Goal: Task Accomplishment & Management: Manage account settings

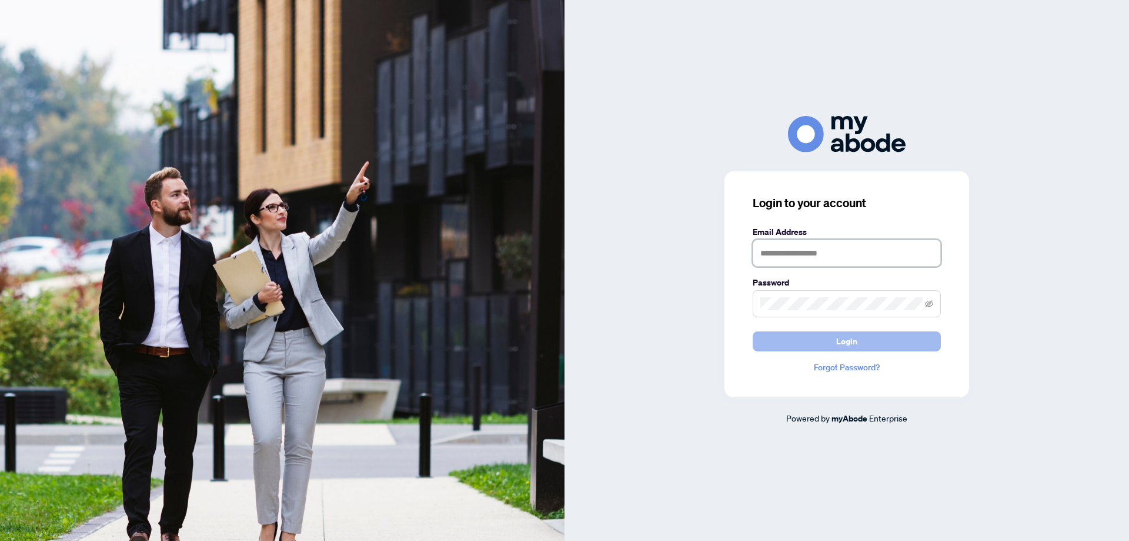
type input "**********"
click at [838, 339] on span "Login" at bounding box center [846, 341] width 21 height 19
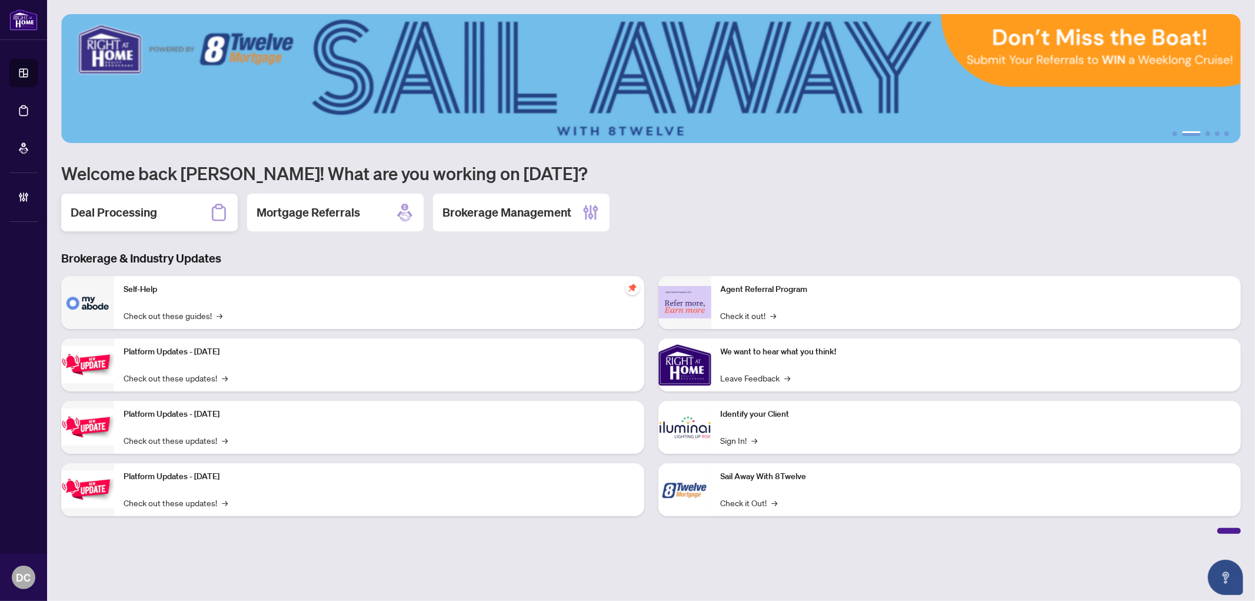
click at [109, 219] on h2 "Deal Processing" at bounding box center [114, 212] width 86 height 16
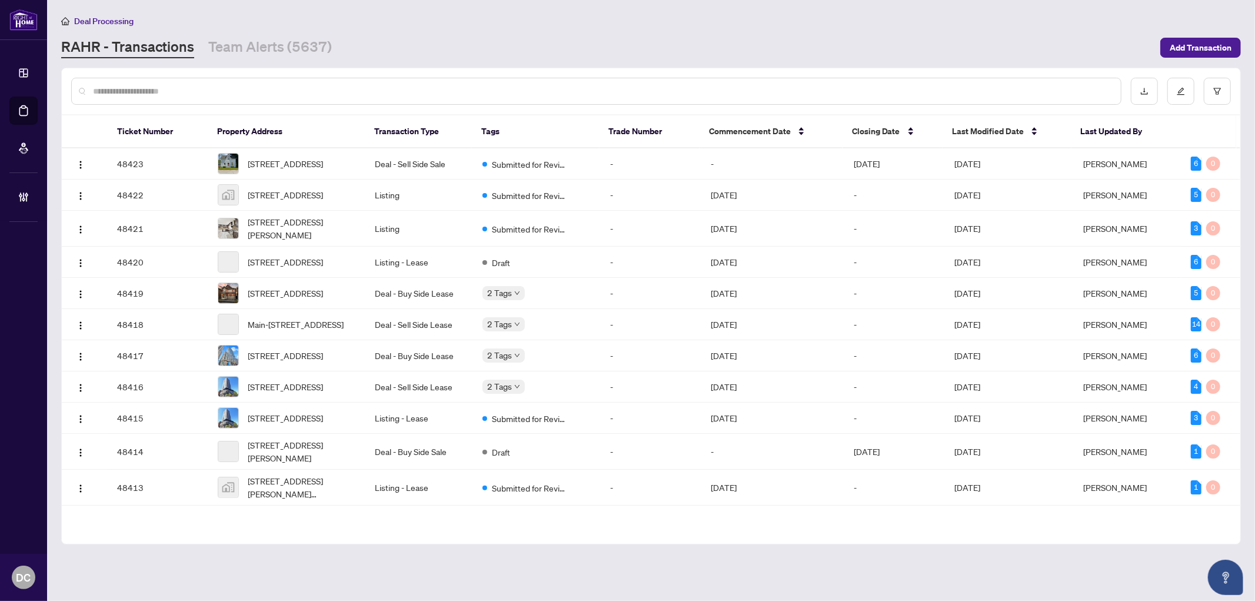
click at [269, 34] on div "Deal Processing RAHR - Transactions Team Alerts (5637) Add Transaction" at bounding box center [650, 36] width 1179 height 44
click at [268, 42] on link "Team Alerts (5637)" at bounding box center [270, 47] width 124 height 21
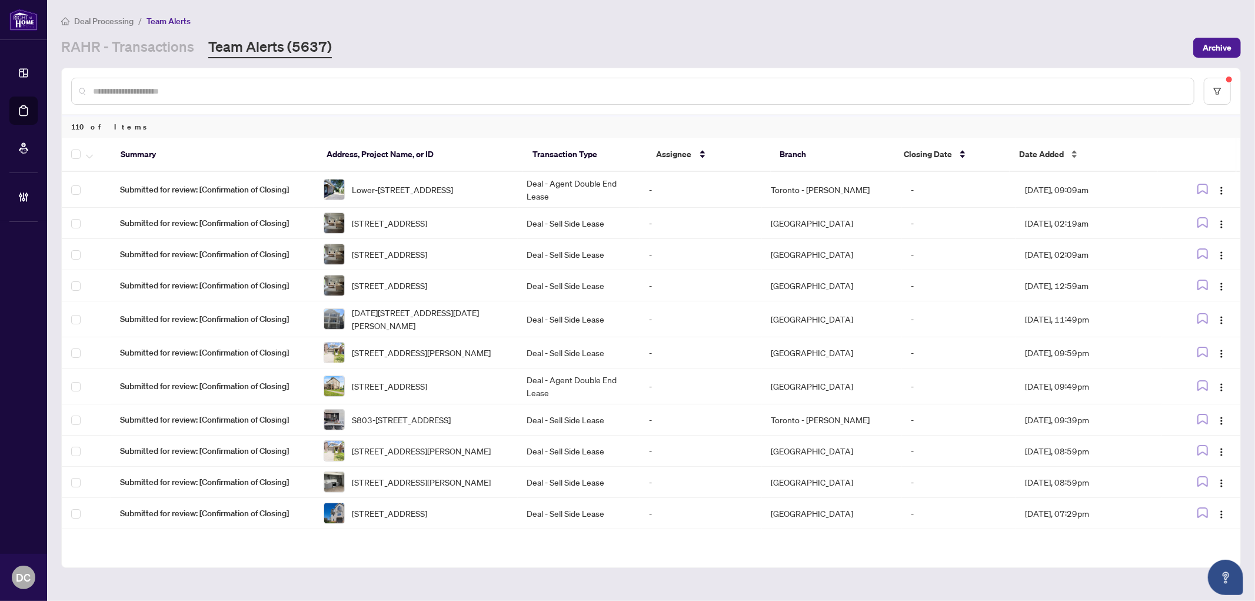
click at [1045, 148] on span "Date Added" at bounding box center [1041, 154] width 45 height 13
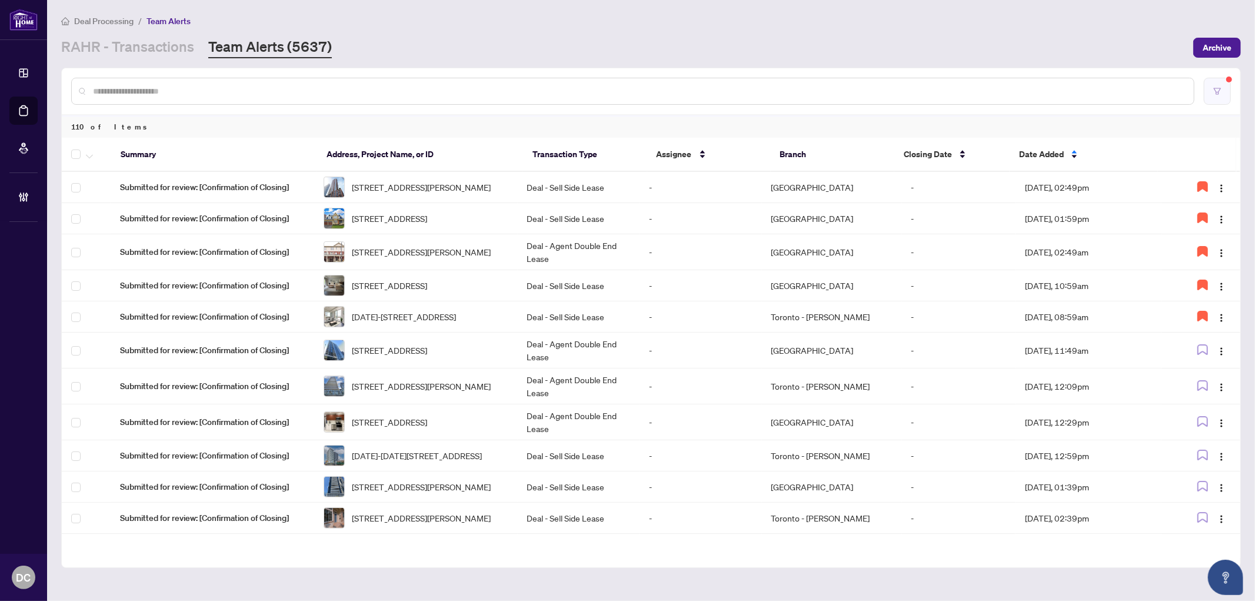
click at [1218, 96] on button "button" at bounding box center [1216, 91] width 27 height 27
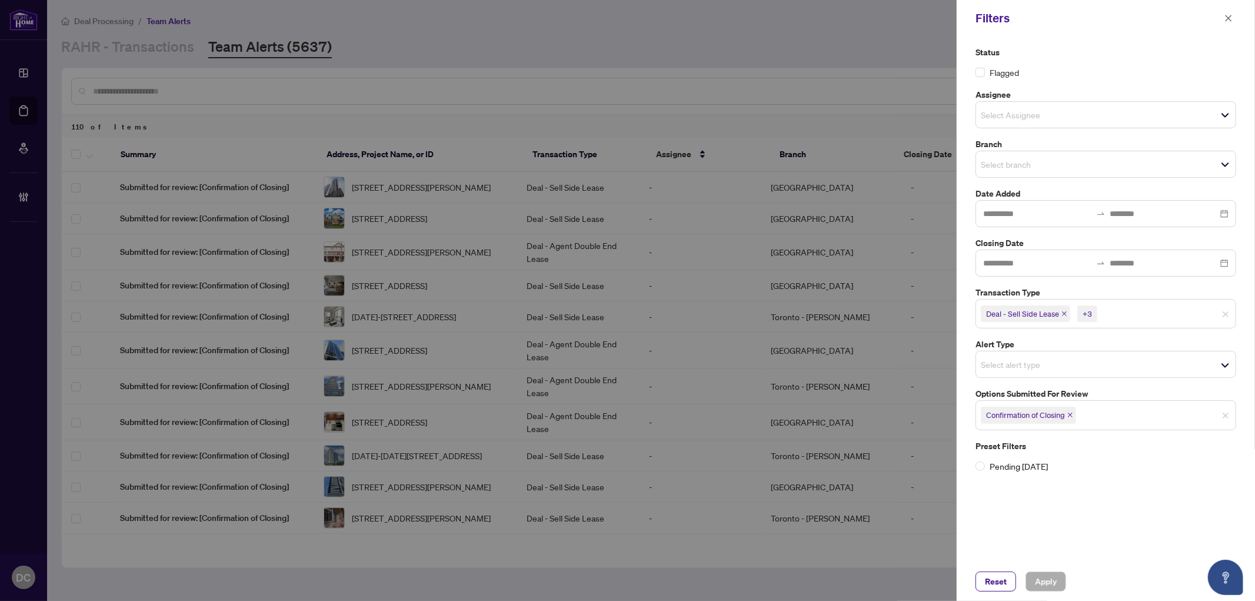
click at [1071, 415] on icon "close" at bounding box center [1070, 415] width 5 height 5
click at [1102, 420] on span "Select options submitted for review" at bounding box center [1105, 413] width 259 height 16
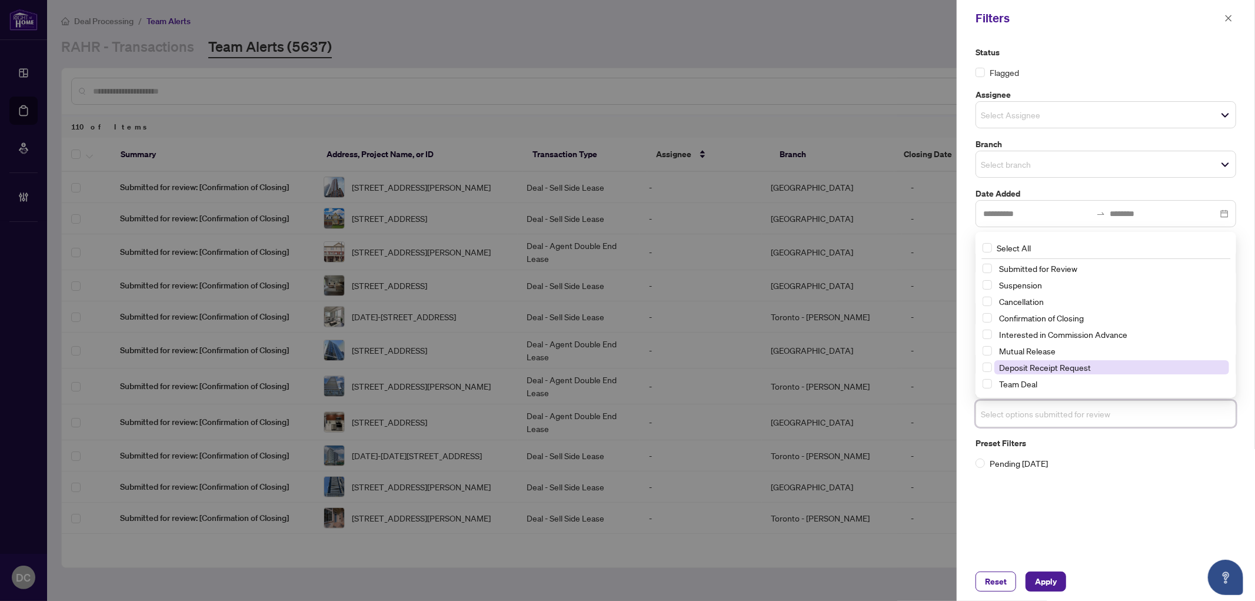
click at [1102, 371] on span "Deposit Receipt Request" at bounding box center [1111, 367] width 235 height 14
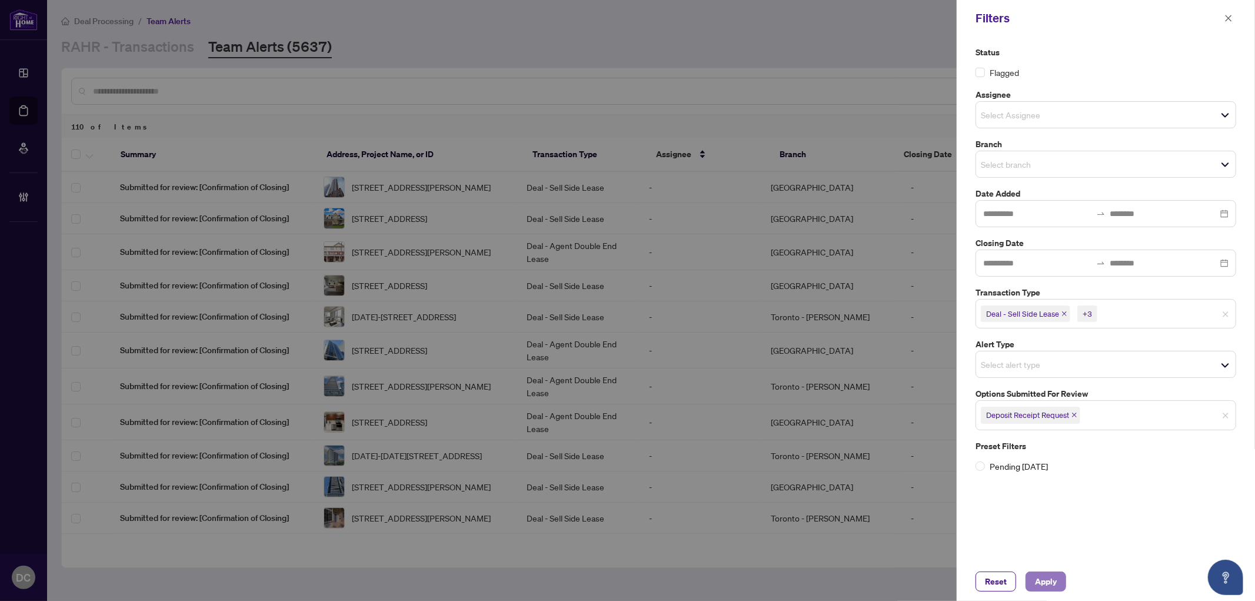
click at [1038, 581] on span "Apply" at bounding box center [1046, 581] width 22 height 19
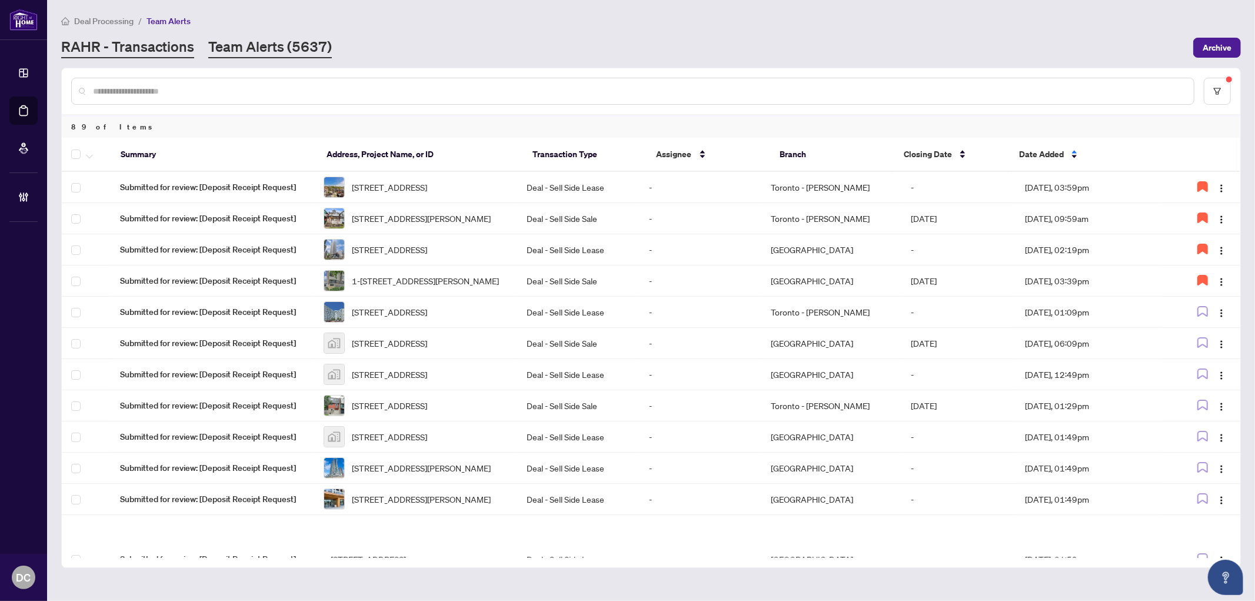
click at [109, 51] on link "RAHR - Transactions" at bounding box center [127, 47] width 133 height 21
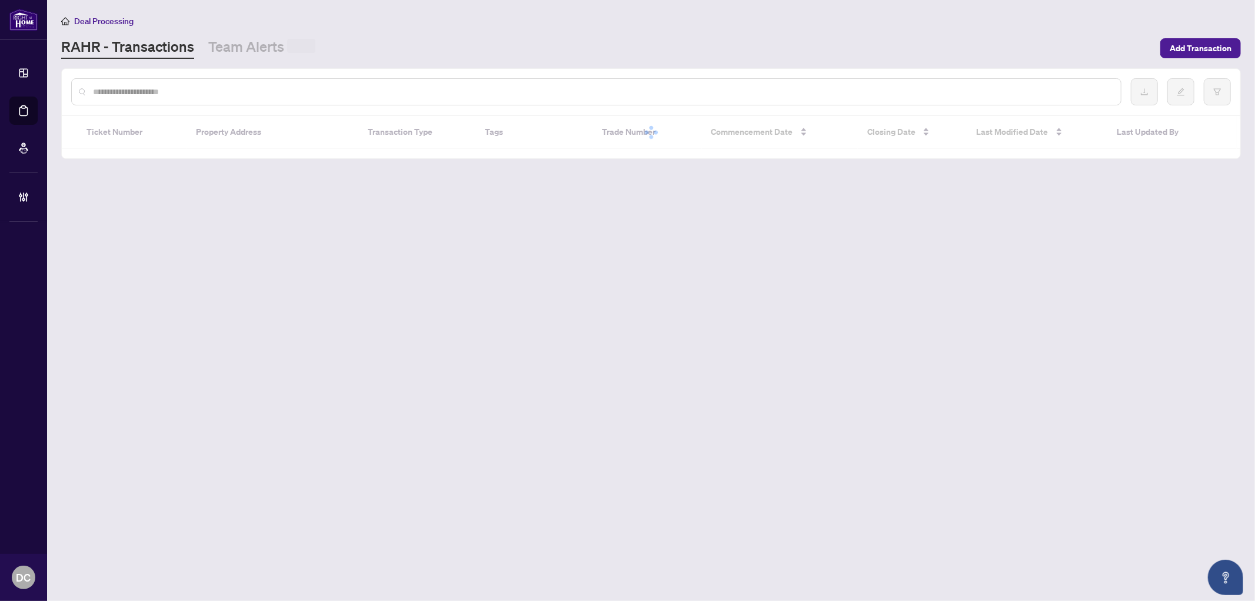
click at [195, 85] on input "text" at bounding box center [602, 91] width 1018 height 13
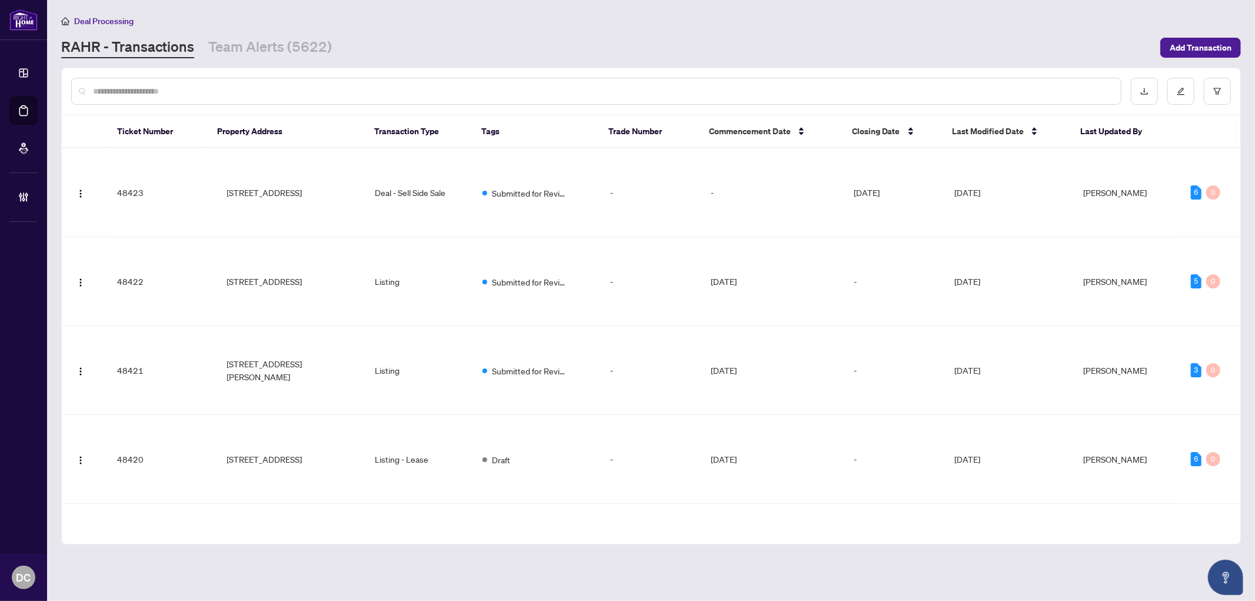
paste input "*******"
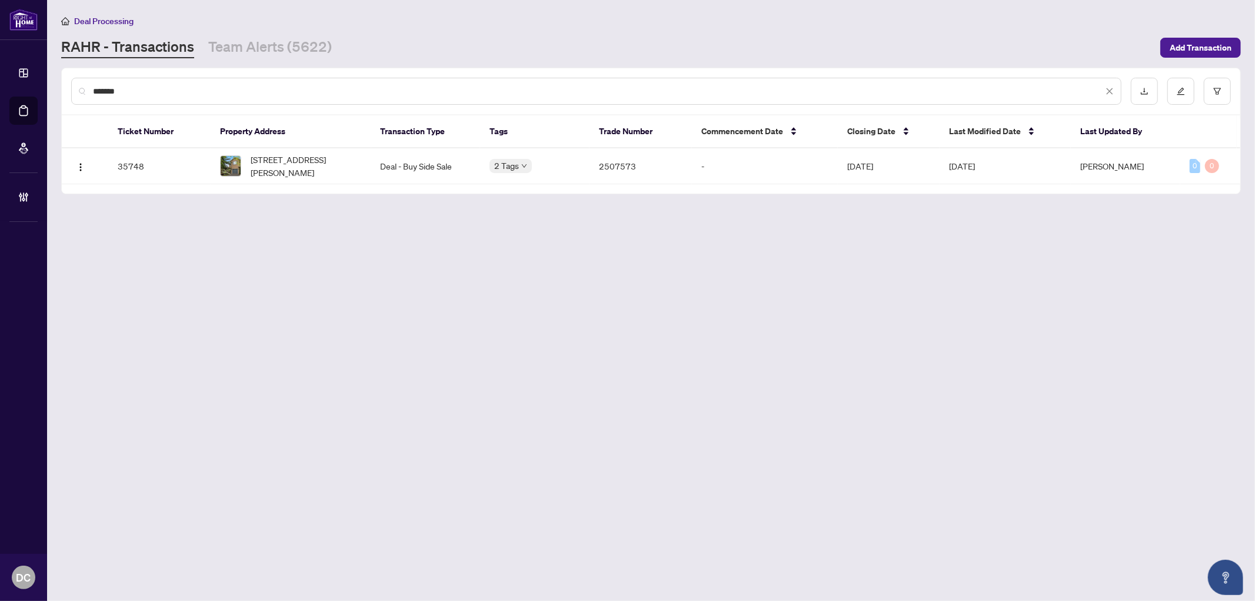
type input "*******"
click at [301, 159] on span "35 Morwick Dr, Hamilton, Ontario L9G 4Y4, Canada" at bounding box center [306, 166] width 111 height 26
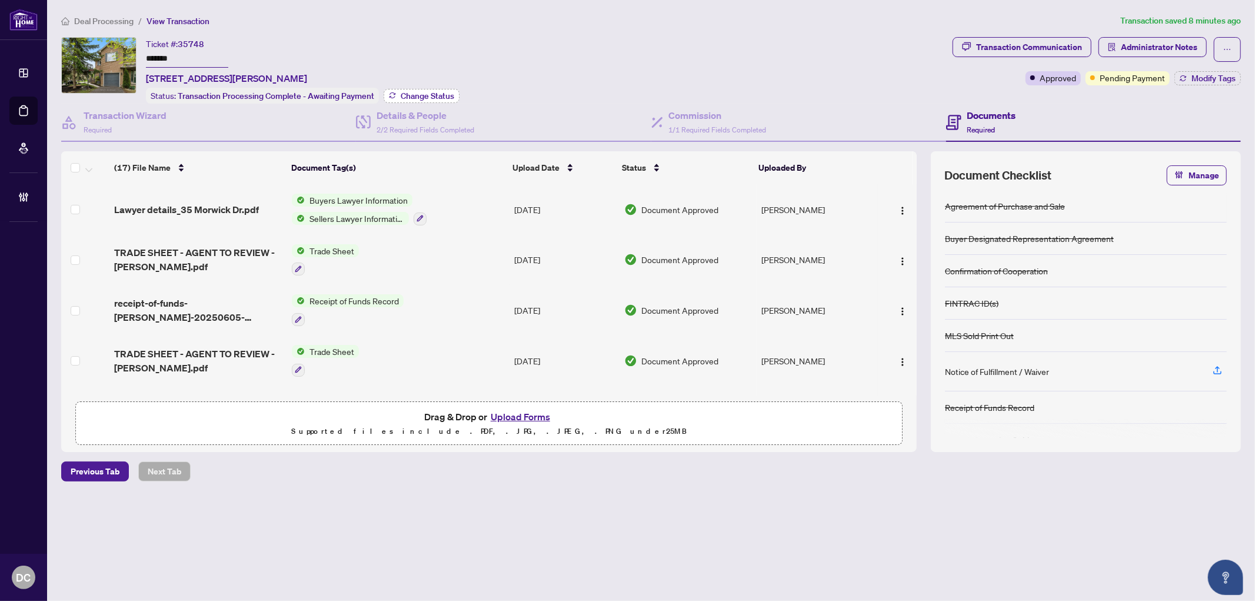
click at [418, 98] on span "Change Status" at bounding box center [428, 96] width 54 height 8
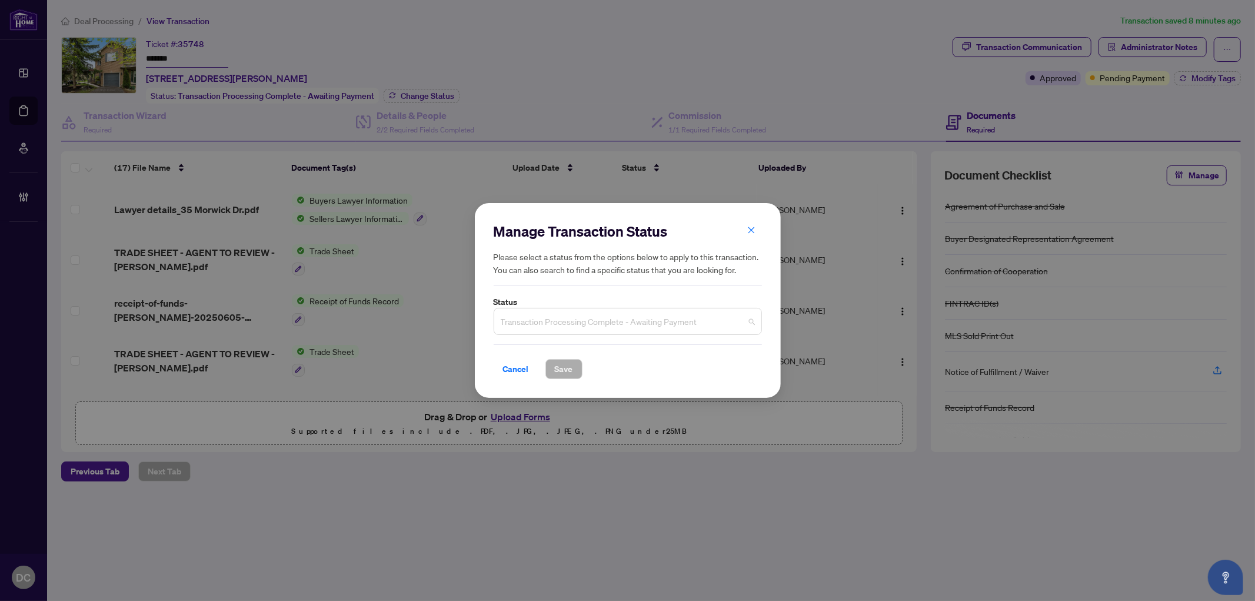
click at [684, 328] on span "Transaction Processing Complete - Awaiting Payment" at bounding box center [628, 321] width 254 height 22
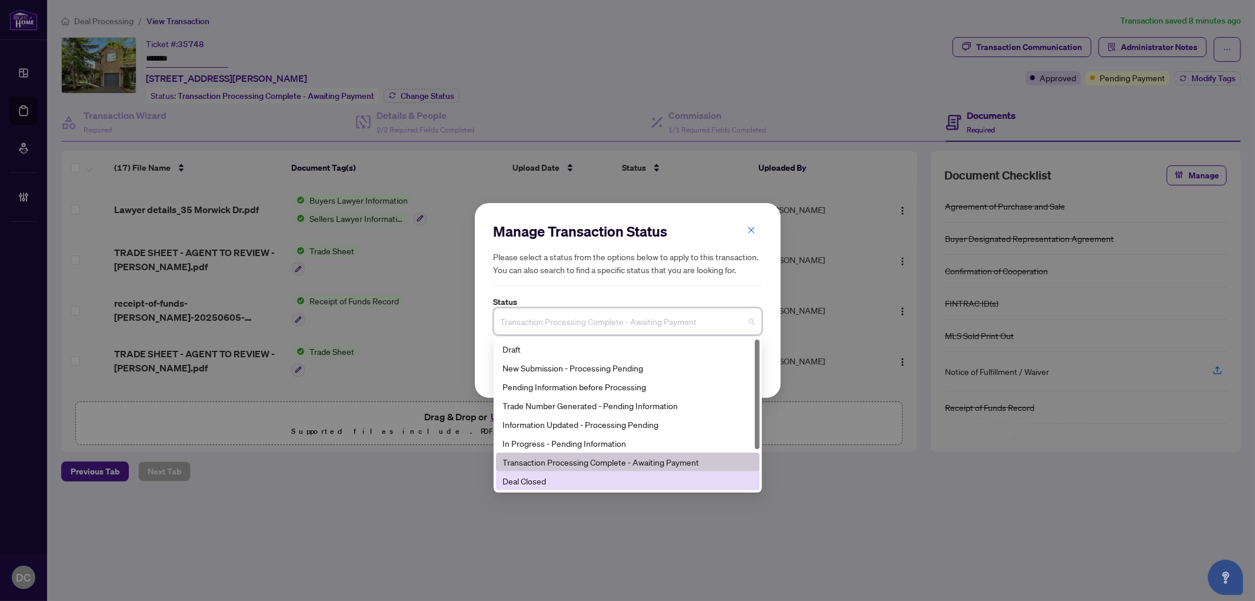
click at [598, 476] on div "Deal Closed" at bounding box center [627, 480] width 249 height 13
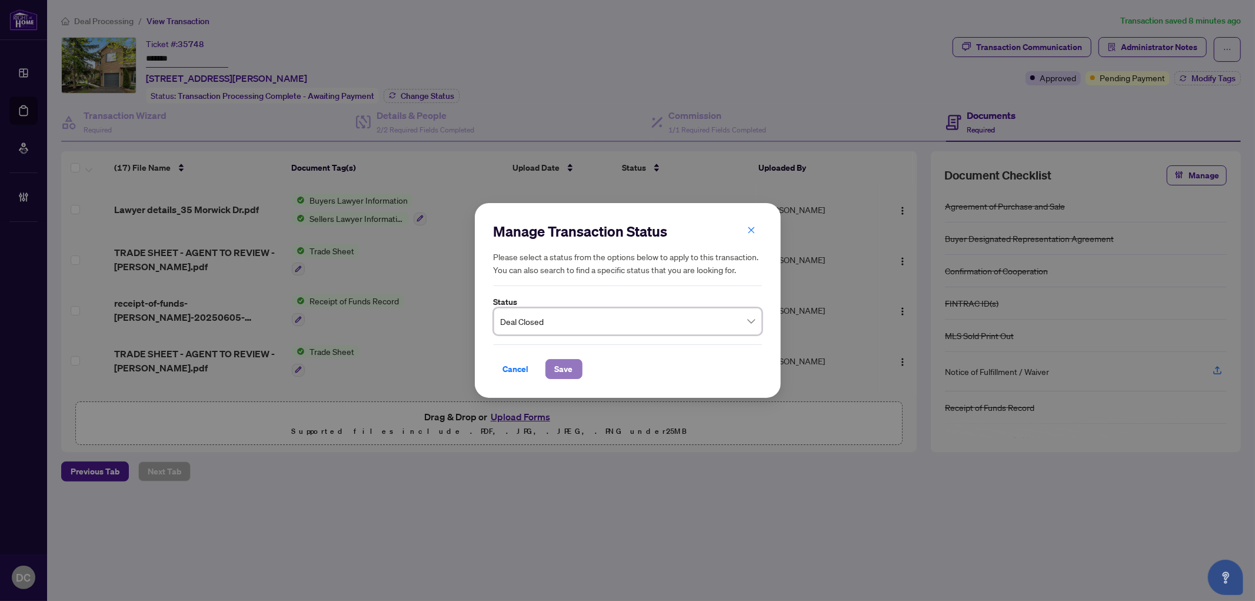
click at [576, 367] on button "Save" at bounding box center [563, 369] width 37 height 20
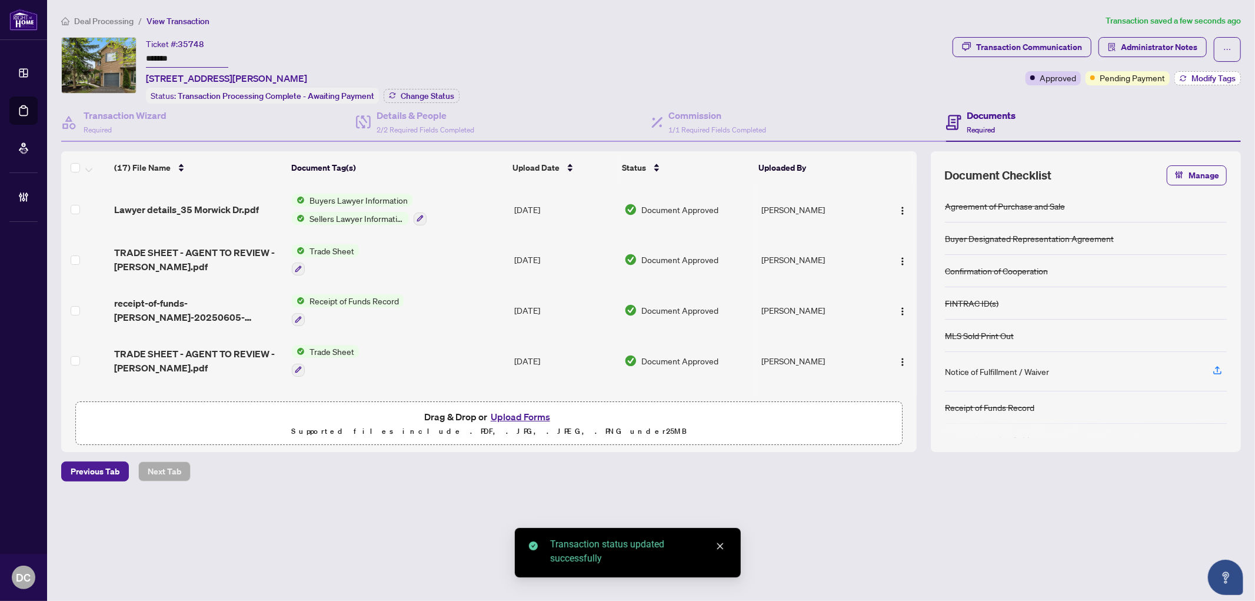
click at [1203, 75] on span "Modify Tags" at bounding box center [1213, 78] width 44 height 8
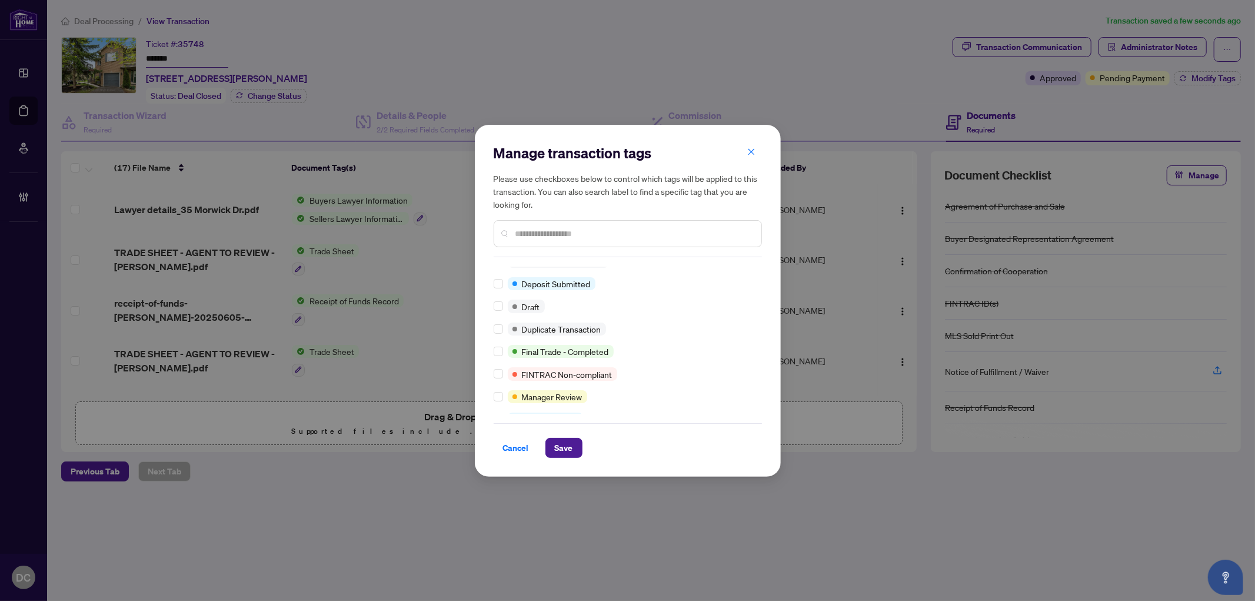
scroll to position [14, 0]
click at [560, 448] on span "Save" at bounding box center [564, 447] width 18 height 19
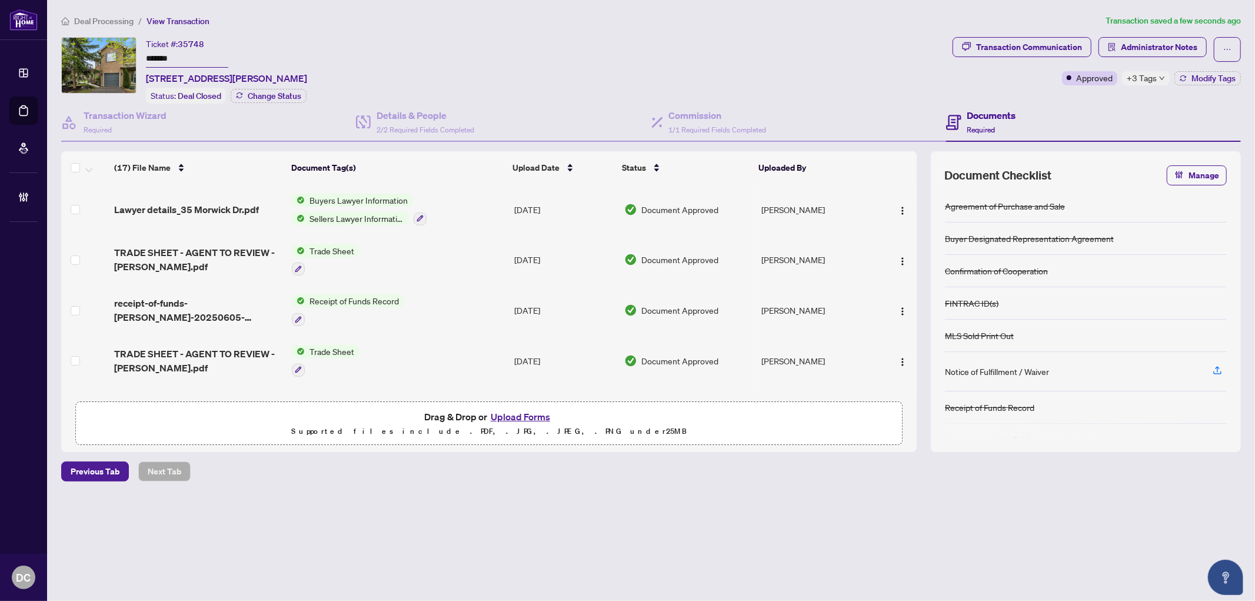
click at [322, 544] on main "Deal Processing / View Transaction Transaction saved a few seconds ago Ticket #…" at bounding box center [651, 300] width 1208 height 601
click at [1163, 49] on span "Administrator Notes" at bounding box center [1159, 47] width 76 height 19
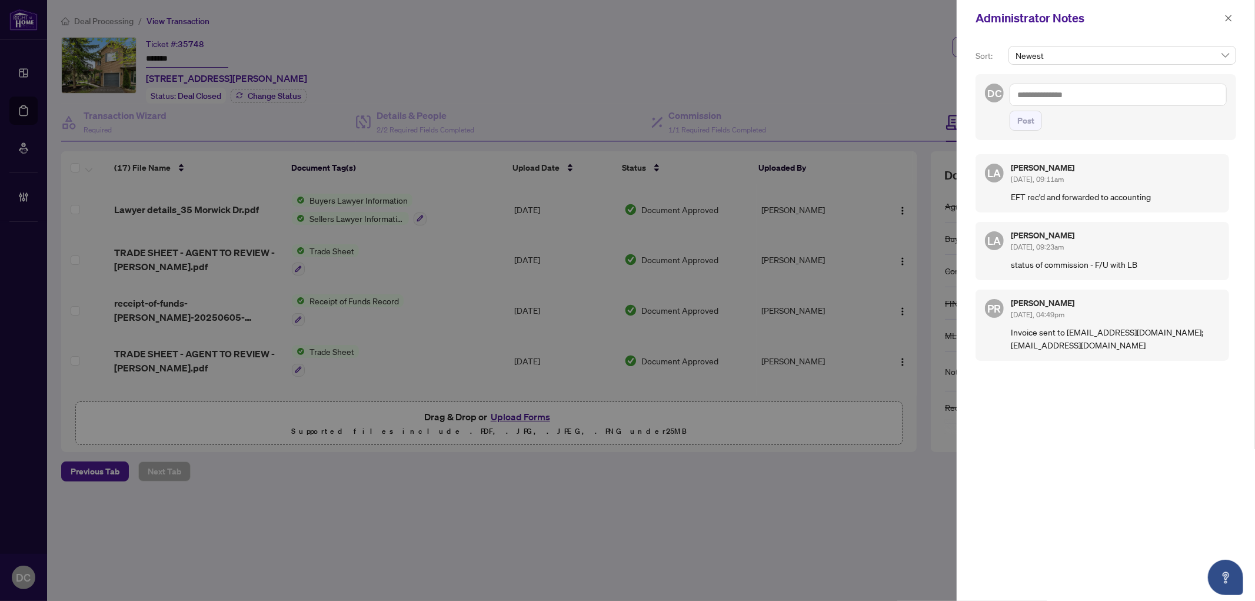
click at [1048, 509] on div "LA Luna Almuhanna Aug/13/2025, 09:11am EFT rec'd and forwarded to accounting LA…" at bounding box center [1105, 368] width 261 height 443
click at [1108, 98] on textarea at bounding box center [1117, 95] width 217 height 22
paste textarea "**********"
type textarea "**********"
click at [1025, 130] on span "Post" at bounding box center [1025, 120] width 17 height 19
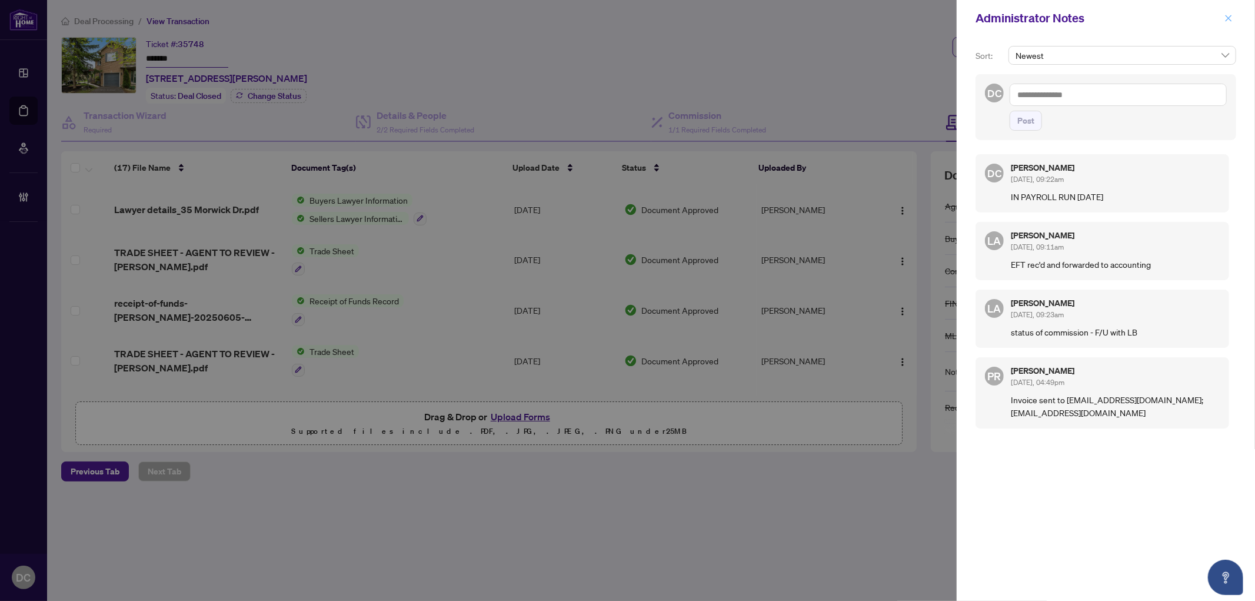
click at [1228, 16] on icon "close" at bounding box center [1228, 18] width 8 height 8
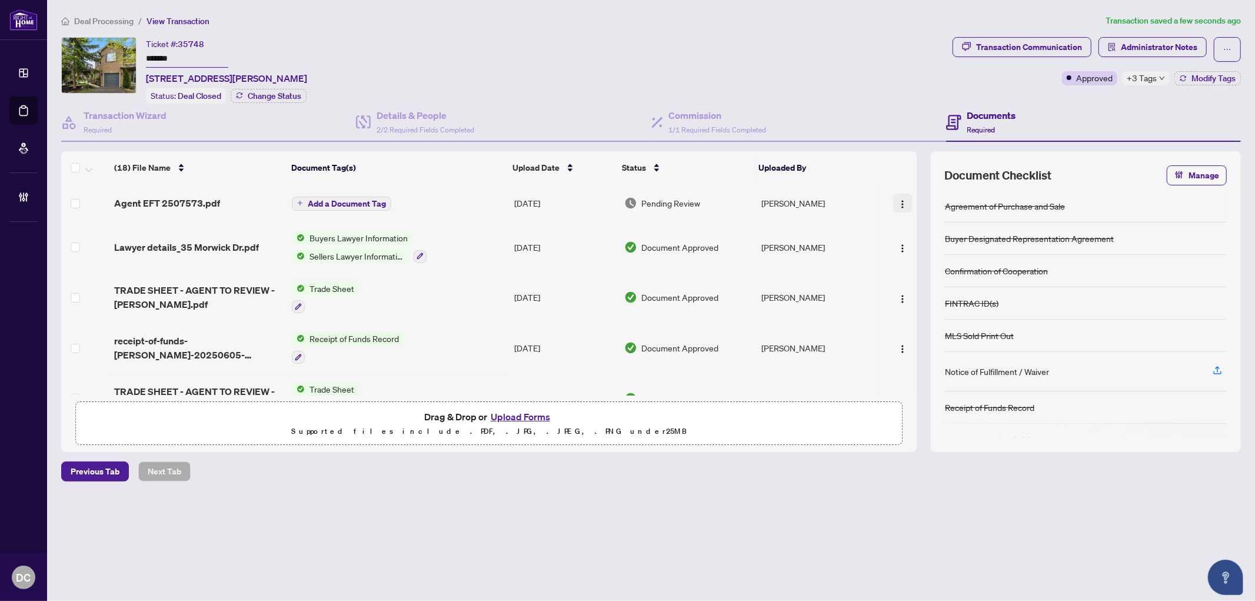
click at [894, 194] on button "button" at bounding box center [902, 203] width 19 height 19
click at [933, 291] on li "Document Permissions" at bounding box center [955, 298] width 126 height 19
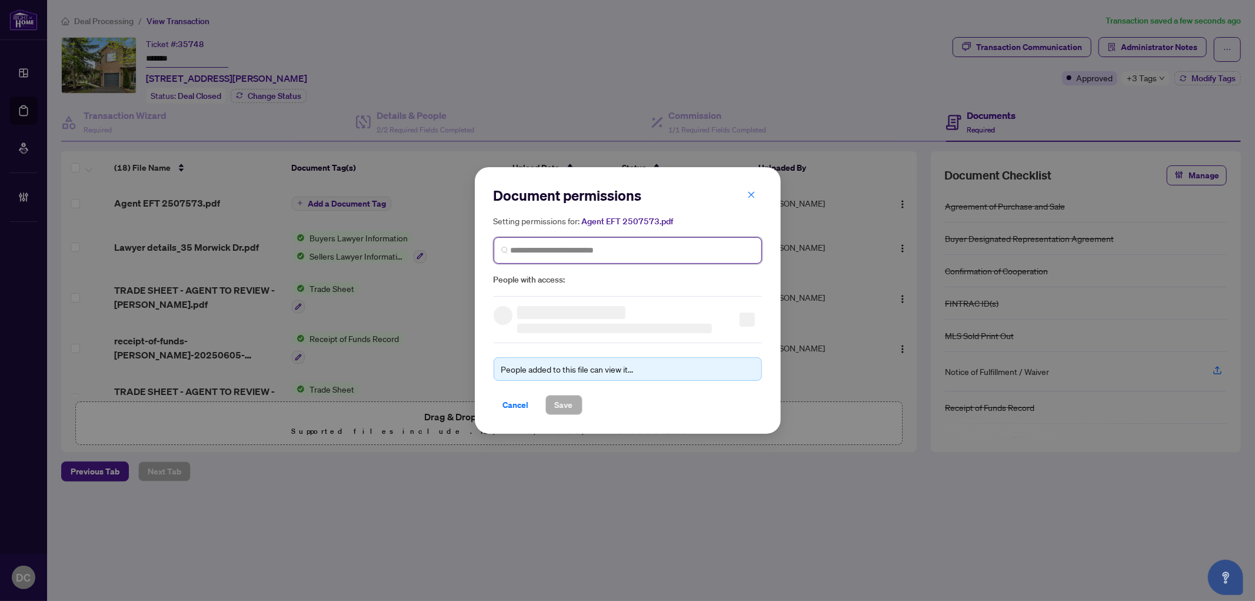
click at [600, 251] on input "search" at bounding box center [633, 250] width 244 height 12
type input "**********"
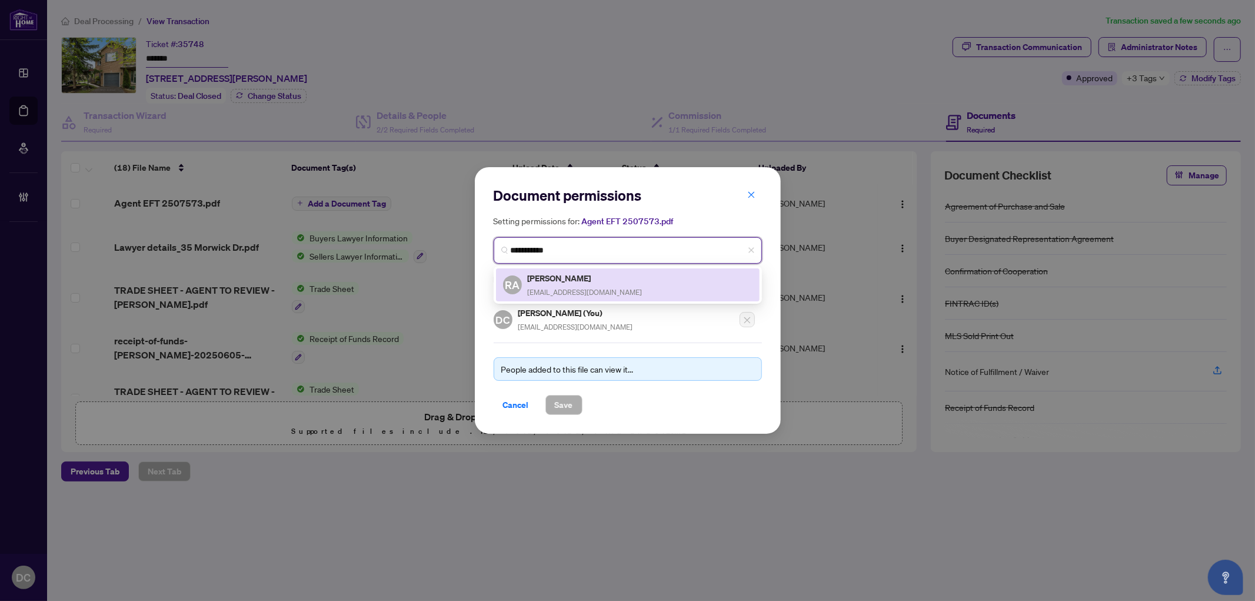
click at [560, 278] on h5 "Robert Abbatangelo" at bounding box center [585, 278] width 115 height 14
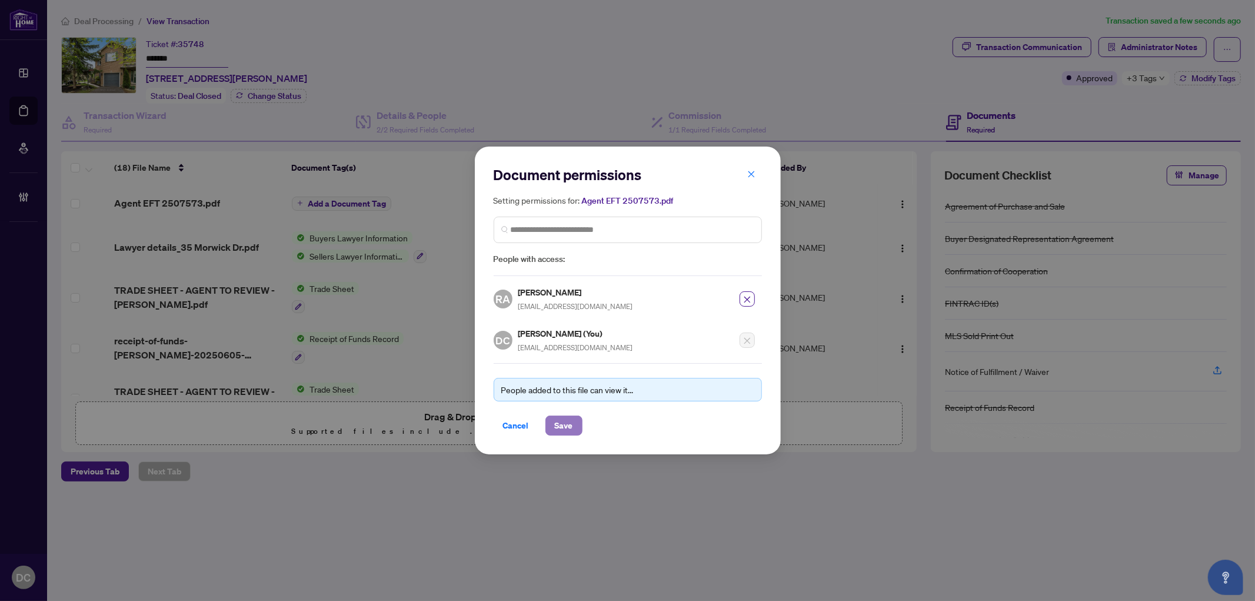
click at [575, 420] on button "Save" at bounding box center [563, 425] width 37 height 20
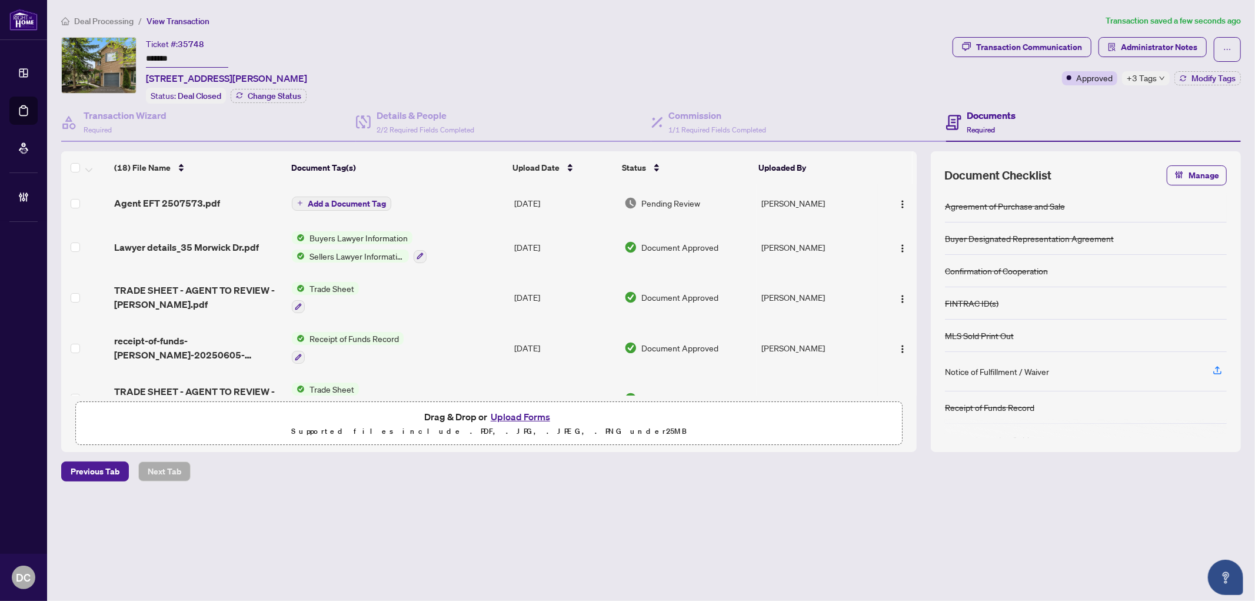
click at [362, 199] on span "Add a Document Tag" at bounding box center [347, 203] width 78 height 8
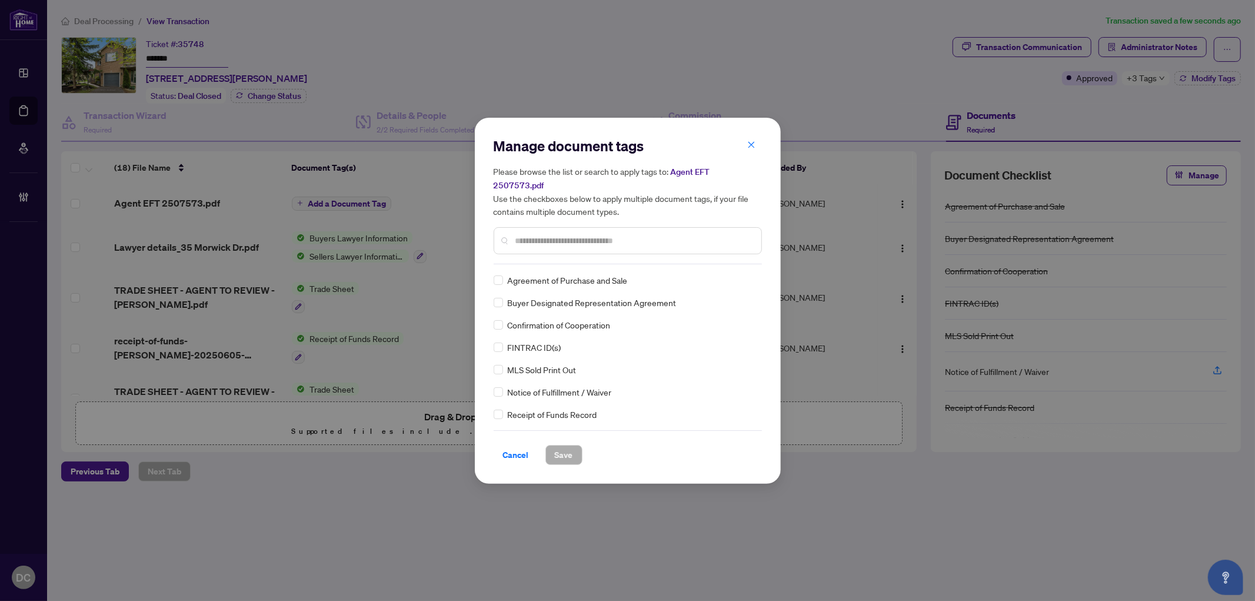
click at [569, 234] on input "text" at bounding box center [633, 240] width 236 height 13
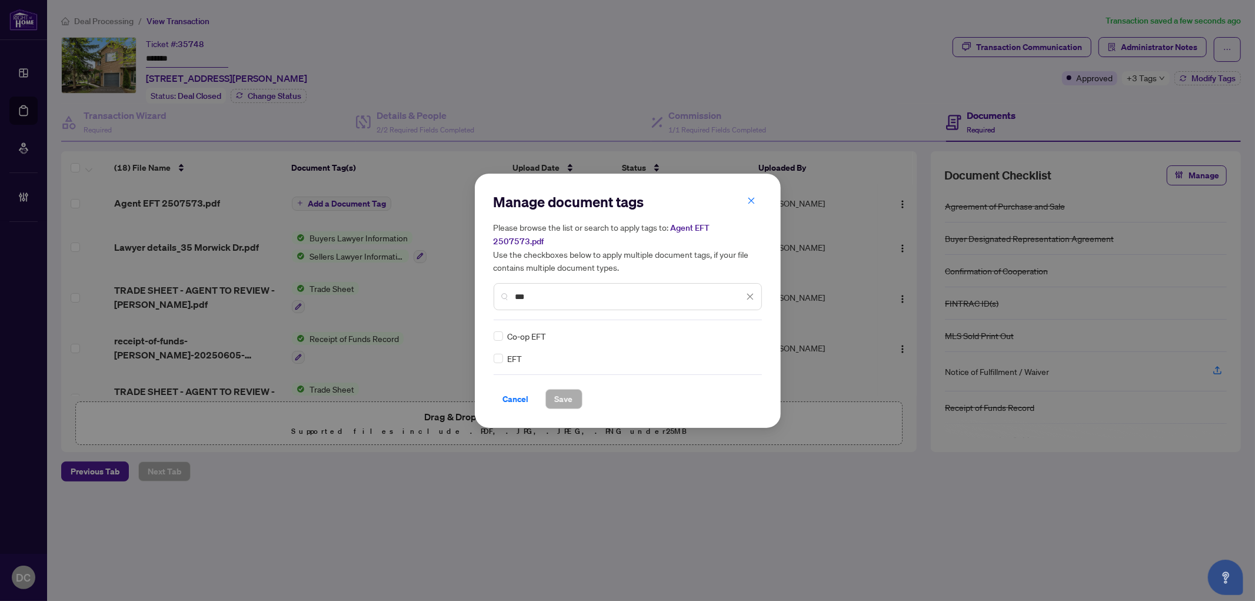
type input "***"
click at [736, 330] on img at bounding box center [738, 336] width 12 height 12
click at [726, 381] on div "Approved" at bounding box center [706, 385] width 75 height 13
drag, startPoint x: 558, startPoint y: 393, endPoint x: 581, endPoint y: 382, distance: 25.3
click at [558, 392] on span "Save" at bounding box center [564, 398] width 18 height 19
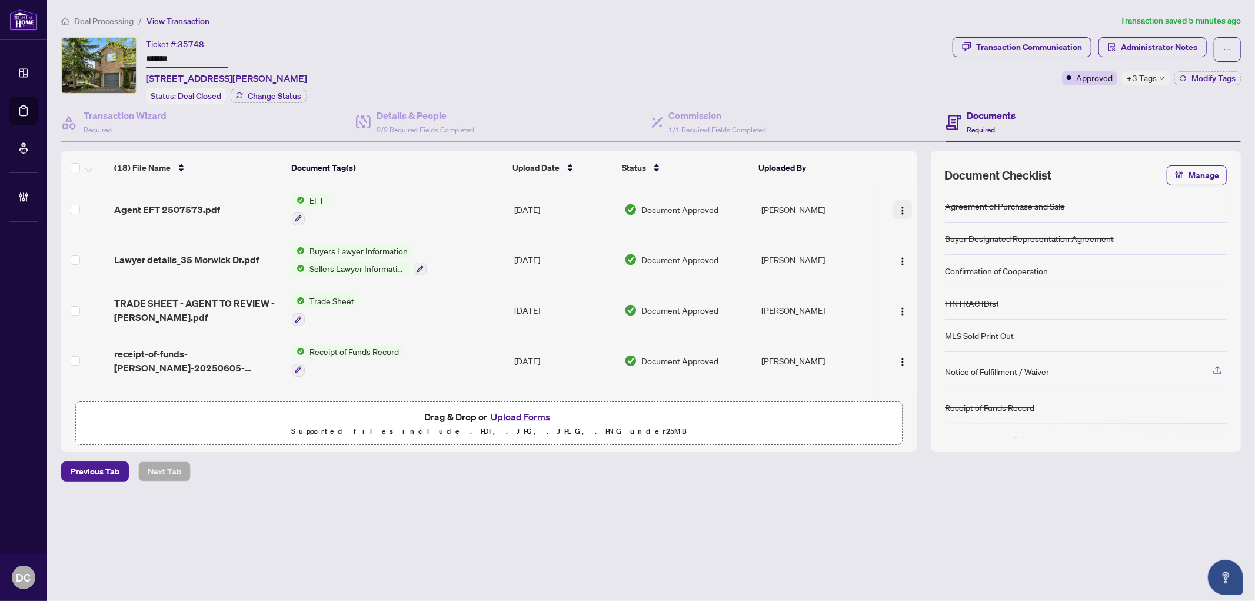
click at [899, 206] on img "button" at bounding box center [902, 210] width 9 height 9
click at [911, 298] on span "Document Permissions" at bounding box center [955, 304] width 112 height 13
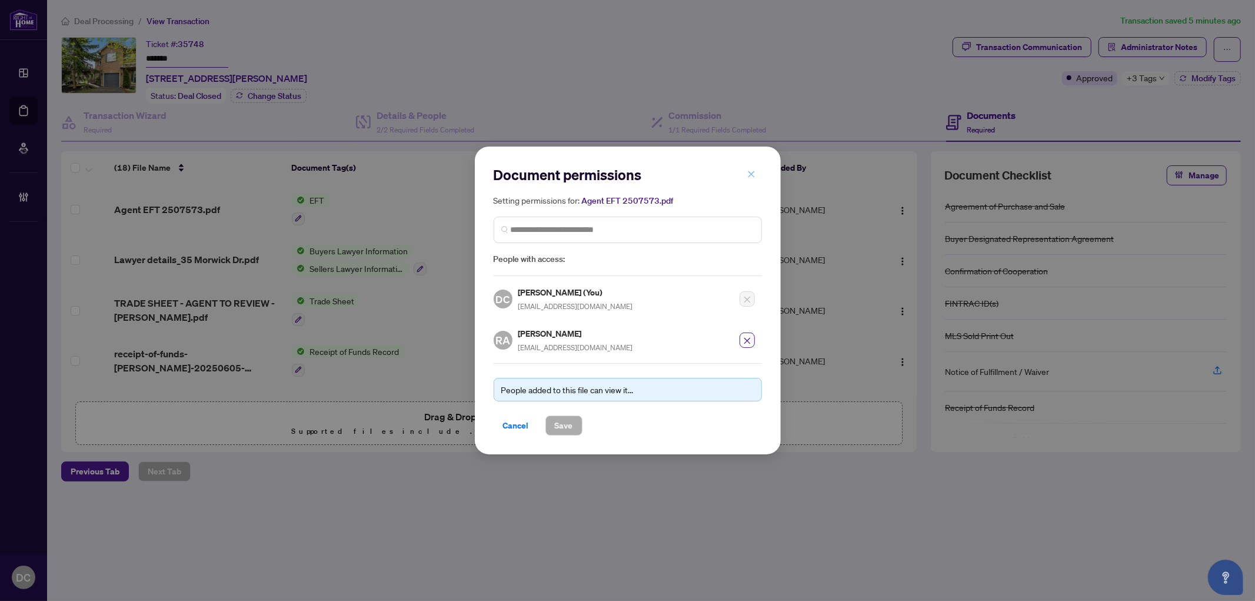
click at [752, 176] on icon "close" at bounding box center [751, 174] width 6 height 6
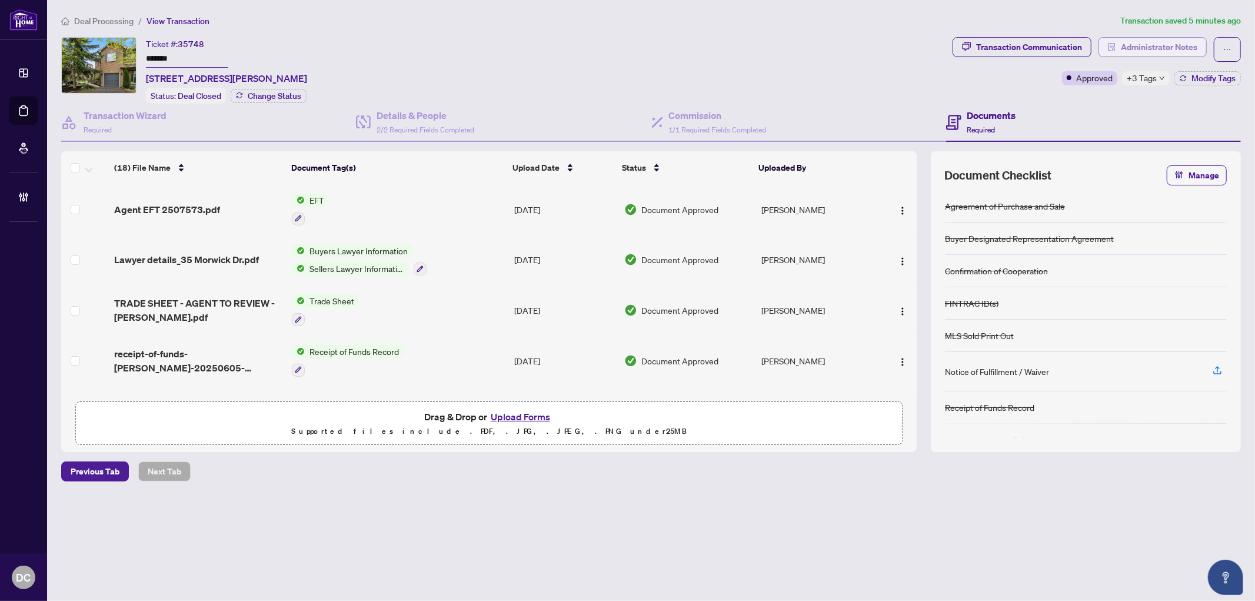
click at [1140, 43] on span "Administrator Notes" at bounding box center [1159, 47] width 76 height 19
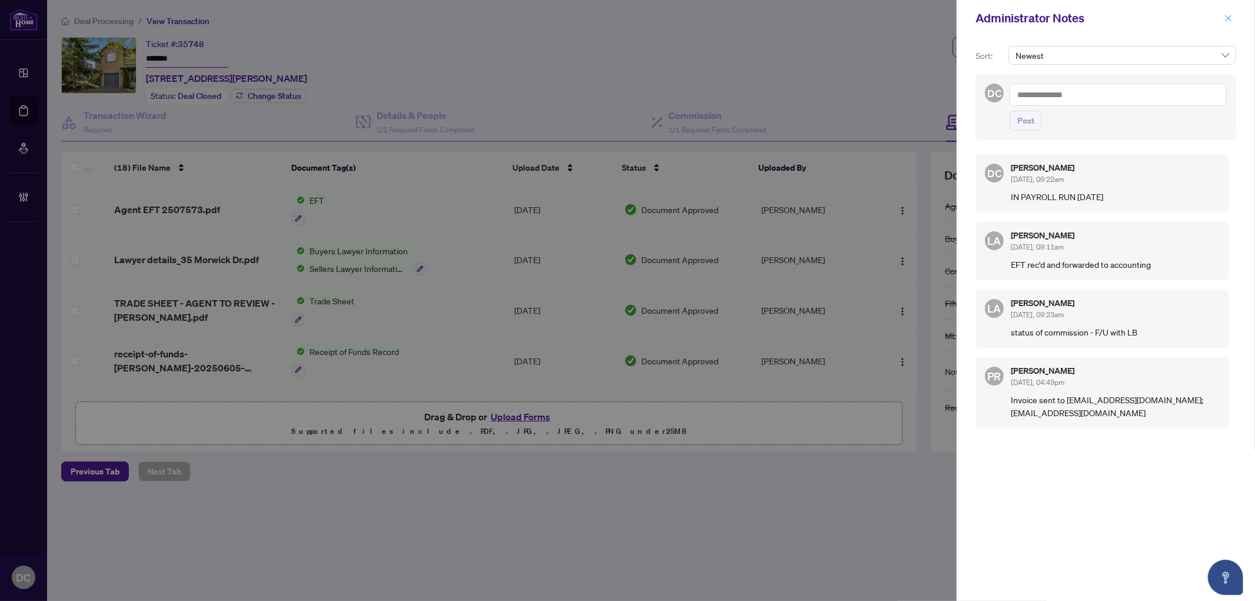
click at [1228, 18] on icon "close" at bounding box center [1228, 18] width 6 height 6
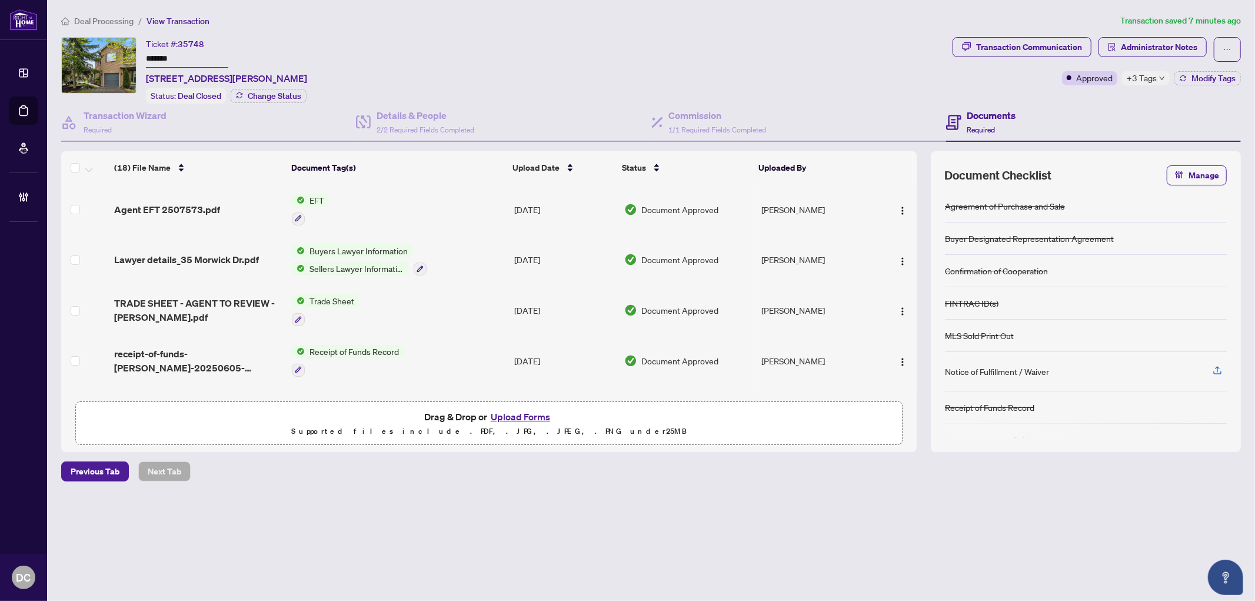
click at [1155, 34] on div "Deal Processing / View Transaction Transaction saved 7 minutes ago Ticket #: 35…" at bounding box center [650, 268] width 1189 height 508
click at [1157, 48] on span "Administrator Notes" at bounding box center [1159, 47] width 76 height 19
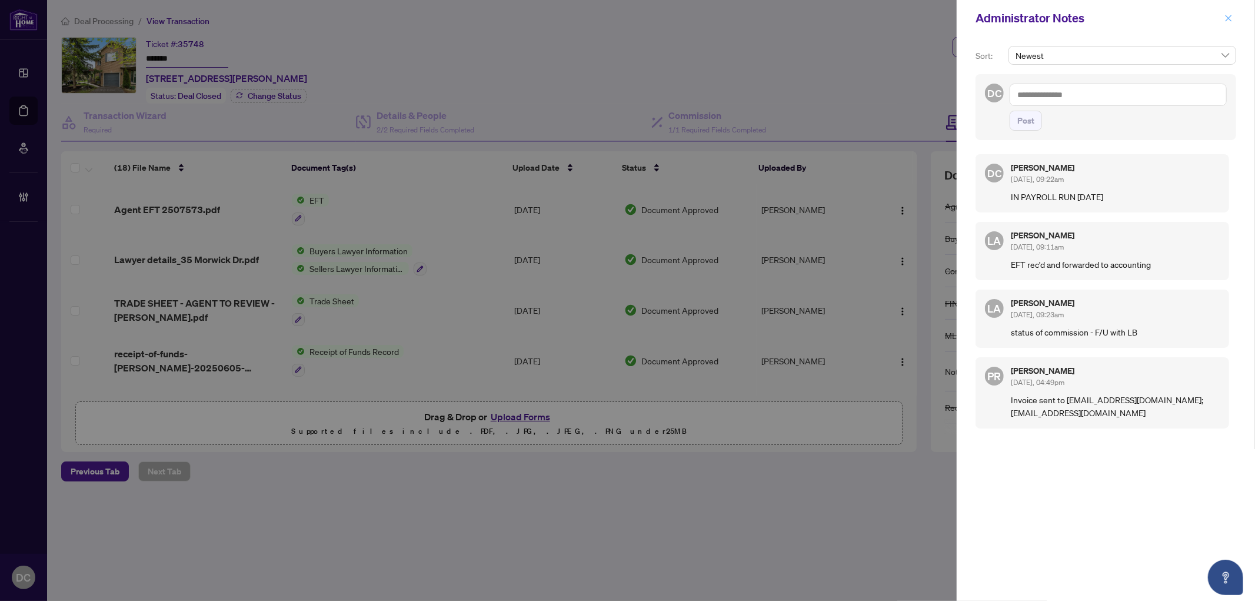
click at [1231, 20] on icon "close" at bounding box center [1228, 18] width 8 height 8
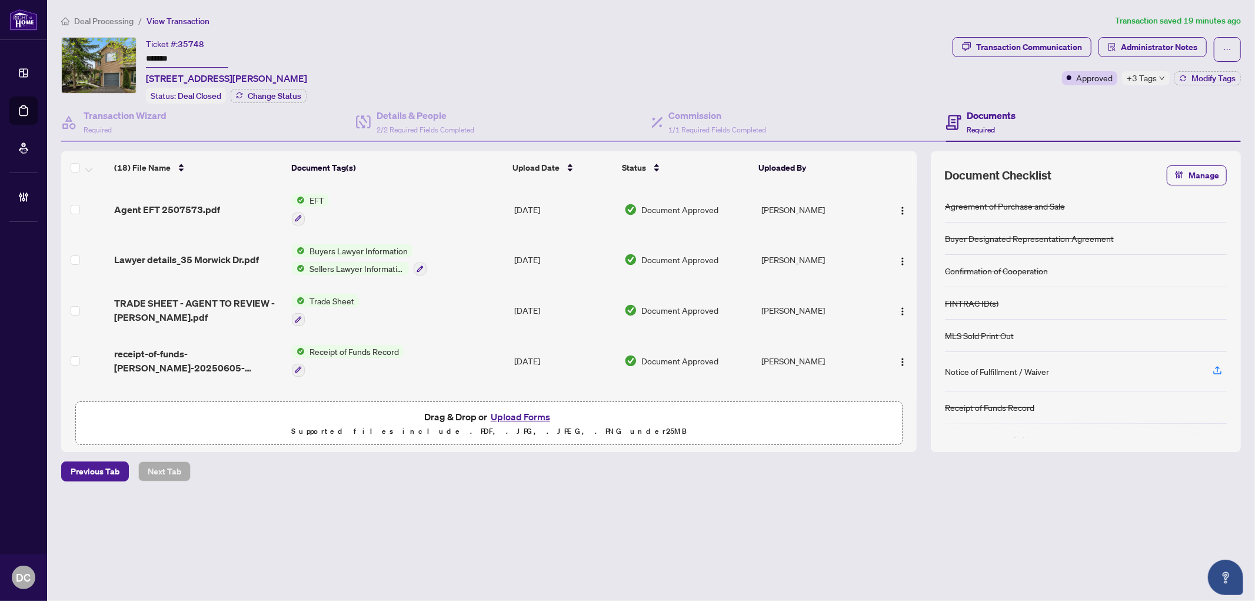
click at [116, 20] on span "Deal Processing" at bounding box center [103, 21] width 59 height 11
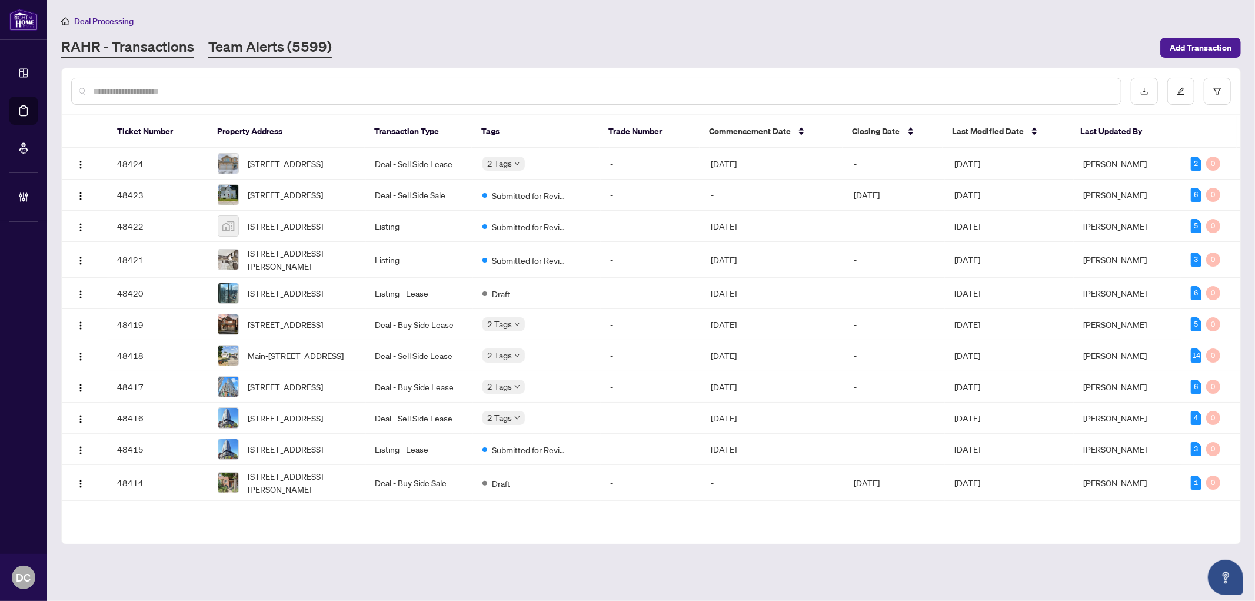
click at [232, 44] on link "Team Alerts (5599)" at bounding box center [270, 47] width 124 height 21
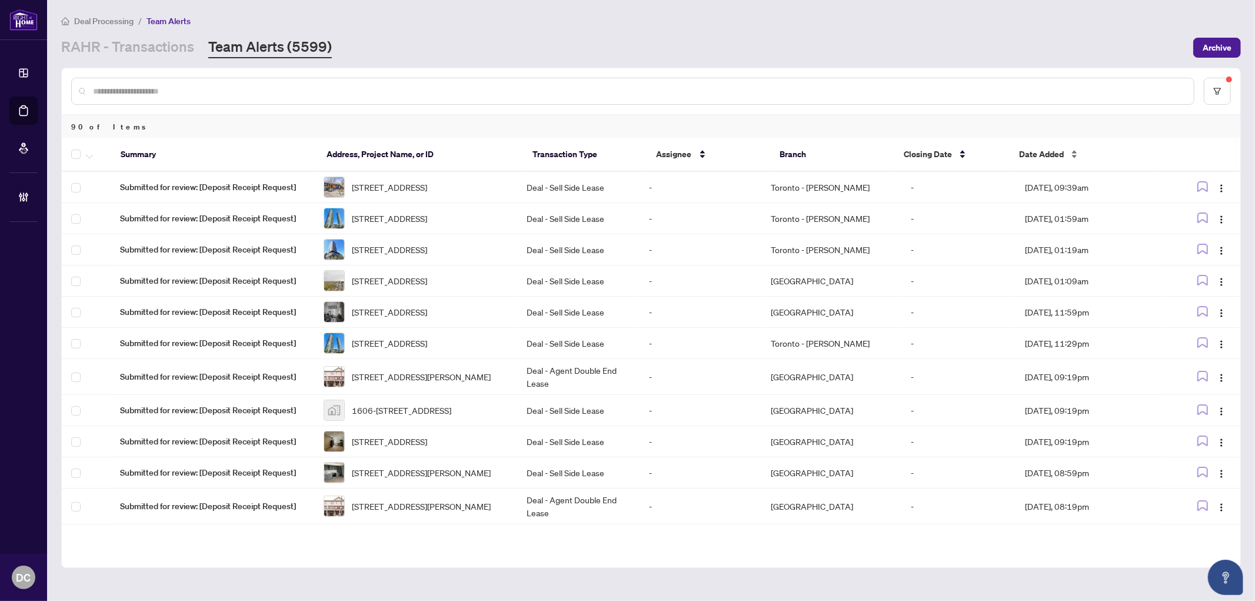
click at [1061, 151] on span "Date Added" at bounding box center [1041, 154] width 45 height 13
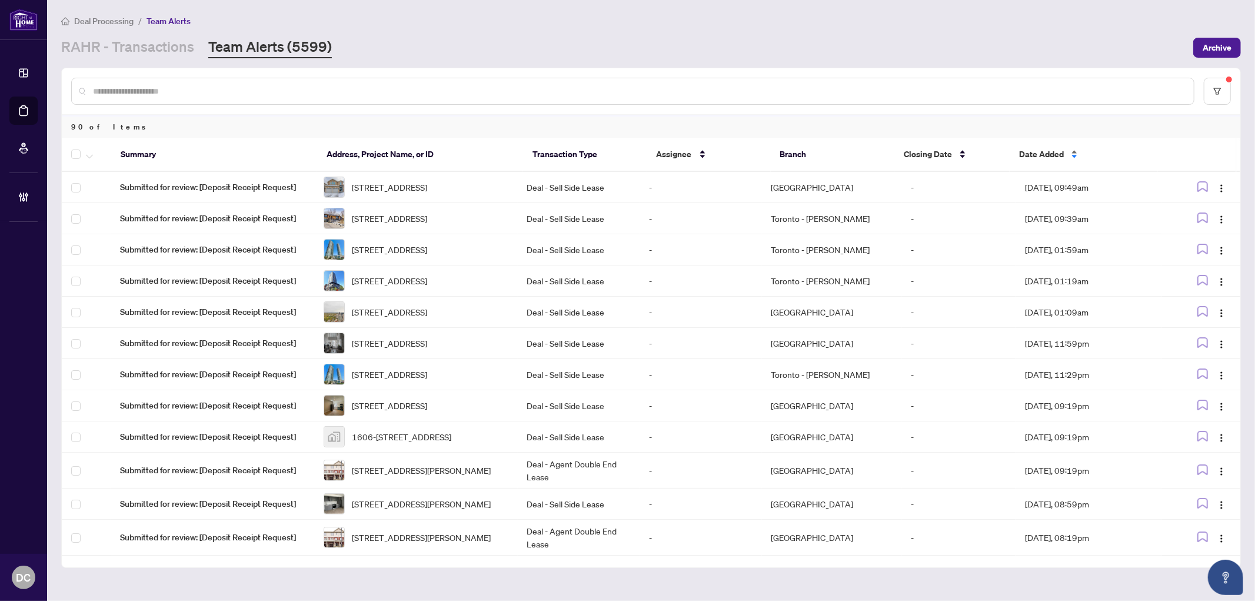
click at [1061, 151] on span "Date Added" at bounding box center [1041, 154] width 45 height 13
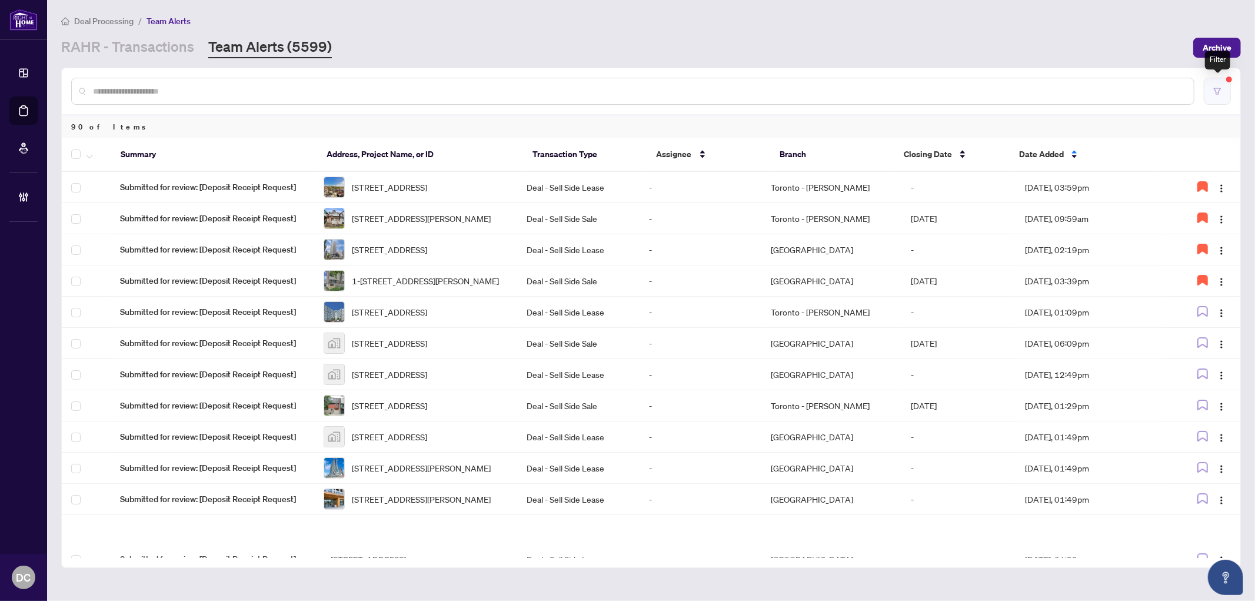
click at [1219, 89] on icon "filter" at bounding box center [1217, 91] width 8 height 8
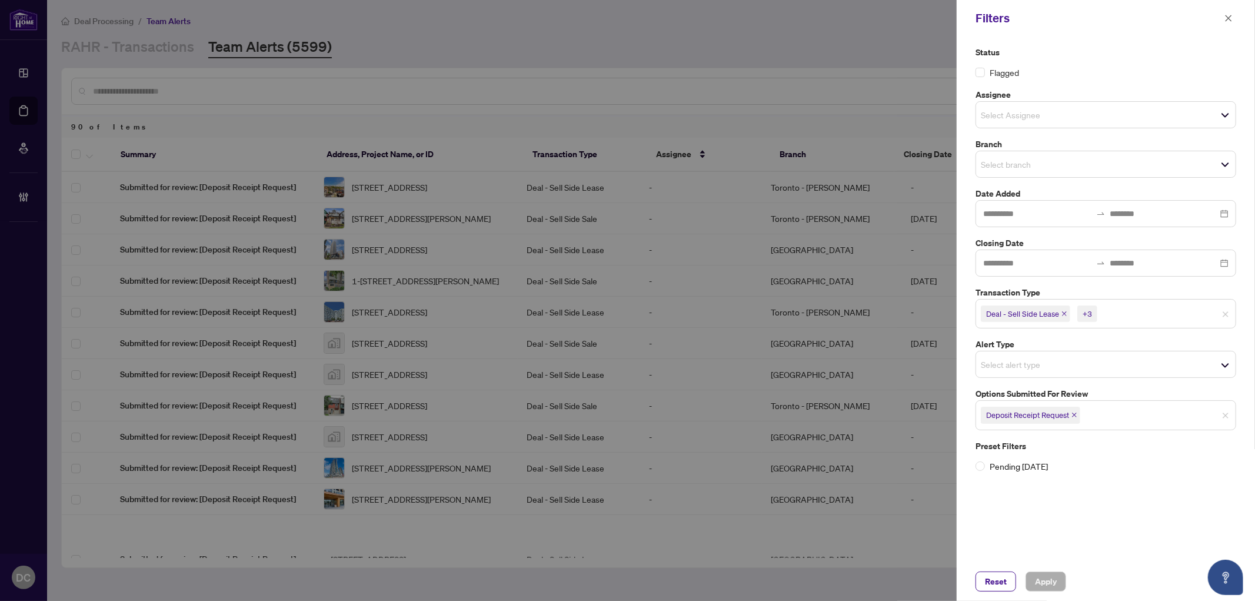
click at [1076, 416] on icon "close" at bounding box center [1074, 415] width 5 height 5
click at [1112, 419] on span "Select options submitted for review" at bounding box center [1105, 413] width 259 height 16
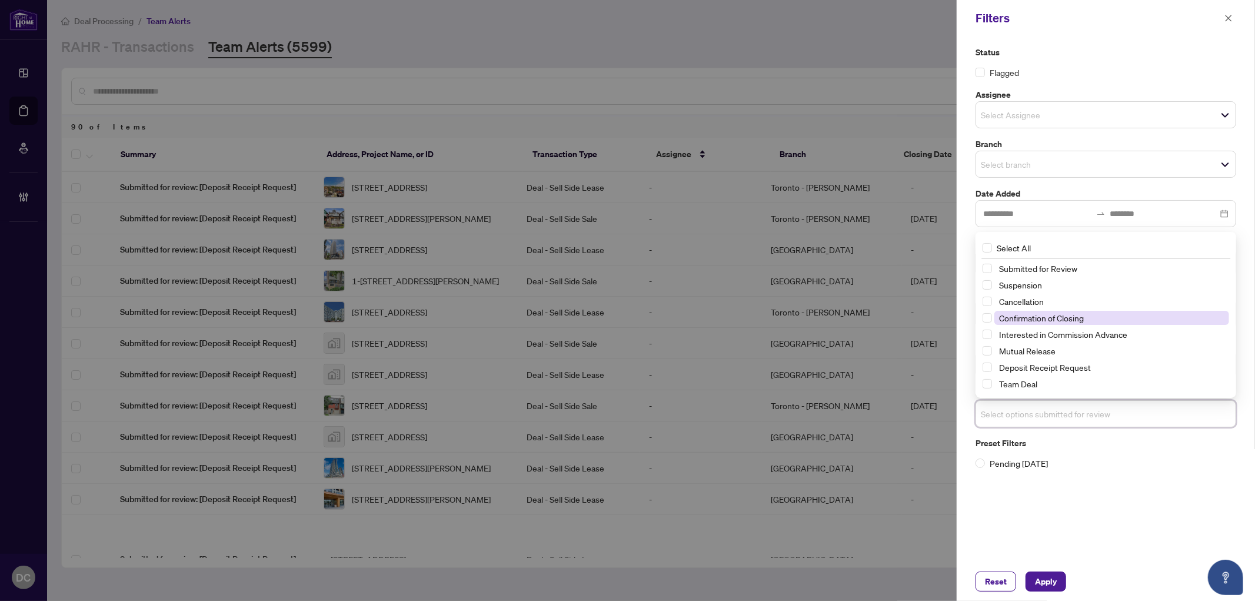
click at [1081, 321] on span "Confirmation of Closing" at bounding box center [1041, 317] width 85 height 11
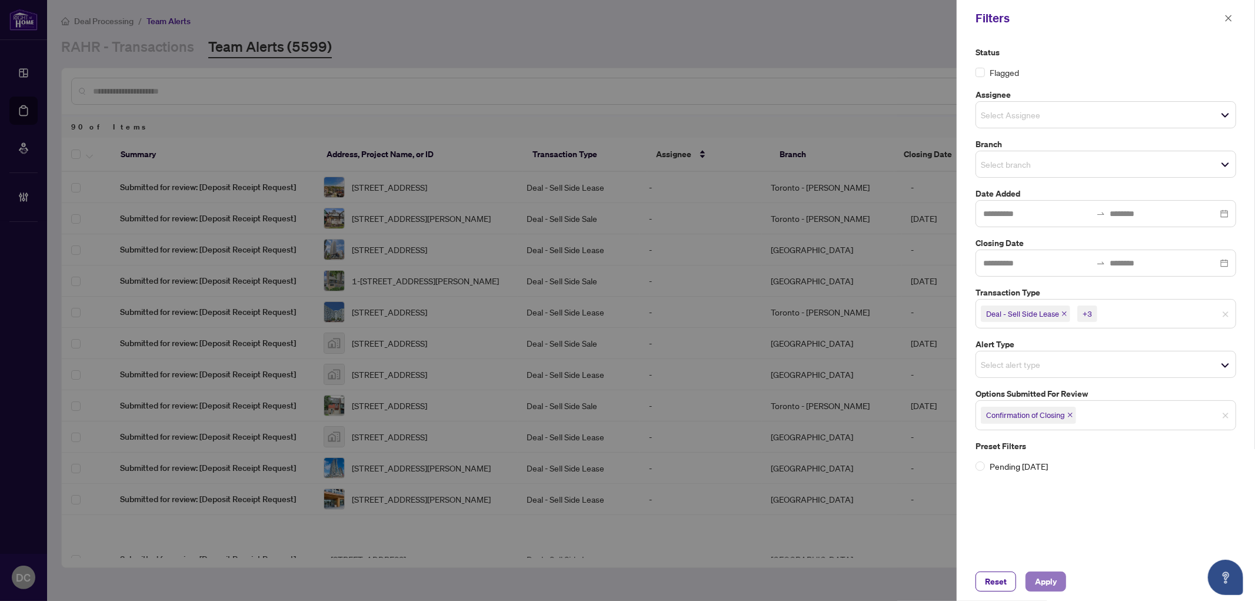
click at [1043, 583] on span "Apply" at bounding box center [1046, 581] width 22 height 19
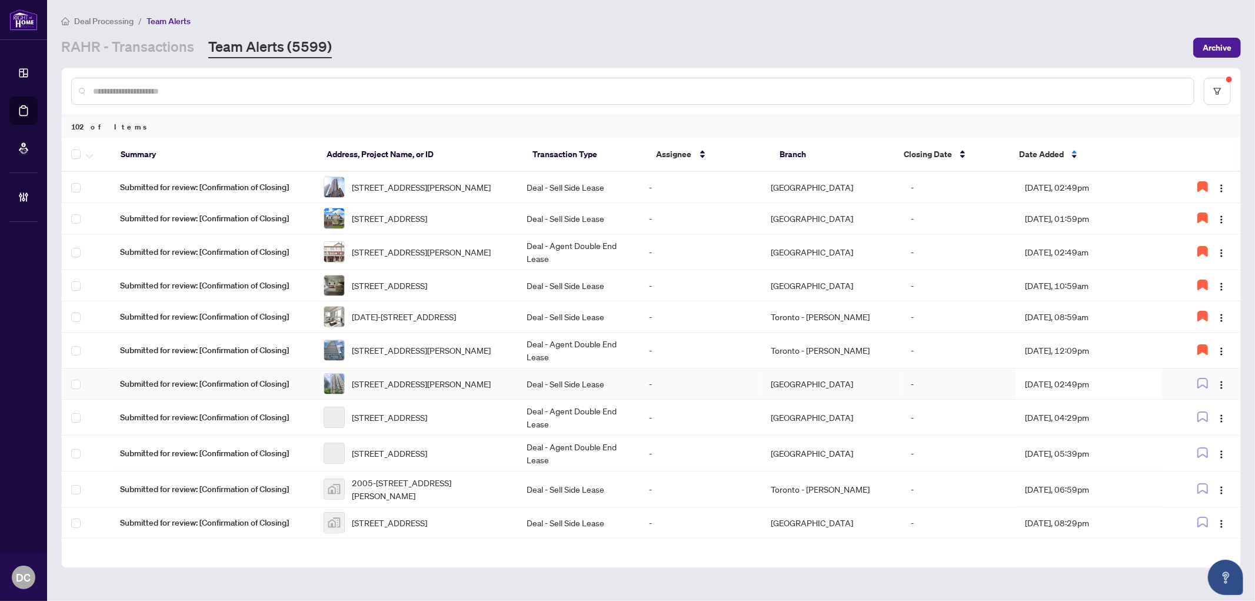
click at [1102, 399] on td "Aug/07/2025, 02:49pm" at bounding box center [1088, 383] width 146 height 31
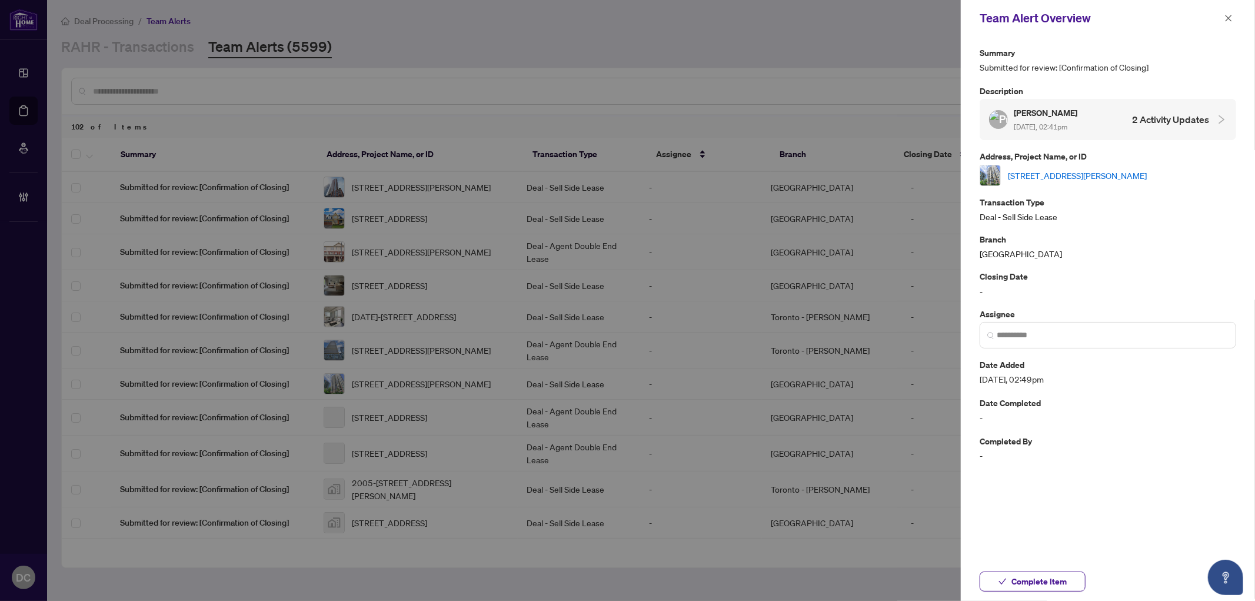
click at [1100, 177] on link "707-5 Michael Power Pl, Toronto, Ontario M9A 0A3, Canada" at bounding box center [1077, 175] width 139 height 13
click at [1071, 579] on button "Complete Item" at bounding box center [1032, 581] width 106 height 20
click at [1220, 10] on div "Team Alert Overview" at bounding box center [1099, 18] width 241 height 18
click at [1229, 16] on icon "close" at bounding box center [1228, 18] width 8 height 8
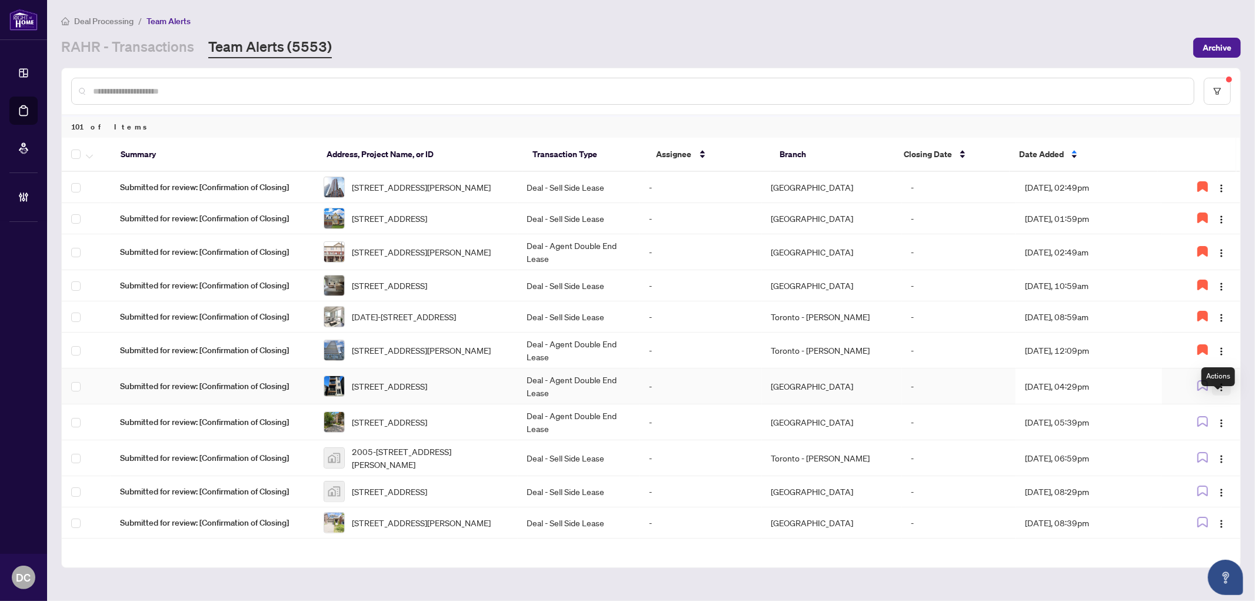
click at [1219, 392] on img "button" at bounding box center [1220, 386] width 9 height 9
click at [1203, 424] on span "Assign Myself" at bounding box center [1190, 425] width 55 height 13
click at [1084, 398] on td "Aug/07/2025, 04:29pm" at bounding box center [1088, 386] width 146 height 36
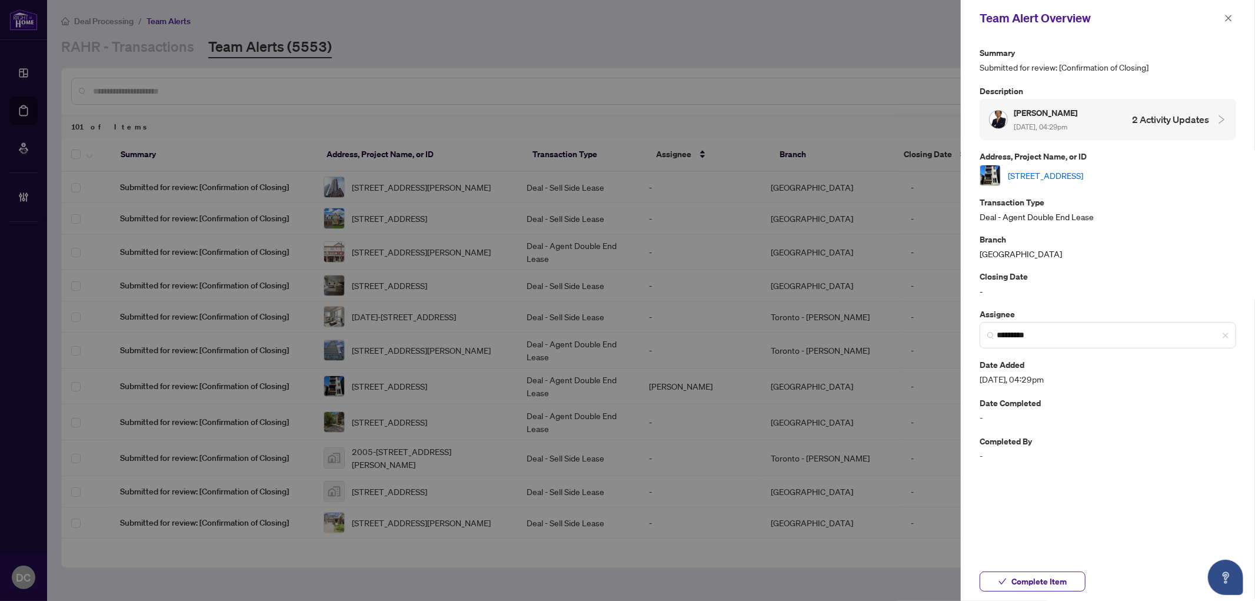
click at [1083, 172] on link "3-307 PICTON Ave, Ottawa, Ontario K1Z 6V4, Canada" at bounding box center [1045, 175] width 75 height 13
click at [1055, 573] on span "Complete Item" at bounding box center [1038, 581] width 55 height 19
click at [1225, 22] on span "button" at bounding box center [1228, 18] width 8 height 19
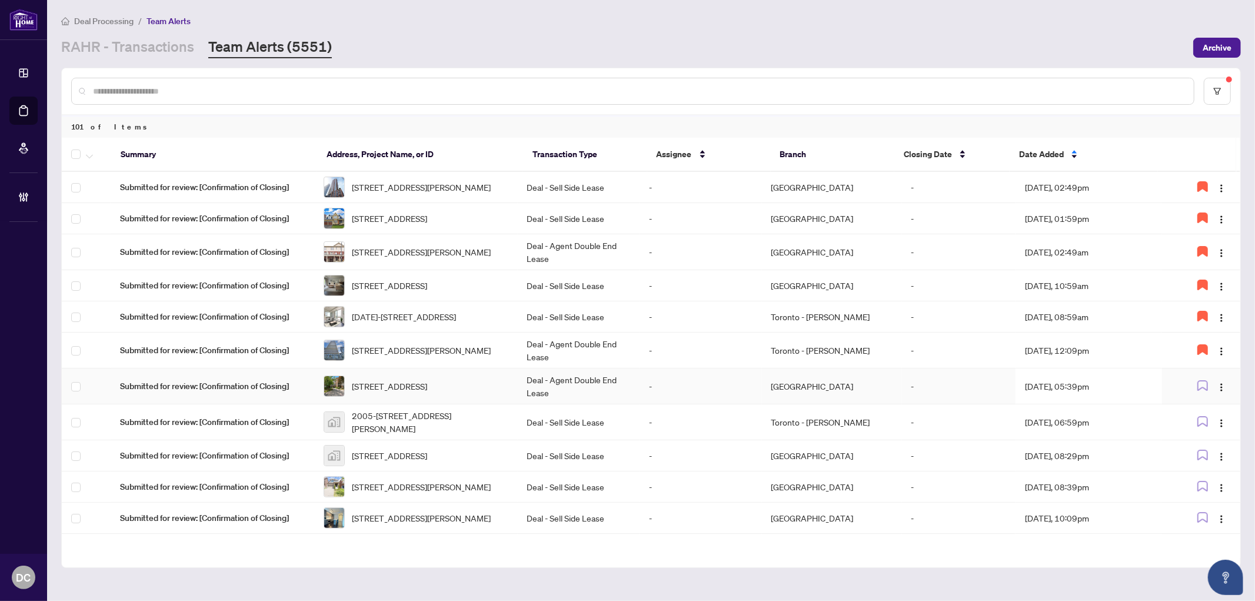
click at [1131, 404] on td "Aug/07/2025, 05:39pm" at bounding box center [1088, 386] width 146 height 36
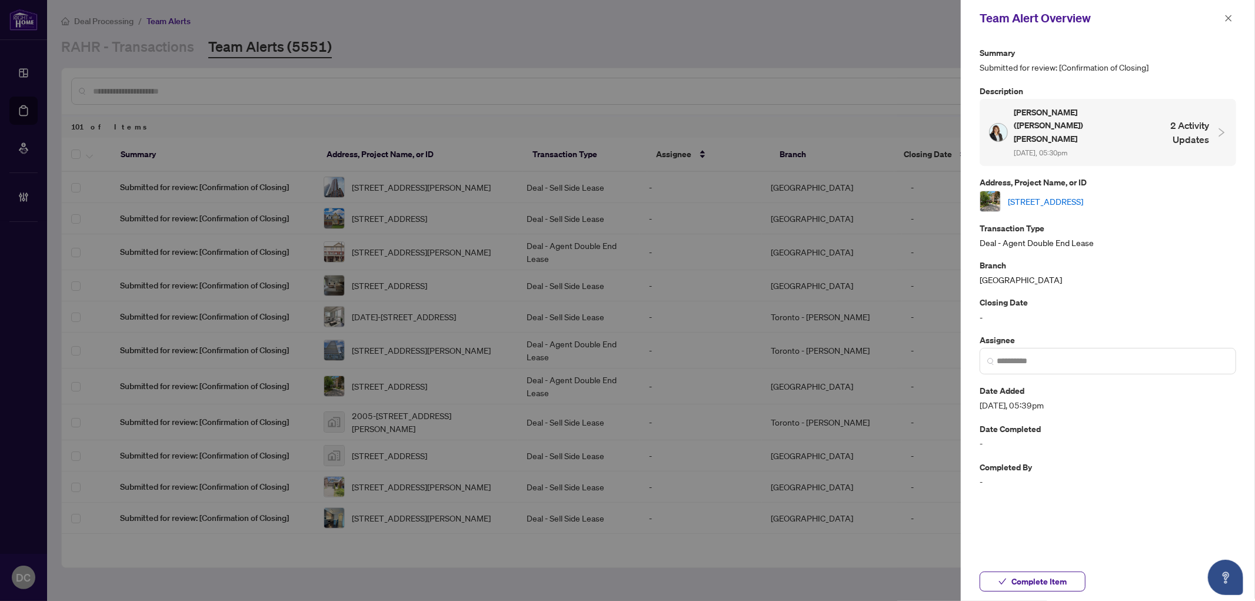
click at [1080, 195] on link "207-250 BRITTANY Dr, Ottawa, Ontario K1K 4M1, Canada" at bounding box center [1045, 201] width 75 height 13
click at [1026, 590] on span "Complete Item" at bounding box center [1038, 581] width 55 height 19
click at [1233, 14] on button "button" at bounding box center [1228, 18] width 15 height 14
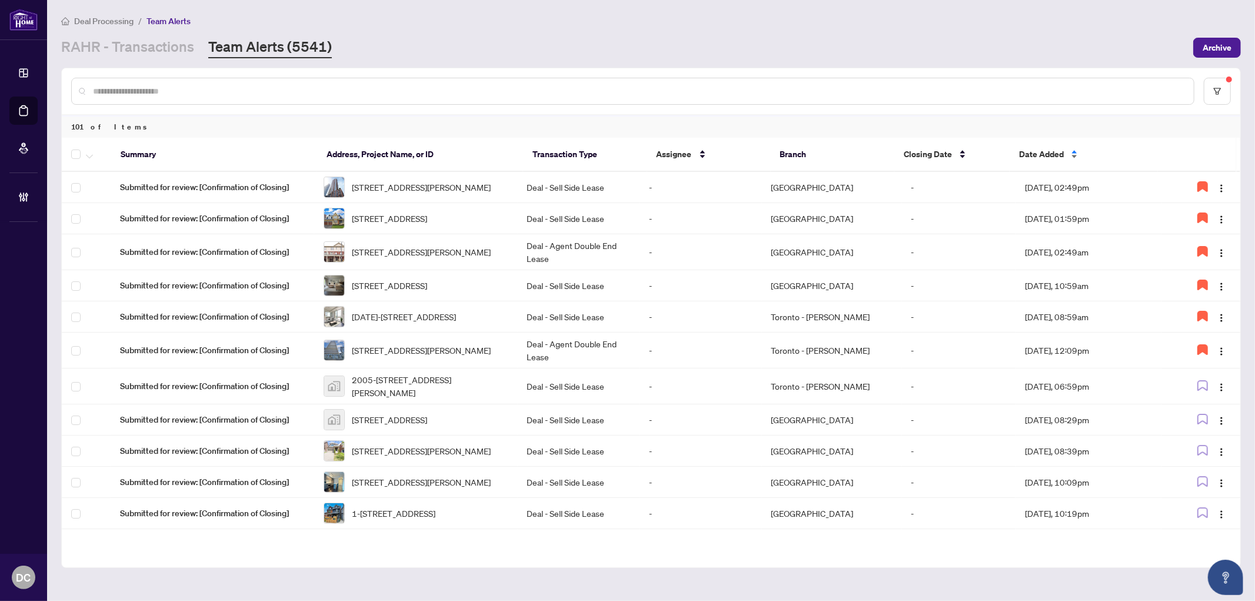
click at [1047, 151] on span "Date Added" at bounding box center [1041, 154] width 45 height 13
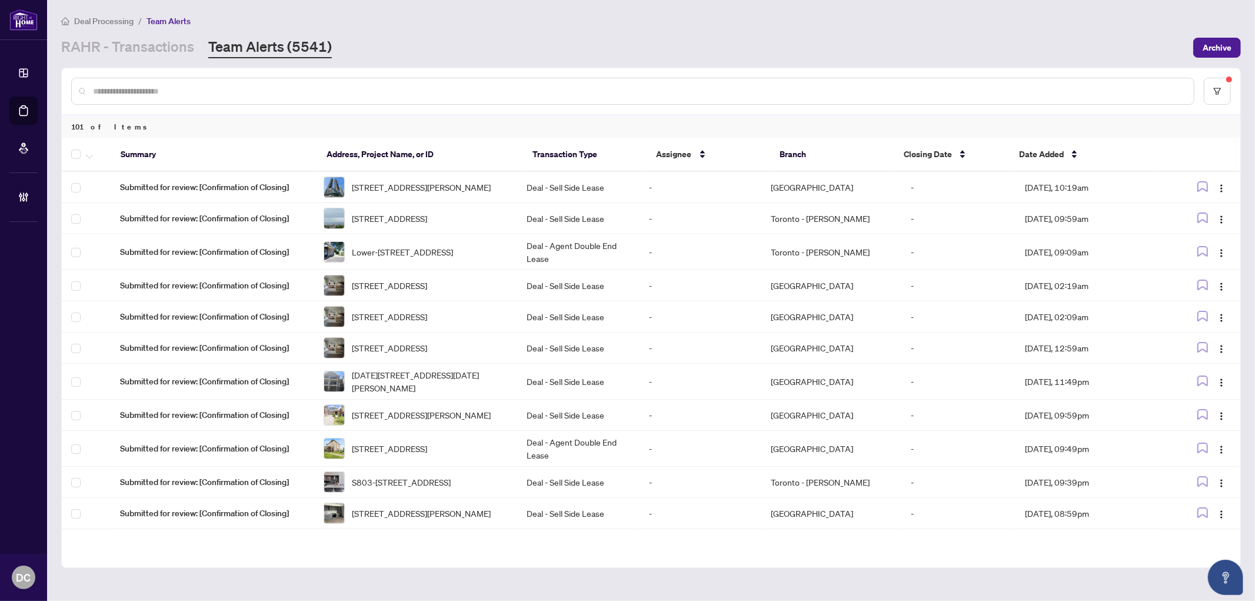
click at [1047, 151] on span "Date Added" at bounding box center [1041, 154] width 45 height 13
click at [1065, 149] on div "Date Added" at bounding box center [1083, 154] width 129 height 13
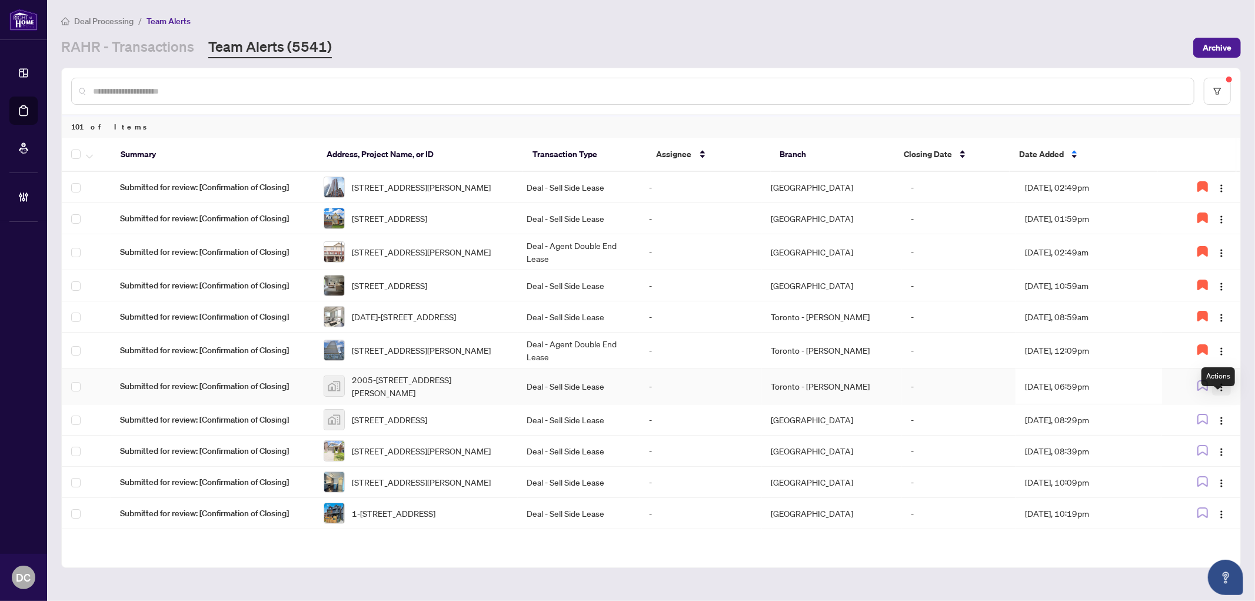
click at [1218, 392] on img "button" at bounding box center [1220, 386] width 9 height 9
click at [1186, 424] on span "Assign Myself" at bounding box center [1190, 425] width 55 height 13
click at [1095, 401] on td "Aug/07/2025, 06:59pm" at bounding box center [1088, 386] width 146 height 36
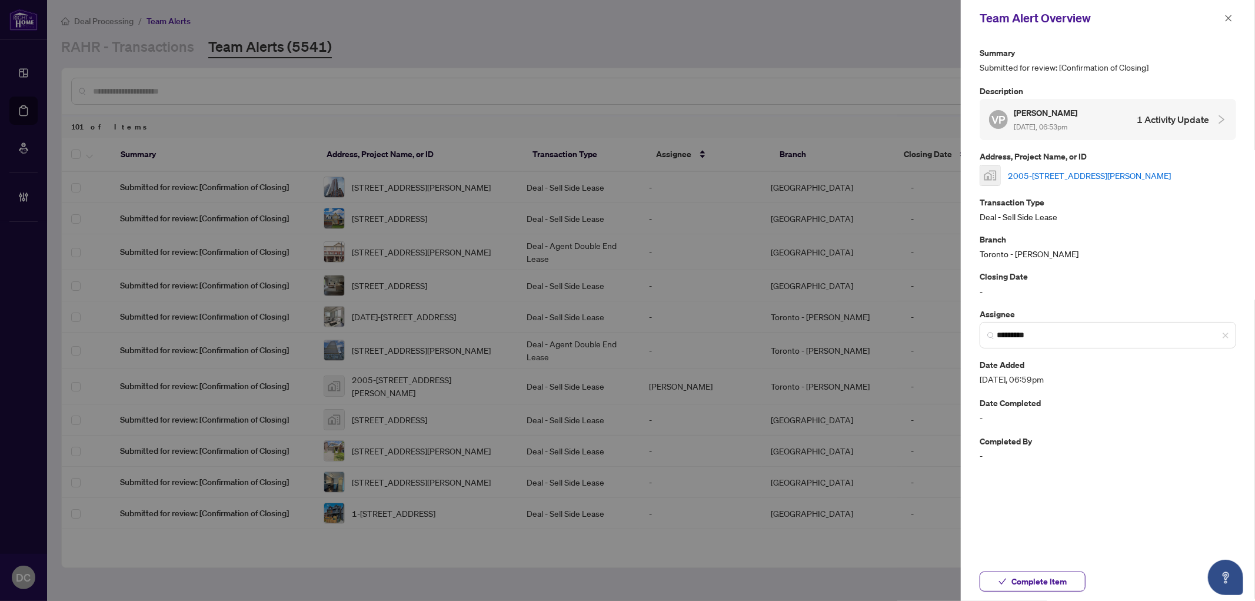
click at [1054, 169] on link "2005-[STREET_ADDRESS][PERSON_NAME]" at bounding box center [1089, 175] width 163 height 13
click at [1051, 581] on span "Complete Item" at bounding box center [1038, 581] width 55 height 19
click at [1225, 19] on icon "close" at bounding box center [1228, 18] width 8 height 8
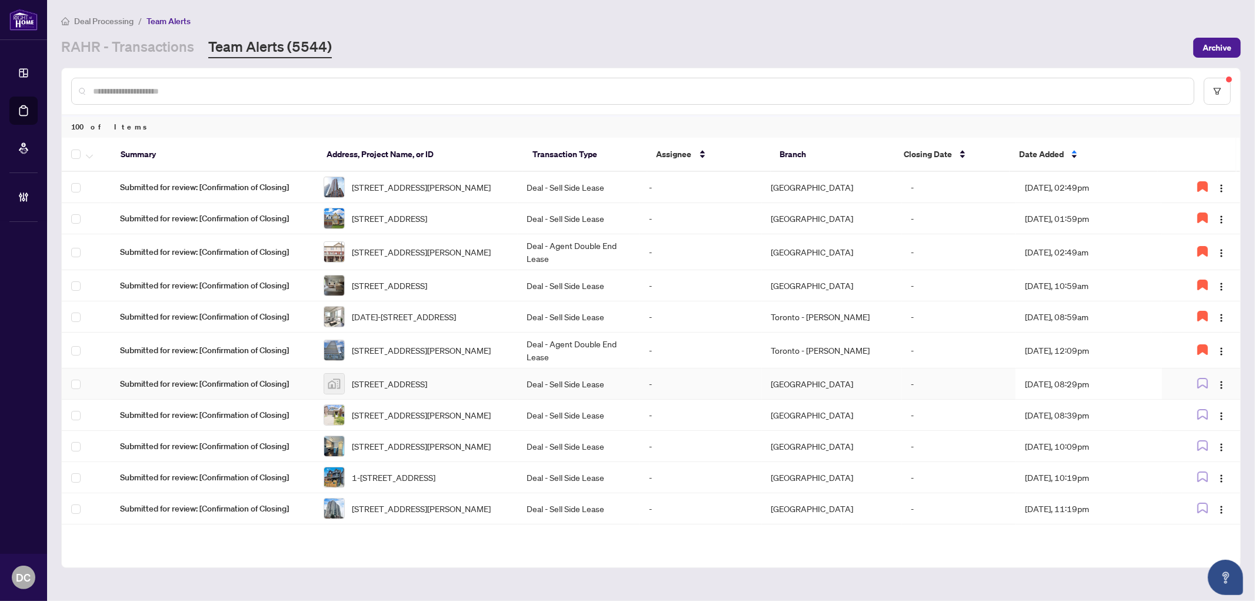
click at [1122, 399] on td "Aug/07/2025, 08:29pm" at bounding box center [1088, 383] width 146 height 31
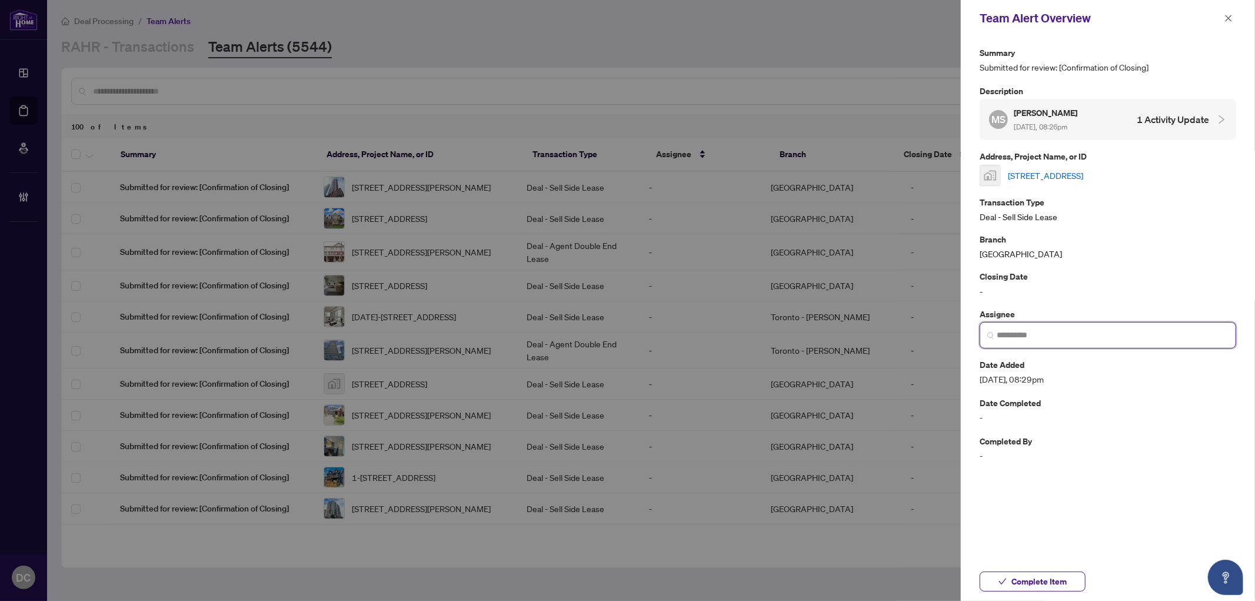
click at [1073, 339] on input "search" at bounding box center [1112, 335] width 232 height 12
click at [1042, 366] on h3 at bounding box center [1064, 362] width 104 height 13
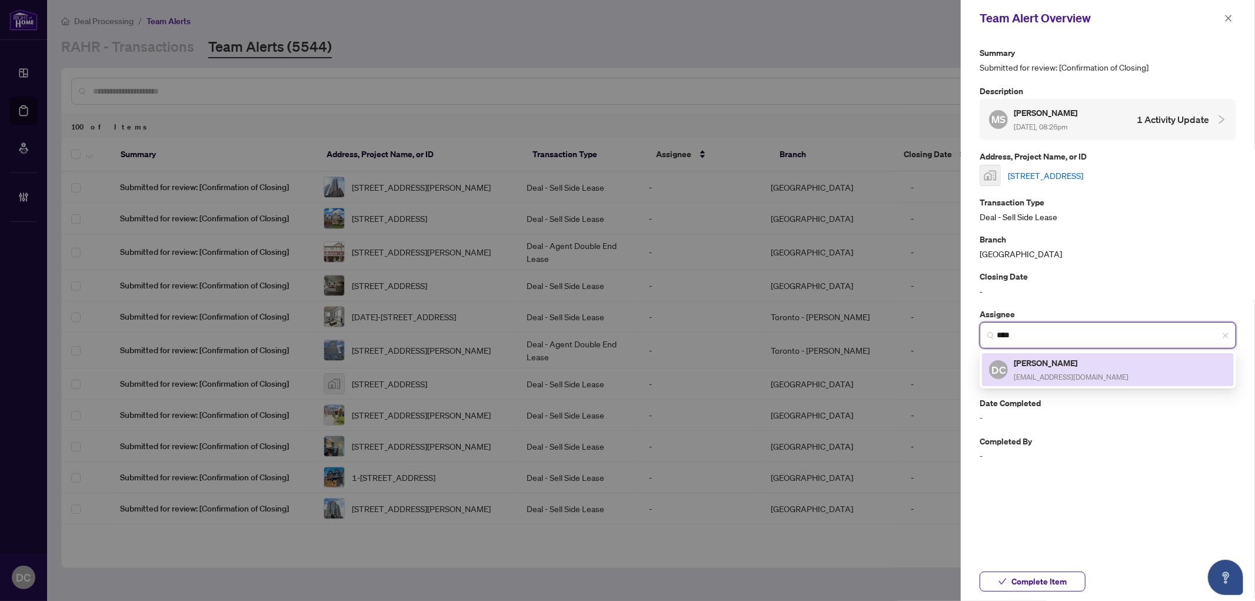
click at [1063, 372] on span "[EMAIL_ADDRESS][DOMAIN_NAME]" at bounding box center [1070, 376] width 115 height 9
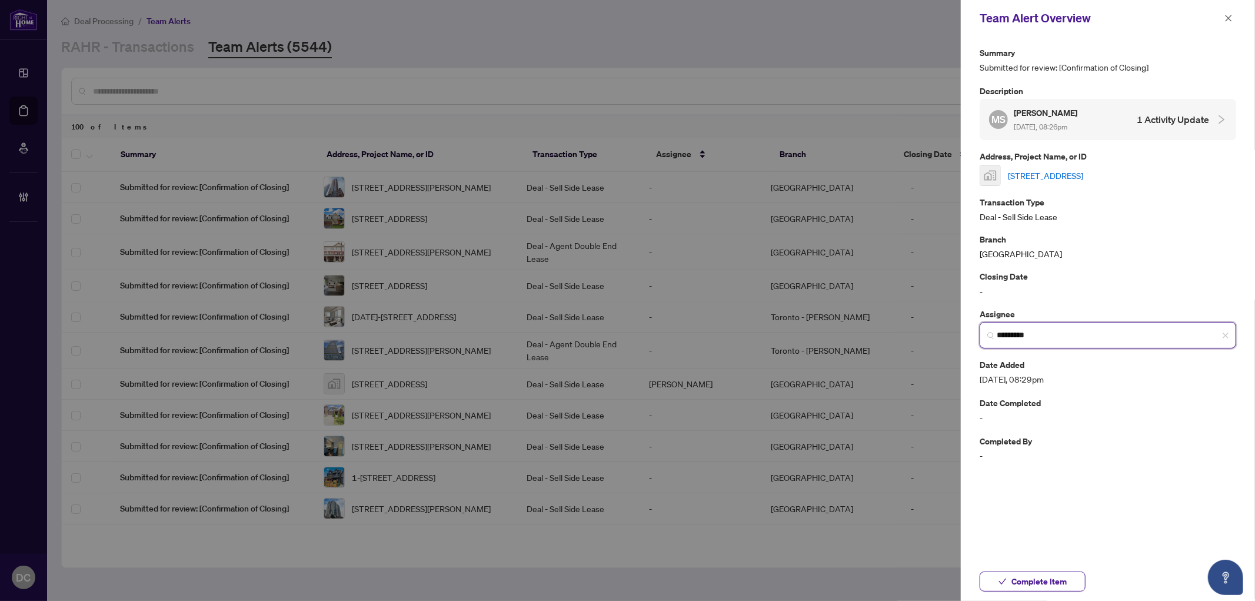
type input "*********"
click at [1083, 174] on link "10 York St #2003, Toronto, Ontario M5J 0E1, Canada" at bounding box center [1045, 175] width 75 height 13
click at [1230, 332] on span "*********" at bounding box center [1107, 335] width 256 height 26
click at [1078, 577] on button "Complete Item" at bounding box center [1032, 581] width 106 height 20
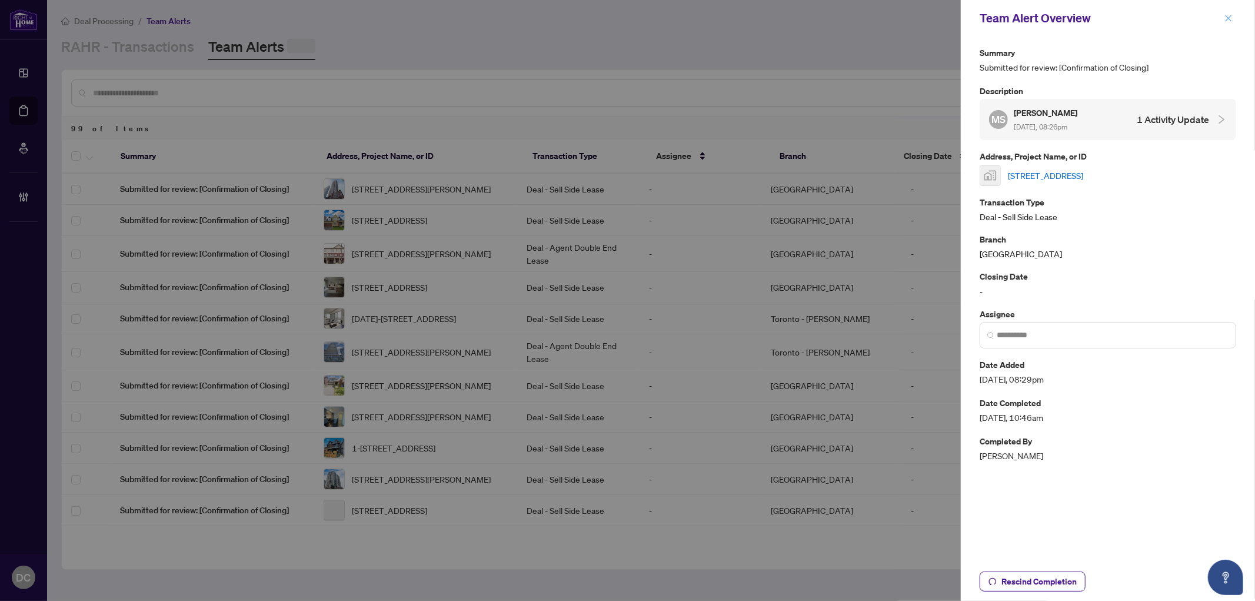
click at [1229, 19] on icon "close" at bounding box center [1228, 18] width 6 height 6
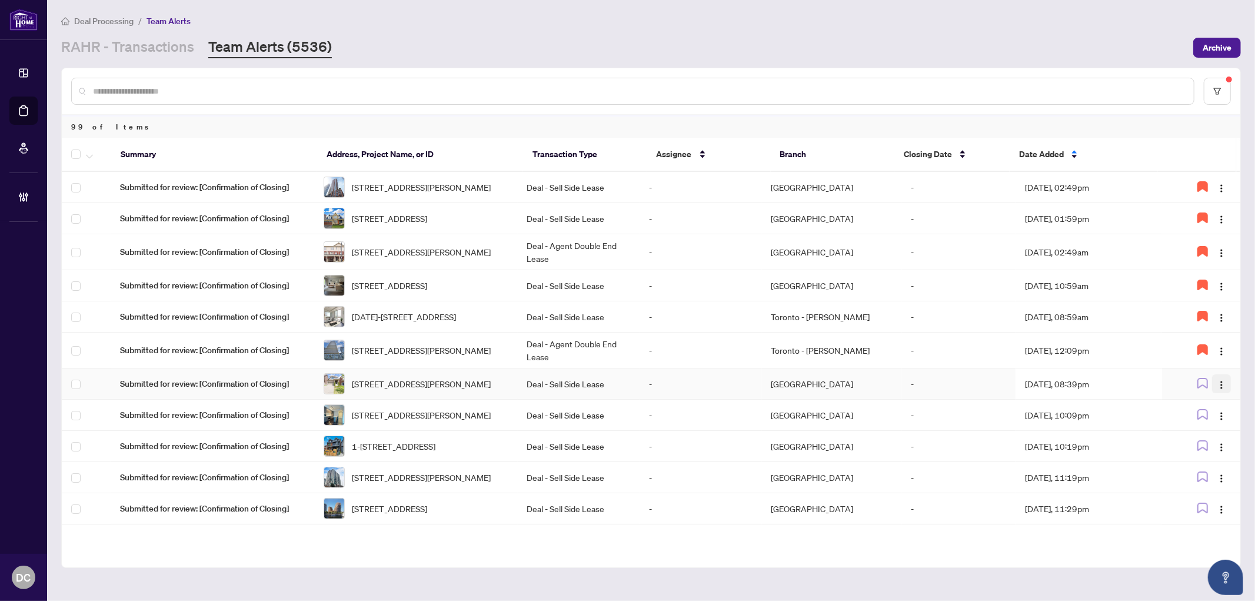
click at [1222, 389] on img "button" at bounding box center [1220, 384] width 9 height 9
click at [1206, 422] on span "Assign Myself" at bounding box center [1190, 425] width 55 height 13
click at [968, 399] on td "-" at bounding box center [959, 383] width 114 height 31
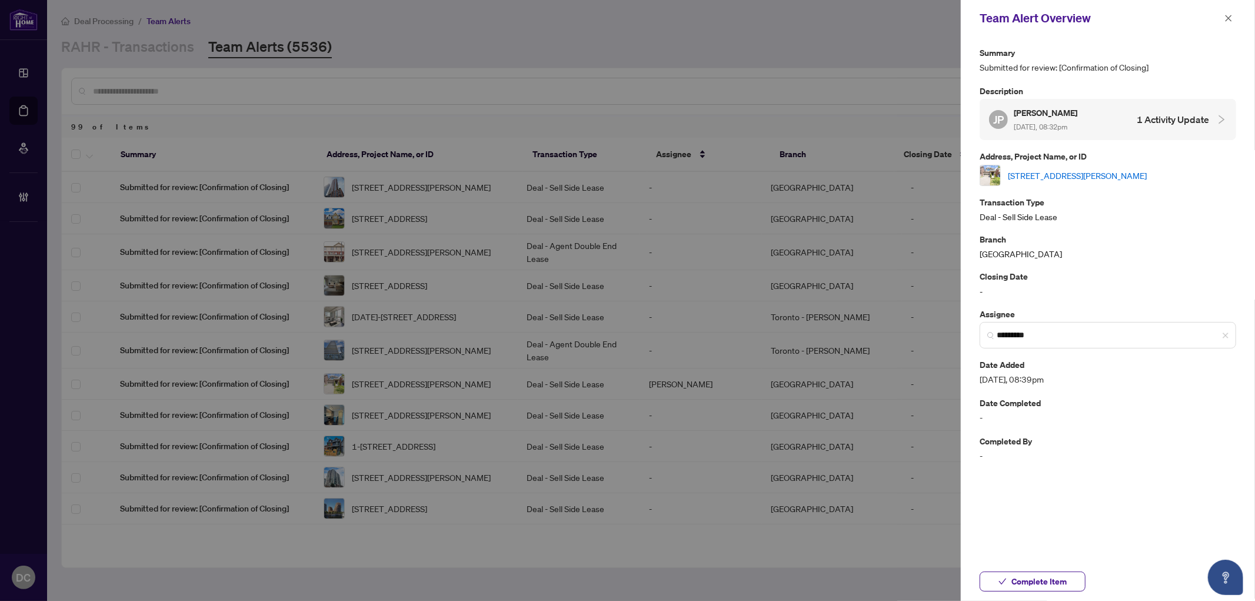
click at [1086, 172] on link "1235 Mcphedran Pt, Milton, Ontario L9E 1J8, Canada" at bounding box center [1077, 175] width 139 height 13
click at [1051, 577] on span "Complete Item" at bounding box center [1038, 581] width 55 height 19
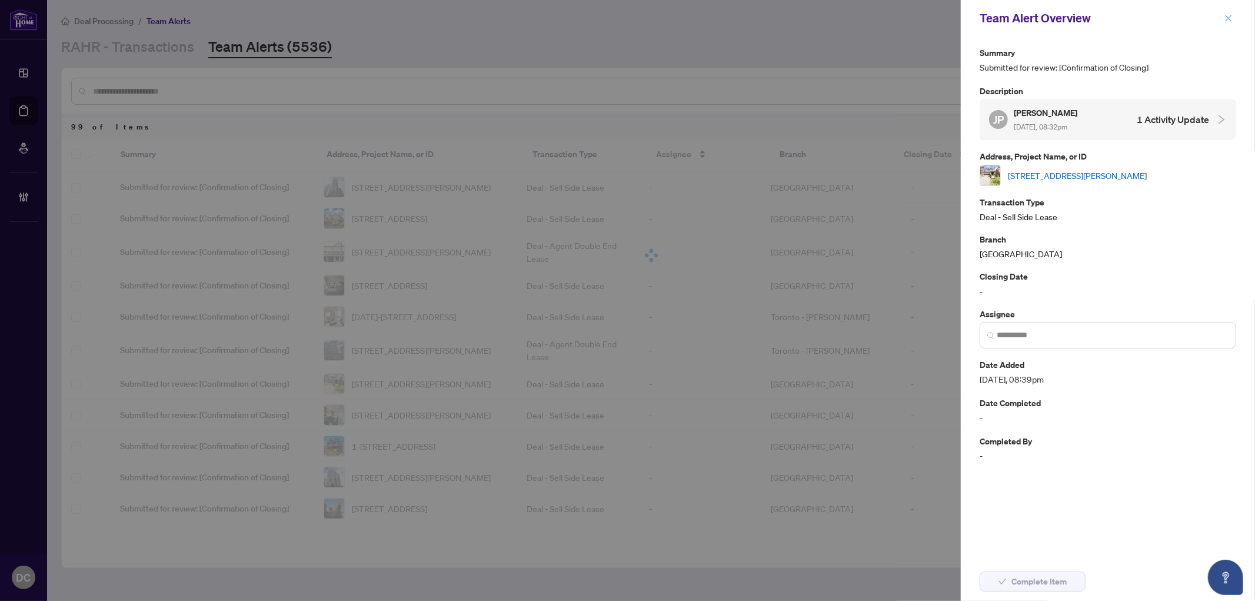
click at [1226, 18] on icon "close" at bounding box center [1228, 18] width 8 height 8
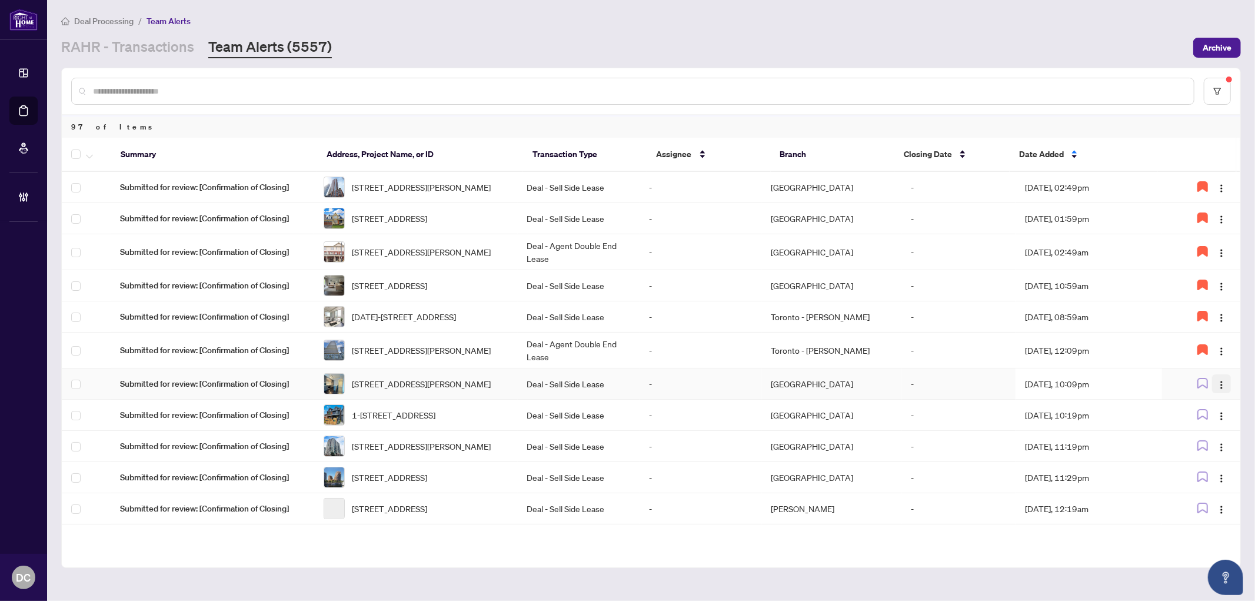
click at [1218, 389] on img "button" at bounding box center [1220, 384] width 9 height 9
click at [1194, 425] on span "Assign Myself" at bounding box center [1190, 425] width 55 height 13
click at [1072, 399] on td "Aug/07/2025, 10:09pm" at bounding box center [1088, 383] width 146 height 31
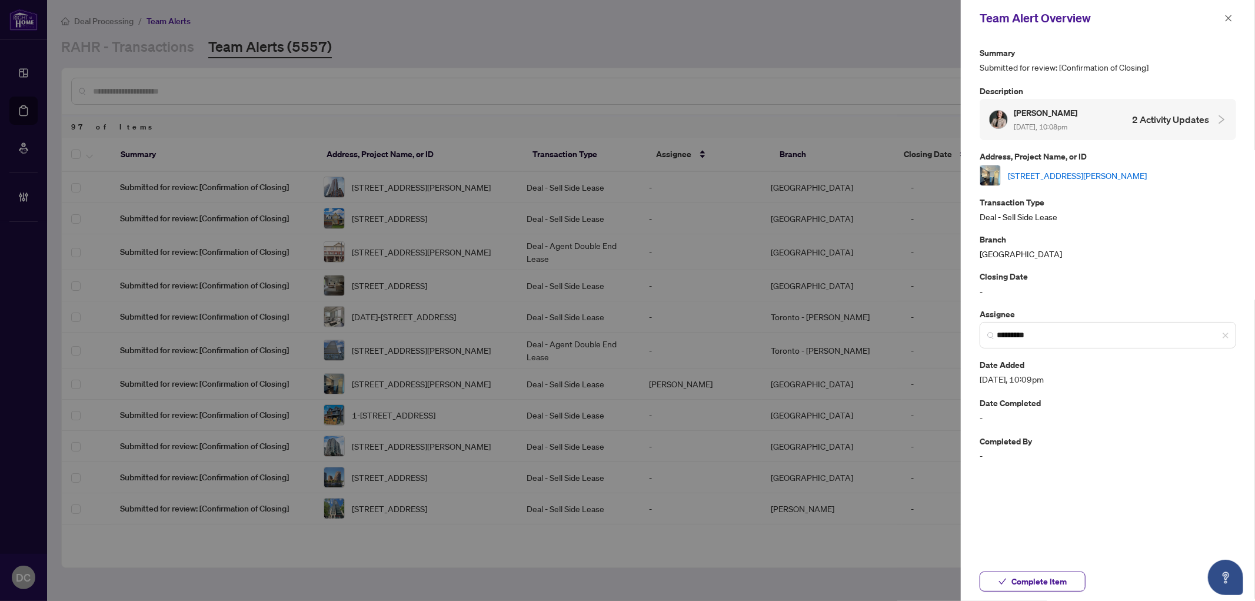
click at [1115, 179] on link "2508-21 Widmer St, Toronto, Ontario M5V 2E8, Canada" at bounding box center [1077, 175] width 139 height 13
click at [1063, 581] on span "Complete Item" at bounding box center [1038, 581] width 55 height 19
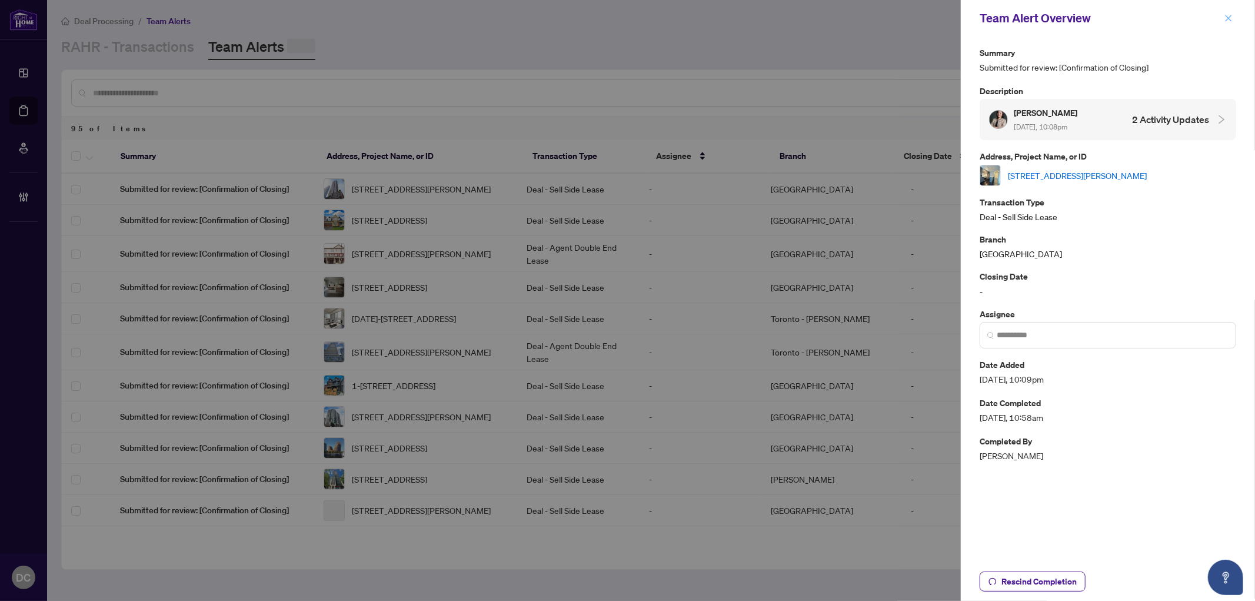
click at [1228, 20] on icon "close" at bounding box center [1228, 18] width 8 height 8
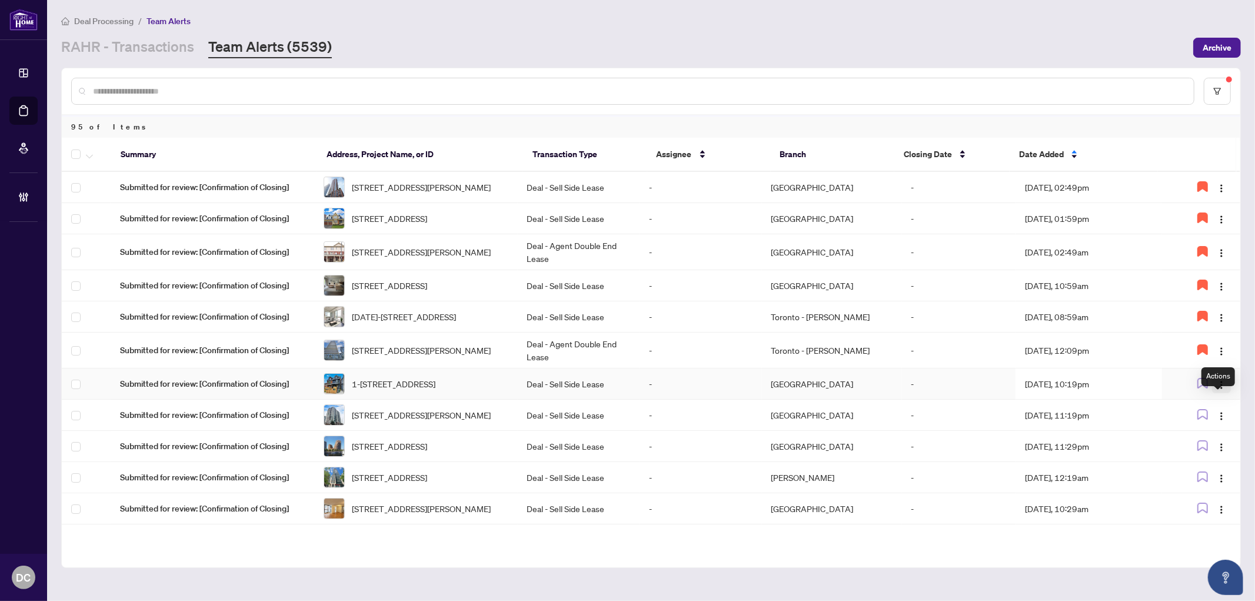
click at [1222, 389] on img "button" at bounding box center [1220, 384] width 9 height 9
click at [1197, 421] on span "Assign Myself" at bounding box center [1190, 425] width 55 height 13
click at [1067, 399] on td "Aug/07/2025, 10:19pm" at bounding box center [1088, 383] width 146 height 31
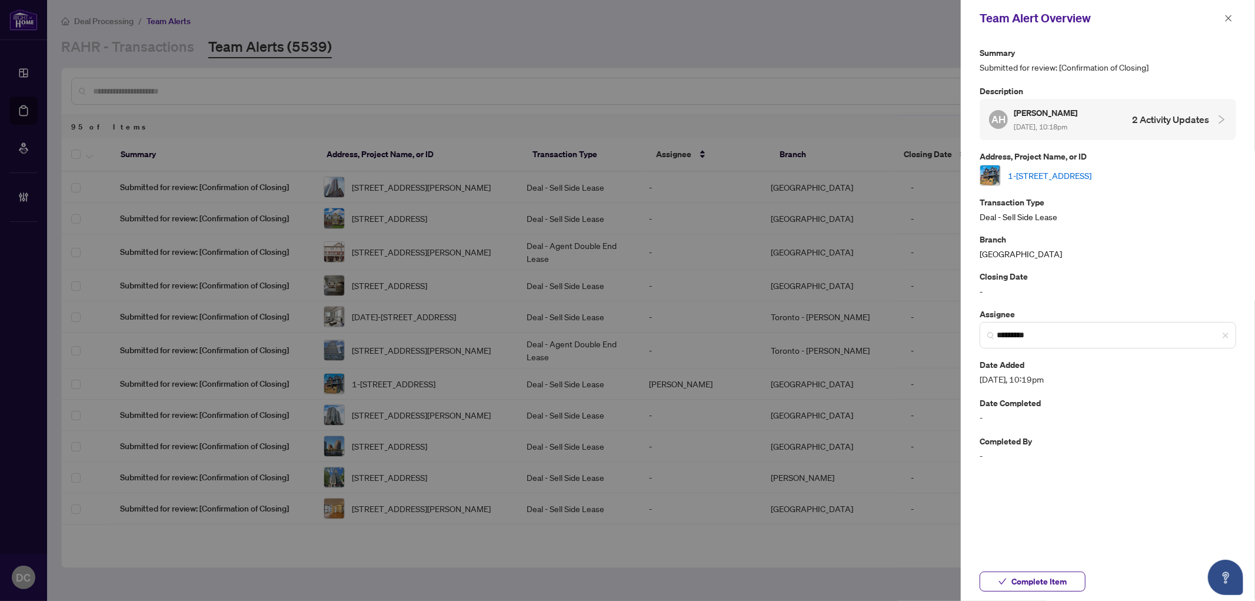
click at [1091, 175] on link "1-362 Margueretta St, Toronto, Ontario M6H 3S5, Canada" at bounding box center [1050, 175] width 84 height 13
click at [1060, 579] on span "Complete Item" at bounding box center [1038, 581] width 55 height 19
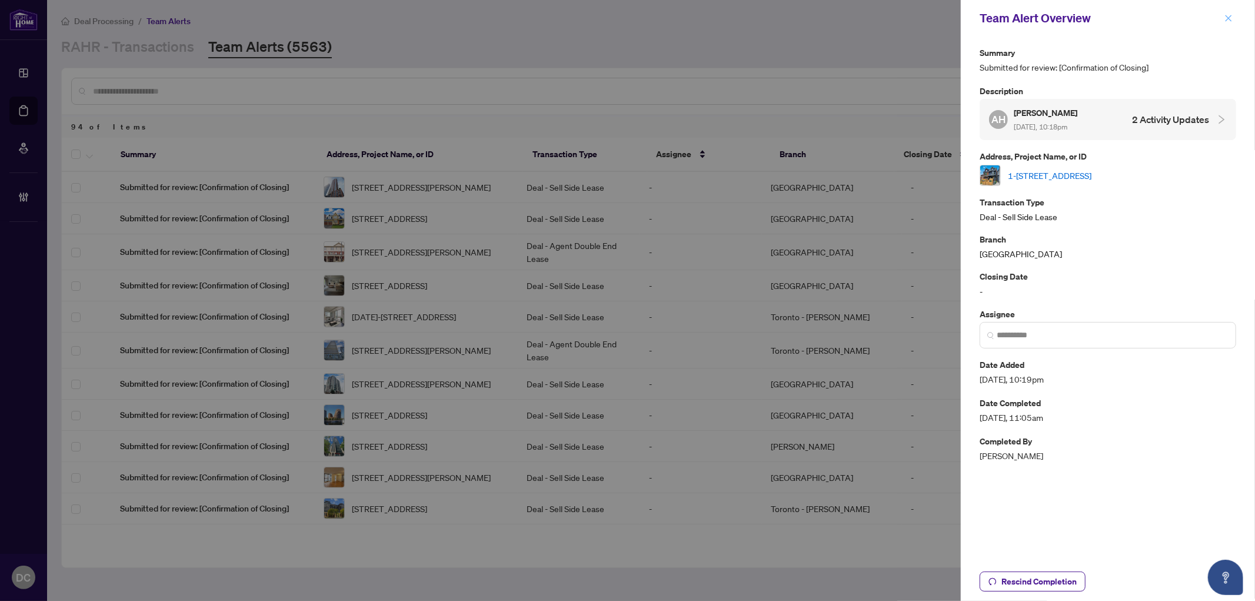
click at [1224, 22] on button "button" at bounding box center [1228, 18] width 15 height 14
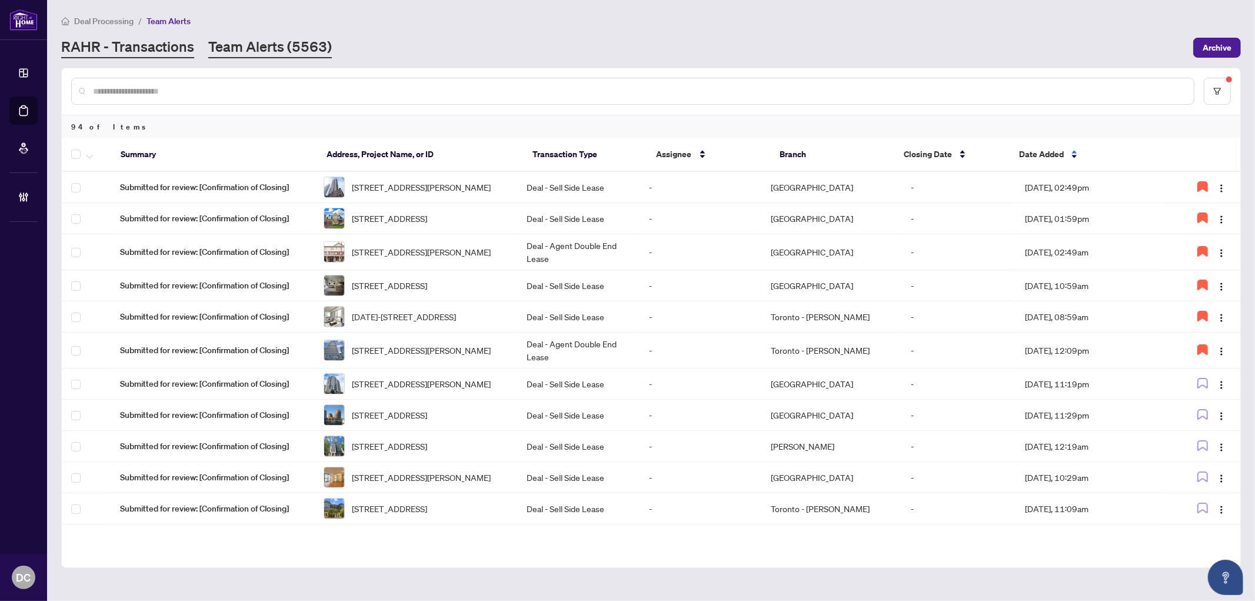
click at [136, 51] on link "RAHR - Transactions" at bounding box center [127, 47] width 133 height 21
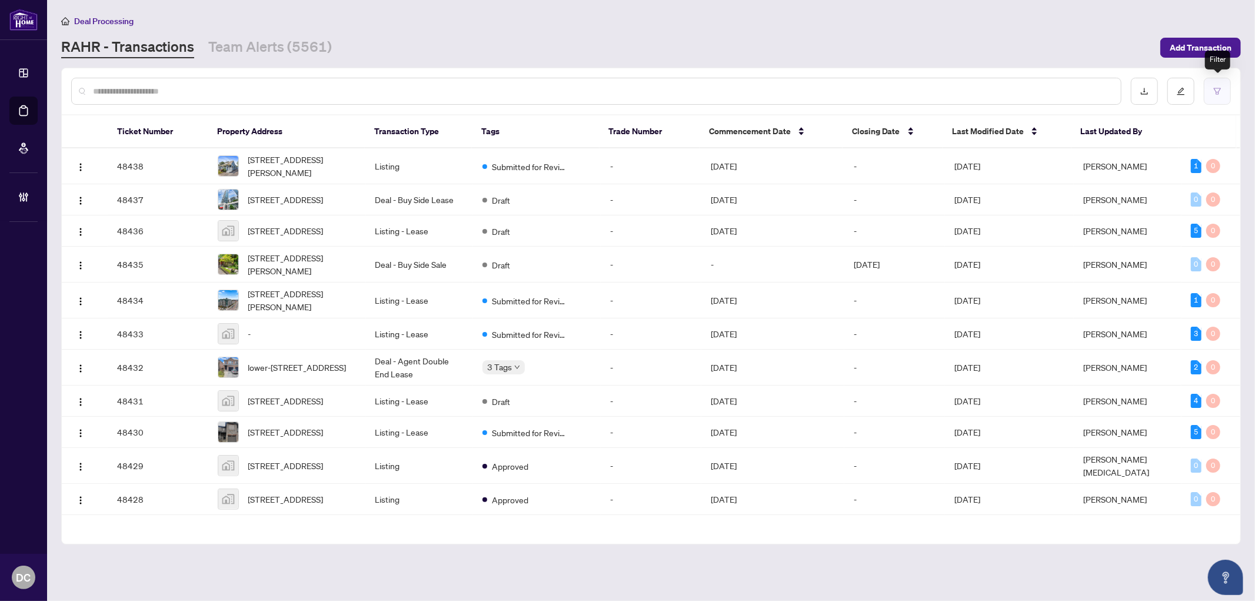
click at [1213, 98] on button "button" at bounding box center [1216, 91] width 27 height 27
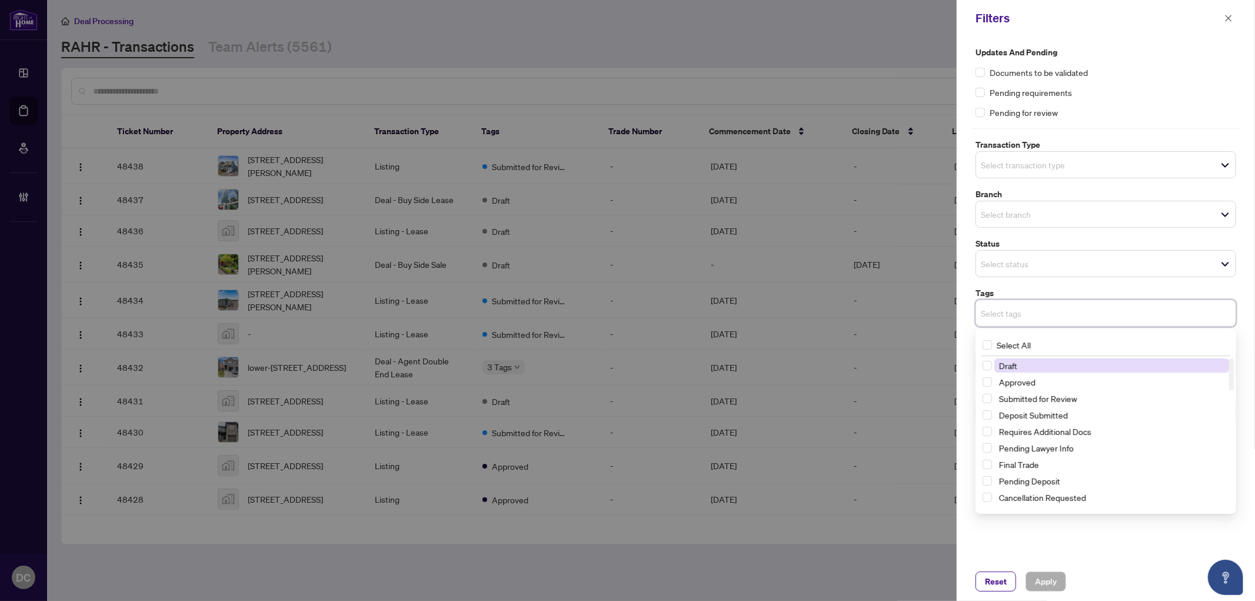
click at [1056, 306] on input "search" at bounding box center [1022, 313] width 82 height 14
click at [986, 382] on span "Select With Payroll" at bounding box center [986, 382] width 9 height 9
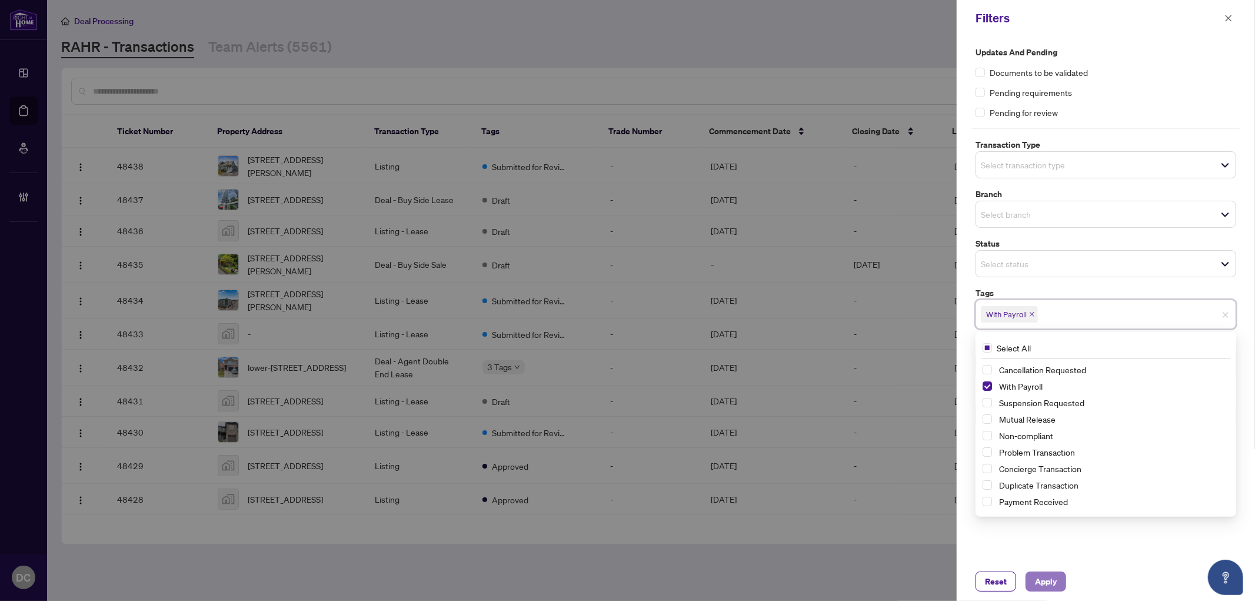
click at [1058, 586] on button "Apply" at bounding box center [1045, 581] width 41 height 20
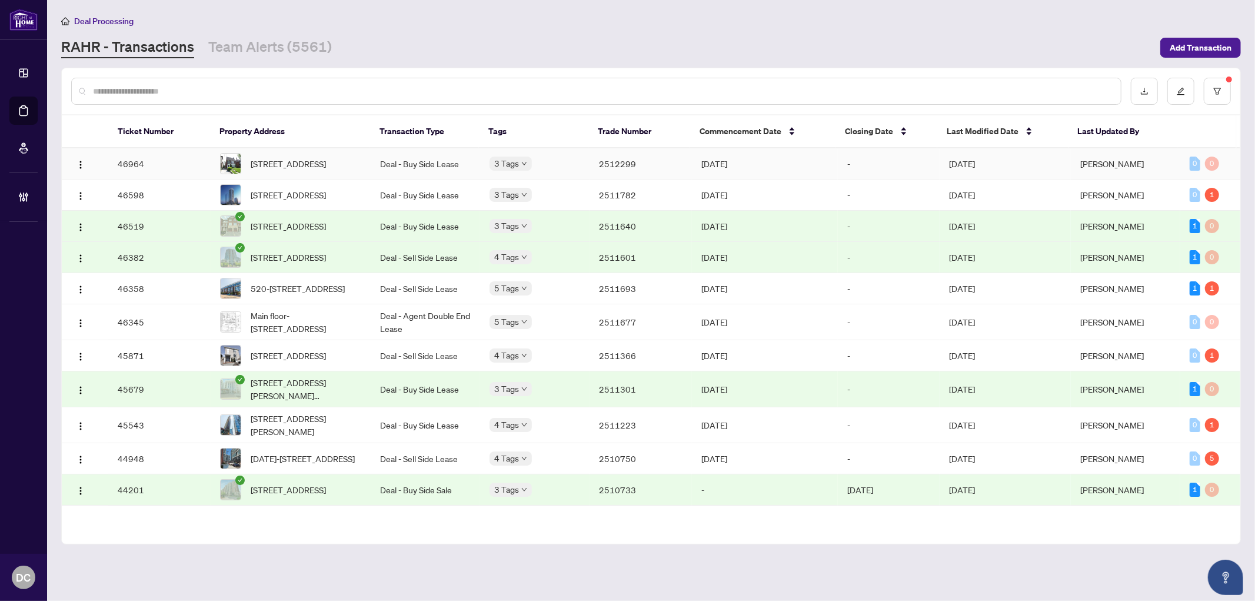
click at [926, 166] on td "-" at bounding box center [889, 163] width 102 height 31
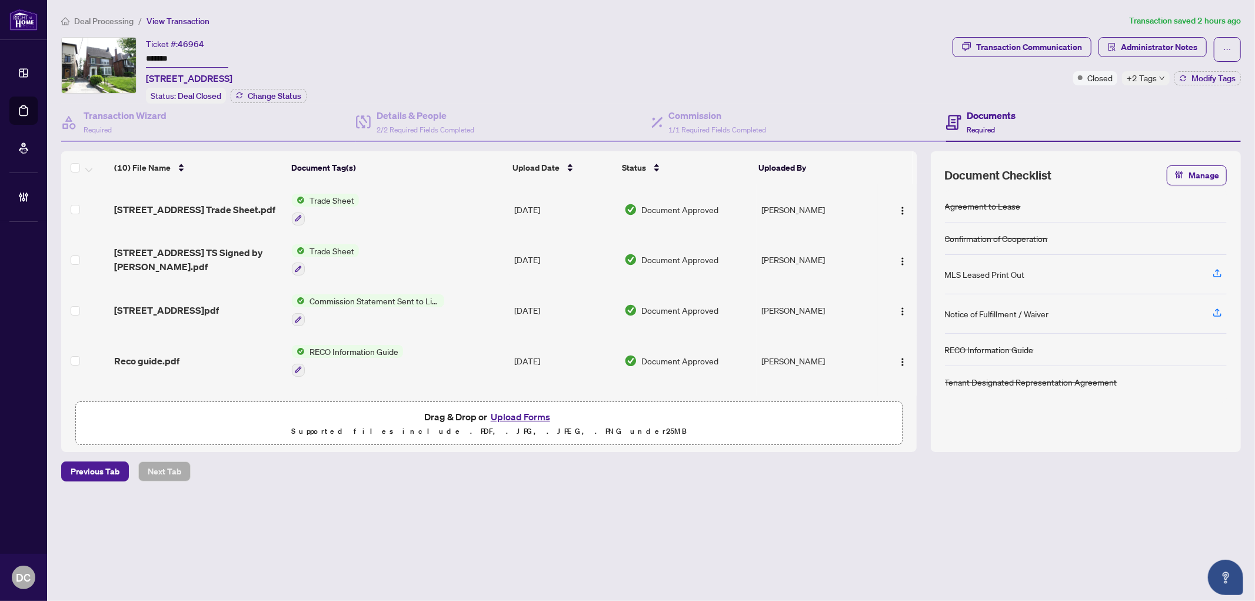
click at [141, 57] on div "Ticket #: 46964 ******* 35 Whitehall Rd, Toronto, Ontario M4W 2C5, Canada Statu…" at bounding box center [504, 70] width 886 height 66
click at [1146, 44] on span "Administrator Notes" at bounding box center [1159, 47] width 76 height 19
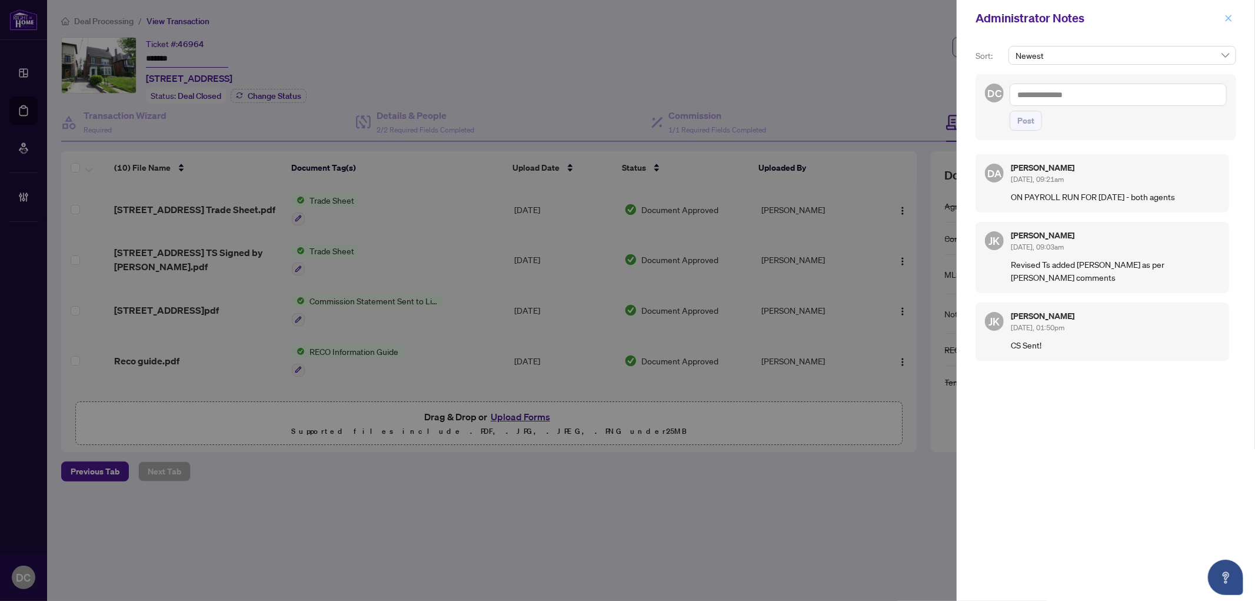
click at [1231, 21] on icon "close" at bounding box center [1228, 18] width 6 height 6
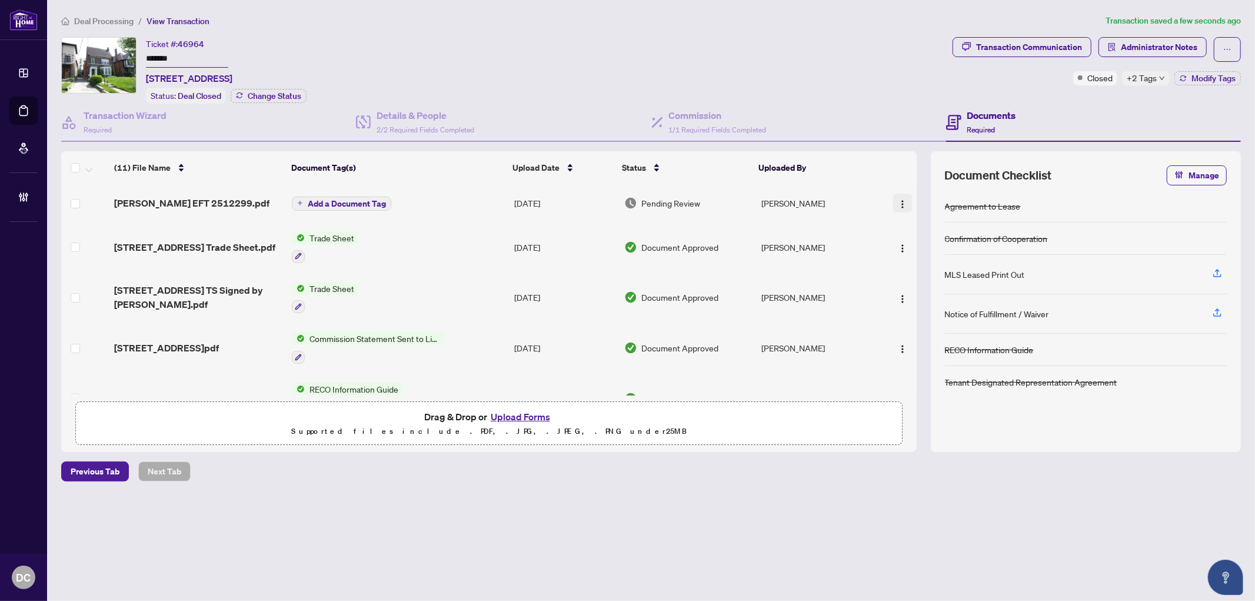
click at [900, 199] on img "button" at bounding box center [902, 203] width 9 height 9
click at [945, 291] on li "Document Permissions" at bounding box center [955, 298] width 126 height 19
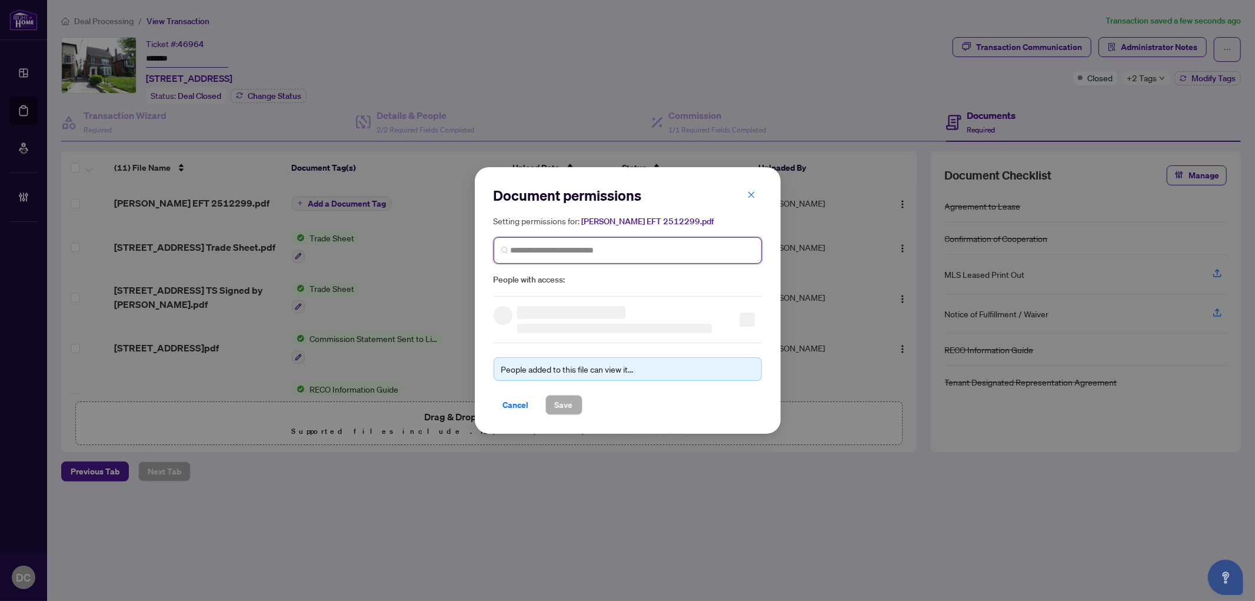
click at [607, 247] on input "search" at bounding box center [633, 250] width 244 height 12
type input "**********"
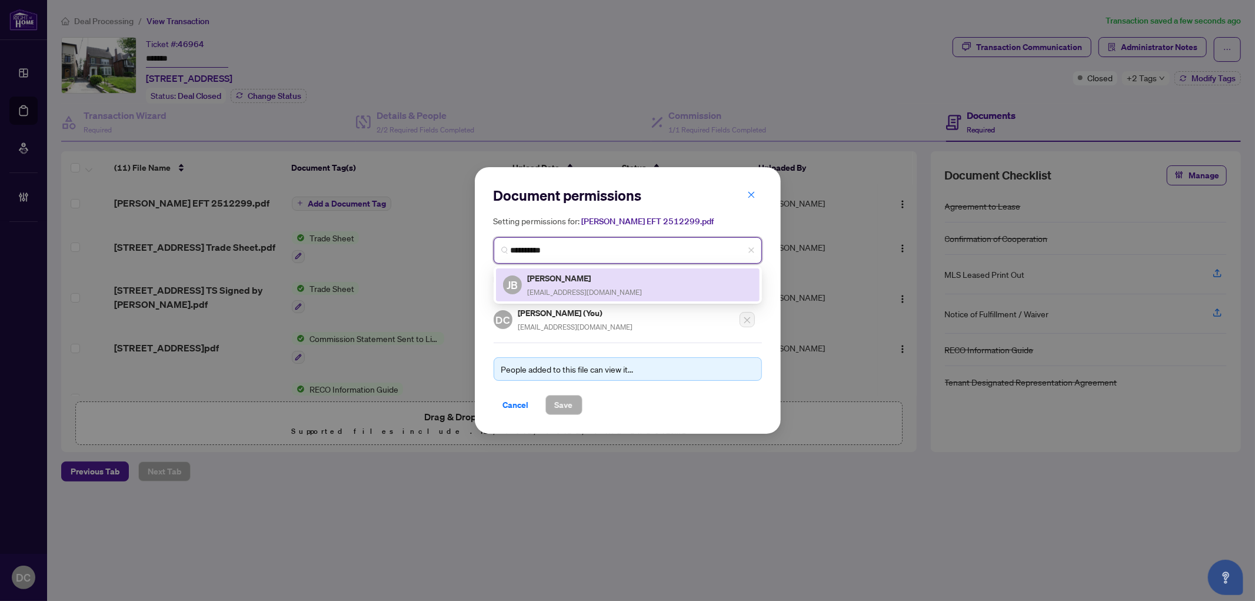
click at [568, 284] on div "Jason Barron soldbybarron@gmail.com" at bounding box center [585, 284] width 115 height 27
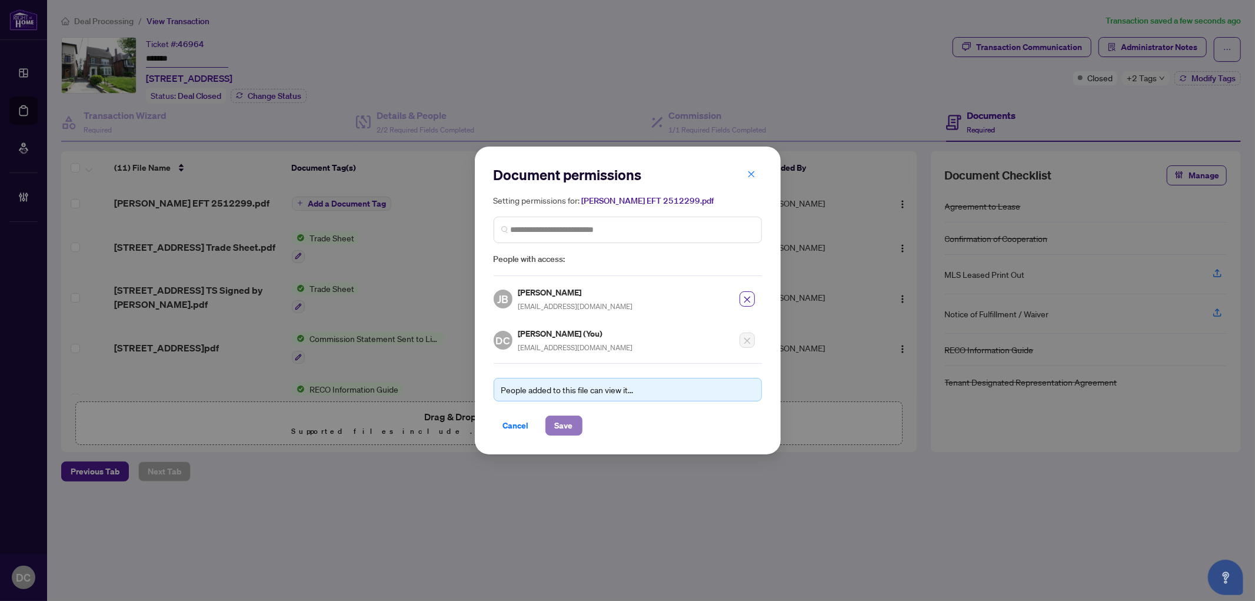
click at [576, 419] on button "Save" at bounding box center [563, 425] width 37 height 20
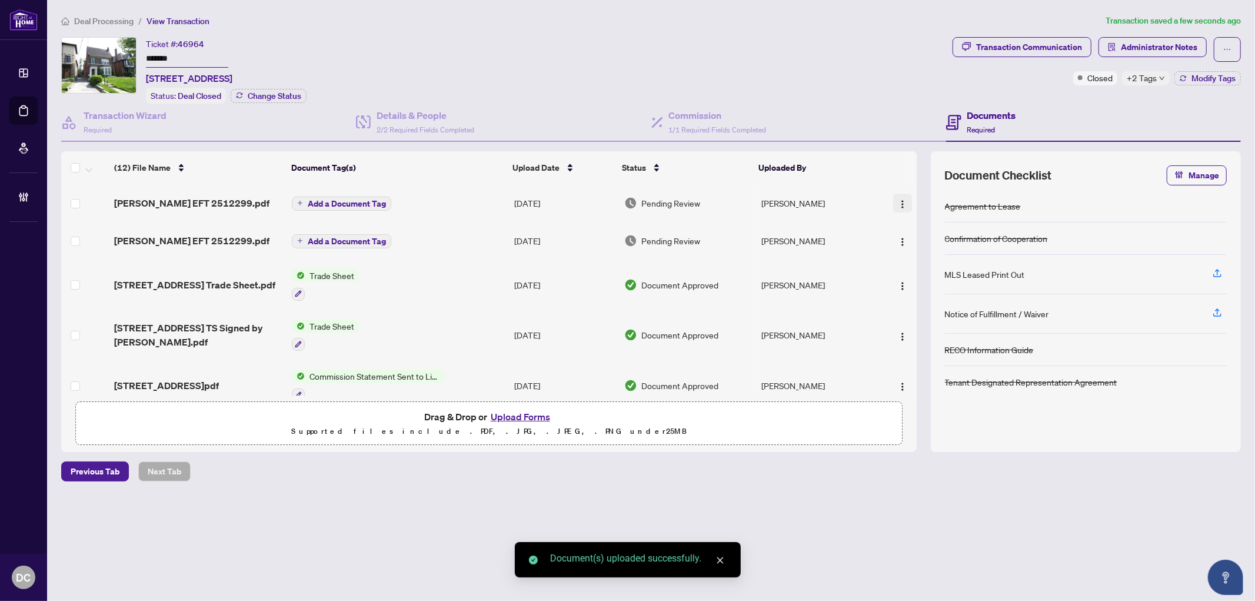
click at [901, 201] on img "button" at bounding box center [902, 203] width 9 height 9
click at [931, 301] on span "Document Permissions" at bounding box center [955, 298] width 112 height 13
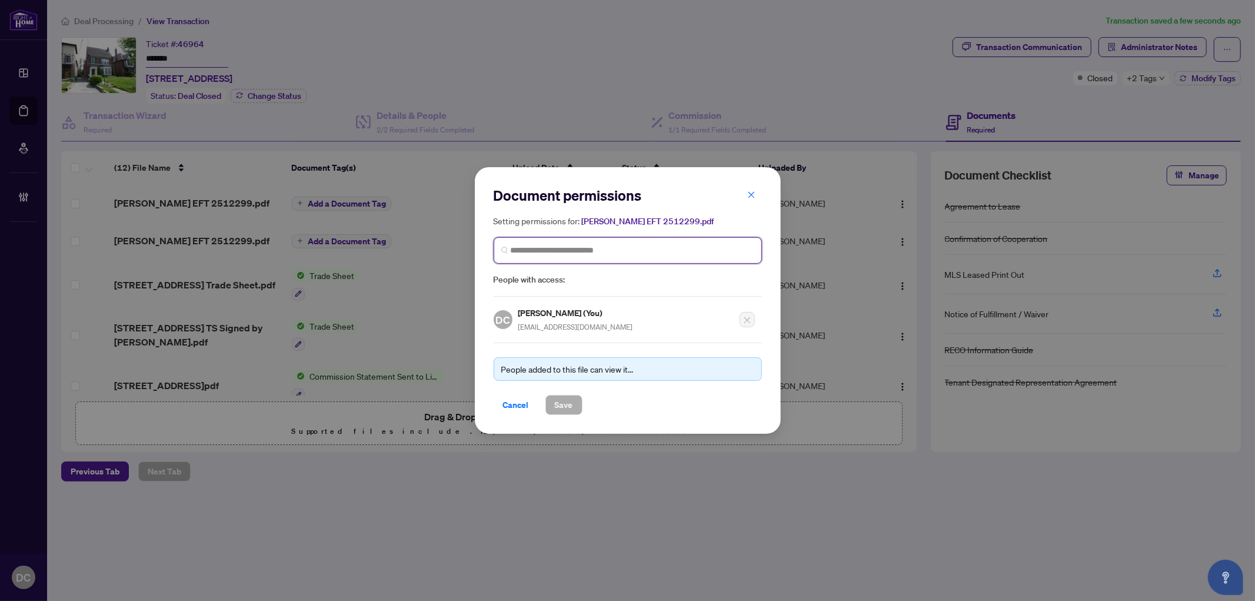
click at [641, 256] on input "search" at bounding box center [633, 250] width 244 height 12
type input "*********"
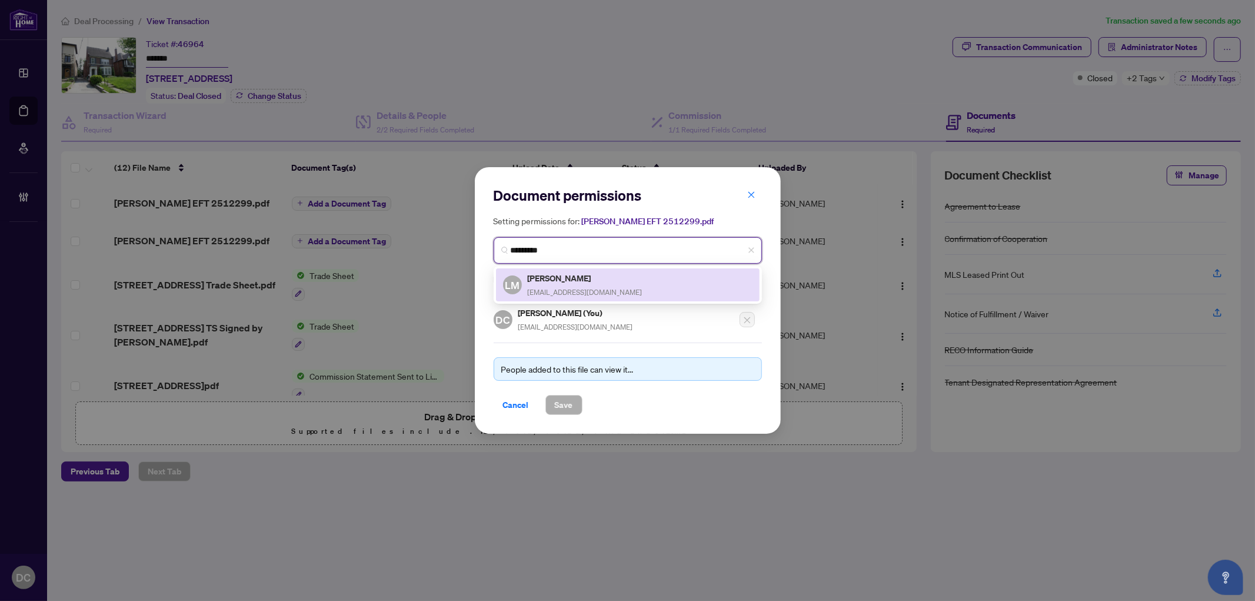
click at [602, 279] on h5 "Lenka Matuska" at bounding box center [585, 278] width 115 height 14
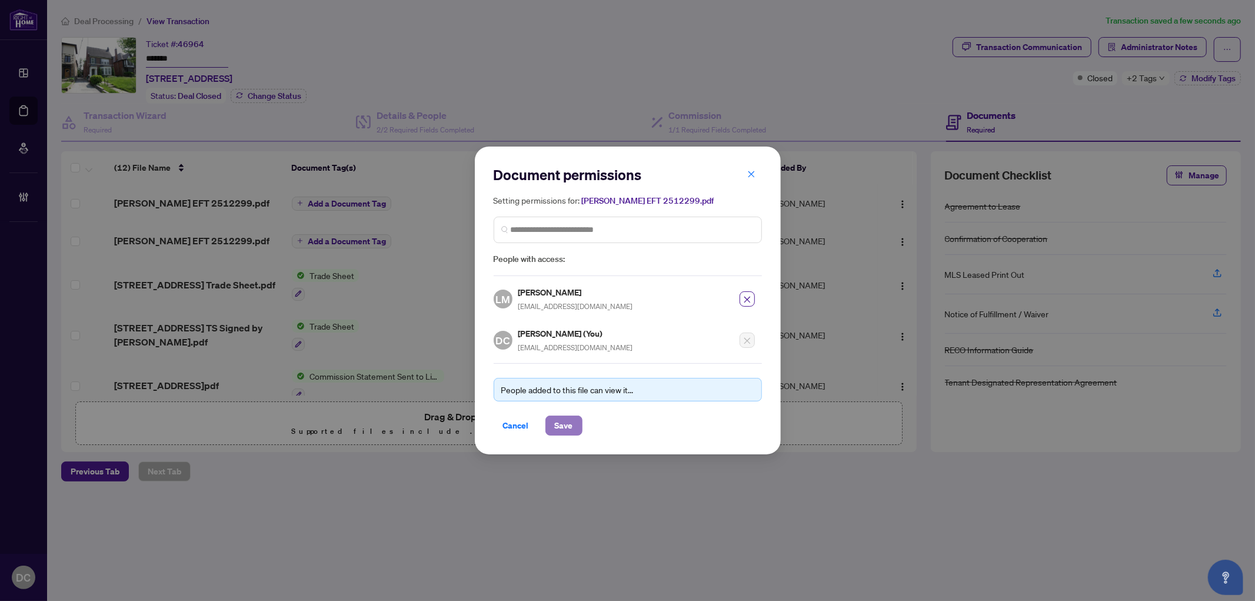
click at [563, 422] on span "Save" at bounding box center [564, 425] width 18 height 19
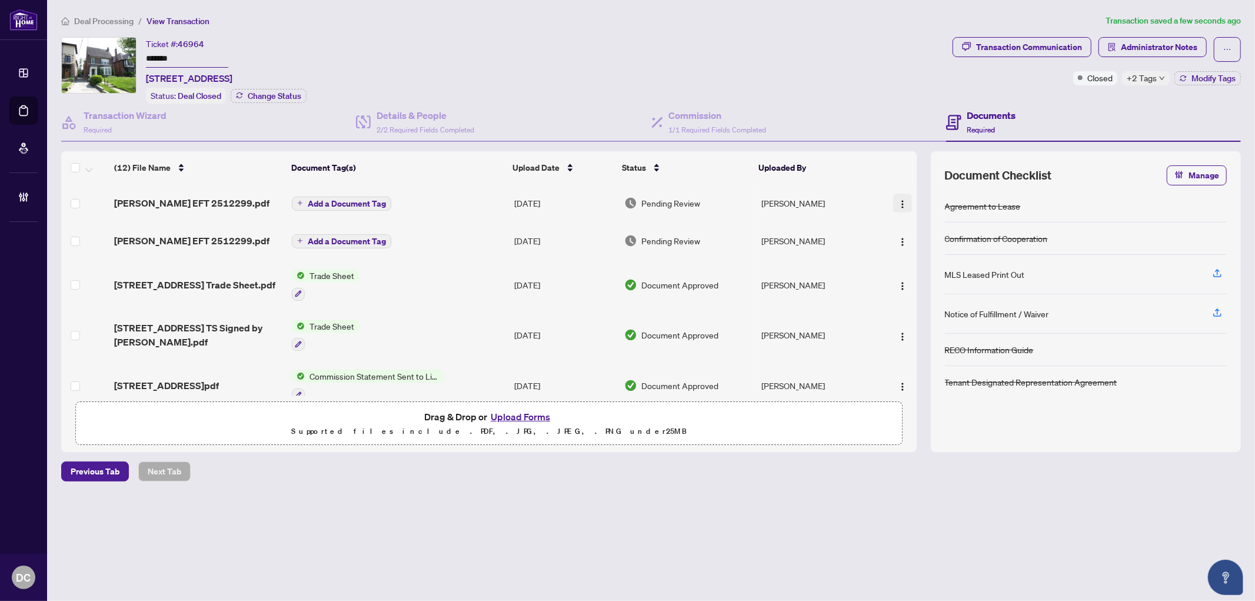
click at [901, 202] on img "button" at bounding box center [902, 203] width 9 height 9
click at [929, 295] on span "Document Permissions" at bounding box center [955, 298] width 112 height 13
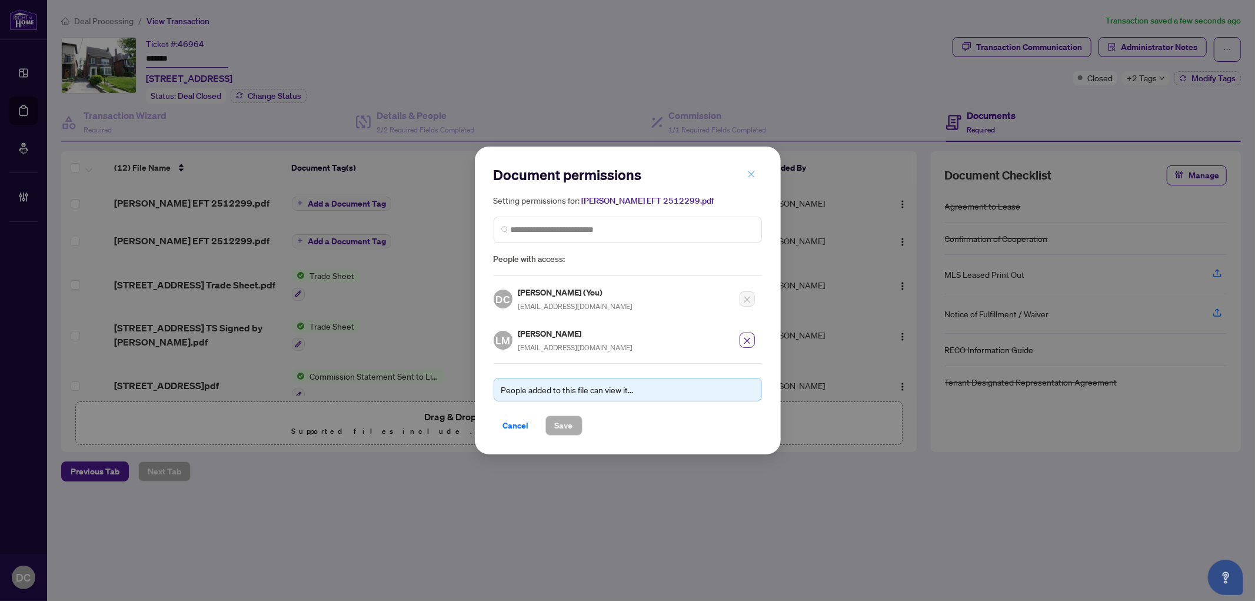
click at [753, 173] on icon "close" at bounding box center [751, 174] width 8 height 8
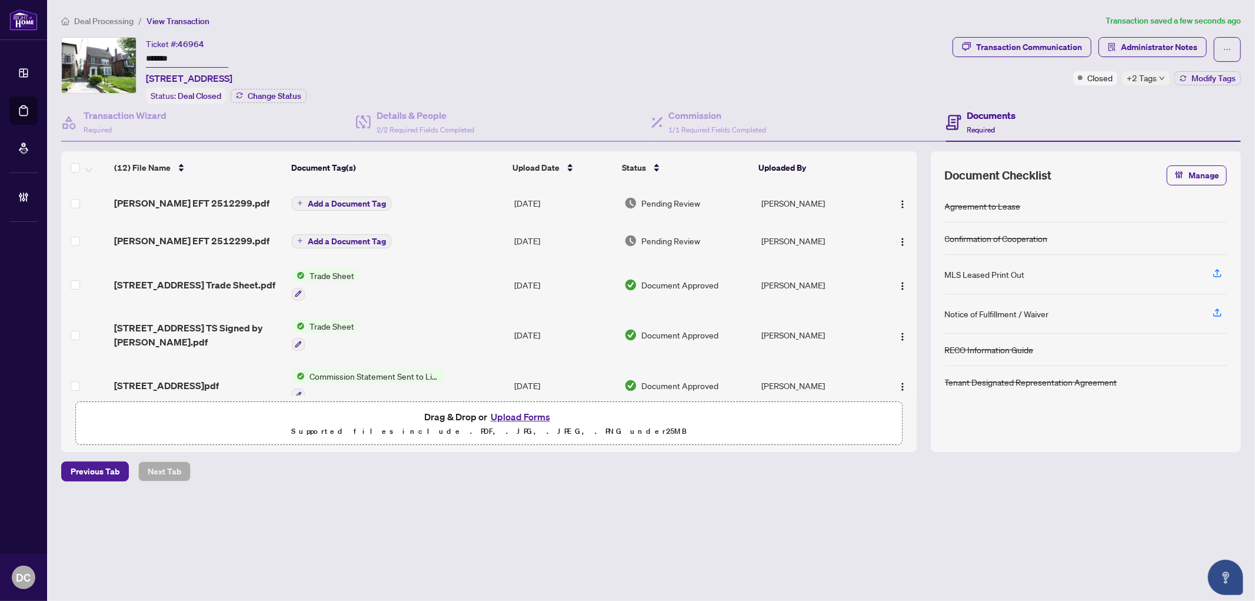
click at [363, 201] on span "Add a Document Tag" at bounding box center [347, 203] width 78 height 8
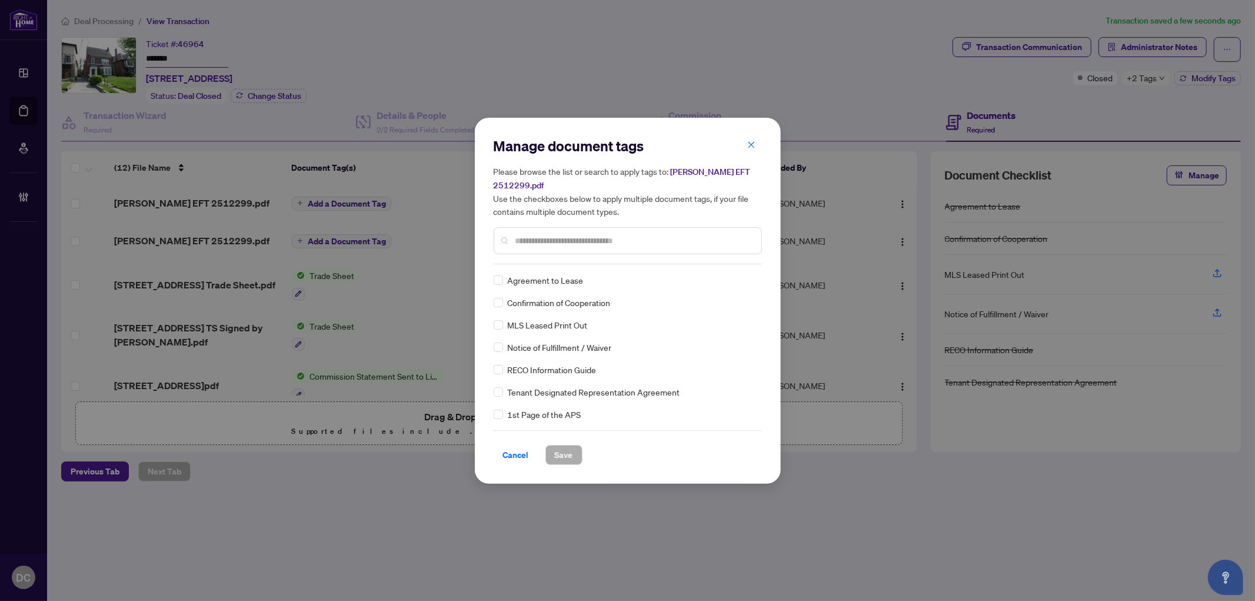
click at [565, 227] on div at bounding box center [627, 240] width 268 height 27
click at [573, 235] on input "text" at bounding box center [633, 240] width 236 height 13
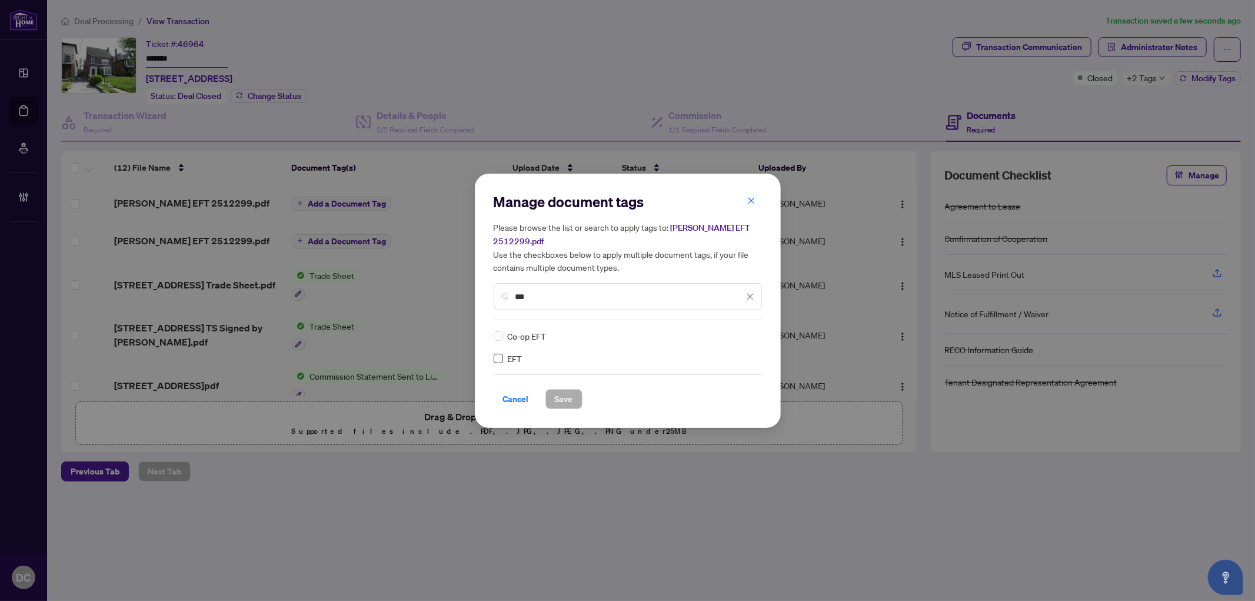
type input "***"
click at [501, 352] on label at bounding box center [497, 358] width 9 height 13
click at [488, 354] on div "Manage document tags Please browse the list or search to apply tags to: Lenka E…" at bounding box center [628, 301] width 306 height 254
click at [491, 352] on div "Manage document tags Please browse the list or search to apply tags to: Lenka E…" at bounding box center [628, 301] width 306 height 254
click at [738, 330] on img at bounding box center [738, 336] width 12 height 12
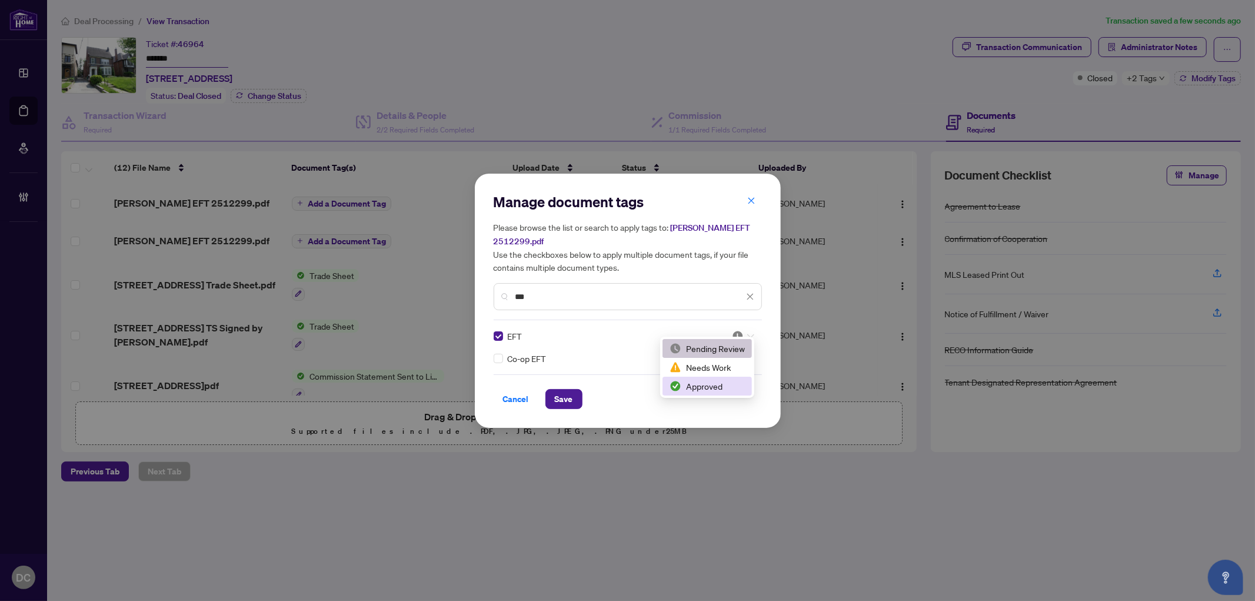
click at [720, 385] on div "Approved" at bounding box center [706, 385] width 75 height 13
click at [558, 391] on span "Save" at bounding box center [564, 398] width 18 height 19
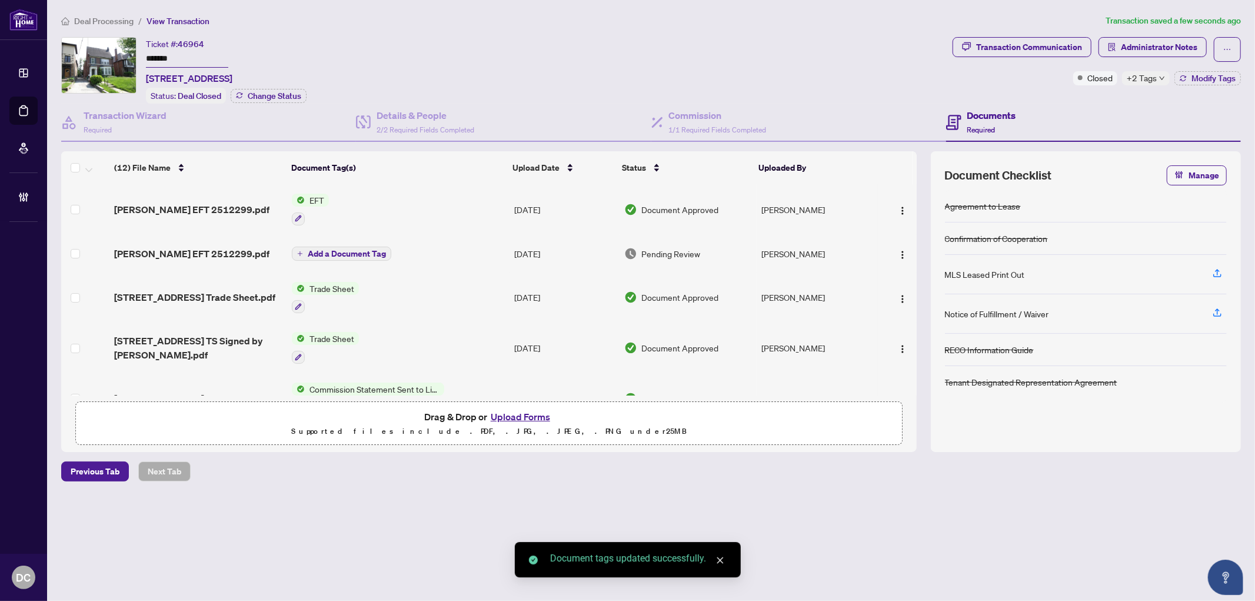
click at [357, 249] on span "Add a Document Tag" at bounding box center [347, 253] width 78 height 8
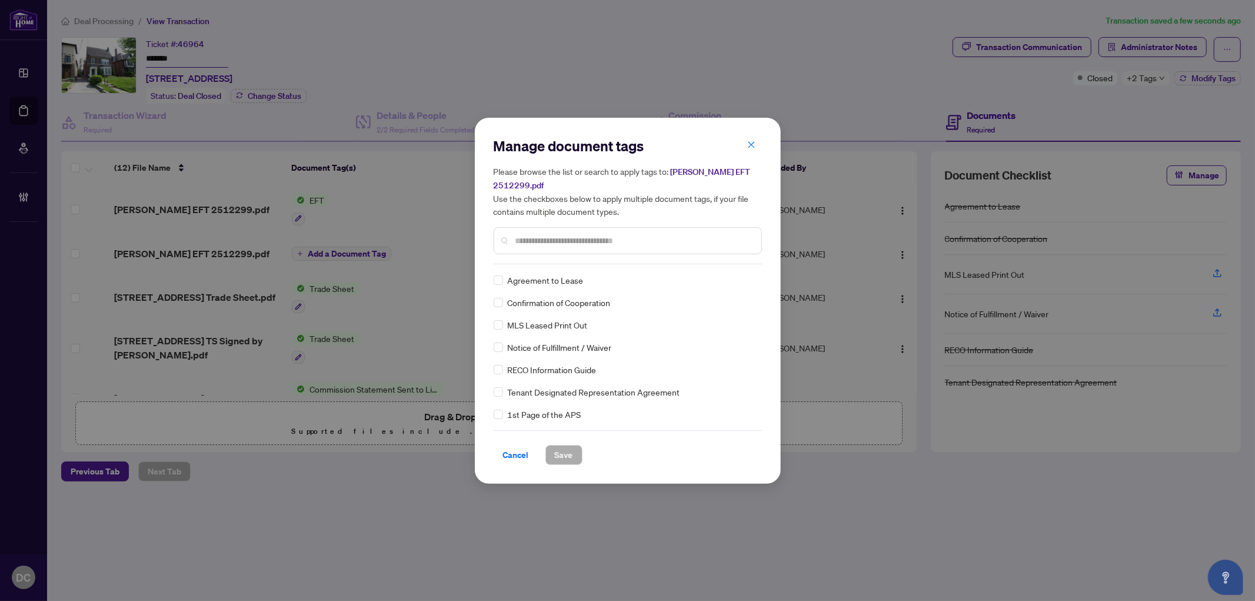
click at [606, 249] on div "Manage document tags Please browse the list or search to apply tags to: Jason E…" at bounding box center [627, 200] width 268 height 128
click at [616, 234] on input "text" at bounding box center [633, 240] width 236 height 13
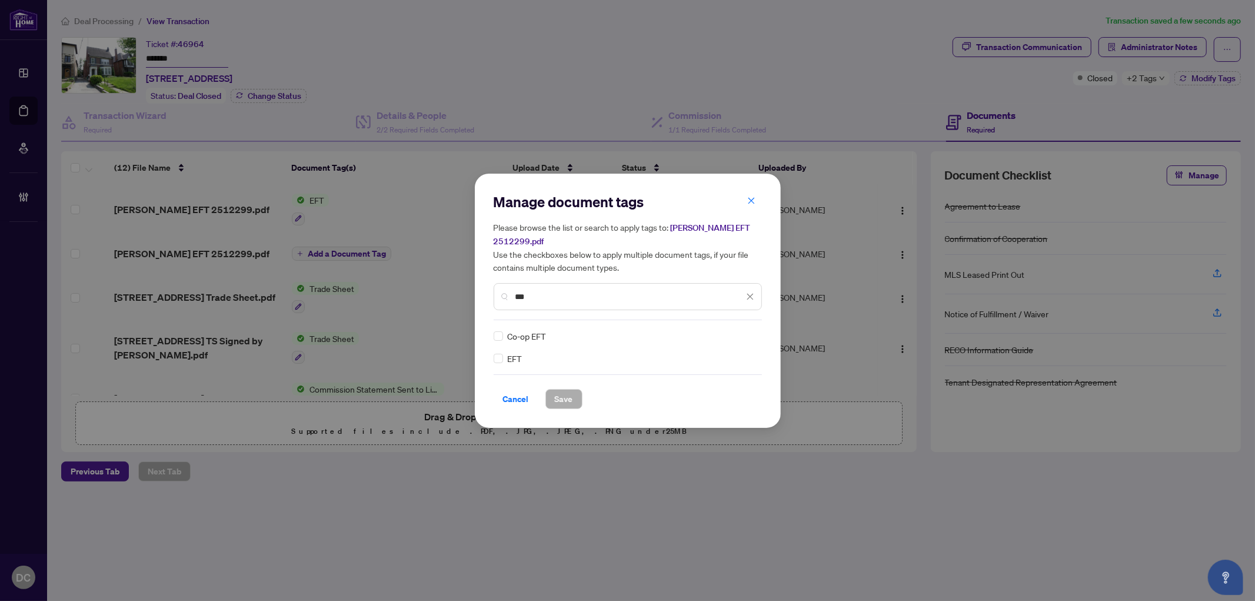
type input "***"
click at [741, 330] on img at bounding box center [738, 336] width 12 height 12
click at [713, 378] on div "Approved" at bounding box center [706, 385] width 89 height 19
click at [578, 391] on button "Save" at bounding box center [563, 399] width 37 height 20
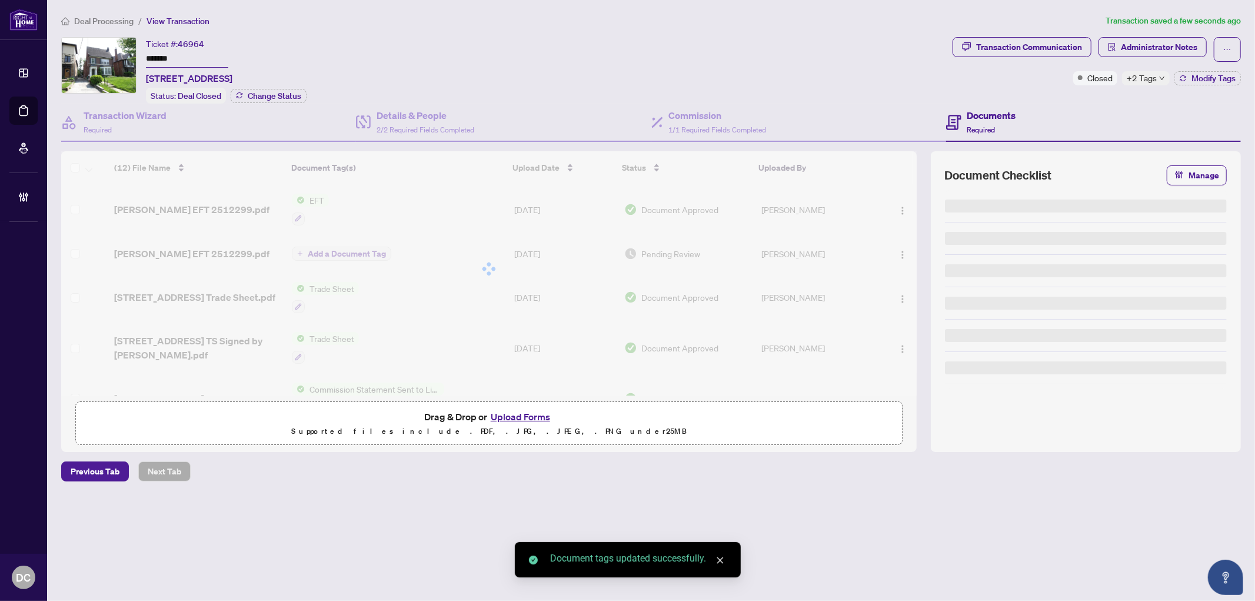
click at [1148, 85] on body "Dashboard Deal Processing Mortgage Referrals Brokerage Management DC Dawn Chan …" at bounding box center [627, 300] width 1255 height 601
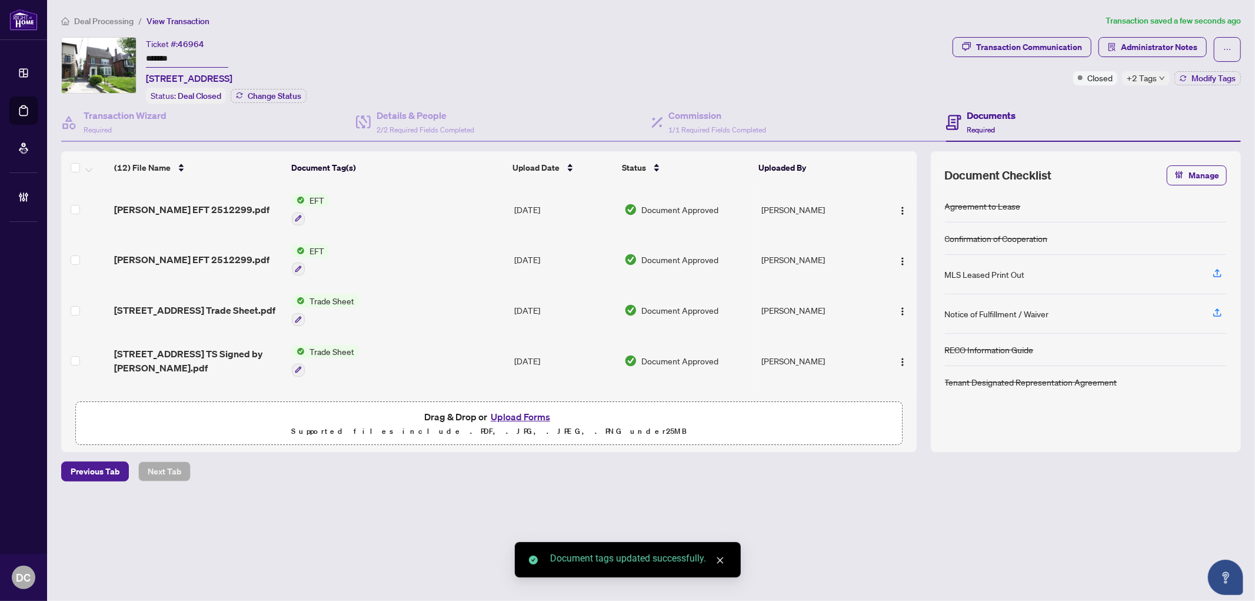
click at [1150, 81] on span "+2 Tags" at bounding box center [1141, 78] width 30 height 14
click at [1098, 93] on div "Transaction Communication Administrator Notes Closed +2 Tags Modify Tags" at bounding box center [1096, 70] width 293 height 66
click at [1207, 66] on div "Transaction Communication Administrator Notes Closed +2 Tags Modify Tags" at bounding box center [1096, 61] width 288 height 48
click at [1208, 75] on span "Modify Tags" at bounding box center [1213, 78] width 44 height 8
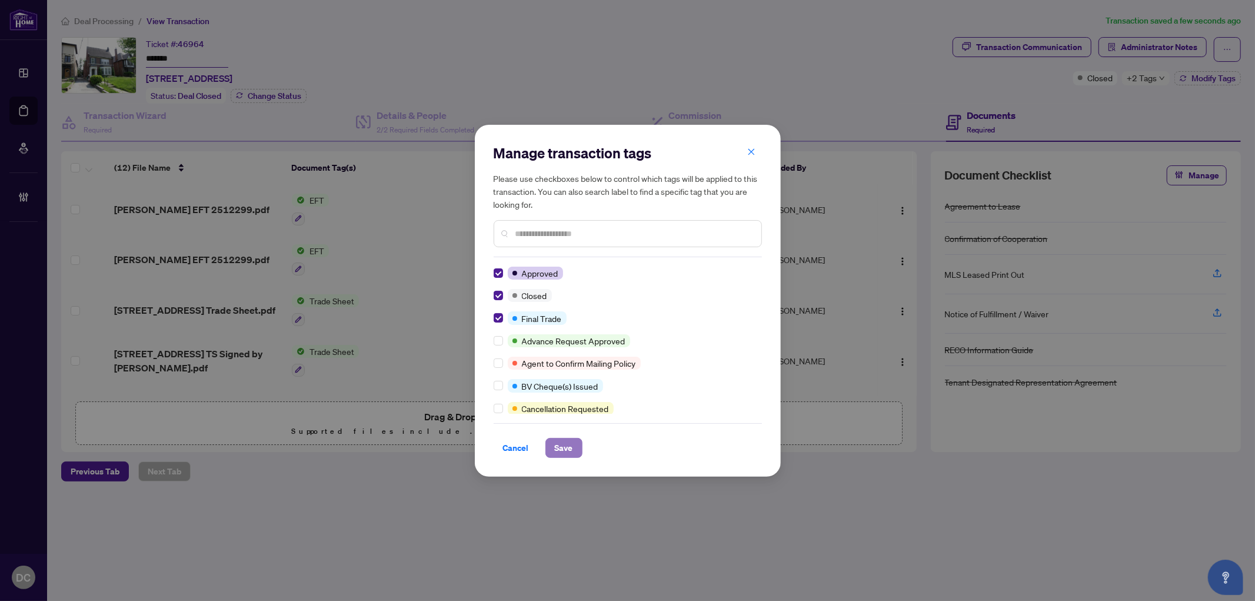
click at [573, 454] on button "Save" at bounding box center [563, 448] width 37 height 20
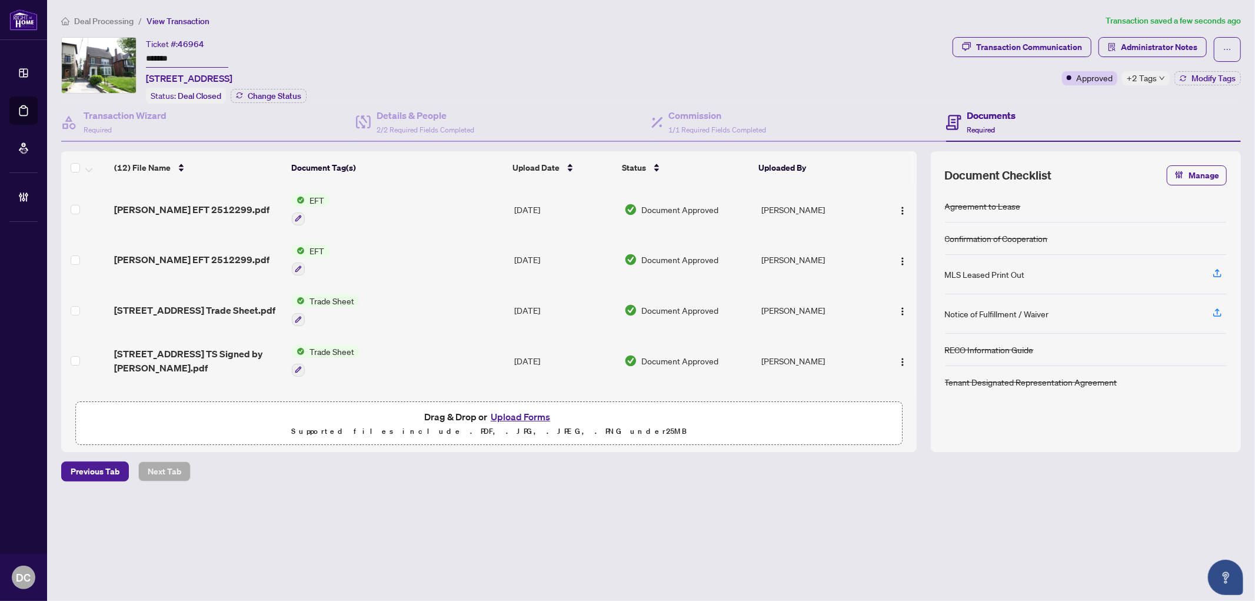
click at [1131, 74] on span "+2 Tags" at bounding box center [1141, 78] width 30 height 14
click at [122, 20] on span "Deal Processing" at bounding box center [103, 21] width 59 height 11
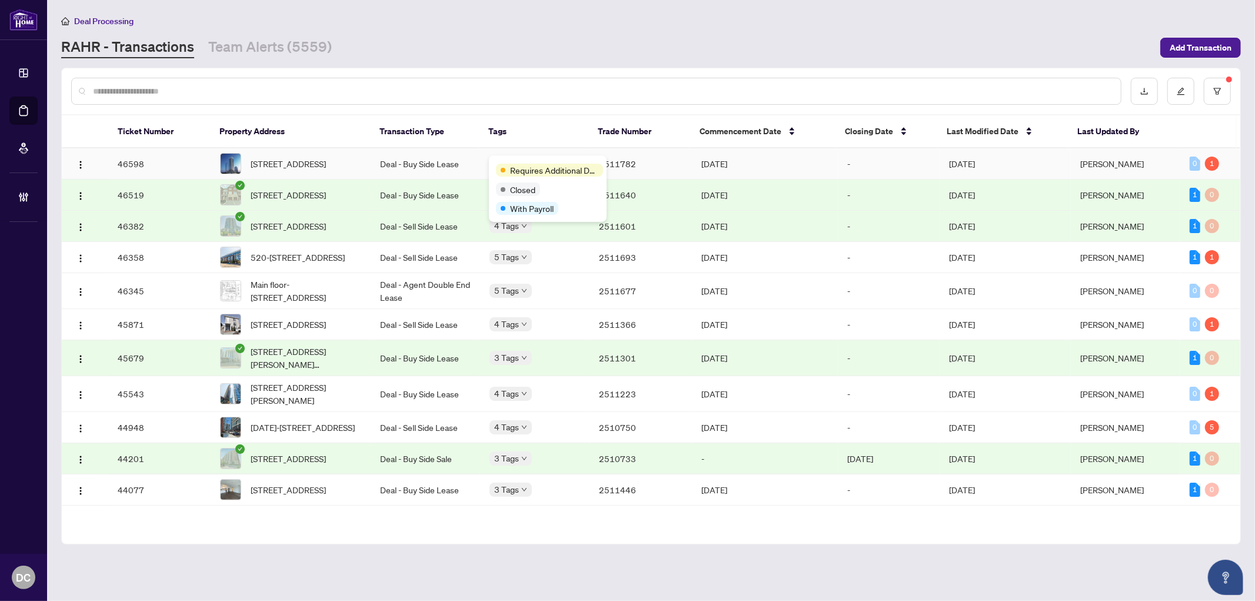
click at [583, 159] on div "Requires Additional Docs Closed With Payroll" at bounding box center [548, 188] width 118 height 66
click at [615, 162] on td "2511782" at bounding box center [640, 163] width 102 height 31
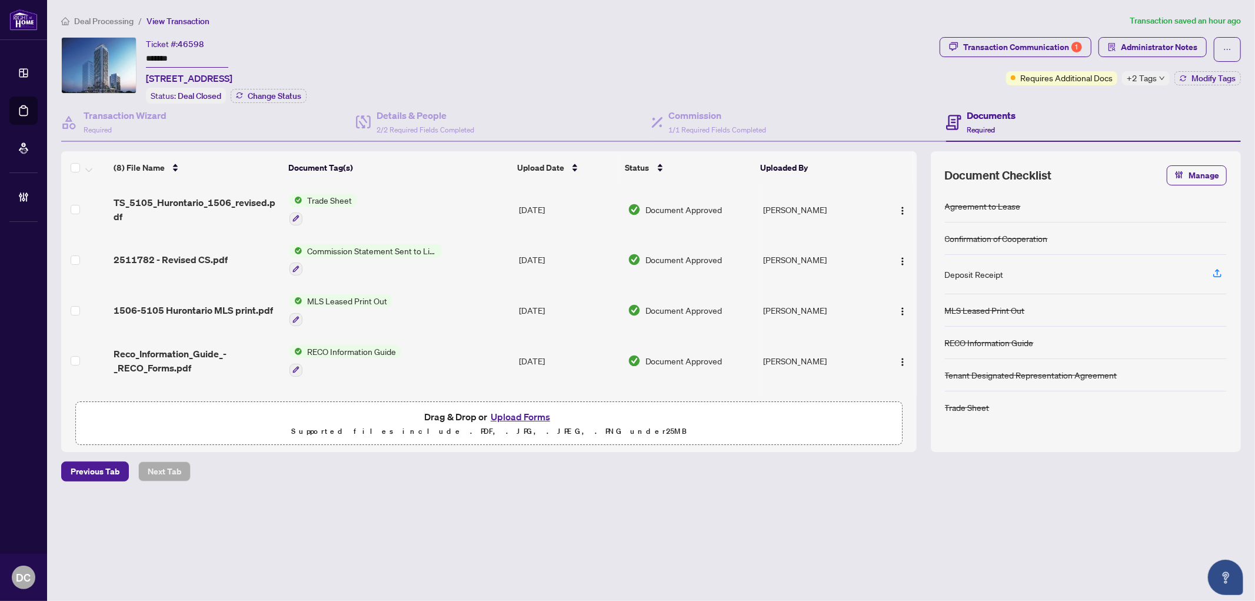
drag, startPoint x: 196, startPoint y: 55, endPoint x: 145, endPoint y: 66, distance: 53.0
click at [136, 55] on div "Ticket #: 46598 ******* 1506-5105 Hurontario St, Mississauga, Ontario L4Z 3X7, …" at bounding box center [497, 70] width 873 height 66
click at [448, 212] on td "Trade Sheet" at bounding box center [400, 209] width 230 height 51
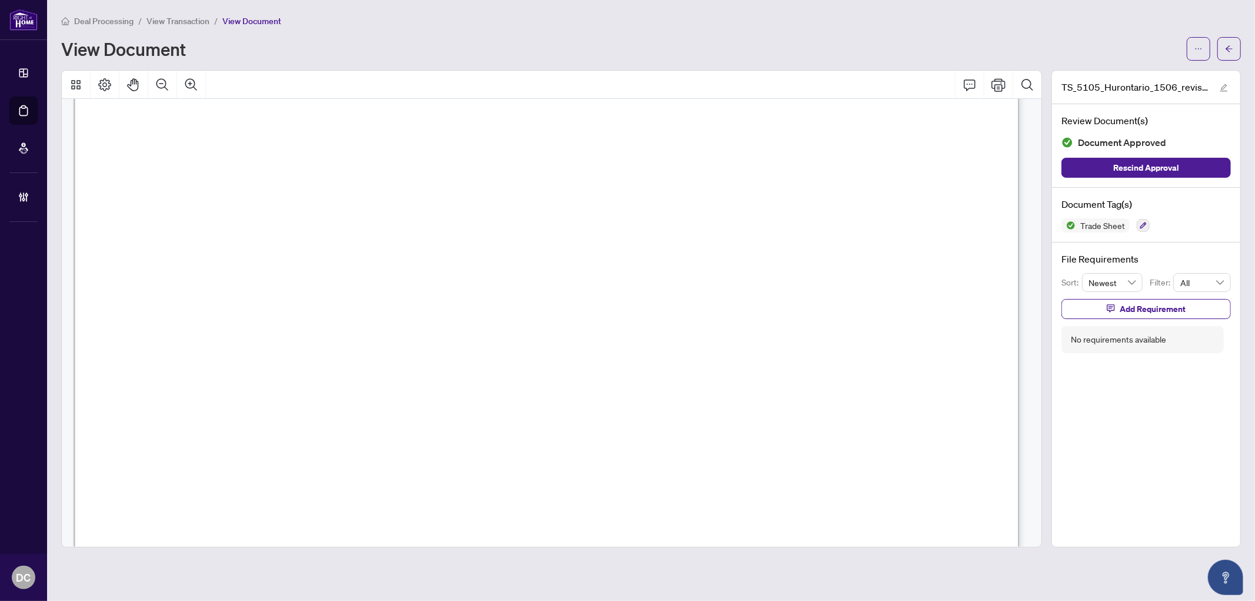
scroll to position [326, 0]
click at [1222, 43] on button "button" at bounding box center [1229, 49] width 24 height 24
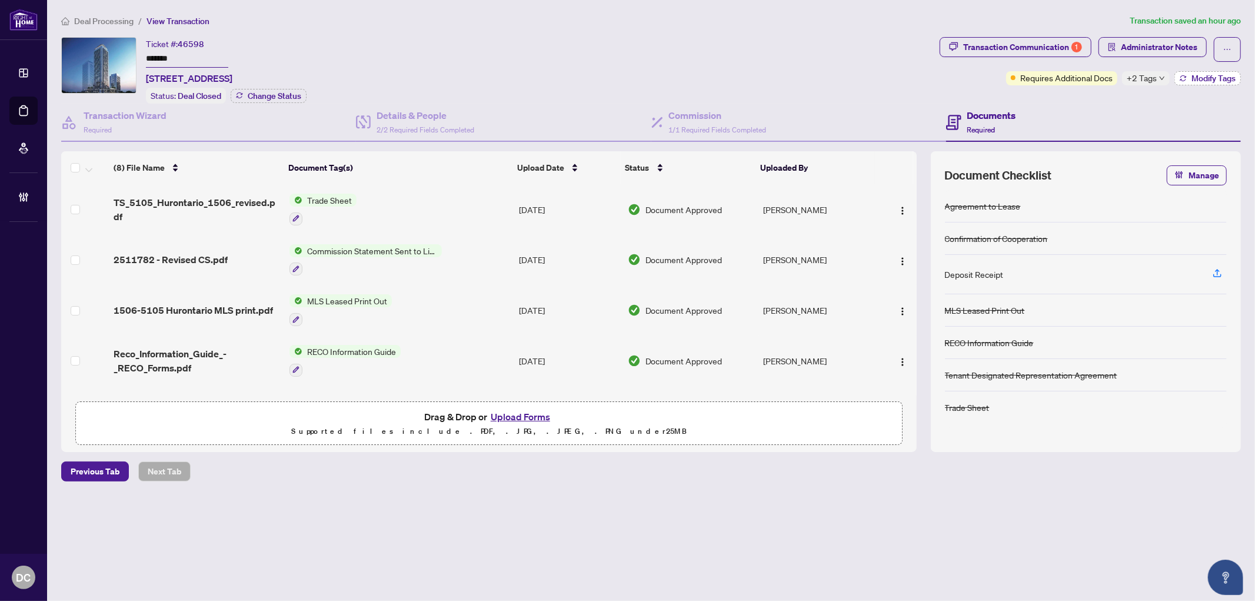
click at [1186, 79] on button "Modify Tags" at bounding box center [1207, 78] width 66 height 14
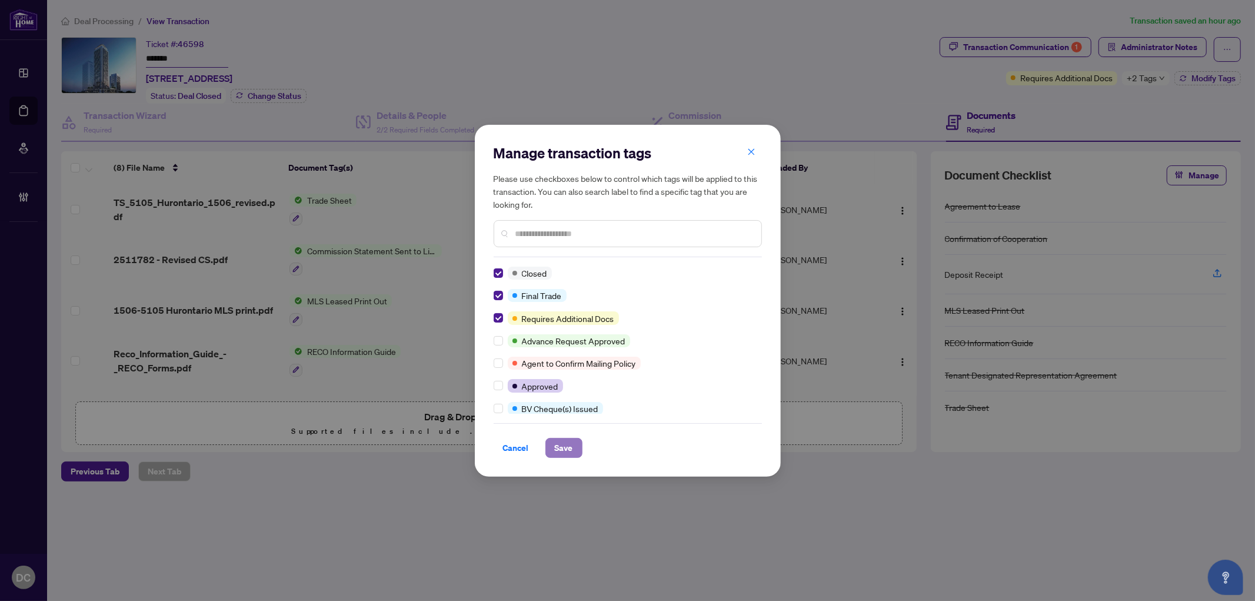
click at [563, 453] on span "Save" at bounding box center [564, 447] width 18 height 19
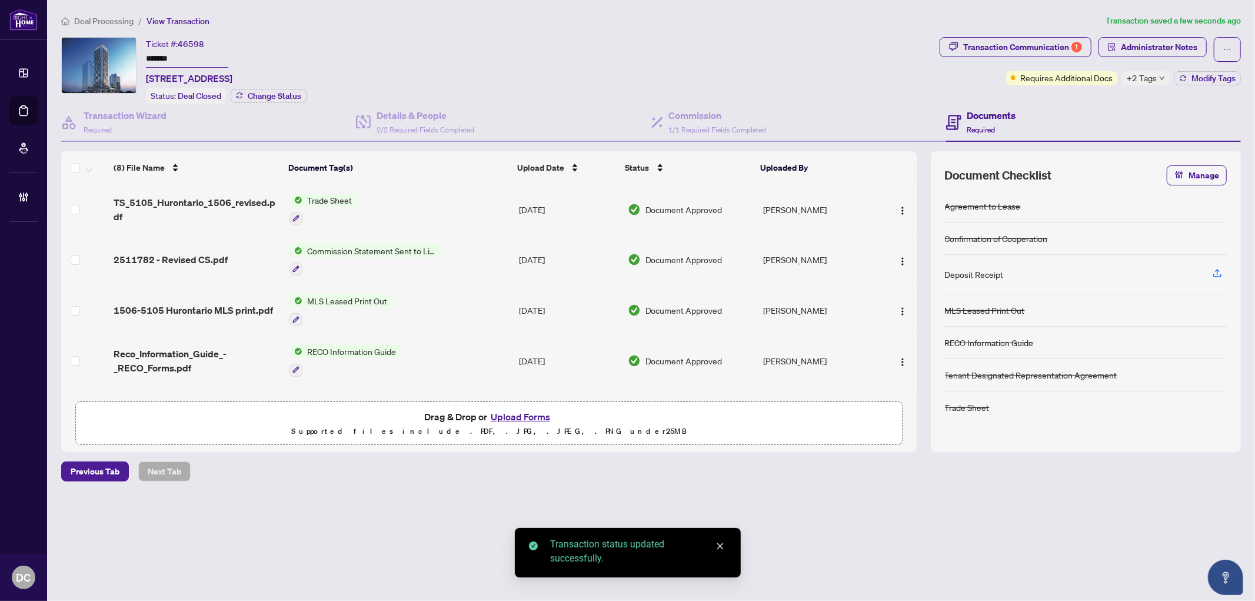
click at [115, 22] on span "Deal Processing" at bounding box center [103, 21] width 59 height 11
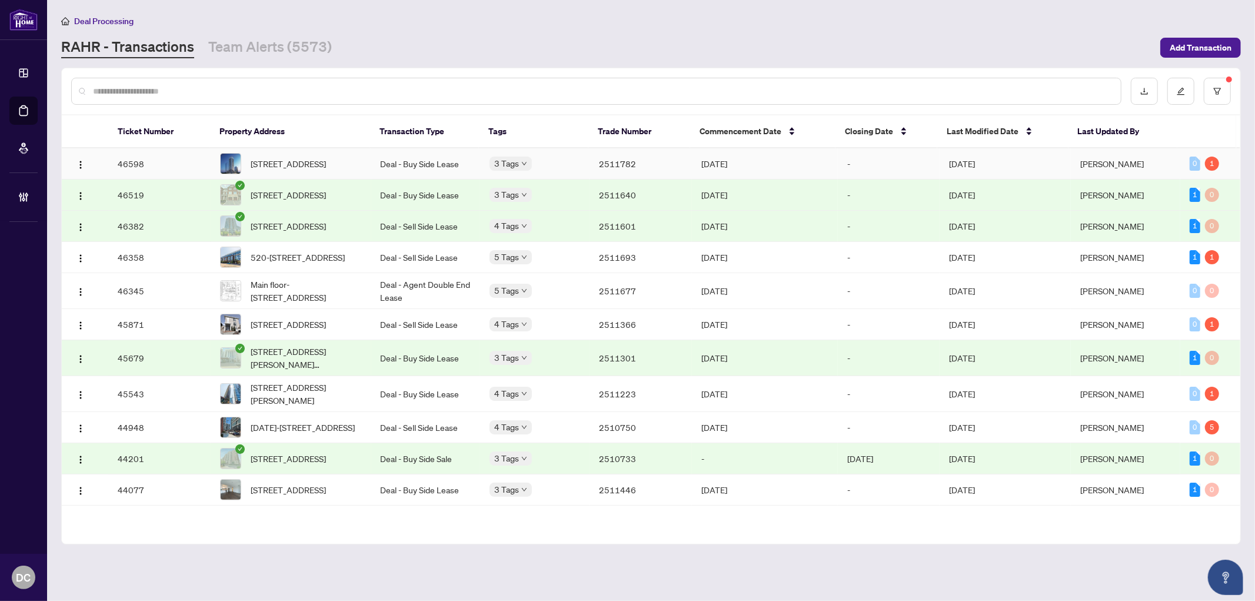
click at [595, 158] on td "2511782" at bounding box center [640, 163] width 102 height 31
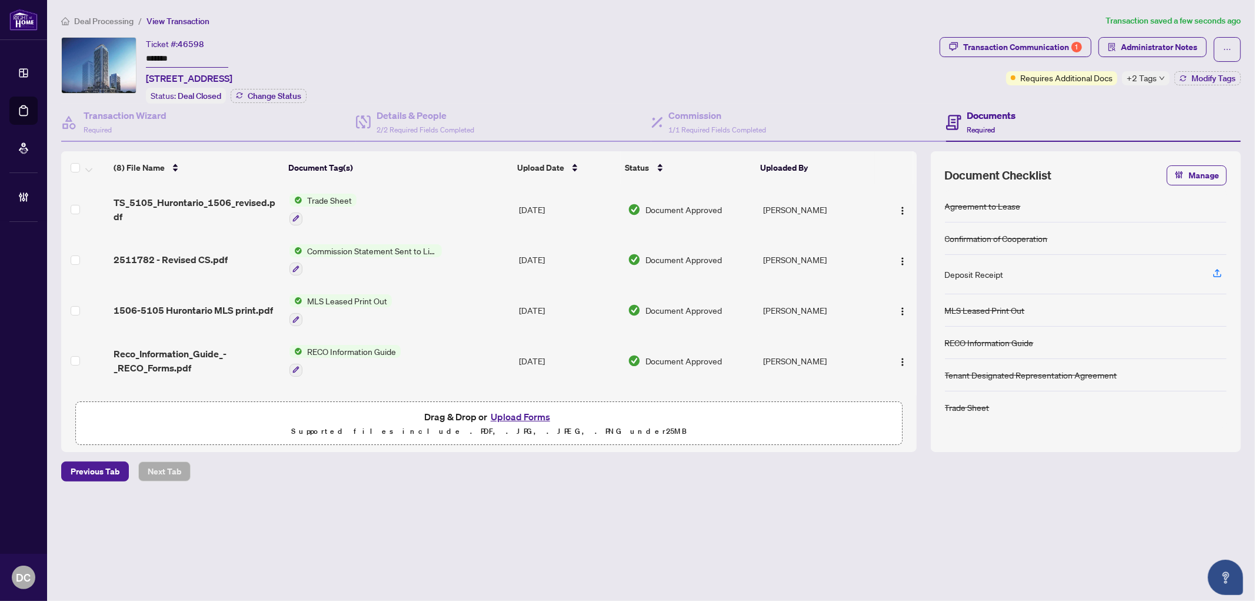
drag, startPoint x: 202, startPoint y: 62, endPoint x: 110, endPoint y: 55, distance: 92.1
click at [110, 55] on div "Ticket #: 46598 ******* 1506-5105 Hurontario St, Mississauga, Ontario L4Z 3X7, …" at bounding box center [497, 70] width 873 height 66
click at [1186, 76] on button "Modify Tags" at bounding box center [1207, 78] width 66 height 14
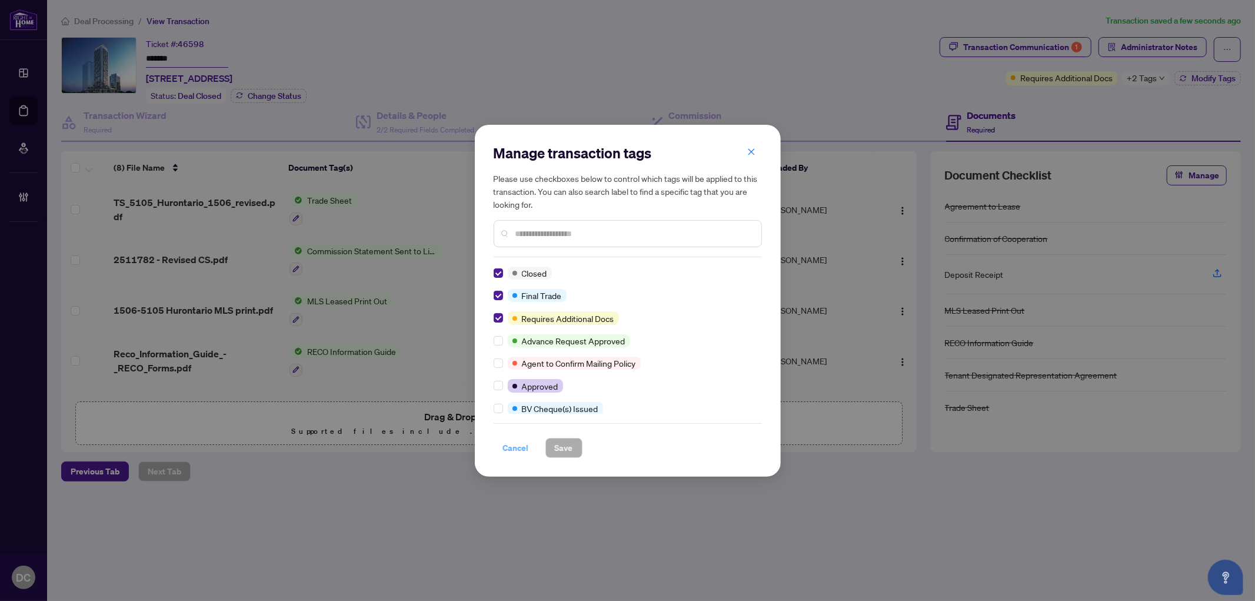
click at [519, 442] on span "Cancel" at bounding box center [516, 447] width 26 height 19
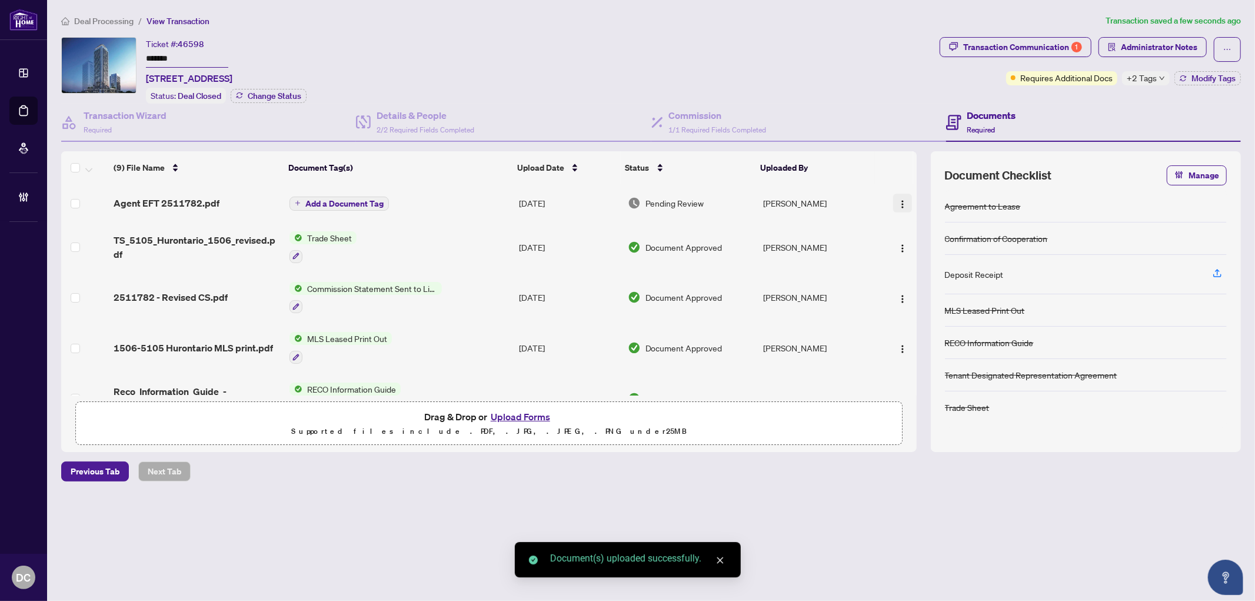
click at [902, 201] on img "button" at bounding box center [902, 203] width 9 height 9
click at [926, 296] on span "Document Permissions" at bounding box center [955, 298] width 112 height 13
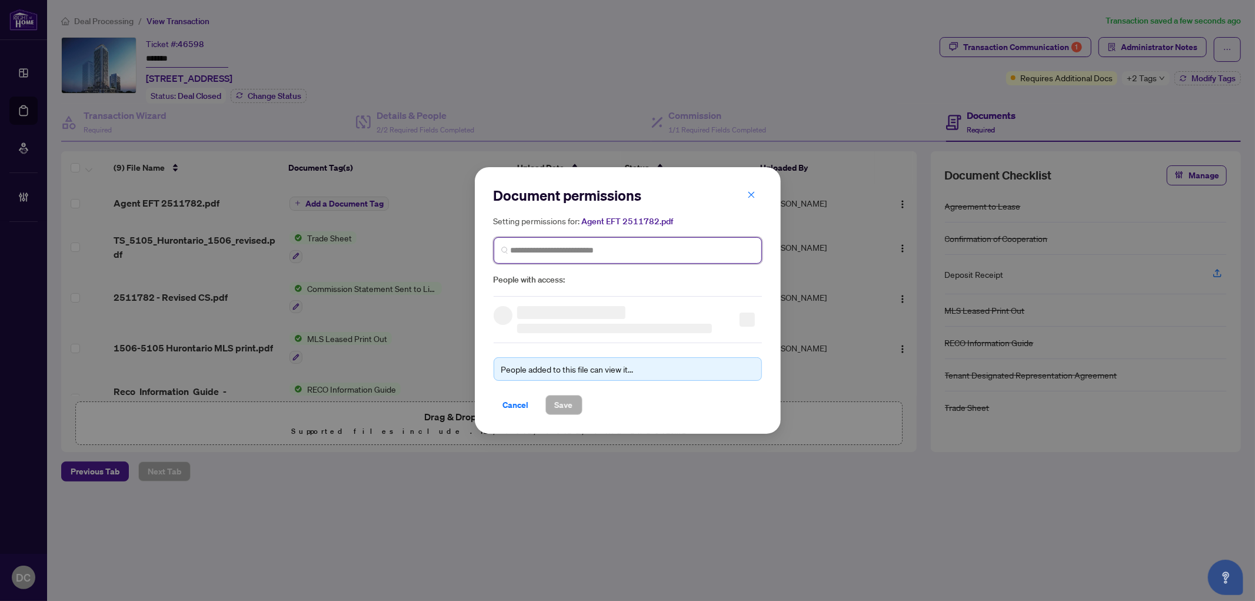
click at [678, 252] on input "search" at bounding box center [633, 250] width 244 height 12
type input "**********"
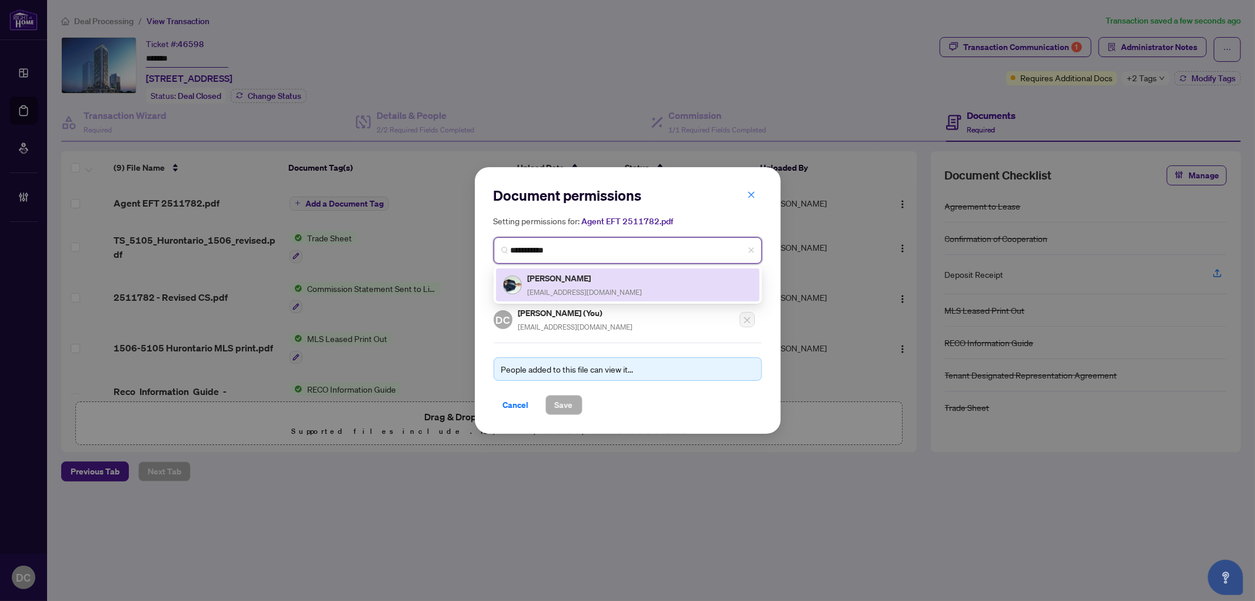
click at [575, 275] on h5 "Ravil Yanbekov" at bounding box center [585, 278] width 115 height 14
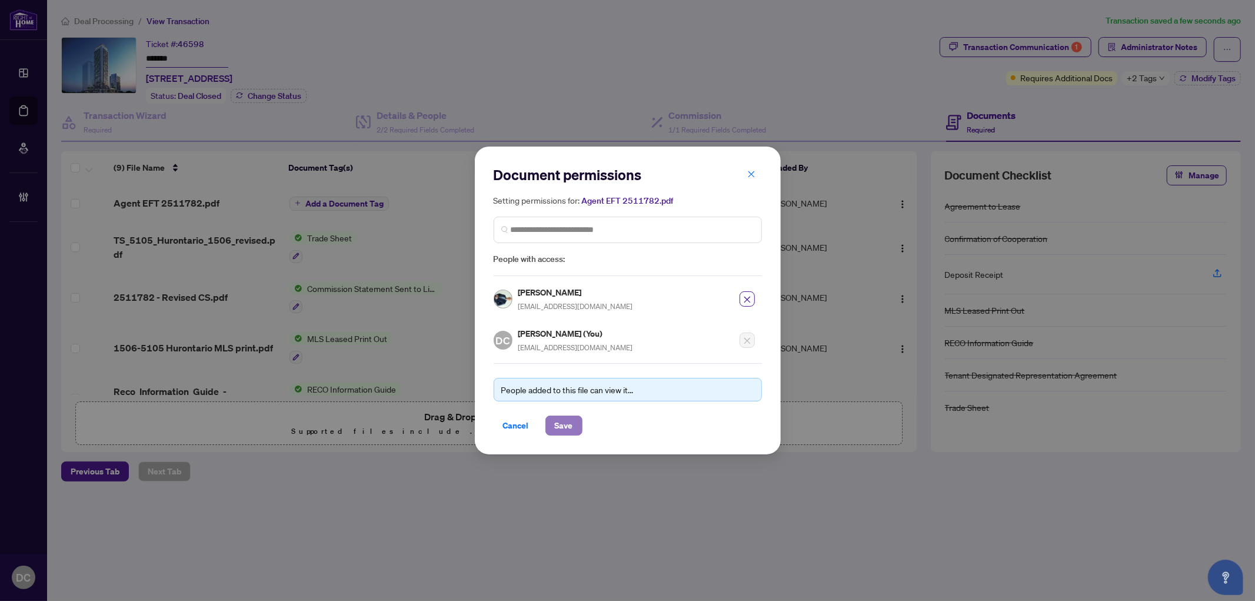
click at [563, 428] on span "Save" at bounding box center [564, 425] width 18 height 19
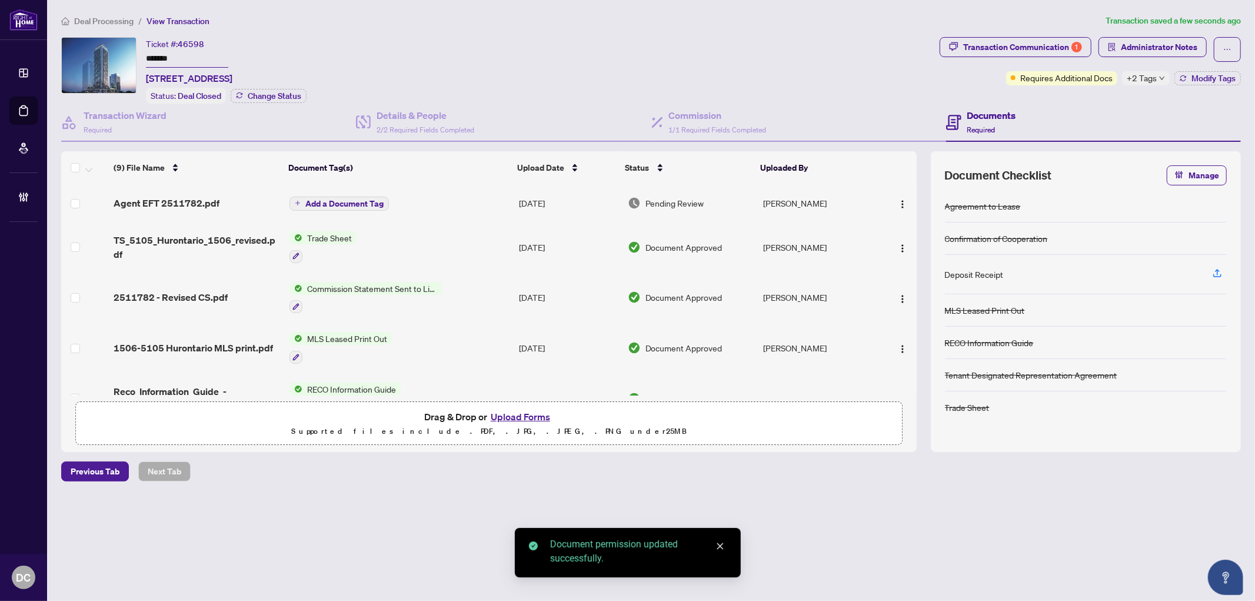
click at [365, 204] on span "Add a Document Tag" at bounding box center [344, 203] width 78 height 8
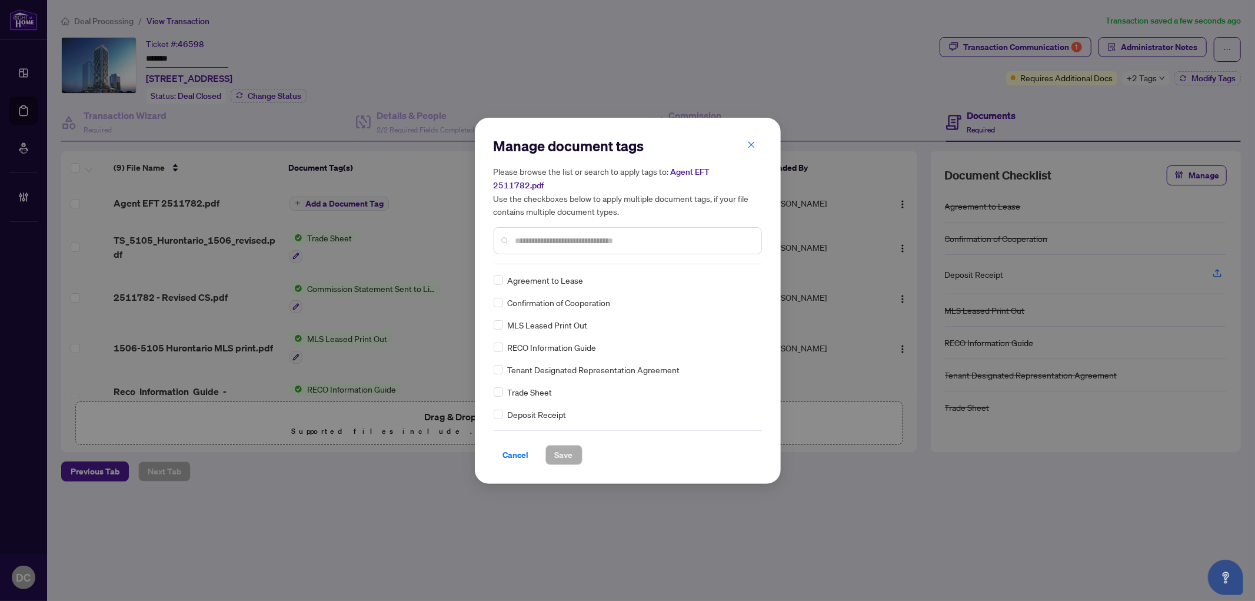
click at [668, 238] on input "text" at bounding box center [633, 240] width 236 height 13
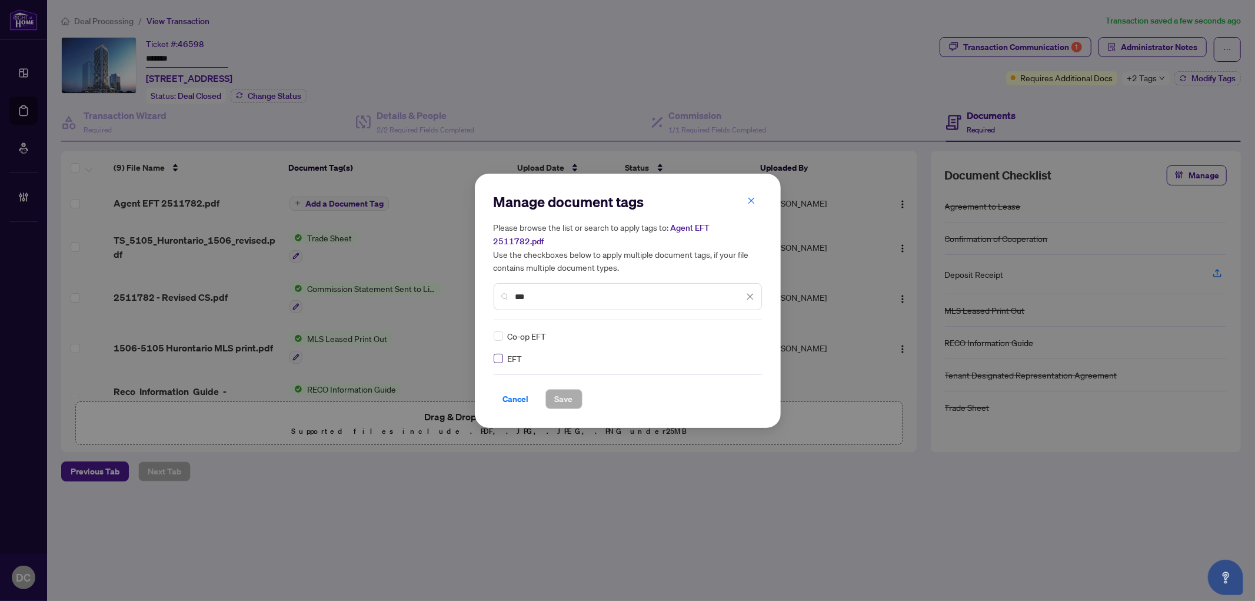
type input "***"
click at [747, 334] on icon at bounding box center [750, 336] width 7 height 5
click at [706, 391] on div "Approved" at bounding box center [706, 385] width 75 height 13
click at [561, 403] on div "Manage document tags Please browse the list or search to apply tags to: Agent E…" at bounding box center [628, 301] width 306 height 254
click at [565, 394] on span "Save" at bounding box center [564, 398] width 18 height 19
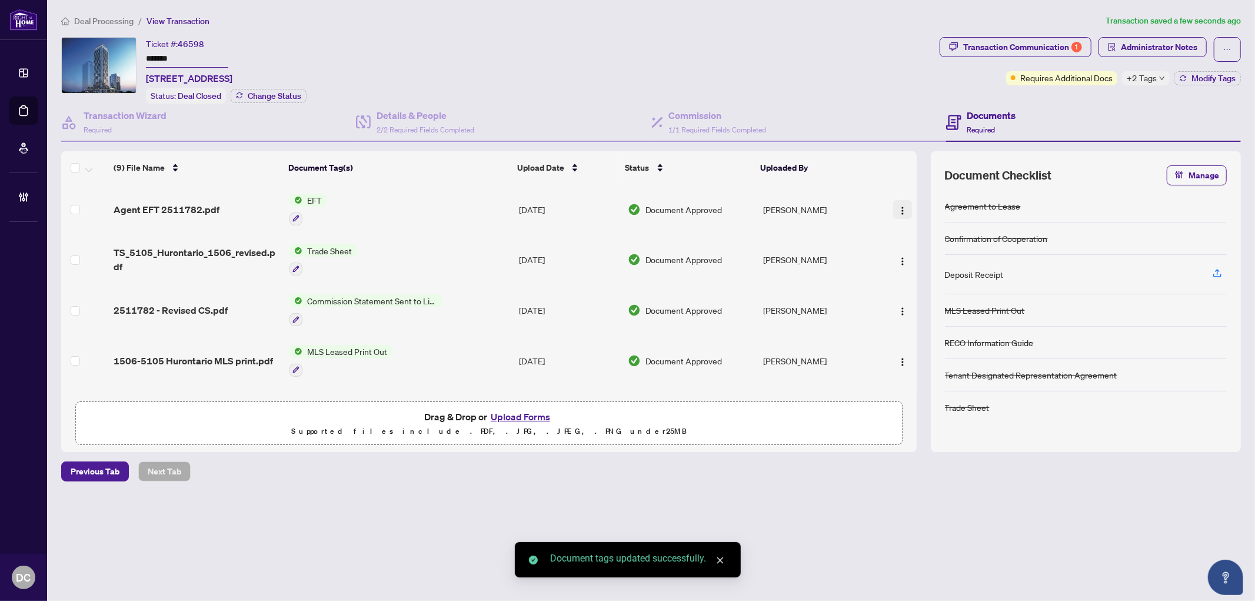
click at [900, 206] on img "button" at bounding box center [902, 210] width 9 height 9
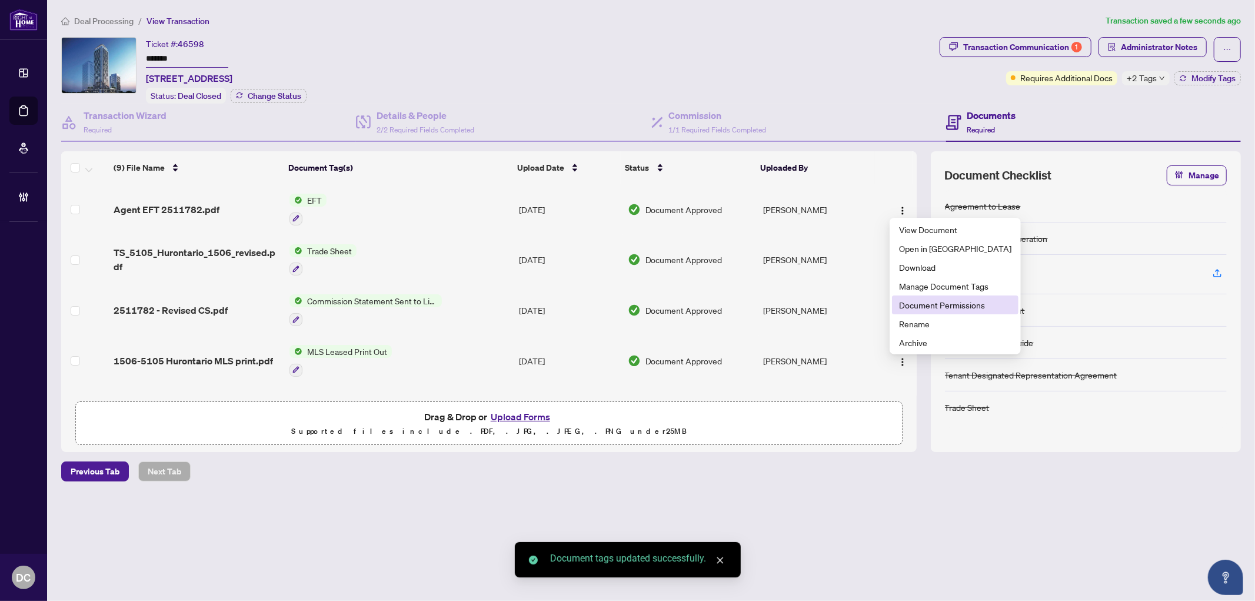
click at [909, 302] on span "Document Permissions" at bounding box center [955, 304] width 112 height 13
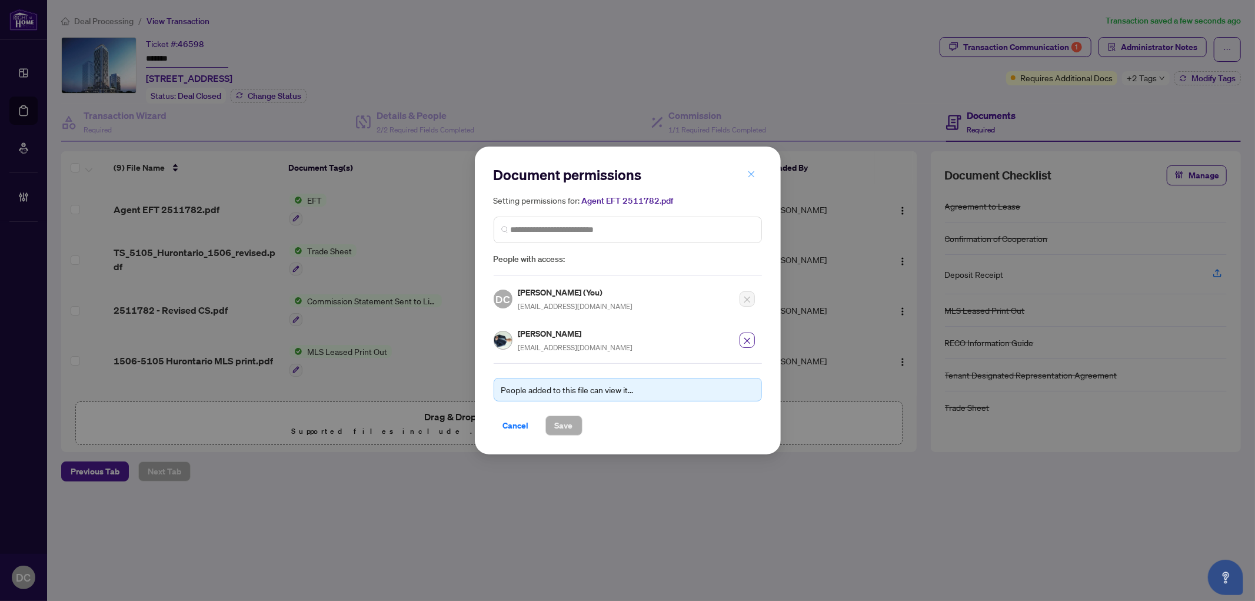
click at [753, 174] on icon "close" at bounding box center [751, 174] width 6 height 6
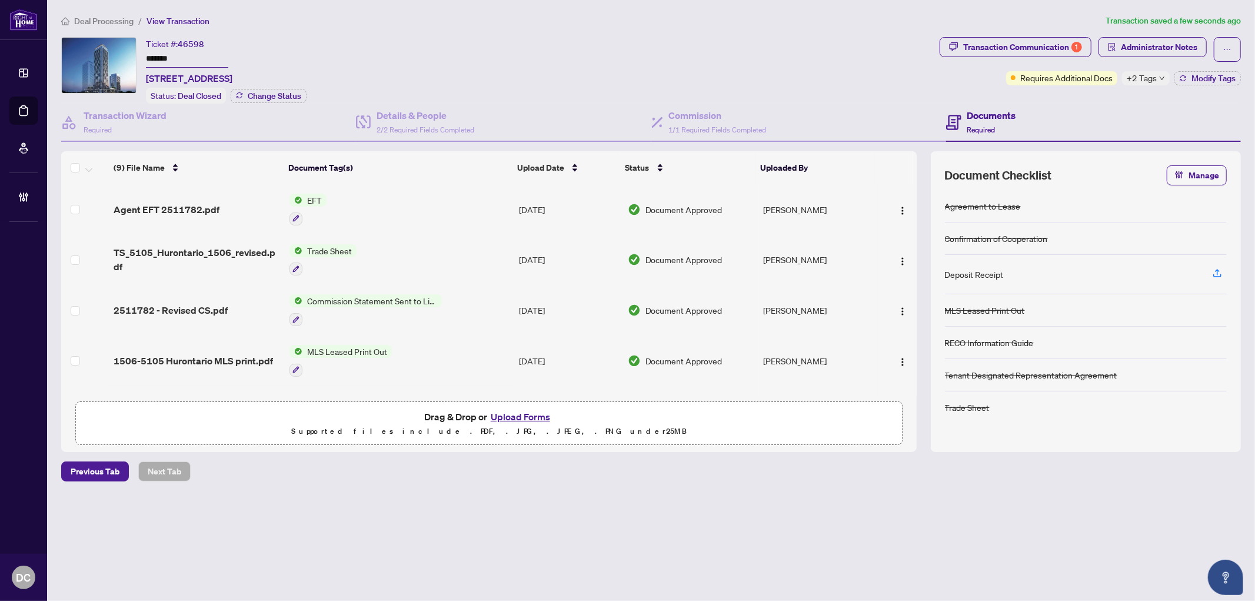
click at [95, 22] on span "Deal Processing" at bounding box center [103, 21] width 59 height 11
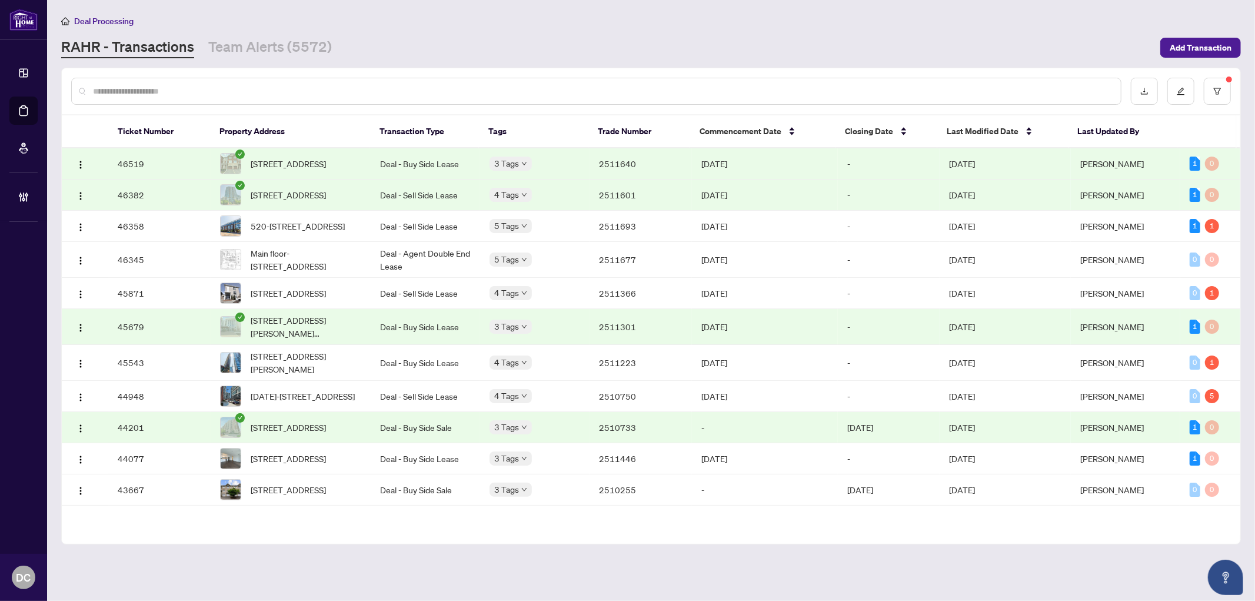
click at [388, 161] on td "Deal - Buy Side Lease" at bounding box center [425, 163] width 109 height 31
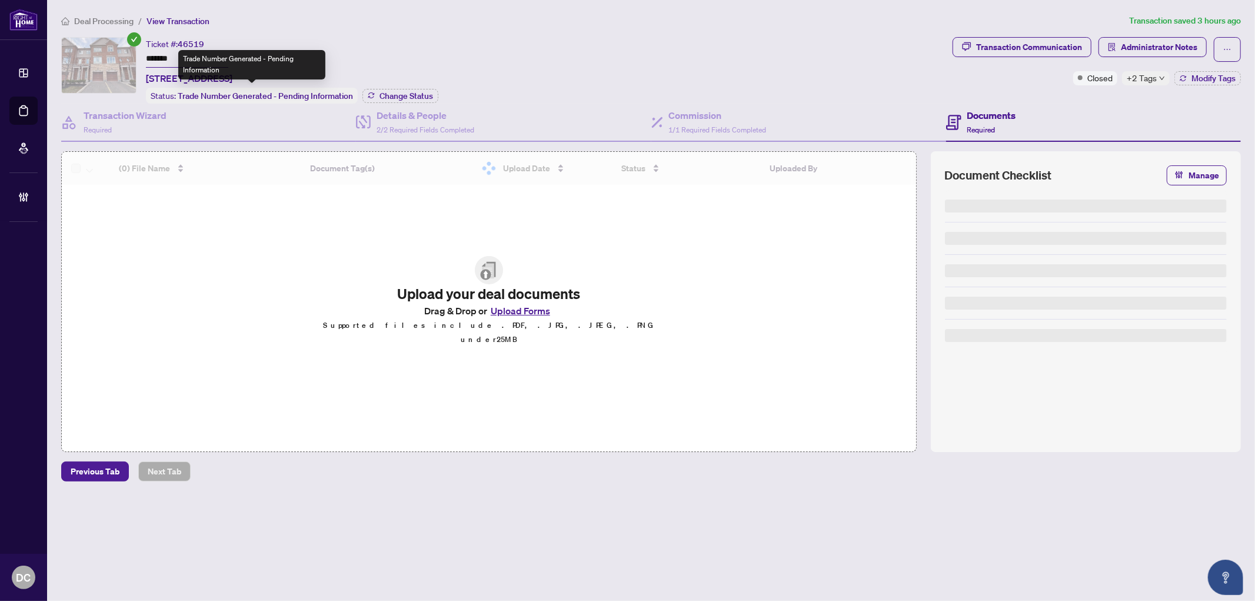
click at [198, 59] on div "Trade Number Generated - Pending Information" at bounding box center [251, 64] width 147 height 29
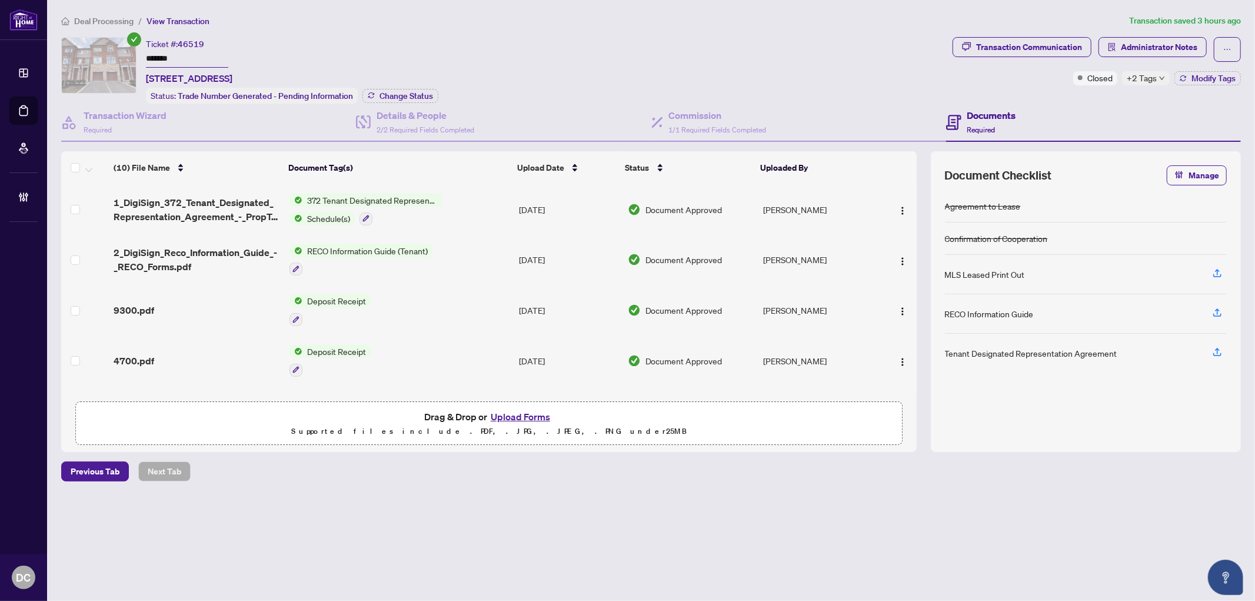
drag, startPoint x: 175, startPoint y: 54, endPoint x: 112, endPoint y: 52, distance: 63.5
click at [112, 52] on div "Ticket #: 46519 ******* 13-5710 Long Valley Rd, Mississauga, Ontario L5M 0M1, C…" at bounding box center [504, 70] width 886 height 66
click at [1197, 76] on span "Modify Tags" at bounding box center [1213, 78] width 44 height 8
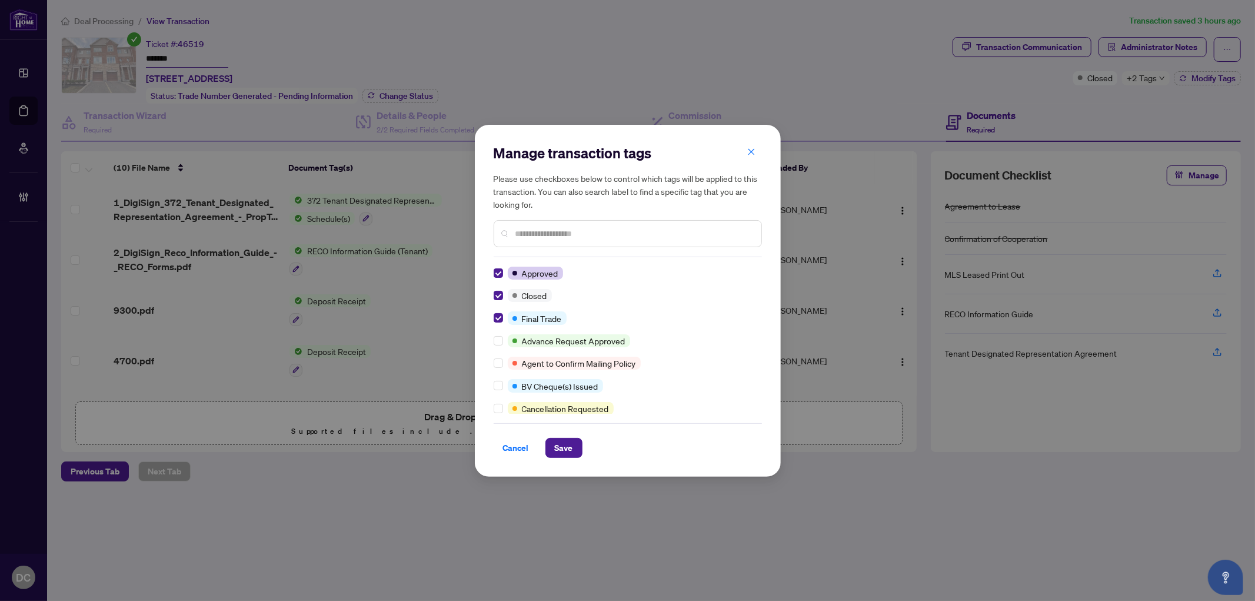
click at [560, 445] on span "Save" at bounding box center [564, 447] width 18 height 19
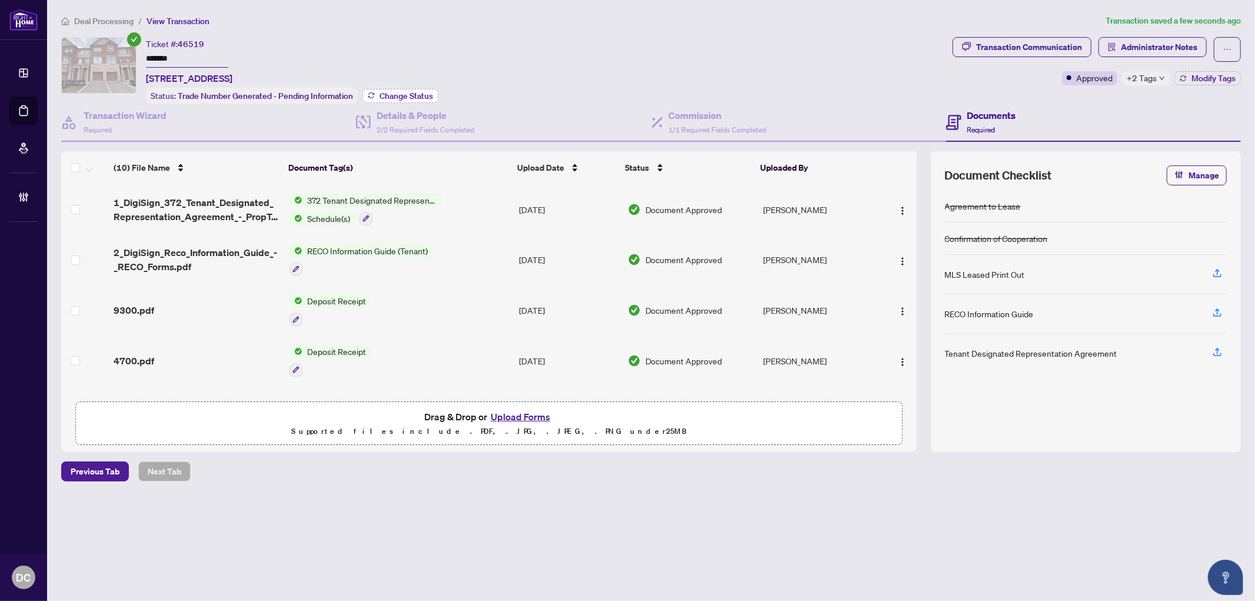
click at [411, 97] on span "Change Status" at bounding box center [406, 96] width 54 height 8
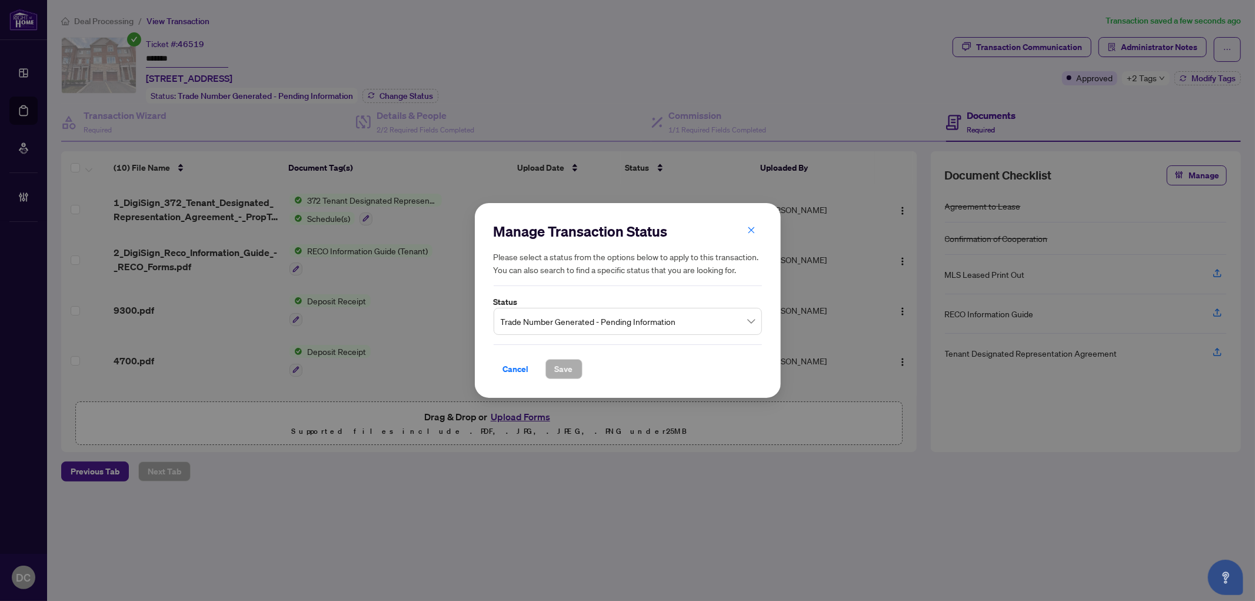
click at [563, 327] on span "Trade Number Generated - Pending Information" at bounding box center [628, 321] width 254 height 22
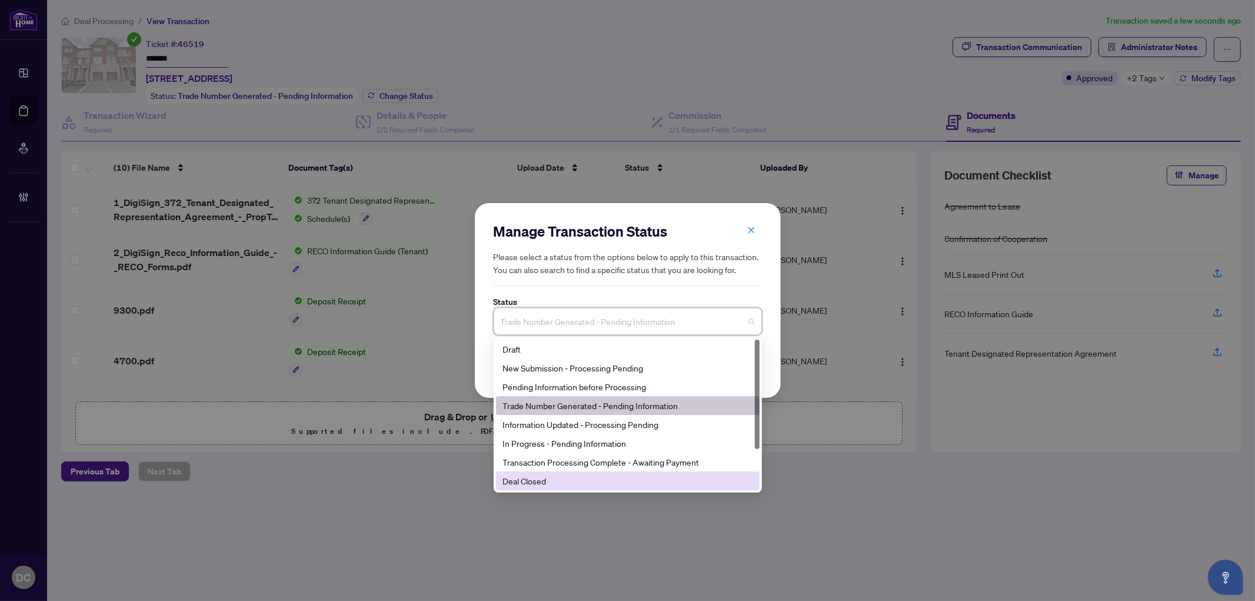
click at [537, 478] on div "Deal Closed" at bounding box center [627, 480] width 249 height 13
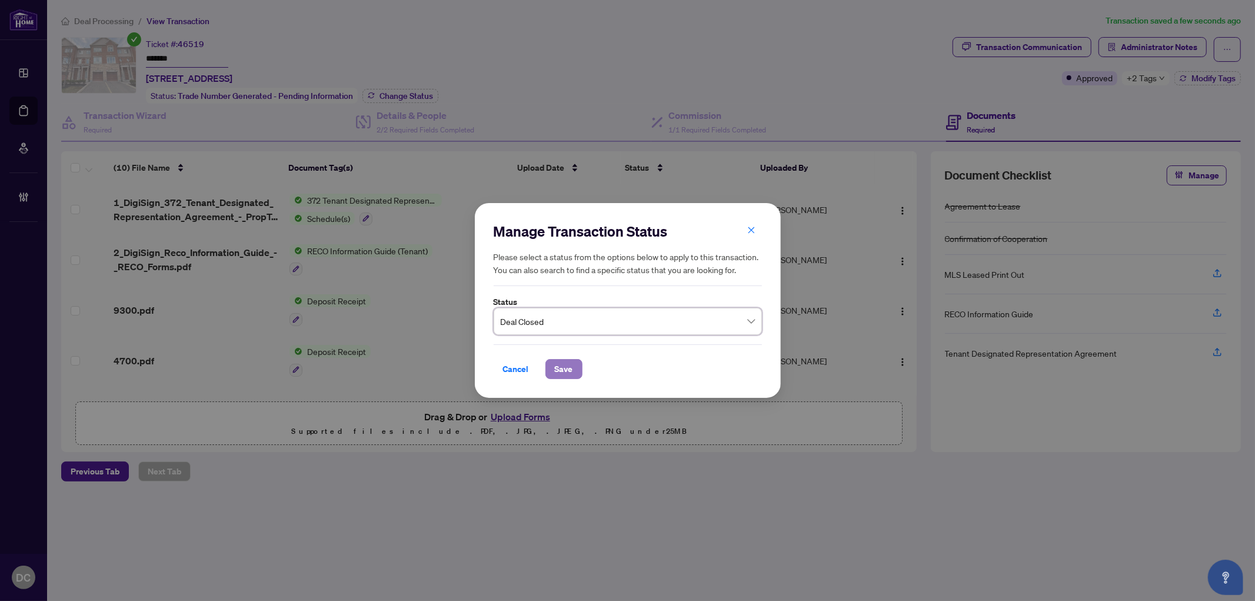
click at [563, 362] on span "Save" at bounding box center [564, 368] width 18 height 19
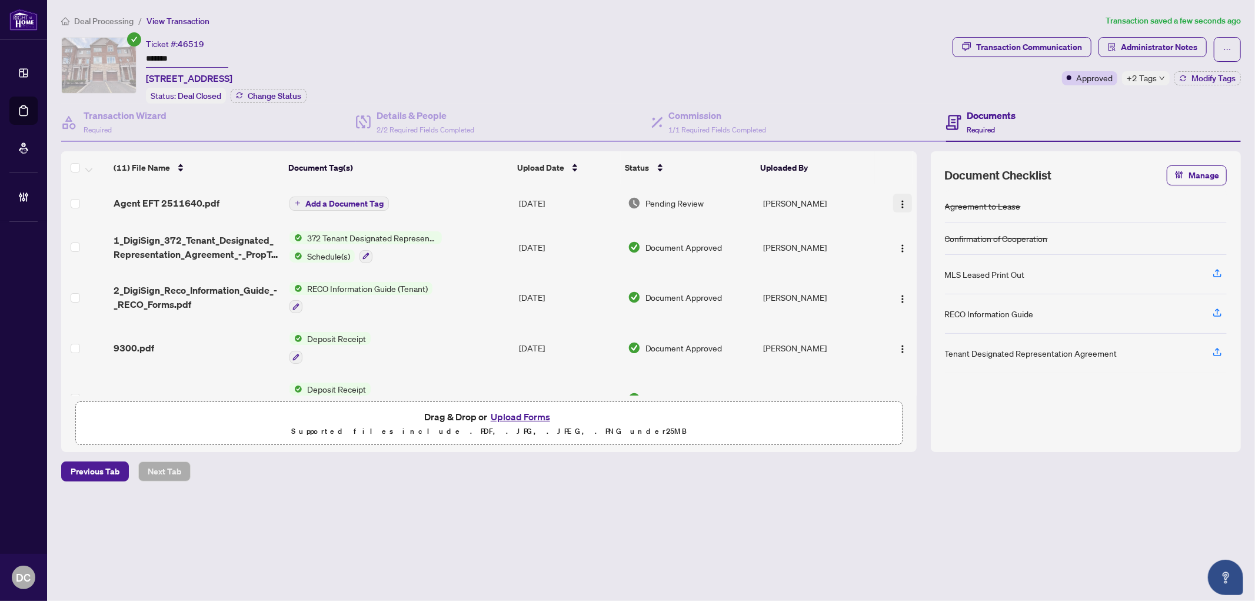
click at [898, 206] on span "button" at bounding box center [902, 202] width 9 height 13
click at [922, 299] on span "Document Permissions" at bounding box center [955, 298] width 112 height 13
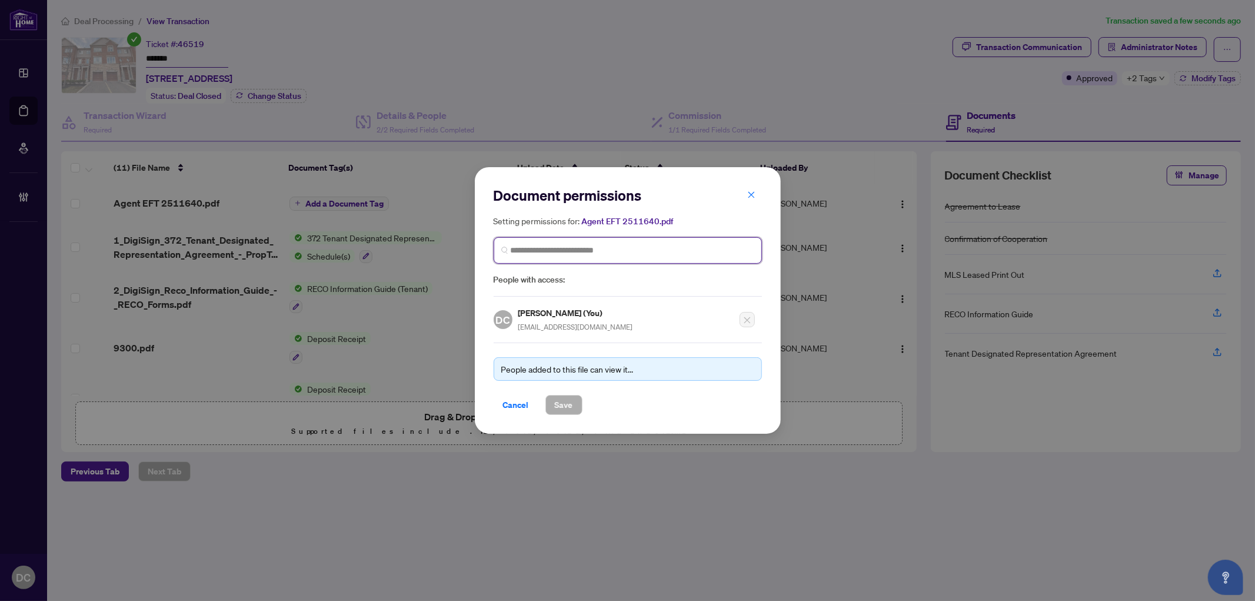
click at [565, 254] on input "search" at bounding box center [633, 250] width 244 height 12
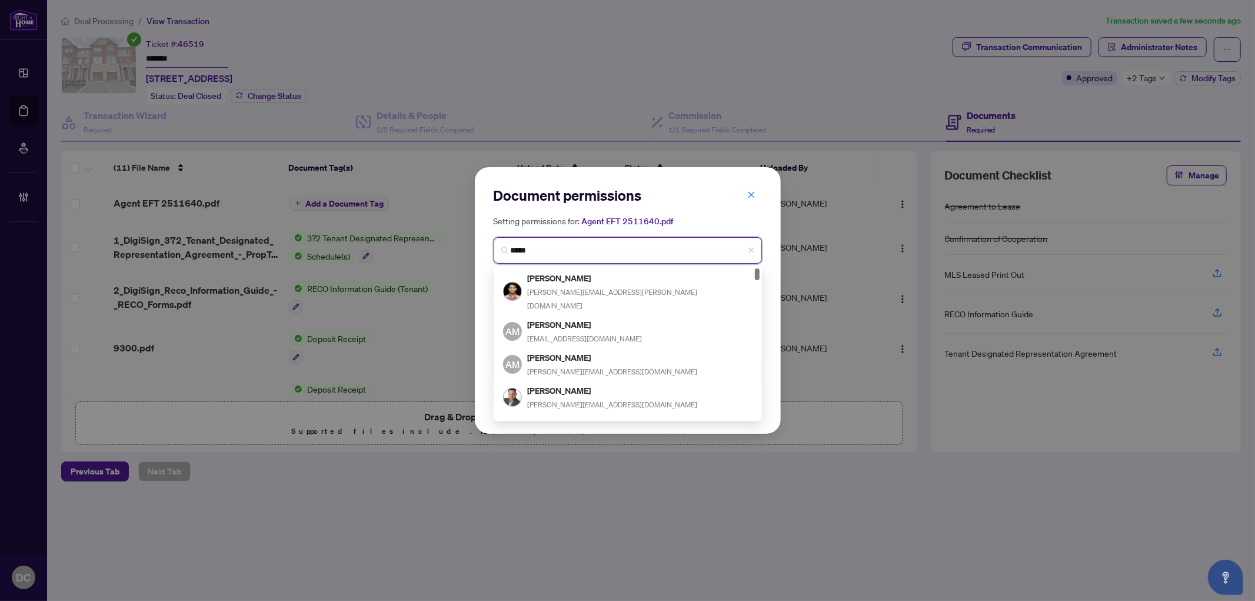
type input "******"
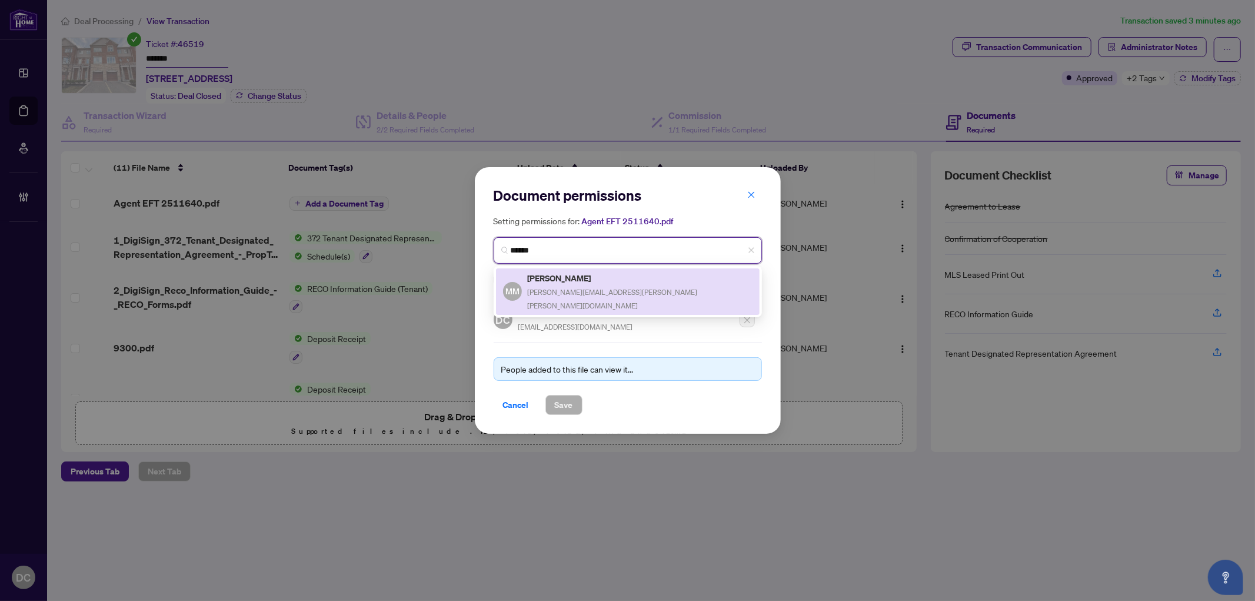
click at [575, 277] on h5 "Mohamed Moawad" at bounding box center [640, 278] width 225 height 14
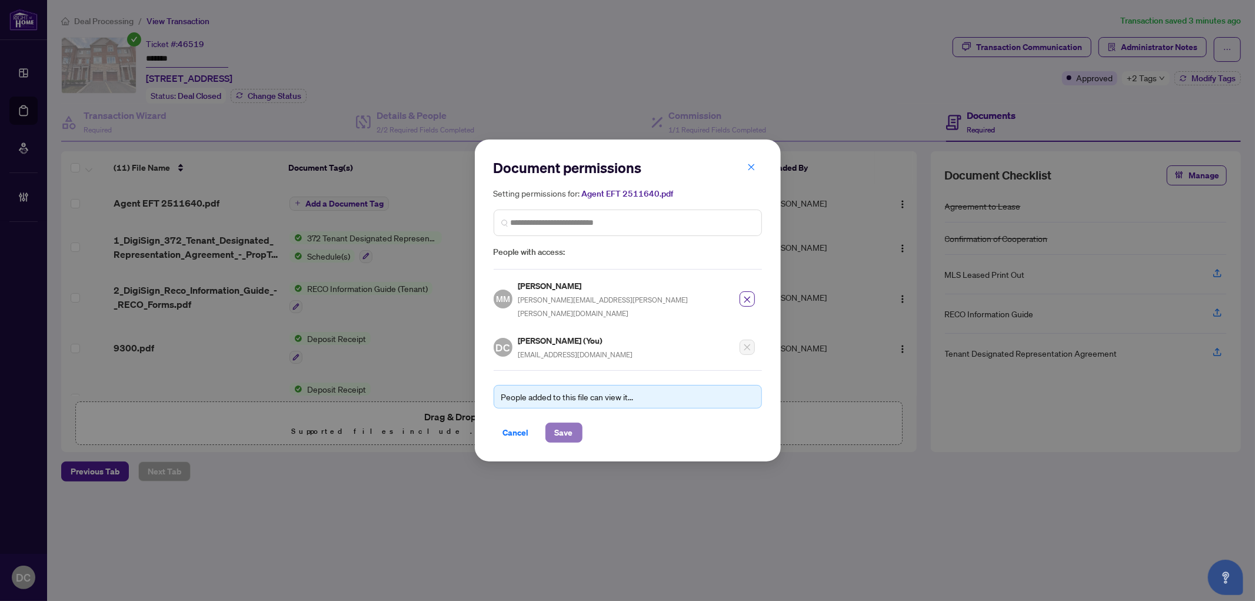
click at [561, 423] on span "Save" at bounding box center [564, 432] width 18 height 19
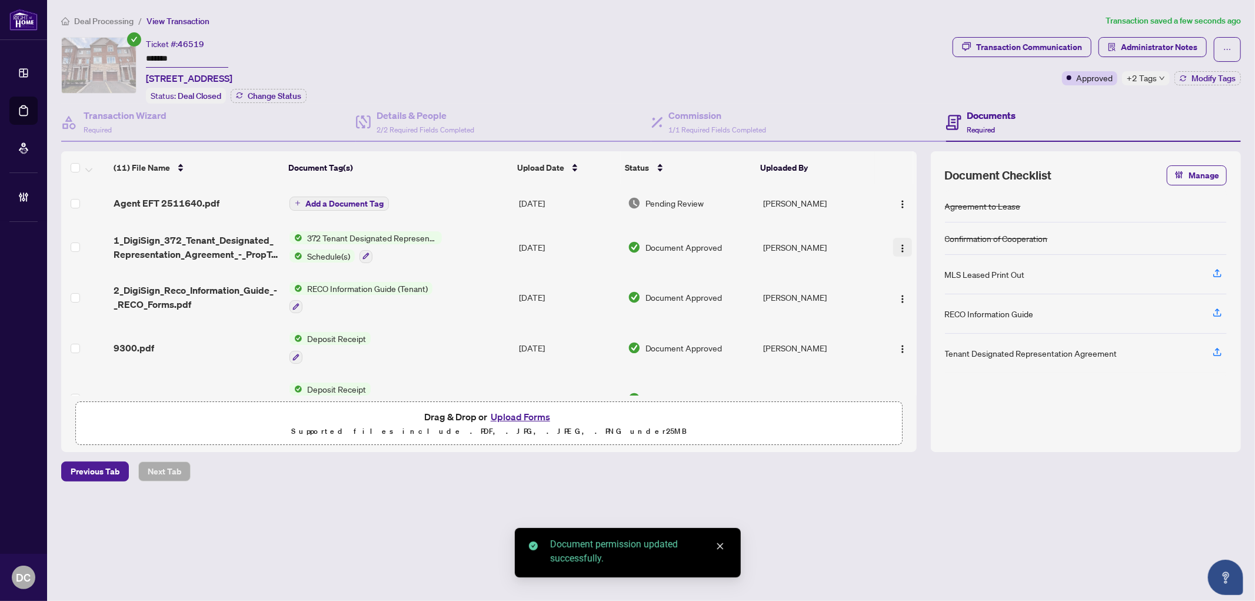
click at [901, 244] on img "button" at bounding box center [902, 248] width 9 height 9
click at [918, 344] on span "Document Permissions" at bounding box center [955, 342] width 112 height 13
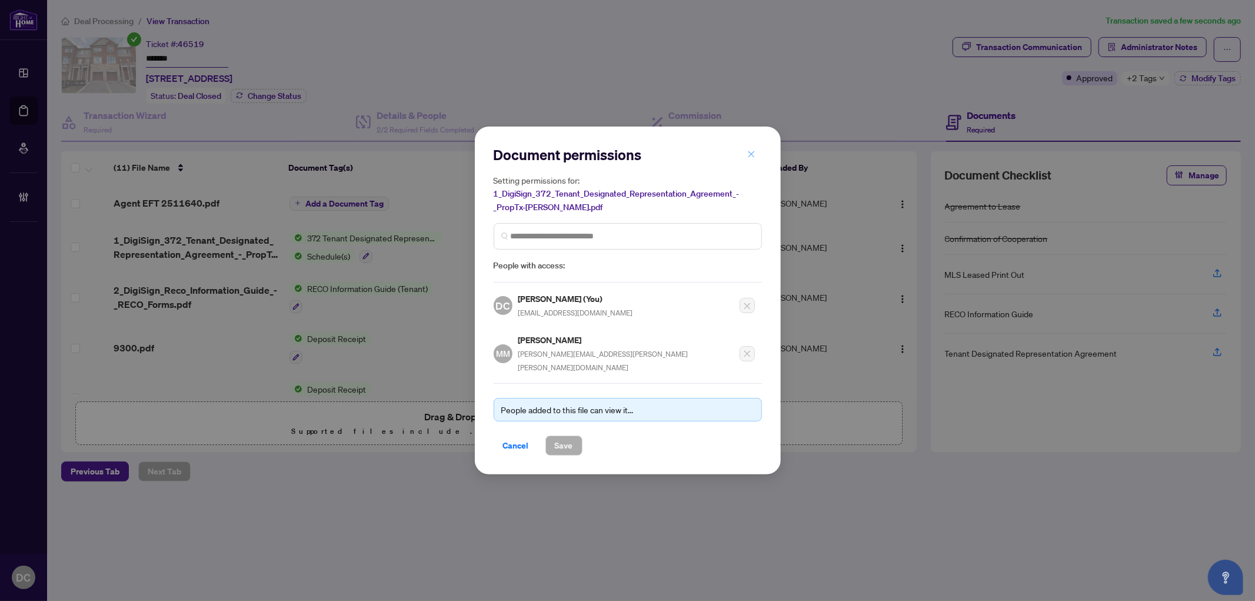
click at [752, 157] on icon "close" at bounding box center [751, 154] width 6 height 6
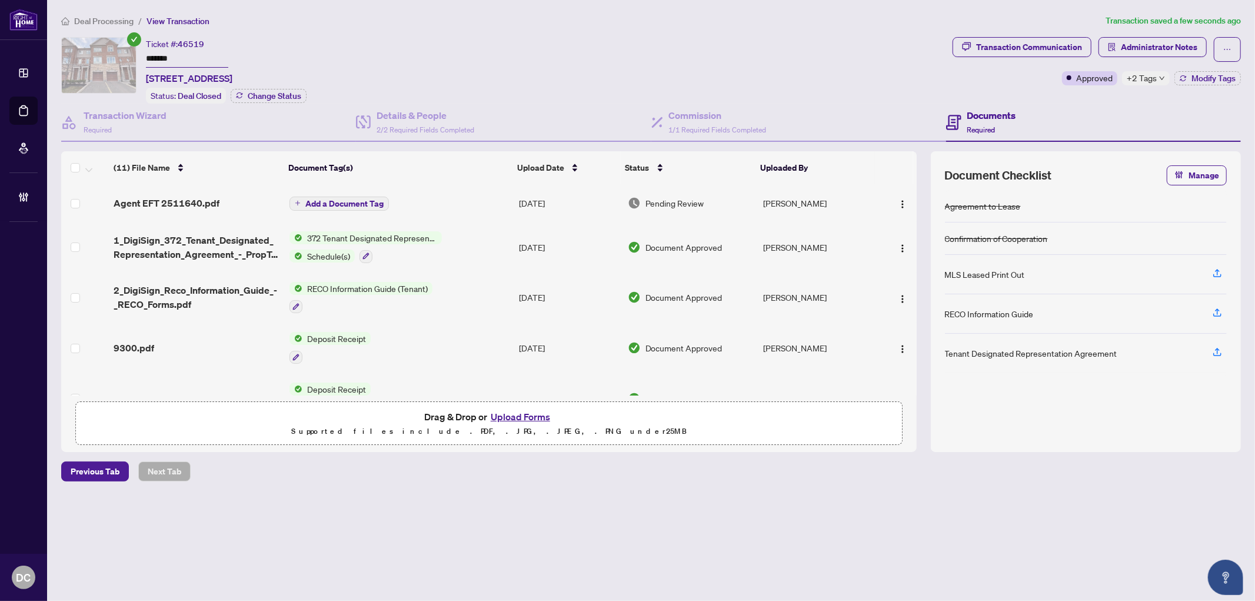
click at [379, 201] on span "Add a Document Tag" at bounding box center [344, 203] width 78 height 8
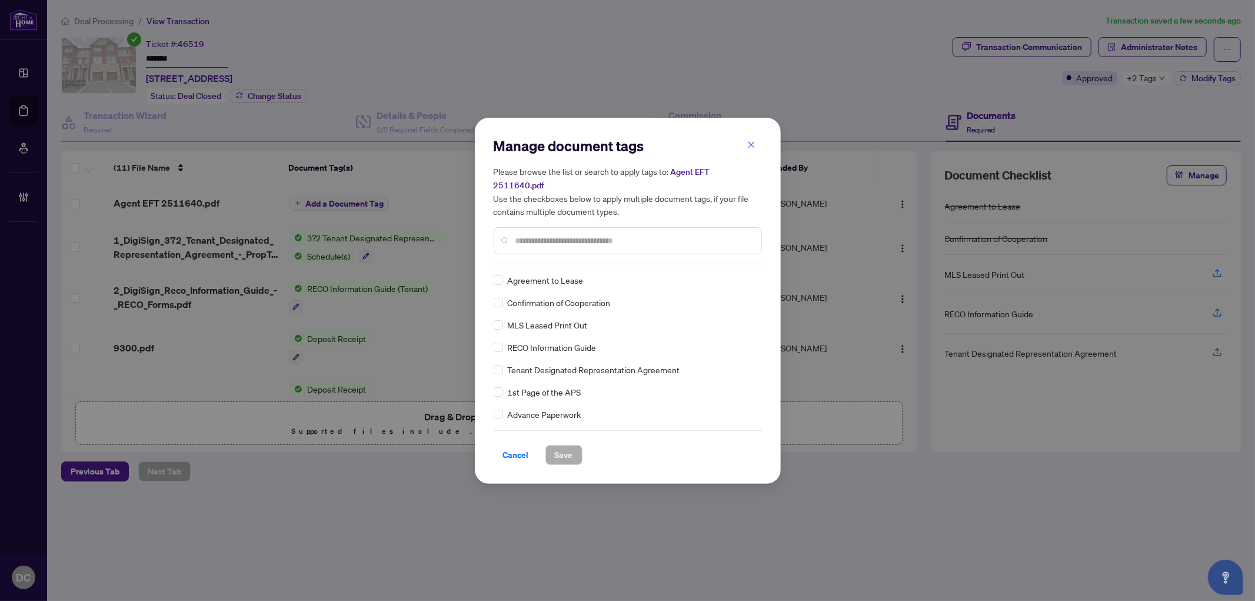
click at [687, 234] on input "text" at bounding box center [633, 240] width 236 height 13
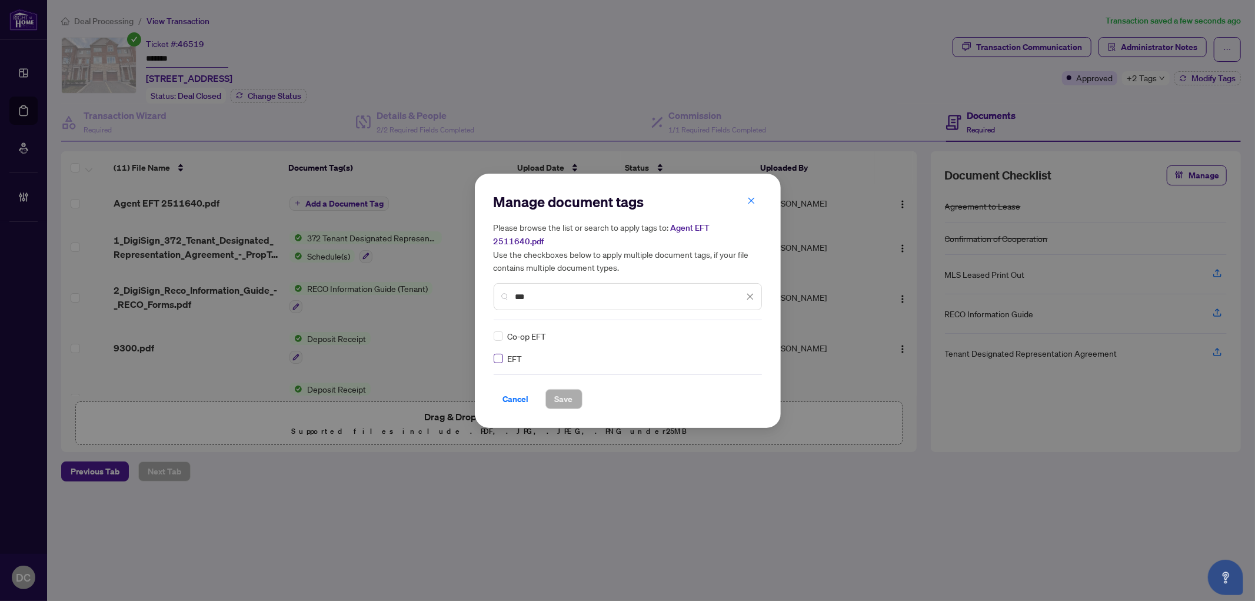
type input "***"
click at [734, 330] on img at bounding box center [738, 336] width 12 height 12
click at [725, 377] on div "Approved" at bounding box center [706, 385] width 89 height 19
click at [553, 392] on button "Save" at bounding box center [563, 399] width 37 height 20
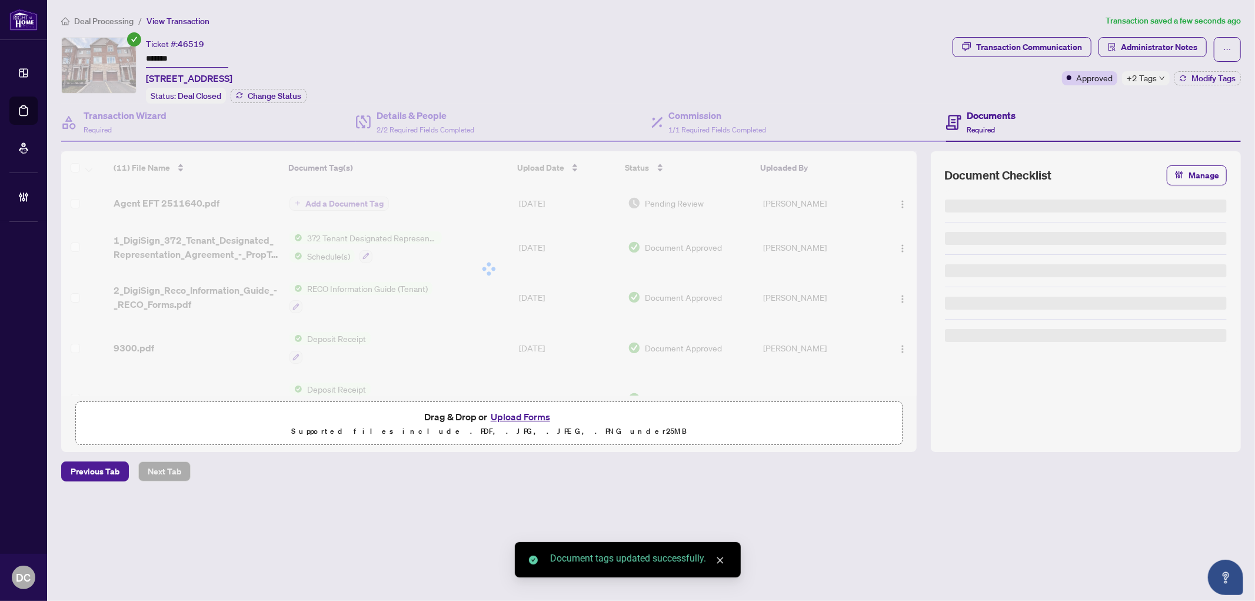
click at [1152, 79] on span "+2 Tags" at bounding box center [1141, 78] width 30 height 14
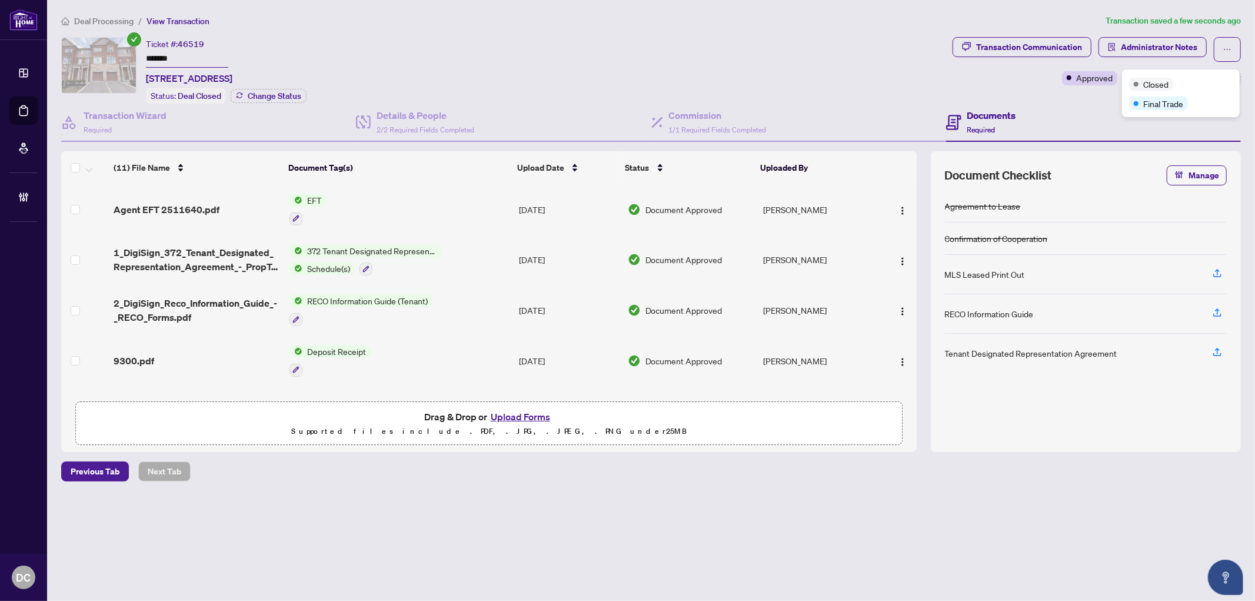
click at [118, 18] on span "Deal Processing" at bounding box center [103, 21] width 59 height 11
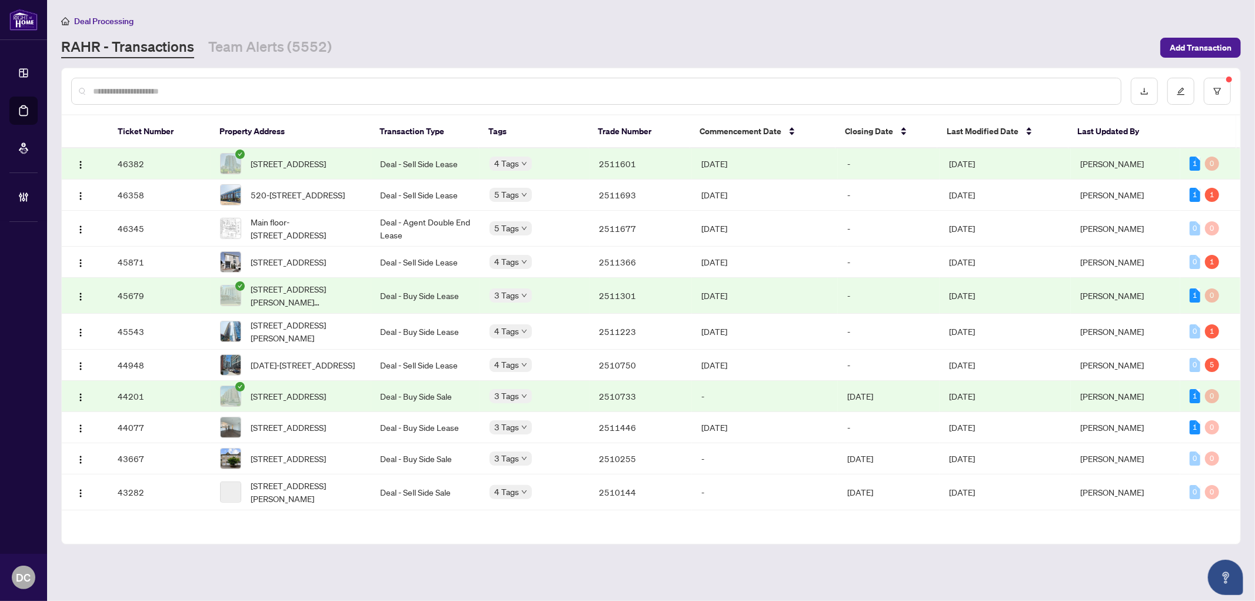
click at [771, 161] on td "Jul/31/2025" at bounding box center [765, 163] width 146 height 31
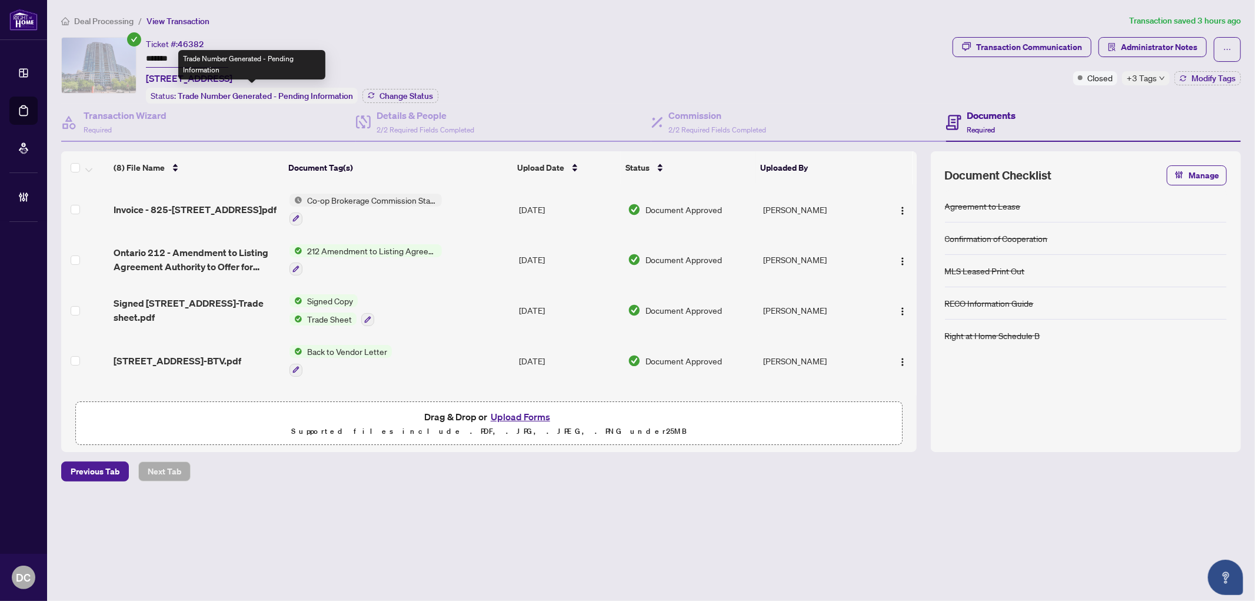
drag, startPoint x: 182, startPoint y: 56, endPoint x: 163, endPoint y: 54, distance: 19.5
click at [157, 58] on body "Dashboard Deal Processing Mortgage Referrals Brokerage Management DC Dawn Chan …" at bounding box center [627, 300] width 1255 height 601
click at [174, 52] on input "*******" at bounding box center [187, 59] width 82 height 17
drag, startPoint x: 187, startPoint y: 55, endPoint x: 132, endPoint y: 55, distance: 55.3
click at [132, 55] on div "Ticket #: 46382 ******* 825-231 Fort York Blvd, Toronto, Ontario M5V 1B2, Canad…" at bounding box center [504, 70] width 886 height 66
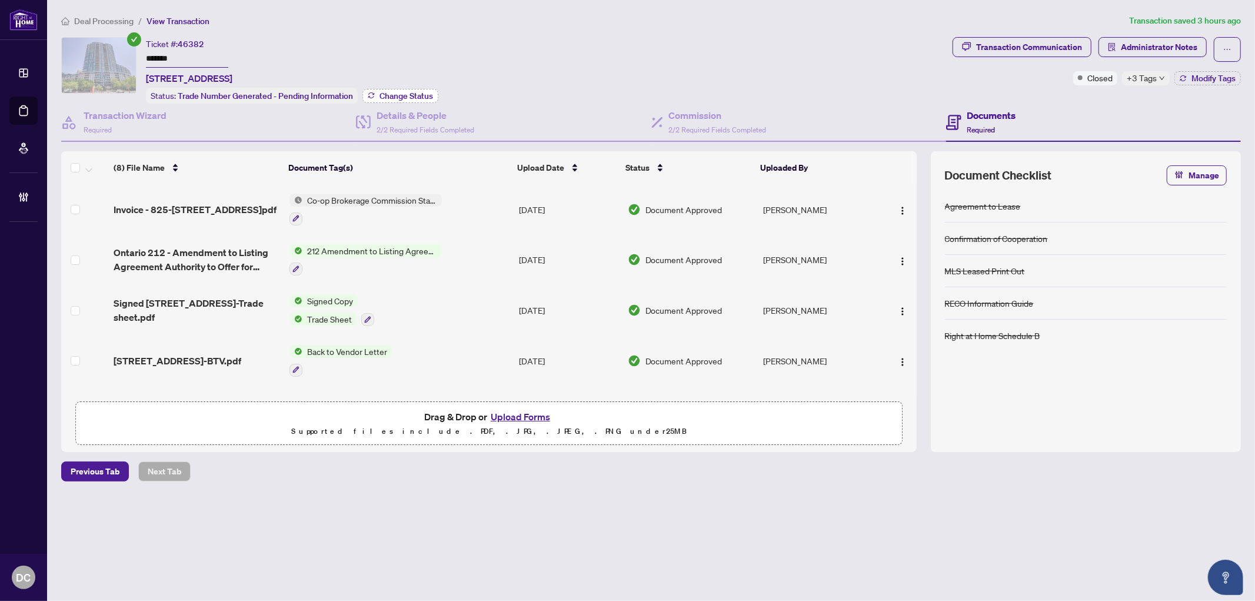
click at [414, 94] on span "Change Status" at bounding box center [406, 96] width 54 height 8
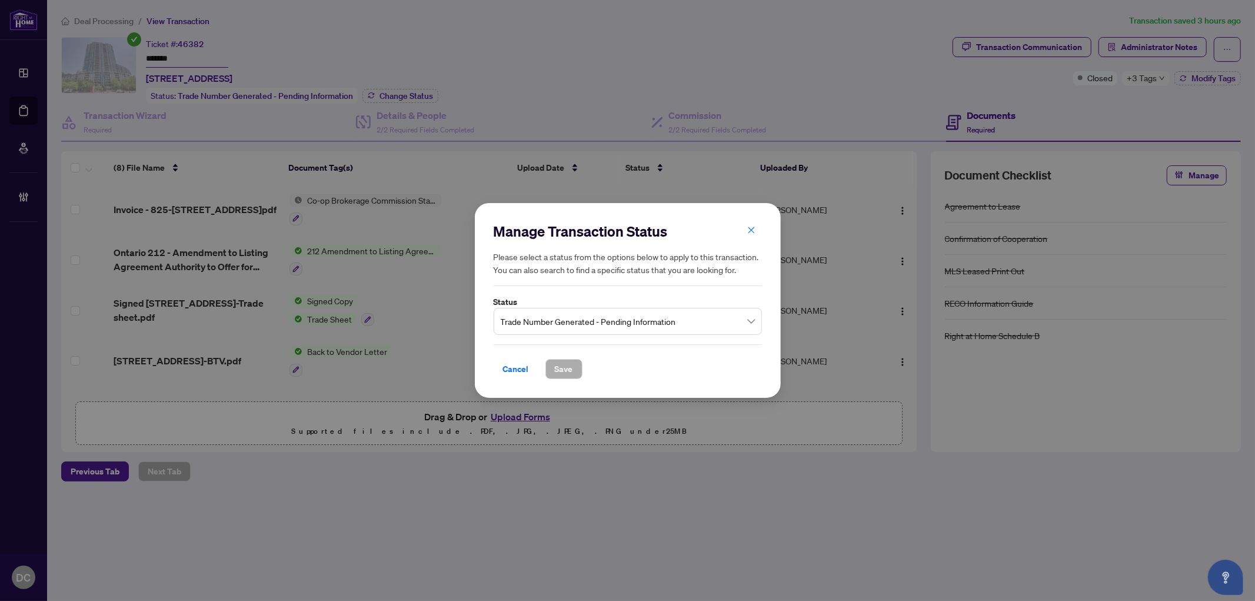
click at [652, 321] on span "Trade Number Generated - Pending Information" at bounding box center [628, 321] width 254 height 22
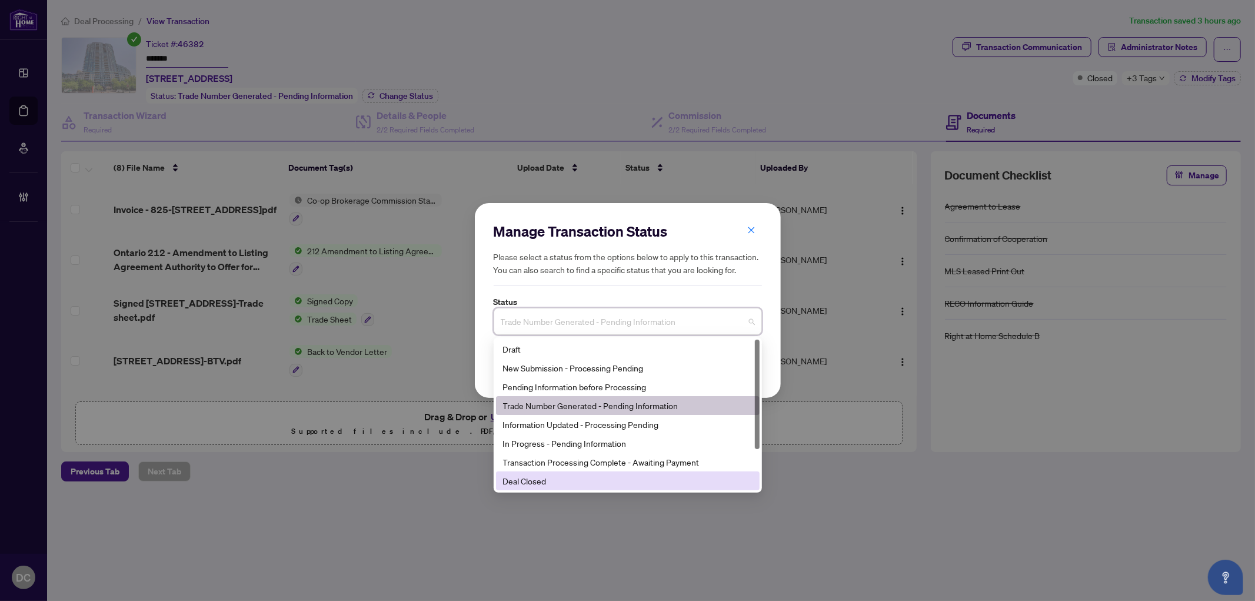
click at [559, 478] on div "Deal Closed" at bounding box center [627, 480] width 249 height 13
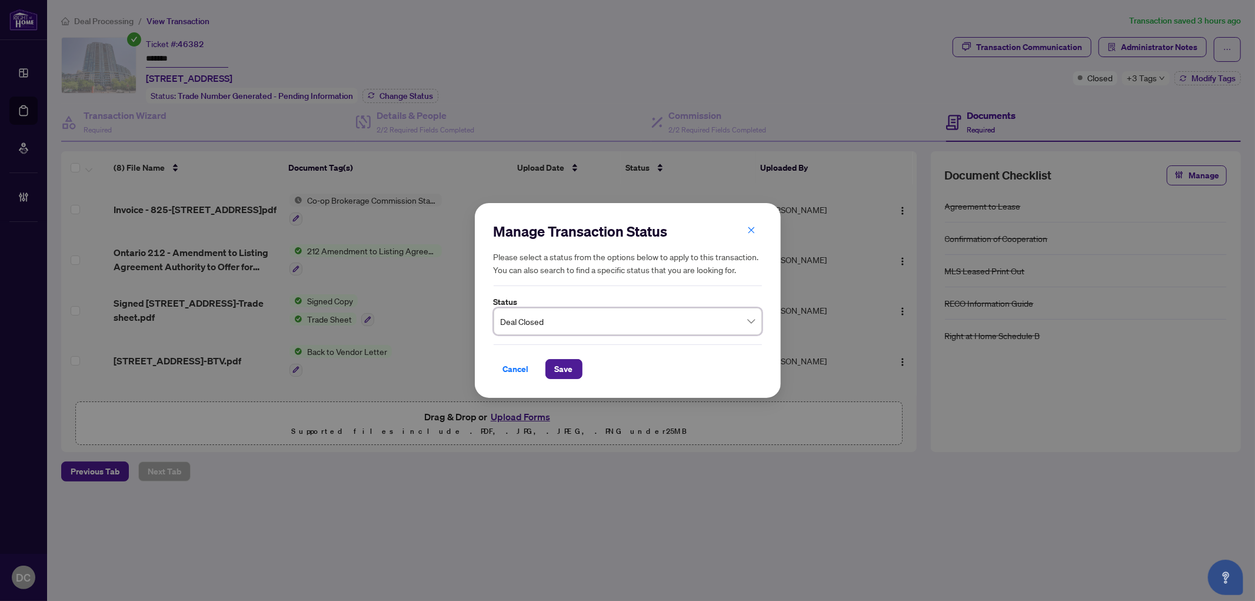
drag, startPoint x: 573, startPoint y: 372, endPoint x: 373, endPoint y: 344, distance: 202.1
click at [572, 372] on button "Save" at bounding box center [563, 369] width 37 height 20
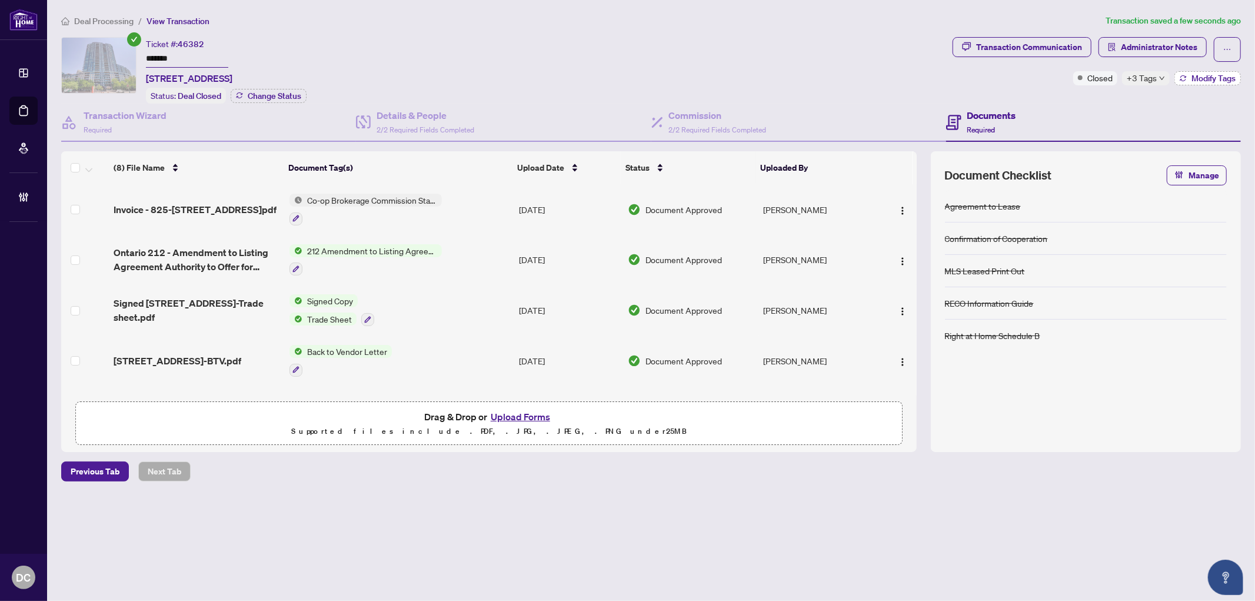
click at [1211, 74] on span "Modify Tags" at bounding box center [1213, 78] width 44 height 8
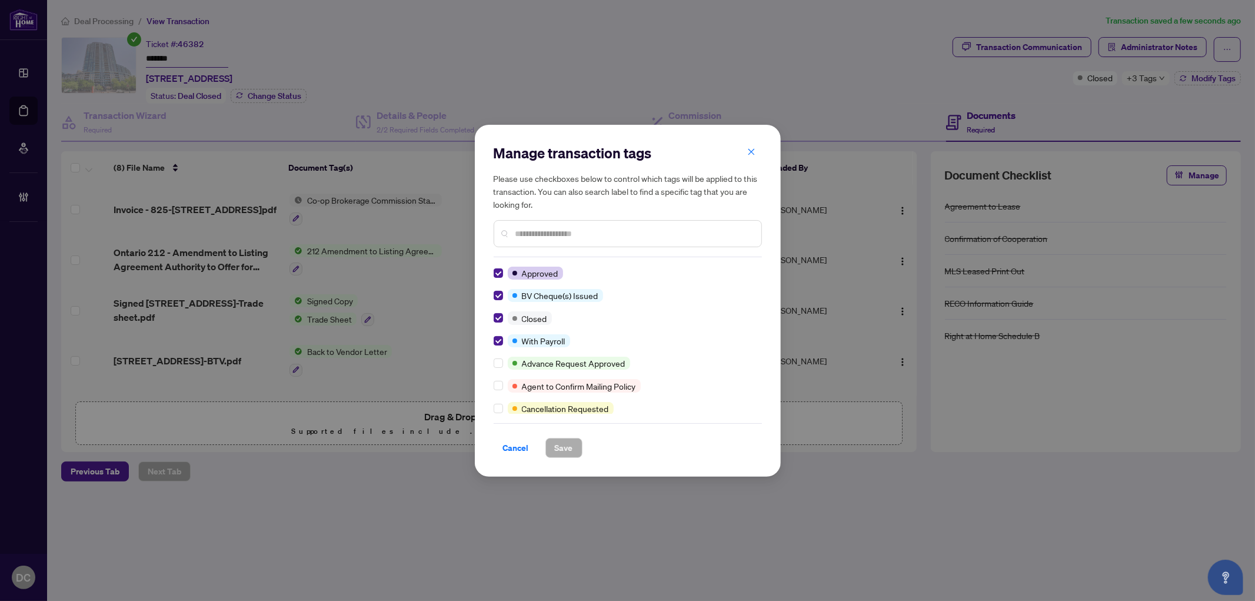
click at [492, 339] on div "Manage transaction tags Please use checkboxes below to control which tags will …" at bounding box center [628, 301] width 306 height 352
click at [575, 443] on button "Save" at bounding box center [563, 448] width 37 height 20
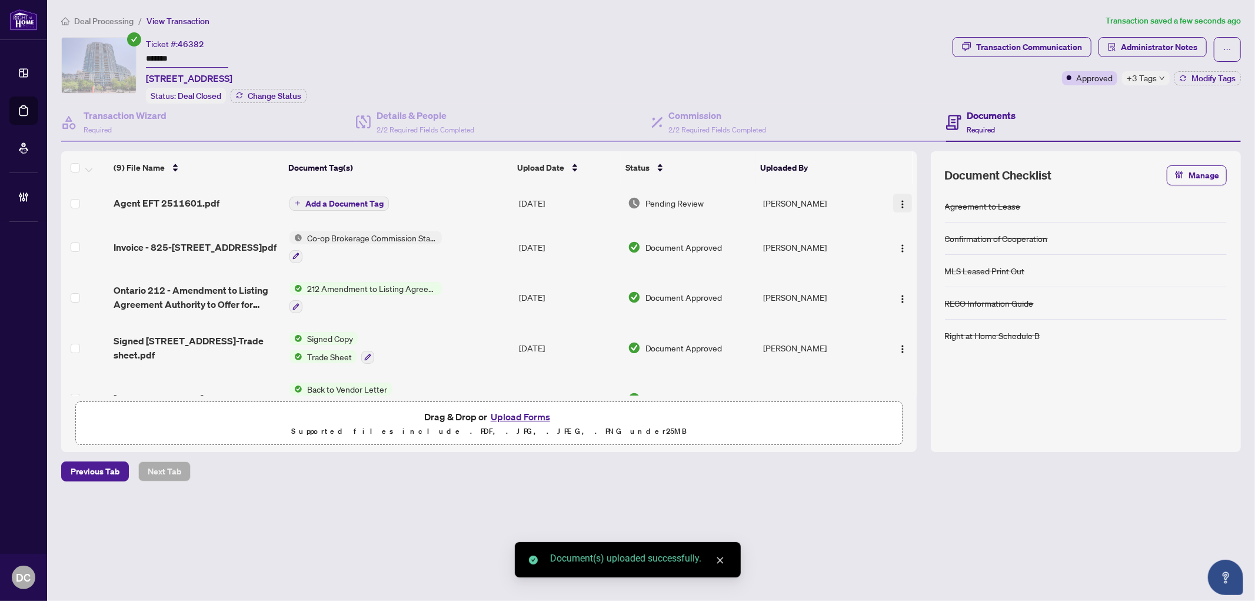
click at [898, 201] on img "button" at bounding box center [902, 203] width 9 height 9
click at [908, 298] on span "Document Permissions" at bounding box center [955, 298] width 112 height 13
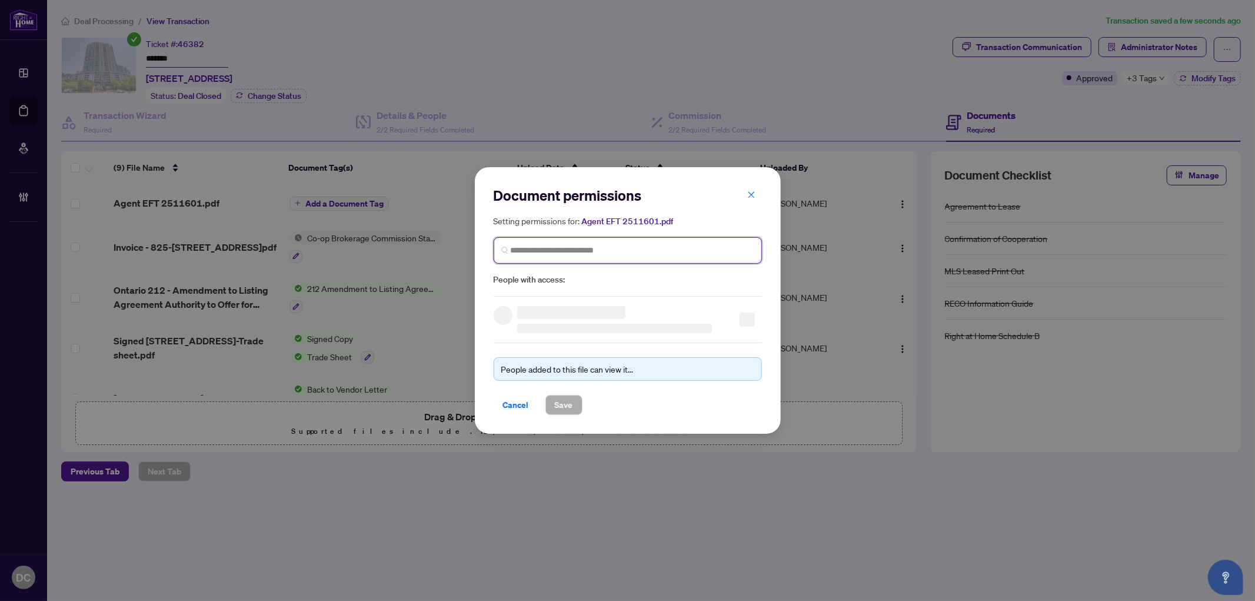
click at [598, 244] on input "search" at bounding box center [633, 250] width 244 height 12
type input "********"
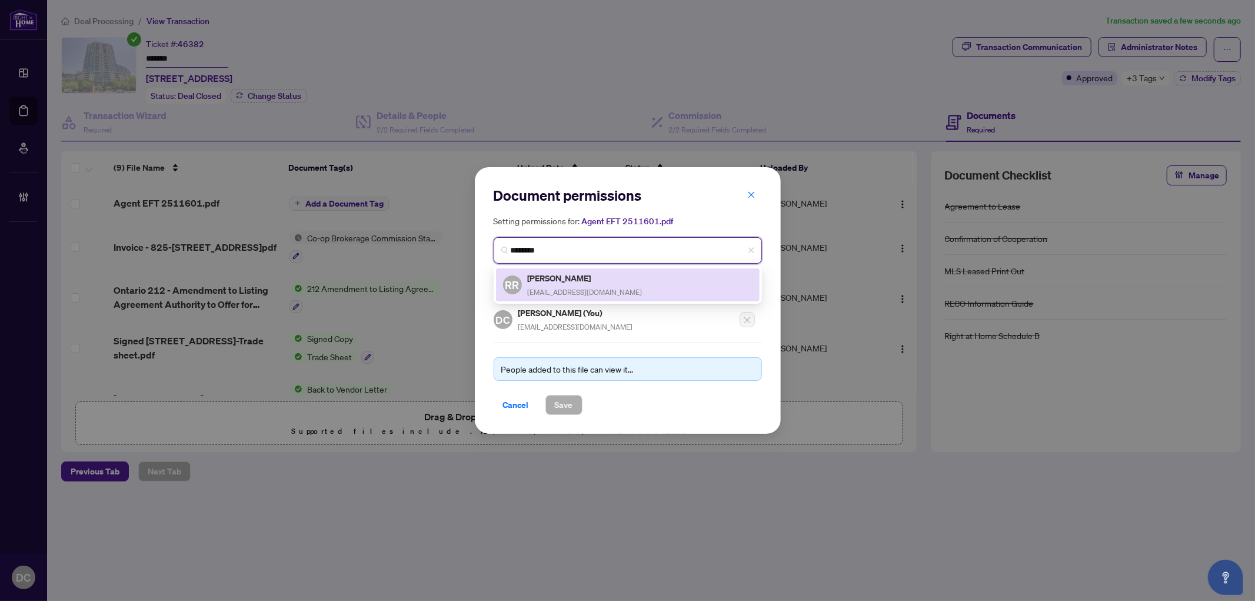
click at [573, 278] on h5 "Ruth Ronquillo" at bounding box center [585, 278] width 115 height 14
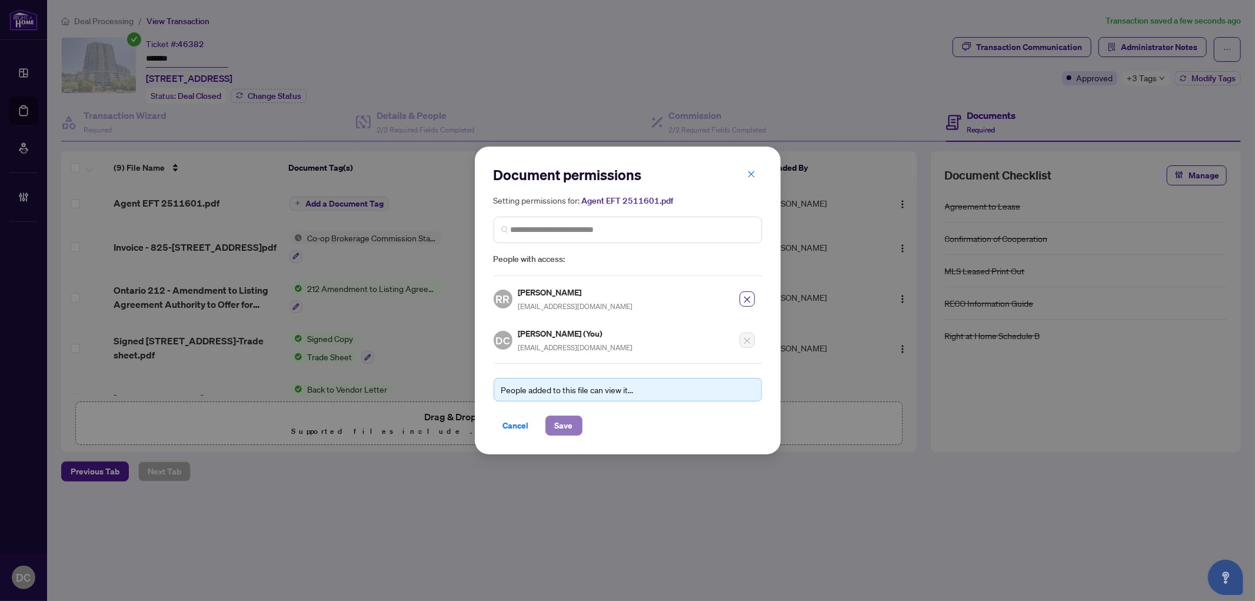
click at [566, 425] on span "Save" at bounding box center [564, 425] width 18 height 19
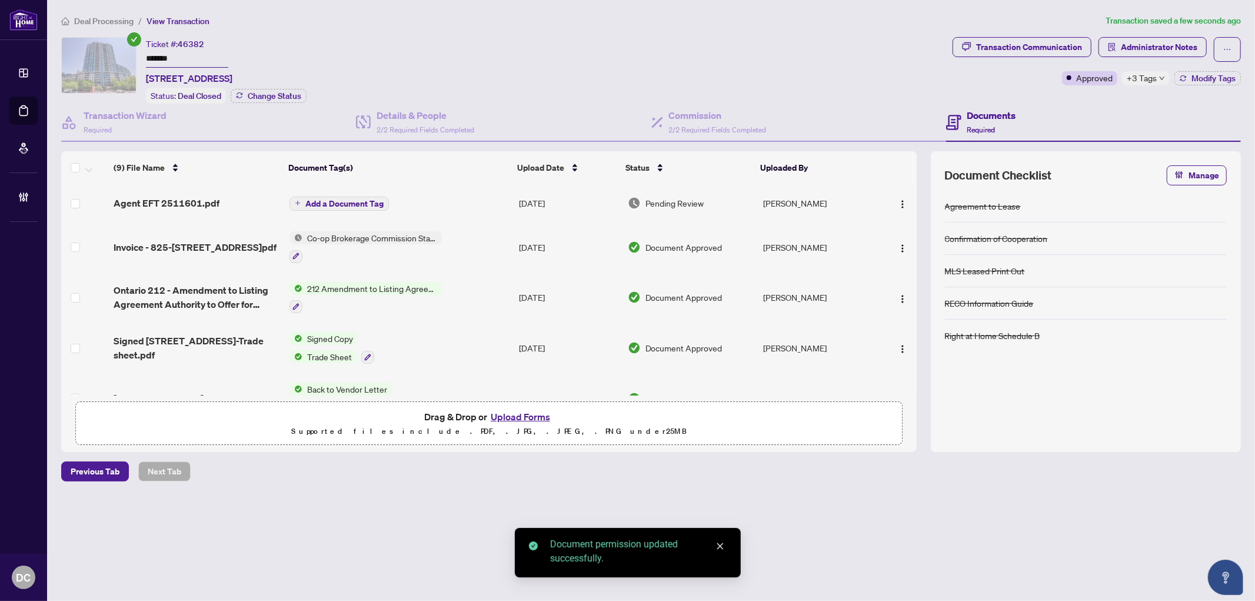
click at [360, 199] on span "Add a Document Tag" at bounding box center [344, 203] width 78 height 8
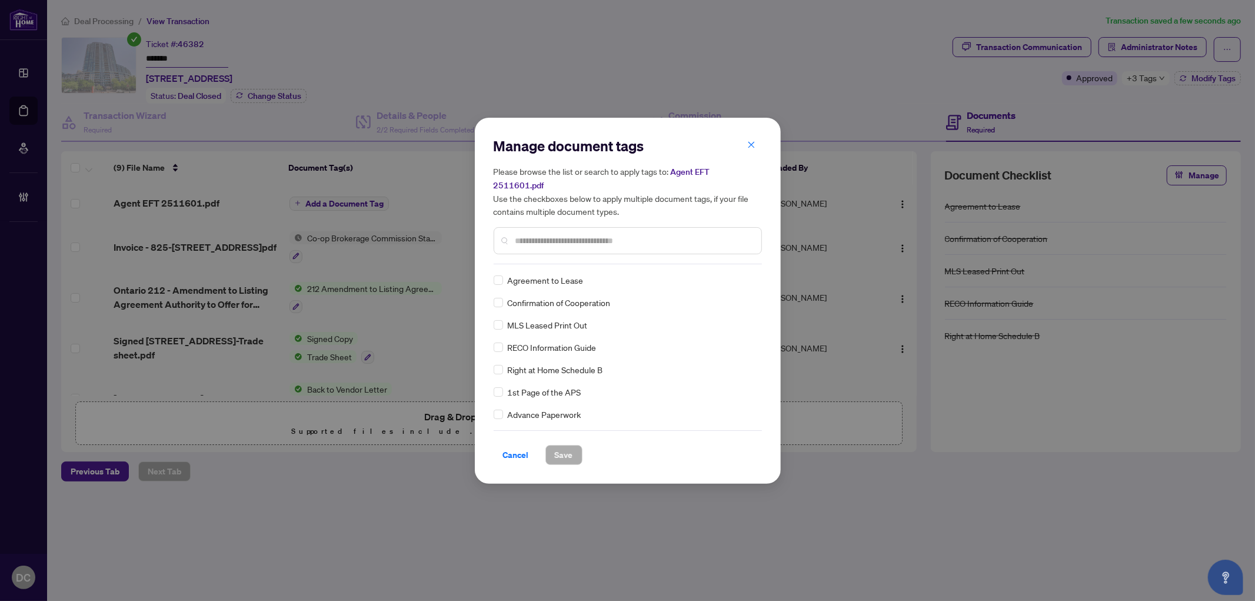
click at [660, 234] on input "text" at bounding box center [633, 240] width 236 height 13
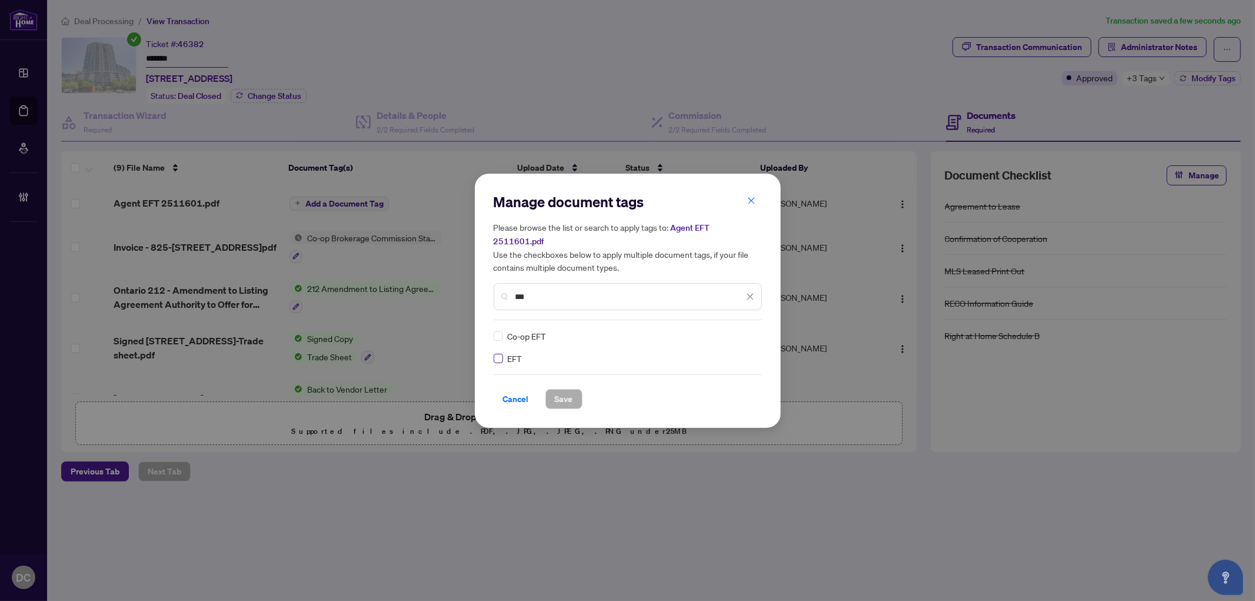
type input "***"
click at [750, 334] on icon at bounding box center [750, 336] width 7 height 5
click at [715, 381] on div "Approved" at bounding box center [706, 385] width 75 height 13
click at [566, 389] on span "Save" at bounding box center [564, 398] width 18 height 19
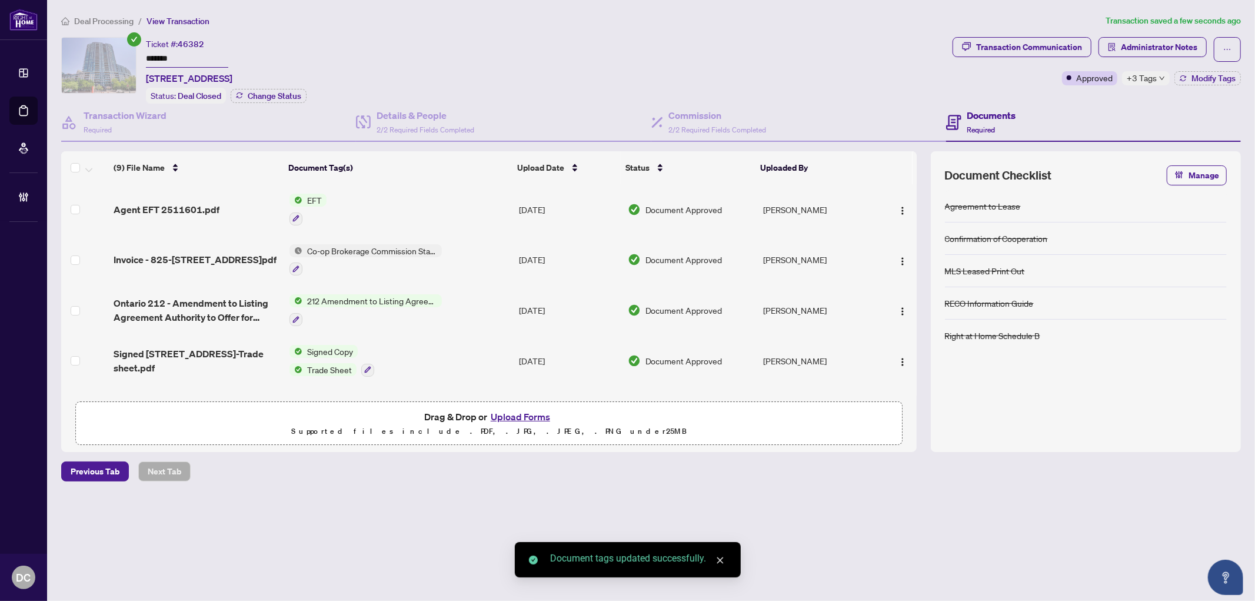
click at [1145, 78] on span "+3 Tags" at bounding box center [1141, 78] width 30 height 14
click at [1059, 104] on div "Documents Required" at bounding box center [1093, 123] width 295 height 38
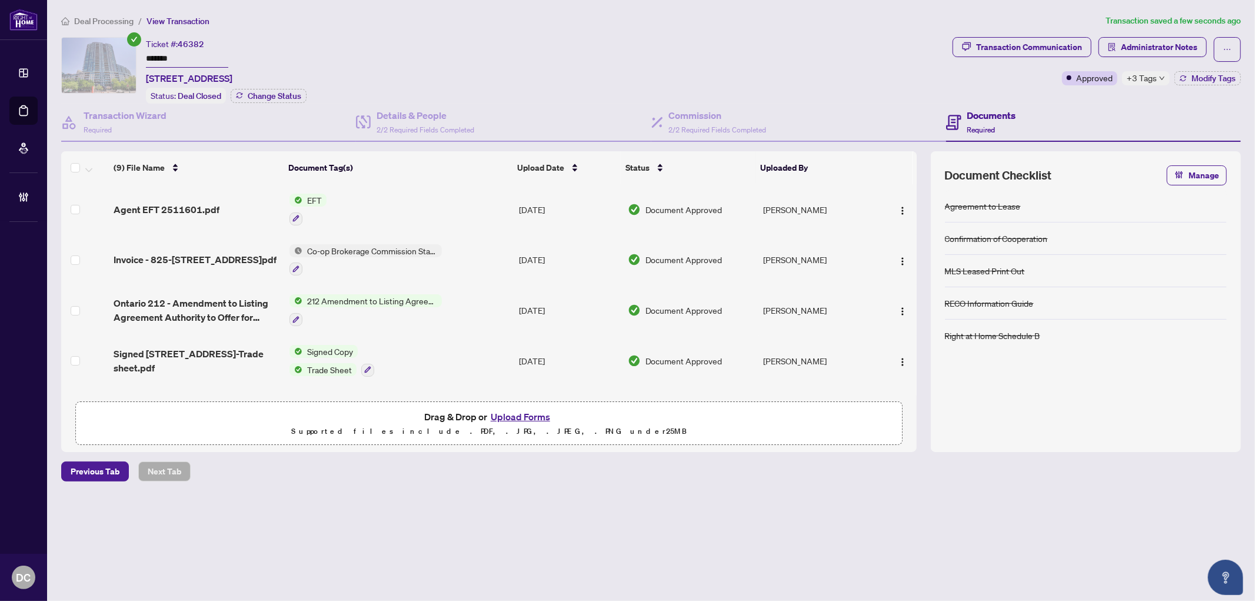
click at [98, 22] on span "Deal Processing" at bounding box center [103, 21] width 59 height 11
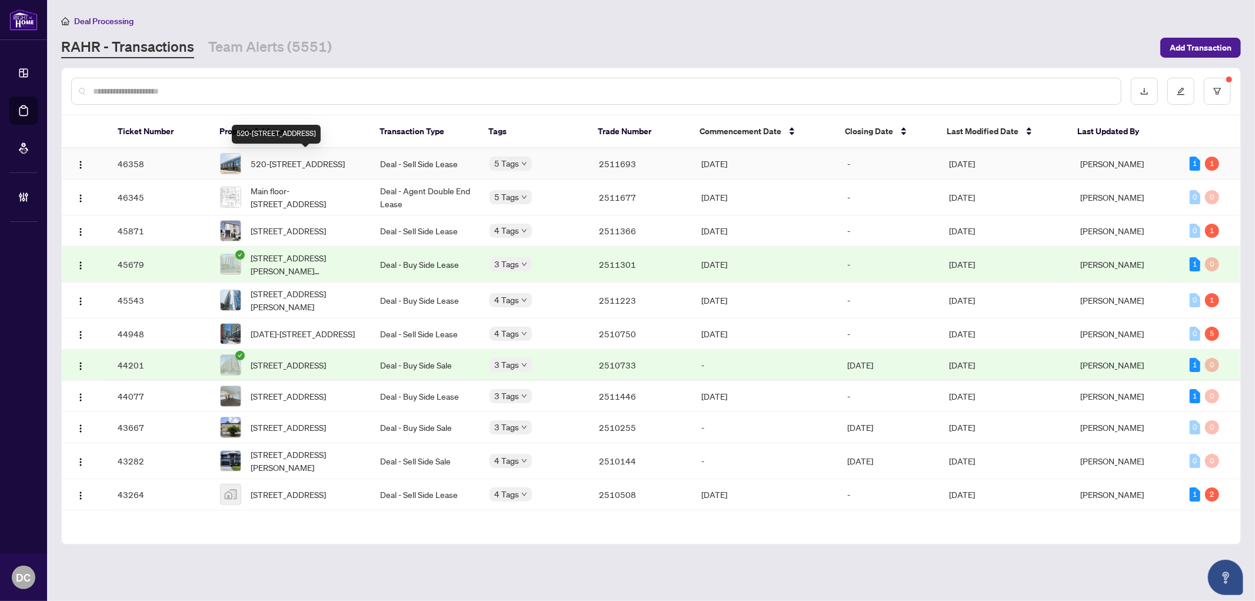
drag, startPoint x: 336, startPoint y: 169, endPoint x: 15, endPoint y: 131, distance: 322.8
click at [336, 169] on span "520-897 College St, Toronto, Ontario M6H 2C2, Canada" at bounding box center [298, 163] width 94 height 13
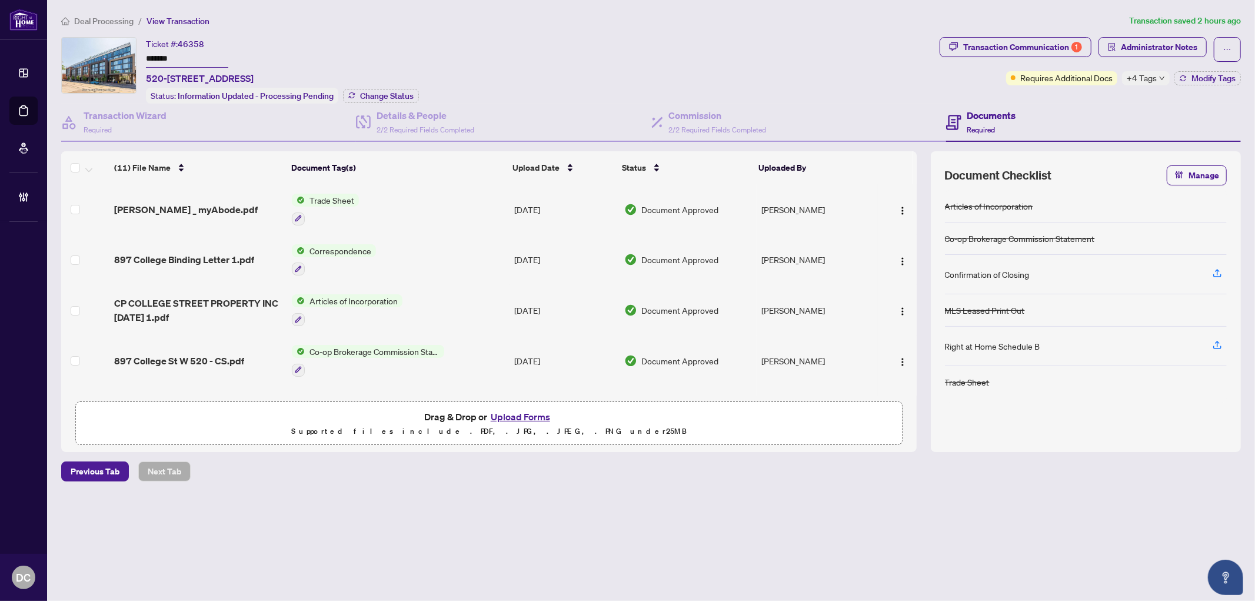
drag, startPoint x: 174, startPoint y: 55, endPoint x: 104, endPoint y: 53, distance: 70.0
click at [104, 53] on div "Ticket #: 46358 ******* 520-897 College St, Toronto, Ontario M6H 2C2, Canada St…" at bounding box center [497, 70] width 873 height 66
click at [1222, 75] on span "Modify Tags" at bounding box center [1213, 78] width 44 height 8
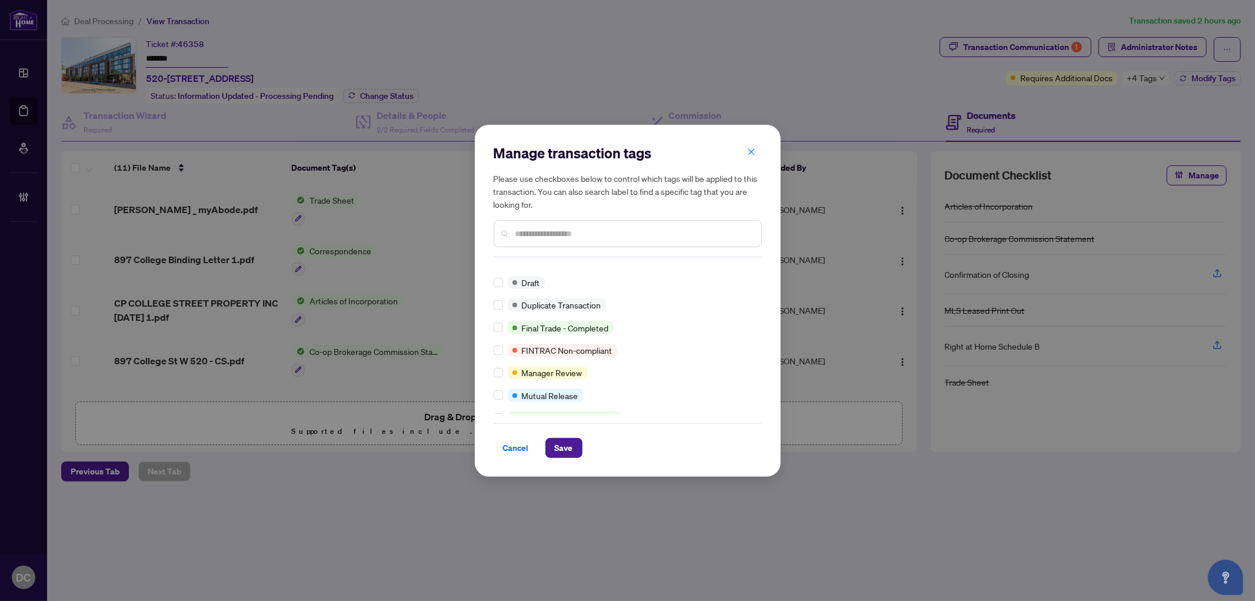
scroll to position [15, 0]
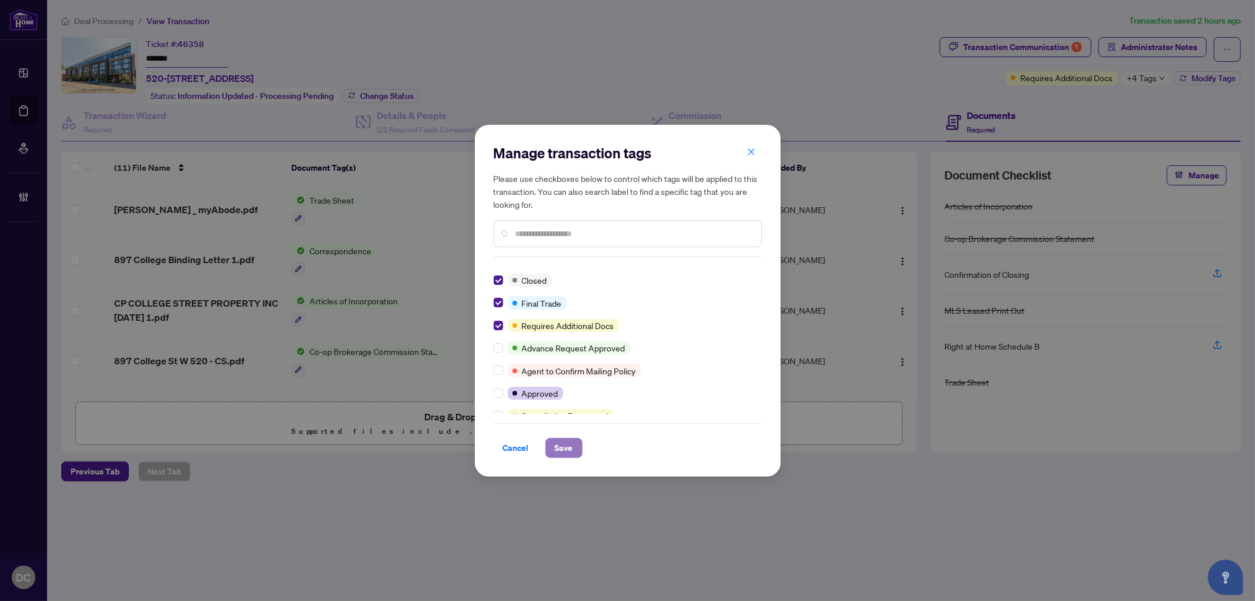
drag, startPoint x: 575, startPoint y: 444, endPoint x: 574, endPoint y: 244, distance: 200.0
click at [575, 444] on button "Save" at bounding box center [563, 448] width 37 height 20
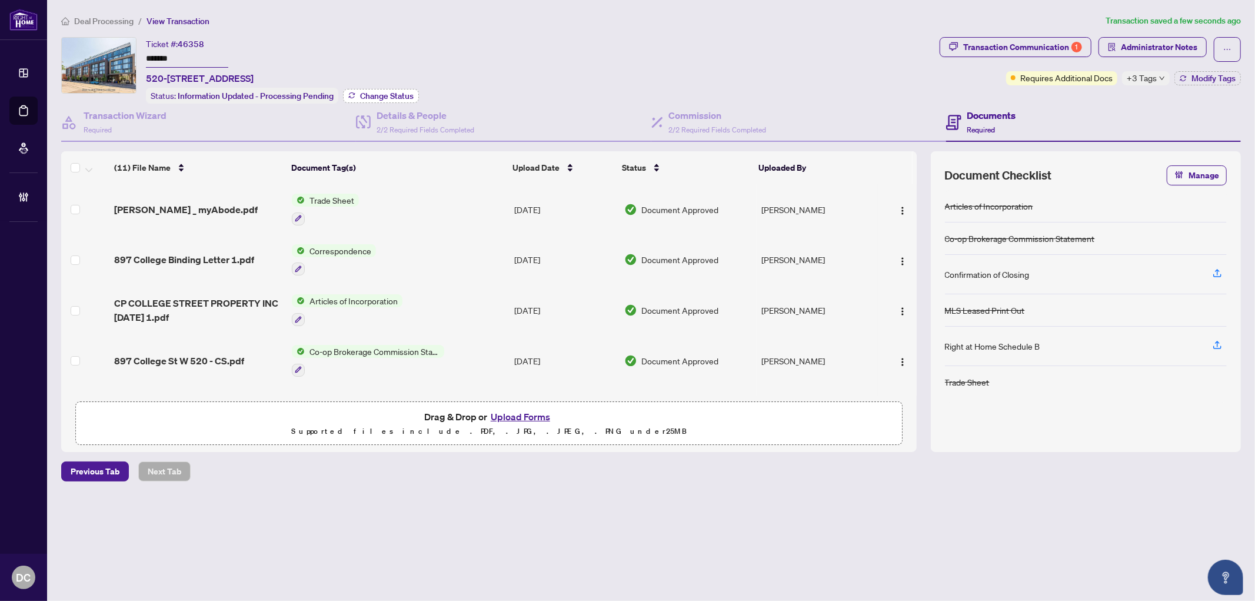
click at [357, 89] on button "Change Status" at bounding box center [381, 96] width 76 height 14
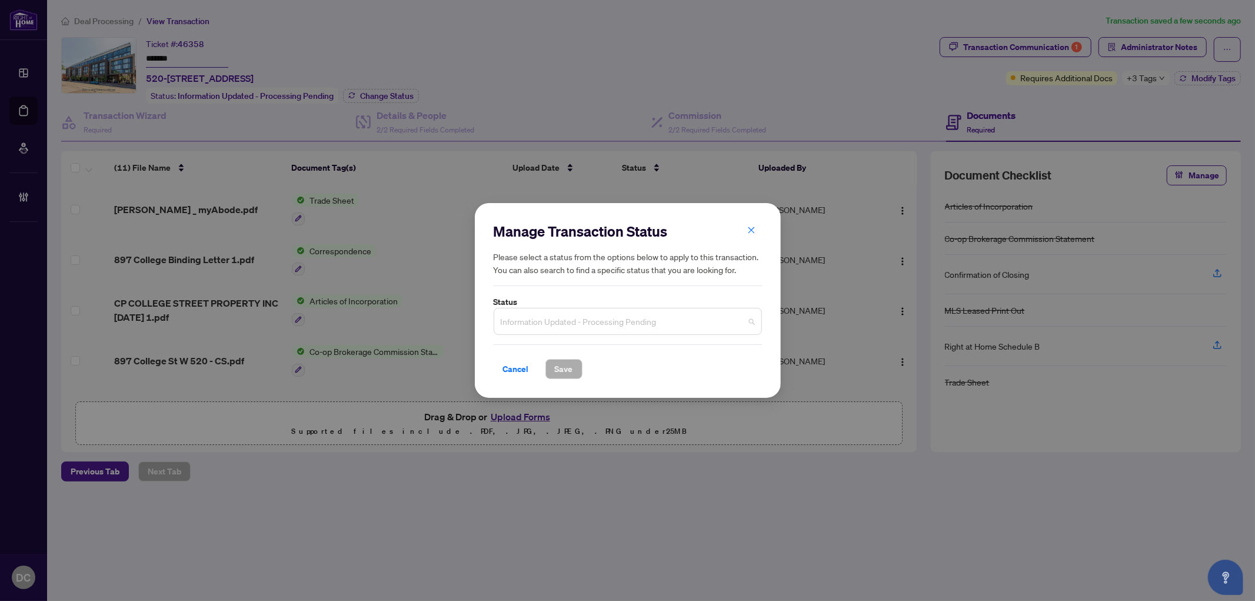
click at [598, 316] on span "Information Updated - Processing Pending" at bounding box center [628, 321] width 254 height 22
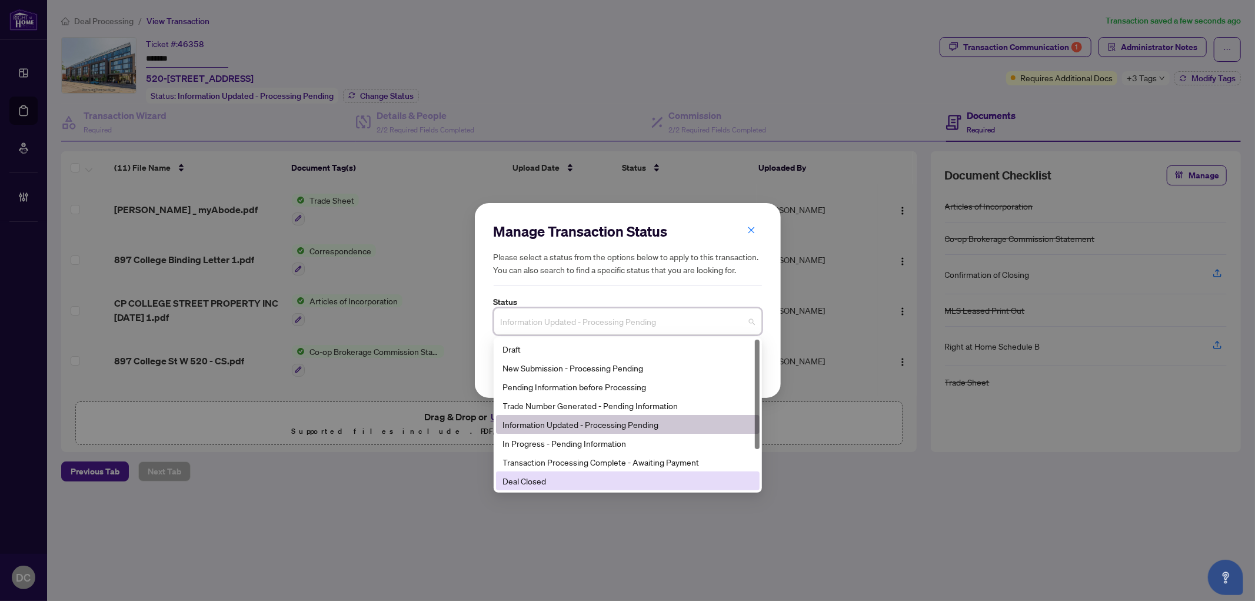
click at [521, 484] on div "Deal Closed" at bounding box center [627, 480] width 249 height 13
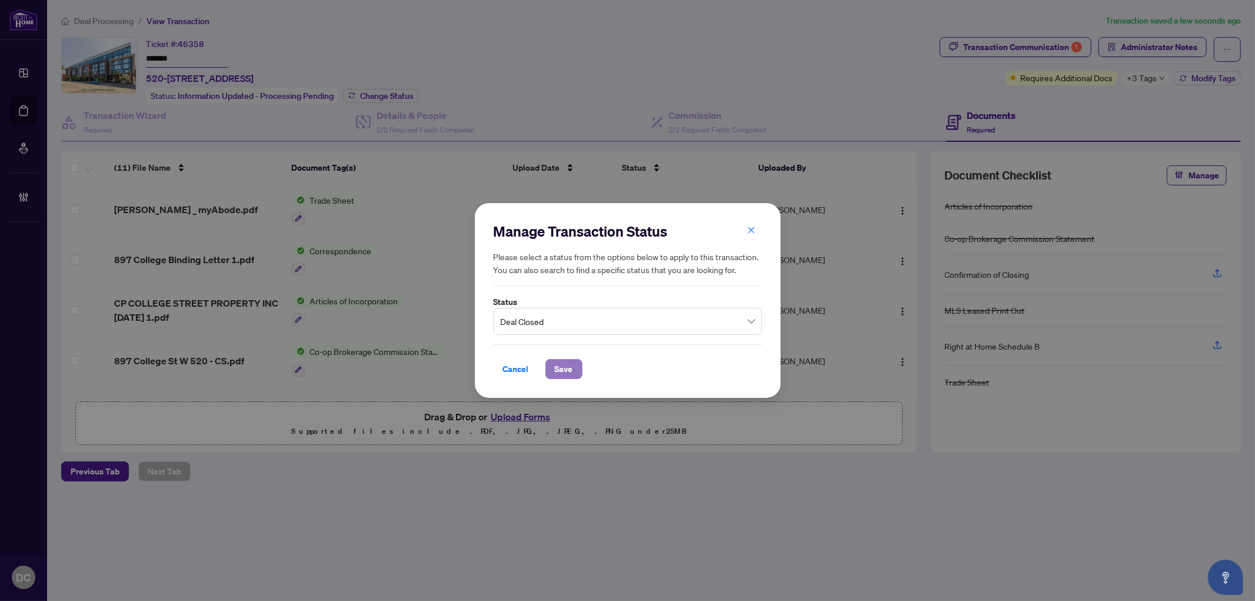
click at [551, 364] on button "Save" at bounding box center [563, 369] width 37 height 20
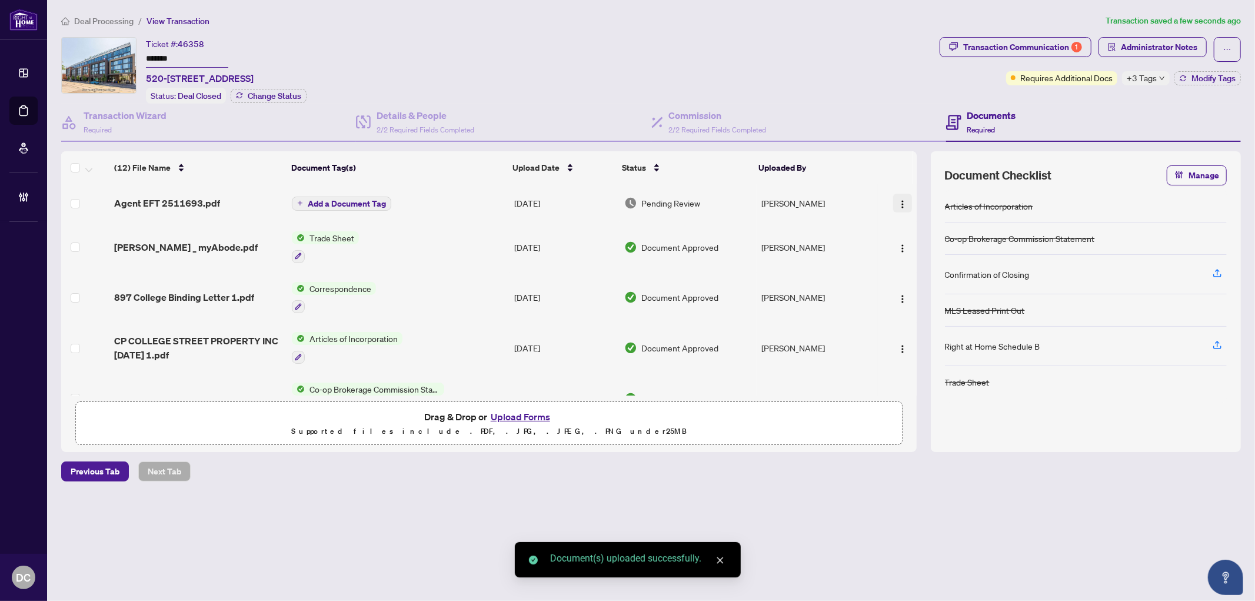
click at [898, 201] on img "button" at bounding box center [902, 203] width 9 height 9
click at [912, 301] on span "Document Permissions" at bounding box center [955, 298] width 112 height 13
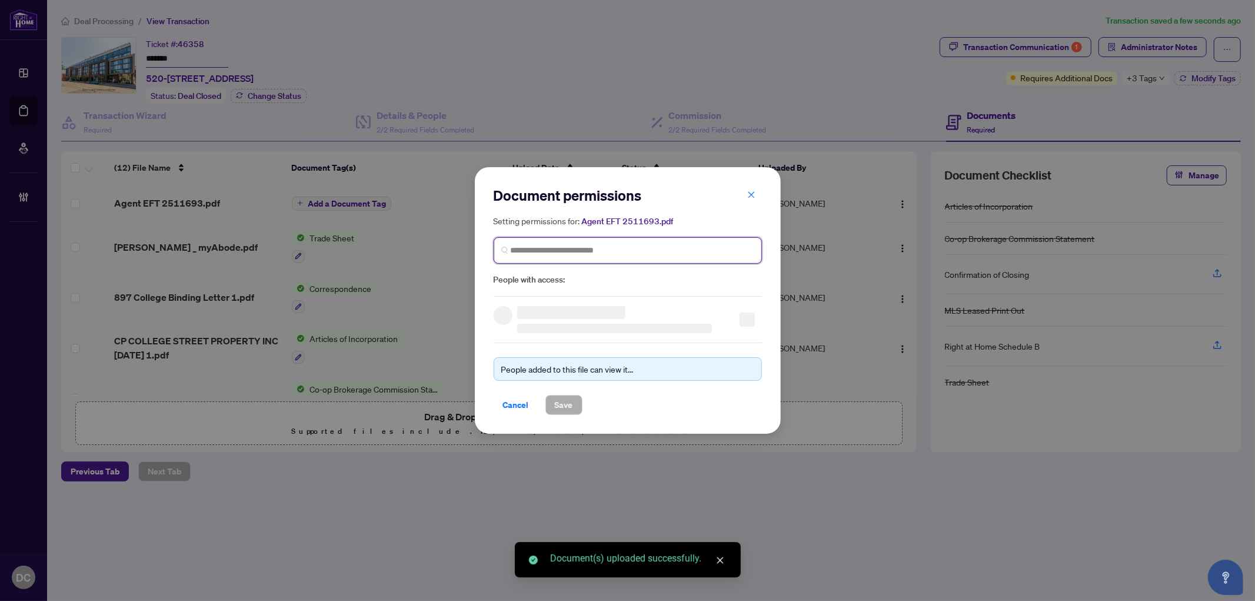
click at [572, 249] on input "search" at bounding box center [633, 250] width 244 height 12
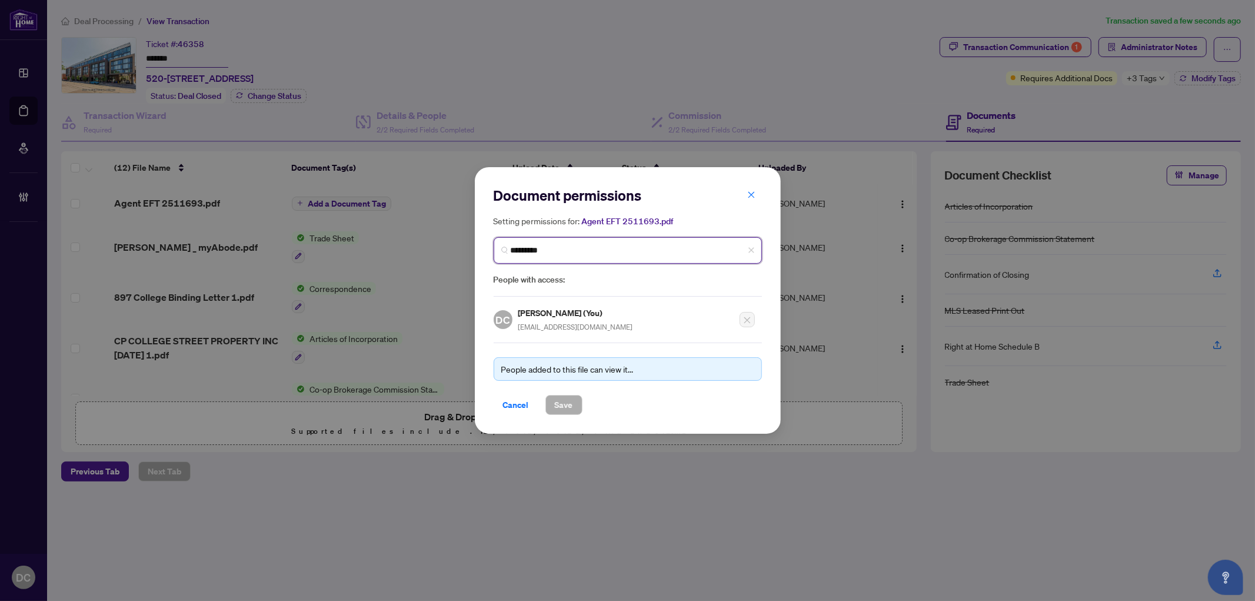
type input "**********"
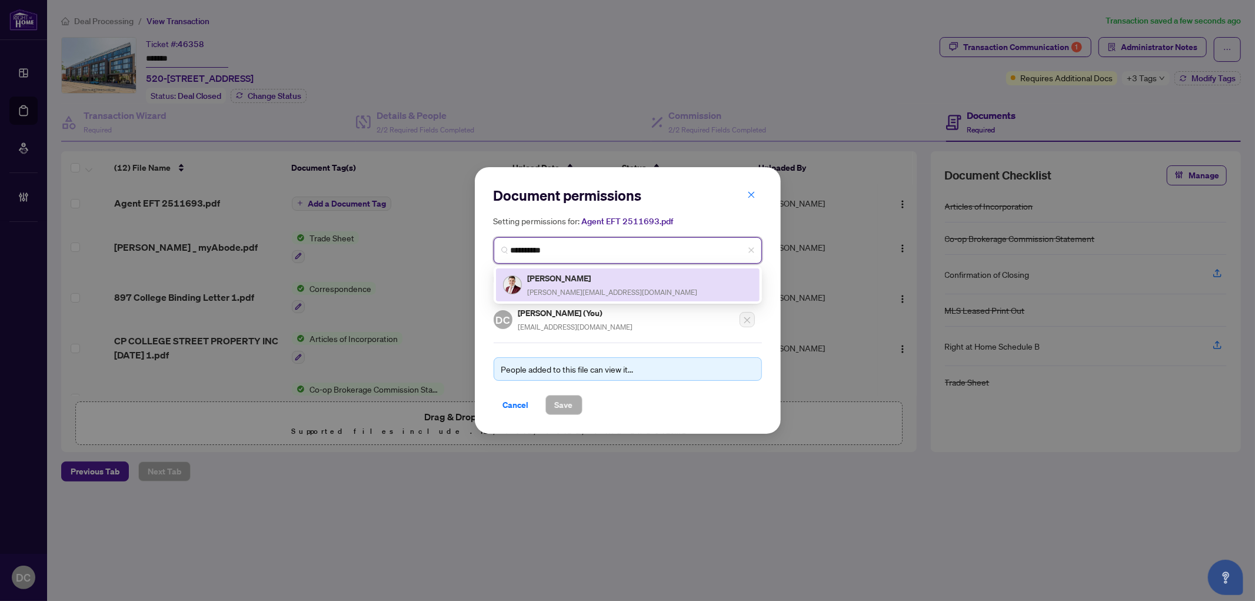
click at [536, 292] on span "alex@balikoti.com" at bounding box center [613, 292] width 170 height 9
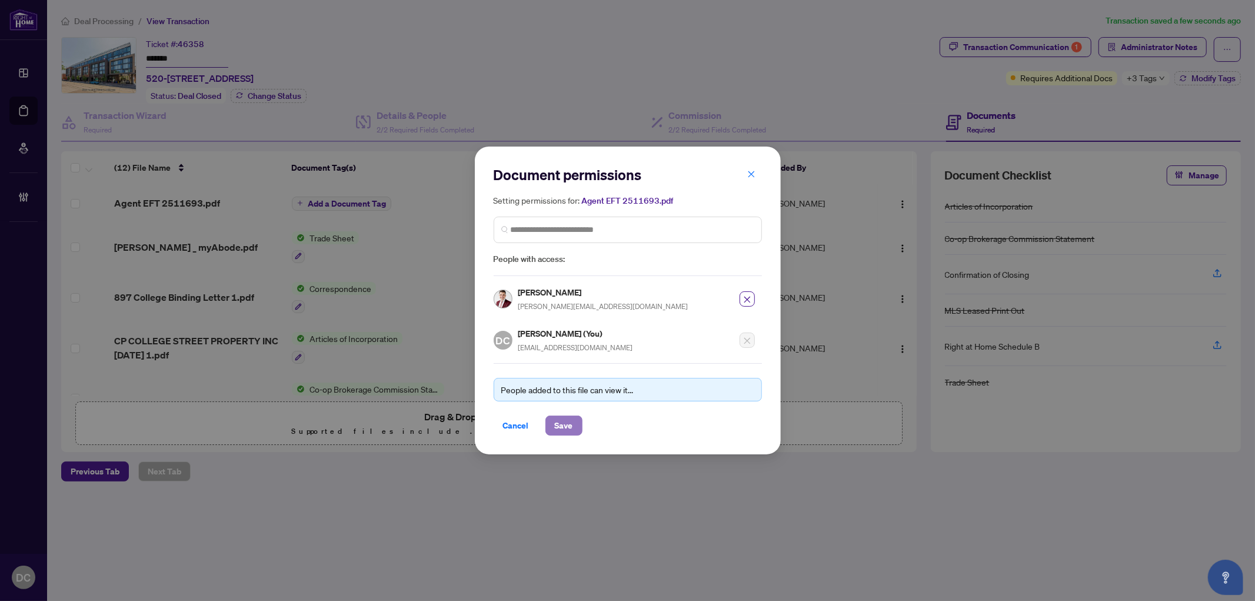
click at [563, 421] on span "Save" at bounding box center [564, 425] width 18 height 19
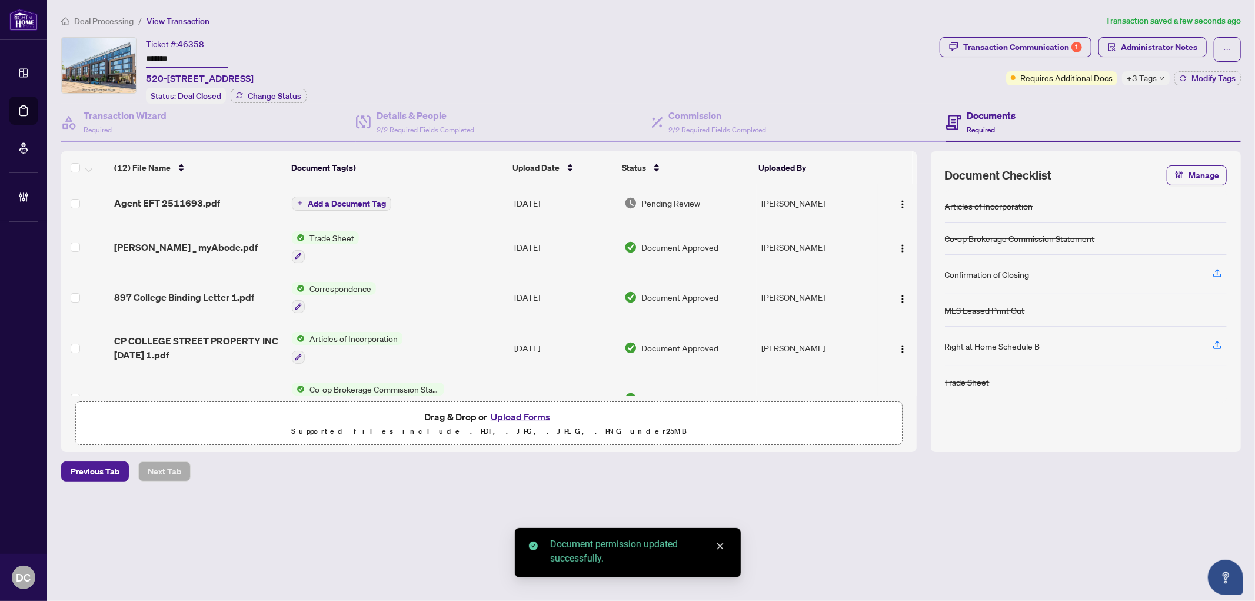
click at [350, 199] on span "Add a Document Tag" at bounding box center [347, 203] width 78 height 8
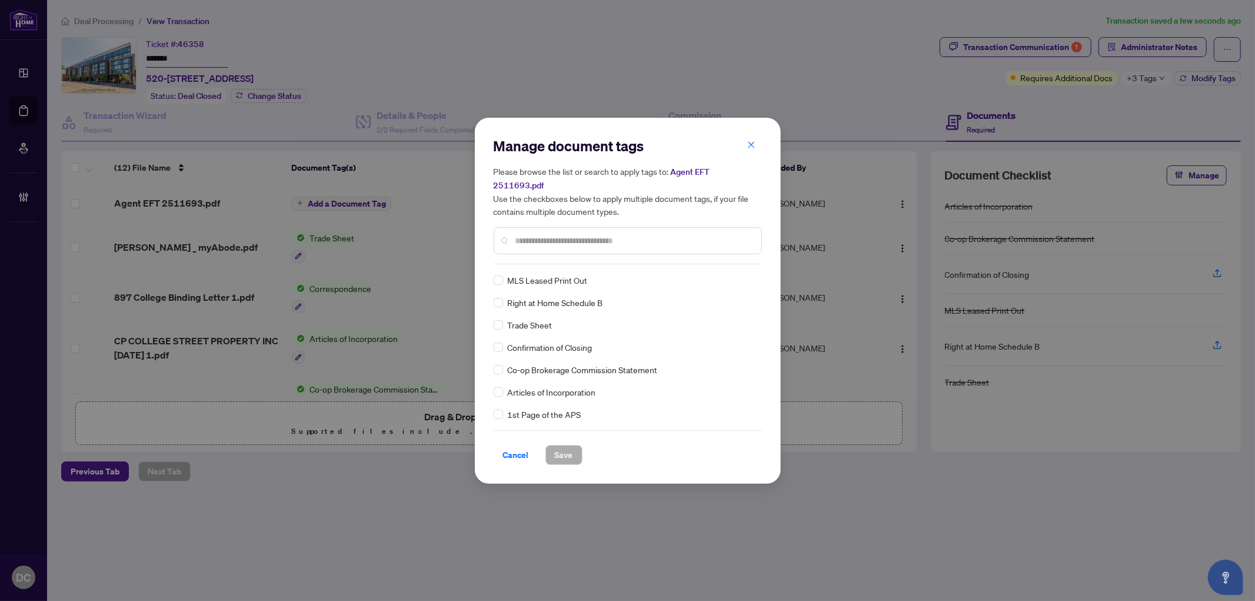
click at [602, 234] on input "text" at bounding box center [633, 240] width 236 height 13
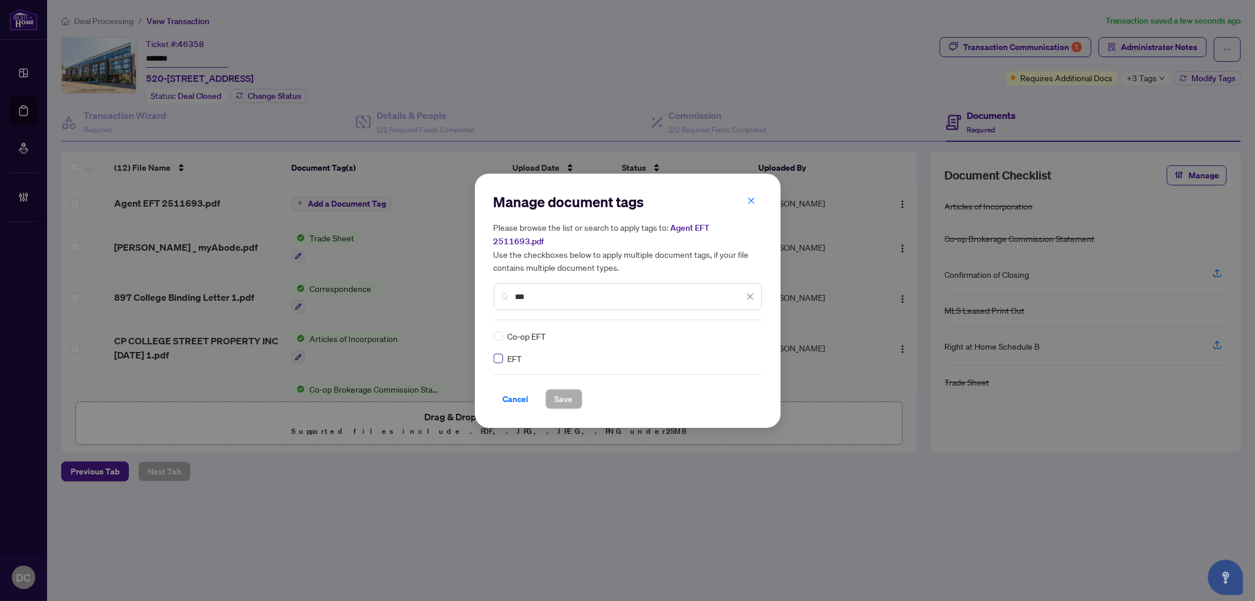
type input "***"
click at [751, 334] on icon at bounding box center [750, 336] width 7 height 5
click at [714, 381] on div "Approved" at bounding box center [706, 385] width 75 height 13
click at [566, 393] on span "Save" at bounding box center [564, 398] width 18 height 19
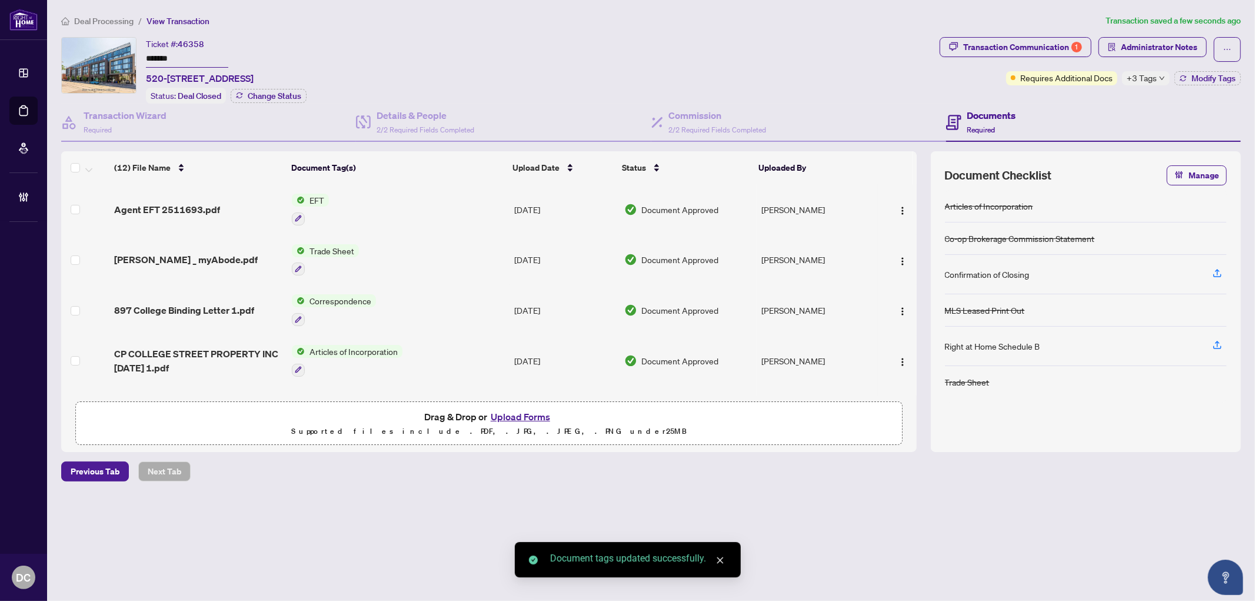
click at [1155, 85] on div "Transaction Communication 1 Administrator Notes Requires Additional Docs +3 Tag…" at bounding box center [1090, 70] width 306 height 66
click at [1146, 72] on span "+3 Tags" at bounding box center [1141, 78] width 30 height 14
click at [1103, 96] on div "Transaction Communication 1 Administrator Notes Requires Additional Docs +3 Tag…" at bounding box center [1090, 70] width 306 height 66
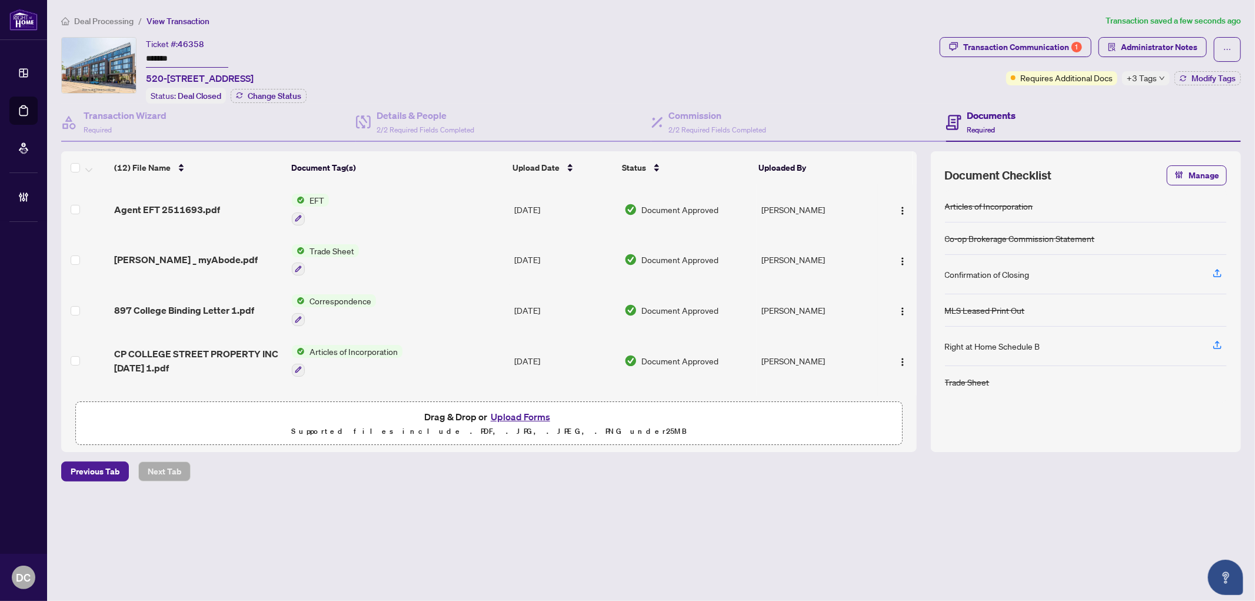
click at [120, 22] on span "Deal Processing" at bounding box center [103, 21] width 59 height 11
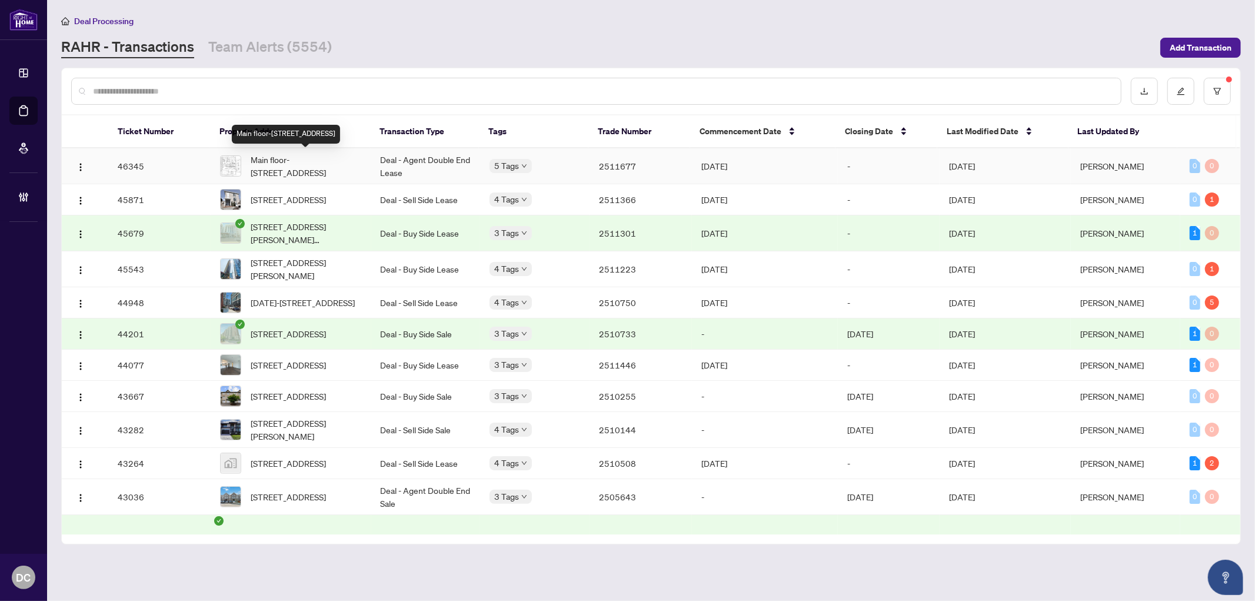
click at [295, 161] on span "Main floor-639 Ontario St, Stratford, Ontario N5A 3J6, Canada" at bounding box center [306, 166] width 111 height 26
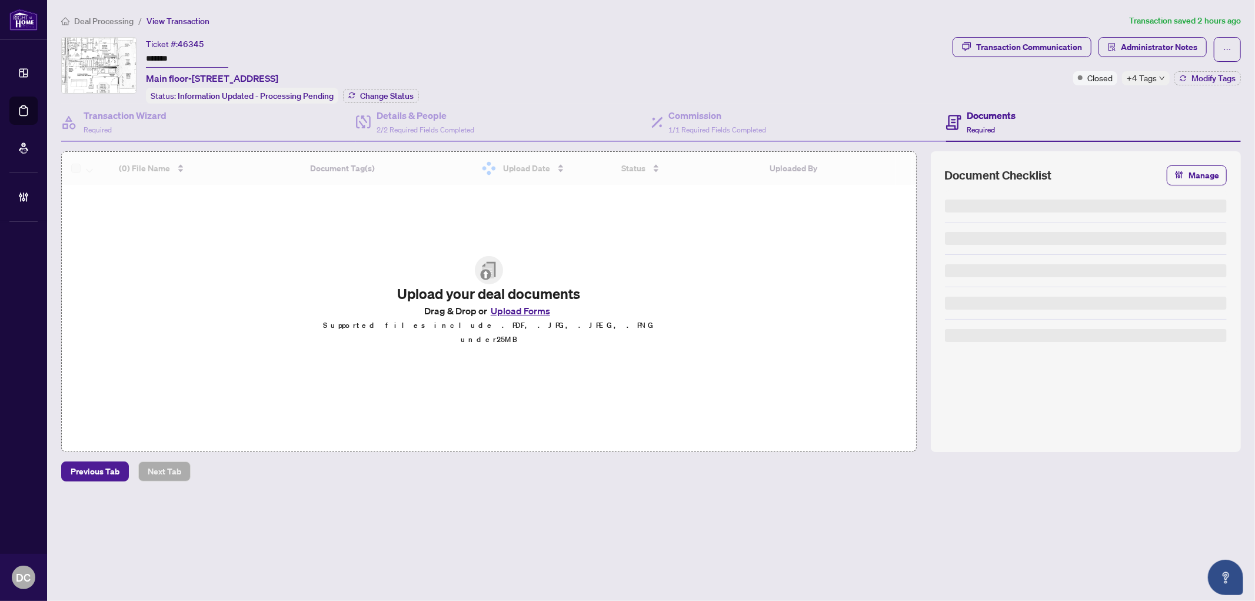
drag, startPoint x: 204, startPoint y: 57, endPoint x: 75, endPoint y: 52, distance: 129.5
click at [75, 52] on div "Ticket #: 46345 ******* Main floor-639 Ontario St, Stratford, Ontario N5A 3J6, …" at bounding box center [504, 70] width 886 height 66
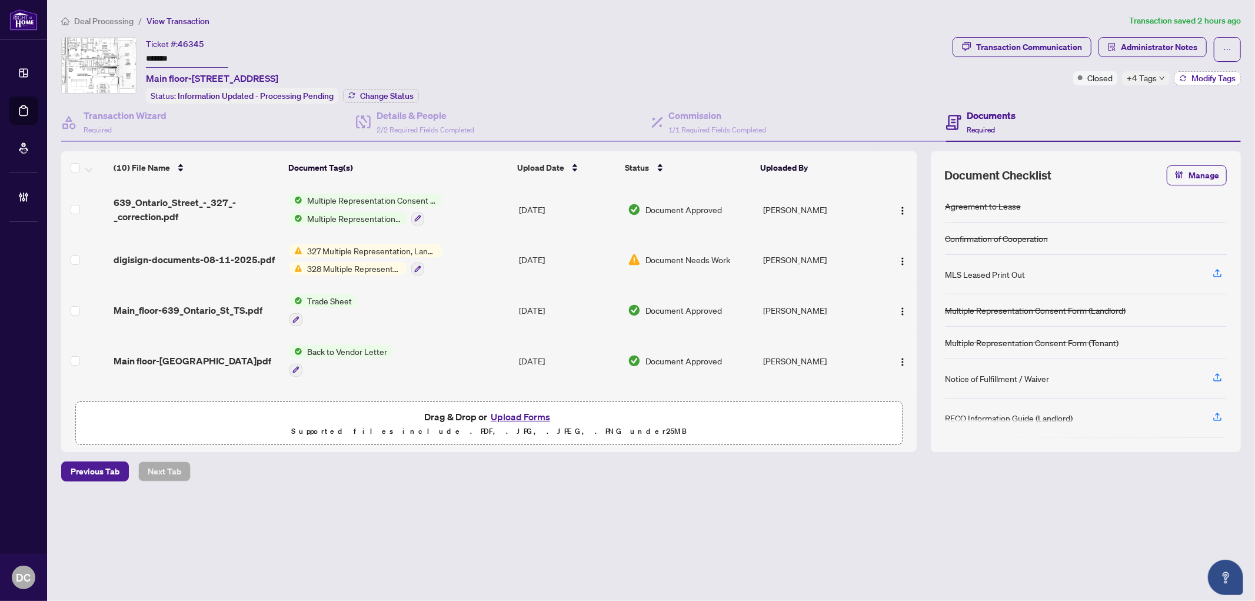
click at [1176, 75] on button "Modify Tags" at bounding box center [1207, 78] width 66 height 14
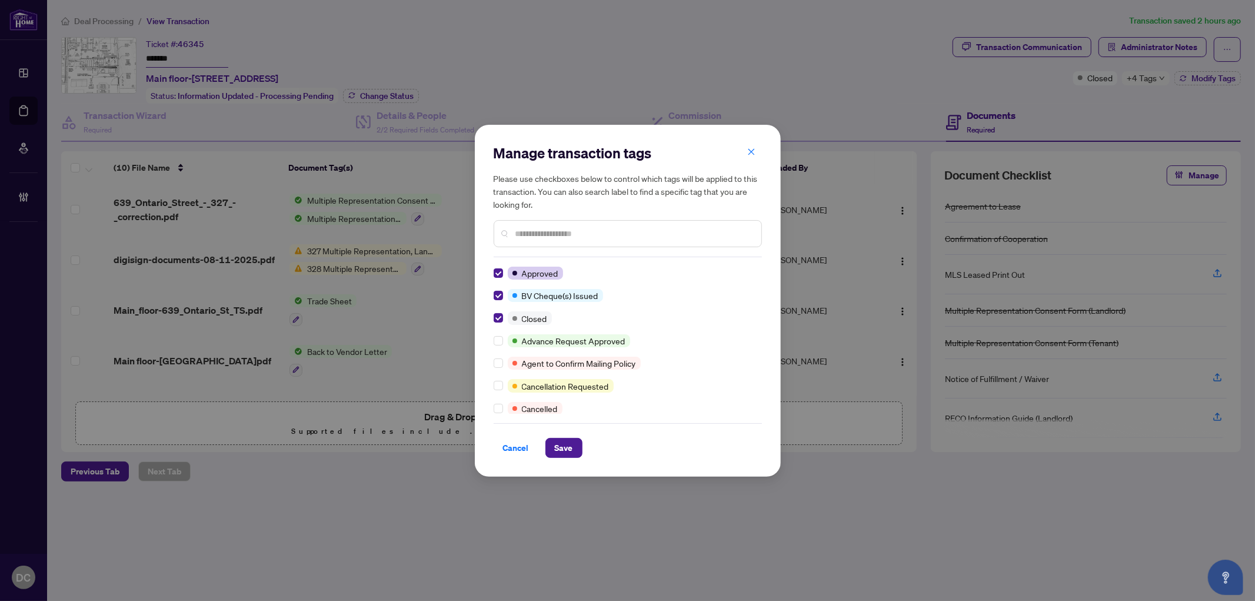
scroll to position [131, 0]
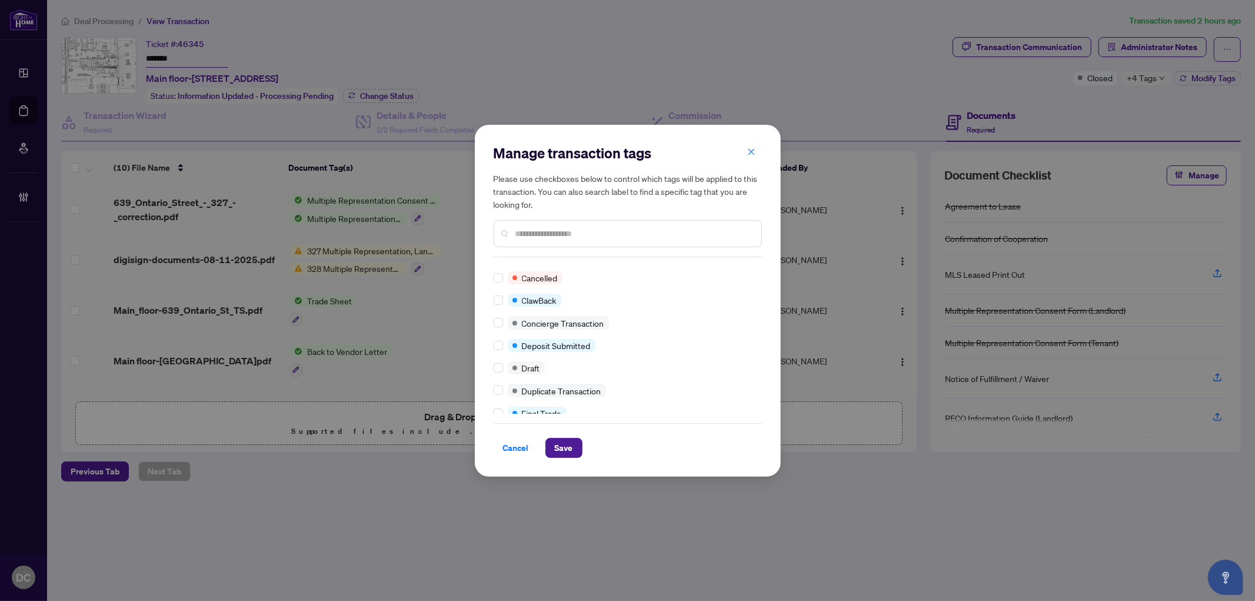
click at [506, 411] on div at bounding box center [500, 412] width 14 height 13
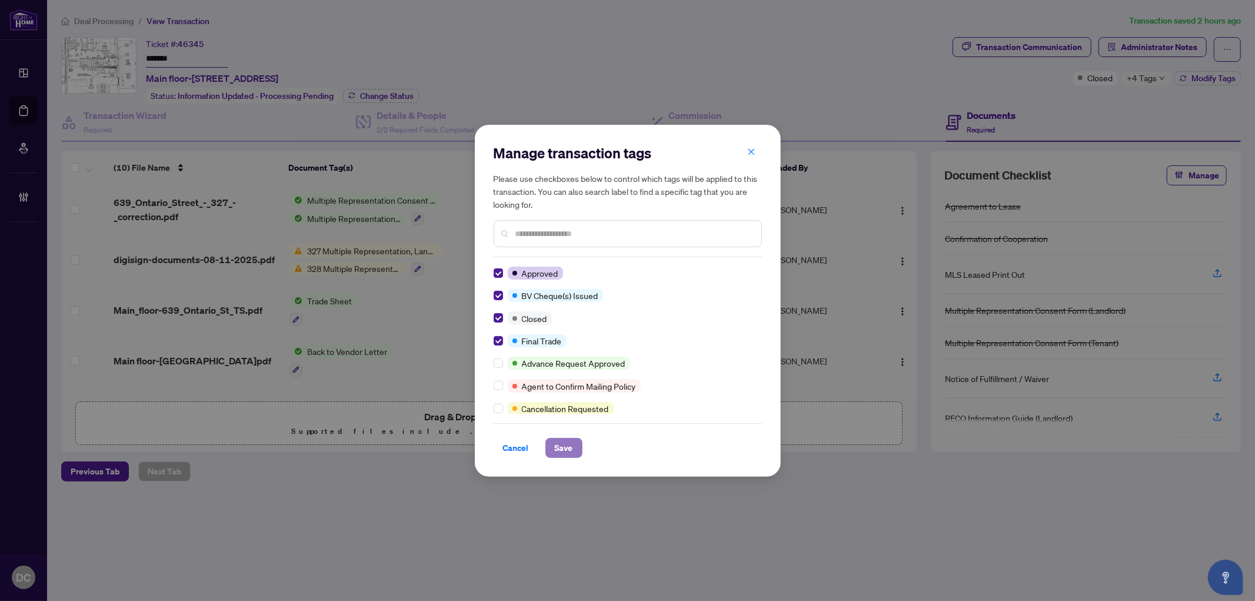
click at [572, 447] on span "Save" at bounding box center [564, 447] width 18 height 19
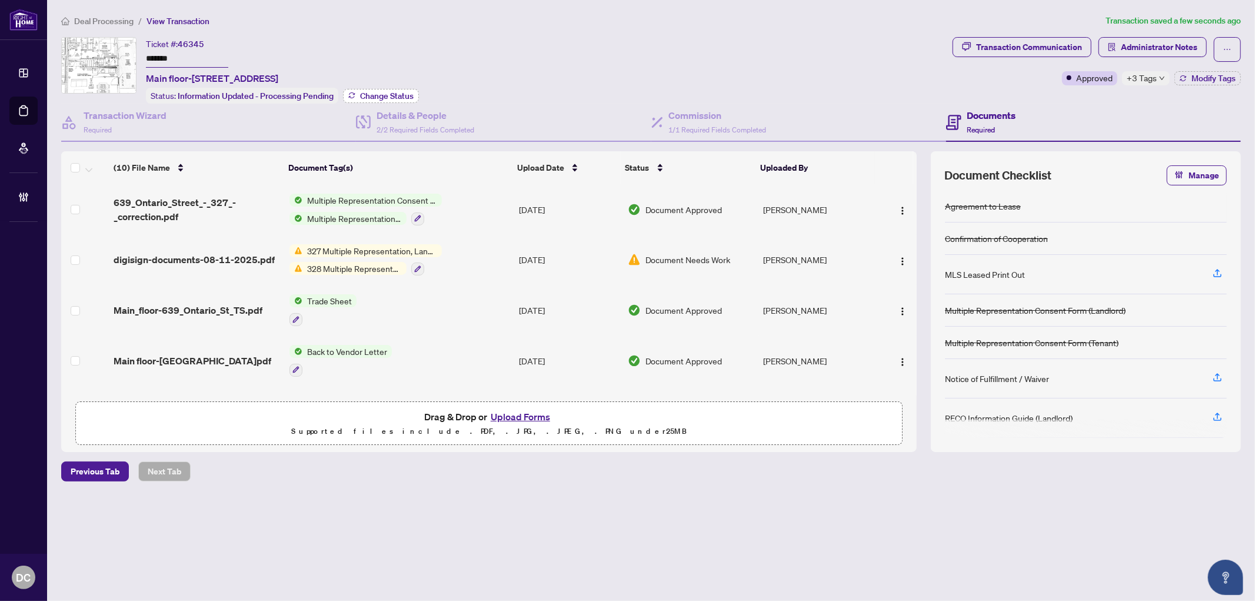
click at [393, 94] on span "Change Status" at bounding box center [387, 96] width 54 height 8
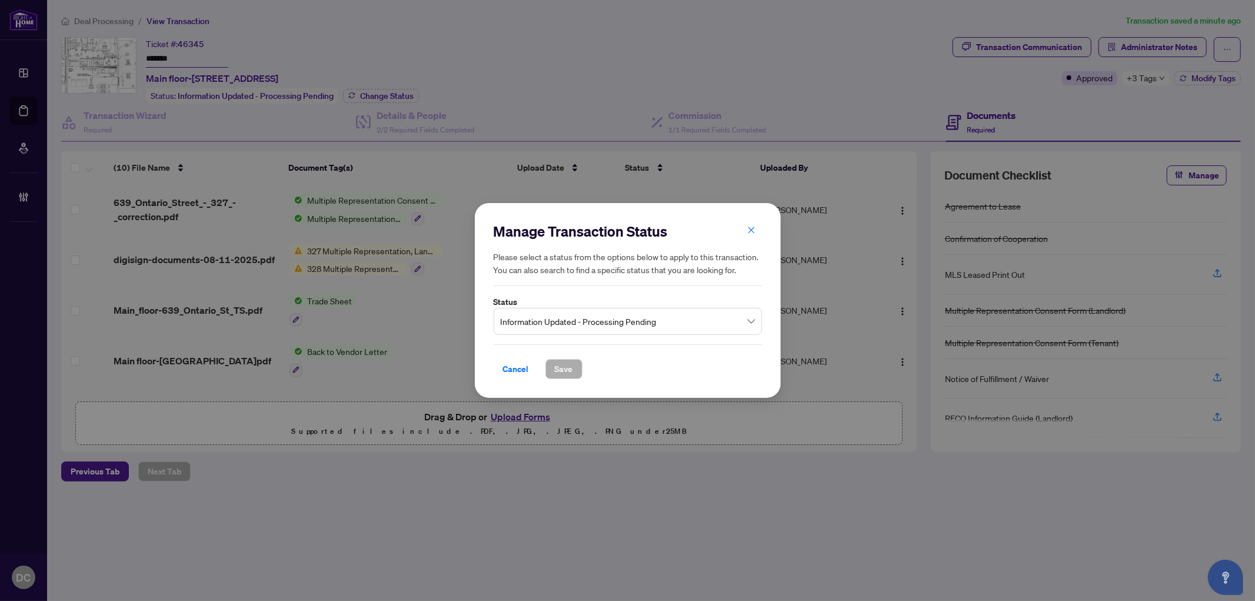
click at [551, 321] on span "Information Updated - Processing Pending" at bounding box center [628, 321] width 254 height 22
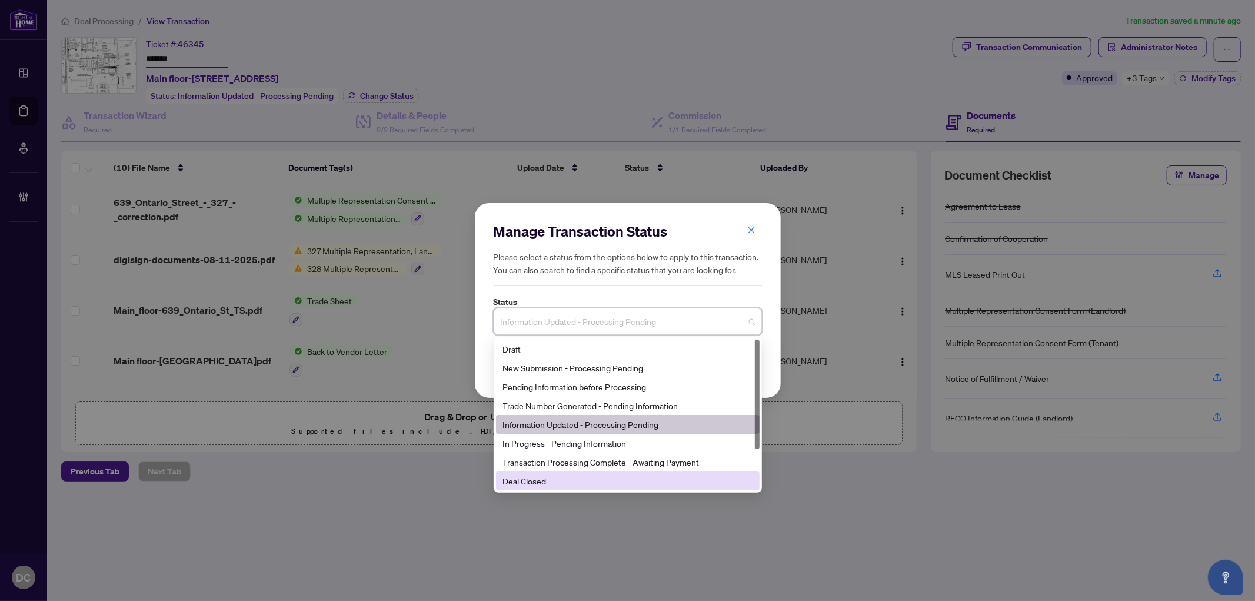
click at [545, 479] on div "Deal Closed" at bounding box center [627, 480] width 249 height 13
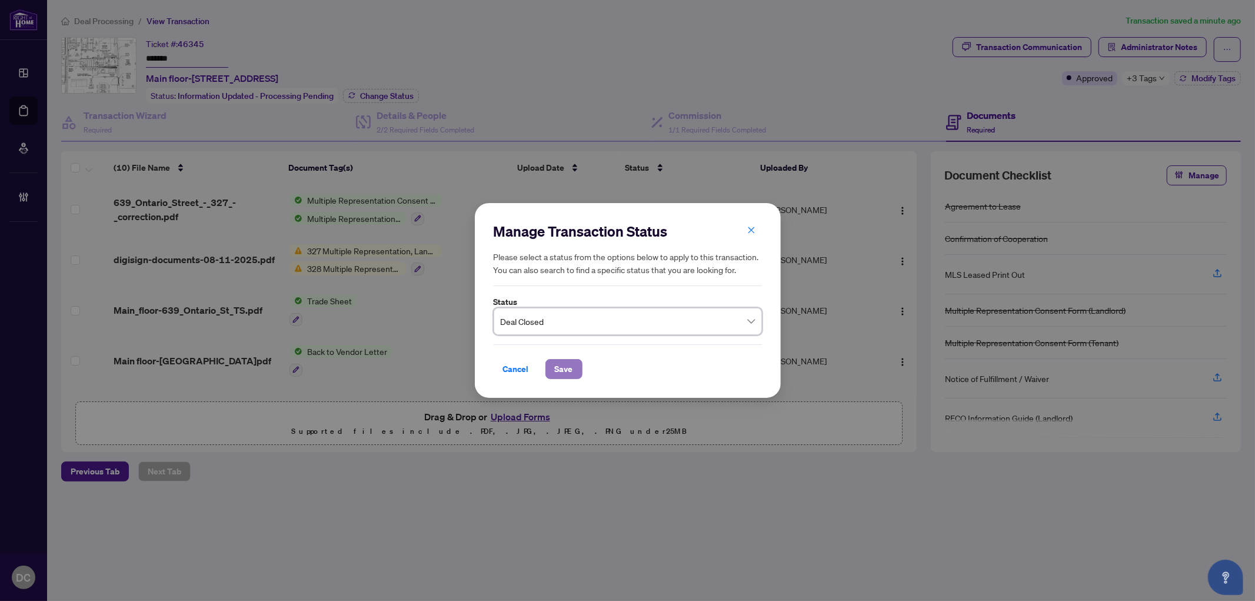
click at [563, 364] on span "Save" at bounding box center [564, 368] width 18 height 19
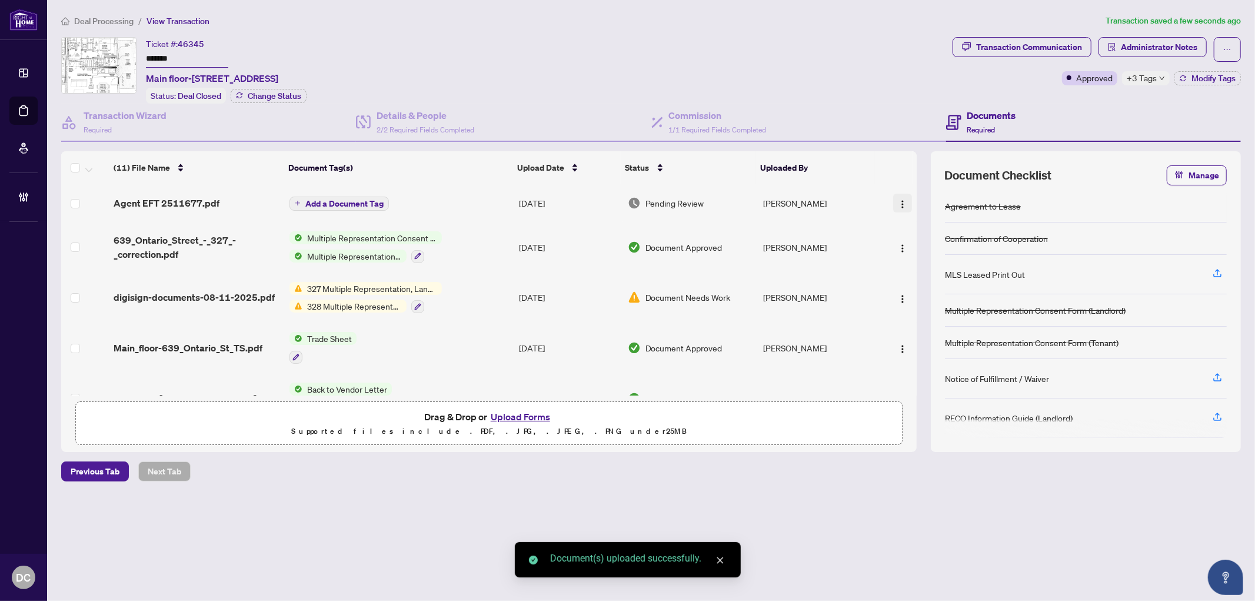
click at [901, 199] on img "button" at bounding box center [902, 203] width 9 height 9
click at [913, 296] on span "Document Permissions" at bounding box center [955, 298] width 112 height 13
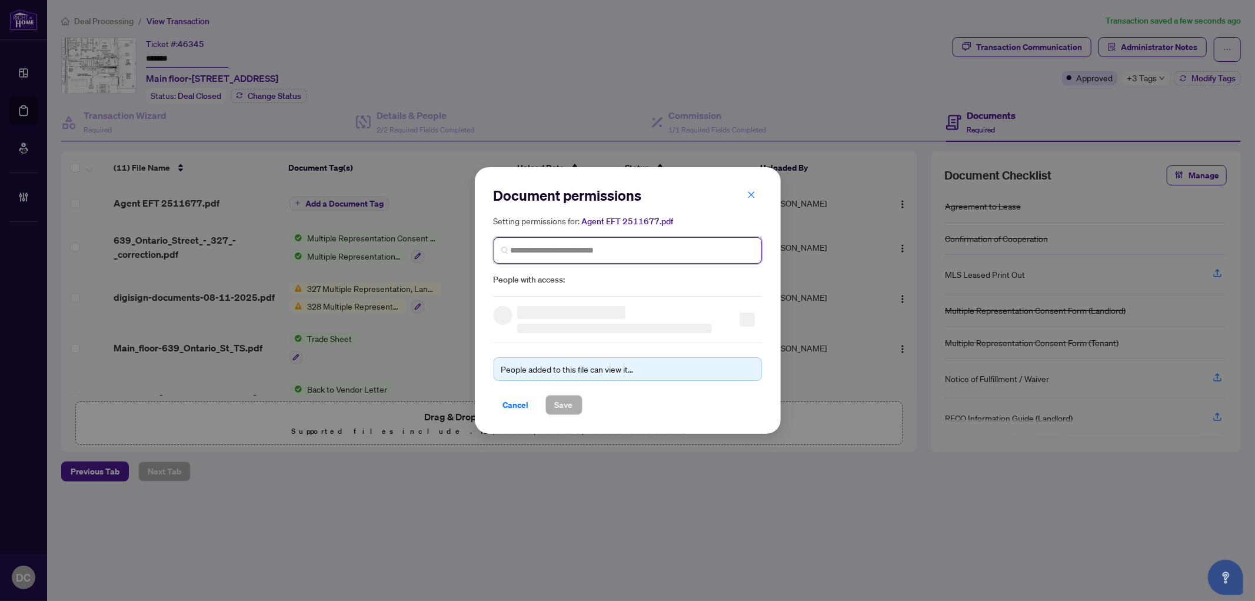
click at [634, 246] on input "search" at bounding box center [633, 250] width 244 height 12
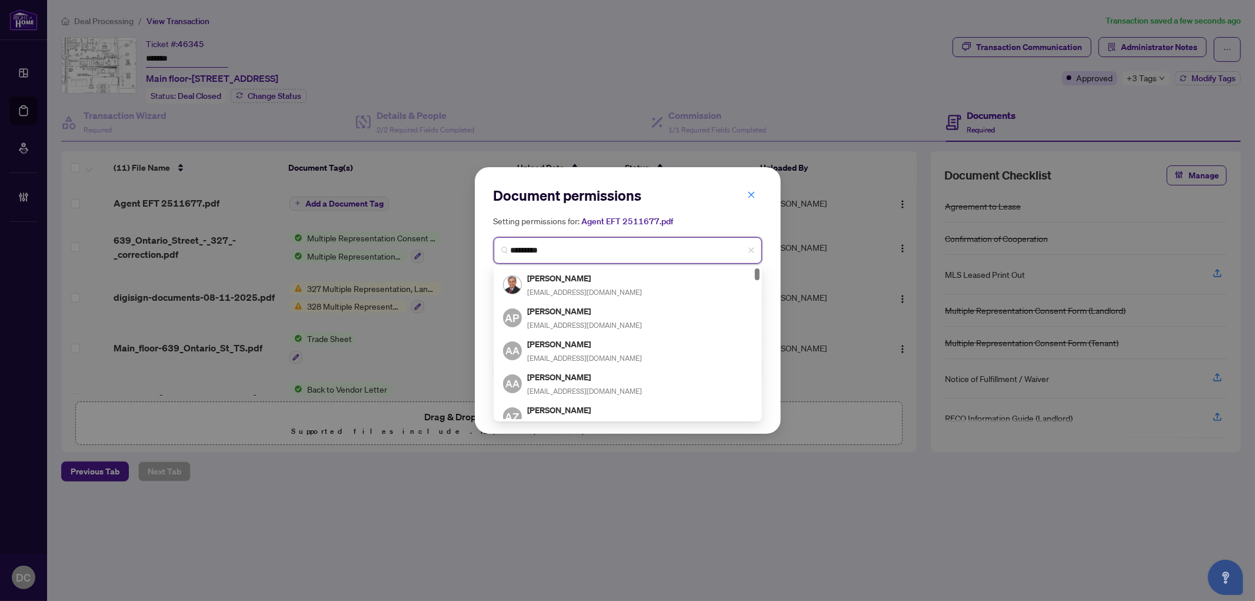
type input "**********"
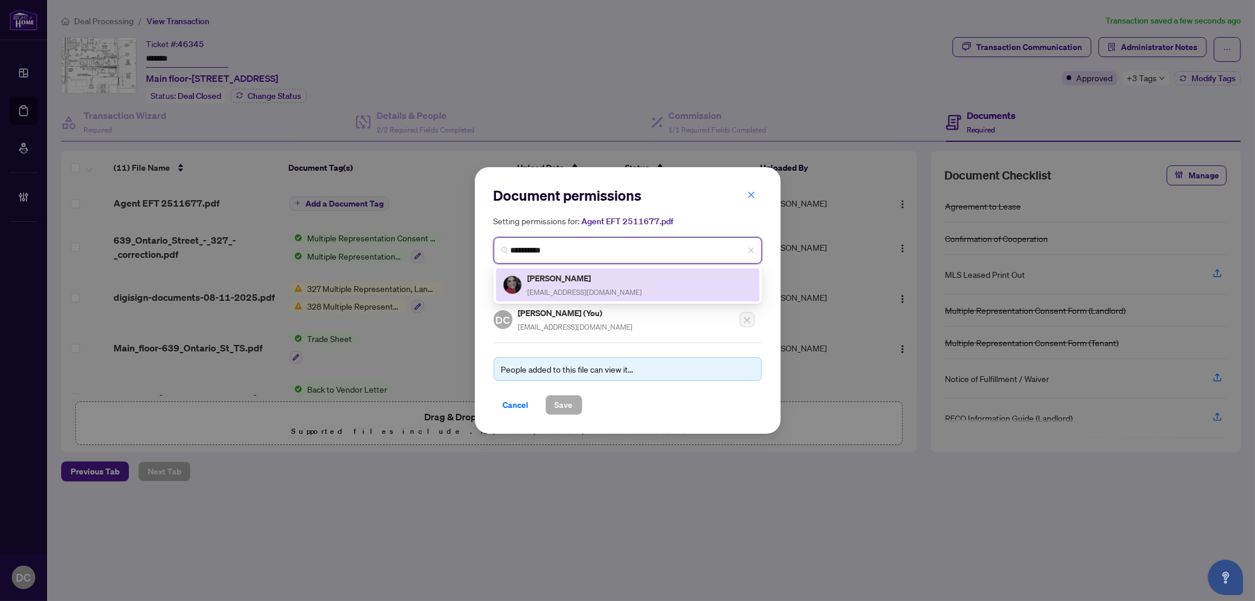
click at [613, 274] on div "Azeta Ghaeinizadeh azeta99@gmail.com" at bounding box center [627, 284] width 249 height 27
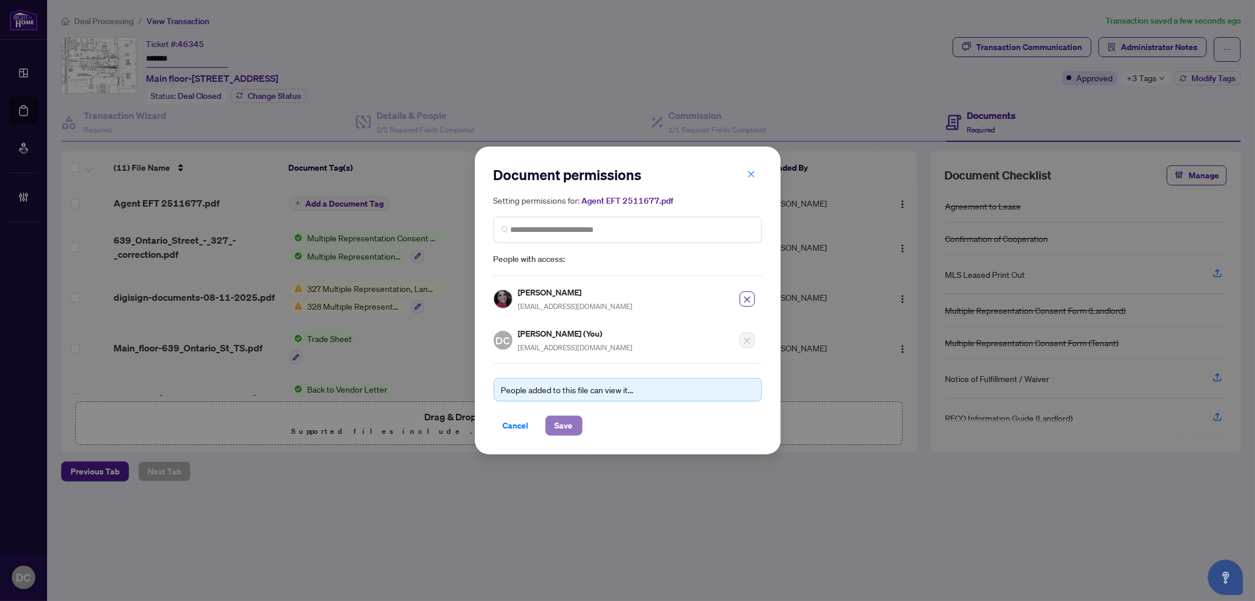
click at [566, 427] on span "Save" at bounding box center [564, 425] width 18 height 19
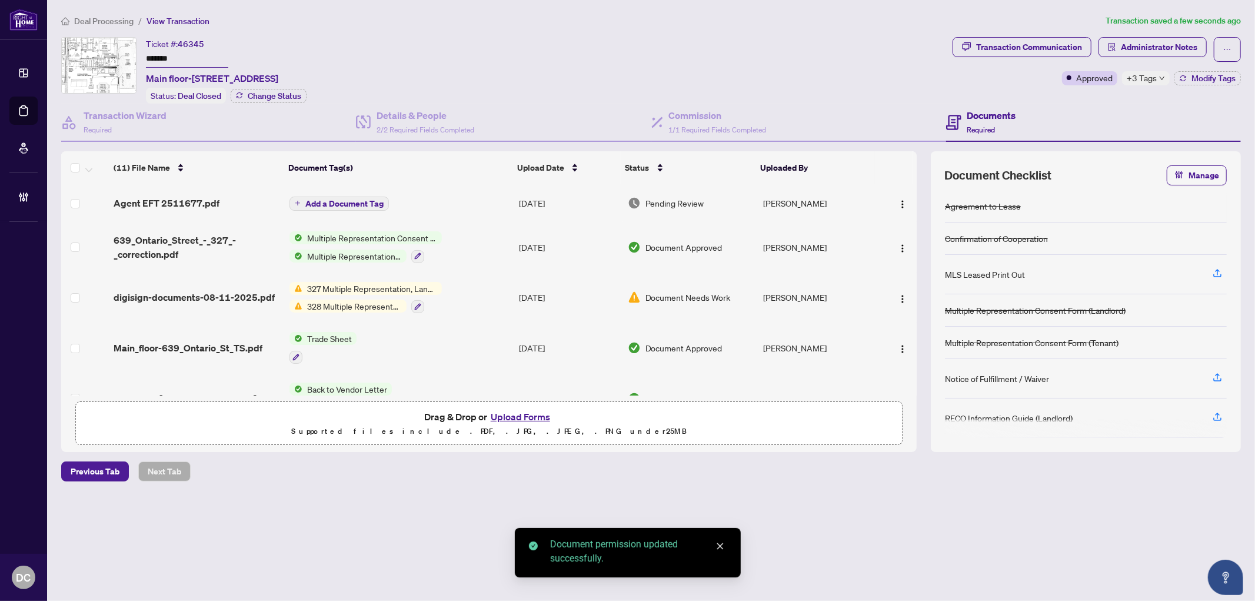
click at [366, 201] on span "Add a Document Tag" at bounding box center [344, 203] width 78 height 8
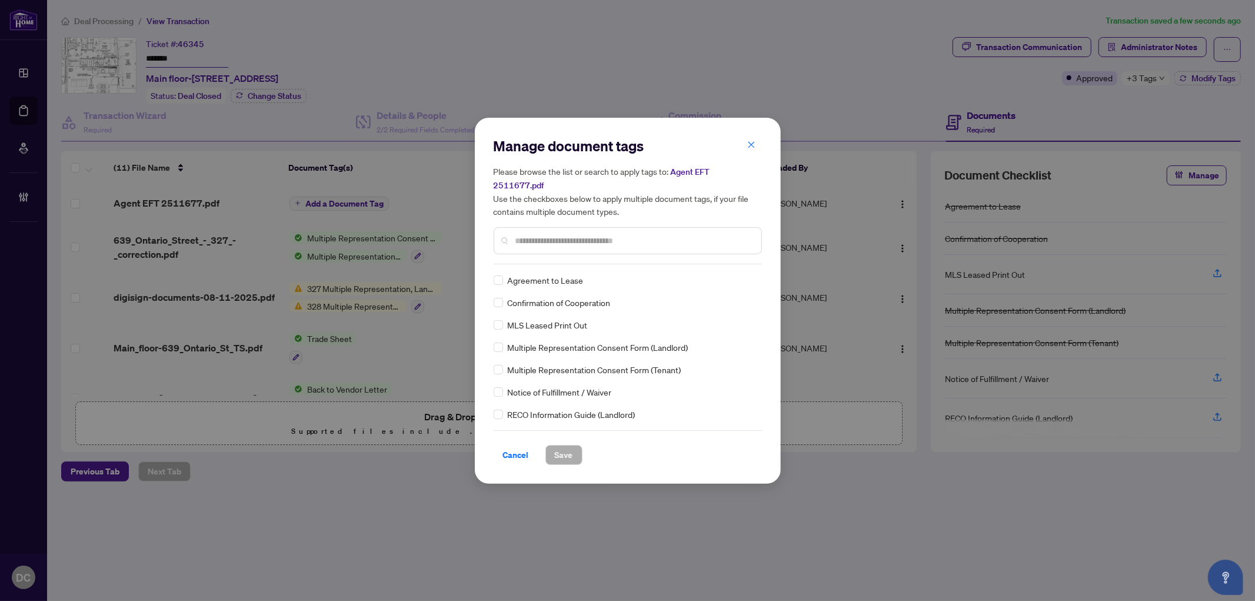
click at [622, 235] on input "text" at bounding box center [633, 240] width 236 height 13
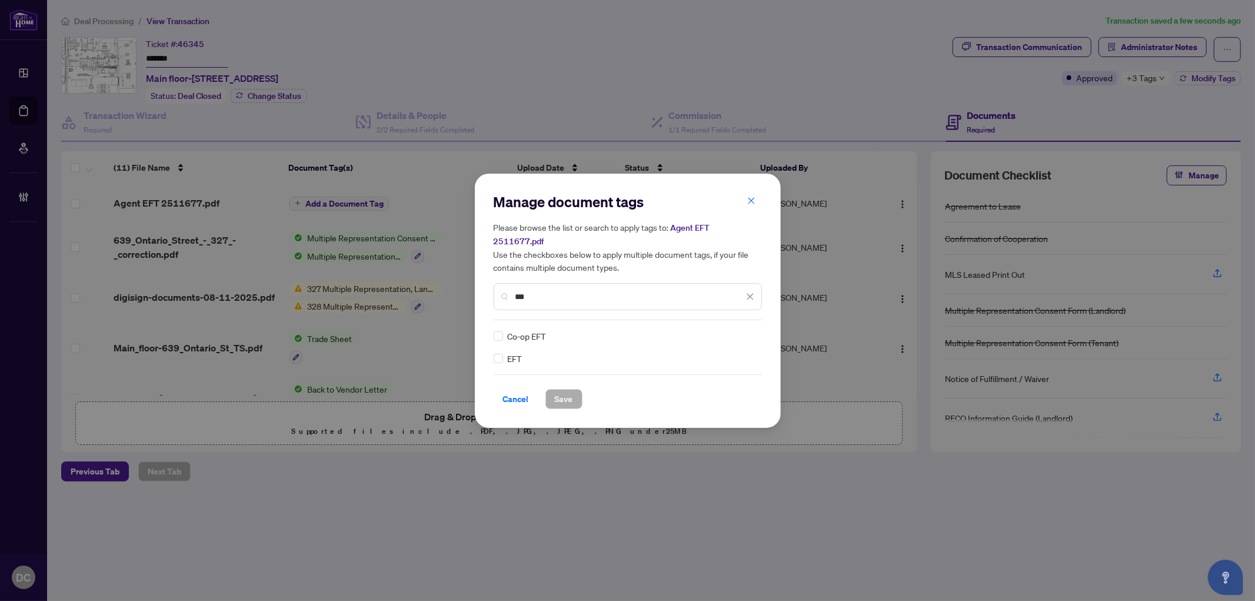
type input "***"
click at [741, 330] on img at bounding box center [738, 336] width 12 height 12
click at [710, 391] on div "Approved" at bounding box center [706, 385] width 75 height 13
click at [563, 391] on span "Save" at bounding box center [564, 398] width 18 height 19
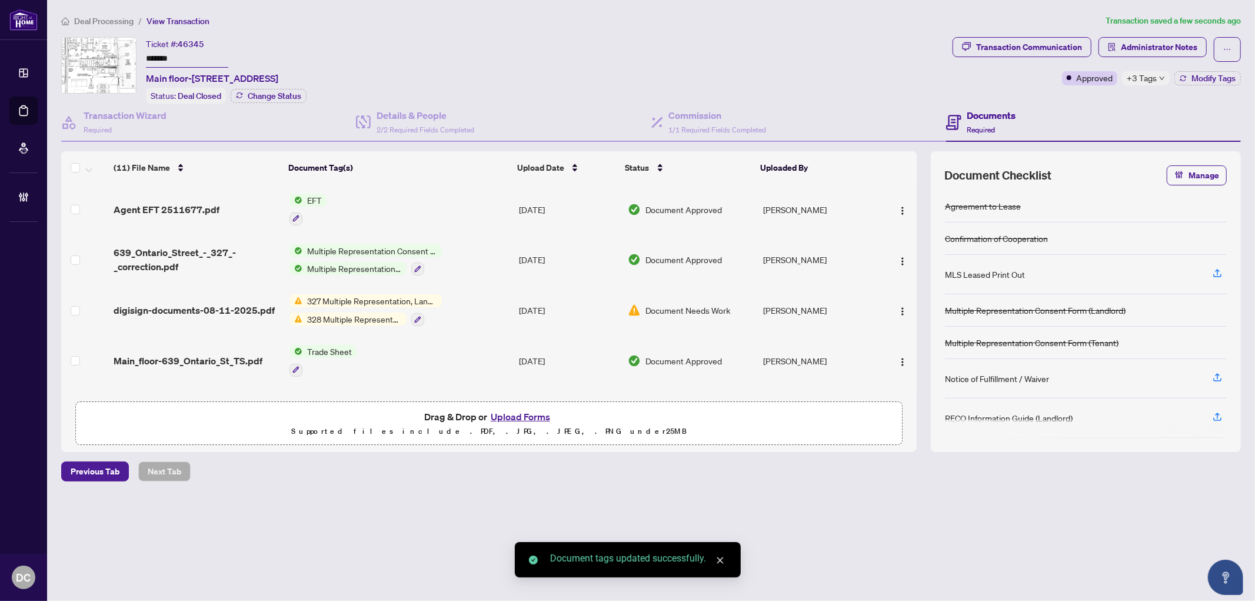
click at [1156, 80] on div "+3 Tags" at bounding box center [1146, 78] width 48 height 14
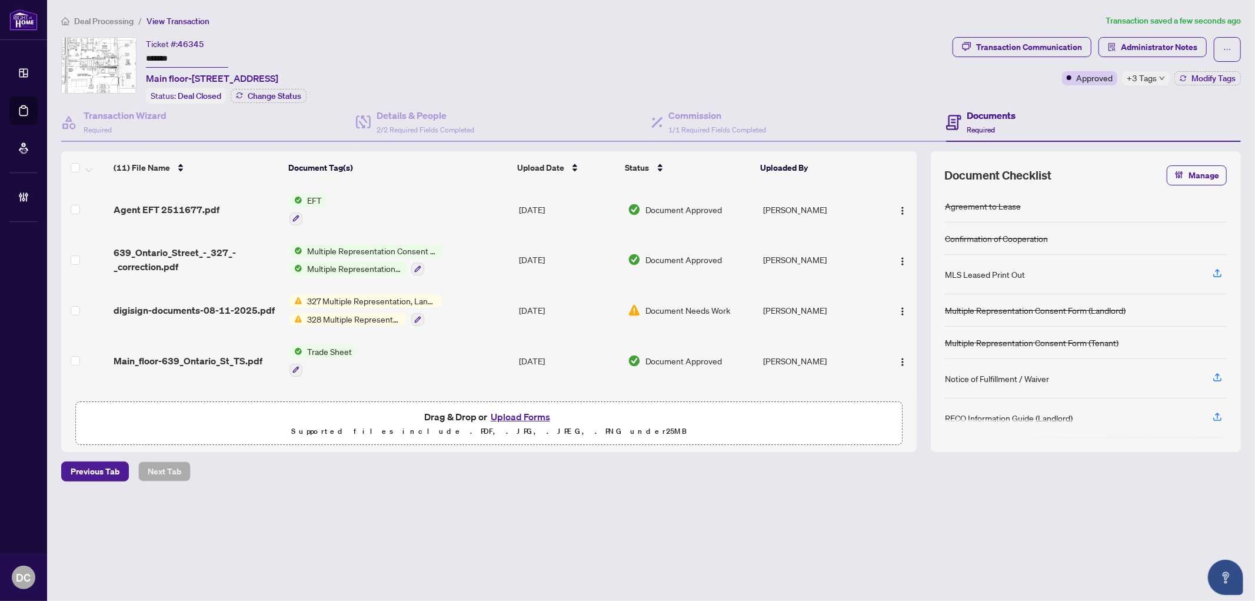
click at [119, 20] on span "Deal Processing" at bounding box center [103, 21] width 59 height 11
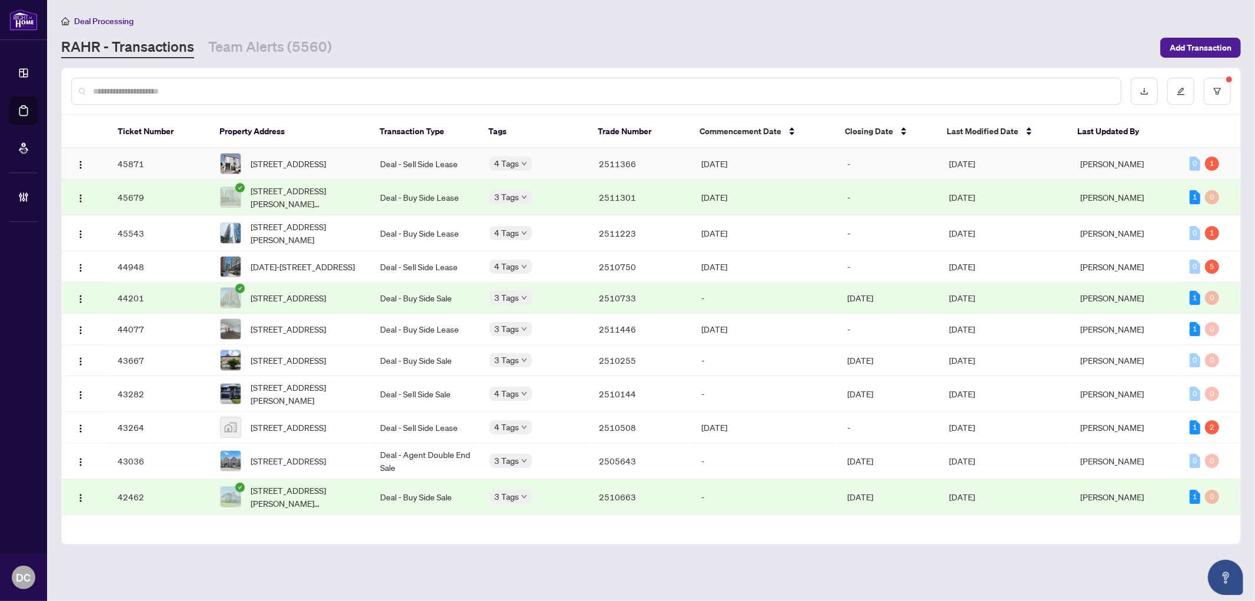
click at [698, 163] on td "[DATE]" at bounding box center [765, 163] width 146 height 31
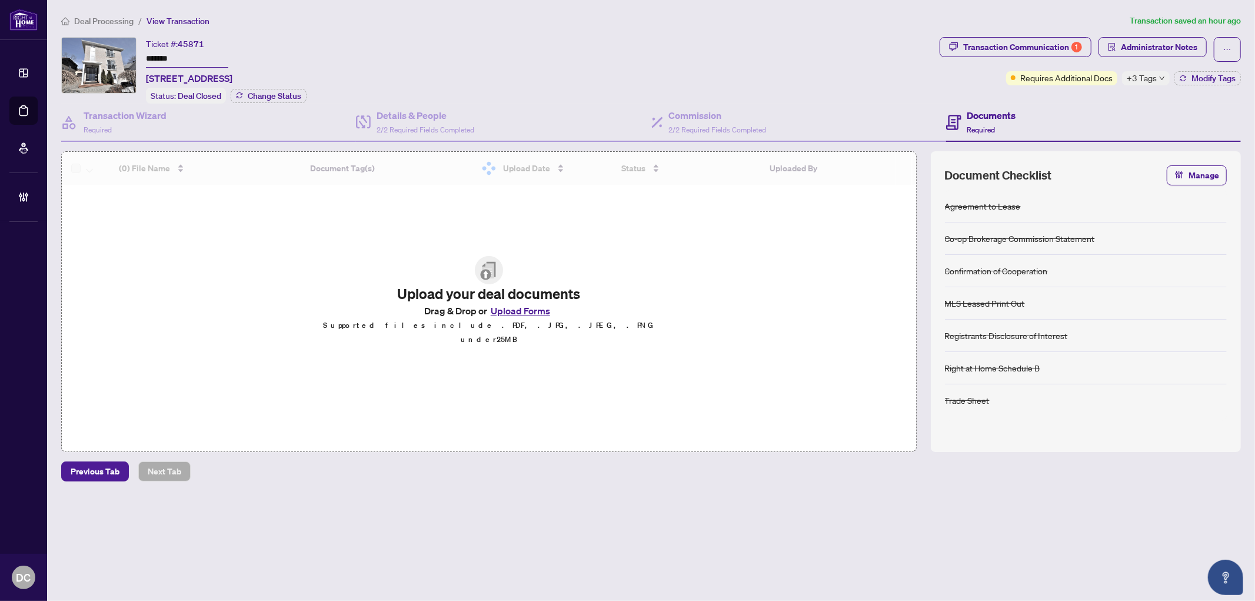
drag, startPoint x: 182, startPoint y: 62, endPoint x: 98, endPoint y: 55, distance: 84.4
click at [98, 55] on div "Ticket #: 45871 ******* 54 Rose St, Barrie, Ontario L4M 2T2, Canada Status: Dea…" at bounding box center [497, 70] width 873 height 66
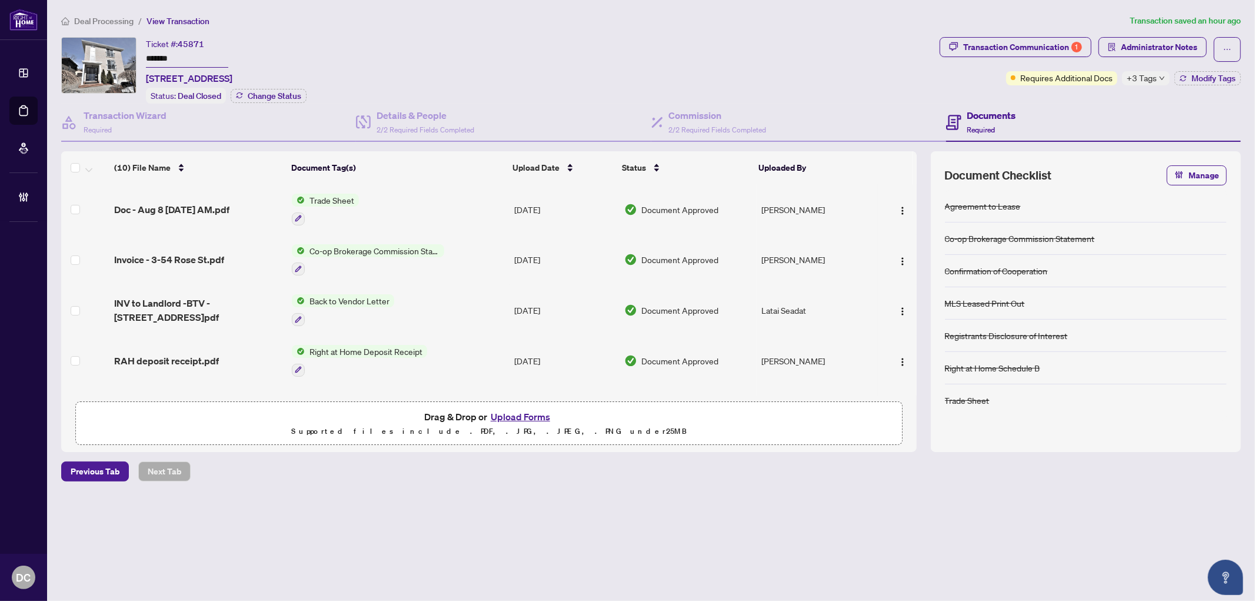
click at [1150, 75] on span "+3 Tags" at bounding box center [1141, 78] width 30 height 14
click at [1077, 104] on div "Documents Required" at bounding box center [1093, 123] width 295 height 38
click at [1213, 84] on button "Modify Tags" at bounding box center [1207, 78] width 66 height 14
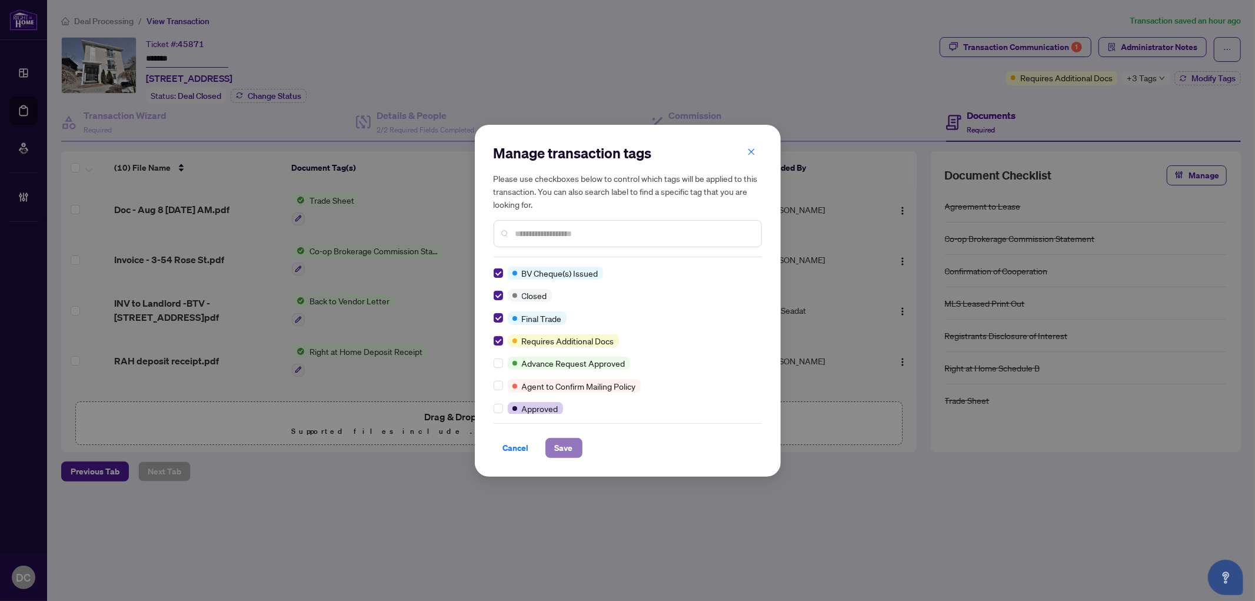
click at [562, 456] on span "Save" at bounding box center [564, 447] width 18 height 19
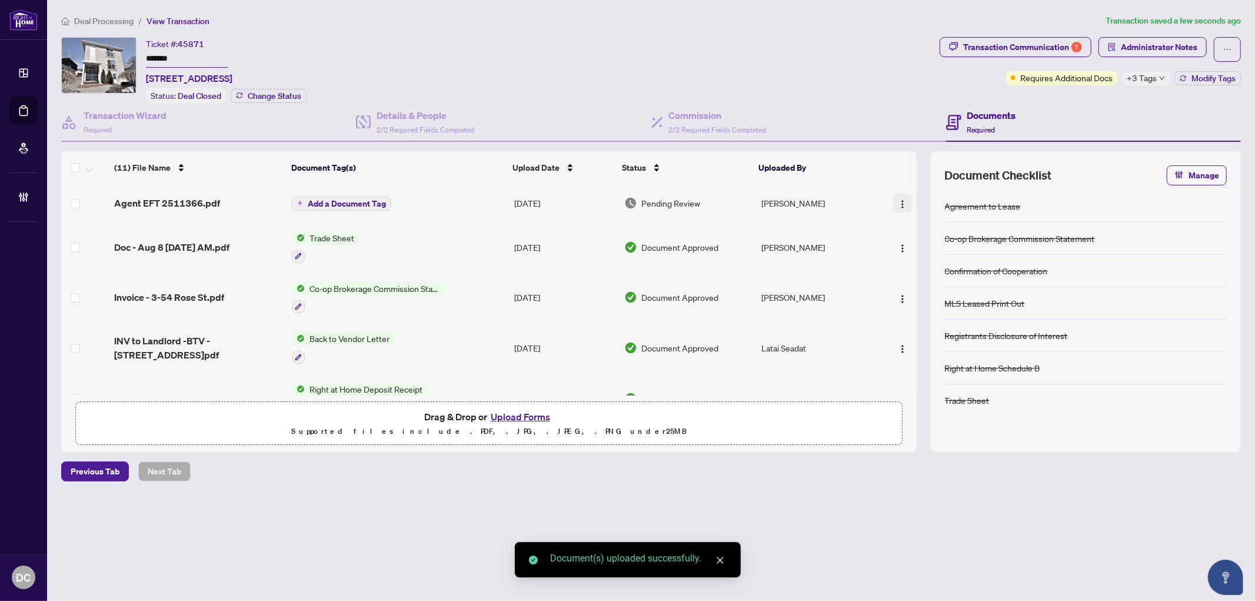
click at [900, 199] on img "button" at bounding box center [902, 203] width 9 height 9
click at [910, 296] on span "Document Permissions" at bounding box center [955, 298] width 112 height 13
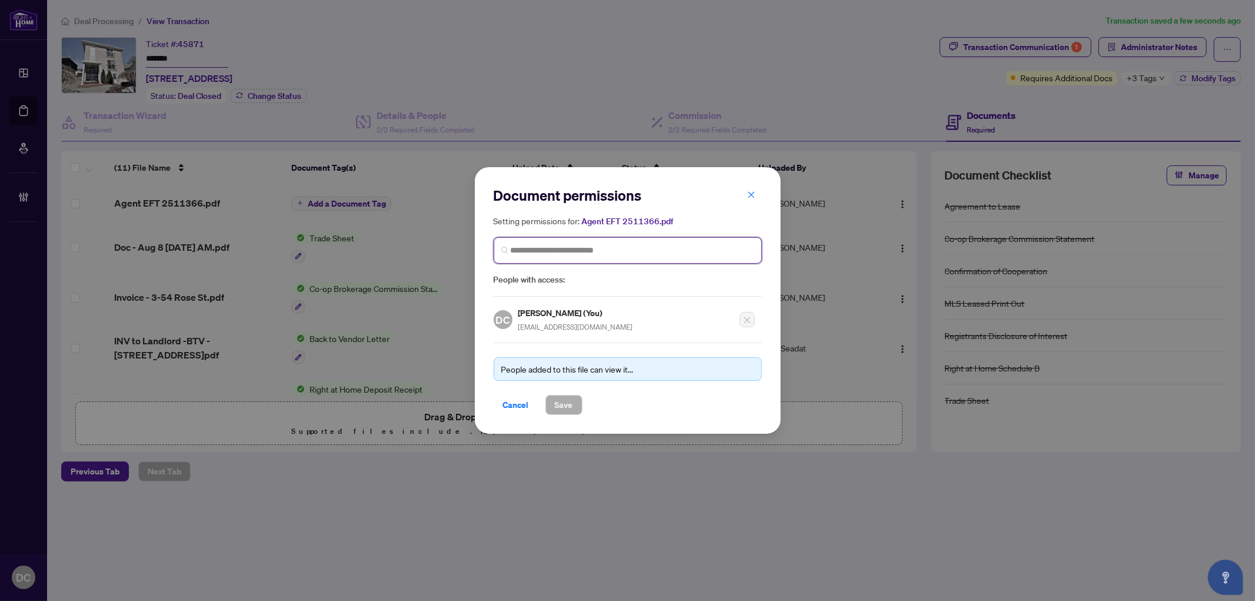
click at [638, 245] on input "search" at bounding box center [633, 250] width 244 height 12
type input "*********"
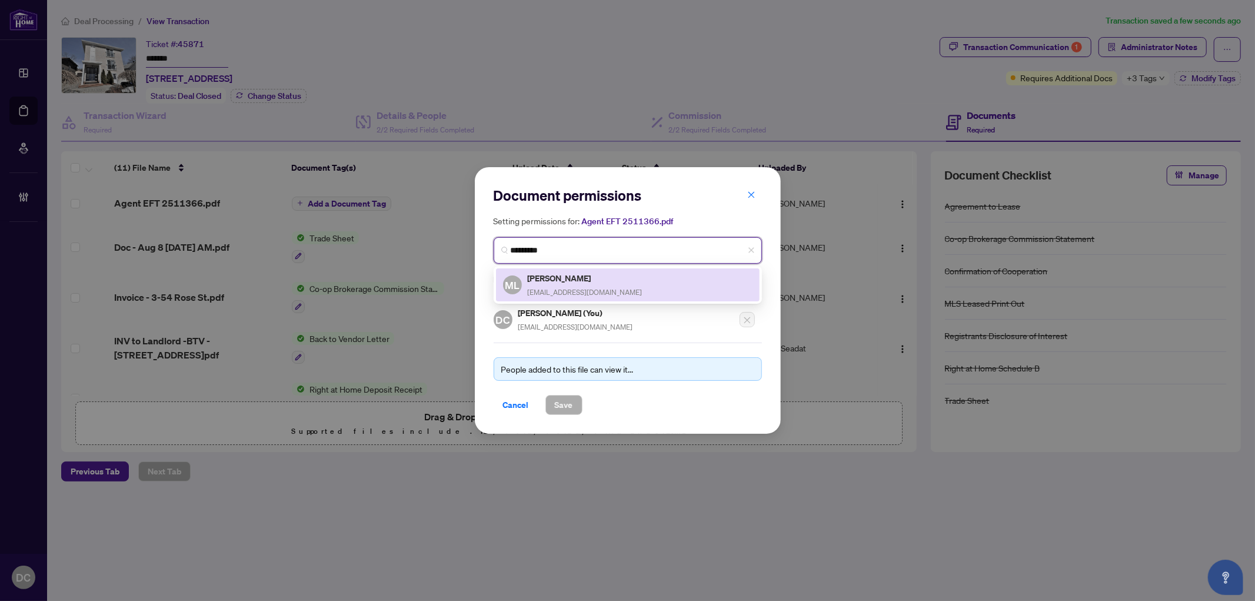
click at [598, 274] on h5 "Mike Lupo" at bounding box center [585, 278] width 115 height 14
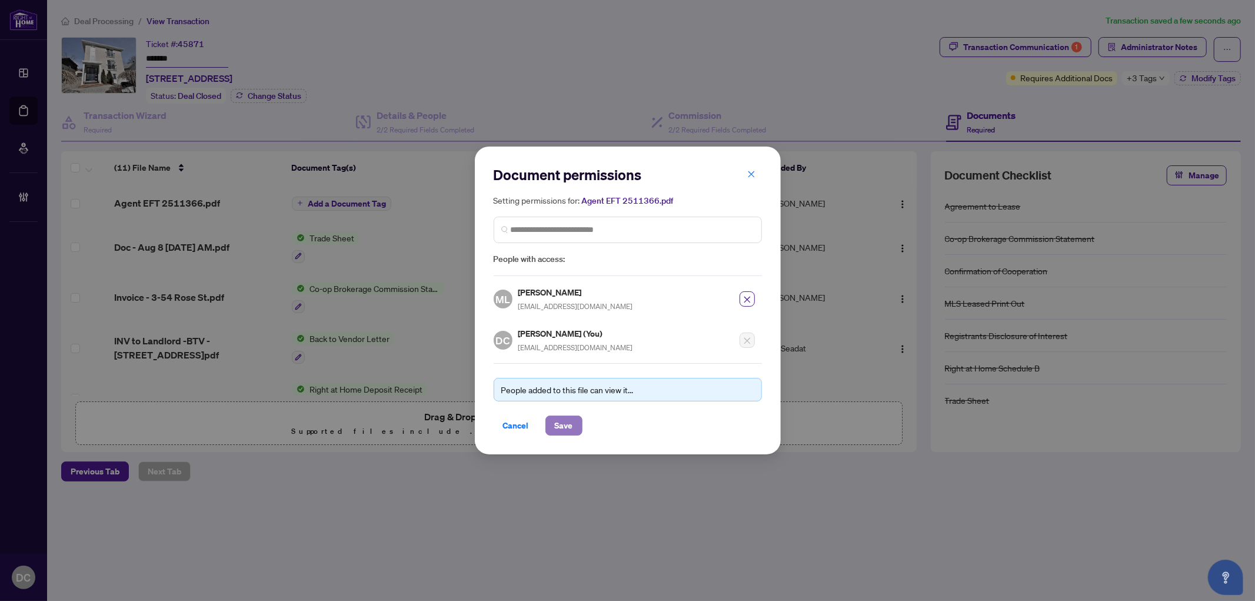
click at [565, 421] on span "Save" at bounding box center [564, 425] width 18 height 19
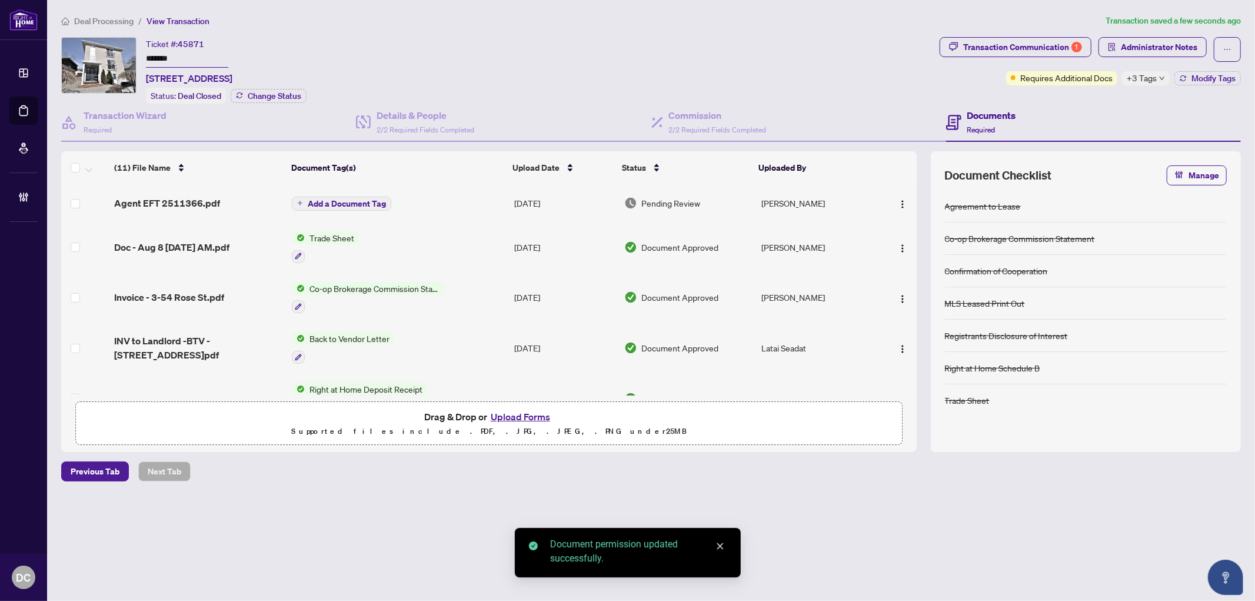
click at [335, 203] on span "Add a Document Tag" at bounding box center [347, 203] width 78 height 8
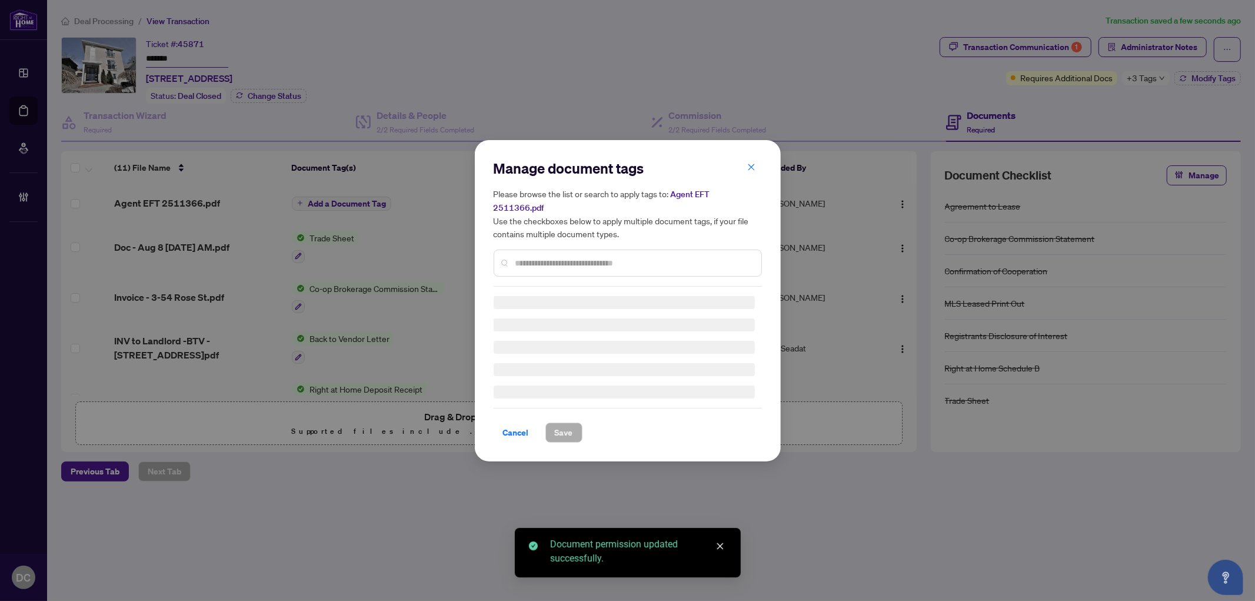
click at [573, 254] on div "Manage document tags Please browse the list or search to apply tags to: Agent E…" at bounding box center [627, 223] width 268 height 128
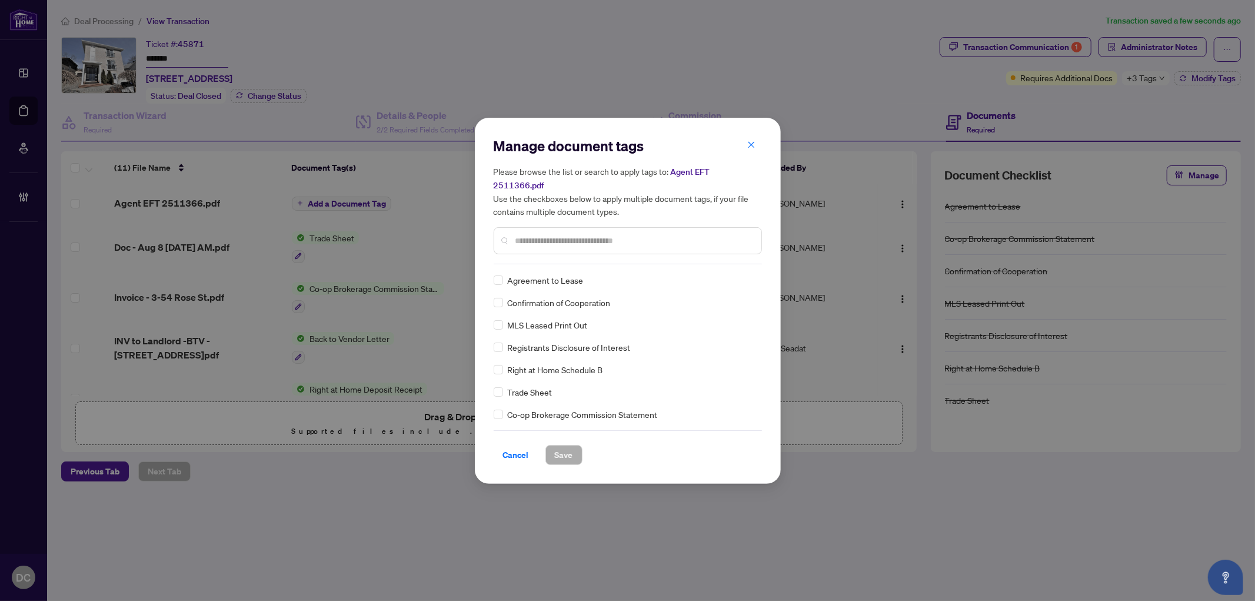
click at [619, 234] on input "text" at bounding box center [633, 240] width 236 height 13
type input "***"
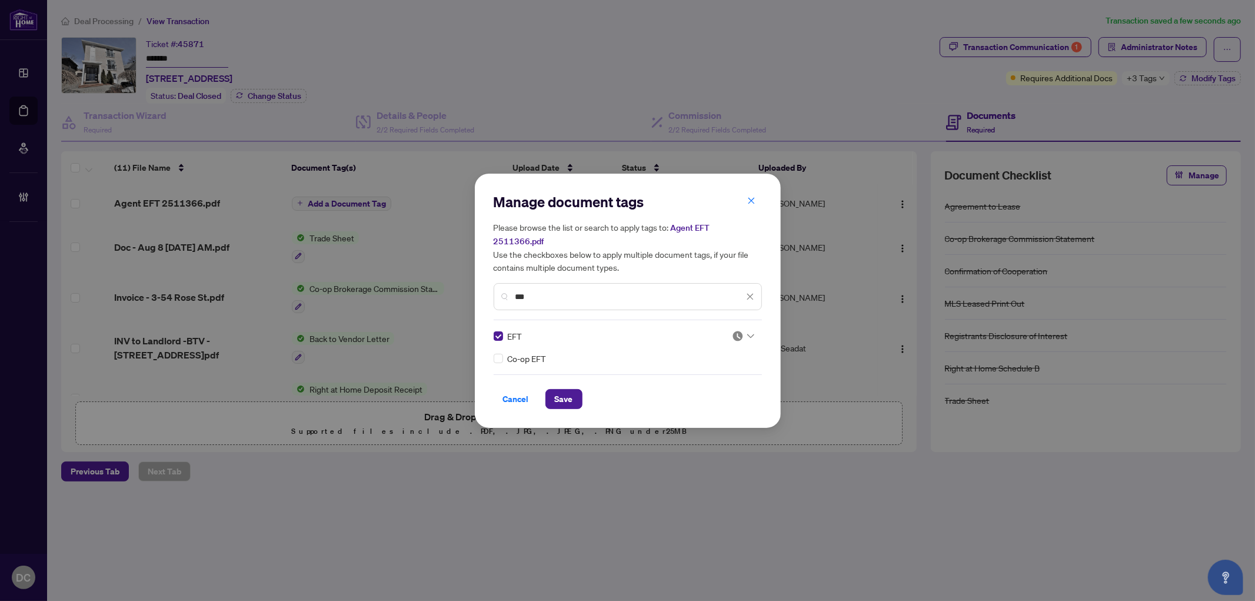
click at [748, 330] on div at bounding box center [743, 336] width 22 height 12
click at [716, 391] on div "Approved" at bounding box center [706, 385] width 75 height 13
click at [567, 392] on span "Save" at bounding box center [564, 398] width 18 height 19
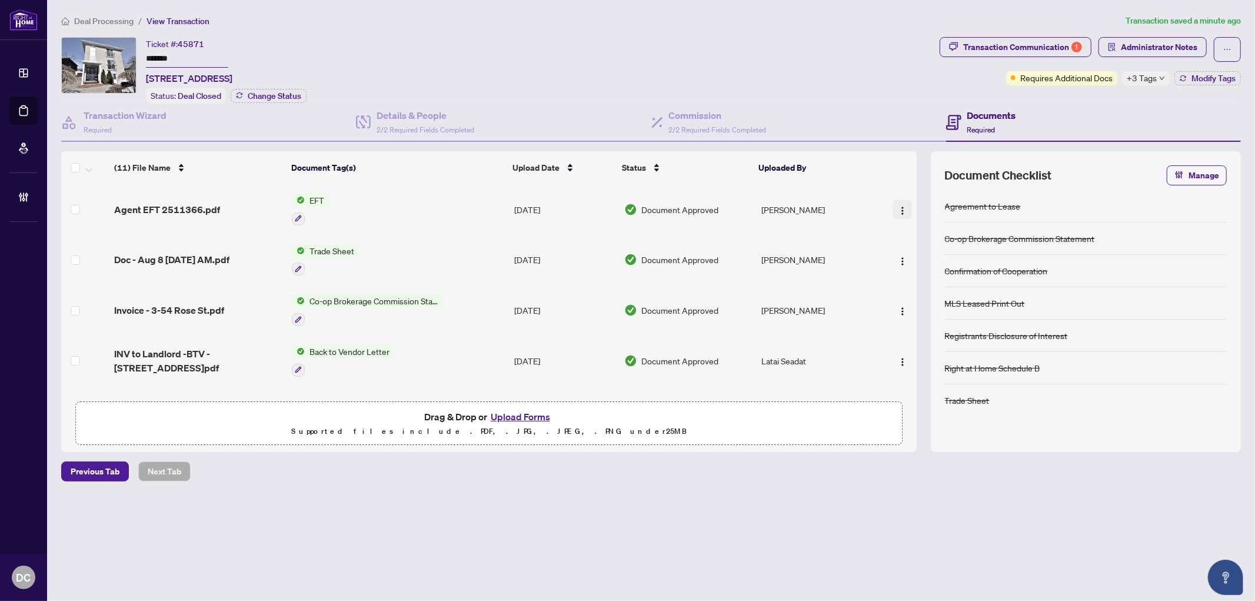
click at [901, 206] on img "button" at bounding box center [902, 210] width 9 height 9
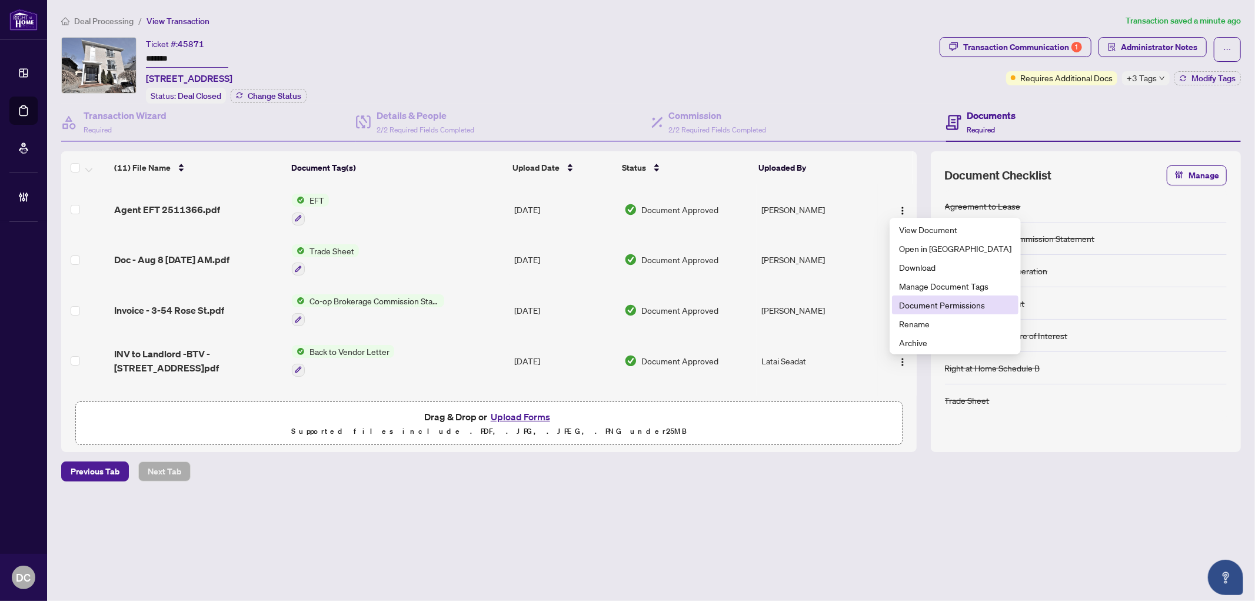
click at [913, 304] on span "Document Permissions" at bounding box center [955, 304] width 112 height 13
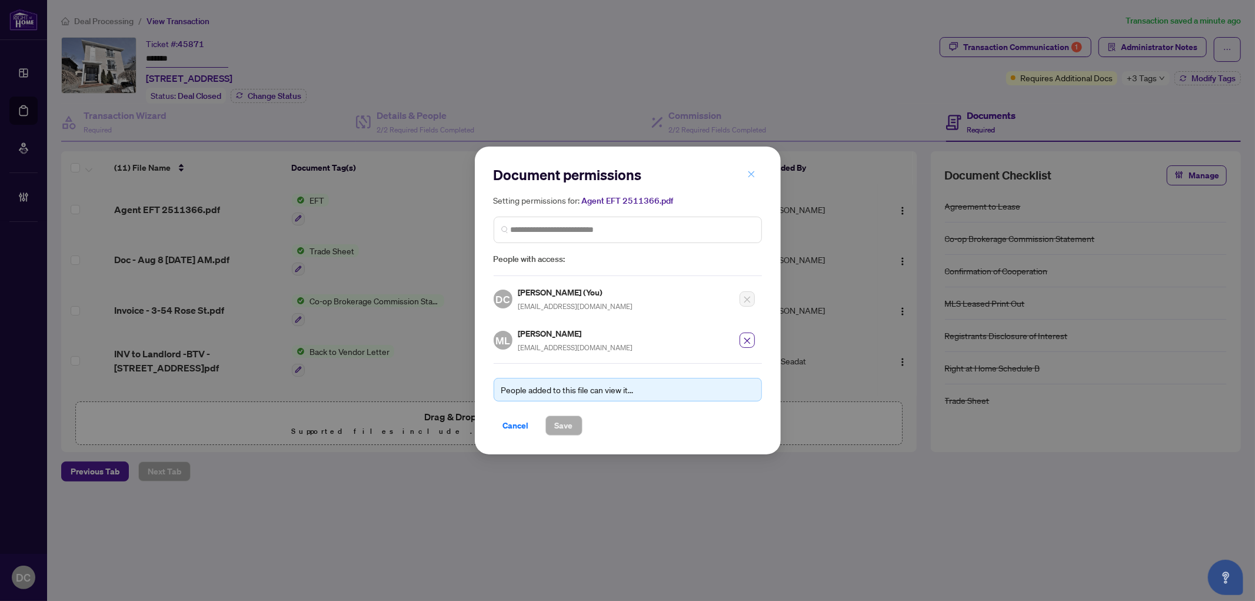
click at [749, 176] on icon "close" at bounding box center [751, 174] width 6 height 6
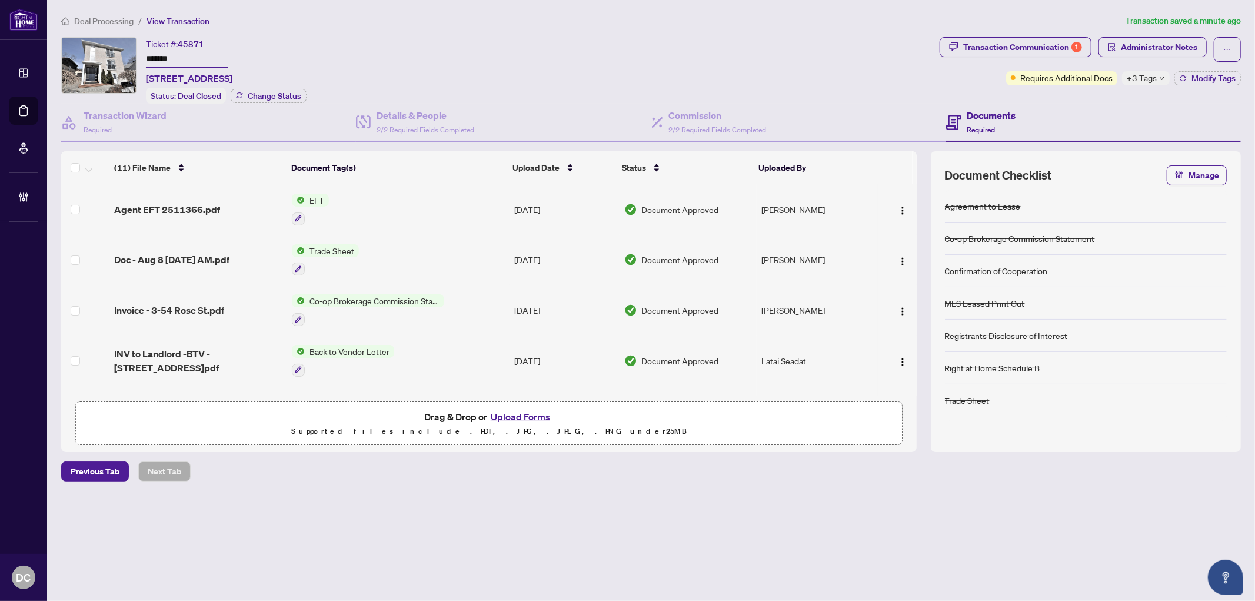
drag, startPoint x: 112, startPoint y: 24, endPoint x: 20, endPoint y: 8, distance: 93.6
click at [112, 22] on span "Deal Processing" at bounding box center [103, 21] width 59 height 11
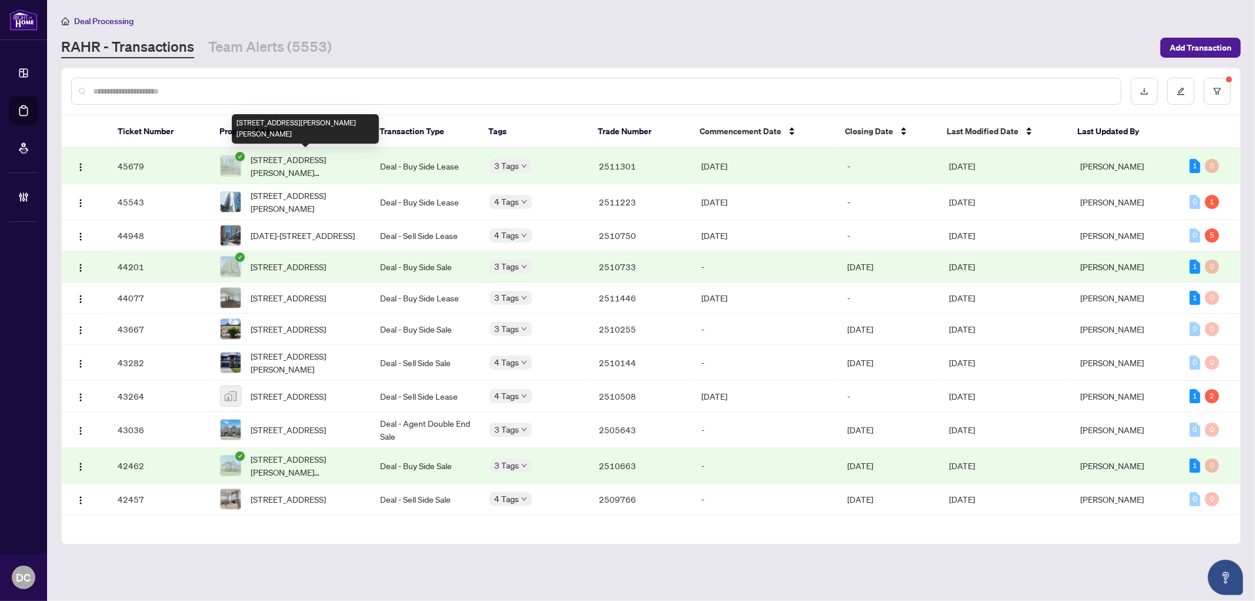
click at [340, 157] on span "314-480 Gordon Krantz Ave, Milton, Ontario L9E 1Z4, Canada" at bounding box center [306, 166] width 111 height 26
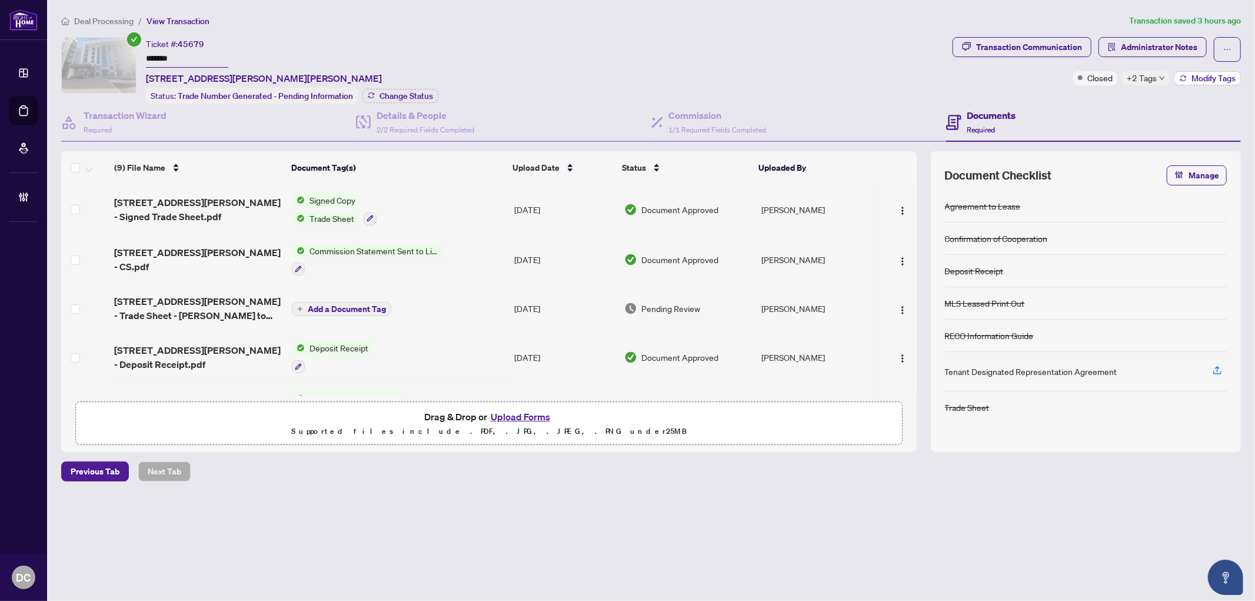
click at [1188, 81] on button "Modify Tags" at bounding box center [1207, 78] width 66 height 14
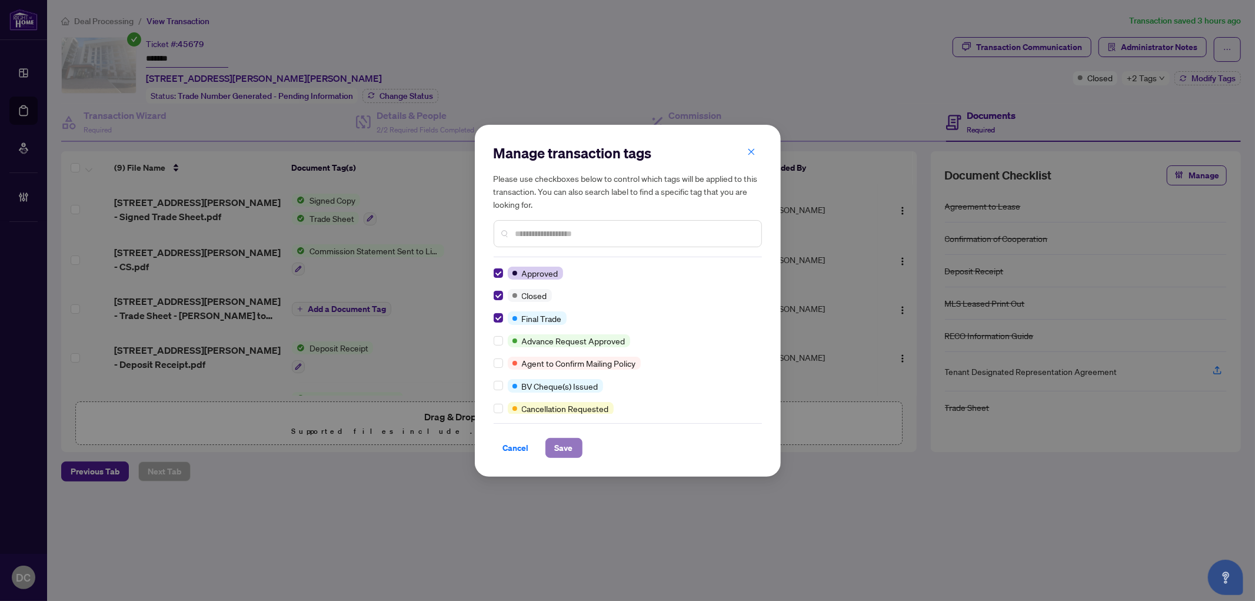
click at [560, 442] on span "Save" at bounding box center [564, 447] width 18 height 19
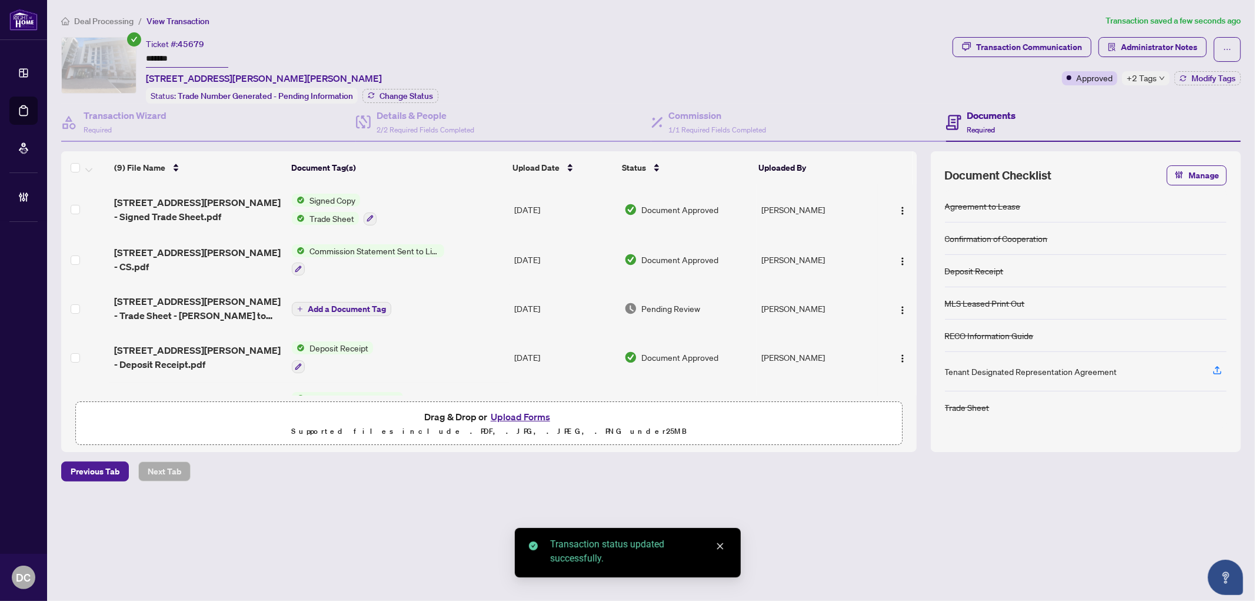
drag, startPoint x: 196, startPoint y: 57, endPoint x: 131, endPoint y: 56, distance: 64.7
click at [131, 56] on div "Ticket #: 45679 ******* 314-480 Gordon Krantz Ave, Milton, Ontario L9E 1Z4, Can…" at bounding box center [504, 70] width 886 height 66
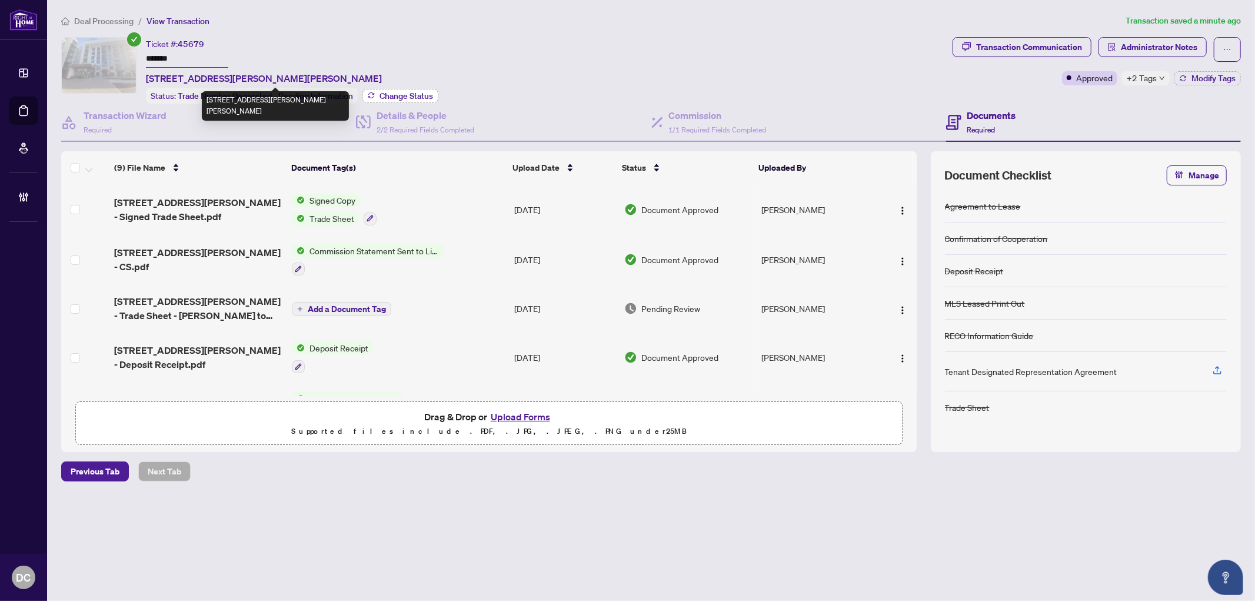
click at [386, 96] on span "Change Status" at bounding box center [406, 96] width 54 height 8
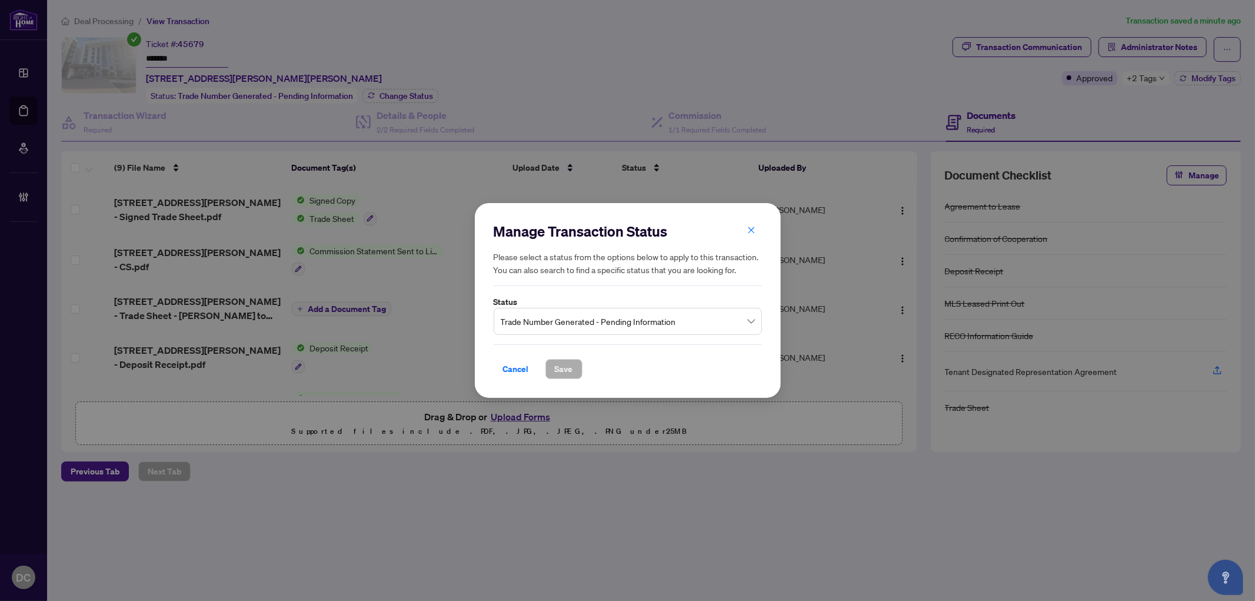
click at [668, 325] on span "Trade Number Generated - Pending Information" at bounding box center [628, 321] width 254 height 22
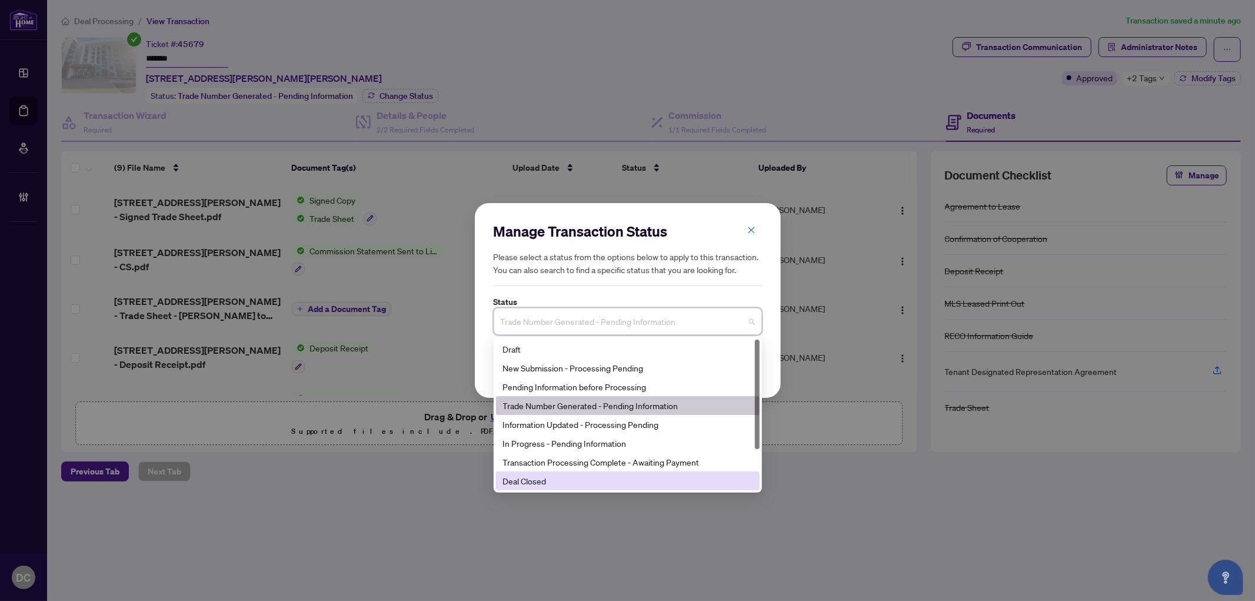
click at [547, 485] on div "Deal Closed" at bounding box center [627, 480] width 249 height 13
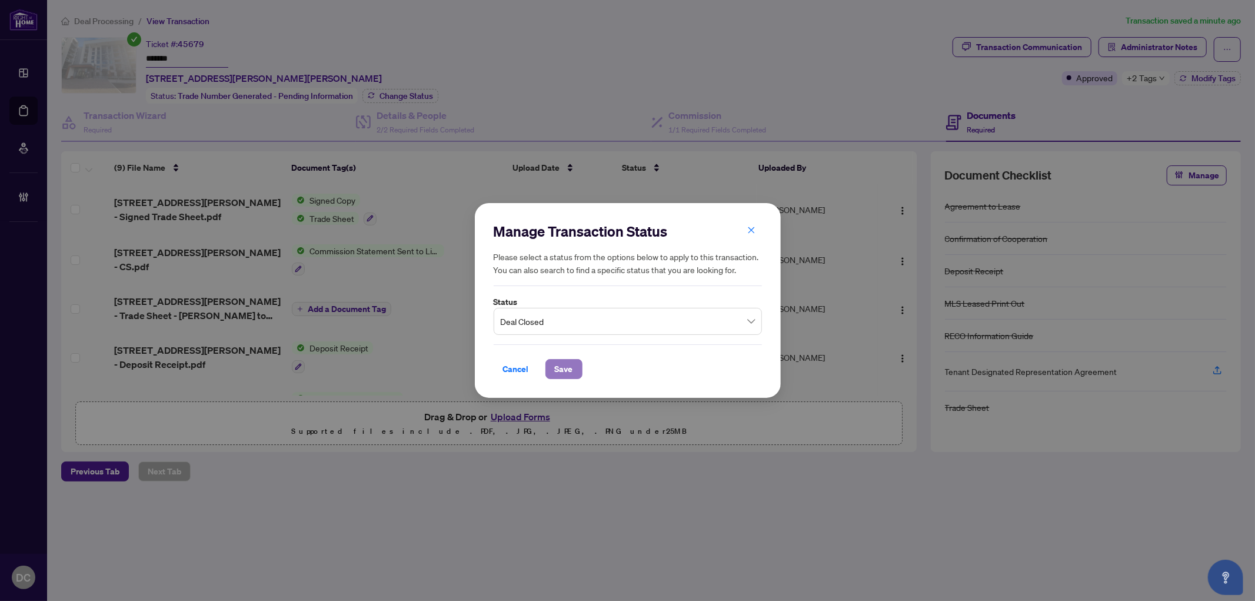
click at [569, 366] on span "Save" at bounding box center [564, 368] width 18 height 19
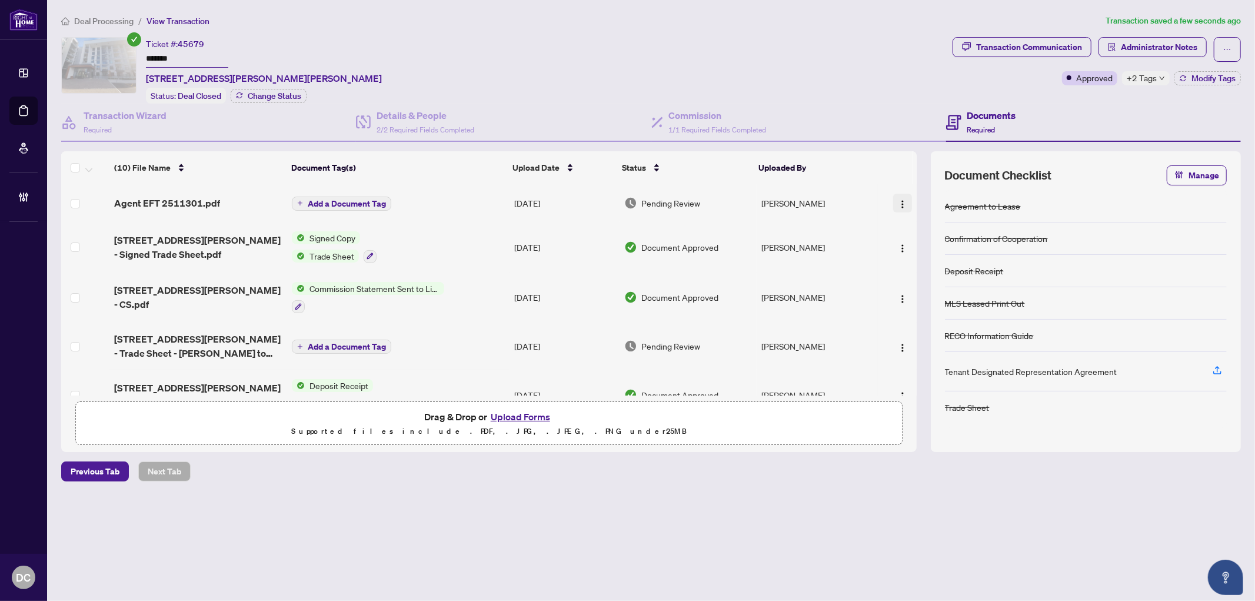
click at [894, 202] on button "button" at bounding box center [902, 203] width 19 height 19
click at [909, 295] on span "Document Permissions" at bounding box center [955, 298] width 112 height 13
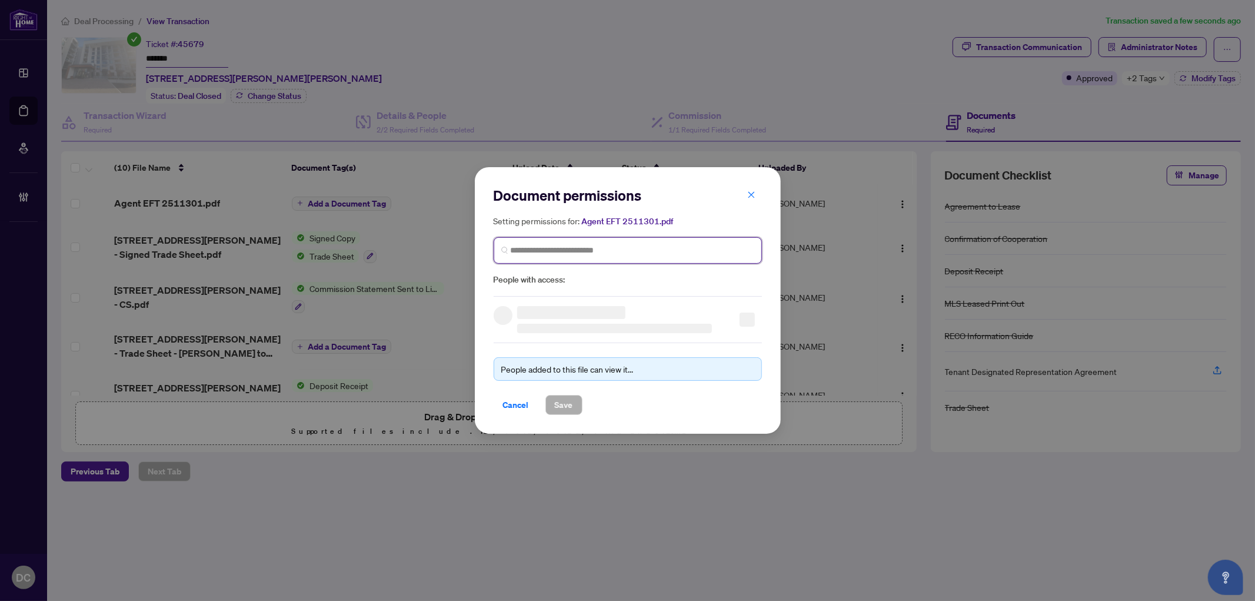
click at [640, 255] on input "search" at bounding box center [633, 250] width 244 height 12
type input "**********"
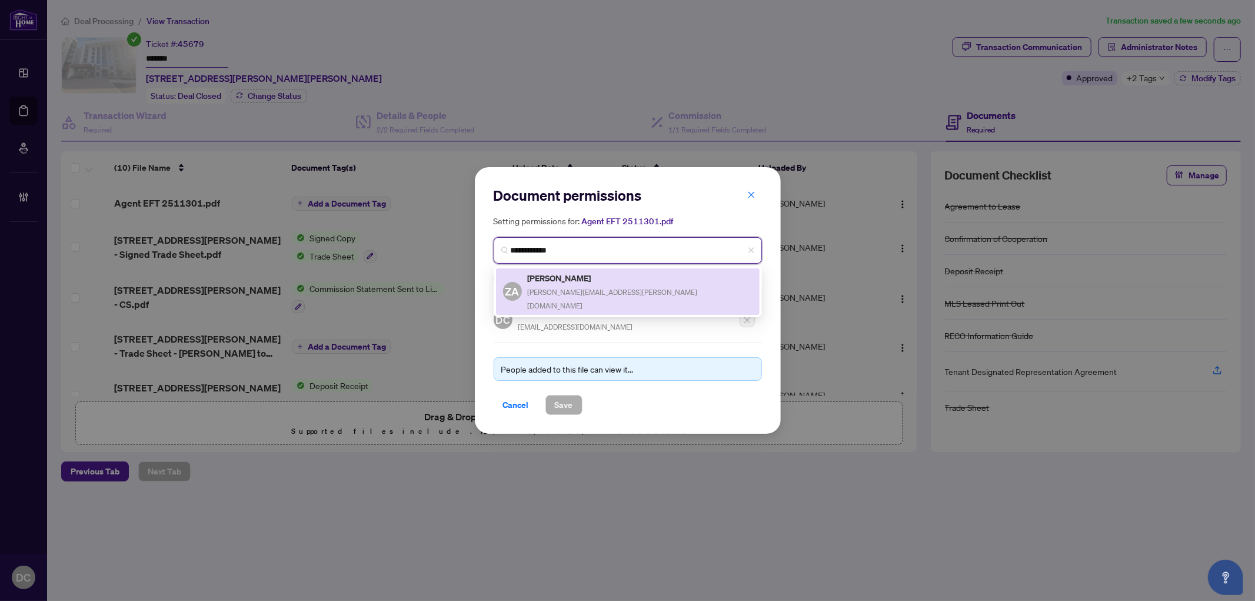
click at [566, 284] on div "Zardad Azmat zardad.azmat@gmail.com" at bounding box center [640, 291] width 225 height 41
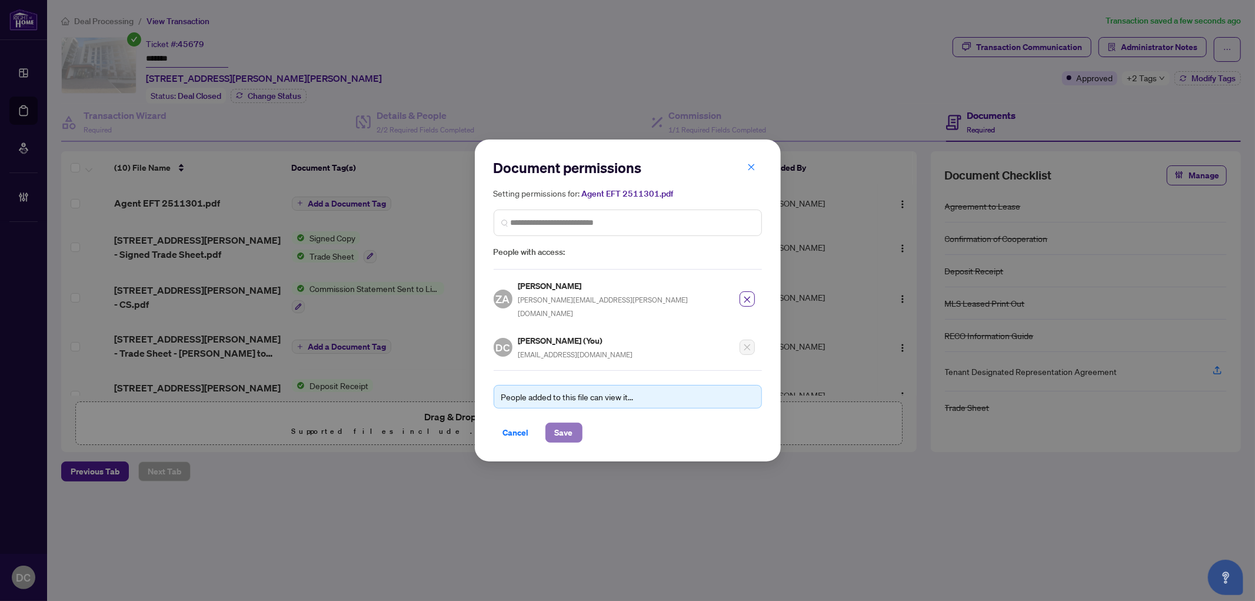
click at [565, 426] on span "Save" at bounding box center [564, 432] width 18 height 19
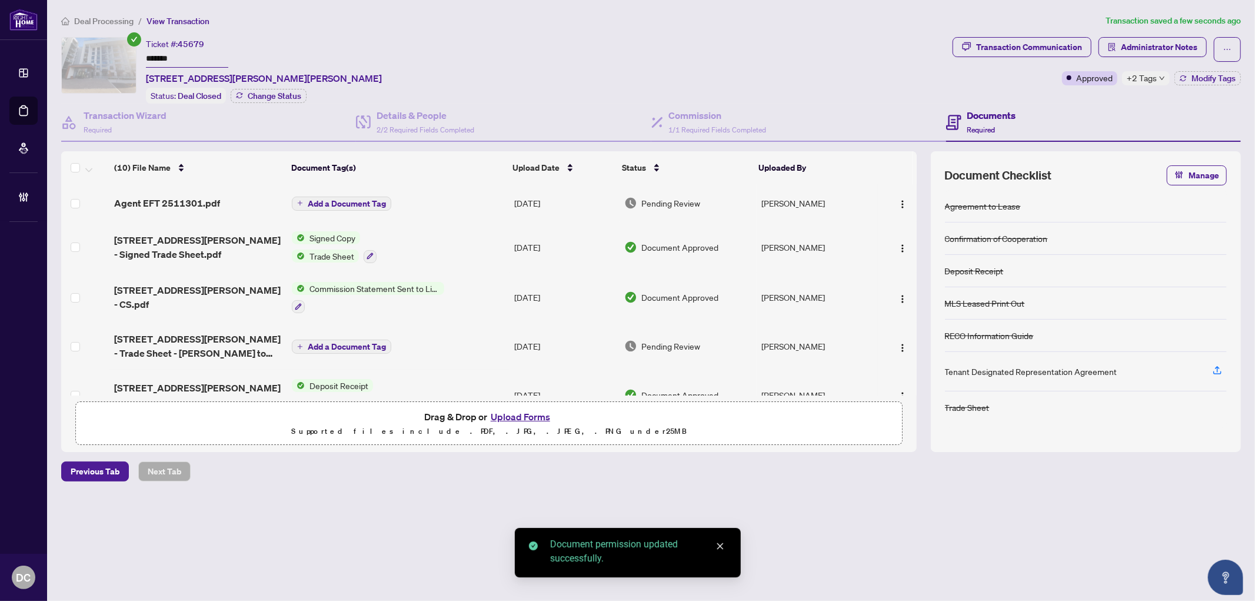
click at [367, 202] on span "Add a Document Tag" at bounding box center [347, 203] width 78 height 8
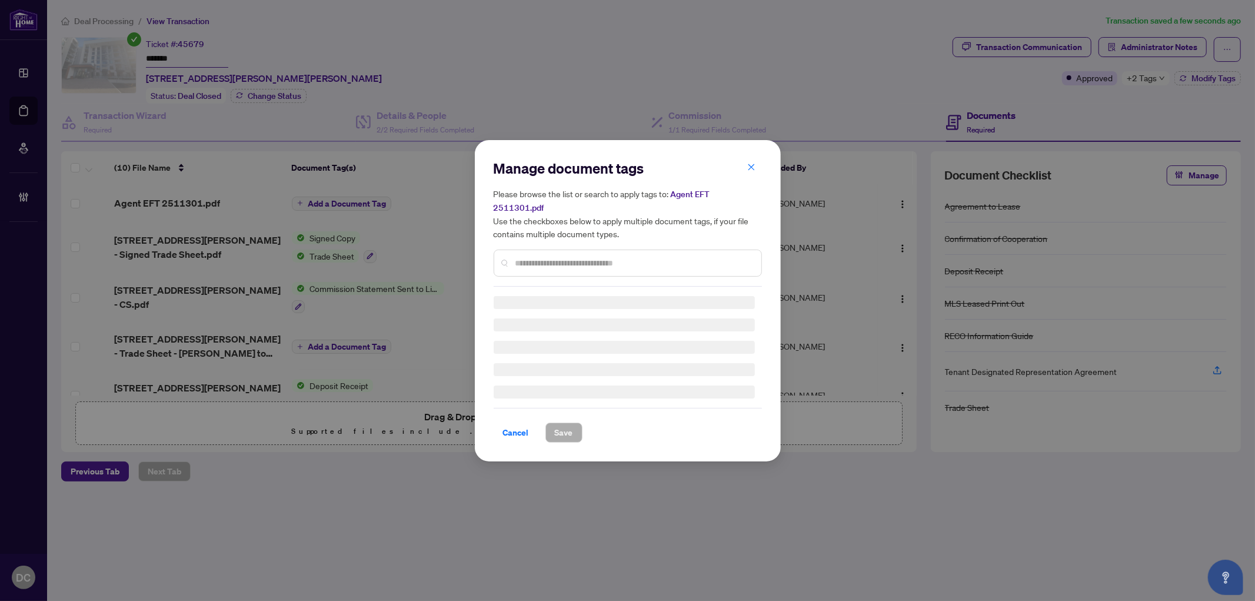
click at [590, 256] on input "text" at bounding box center [633, 262] width 236 height 13
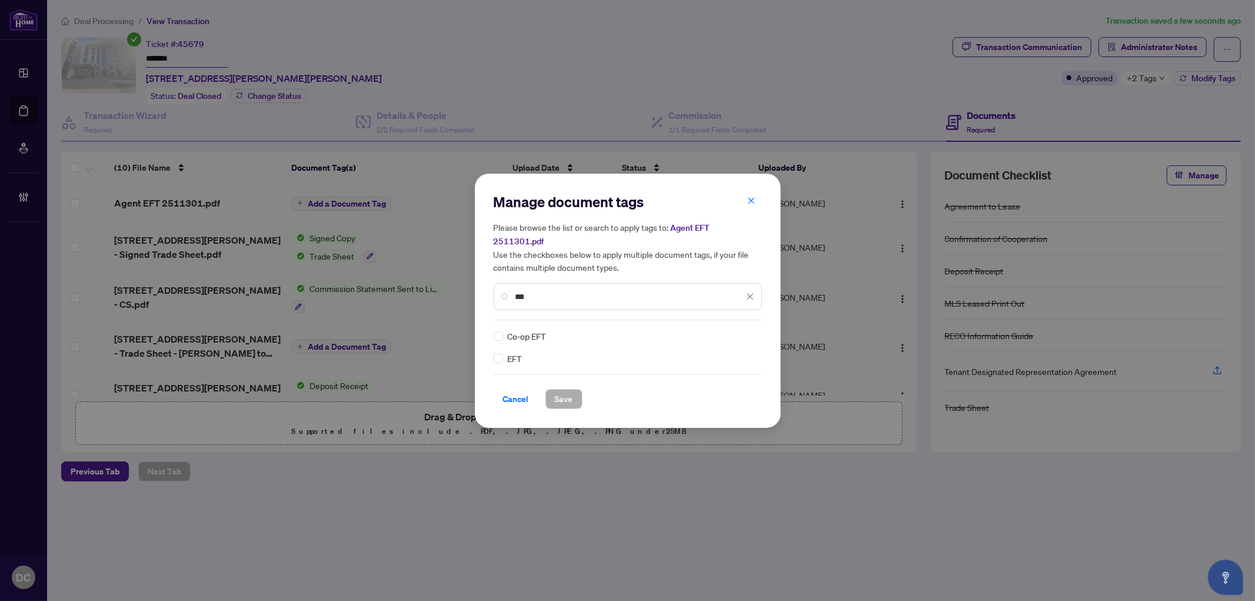
type input "***"
click at [742, 332] on img at bounding box center [738, 336] width 12 height 12
click at [714, 385] on div "Approved" at bounding box center [706, 385] width 75 height 13
click at [566, 390] on span "Save" at bounding box center [564, 398] width 18 height 19
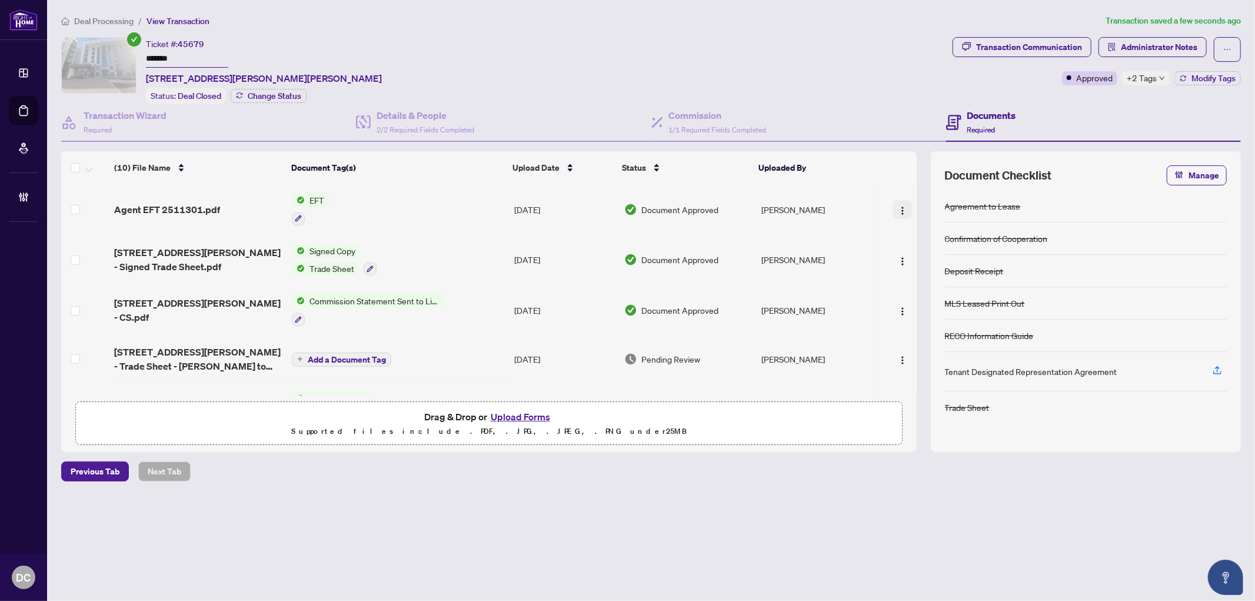
click at [898, 206] on img "button" at bounding box center [902, 210] width 9 height 9
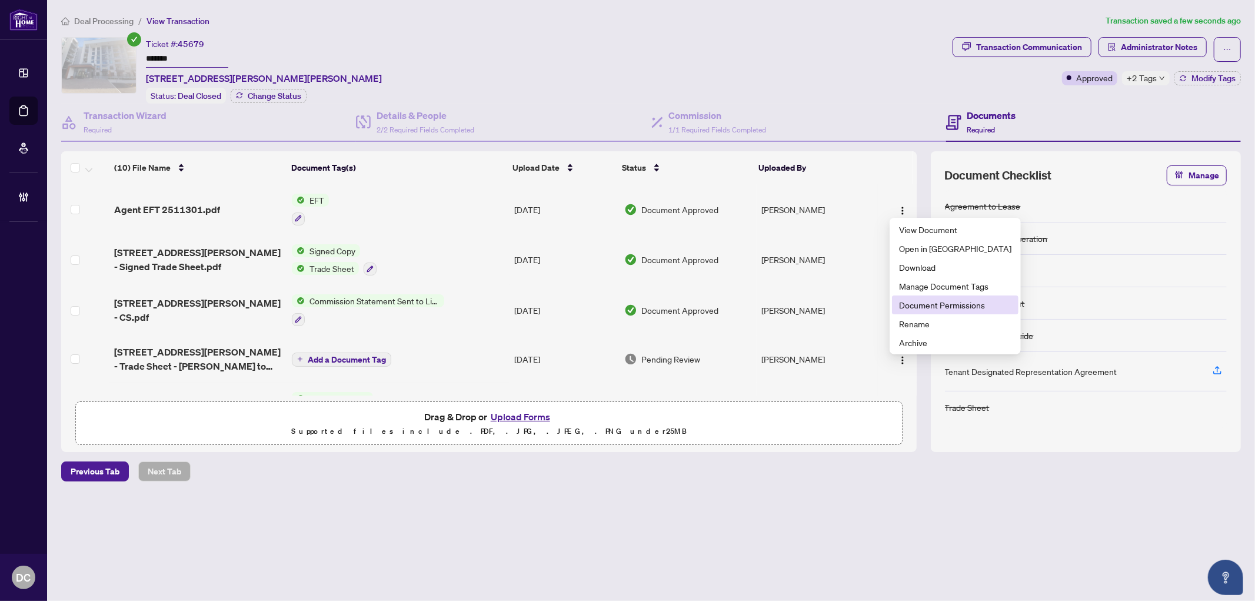
click at [912, 304] on span "Document Permissions" at bounding box center [955, 304] width 112 height 13
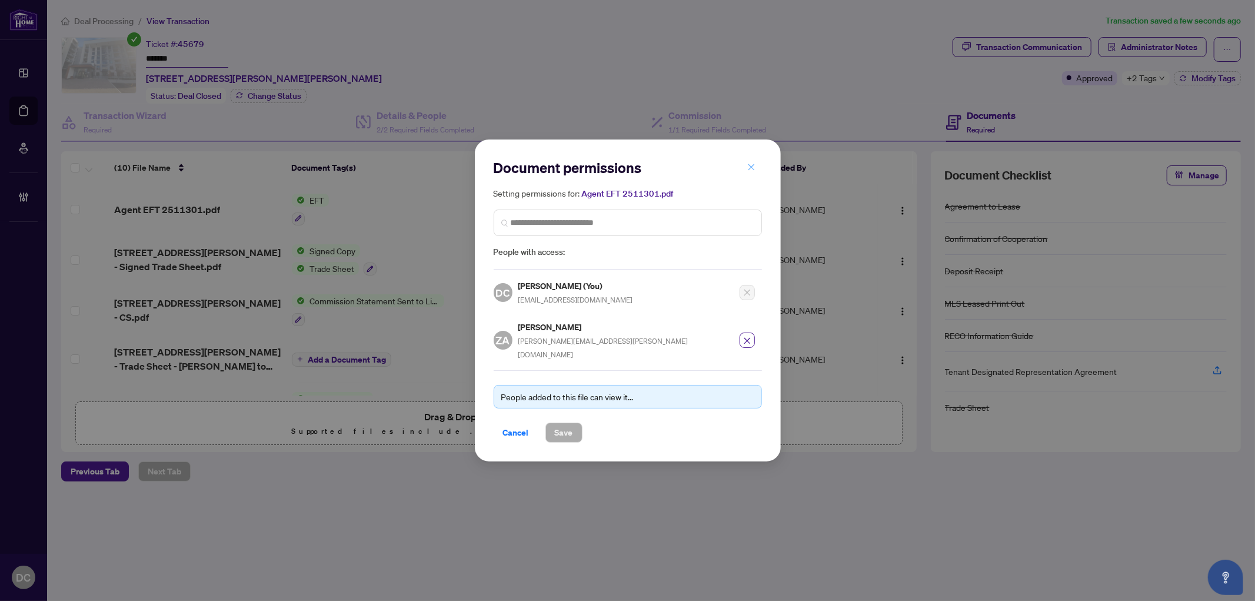
click at [755, 177] on button "button" at bounding box center [751, 167] width 24 height 20
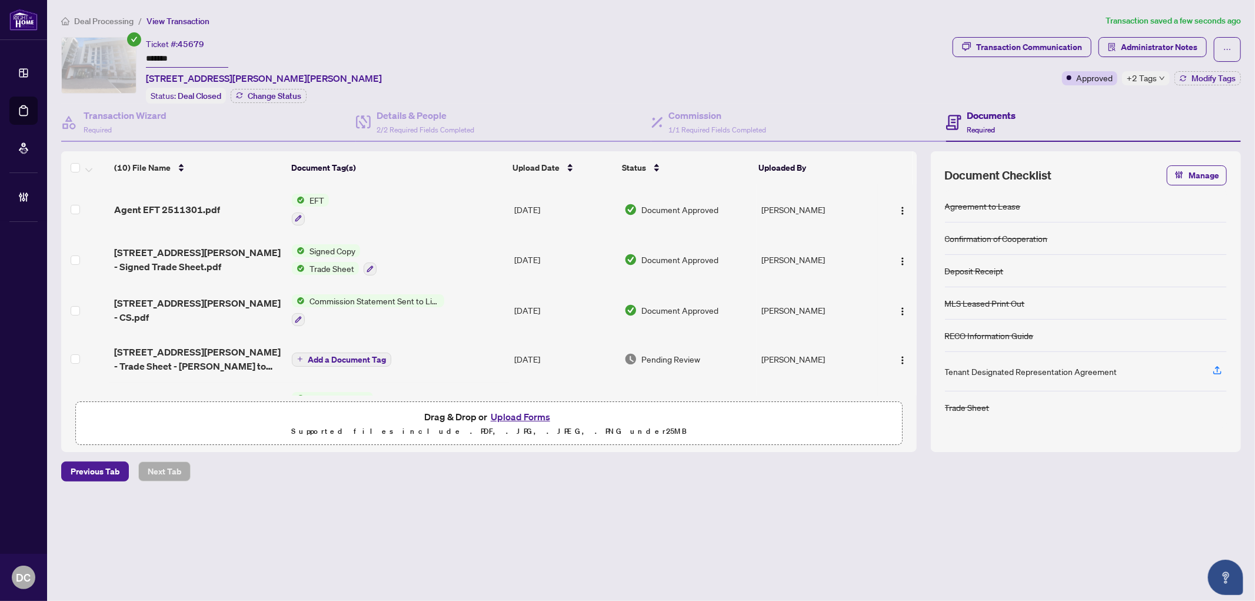
click at [1152, 77] on span "+2 Tags" at bounding box center [1141, 78] width 30 height 14
click at [1074, 96] on div "Transaction Communication Administrator Notes Approved +2 Tags Modify Tags" at bounding box center [1096, 70] width 293 height 66
click at [106, 24] on span "Deal Processing" at bounding box center [103, 21] width 59 height 11
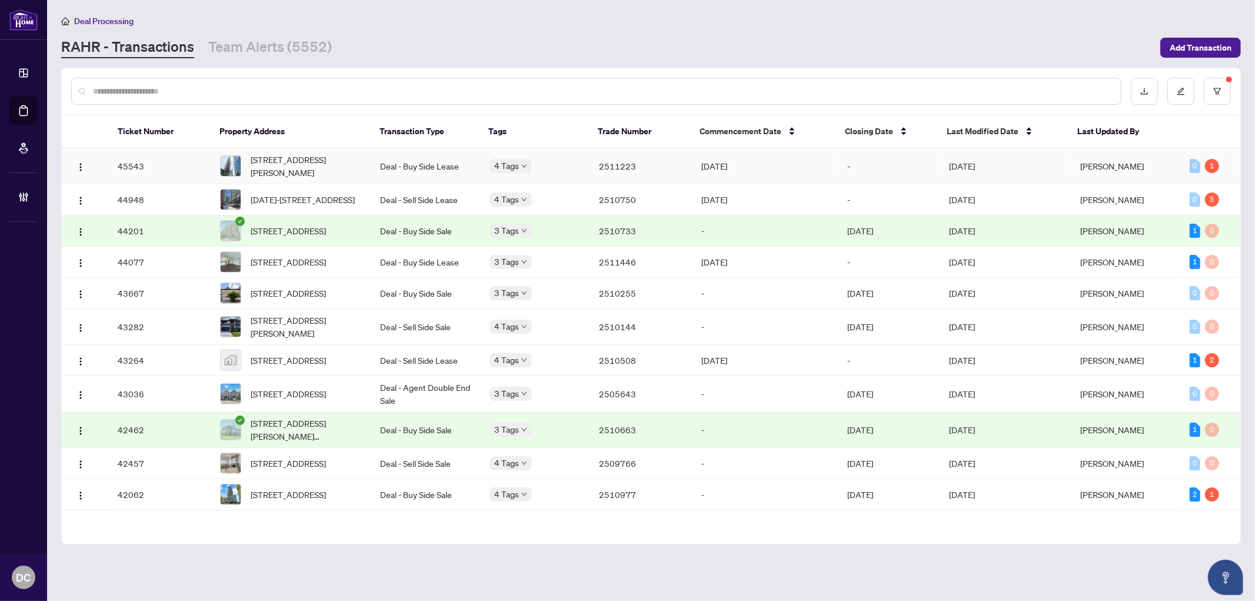
click at [659, 171] on td "2511223" at bounding box center [640, 166] width 102 height 36
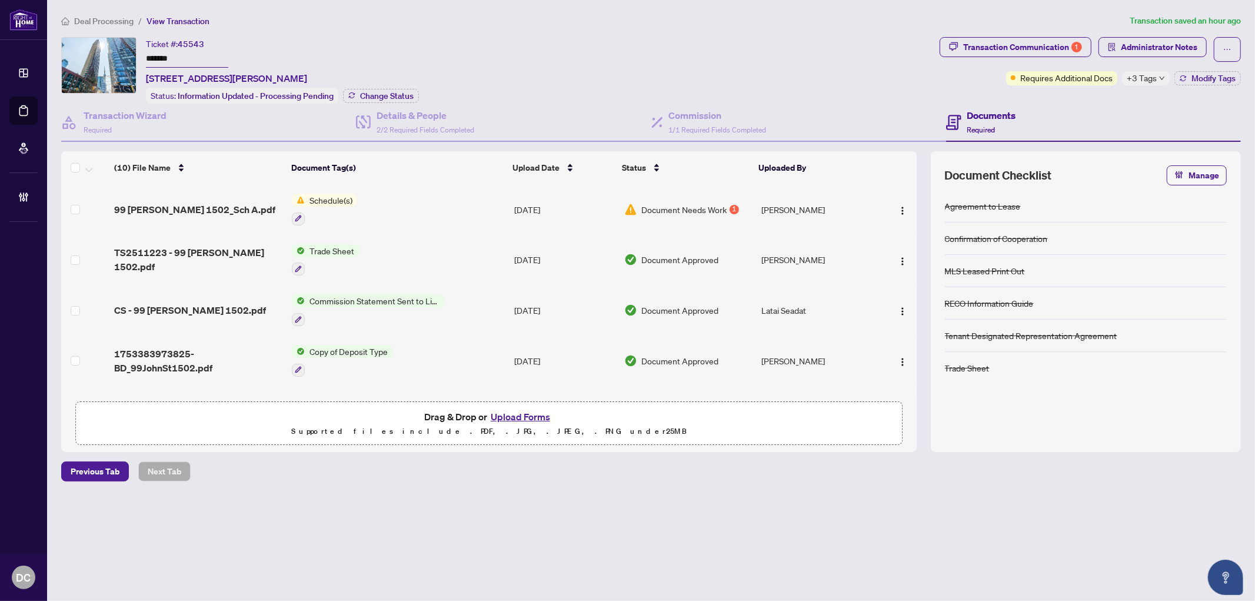
drag, startPoint x: 184, startPoint y: 55, endPoint x: 122, endPoint y: 49, distance: 62.1
click at [122, 49] on div "Ticket #: 45543 ******* 1502-99 John St, Toronto, Ontario M5V 0S6, Canada Statu…" at bounding box center [497, 70] width 873 height 66
click at [376, 88] on div "Status: Information Updated - Processing Pending Change Status" at bounding box center [282, 96] width 273 height 16
click at [399, 92] on span "Change Status" at bounding box center [387, 96] width 54 height 8
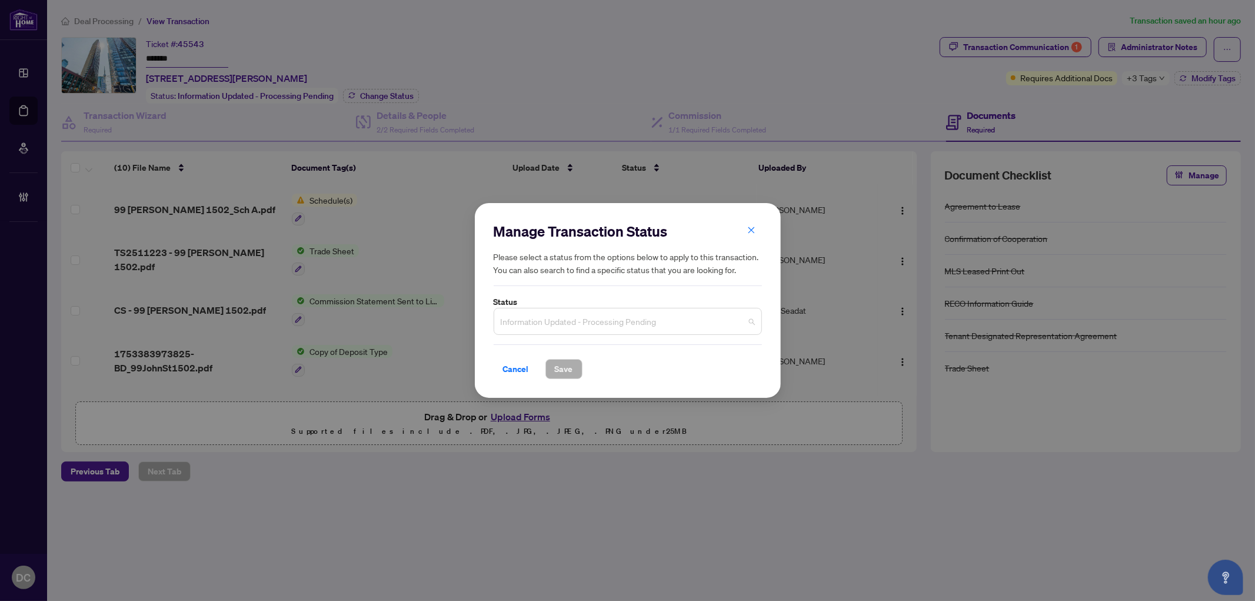
click at [573, 324] on span "Information Updated - Processing Pending" at bounding box center [628, 321] width 254 height 22
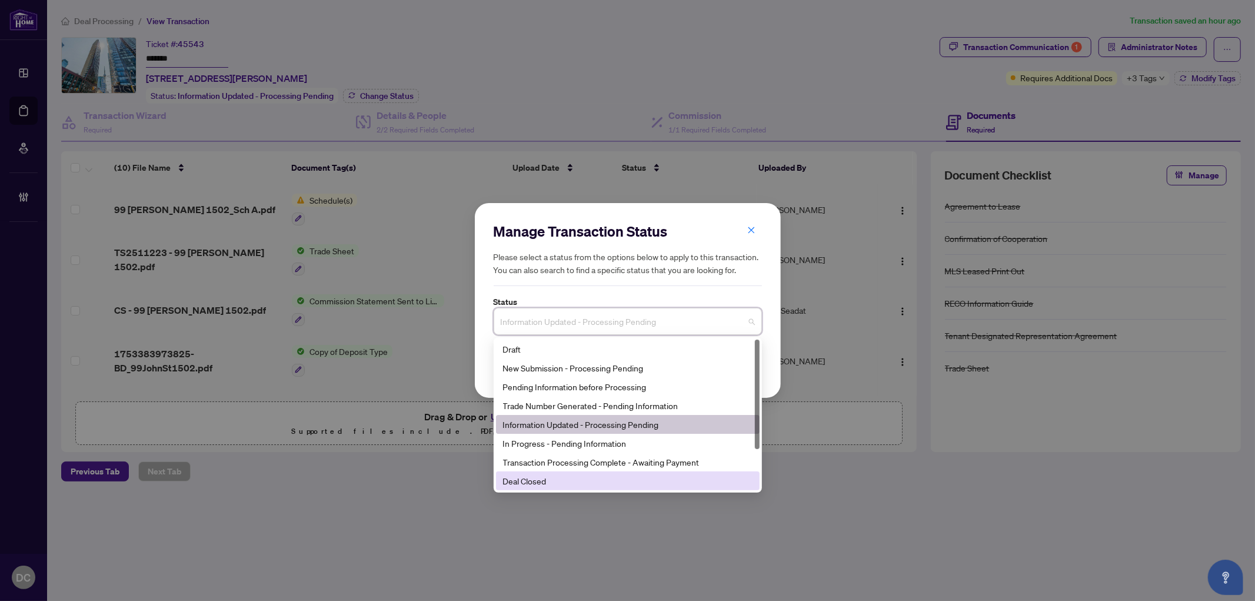
click at [556, 488] on div "Deal Closed" at bounding box center [628, 480] width 264 height 19
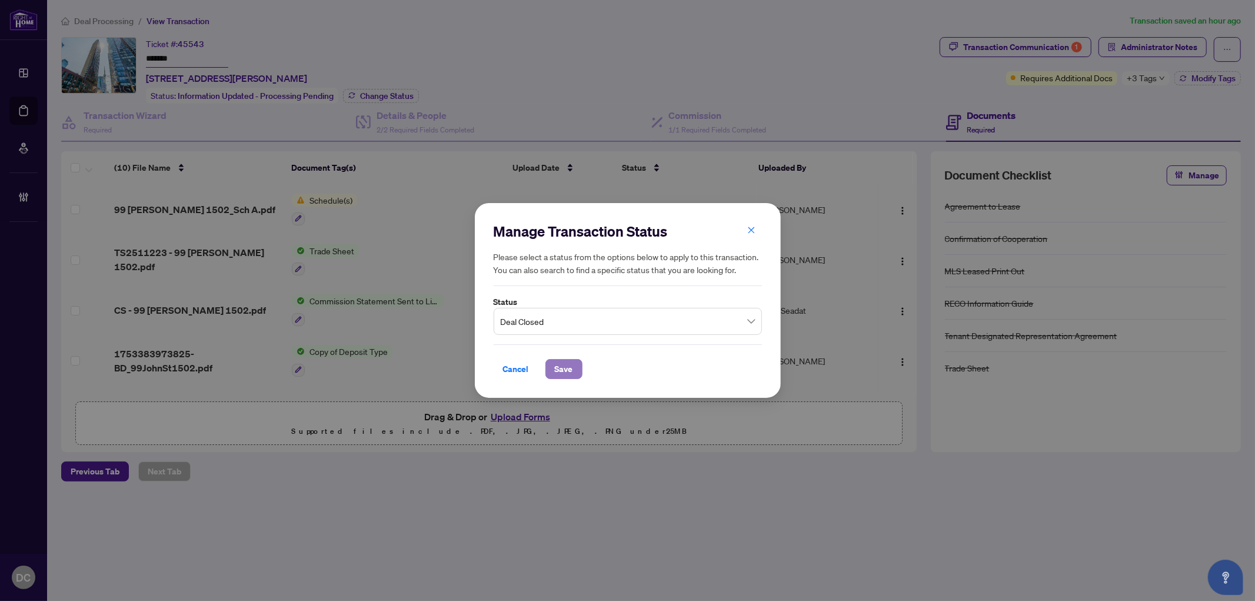
click at [559, 363] on span "Save" at bounding box center [564, 368] width 18 height 19
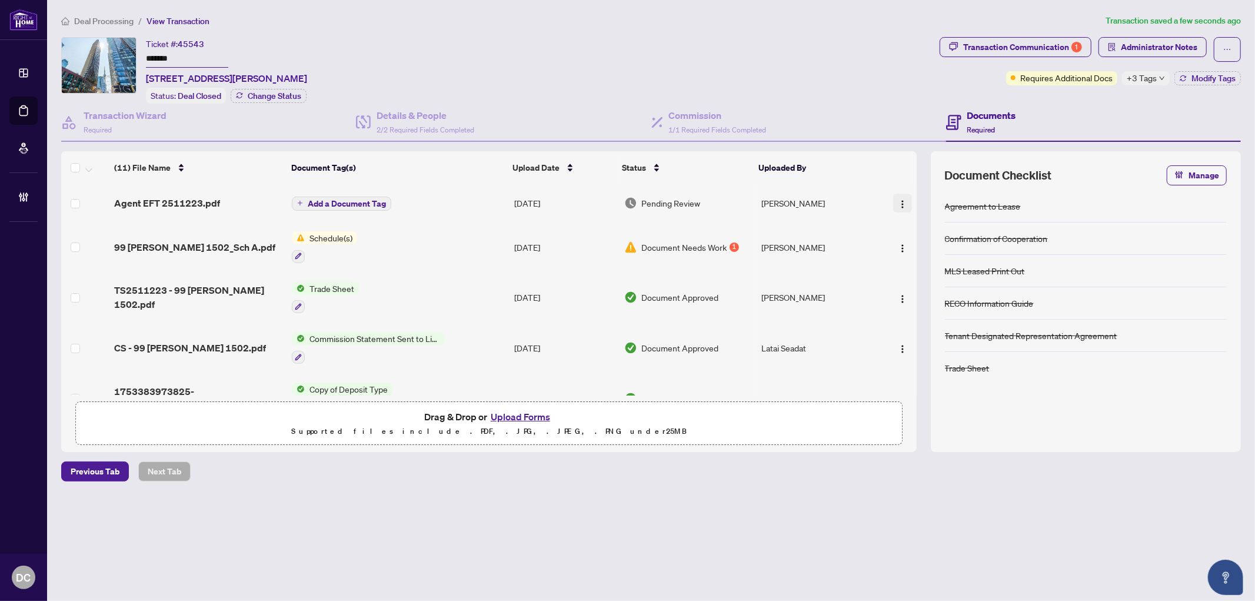
click at [898, 196] on span "button" at bounding box center [902, 202] width 9 height 13
click at [943, 298] on span "Document Permissions" at bounding box center [955, 298] width 112 height 13
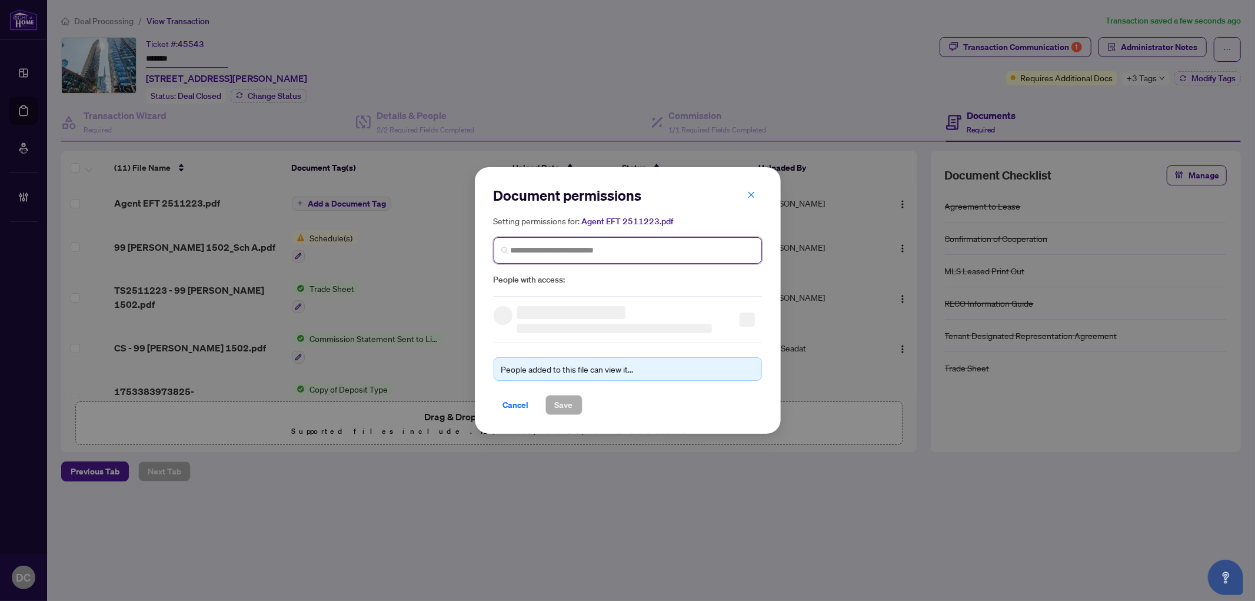
click at [548, 248] on input "search" at bounding box center [633, 250] width 244 height 12
type input "**********"
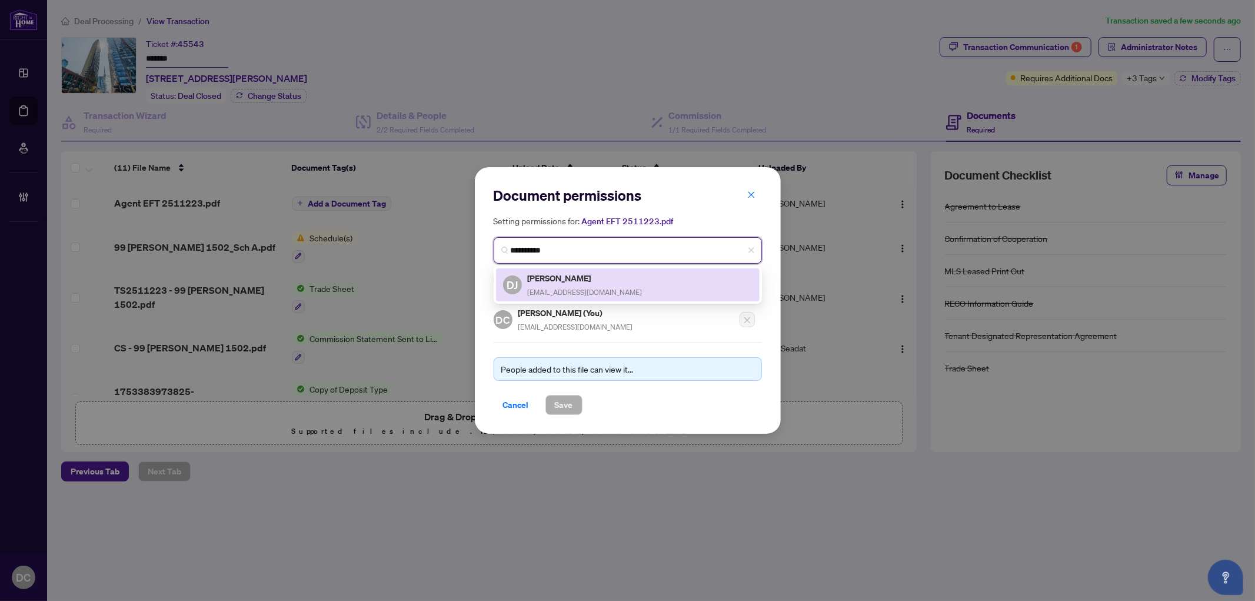
click at [552, 289] on span "dygjung@icloud.com" at bounding box center [585, 292] width 115 height 9
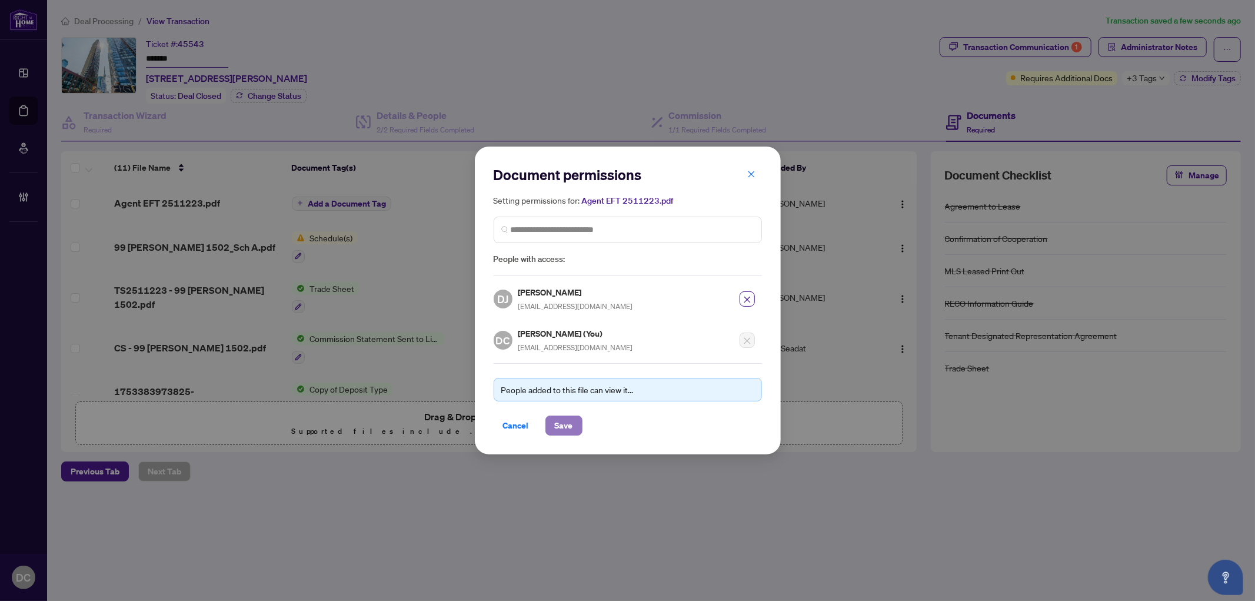
click at [568, 421] on span "Save" at bounding box center [564, 425] width 18 height 19
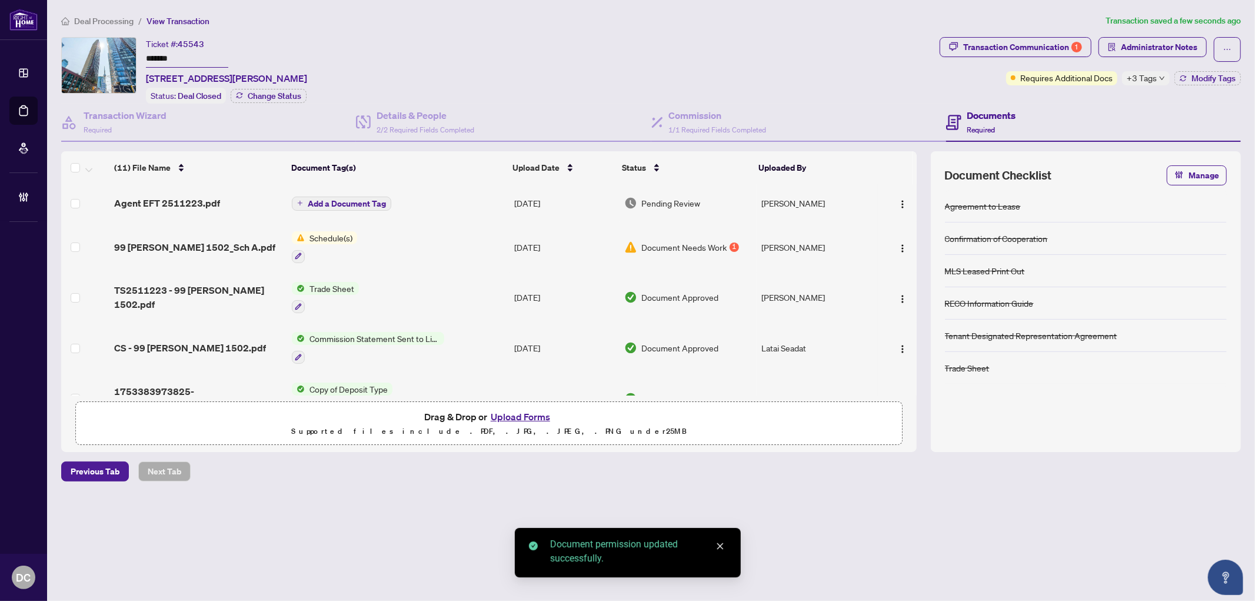
click at [367, 201] on span "Add a Document Tag" at bounding box center [347, 203] width 78 height 8
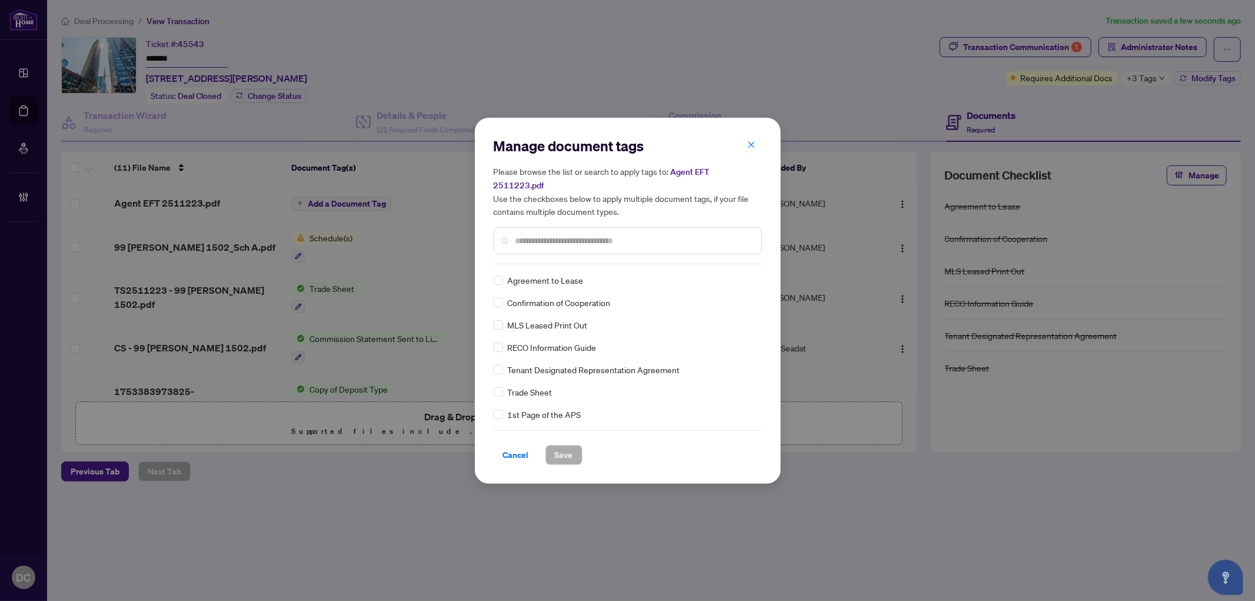
click at [651, 234] on input "text" at bounding box center [633, 240] width 236 height 13
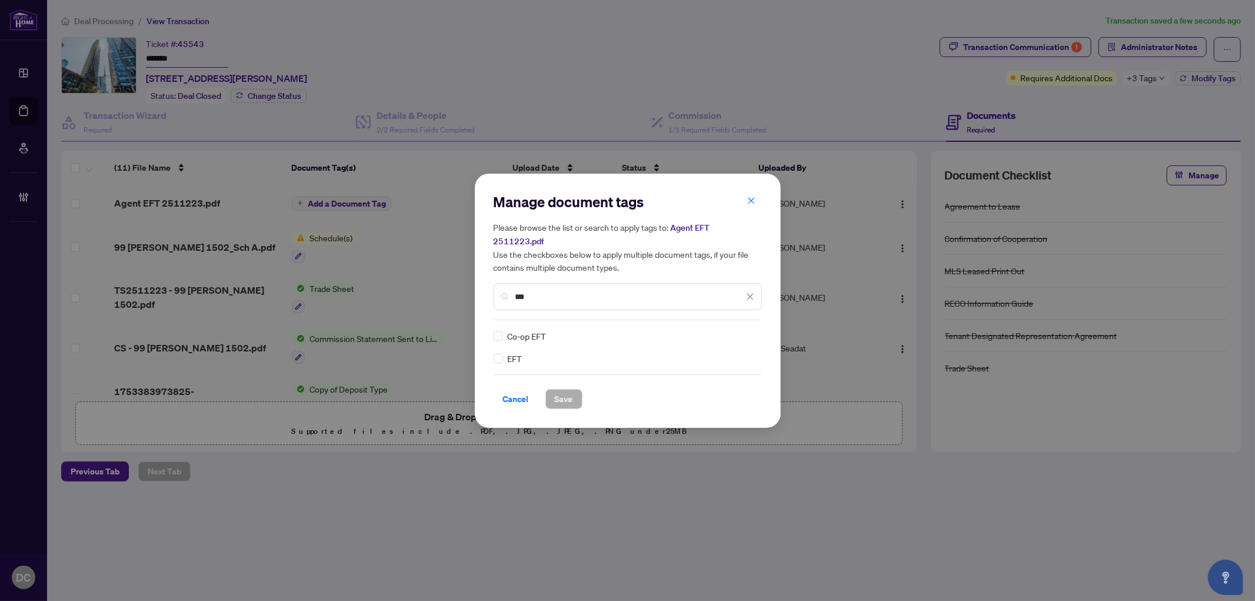
type input "***"
click at [743, 330] on img at bounding box center [738, 336] width 12 height 12
click at [713, 382] on div "Approved" at bounding box center [706, 385] width 75 height 13
click at [576, 389] on button "Save" at bounding box center [563, 399] width 37 height 20
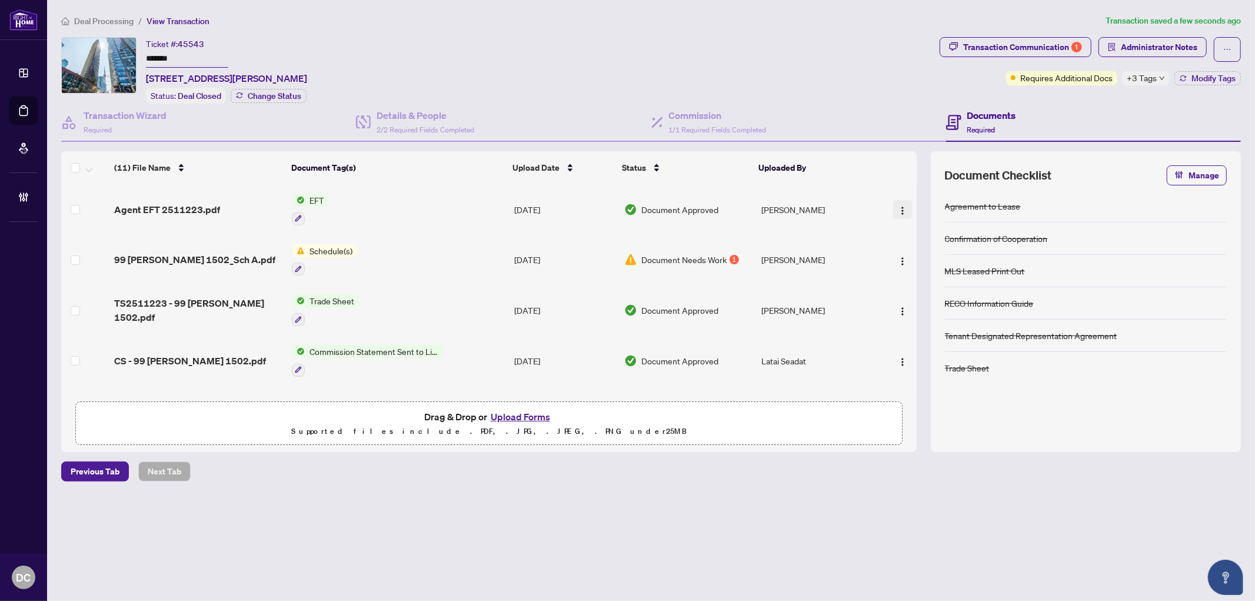
click at [898, 206] on img "button" at bounding box center [902, 210] width 9 height 9
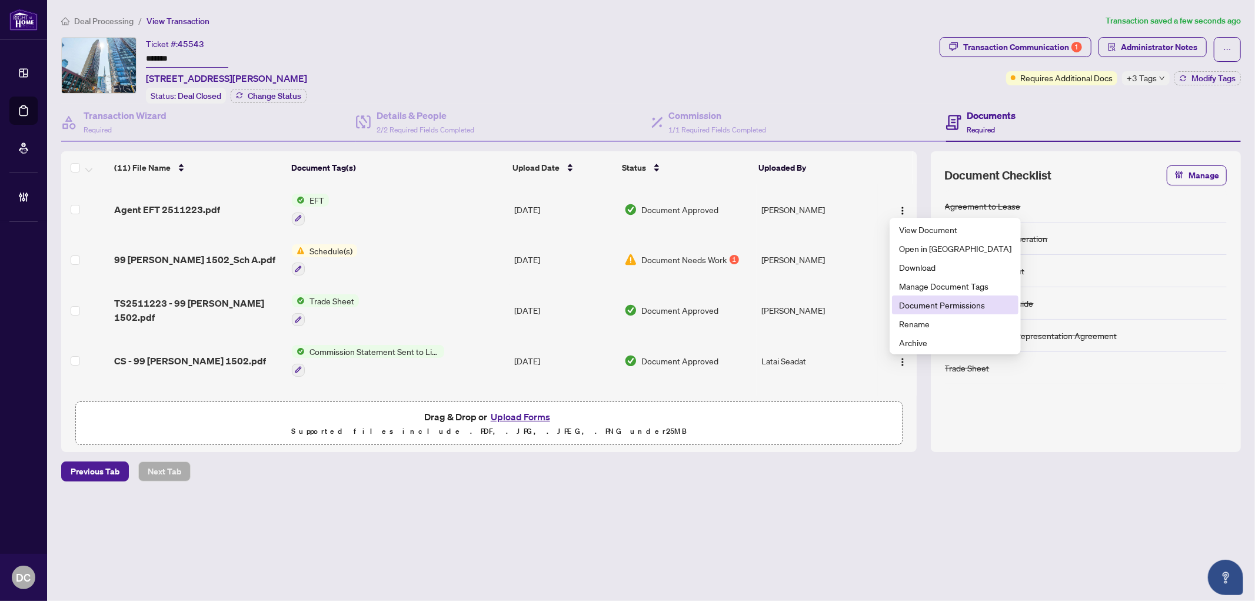
click at [909, 298] on li "Document Permissions" at bounding box center [955, 304] width 126 height 19
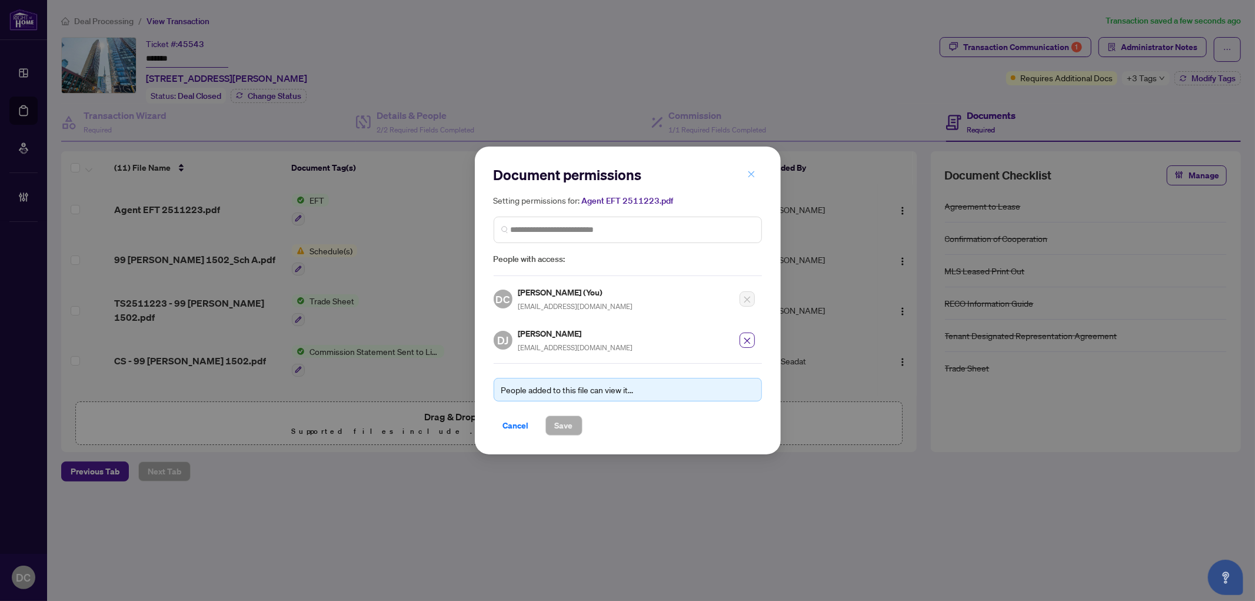
click at [751, 177] on icon "close" at bounding box center [751, 174] width 8 height 8
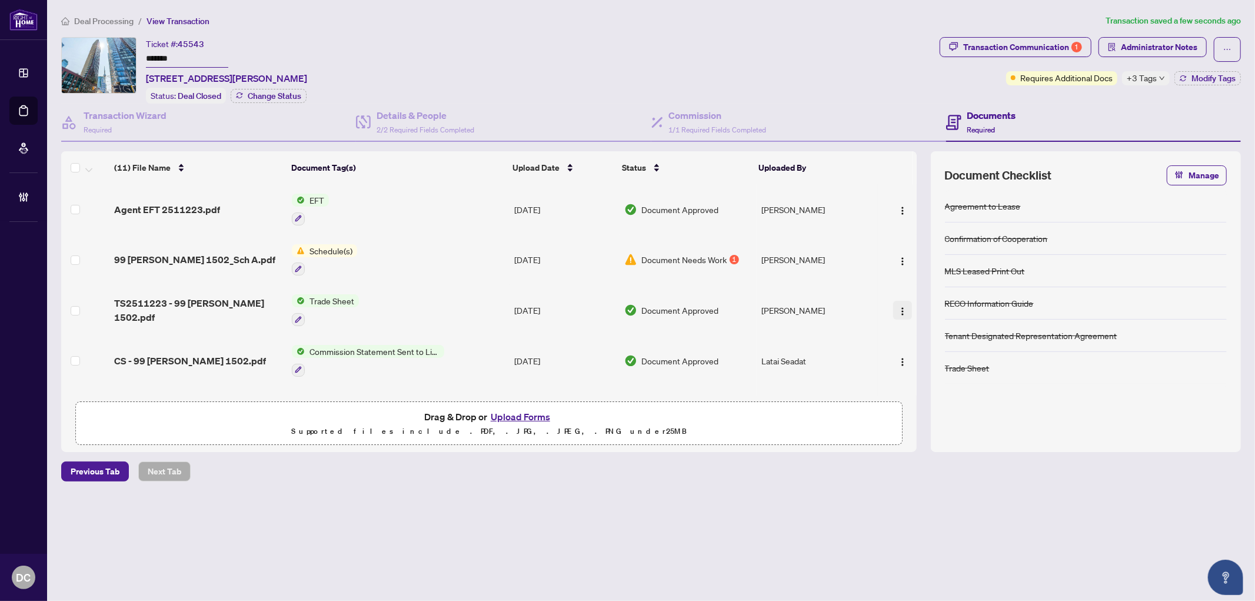
click at [898, 312] on button "button" at bounding box center [902, 310] width 19 height 19
click at [926, 406] on span "Document Permissions" at bounding box center [955, 403] width 112 height 13
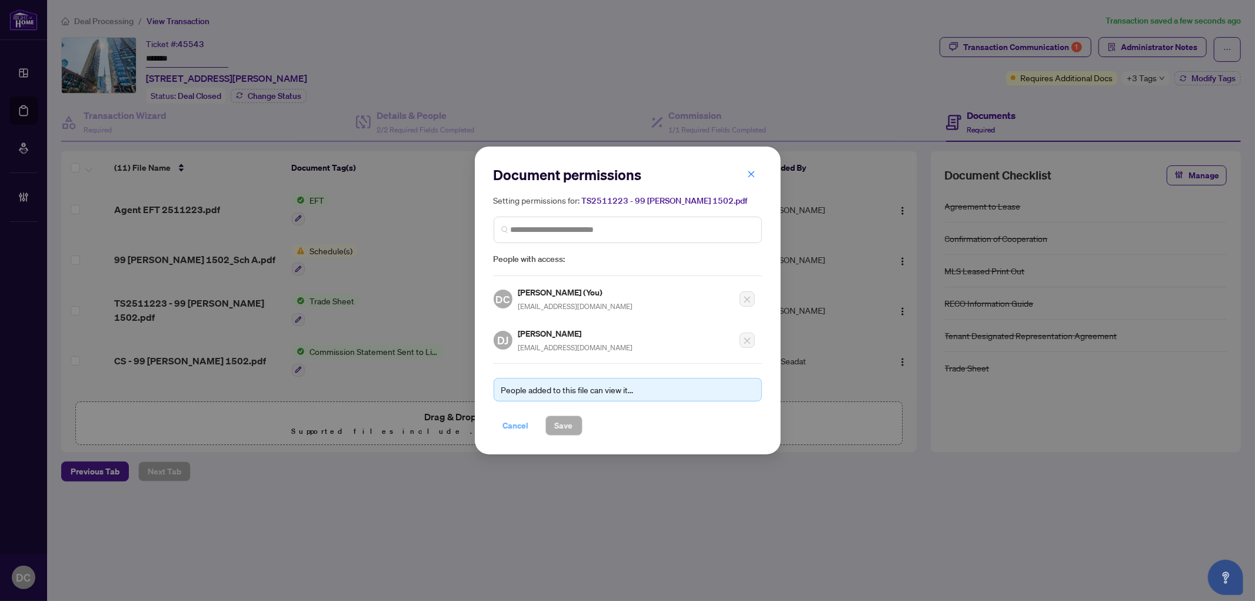
click at [499, 427] on button "Cancel" at bounding box center [515, 425] width 45 height 20
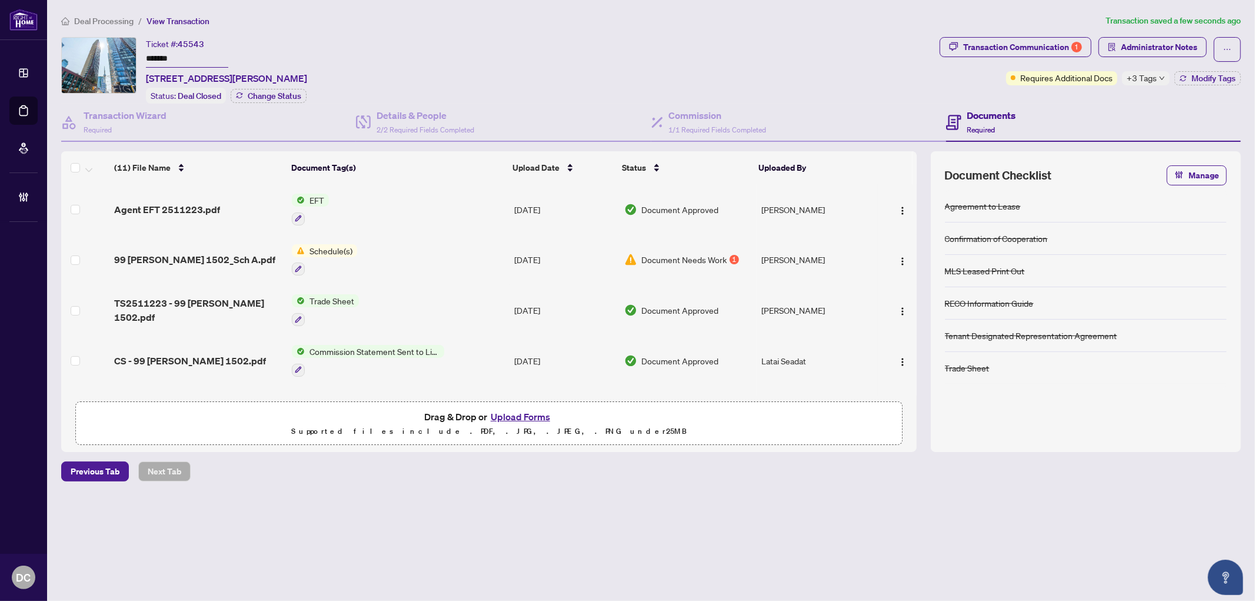
click at [1155, 79] on span "+3 Tags" at bounding box center [1141, 78] width 30 height 14
click at [1038, 95] on div "Transaction Communication 1 Administrator Notes Requires Additional Docs +3 Tag…" at bounding box center [1090, 70] width 306 height 66
click at [1199, 76] on span "Modify Tags" at bounding box center [1213, 78] width 44 height 8
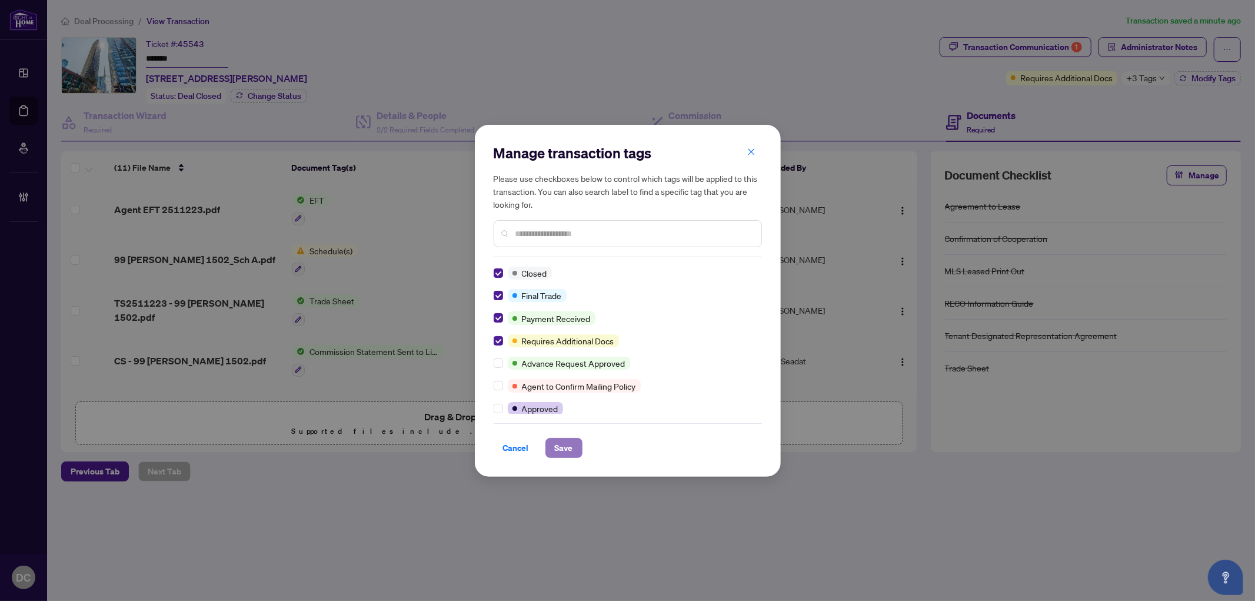
click at [566, 453] on span "Save" at bounding box center [564, 447] width 18 height 19
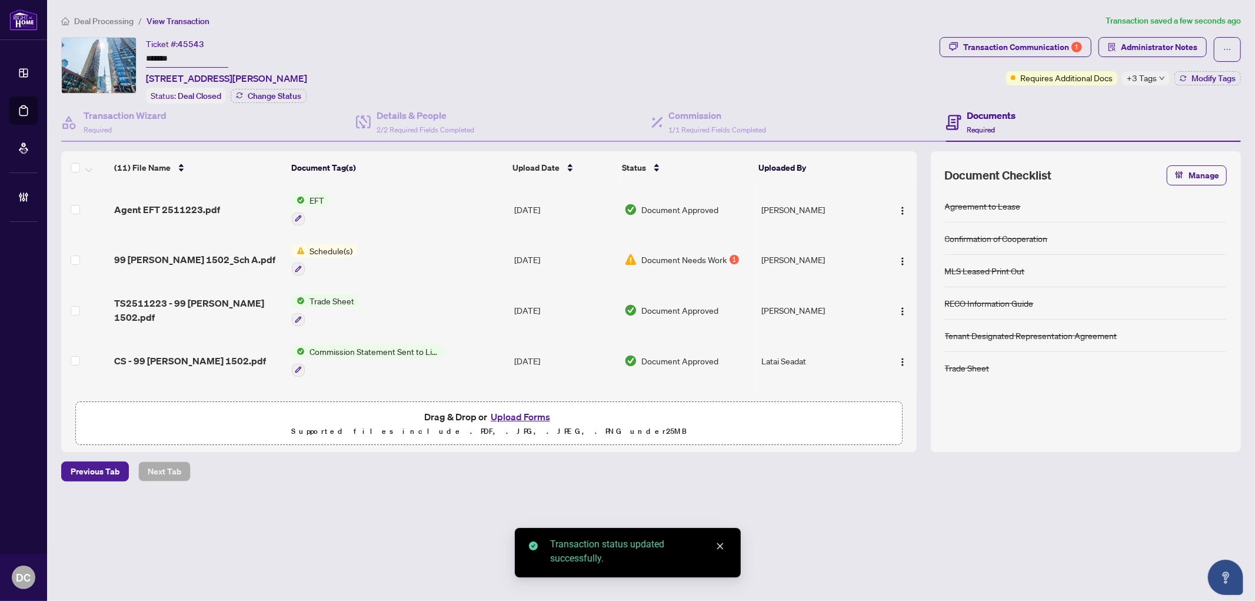
click at [132, 20] on span "Deal Processing" at bounding box center [103, 21] width 59 height 11
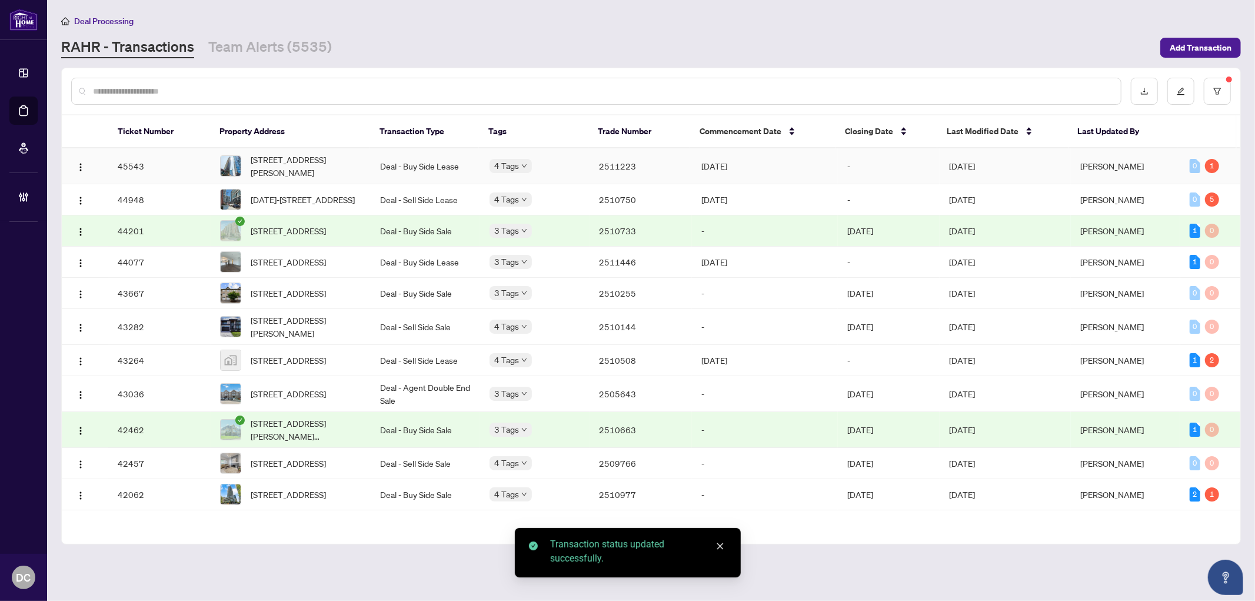
click at [874, 165] on td "-" at bounding box center [889, 166] width 102 height 36
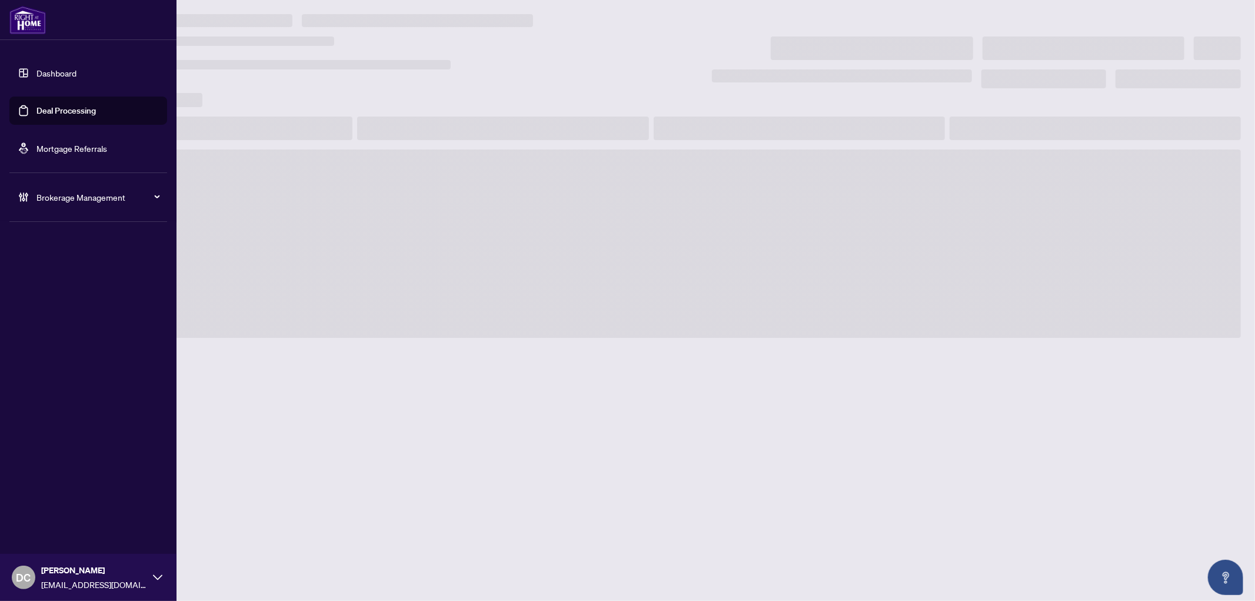
click at [36, 109] on link "Deal Processing" at bounding box center [65, 110] width 59 height 11
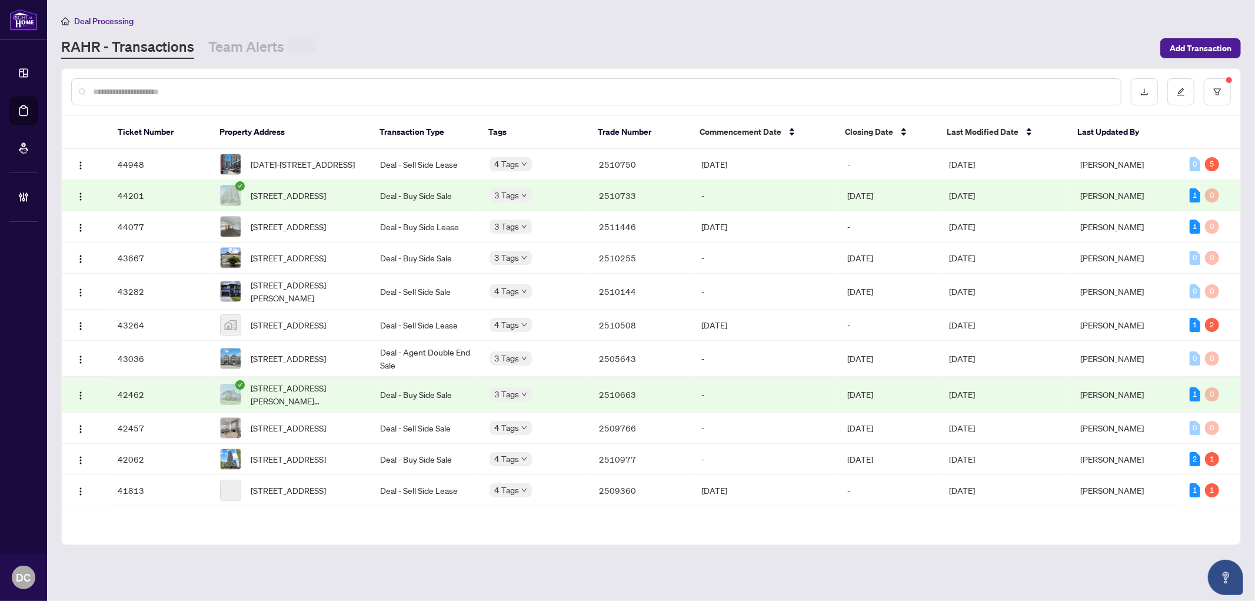
click at [239, 96] on input "text" at bounding box center [602, 91] width 1018 height 13
click at [324, 157] on span "1618-2545 SIMCOE STREET NORTH St, Oshawa, Ontario L1L 0W3, Canada" at bounding box center [303, 163] width 104 height 13
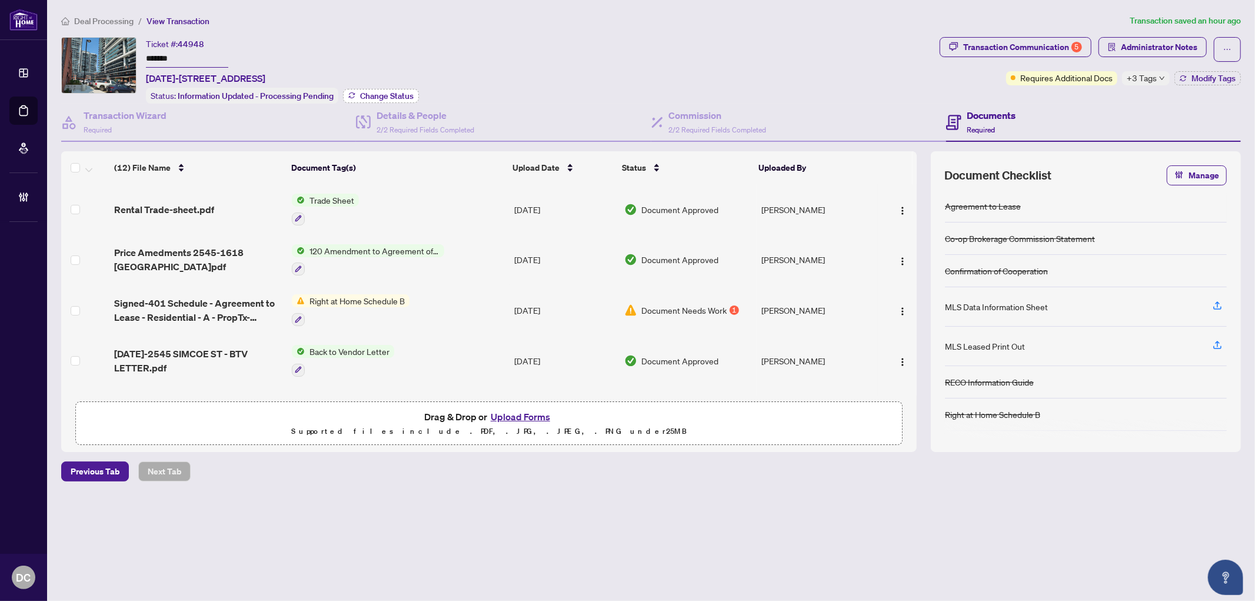
click at [361, 95] on span "Change Status" at bounding box center [387, 96] width 54 height 8
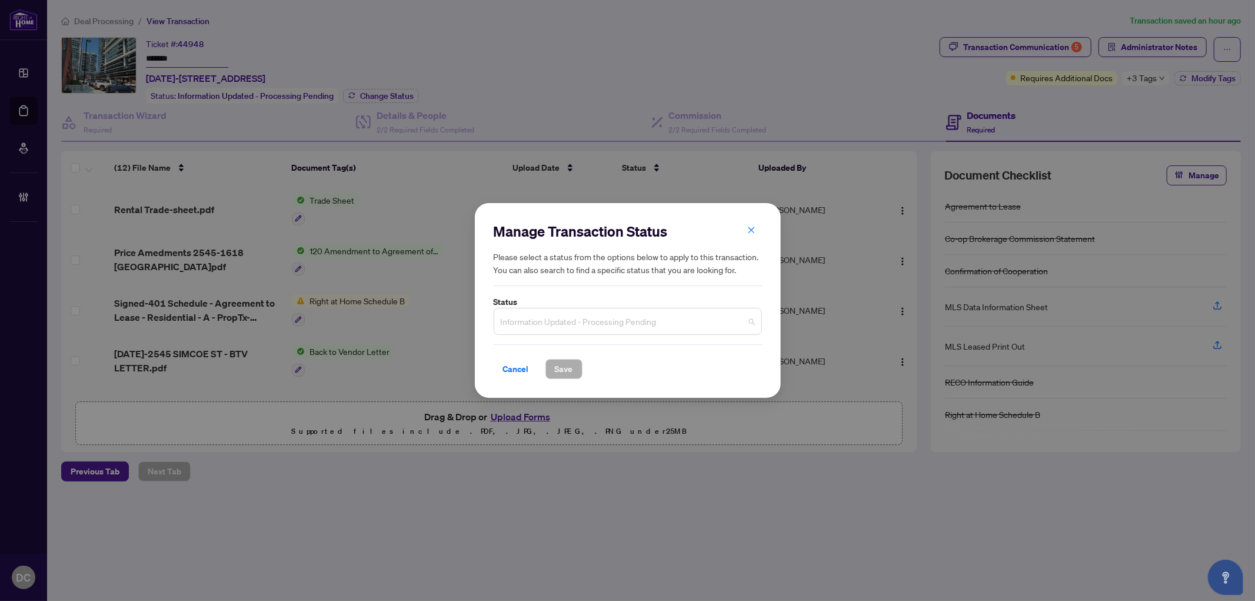
click at [566, 326] on span "Information Updated - Processing Pending" at bounding box center [628, 321] width 254 height 22
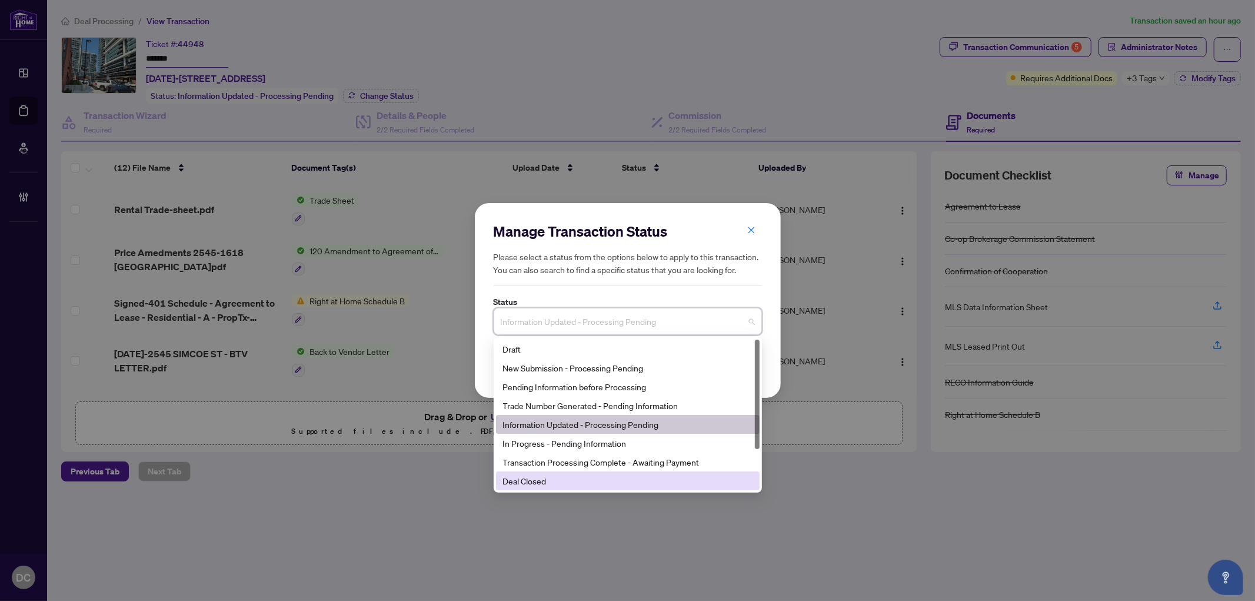
click at [550, 478] on div "Deal Closed" at bounding box center [627, 480] width 249 height 13
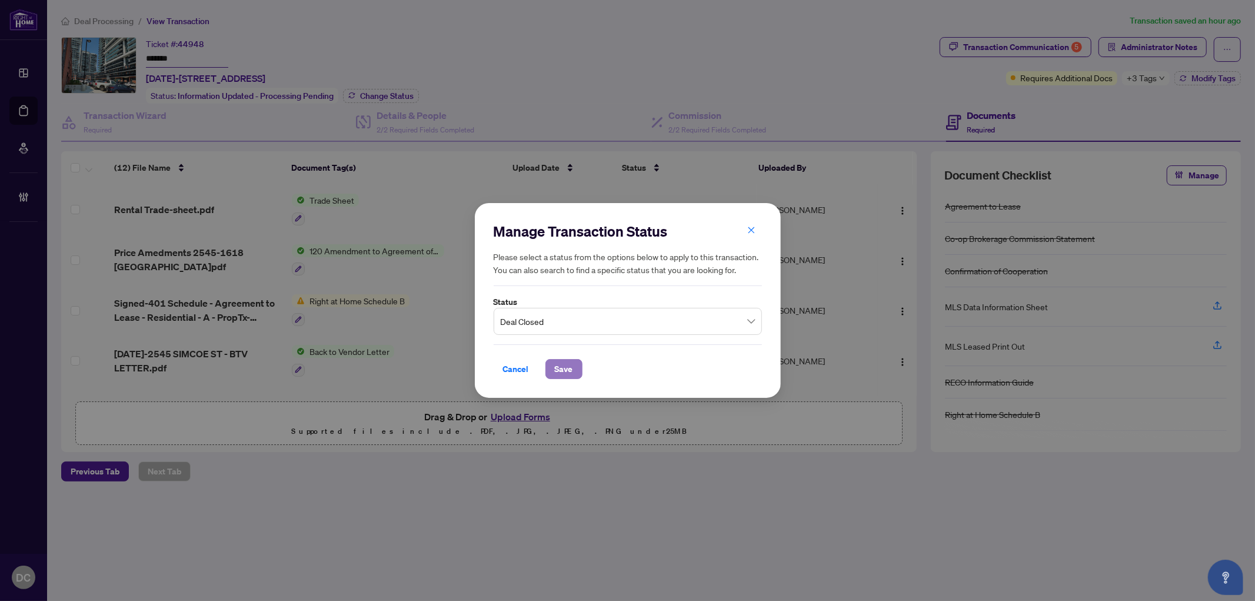
click at [567, 371] on span "Save" at bounding box center [564, 368] width 18 height 19
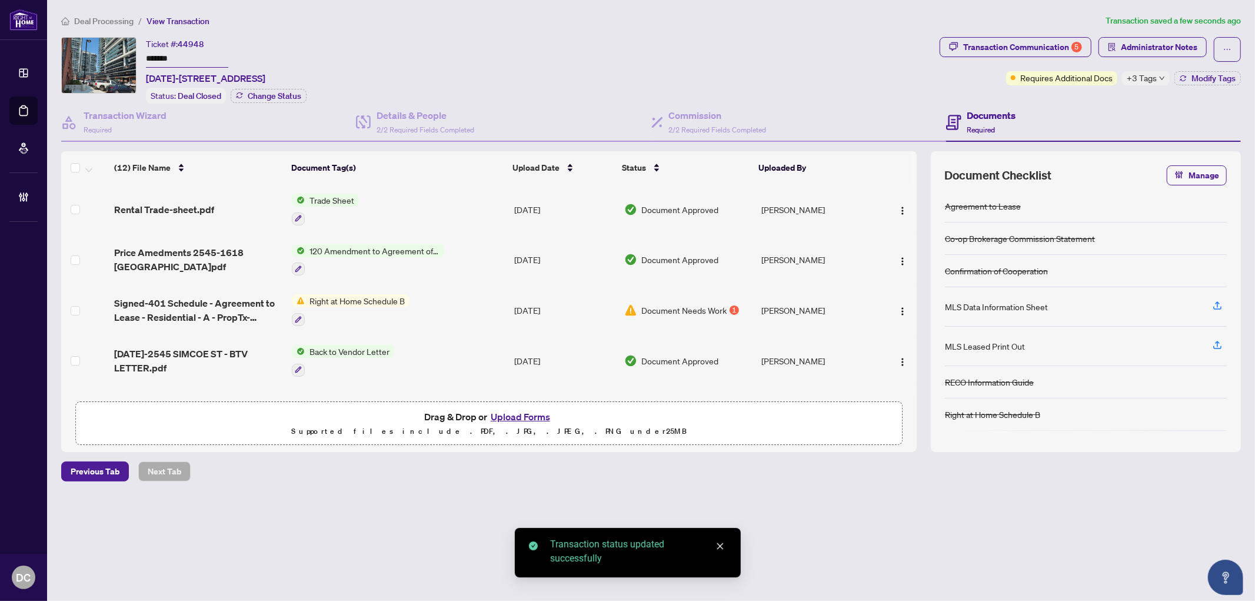
drag, startPoint x: 201, startPoint y: 56, endPoint x: 122, endPoint y: 55, distance: 78.8
click at [122, 55] on div "Ticket #: 44948 ******* 1618-2545 SIMCOE STREET NORTH St, Oshawa, Ontario L1L 0…" at bounding box center [497, 70] width 873 height 66
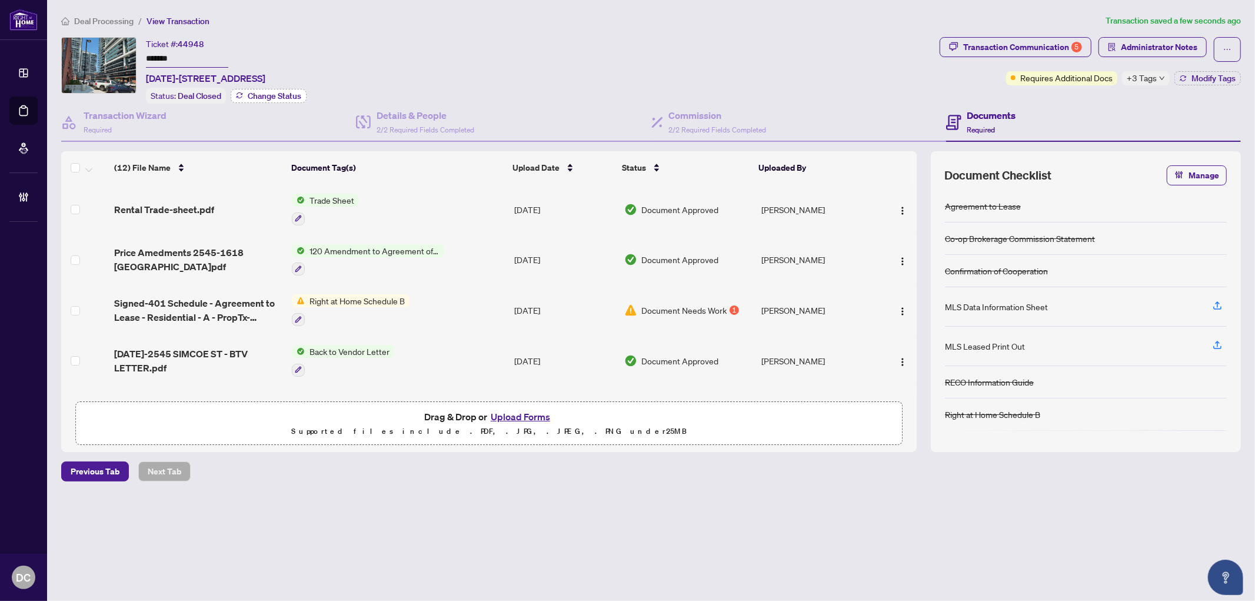
click at [283, 92] on span "Change Status" at bounding box center [275, 96] width 54 height 8
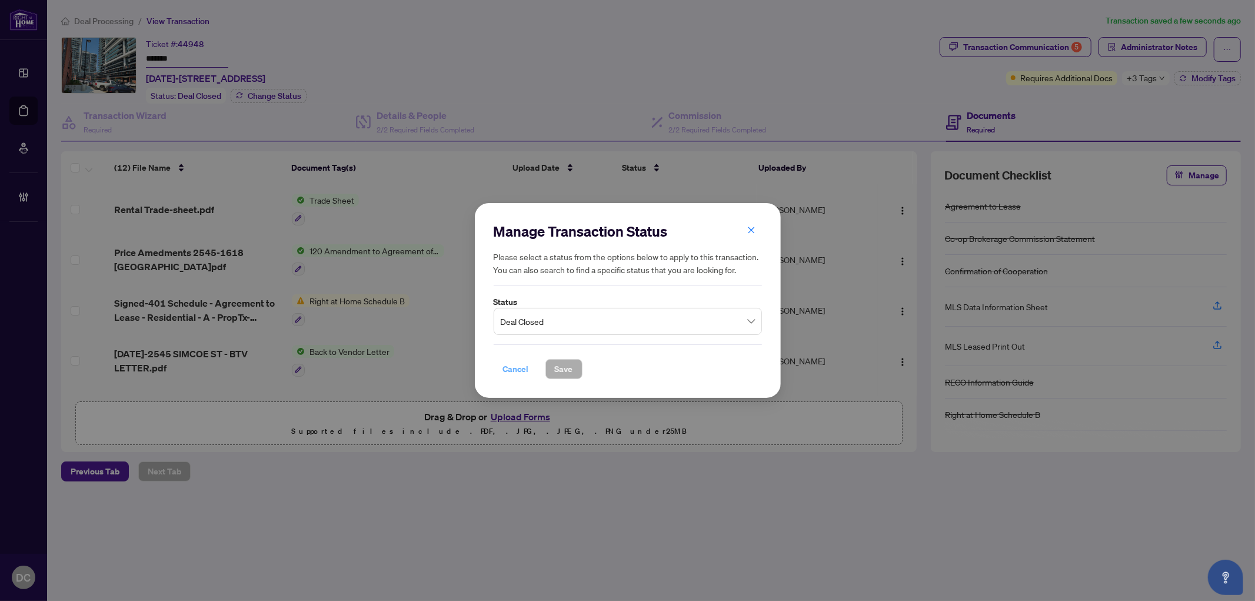
click at [510, 374] on span "Cancel" at bounding box center [516, 368] width 26 height 19
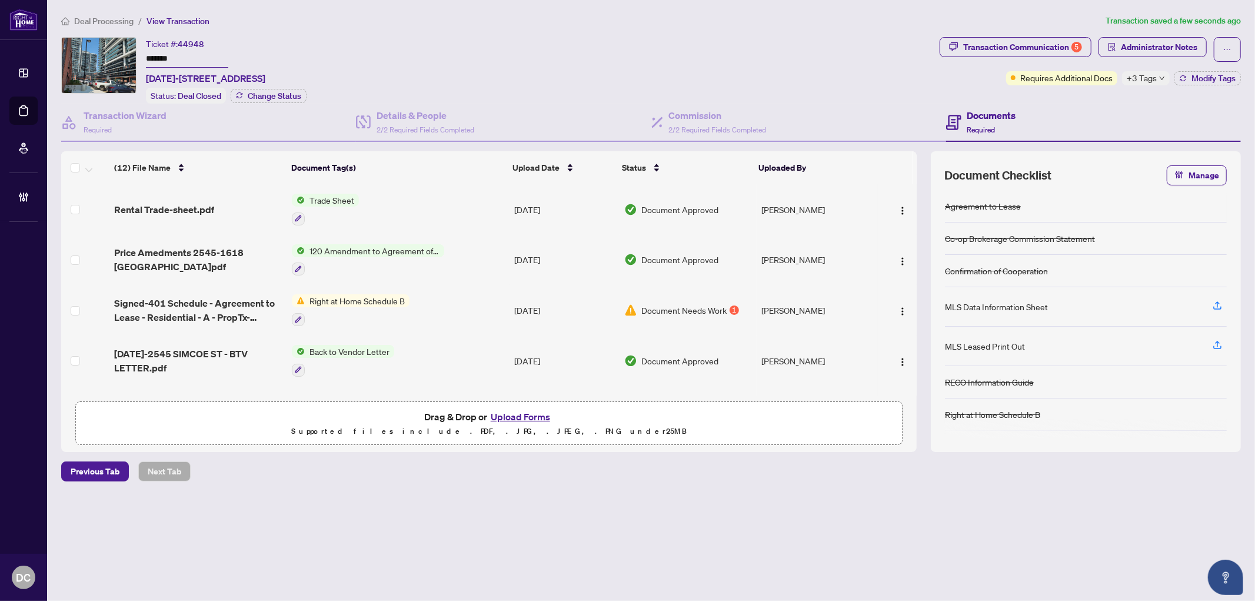
click at [1157, 78] on div "+3 Tags" at bounding box center [1146, 78] width 48 height 14
click at [1069, 107] on div "Documents Required" at bounding box center [1093, 123] width 295 height 38
click at [1193, 75] on span "Modify Tags" at bounding box center [1213, 78] width 44 height 8
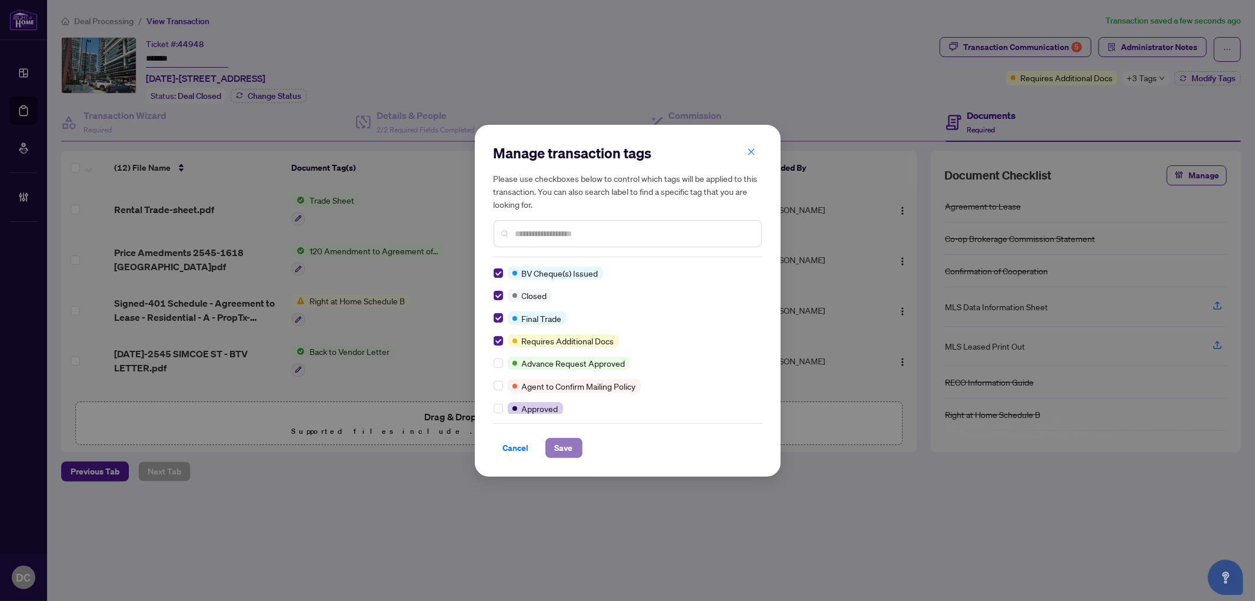
click at [556, 454] on span "Save" at bounding box center [564, 447] width 18 height 19
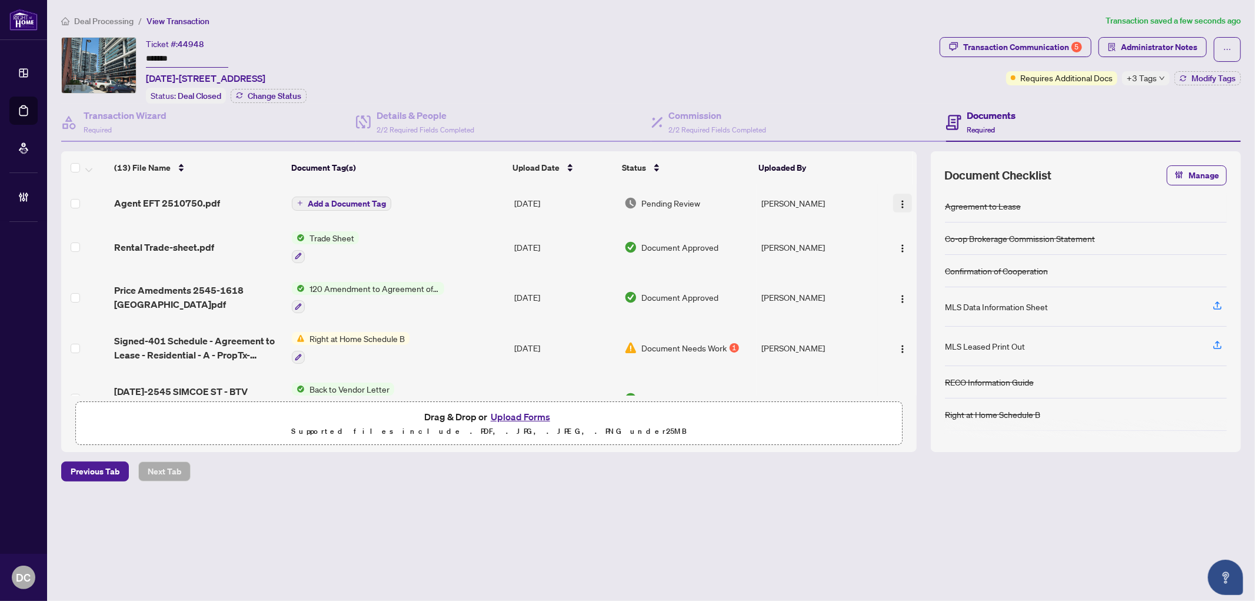
click at [898, 200] on img "button" at bounding box center [902, 203] width 9 height 9
click at [925, 296] on span "Document Permissions" at bounding box center [955, 298] width 112 height 13
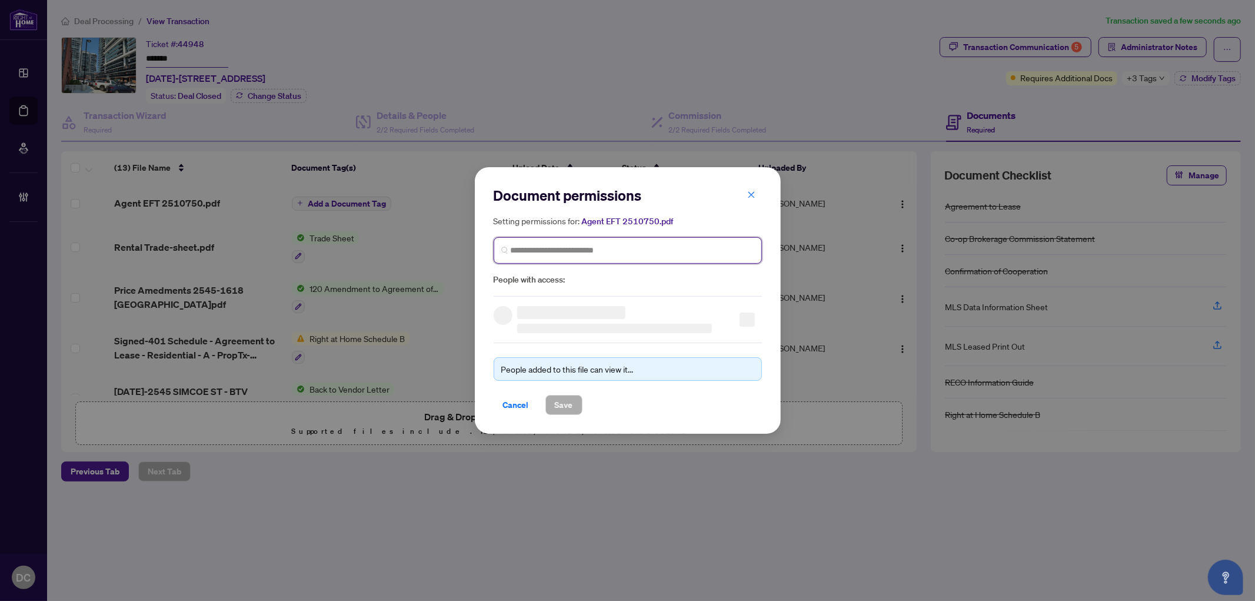
click at [591, 249] on input "search" at bounding box center [633, 250] width 244 height 12
type input "********"
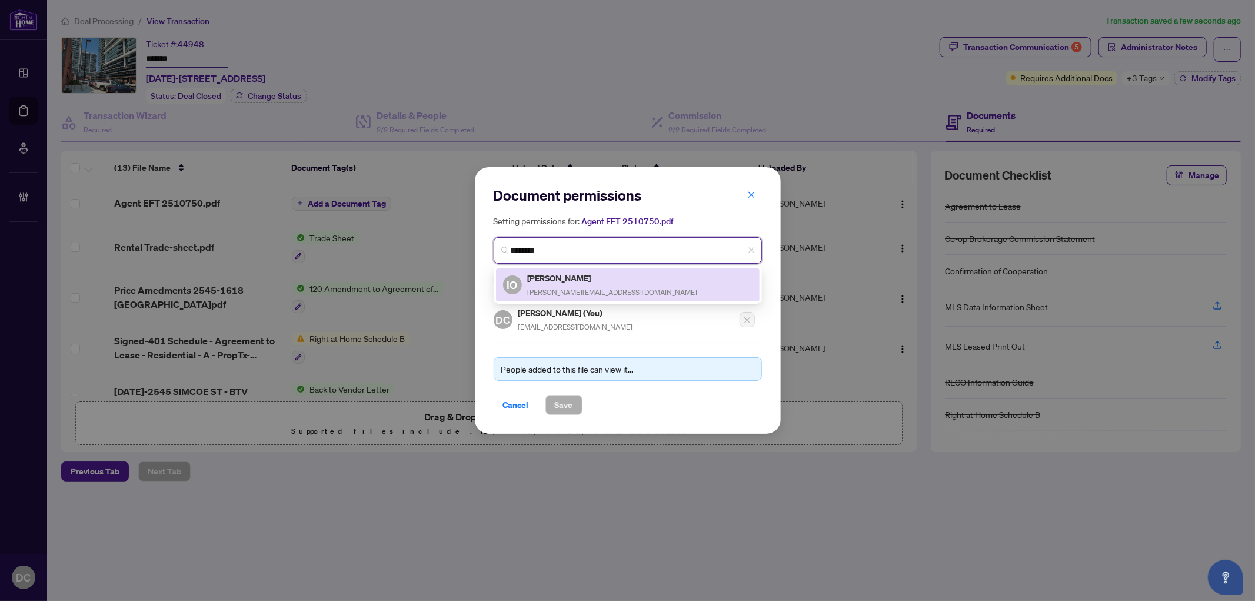
drag, startPoint x: 624, startPoint y: 283, endPoint x: 636, endPoint y: 281, distance: 12.0
click at [625, 283] on div "IO Isaac Obasuyi obasuyi@hotmail.com" at bounding box center [627, 284] width 249 height 27
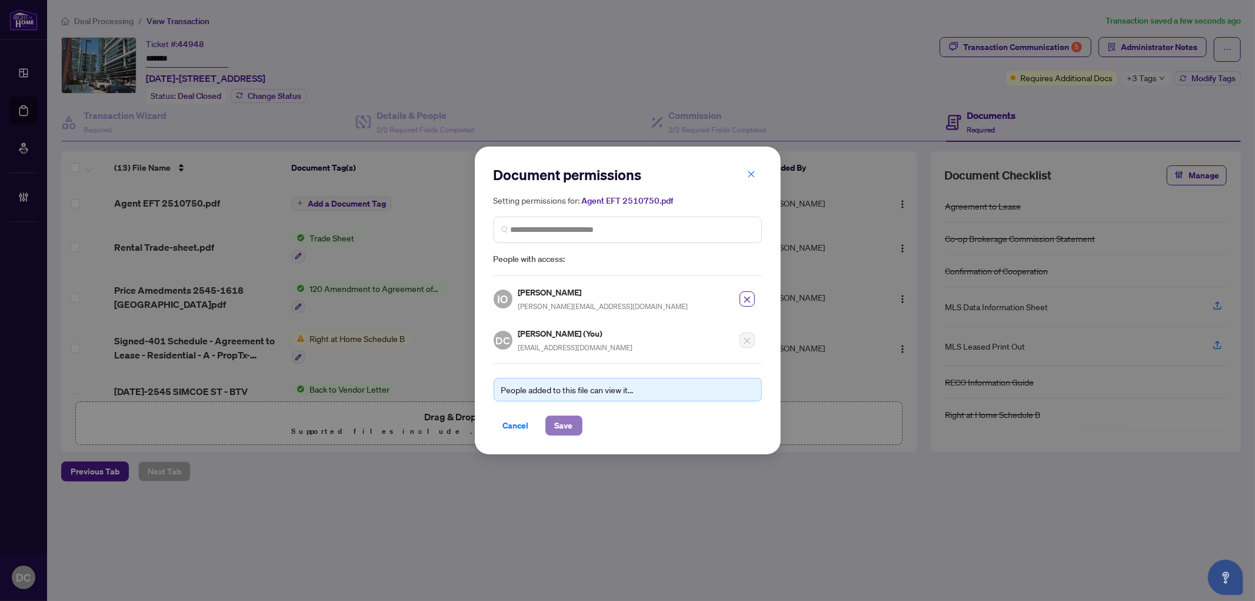
click at [572, 427] on span "Save" at bounding box center [564, 425] width 18 height 19
click at [1203, 75] on div "Document permissions Setting permissions for: Agent EFT 2510750.pdf 1082 IO Isa…" at bounding box center [627, 300] width 1255 height 601
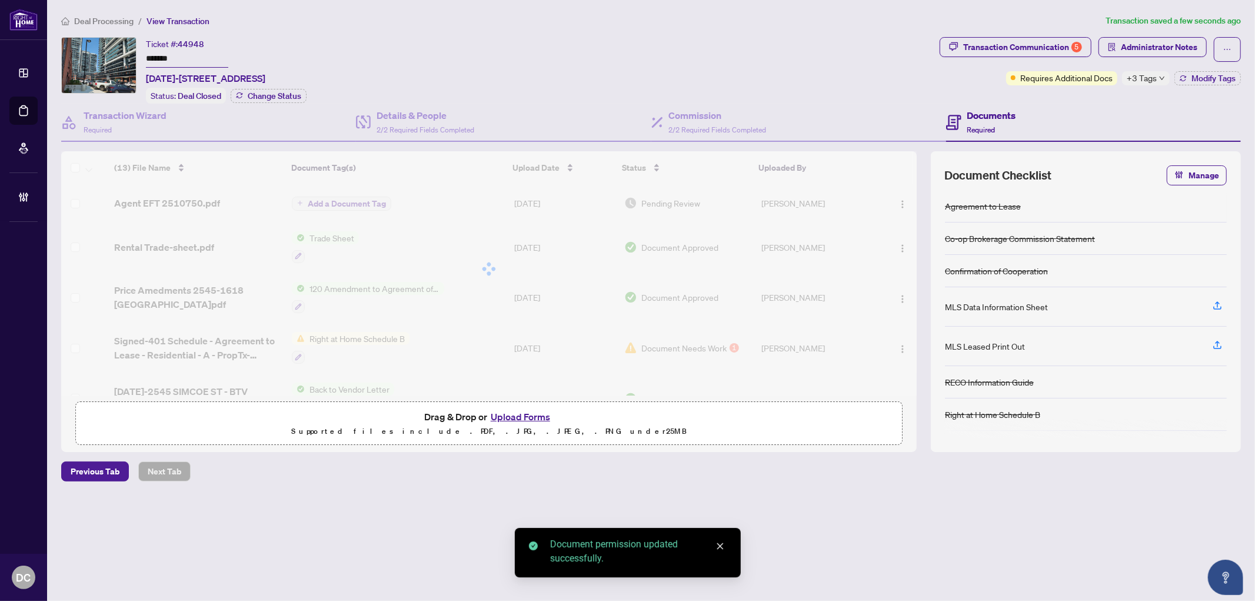
click at [1203, 75] on span "Modify Tags" at bounding box center [1213, 78] width 44 height 8
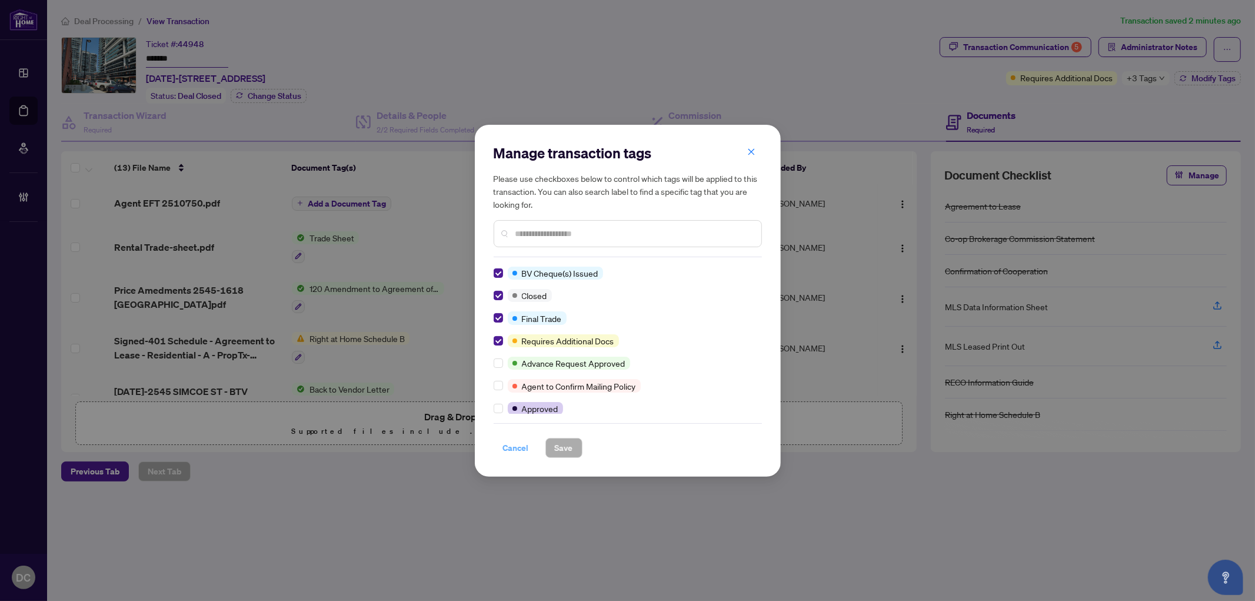
click at [512, 445] on span "Cancel" at bounding box center [516, 447] width 26 height 19
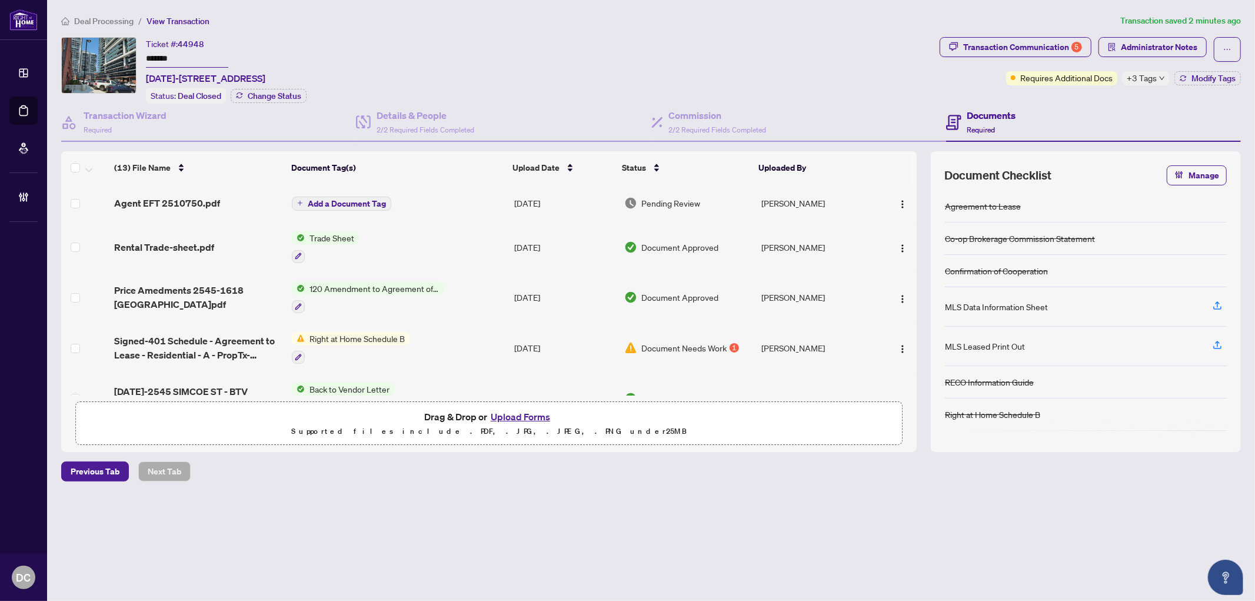
click at [887, 201] on div at bounding box center [896, 203] width 29 height 19
click at [898, 201] on img "button" at bounding box center [902, 203] width 9 height 9
click at [909, 295] on span "Document Permissions" at bounding box center [955, 298] width 112 height 13
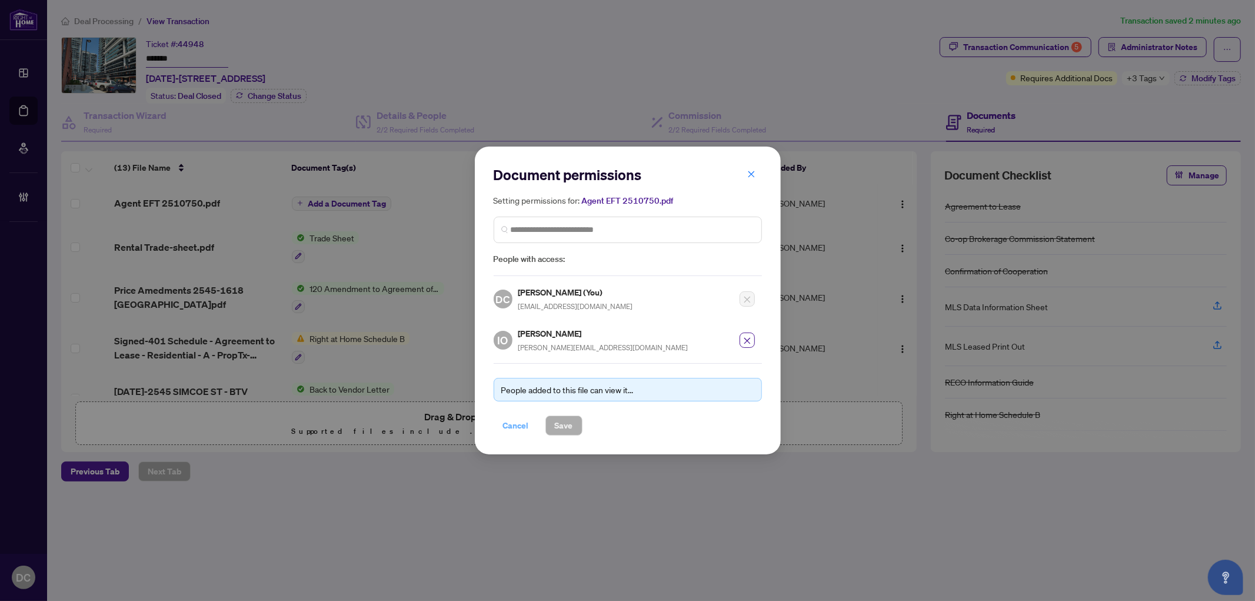
click at [518, 425] on span "Cancel" at bounding box center [516, 425] width 26 height 19
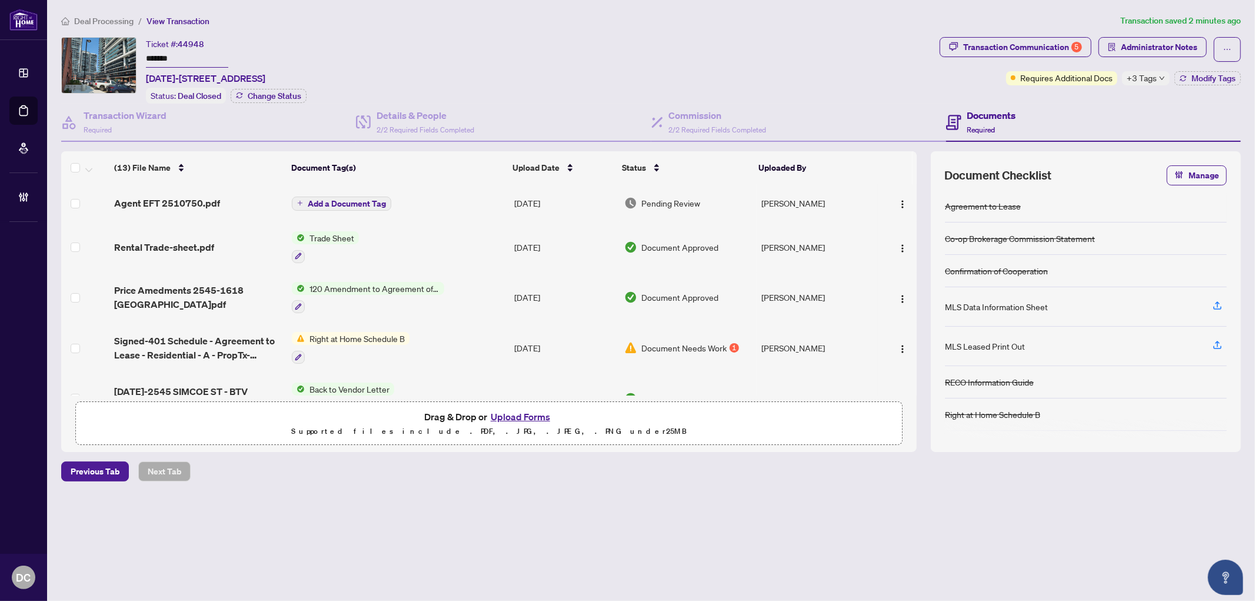
click at [322, 199] on span "Add a Document Tag" at bounding box center [347, 203] width 78 height 8
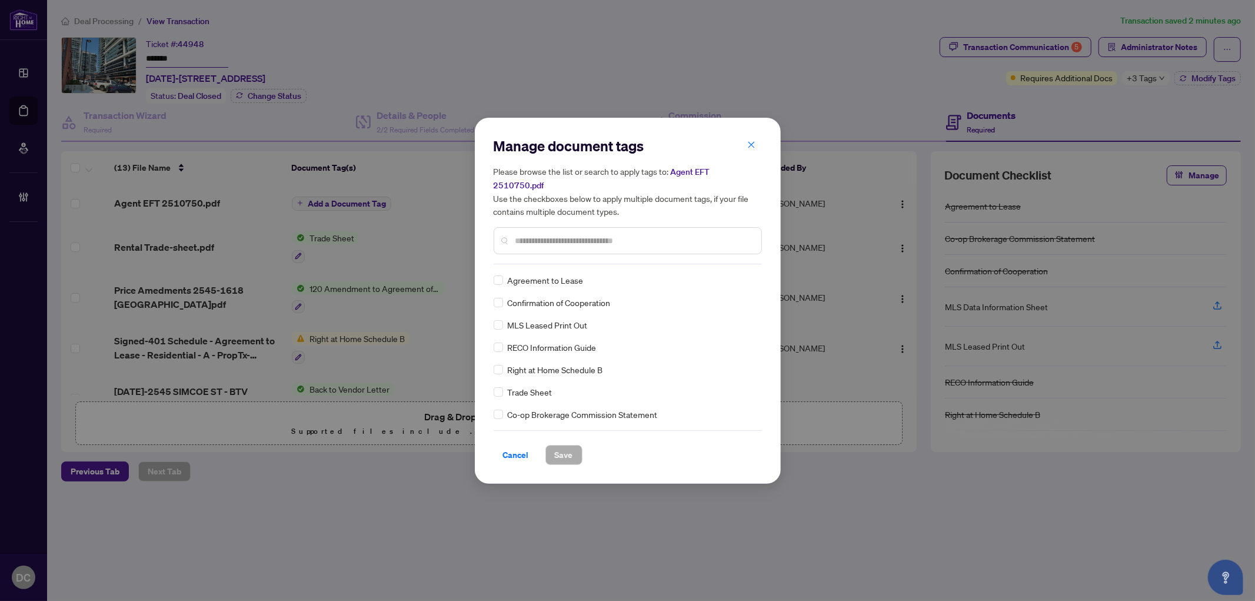
click at [642, 257] on div "Manage document tags Please browse the list or search to apply tags to: Agent E…" at bounding box center [627, 300] width 268 height 328
click at [659, 234] on input "text" at bounding box center [633, 240] width 236 height 13
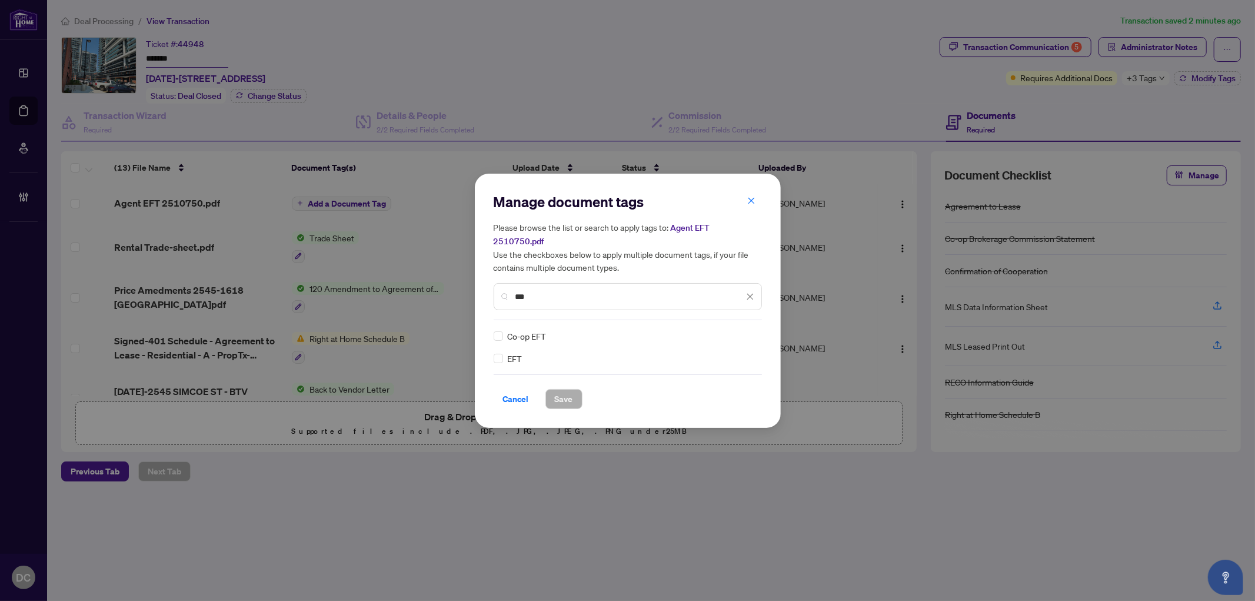
type input "***"
click at [742, 333] on img at bounding box center [738, 336] width 12 height 12
click at [706, 383] on div "Approved" at bounding box center [706, 385] width 75 height 13
click at [569, 395] on span "Save" at bounding box center [564, 398] width 18 height 19
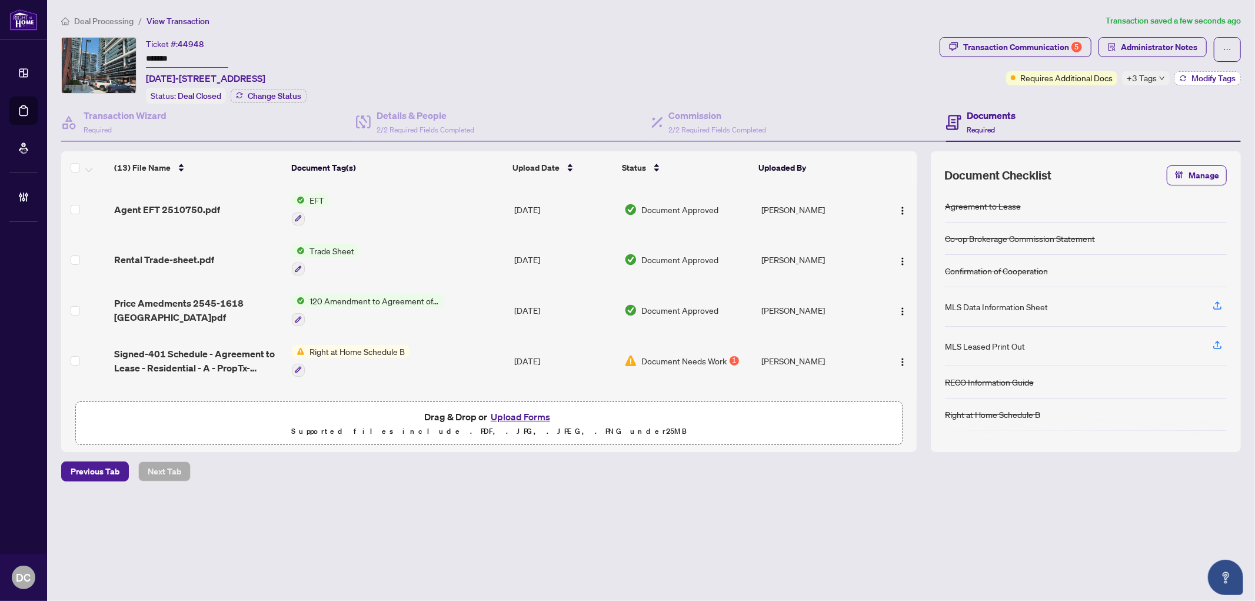
click at [1203, 74] on span "Modify Tags" at bounding box center [1213, 78] width 44 height 8
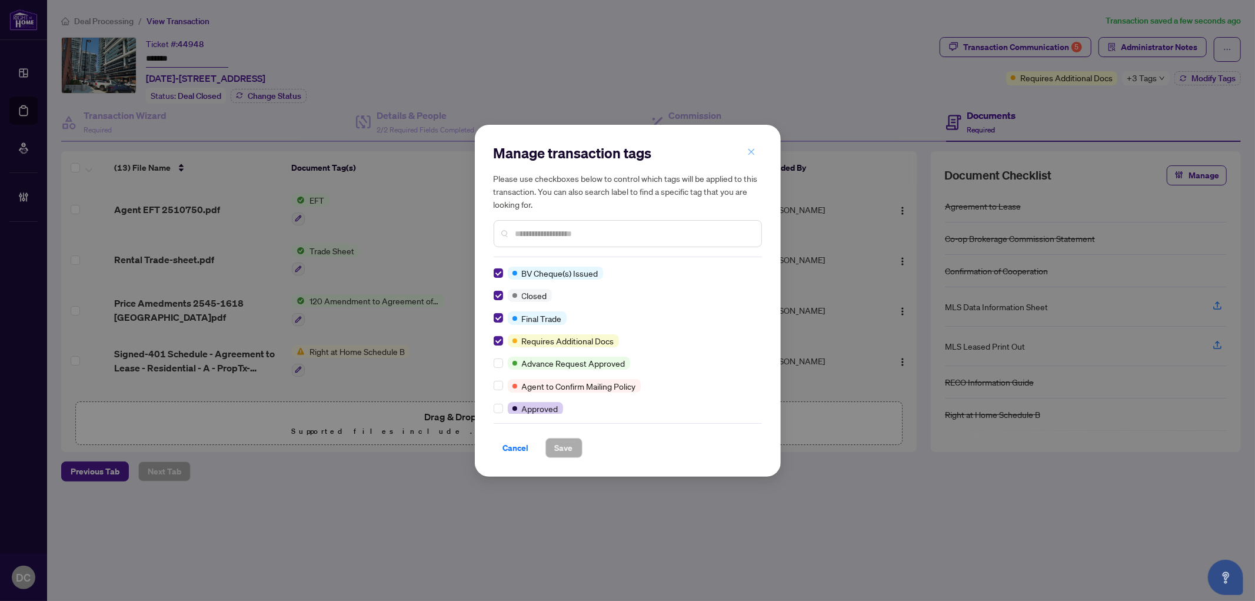
click at [750, 147] on span "button" at bounding box center [751, 152] width 8 height 19
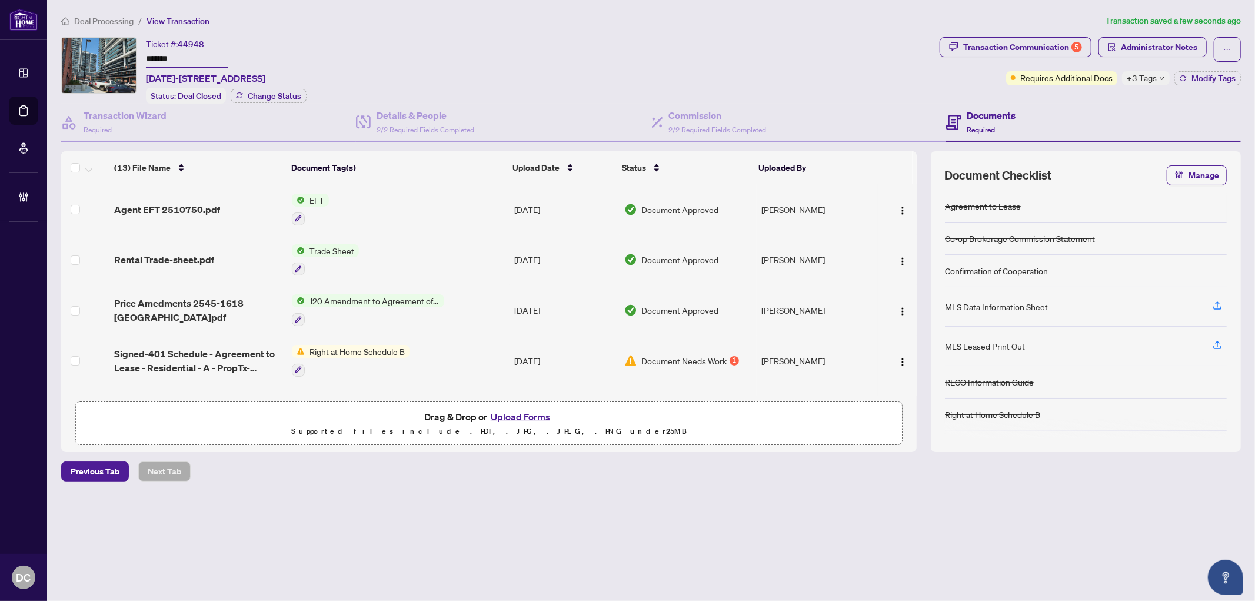
drag, startPoint x: 102, startPoint y: 22, endPoint x: 34, endPoint y: 19, distance: 68.3
click at [100, 22] on span "Deal Processing" at bounding box center [103, 21] width 59 height 11
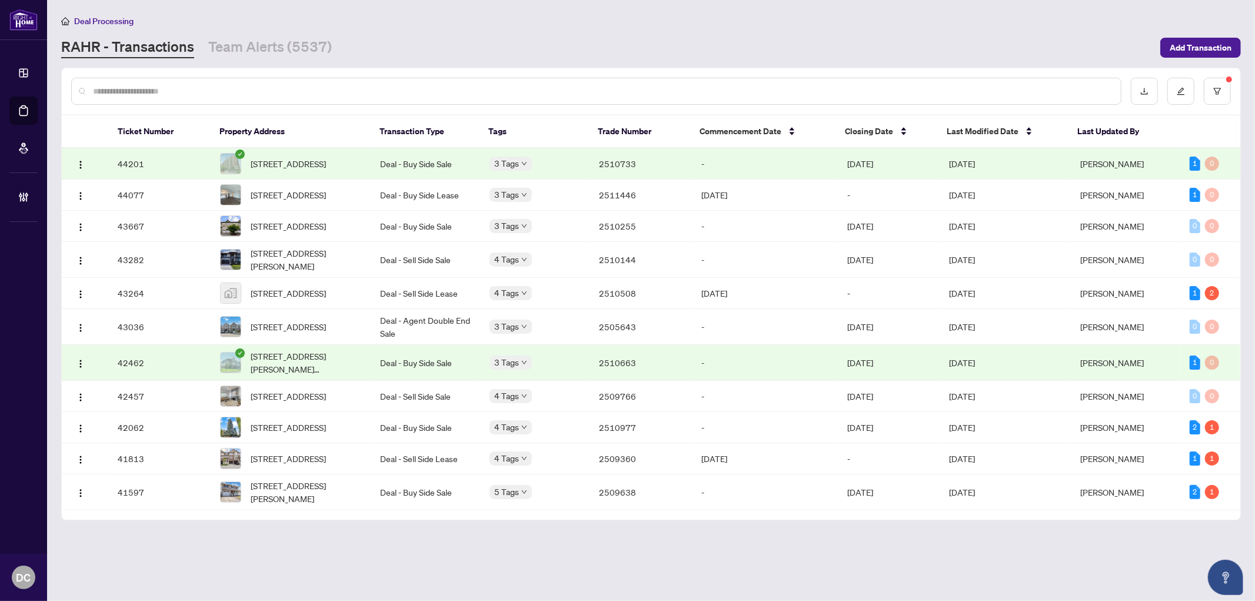
click at [796, 162] on td "-" at bounding box center [765, 163] width 146 height 31
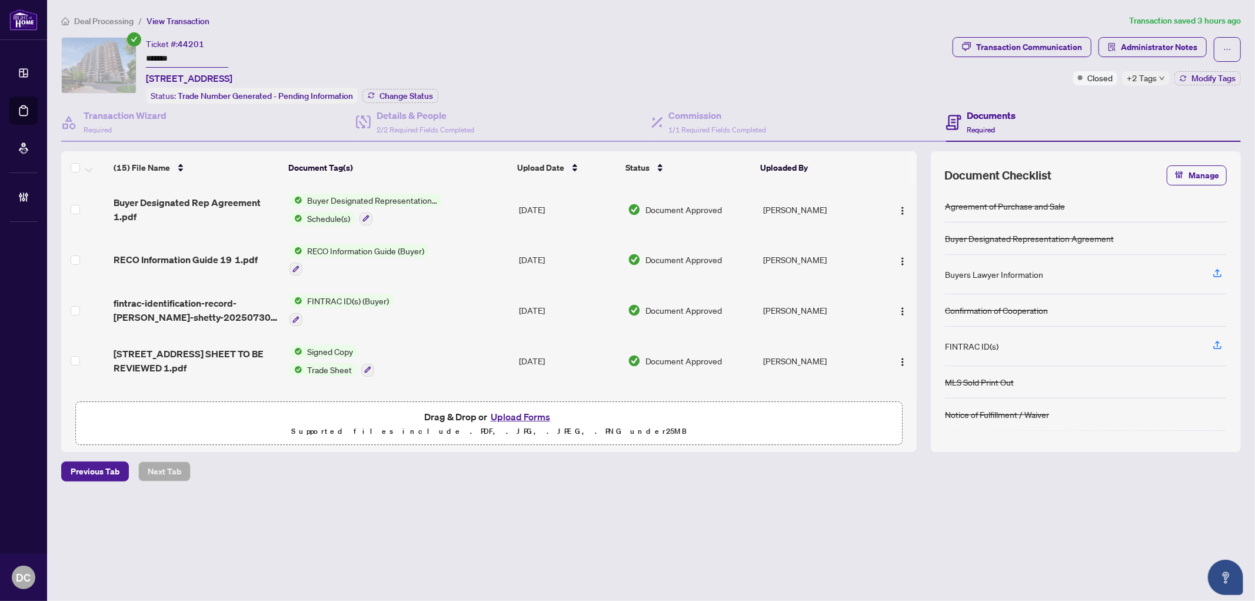
drag, startPoint x: 202, startPoint y: 60, endPoint x: 56, endPoint y: 44, distance: 147.4
click at [56, 44] on div "Ticket #: 44201 ******* 701-310 Red Maple Rd, Richmond Hill, Ontario L4C 0T7, C…" at bounding box center [650, 244] width 1189 height 415
click at [379, 88] on div "Status: Trade Number Generated - Pending Information Change Status" at bounding box center [292, 96] width 292 height 16
click at [418, 94] on span "Change Status" at bounding box center [406, 96] width 54 height 8
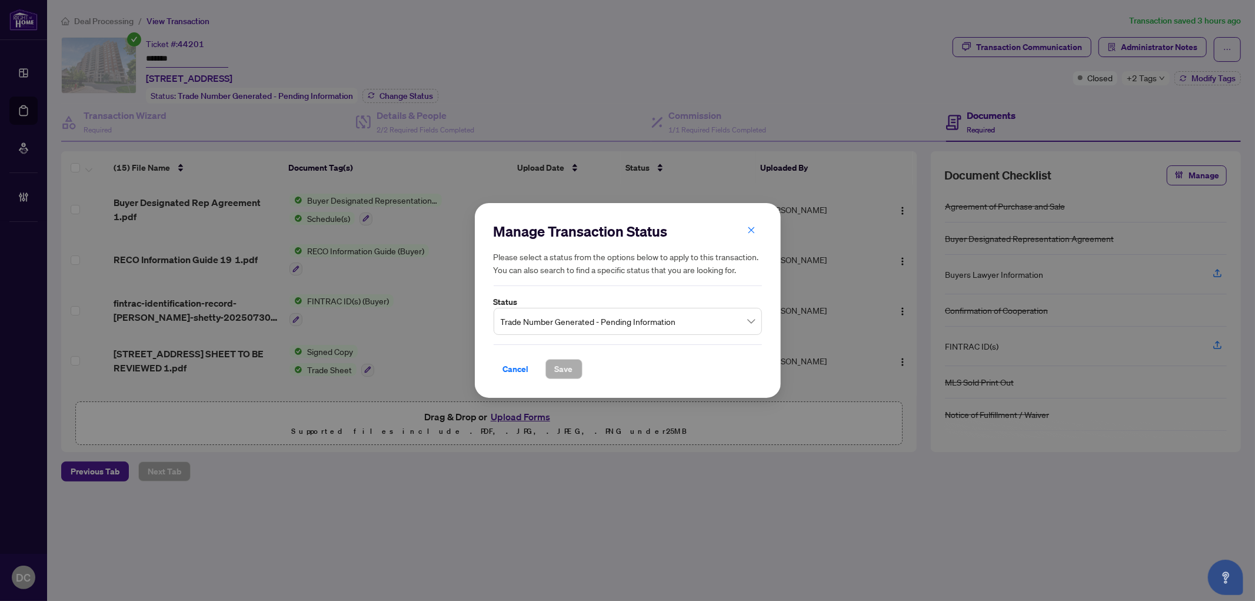
drag, startPoint x: 576, startPoint y: 328, endPoint x: 580, endPoint y: 334, distance: 6.9
click at [577, 328] on span "Trade Number Generated - Pending Information" at bounding box center [628, 321] width 254 height 22
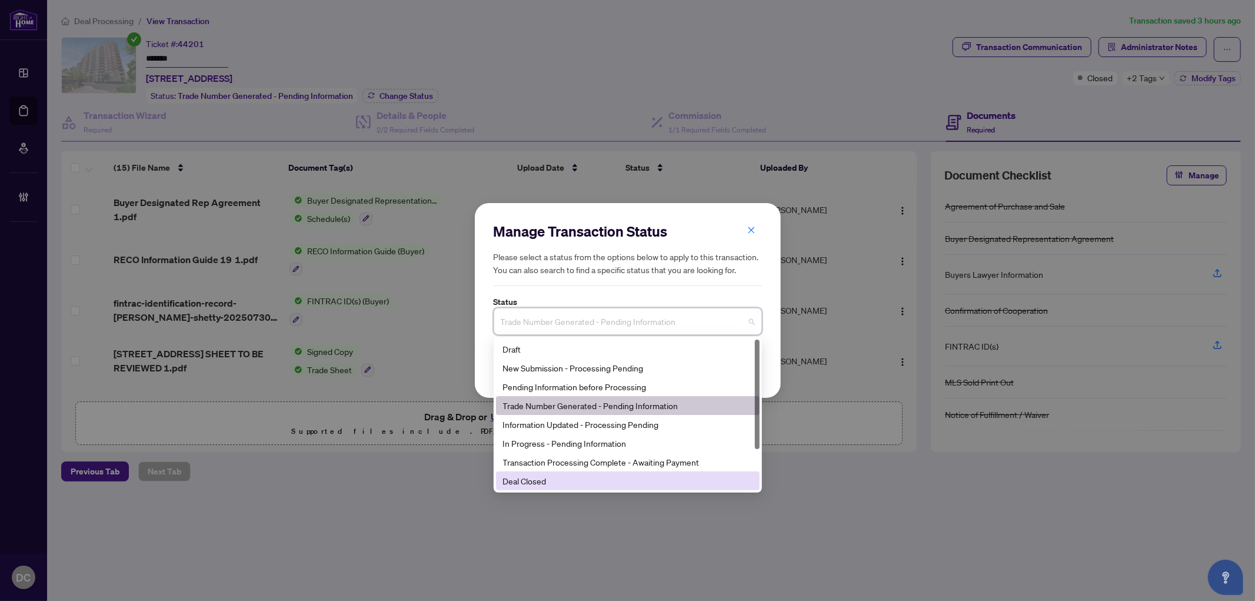
click at [566, 487] on div "Deal Closed" at bounding box center [628, 480] width 264 height 19
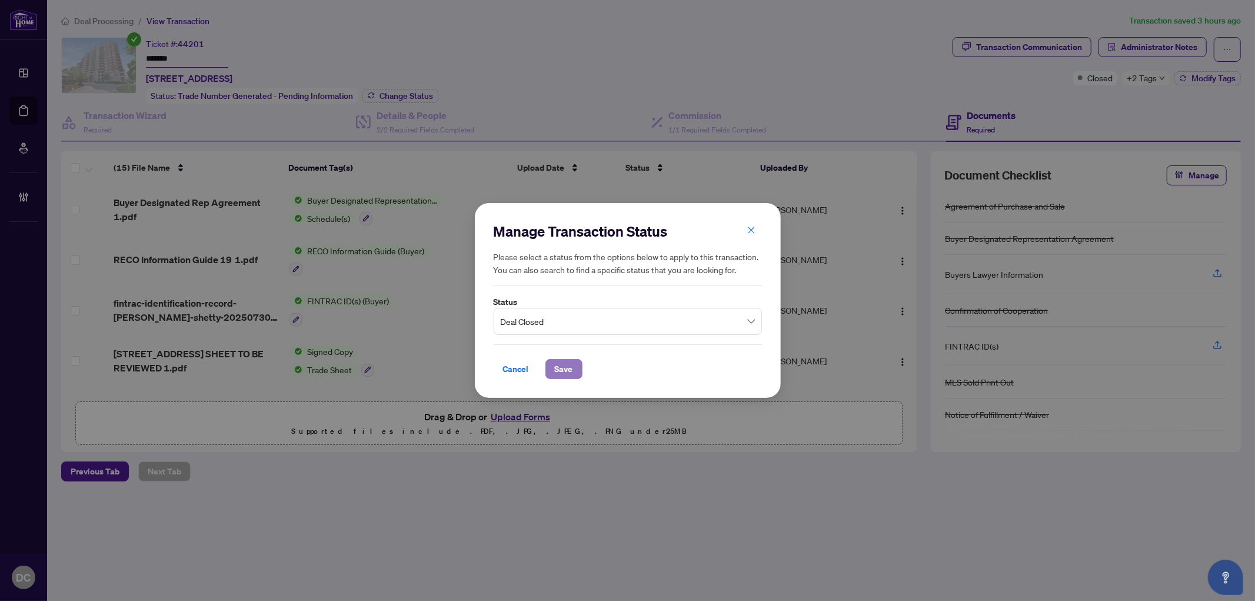
click at [561, 361] on span "Save" at bounding box center [564, 368] width 18 height 19
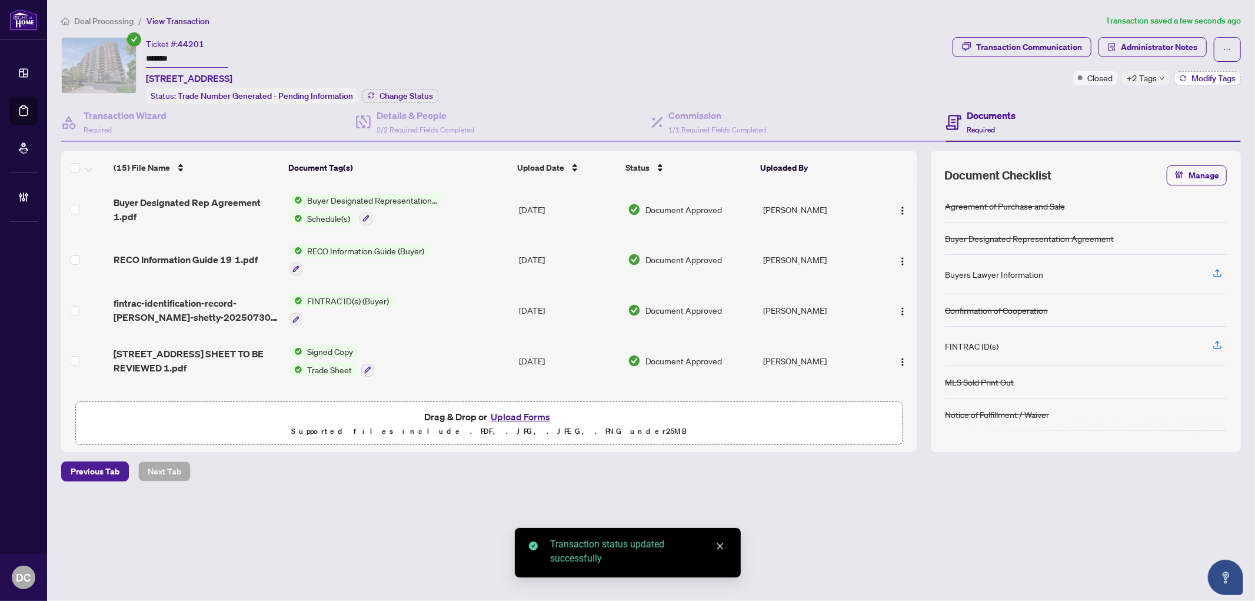
click at [1203, 74] on span "Modify Tags" at bounding box center [1213, 78] width 44 height 8
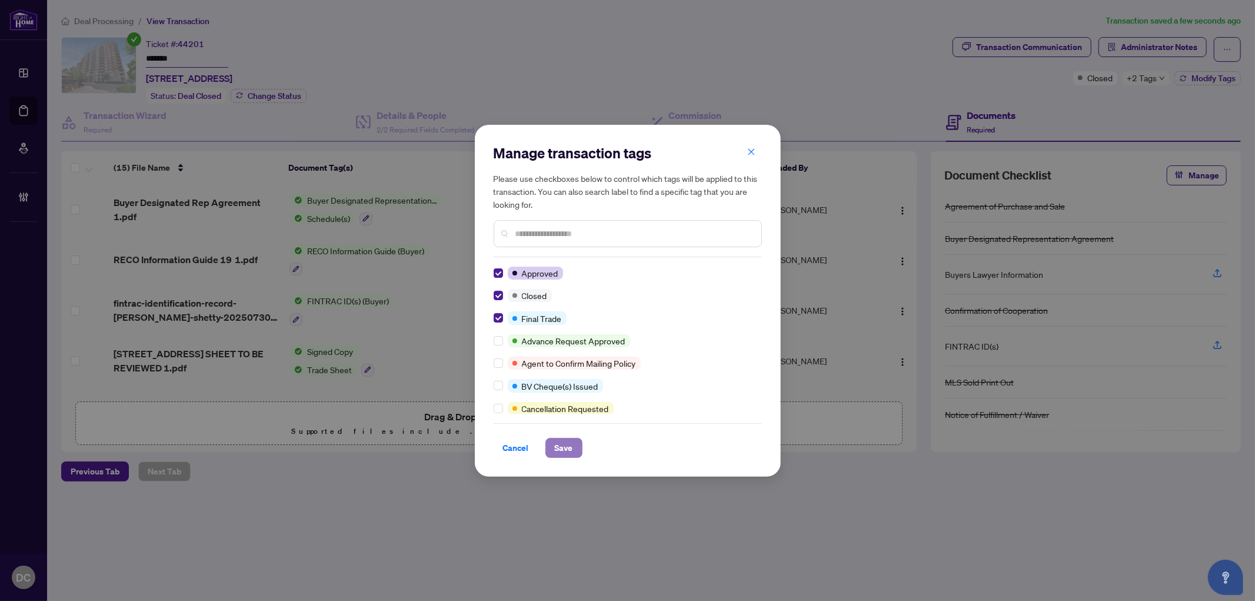
click at [569, 443] on span "Save" at bounding box center [564, 447] width 18 height 19
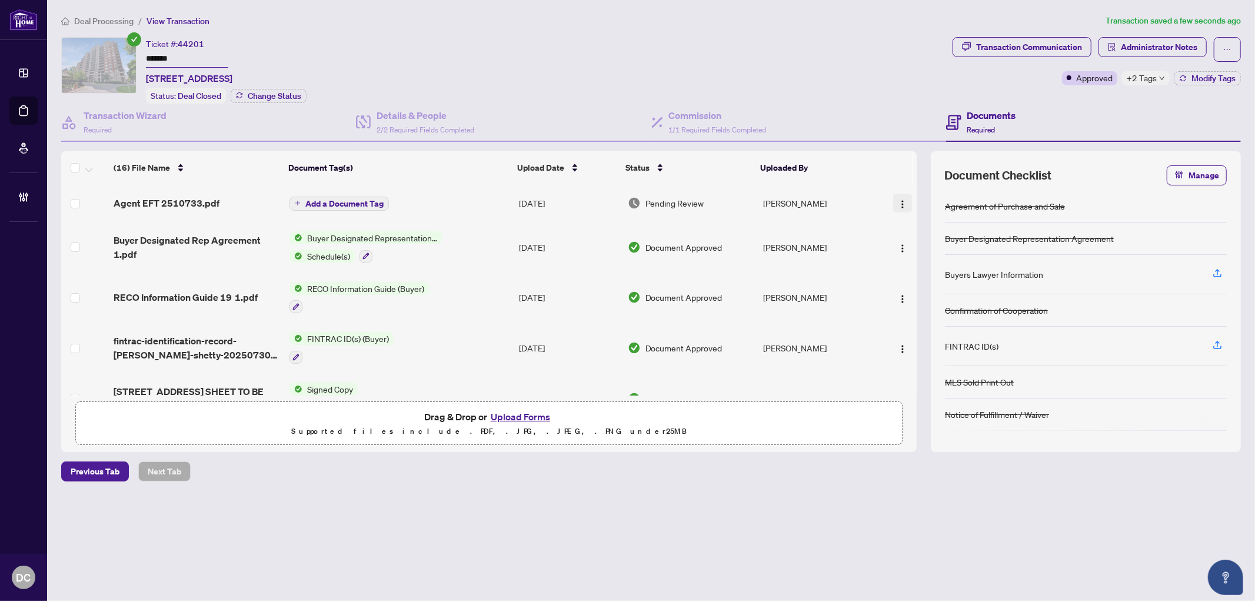
click at [898, 200] on img "button" at bounding box center [902, 203] width 9 height 9
click at [915, 298] on span "Document Permissions" at bounding box center [955, 298] width 112 height 13
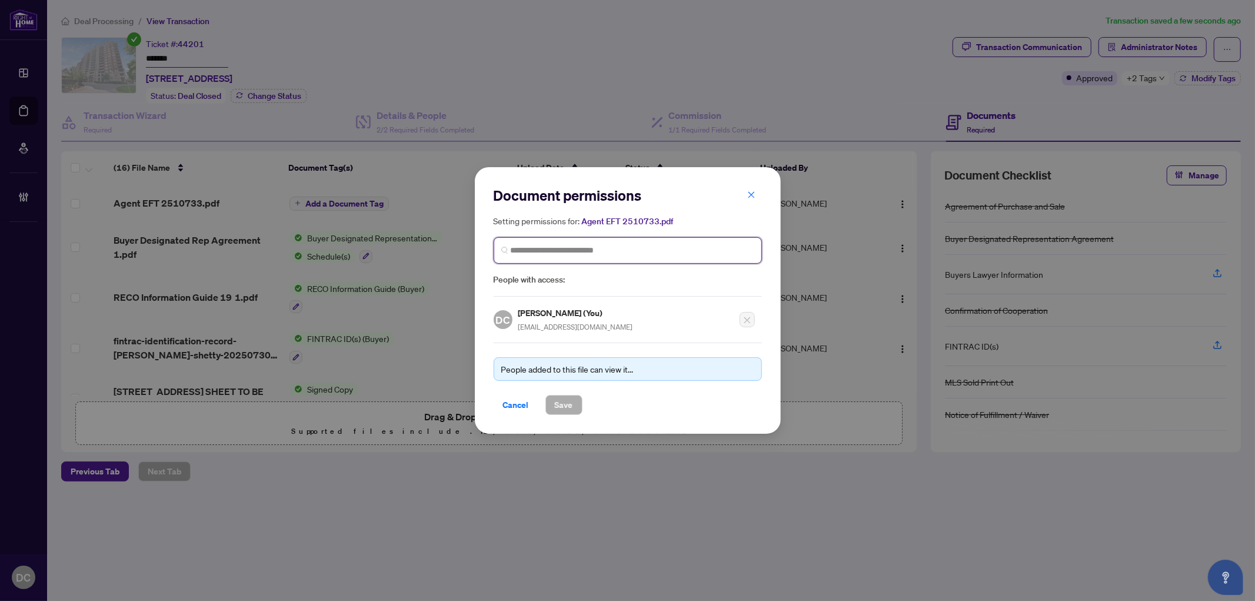
click at [692, 245] on input "search" at bounding box center [633, 250] width 244 height 12
type input "**********"
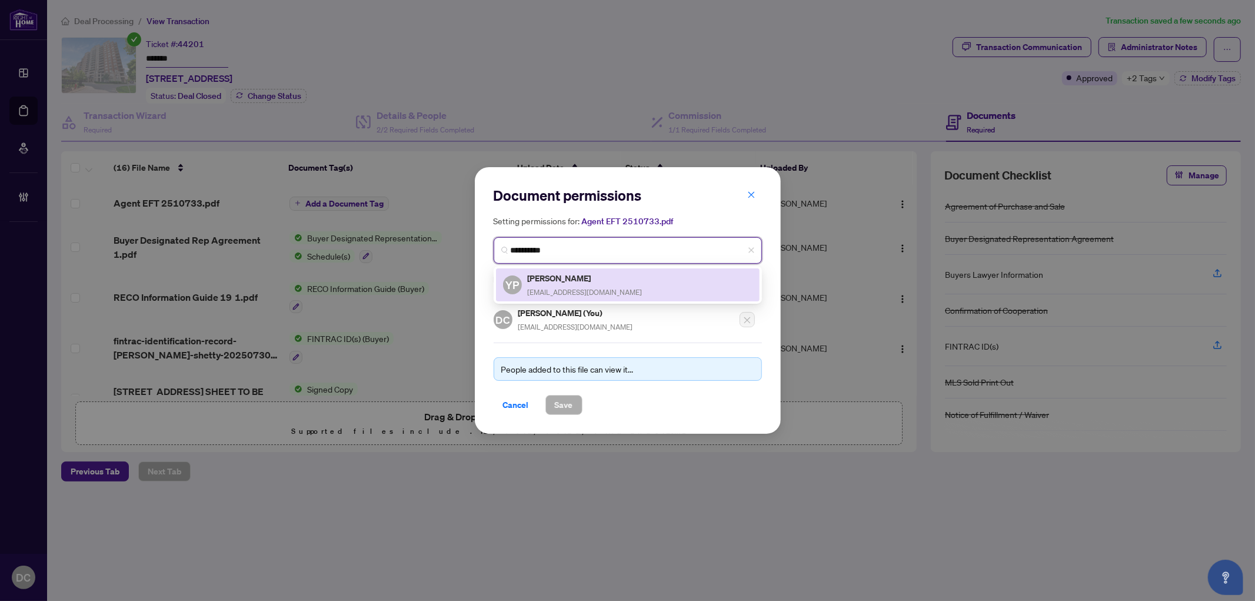
click at [605, 285] on div "YP Yash Palse yashgo@gmail.com" at bounding box center [627, 284] width 249 height 27
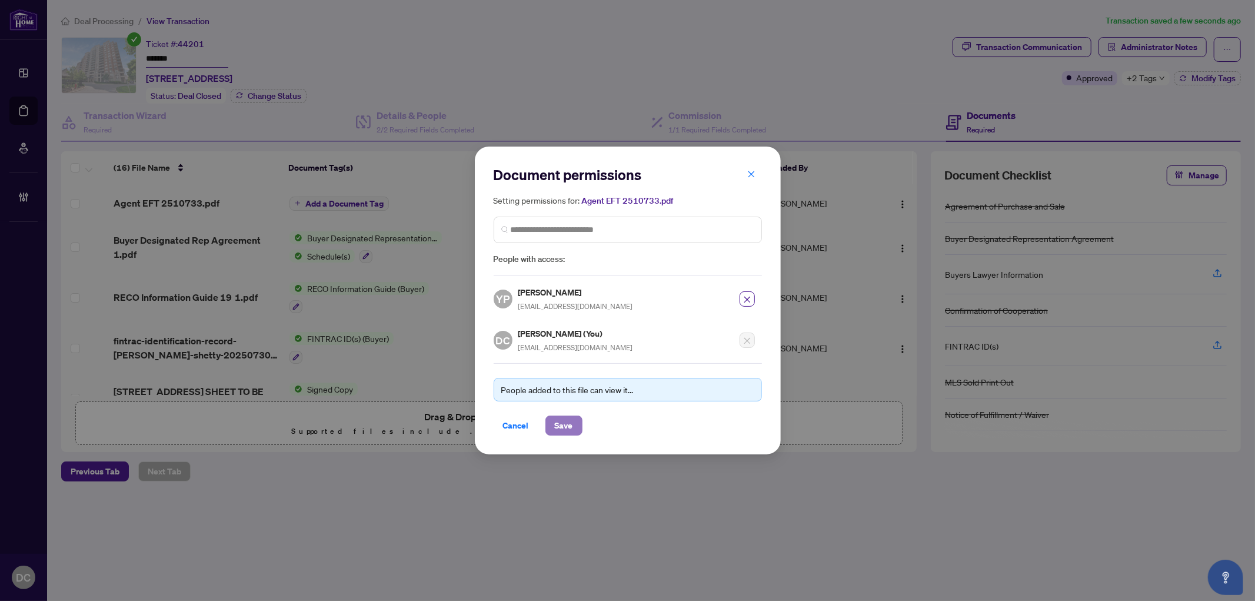
click at [567, 431] on span "Save" at bounding box center [564, 425] width 18 height 19
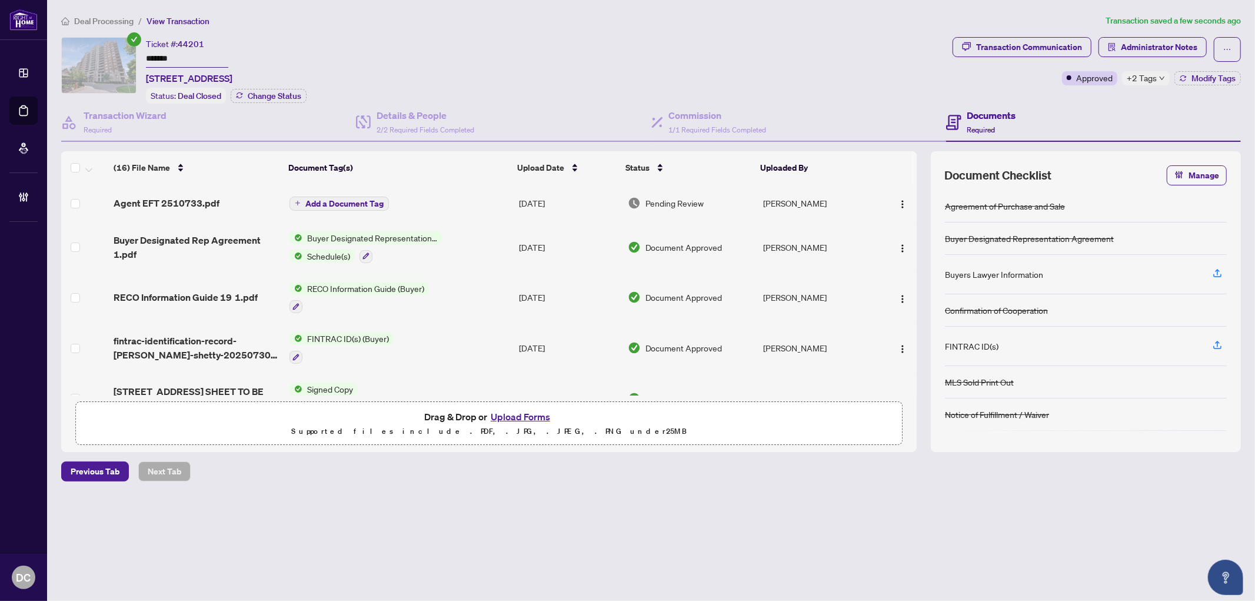
click at [313, 199] on span "Add a Document Tag" at bounding box center [344, 203] width 78 height 8
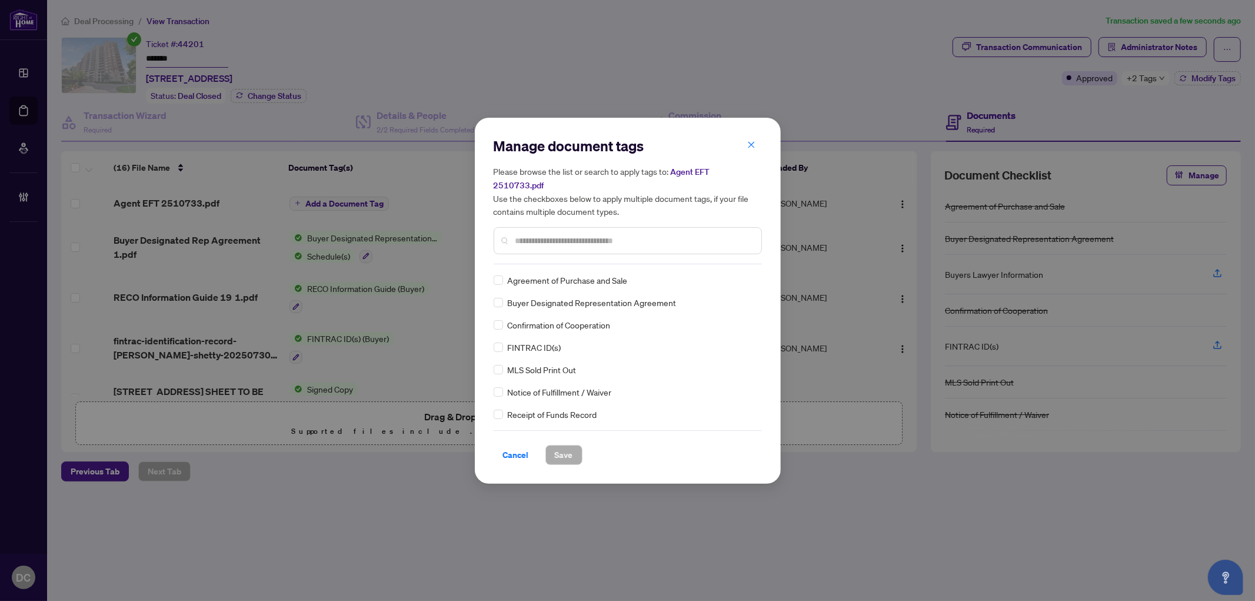
click at [579, 234] on input "text" at bounding box center [633, 240] width 236 height 13
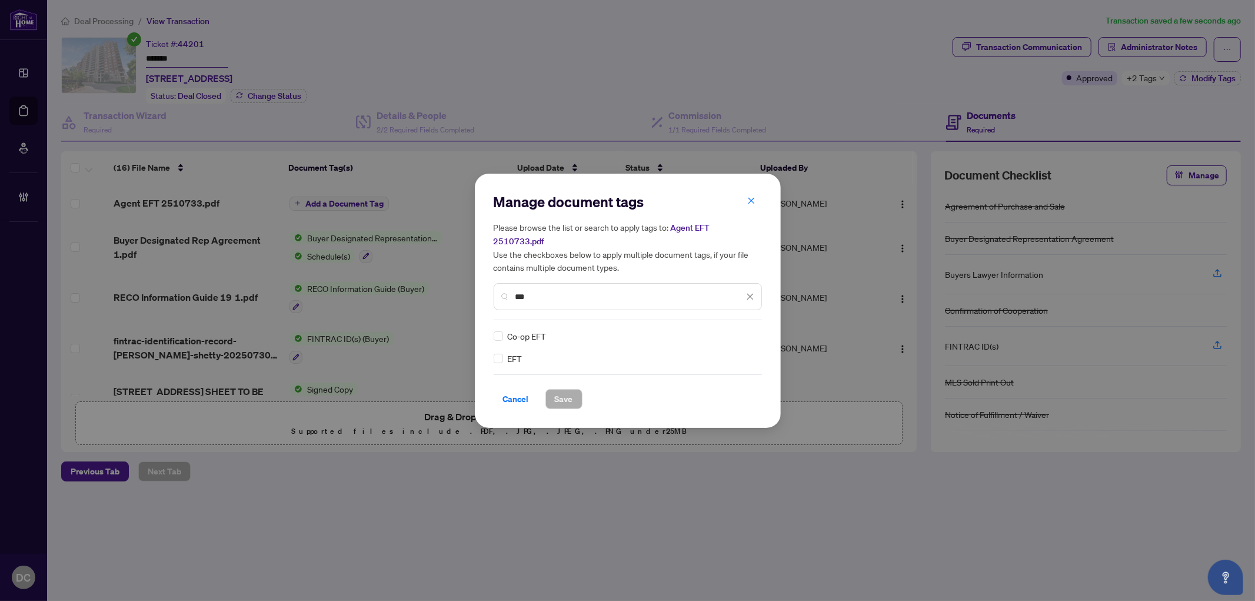
type input "***"
click at [745, 330] on div at bounding box center [743, 336] width 22 height 12
click at [723, 381] on div "Approved" at bounding box center [706, 385] width 75 height 13
click at [558, 391] on span "Save" at bounding box center [564, 398] width 18 height 19
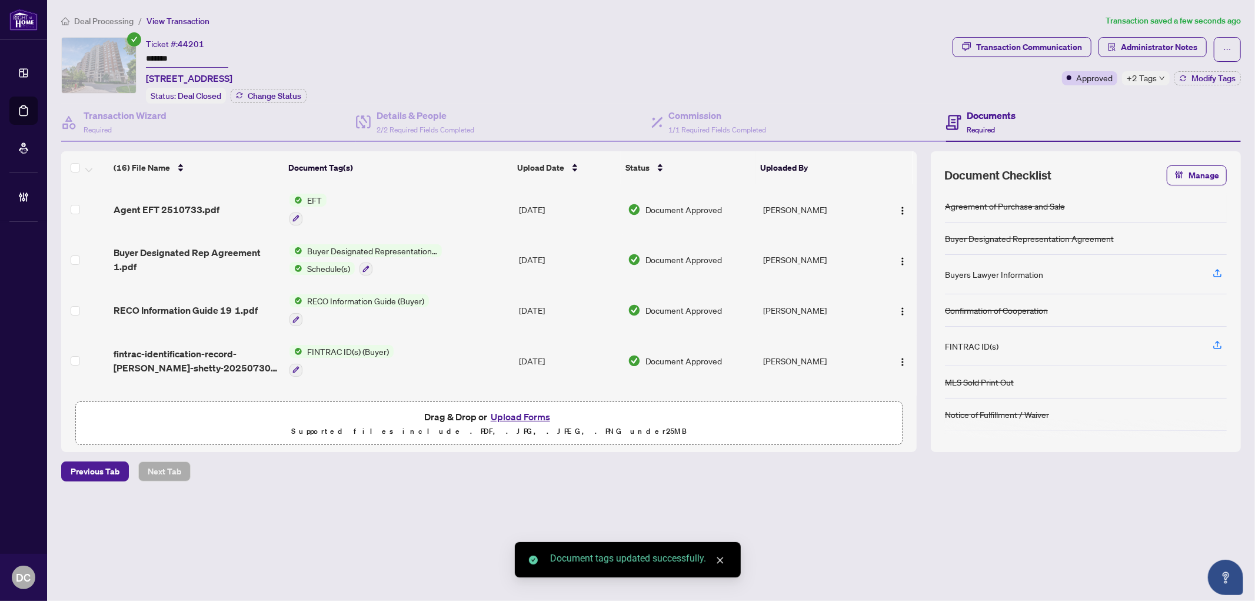
click at [1155, 75] on span "+2 Tags" at bounding box center [1141, 78] width 30 height 14
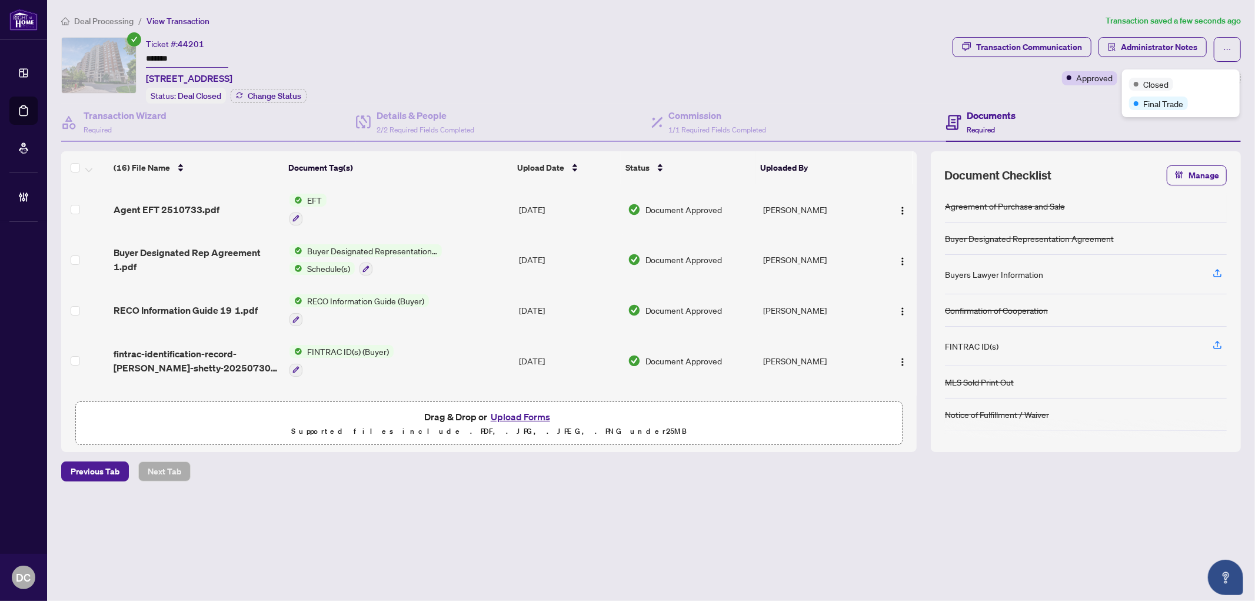
click at [1095, 104] on div "Documents Required" at bounding box center [1093, 123] width 295 height 38
click at [1166, 51] on span "Administrator Notes" at bounding box center [1159, 47] width 76 height 19
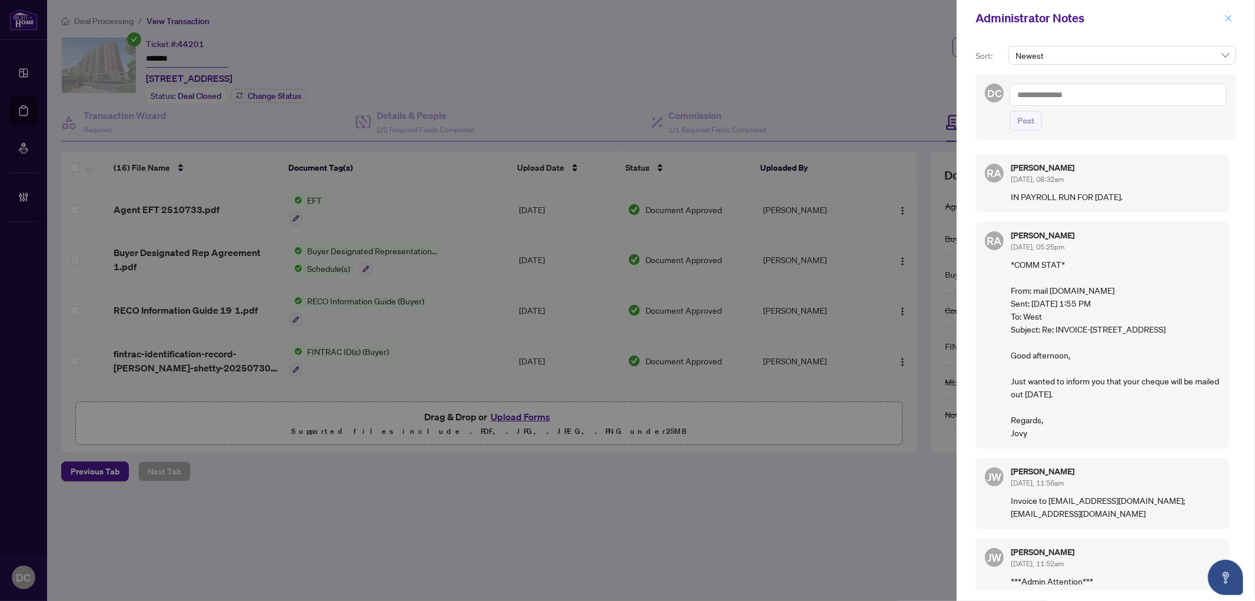
click at [1226, 16] on icon "close" at bounding box center [1228, 18] width 6 height 6
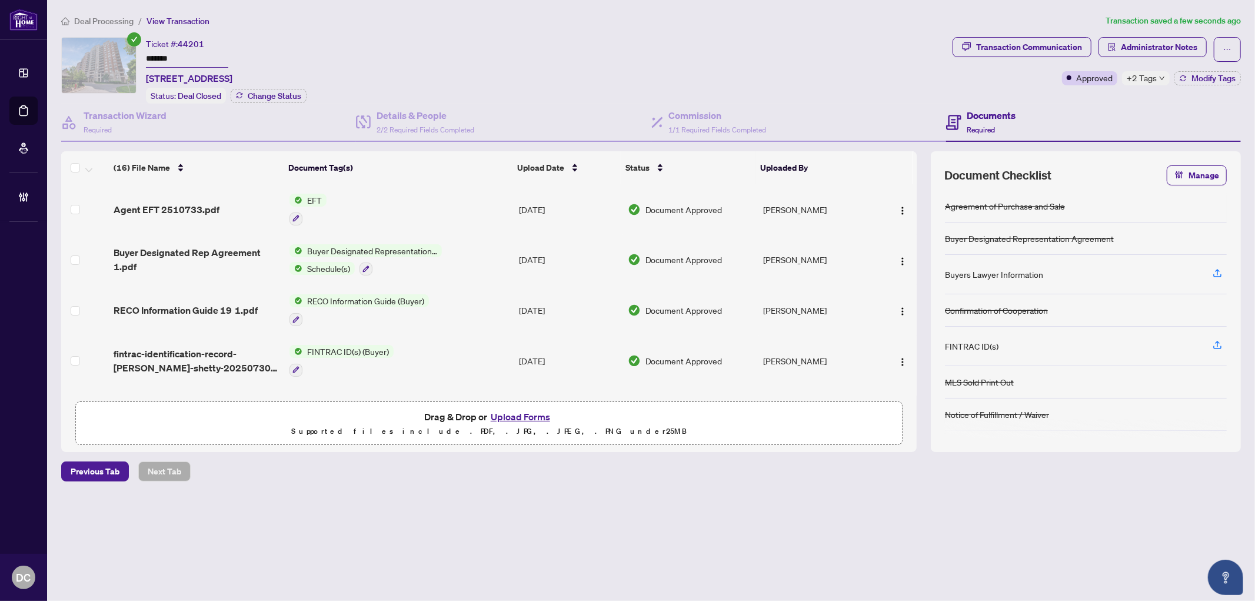
click at [116, 19] on span "Deal Processing" at bounding box center [103, 21] width 59 height 11
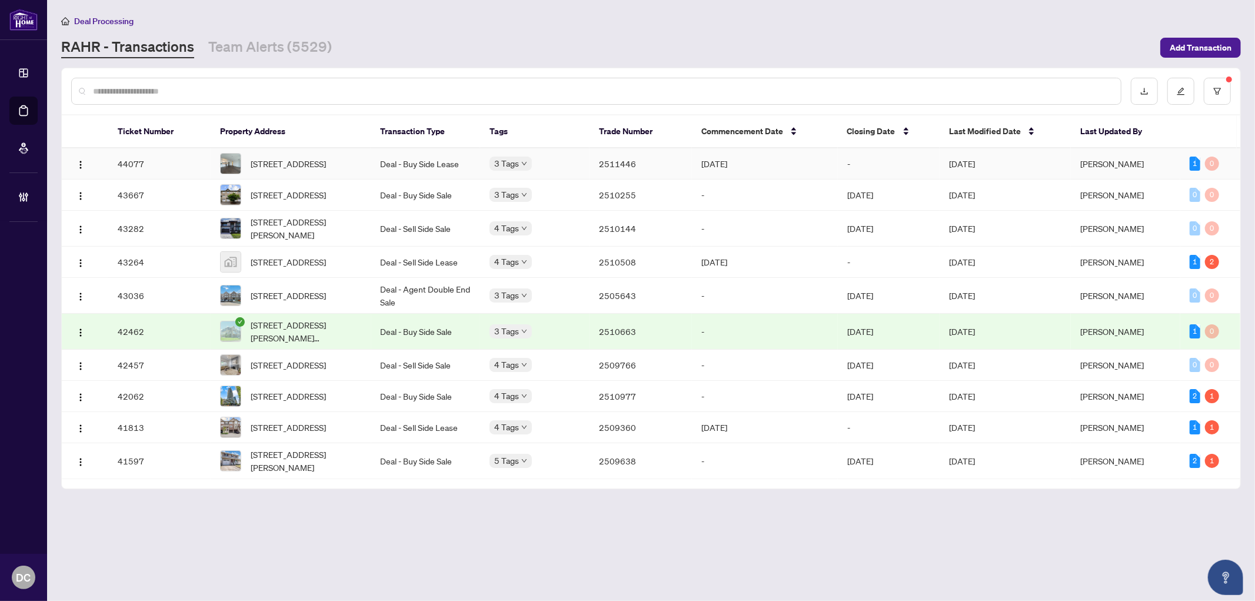
click at [677, 168] on td "2511446" at bounding box center [640, 163] width 102 height 31
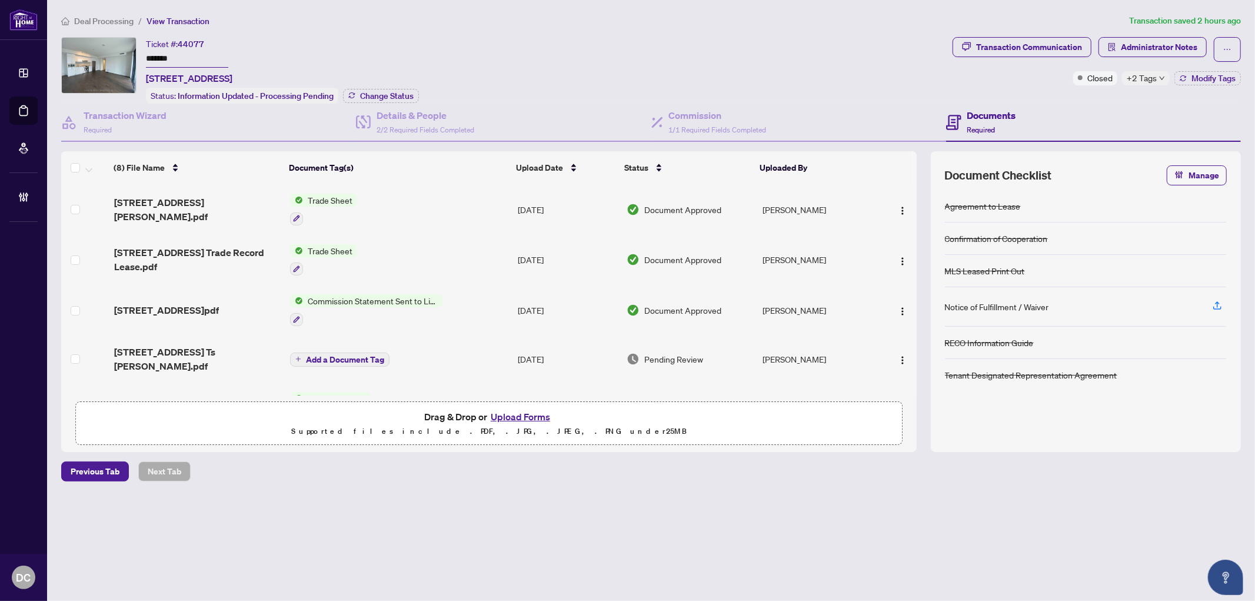
drag, startPoint x: 197, startPoint y: 61, endPoint x: 137, endPoint y: 56, distance: 60.2
click at [137, 56] on div "Ticket #: 44077 ******* 1503-25 Richmond St, Toronto, Ontario M5C 0A6, Canada S…" at bounding box center [504, 70] width 886 height 66
click at [1138, 43] on span "Administrator Notes" at bounding box center [1159, 47] width 76 height 19
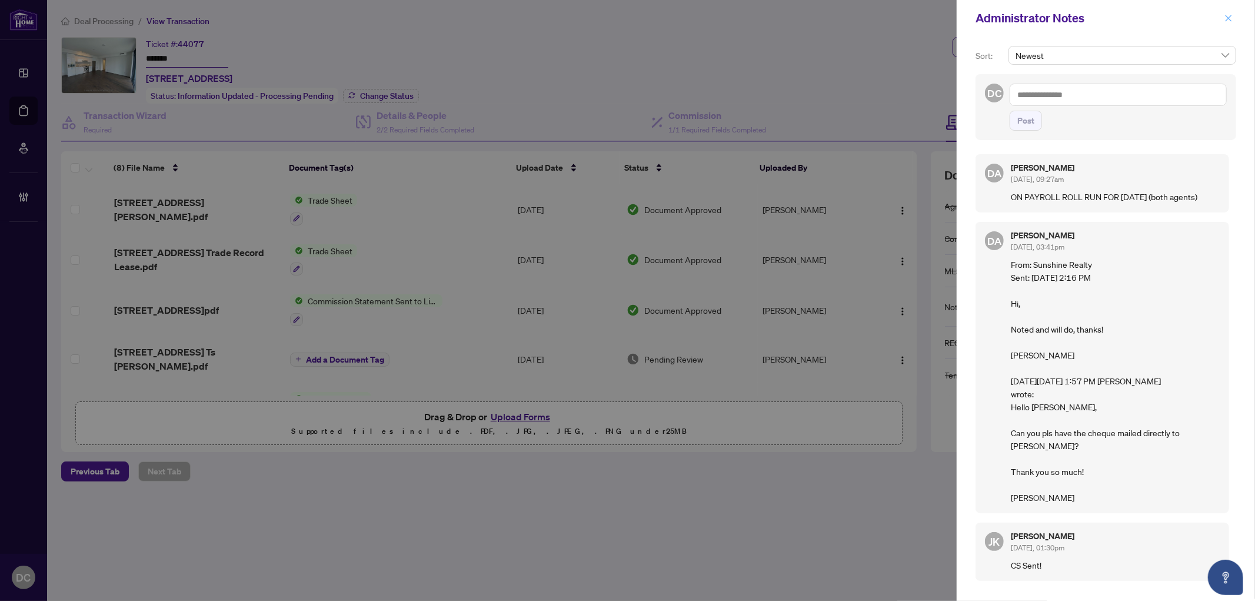
click at [1227, 14] on icon "close" at bounding box center [1228, 18] width 8 height 8
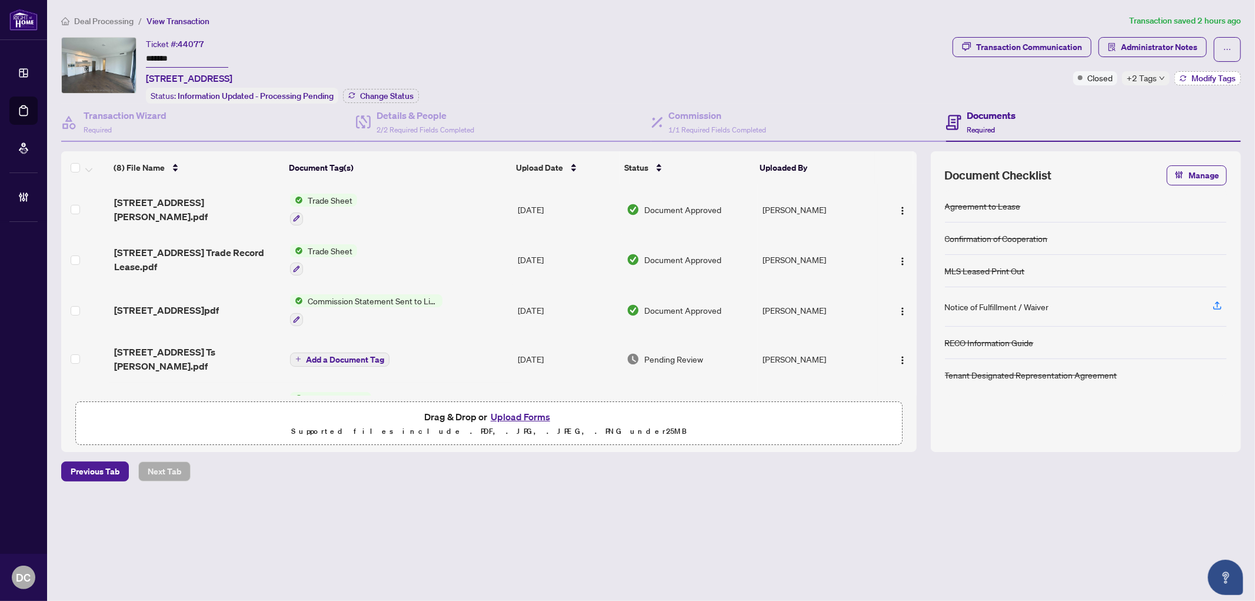
click at [1192, 79] on span "Modify Tags" at bounding box center [1213, 78] width 44 height 8
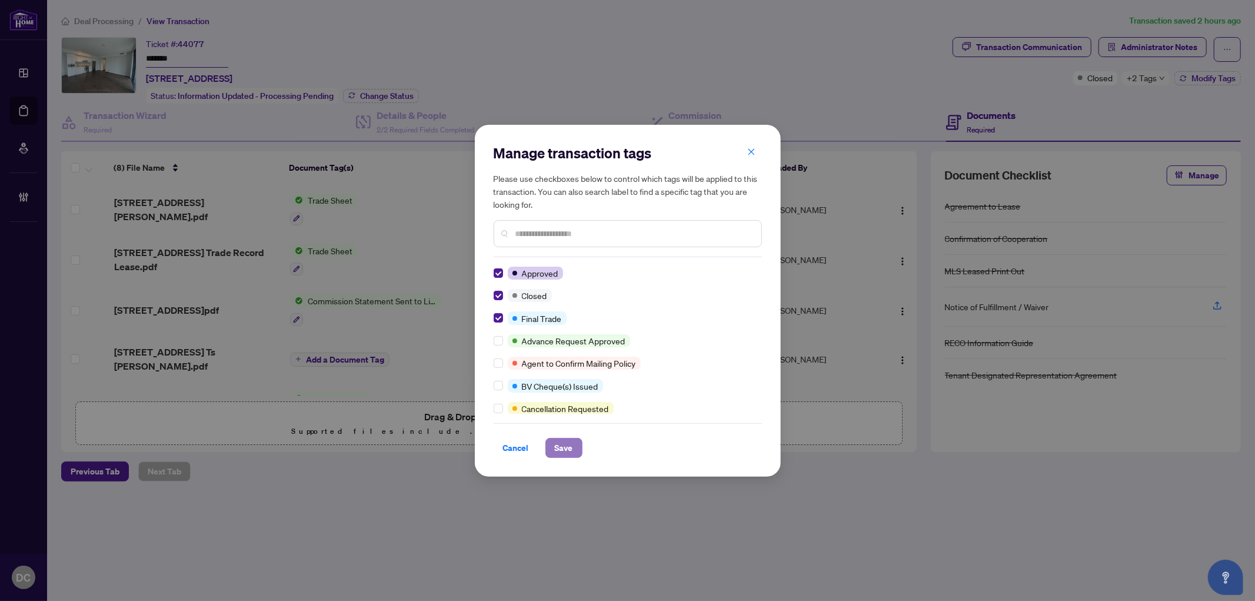
drag, startPoint x: 559, startPoint y: 451, endPoint x: 552, endPoint y: 445, distance: 8.8
click at [559, 451] on span "Save" at bounding box center [564, 447] width 18 height 19
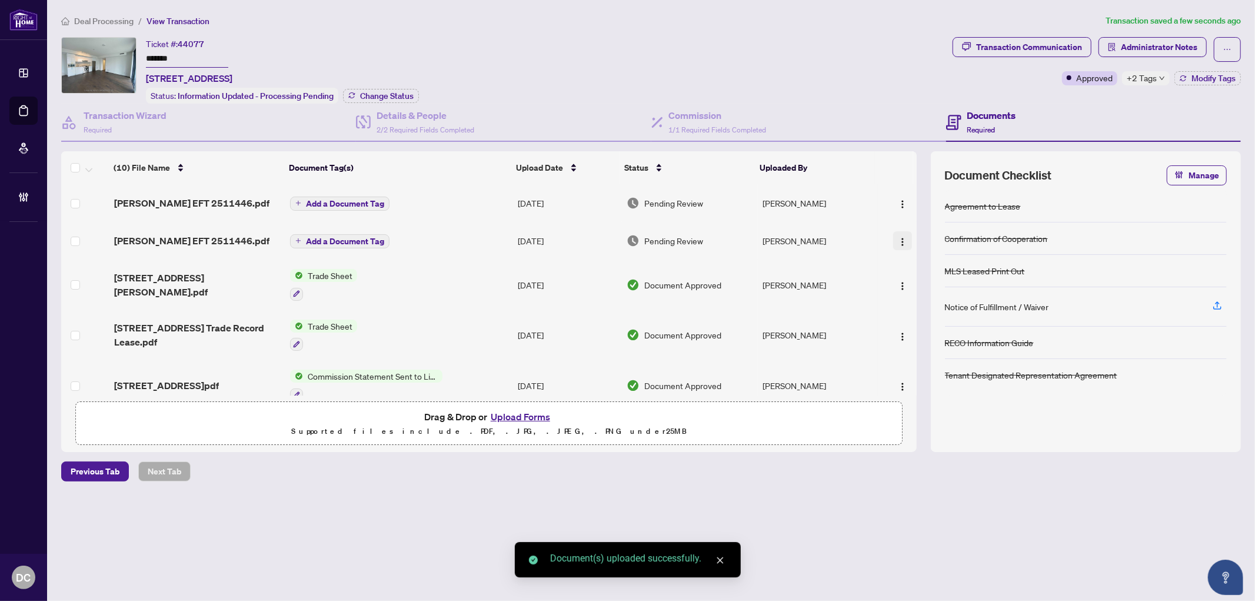
click at [904, 234] on button "button" at bounding box center [902, 240] width 19 height 19
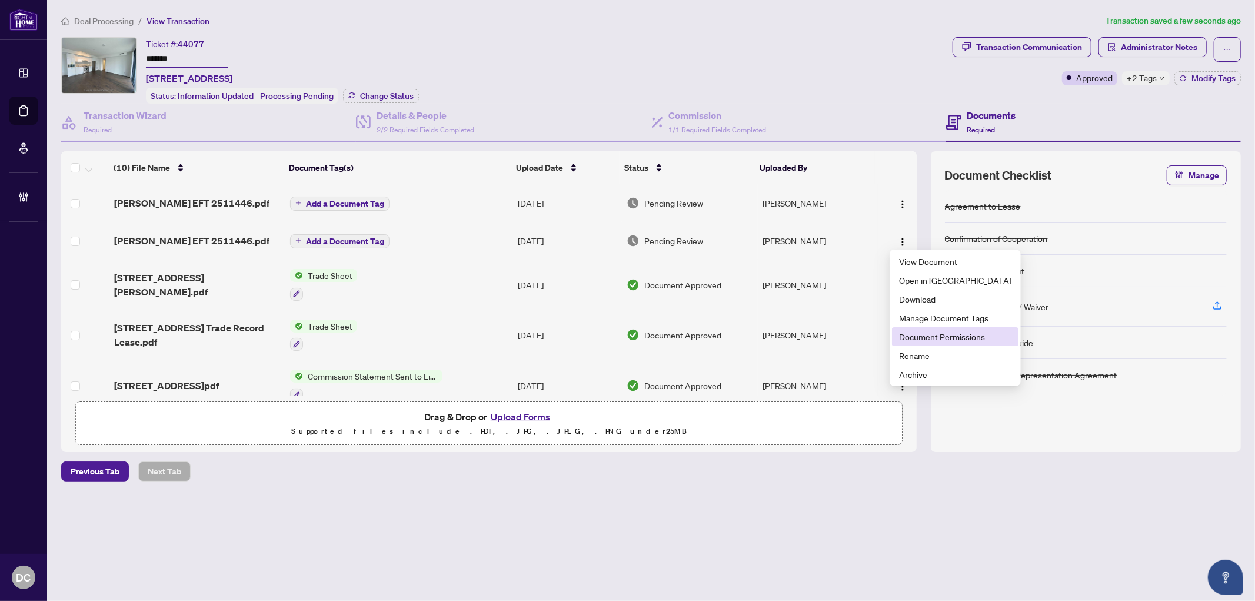
click at [938, 334] on span "Document Permissions" at bounding box center [955, 336] width 112 height 13
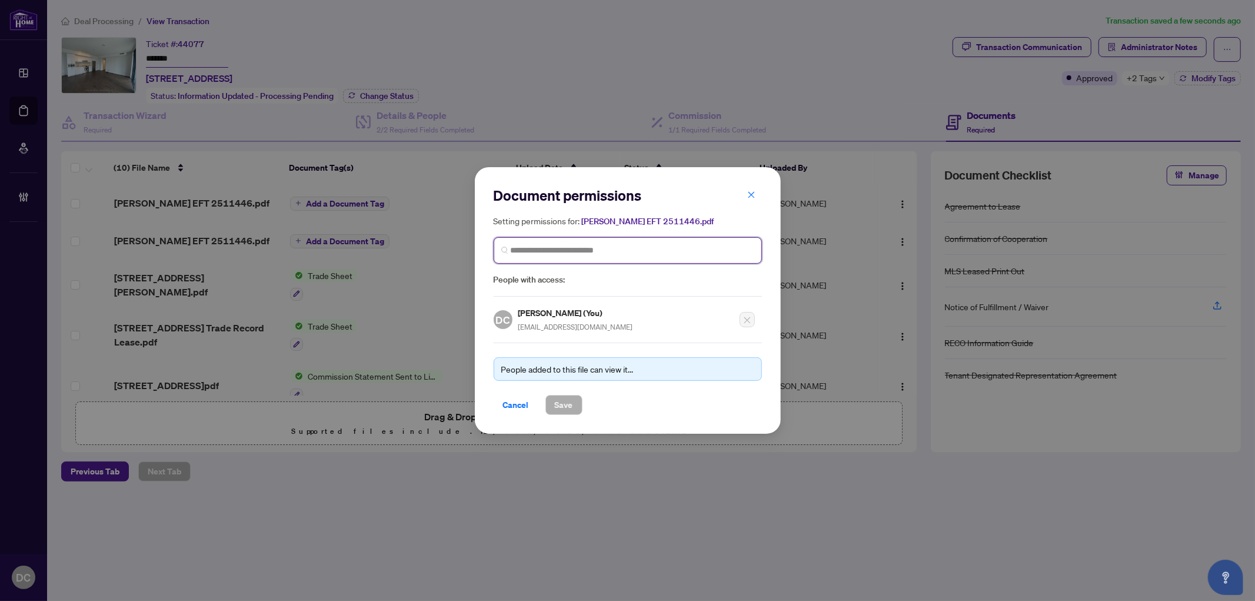
click at [665, 246] on input "search" at bounding box center [633, 250] width 244 height 12
type input "**********"
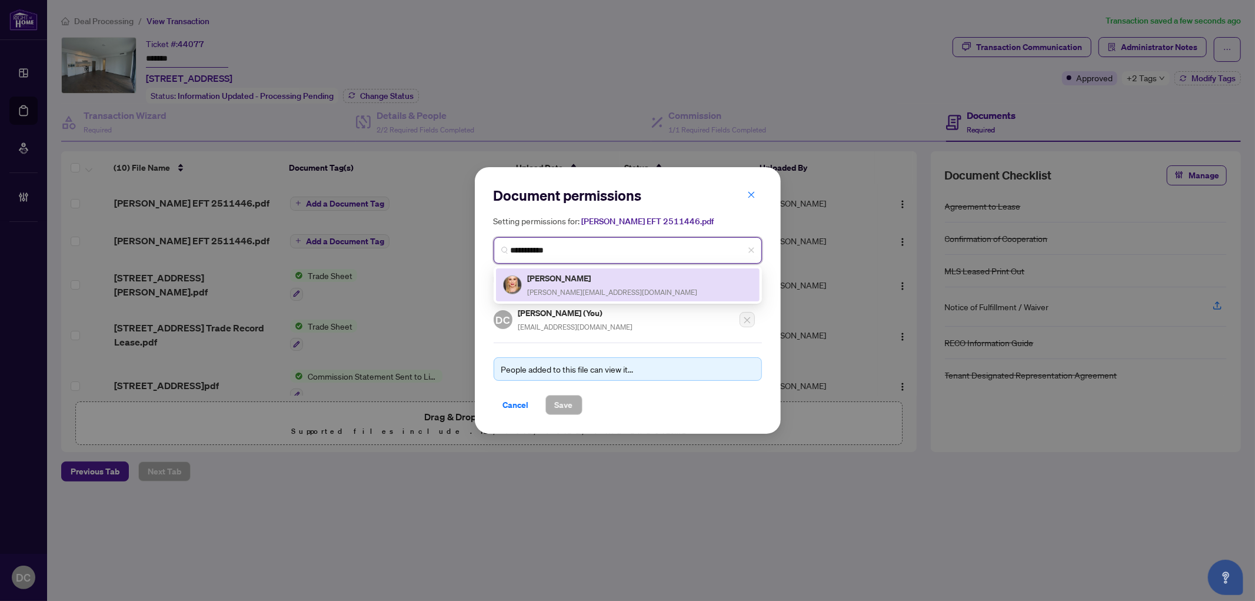
click at [581, 288] on span "carrie@carrieandana.com" at bounding box center [613, 292] width 170 height 9
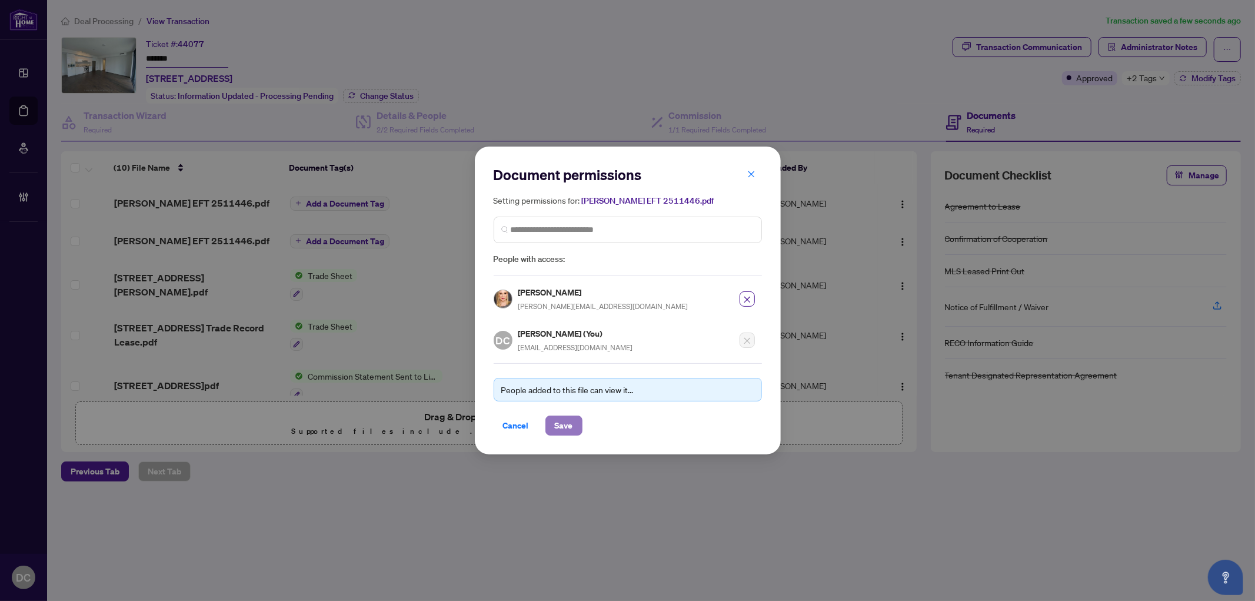
click at [566, 421] on span "Save" at bounding box center [564, 425] width 18 height 19
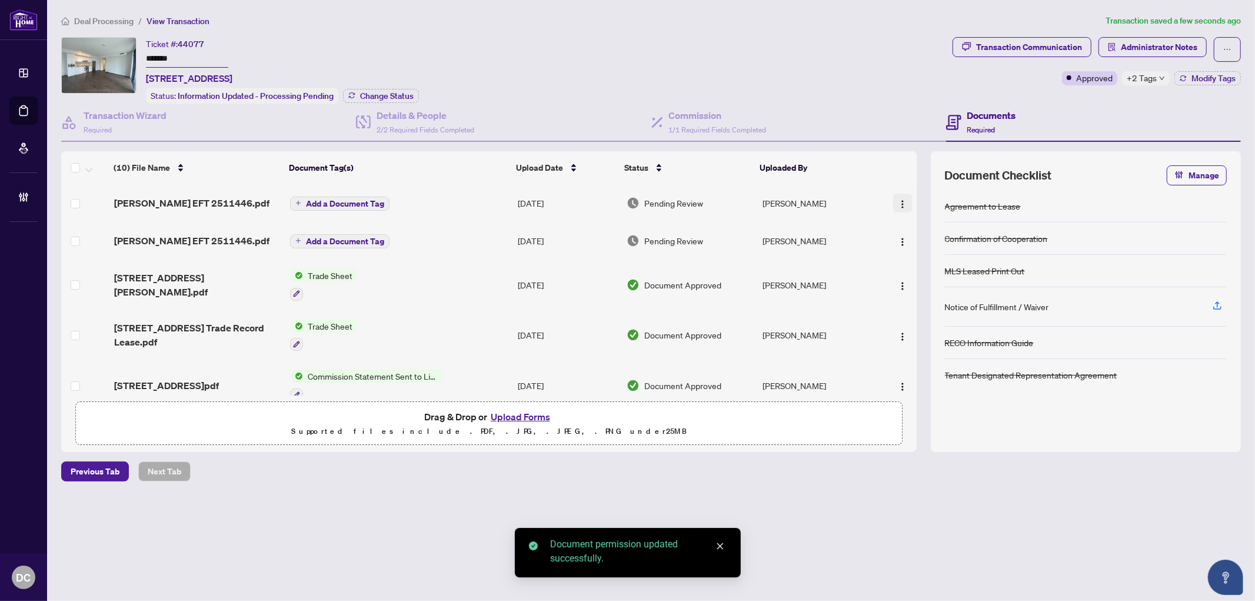
click at [900, 201] on img "button" at bounding box center [902, 203] width 9 height 9
click at [942, 299] on span "Document Permissions" at bounding box center [955, 298] width 112 height 13
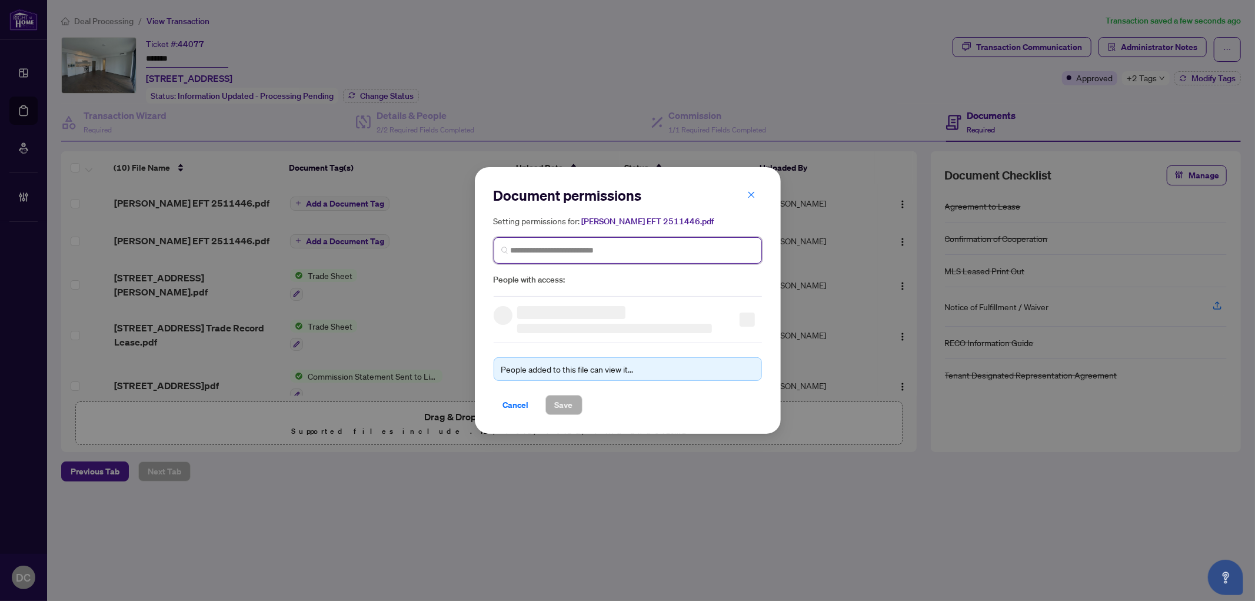
click at [701, 249] on input "search" at bounding box center [633, 250] width 244 height 12
type input "**********"
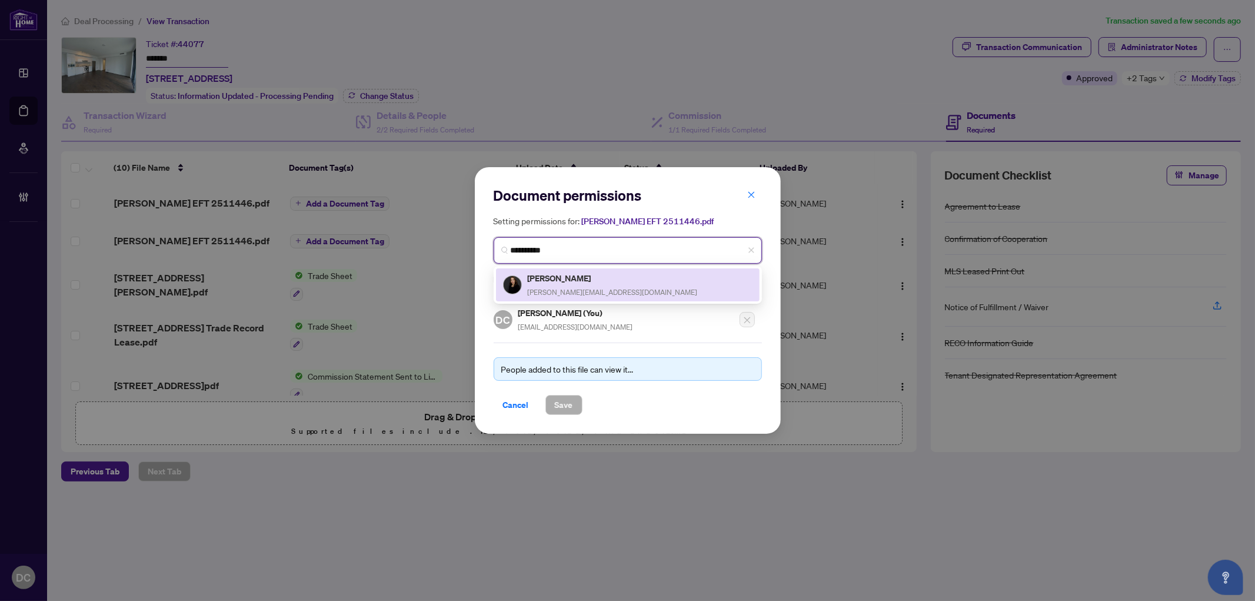
click at [620, 279] on div "Ana Claudia Sampaio ana@carrieandana.com" at bounding box center [627, 284] width 249 height 27
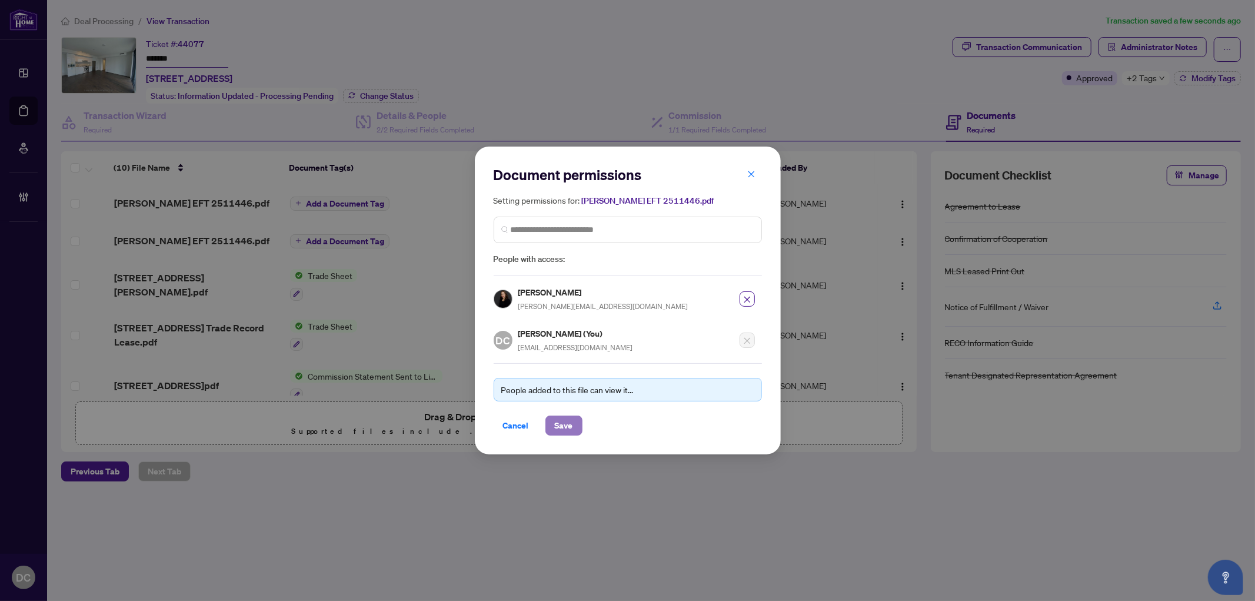
click at [571, 421] on span "Save" at bounding box center [564, 425] width 18 height 19
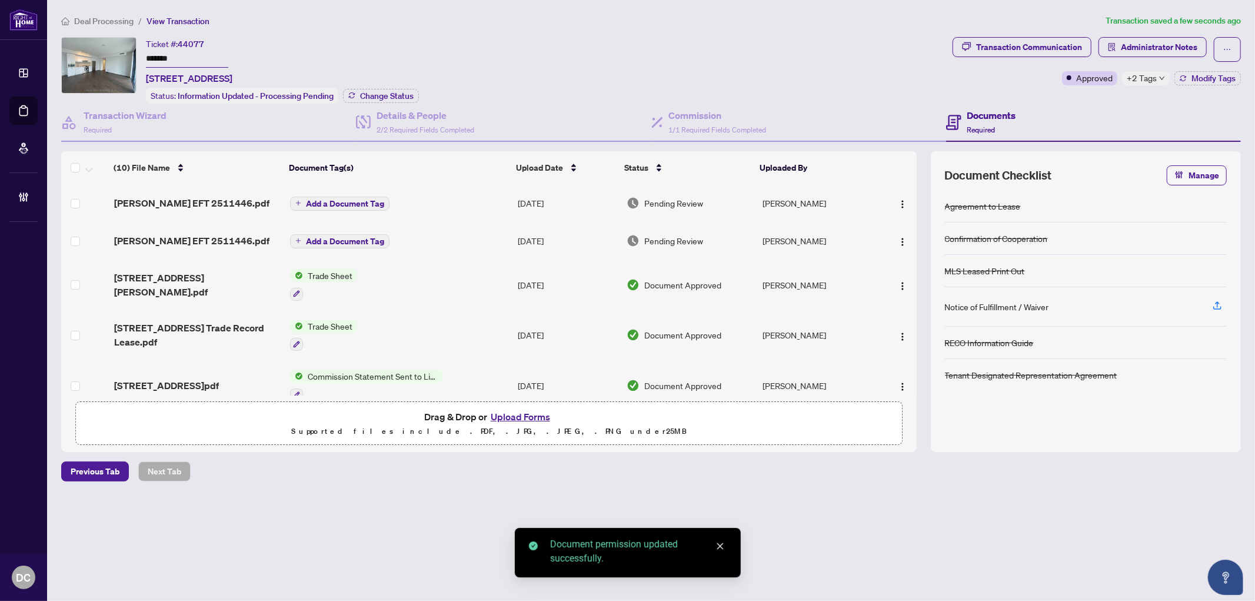
click at [361, 196] on button "Add a Document Tag" at bounding box center [339, 203] width 99 height 14
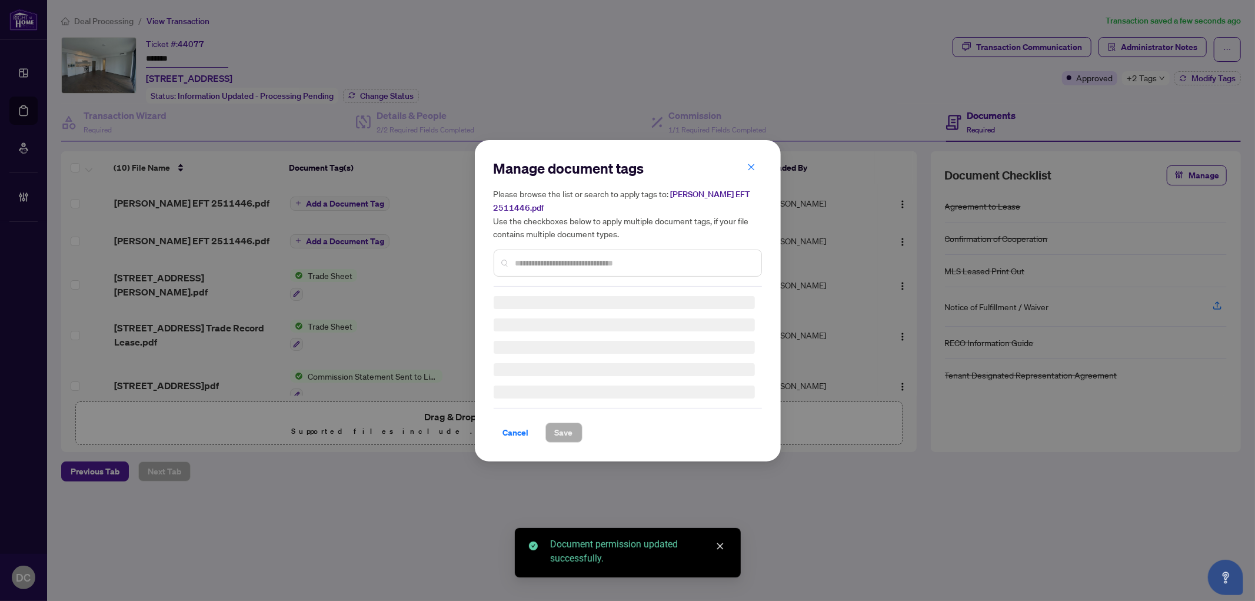
click at [565, 260] on input "text" at bounding box center [633, 262] width 236 height 13
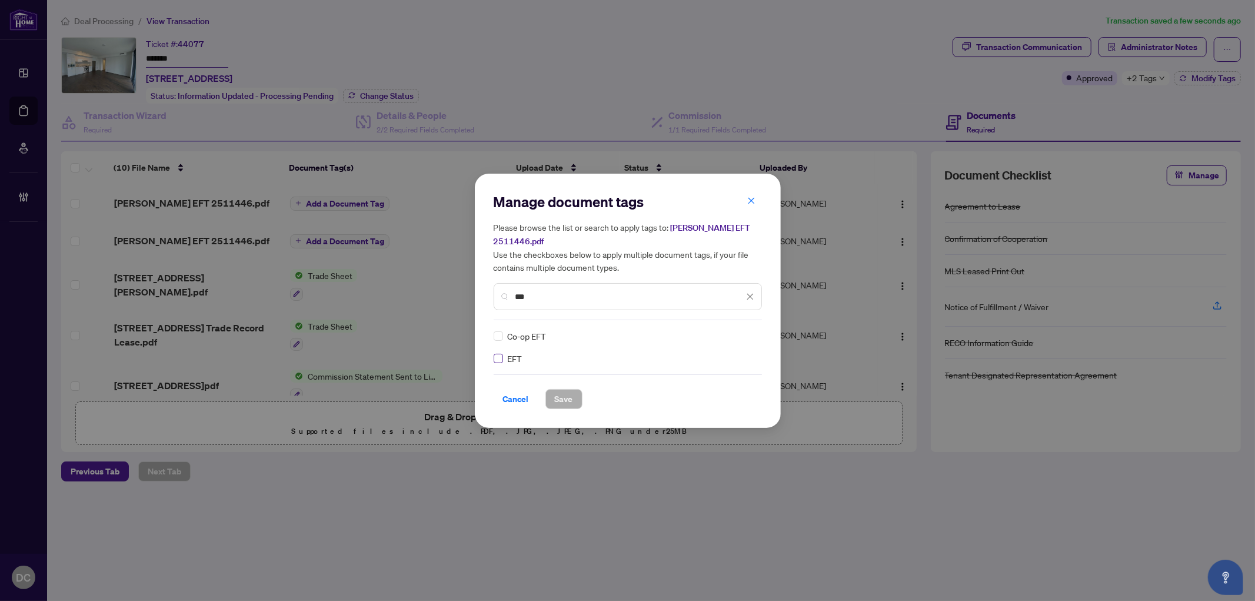
type input "***"
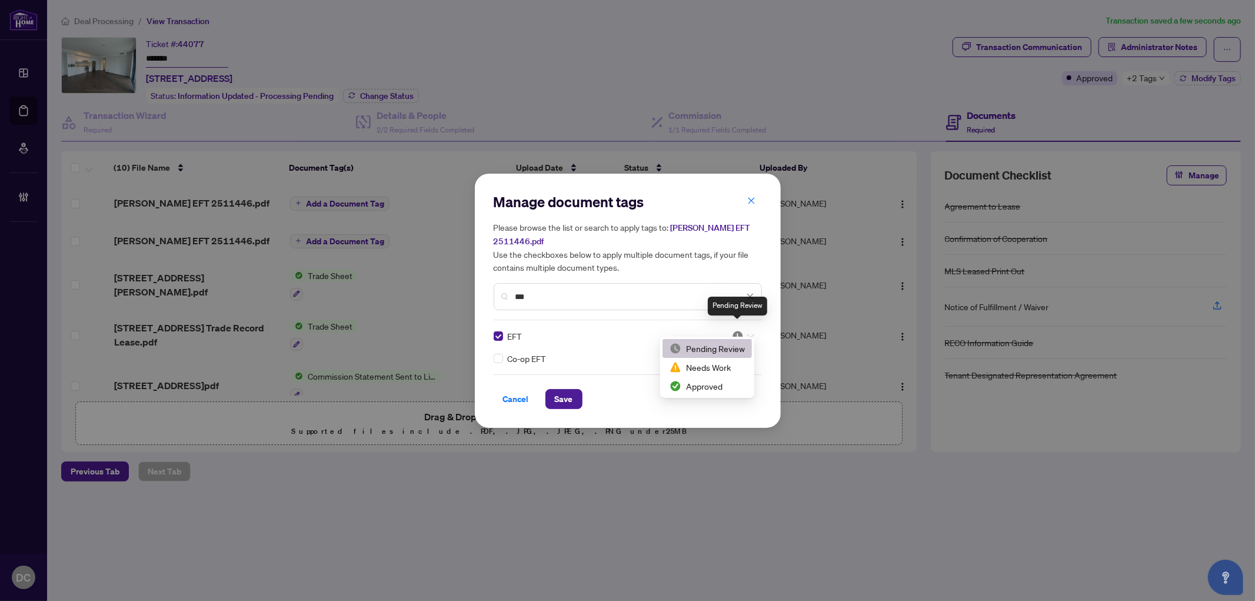
click at [742, 330] on img at bounding box center [738, 336] width 12 height 12
drag, startPoint x: 708, startPoint y: 398, endPoint x: 714, endPoint y: 376, distance: 22.7
click at [711, 379] on div "Cancel Save" at bounding box center [627, 391] width 268 height 35
click at [745, 330] on div at bounding box center [743, 336] width 22 height 12
click at [709, 390] on div "Approved" at bounding box center [706, 385] width 75 height 13
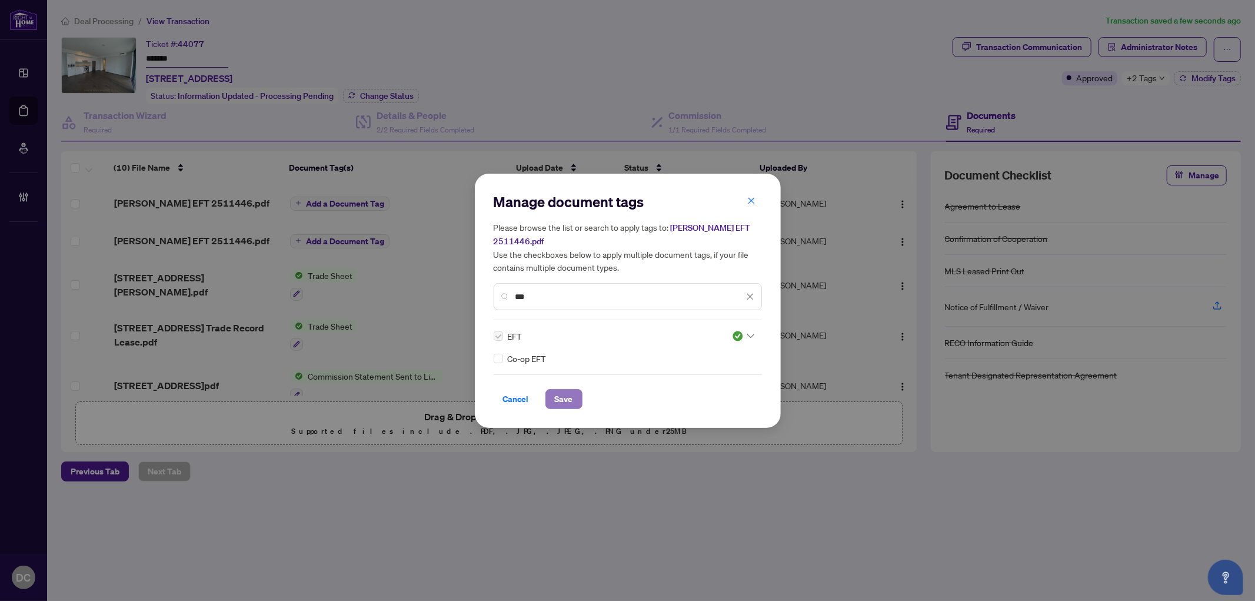
click at [574, 393] on button "Save" at bounding box center [563, 399] width 37 height 20
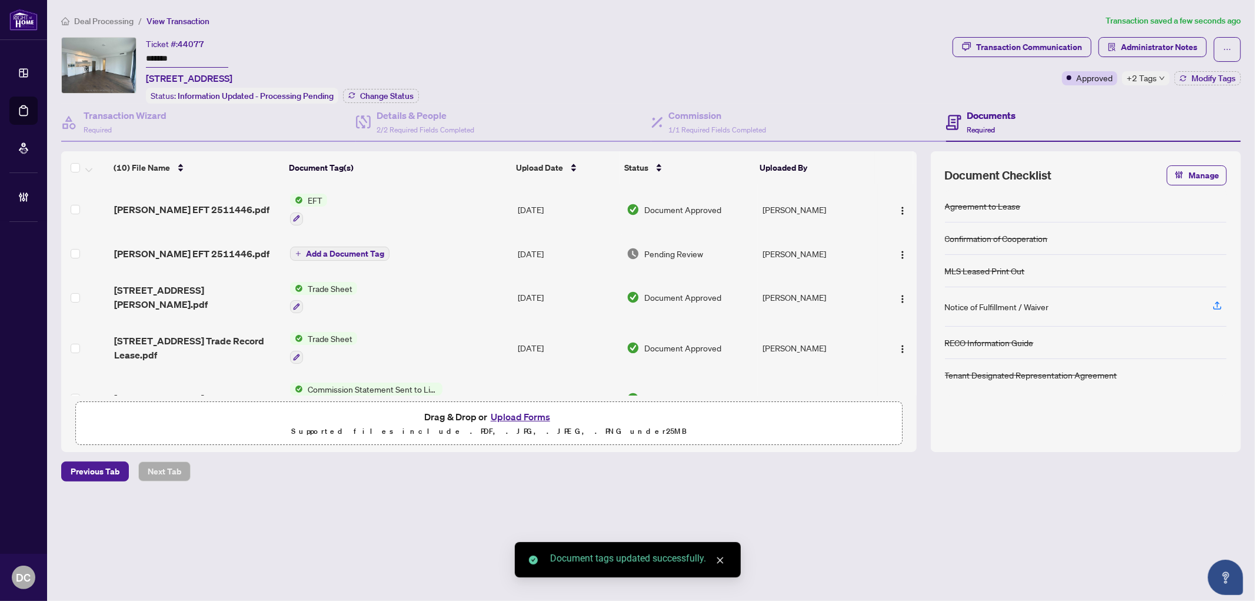
click at [365, 249] on span "Add a Document Tag" at bounding box center [345, 253] width 78 height 8
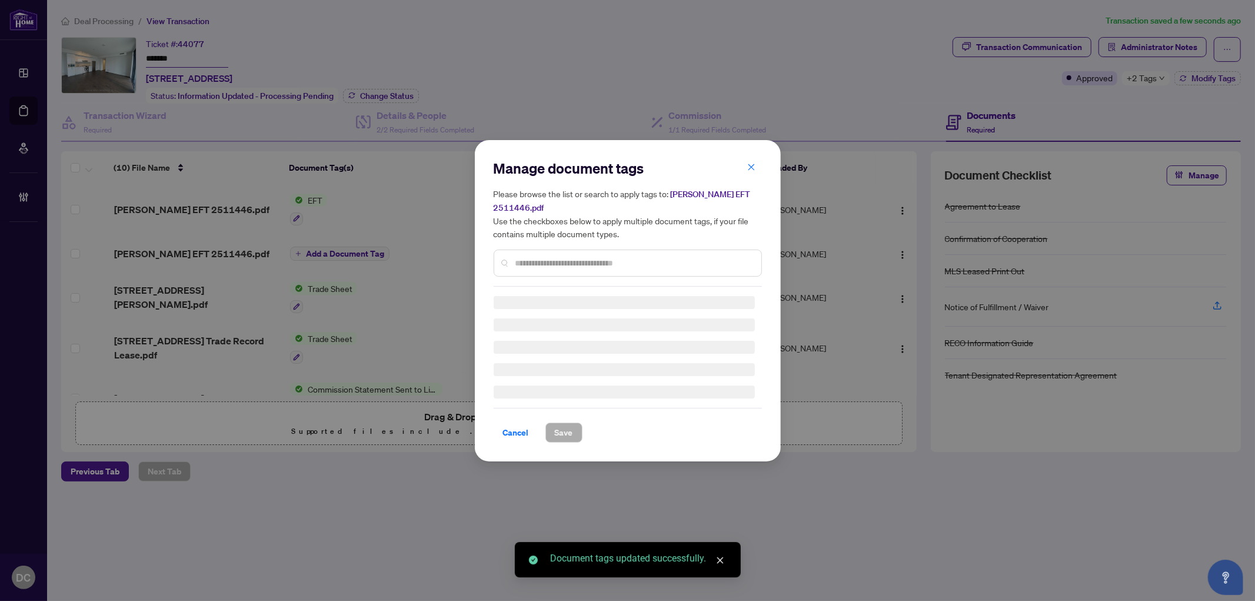
click at [639, 261] on div "Manage document tags Please browse the list or search to apply tags to: Carrie …" at bounding box center [627, 301] width 268 height 284
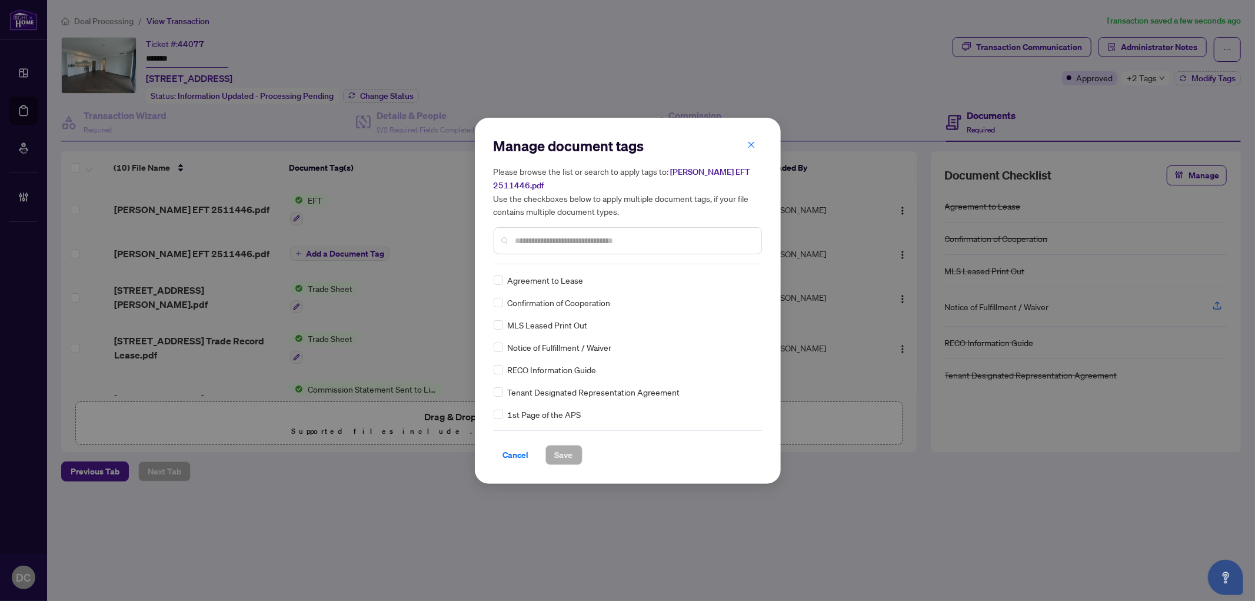
click at [661, 236] on input "text" at bounding box center [633, 240] width 236 height 13
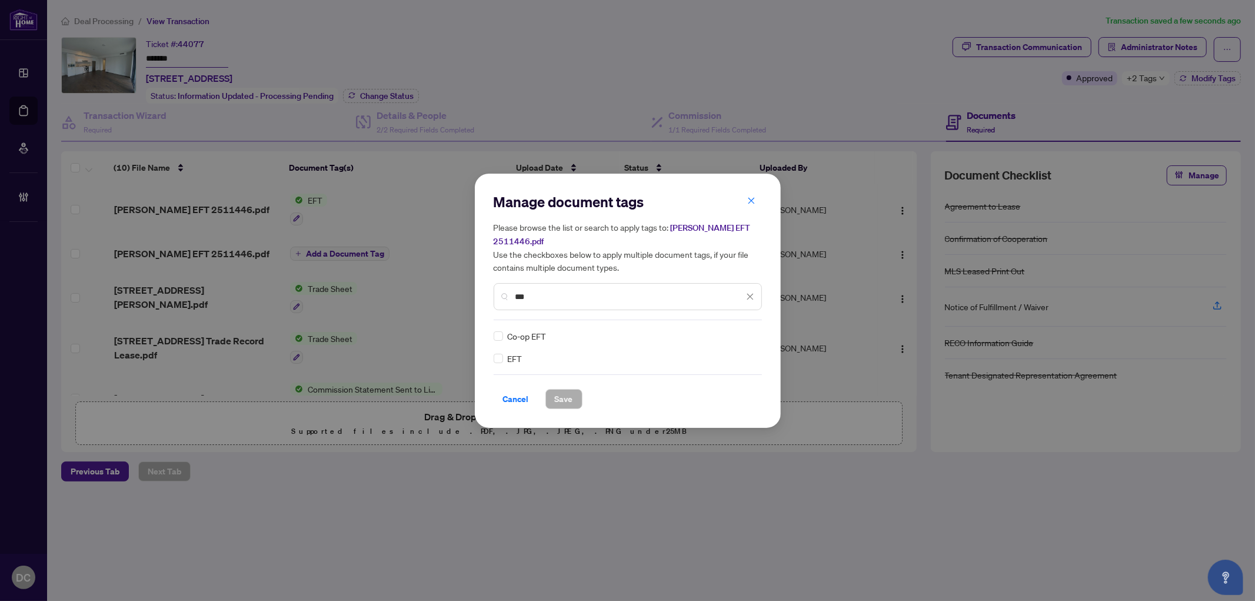
type input "***"
click at [737, 330] on img at bounding box center [738, 336] width 12 height 12
click at [710, 383] on div "Approved" at bounding box center [706, 385] width 75 height 13
click at [569, 390] on span "Save" at bounding box center [564, 398] width 18 height 19
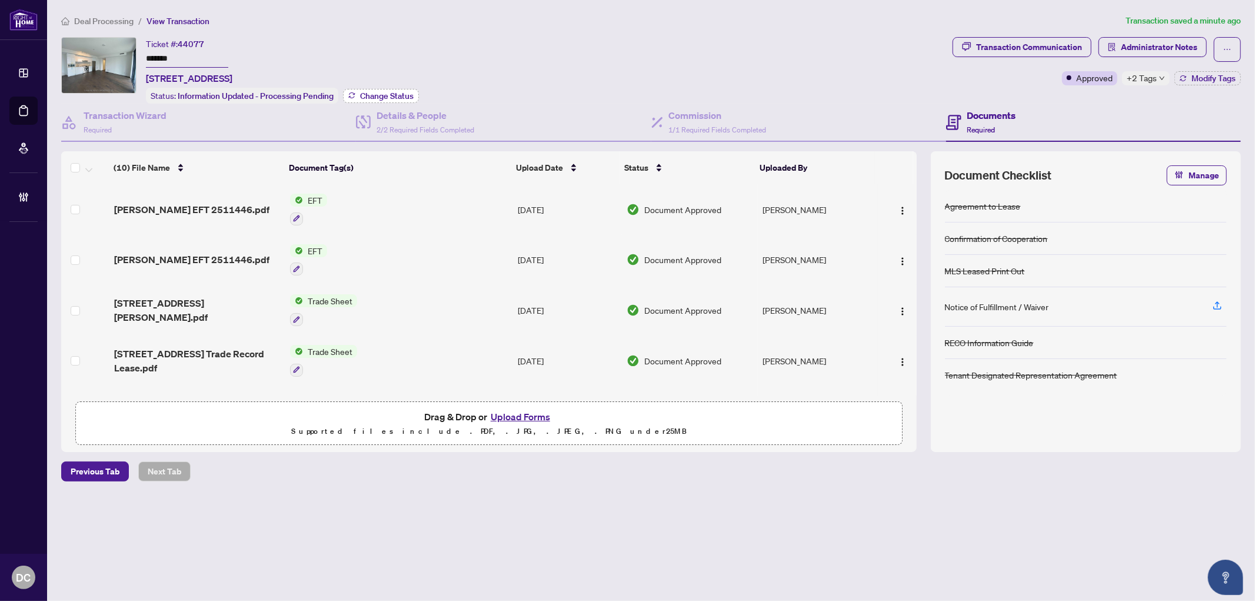
click at [387, 92] on span "Change Status" at bounding box center [387, 96] width 54 height 8
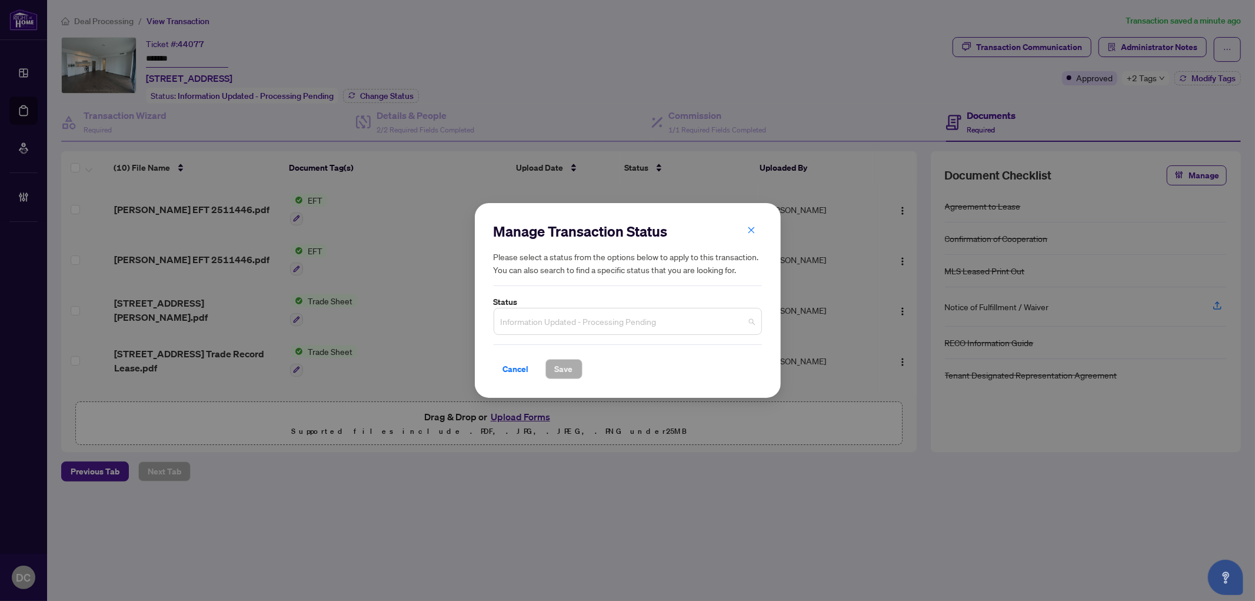
click at [625, 331] on span "Information Updated - Processing Pending" at bounding box center [628, 321] width 254 height 22
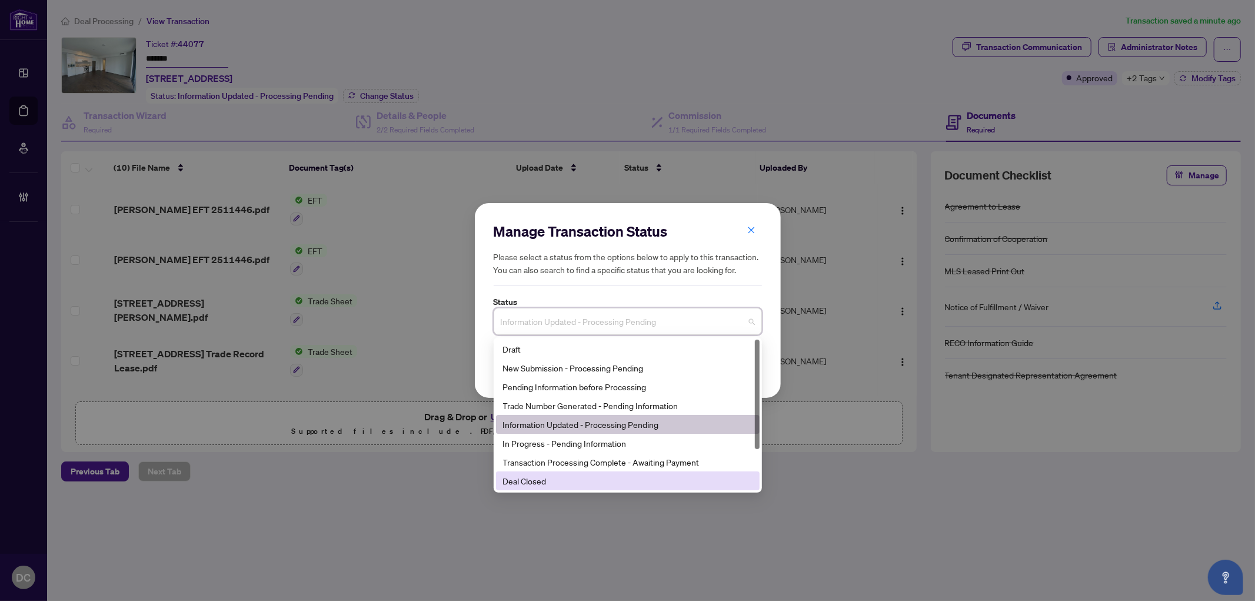
click at [561, 478] on div "Deal Closed" at bounding box center [627, 480] width 249 height 13
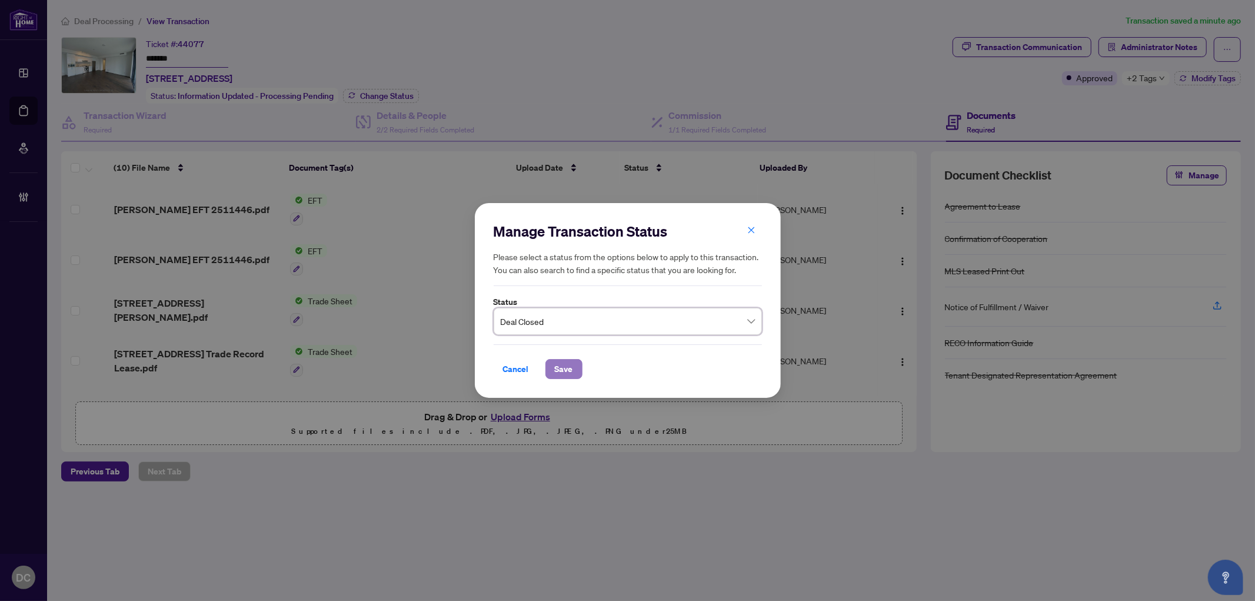
click at [561, 372] on span "Save" at bounding box center [564, 368] width 18 height 19
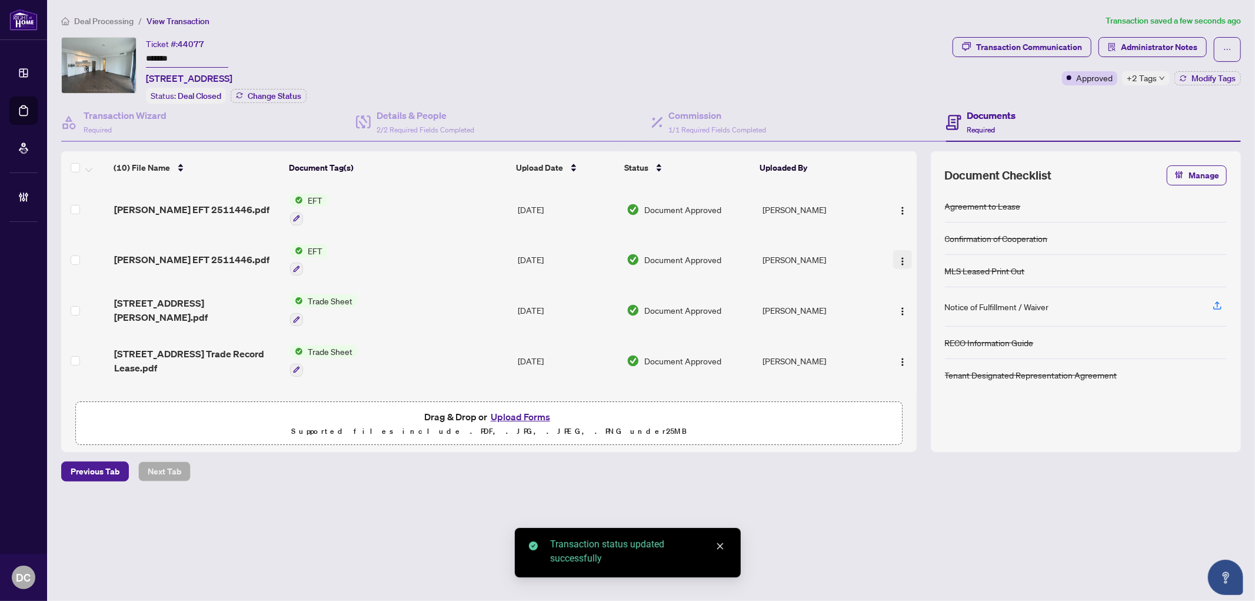
click at [902, 256] on img "button" at bounding box center [902, 260] width 9 height 9
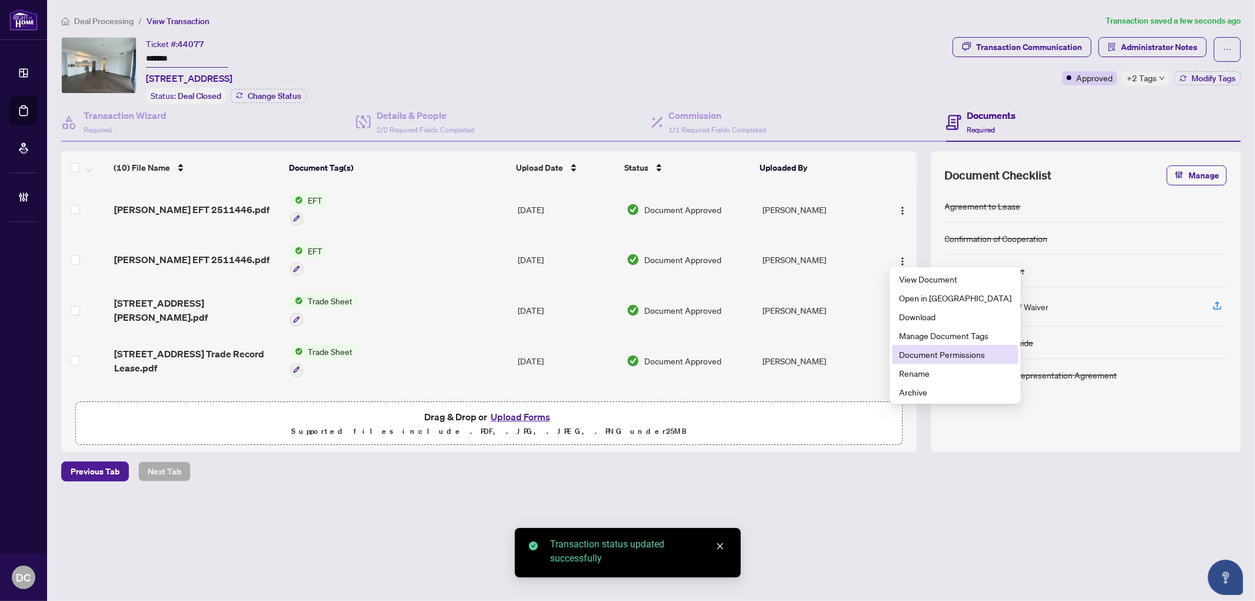
click at [940, 354] on span "Document Permissions" at bounding box center [955, 354] width 112 height 13
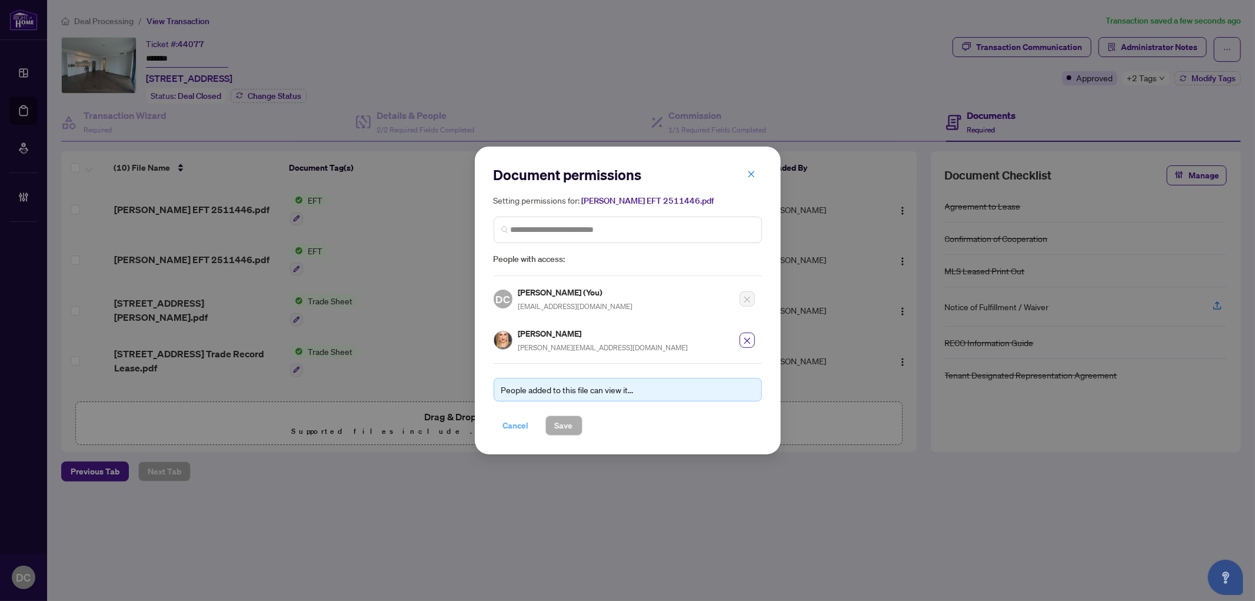
click at [521, 424] on span "Cancel" at bounding box center [516, 425] width 26 height 19
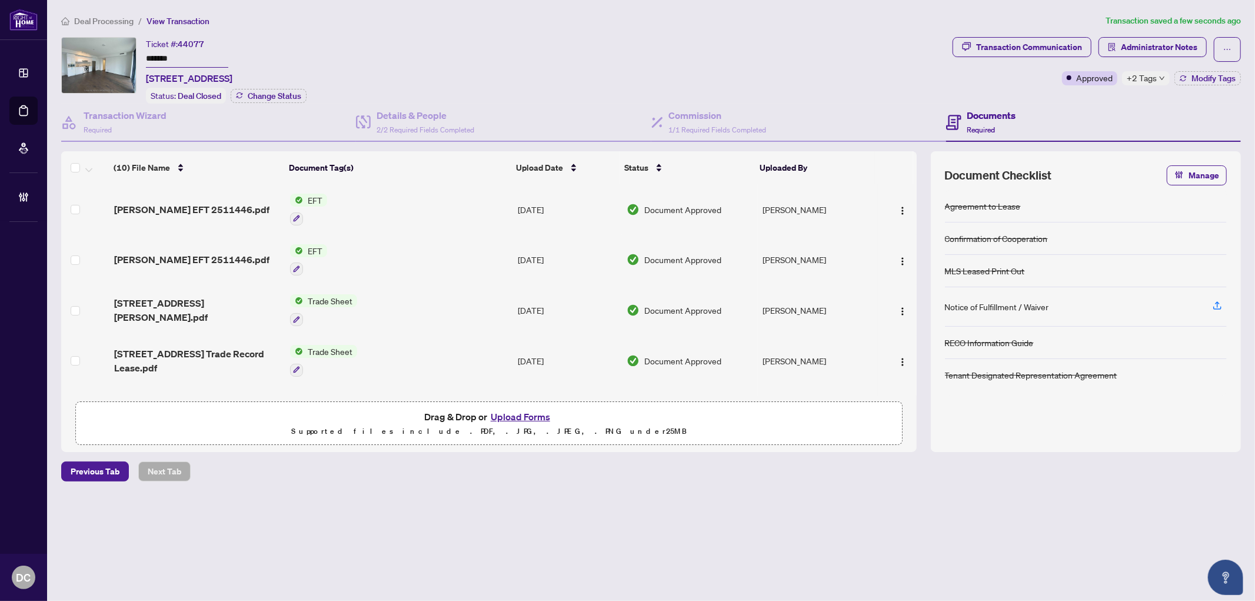
click at [1145, 76] on span "+2 Tags" at bounding box center [1141, 78] width 30 height 14
click at [1106, 96] on div "Transaction Communication Administrator Notes Approved +2 Tags Modify Tags" at bounding box center [1096, 70] width 293 height 66
click at [114, 24] on span "Deal Processing" at bounding box center [103, 21] width 59 height 11
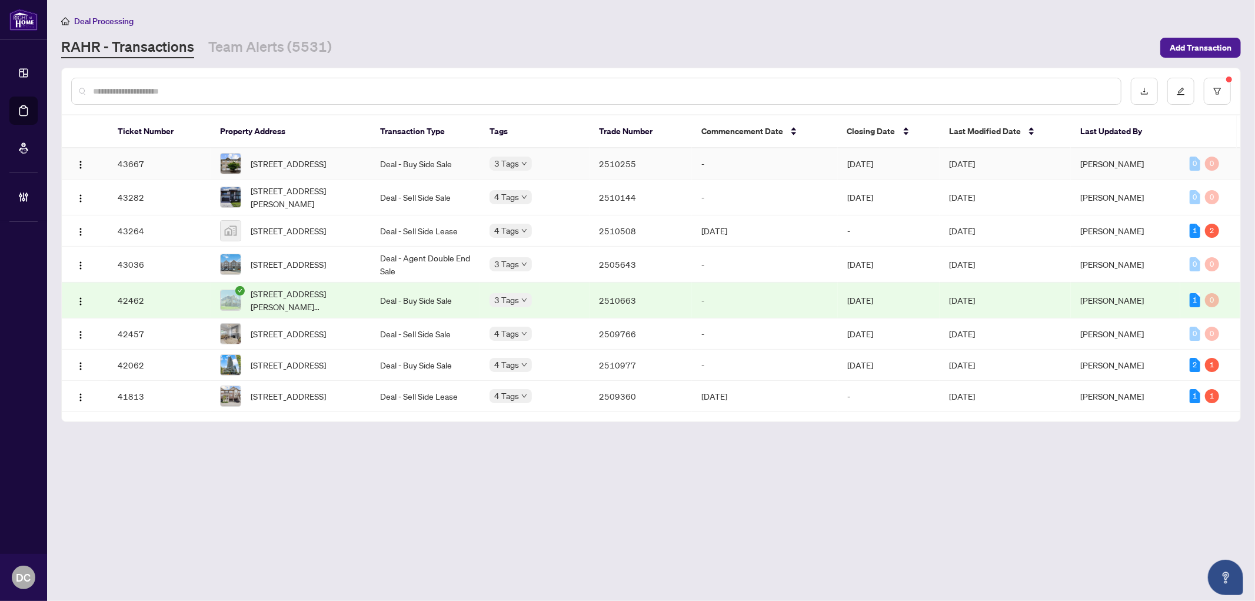
click at [675, 164] on td "2510255" at bounding box center [640, 163] width 102 height 31
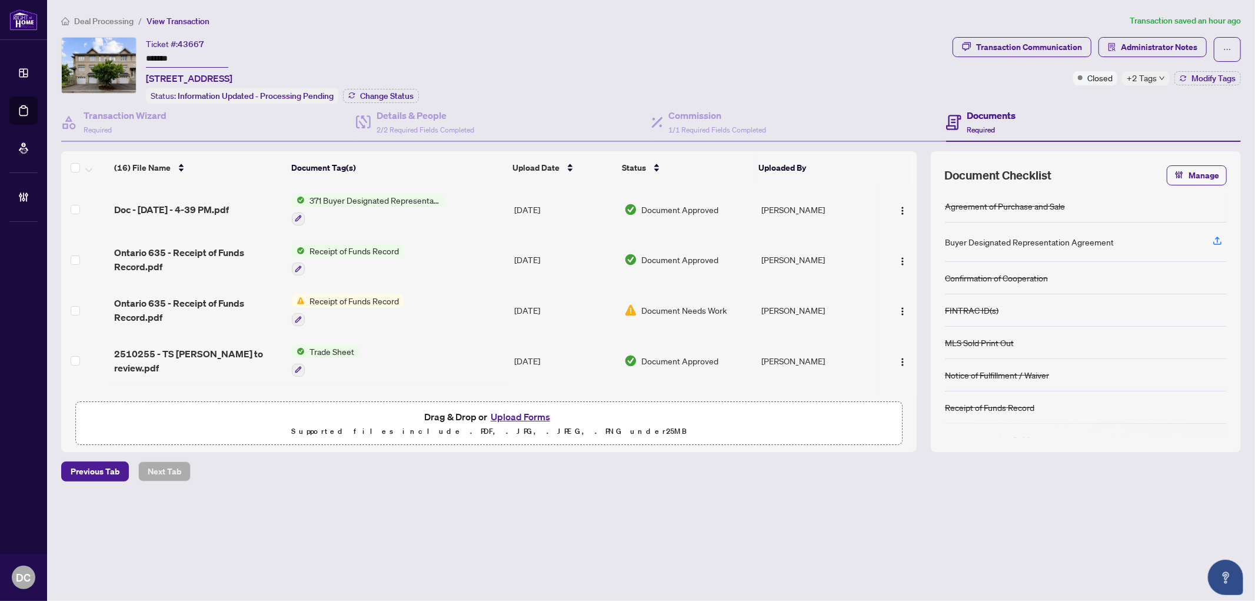
drag, startPoint x: 178, startPoint y: 54, endPoint x: 122, endPoint y: 52, distance: 55.3
click at [122, 52] on div "Ticket #: 43667 ******* 253 Stroget Private, Ottawa, Ontario K2E 0A9, Canada St…" at bounding box center [504, 70] width 886 height 66
click at [1219, 85] on div "Transaction Communication Administrator Notes Closed +2 Tags Modify Tags" at bounding box center [1096, 70] width 293 height 66
click at [1220, 78] on span "Modify Tags" at bounding box center [1213, 78] width 44 height 8
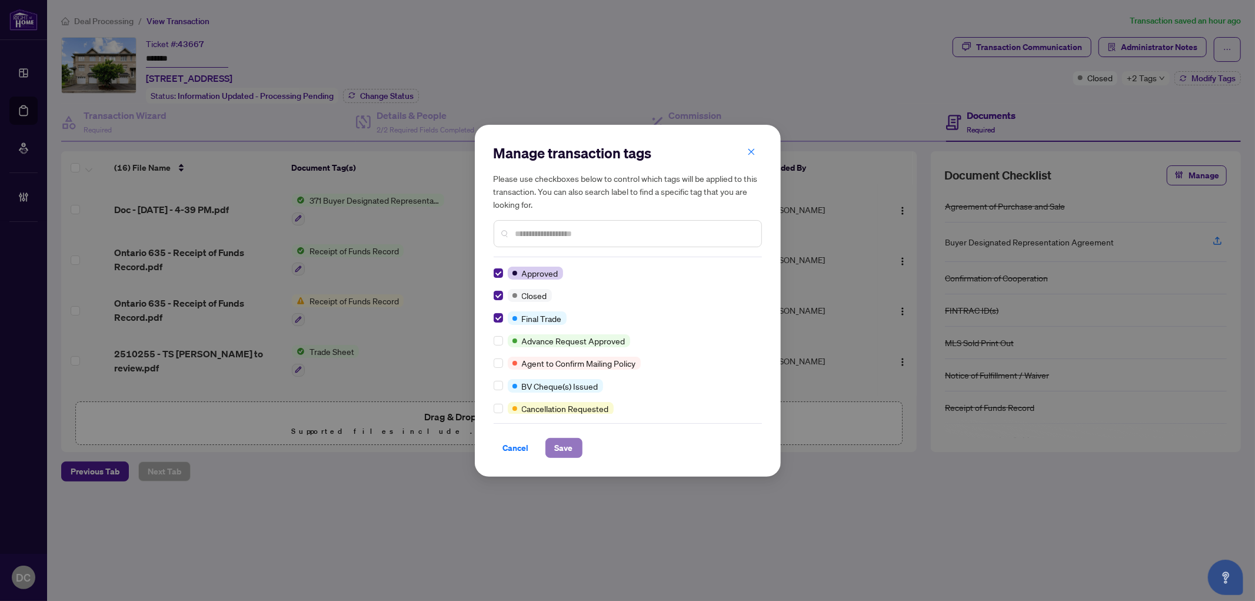
click at [550, 441] on button "Save" at bounding box center [563, 448] width 37 height 20
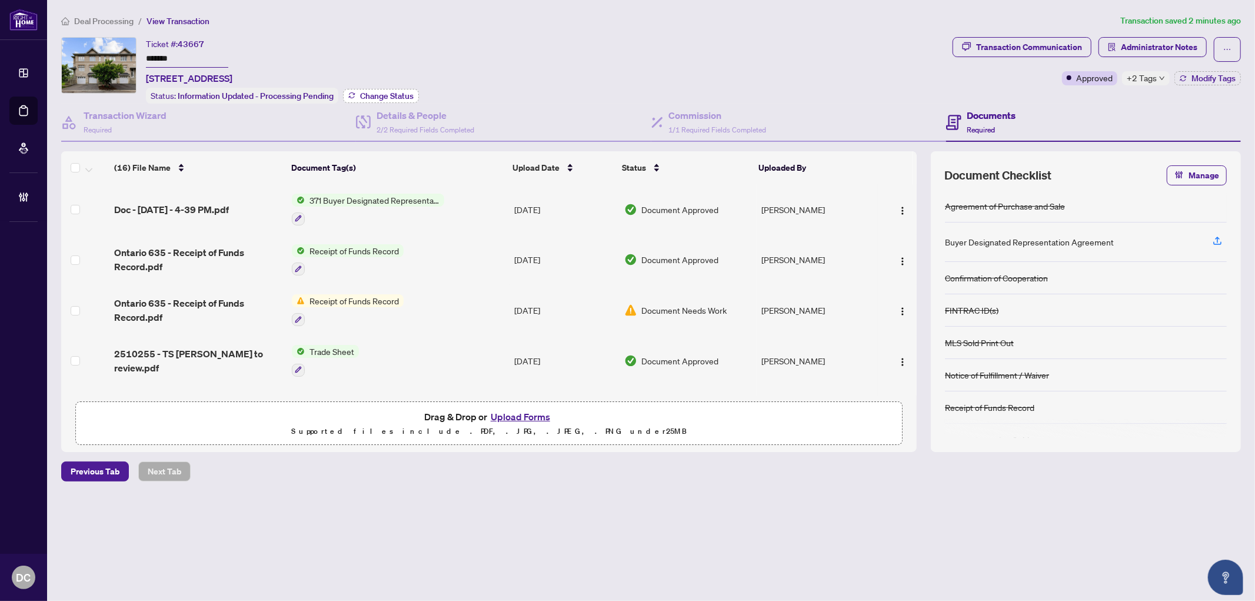
click at [409, 92] on span "Change Status" at bounding box center [387, 96] width 54 height 8
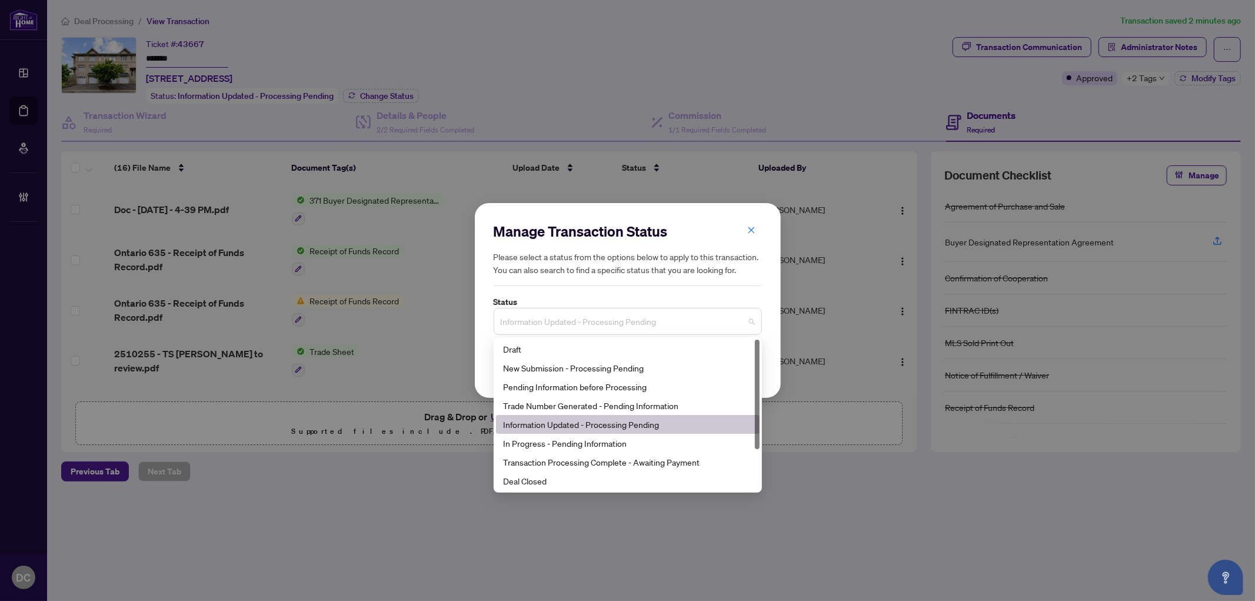
click at [705, 325] on span "Information Updated - Processing Pending" at bounding box center [628, 321] width 254 height 22
click at [582, 328] on span "Information Updated - Processing Pending" at bounding box center [628, 321] width 254 height 22
click at [561, 477] on div "Deal Closed" at bounding box center [627, 480] width 249 height 13
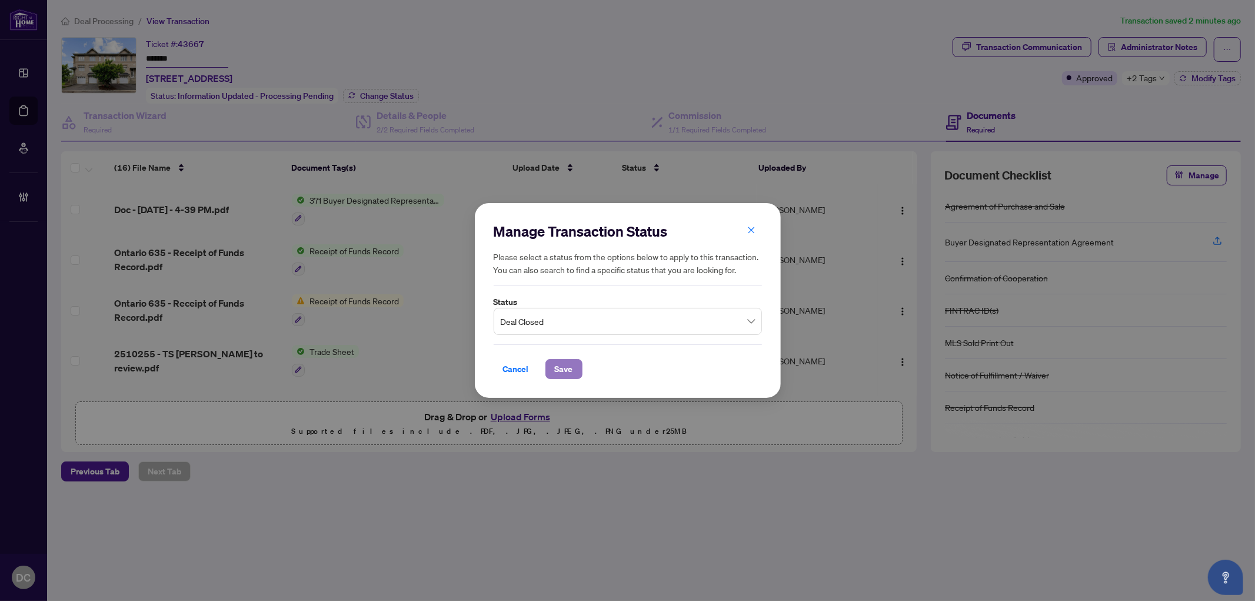
click at [568, 365] on span "Save" at bounding box center [564, 368] width 18 height 19
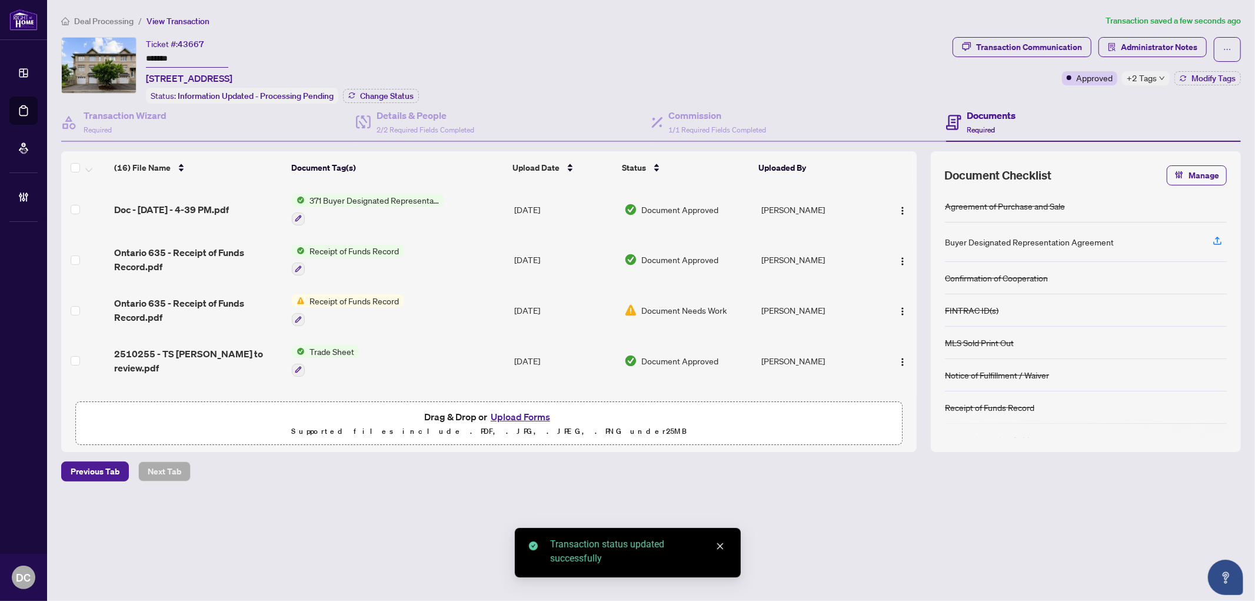
click at [1148, 74] on span "+2 Tags" at bounding box center [1141, 78] width 30 height 14
click at [1092, 92] on div "Transaction Communication Administrator Notes Approved +2 Tags Modify Tags" at bounding box center [1096, 70] width 293 height 66
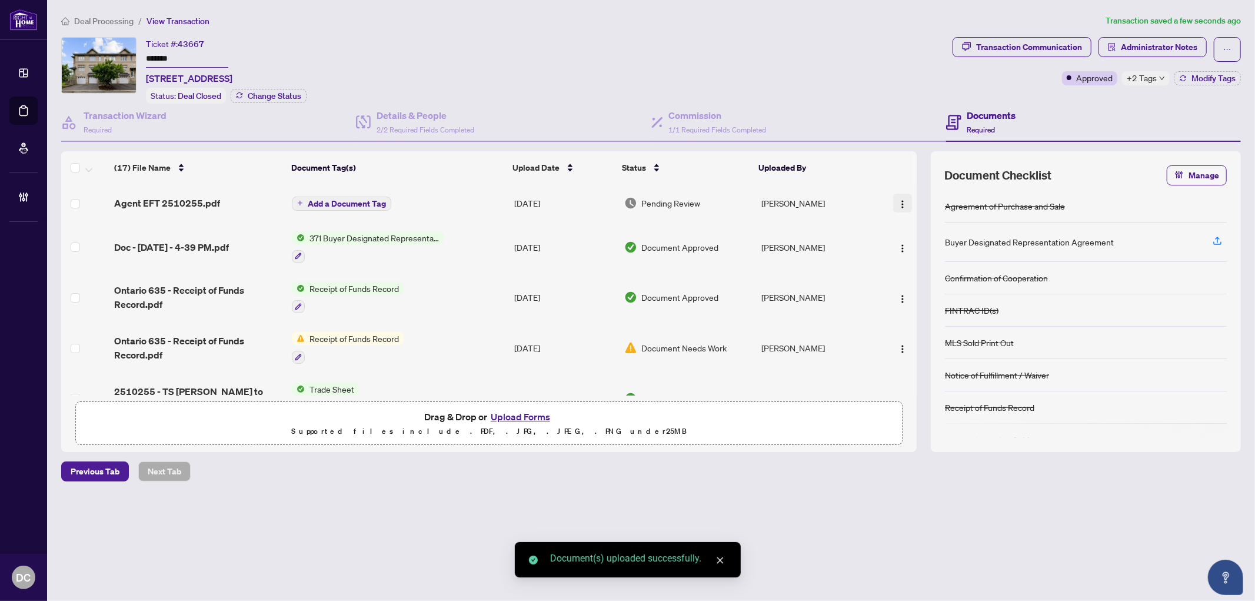
click at [900, 201] on img "button" at bounding box center [902, 203] width 9 height 9
click at [942, 298] on span "Document Permissions" at bounding box center [955, 298] width 112 height 13
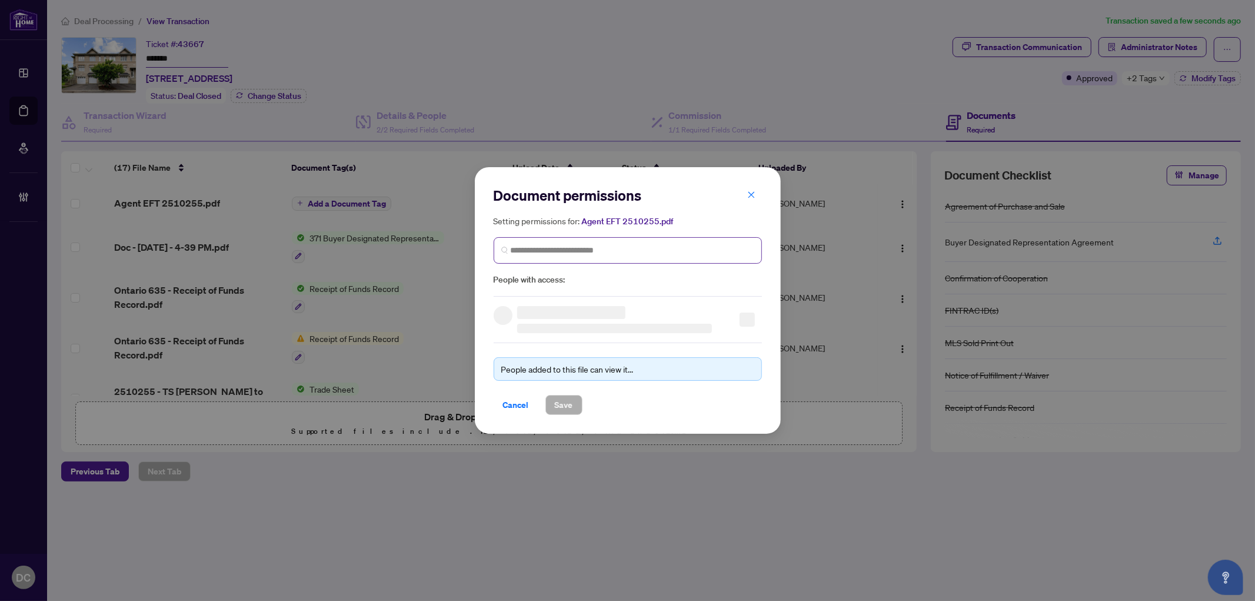
click at [675, 258] on span at bounding box center [627, 250] width 268 height 26
type input "**********"
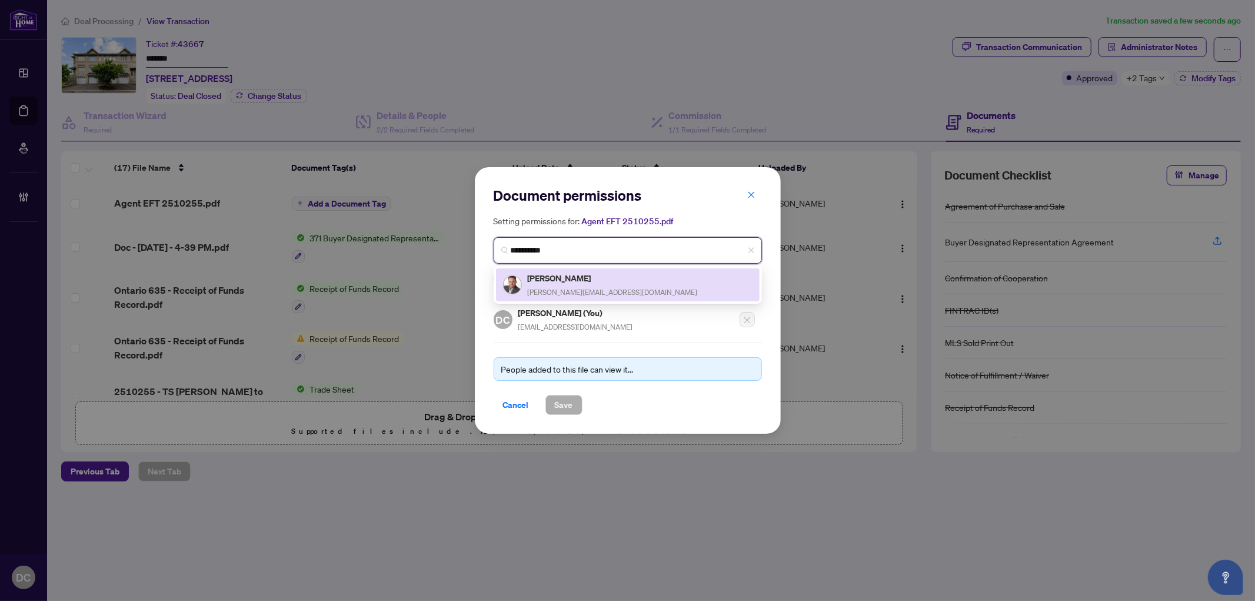
click at [604, 272] on h5 "Alexis Raymond" at bounding box center [613, 278] width 170 height 14
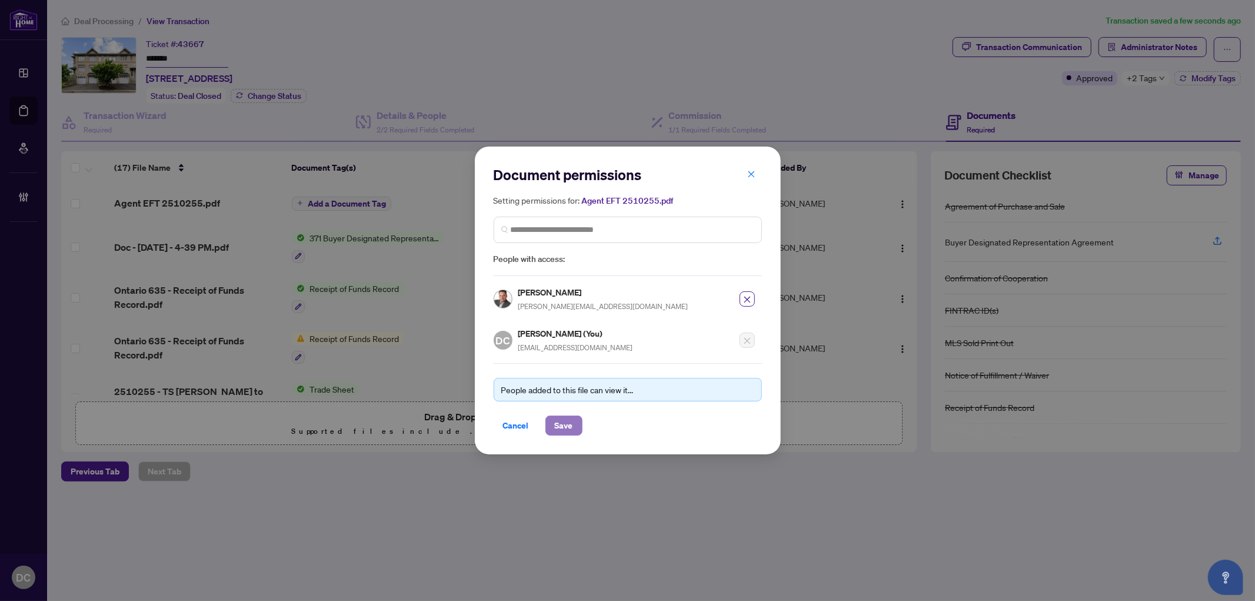
click at [572, 425] on button "Save" at bounding box center [563, 425] width 37 height 20
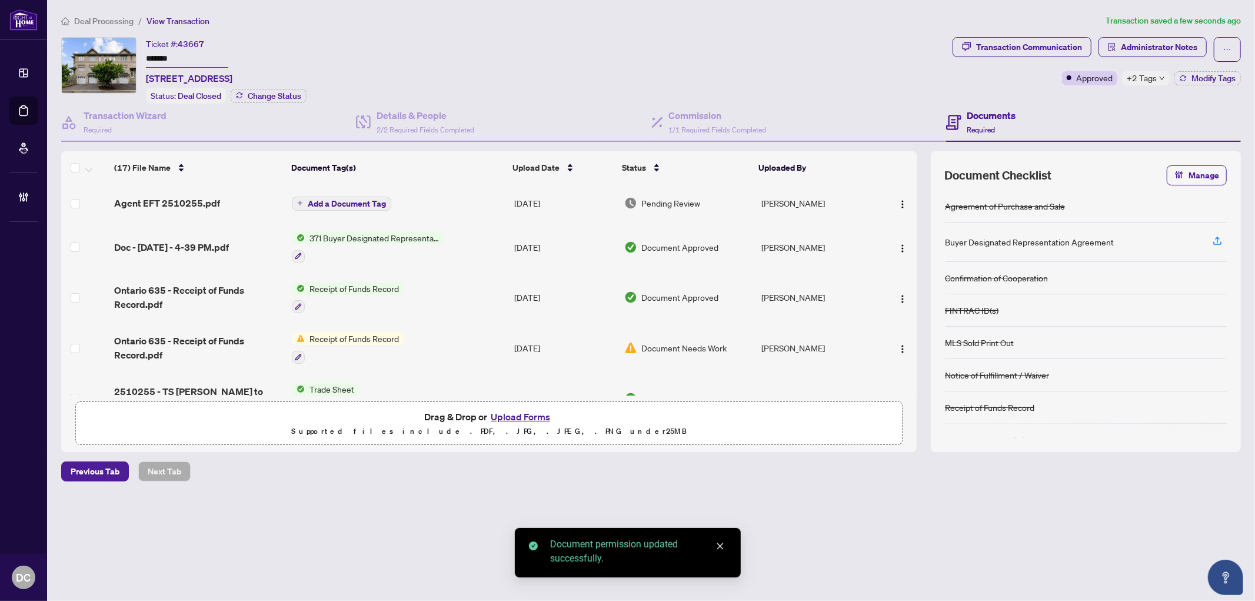
click at [334, 204] on span "Add a Document Tag" at bounding box center [347, 203] width 78 height 8
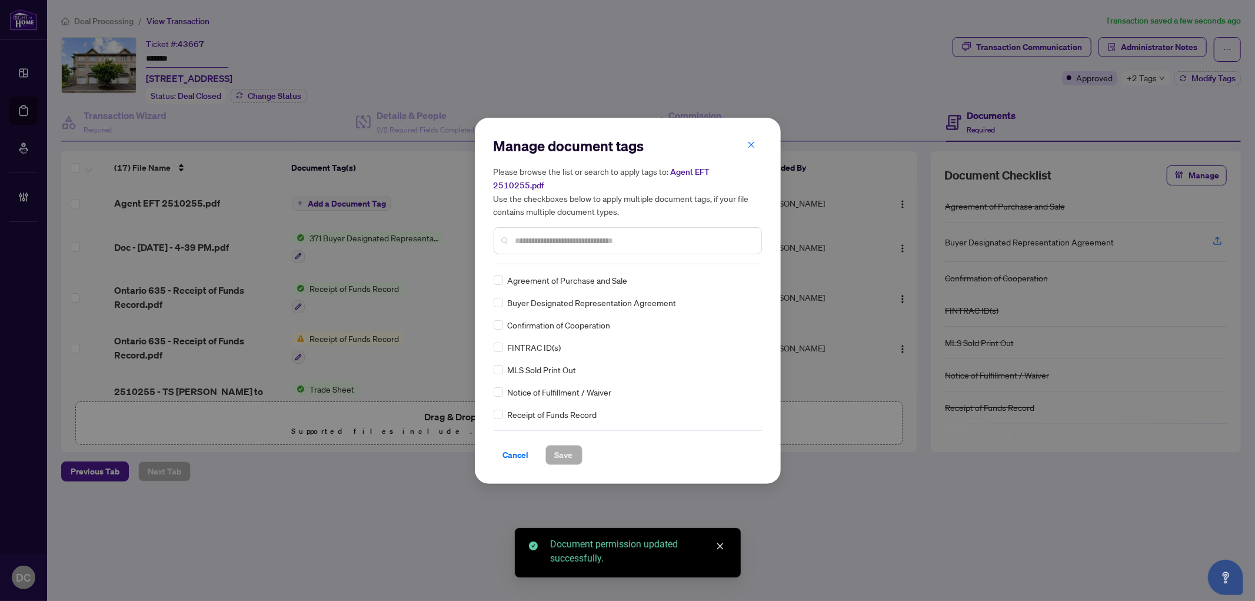
click at [595, 259] on div "Manage document tags Please browse the list or search to apply tags to: Agent E…" at bounding box center [627, 300] width 268 height 328
click at [610, 234] on input "text" at bounding box center [633, 240] width 236 height 13
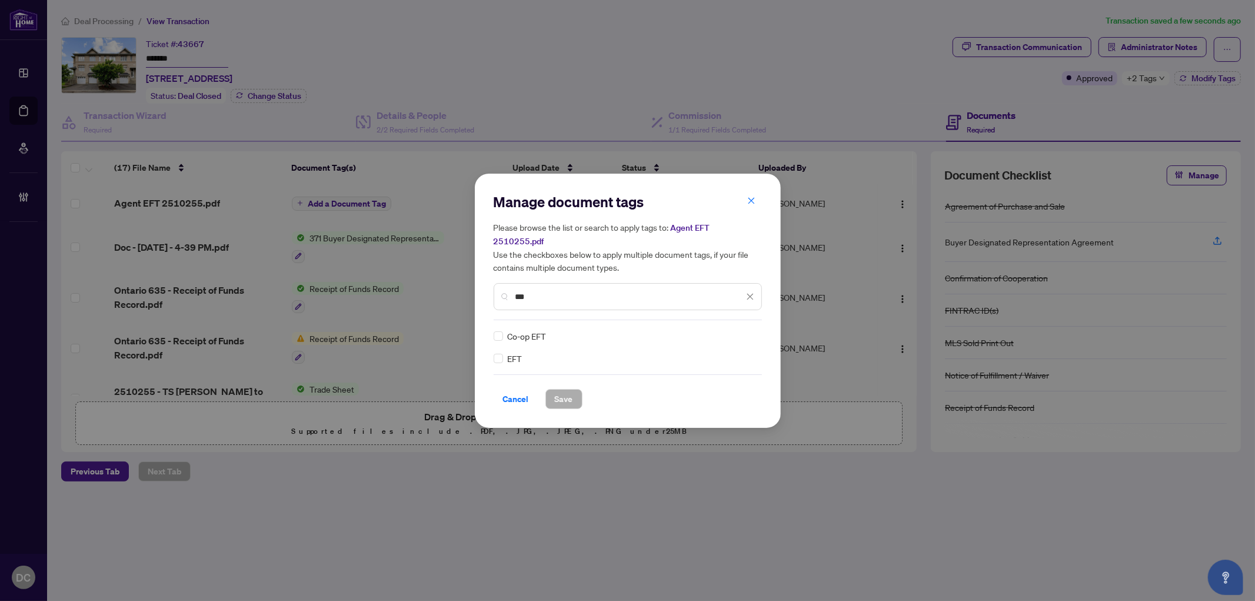
type input "***"
click at [749, 327] on span at bounding box center [743, 336] width 22 height 18
click at [713, 383] on div "Approved" at bounding box center [706, 385] width 75 height 13
click at [567, 391] on span "Save" at bounding box center [564, 398] width 18 height 19
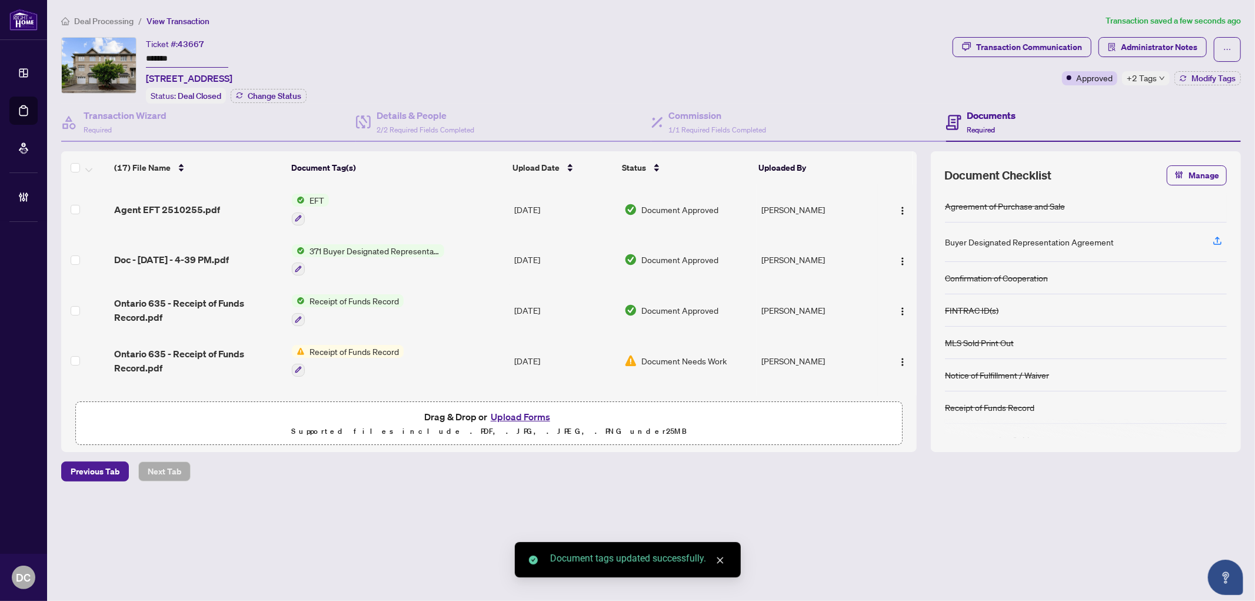
click at [1157, 80] on div "+2 Tags" at bounding box center [1146, 78] width 48 height 14
click at [1055, 104] on div "Documents Required" at bounding box center [1093, 123] width 295 height 38
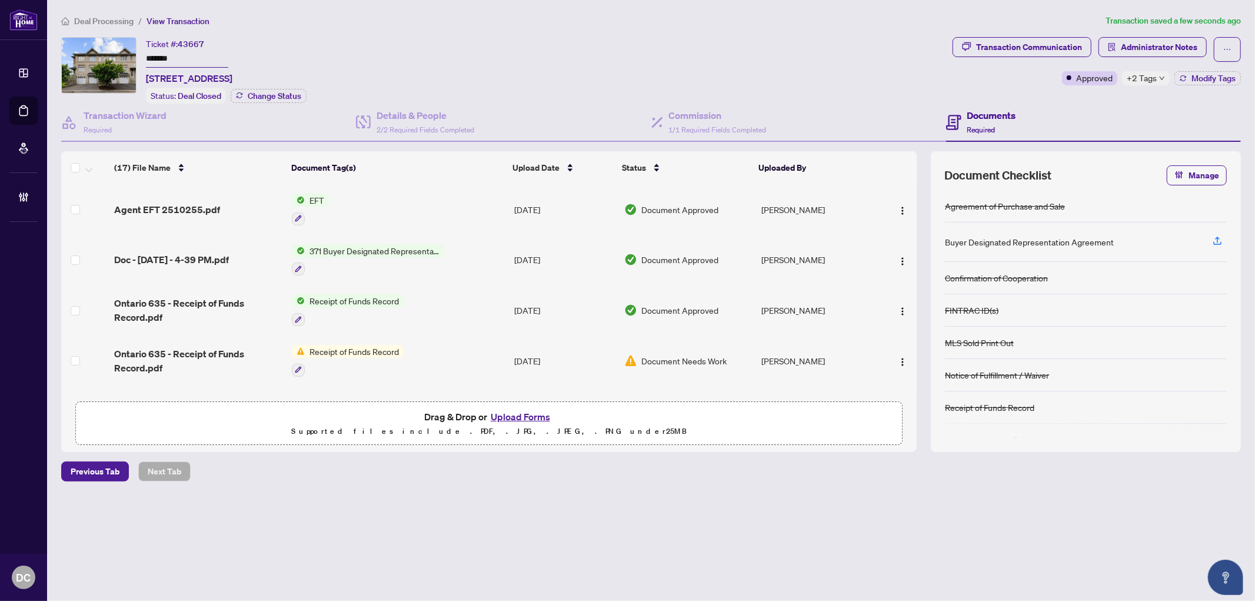
click at [112, 16] on span "Deal Processing" at bounding box center [103, 21] width 59 height 11
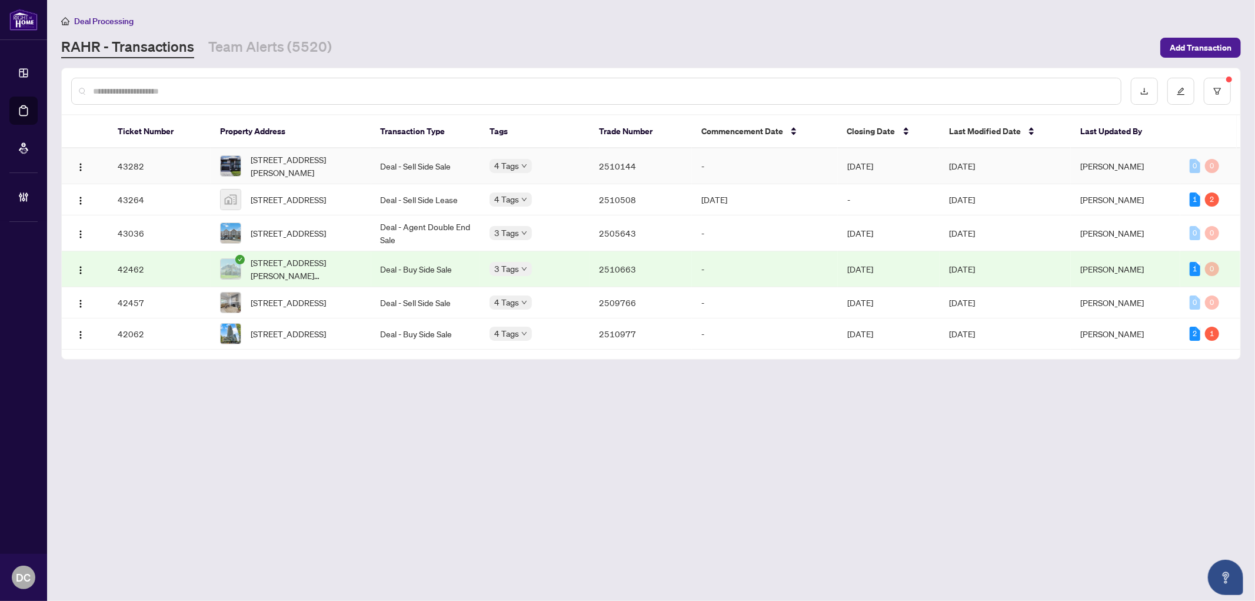
click at [447, 169] on td "Deal - Sell Side Sale" at bounding box center [425, 166] width 109 height 36
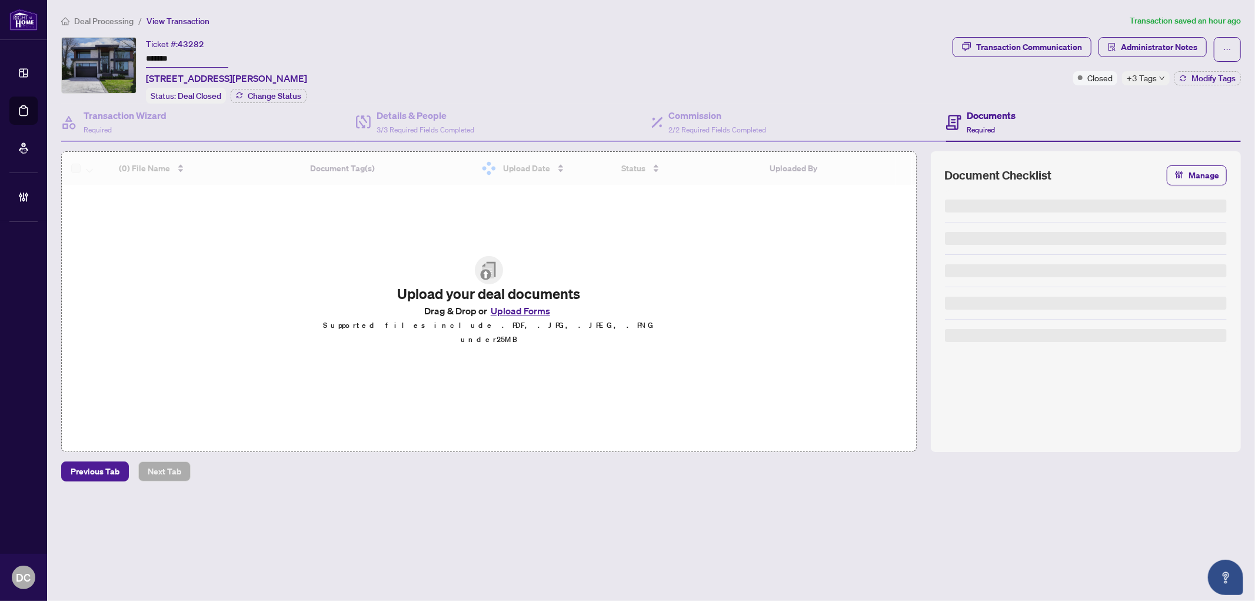
click at [172, 52] on input "*******" at bounding box center [187, 59] width 82 height 17
drag, startPoint x: 188, startPoint y: 55, endPoint x: 96, endPoint y: 54, distance: 92.4
click at [96, 54] on div "Ticket #: 43282 ******* 105 Douglas Rd, Richmond Hill, Ontario L4E 3H1, Canada …" at bounding box center [504, 70] width 886 height 66
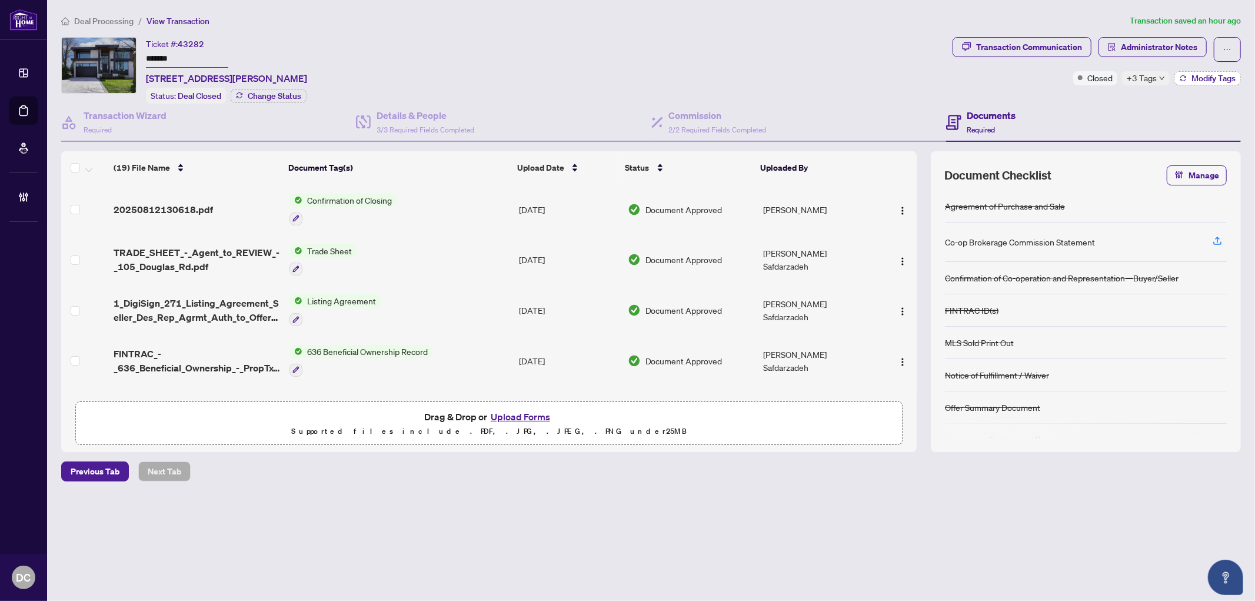
click at [1199, 78] on span "Modify Tags" at bounding box center [1213, 78] width 44 height 8
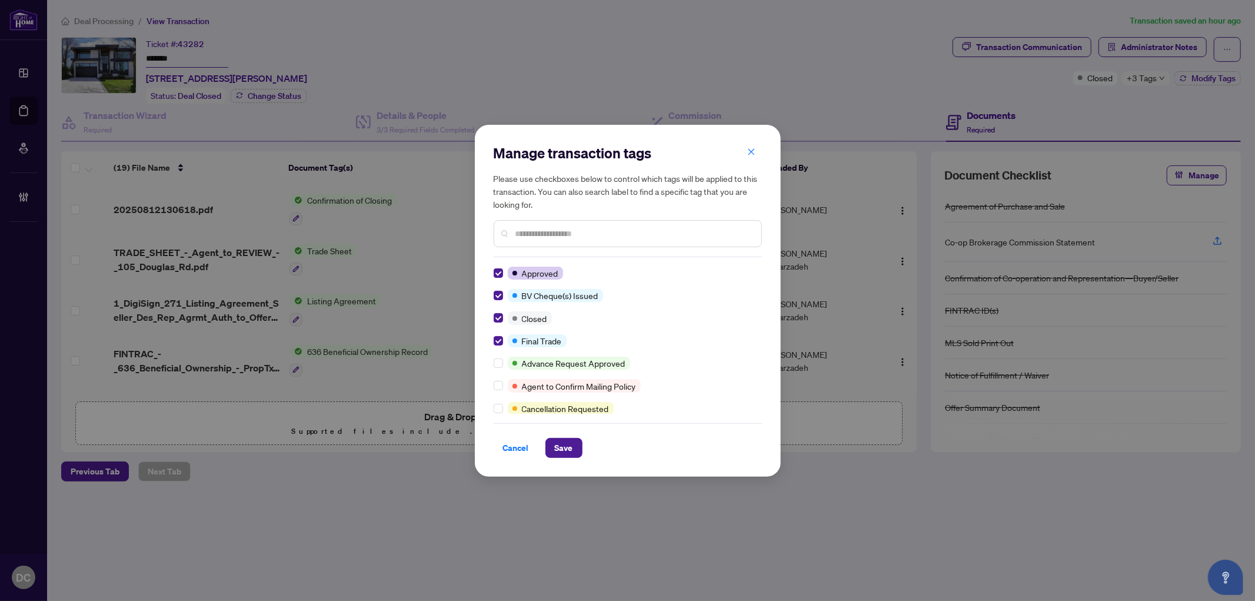
drag, startPoint x: 566, startPoint y: 449, endPoint x: 463, endPoint y: 404, distance: 112.2
click at [566, 449] on span "Save" at bounding box center [564, 447] width 18 height 19
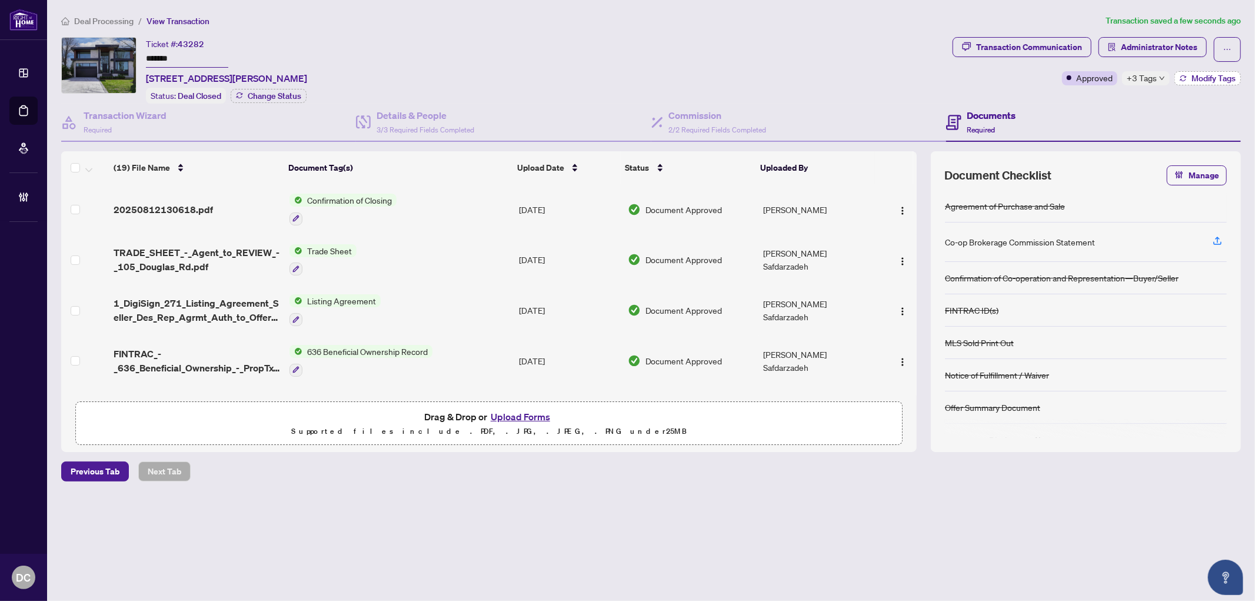
click at [1193, 76] on span "Modify Tags" at bounding box center [1213, 78] width 44 height 8
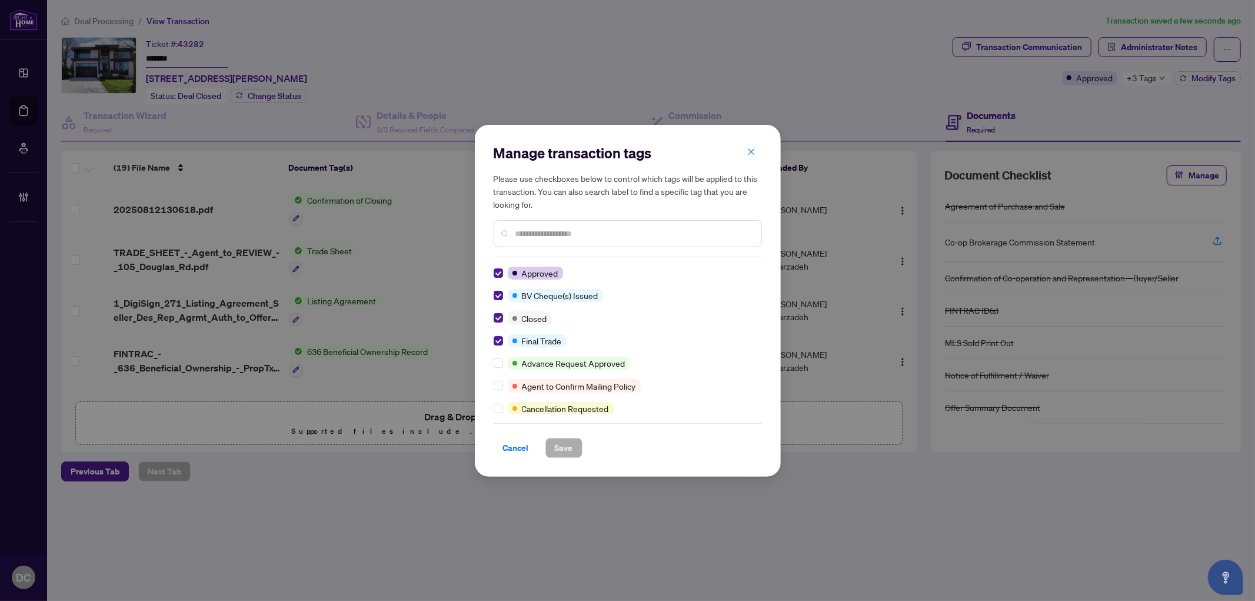
drag, startPoint x: 512, startPoint y: 449, endPoint x: 505, endPoint y: 445, distance: 8.7
click at [512, 449] on span "Cancel" at bounding box center [516, 447] width 26 height 19
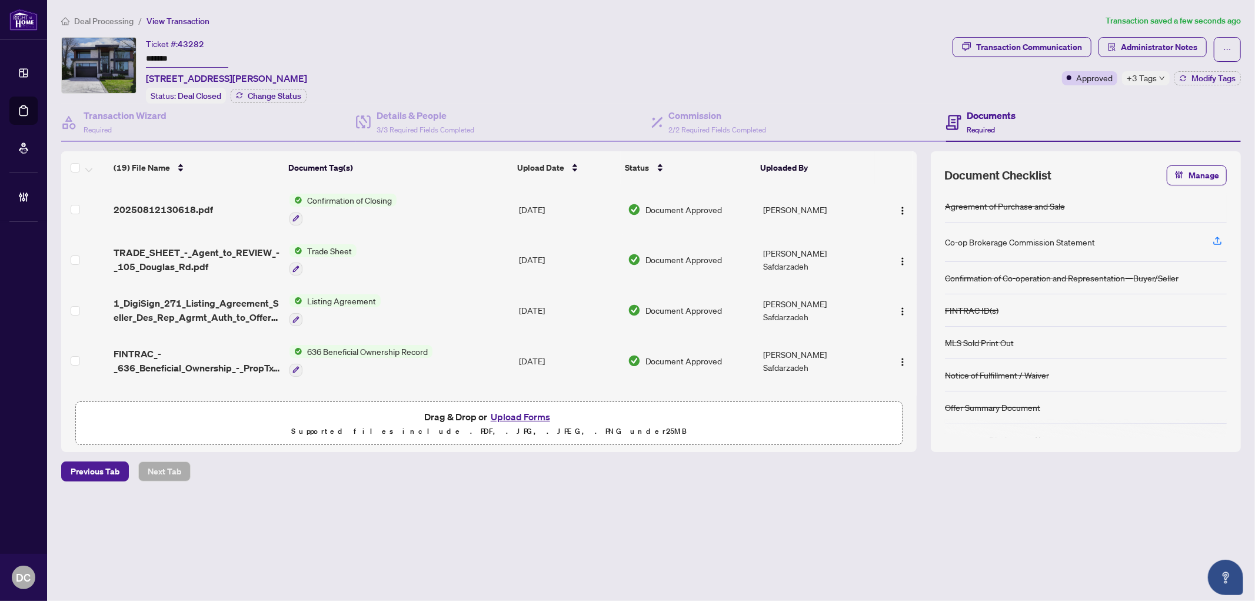
click at [550, 207] on td "[DATE]" at bounding box center [568, 209] width 108 height 51
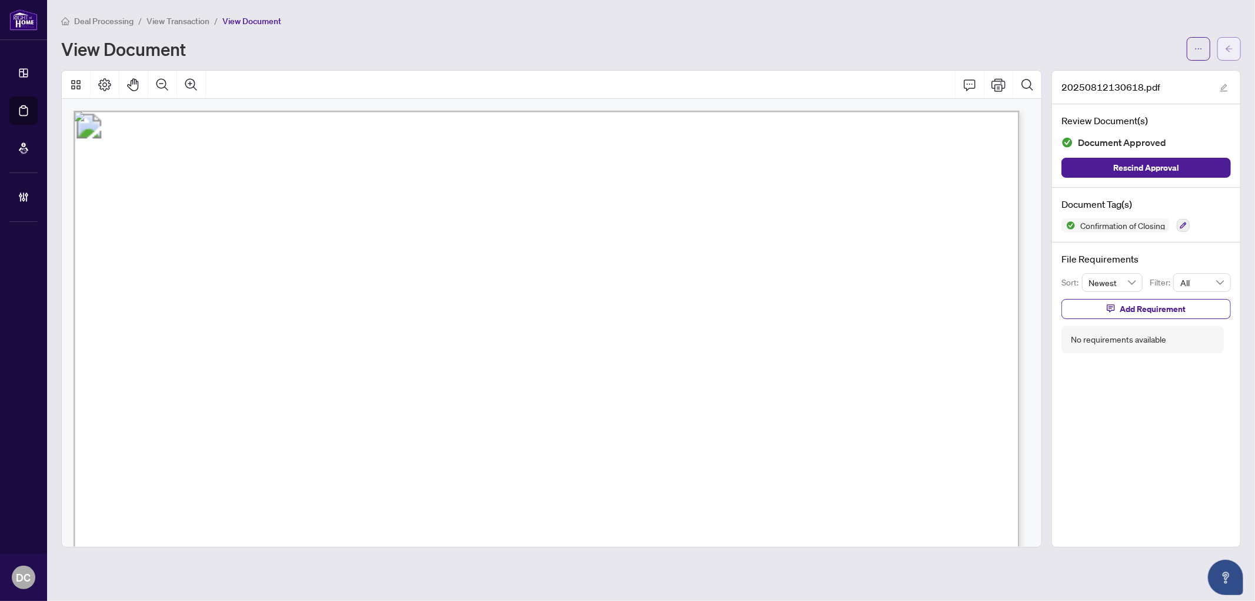
click at [1223, 51] on button "button" at bounding box center [1229, 49] width 24 height 24
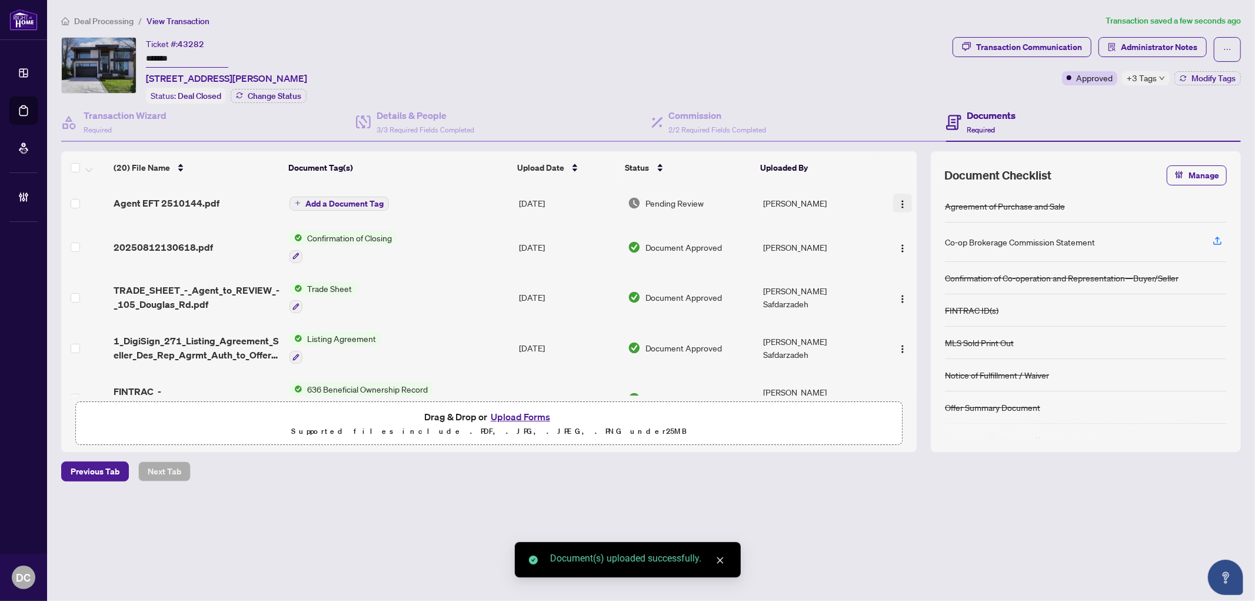
click at [893, 198] on button "button" at bounding box center [902, 203] width 19 height 19
click at [919, 292] on span "Document Permissions" at bounding box center [955, 298] width 112 height 13
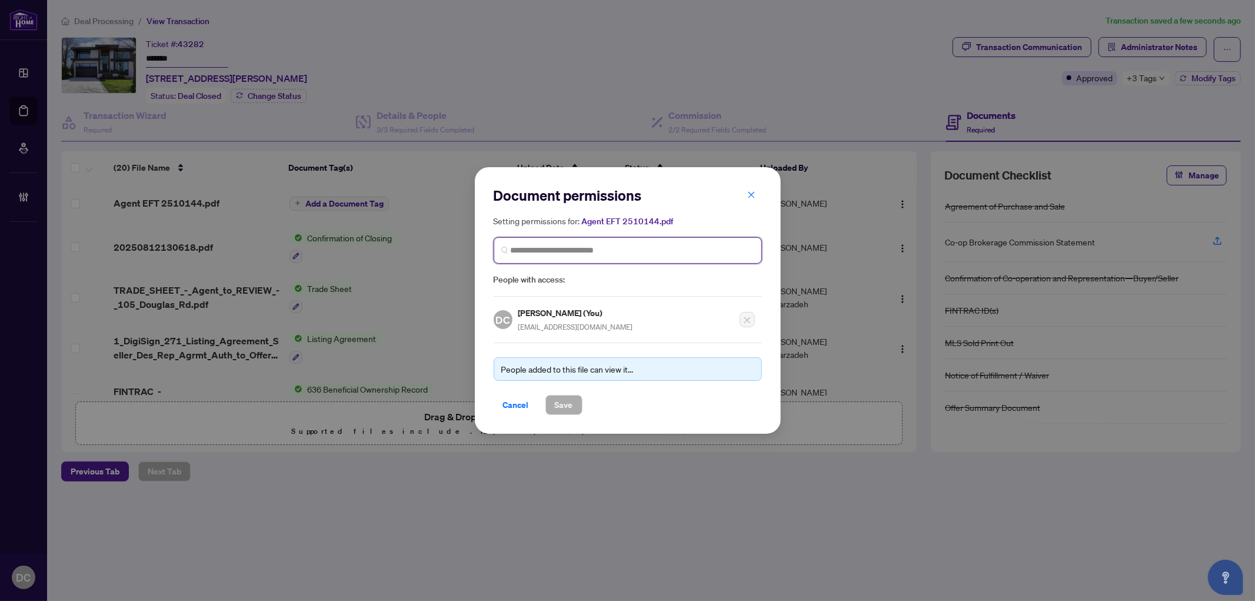
click at [667, 247] on input "search" at bounding box center [633, 250] width 244 height 12
type input "*********"
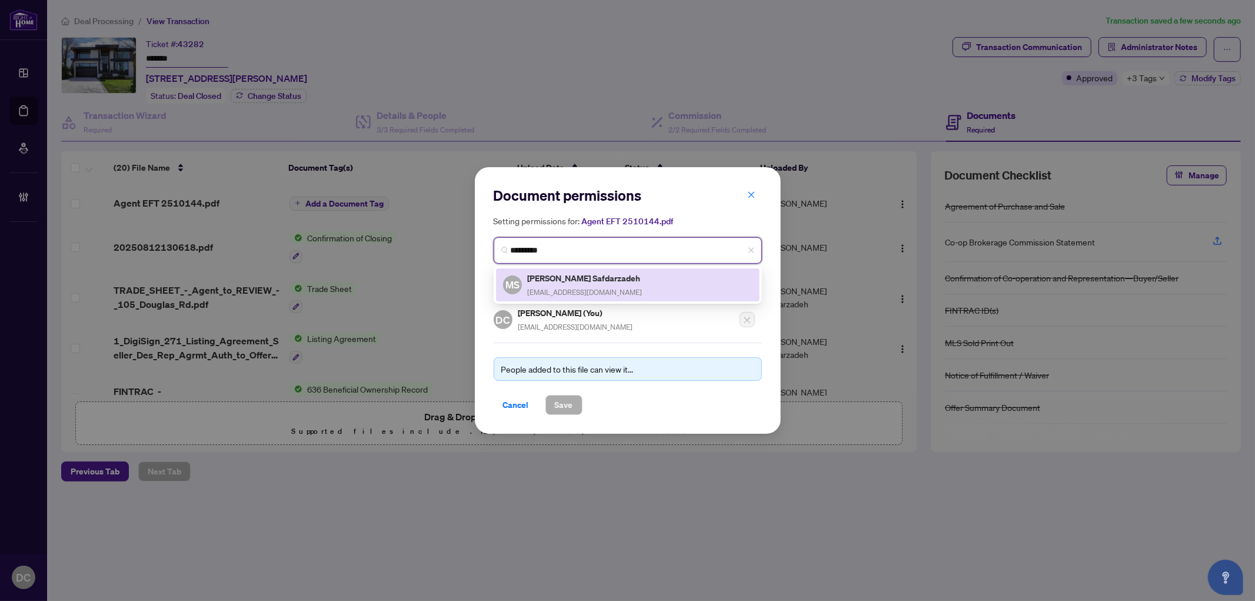
click at [642, 274] on div "MS Masoud Safdarzadeh m_safdarzadeh@yahoo.com" at bounding box center [627, 284] width 249 height 27
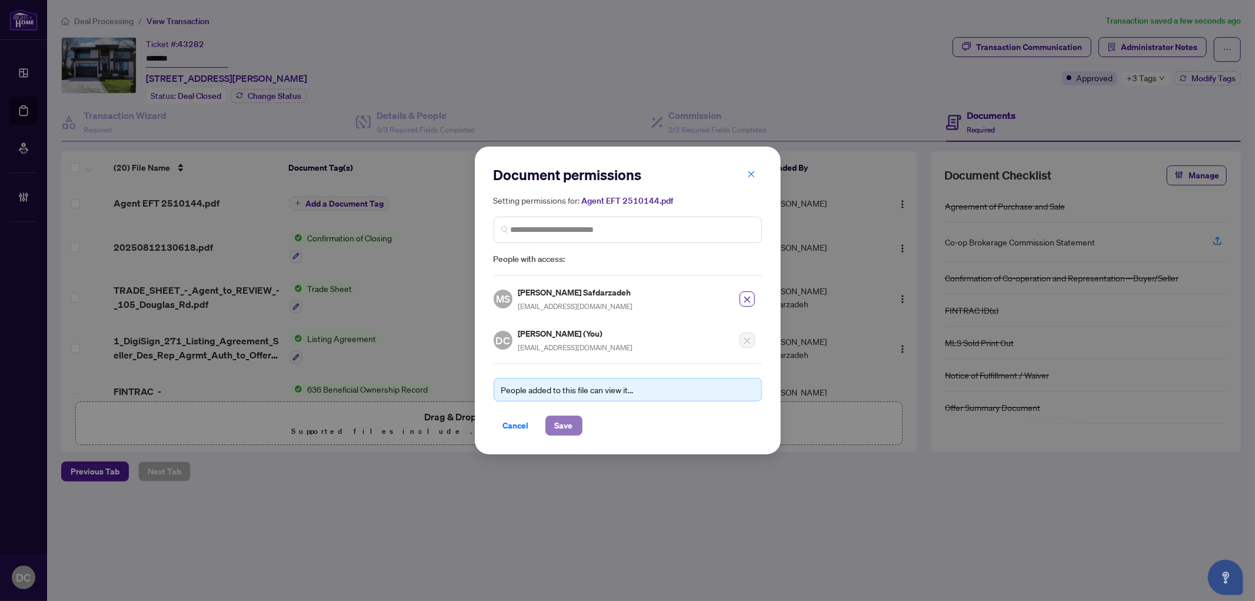
click at [573, 426] on button "Save" at bounding box center [563, 425] width 37 height 20
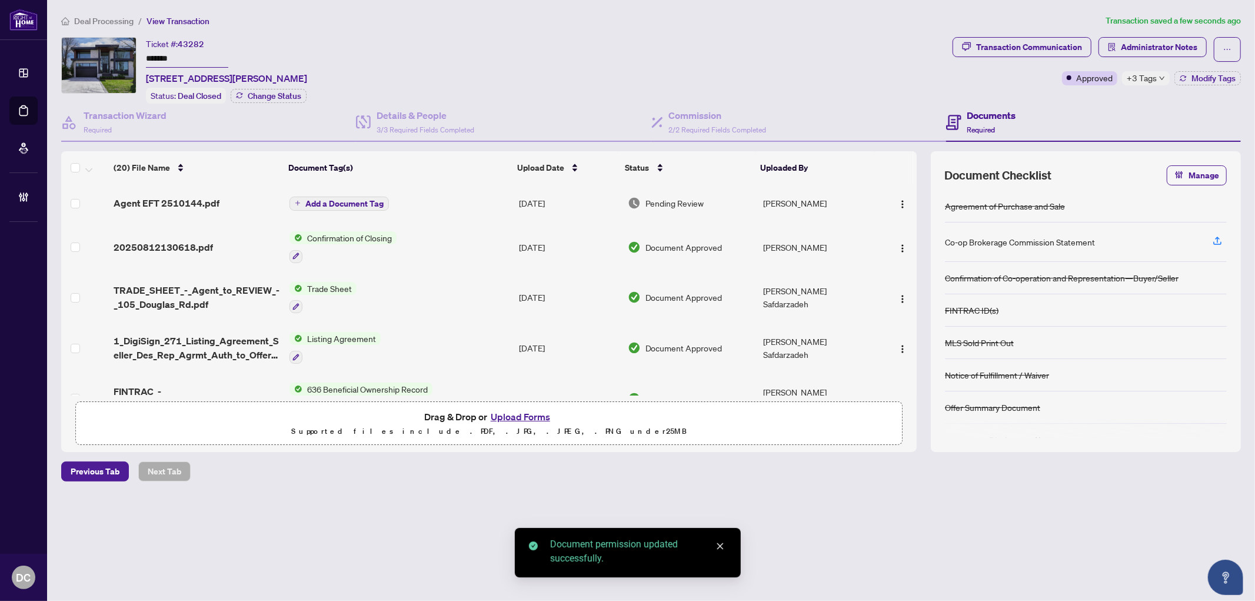
click at [348, 202] on span "Add a Document Tag" at bounding box center [344, 203] width 78 height 8
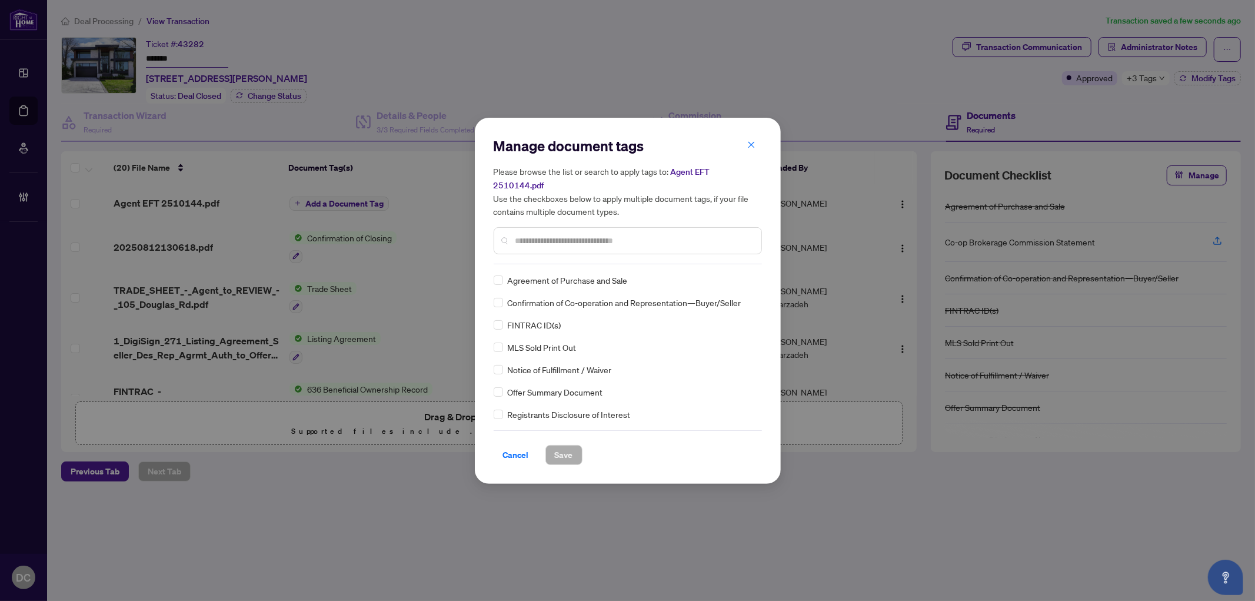
click at [567, 250] on div "Manage document tags Please browse the list or search to apply tags to: Agent E…" at bounding box center [627, 200] width 268 height 128
click at [581, 235] on input "text" at bounding box center [633, 240] width 236 height 13
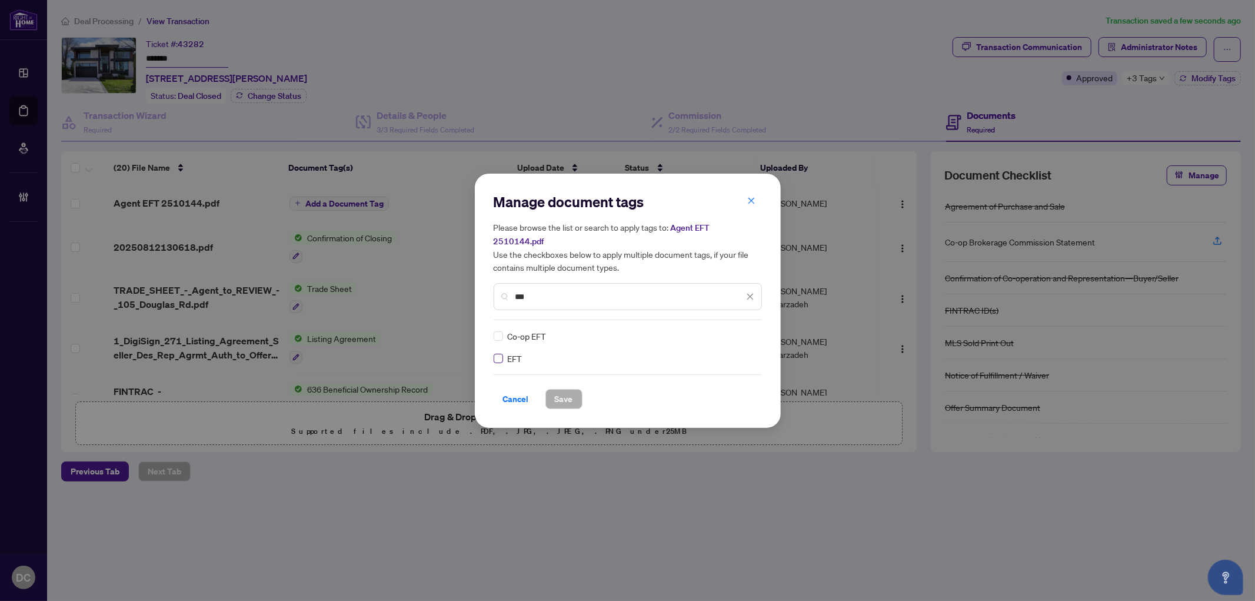
type input "***"
click at [735, 330] on img at bounding box center [738, 336] width 12 height 12
click at [702, 386] on div "Approved" at bounding box center [706, 385] width 75 height 13
click at [574, 391] on button "Save" at bounding box center [563, 399] width 37 height 20
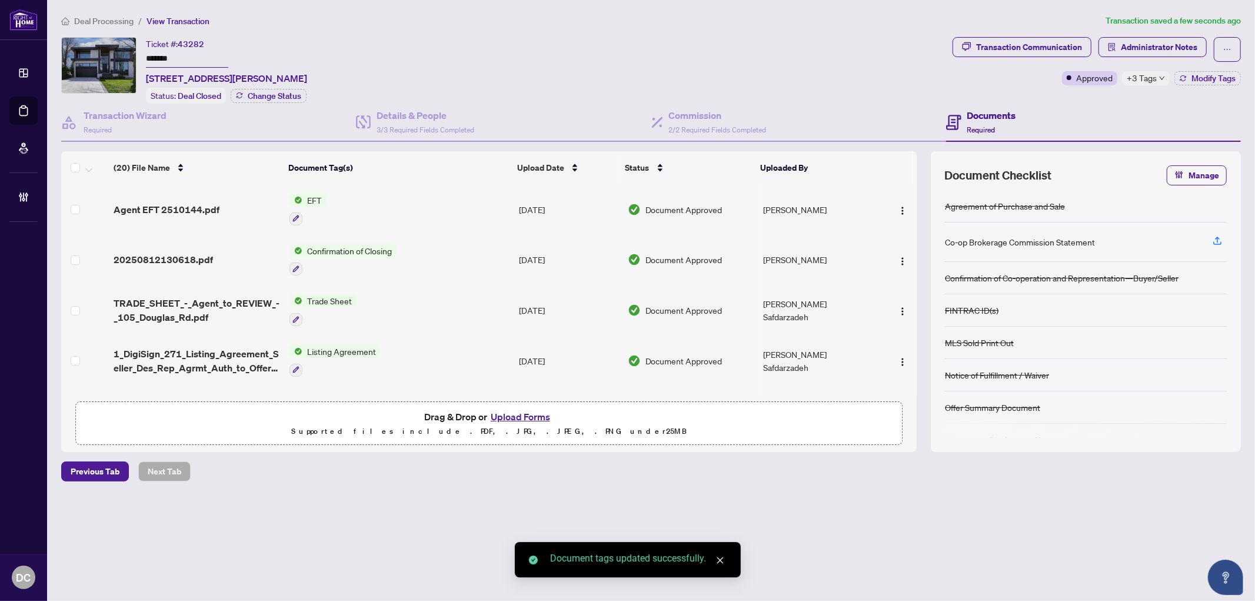
click at [1155, 79] on span "+3 Tags" at bounding box center [1141, 78] width 30 height 14
click at [1103, 95] on div "Transaction Communication Administrator Notes Approved +3 Tags Modify Tags" at bounding box center [1096, 70] width 293 height 66
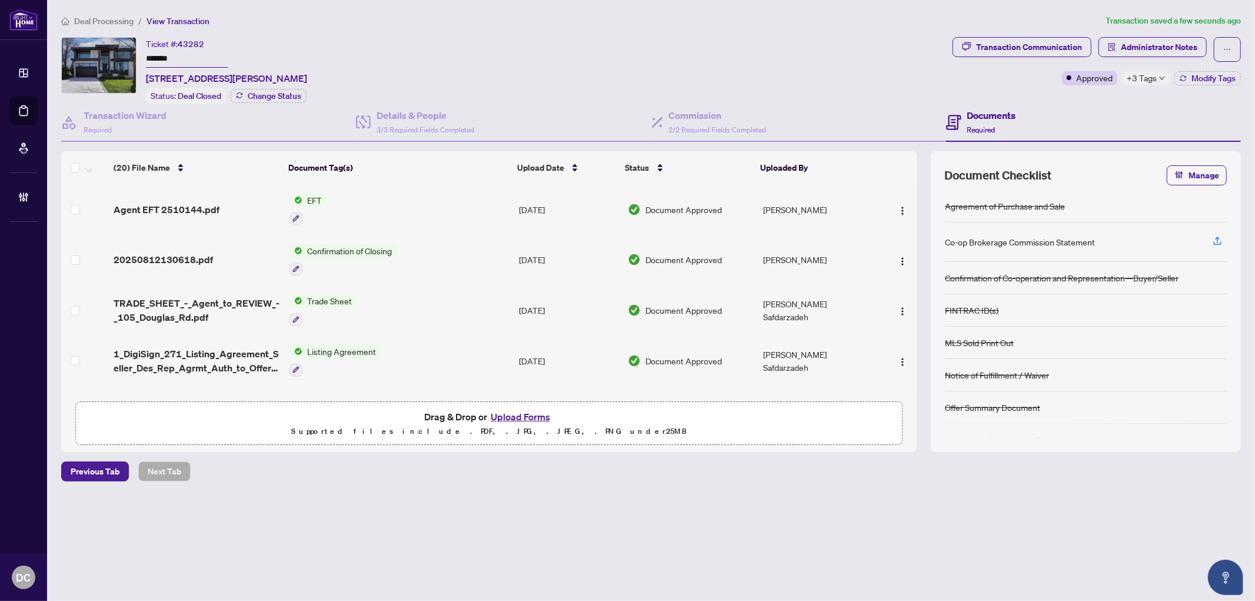
click at [96, 16] on span "Deal Processing" at bounding box center [103, 21] width 59 height 11
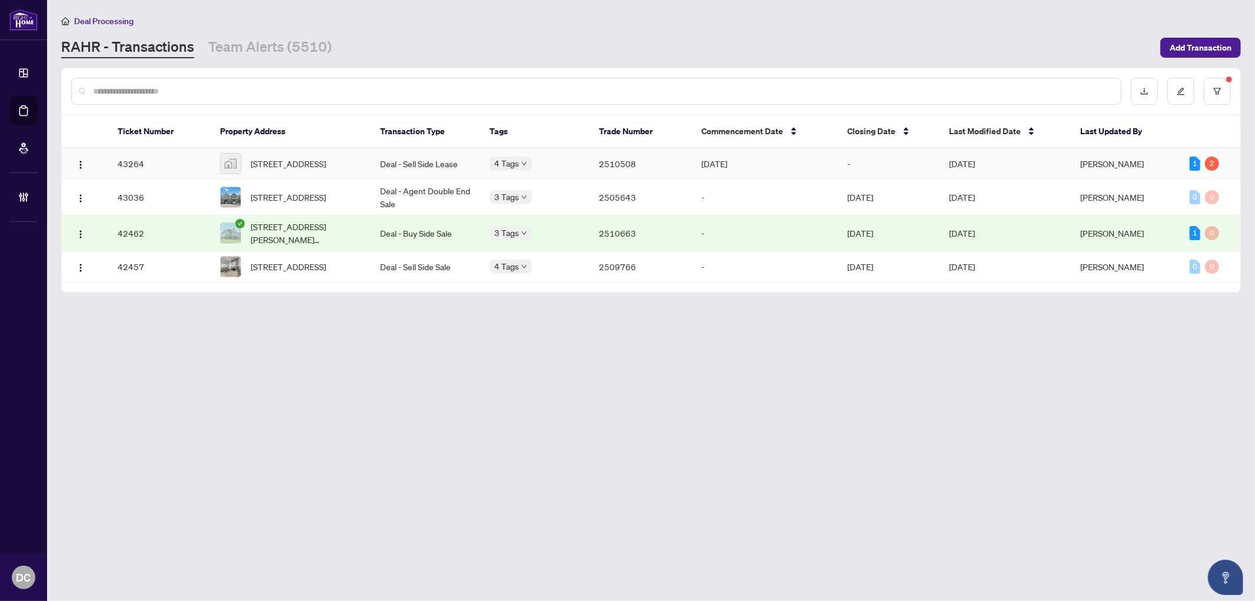
click at [706, 167] on td "Aug/03/2025" at bounding box center [765, 163] width 146 height 31
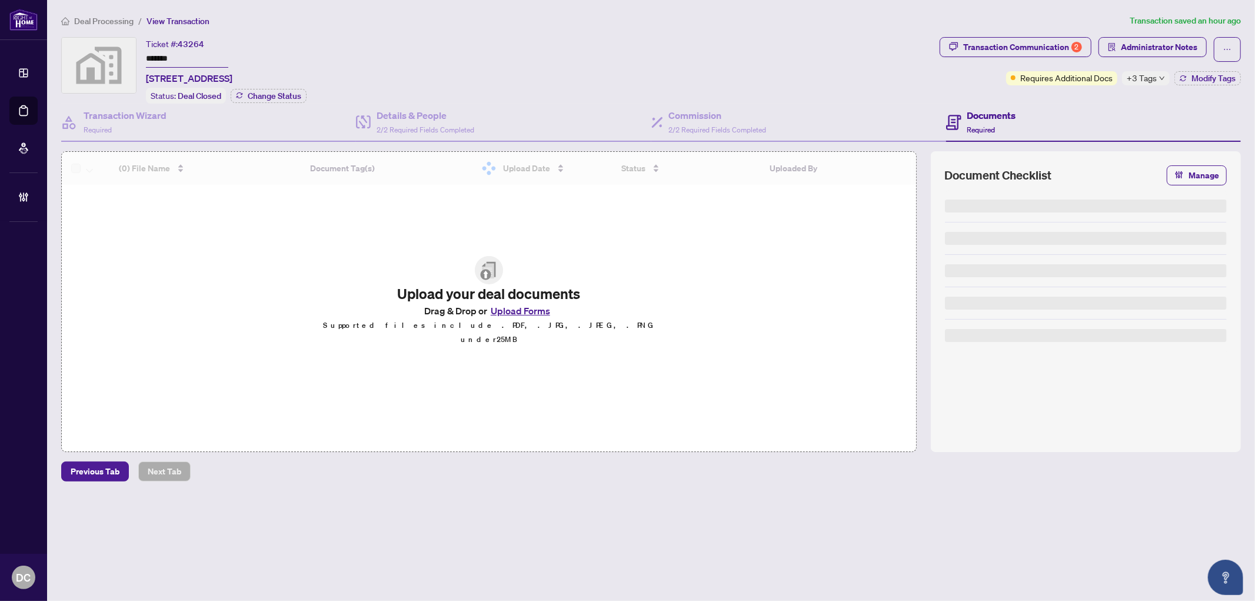
drag, startPoint x: 201, startPoint y: 56, endPoint x: 134, endPoint y: 72, distance: 68.8
click at [98, 53] on div "Ticket #: 43264 ******* 85 Wood Street, Toronto, ON, Canada Status: Deal Closed…" at bounding box center [497, 70] width 873 height 66
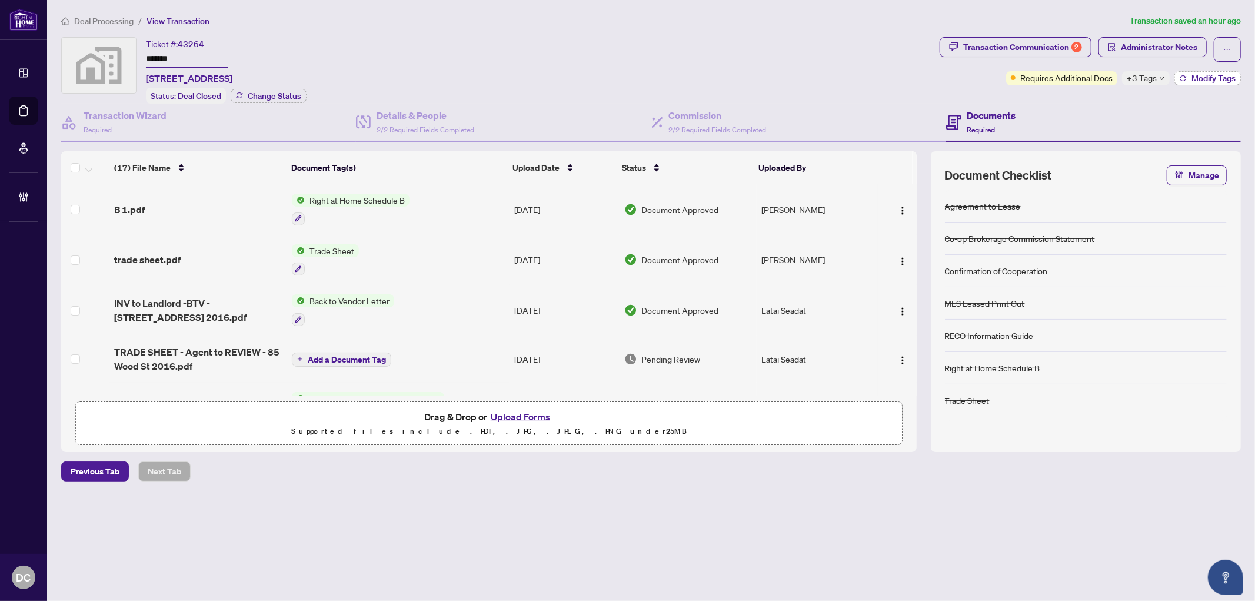
click at [1177, 78] on button "Modify Tags" at bounding box center [1207, 78] width 66 height 14
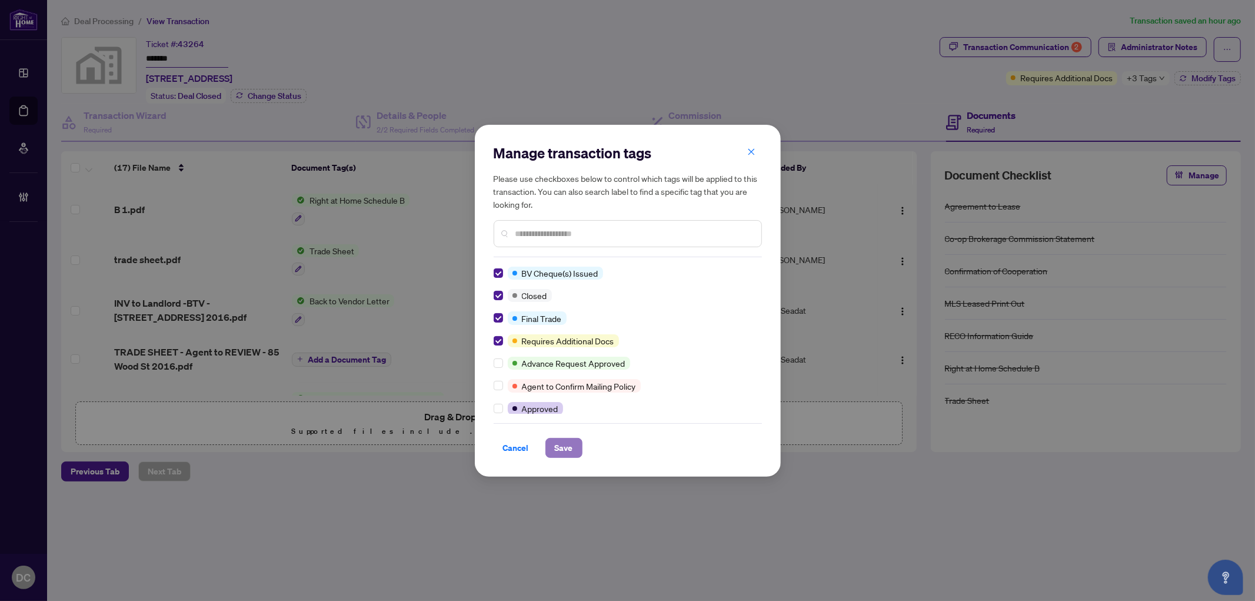
drag, startPoint x: 562, startPoint y: 448, endPoint x: 480, endPoint y: 428, distance: 84.3
click at [561, 448] on span "Save" at bounding box center [564, 447] width 18 height 19
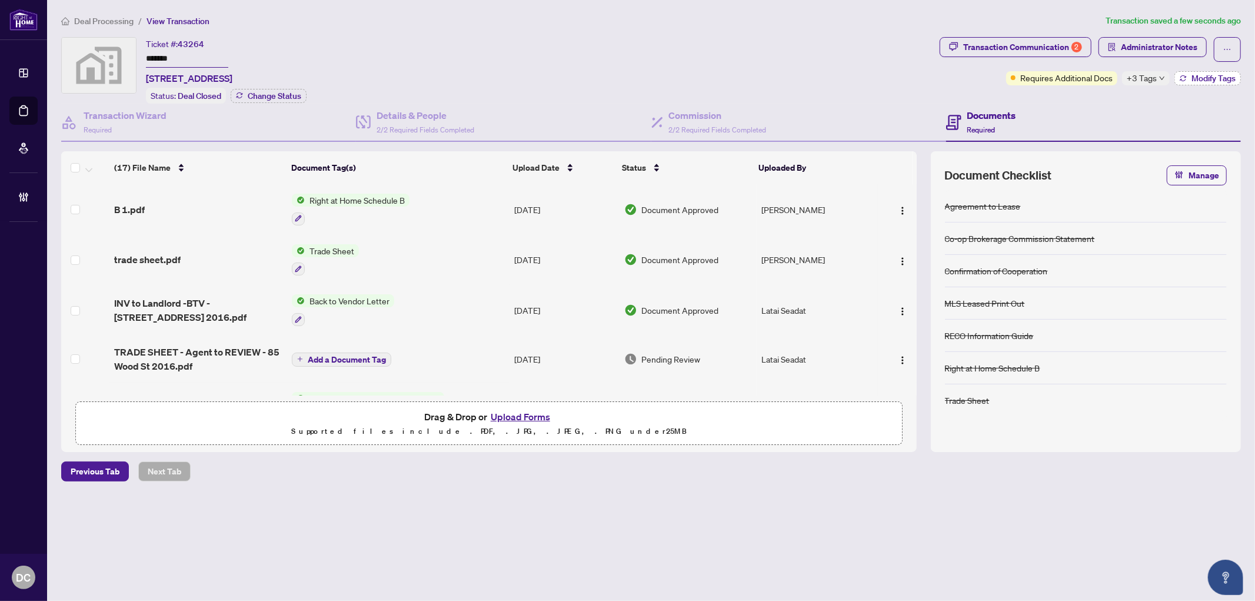
click at [1193, 80] on span "Modify Tags" at bounding box center [1213, 78] width 44 height 8
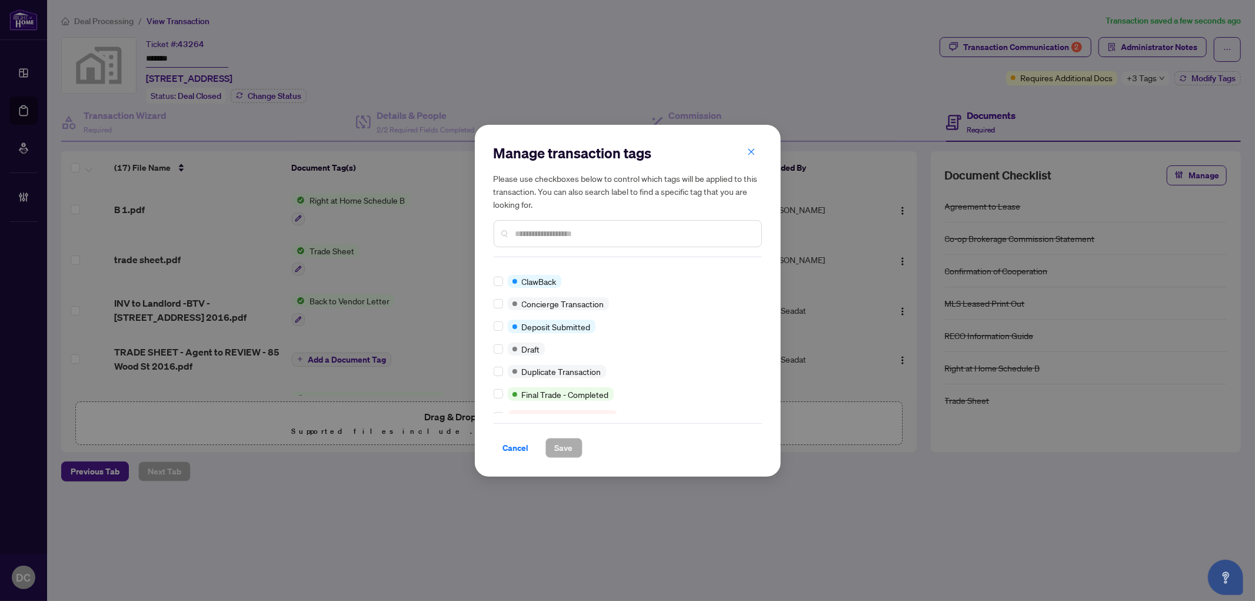
scroll to position [196, 0]
drag, startPoint x: 514, startPoint y: 443, endPoint x: 132, endPoint y: 383, distance: 387.0
click at [510, 440] on span "Cancel" at bounding box center [516, 447] width 26 height 19
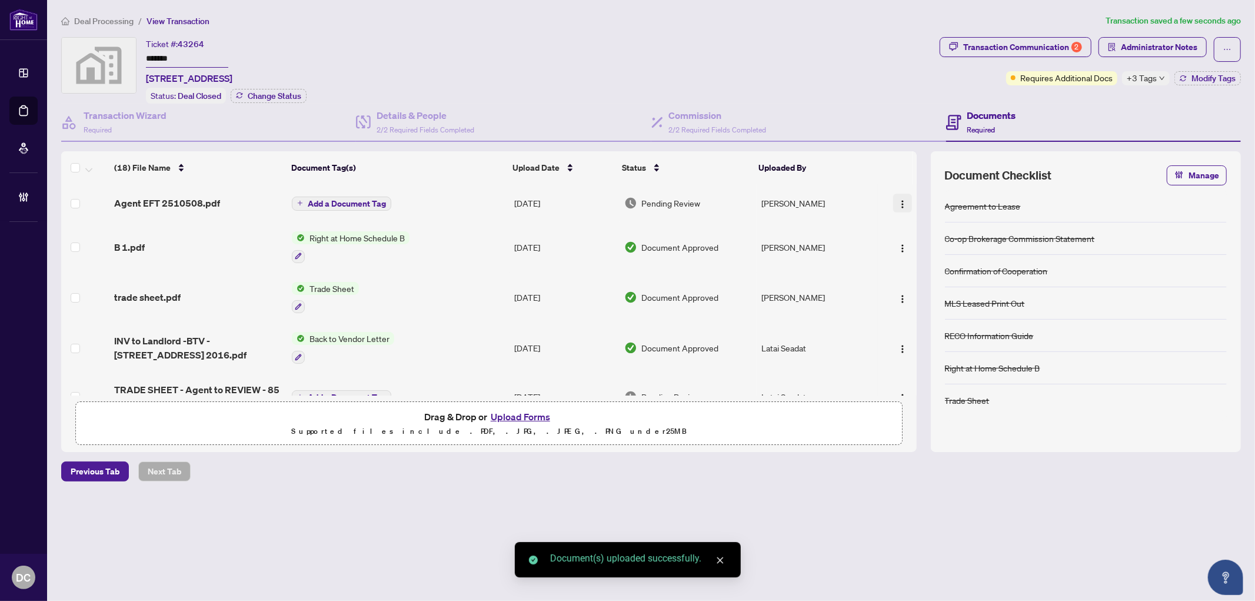
click at [901, 202] on img "button" at bounding box center [902, 203] width 9 height 9
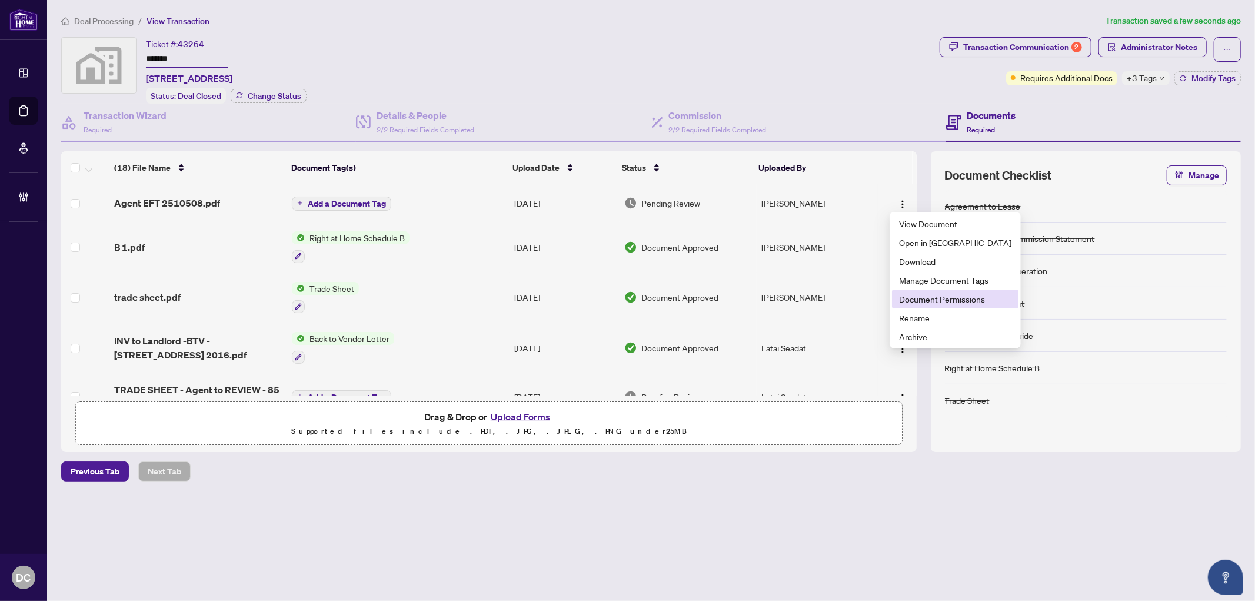
click at [935, 297] on span "Document Permissions" at bounding box center [955, 298] width 112 height 13
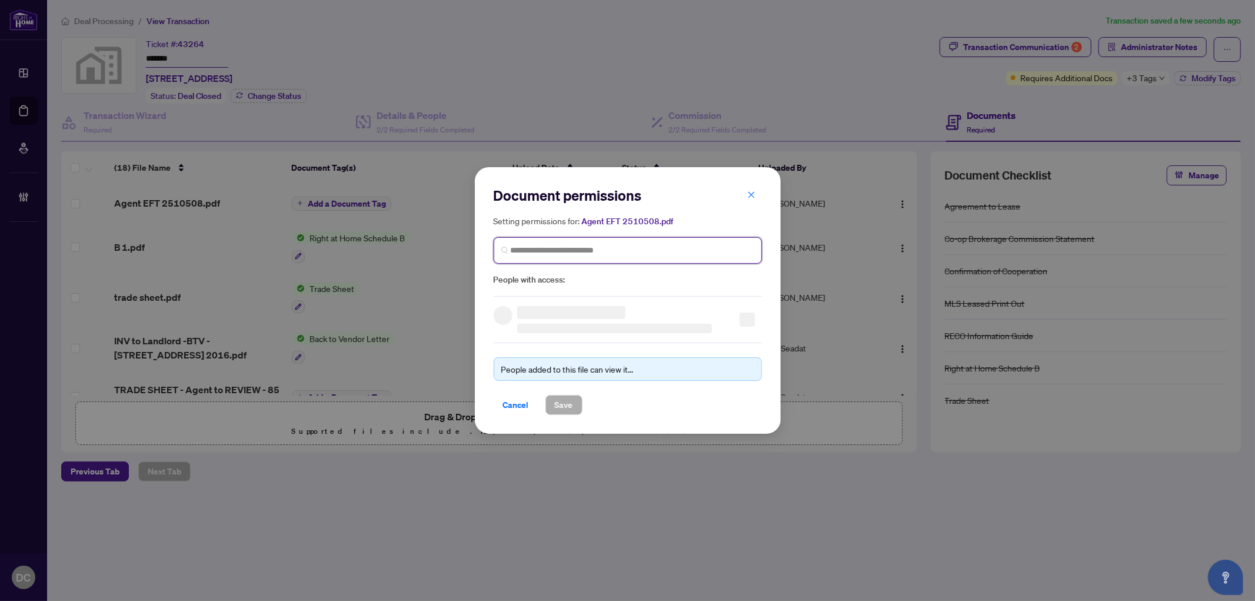
click at [682, 254] on input "search" at bounding box center [633, 250] width 244 height 12
type input "*********"
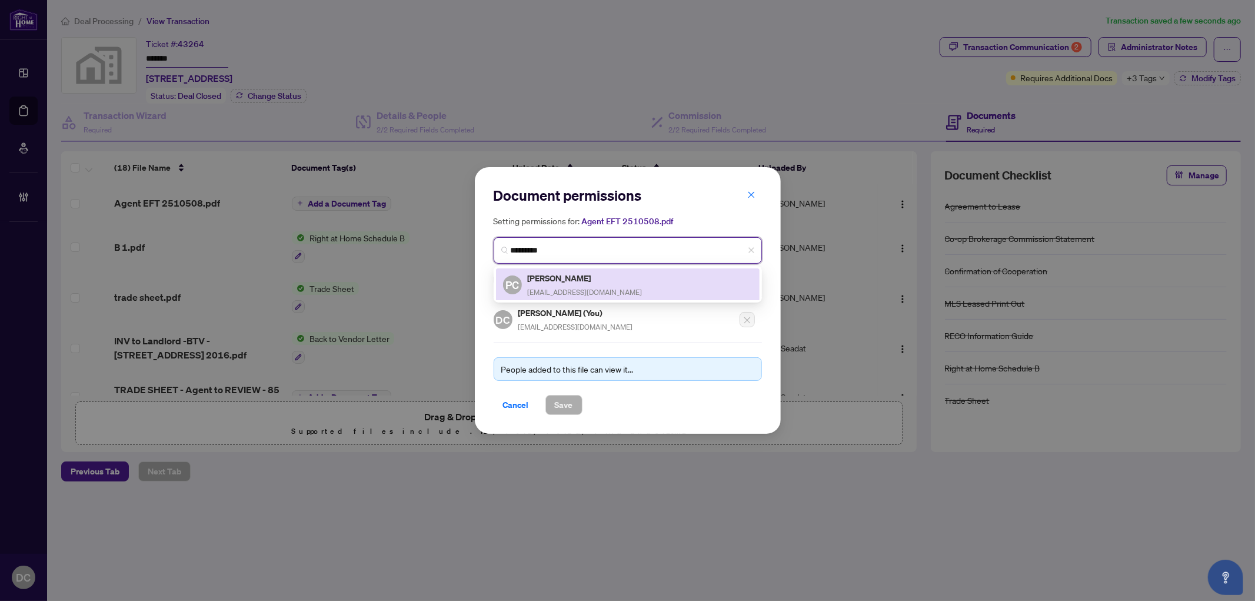
click at [589, 282] on h5 "[PERSON_NAME]" at bounding box center [585, 278] width 115 height 14
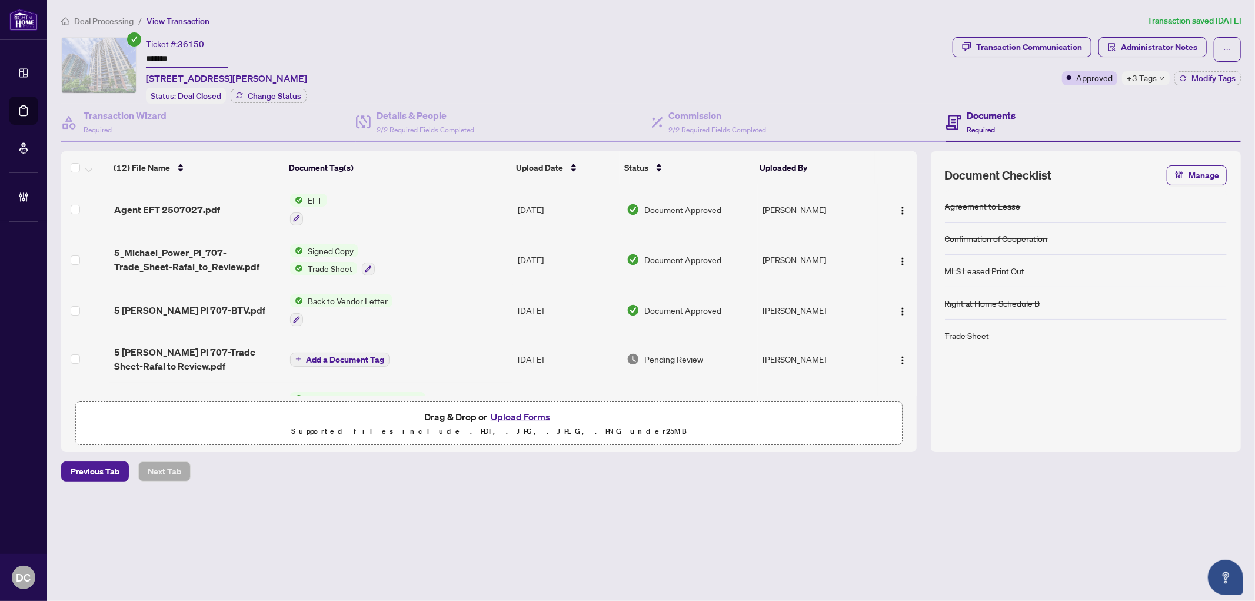
drag, startPoint x: 207, startPoint y: 51, endPoint x: 98, endPoint y: 50, distance: 108.8
click at [98, 50] on div "Ticket #: 36150 ******* 707-5 Michael Power Pl, Toronto, Ontario M9A 0A3, Canad…" at bounding box center [504, 70] width 886 height 66
click at [121, 21] on span "Deal Processing" at bounding box center [103, 21] width 59 height 11
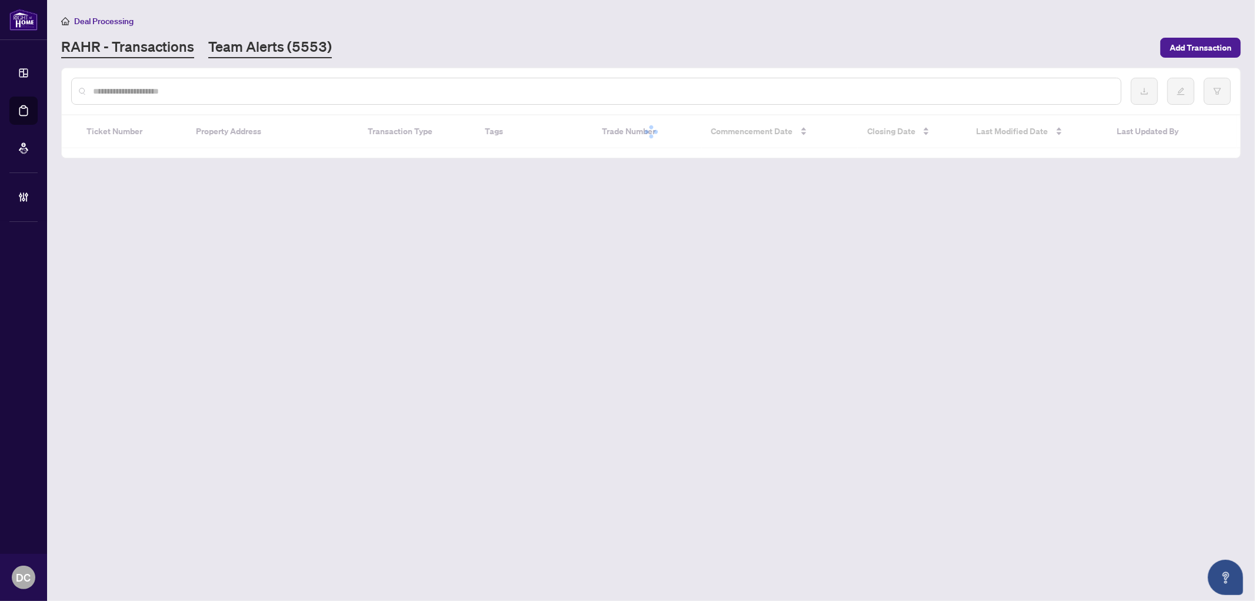
click at [271, 52] on link "Team Alerts (5553)" at bounding box center [270, 47] width 124 height 21
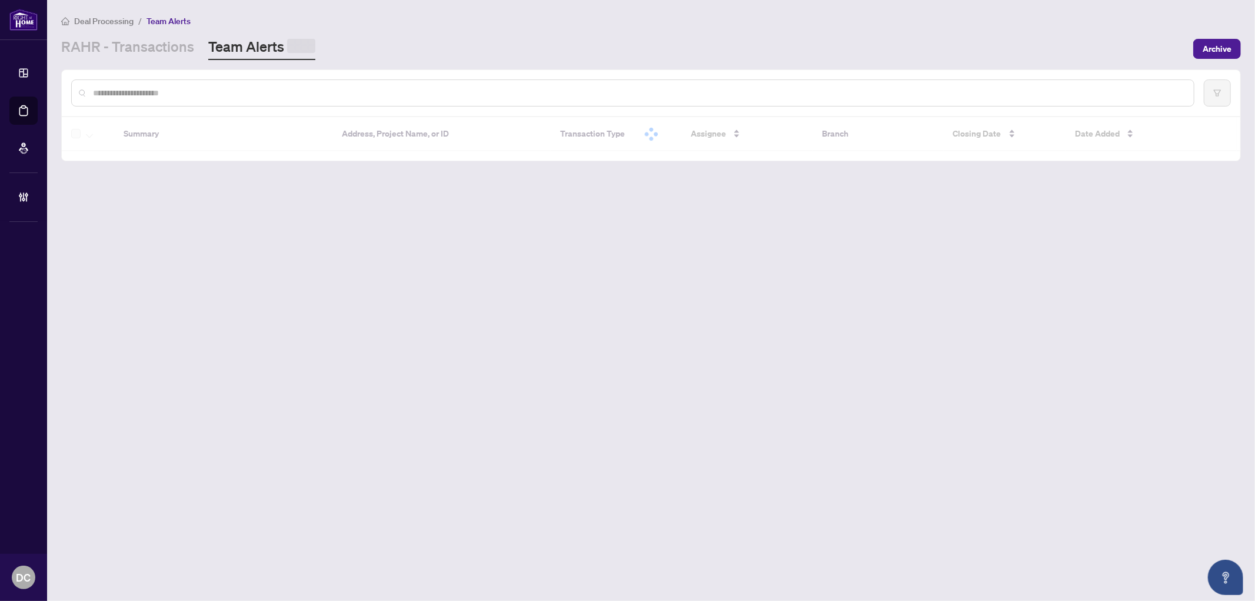
drag, startPoint x: 266, startPoint y: 95, endPoint x: 266, endPoint y: 89, distance: 6.5
click at [266, 89] on input "text" at bounding box center [638, 92] width 1091 height 13
paste input "*******"
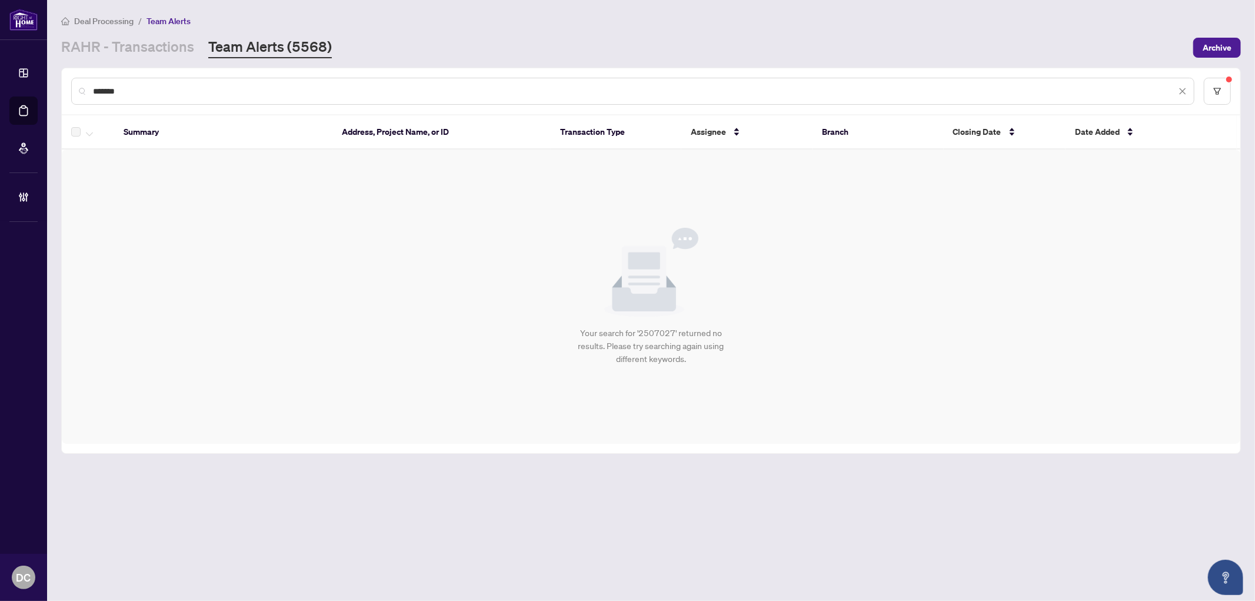
type input "*******"
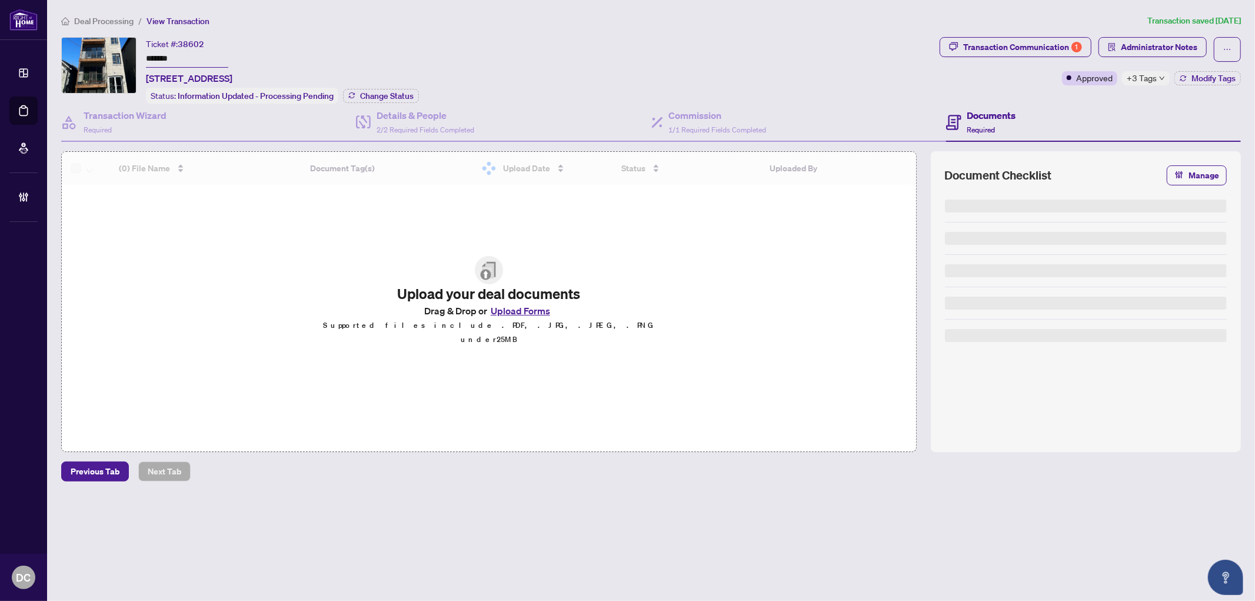
drag, startPoint x: 188, startPoint y: 56, endPoint x: 154, endPoint y: 79, distance: 40.8
click at [112, 57] on div "Ticket #: 38602 ******* 3-307 PICTON Ave, Ottawa, Ontario K1Z 6V4, Canada Statu…" at bounding box center [497, 70] width 873 height 66
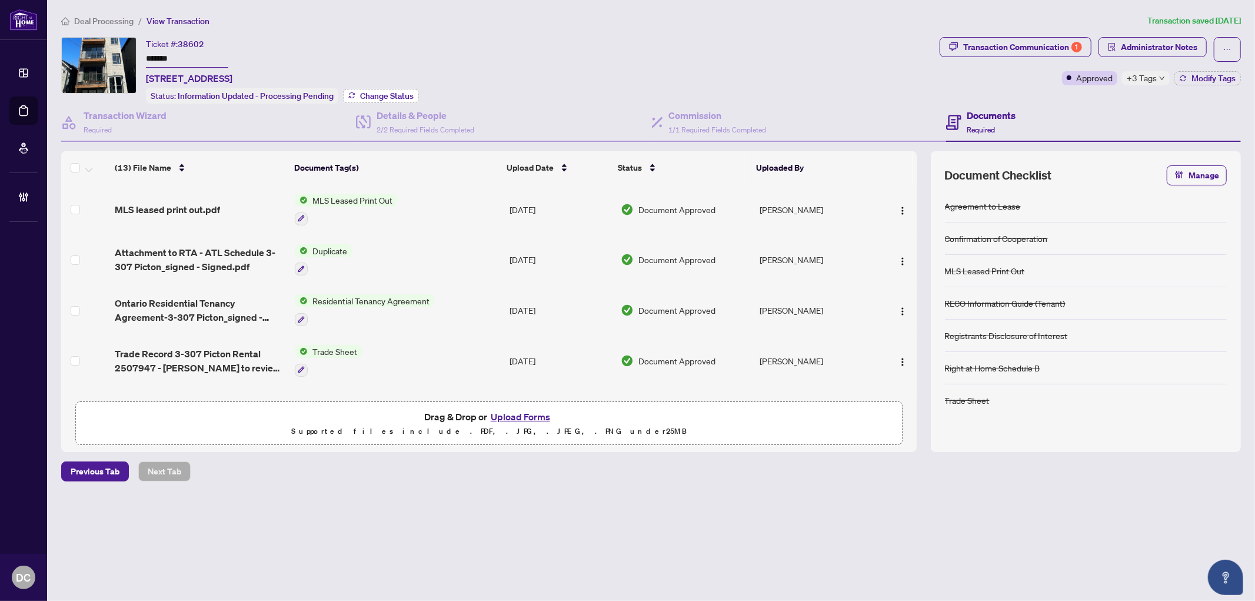
click at [383, 99] on button "Change Status" at bounding box center [381, 96] width 76 height 14
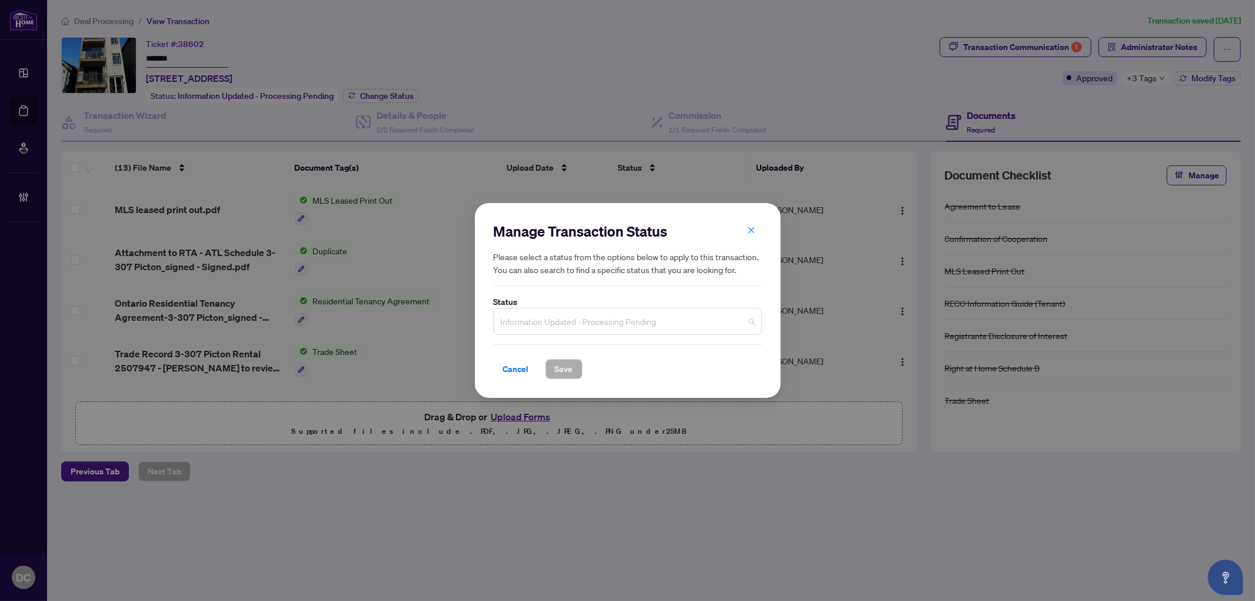
click at [615, 328] on span "Information Updated - Processing Pending" at bounding box center [628, 321] width 254 height 22
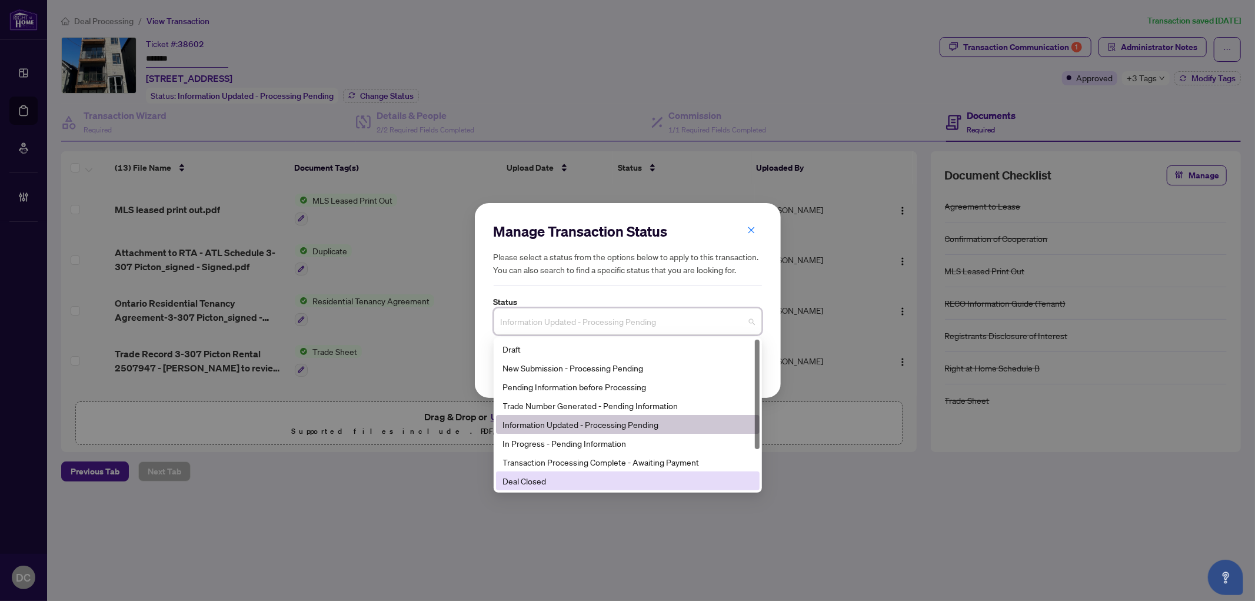
click at [554, 481] on div "Deal Closed" at bounding box center [627, 480] width 249 height 13
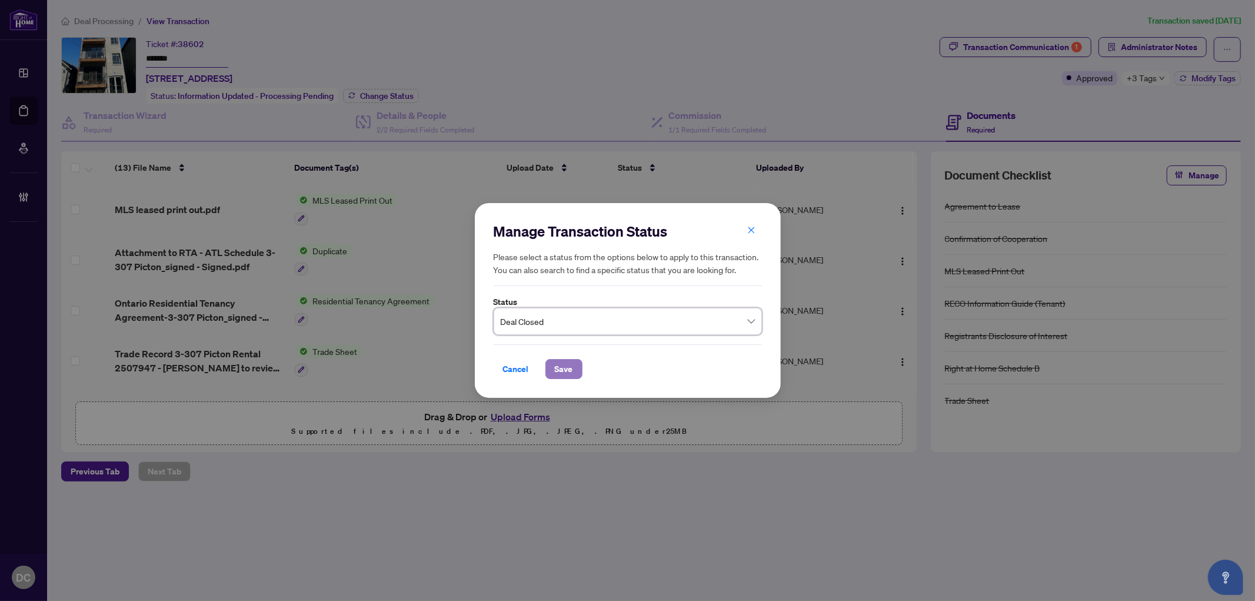
click at [565, 369] on span "Save" at bounding box center [564, 368] width 18 height 19
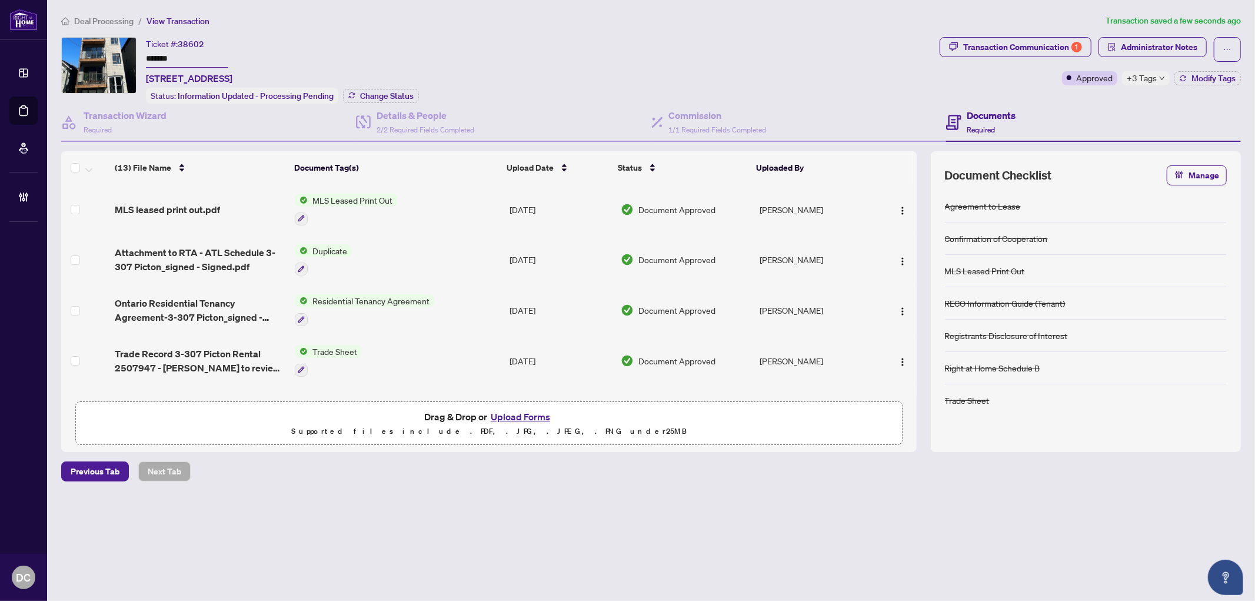
click at [388, 97] on div "Ticket #: 38602 ******* 3-307 PICTON Ave, Ottawa, Ontario K1Z 6V4, Canada Statu…" at bounding box center [497, 70] width 873 height 66
drag, startPoint x: 144, startPoint y: 50, endPoint x: 138, endPoint y: 68, distance: 19.2
click at [107, 51] on div "Ticket #: 38602 ******* 3-307 PICTON Ave, Ottawa, Ontario K1Z 6V4, Canada Statu…" at bounding box center [497, 70] width 873 height 66
click at [1044, 44] on div "Transaction Communication 1" at bounding box center [1022, 47] width 119 height 19
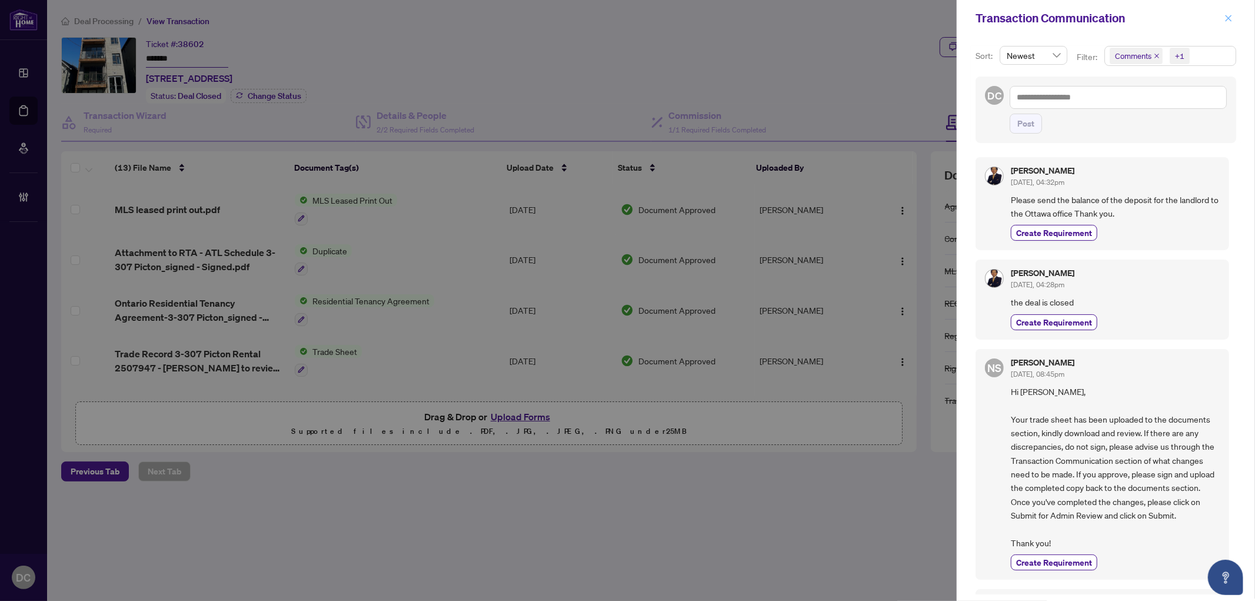
click at [1226, 15] on icon "close" at bounding box center [1228, 18] width 8 height 8
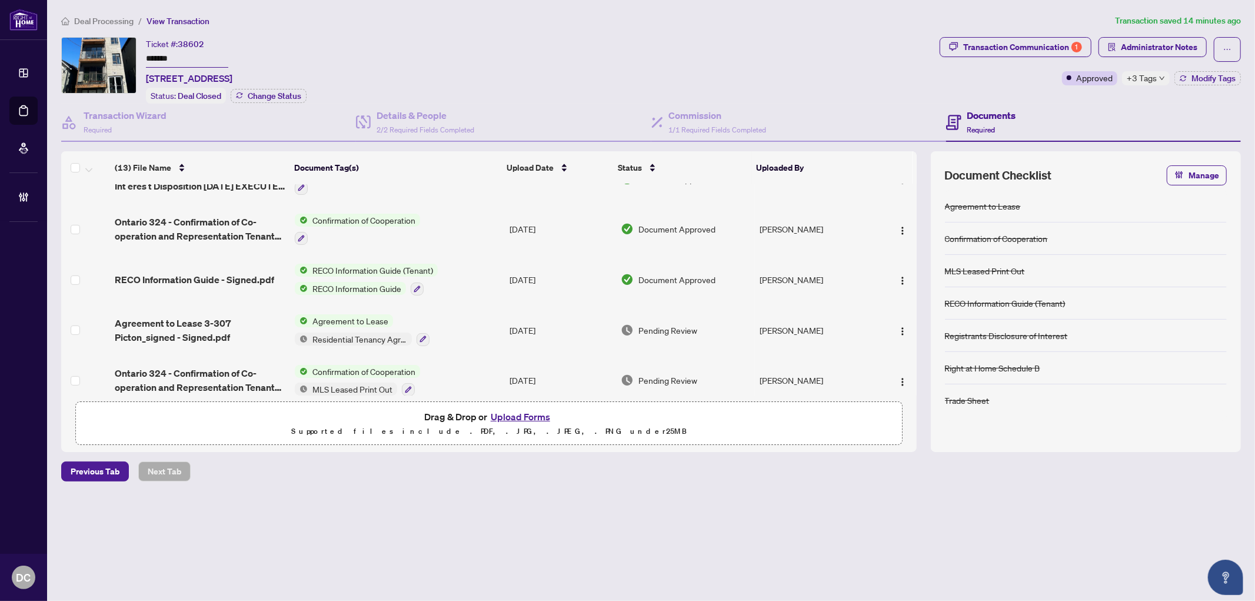
scroll to position [436, 0]
click at [435, 321] on td "Agreement to Lease Residential Tenancy Agreement" at bounding box center [397, 327] width 215 height 51
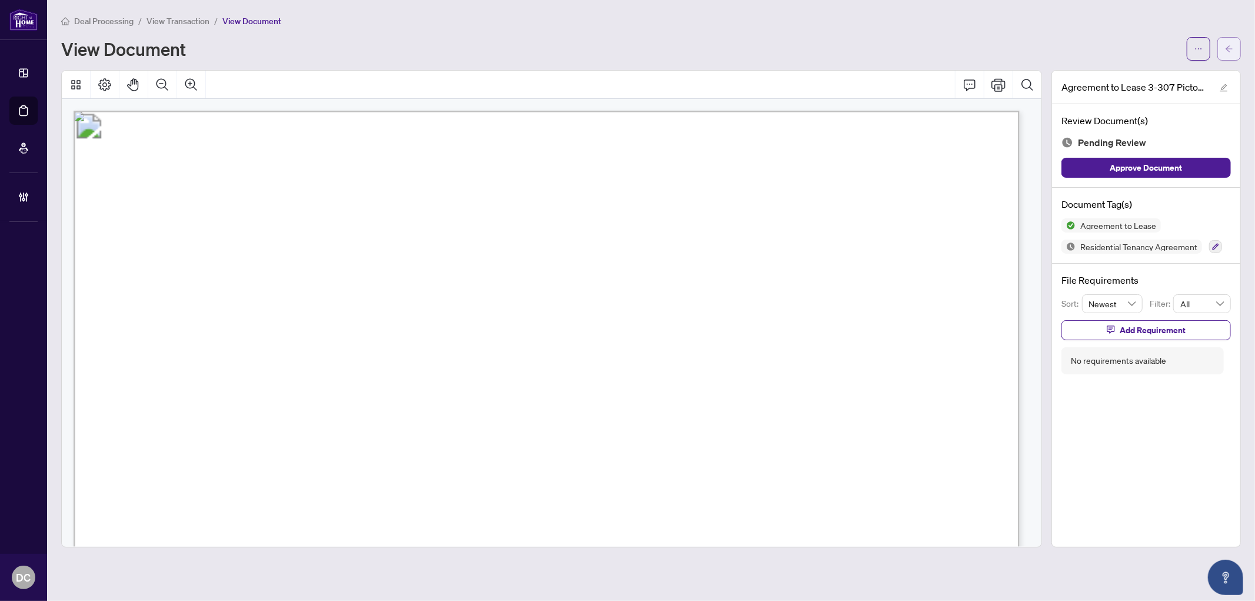
click at [1232, 53] on span "button" at bounding box center [1229, 48] width 8 height 19
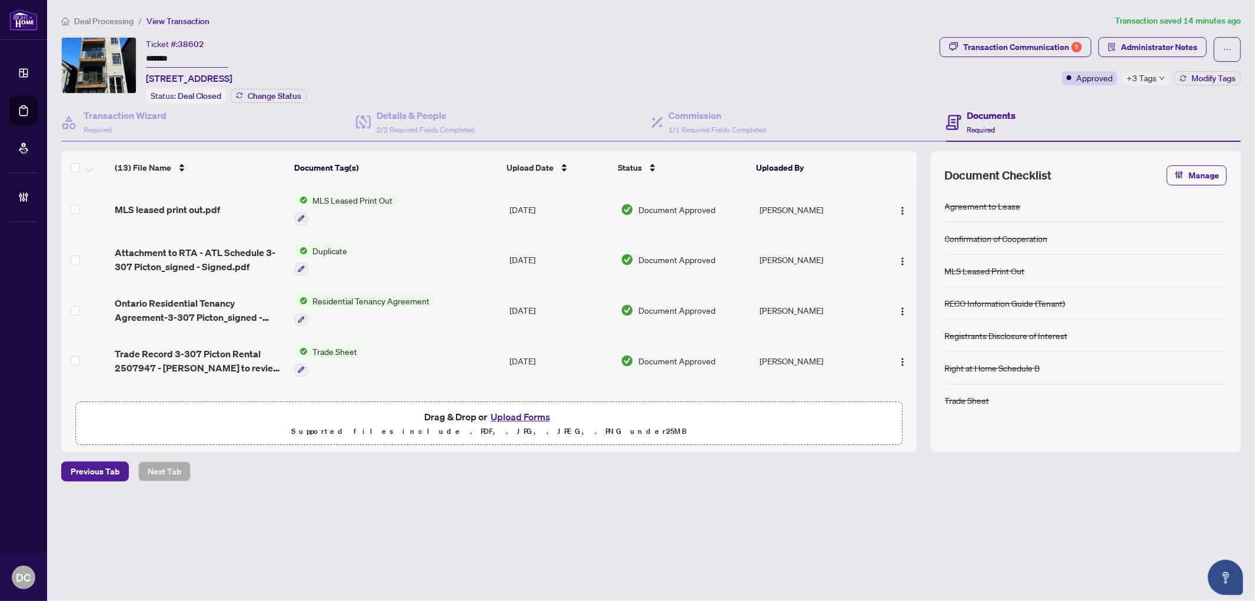
click at [396, 351] on td "Trade Sheet" at bounding box center [397, 360] width 215 height 51
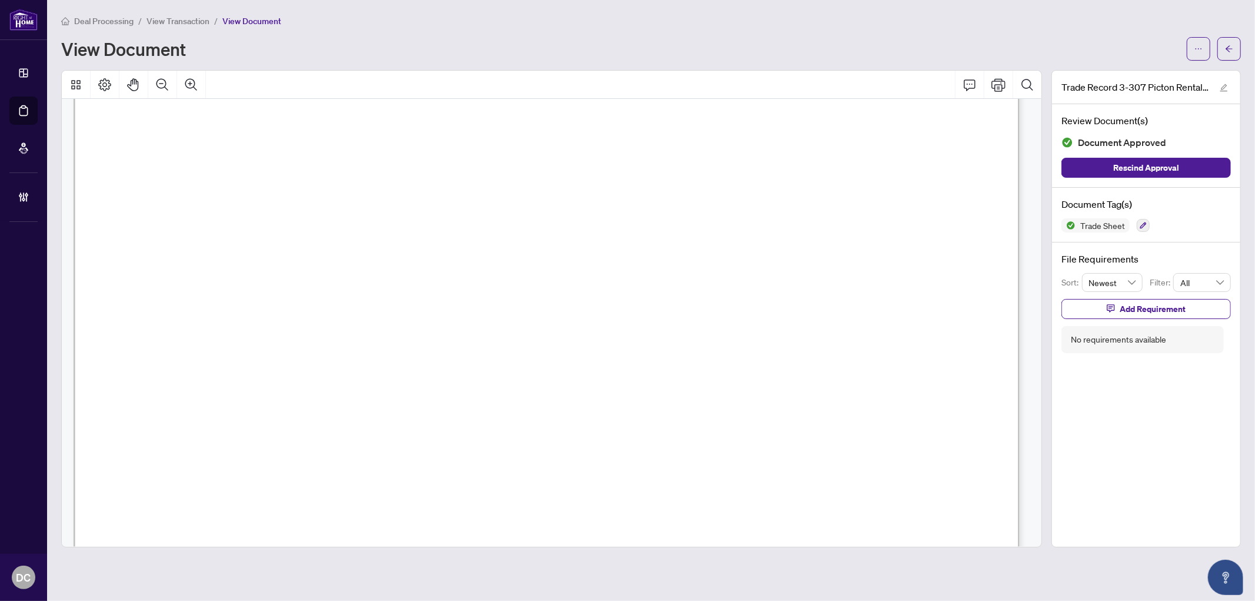
scroll to position [522, 0]
click at [1226, 58] on button "button" at bounding box center [1229, 49] width 24 height 24
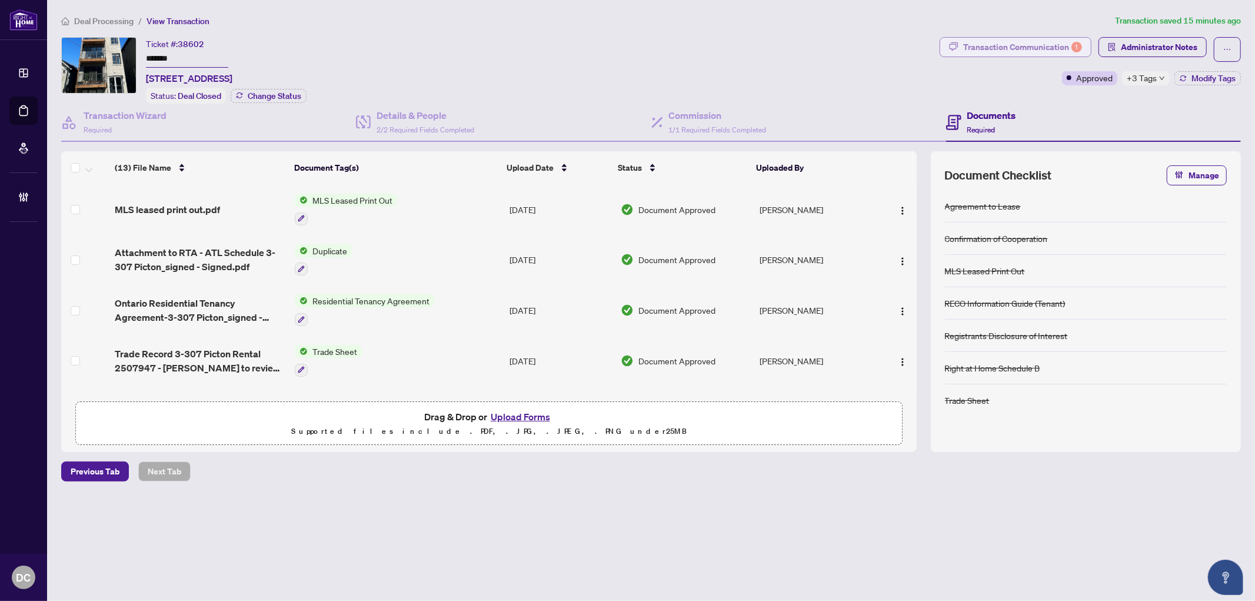
click at [1022, 47] on div "Transaction Communication 1" at bounding box center [1022, 47] width 119 height 19
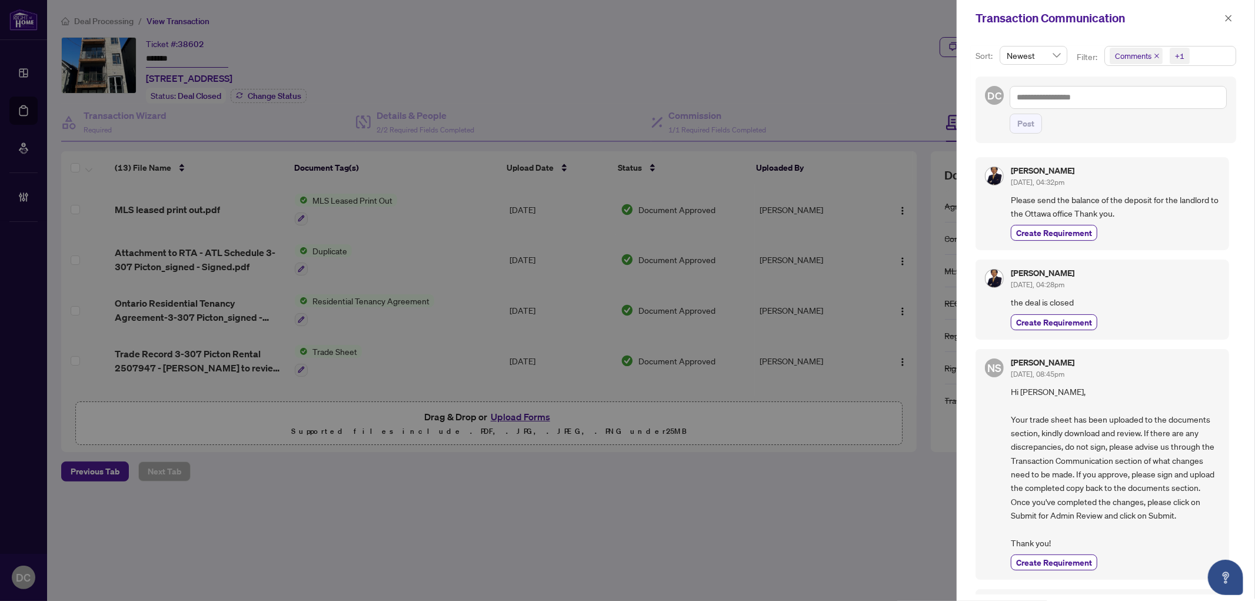
click at [1205, 56] on span "Comments +1" at bounding box center [1170, 55] width 131 height 19
click at [1172, 101] on span "Comments" at bounding box center [1175, 105] width 105 height 14
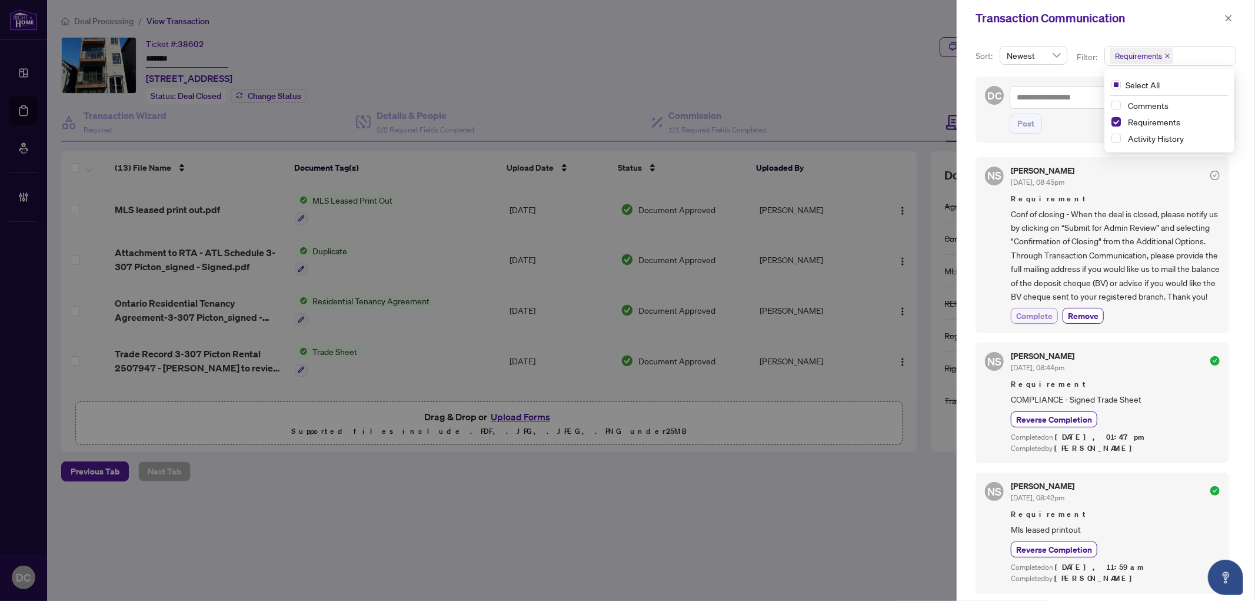
click at [1041, 322] on span "Complete" at bounding box center [1034, 315] width 36 height 12
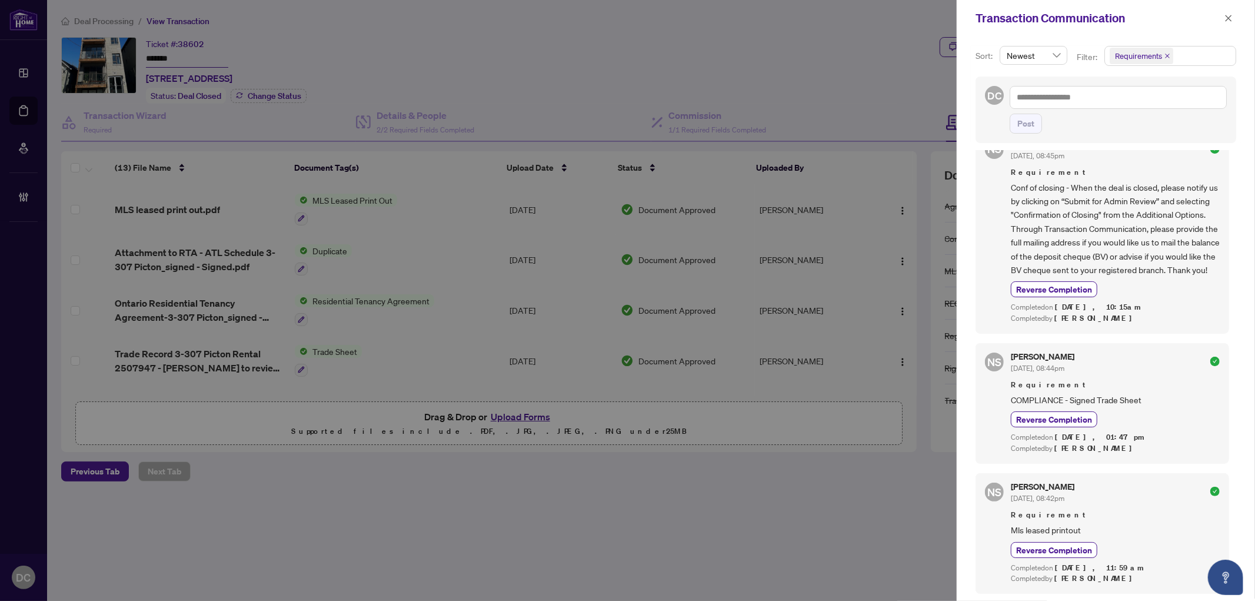
scroll to position [38, 0]
drag, startPoint x: 1221, startPoint y: 21, endPoint x: 1175, endPoint y: 20, distance: 46.5
click at [1222, 20] on button "button" at bounding box center [1228, 18] width 15 height 14
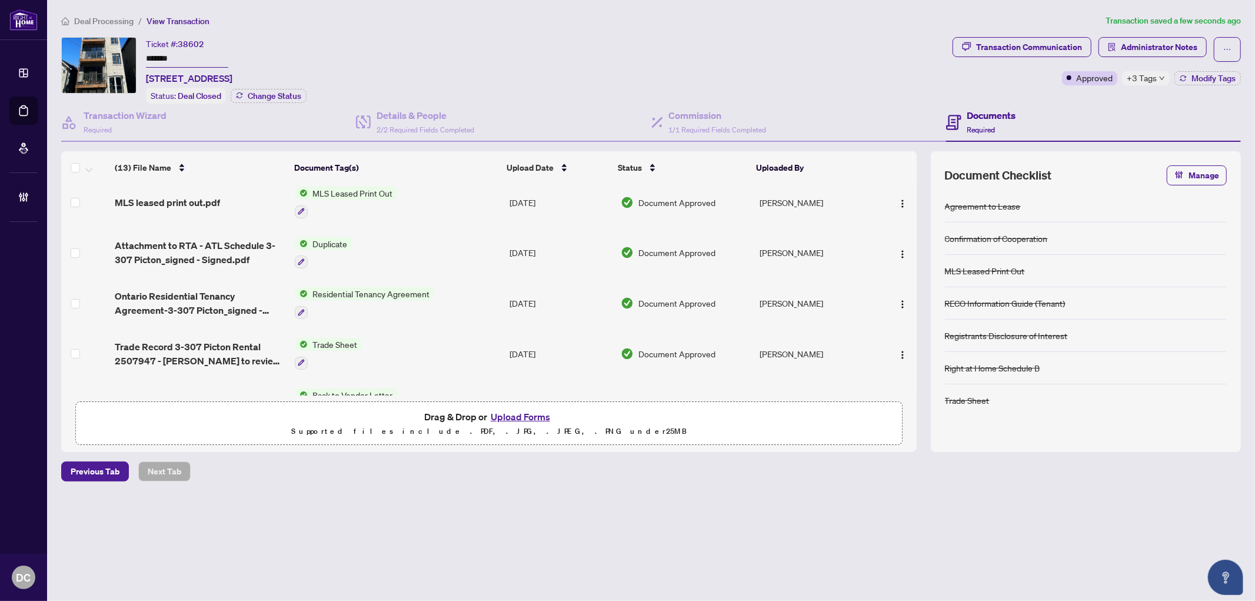
scroll to position [0, 0]
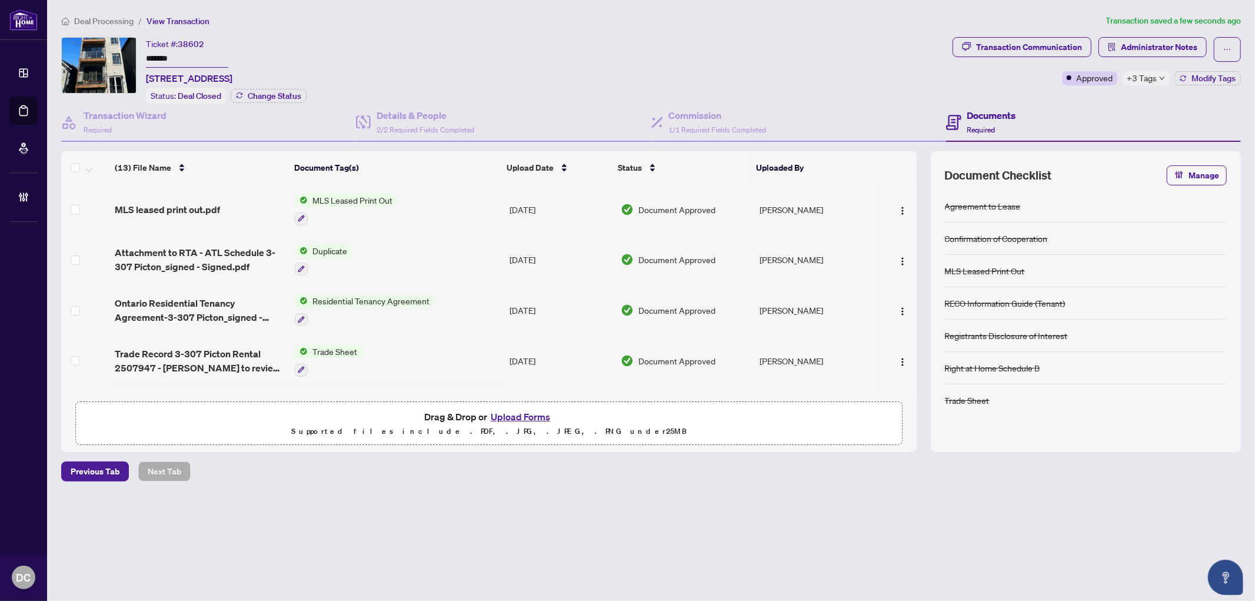
click at [374, 348] on td "Trade Sheet" at bounding box center [397, 360] width 215 height 51
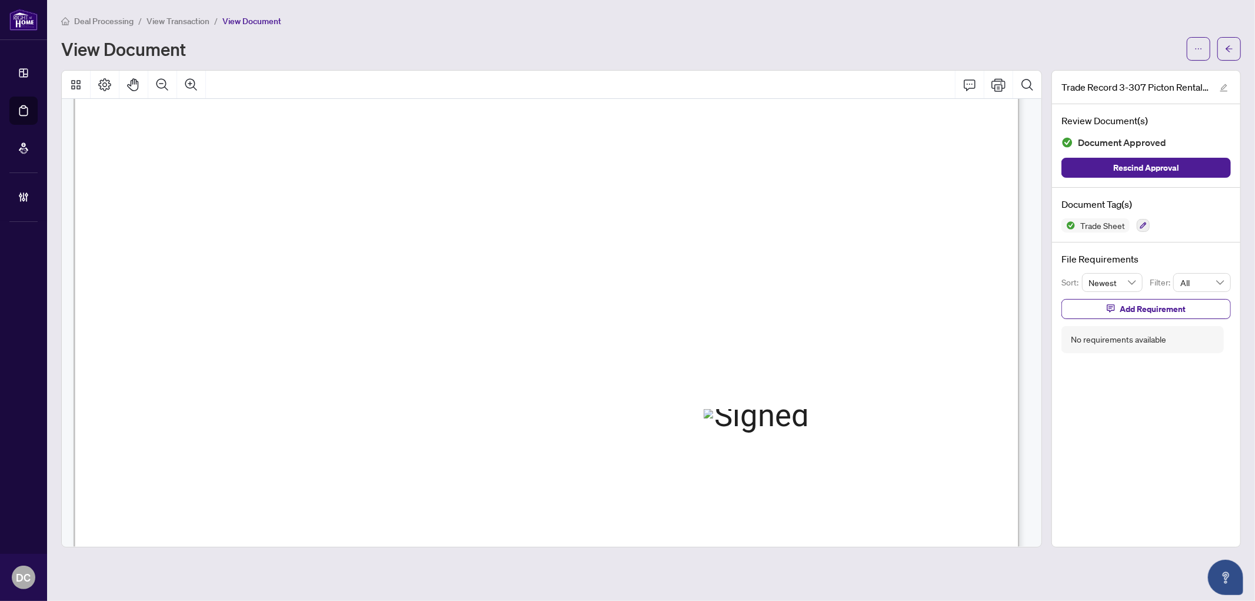
scroll to position [522, 0]
click at [1232, 52] on span "button" at bounding box center [1229, 48] width 8 height 19
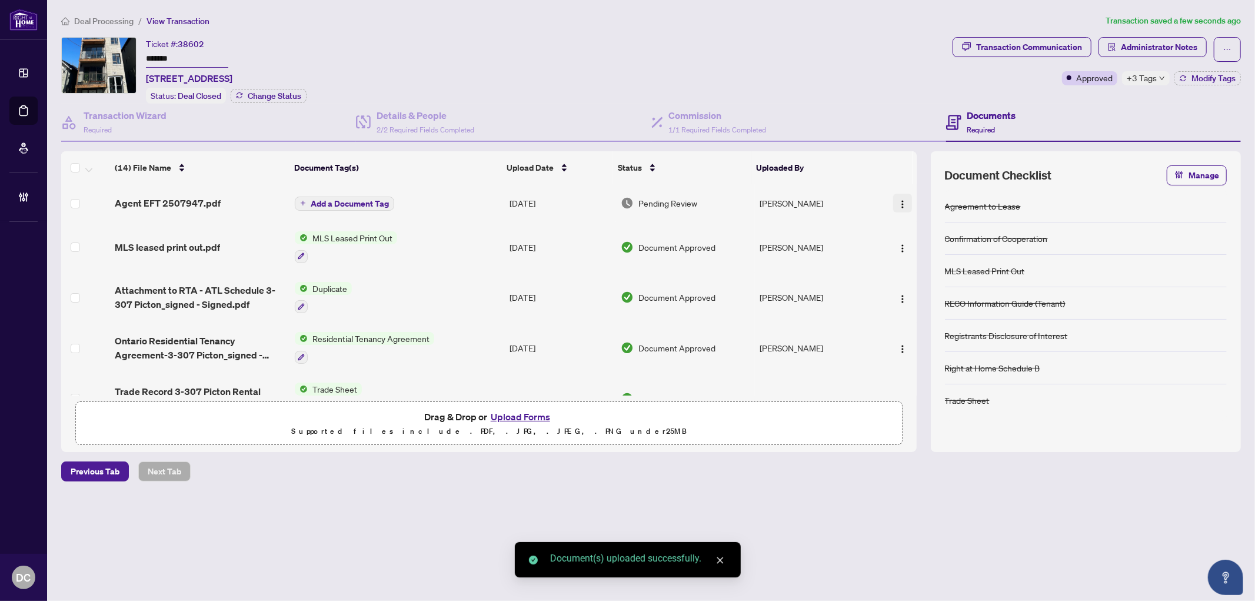
click at [902, 202] on img "button" at bounding box center [902, 203] width 9 height 9
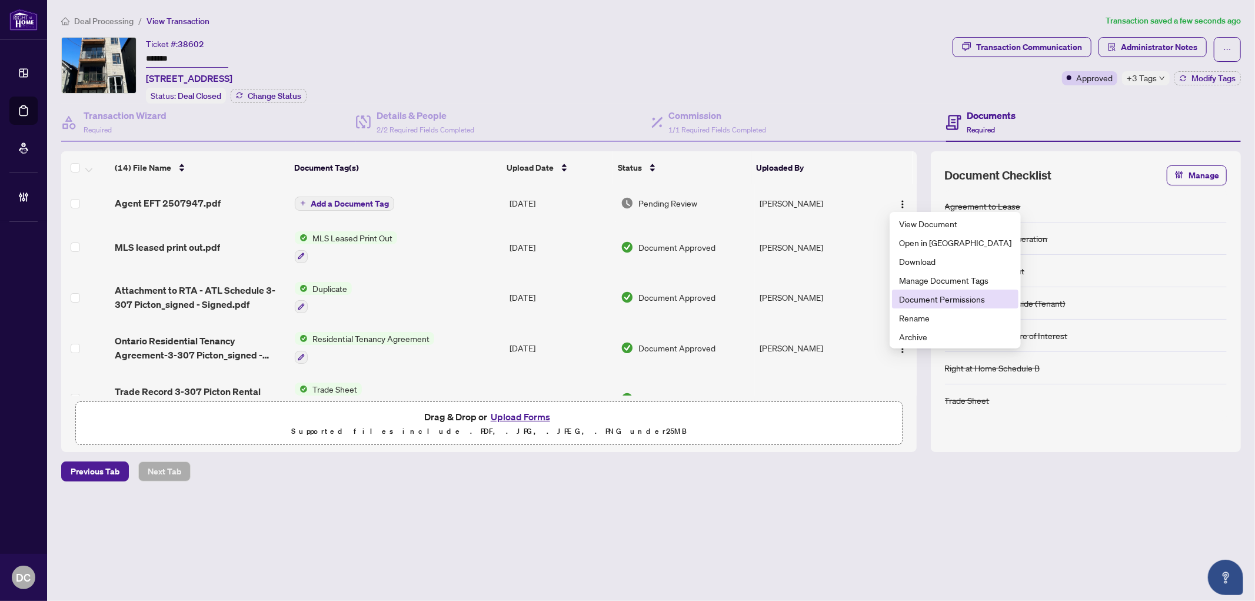
click at [913, 298] on span "Document Permissions" at bounding box center [955, 298] width 112 height 13
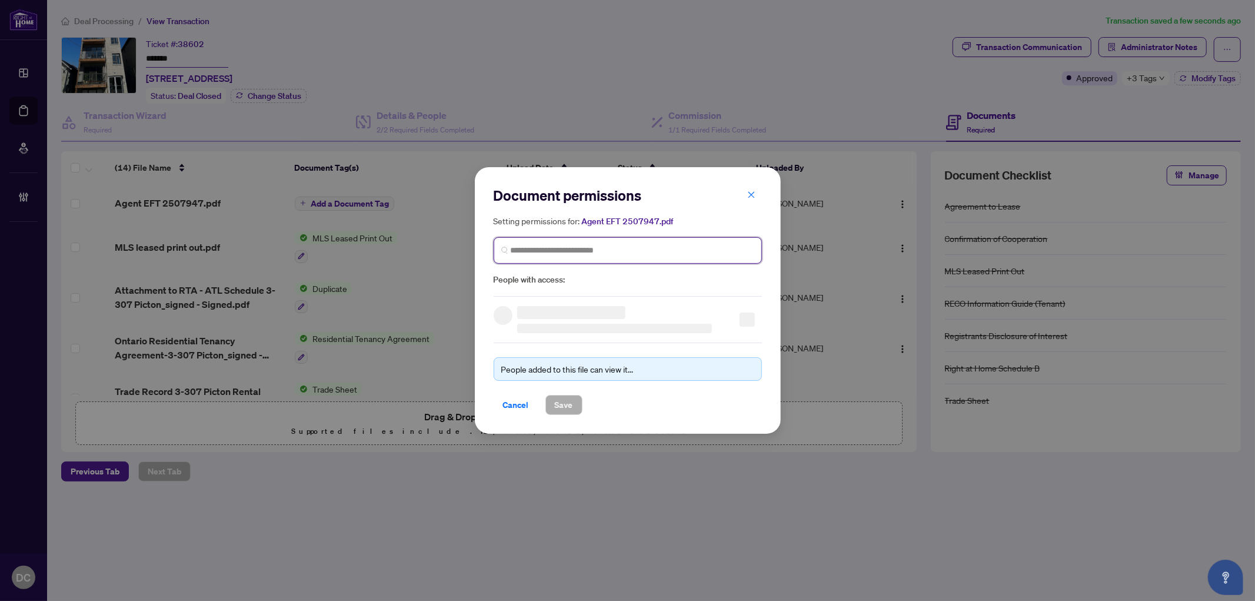
click at [668, 245] on input "search" at bounding box center [633, 250] width 244 height 12
click at [543, 253] on input "**********" at bounding box center [633, 250] width 244 height 12
click at [519, 249] on input "**********" at bounding box center [633, 250] width 244 height 12
click at [515, 249] on input "**********" at bounding box center [633, 250] width 244 height 12
type input "**********"
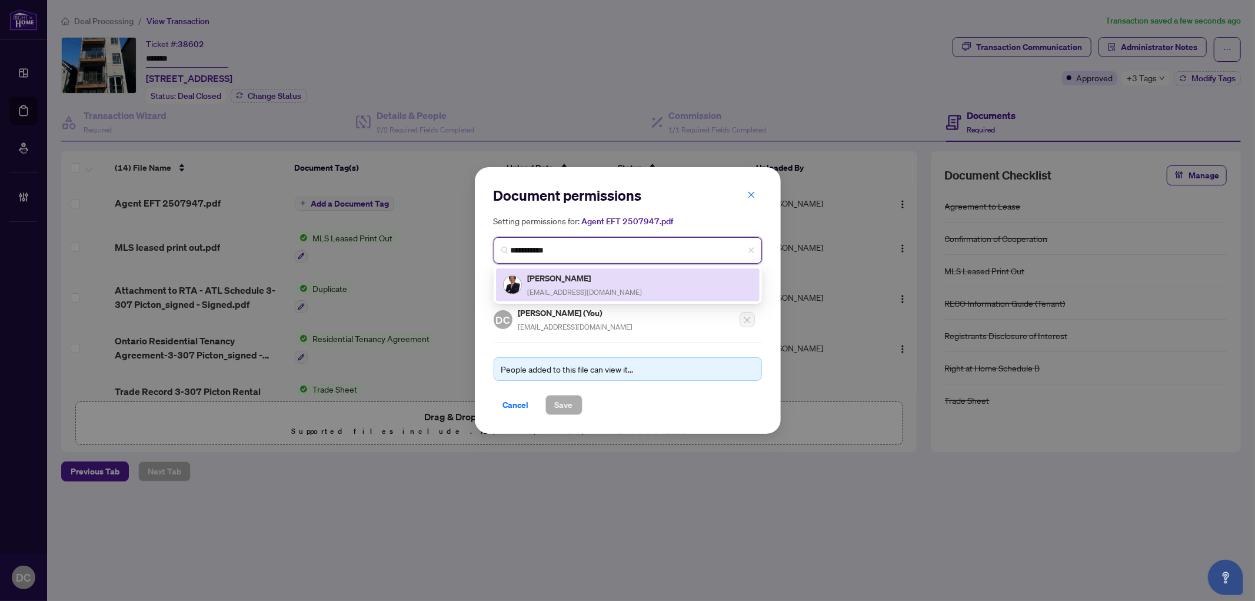
click at [569, 275] on h5 "Federick Yam" at bounding box center [585, 278] width 115 height 14
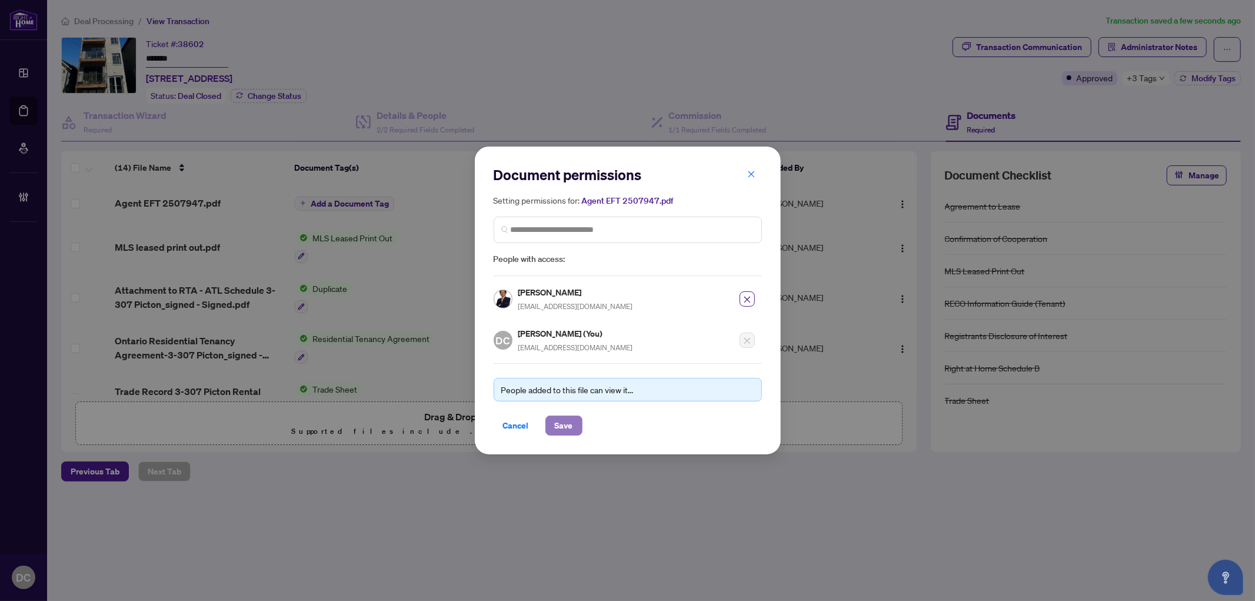
click at [569, 428] on span "Save" at bounding box center [564, 425] width 18 height 19
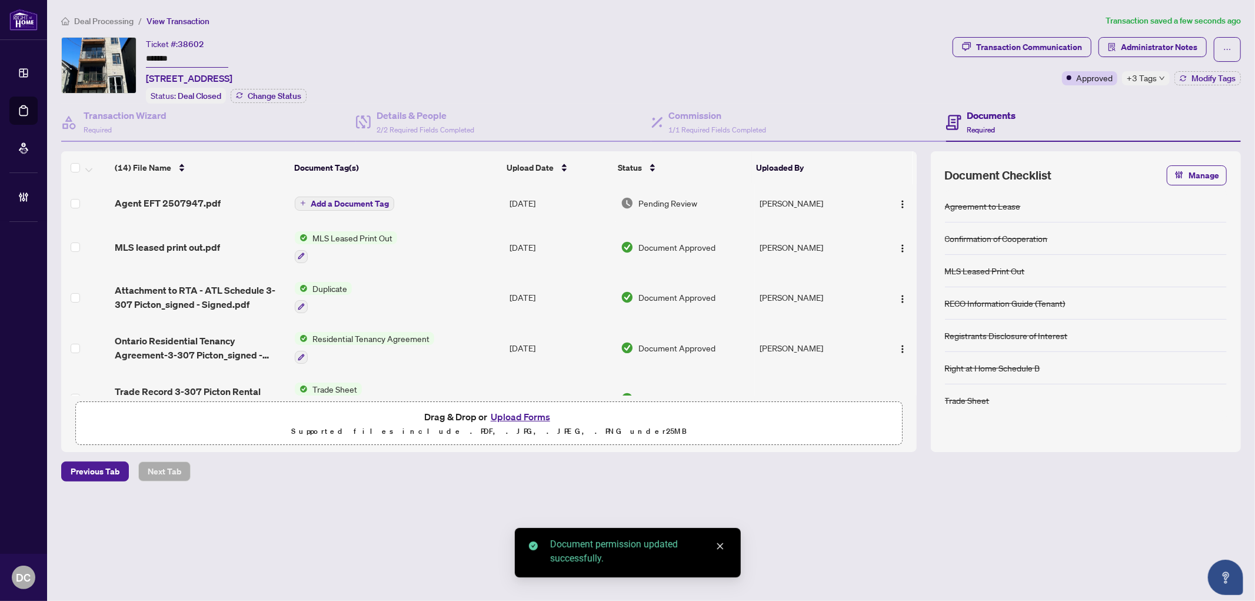
click at [362, 201] on span "Add a Document Tag" at bounding box center [350, 203] width 78 height 8
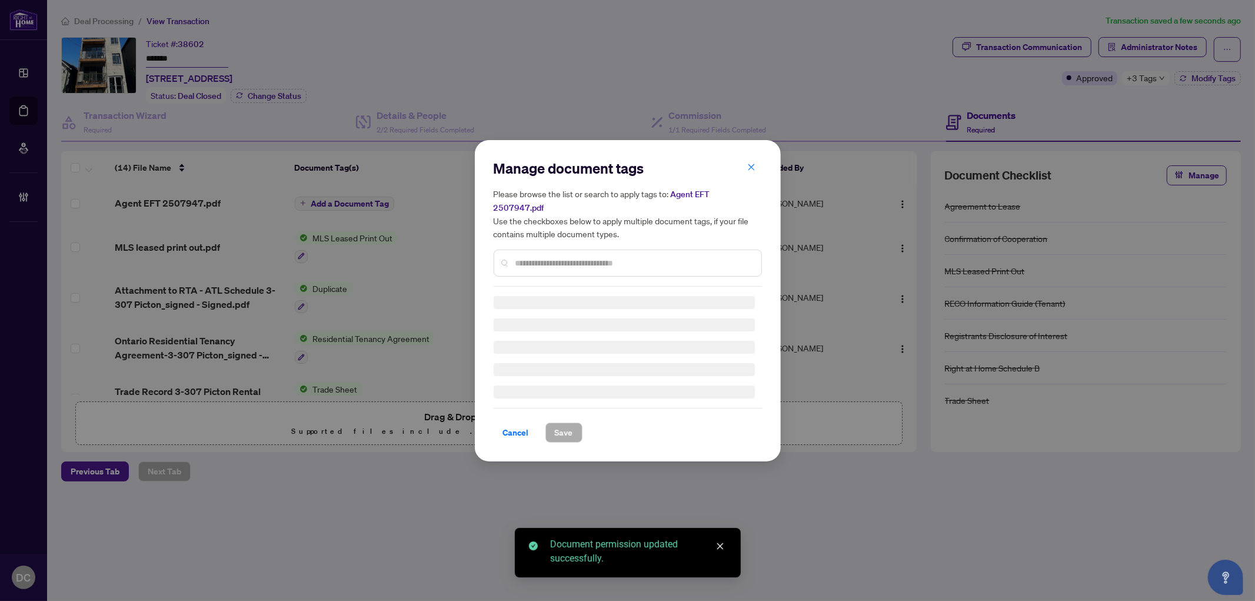
click at [651, 256] on input "text" at bounding box center [633, 262] width 236 height 13
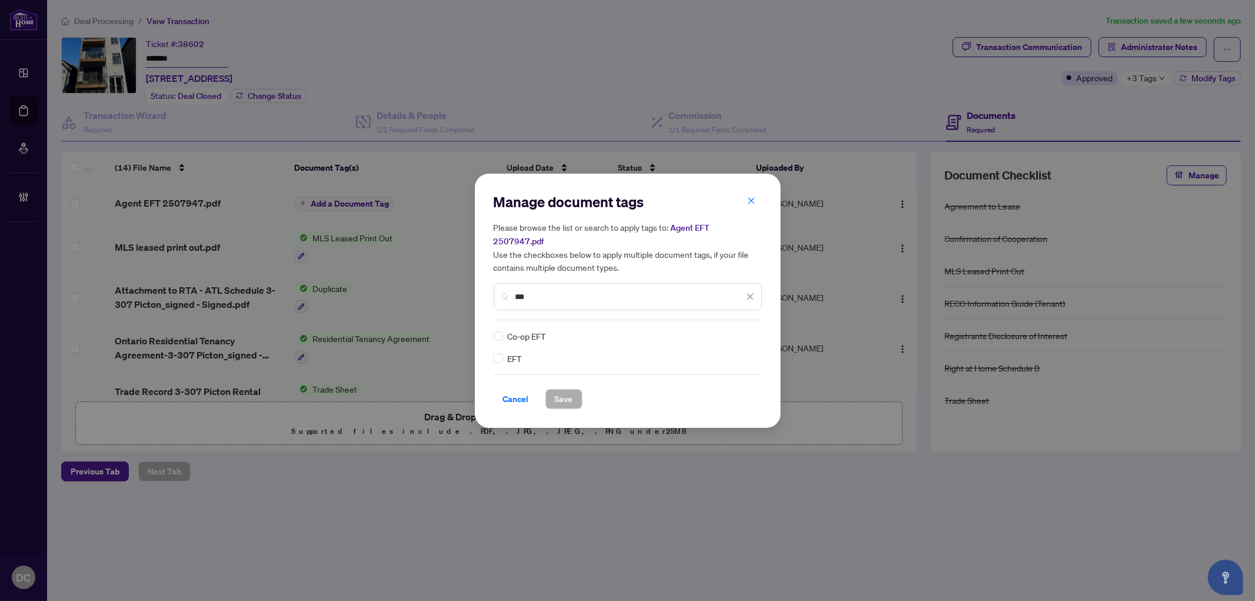
type input "***"
click at [739, 330] on img at bounding box center [738, 336] width 12 height 12
click at [696, 384] on div "Approved" at bounding box center [706, 385] width 75 height 13
click at [579, 389] on button "Save" at bounding box center [563, 399] width 37 height 20
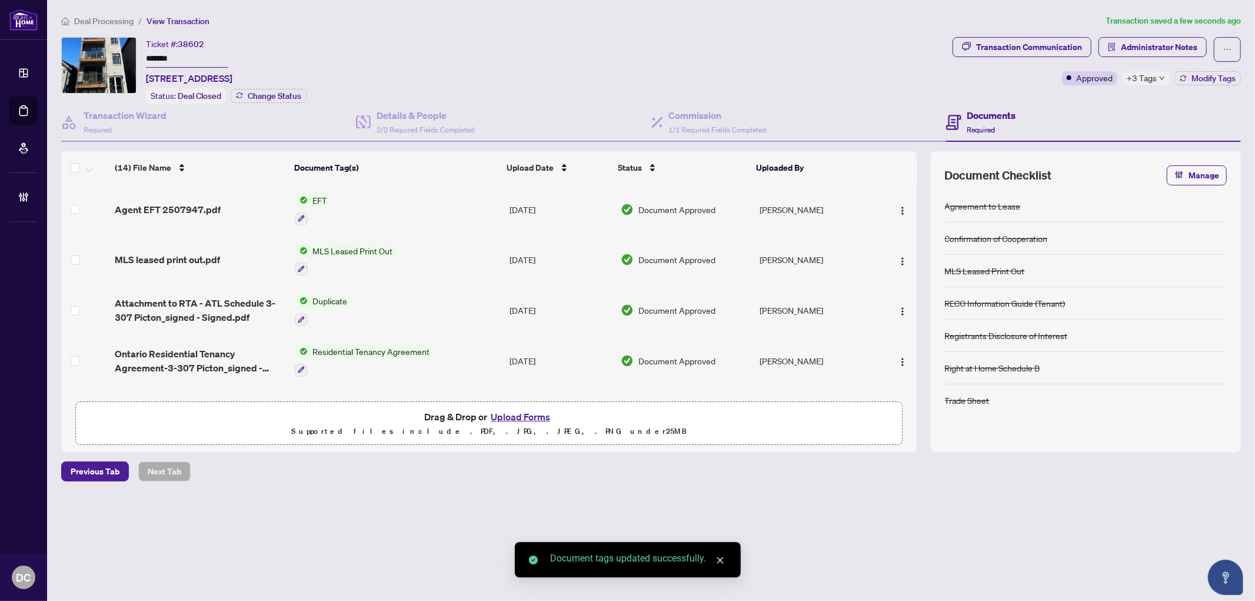
click at [1157, 84] on div "+3 Tags" at bounding box center [1146, 78] width 48 height 14
click at [1122, 98] on div "Pending Confirmation of Closing Submitted for Review Received Confirmation of C…" at bounding box center [1181, 102] width 118 height 66
click at [1080, 104] on div "Documents Required" at bounding box center [1093, 123] width 295 height 38
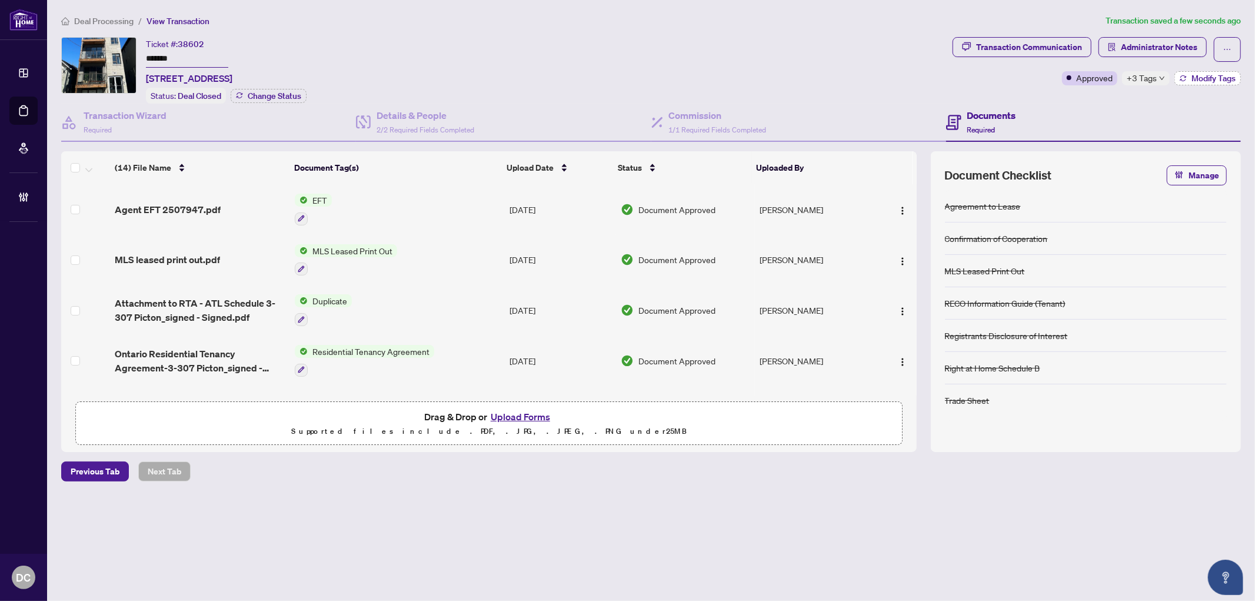
click at [1191, 77] on span "Modify Tags" at bounding box center [1213, 78] width 44 height 8
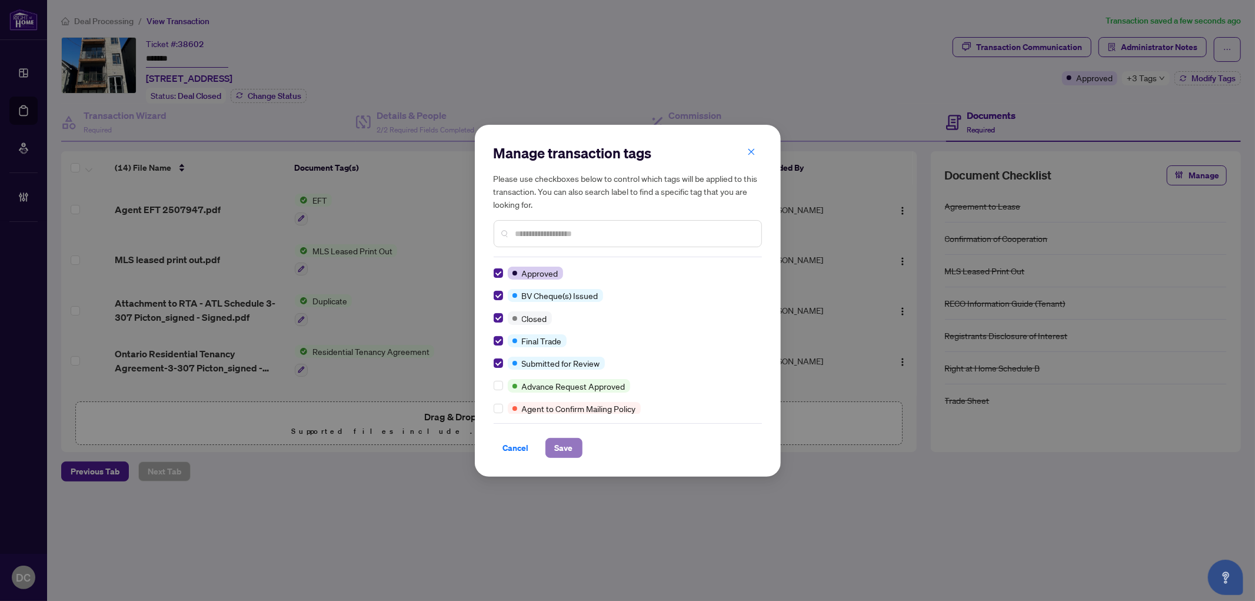
click at [563, 451] on span "Save" at bounding box center [564, 447] width 18 height 19
click at [1139, 48] on div "Manage transaction tags Please use checkboxes below to control which tags will …" at bounding box center [627, 300] width 1255 height 601
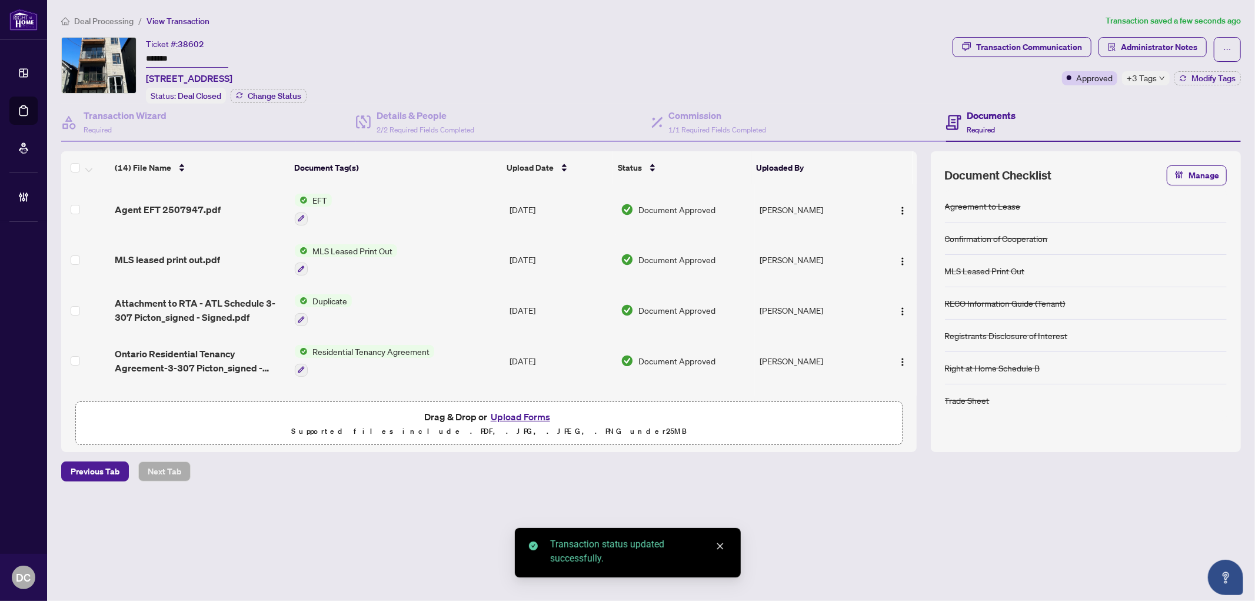
click at [1161, 47] on span "Administrator Notes" at bounding box center [1159, 47] width 76 height 19
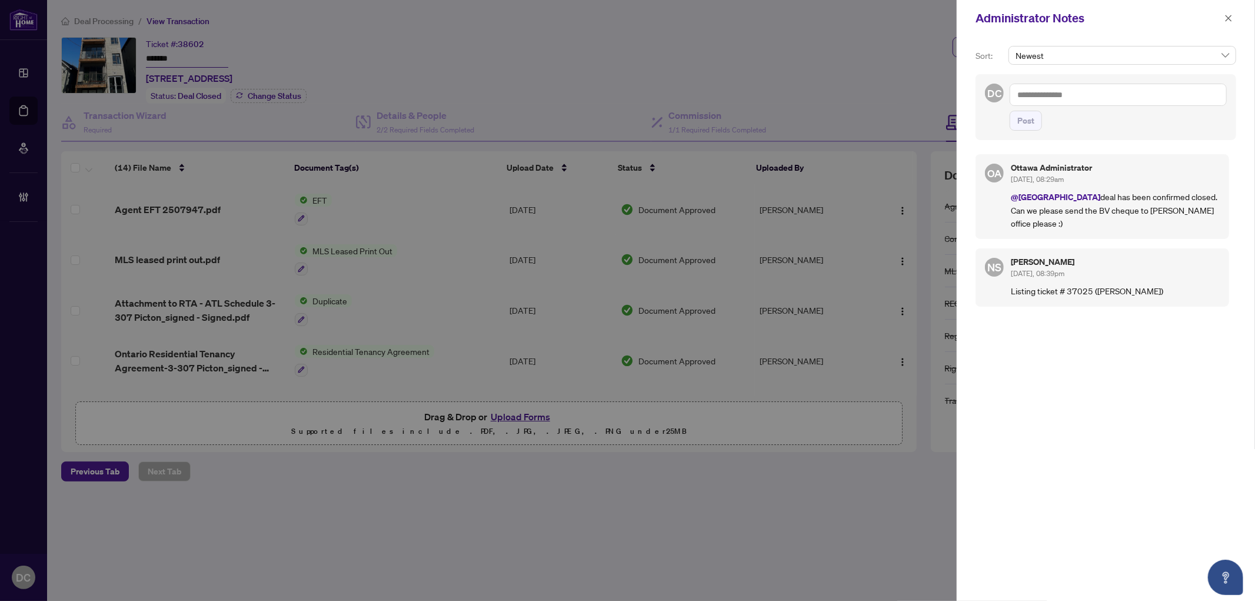
click at [1225, 93] on textarea at bounding box center [1117, 95] width 217 height 22
paste textarea "**********"
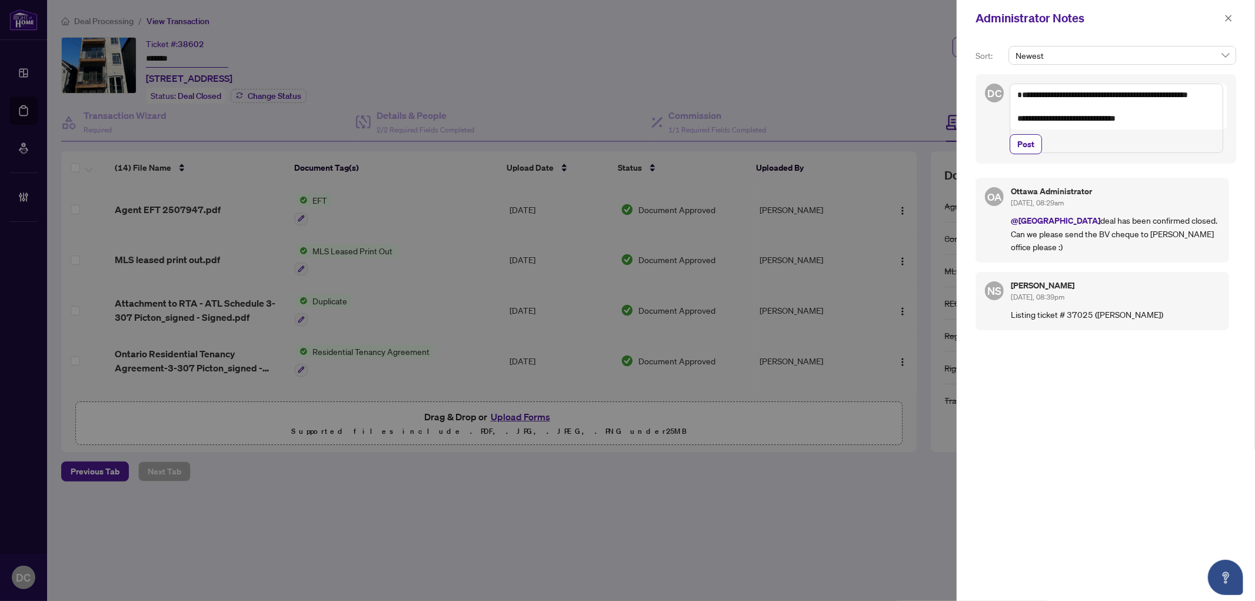
drag, startPoint x: 1011, startPoint y: 104, endPoint x: 966, endPoint y: 99, distance: 44.4
click at [966, 99] on div "**********" at bounding box center [1105, 318] width 298 height 564
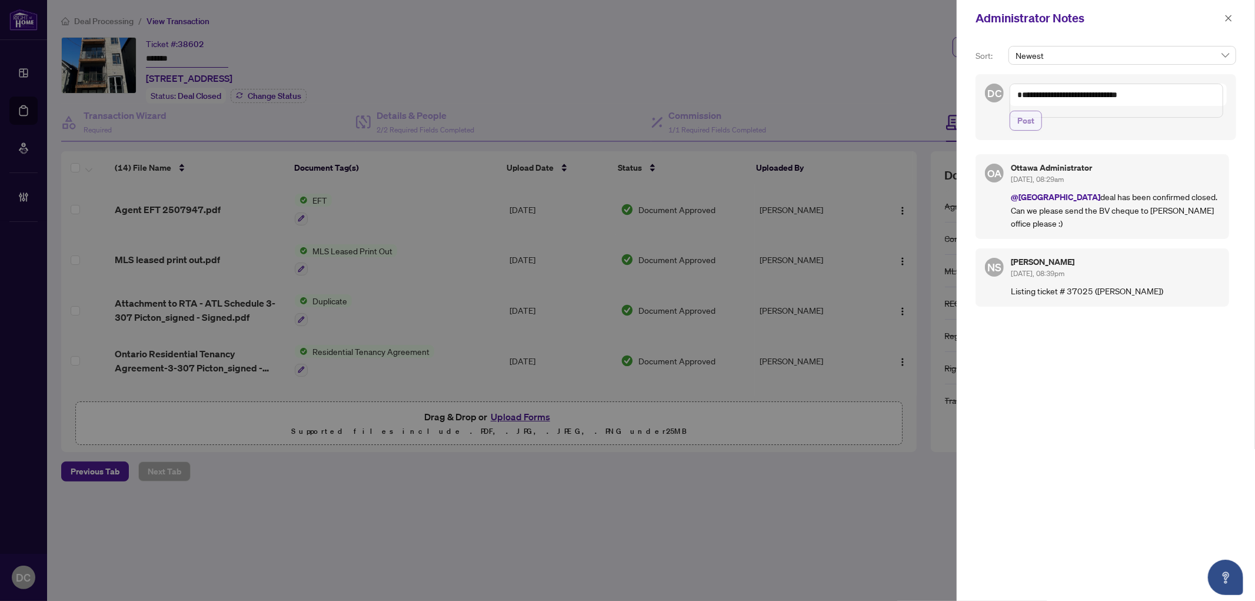
type textarea "**********"
click at [1026, 130] on span "Post" at bounding box center [1025, 120] width 17 height 19
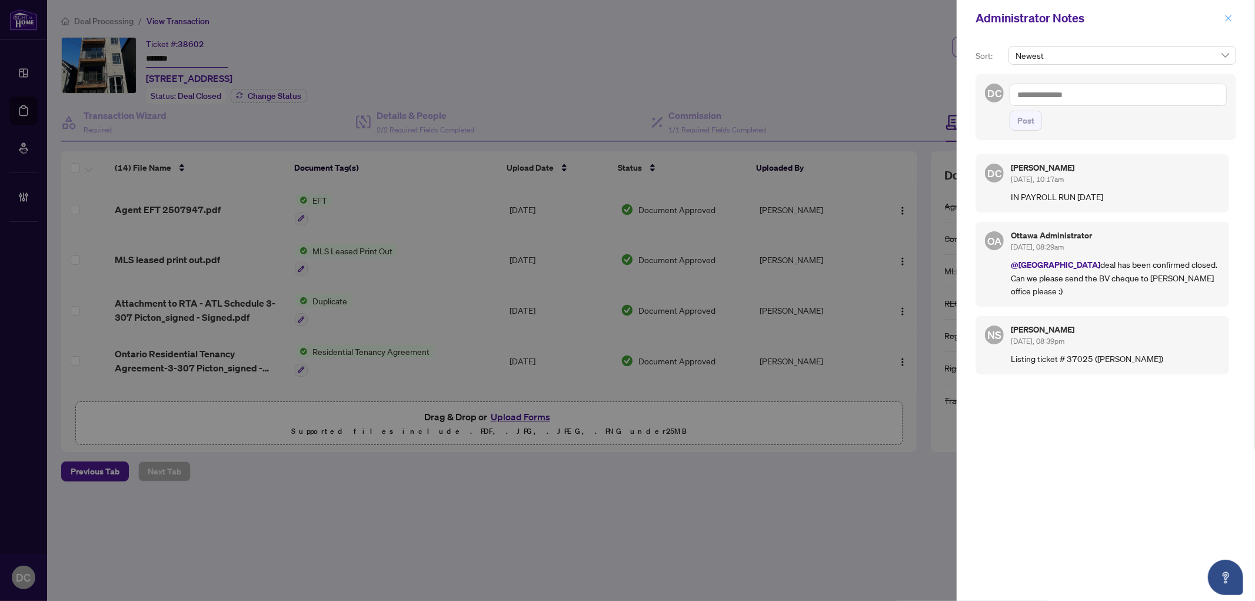
click at [1230, 21] on icon "close" at bounding box center [1228, 18] width 8 height 8
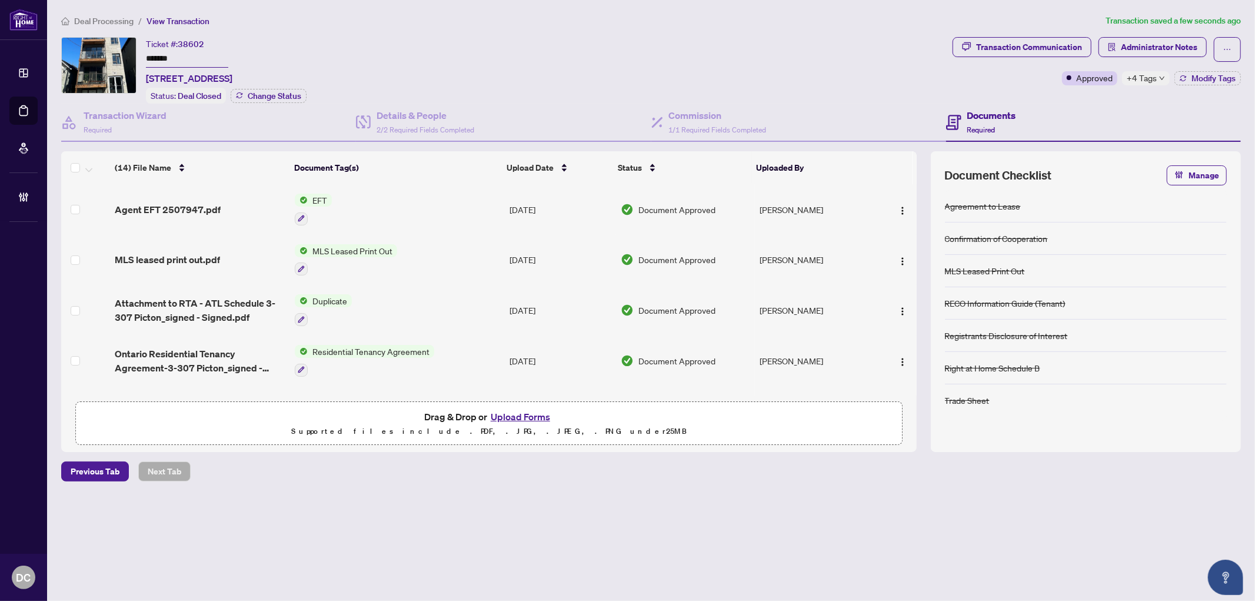
drag, startPoint x: 202, startPoint y: 59, endPoint x: 124, endPoint y: 84, distance: 81.3
click at [113, 60] on div "Ticket #: 38602 ******* 3-307 PICTON Ave, Ottawa, Ontario K1Z 6V4, Canada Statu…" at bounding box center [504, 70] width 886 height 66
click at [119, 18] on span "Deal Processing" at bounding box center [103, 21] width 59 height 11
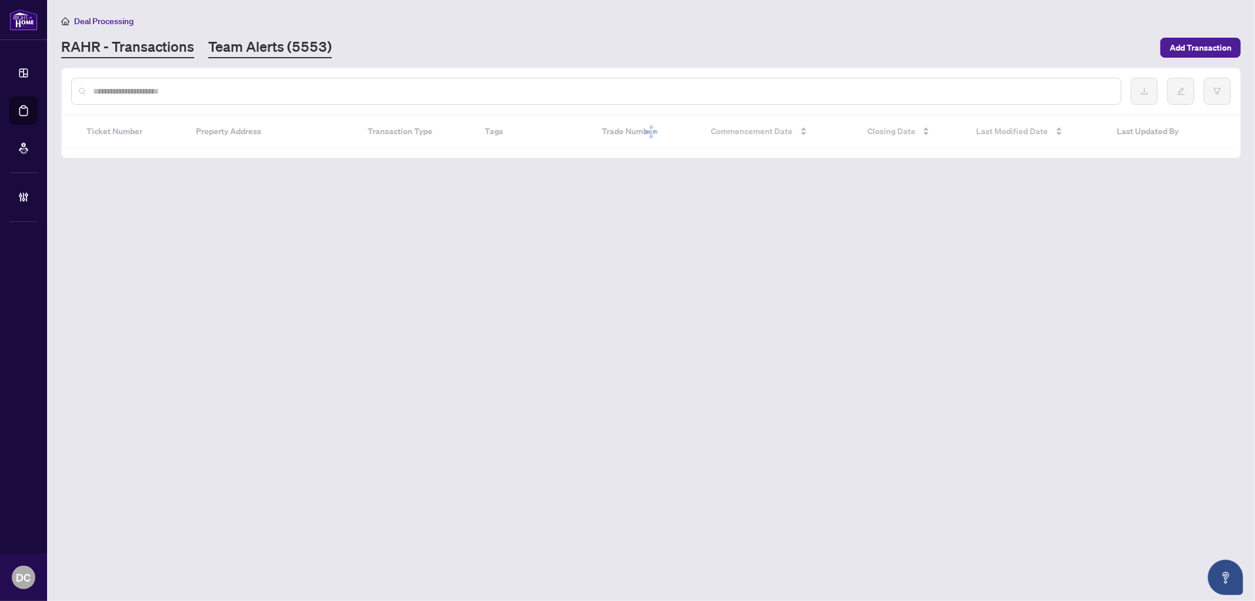
click at [295, 53] on link "Team Alerts (5553)" at bounding box center [270, 47] width 124 height 21
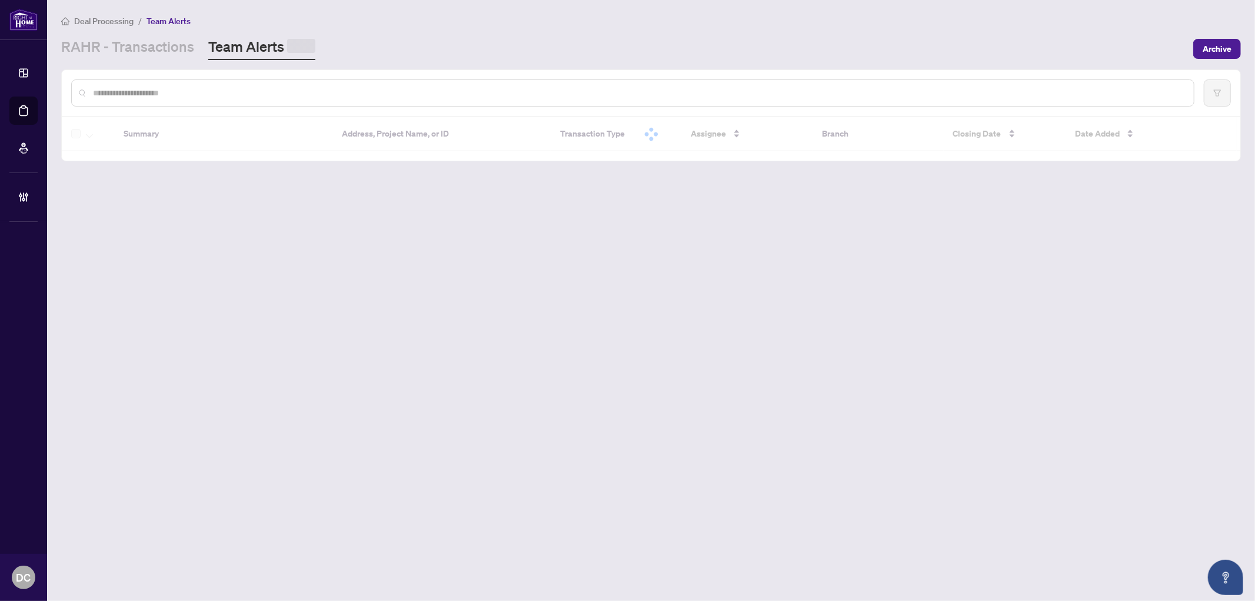
click at [307, 87] on input "text" at bounding box center [638, 92] width 1091 height 13
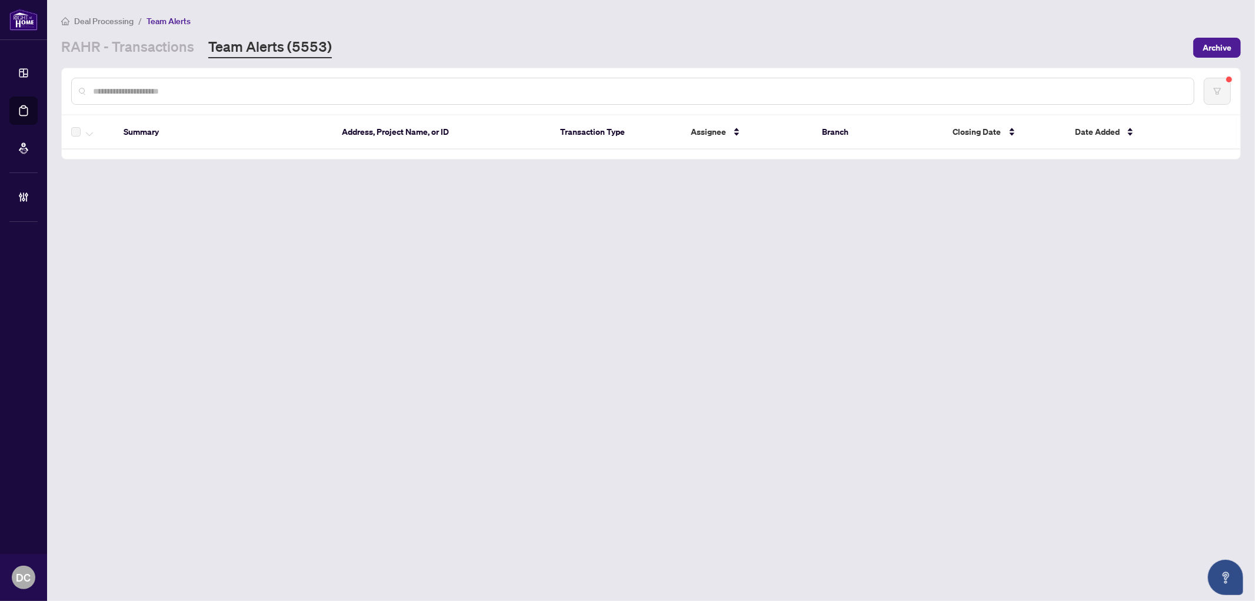
paste input "*******"
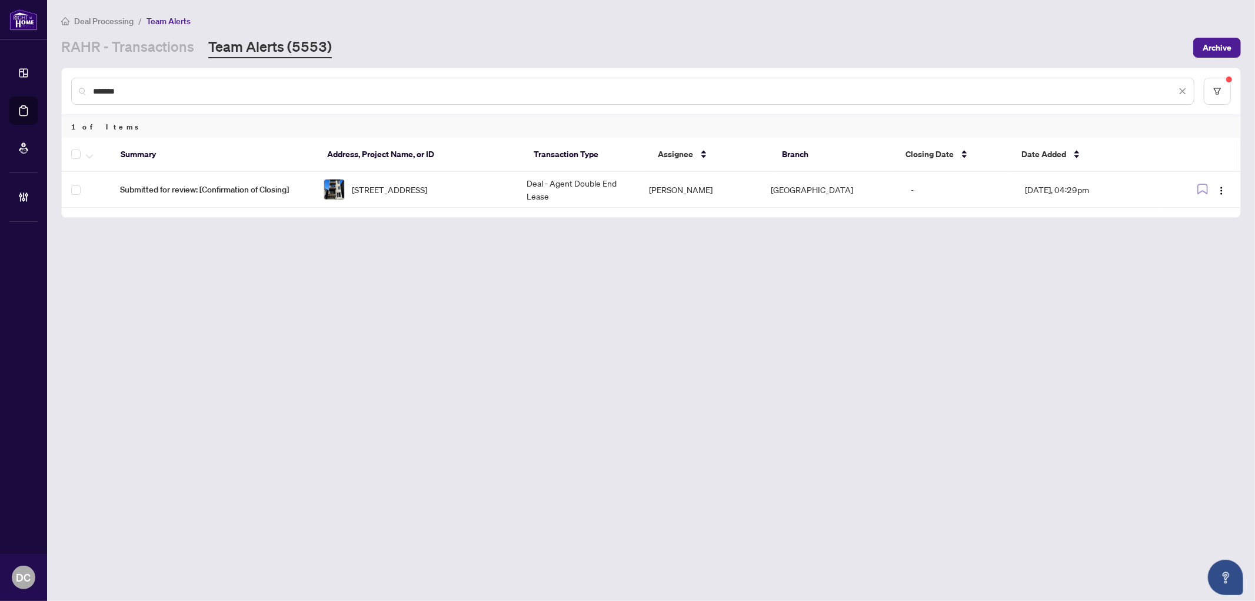
type input "*******"
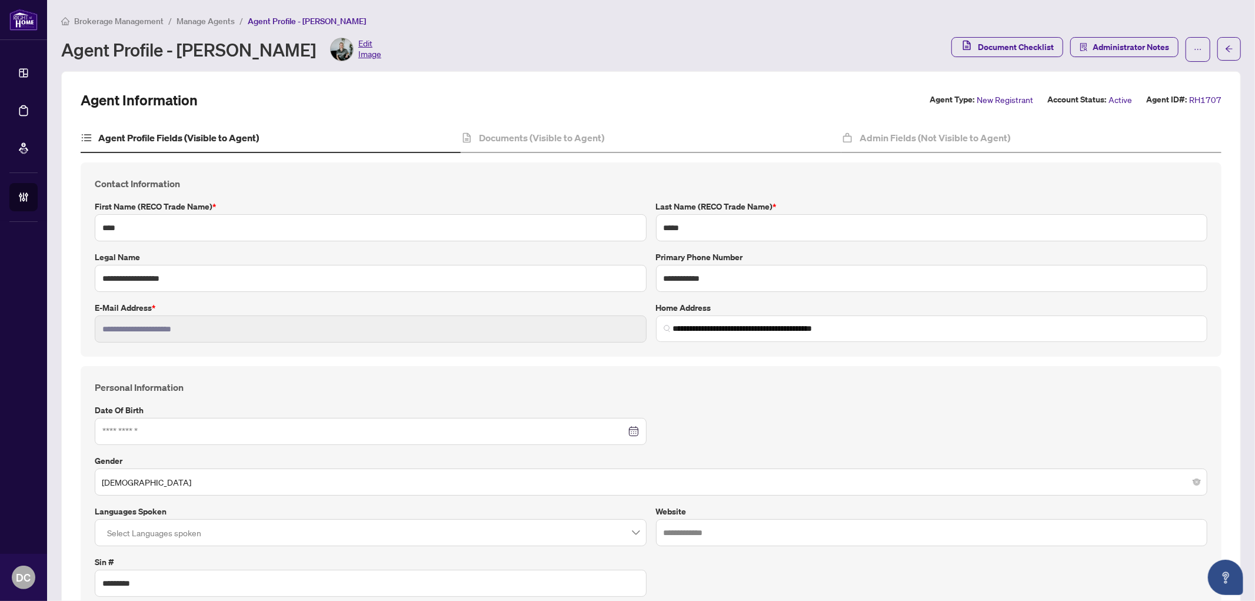
type input "****"
type input "*****"
type input "**********"
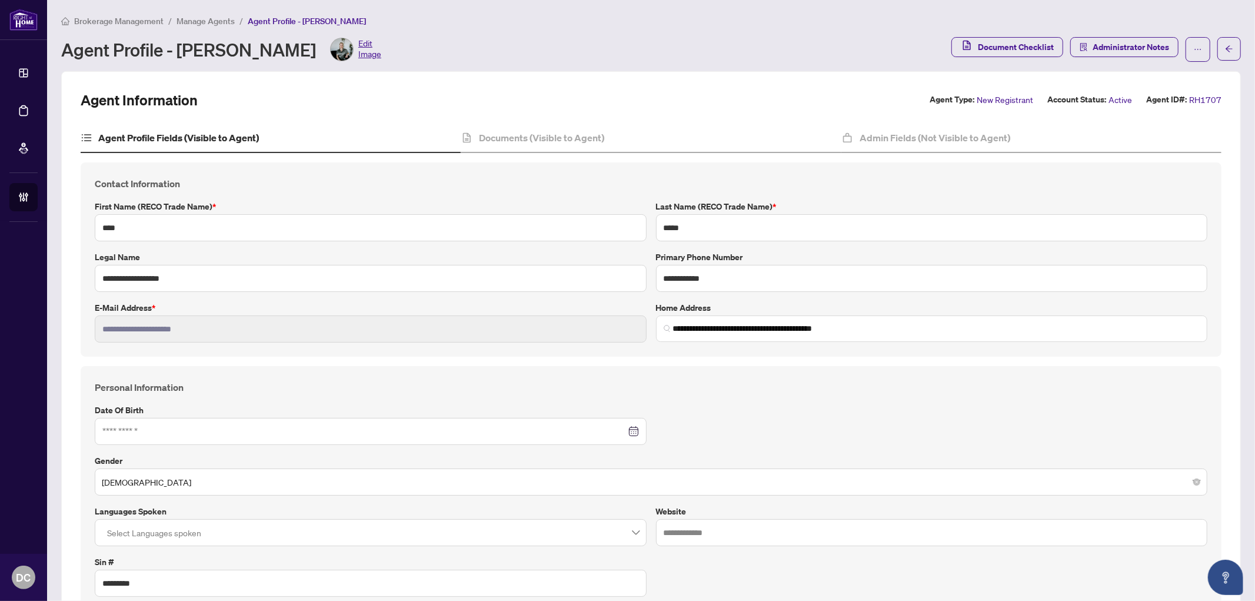
type input "*********"
type input "**********"
type input "*"
type input "*******"
type input "**********"
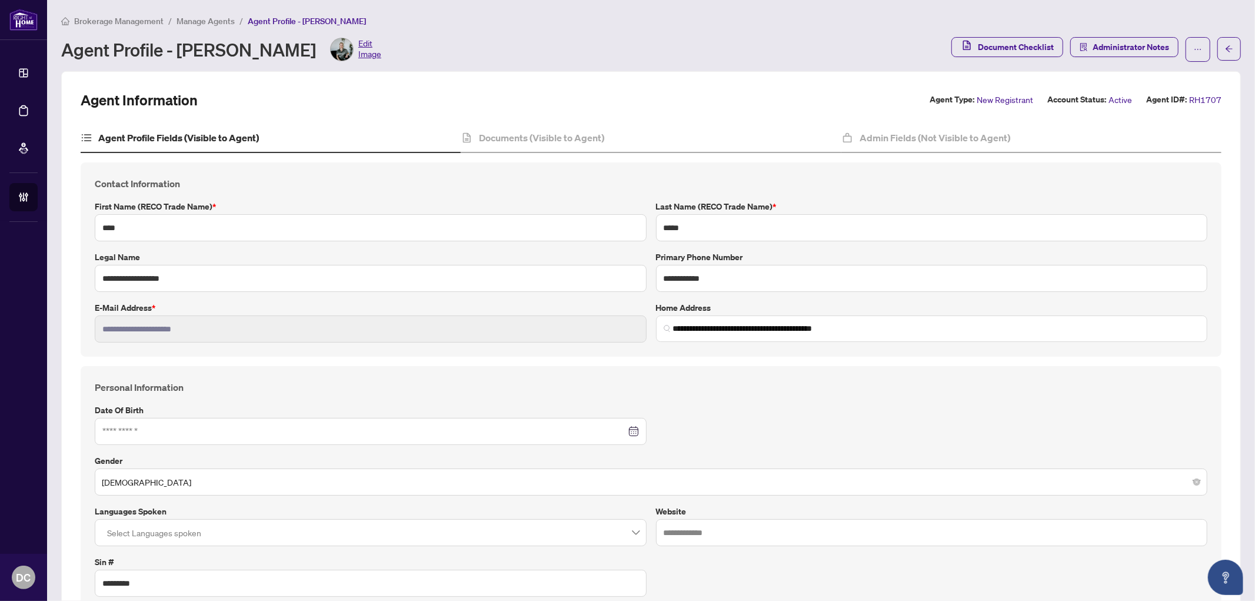
type input "****"
type input "**********"
drag, startPoint x: 532, startPoint y: 143, endPoint x: 510, endPoint y: 142, distance: 22.4
click at [532, 143] on h4 "Documents (Visible to Agent)" at bounding box center [541, 138] width 125 height 14
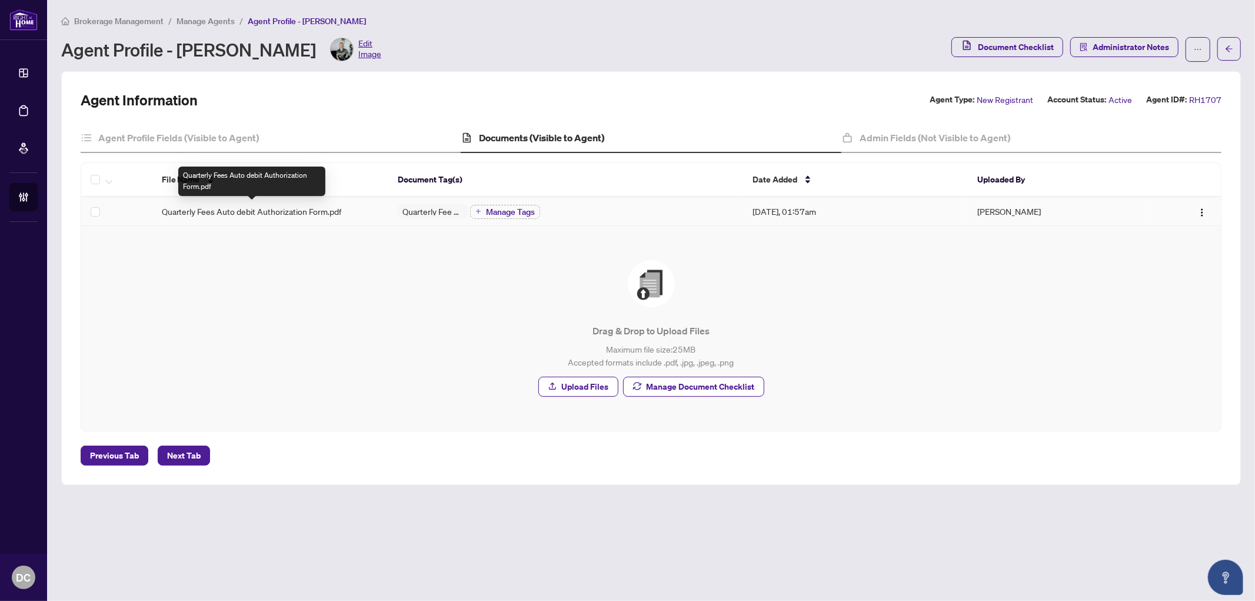
click at [274, 211] on span "Quarterly Fees Auto debit Authorization Form.pdf" at bounding box center [252, 211] width 180 height 13
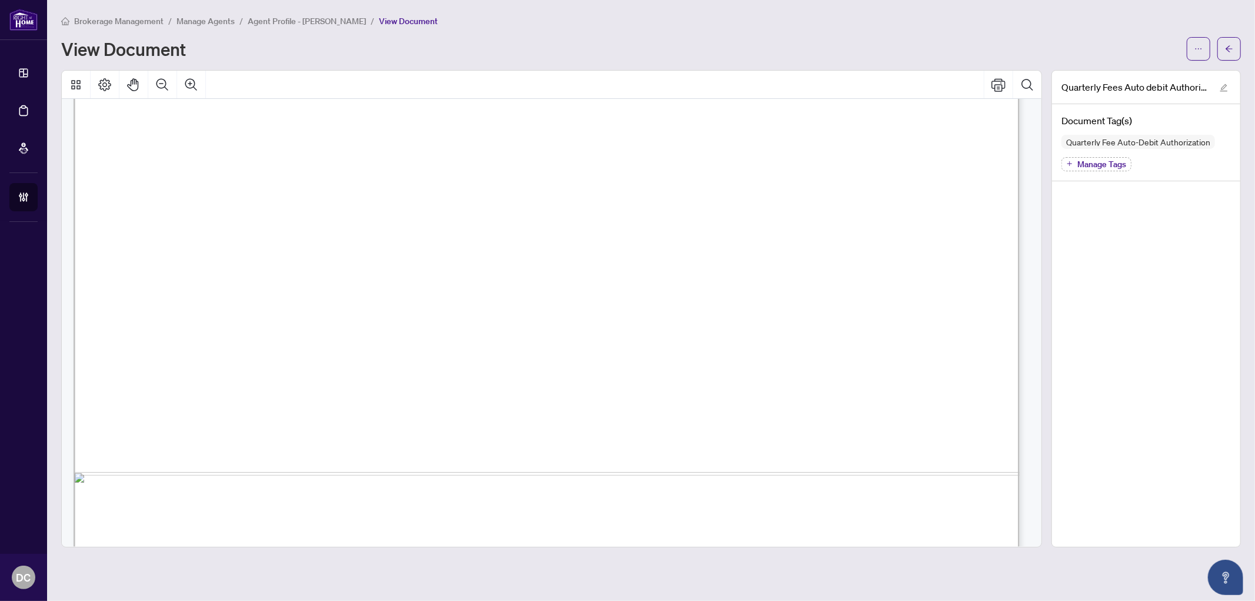
scroll to position [800, 0]
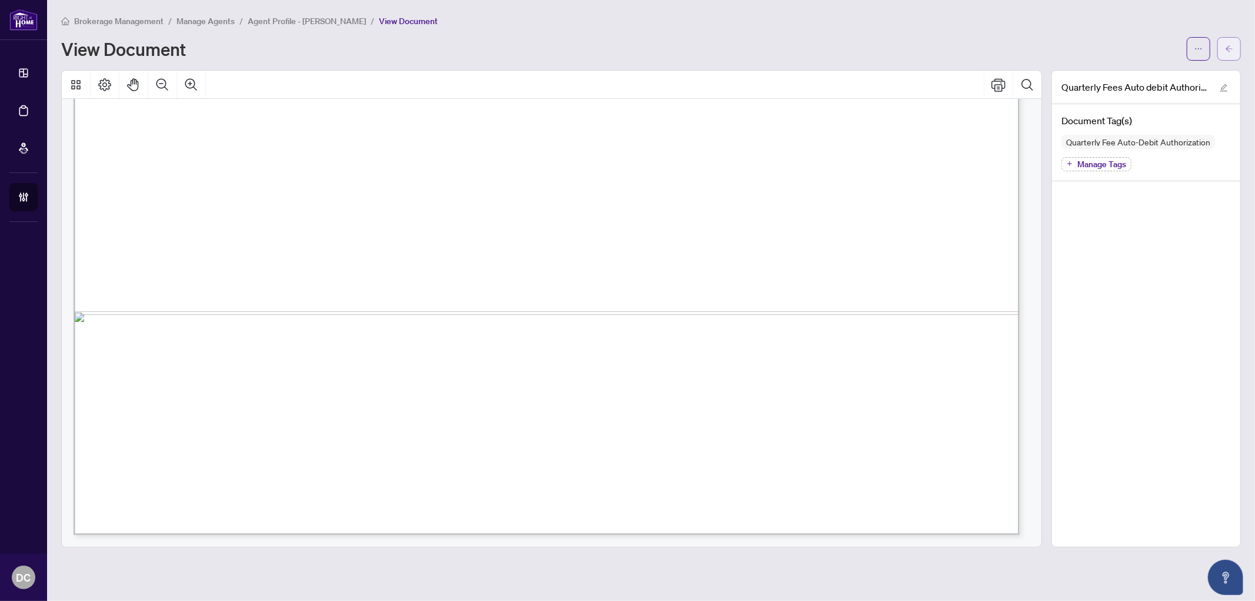
click at [1226, 53] on span "button" at bounding box center [1229, 48] width 8 height 19
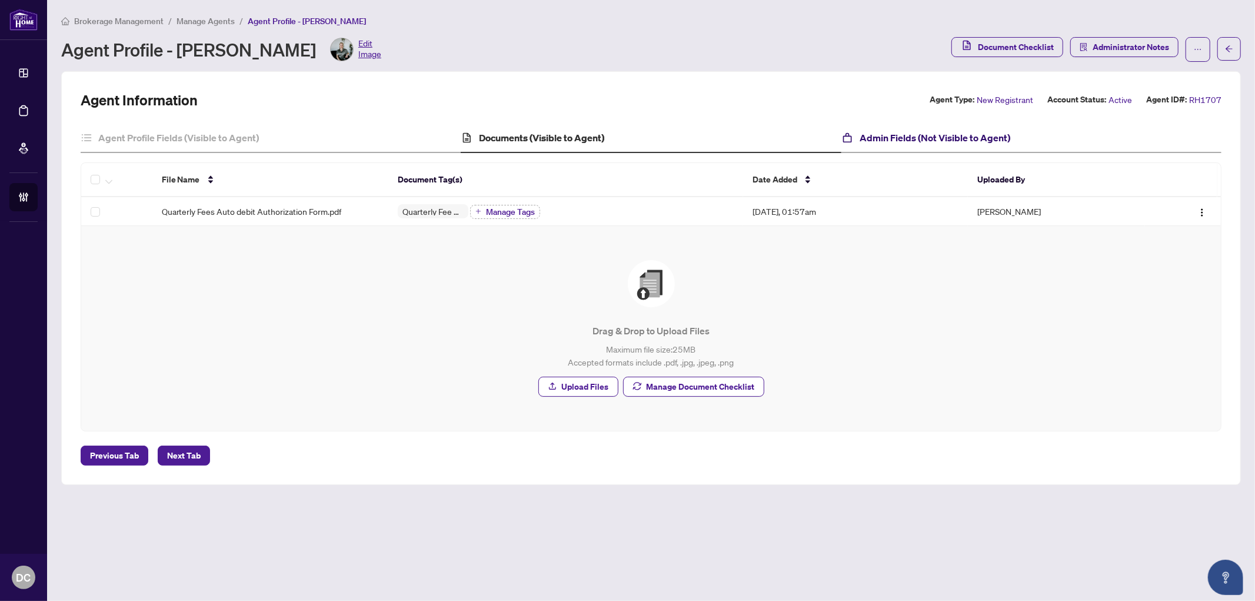
click at [892, 131] on h4 "Admin Fields (Not Visible to Agent)" at bounding box center [934, 138] width 151 height 14
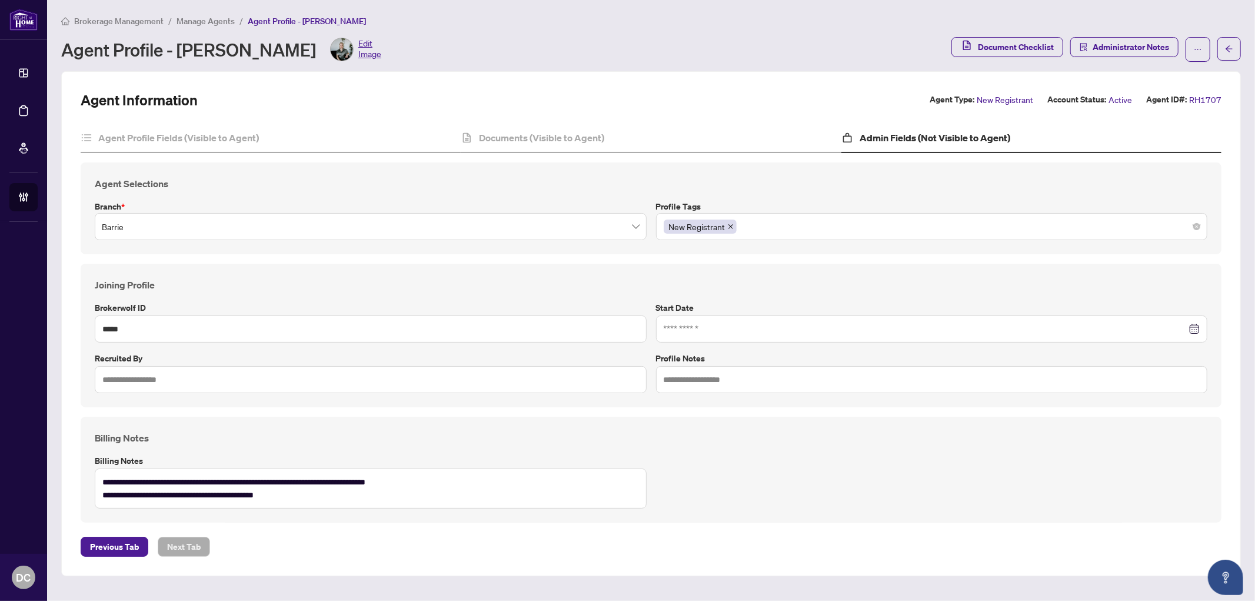
type input "**********"
click at [781, 443] on h4 "Billing Notes" at bounding box center [651, 438] width 1112 height 14
click at [526, 138] on h4 "Documents (Visible to Agent)" at bounding box center [541, 138] width 125 height 14
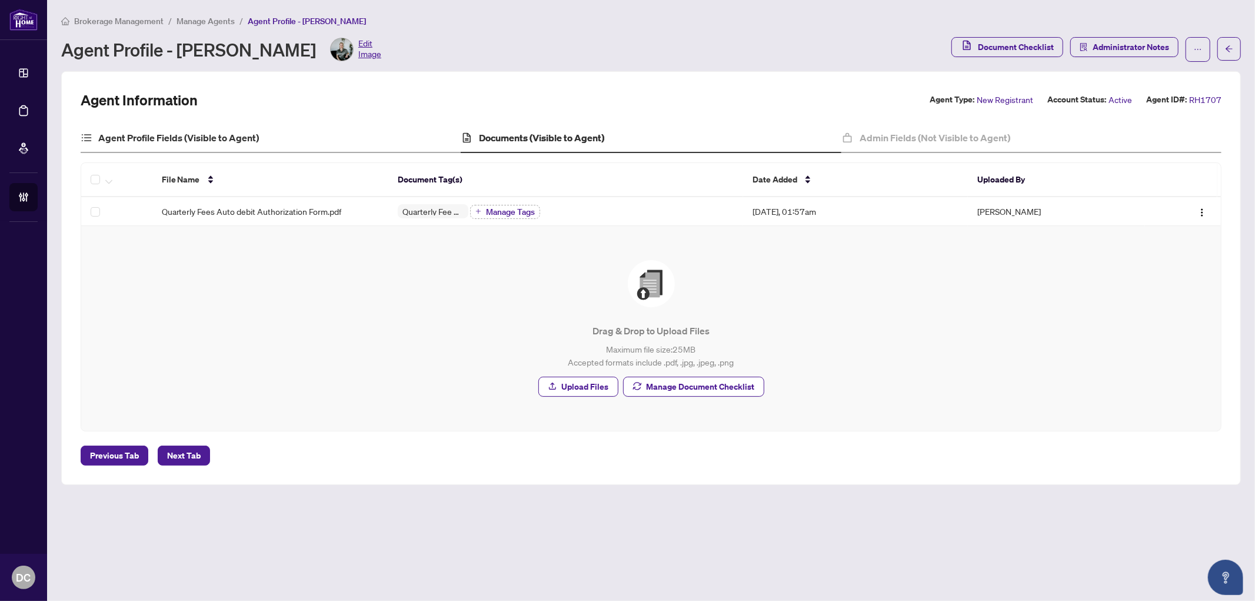
click at [336, 138] on div "Agent Profile Fields (Visible to Agent)" at bounding box center [271, 138] width 380 height 29
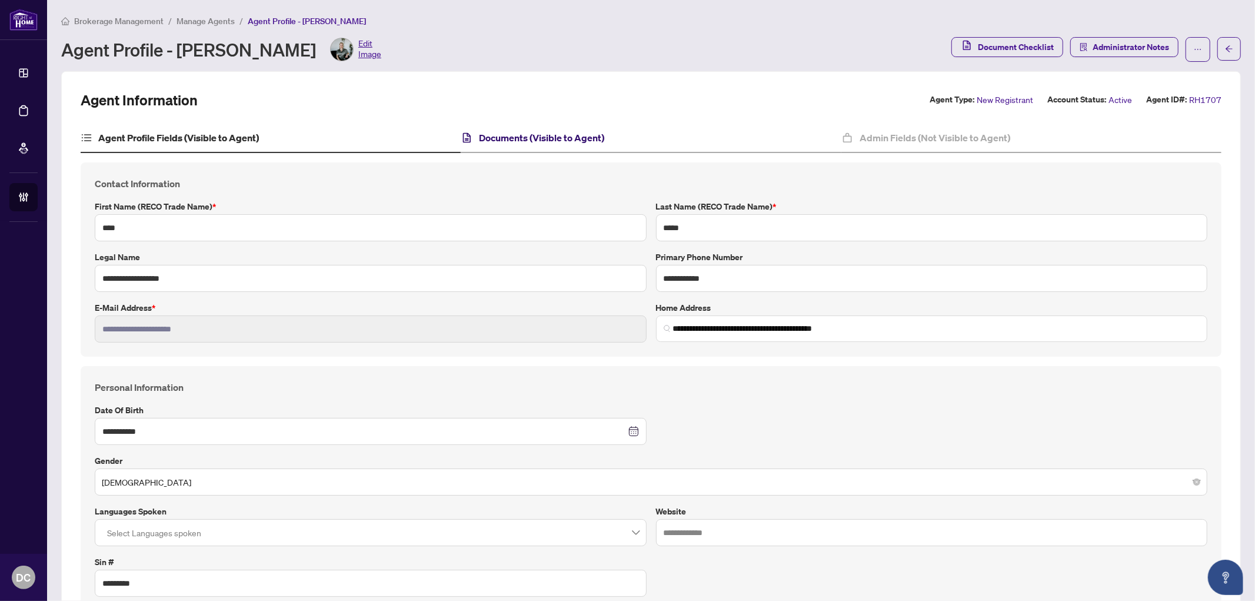
click at [597, 132] on h4 "Documents (Visible to Agent)" at bounding box center [541, 138] width 125 height 14
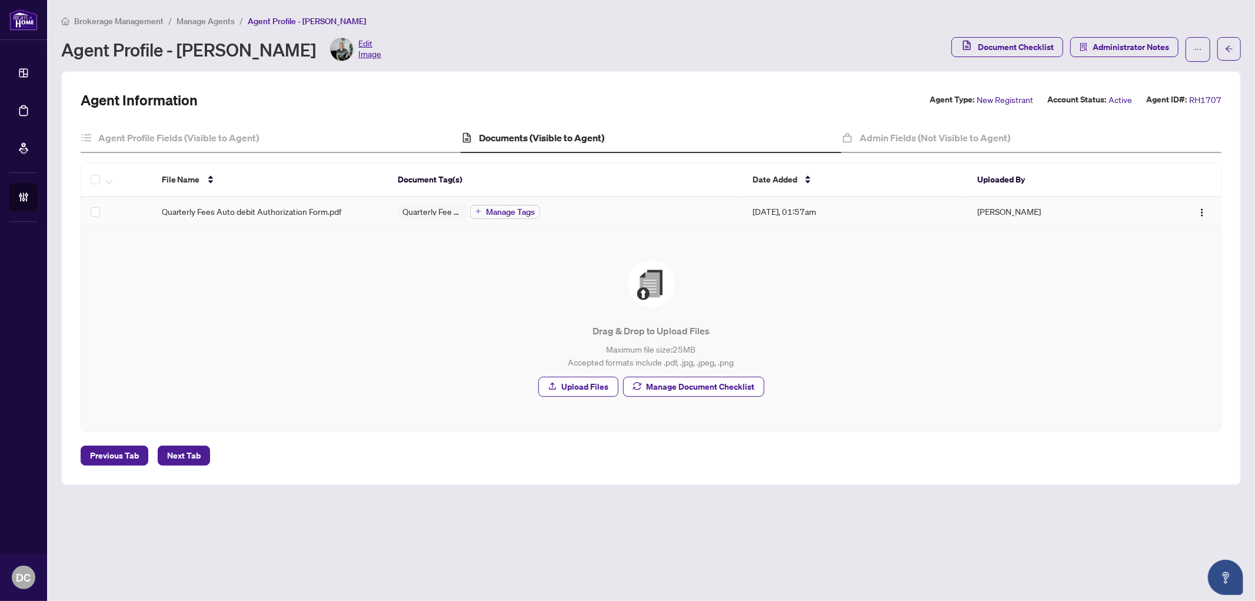
click at [866, 218] on td "Jul/21/2025, 01:57am" at bounding box center [855, 211] width 225 height 29
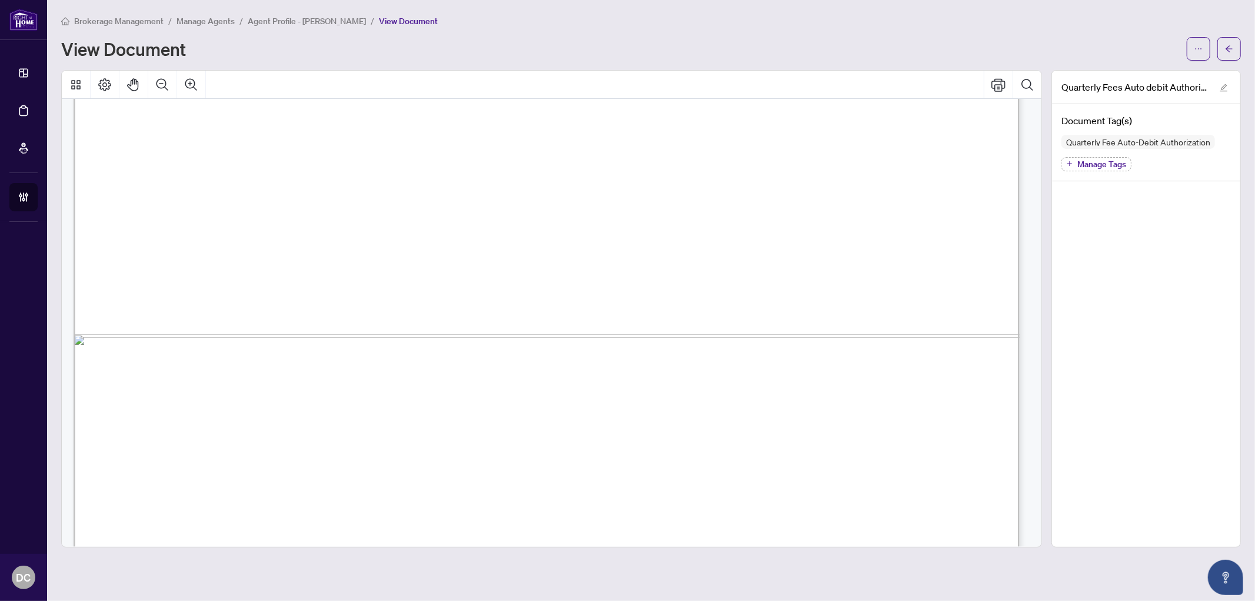
scroll to position [800, 0]
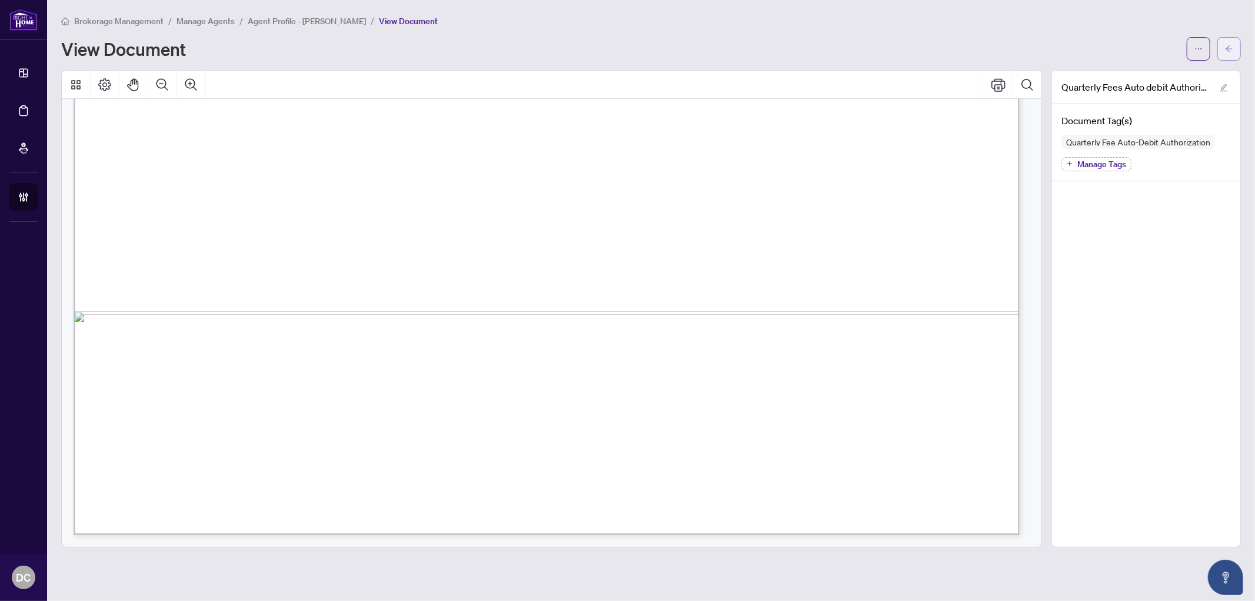
click at [1229, 48] on icon "arrow-left" at bounding box center [1229, 49] width 8 height 8
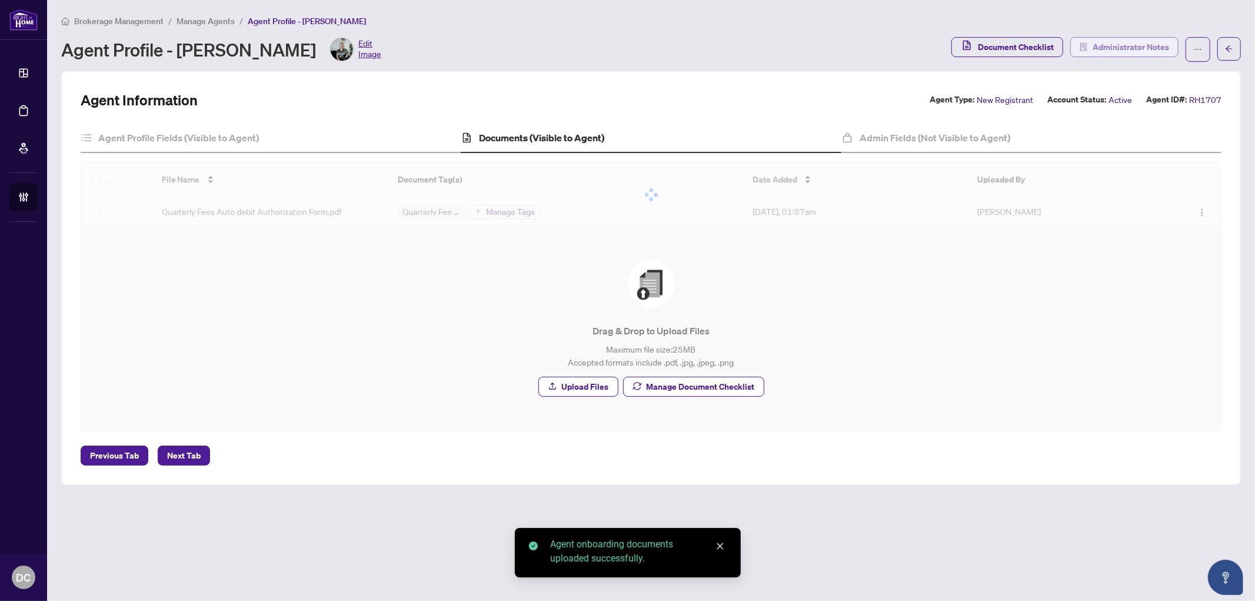
click at [1096, 48] on span "Administrator Notes" at bounding box center [1130, 47] width 76 height 19
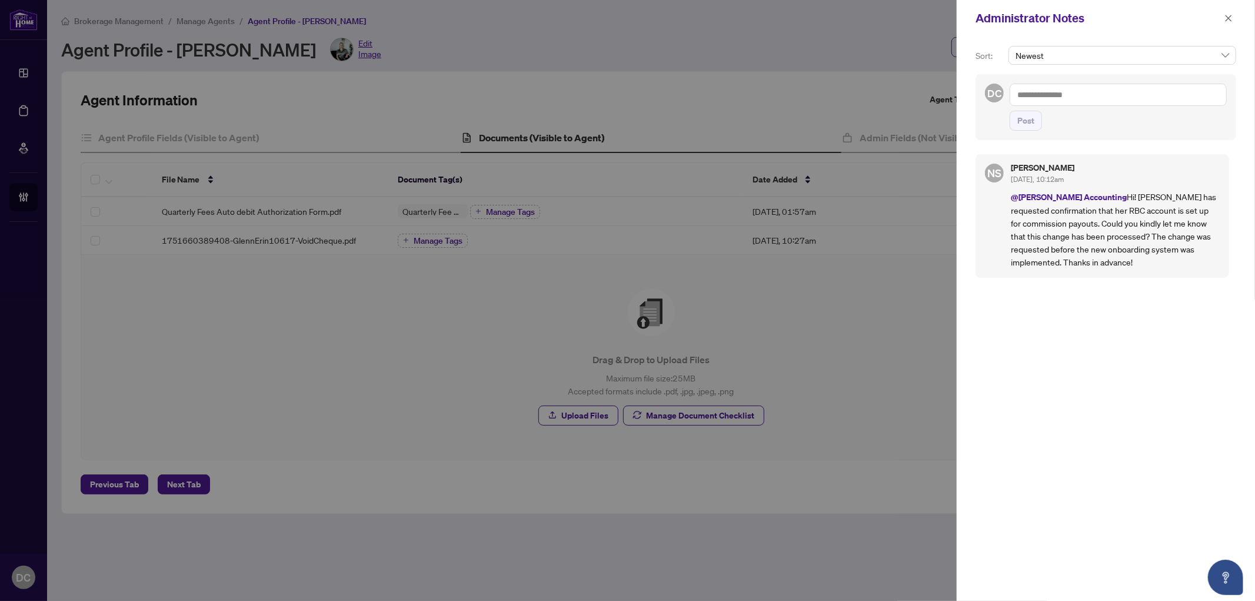
click at [1126, 89] on textarea at bounding box center [1117, 95] width 217 height 22
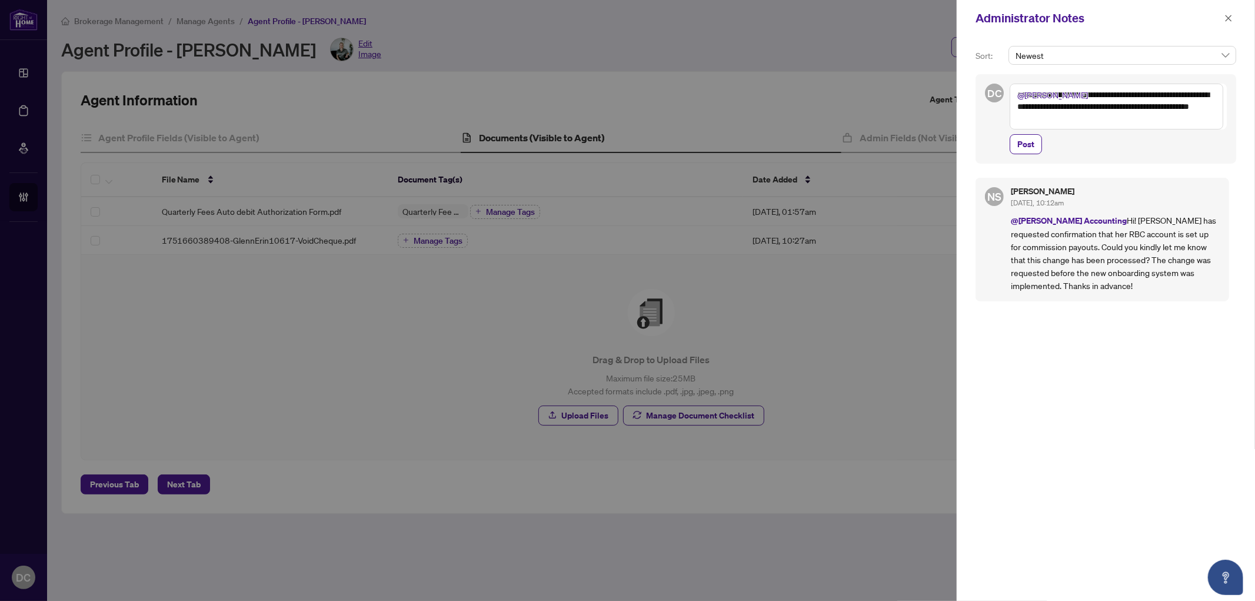
drag, startPoint x: 1122, startPoint y: 99, endPoint x: 1148, endPoint y: 99, distance: 25.9
click at [1148, 99] on textarea "**********" at bounding box center [1116, 107] width 214 height 46
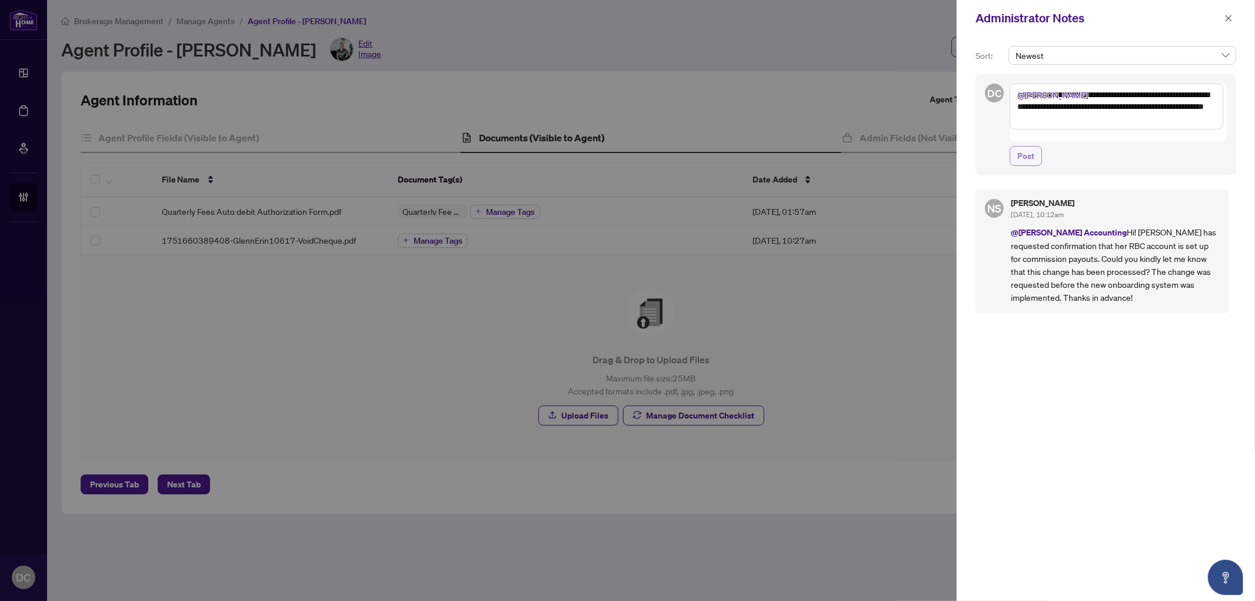
type textarea "**********"
click at [1021, 148] on span "Post" at bounding box center [1025, 155] width 17 height 19
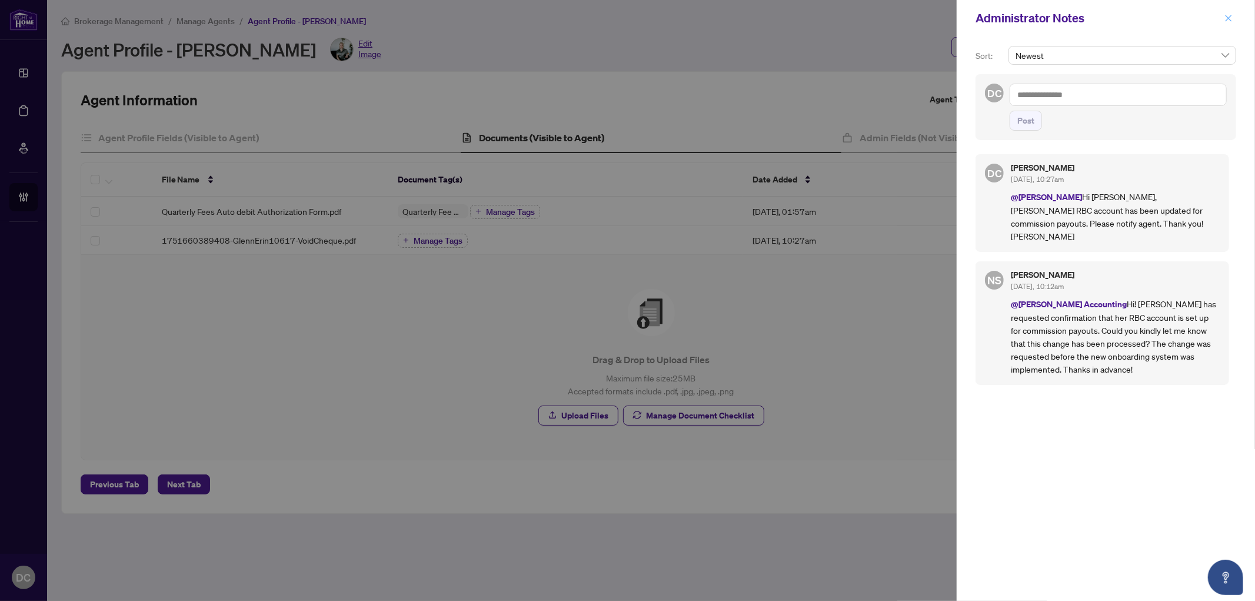
click at [1226, 14] on icon "close" at bounding box center [1228, 18] width 8 height 8
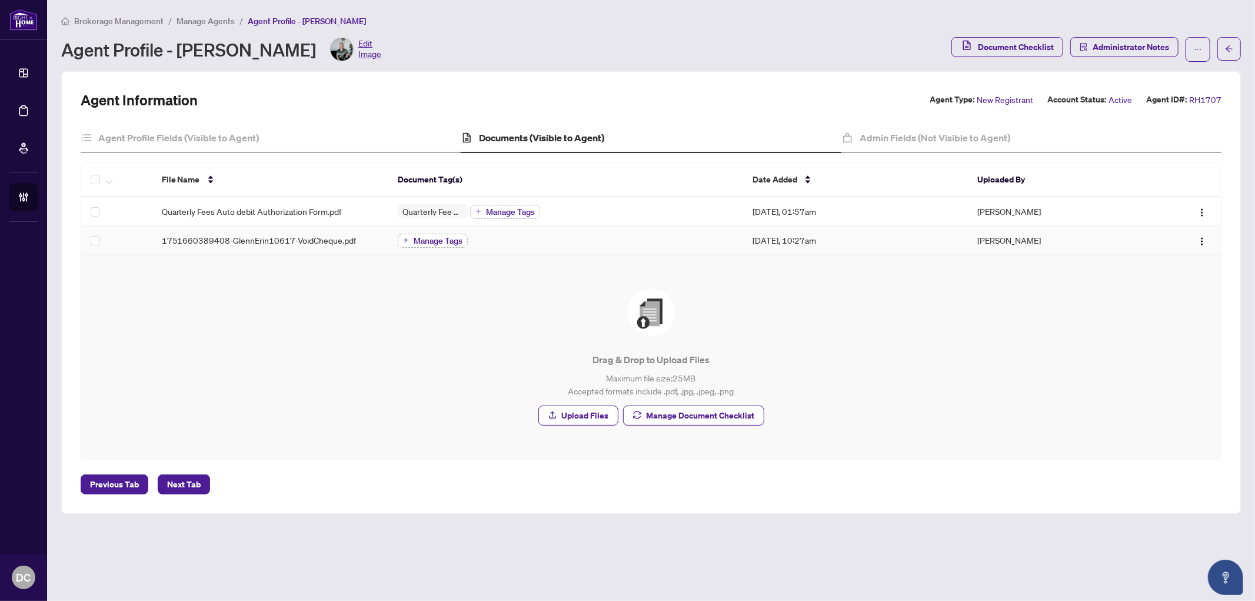
click at [438, 241] on span "Manage Tags" at bounding box center [438, 240] width 49 height 8
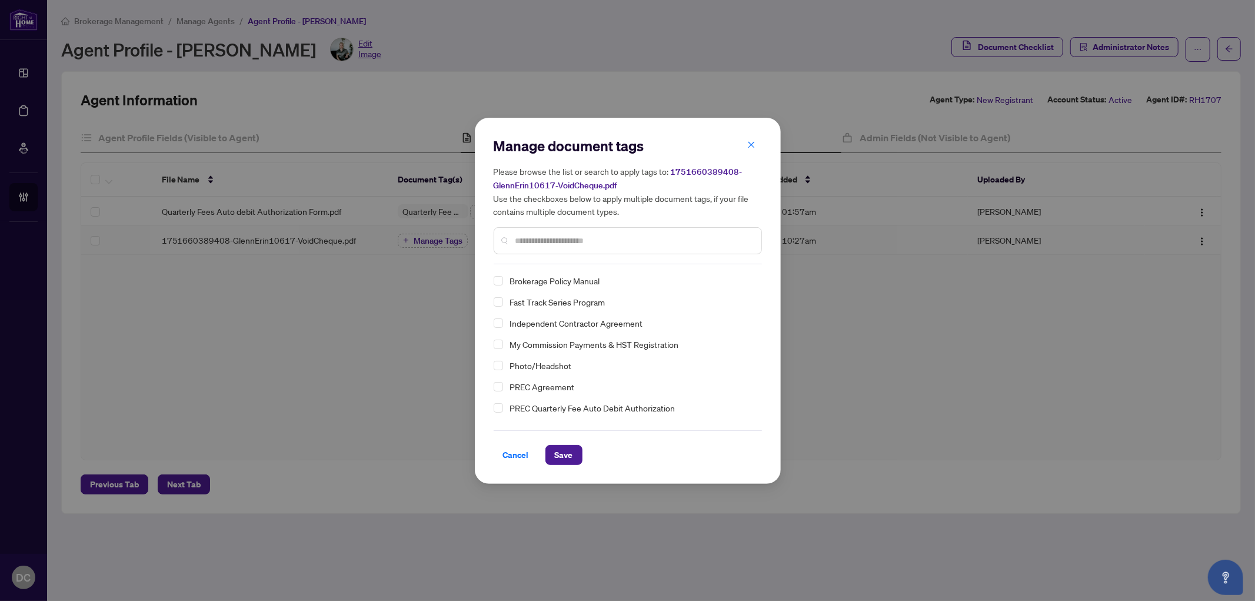
click at [680, 236] on input "text" at bounding box center [633, 240] width 236 height 13
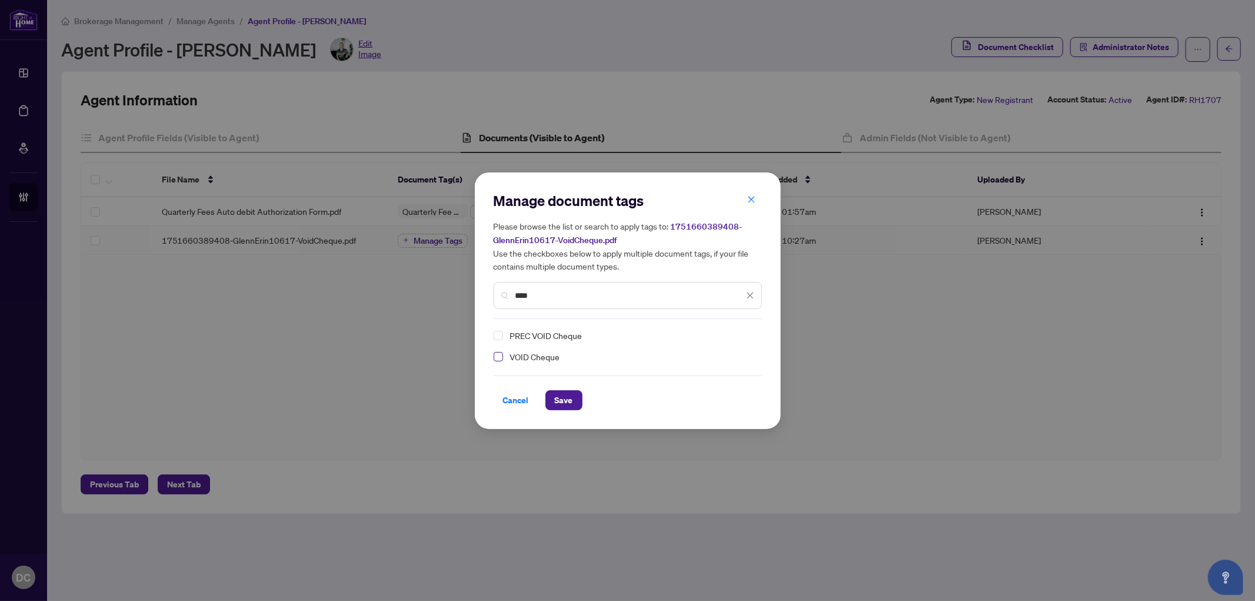
type input "****"
drag, startPoint x: 494, startPoint y: 359, endPoint x: 572, endPoint y: 390, distance: 83.4
click at [494, 360] on div "VOID Cheque" at bounding box center [623, 356] width 261 height 14
click at [499, 358] on span "Select VOID Cheque" at bounding box center [497, 356] width 9 height 9
click at [565, 388] on div "Cancel Save" at bounding box center [627, 392] width 268 height 35
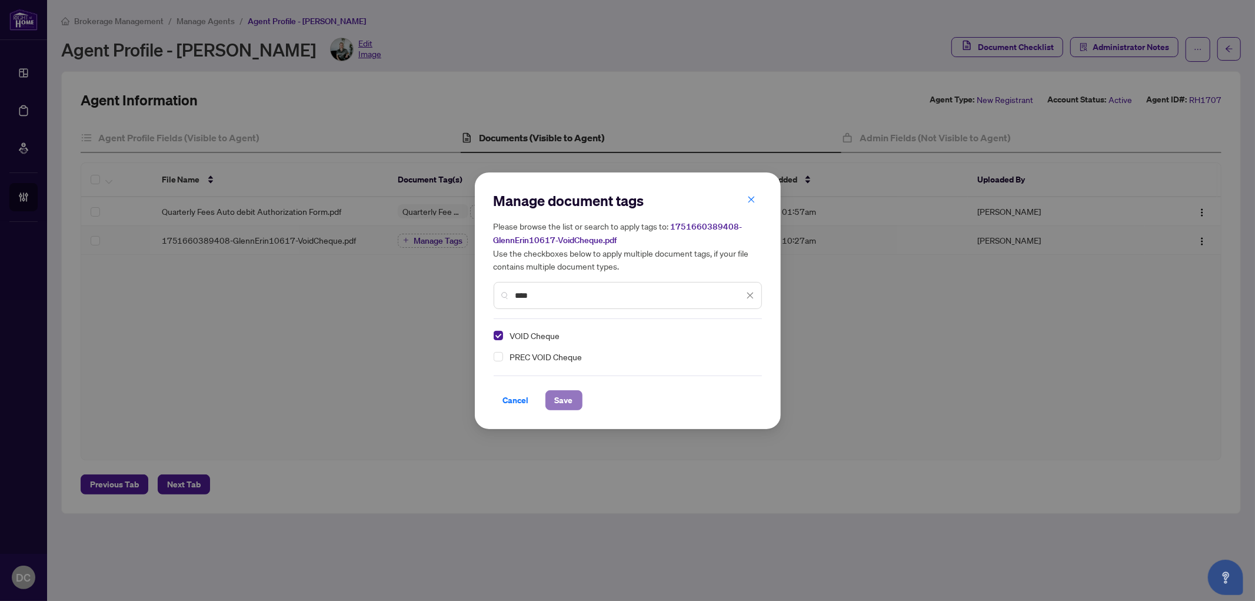
click at [566, 394] on span "Save" at bounding box center [564, 400] width 18 height 19
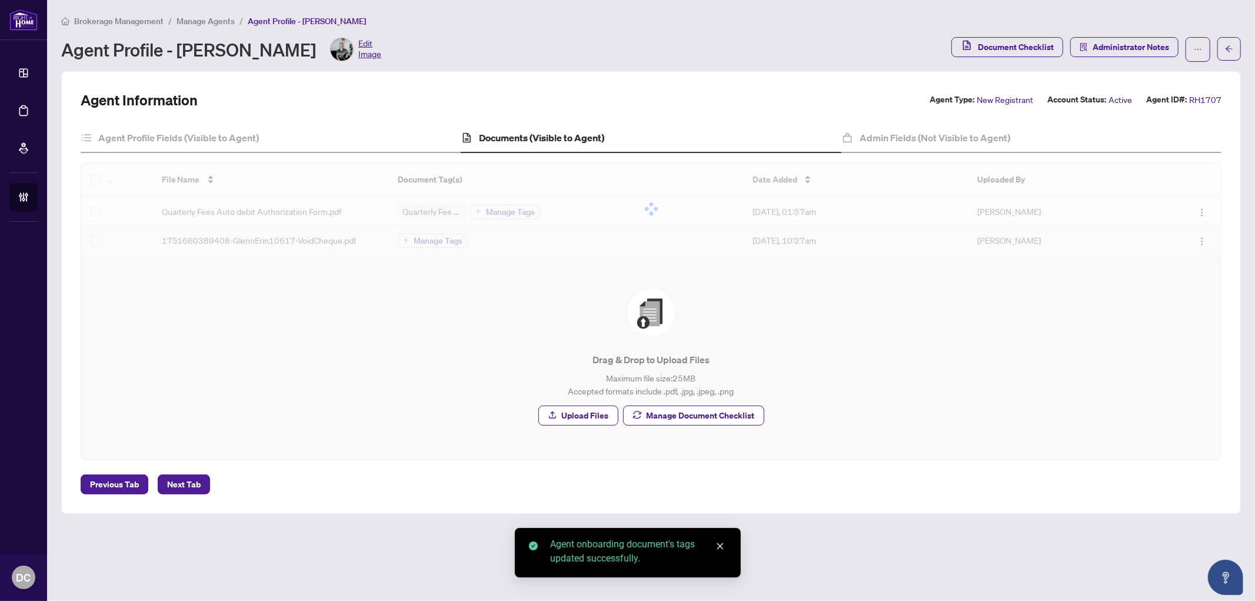
click at [1136, 48] on body "Dashboard Deal Processing Mortgage Referrals Brokerage Management DC Dawn Chan …" at bounding box center [627, 300] width 1255 height 601
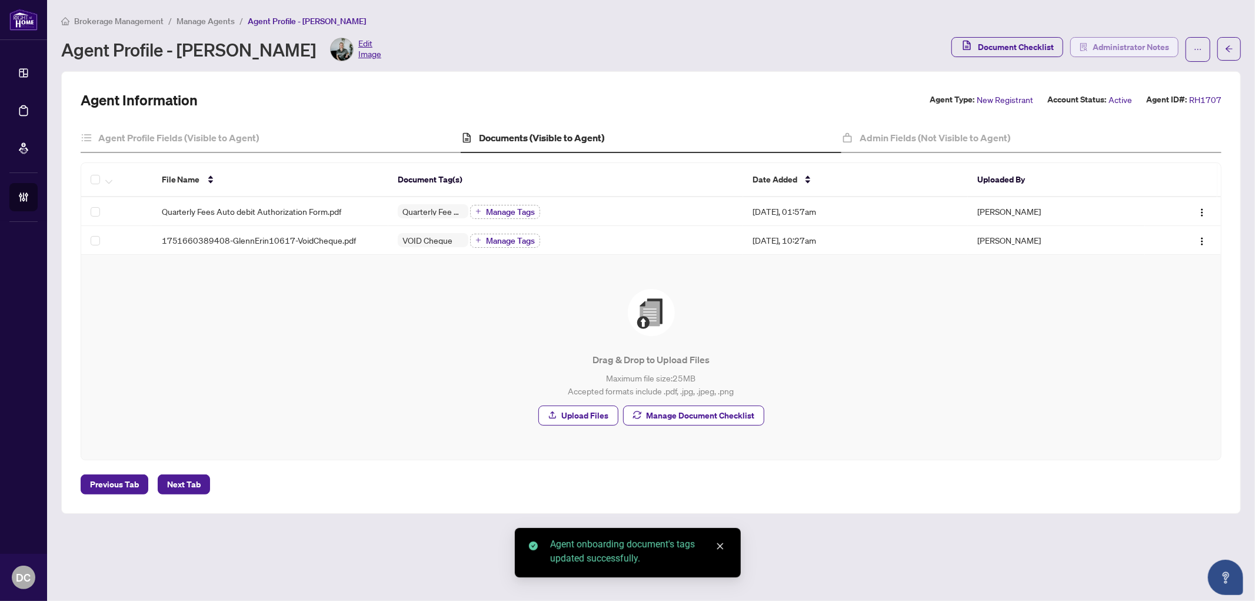
click at [1137, 46] on span "Administrator Notes" at bounding box center [1130, 47] width 76 height 19
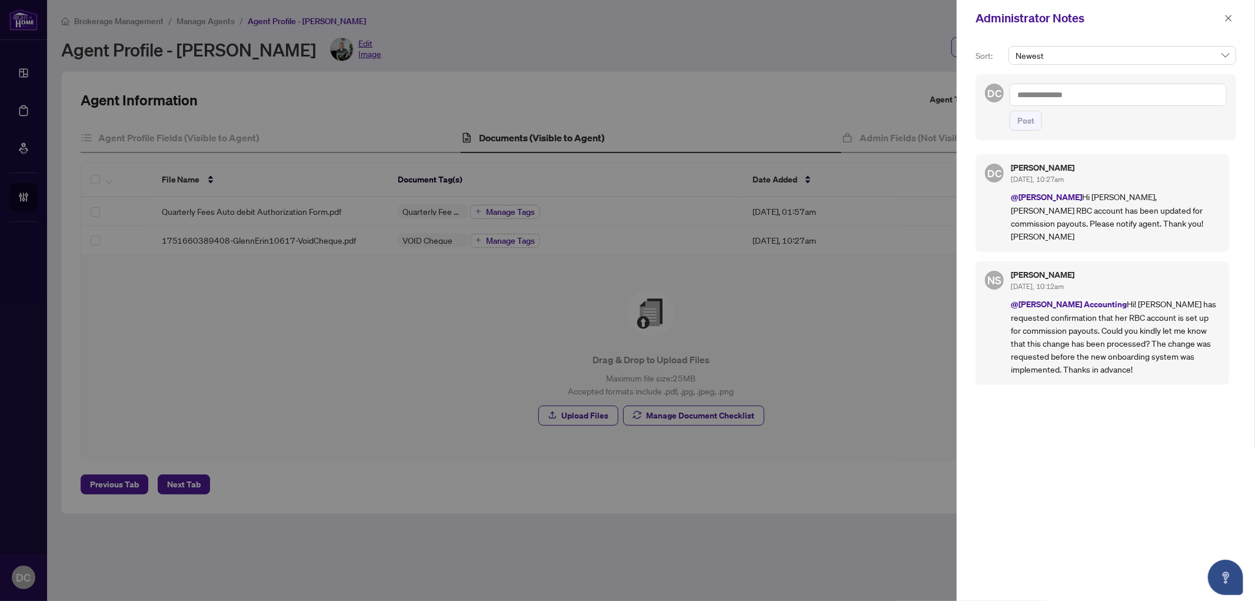
drag, startPoint x: 1232, startPoint y: 16, endPoint x: 919, endPoint y: 9, distance: 312.4
click at [1231, 16] on icon "close" at bounding box center [1228, 18] width 8 height 8
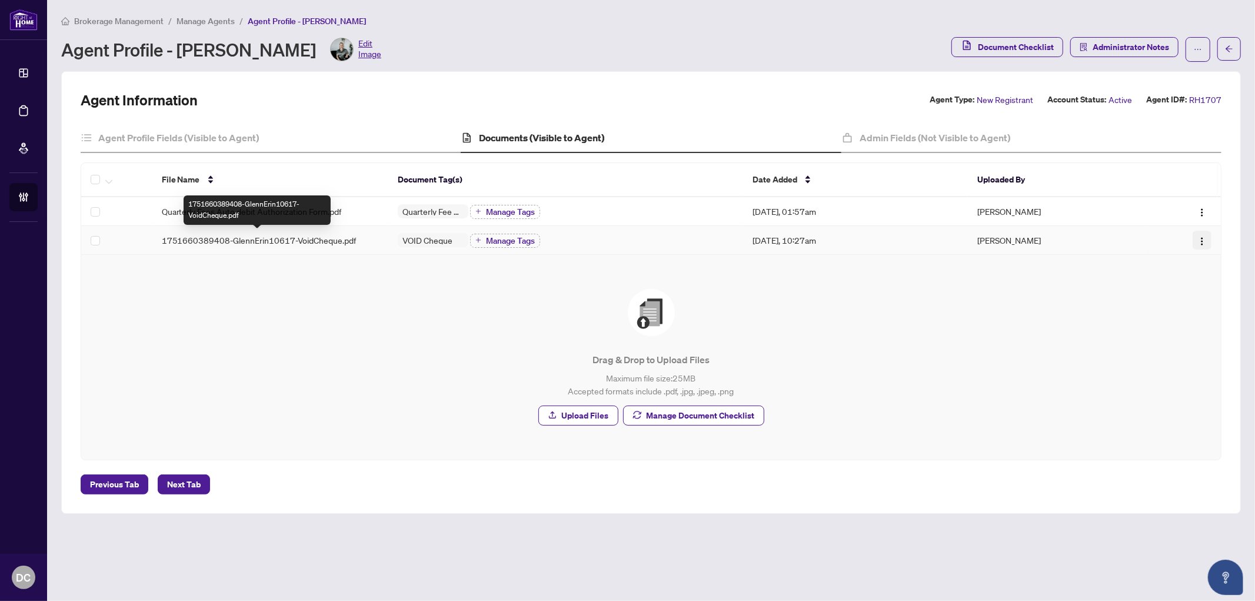
drag, startPoint x: 250, startPoint y: 238, endPoint x: 1198, endPoint y: 239, distance: 948.2
click at [1198, 239] on img "button" at bounding box center [1201, 240] width 9 height 9
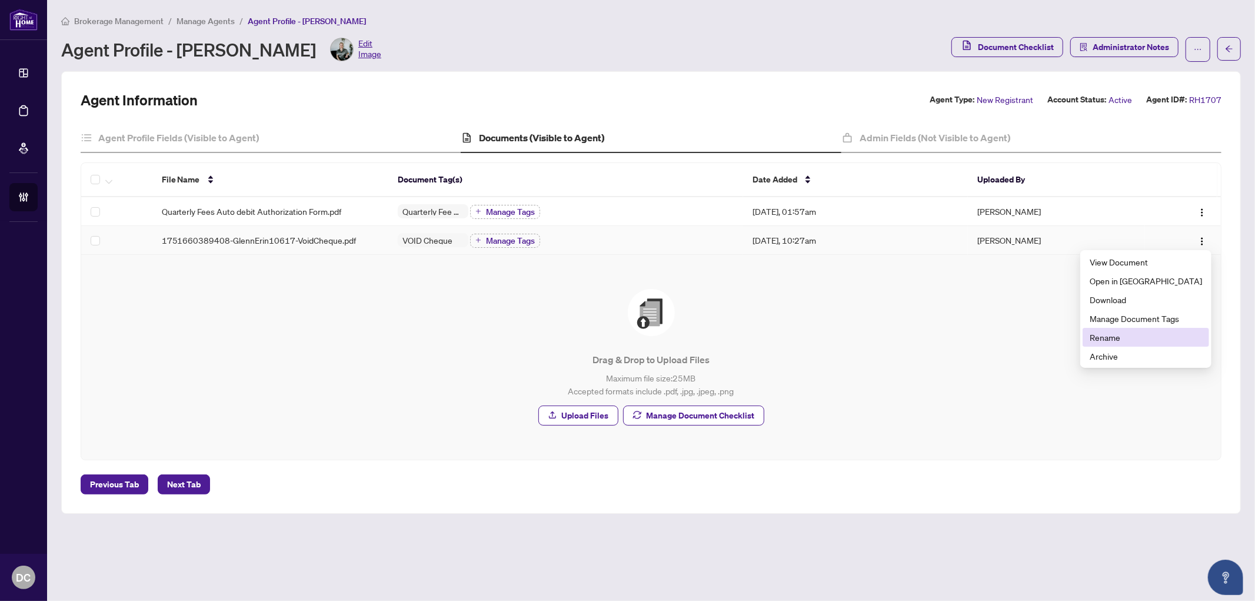
click at [1128, 338] on span "Rename" at bounding box center [1145, 337] width 112 height 13
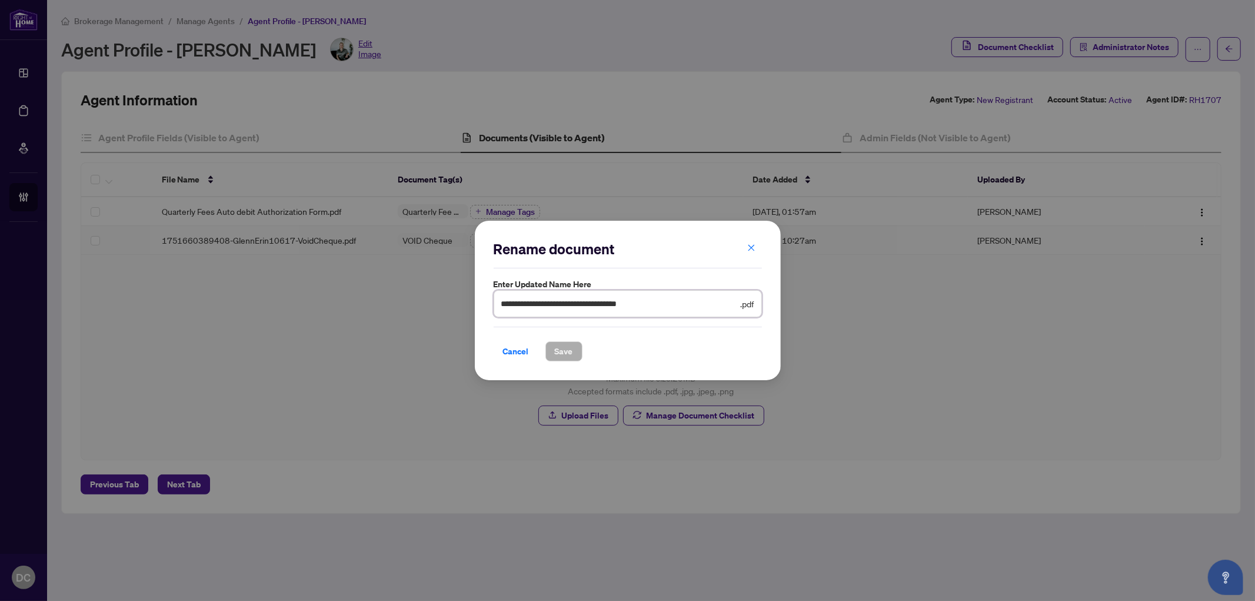
click at [571, 300] on input "**********" at bounding box center [619, 303] width 237 height 13
drag, startPoint x: 562, startPoint y: 303, endPoint x: 461, endPoint y: 302, distance: 101.2
click at [461, 302] on div "**********" at bounding box center [627, 300] width 1255 height 601
type input "**********"
click at [569, 347] on span "Save" at bounding box center [564, 351] width 18 height 19
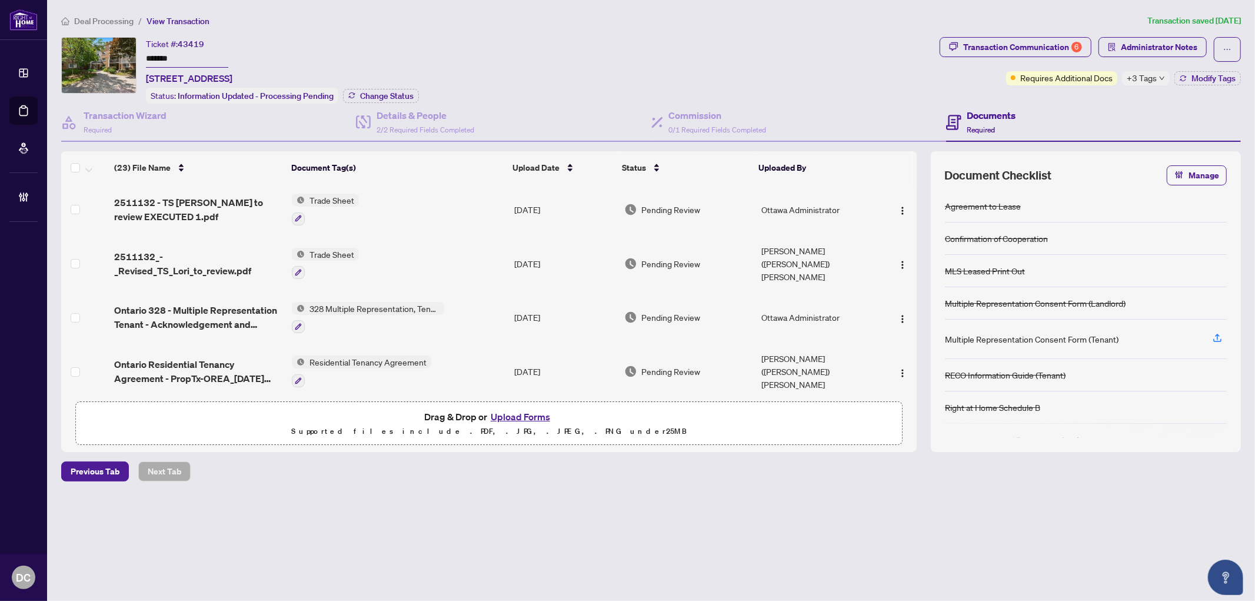
drag, startPoint x: 205, startPoint y: 58, endPoint x: 171, endPoint y: 69, distance: 36.1
click at [139, 56] on div "Ticket #: 43419 ******* [STREET_ADDRESS] Status: Information Updated - Processi…" at bounding box center [497, 70] width 873 height 66
click at [1013, 39] on div "Transaction Communication 6" at bounding box center [1022, 47] width 119 height 19
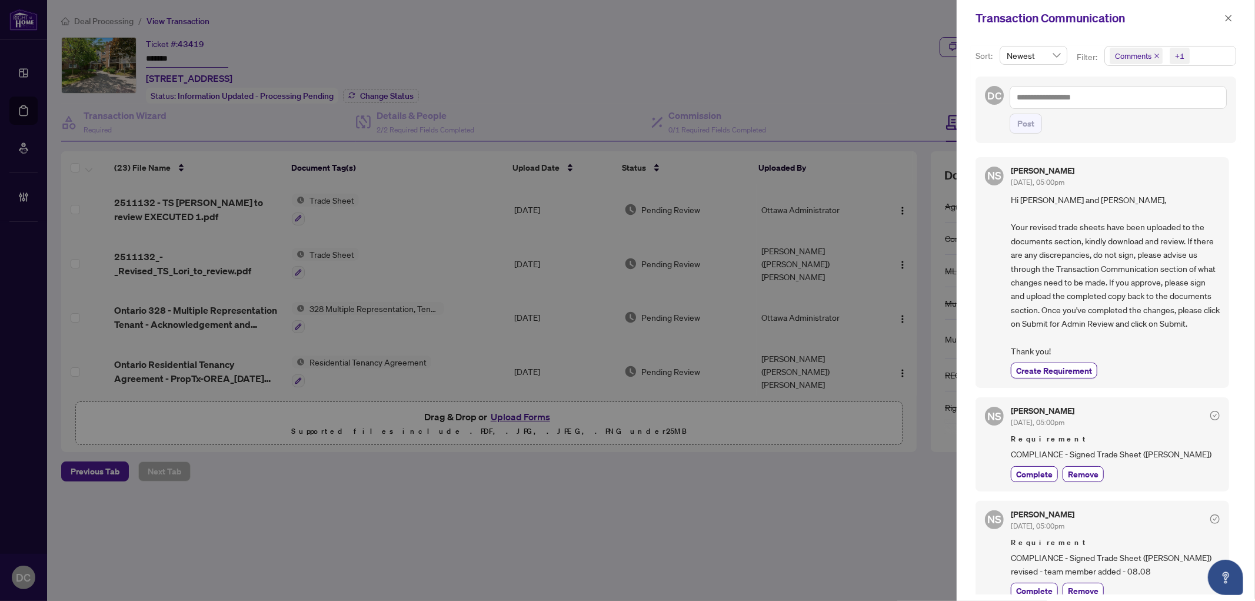
click at [1197, 54] on span "Comments +1" at bounding box center [1170, 55] width 131 height 19
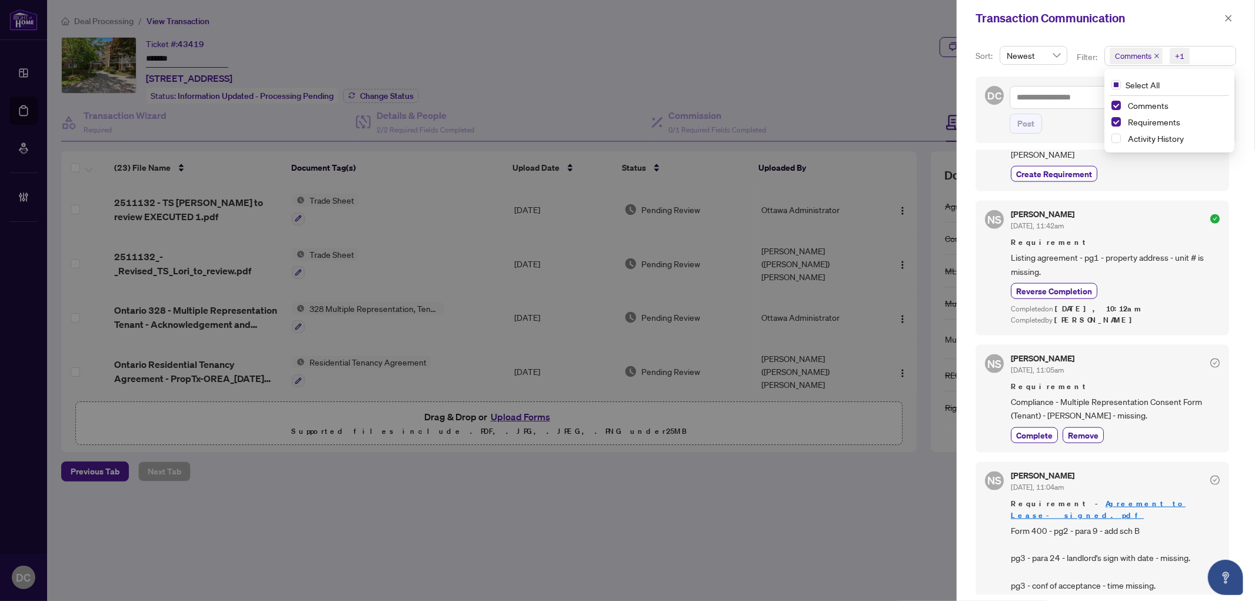
scroll to position [1307, 0]
click at [1231, 16] on icon "close" at bounding box center [1228, 18] width 8 height 8
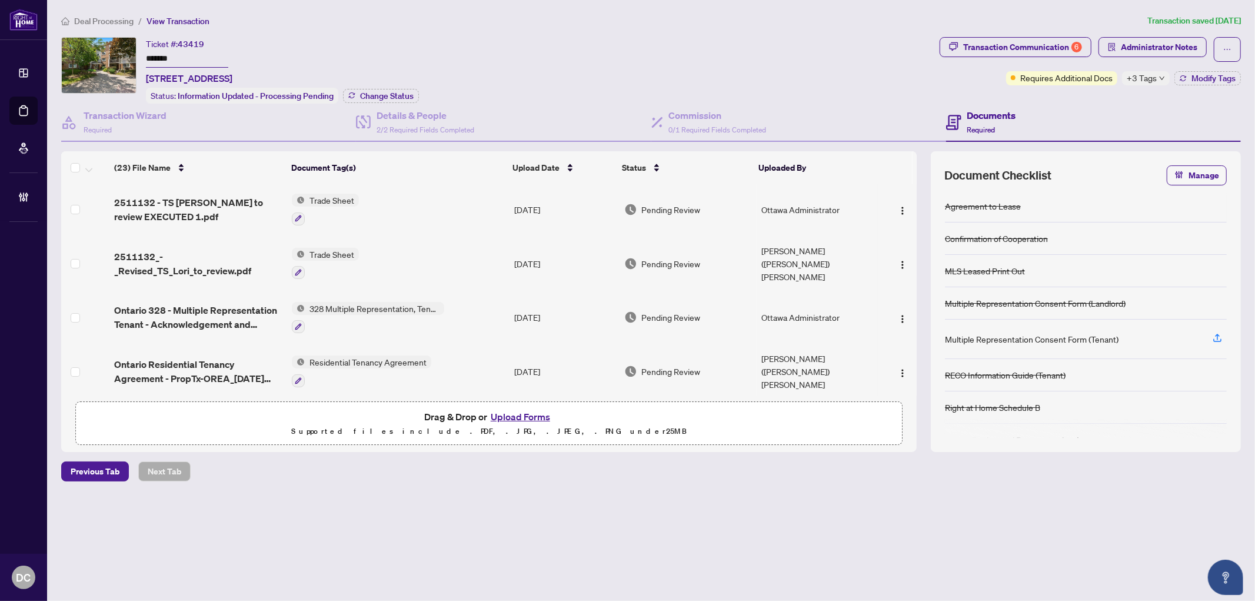
drag, startPoint x: 1166, startPoint y: 54, endPoint x: 1152, endPoint y: 81, distance: 31.3
click at [1166, 91] on div "Transaction Communication 6 Administrator Notes Requires Additional Docs +3 Tag…" at bounding box center [1090, 70] width 306 height 66
click at [1151, 79] on span "+3 Tags" at bounding box center [1141, 78] width 30 height 14
click at [1091, 104] on div "Documents Required" at bounding box center [1093, 123] width 295 height 38
click at [1195, 75] on span "Modify Tags" at bounding box center [1213, 78] width 44 height 8
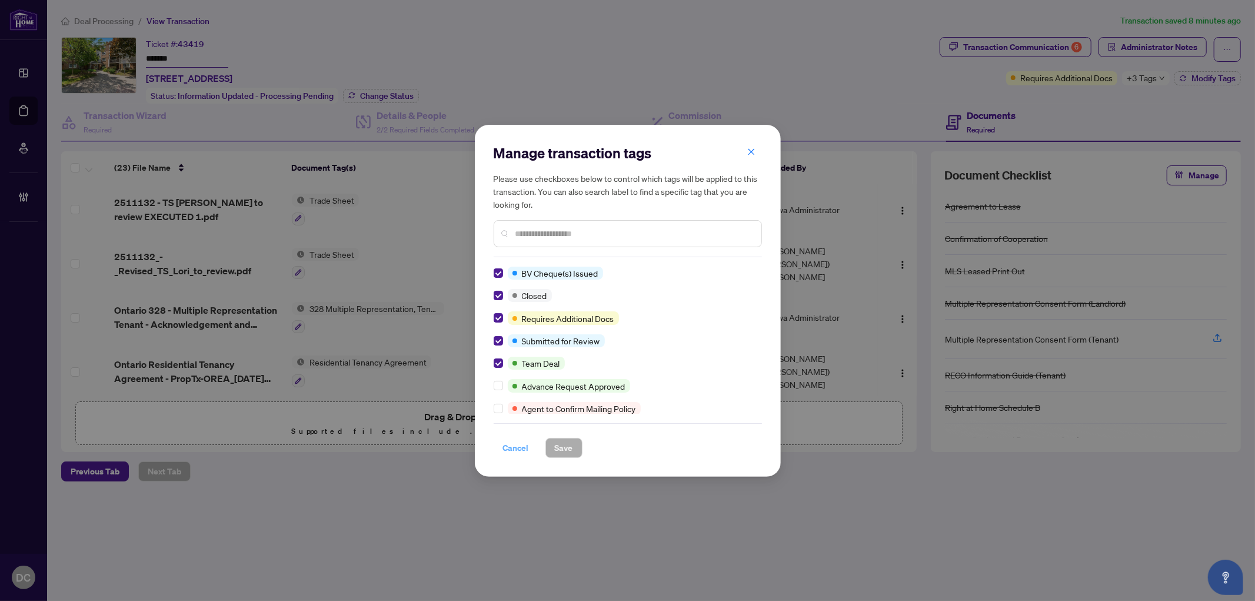
click at [515, 451] on span "Cancel" at bounding box center [516, 447] width 26 height 19
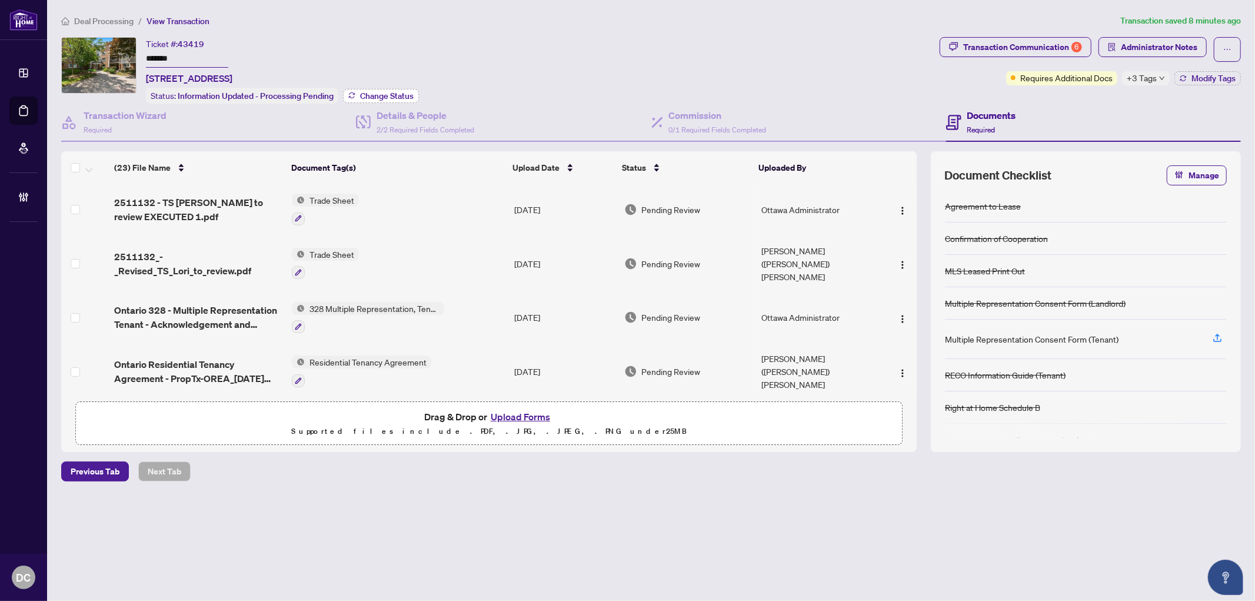
click at [368, 94] on span "Change Status" at bounding box center [387, 96] width 54 height 8
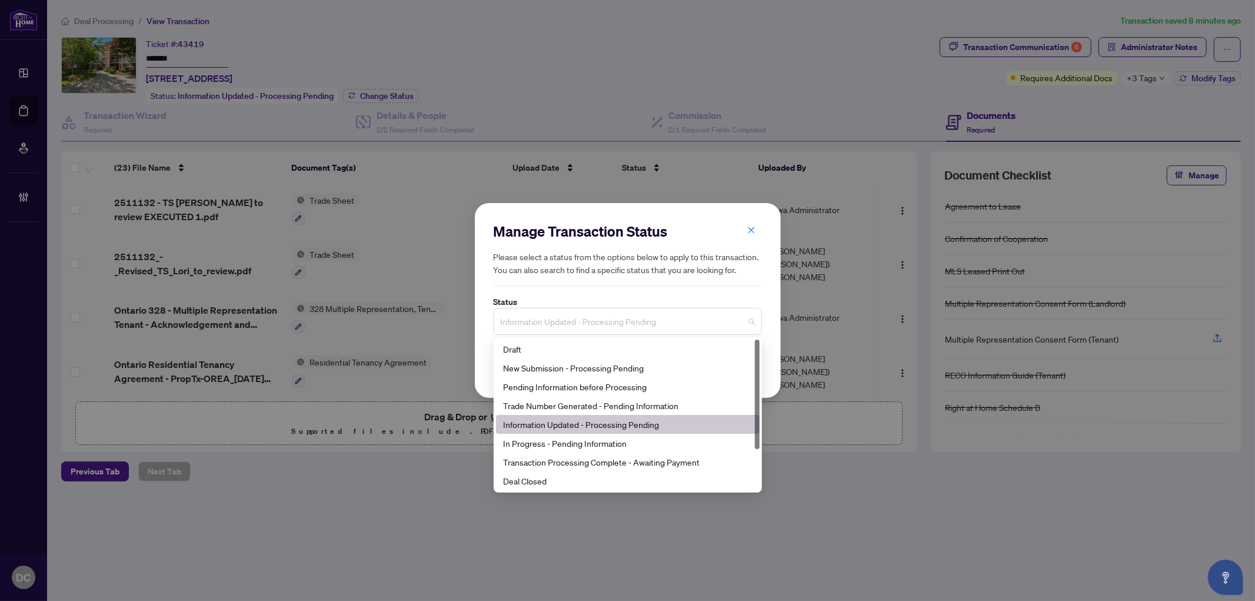
click at [585, 318] on span "Information Updated - Processing Pending" at bounding box center [628, 321] width 254 height 22
click at [519, 481] on div "Deal Closed" at bounding box center [627, 480] width 249 height 13
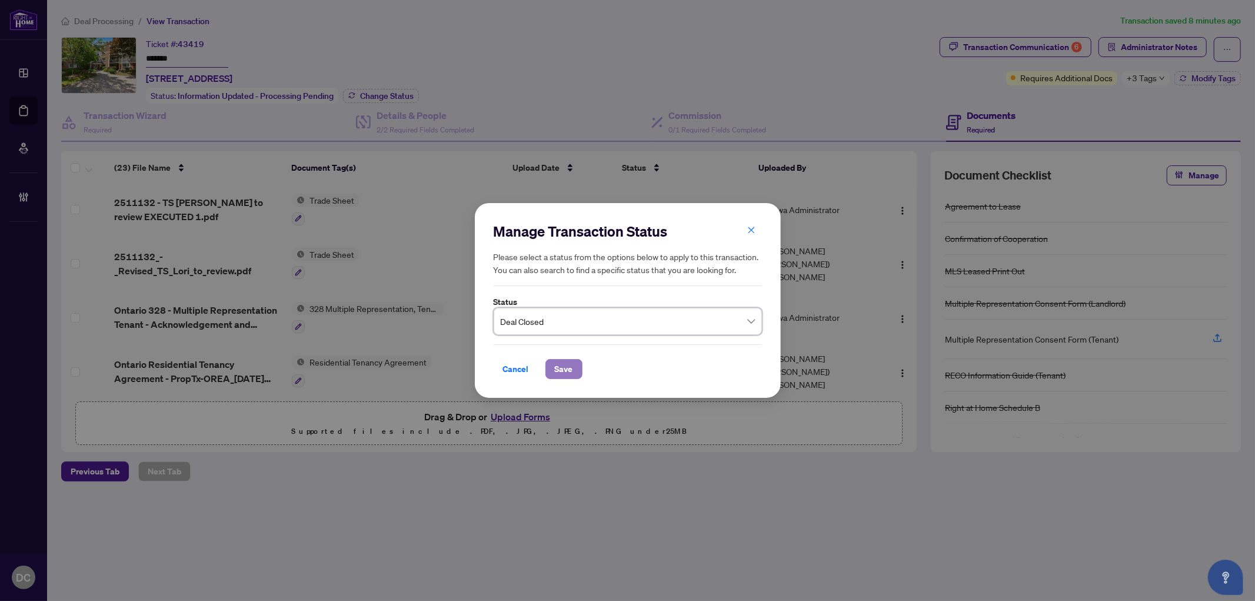
click at [559, 372] on span "Save" at bounding box center [564, 368] width 18 height 19
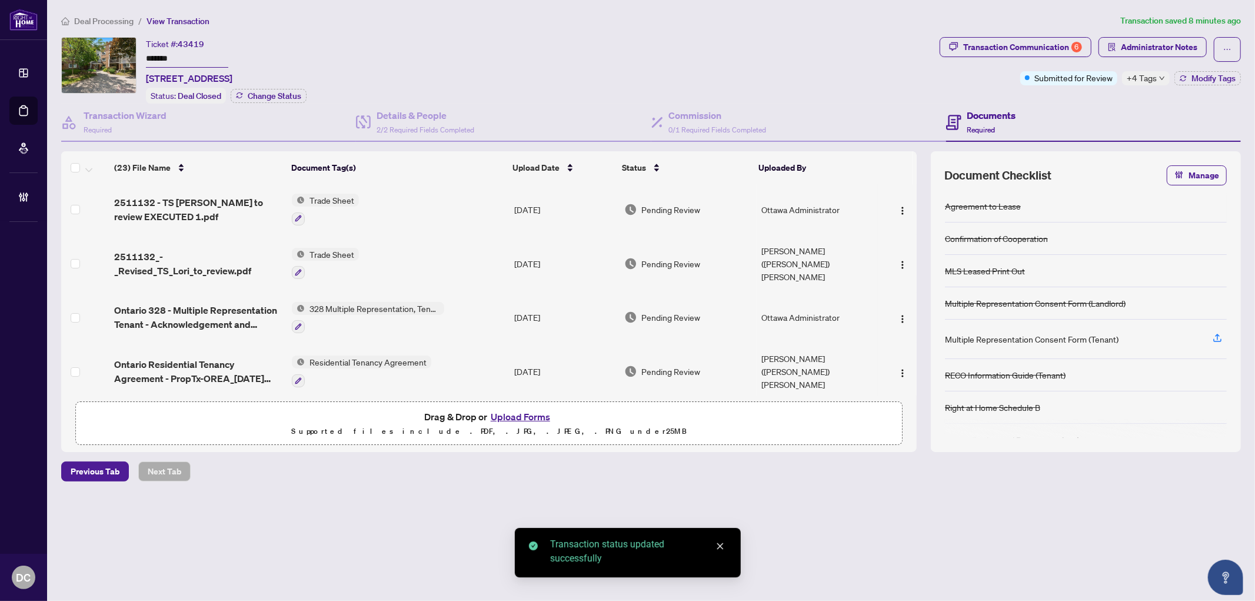
drag, startPoint x: 221, startPoint y: 59, endPoint x: 105, endPoint y: 55, distance: 116.5
click at [105, 55] on div "Ticket #: 43419 ******* 207-250 BRITTANY Dr, Ottawa, Ontario K1K 4M1, Canada St…" at bounding box center [497, 70] width 873 height 66
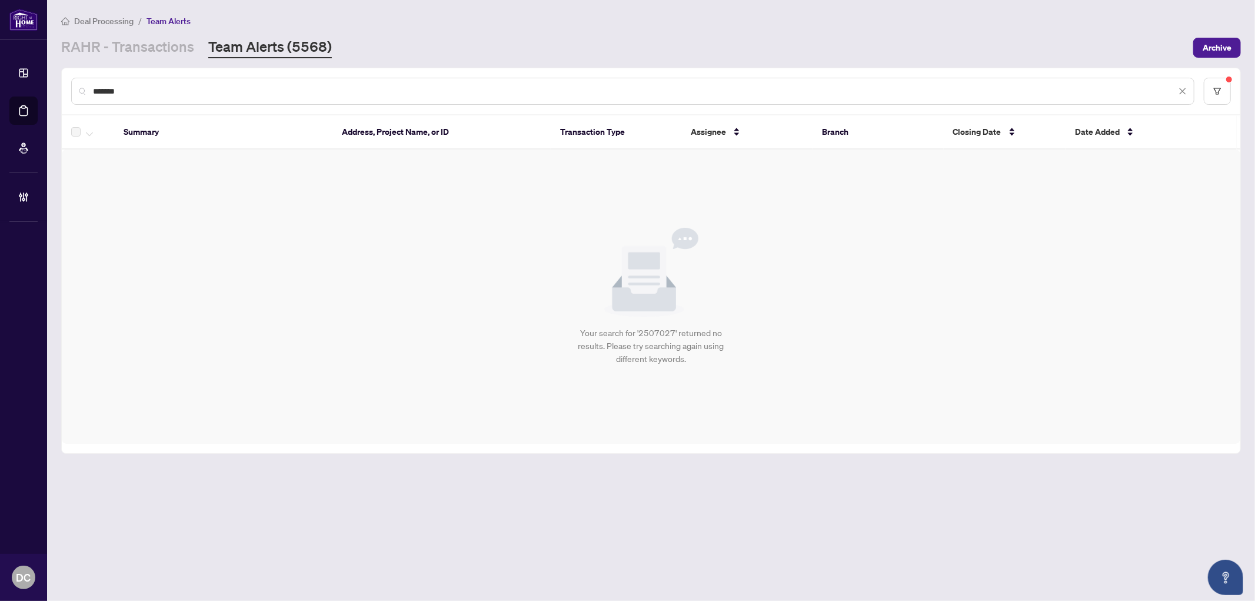
drag, startPoint x: 149, startPoint y: 92, endPoint x: -23, endPoint y: 91, distance: 171.8
click at [0, 91] on html "Dashboard Deal Processing Mortgage Referrals Brokerage Management DC [PERSON_NA…" at bounding box center [627, 300] width 1255 height 601
click at [171, 88] on input "*******" at bounding box center [634, 91] width 1083 height 13
drag, startPoint x: 188, startPoint y: 88, endPoint x: 128, endPoint y: 98, distance: 61.3
click at [83, 89] on div "*******" at bounding box center [632, 91] width 1123 height 27
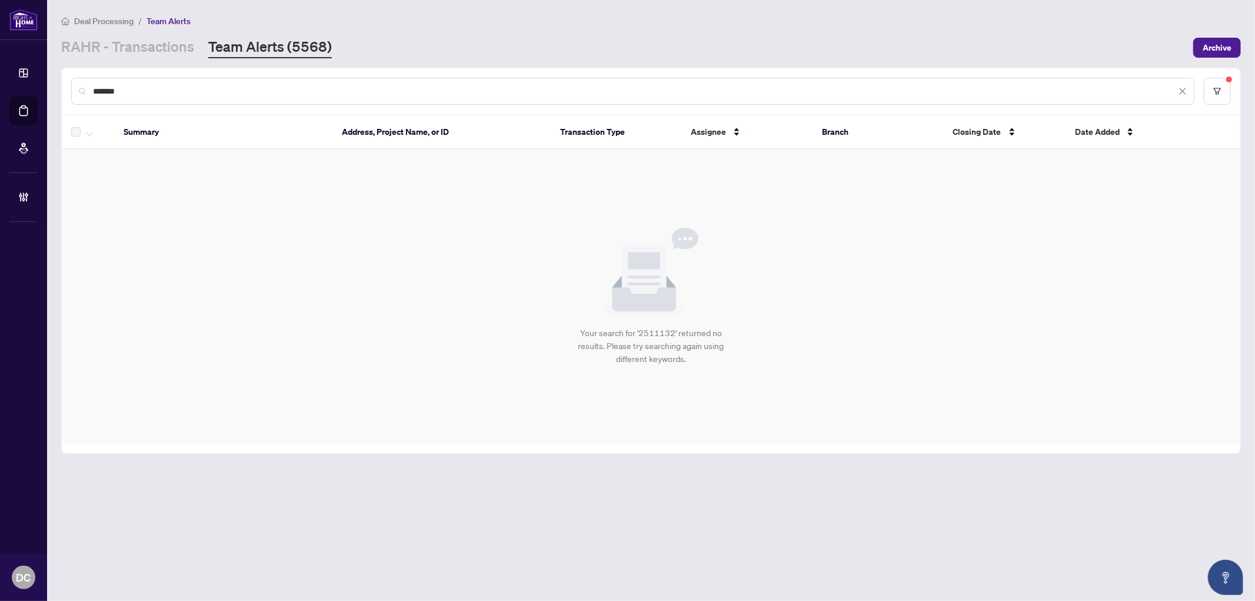
paste input "text"
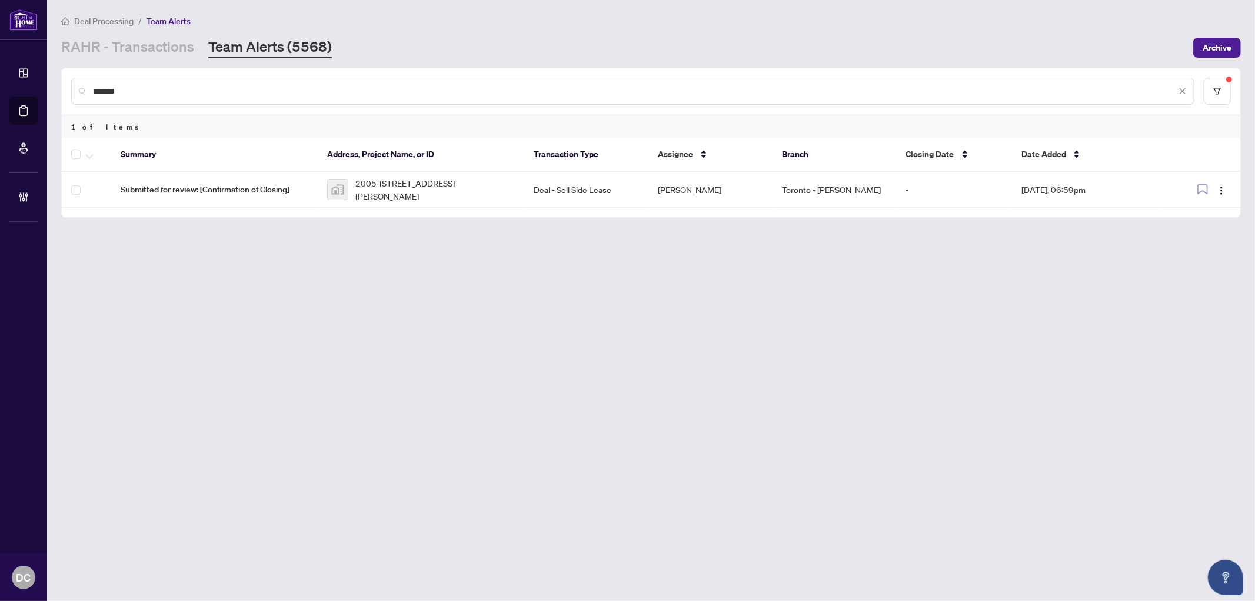
drag, startPoint x: 154, startPoint y: 92, endPoint x: -5, endPoint y: 82, distance: 158.5
click at [0, 82] on html "Dashboard Deal Processing Mortgage Referrals Brokerage Management DC Dawn Chan …" at bounding box center [627, 300] width 1255 height 601
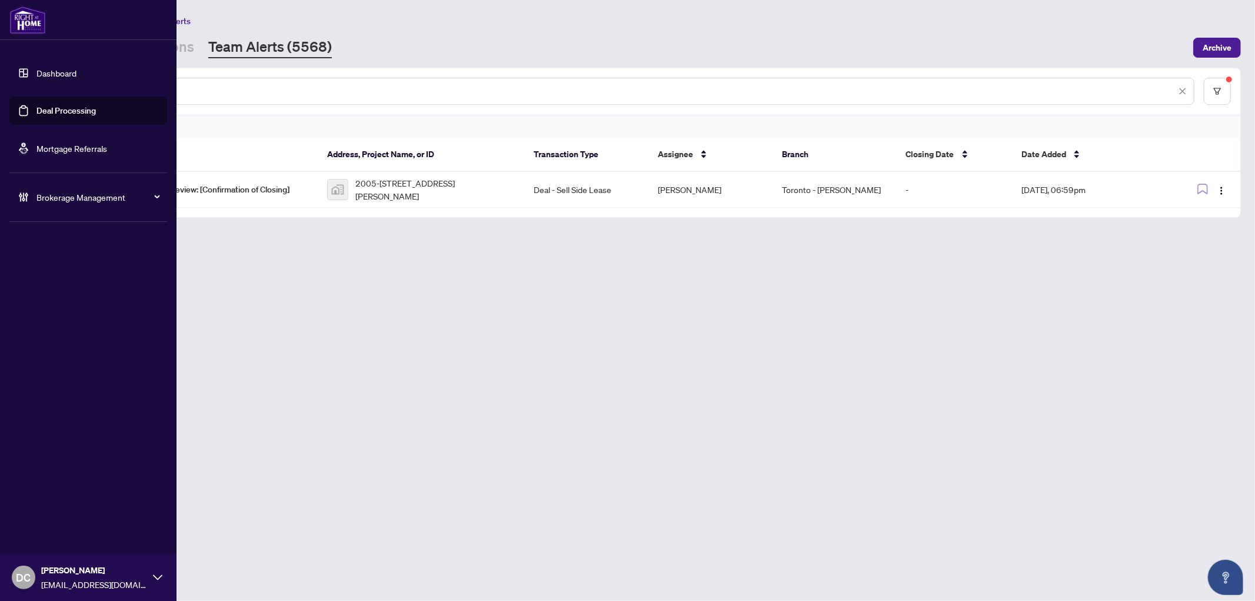
paste input "text"
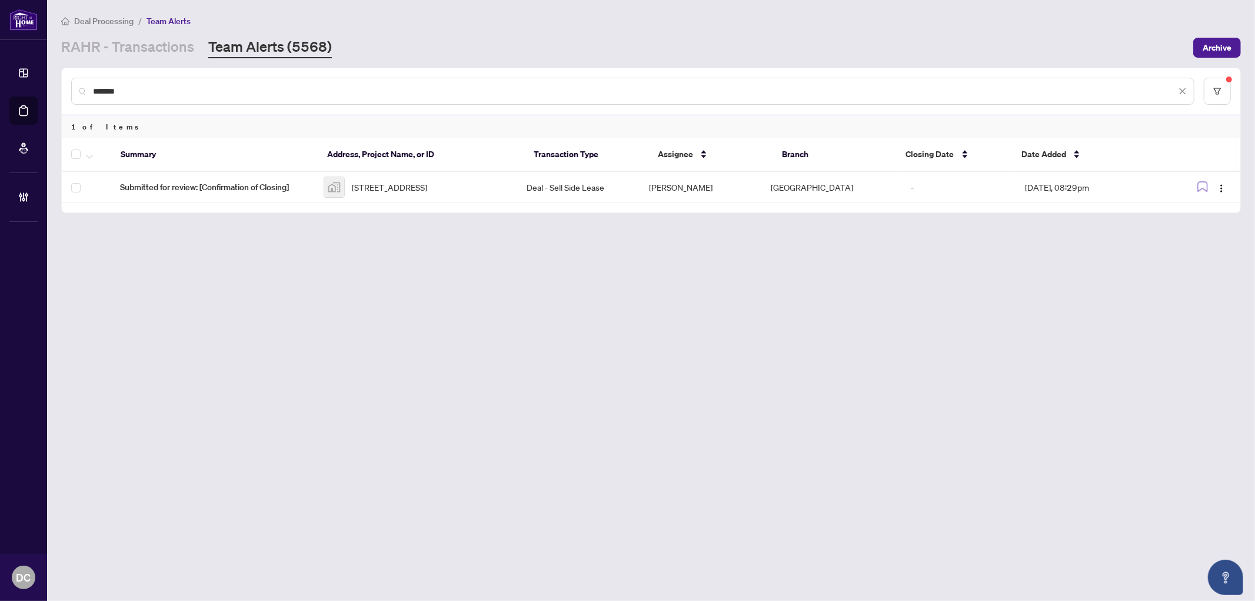
drag, startPoint x: 202, startPoint y: 92, endPoint x: 25, endPoint y: 91, distance: 177.1
click at [25, 91] on div "Dashboard Deal Processing Mortgage Referrals Brokerage Management DC Dawn Chan …" at bounding box center [627, 300] width 1255 height 601
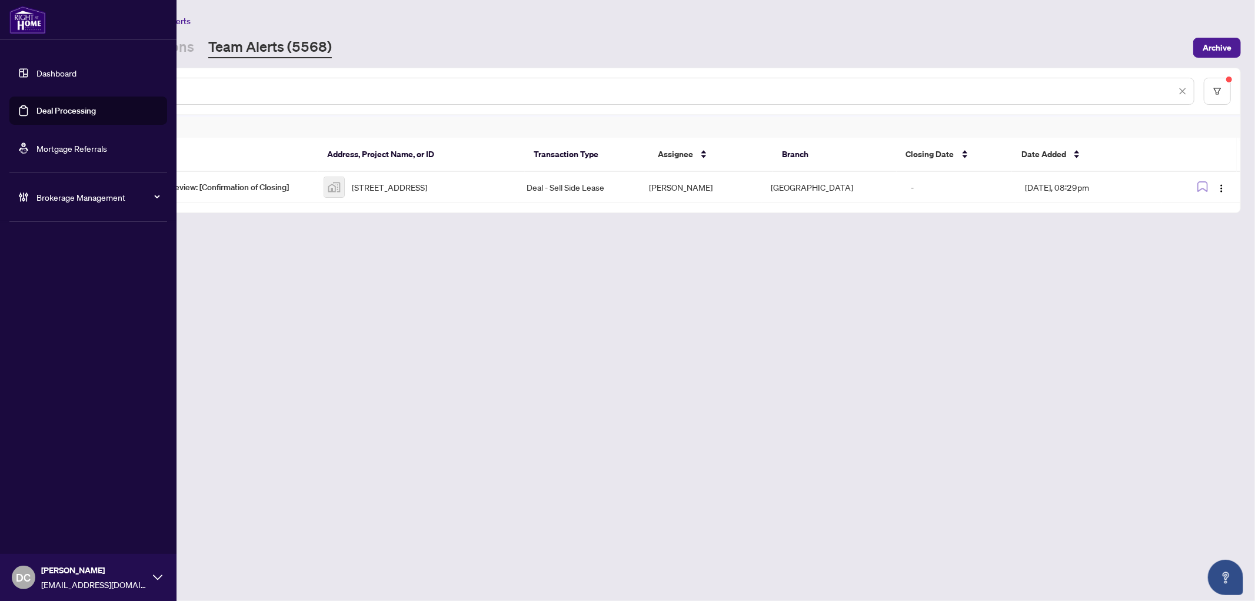
paste input "text"
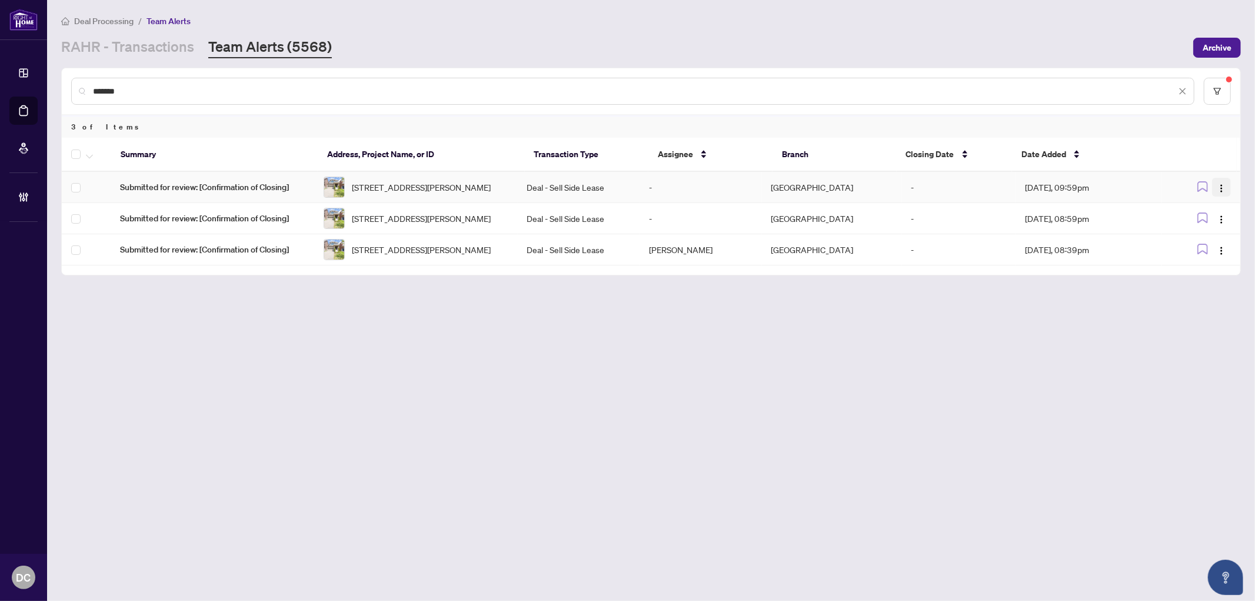
type input "*******"
click at [1225, 186] on img "button" at bounding box center [1220, 188] width 9 height 9
click at [1214, 244] on span "Complete Item" at bounding box center [1193, 247] width 55 height 13
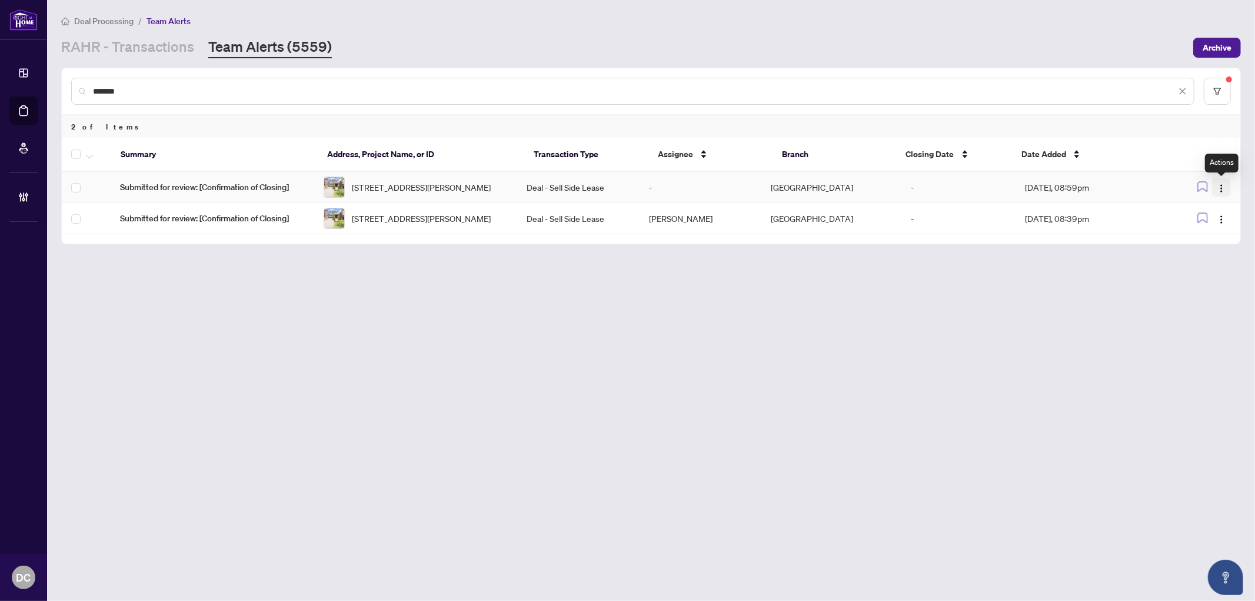
click at [1223, 186] on img "button" at bounding box center [1220, 188] width 9 height 9
click at [1212, 239] on li "Complete Item" at bounding box center [1193, 247] width 69 height 19
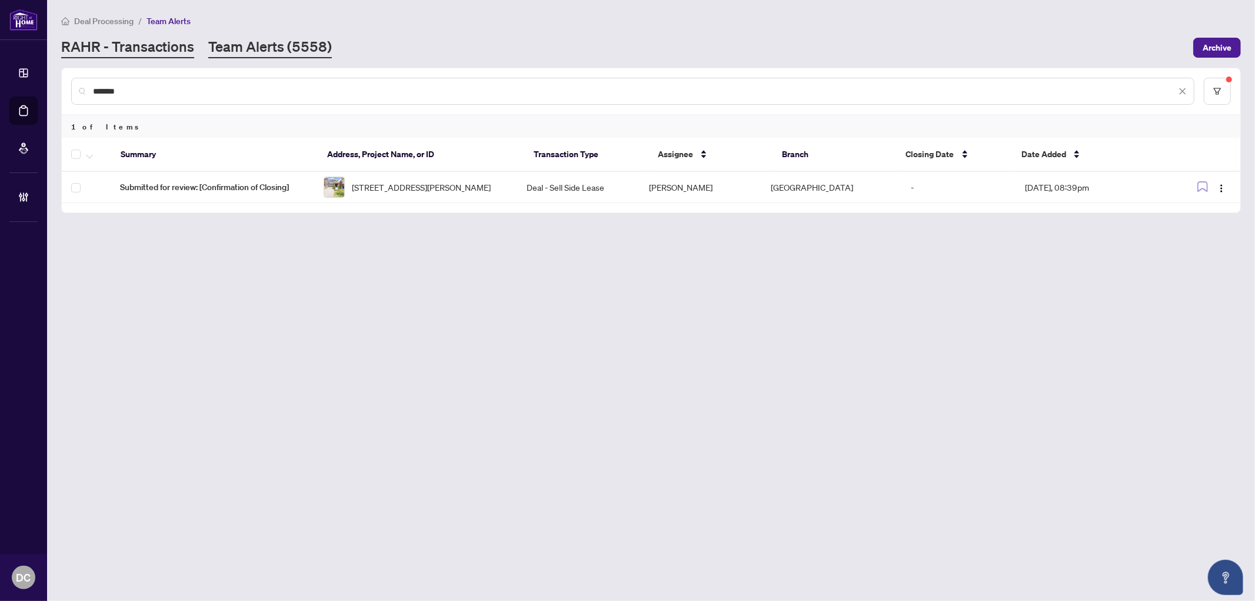
click at [136, 50] on link "RAHR - Transactions" at bounding box center [127, 47] width 133 height 21
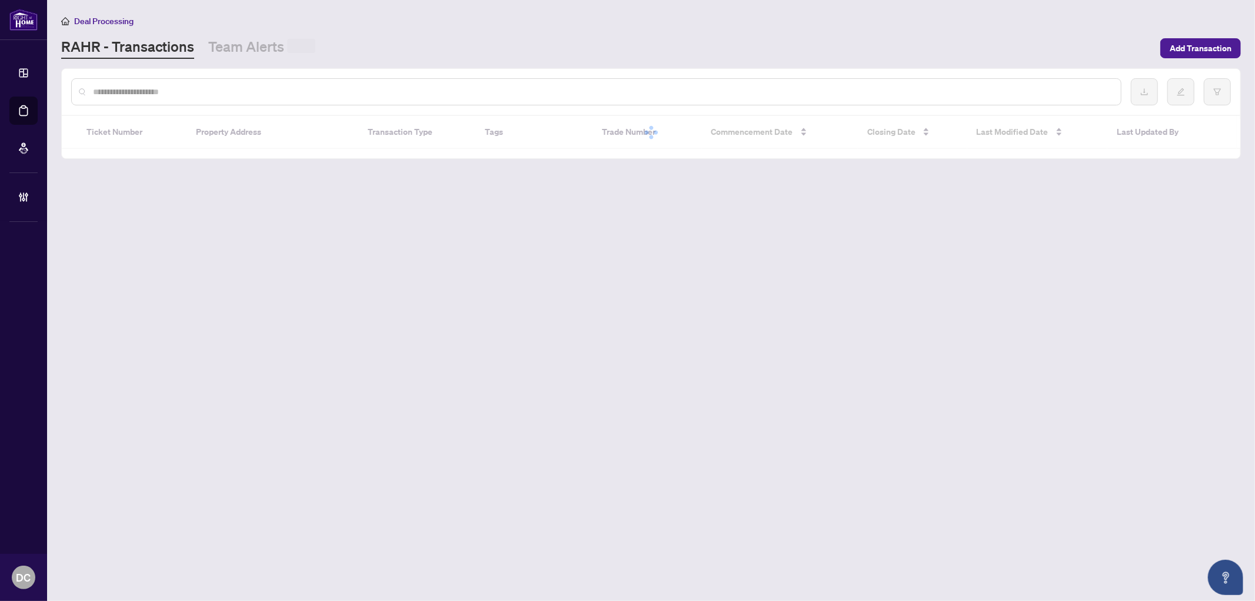
click at [181, 96] on input "text" at bounding box center [602, 91] width 1018 height 13
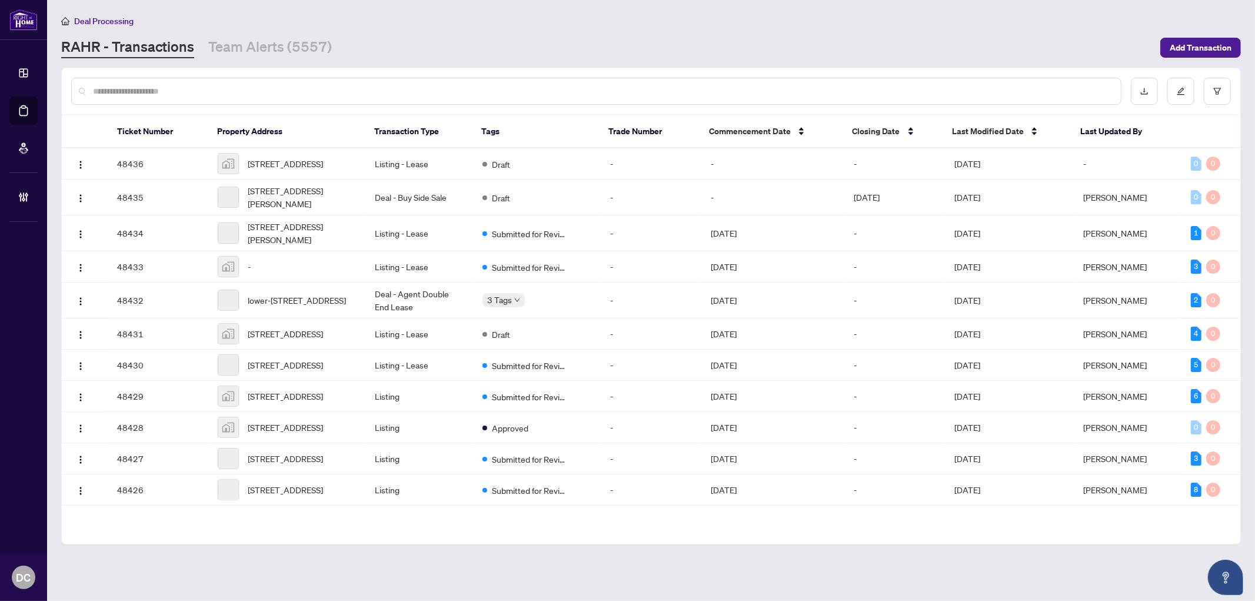
paste input "*******"
type input "*******"
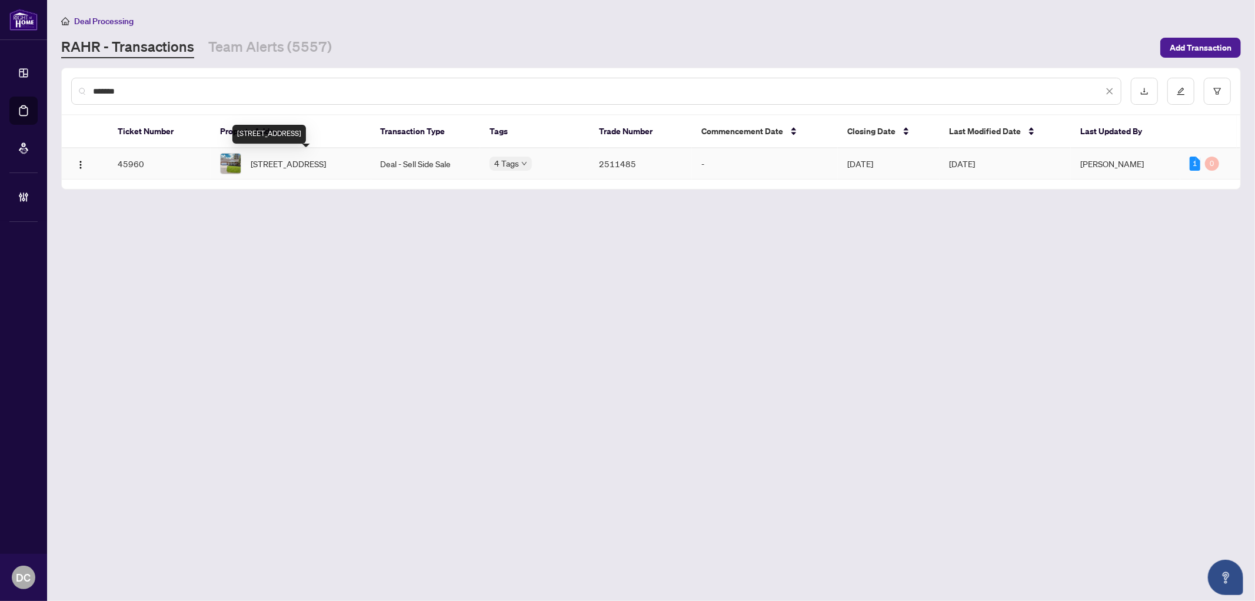
click at [326, 163] on span "664 Maple Street, Brussels, ON N0G 1H0, Canada" at bounding box center [288, 163] width 75 height 13
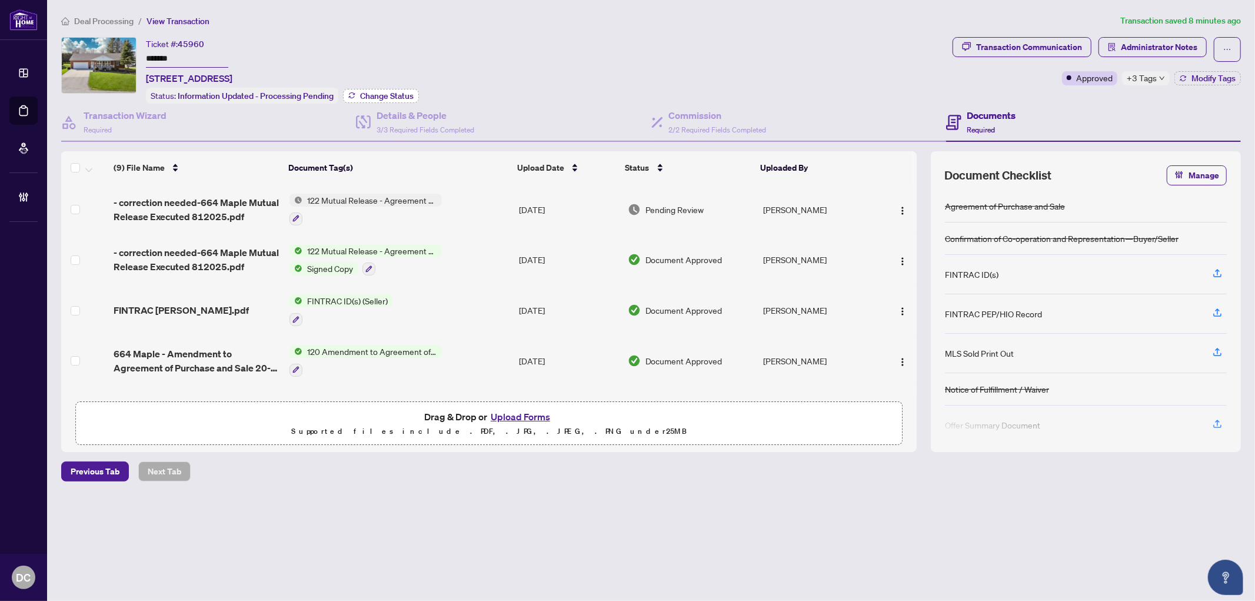
click at [400, 95] on span "Change Status" at bounding box center [387, 96] width 54 height 8
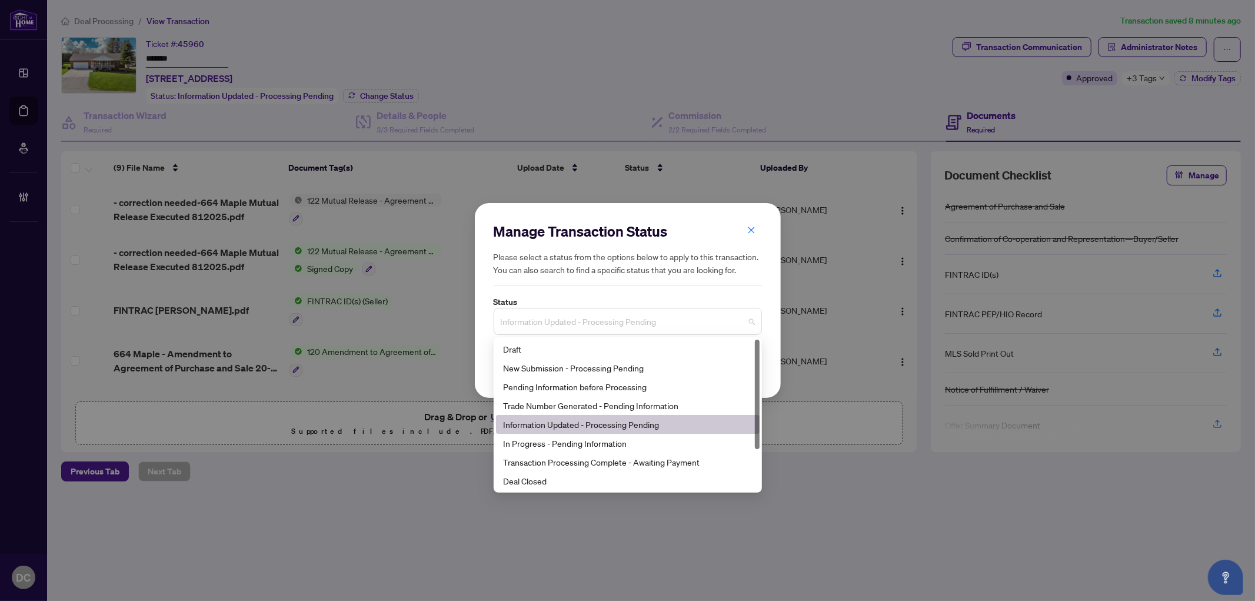
click at [581, 318] on span "Information Updated - Processing Pending" at bounding box center [628, 321] width 254 height 22
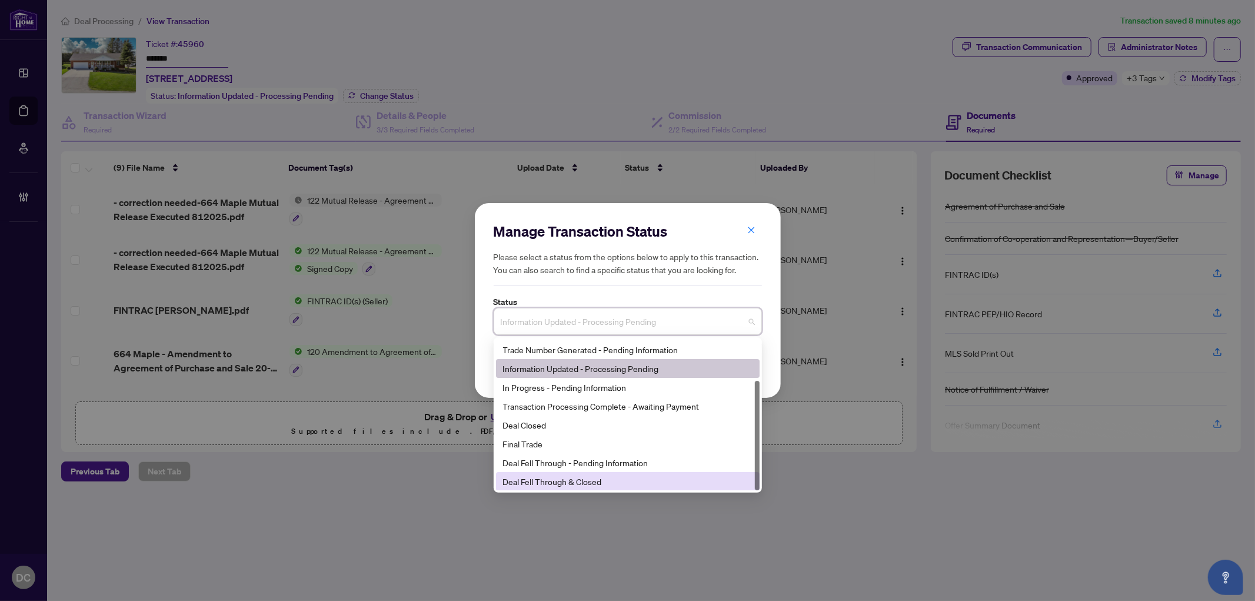
click at [554, 483] on div "Deal Fell Through & Closed" at bounding box center [627, 481] width 249 height 13
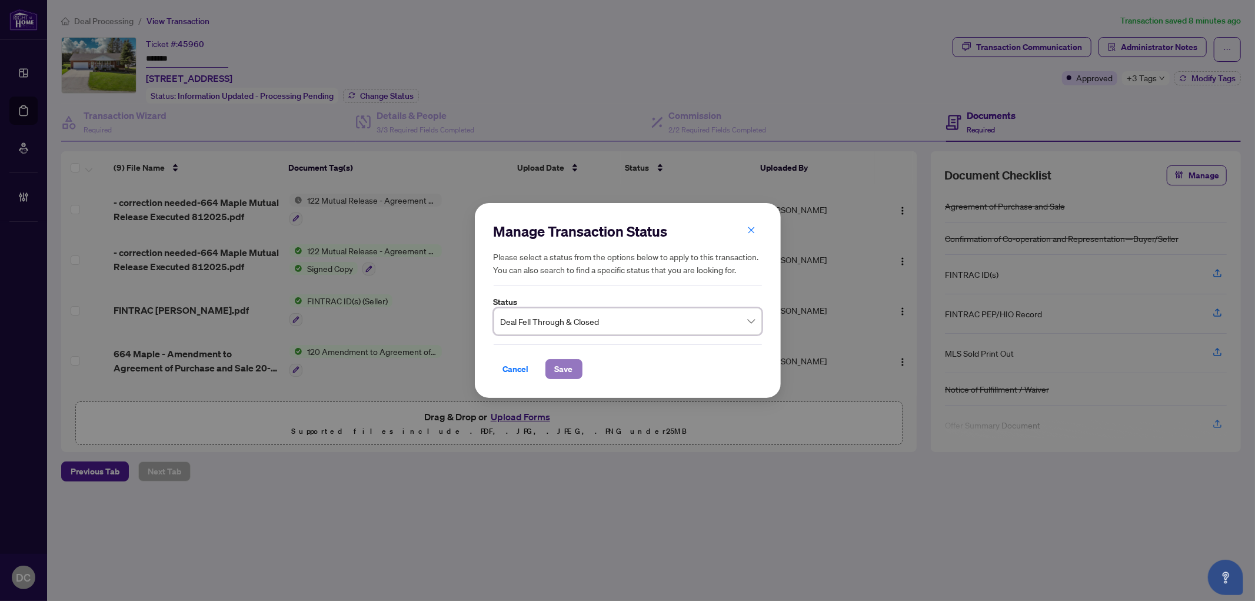
click at [561, 377] on span "Save" at bounding box center [564, 368] width 18 height 19
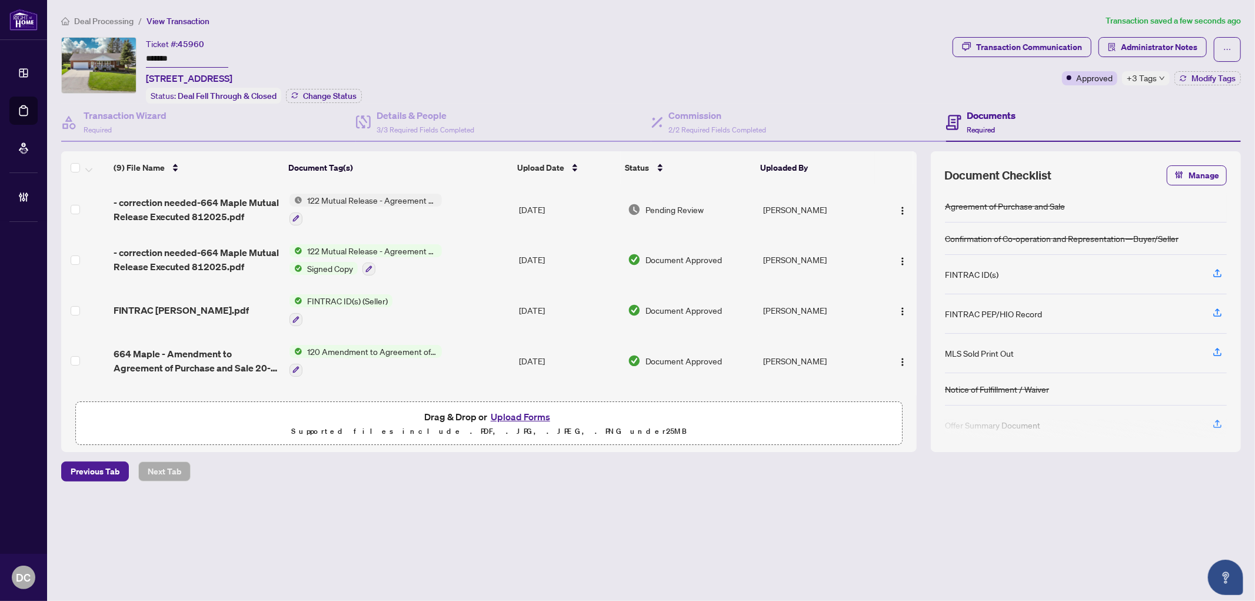
click at [484, 209] on td "122 Mutual Release - Agreement of Purchase and Sale" at bounding box center [400, 209] width 230 height 51
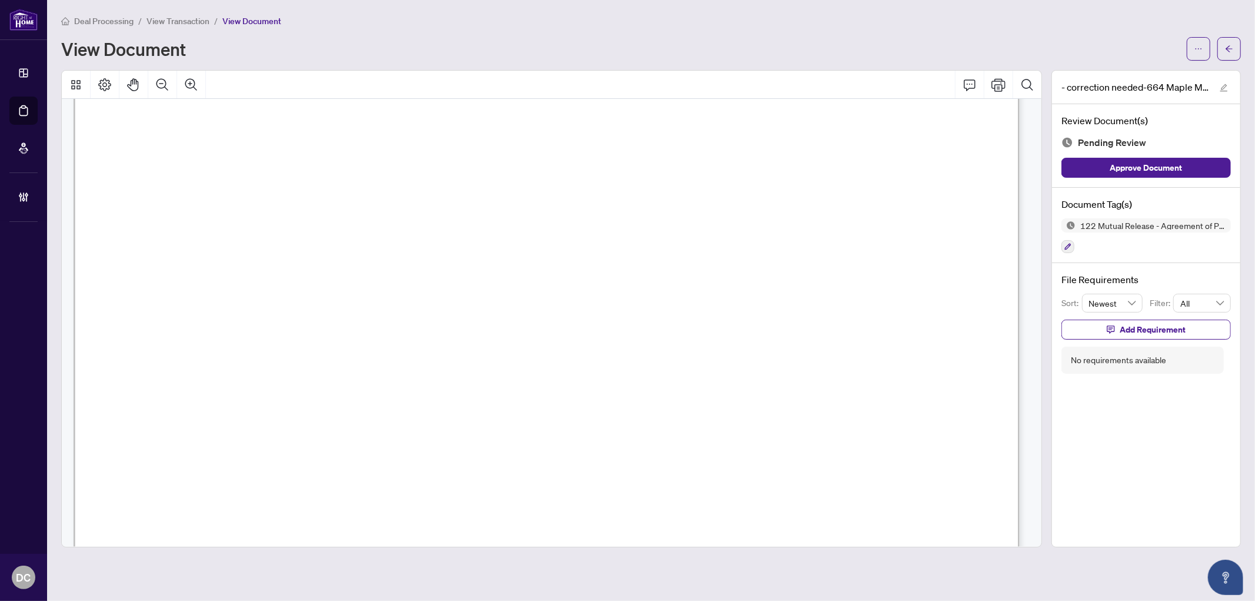
scroll to position [457, 0]
click at [1239, 50] on button "button" at bounding box center [1229, 49] width 24 height 24
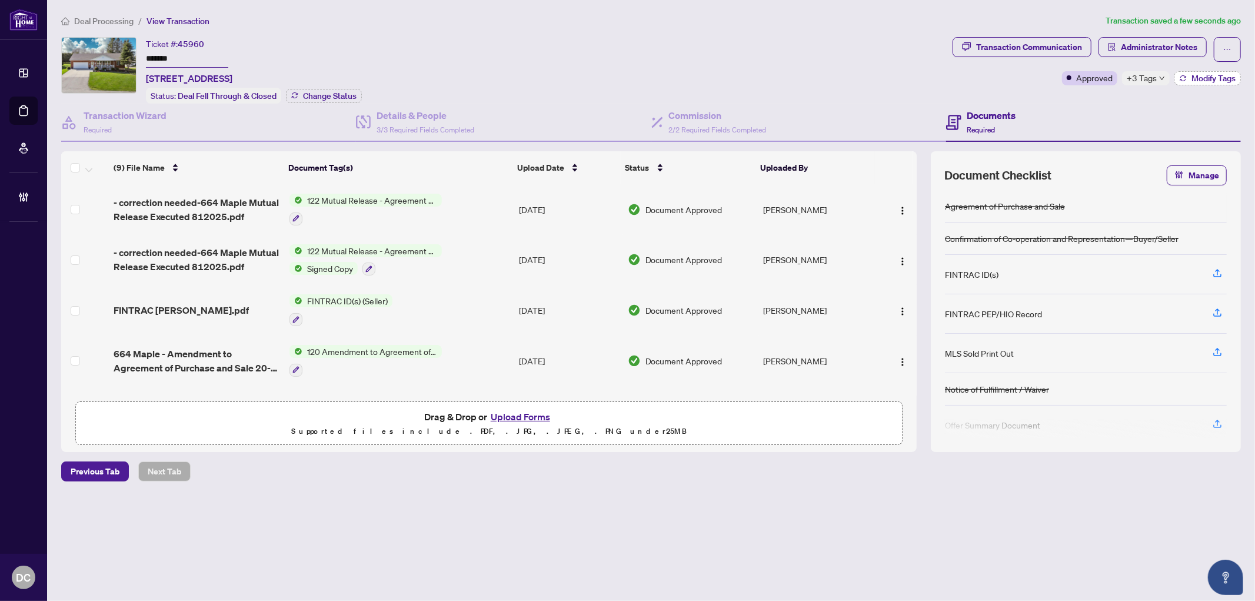
click at [1180, 76] on icon "button" at bounding box center [1183, 76] width 6 height 2
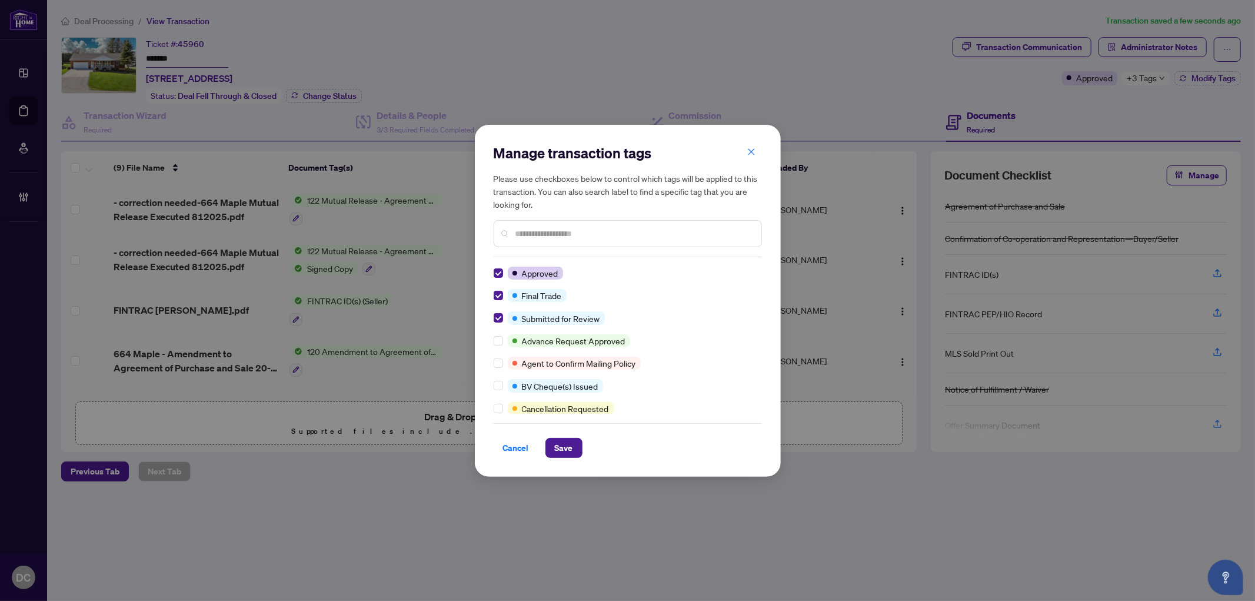
click at [568, 230] on input "text" at bounding box center [633, 233] width 236 height 13
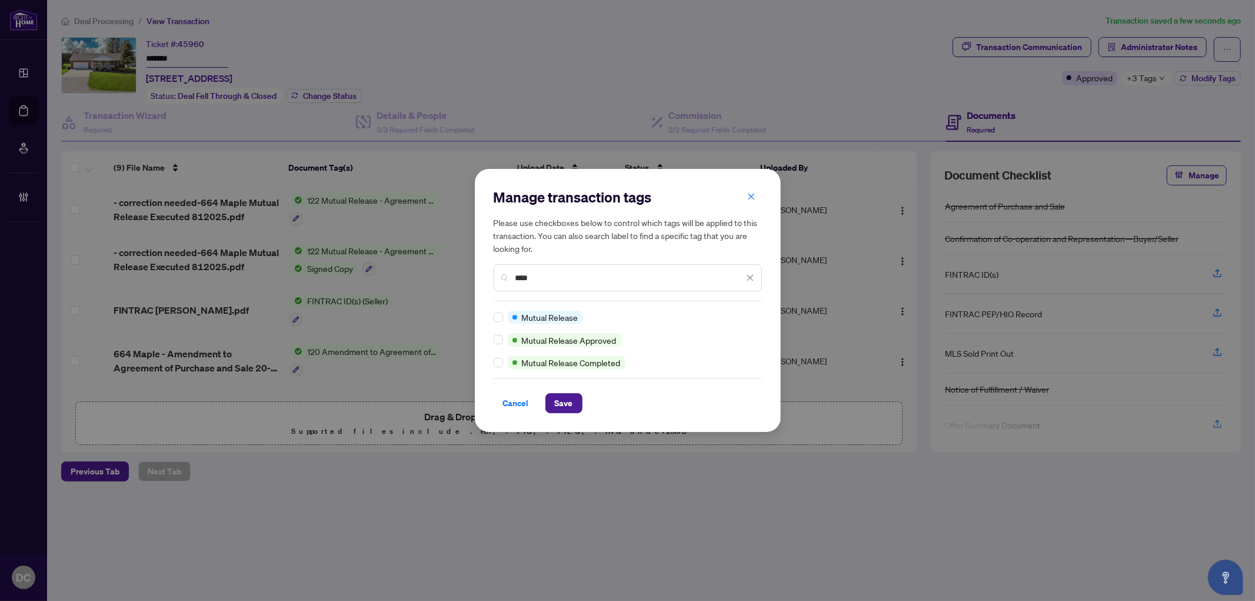
click at [503, 362] on div at bounding box center [500, 362] width 14 height 13
drag, startPoint x: 553, startPoint y: 272, endPoint x: 489, endPoint y: 267, distance: 64.3
click at [489, 267] on div "Manage transaction tags Please use checkboxes below to control which tags will …" at bounding box center [628, 300] width 306 height 263
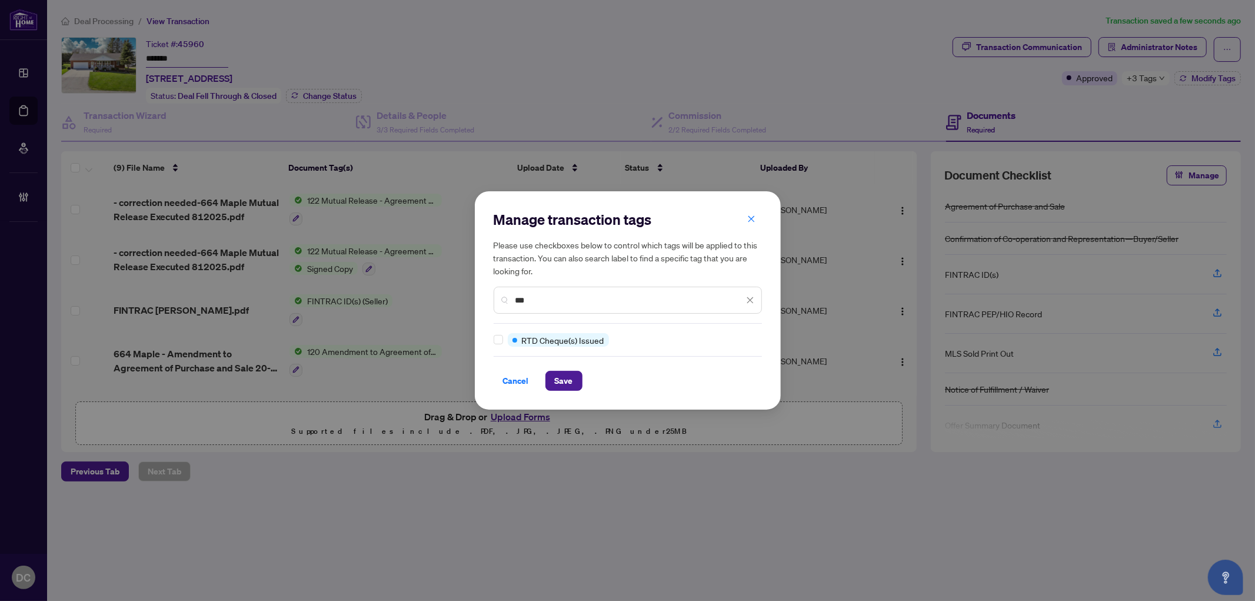
type input "***"
click at [562, 378] on span "Save" at bounding box center [564, 380] width 18 height 19
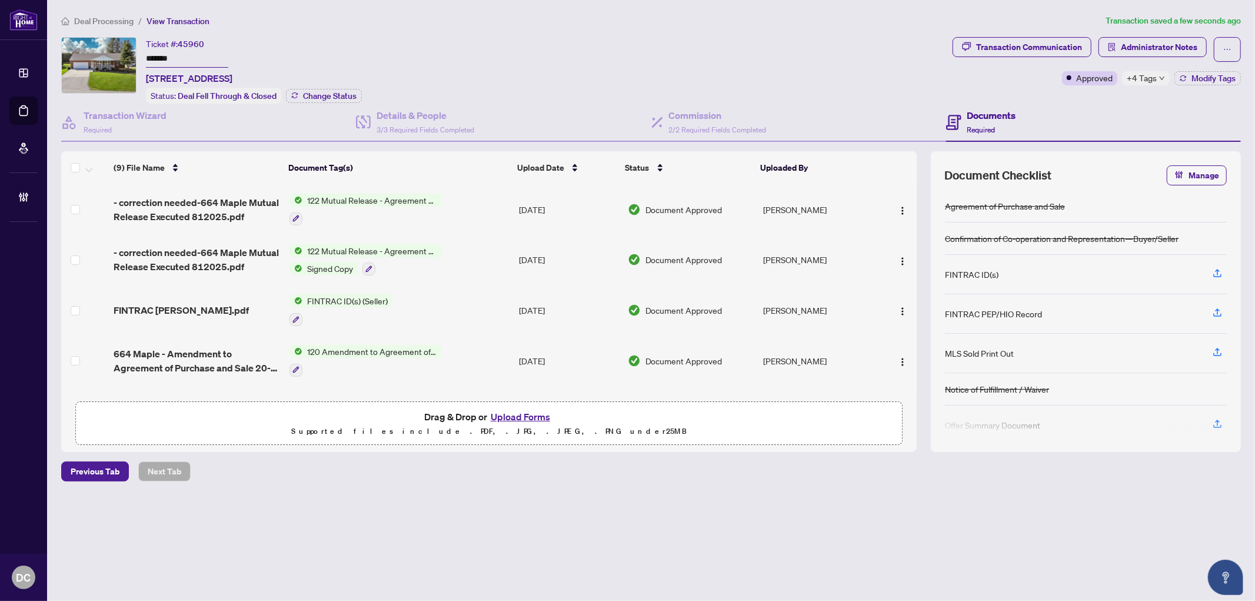
click at [115, 21] on span "Deal Processing" at bounding box center [103, 21] width 59 height 11
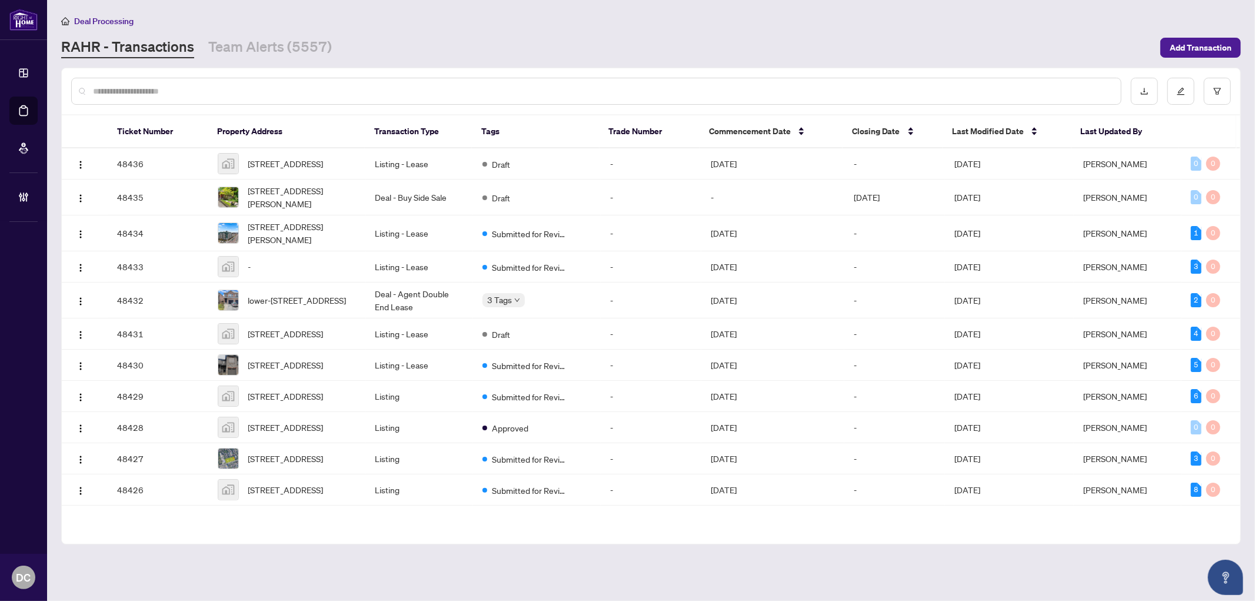
click at [179, 91] on input "text" at bounding box center [602, 91] width 1018 height 13
paste input "*******"
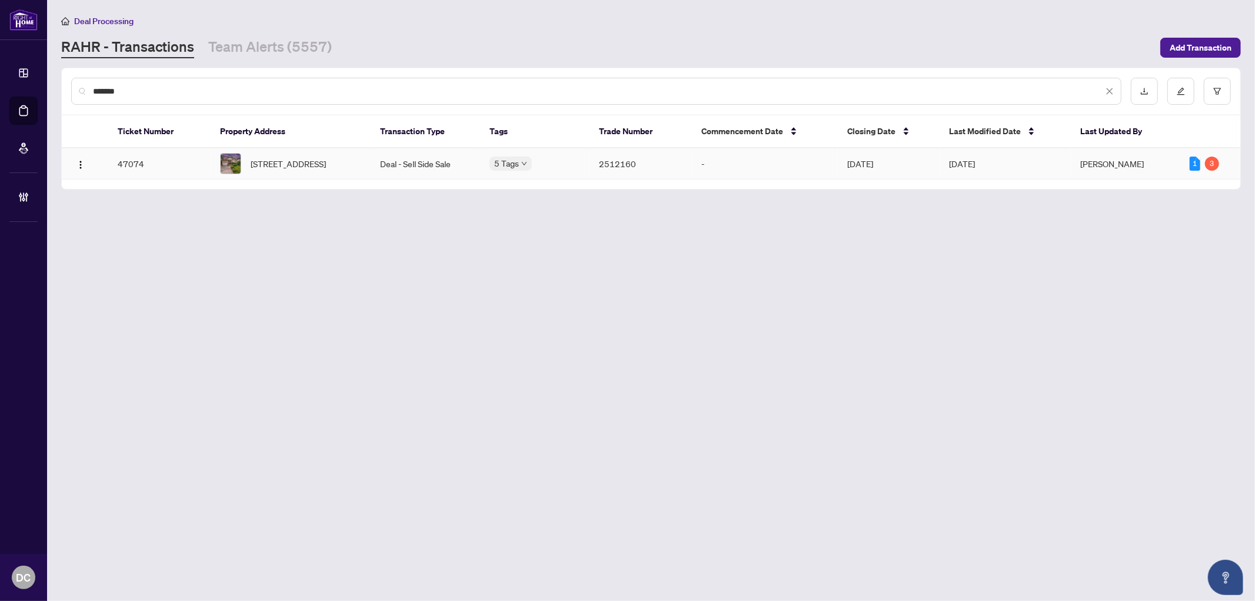
type input "*******"
click at [326, 170] on span "1054 Augustus Dr, Burlington, Ontario L7S 2L1, Canada" at bounding box center [288, 163] width 75 height 13
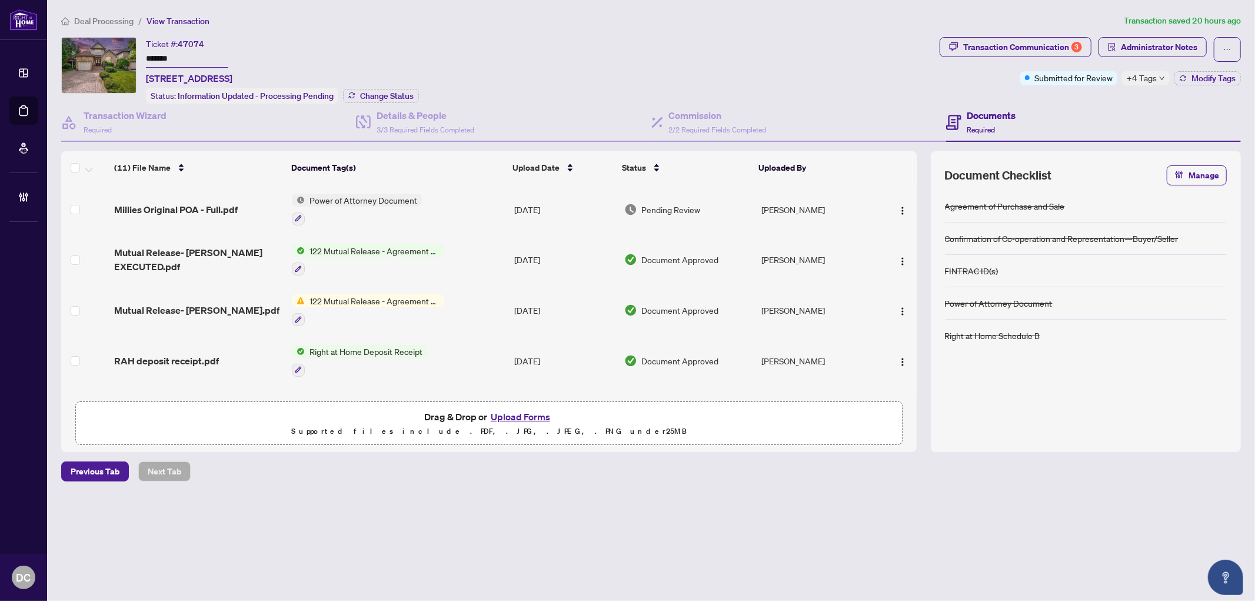
click at [478, 254] on td "122 Mutual Release - Agreement of Purchase and Sale" at bounding box center [398, 260] width 222 height 51
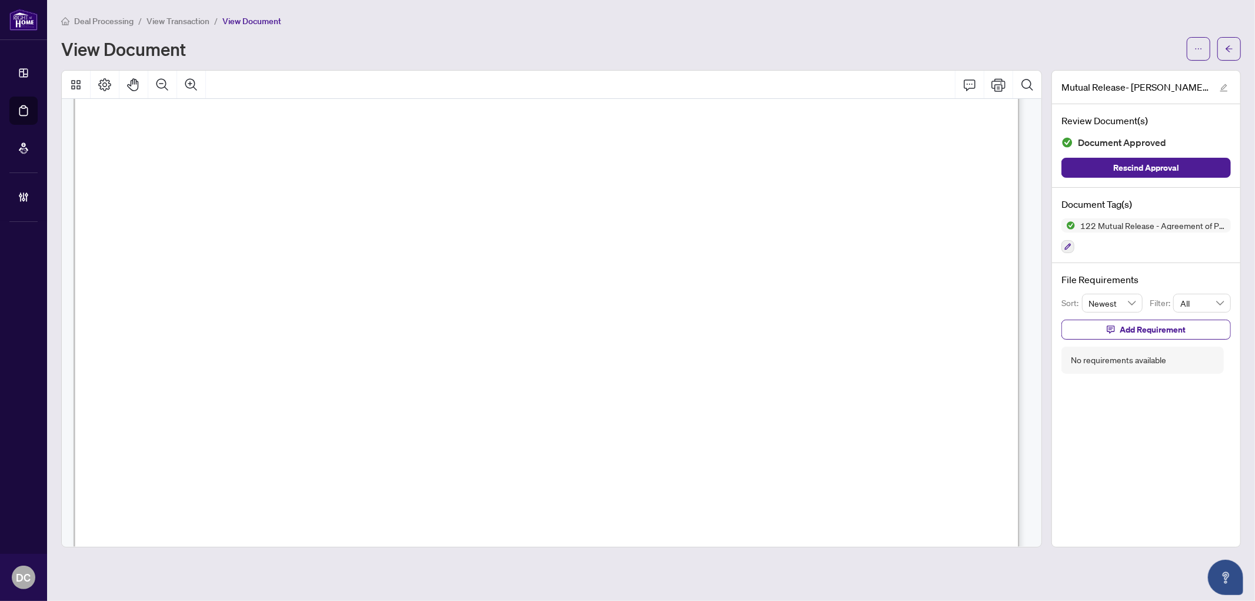
scroll to position [196, 0]
click at [1234, 50] on button "button" at bounding box center [1229, 49] width 24 height 24
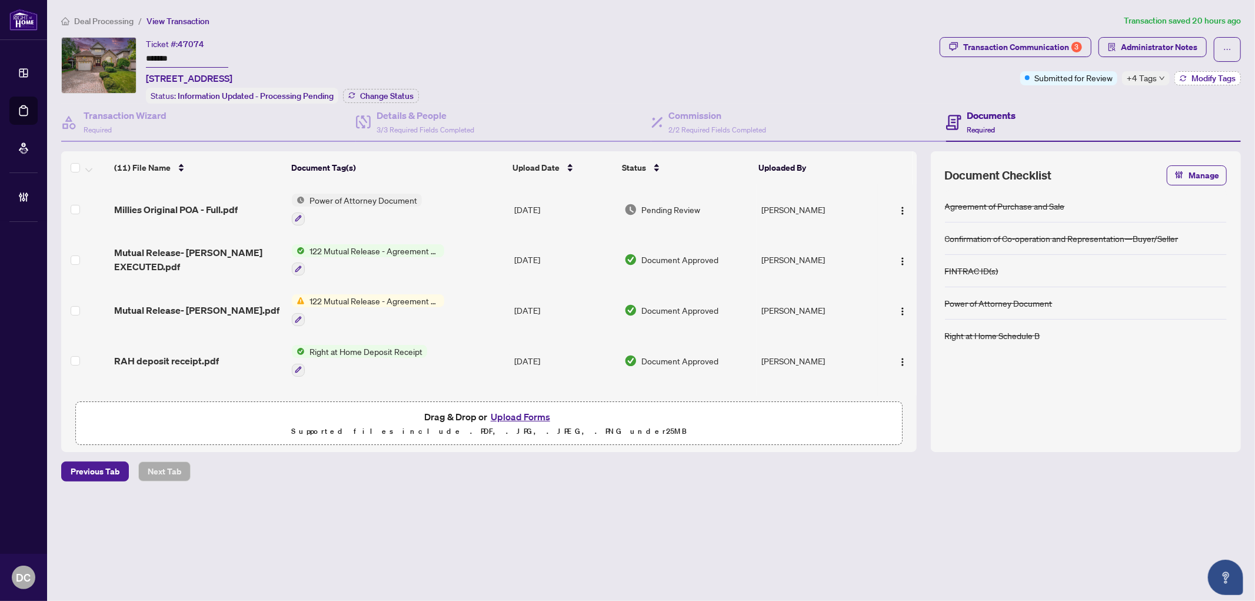
click at [1196, 79] on span "Modify Tags" at bounding box center [1213, 78] width 44 height 8
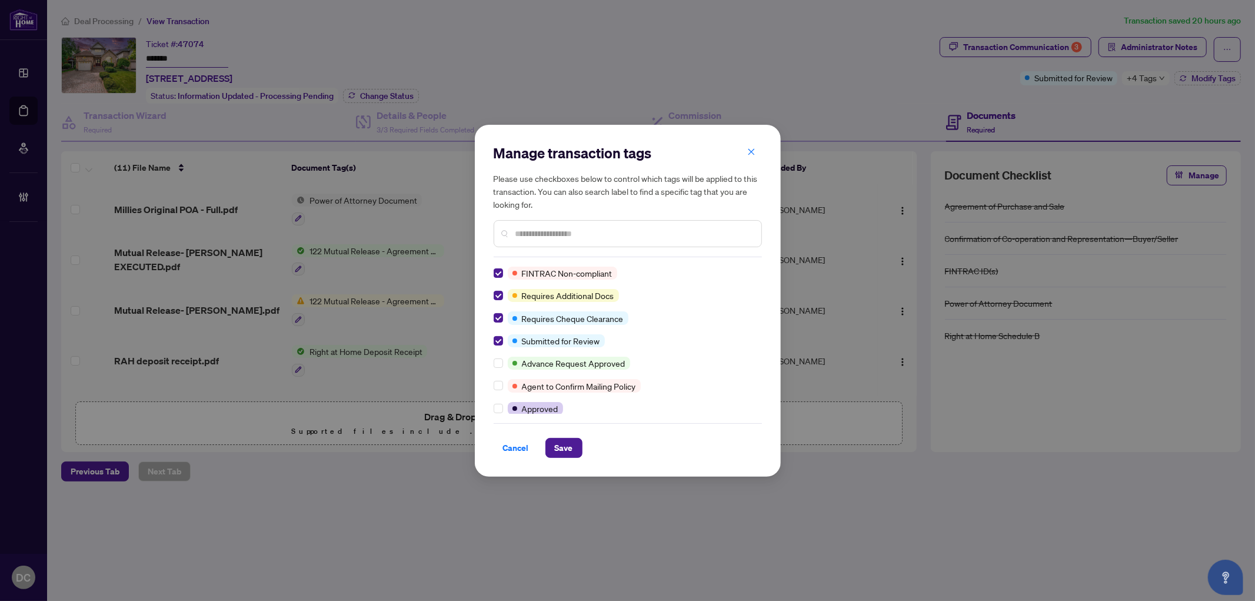
click at [554, 234] on input "text" at bounding box center [633, 233] width 236 height 13
click at [559, 236] on input "text" at bounding box center [633, 233] width 236 height 13
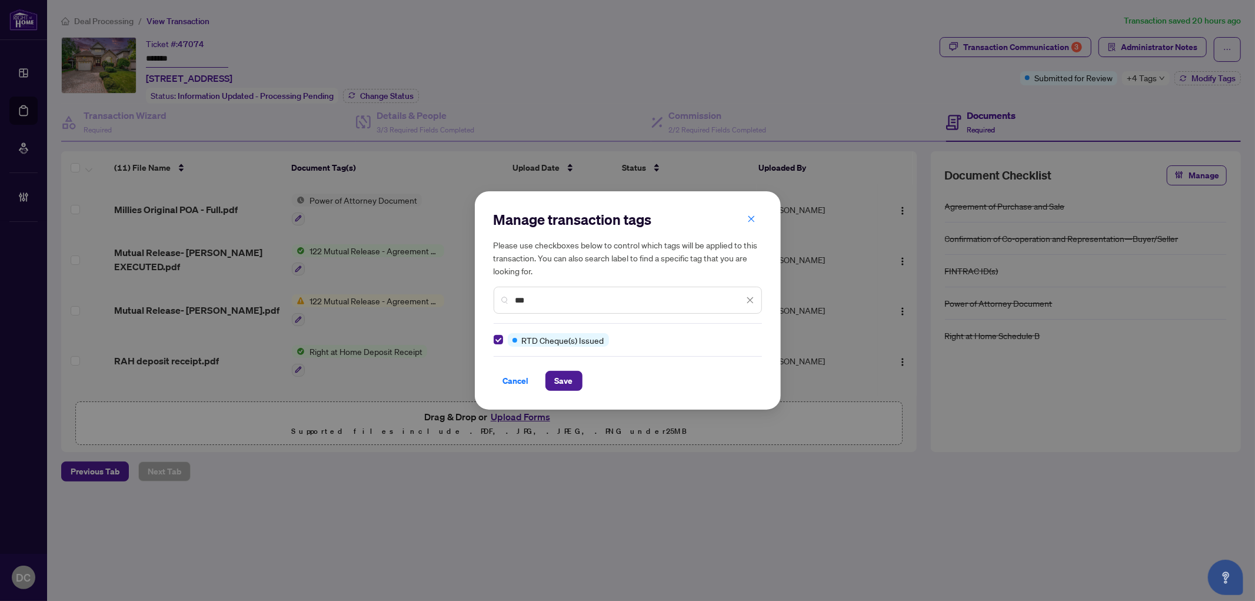
drag, startPoint x: 567, startPoint y: 298, endPoint x: 463, endPoint y: 302, distance: 103.6
click at [459, 299] on div "Manage transaction tags Please use checkboxes below to control which tags will …" at bounding box center [627, 300] width 1255 height 601
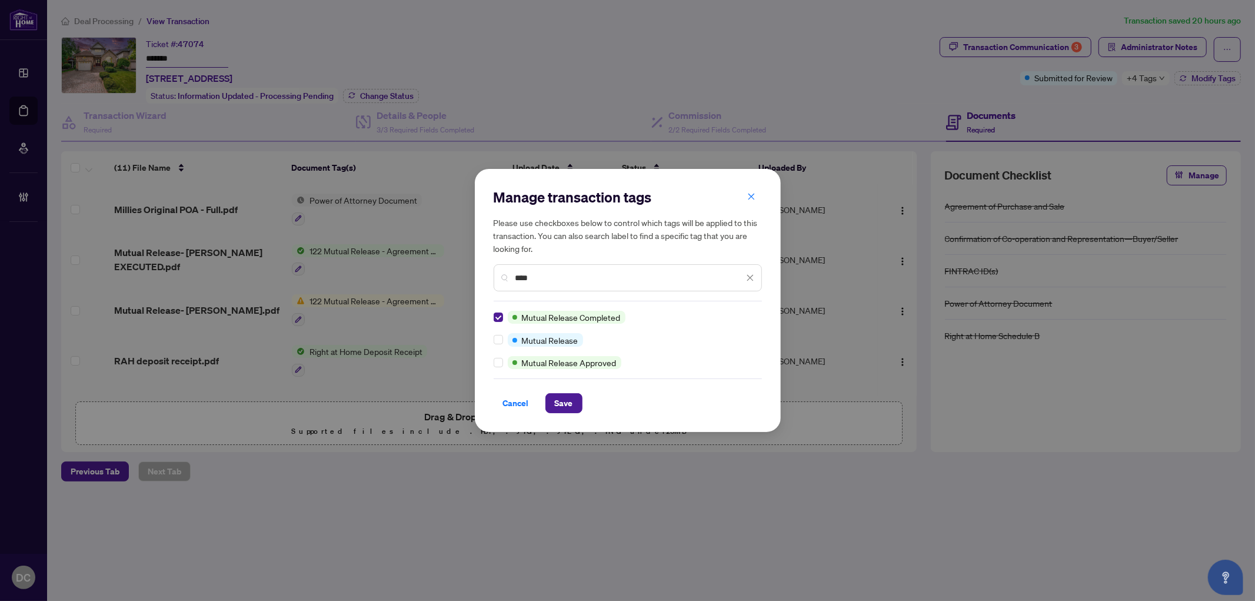
drag, startPoint x: 553, startPoint y: 275, endPoint x: 467, endPoint y: 274, distance: 86.5
click at [467, 274] on div "Manage transaction tags Please use checkboxes below to control which tags will …" at bounding box center [627, 300] width 1255 height 601
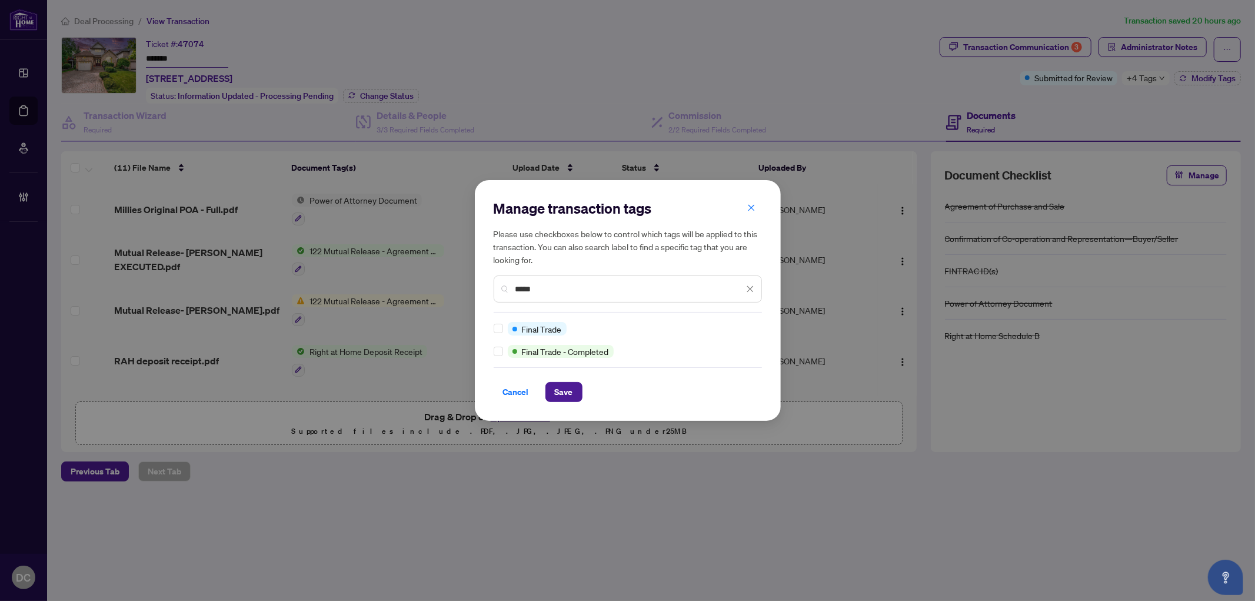
type input "*****"
click at [563, 388] on span "Save" at bounding box center [564, 391] width 18 height 19
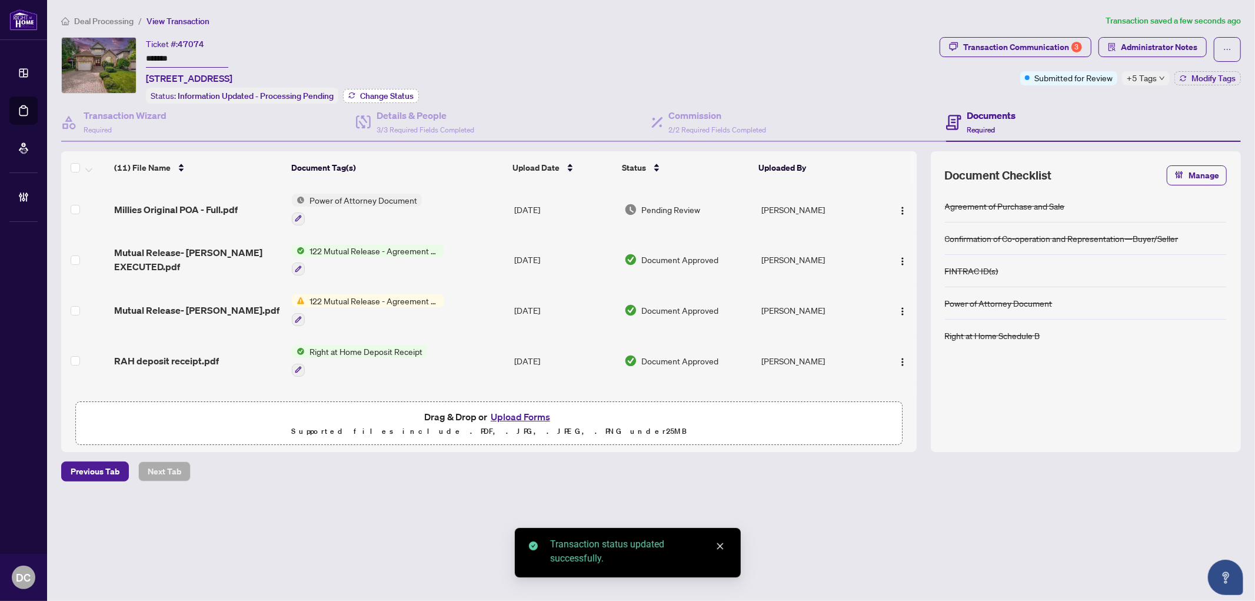
click at [401, 92] on span "Change Status" at bounding box center [387, 96] width 54 height 8
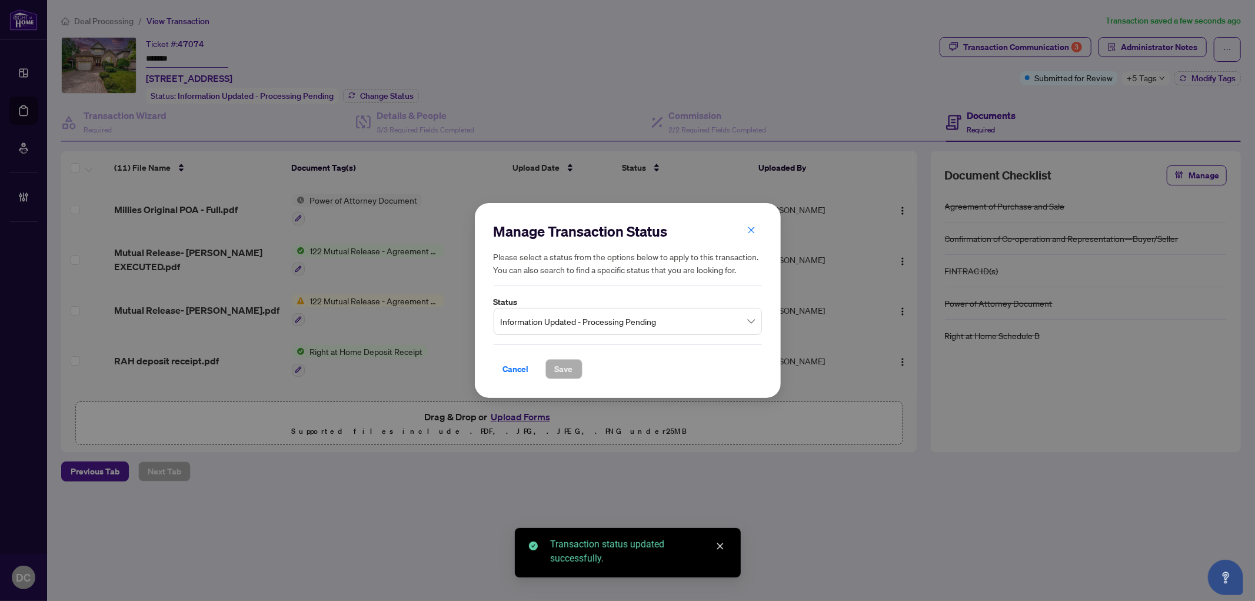
click at [672, 322] on span "Information Updated - Processing Pending" at bounding box center [628, 321] width 254 height 22
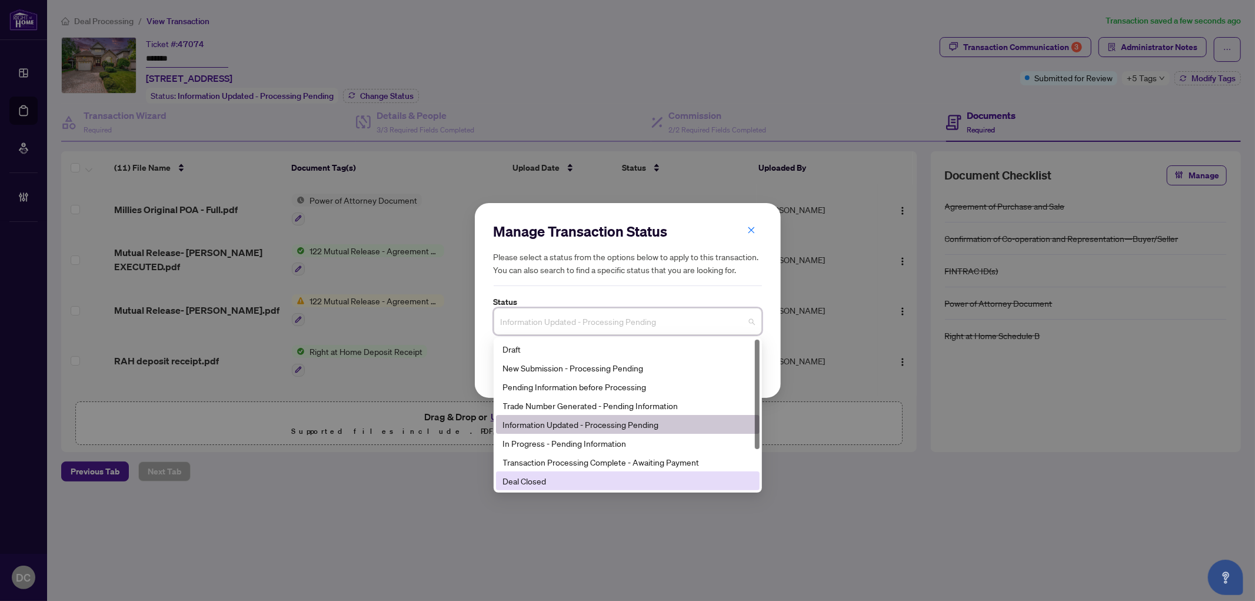
click at [572, 483] on div "Deal Closed" at bounding box center [627, 480] width 249 height 13
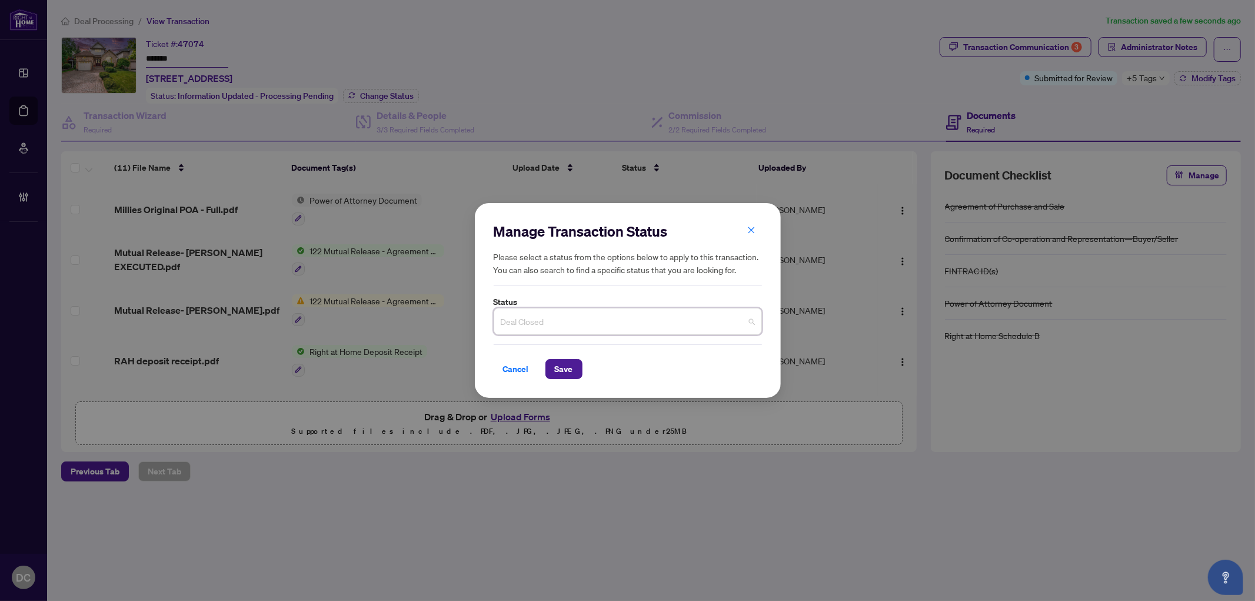
click at [612, 318] on span "Deal Closed" at bounding box center [628, 321] width 254 height 22
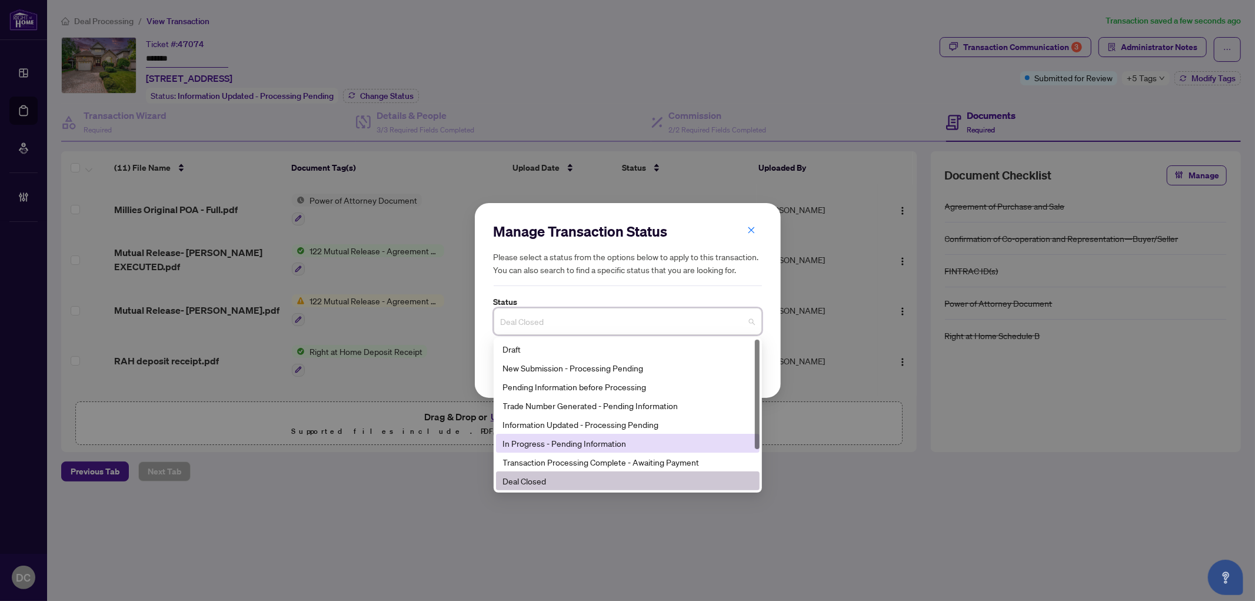
scroll to position [56, 0]
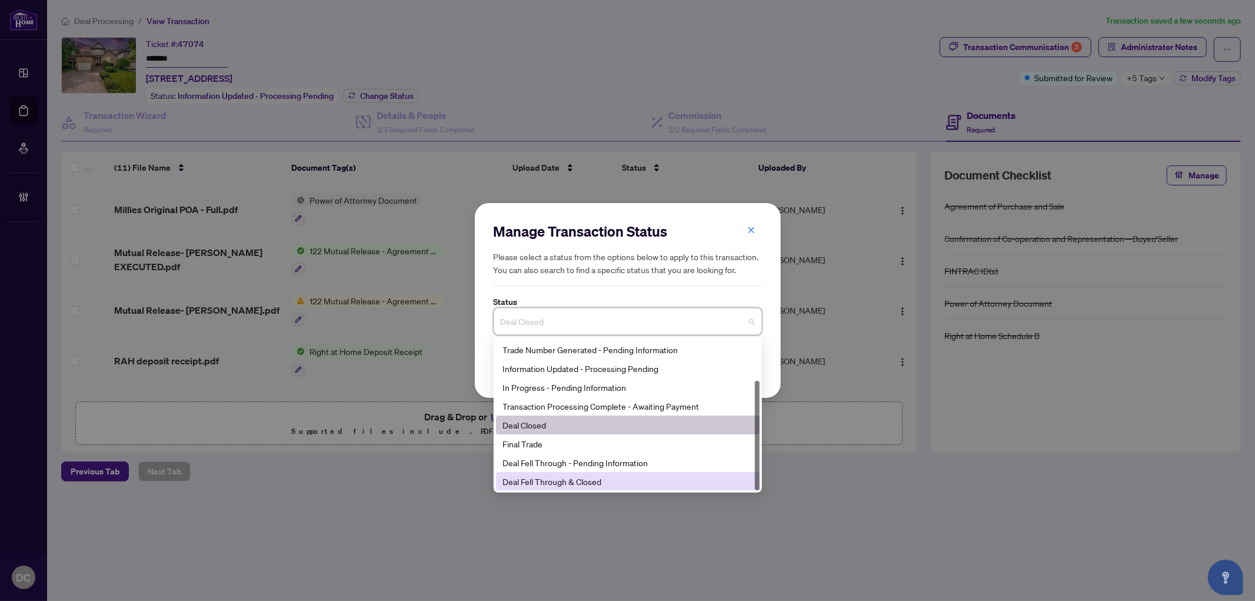
click at [553, 480] on div "Deal Fell Through & Closed" at bounding box center [627, 481] width 249 height 13
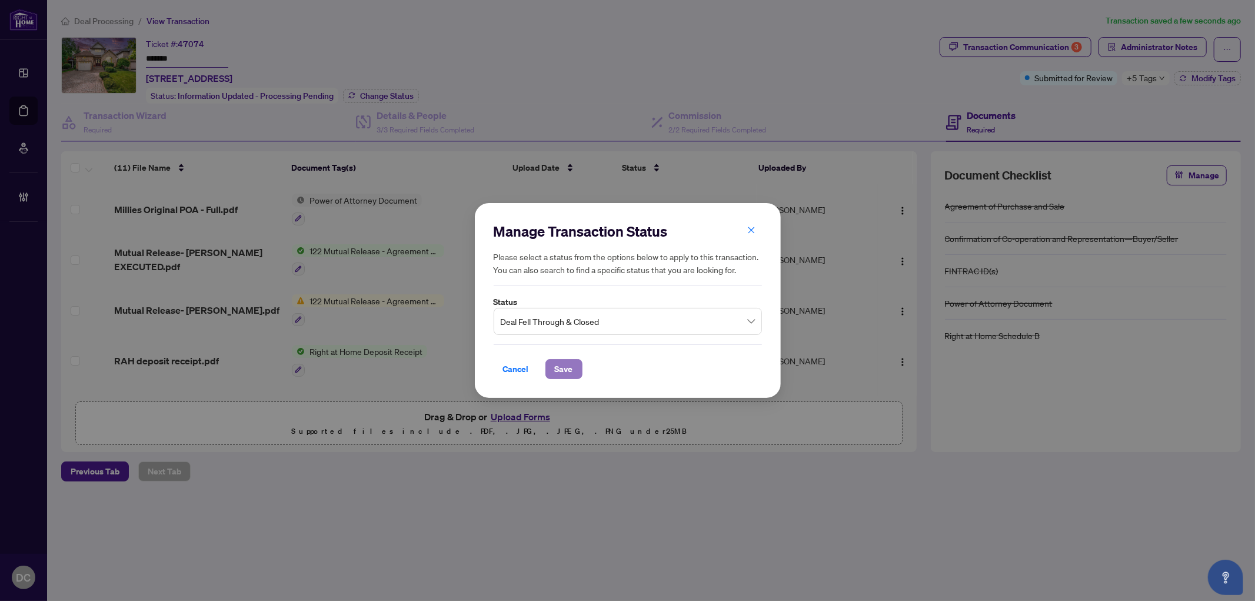
click at [553, 362] on button "Save" at bounding box center [563, 369] width 37 height 20
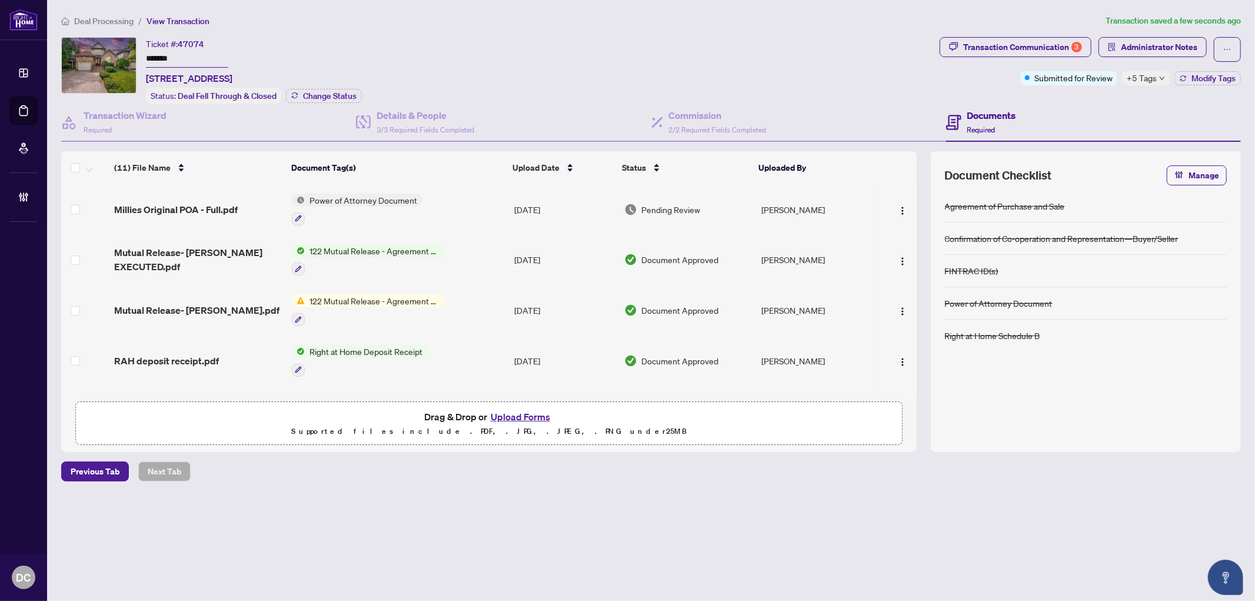
click at [1156, 82] on div "+5 Tags" at bounding box center [1146, 78] width 48 height 14
click at [1085, 107] on div "Documents Required" at bounding box center [1093, 123] width 295 height 38
click at [110, 19] on span "Deal Processing" at bounding box center [103, 21] width 59 height 11
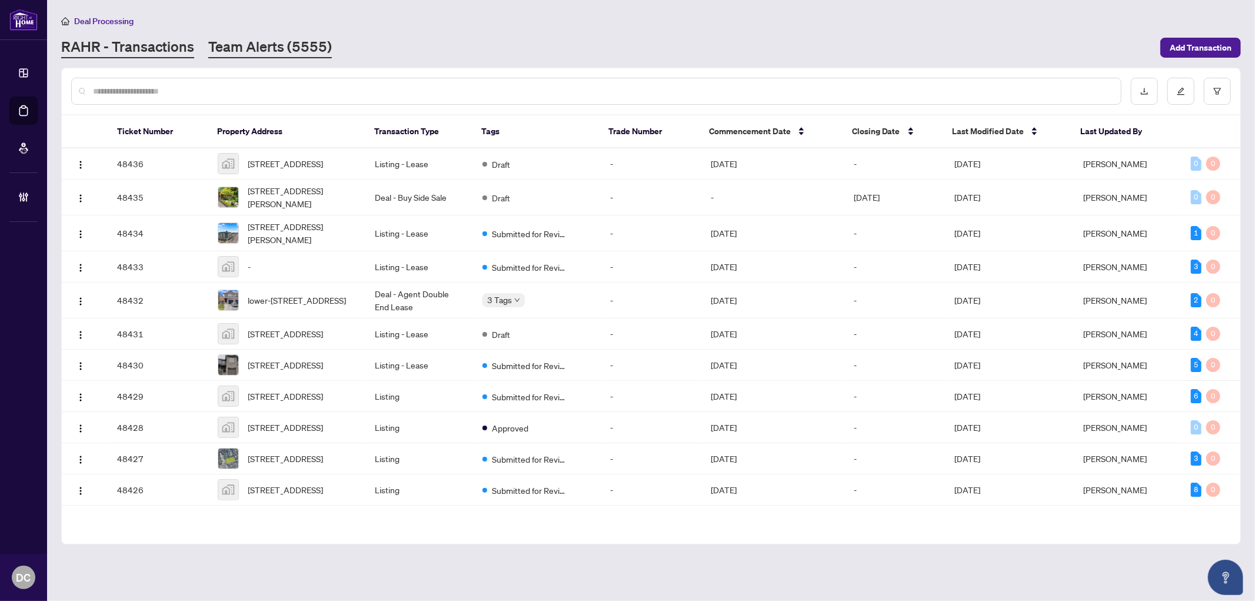
click at [222, 54] on link "Team Alerts (5555)" at bounding box center [270, 47] width 124 height 21
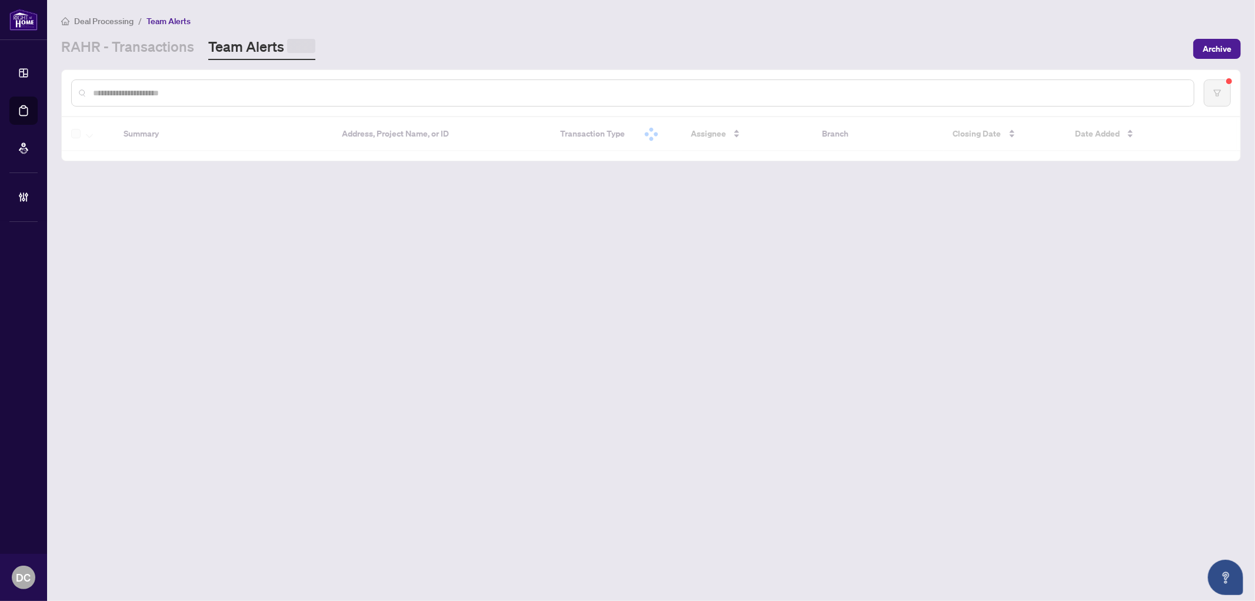
click at [204, 86] on input "text" at bounding box center [638, 92] width 1091 height 13
paste input "*******"
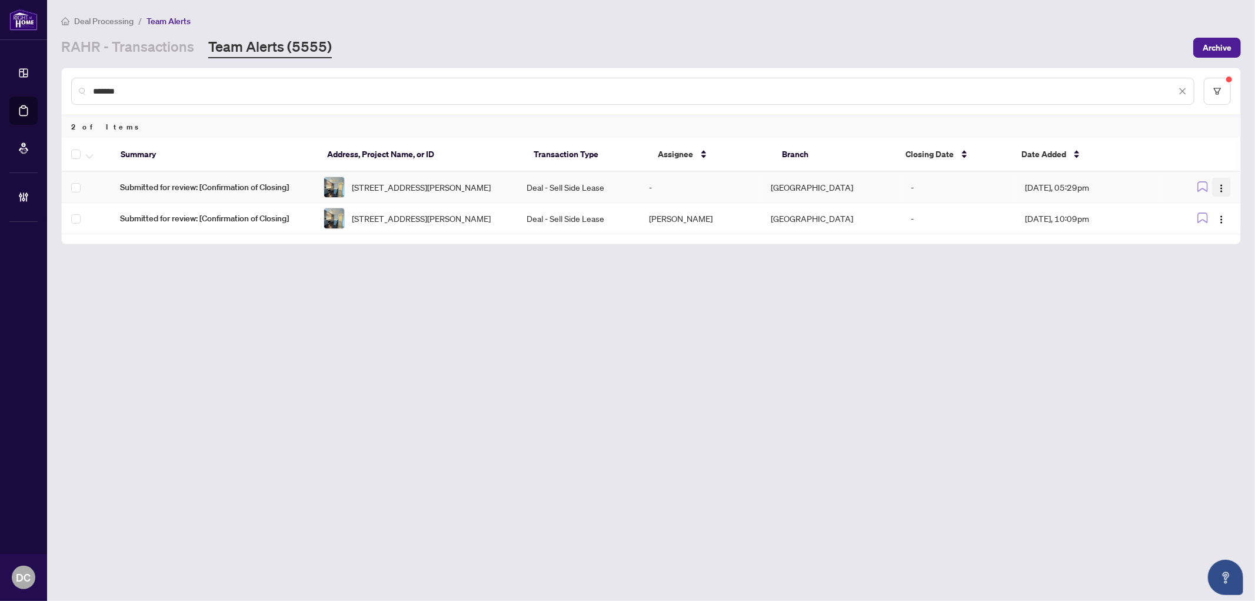
click at [1220, 187] on img "button" at bounding box center [1220, 188] width 9 height 9
click at [1202, 239] on li "Complete Item" at bounding box center [1193, 247] width 69 height 19
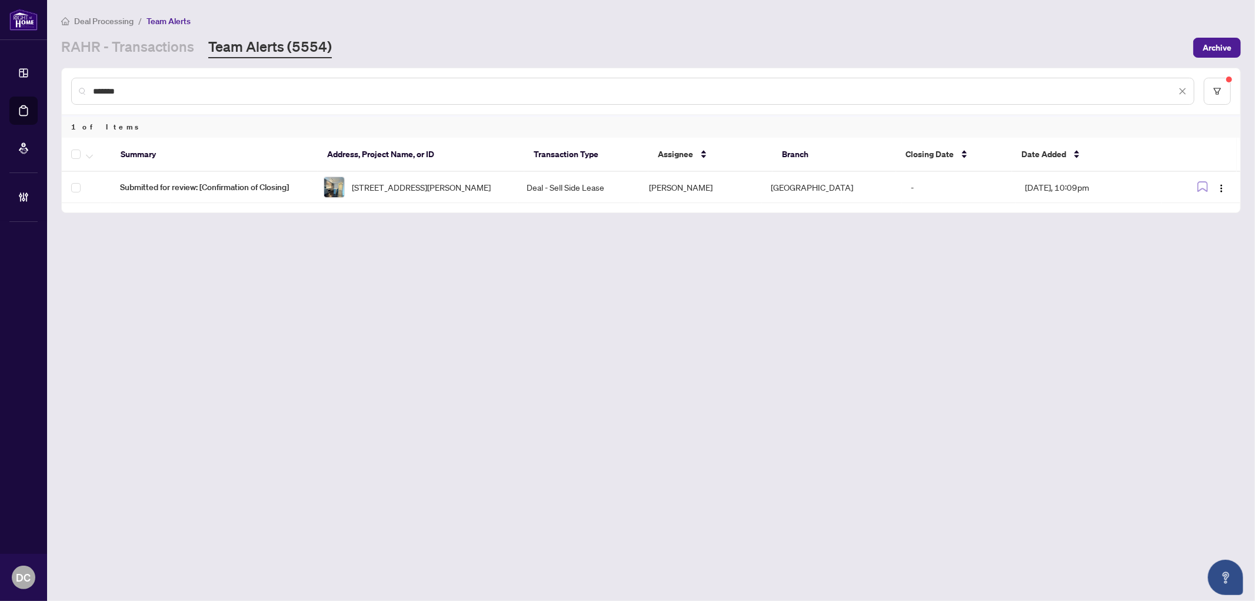
drag, startPoint x: 151, startPoint y: 90, endPoint x: 77, endPoint y: 84, distance: 73.8
click at [77, 84] on div "*******" at bounding box center [632, 91] width 1123 height 27
paste input "text"
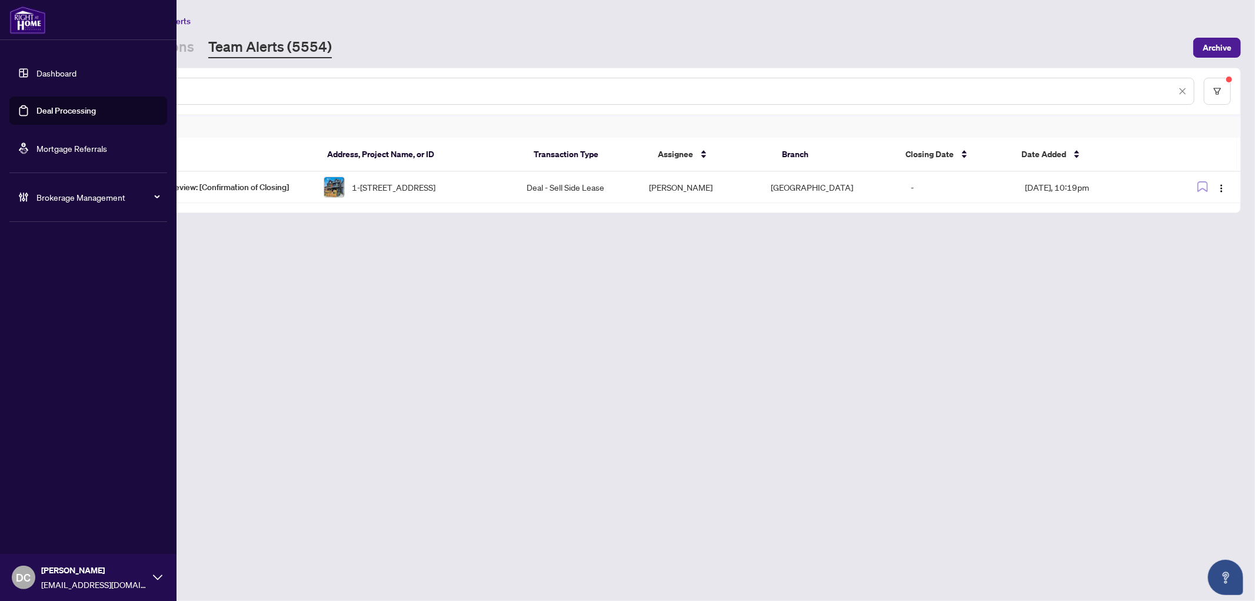
drag, startPoint x: 210, startPoint y: 92, endPoint x: 38, endPoint y: 85, distance: 172.5
click at [38, 85] on div "Dashboard Deal Processing Mortgage Referrals Brokerage Management DC Dawn Chan …" at bounding box center [627, 300] width 1255 height 601
paste input "text"
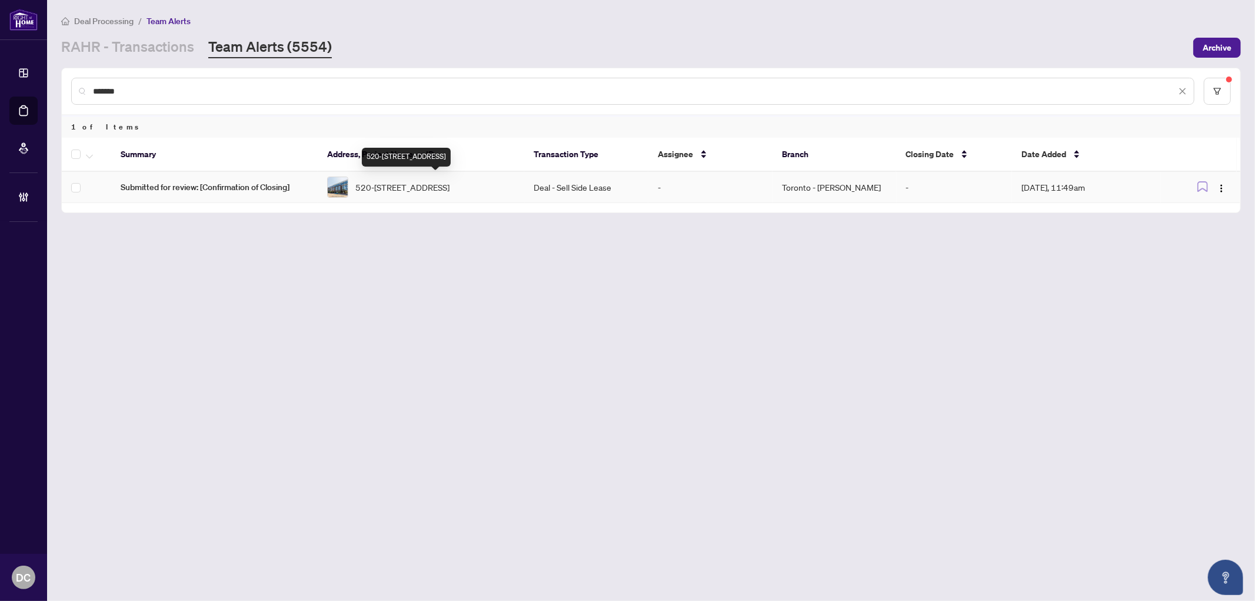
click at [449, 185] on span "520-897 College St, Toronto, Ontario M6H 2C2, Canada" at bounding box center [402, 187] width 94 height 13
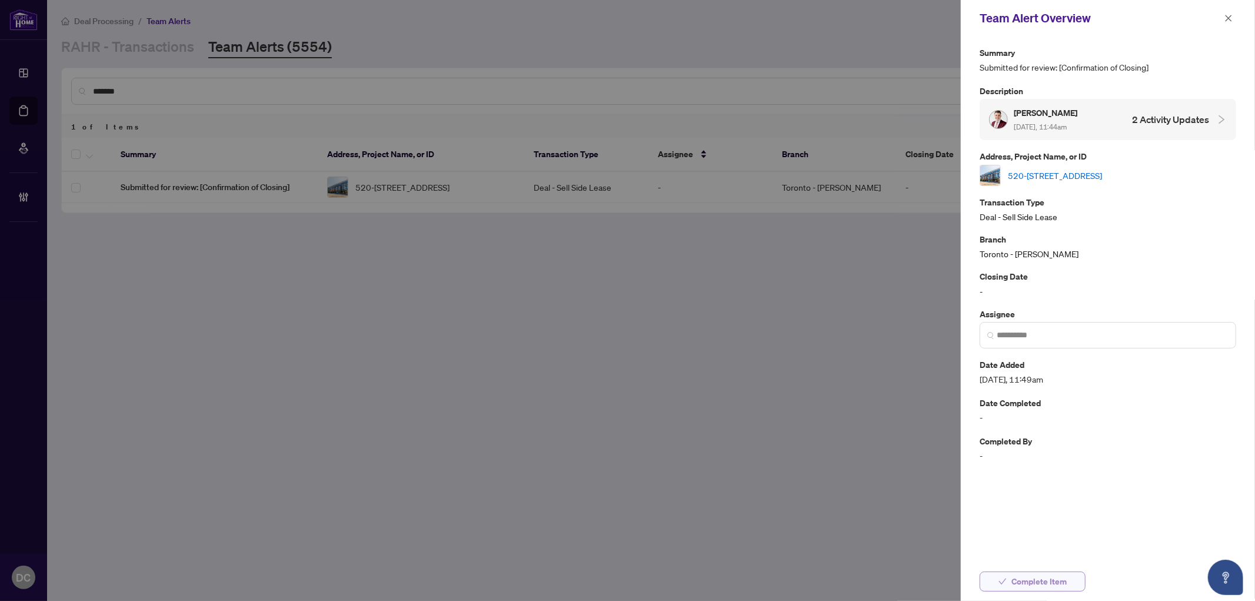
click at [1048, 578] on span "Complete Item" at bounding box center [1038, 581] width 55 height 19
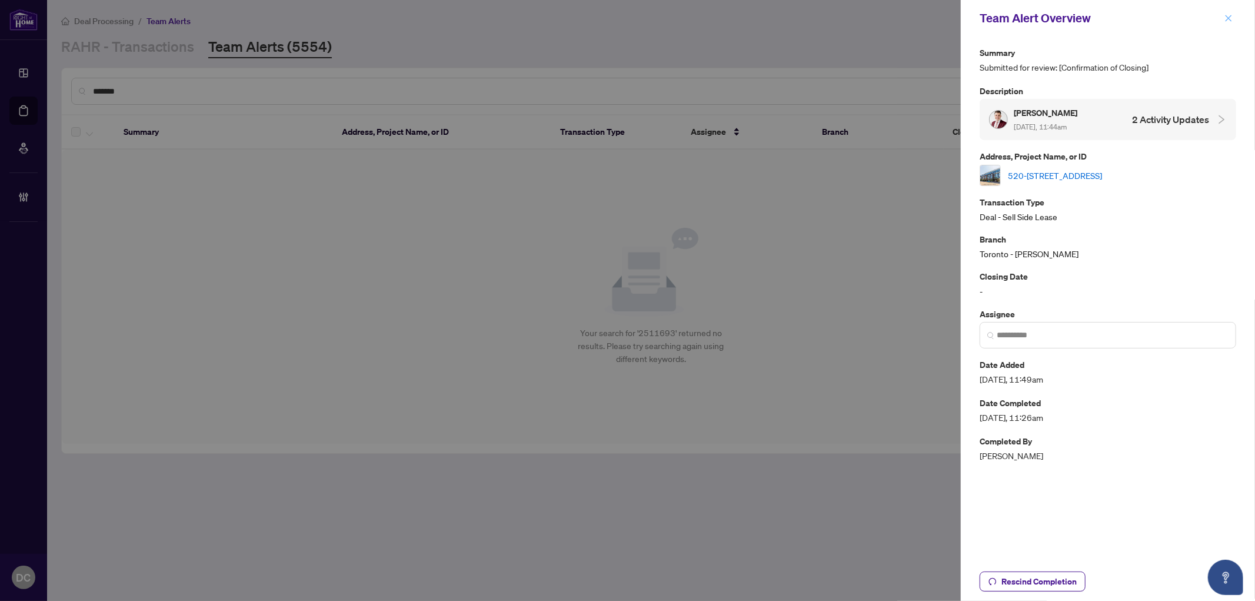
click at [1230, 16] on icon "close" at bounding box center [1228, 18] width 6 height 6
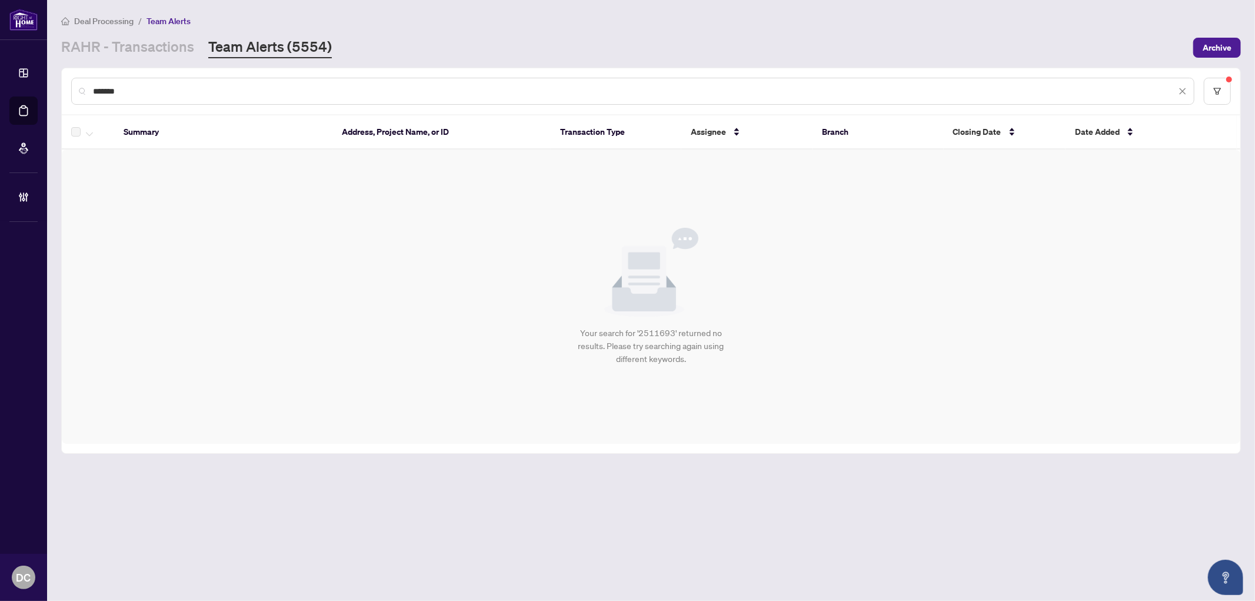
click at [381, 93] on input "*******" at bounding box center [634, 91] width 1083 height 13
drag, startPoint x: 381, startPoint y: 93, endPoint x: 62, endPoint y: 92, distance: 318.2
click at [62, 92] on div "*******" at bounding box center [651, 91] width 1178 height 46
paste input "text"
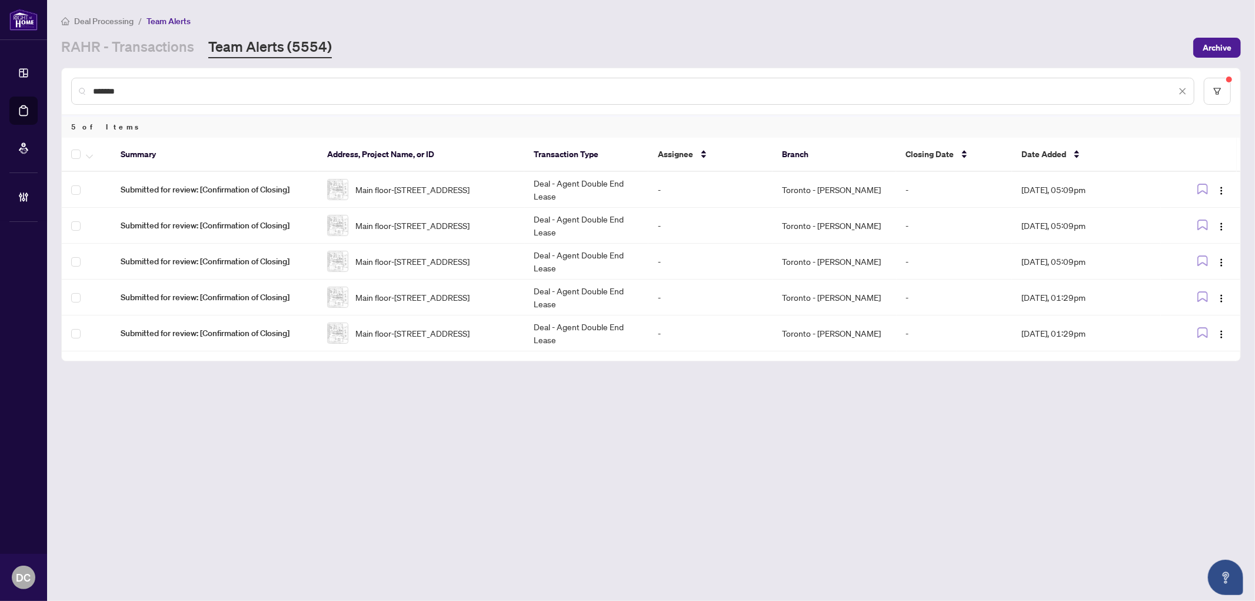
type input "*******"
click at [1223, 183] on span "button" at bounding box center [1220, 189] width 9 height 13
click at [1213, 248] on span "Complete Item" at bounding box center [1193, 247] width 55 height 13
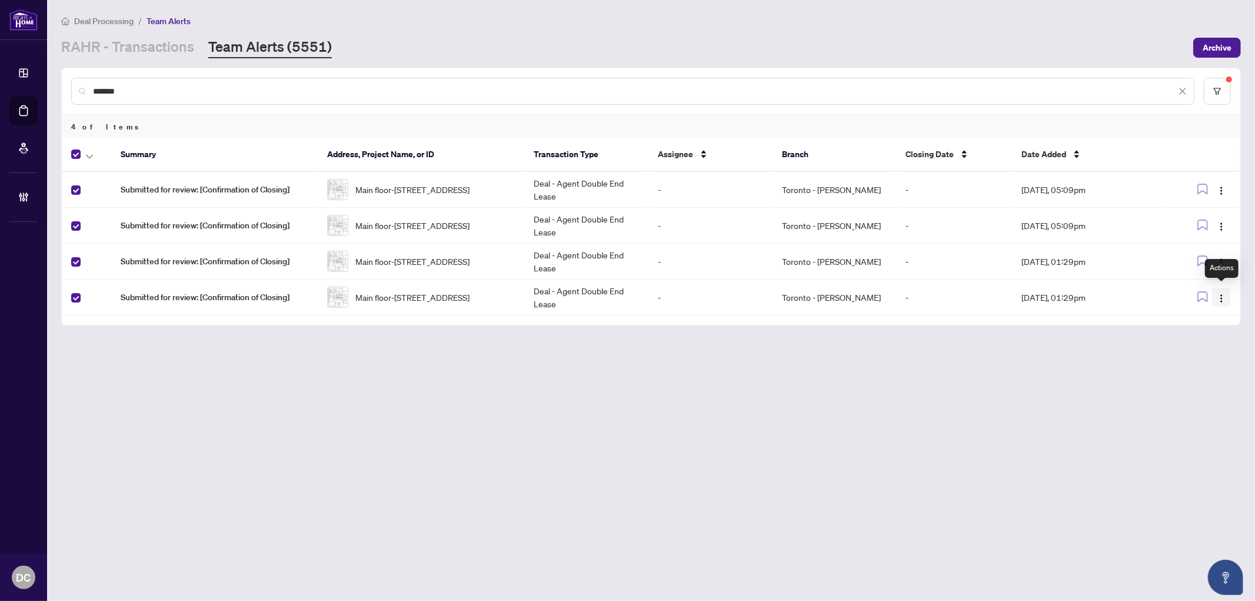
click at [1223, 300] on span "button" at bounding box center [1220, 297] width 9 height 13
click at [1205, 351] on span "Complete Item" at bounding box center [1193, 355] width 55 height 13
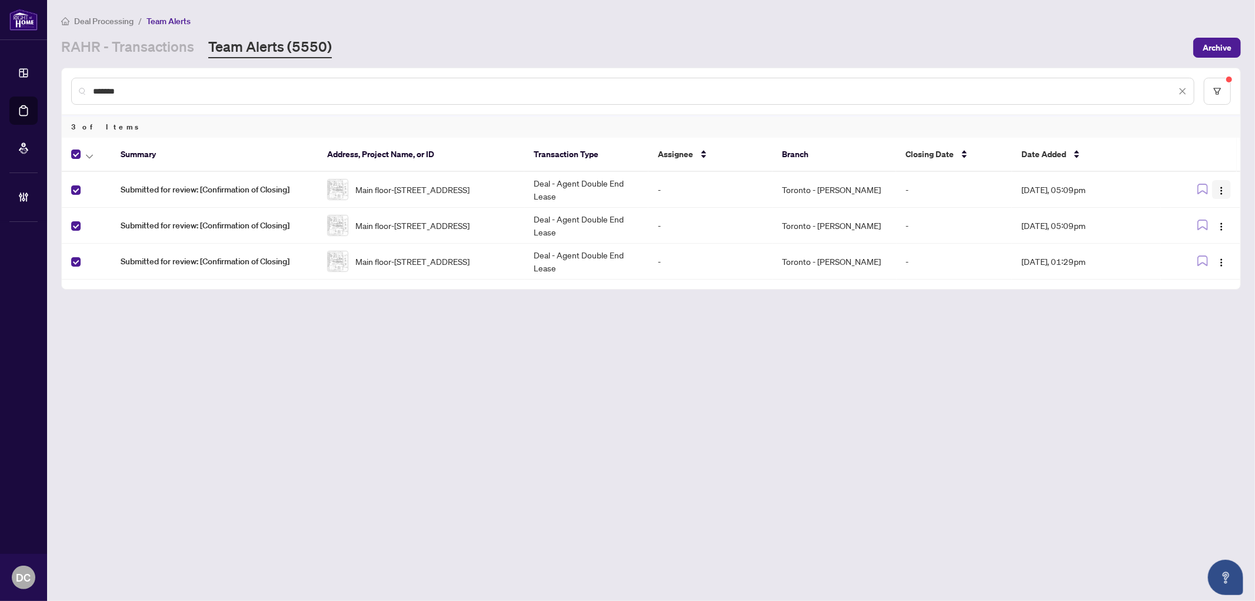
click at [1225, 186] on img "button" at bounding box center [1220, 190] width 9 height 9
click at [1213, 246] on span "Complete Item" at bounding box center [1193, 247] width 55 height 13
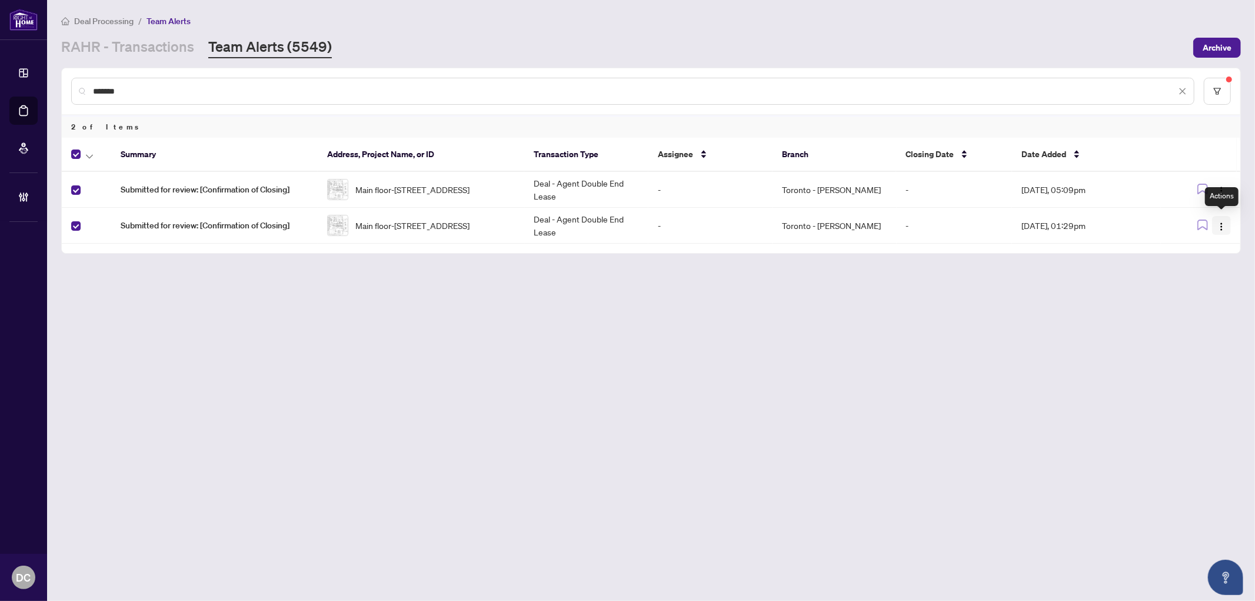
click at [1219, 222] on img "button" at bounding box center [1220, 226] width 9 height 9
click at [1206, 284] on span "Complete Item" at bounding box center [1193, 283] width 55 height 13
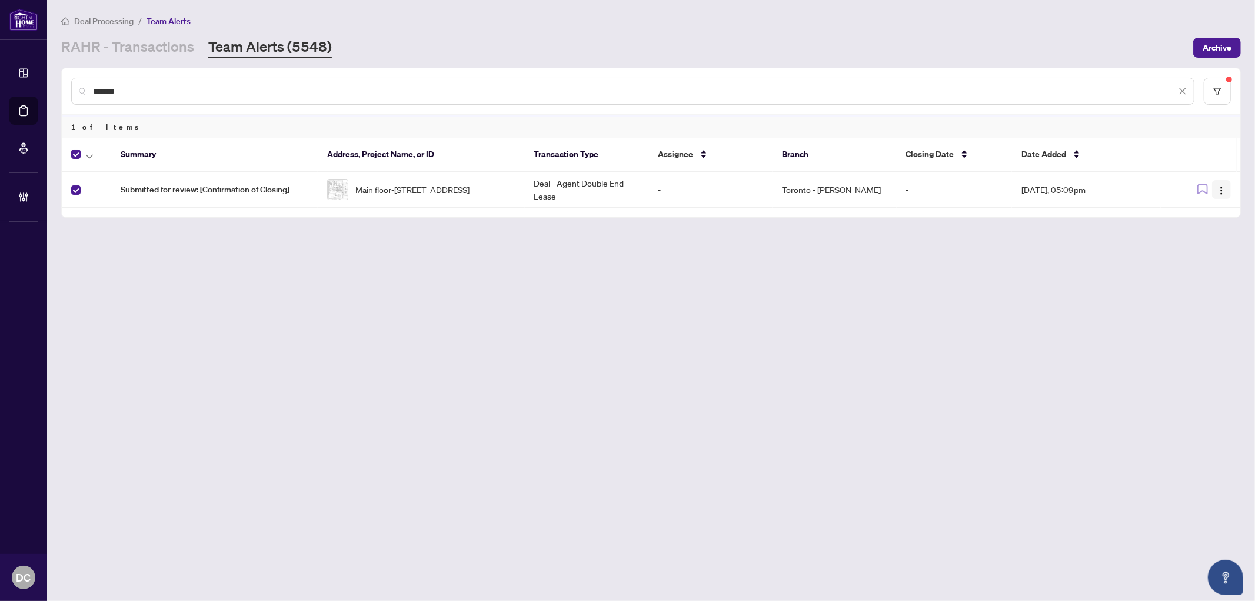
click at [1226, 184] on button "button" at bounding box center [1221, 189] width 19 height 19
click at [1198, 242] on span "Complete Item" at bounding box center [1193, 247] width 55 height 13
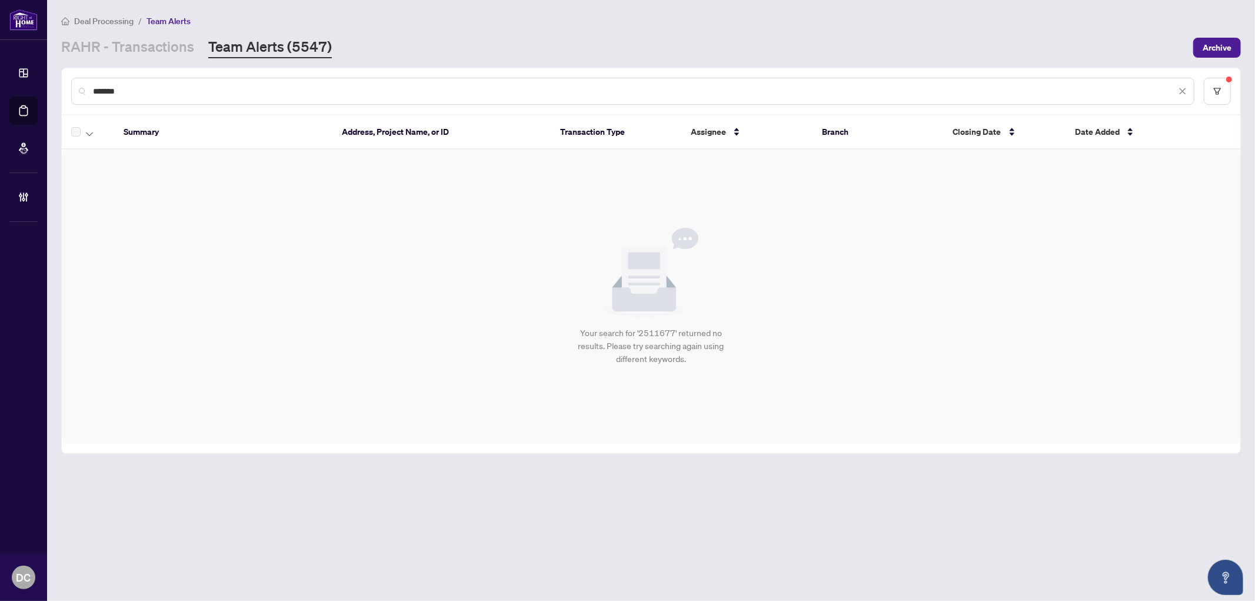
click at [137, 94] on input "*******" at bounding box center [634, 91] width 1083 height 13
drag, startPoint x: 139, startPoint y: 91, endPoint x: 69, endPoint y: 89, distance: 70.0
click at [69, 89] on div "*******" at bounding box center [651, 91] width 1178 height 46
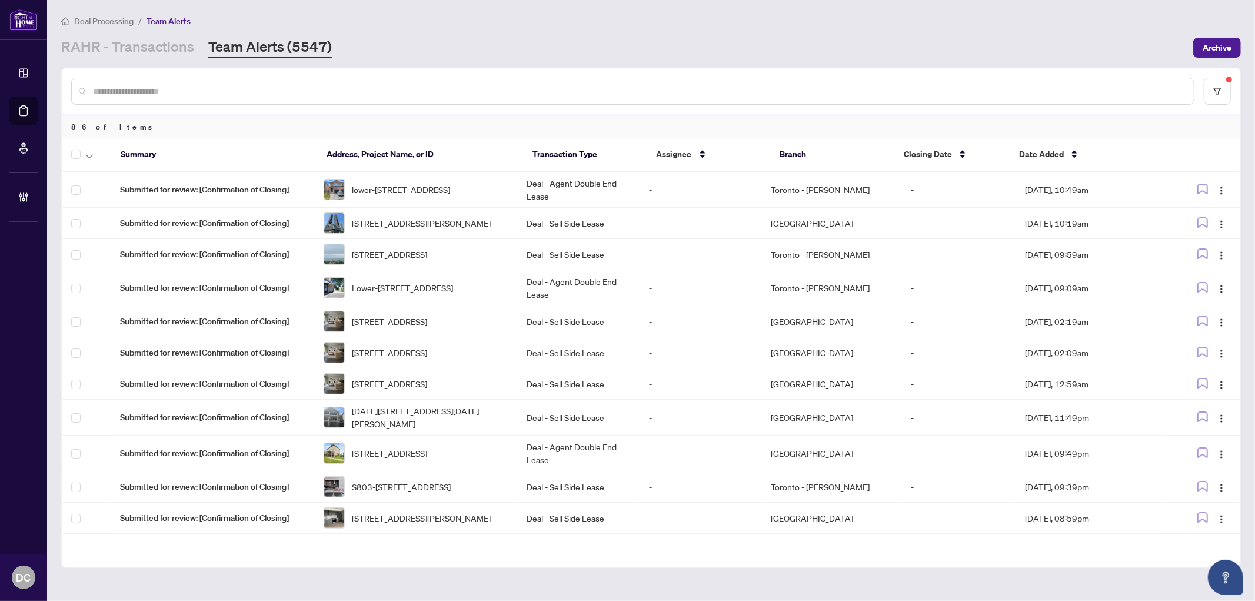
click at [167, 86] on input "text" at bounding box center [638, 91] width 1091 height 13
paste input "*******"
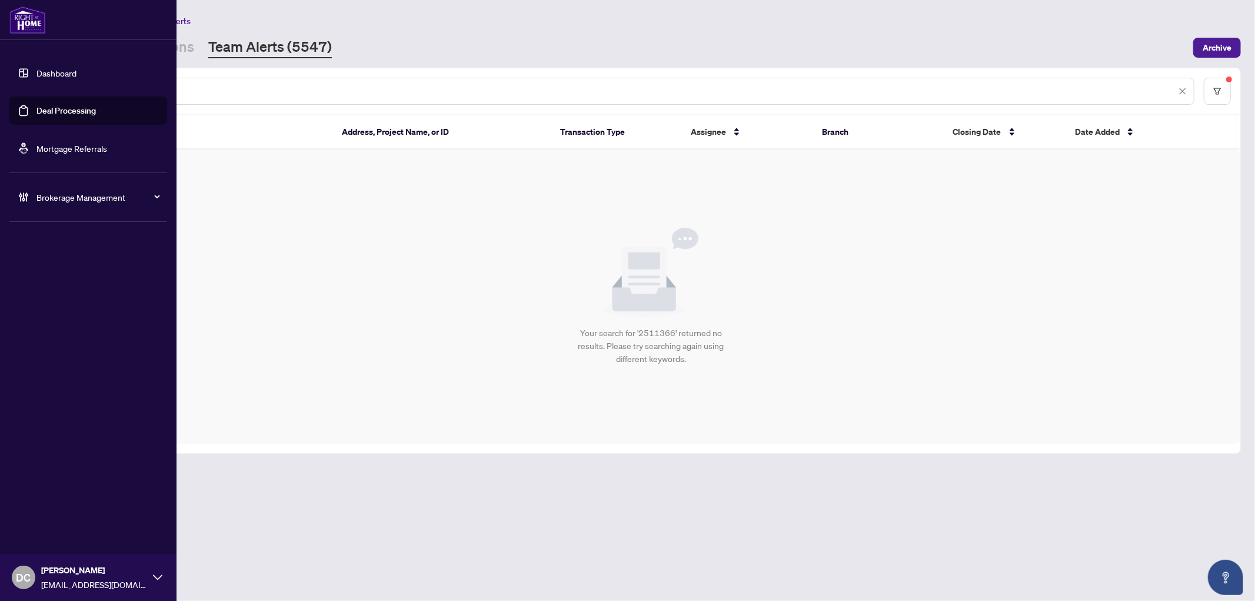
drag, startPoint x: 148, startPoint y: 91, endPoint x: 43, endPoint y: 87, distance: 105.3
click at [43, 87] on div "Dashboard Deal Processing Mortgage Referrals Brokerage Management DC Dawn Chan …" at bounding box center [627, 300] width 1255 height 601
paste input "text"
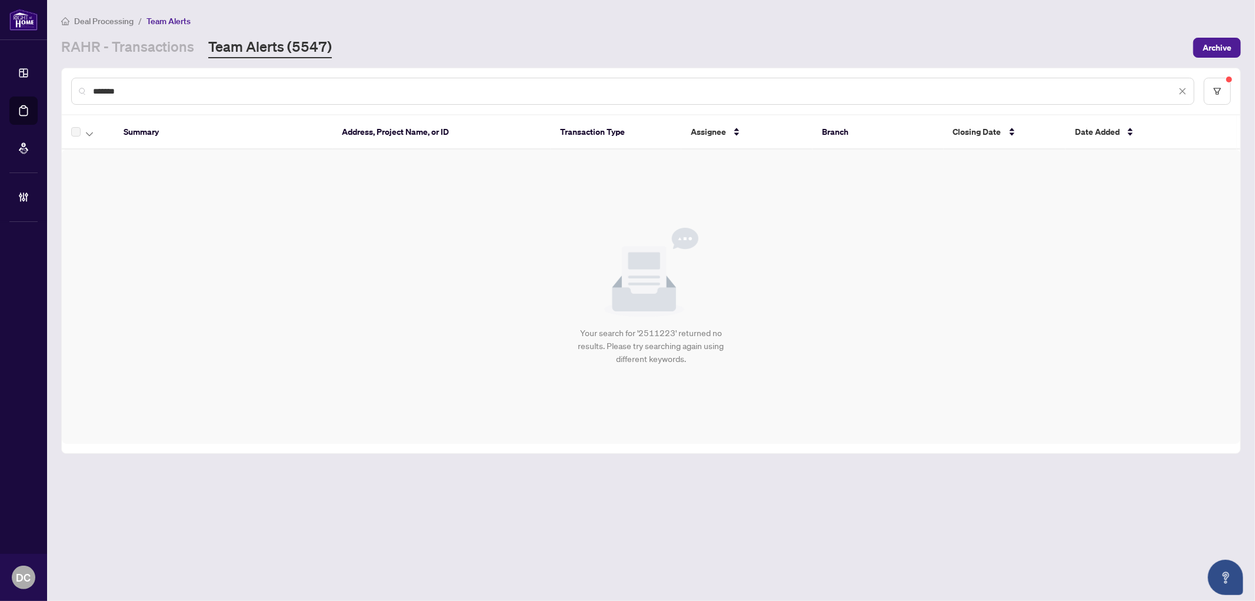
type input "*******"
click at [175, 48] on link "RAHR - Transactions" at bounding box center [127, 47] width 133 height 21
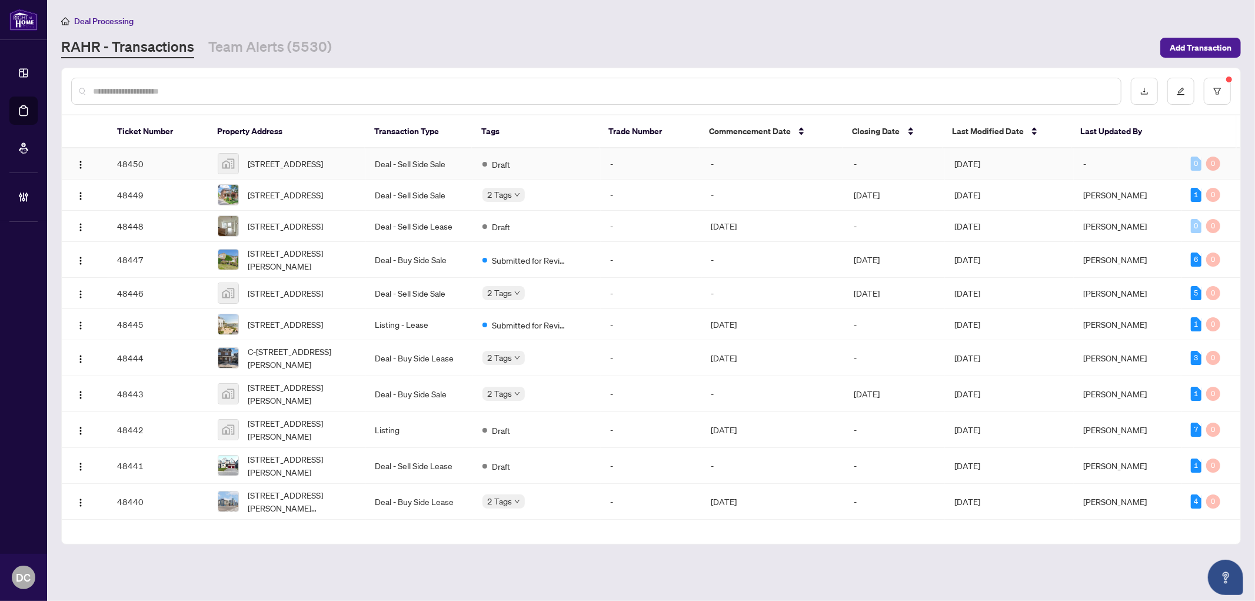
click at [568, 171] on td "Draft" at bounding box center [537, 163] width 128 height 31
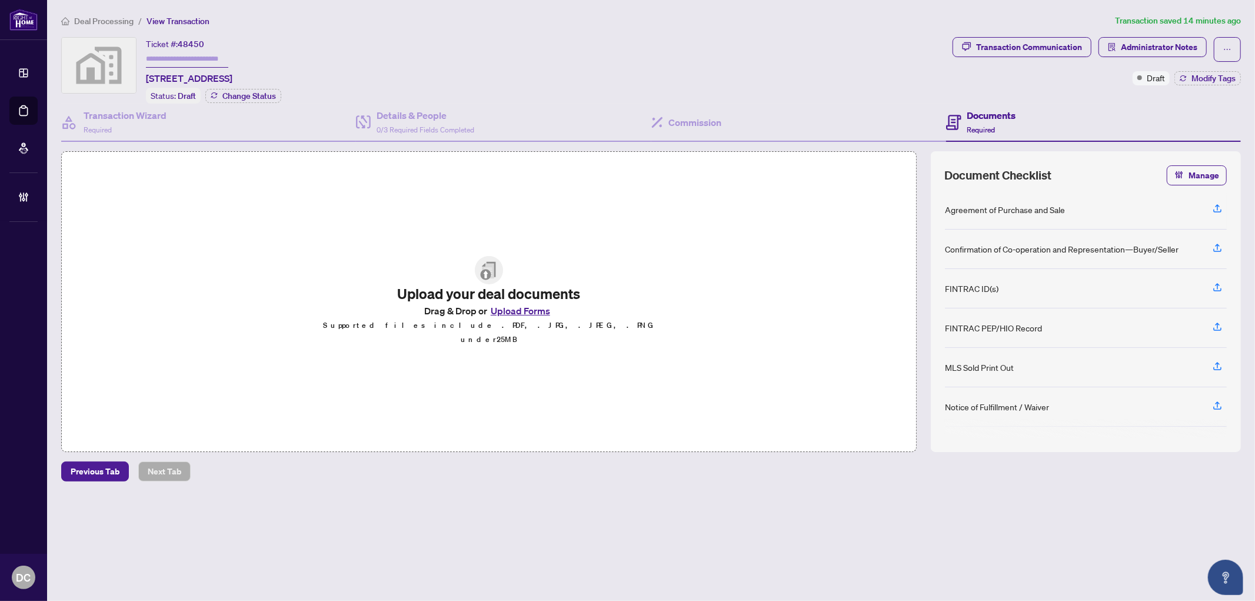
click at [110, 19] on span "Deal Processing" at bounding box center [103, 21] width 59 height 11
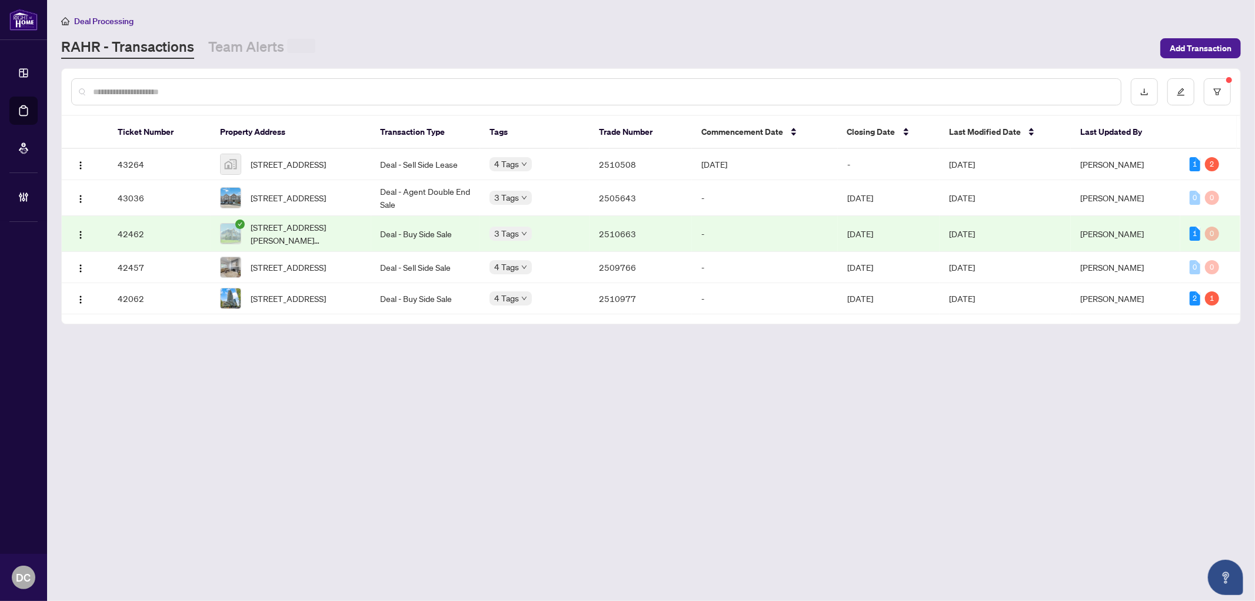
click at [221, 56] on link "Team Alerts" at bounding box center [261, 48] width 107 height 22
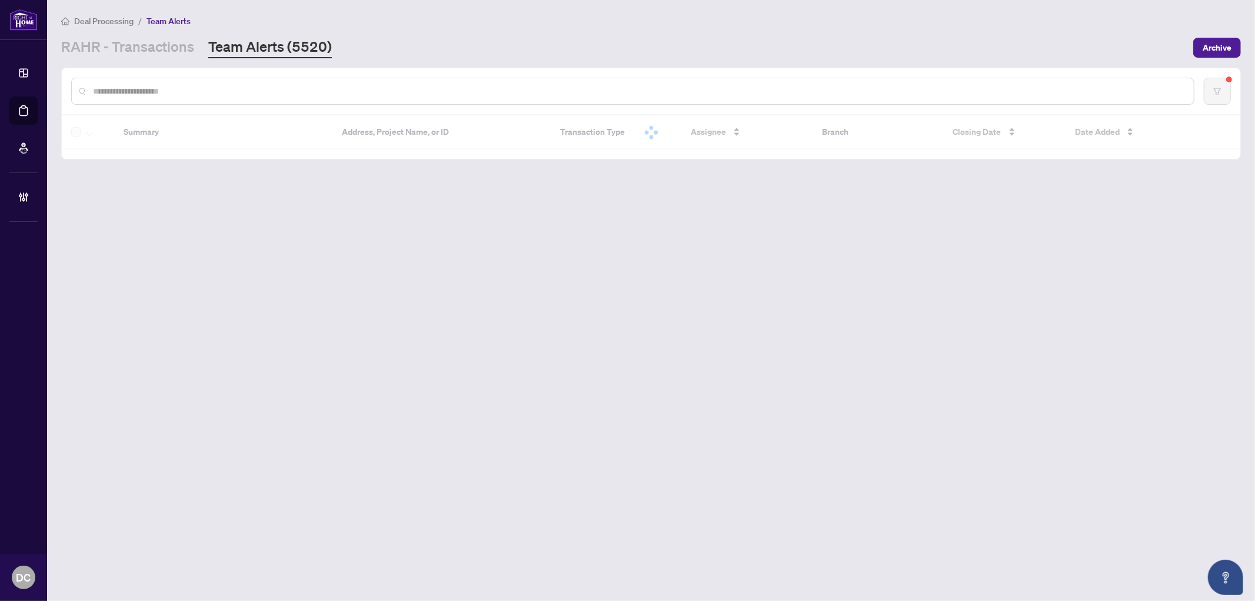
click at [210, 91] on input "text" at bounding box center [638, 91] width 1091 height 13
paste input "*******"
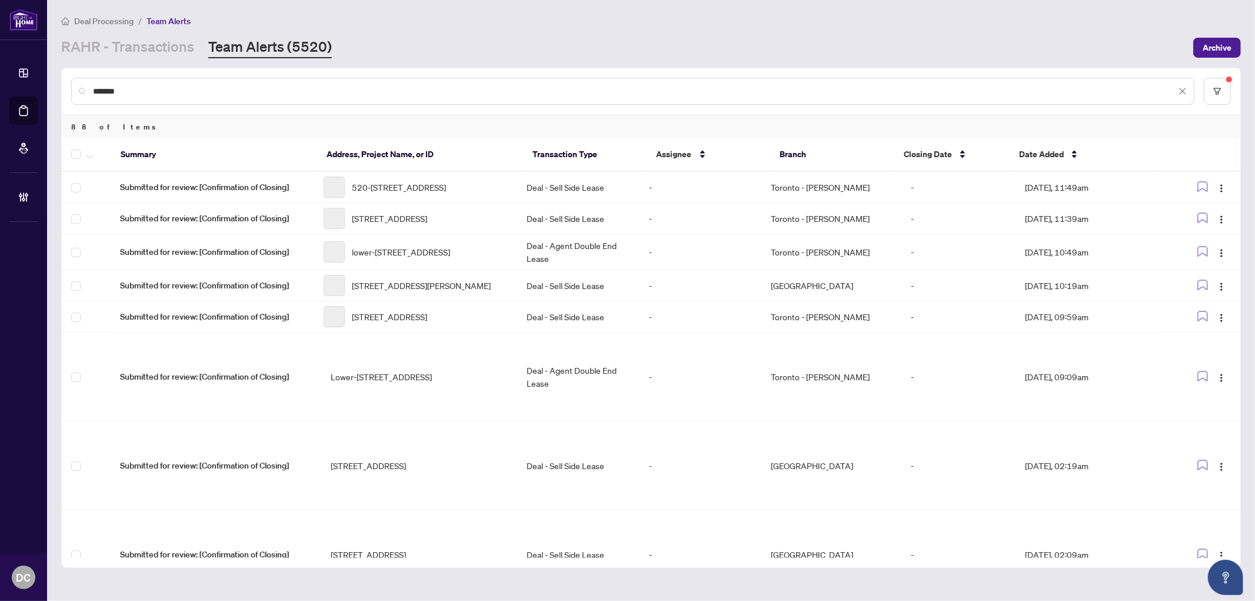
type input "*******"
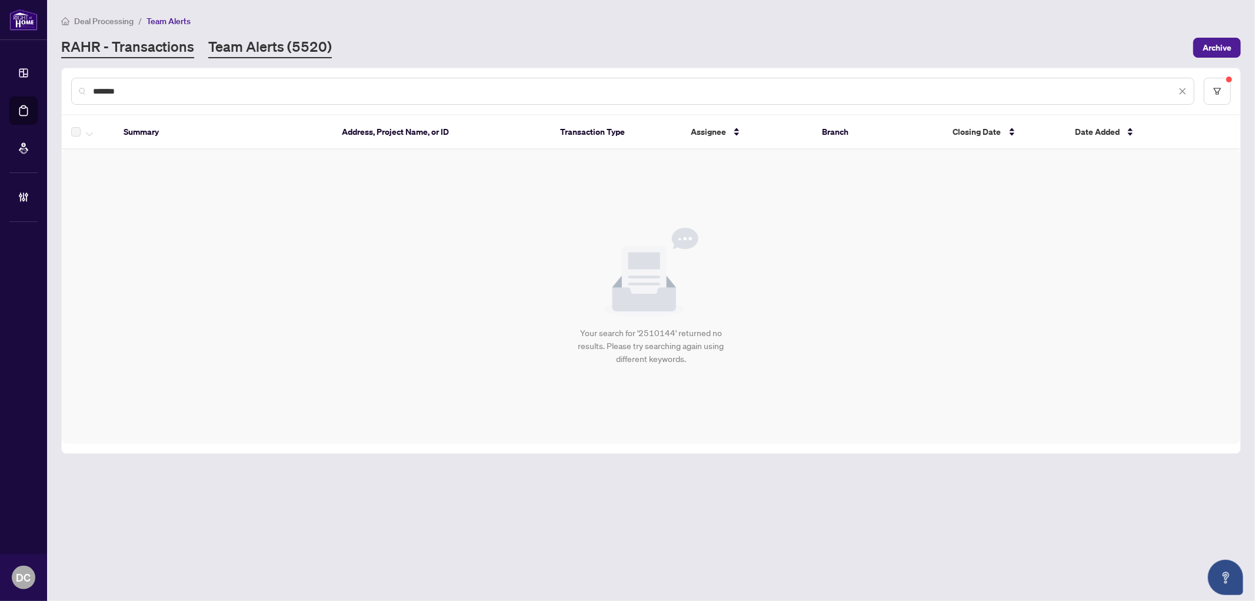
click at [98, 49] on link "RAHR - Transactions" at bounding box center [127, 47] width 133 height 21
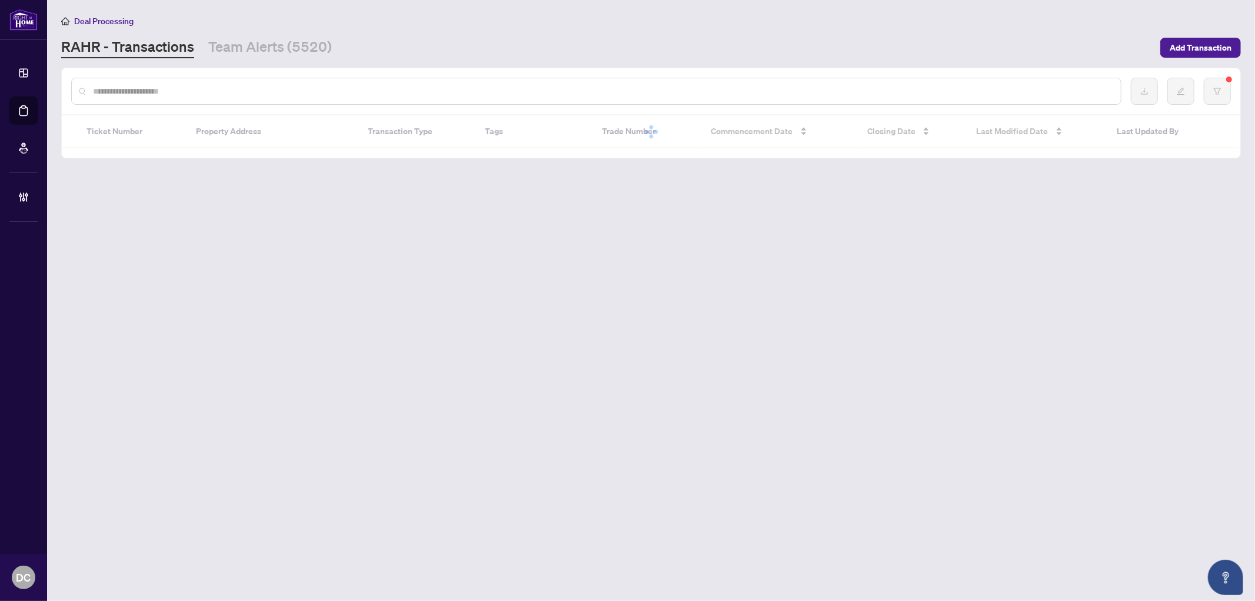
drag, startPoint x: 200, startPoint y: 89, endPoint x: 219, endPoint y: 88, distance: 18.9
click at [200, 89] on input "text" at bounding box center [602, 91] width 1018 height 13
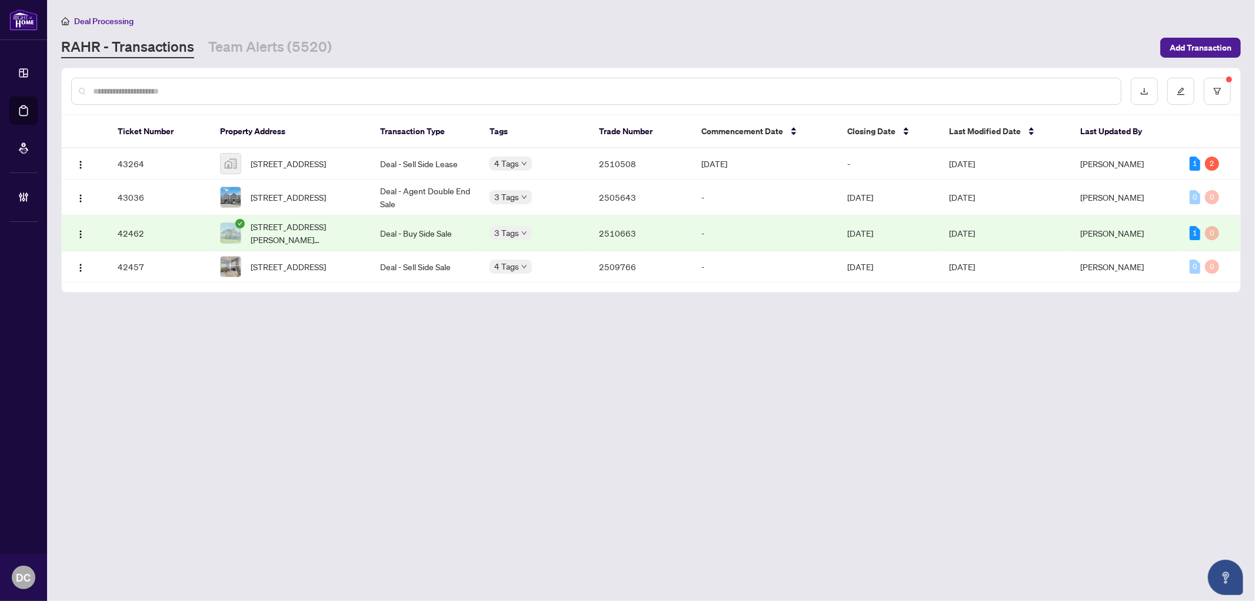
paste input "*****"
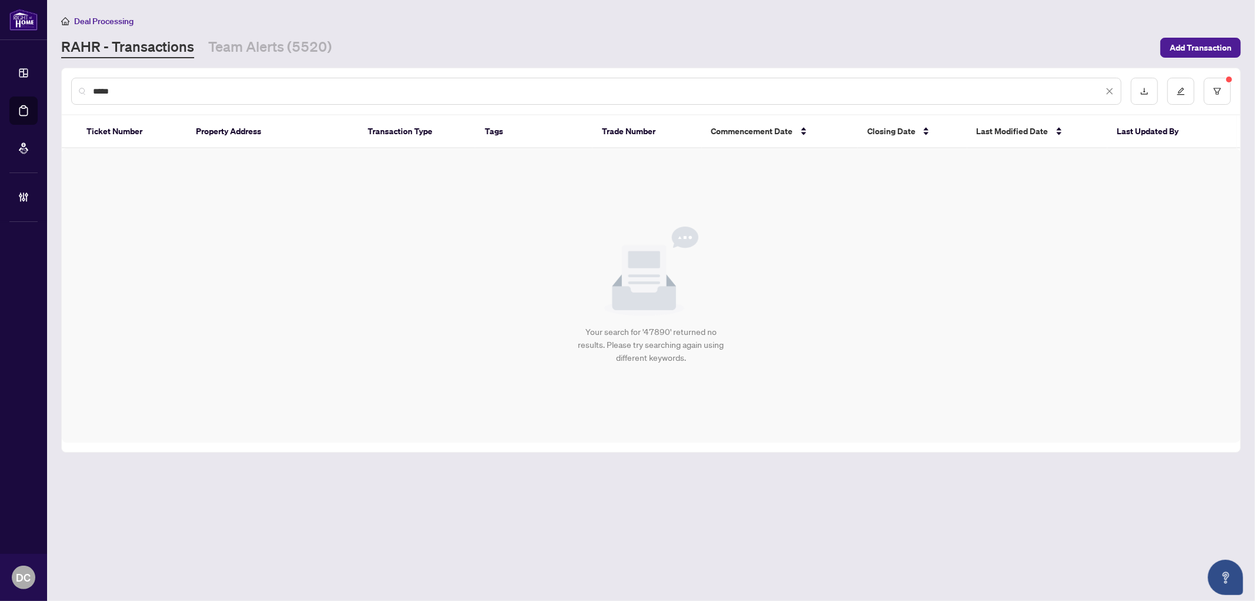
type input "*****"
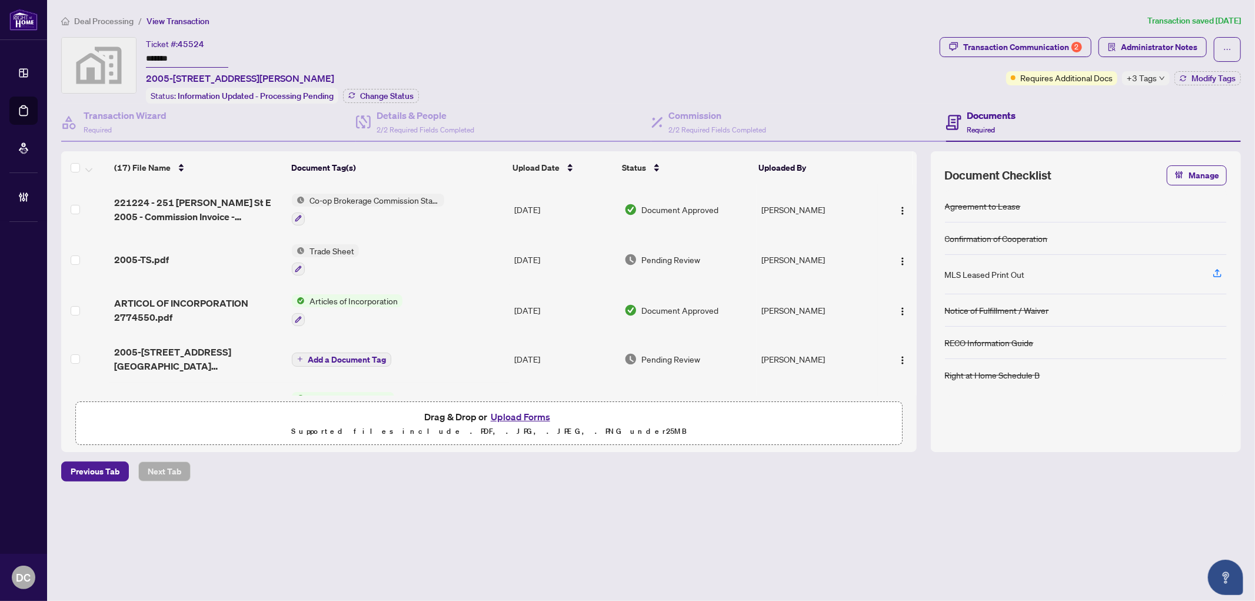
drag, startPoint x: 196, startPoint y: 60, endPoint x: 125, endPoint y: 61, distance: 70.6
click at [125, 61] on div "Ticket #: 45524 ******* 2005-[STREET_ADDRESS][PERSON_NAME] Status: Information …" at bounding box center [497, 70] width 873 height 66
click at [375, 92] on span "Change Status" at bounding box center [387, 96] width 54 height 8
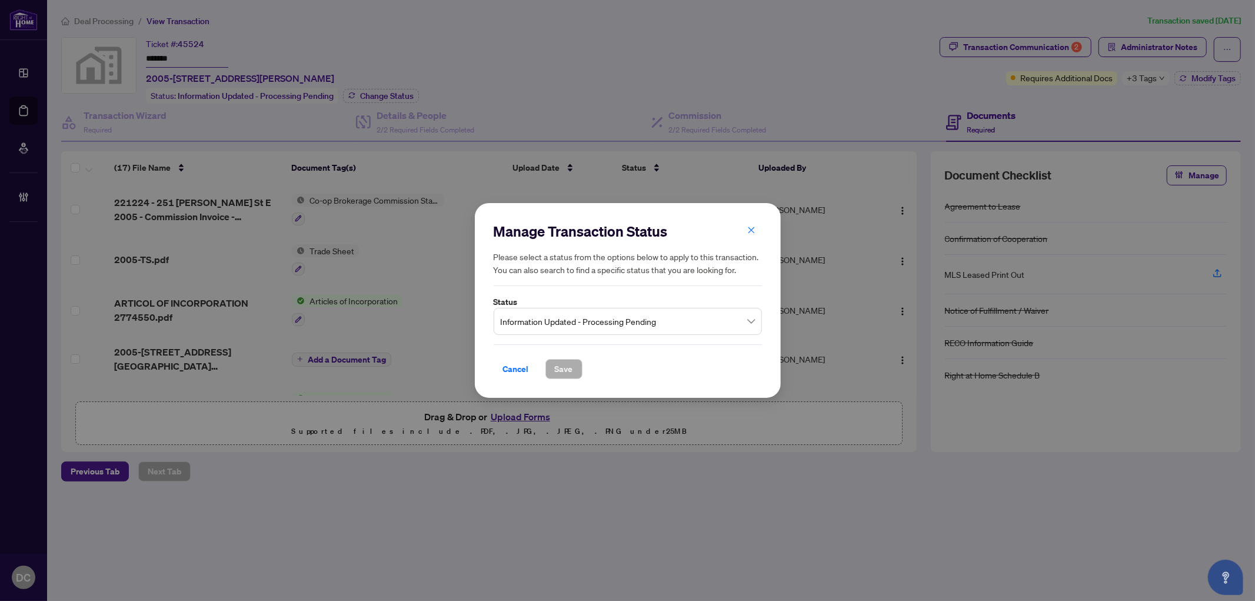
click at [565, 326] on span "Information Updated - Processing Pending" at bounding box center [628, 321] width 254 height 22
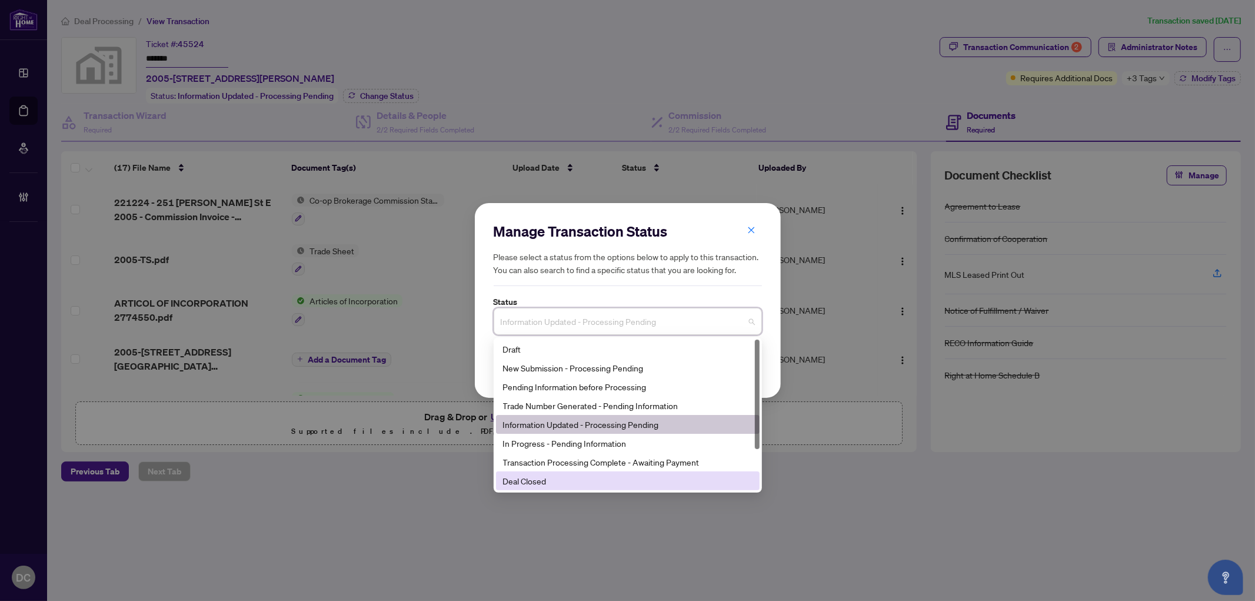
click at [555, 480] on div "Deal Closed" at bounding box center [627, 480] width 249 height 13
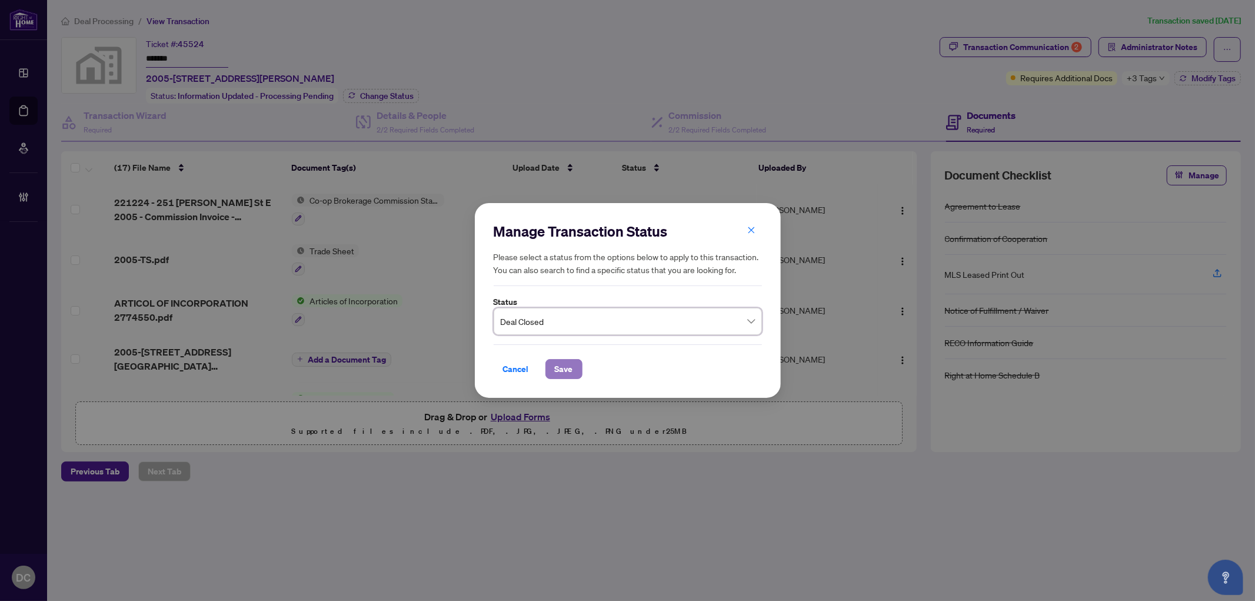
click at [563, 369] on span "Save" at bounding box center [564, 368] width 18 height 19
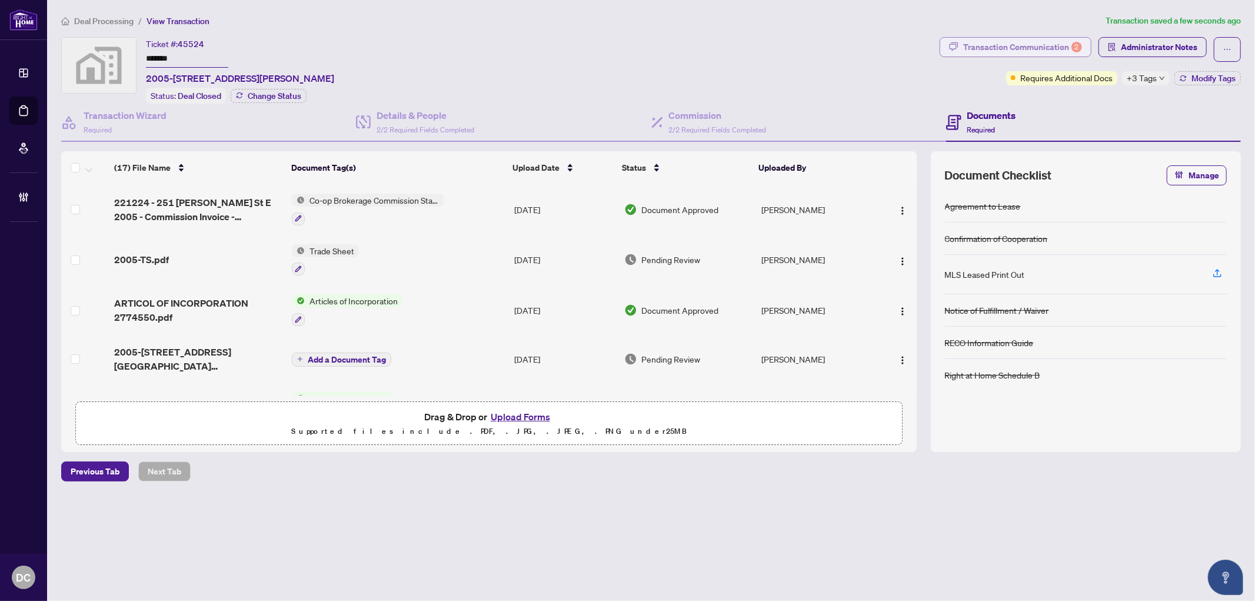
click at [977, 38] on div "Transaction Communication 2" at bounding box center [1022, 47] width 119 height 19
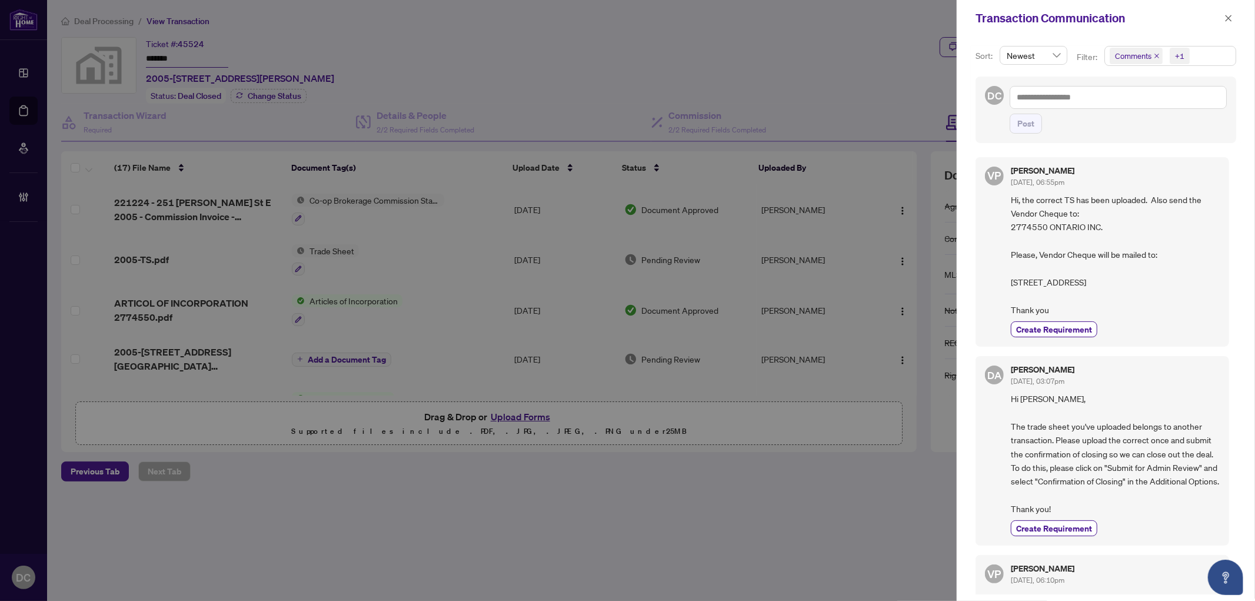
click at [1072, 250] on span "Hi, the correct TS has been uploaded. Also send the Vendor Cheque to: 2774550 O…" at bounding box center [1115, 255] width 209 height 124
drag, startPoint x: 1012, startPoint y: 280, endPoint x: 1090, endPoint y: 281, distance: 78.2
click at [1090, 281] on span "Hi, the correct TS has been uploaded. Also send the Vendor Cheque to: 2774550 O…" at bounding box center [1115, 255] width 209 height 124
copy span "12 [GEOGRAPHIC_DATA],"
click at [1109, 282] on span "Hi, the correct TS has been uploaded. Also send the Vendor Cheque to: 2774550 O…" at bounding box center [1115, 255] width 209 height 124
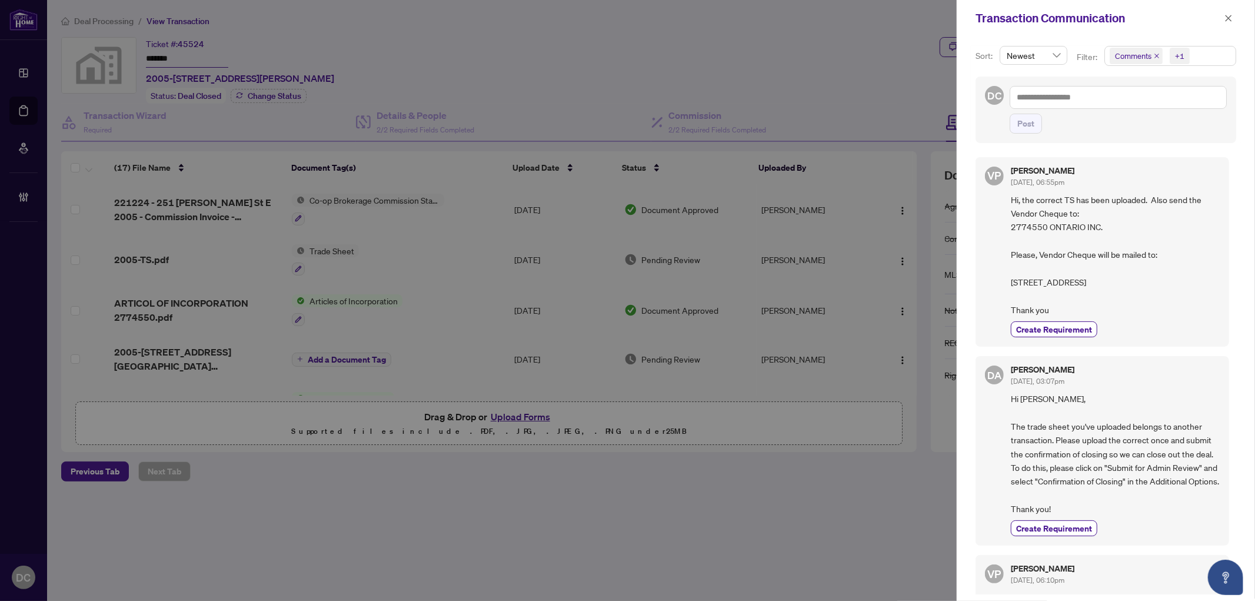
drag, startPoint x: 1106, startPoint y: 283, endPoint x: 1136, endPoint y: 284, distance: 30.0
click at [1136, 284] on span "Hi, the correct TS has been uploaded. Also send the Vendor Cheque to: 2774550 O…" at bounding box center [1115, 255] width 209 height 124
copy span "M2J 3V4"
click at [1228, 21] on icon "close" at bounding box center [1228, 18] width 8 height 8
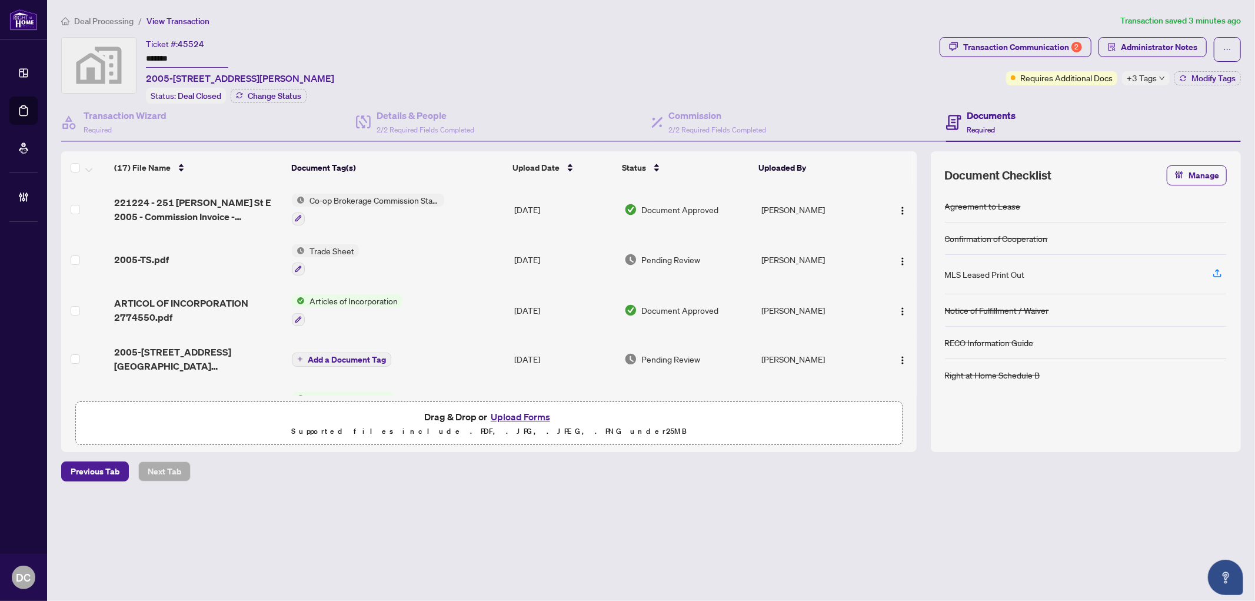
click at [1038, 30] on div "Deal Processing / View Transaction Transaction saved 3 minutes ago Ticket #: 45…" at bounding box center [650, 268] width 1189 height 508
click at [1042, 50] on div "Transaction Communication 2" at bounding box center [1022, 47] width 119 height 19
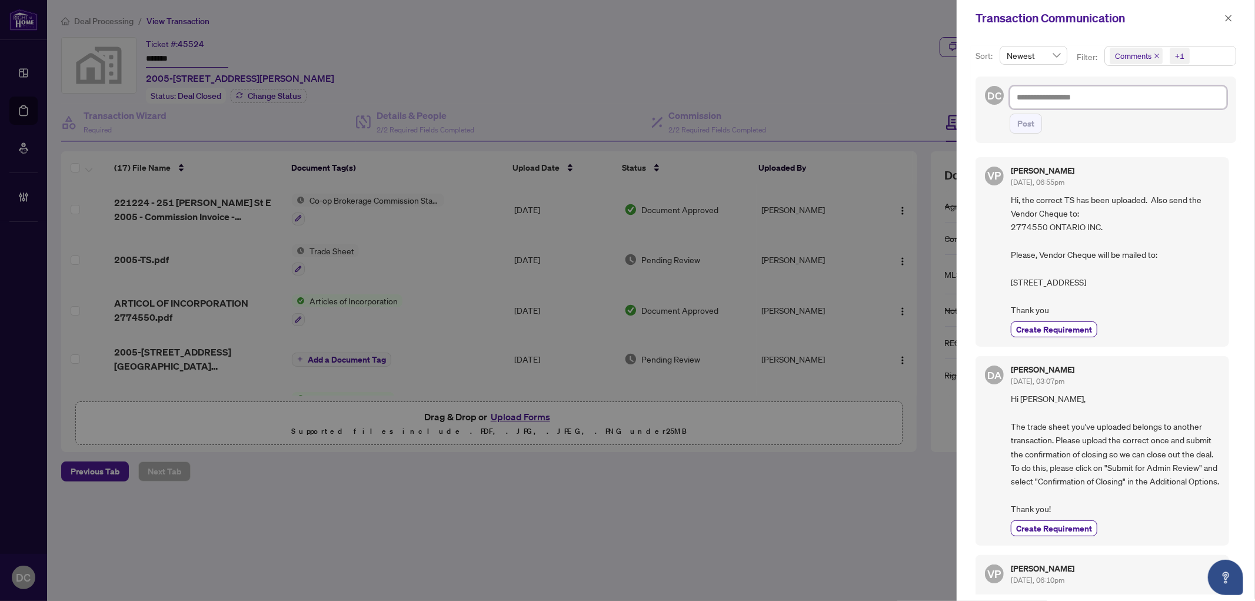
click at [1149, 95] on textarea at bounding box center [1117, 97] width 217 height 22
paste textarea "**********"
type textarea "**********"
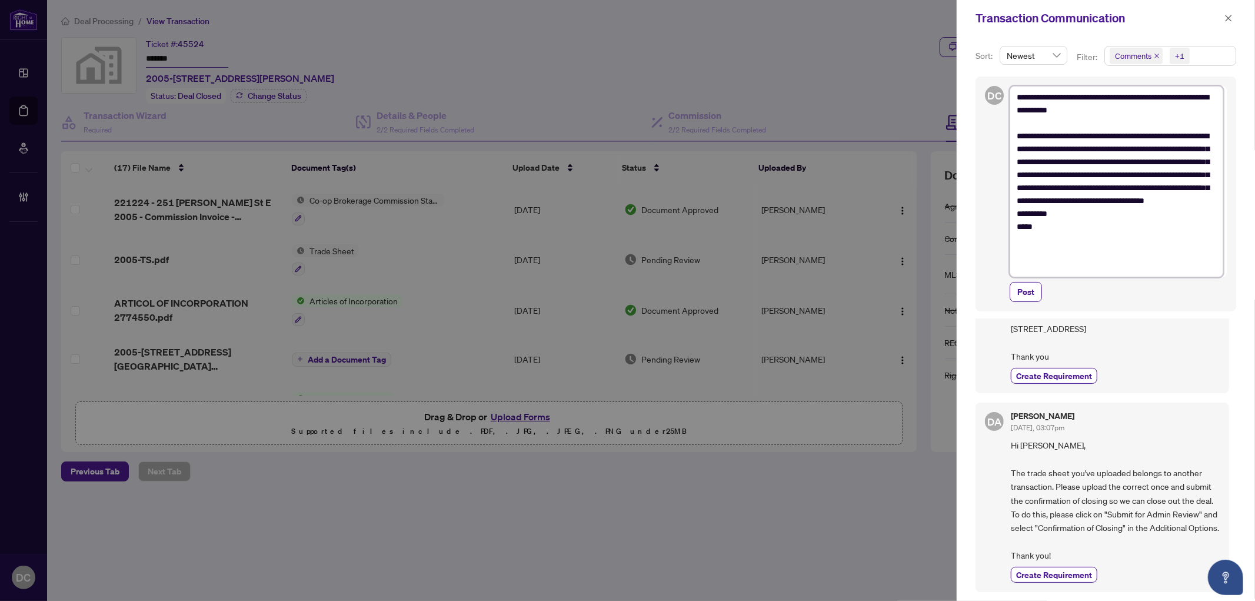
scroll to position [261, 0]
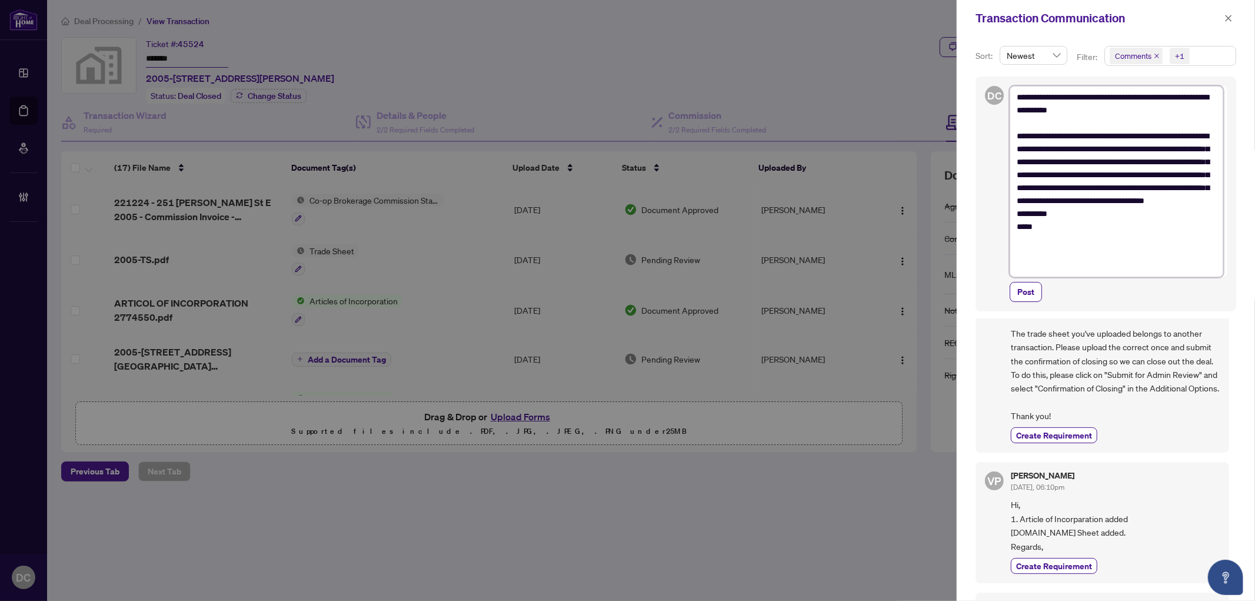
click at [1016, 94] on textarea "**********" at bounding box center [1116, 181] width 214 height 191
type textarea "**********"
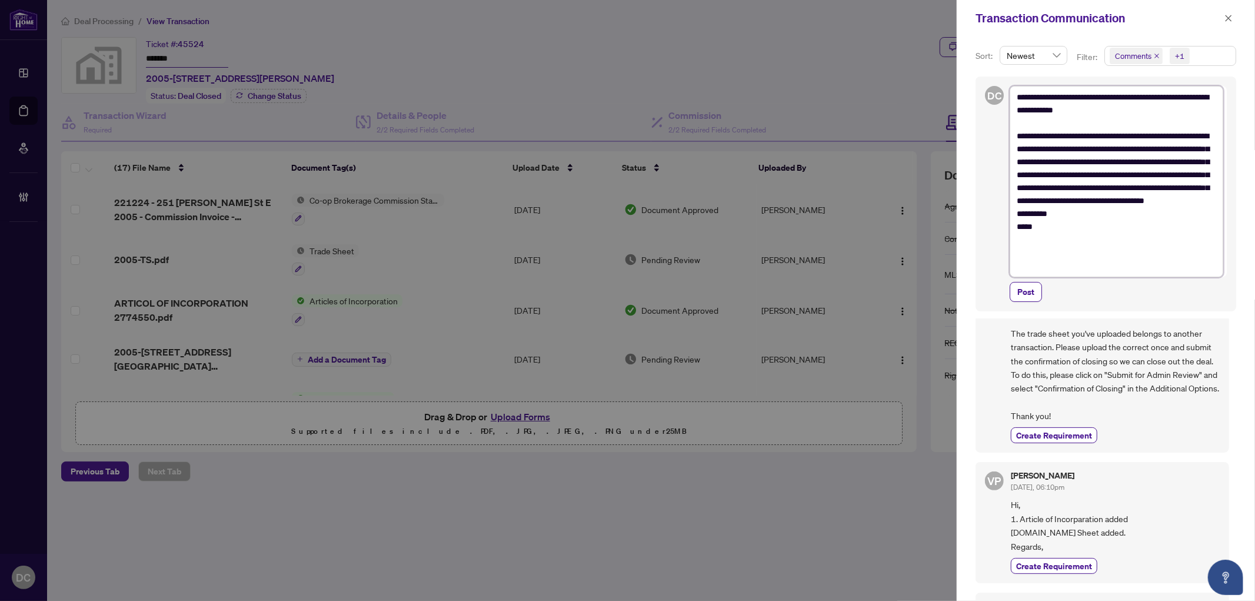
type textarea "**********"
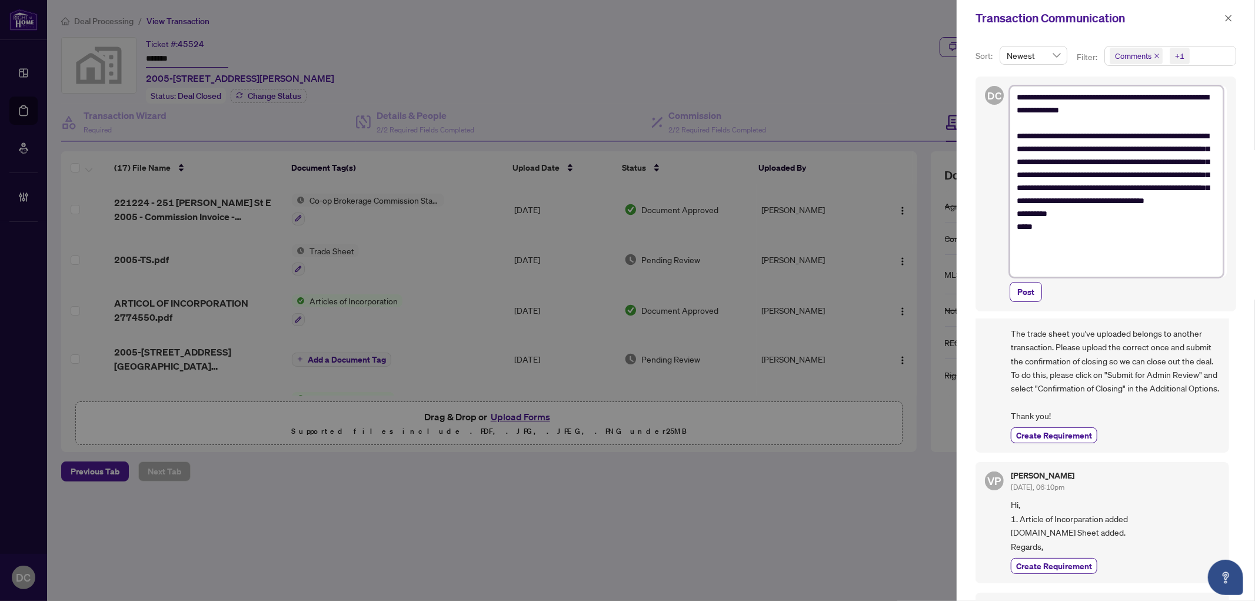
type textarea "**********"
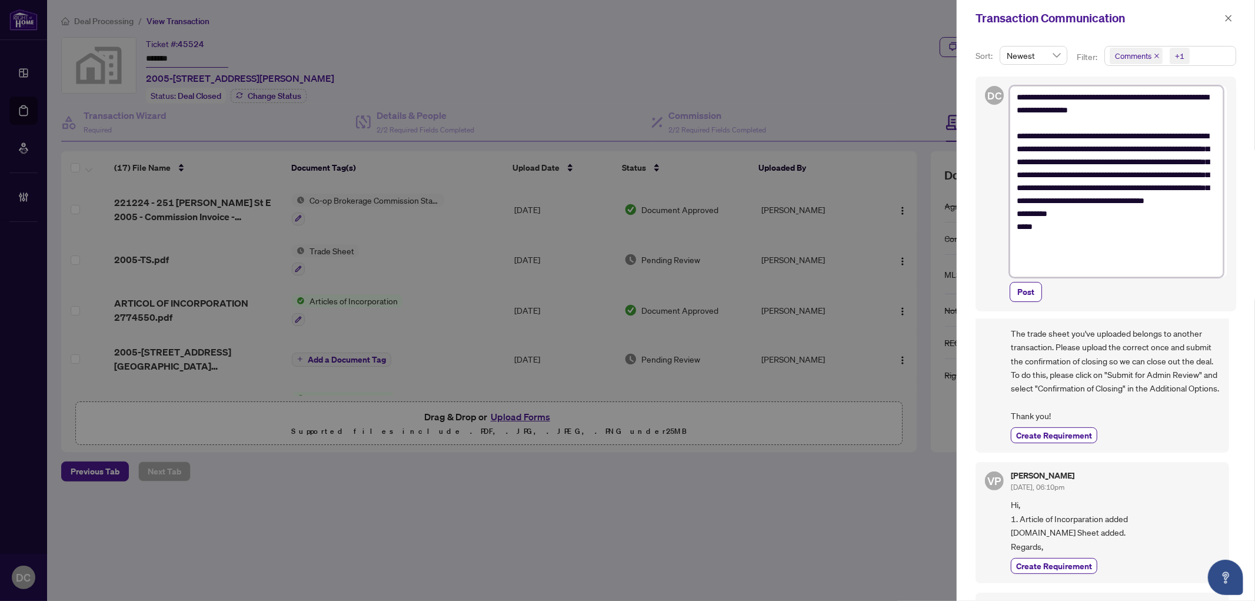
type textarea "**********"
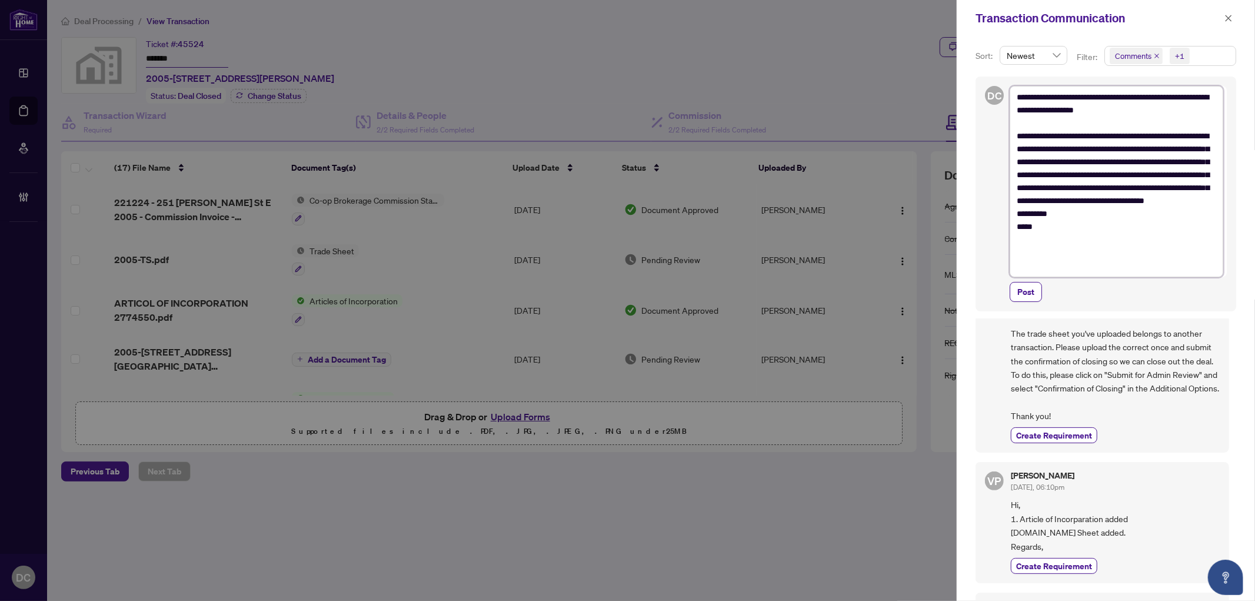
type textarea "**********"
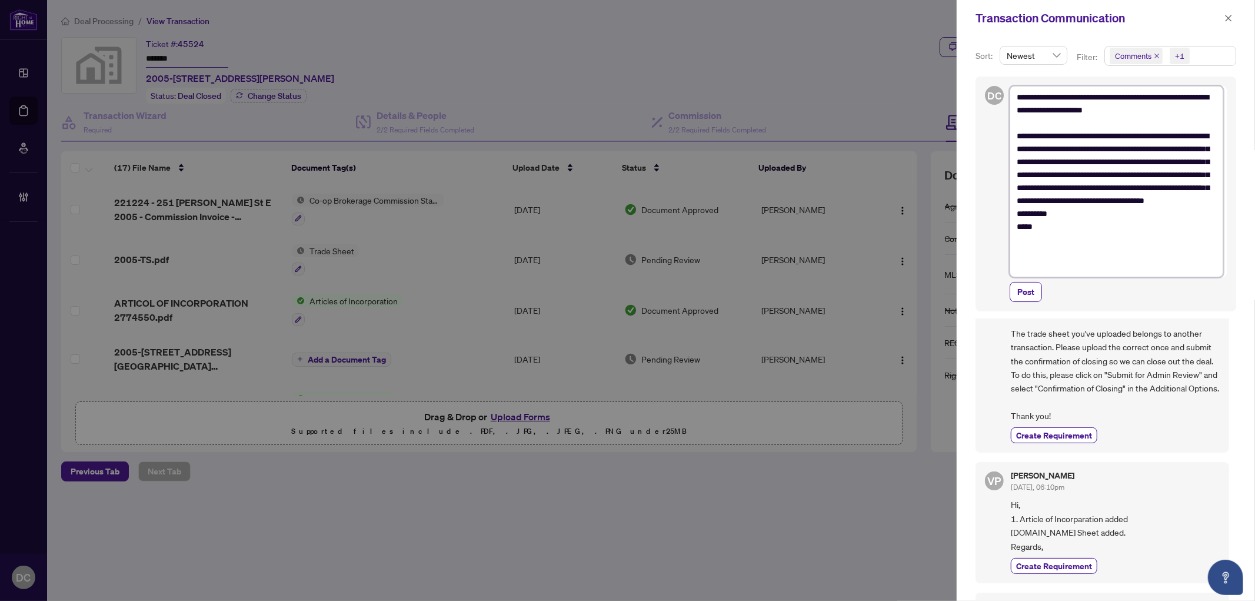
type textarea "**********"
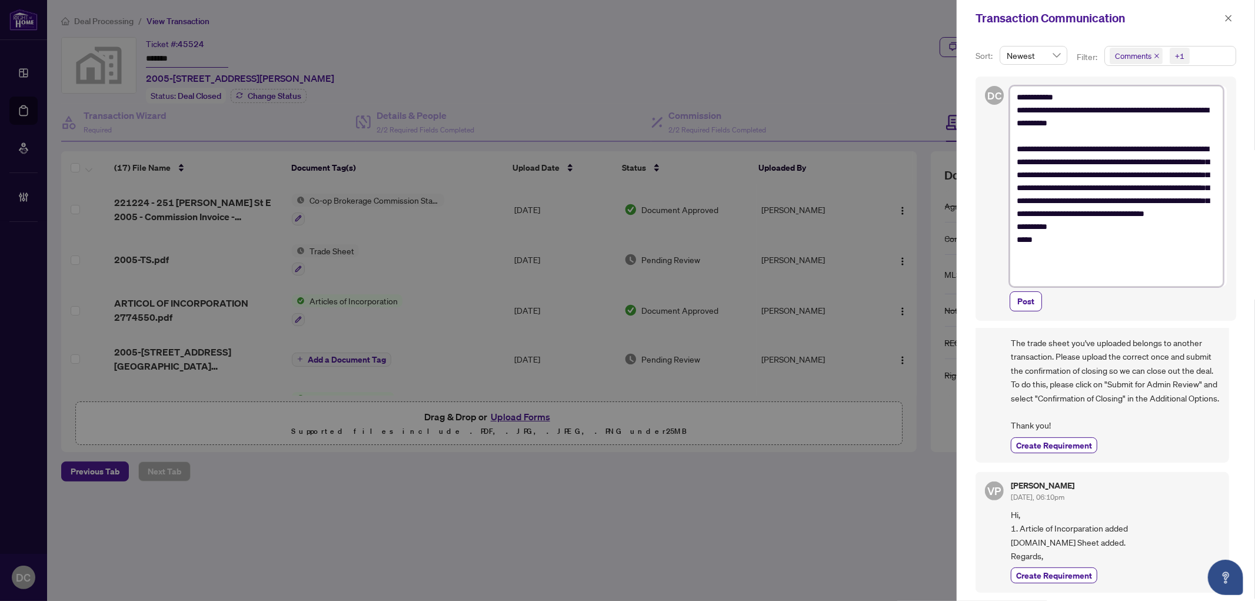
type textarea "**********"
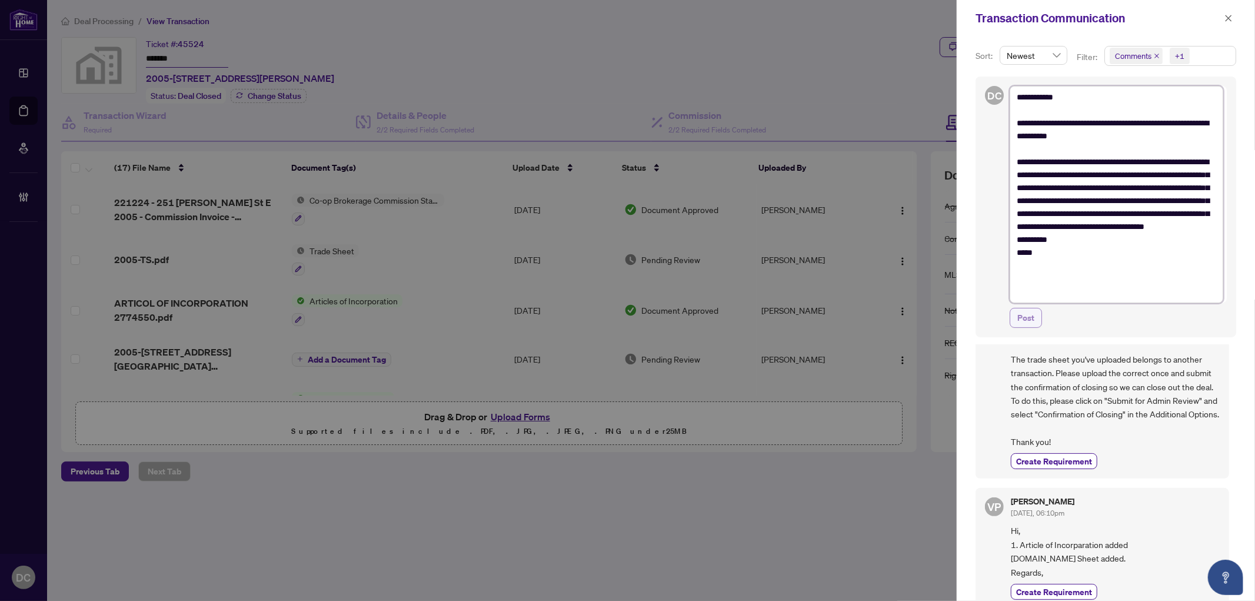
type textarea "**********"
click at [1035, 319] on button "Post" at bounding box center [1025, 318] width 32 height 20
type textarea "**********"
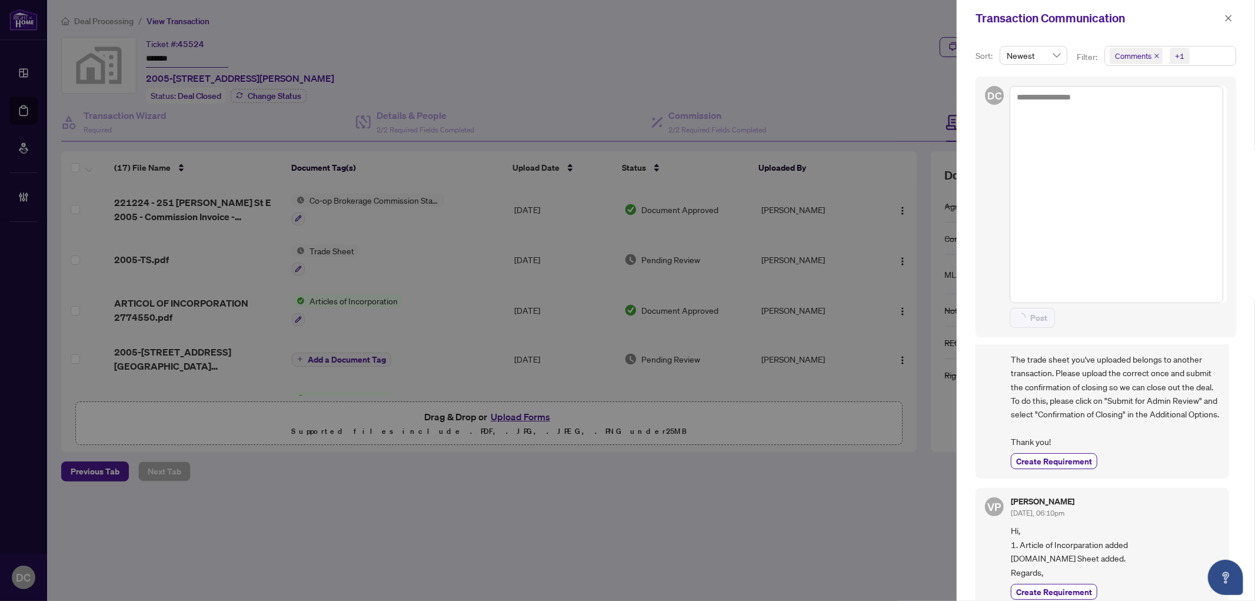
scroll to position [0, 0]
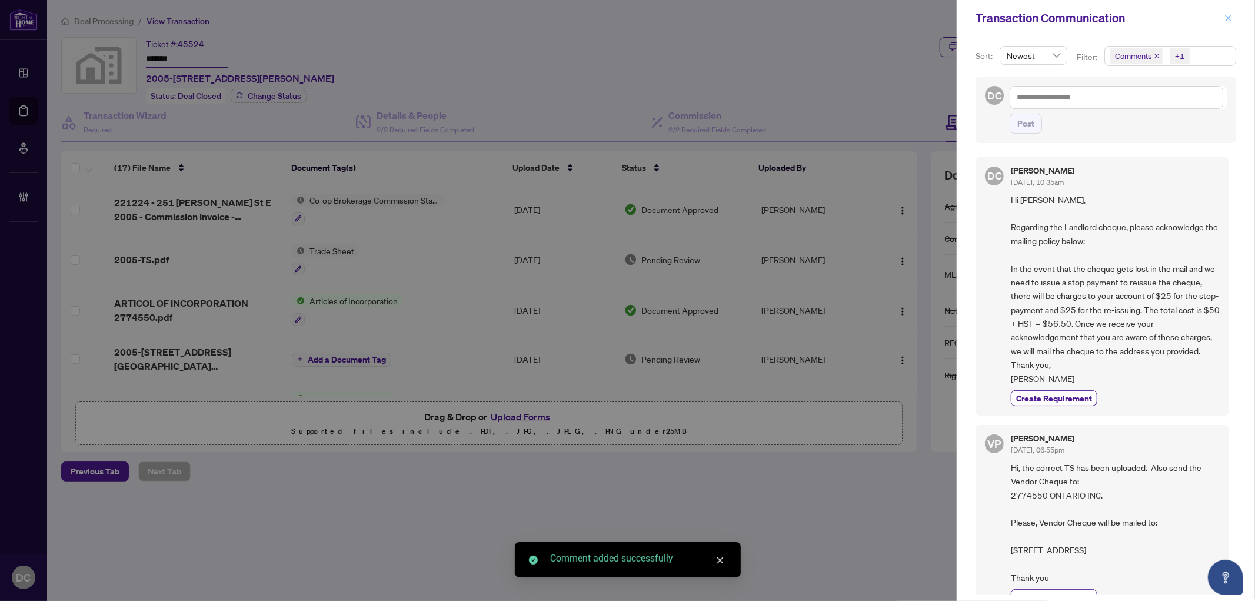
click at [1229, 21] on icon "close" at bounding box center [1228, 18] width 8 height 8
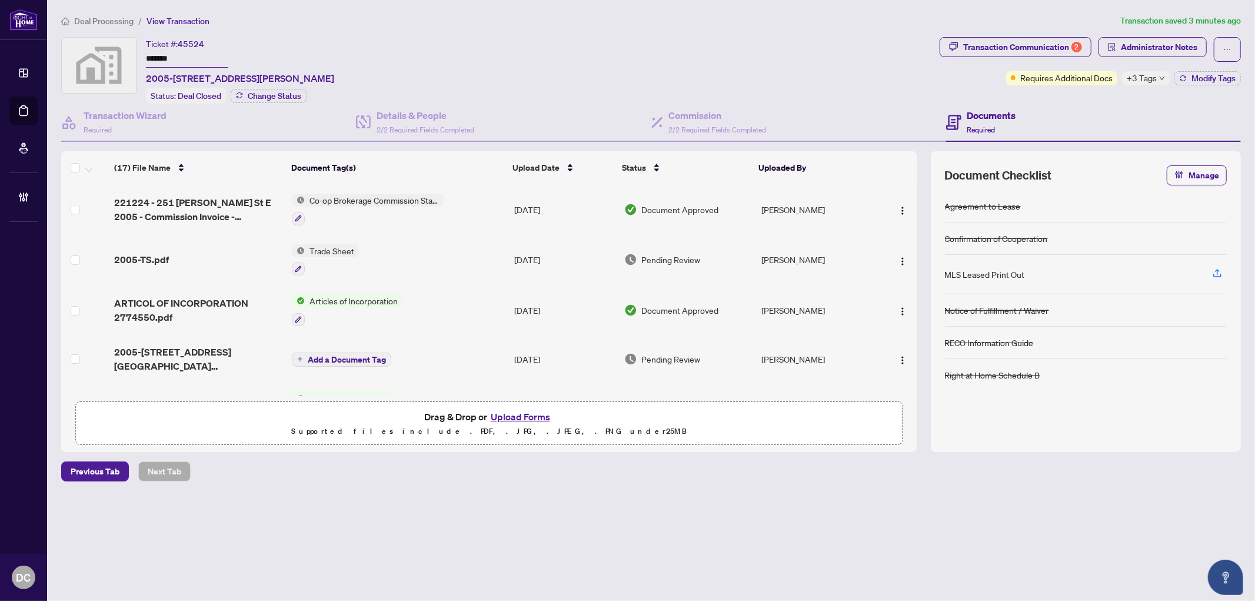
click at [1155, 78] on span "+3 Tags" at bounding box center [1141, 78] width 30 height 14
click at [1102, 101] on div "Transaction Communication 2 Administrator Notes Requires Additional Docs +3 Tag…" at bounding box center [1090, 70] width 306 height 66
click at [1029, 52] on div "Transaction Communication 2" at bounding box center [1022, 47] width 119 height 19
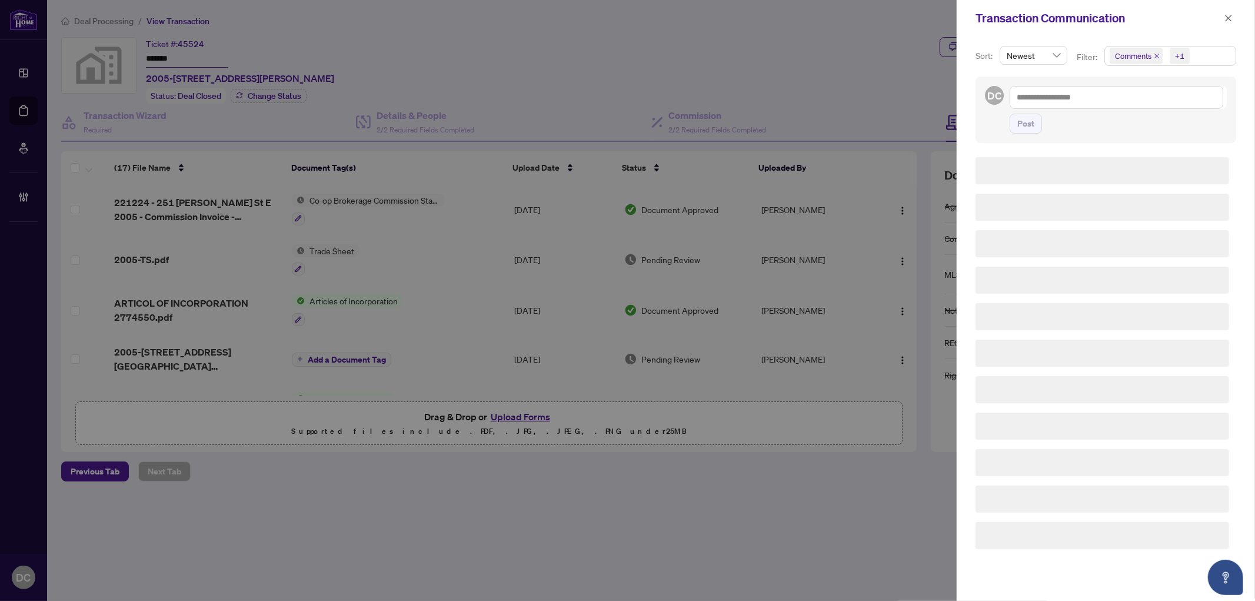
click at [1202, 61] on span "Comments +1" at bounding box center [1170, 55] width 131 height 19
click at [1166, 100] on span "Comments" at bounding box center [1148, 105] width 41 height 11
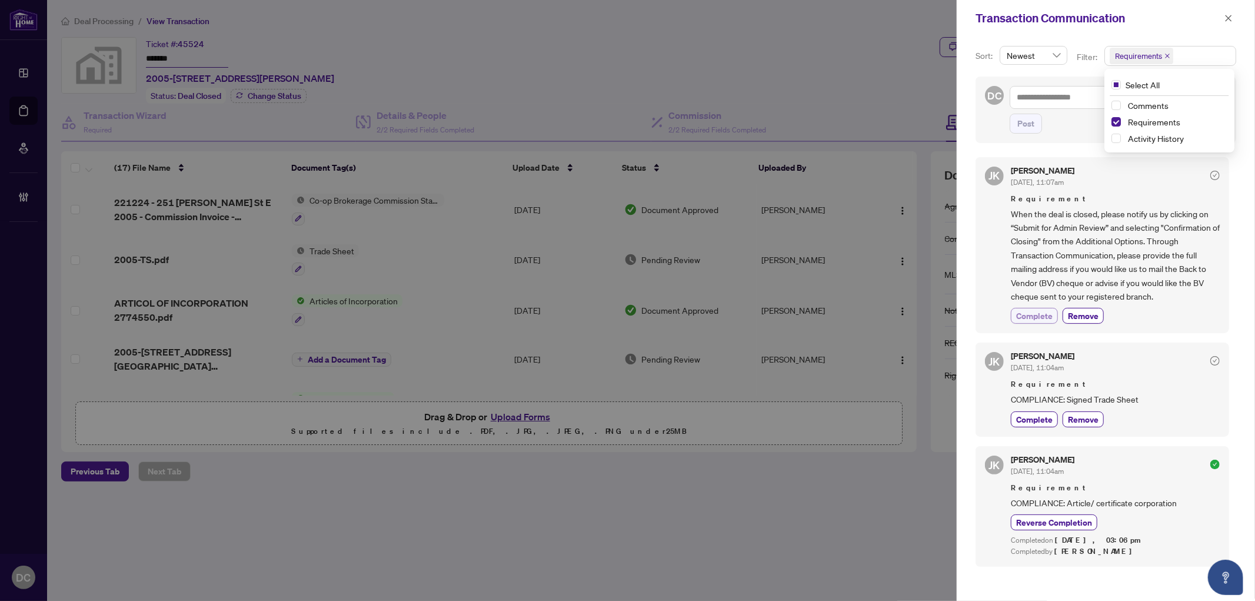
click at [1043, 311] on span "Complete" at bounding box center [1034, 315] width 36 height 12
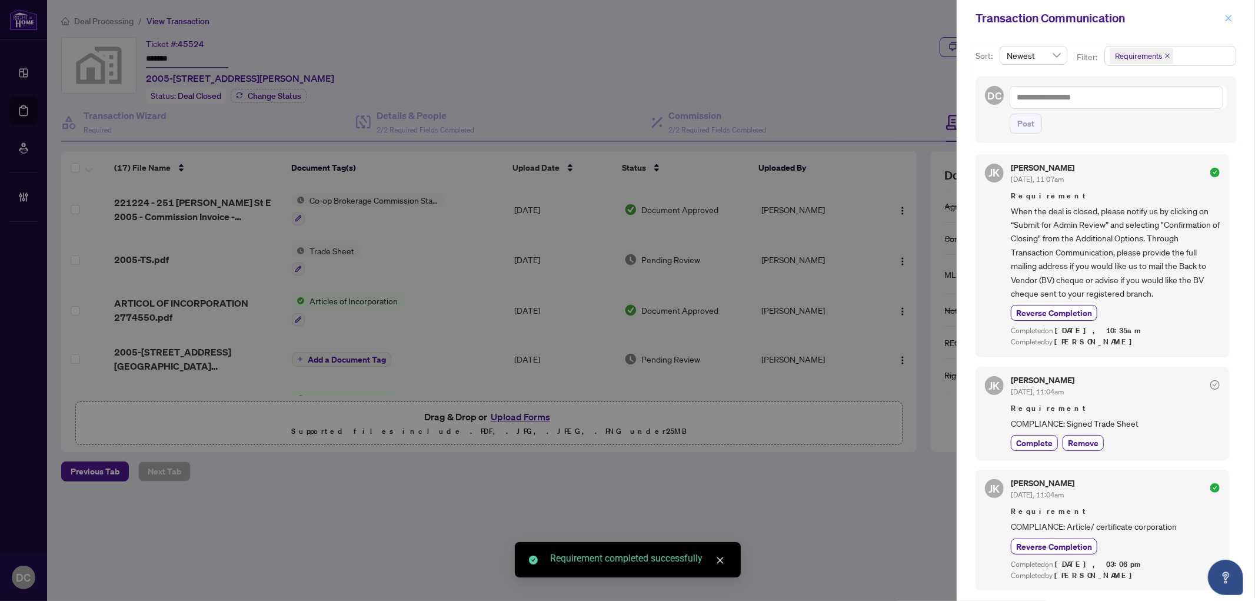
click at [1226, 25] on span "button" at bounding box center [1228, 18] width 8 height 19
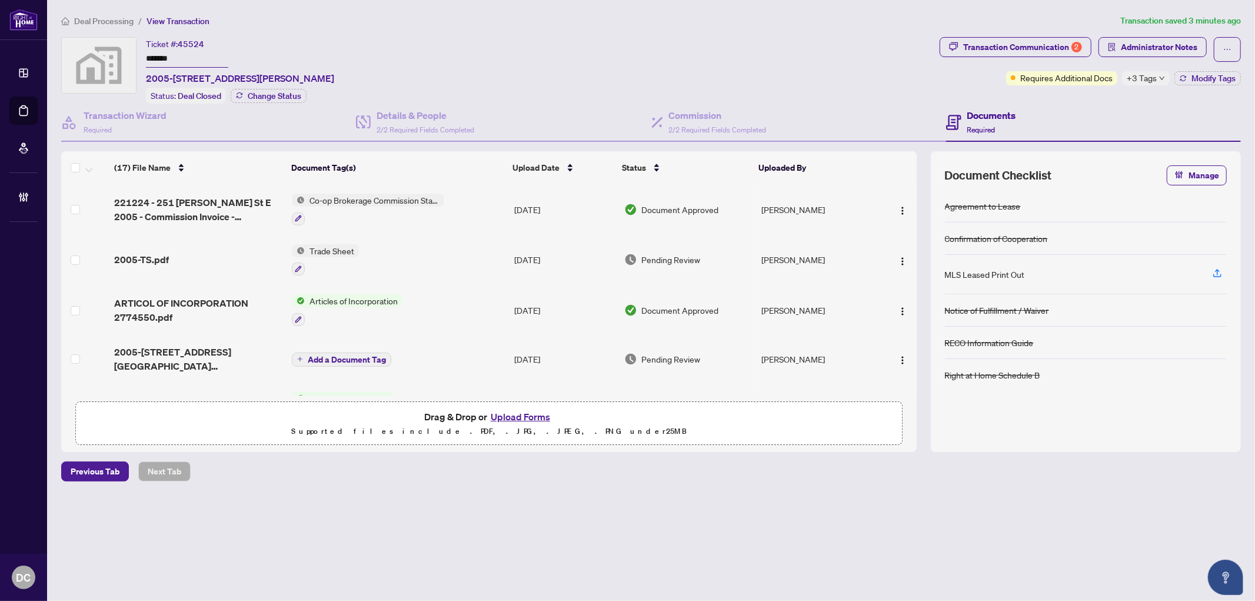
drag, startPoint x: 200, startPoint y: 59, endPoint x: 134, endPoint y: 60, distance: 66.5
click at [134, 60] on div "Ticket #: 45524 ******* 2005-[STREET_ADDRESS][PERSON_NAME] Status: Deal Closed …" at bounding box center [497, 70] width 873 height 66
click at [239, 202] on span "221224 - 251 [PERSON_NAME] St E 2005 - Commission Invoice - [DATE].pdf" at bounding box center [198, 209] width 168 height 28
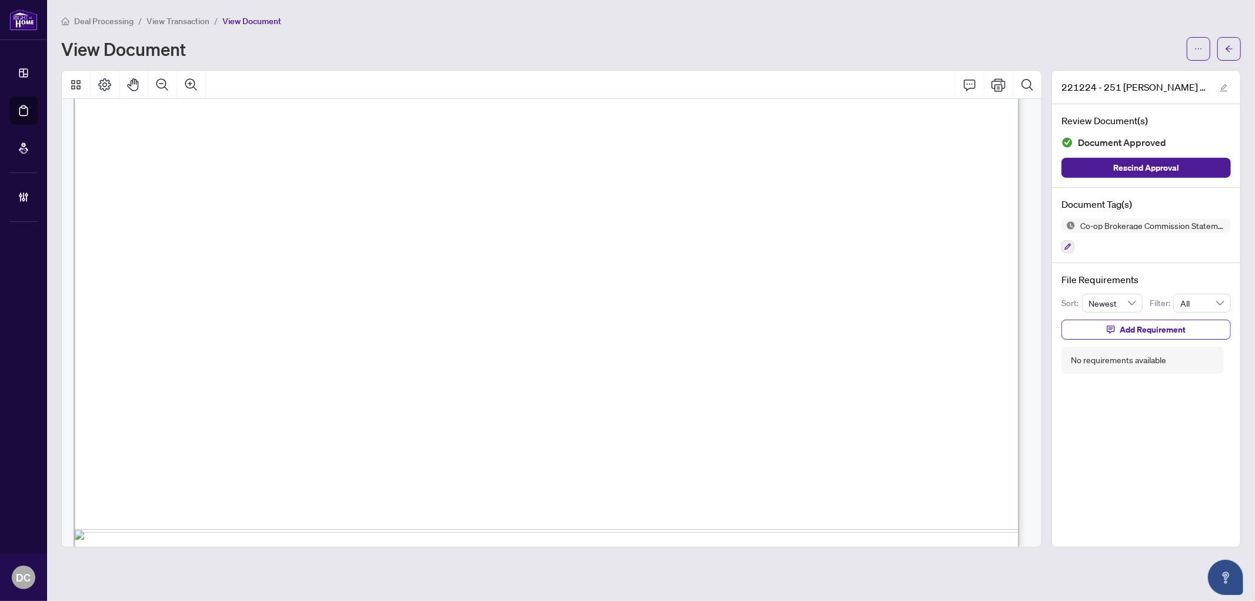
scroll to position [588, 0]
click at [1219, 44] on button "button" at bounding box center [1229, 49] width 24 height 24
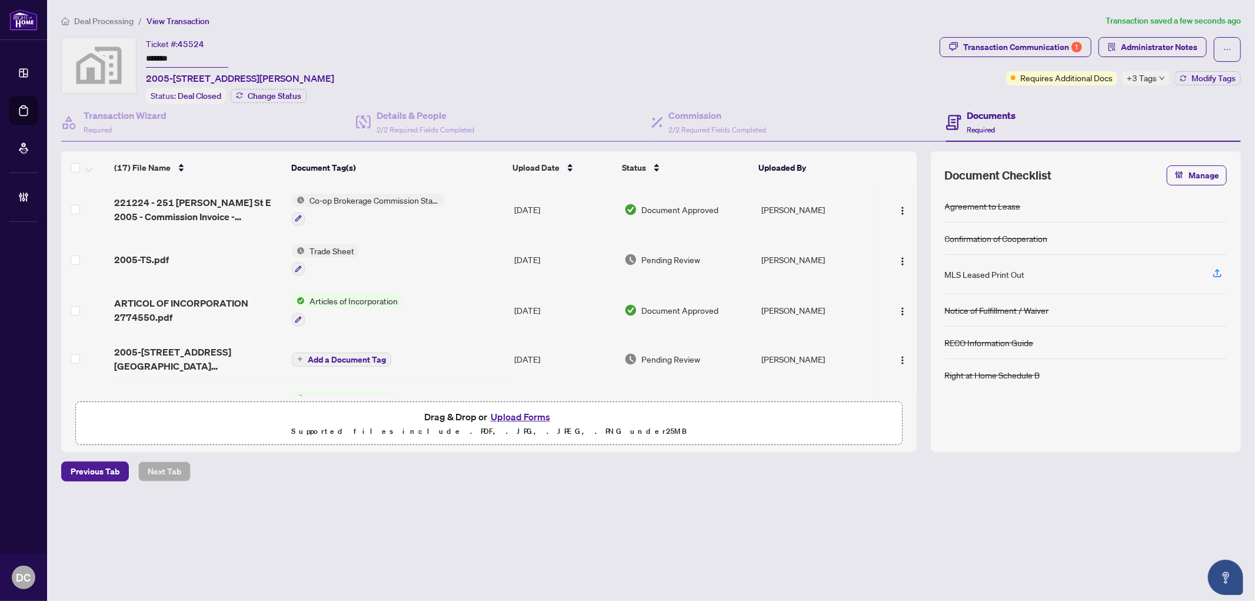
click at [221, 254] on div "2005-TS.pdf" at bounding box center [198, 259] width 168 height 14
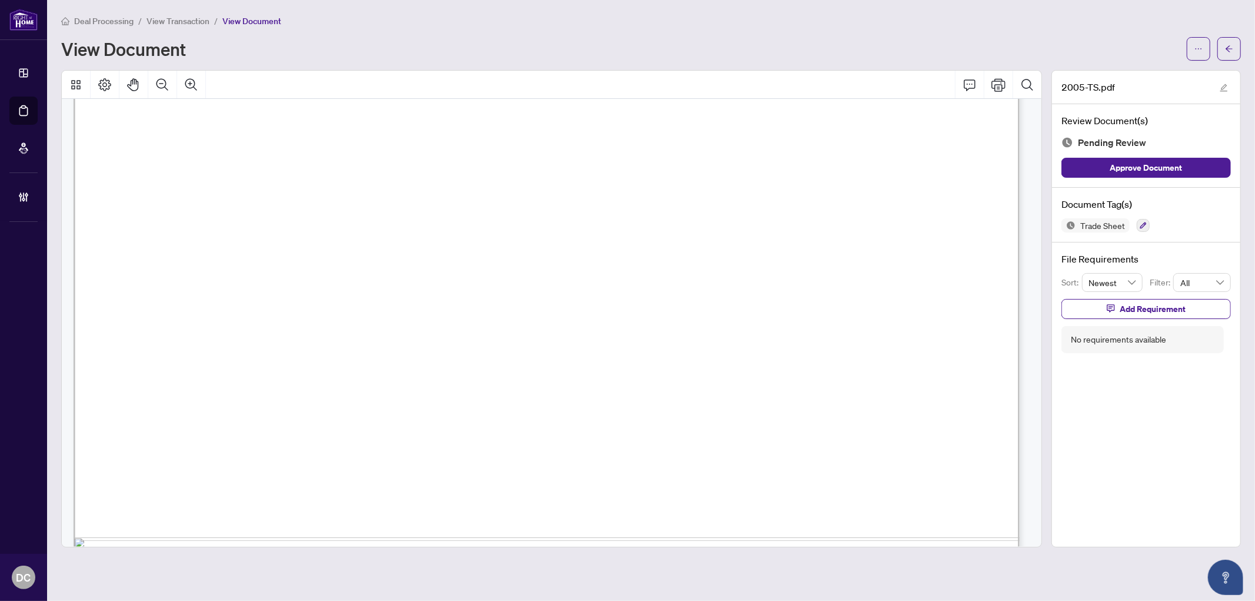
scroll to position [588, 0]
click at [1237, 58] on button "button" at bounding box center [1229, 49] width 24 height 24
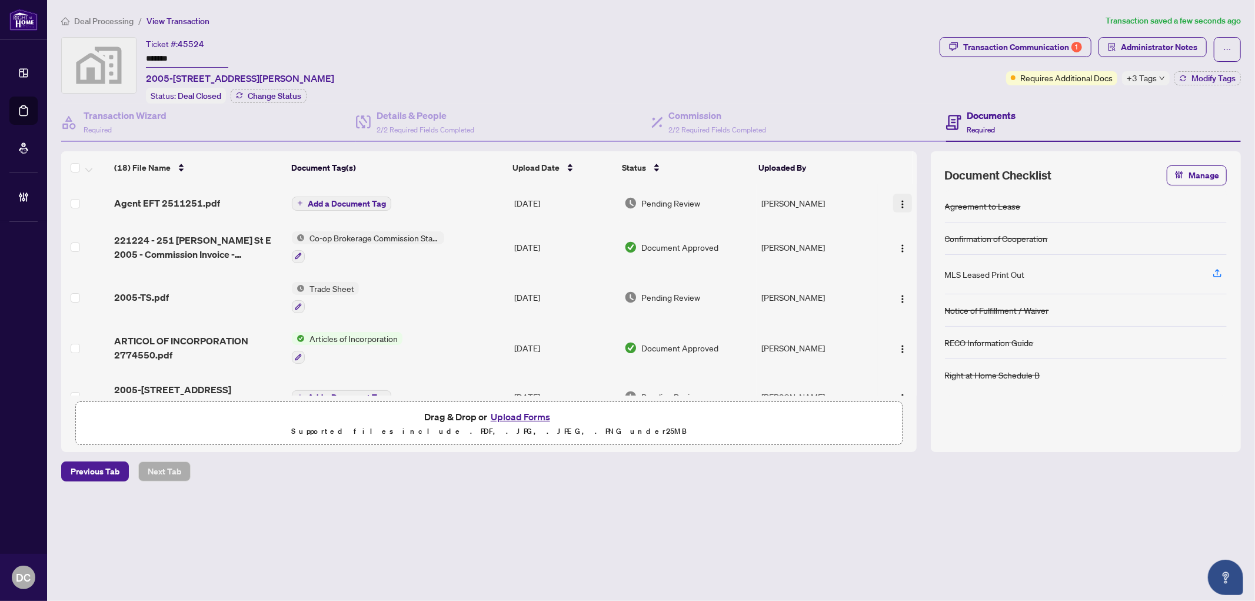
click at [898, 202] on img "button" at bounding box center [902, 203] width 9 height 9
click at [909, 295] on span "Document Permissions" at bounding box center [955, 298] width 112 height 13
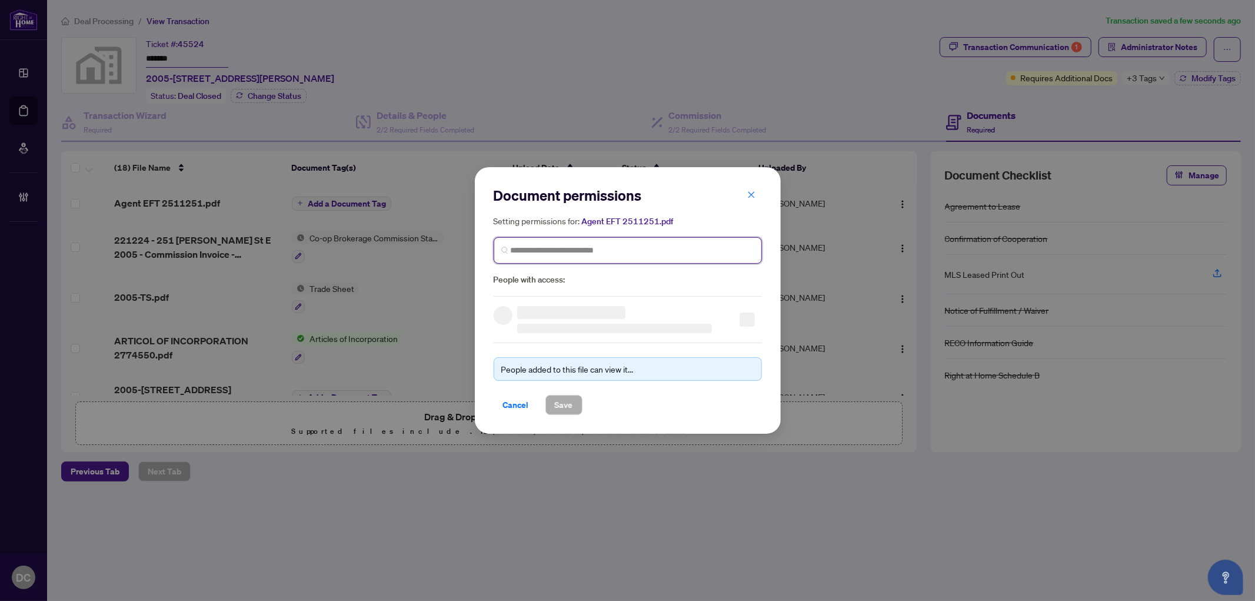
click at [626, 251] on input "search" at bounding box center [633, 250] width 244 height 12
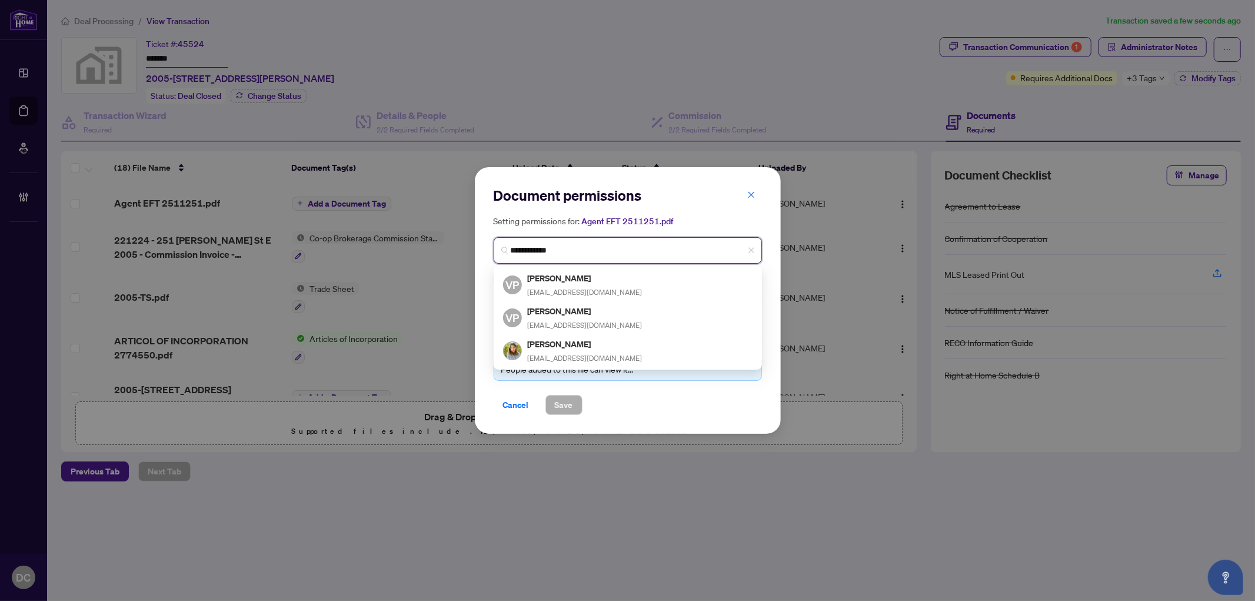
type input "**********"
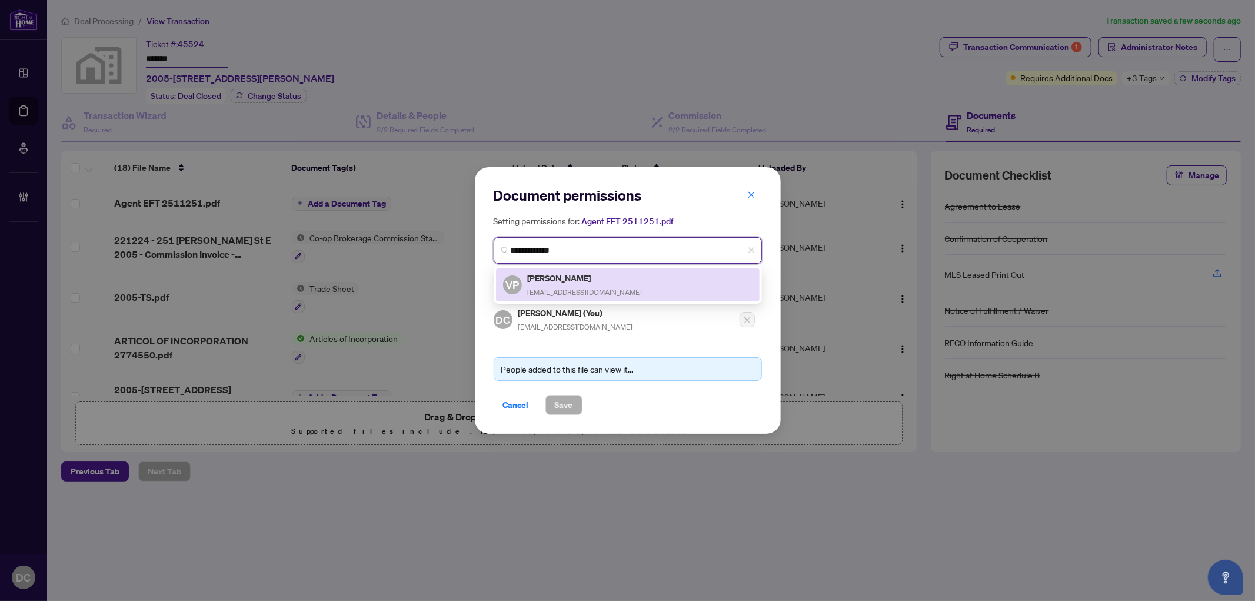
click at [613, 275] on div "VP [PERSON_NAME] [EMAIL_ADDRESS][DOMAIN_NAME]" at bounding box center [627, 284] width 249 height 27
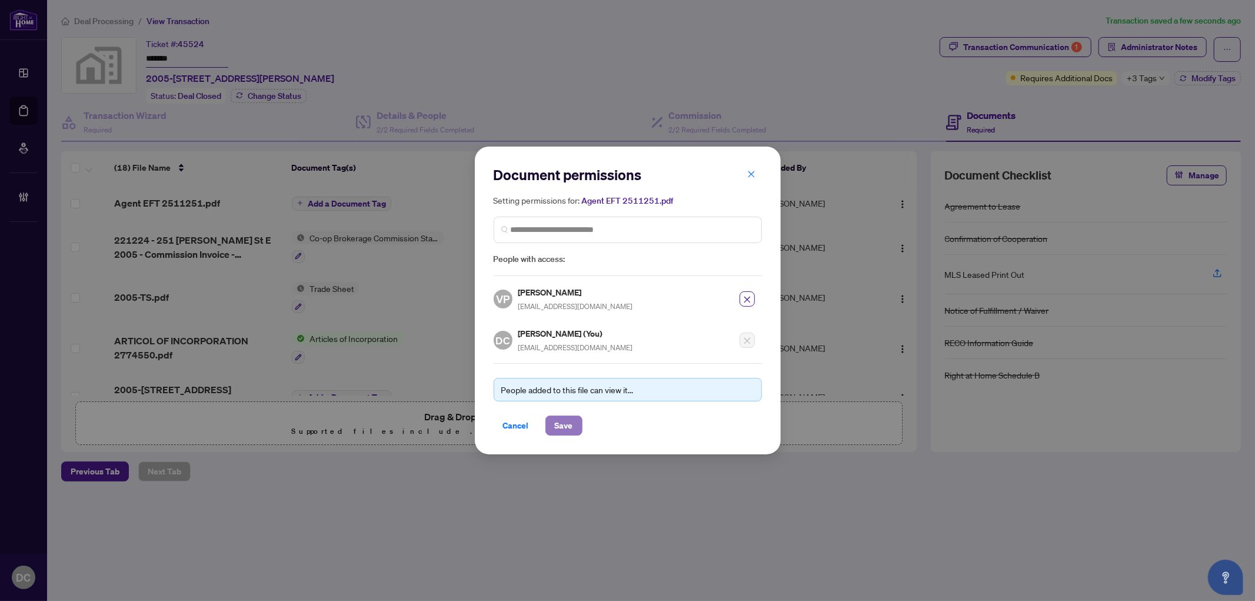
click at [563, 426] on span "Save" at bounding box center [564, 425] width 18 height 19
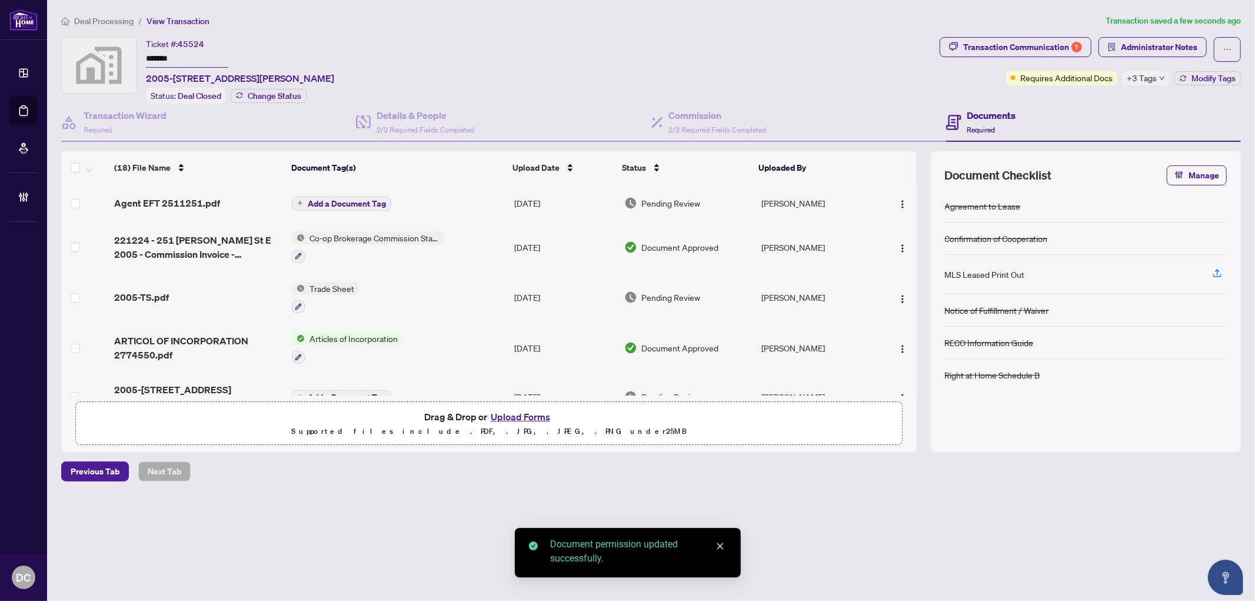
click at [363, 207] on td "Add a Document Tag" at bounding box center [398, 203] width 222 height 38
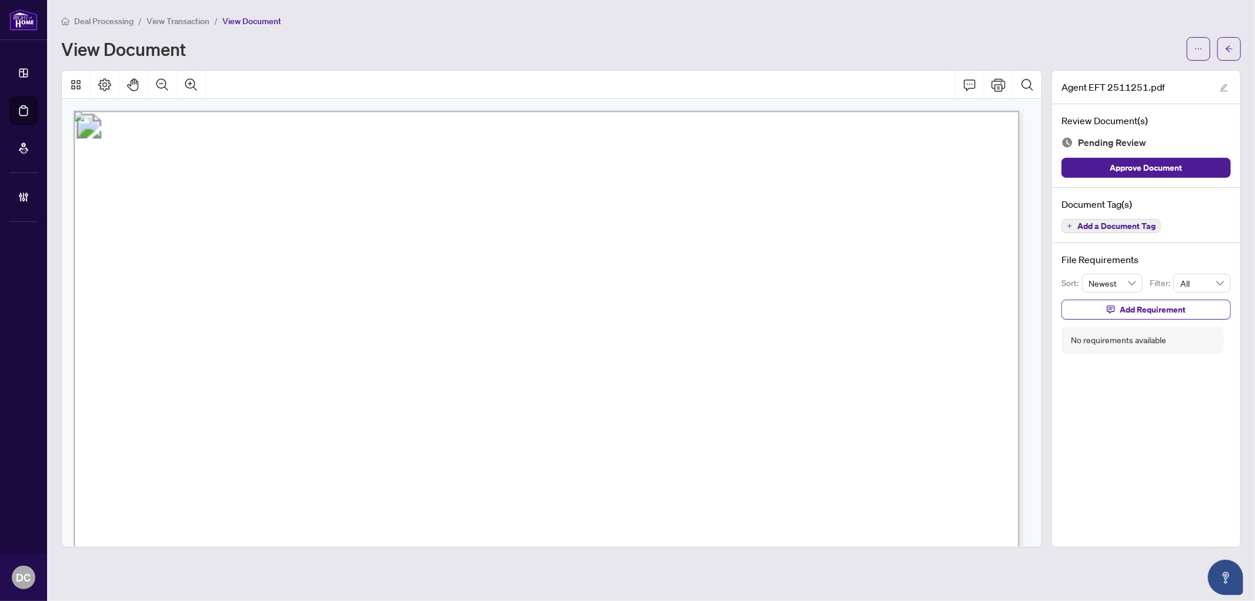
click at [1139, 222] on span "Add a Document Tag" at bounding box center [1116, 226] width 78 height 8
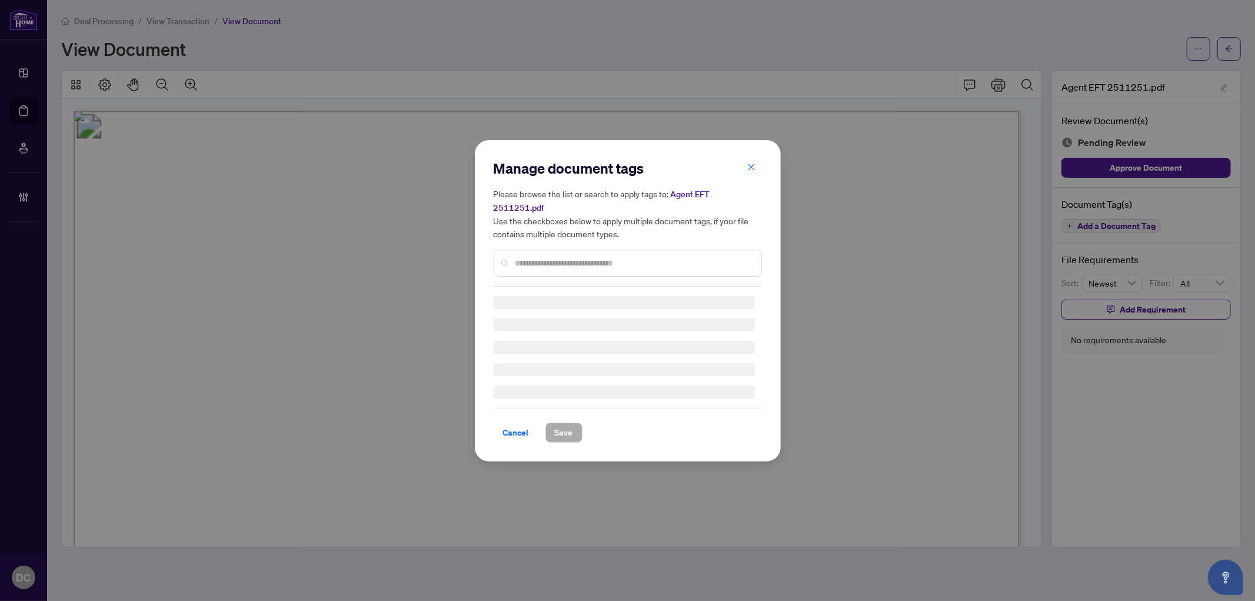
click at [654, 249] on div at bounding box center [627, 262] width 268 height 27
click at [661, 256] on input "text" at bounding box center [633, 262] width 236 height 13
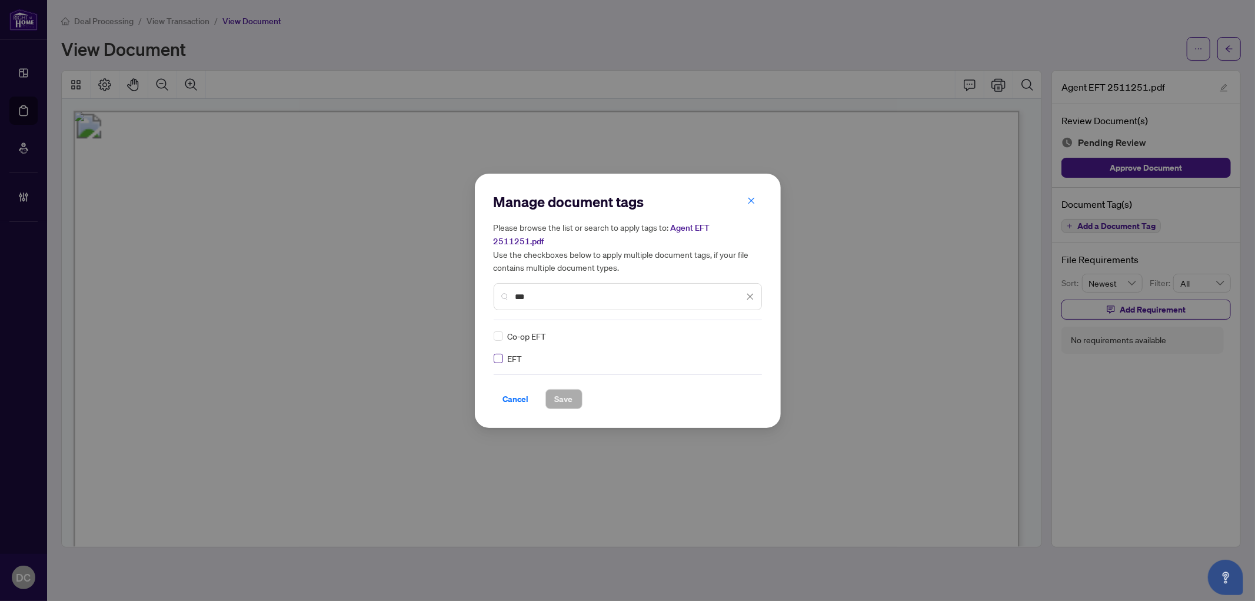
type input "***"
click at [734, 330] on img at bounding box center [738, 336] width 12 height 12
click at [719, 385] on div "Approved" at bounding box center [706, 385] width 75 height 13
click at [571, 395] on span "Save" at bounding box center [564, 398] width 18 height 19
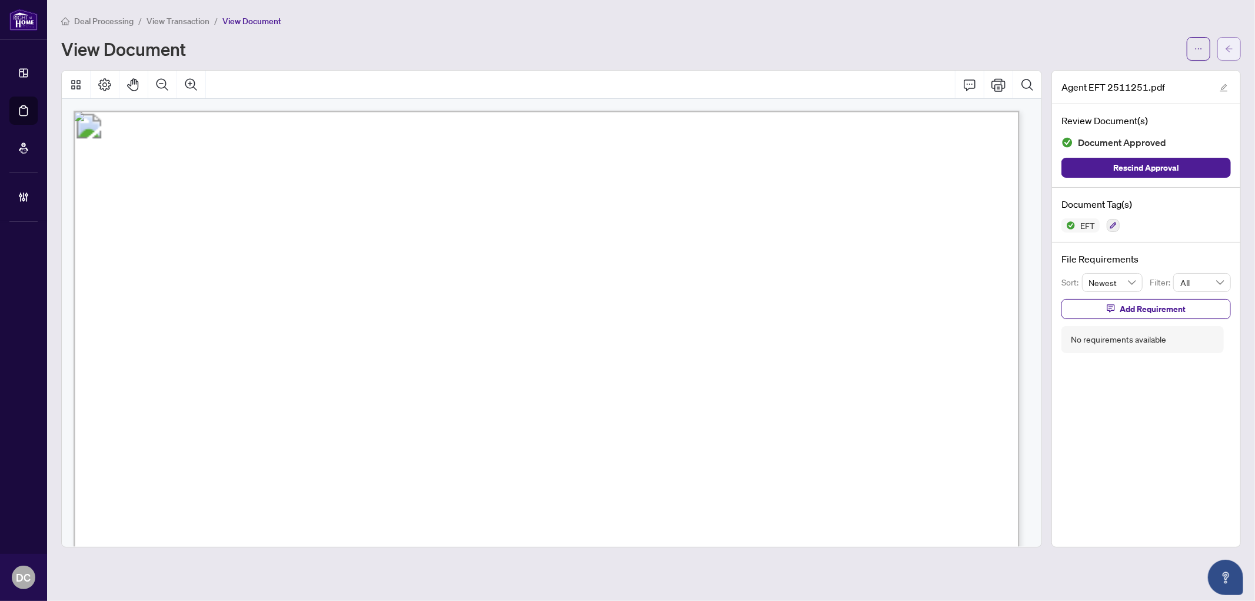
click at [1226, 46] on icon "arrow-left" at bounding box center [1229, 49] width 8 height 8
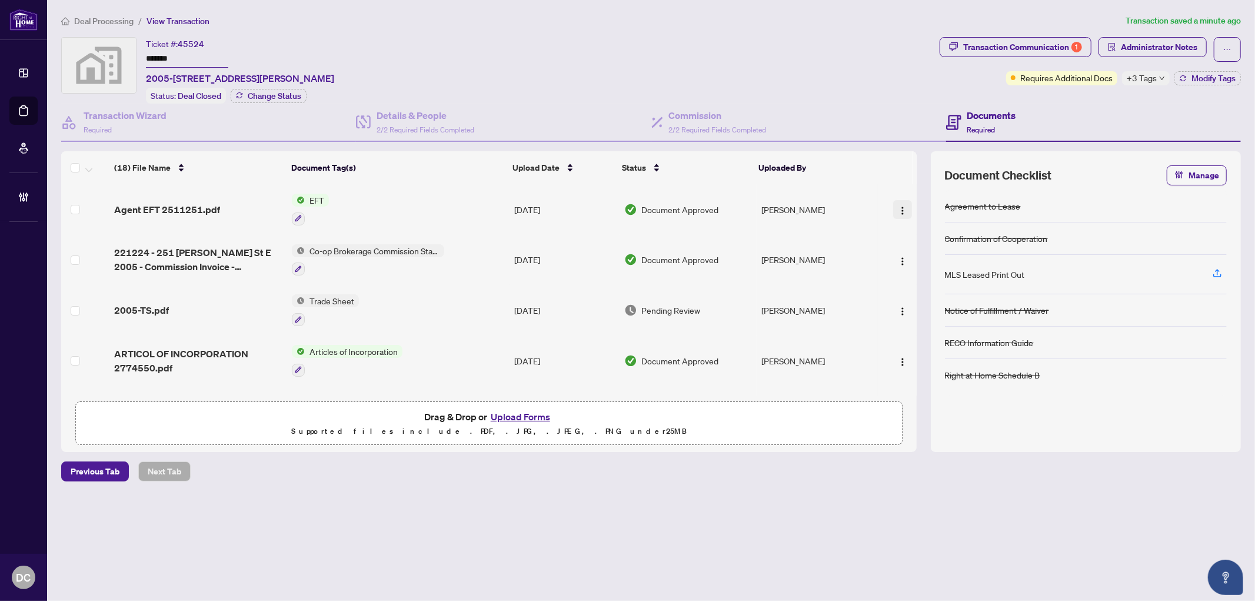
click at [901, 206] on img "button" at bounding box center [902, 210] width 9 height 9
click at [1139, 51] on span "Administrator Notes" at bounding box center [1159, 47] width 76 height 19
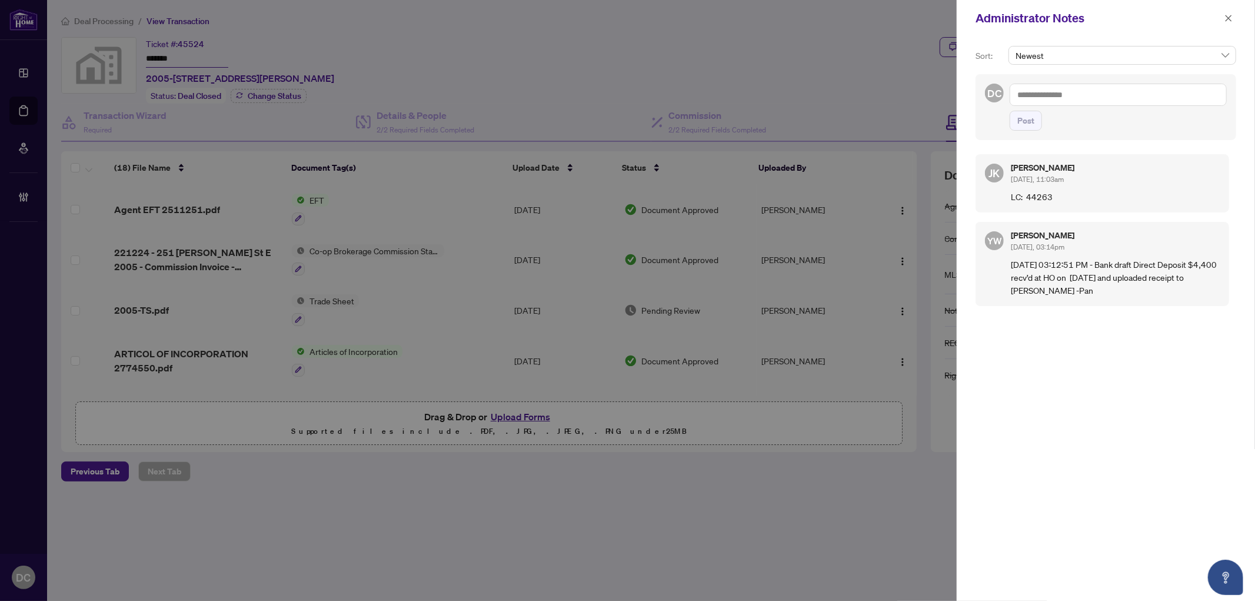
click at [1131, 32] on div "Administrator Notes" at bounding box center [1105, 18] width 298 height 36
click at [1113, 95] on textarea at bounding box center [1117, 95] width 217 height 22
paste textarea "**********"
type textarea "**********"
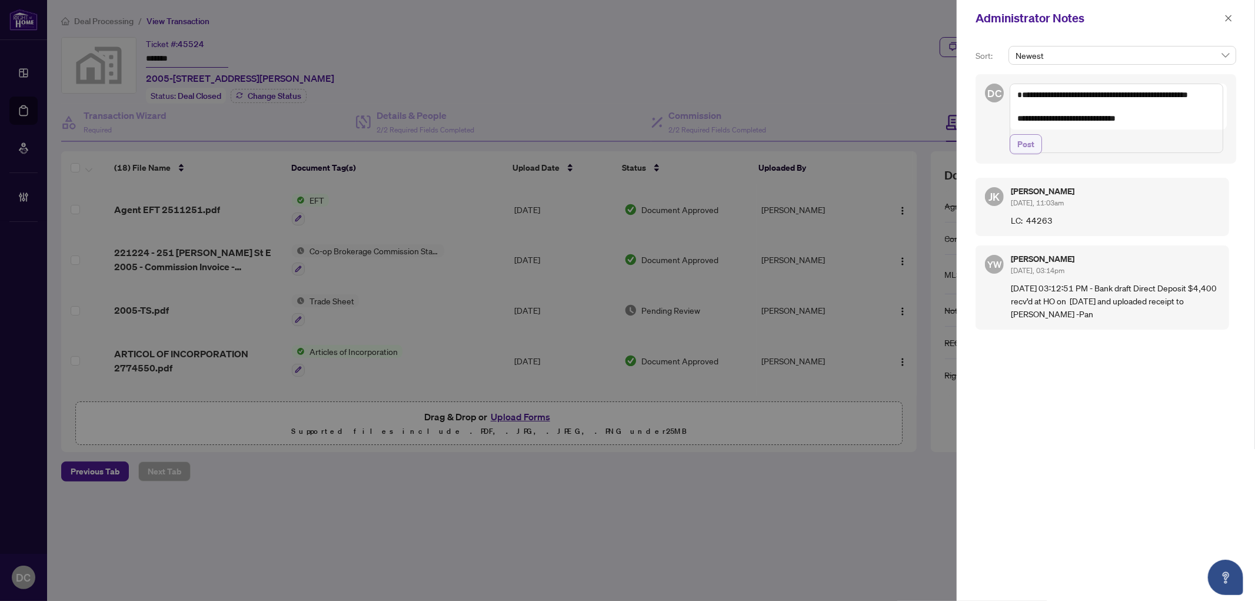
click at [1034, 154] on button "Post" at bounding box center [1025, 144] width 32 height 20
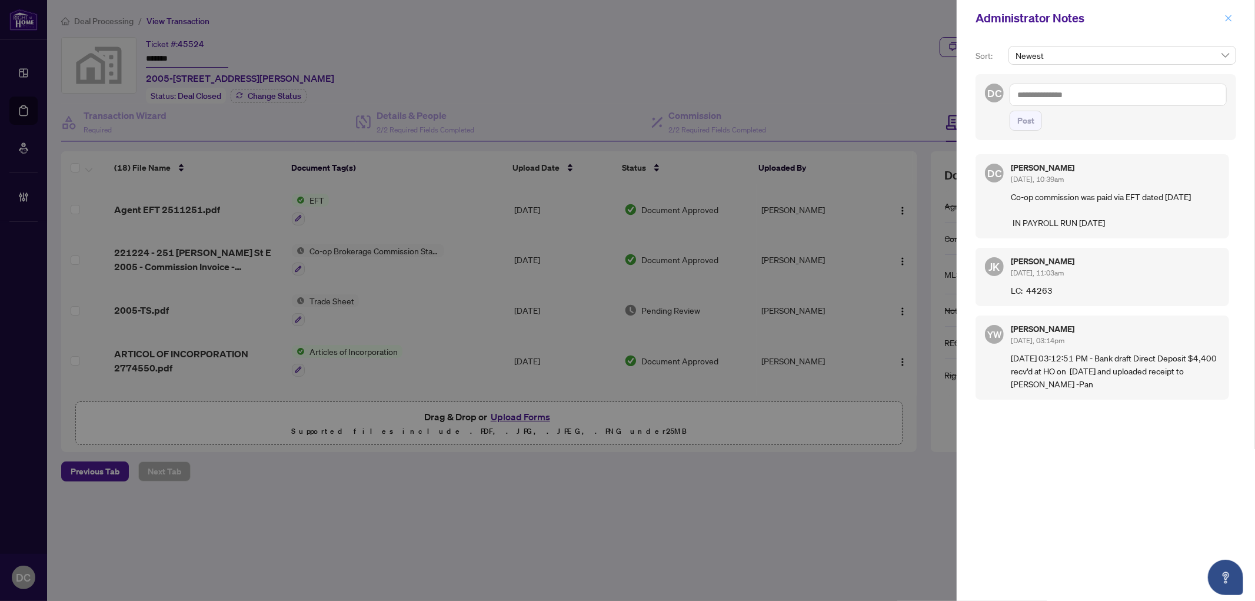
click at [1231, 20] on icon "close" at bounding box center [1228, 18] width 8 height 8
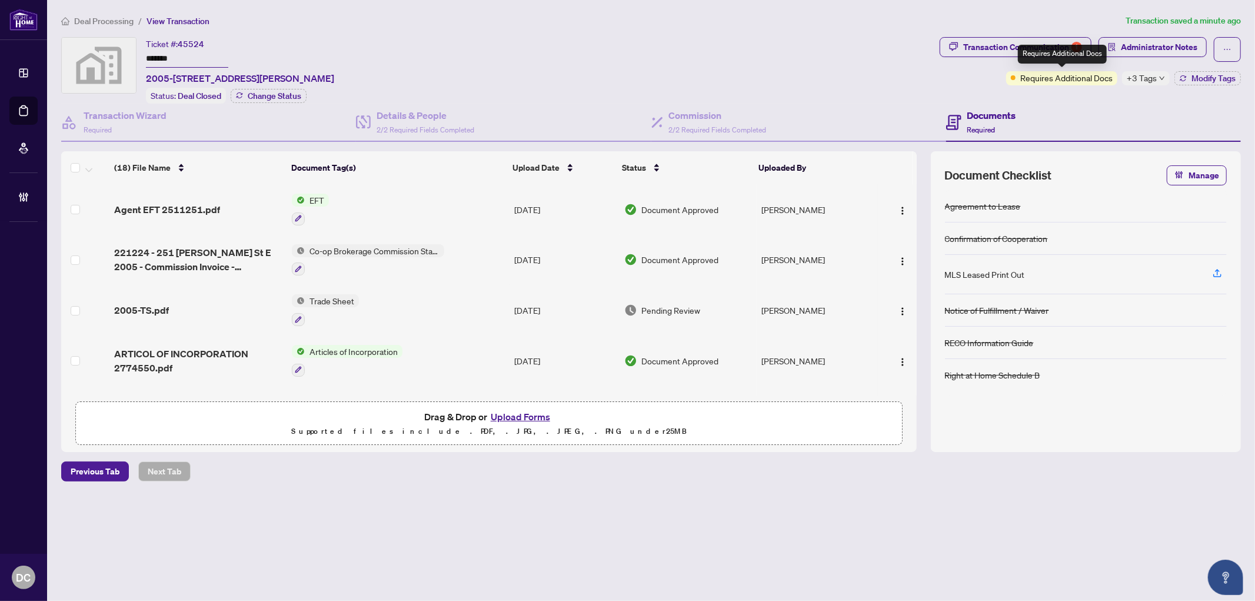
click at [1142, 77] on span "+3 Tags" at bounding box center [1141, 78] width 30 height 14
click at [1053, 94] on div "Transaction Communication 1 Administrator Notes Requires Additional Docs +3 Tag…" at bounding box center [1090, 70] width 306 height 66
click at [1196, 79] on span "Modify Tags" at bounding box center [1213, 78] width 44 height 8
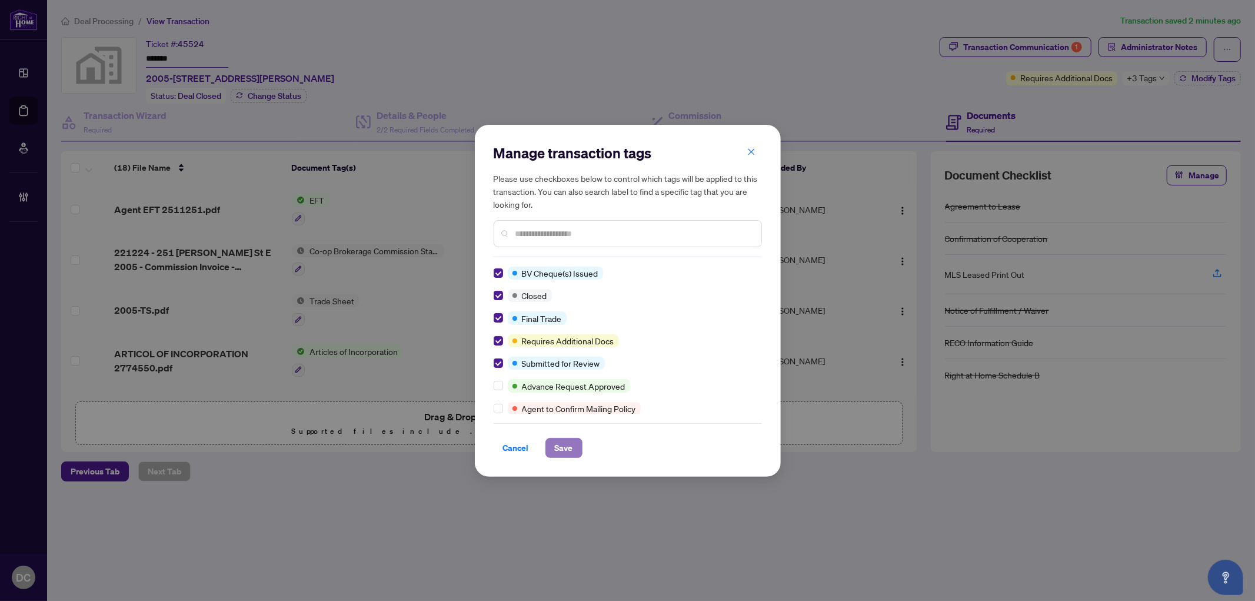
click at [571, 439] on span "Save" at bounding box center [564, 447] width 18 height 19
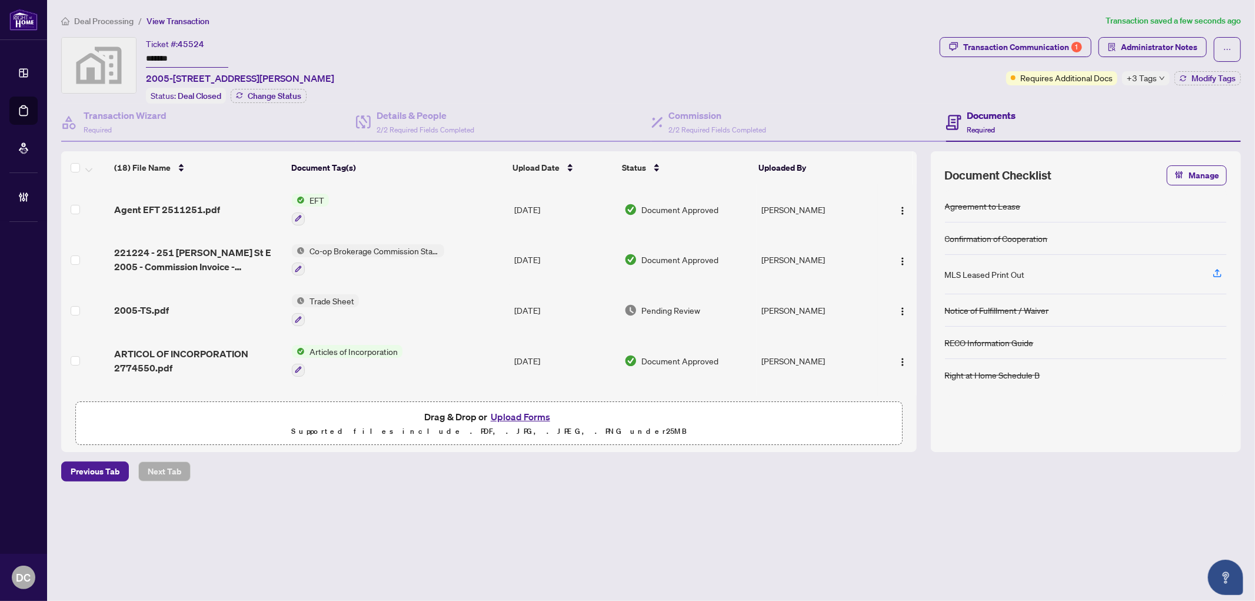
click at [179, 307] on div "Manage transaction tags Please use checkboxes below to control which tags will …" at bounding box center [627, 300] width 1255 height 601
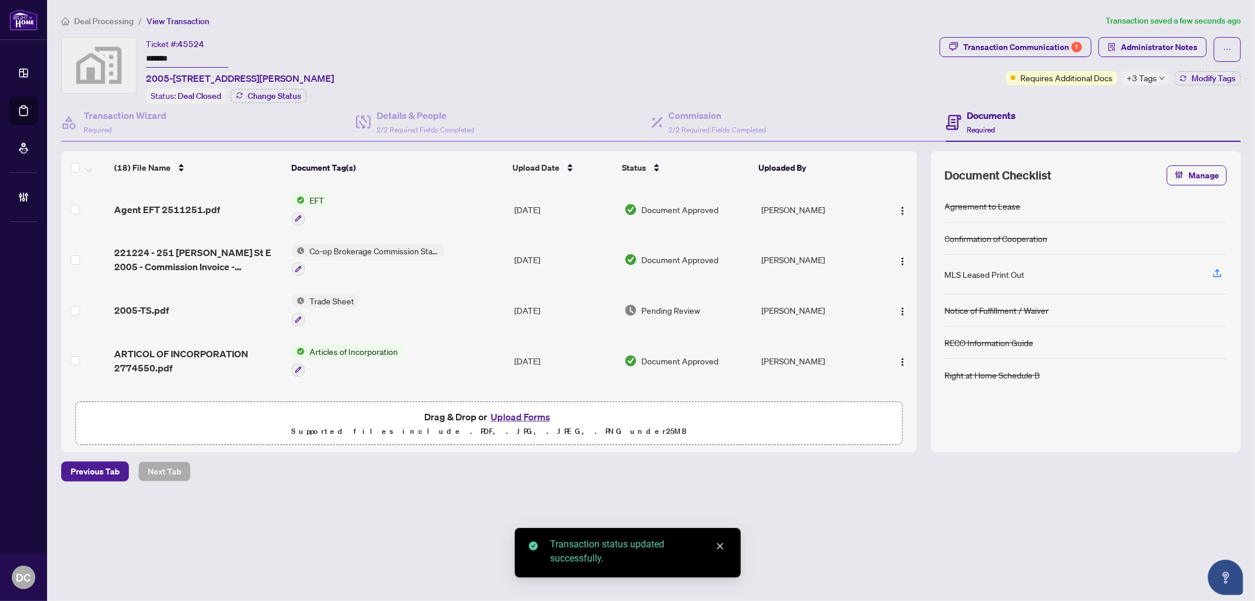
click at [208, 307] on div "2005-TS.pdf" at bounding box center [198, 310] width 168 height 14
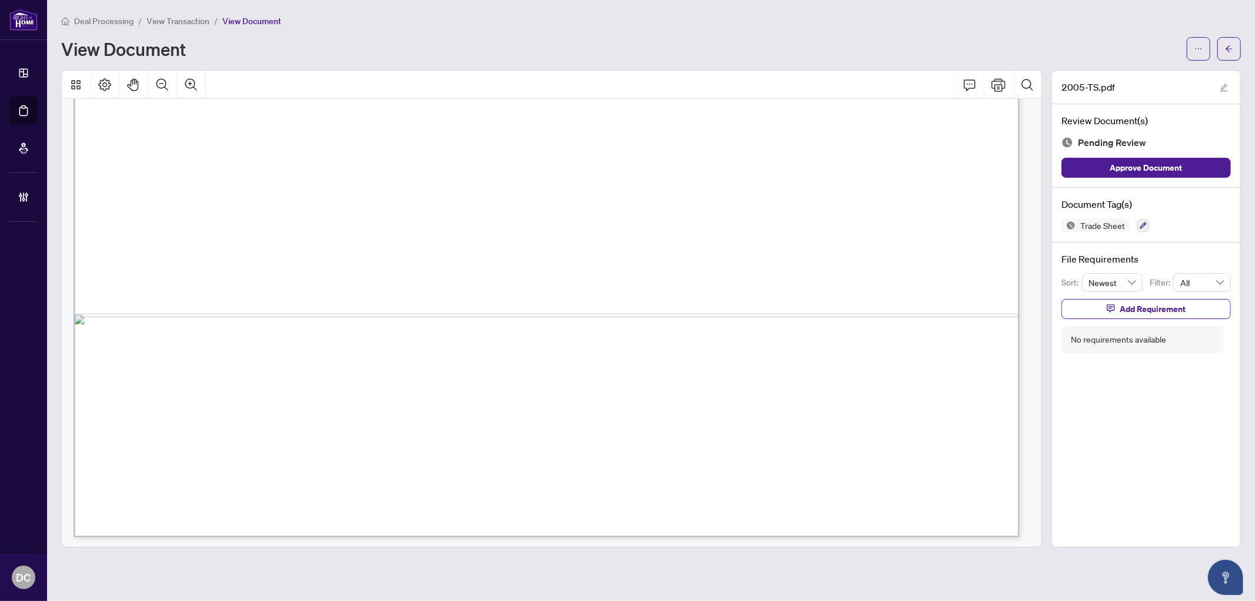
scroll to position [800, 0]
click at [1232, 49] on icon "arrow-left" at bounding box center [1229, 49] width 8 height 8
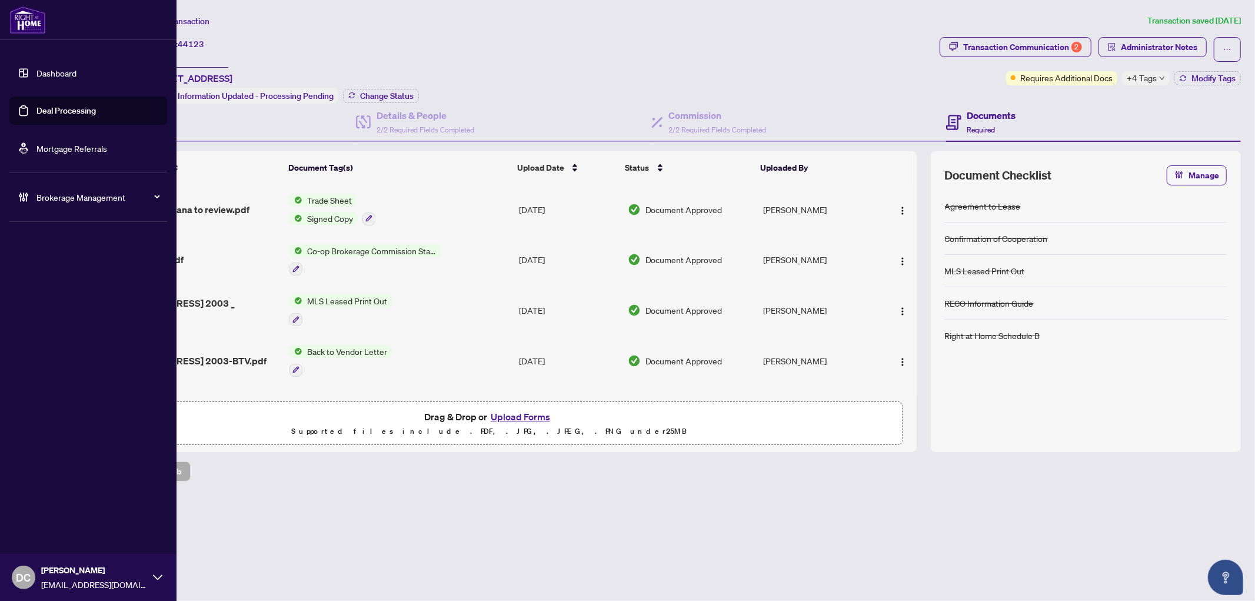
drag, startPoint x: 219, startPoint y: 60, endPoint x: 31, endPoint y: 58, distance: 188.2
click at [31, 58] on div "Dashboard Deal Processing Mortgage Referrals Brokerage Management DC [PERSON_NA…" at bounding box center [627, 300] width 1255 height 601
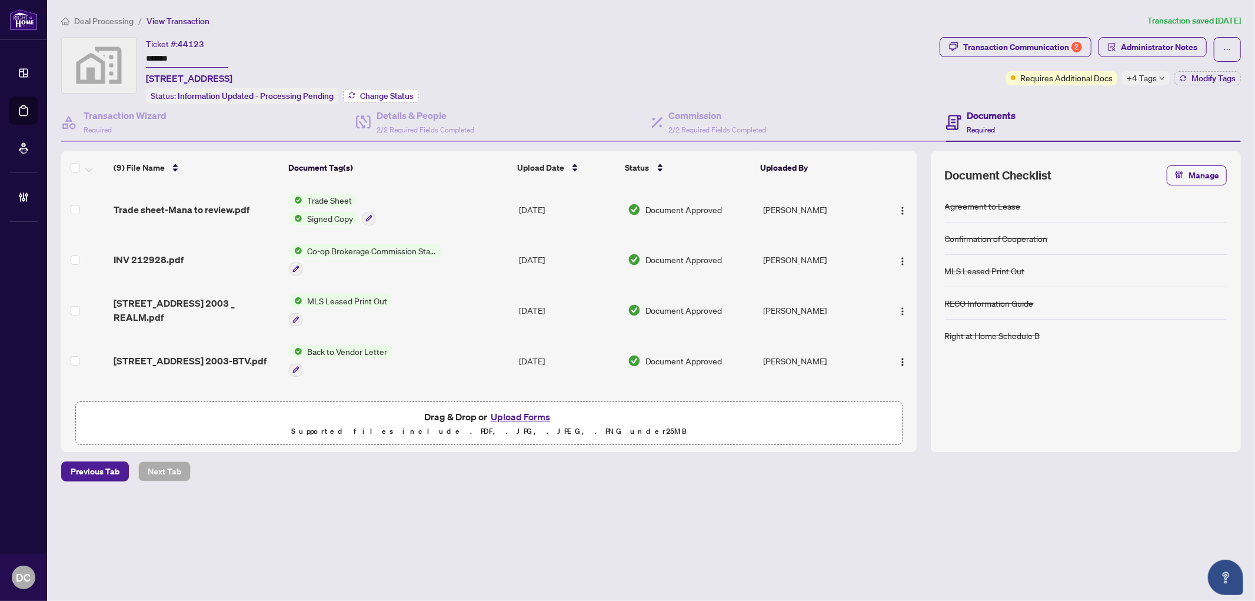
click at [384, 98] on span "Change Status" at bounding box center [387, 96] width 54 height 8
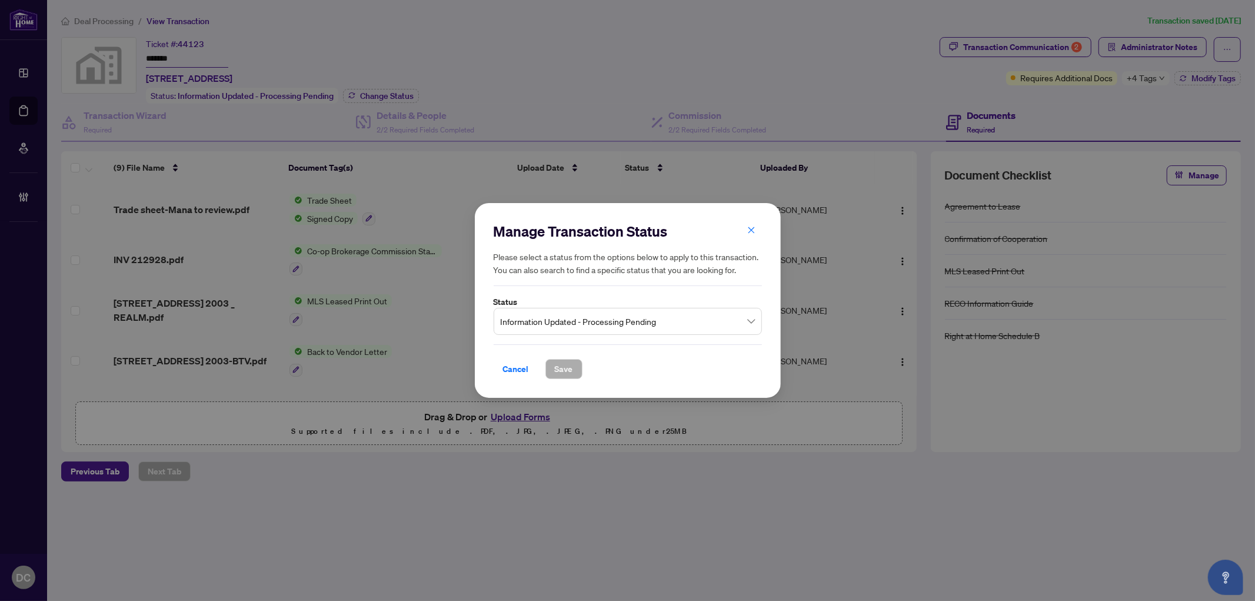
click at [618, 315] on span "Information Updated - Processing Pending" at bounding box center [628, 321] width 254 height 22
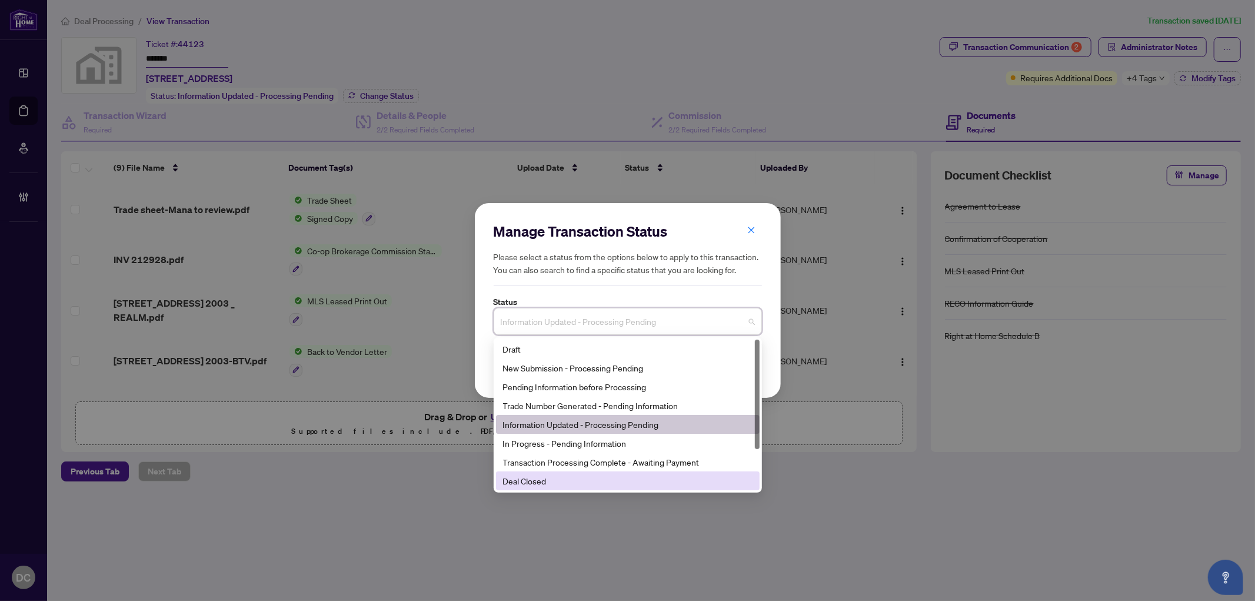
click at [532, 481] on div "Deal Closed" at bounding box center [627, 480] width 249 height 13
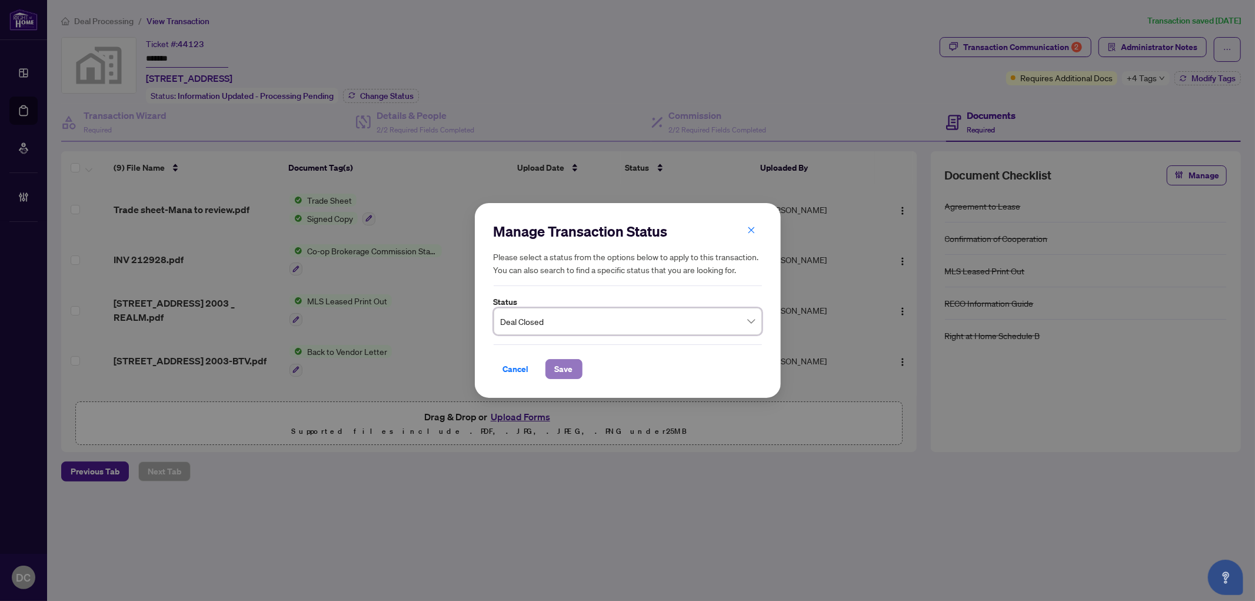
click at [563, 368] on span "Save" at bounding box center [564, 368] width 18 height 19
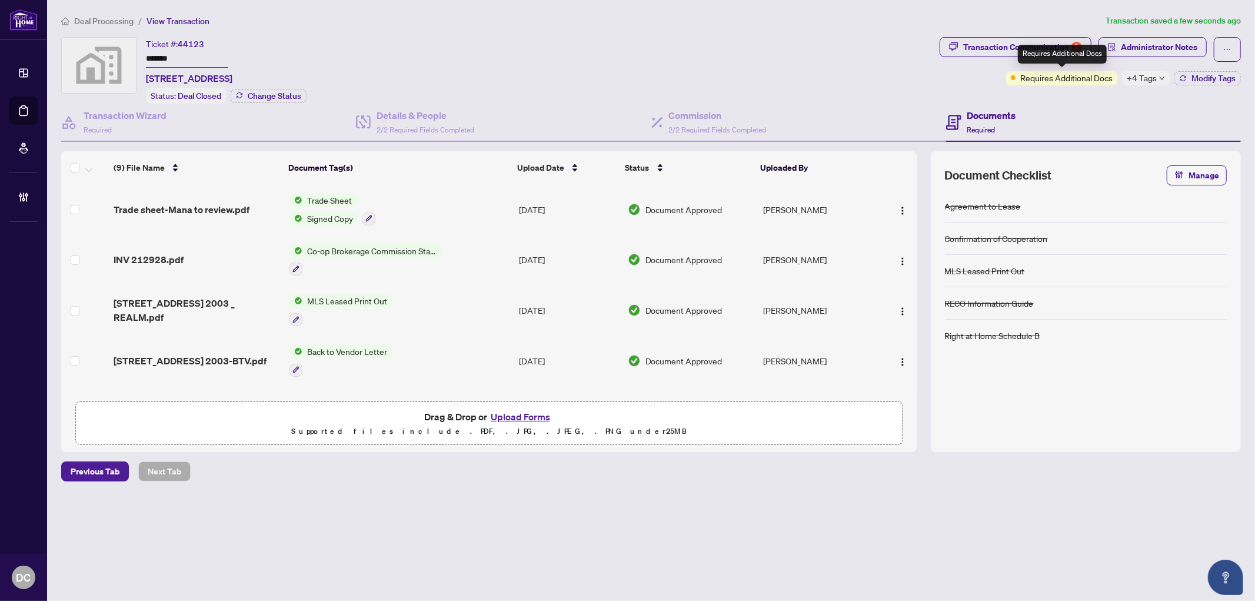
click at [1039, 45] on div "Requires Additional Docs" at bounding box center [1062, 54] width 89 height 19
click at [956, 48] on icon "button" at bounding box center [953, 46] width 9 height 9
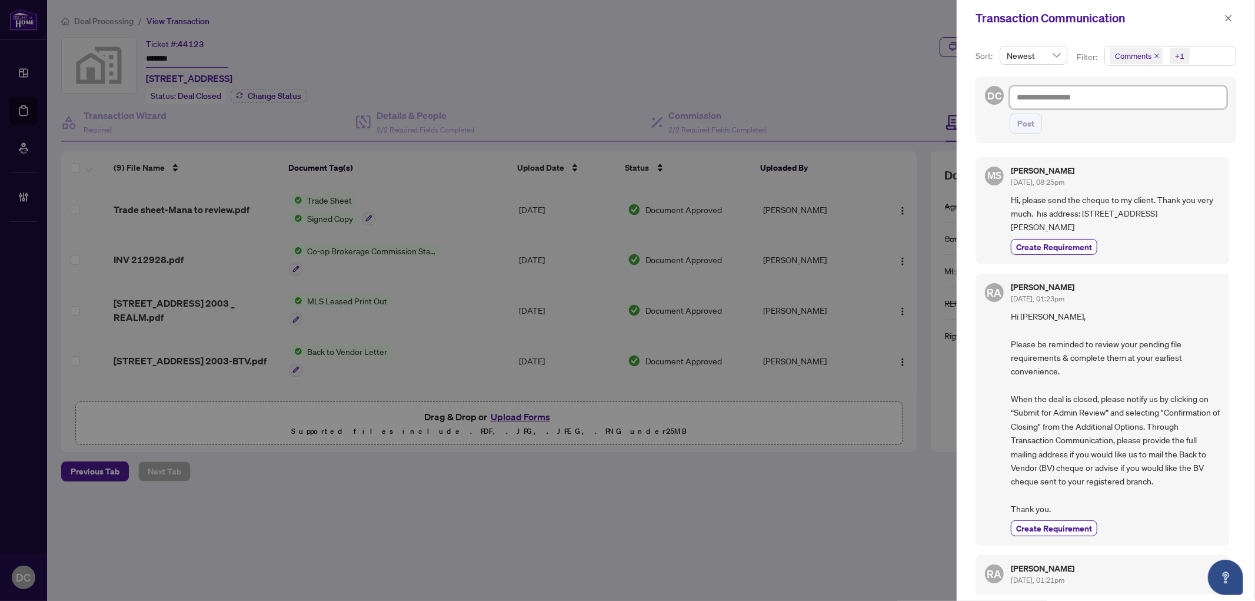
click at [1096, 100] on textarea at bounding box center [1117, 97] width 217 height 22
paste textarea "**********"
type textarea "**********"
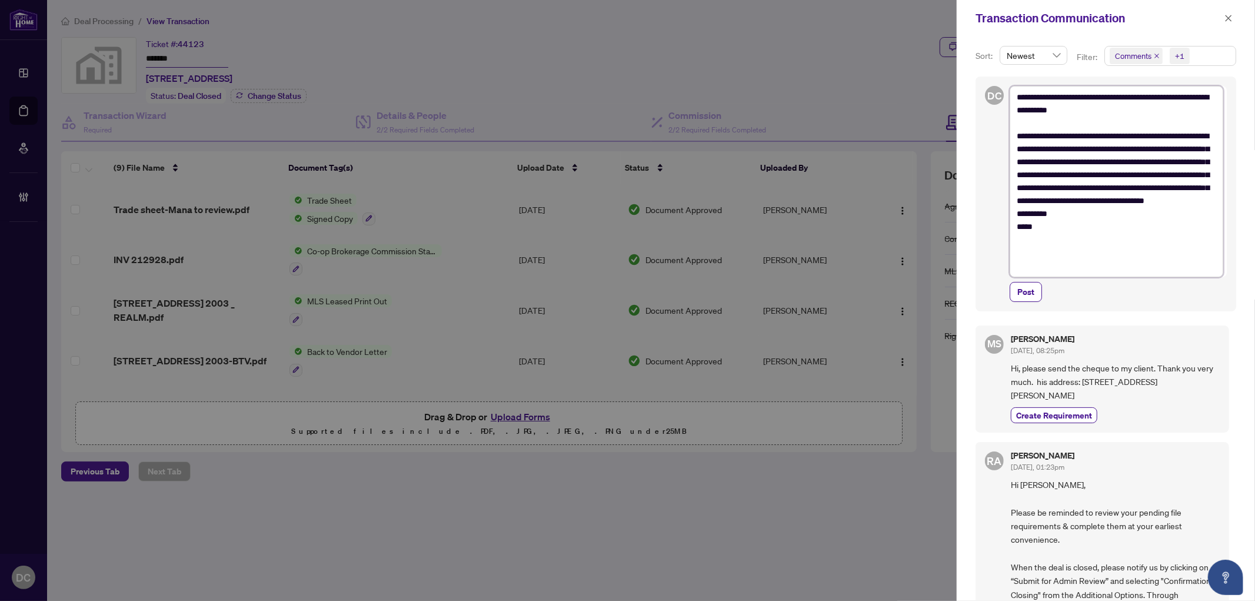
click at [1016, 98] on textarea "**********" at bounding box center [1116, 181] width 214 height 191
type textarea "**********"
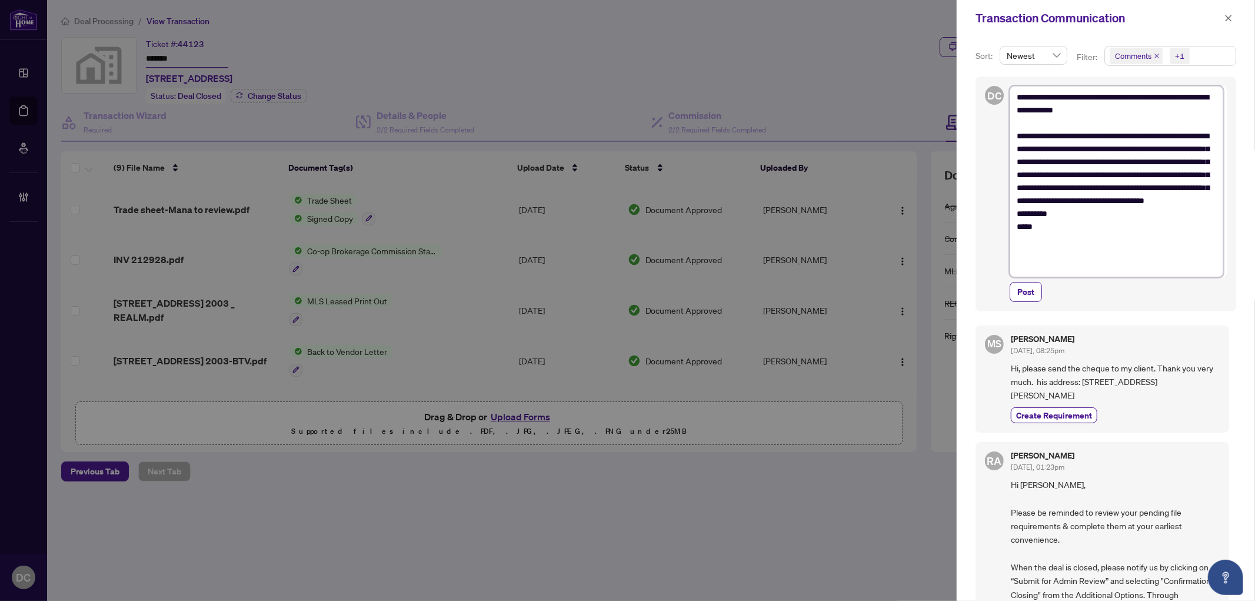
type textarea "**********"
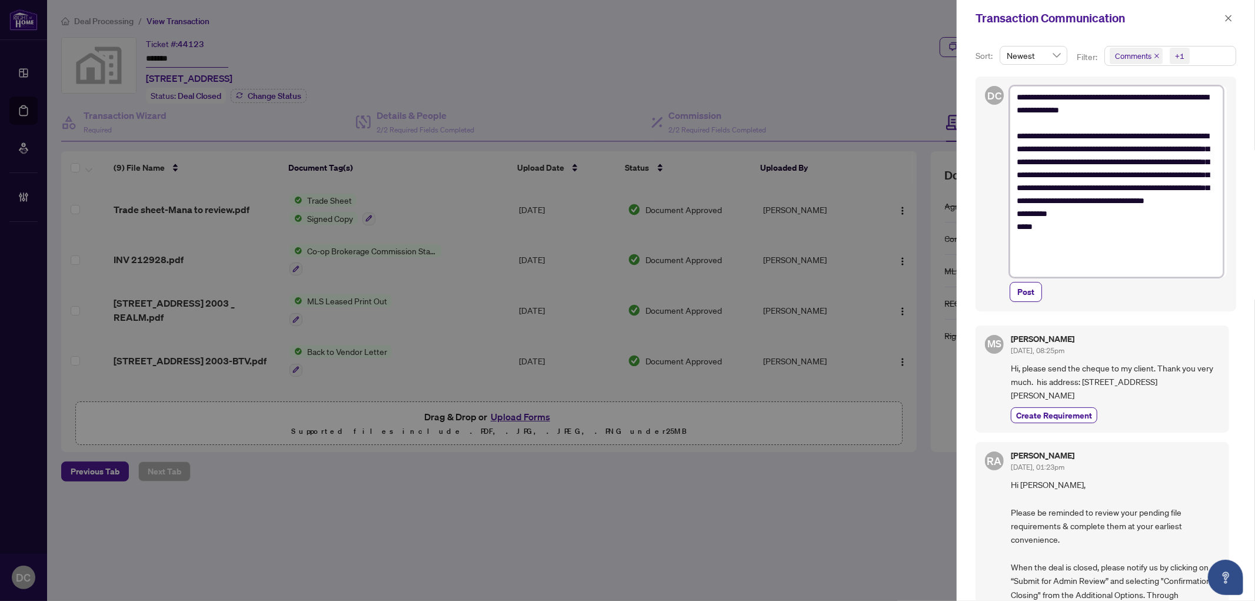
type textarea "**********"
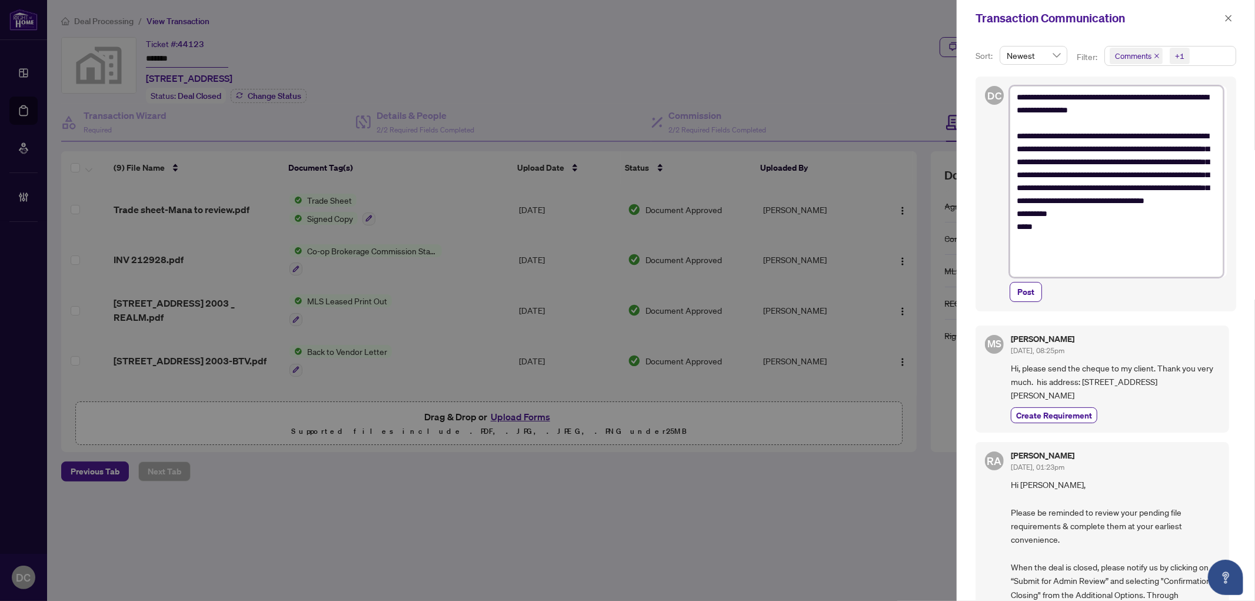
type textarea "**********"
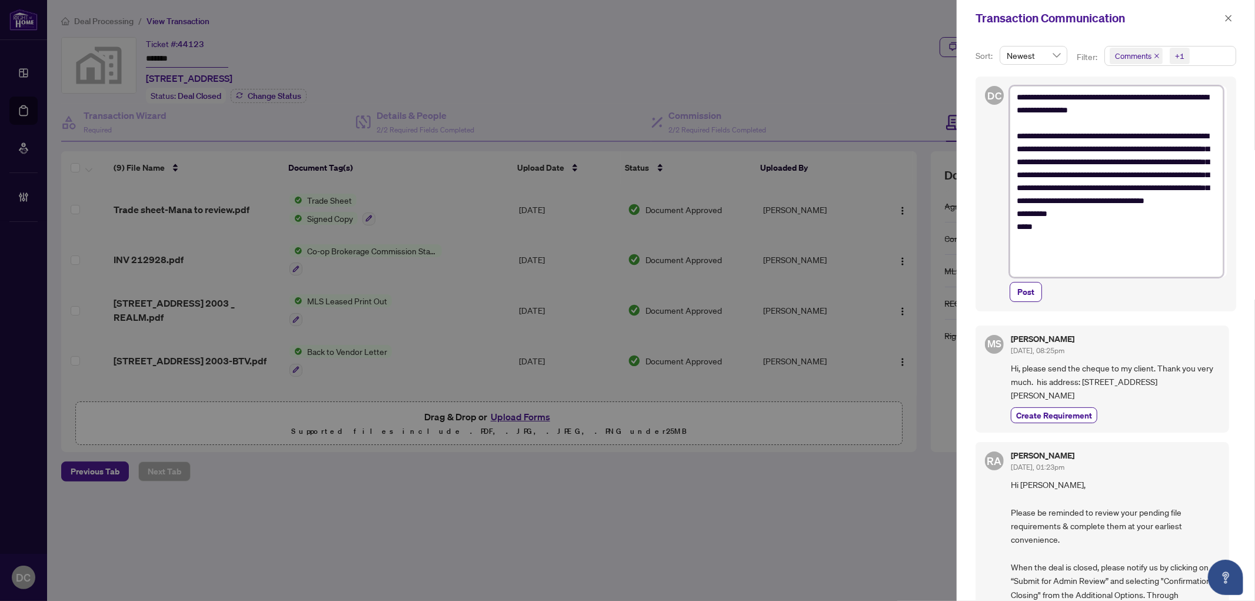
type textarea "**********"
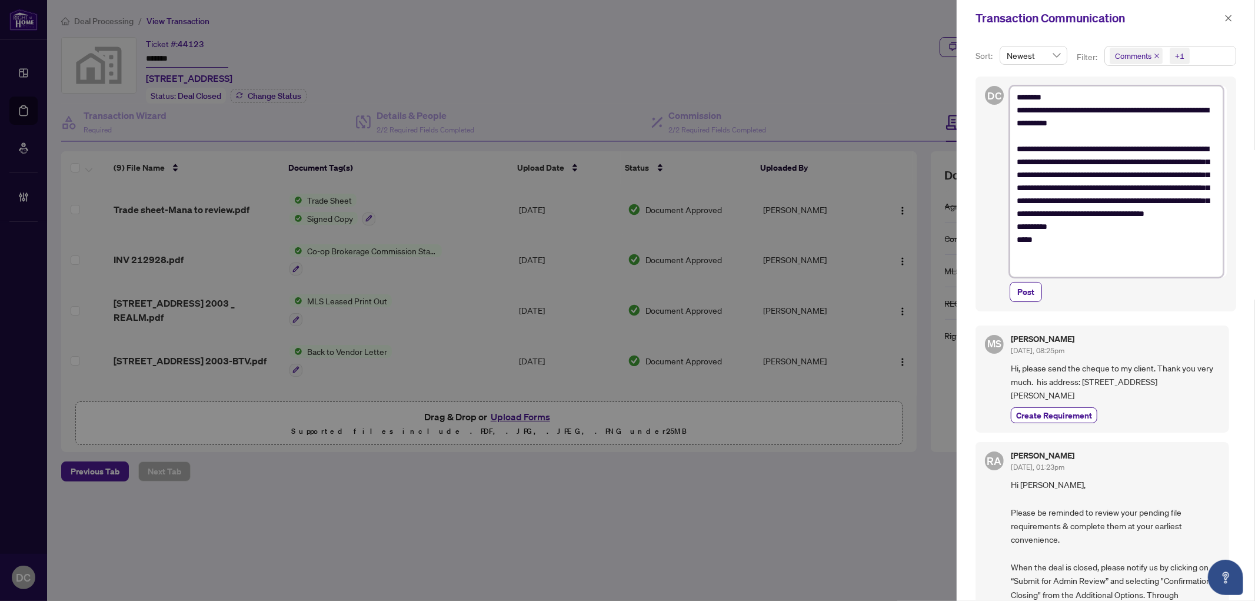
type textarea "**********"
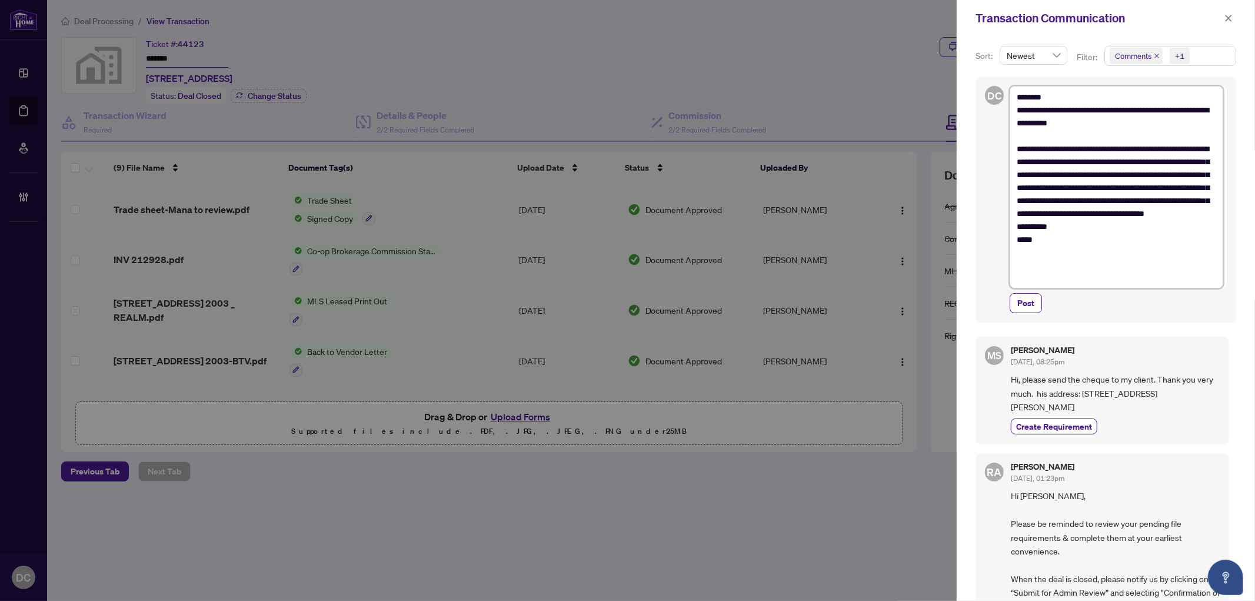
type textarea "**********"
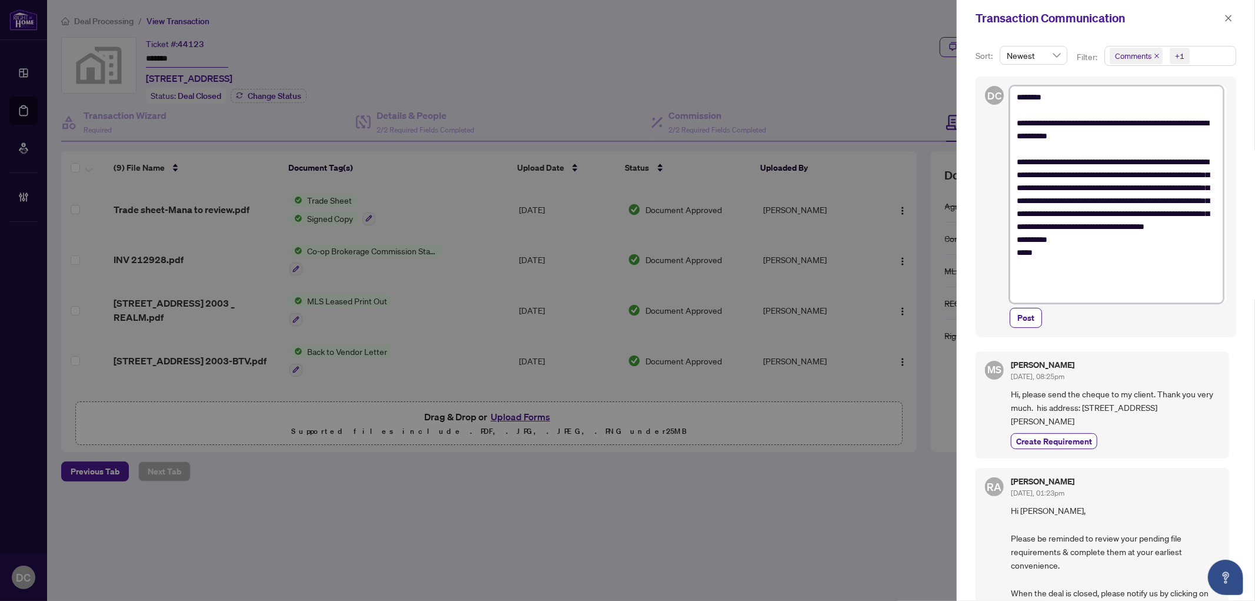
click at [1071, 245] on textarea "**********" at bounding box center [1116, 194] width 214 height 216
click at [1073, 255] on textarea "**********" at bounding box center [1116, 194] width 214 height 216
type textarea "**********"
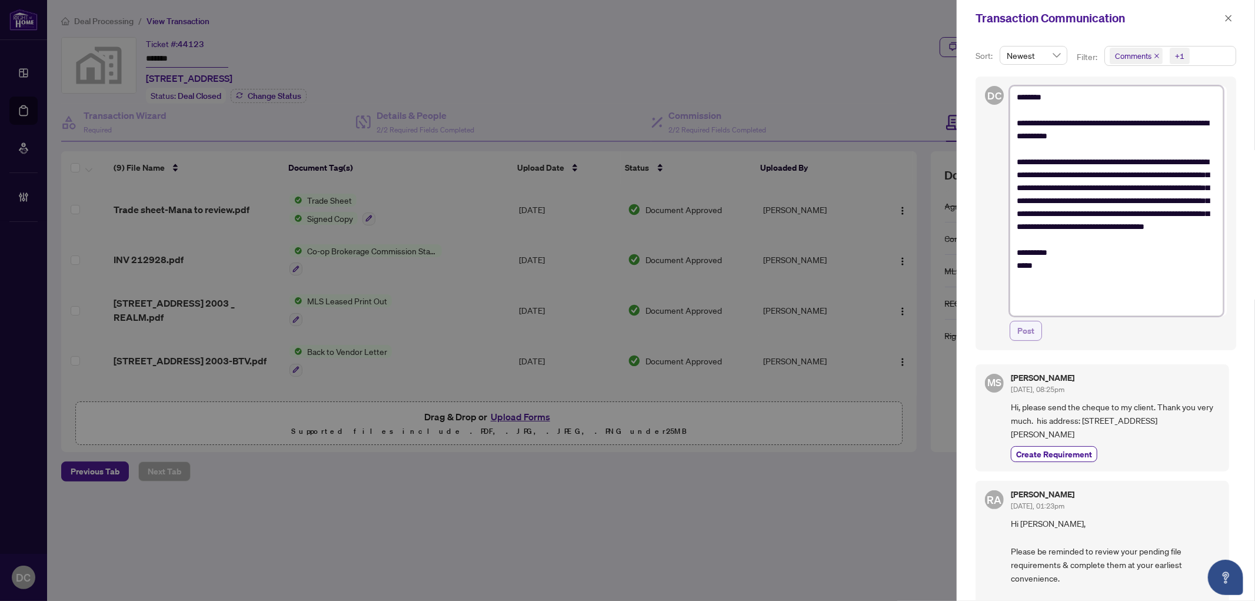
type textarea "**********"
click at [1034, 331] on button "Post" at bounding box center [1025, 331] width 32 height 20
type textarea "**********"
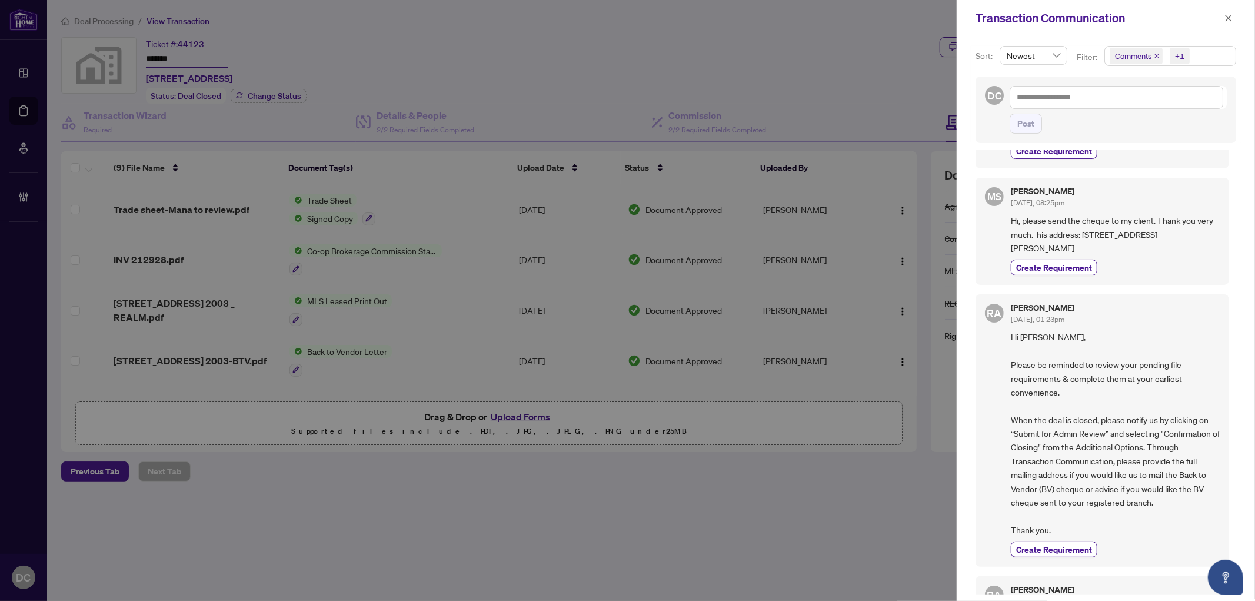
scroll to position [261, 0]
drag, startPoint x: 1225, startPoint y: 15, endPoint x: 982, endPoint y: 32, distance: 242.9
click at [1225, 15] on icon "close" at bounding box center [1228, 18] width 8 height 8
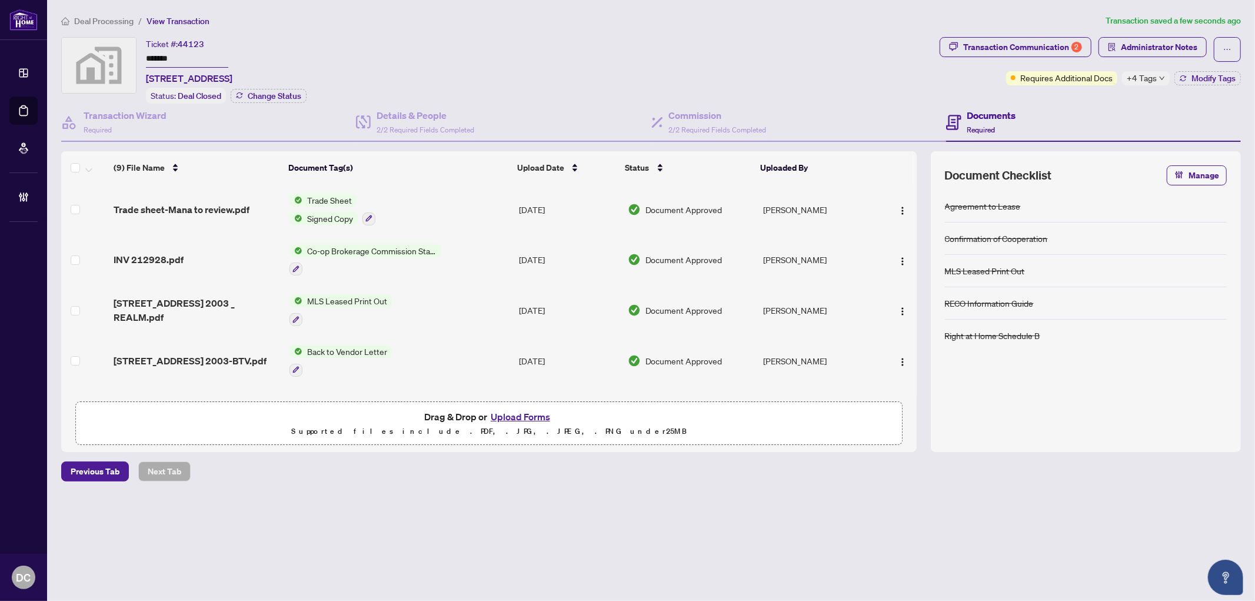
drag, startPoint x: 193, startPoint y: 56, endPoint x: 122, endPoint y: 54, distance: 71.2
click at [122, 54] on div "Ticket #: 44123 ******* 10 York St #2003, Toronto, Ontario M5J 0E1, Canada Stat…" at bounding box center [497, 70] width 873 height 66
click at [967, 51] on div "Transaction Communication 2" at bounding box center [1022, 47] width 119 height 19
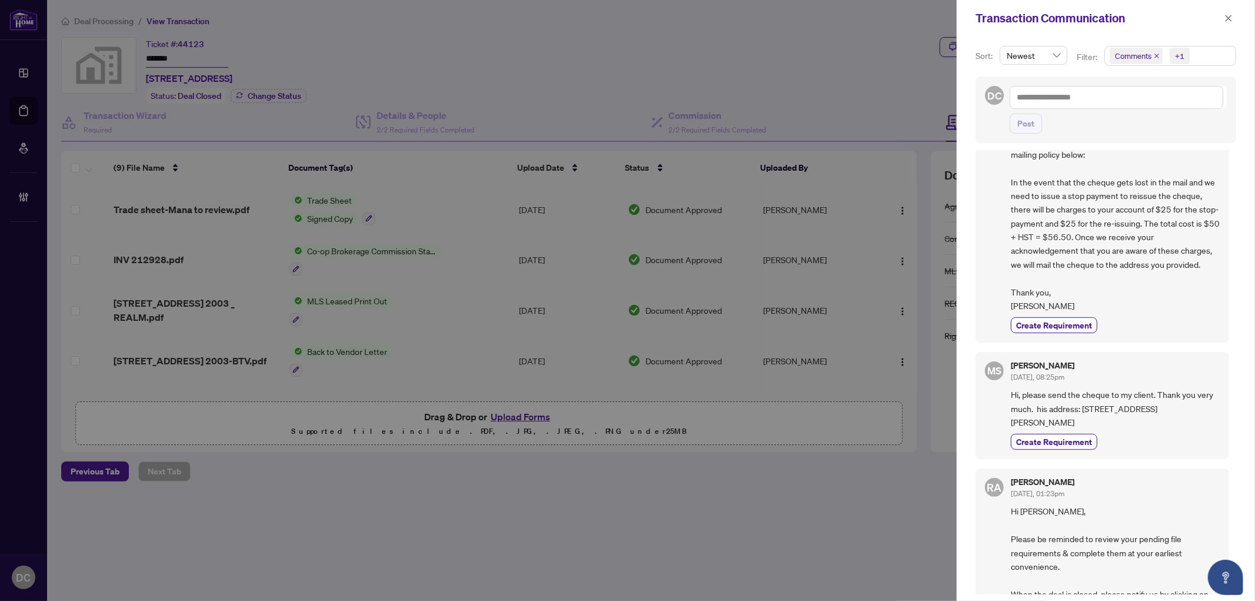
scroll to position [196, 0]
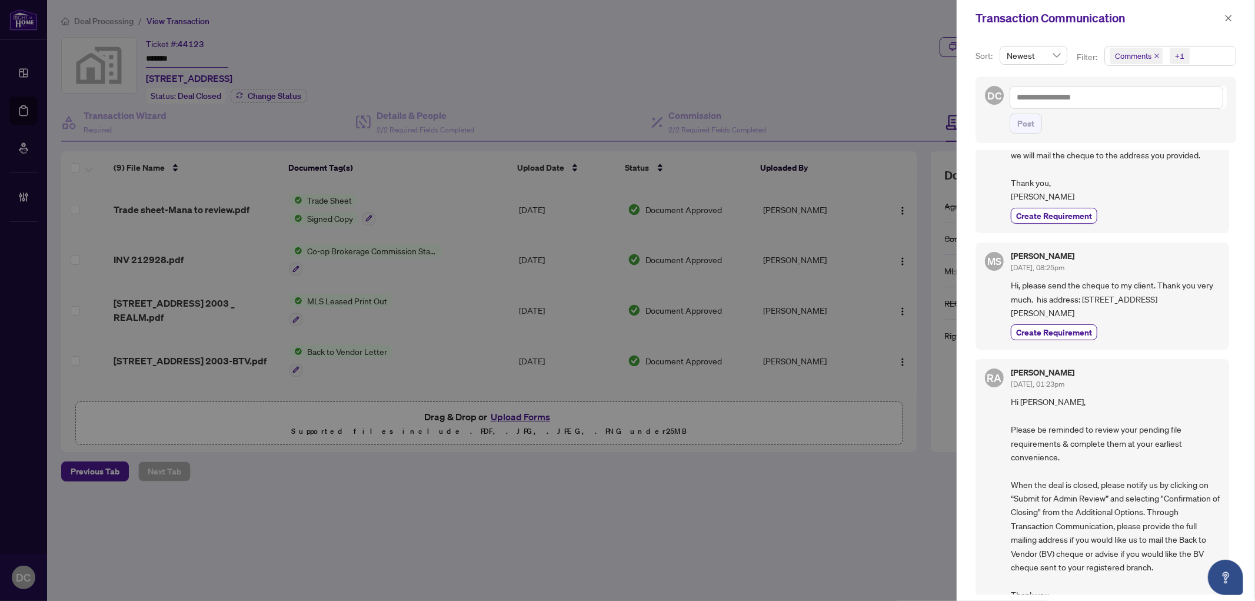
click at [1169, 295] on span "Hi, please send the cheque to my client. Thank you very much. his address: 268 …" at bounding box center [1115, 298] width 209 height 41
drag, startPoint x: 1082, startPoint y: 297, endPoint x: 1206, endPoint y: 302, distance: 124.2
click at [1205, 302] on span "Hi, please send the cheque to my client. Thank you very much. his address: 268 …" at bounding box center [1115, 298] width 209 height 41
copy span "268 Eaton Street Georgetown"
click at [1086, 316] on span "Hi, please send the cheque to my client. Thank you very much. his address: 268 …" at bounding box center [1115, 298] width 209 height 41
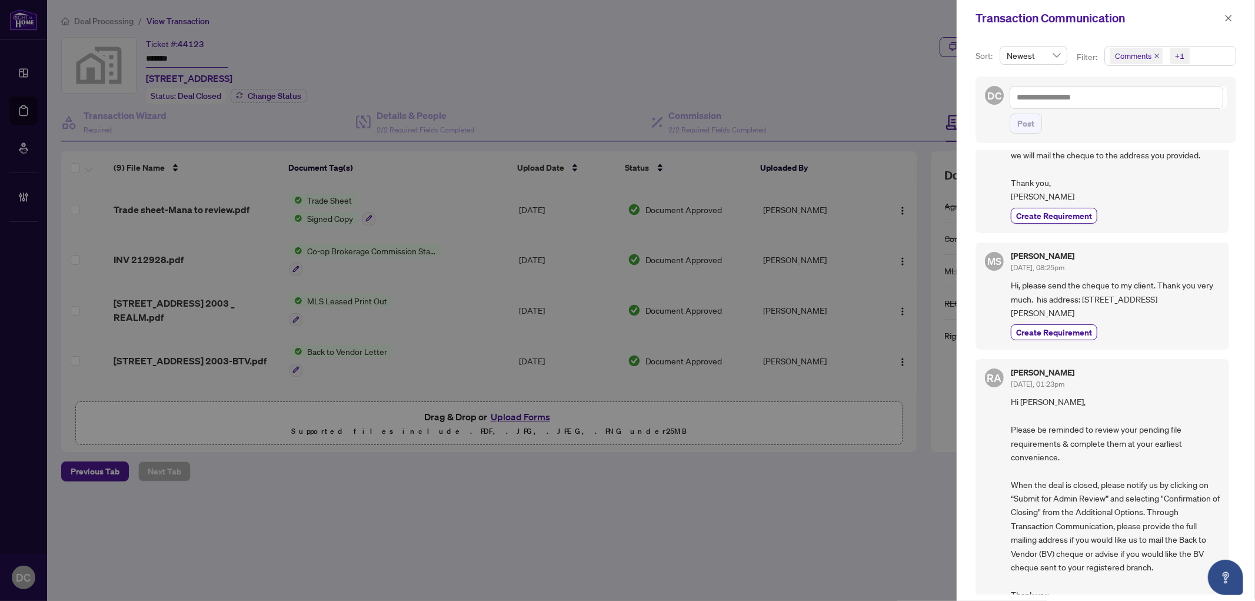
drag, startPoint x: 1075, startPoint y: 313, endPoint x: 1041, endPoint y: 309, distance: 33.7
click at [1041, 309] on span "Hi, please send the cheque to my client. Thank you very much. his address: 268 …" at bounding box center [1115, 298] width 209 height 41
copy span "L7G 6N8"
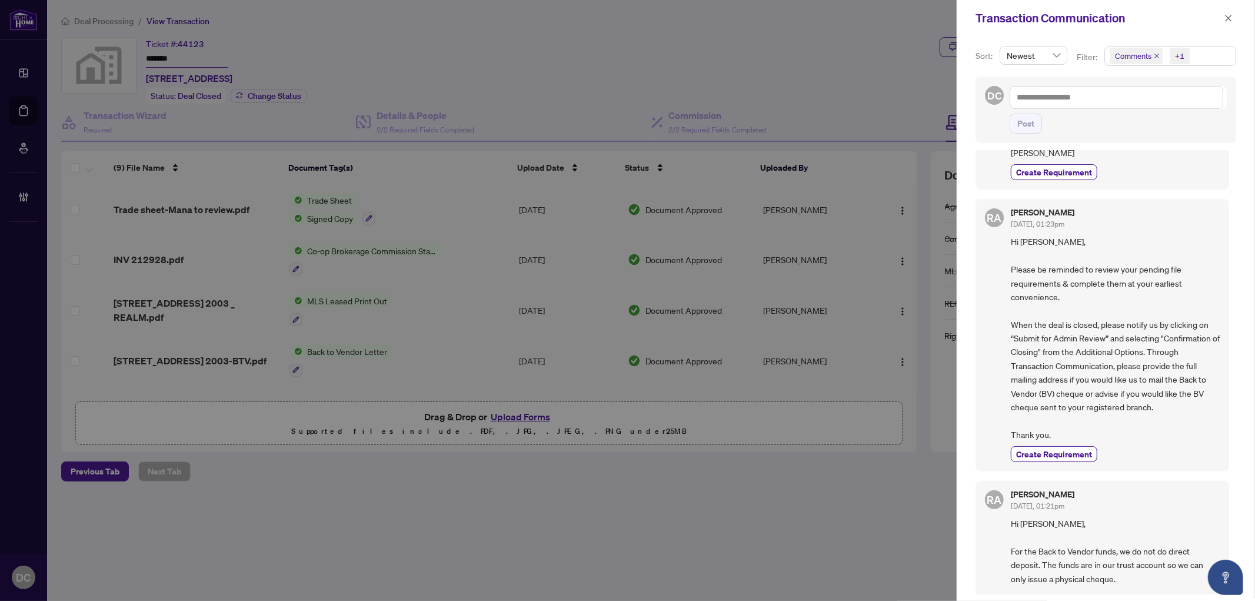
scroll to position [392, 0]
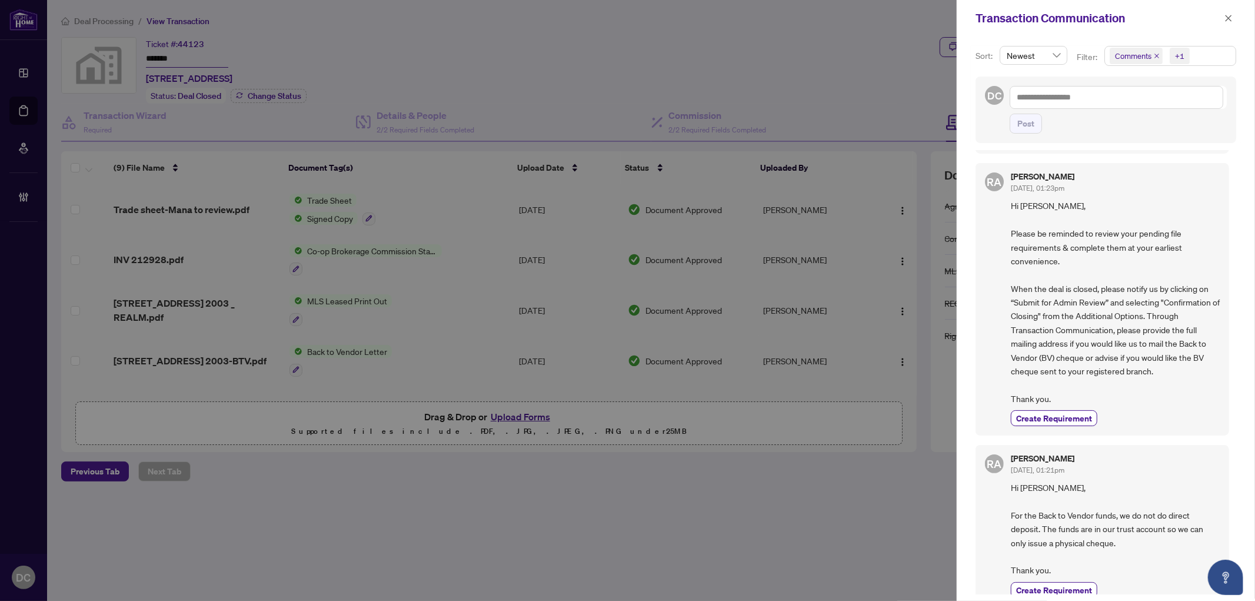
click at [1213, 50] on span "Comments +1" at bounding box center [1170, 55] width 131 height 19
click at [1180, 97] on div "Select All 1 Comments Requirements Activity History" at bounding box center [1169, 111] width 126 height 74
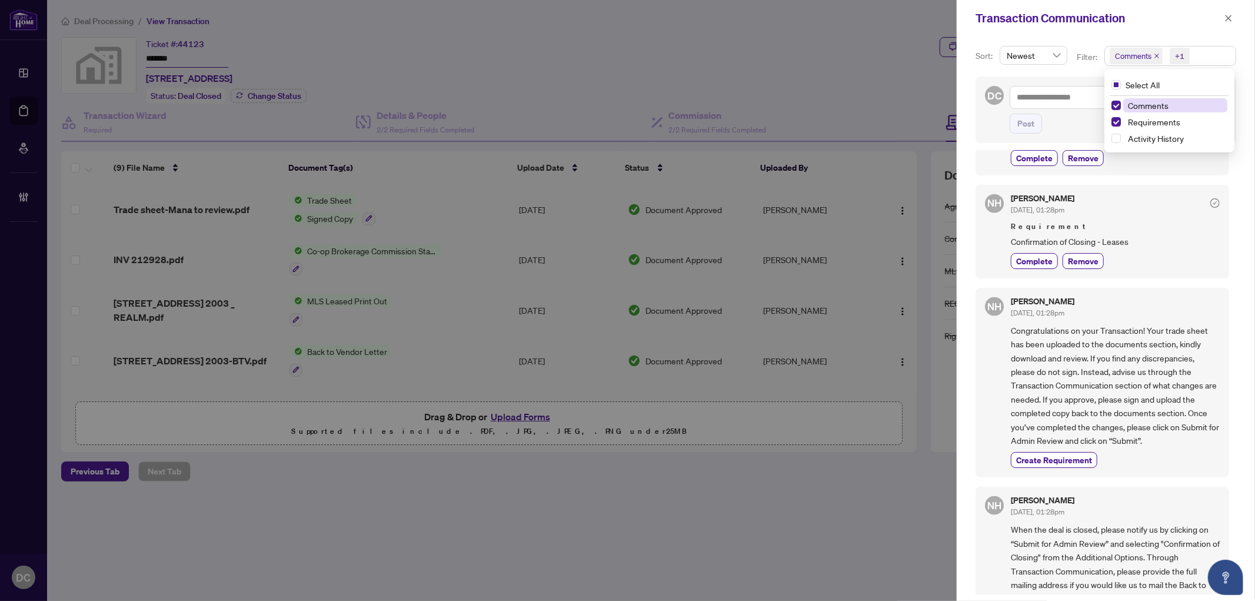
scroll to position [1372, 0]
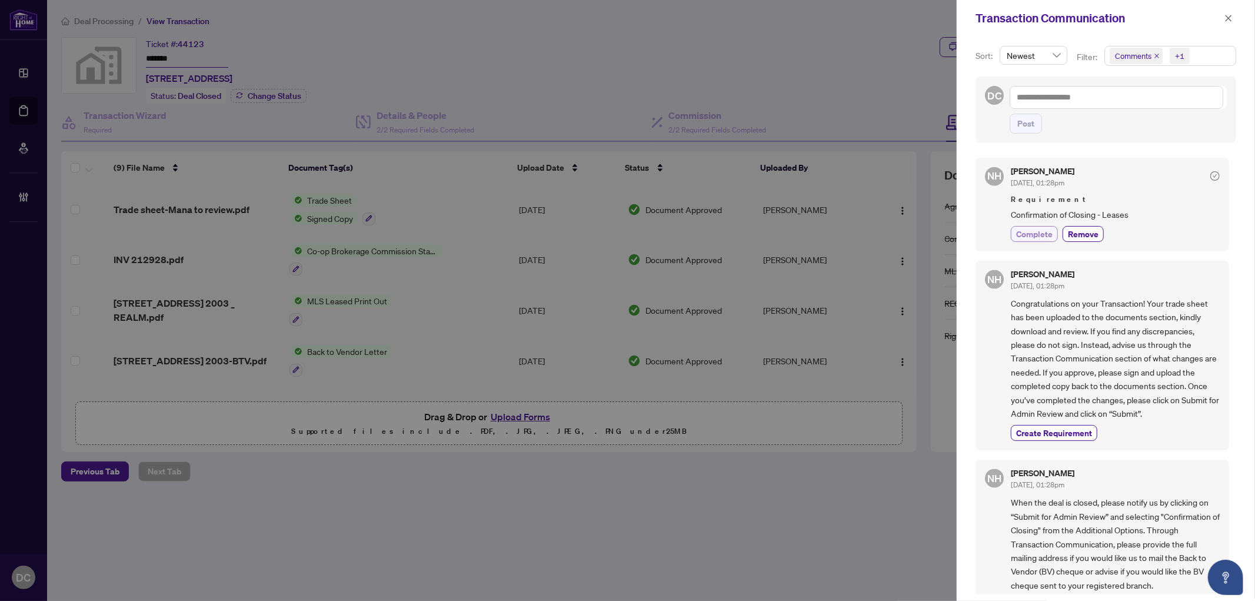
click at [1048, 232] on span "Complete" at bounding box center [1034, 234] width 36 height 12
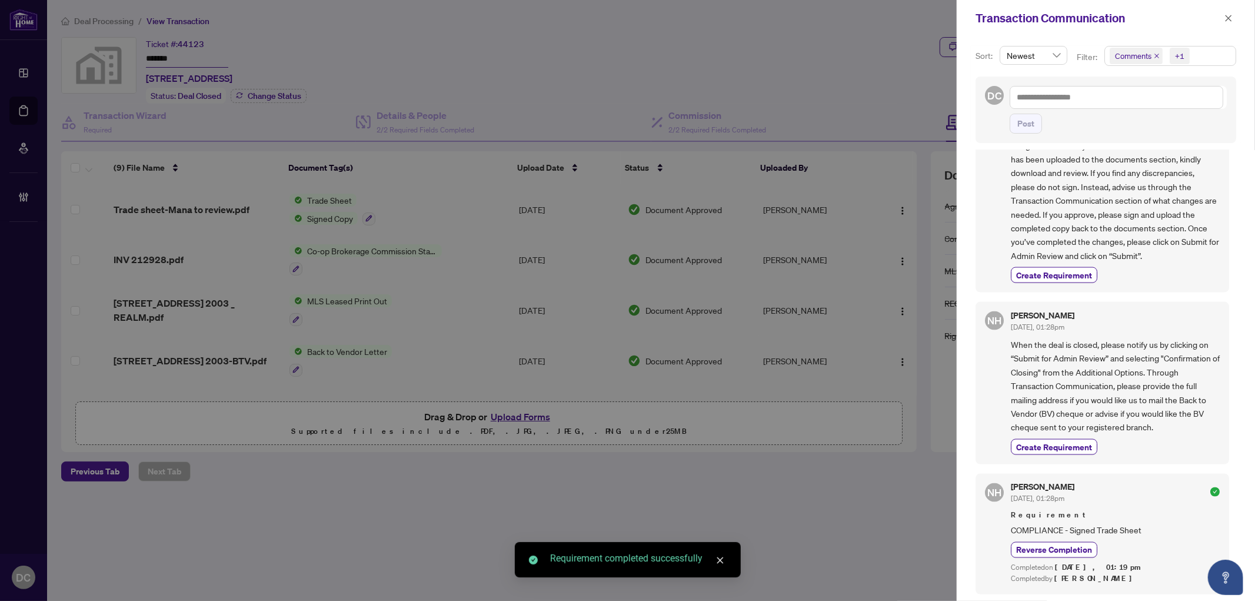
scroll to position [1568, 0]
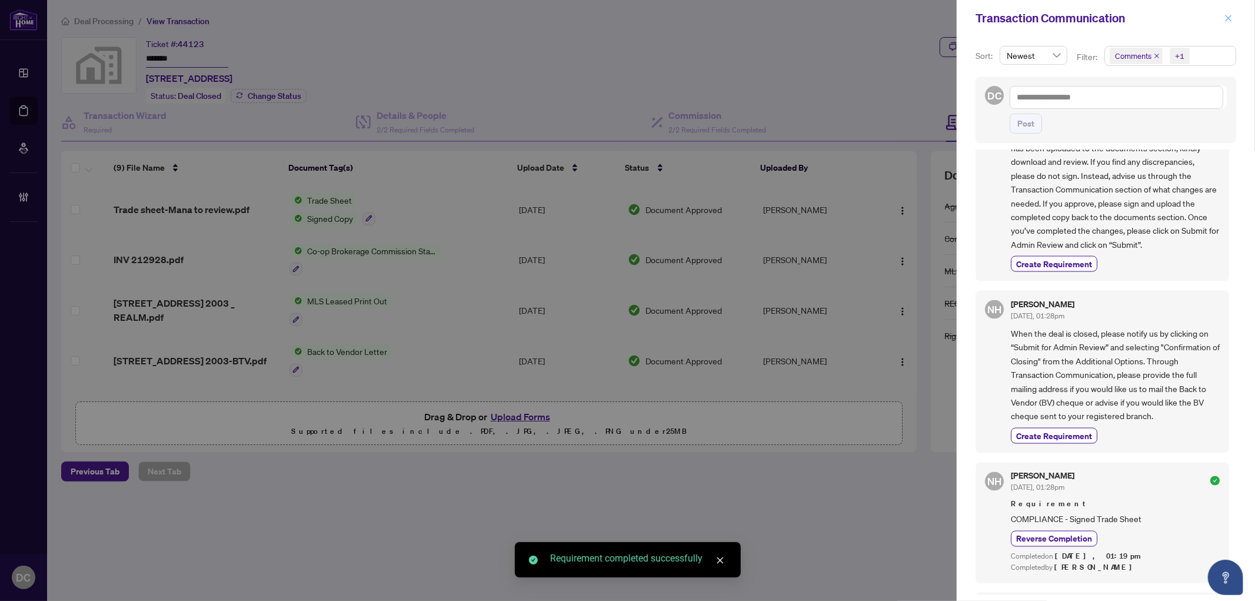
click at [1232, 15] on button "button" at bounding box center [1228, 18] width 15 height 14
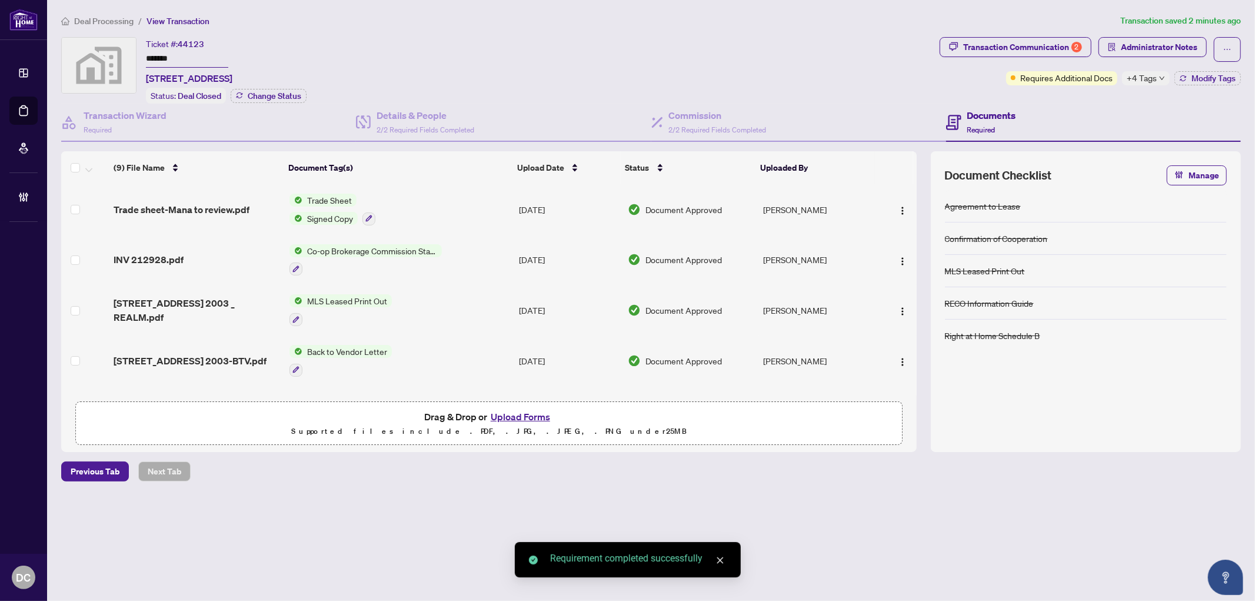
click at [502, 253] on td "Co-op Brokerage Commission Statement" at bounding box center [400, 260] width 230 height 51
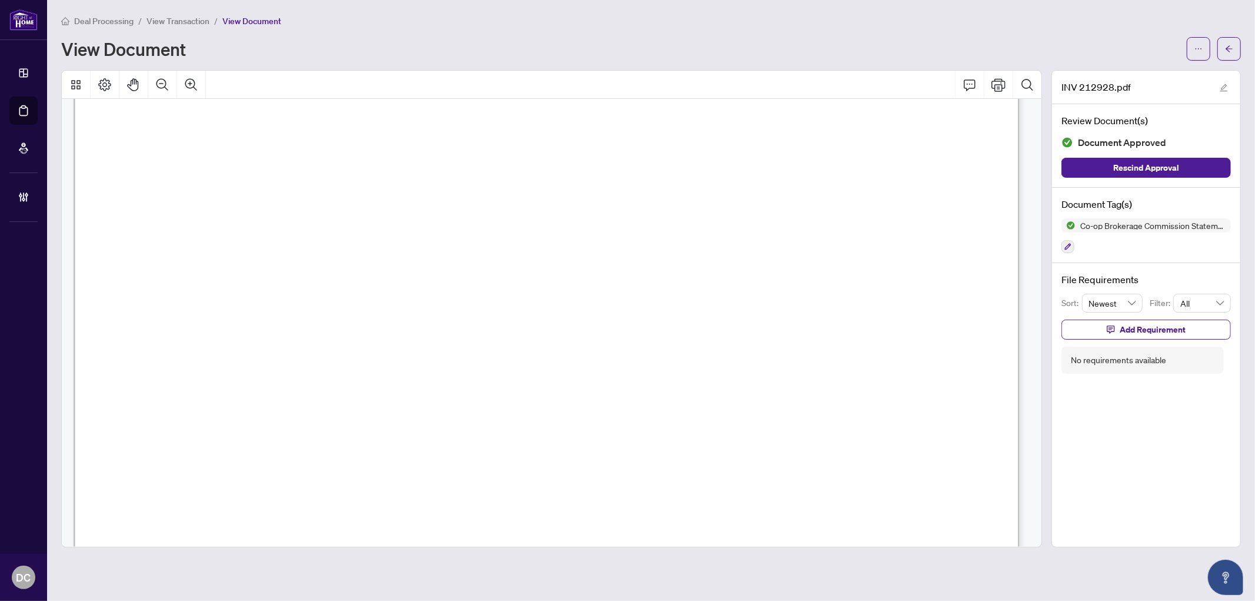
scroll to position [326, 0]
click at [1226, 52] on span "button" at bounding box center [1229, 48] width 8 height 19
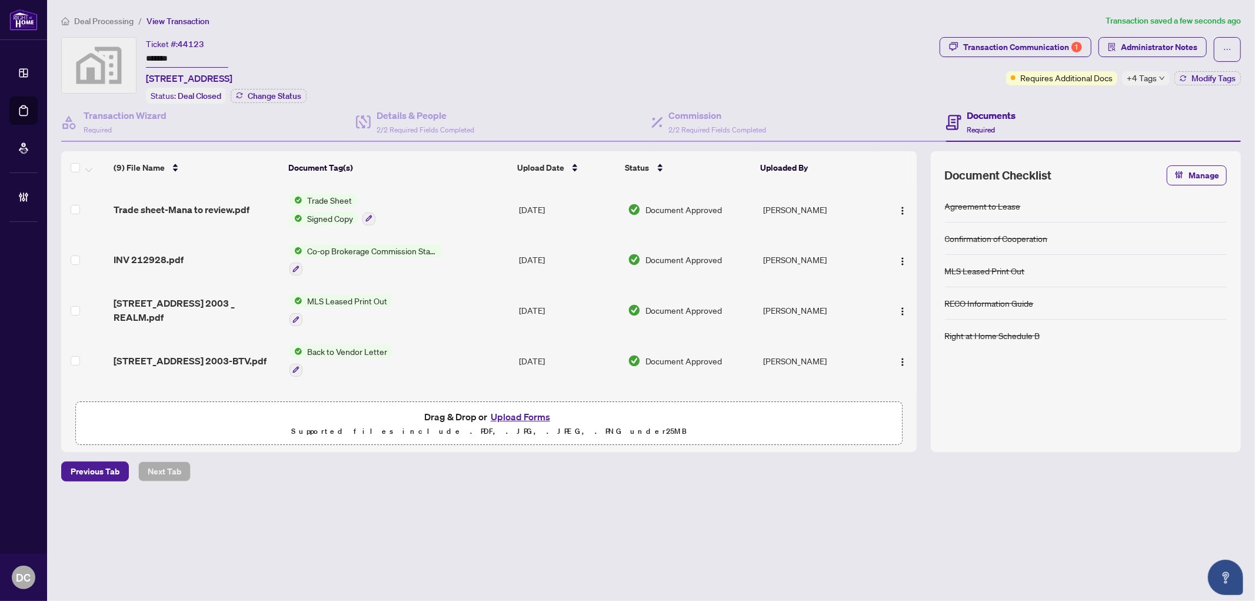
click at [438, 249] on span "Co-op Brokerage Commission Statement" at bounding box center [371, 250] width 139 height 13
click at [582, 311] on td "Jul/23/2025" at bounding box center [568, 310] width 108 height 51
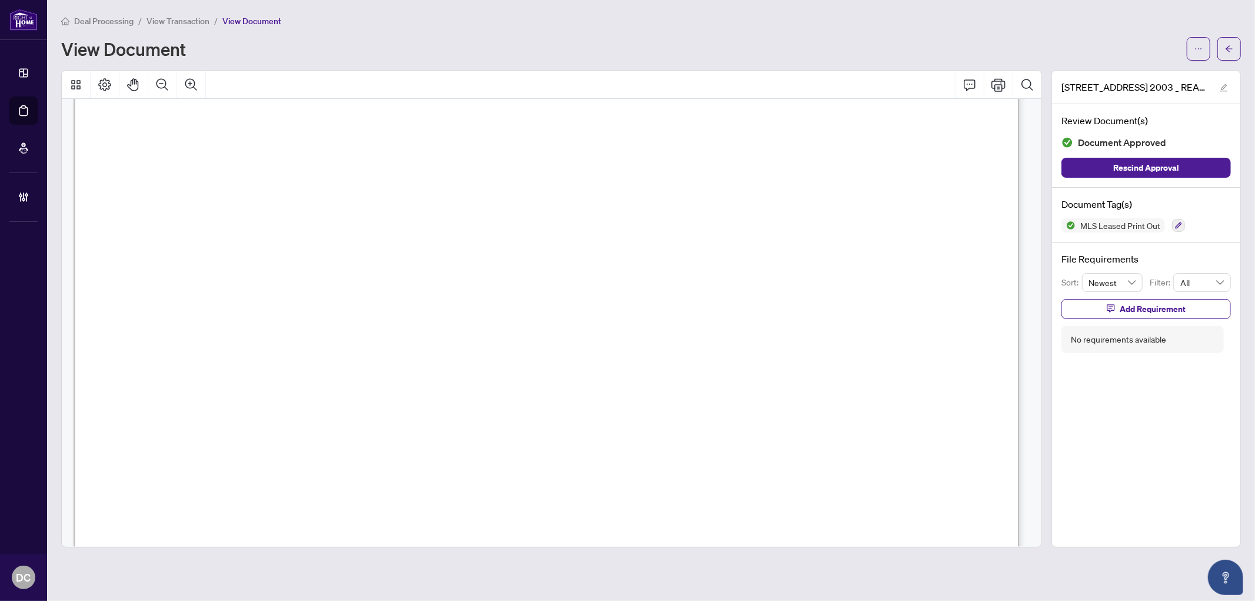
scroll to position [457, 0]
click at [1225, 43] on span "button" at bounding box center [1229, 48] width 8 height 19
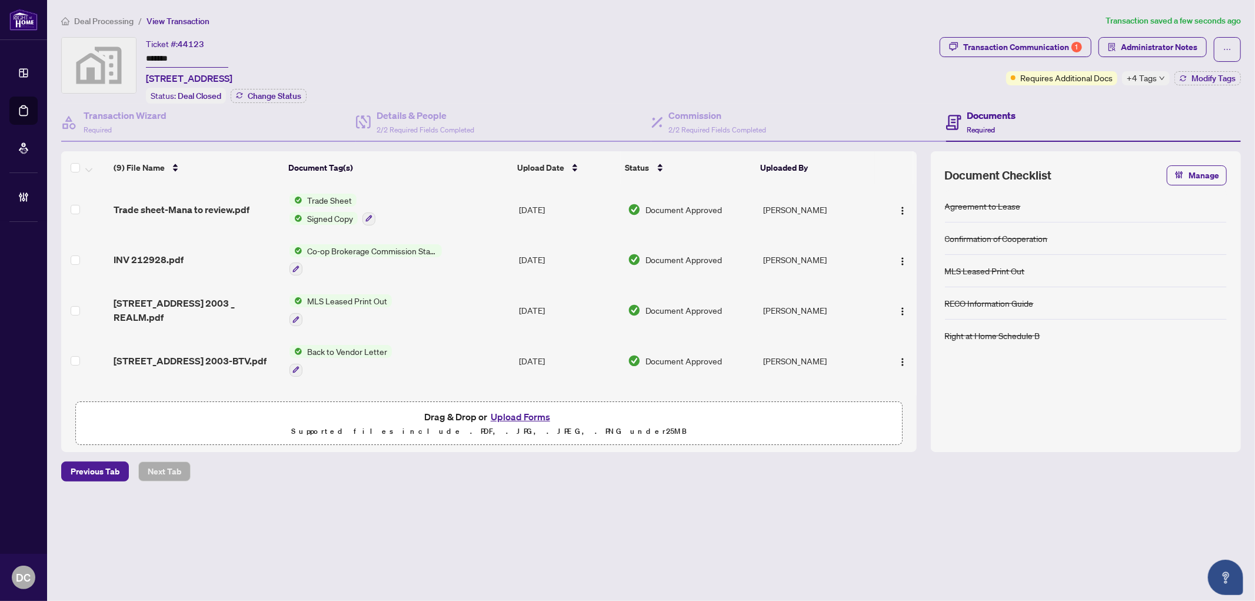
click at [483, 259] on td "Co-op Brokerage Commission Statement" at bounding box center [400, 260] width 230 height 51
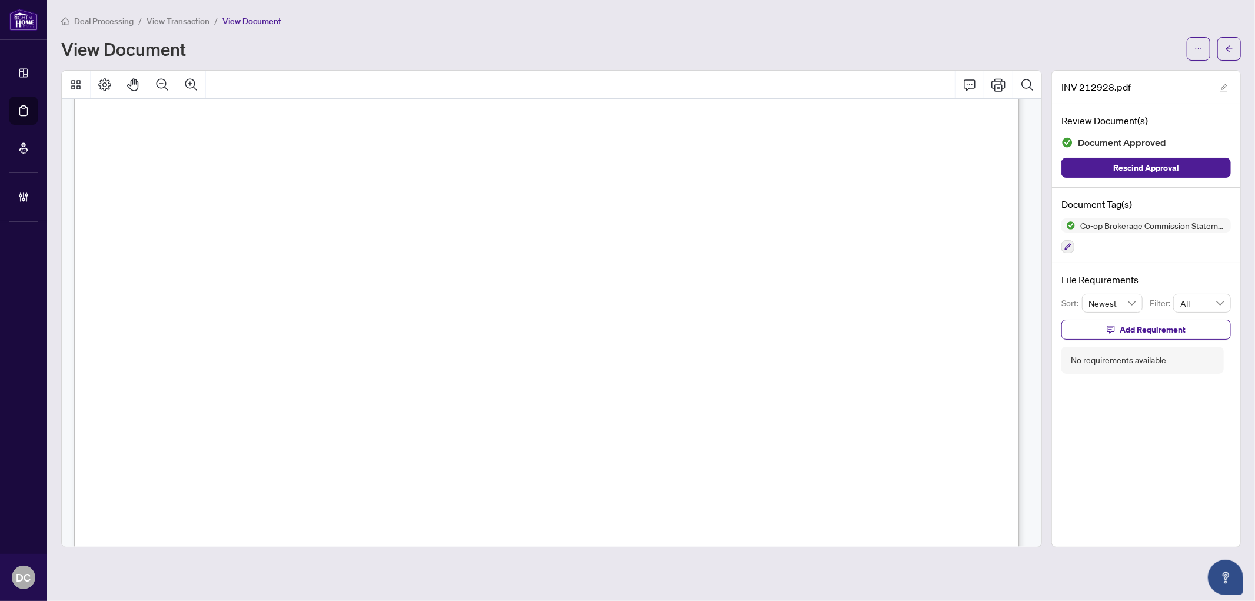
scroll to position [522, 0]
click at [1231, 58] on button "button" at bounding box center [1229, 49] width 24 height 24
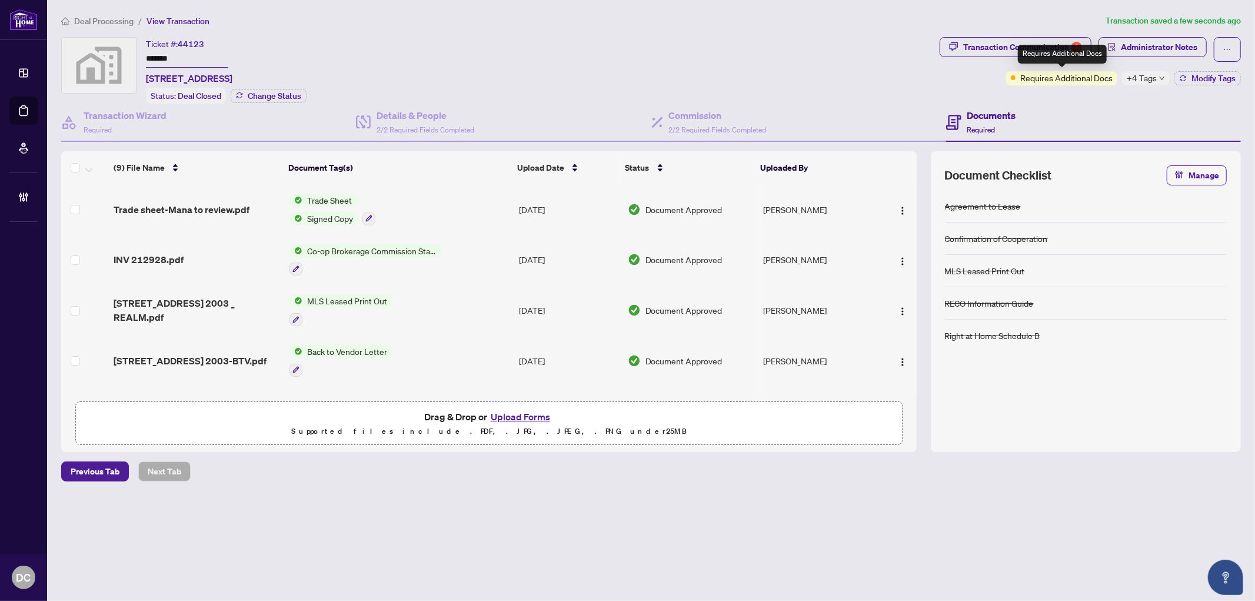
click at [1034, 56] on div "Requires Additional Docs" at bounding box center [1062, 54] width 89 height 19
click at [1006, 51] on div "Transaction Communication 1" at bounding box center [1022, 47] width 119 height 19
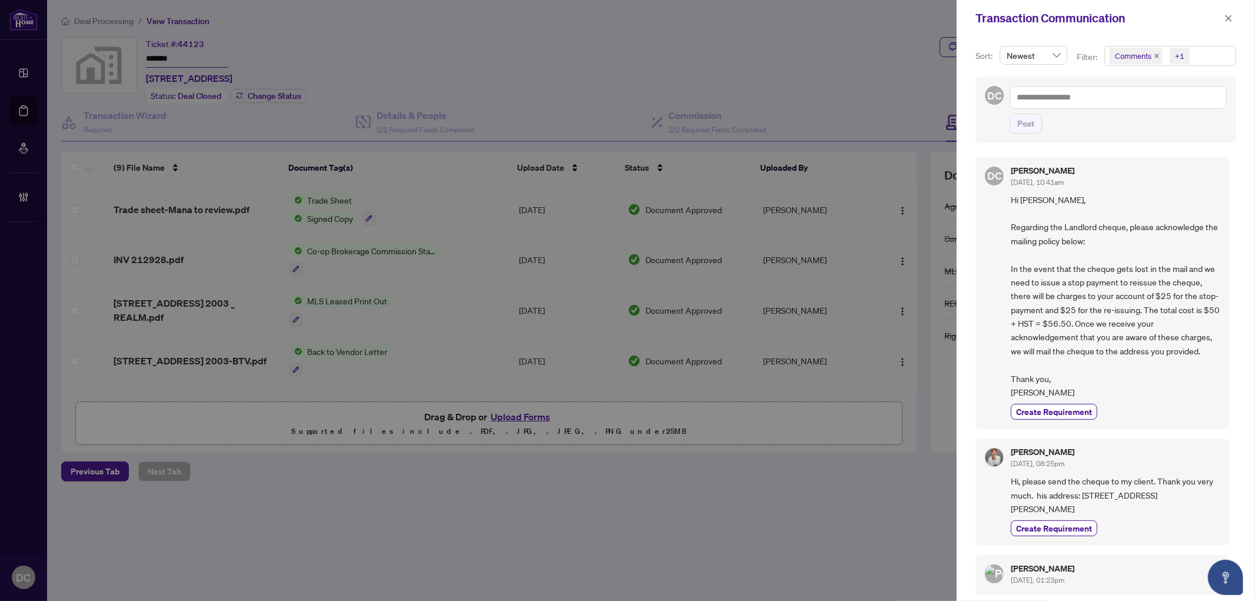
click at [1211, 59] on span "Comments +1" at bounding box center [1170, 55] width 131 height 19
click at [1151, 104] on span "Comments" at bounding box center [1148, 105] width 41 height 11
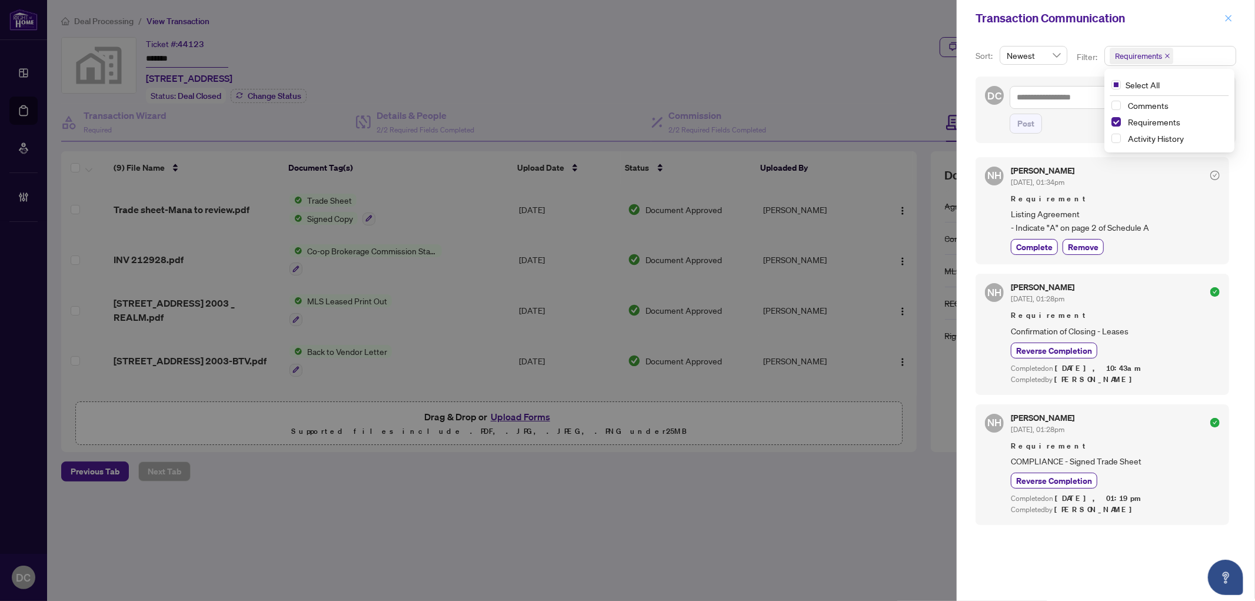
click at [1225, 18] on icon "close" at bounding box center [1228, 18] width 8 height 8
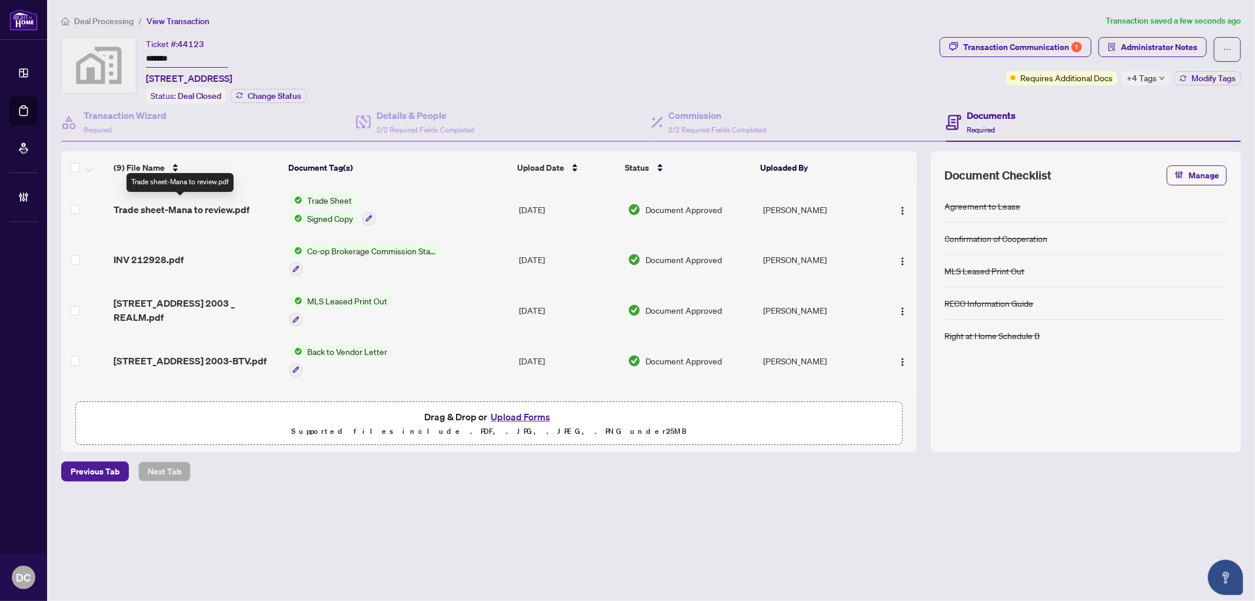
click at [230, 202] on span "Trade sheet-Mana to review.pdf" at bounding box center [182, 209] width 136 height 14
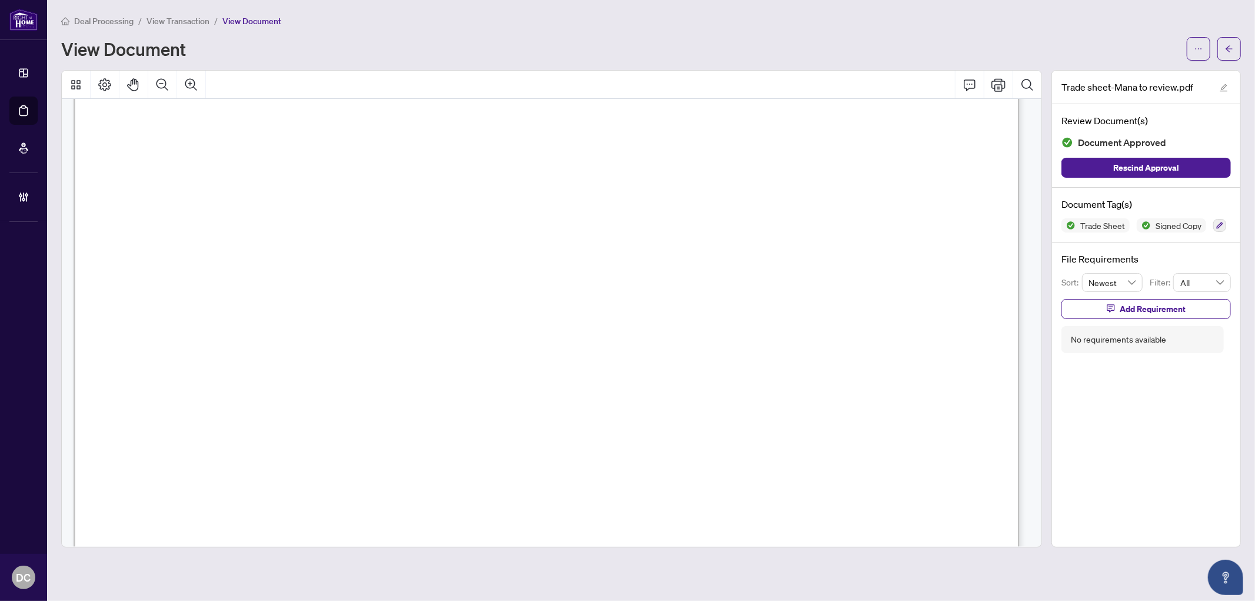
scroll to position [457, 0]
click at [1226, 48] on icon "arrow-left" at bounding box center [1228, 48] width 7 height 6
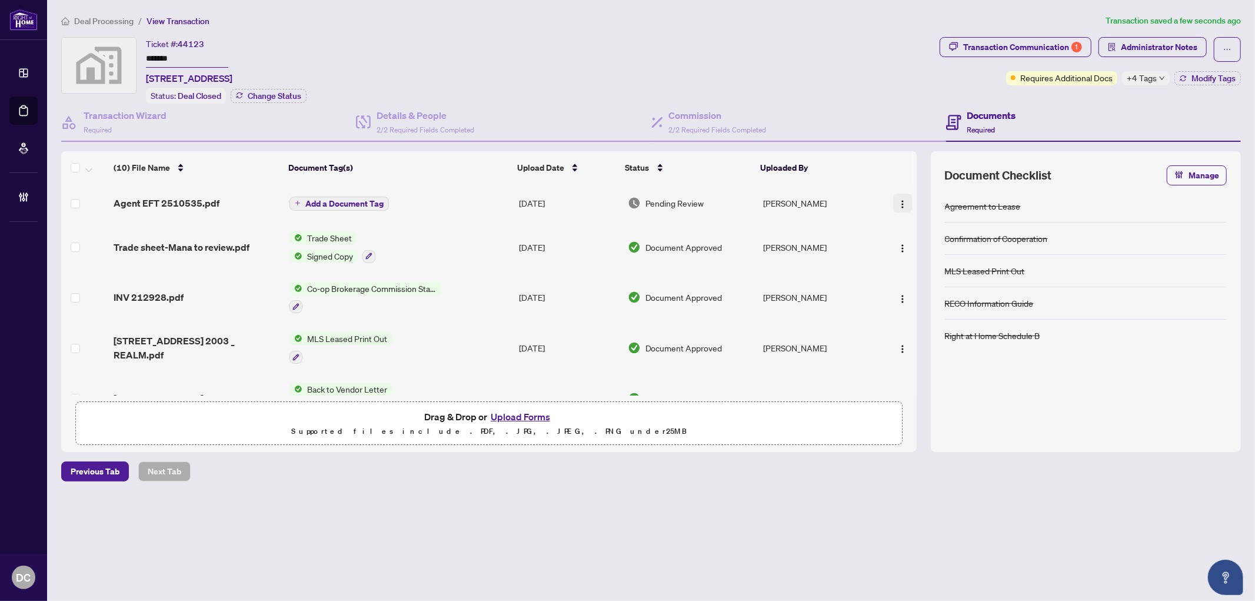
click at [898, 204] on img "button" at bounding box center [902, 203] width 9 height 9
click at [923, 300] on span "Document Permissions" at bounding box center [955, 298] width 112 height 13
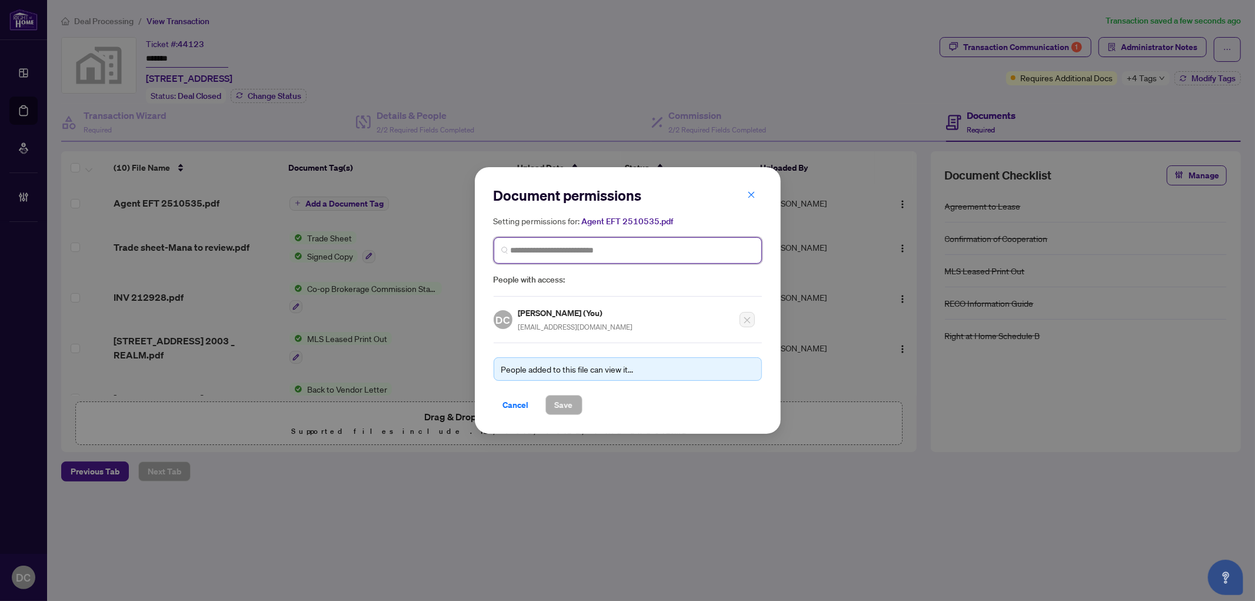
click at [661, 255] on input "search" at bounding box center [633, 250] width 244 height 12
type input "**********"
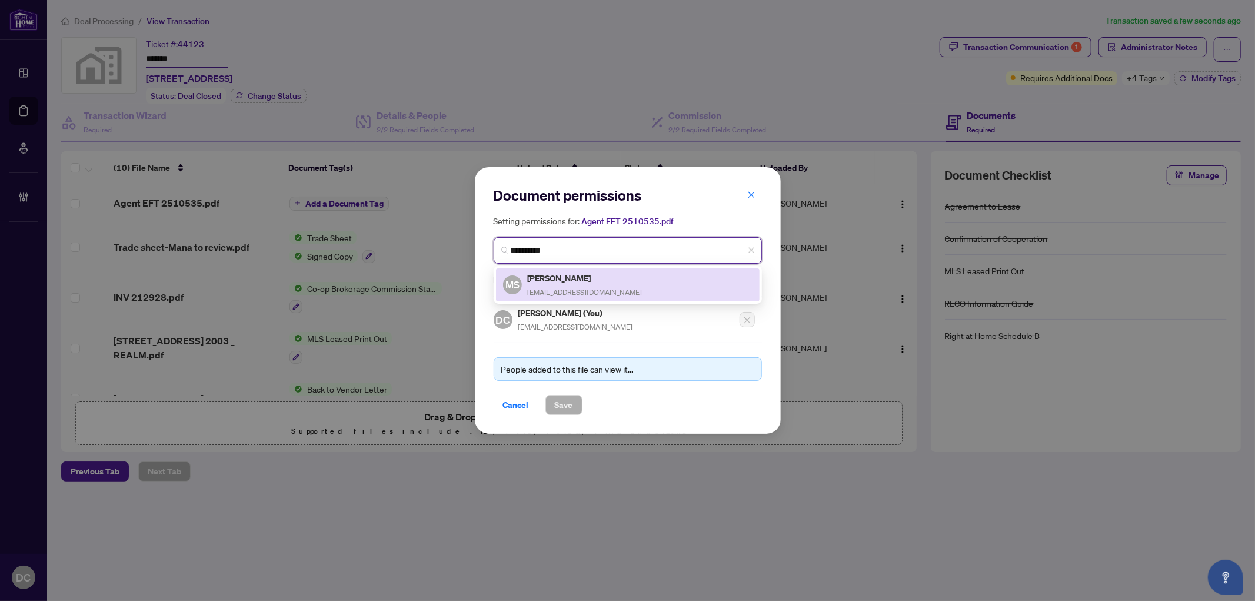
click at [647, 281] on div "MS Mana Saranj manasaranj@gmail.com" at bounding box center [627, 284] width 249 height 27
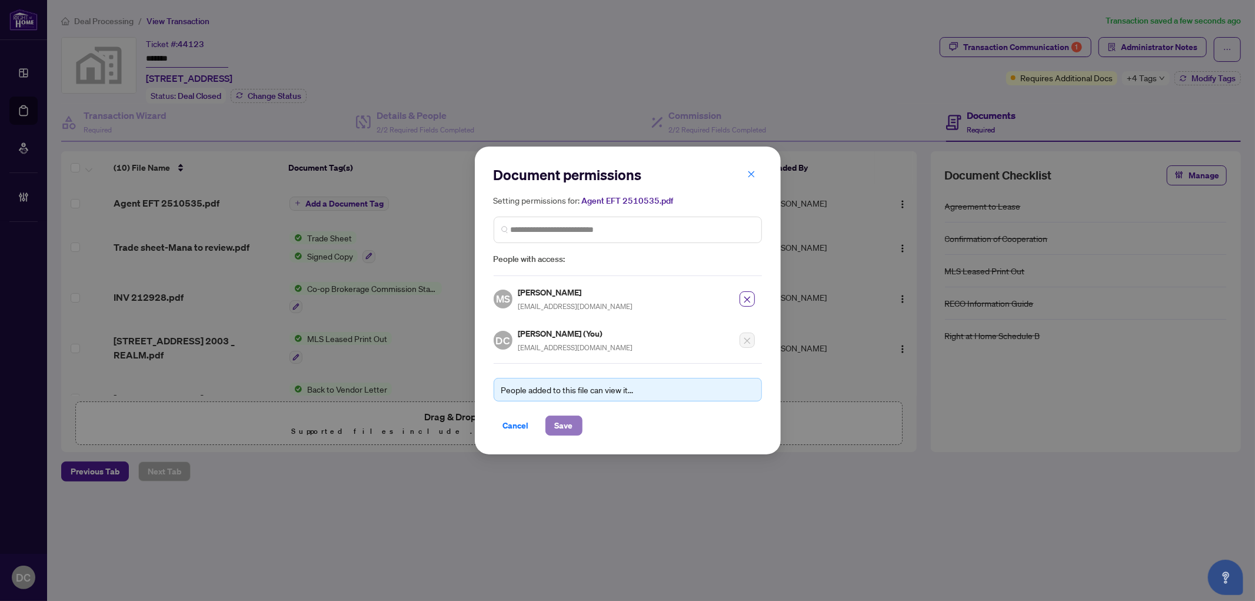
click at [572, 425] on span "Save" at bounding box center [564, 425] width 18 height 19
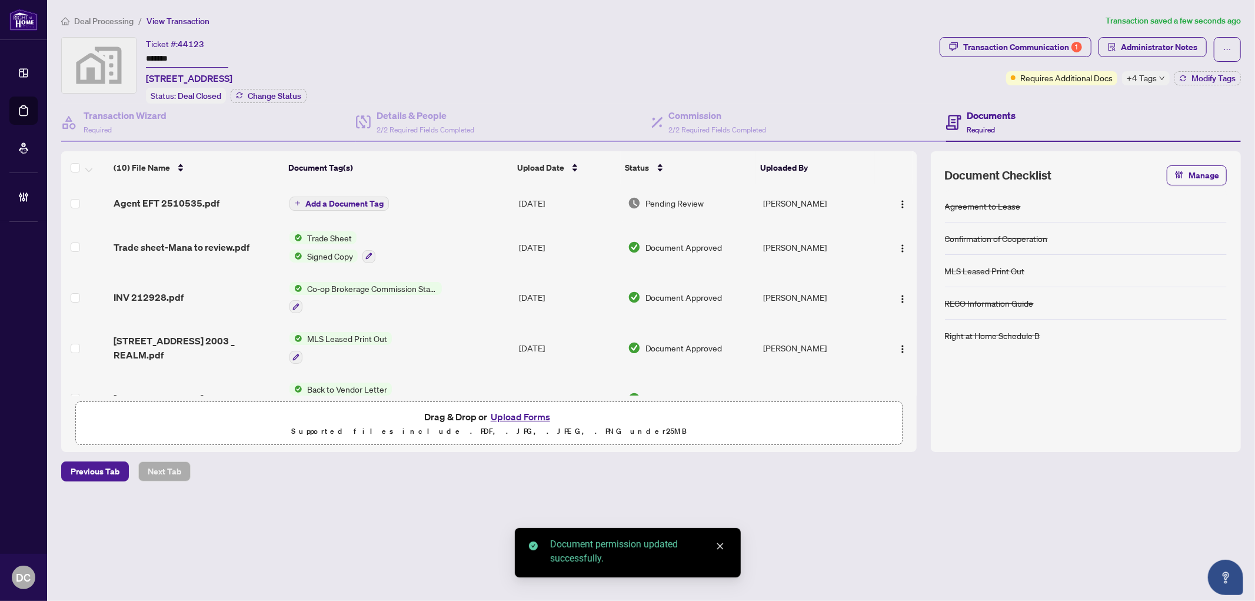
click at [376, 199] on span "Add a Document Tag" at bounding box center [344, 203] width 78 height 8
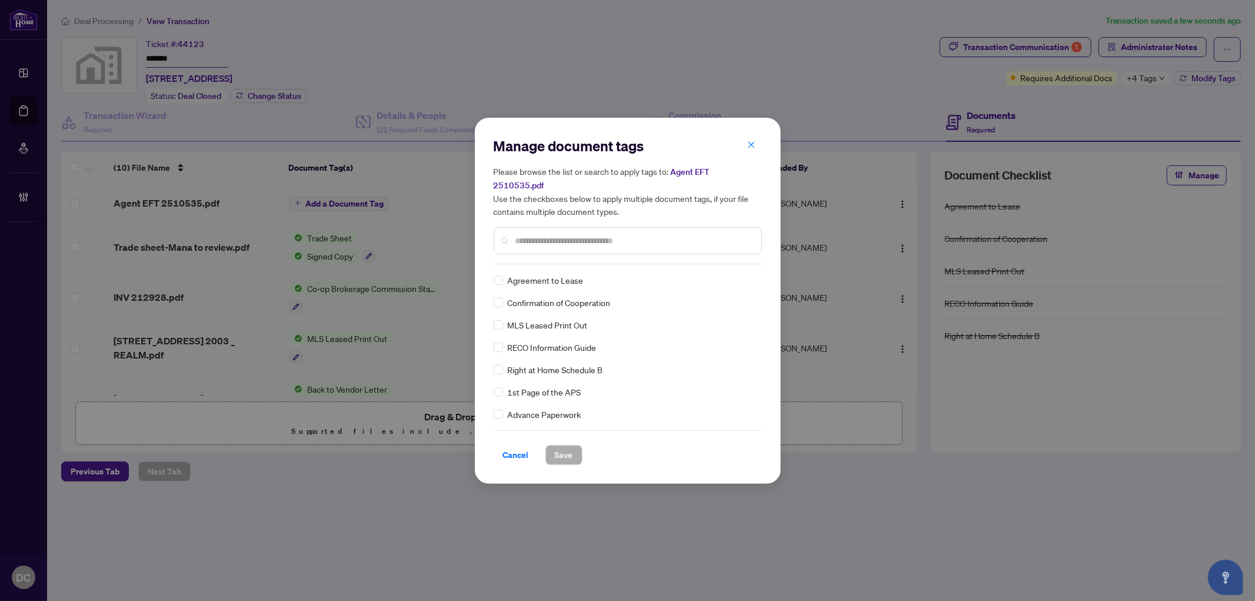
click at [606, 234] on input "text" at bounding box center [633, 240] width 236 height 13
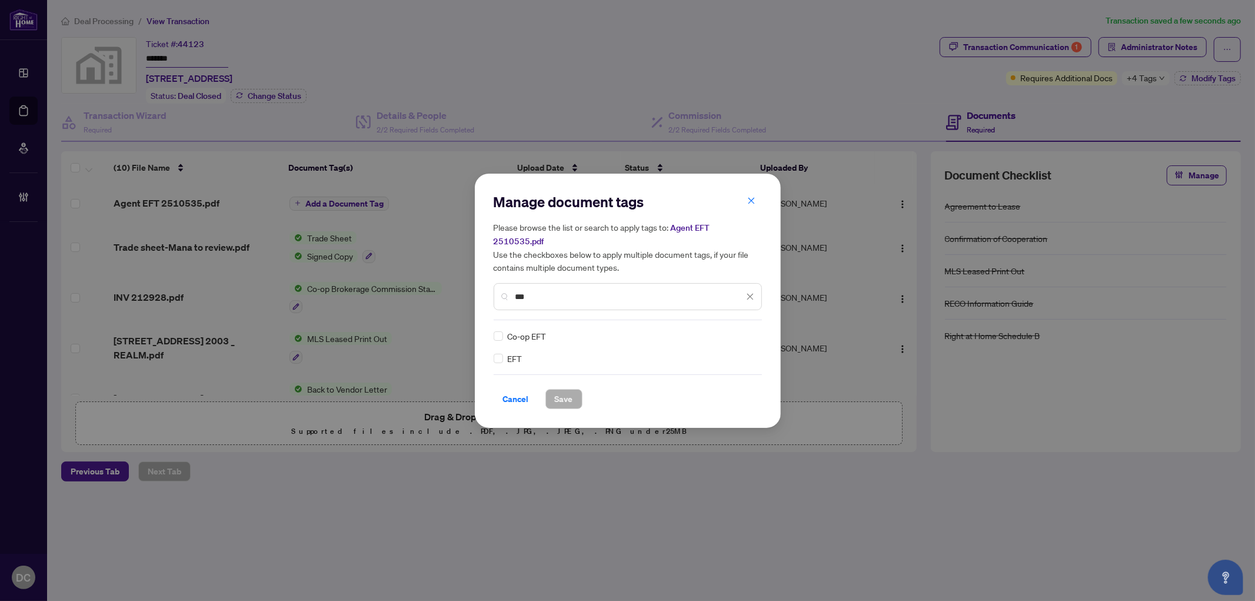
type input "***"
click at [743, 330] on div at bounding box center [743, 336] width 22 height 12
click at [719, 384] on div "Approved" at bounding box center [706, 385] width 75 height 13
click at [563, 394] on span "Save" at bounding box center [564, 398] width 18 height 19
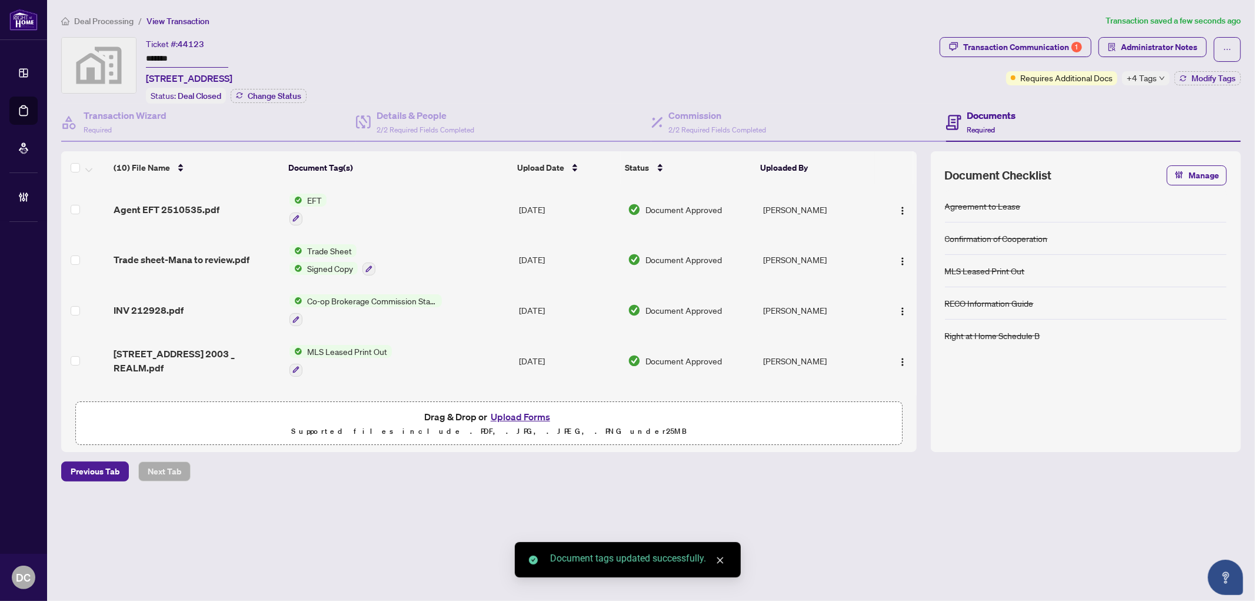
click at [1157, 78] on div "+4 Tags" at bounding box center [1146, 78] width 48 height 14
click at [1069, 104] on div "Documents Required" at bounding box center [1093, 123] width 295 height 38
click at [1197, 74] on span "Modify Tags" at bounding box center [1213, 78] width 44 height 8
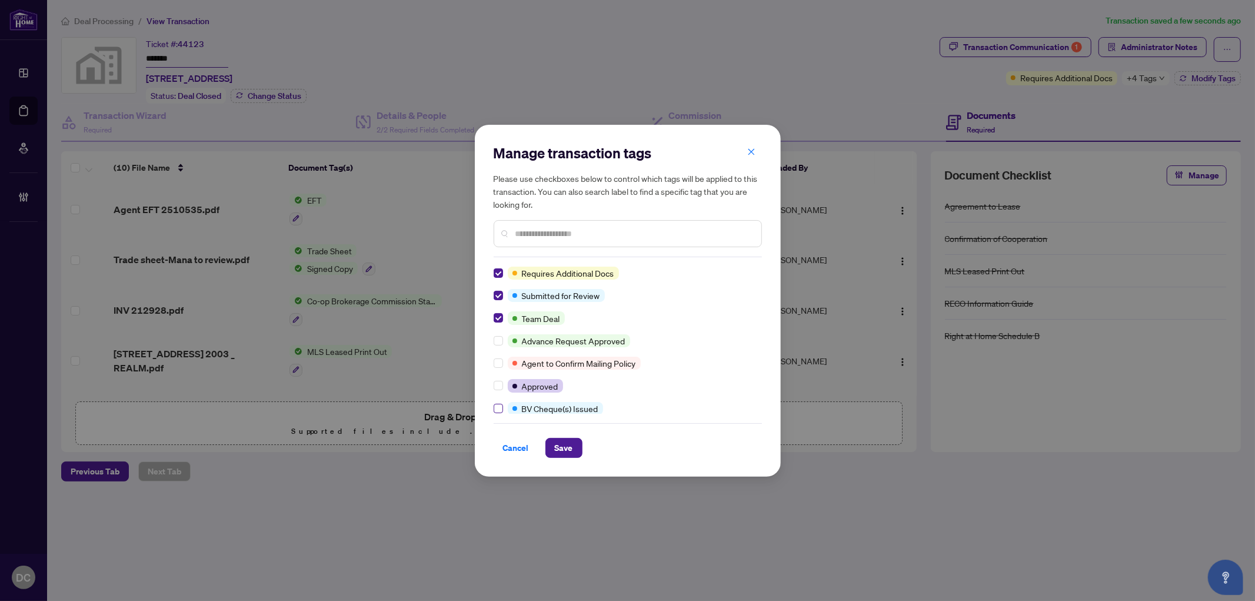
click at [498, 402] on label at bounding box center [497, 408] width 9 height 13
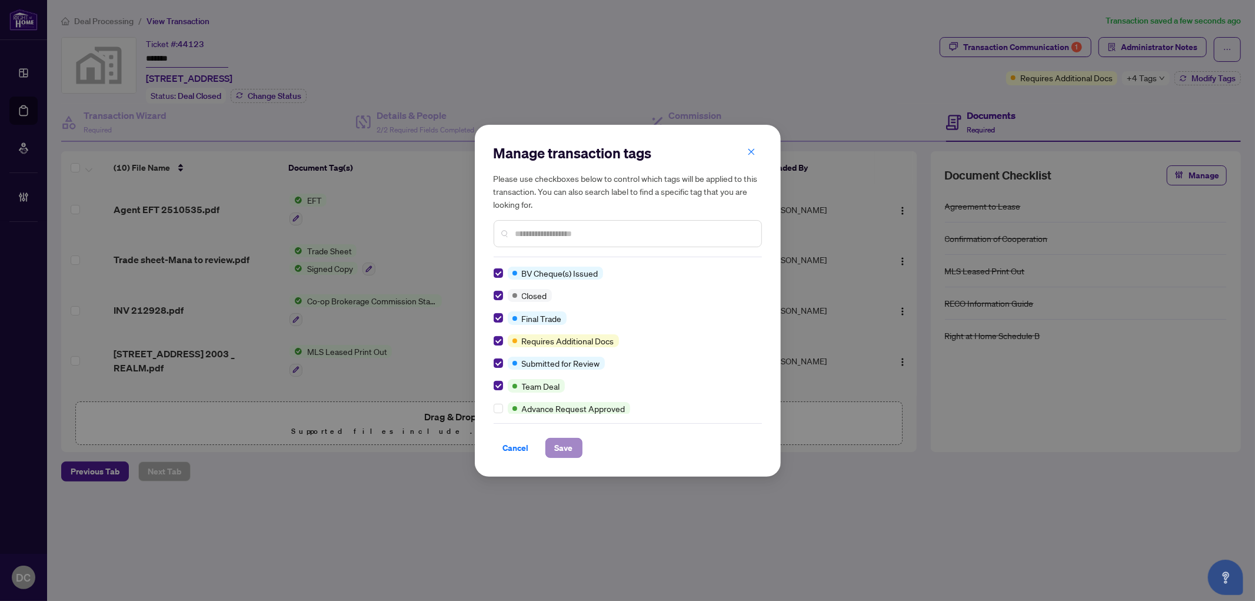
click at [562, 439] on div "Cancel Save" at bounding box center [627, 440] width 268 height 35
click at [563, 442] on span "Save" at bounding box center [564, 447] width 18 height 19
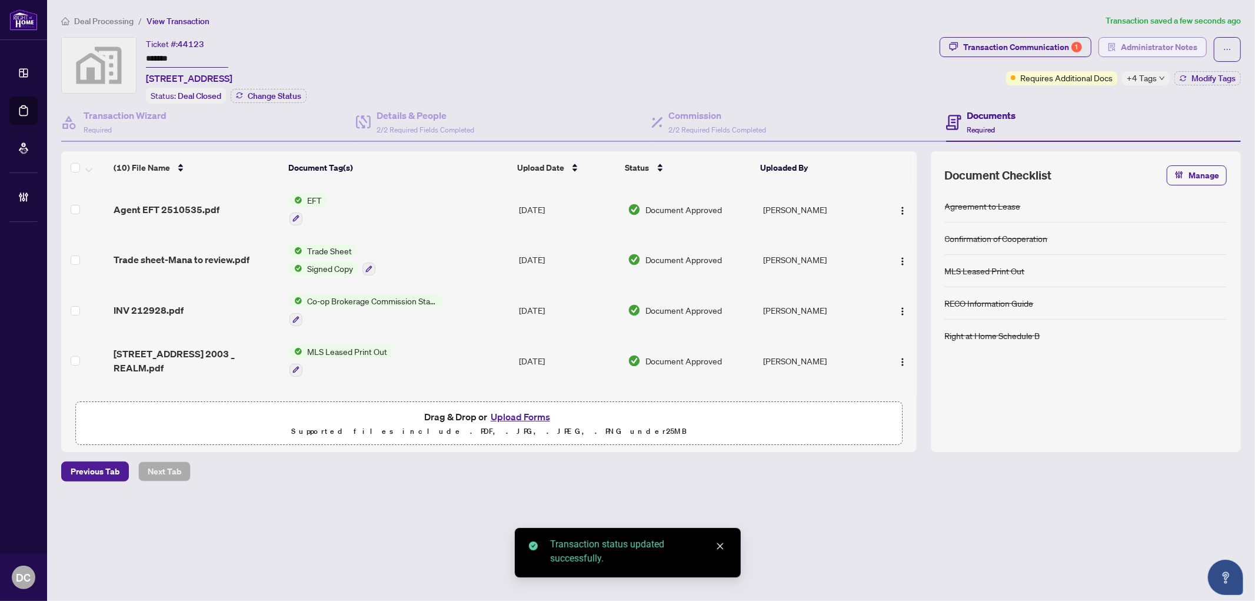
click at [1172, 48] on span "Administrator Notes" at bounding box center [1159, 47] width 76 height 19
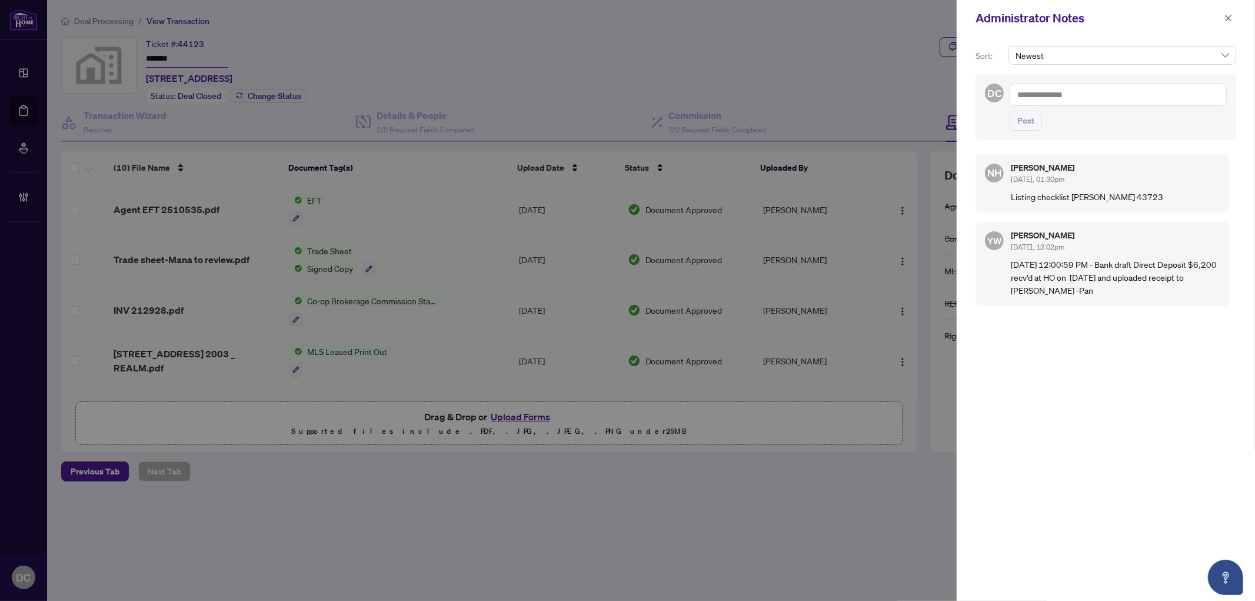
click at [1226, 156] on div "NH Nazia Hossain Jul/23/2025, 01:30pm Listing checklist rHome 43723" at bounding box center [1102, 183] width 254 height 58
click at [1135, 96] on textarea at bounding box center [1117, 95] width 217 height 22
paste textarea "**********"
type textarea "**********"
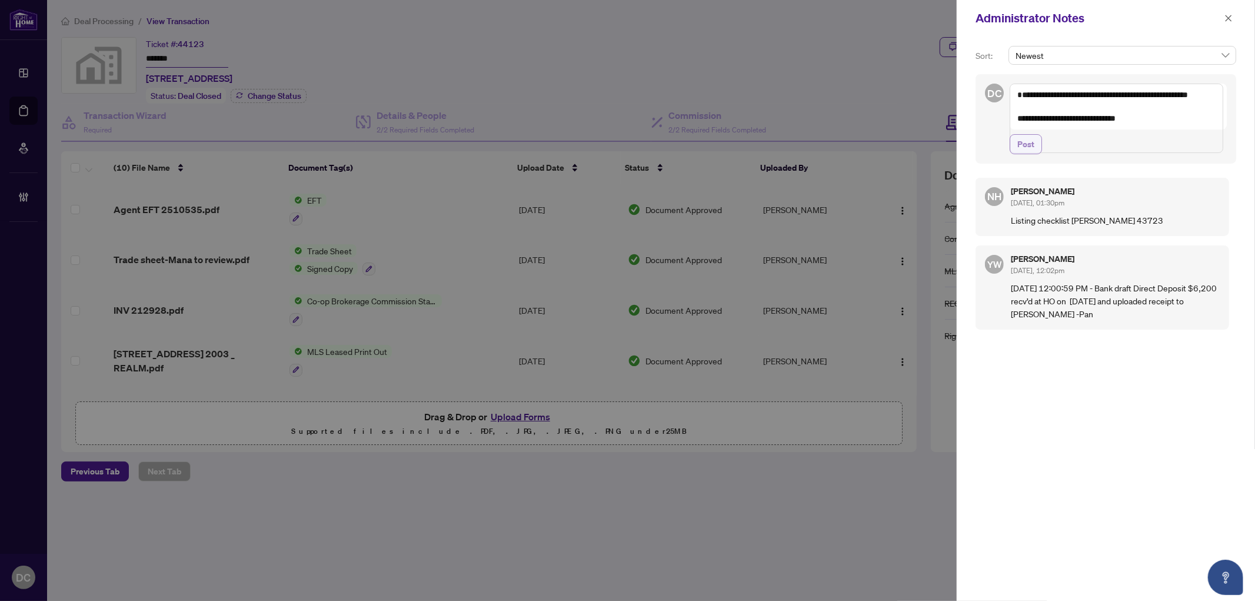
click at [1018, 154] on span "Post" at bounding box center [1025, 144] width 17 height 19
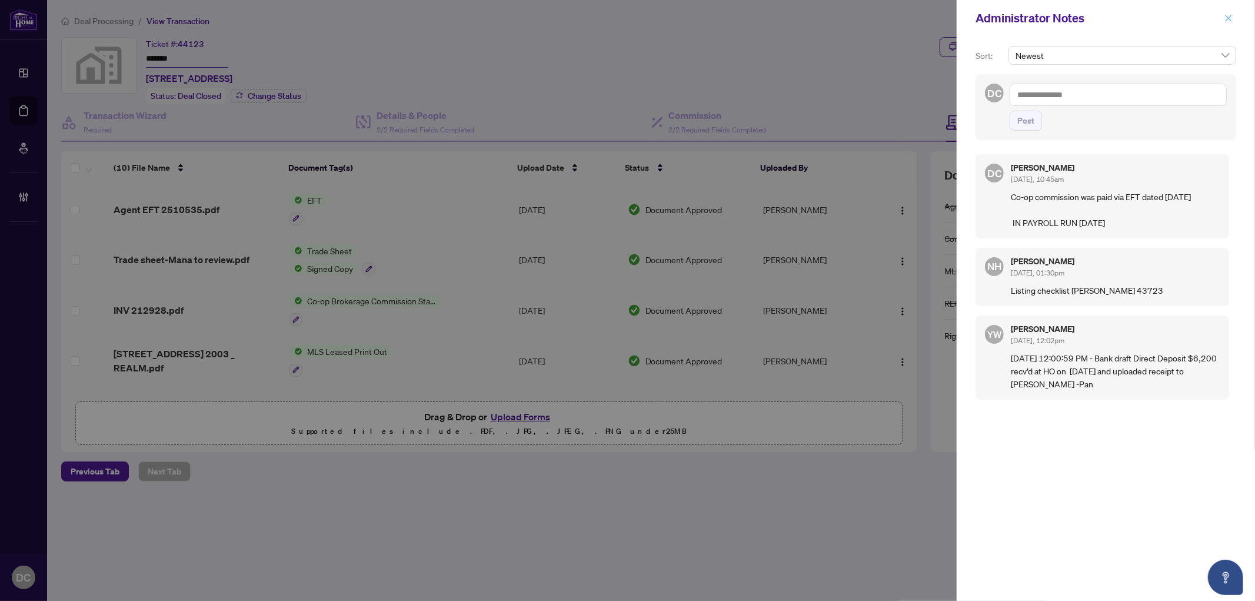
click at [1231, 12] on span "button" at bounding box center [1228, 18] width 8 height 19
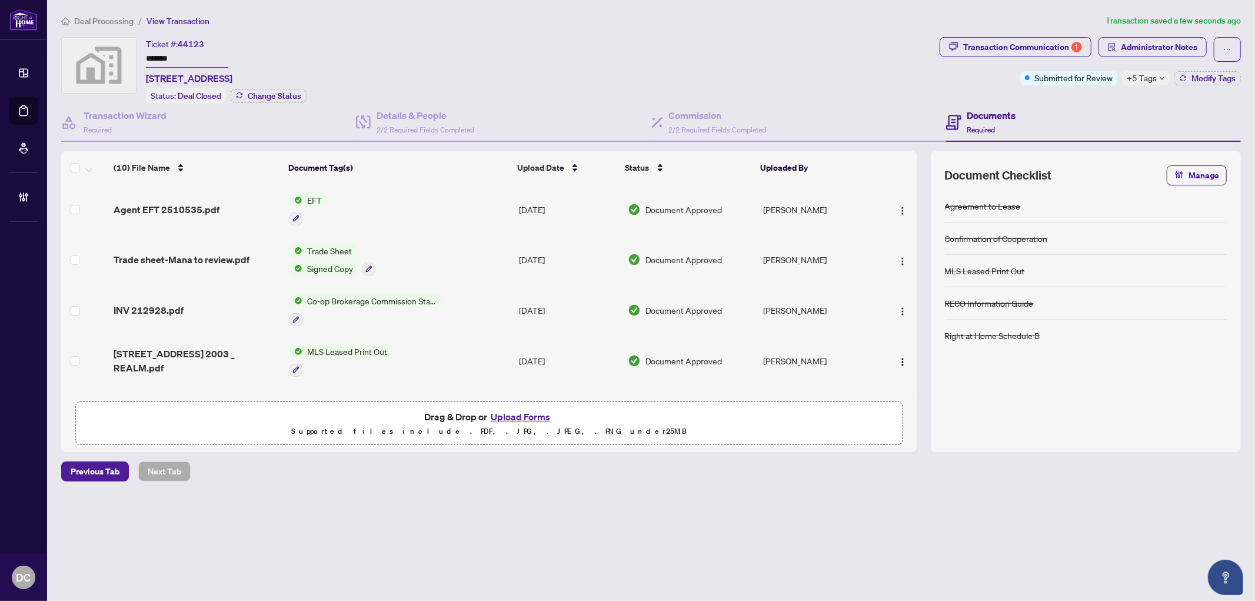
click at [542, 502] on div "Deal Processing / View Transaction Transaction saved a few seconds ago Ticket #…" at bounding box center [650, 268] width 1189 height 508
click at [1146, 75] on span "+5 Tags" at bounding box center [1141, 78] width 30 height 14
click at [879, 80] on div "Ticket #: 44123 ******* 10 York St #2003, Toronto, Ontario M5J 0E1, Canada Stat…" at bounding box center [497, 70] width 873 height 66
drag, startPoint x: 201, startPoint y: 61, endPoint x: 91, endPoint y: 52, distance: 109.8
click at [91, 52] on div "Ticket #: 44123 ******* 10 York St #2003, Toronto, Ontario M5J 0E1, Canada Stat…" at bounding box center [497, 70] width 873 height 66
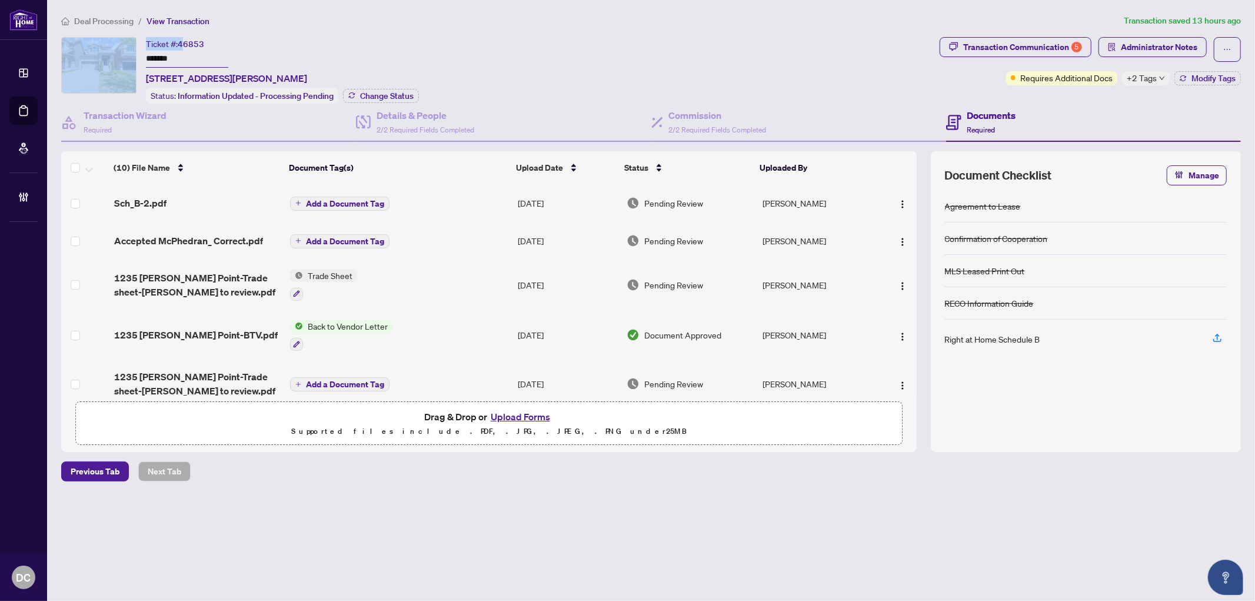
drag, startPoint x: 185, startPoint y: 48, endPoint x: 138, endPoint y: 48, distance: 46.5
click at [138, 48] on div "Ticket #: 46853 ******* [STREET_ADDRESS][PERSON_NAME][PERSON_NAME] Status: Info…" at bounding box center [497, 70] width 873 height 66
drag, startPoint x: 186, startPoint y: 55, endPoint x: 129, endPoint y: 56, distance: 56.5
click at [129, 56] on div "Ticket #: 46853 ******* [STREET_ADDRESS][PERSON_NAME][PERSON_NAME] Status: Info…" at bounding box center [497, 70] width 873 height 66
click at [405, 92] on span "Change Status" at bounding box center [387, 96] width 54 height 8
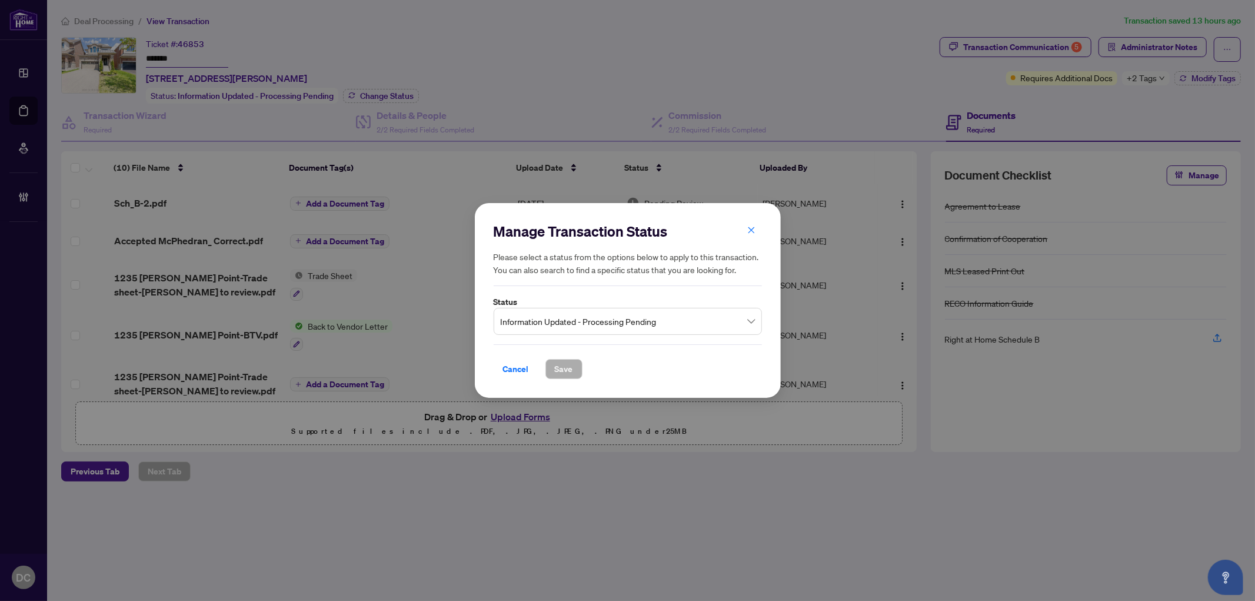
click at [668, 324] on span "Information Updated - Processing Pending" at bounding box center [628, 321] width 254 height 22
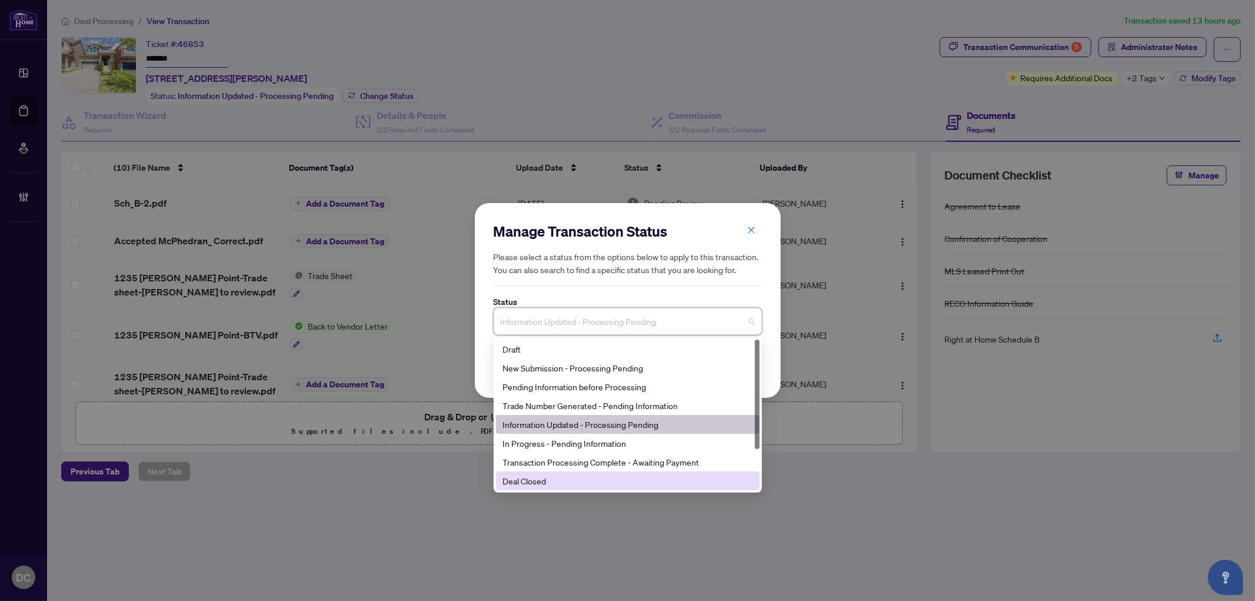
click at [551, 478] on div "Deal Closed" at bounding box center [627, 480] width 249 height 13
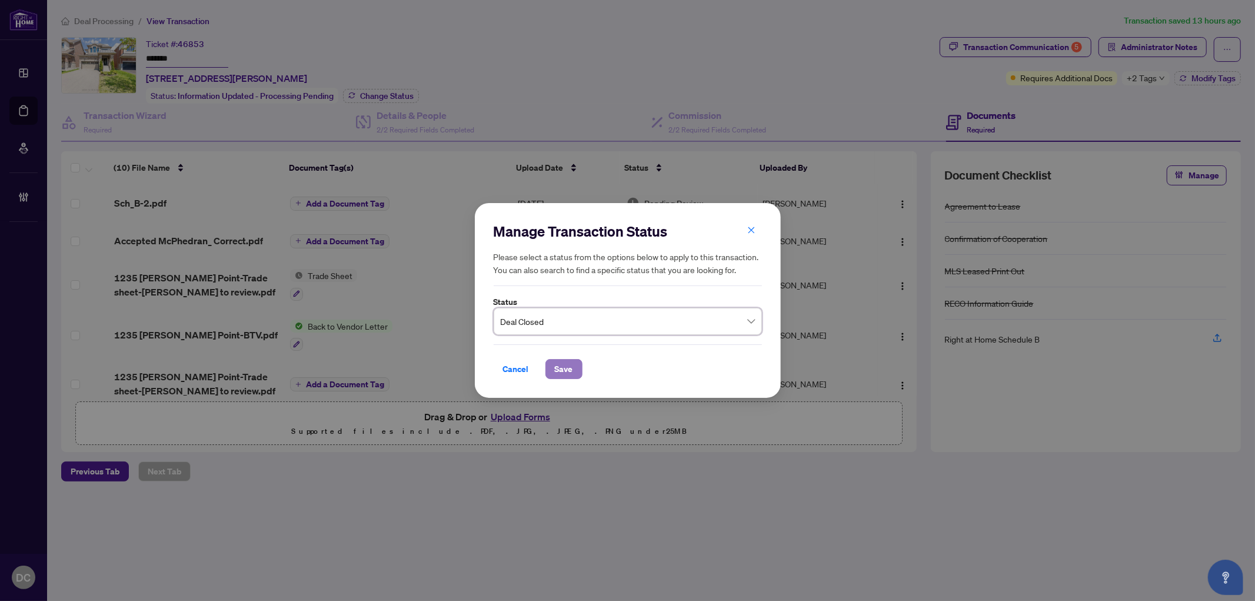
click at [567, 369] on span "Save" at bounding box center [564, 368] width 18 height 19
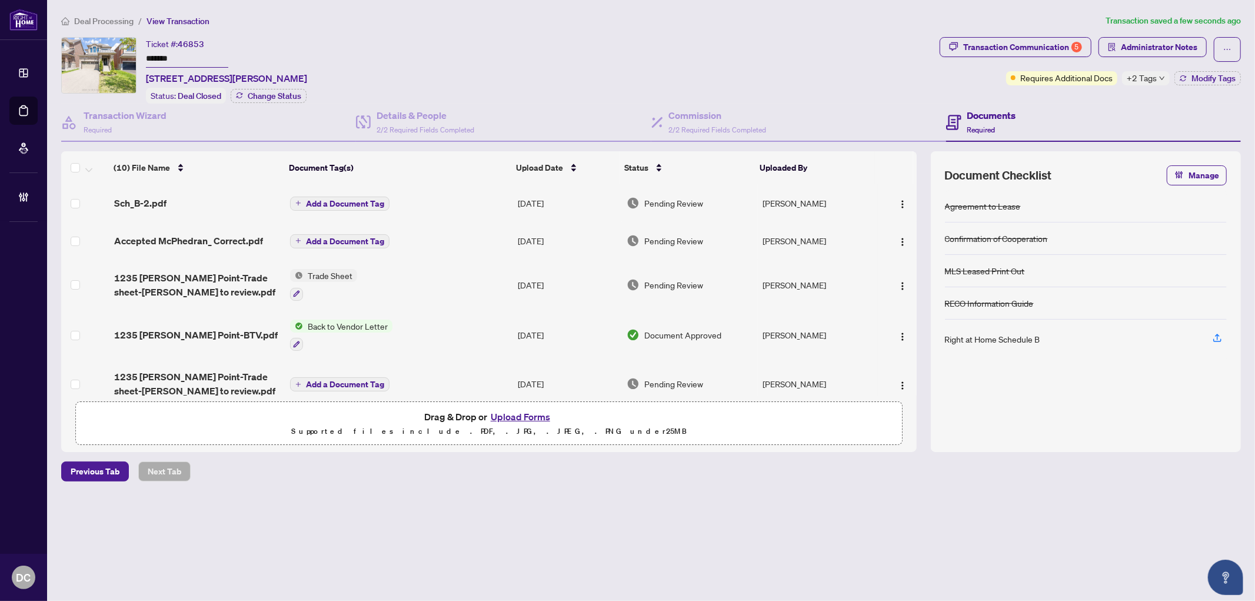
click at [1162, 77] on icon "down" at bounding box center [1162, 78] width 6 height 6
click at [1054, 106] on div "Documents Required" at bounding box center [1093, 123] width 295 height 38
click at [1063, 44] on div "Transaction Communication 5" at bounding box center [1022, 47] width 119 height 19
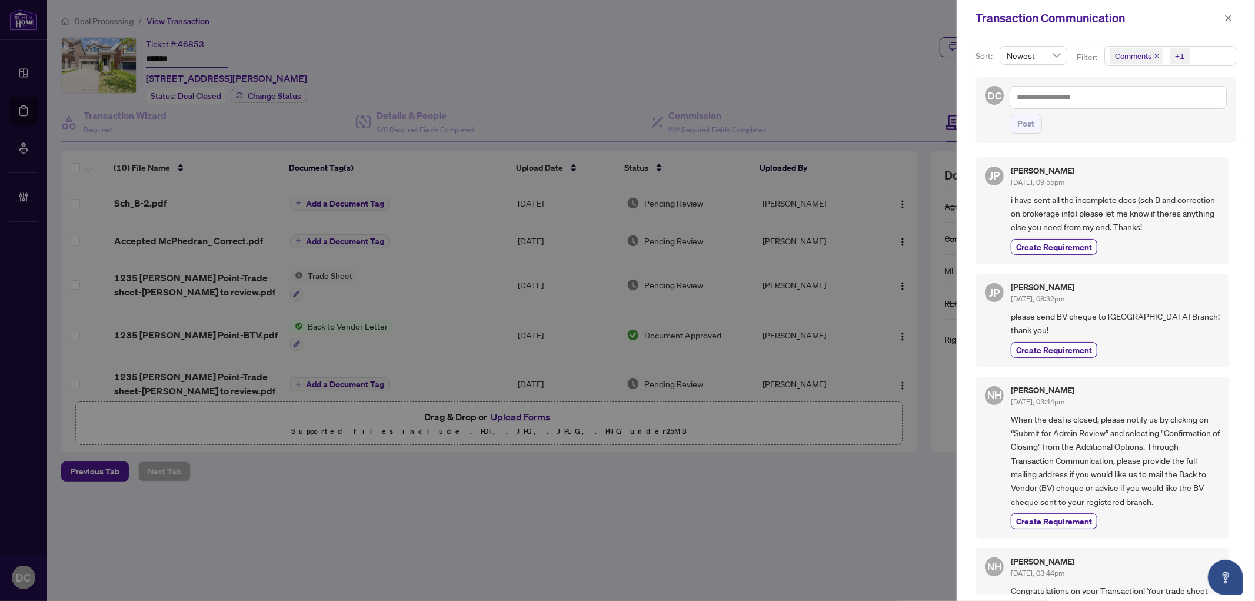
click at [1196, 59] on span "Comments +1" at bounding box center [1170, 55] width 131 height 19
click at [1159, 104] on span "Comments" at bounding box center [1148, 105] width 41 height 11
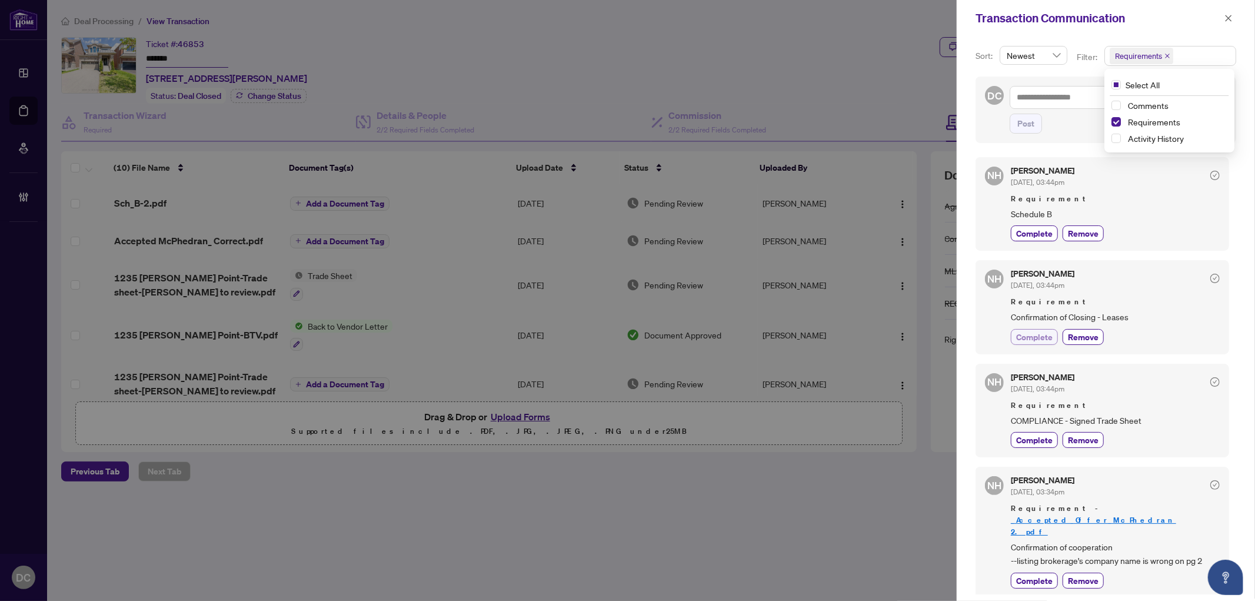
click at [1032, 339] on span "Complete" at bounding box center [1034, 337] width 36 height 12
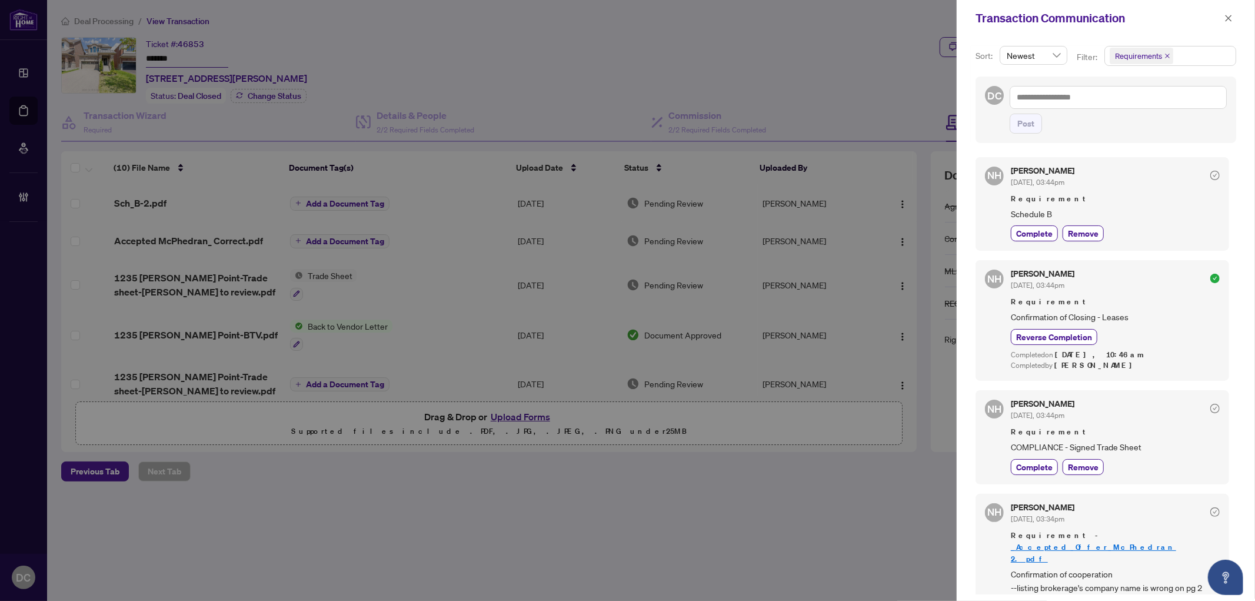
drag, startPoint x: 1230, startPoint y: 18, endPoint x: 783, endPoint y: 19, distance: 447.0
click at [1230, 18] on icon "close" at bounding box center [1228, 18] width 8 height 8
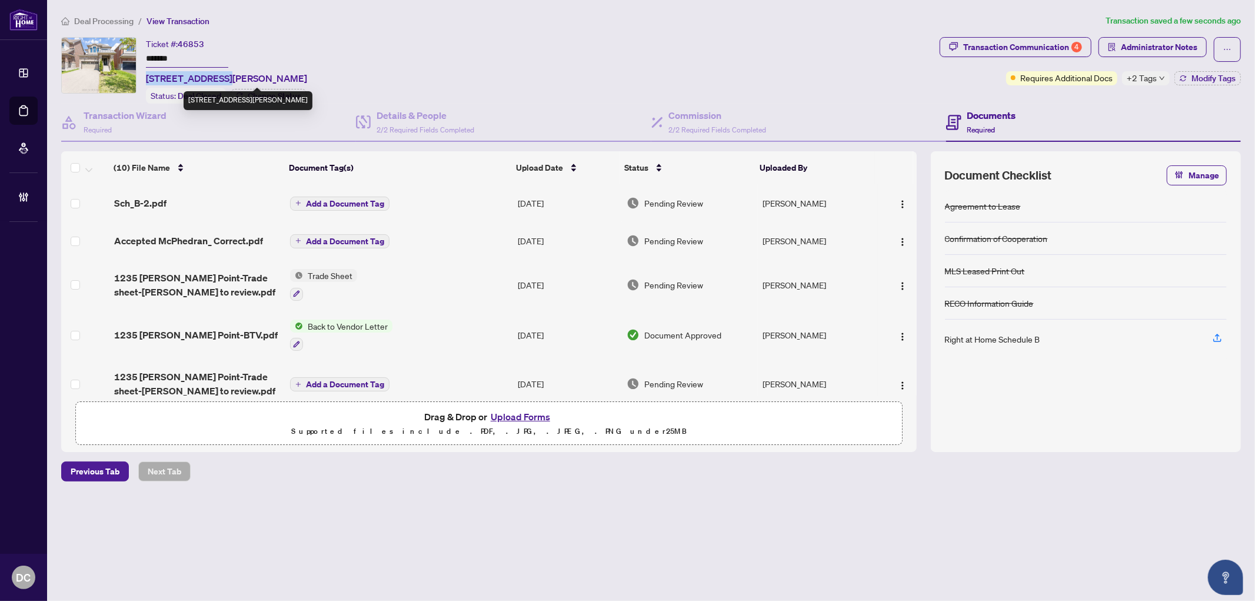
drag, startPoint x: 228, startPoint y: 76, endPoint x: 145, endPoint y: 76, distance: 82.3
click at [146, 76] on span "[STREET_ADDRESS][PERSON_NAME]" at bounding box center [226, 78] width 161 height 14
copy span "1235 [PERSON_NAME] P"
drag, startPoint x: 218, startPoint y: 54, endPoint x: 104, endPoint y: 57, distance: 114.1
click at [104, 57] on div "Ticket #: 46853 ******* [STREET_ADDRESS][PERSON_NAME][PERSON_NAME] Status: Deal…" at bounding box center [497, 70] width 873 height 66
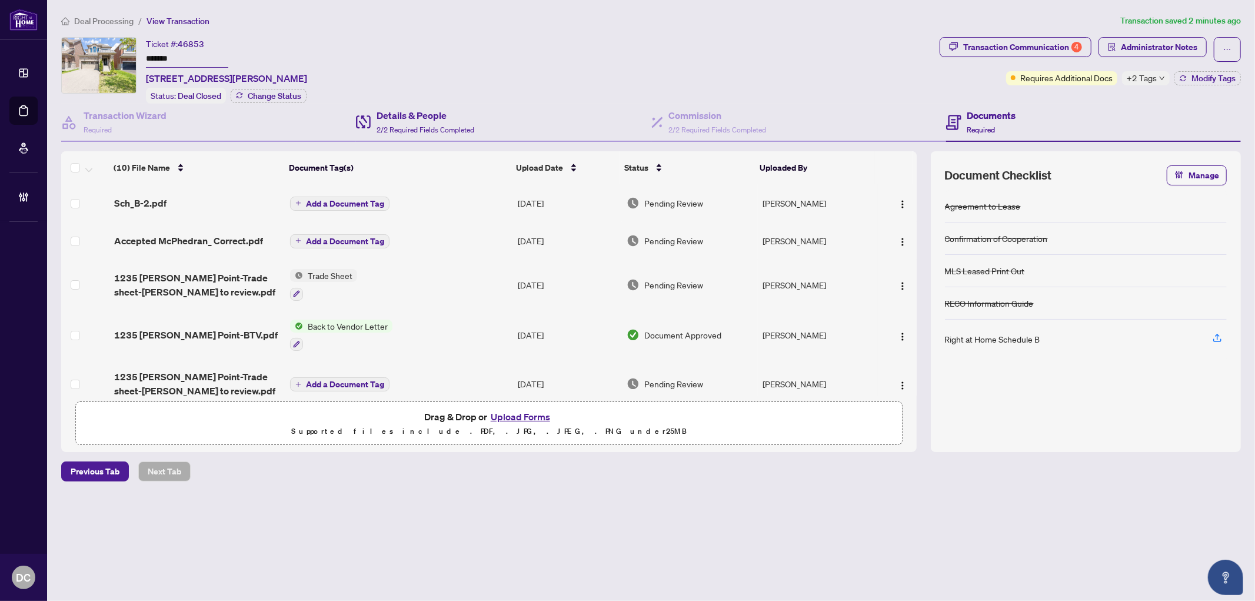
drag, startPoint x: 178, startPoint y: 58, endPoint x: 648, endPoint y: 134, distance: 476.1
click at [420, 285] on td "Trade Sheet" at bounding box center [399, 284] width 228 height 51
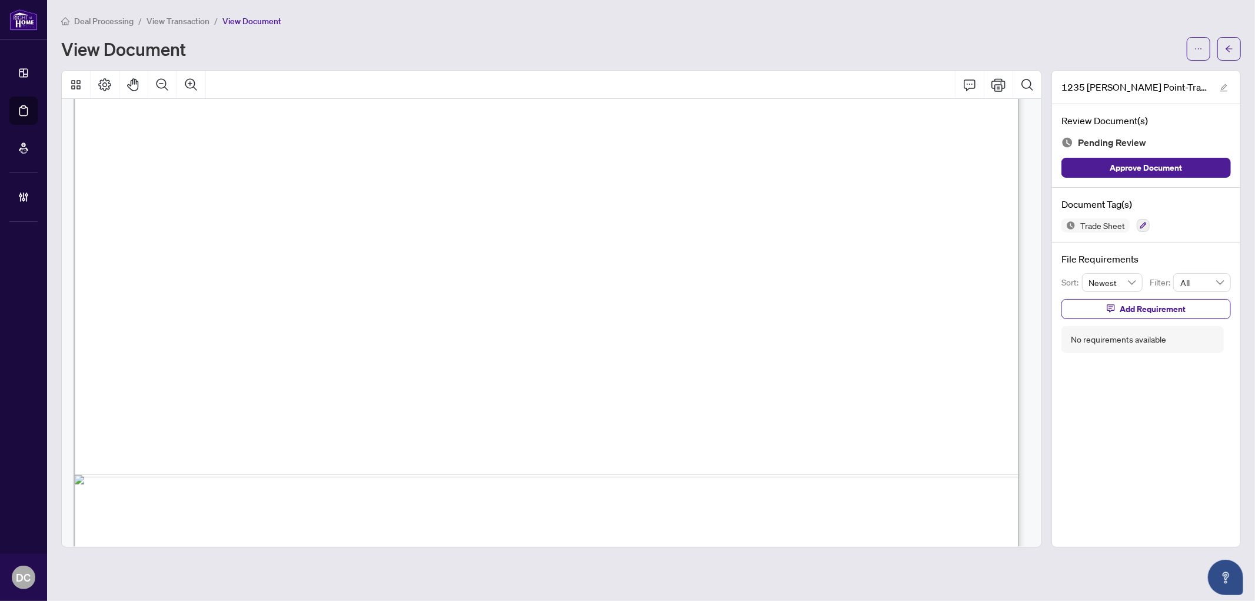
scroll to position [653, 0]
click at [1228, 45] on icon "arrow-left" at bounding box center [1228, 48] width 7 height 6
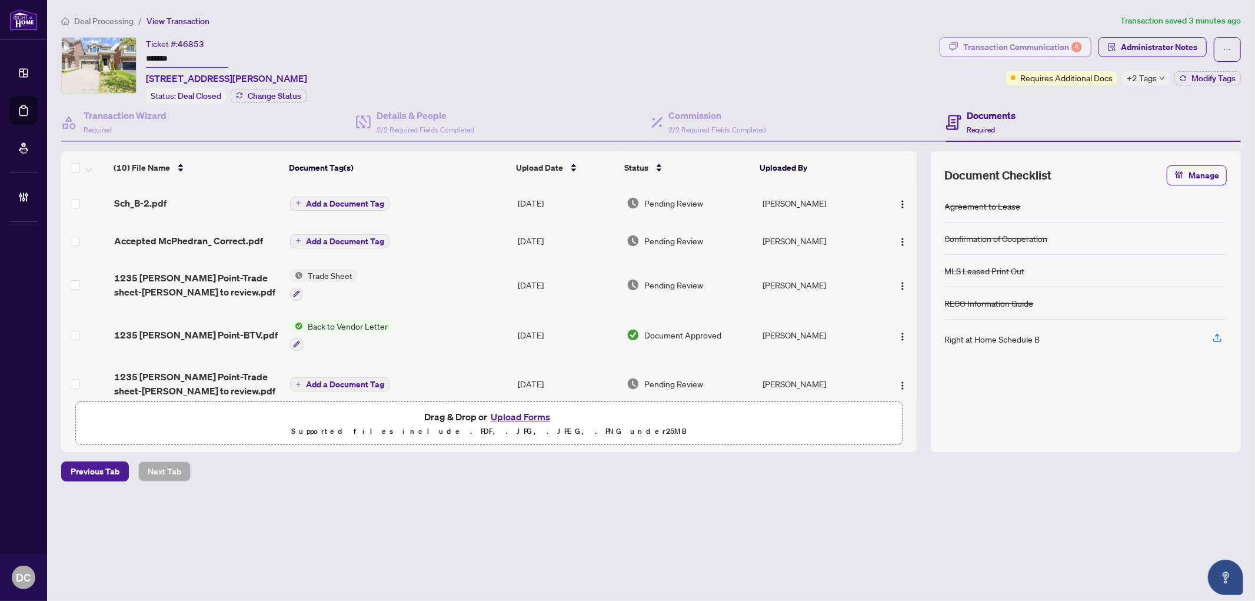
click at [1055, 49] on div "Transaction Communication 4" at bounding box center [1022, 47] width 119 height 19
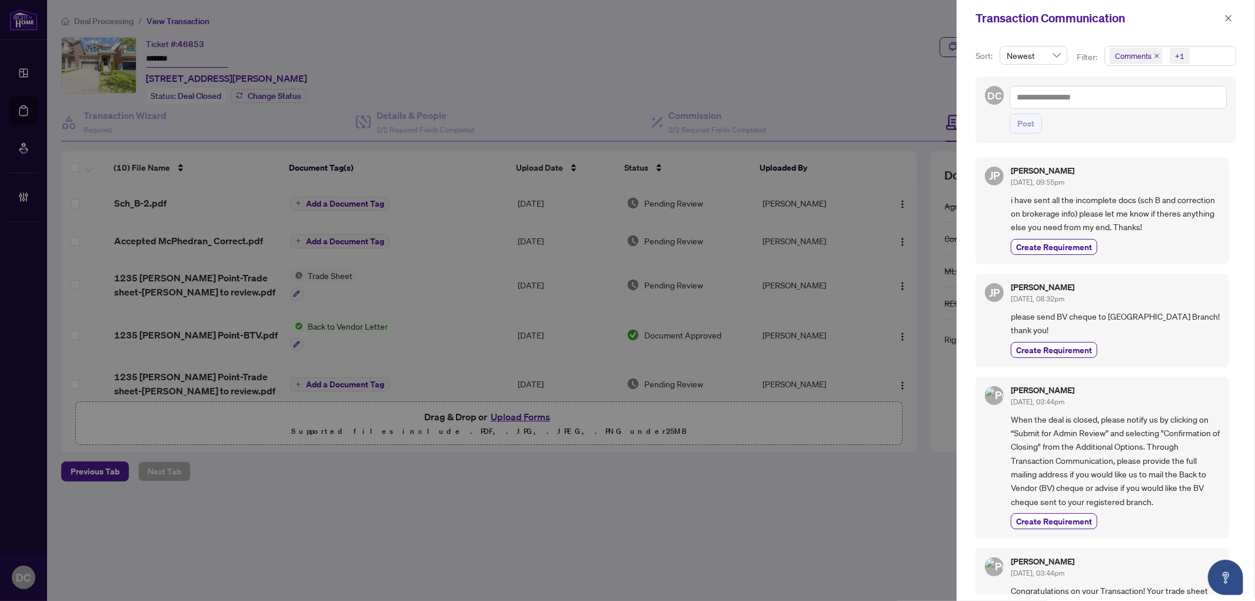
click at [1221, 57] on span "Comments +1" at bounding box center [1170, 55] width 131 height 19
click at [1168, 108] on span "Comments" at bounding box center [1175, 105] width 105 height 14
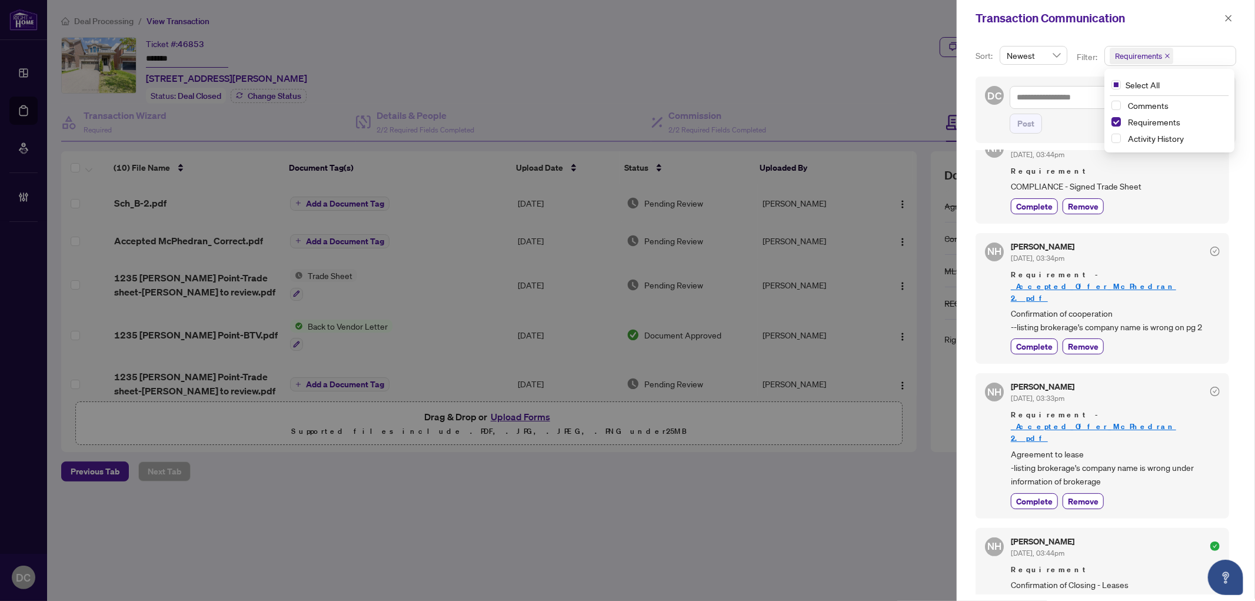
scroll to position [134, 0]
click at [1232, 16] on icon "close" at bounding box center [1228, 18] width 8 height 8
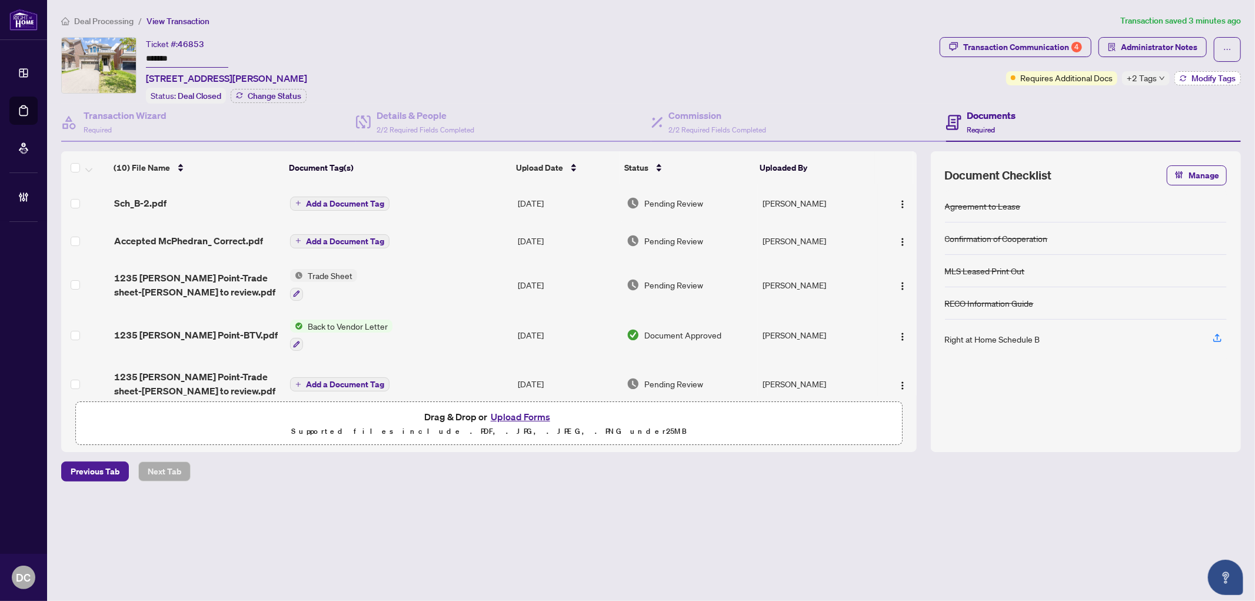
click at [1188, 77] on button "Modify Tags" at bounding box center [1207, 78] width 66 height 14
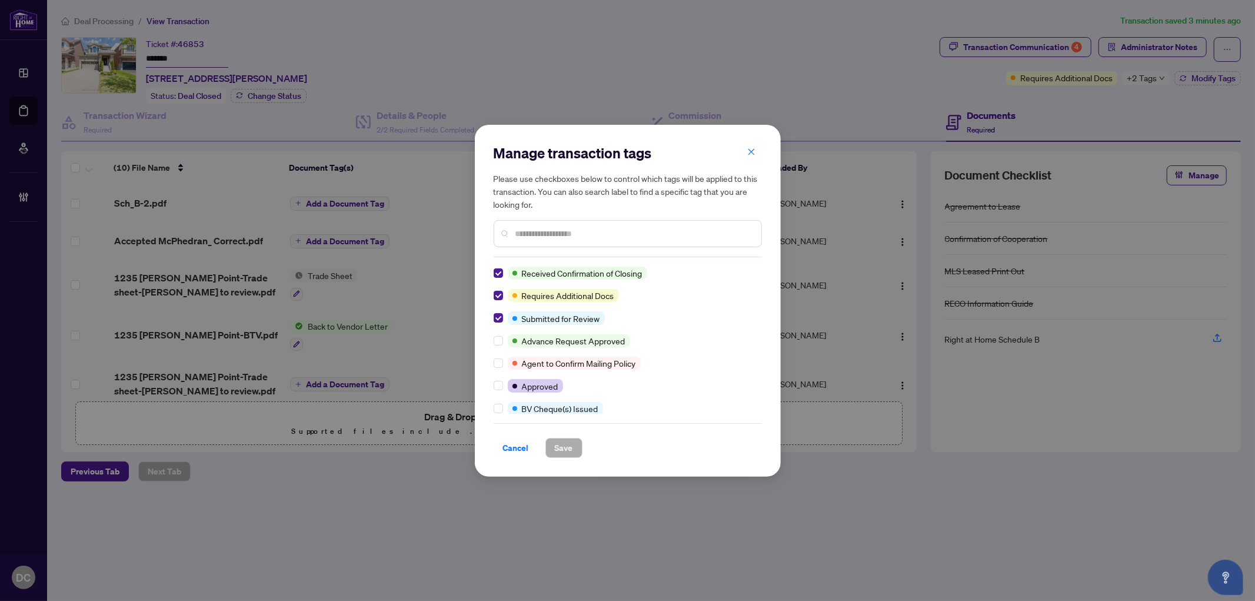
click at [491, 265] on div "Manage transaction tags Please use checkboxes below to control which tags will …" at bounding box center [628, 301] width 306 height 352
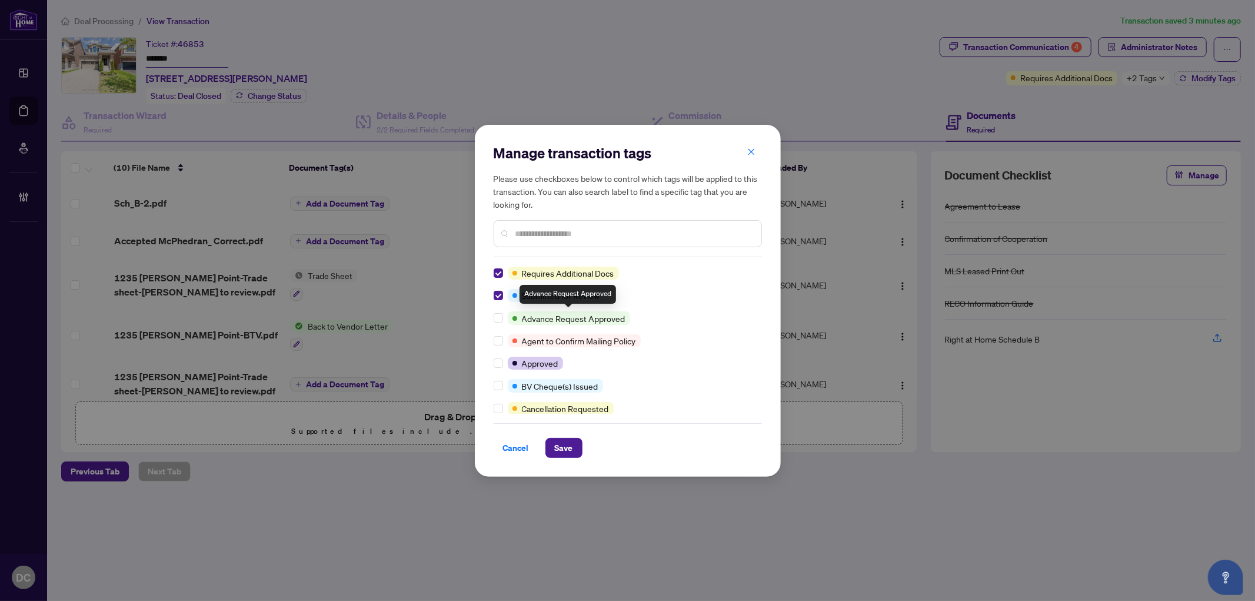
scroll to position [131, 0]
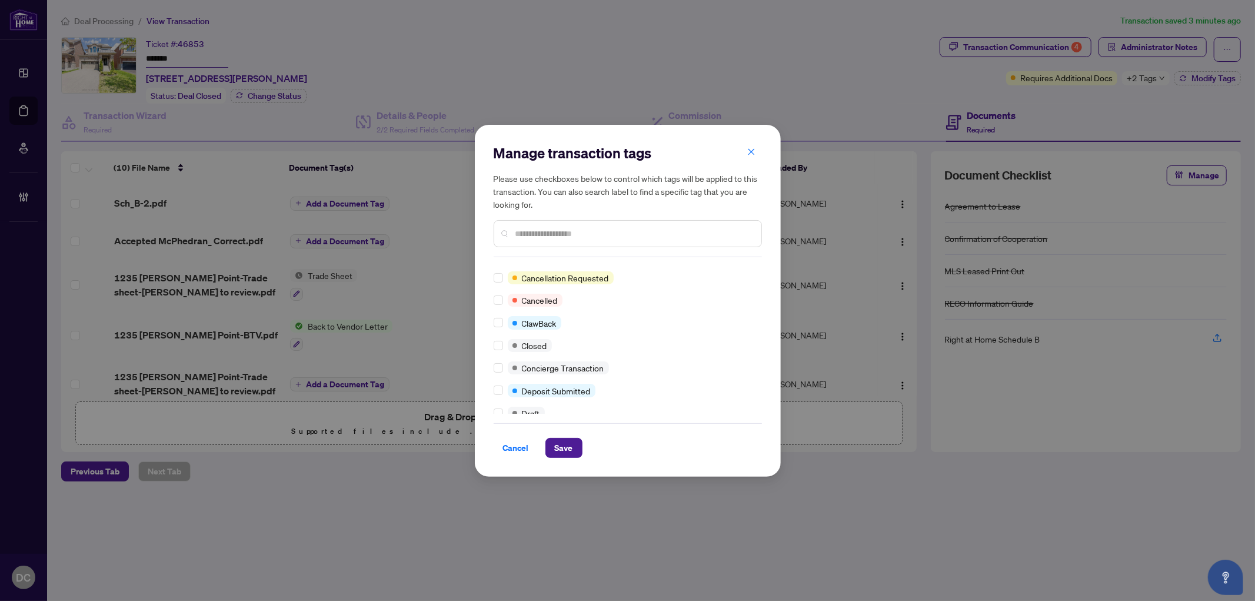
click at [503, 345] on div at bounding box center [500, 345] width 14 height 13
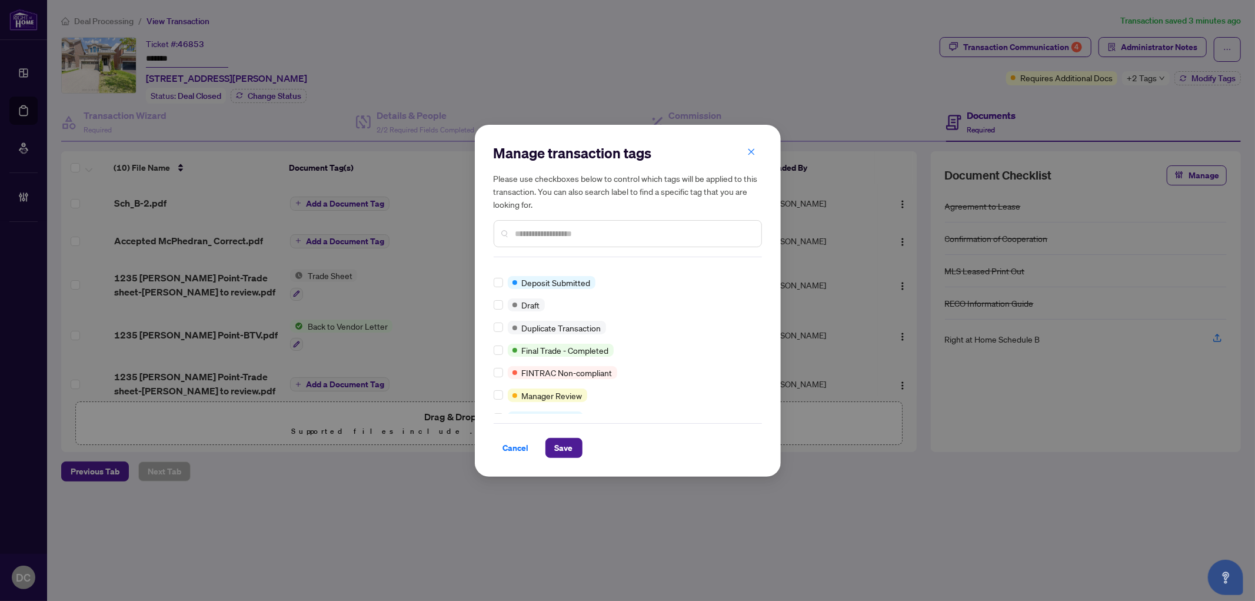
scroll to position [0, 0]
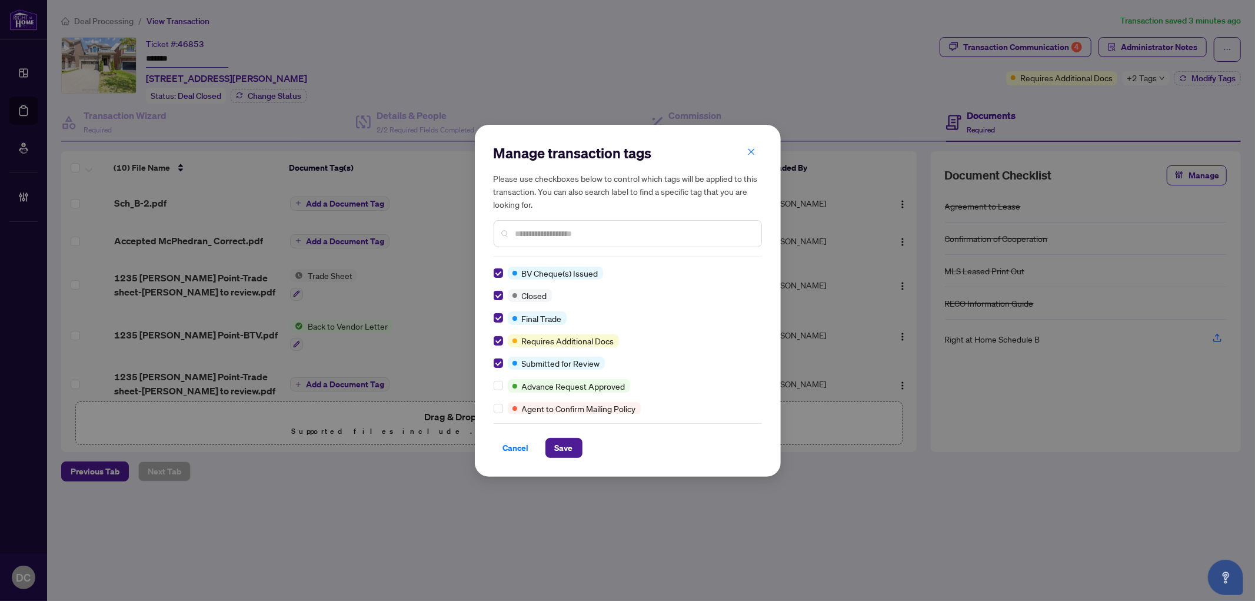
drag, startPoint x: 565, startPoint y: 444, endPoint x: 65, endPoint y: 387, distance: 502.6
click at [555, 441] on span "Save" at bounding box center [564, 447] width 18 height 19
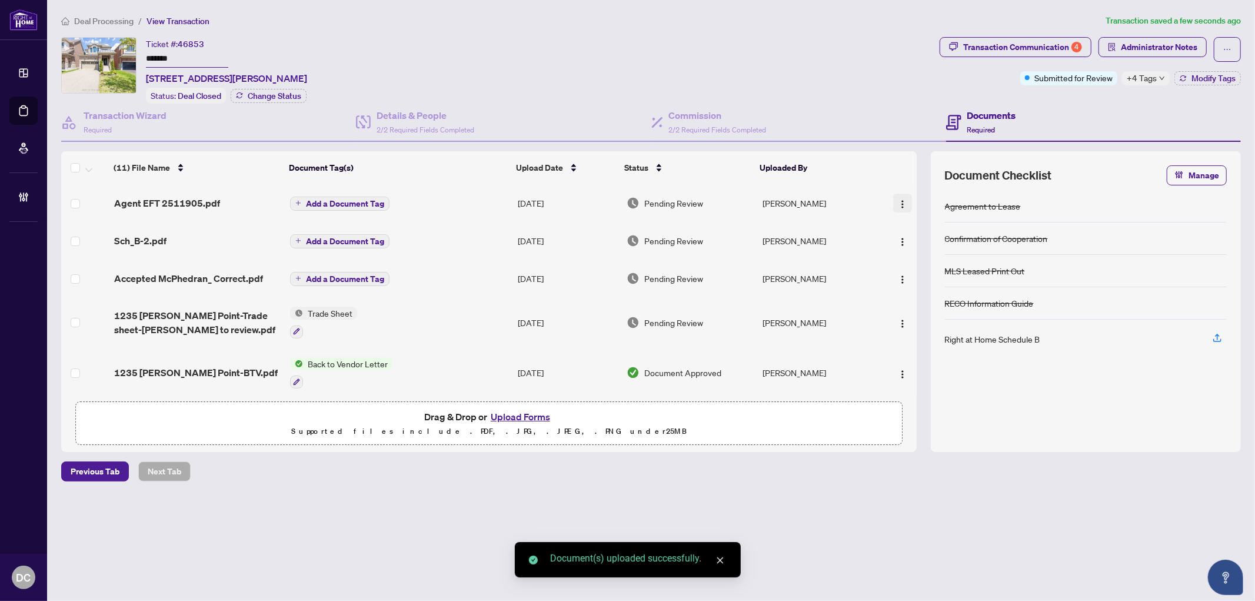
click at [901, 199] on img "button" at bounding box center [902, 203] width 9 height 9
click at [919, 295] on span "Document Permissions" at bounding box center [955, 298] width 112 height 13
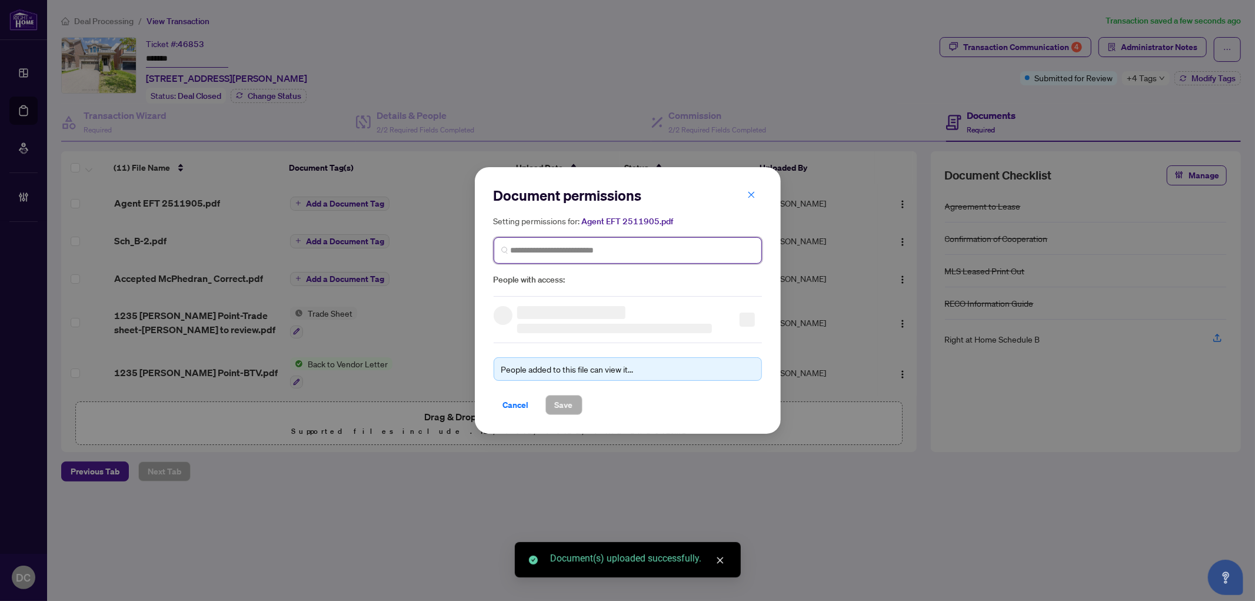
click at [639, 252] on input "search" at bounding box center [633, 250] width 244 height 12
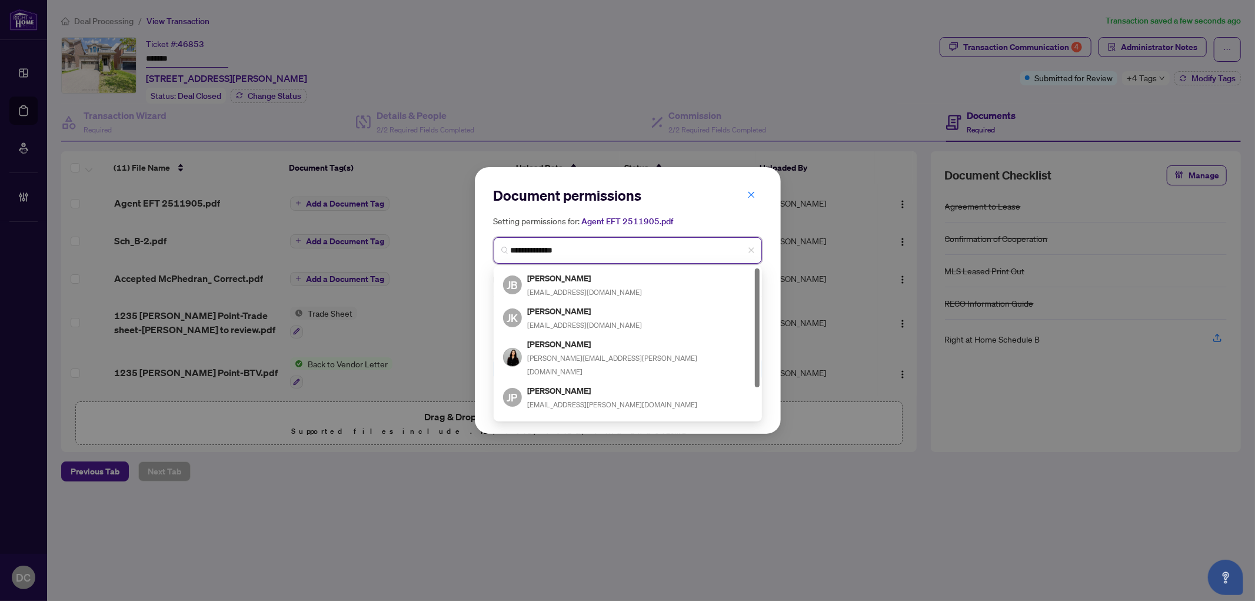
type input "**********"
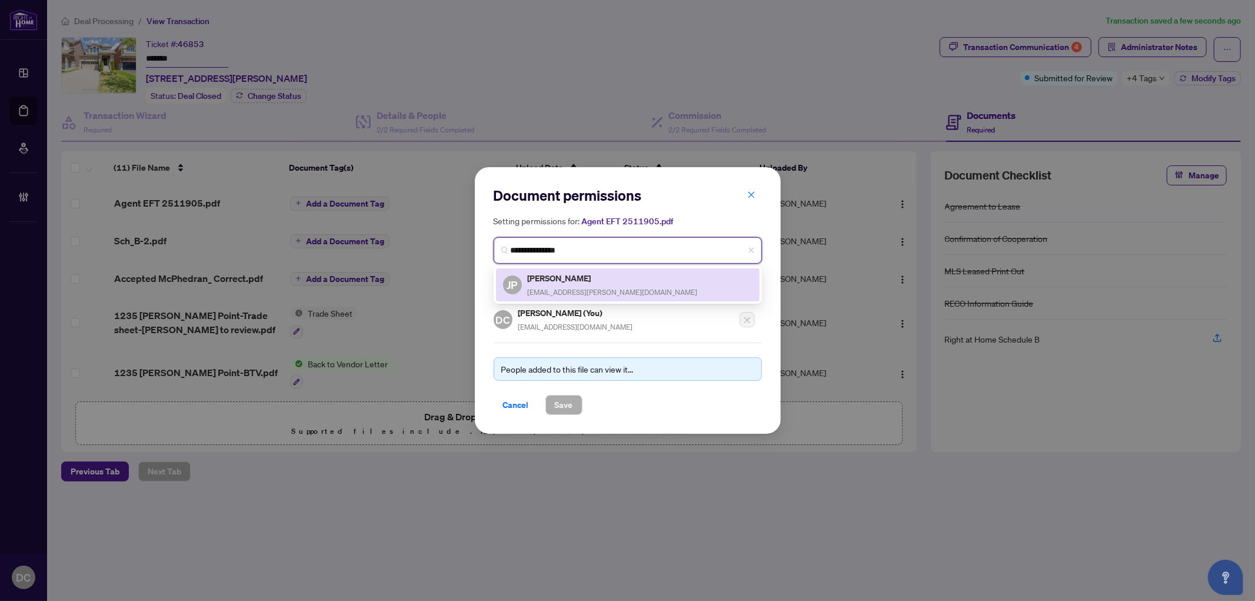
click at [618, 277] on div "JP Jacqueline Paraiso jacquecuenca@rogers.com" at bounding box center [627, 284] width 249 height 27
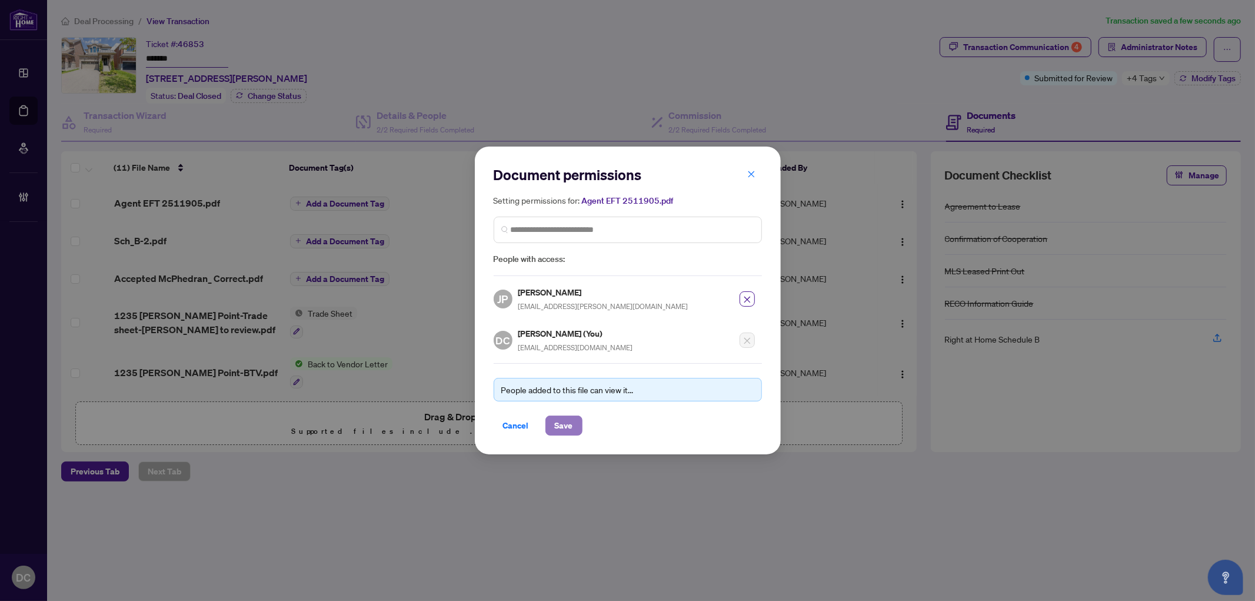
click at [568, 432] on span "Save" at bounding box center [564, 425] width 18 height 19
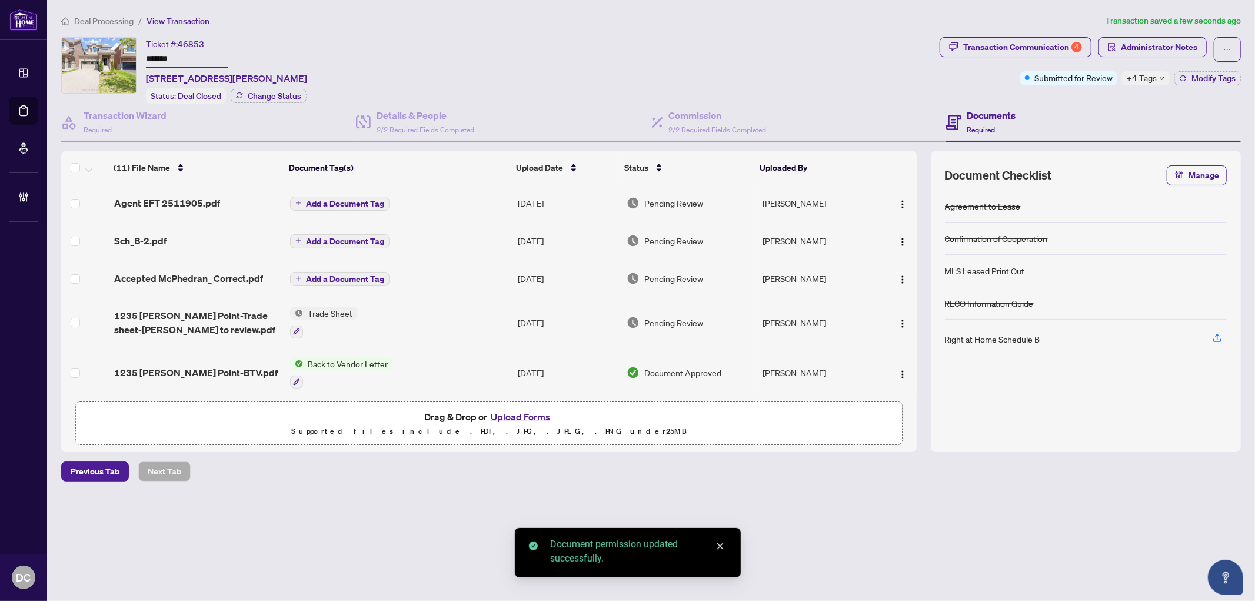
click at [366, 199] on span "Add a Document Tag" at bounding box center [345, 203] width 78 height 8
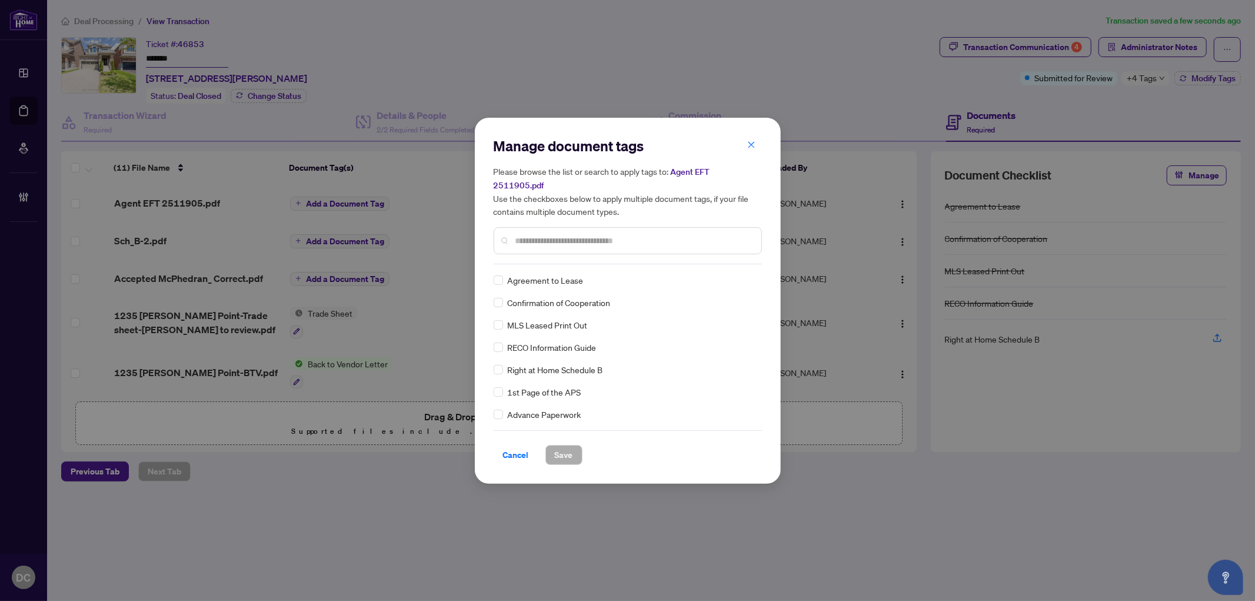
click at [593, 249] on div "Manage document tags Please browse the list or search to apply tags to: Agent E…" at bounding box center [627, 200] width 268 height 128
click at [615, 234] on input "text" at bounding box center [633, 240] width 236 height 13
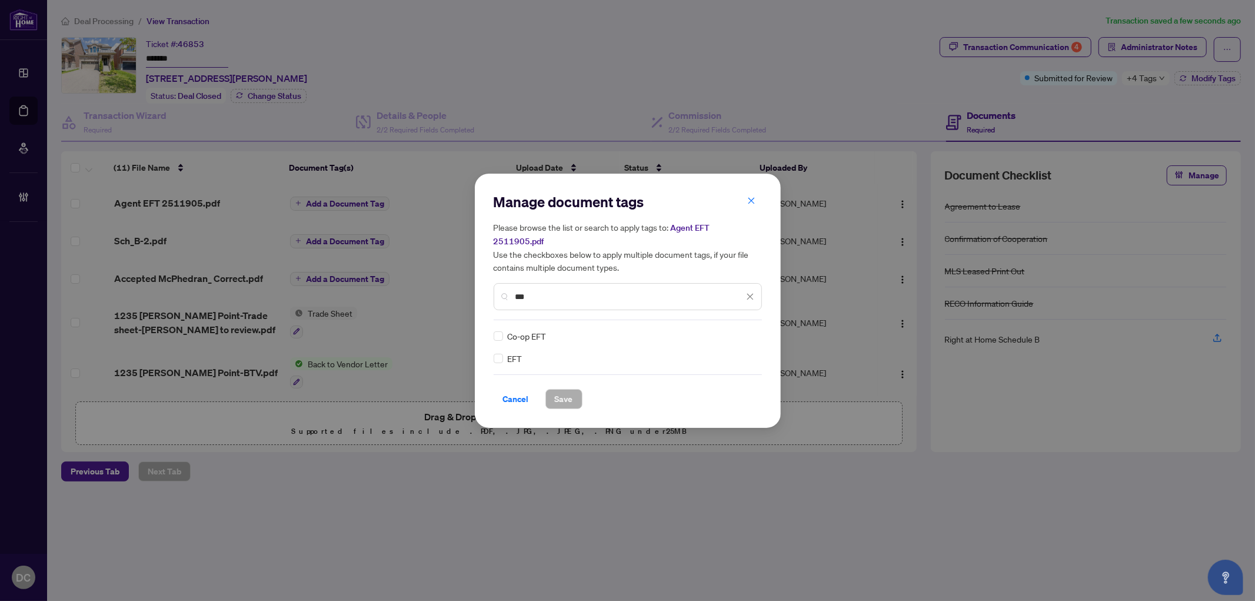
type input "***"
click at [751, 334] on icon at bounding box center [750, 336] width 7 height 5
click at [715, 387] on div "Approved" at bounding box center [706, 385] width 75 height 13
click at [561, 391] on span "Save" at bounding box center [564, 398] width 18 height 19
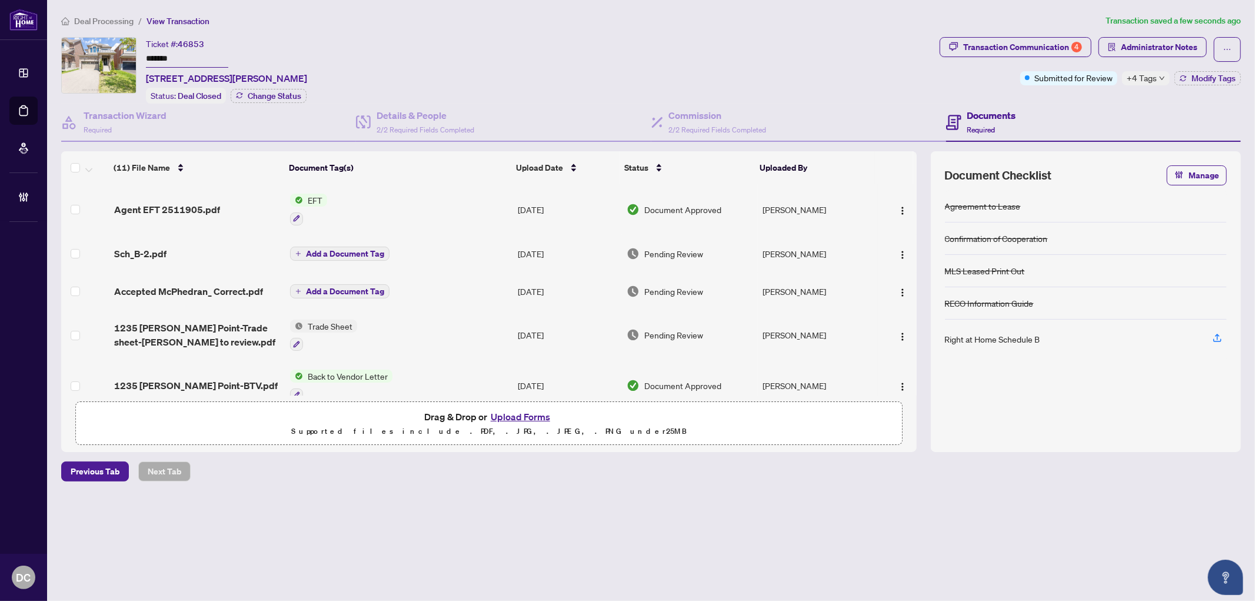
click at [426, 518] on div "Deal Processing / View Transaction Transaction saved a few seconds ago Ticket #…" at bounding box center [650, 268] width 1189 height 508
click at [1138, 48] on span "Administrator Notes" at bounding box center [1159, 47] width 76 height 19
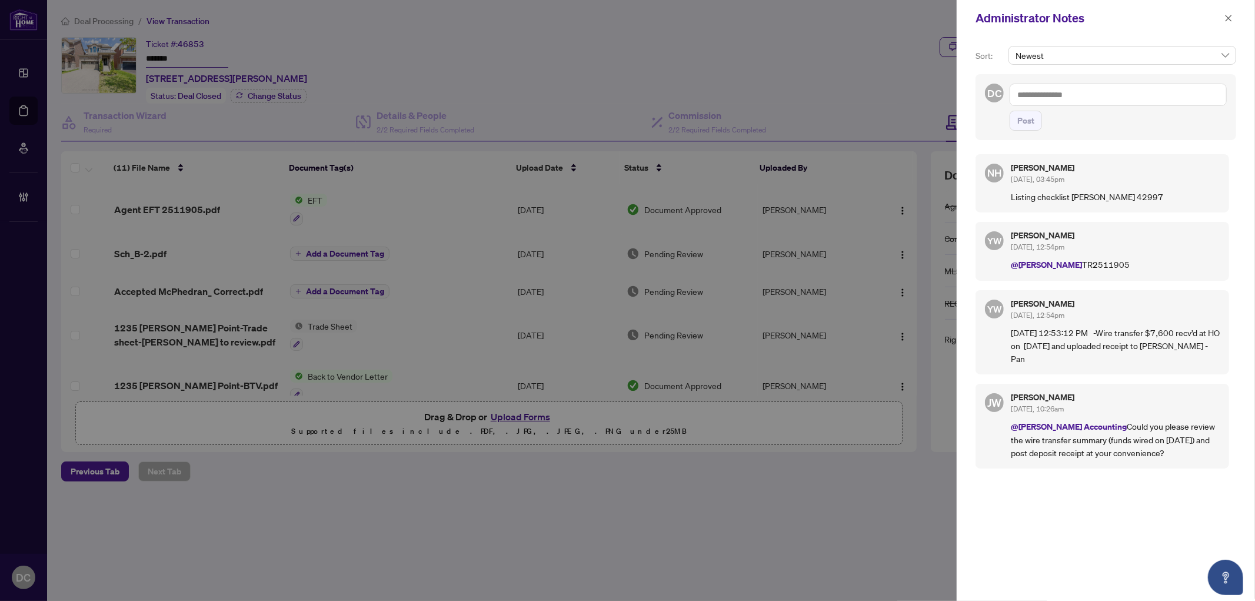
click at [1251, 156] on div "Sort: Newest DC Post NH Nazia Hossain Aug/06/2025, 03:45pm Listing checklist rH…" at bounding box center [1105, 318] width 298 height 564
click at [1160, 89] on textarea at bounding box center [1117, 95] width 217 height 22
paste textarea "**********"
type textarea "**********"
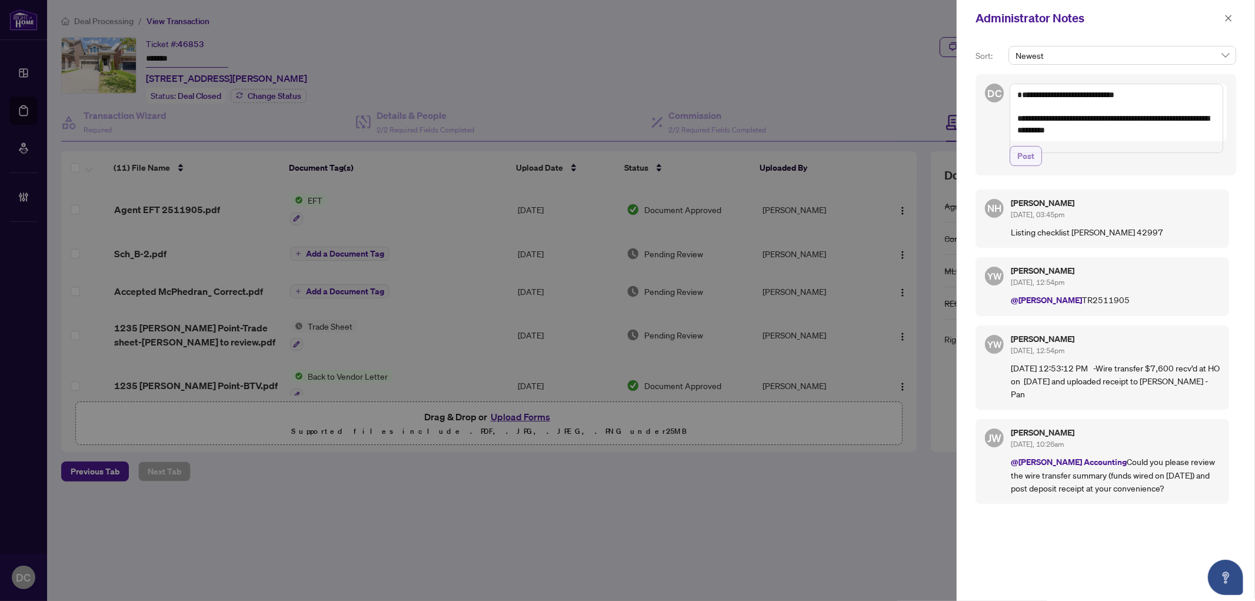
click at [1031, 165] on span "Post" at bounding box center [1025, 155] width 17 height 19
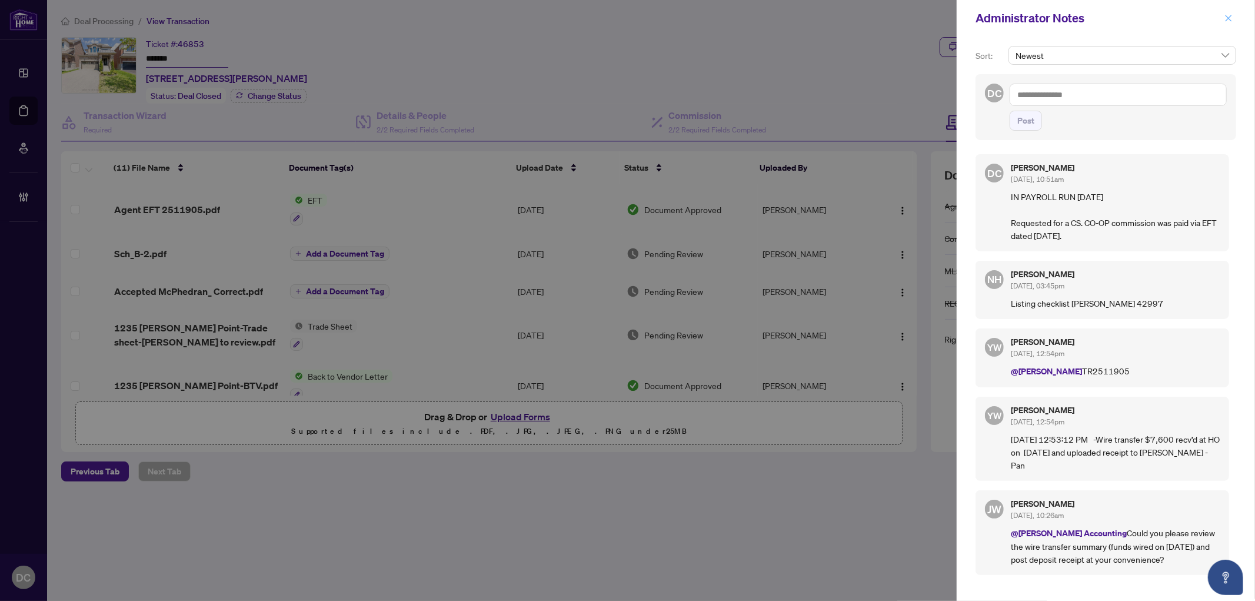
click at [1229, 21] on icon "close" at bounding box center [1228, 18] width 8 height 8
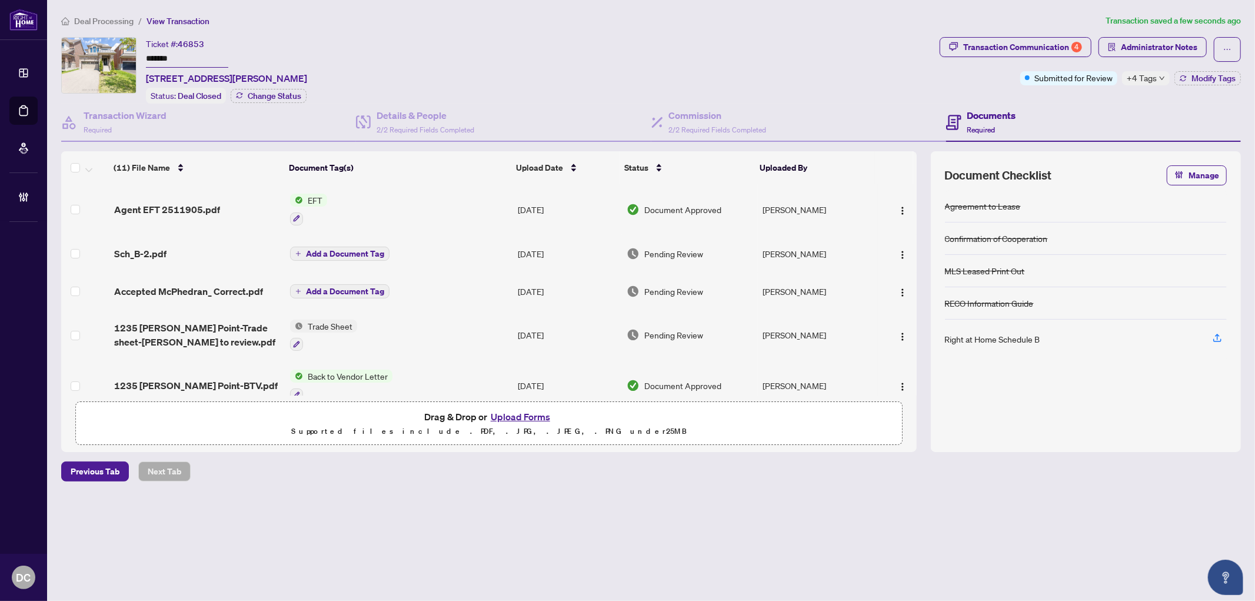
drag, startPoint x: 187, startPoint y: 59, endPoint x: 118, endPoint y: 59, distance: 69.4
click at [118, 59] on div "Ticket #: 46853 ******* 1235 Mcphedran Pt, Milton, Ontario L9E 1J8, Canada Stat…" at bounding box center [497, 70] width 873 height 66
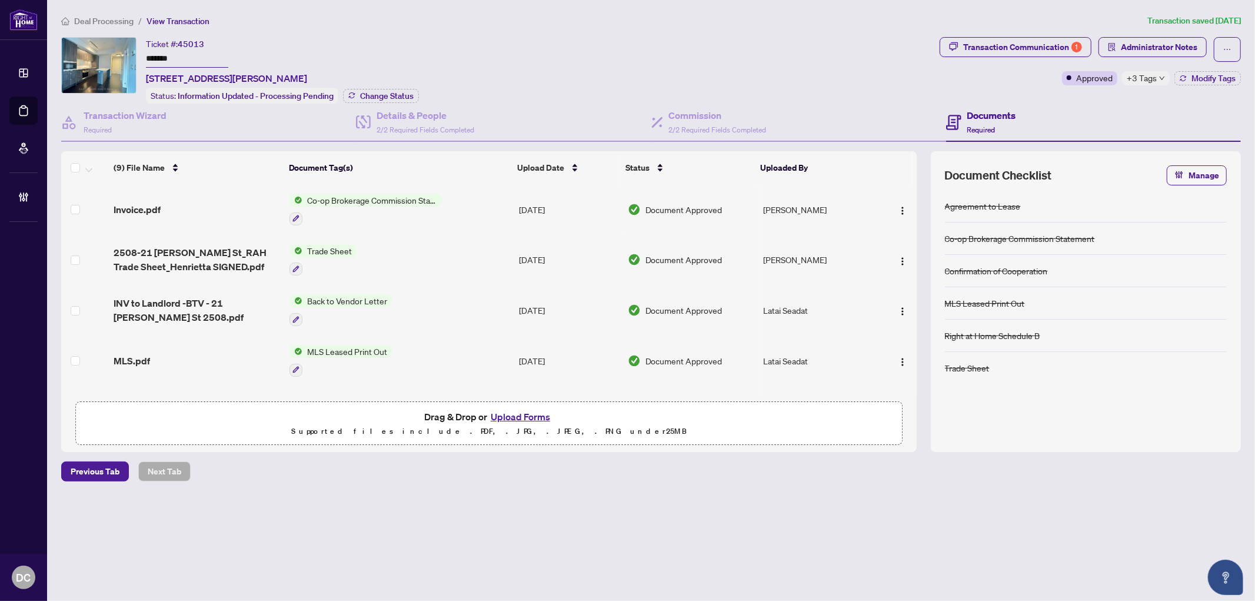
drag, startPoint x: 221, startPoint y: 60, endPoint x: 134, endPoint y: 59, distance: 87.6
click at [134, 59] on div "Ticket #: 45013 ******* [STREET_ADDRESS][PERSON_NAME] Status: Information Updat…" at bounding box center [497, 70] width 873 height 66
click at [1025, 43] on div "Transaction Communication 1" at bounding box center [1022, 47] width 119 height 19
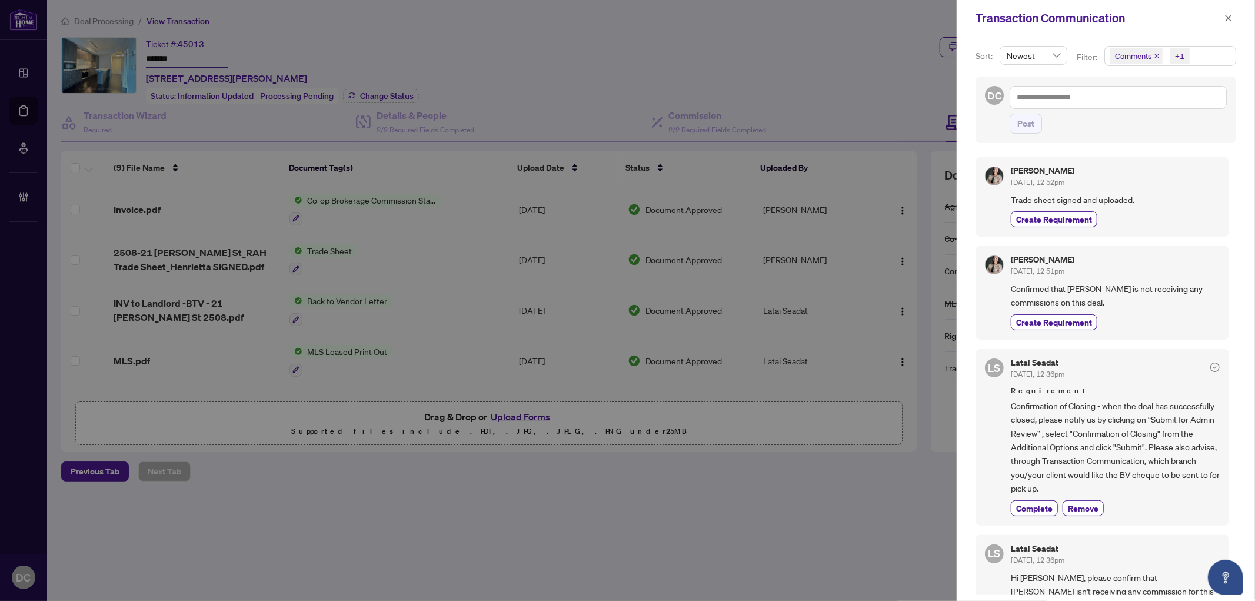
click at [1219, 55] on span "Comments +1" at bounding box center [1170, 55] width 131 height 19
click at [1155, 121] on span "Requirements" at bounding box center [1154, 121] width 52 height 11
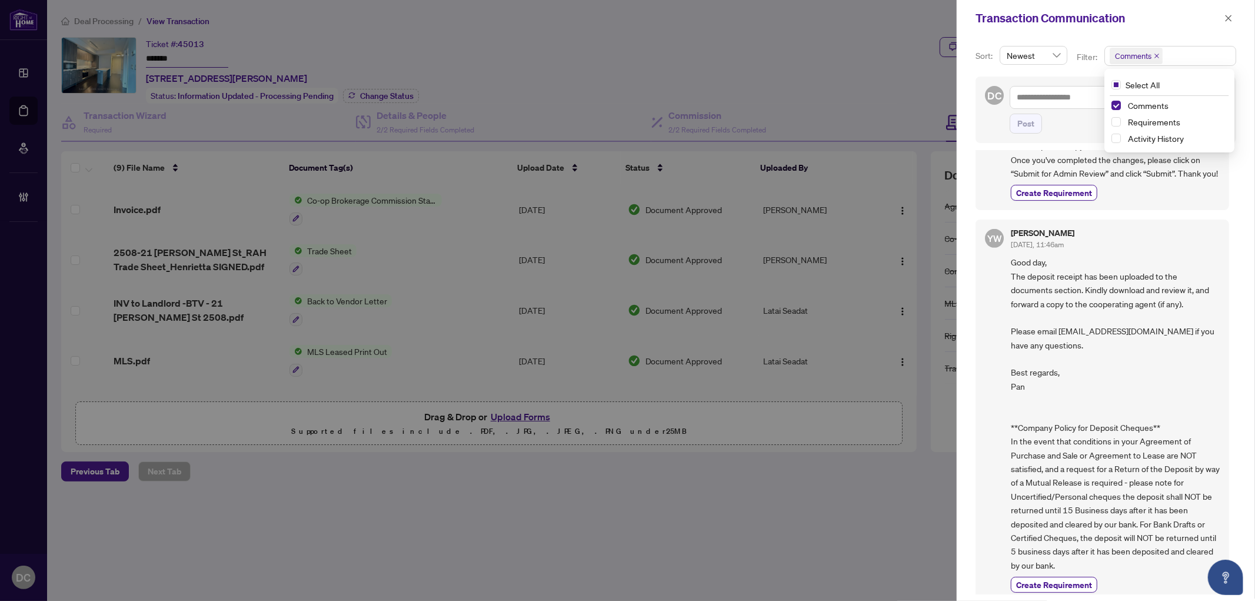
scroll to position [449, 0]
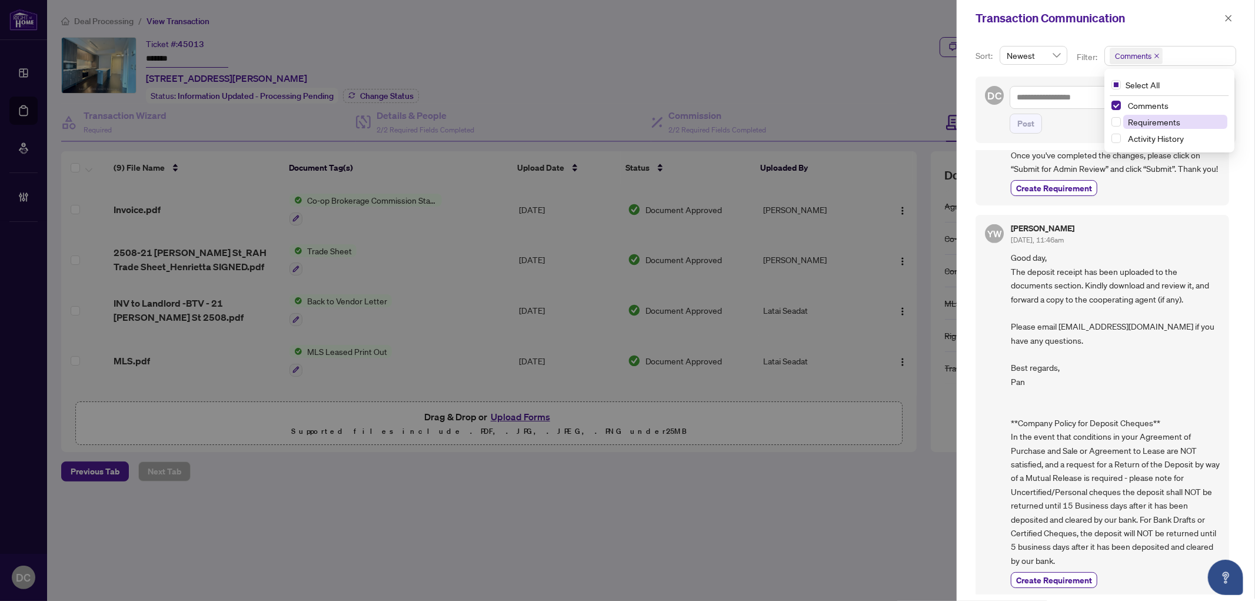
click at [1148, 119] on span "Requirements" at bounding box center [1154, 121] width 52 height 11
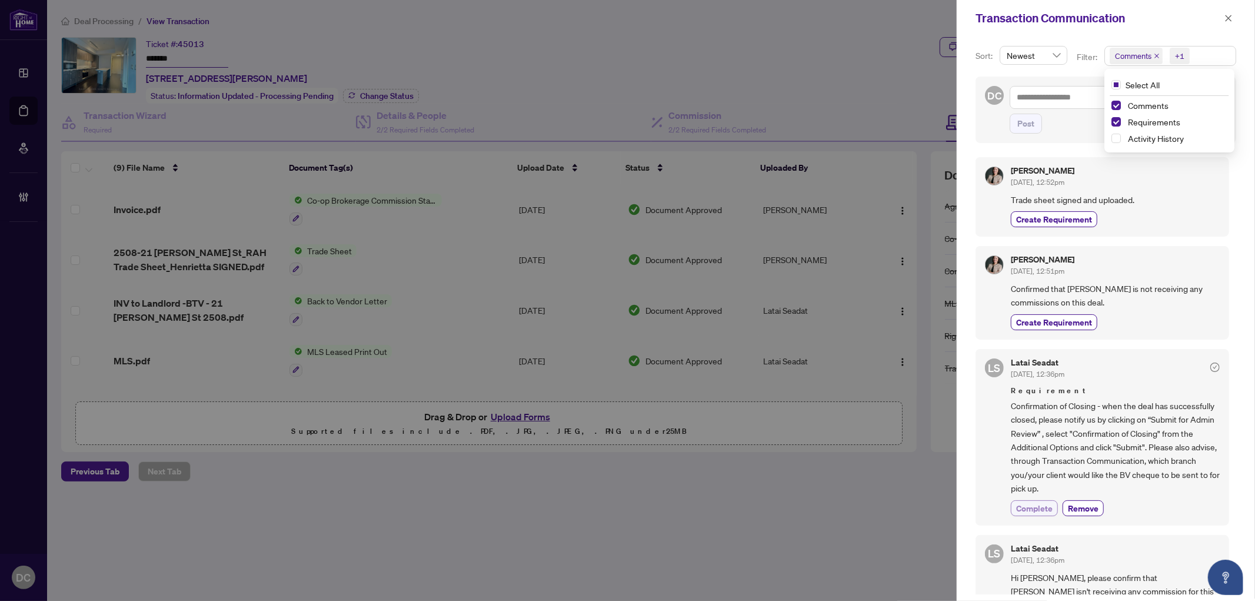
click at [1021, 512] on button "Complete" at bounding box center [1034, 508] width 47 height 16
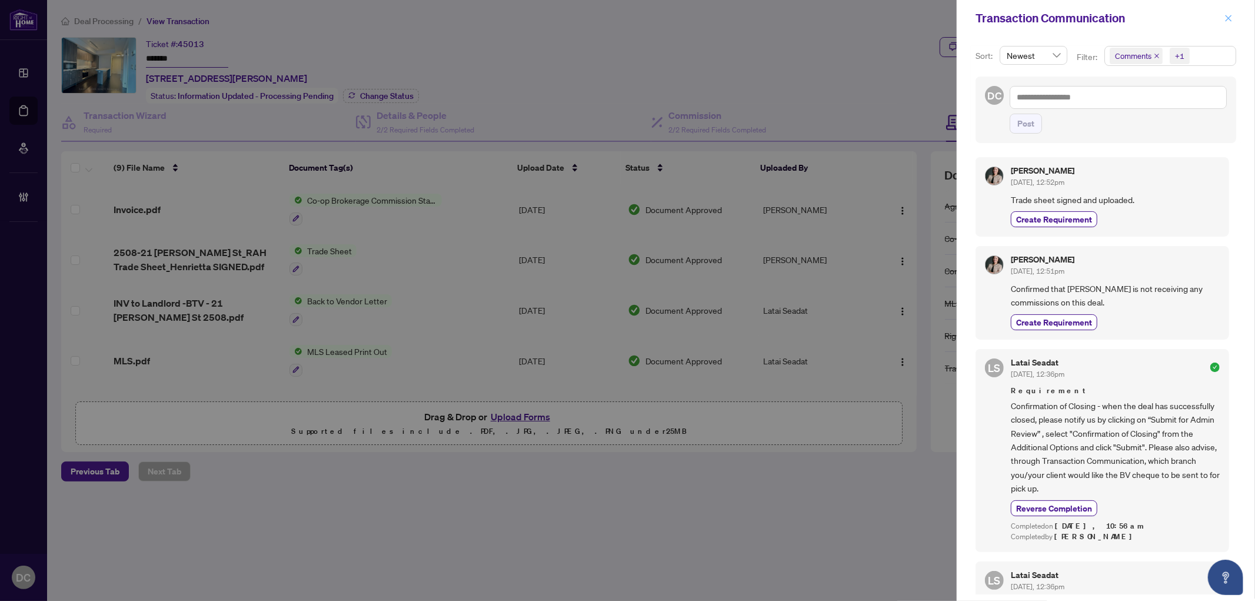
drag, startPoint x: 1225, startPoint y: 14, endPoint x: 1216, endPoint y: 32, distance: 20.3
click at [1225, 14] on span "button" at bounding box center [1228, 18] width 8 height 19
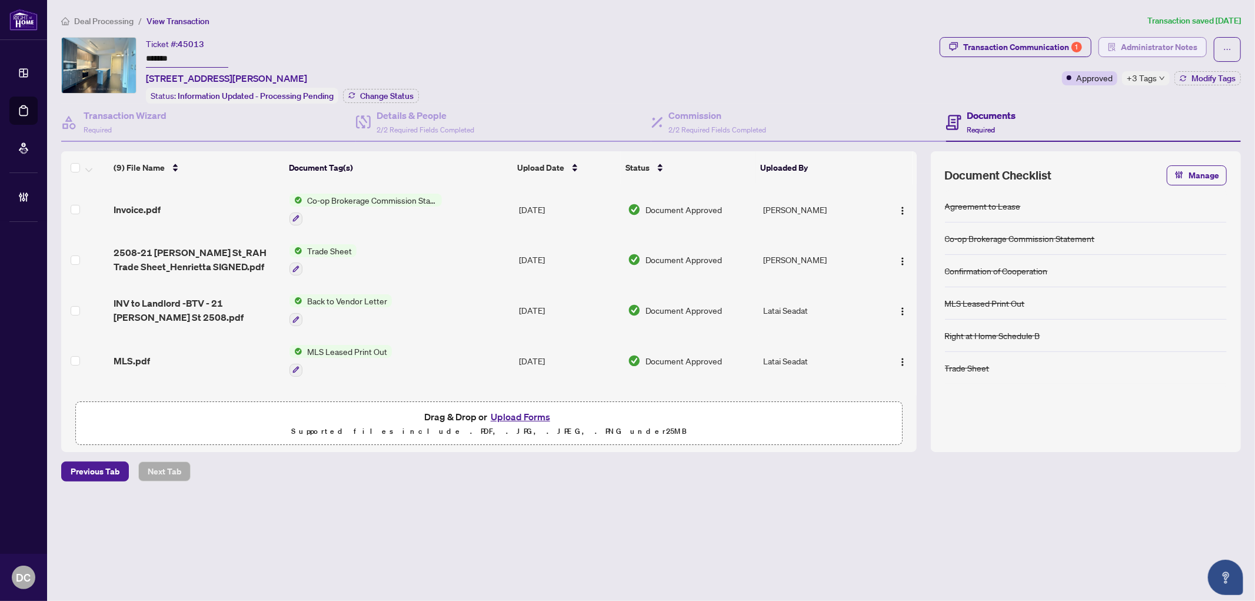
click at [1192, 48] on span "Administrator Notes" at bounding box center [1159, 47] width 76 height 19
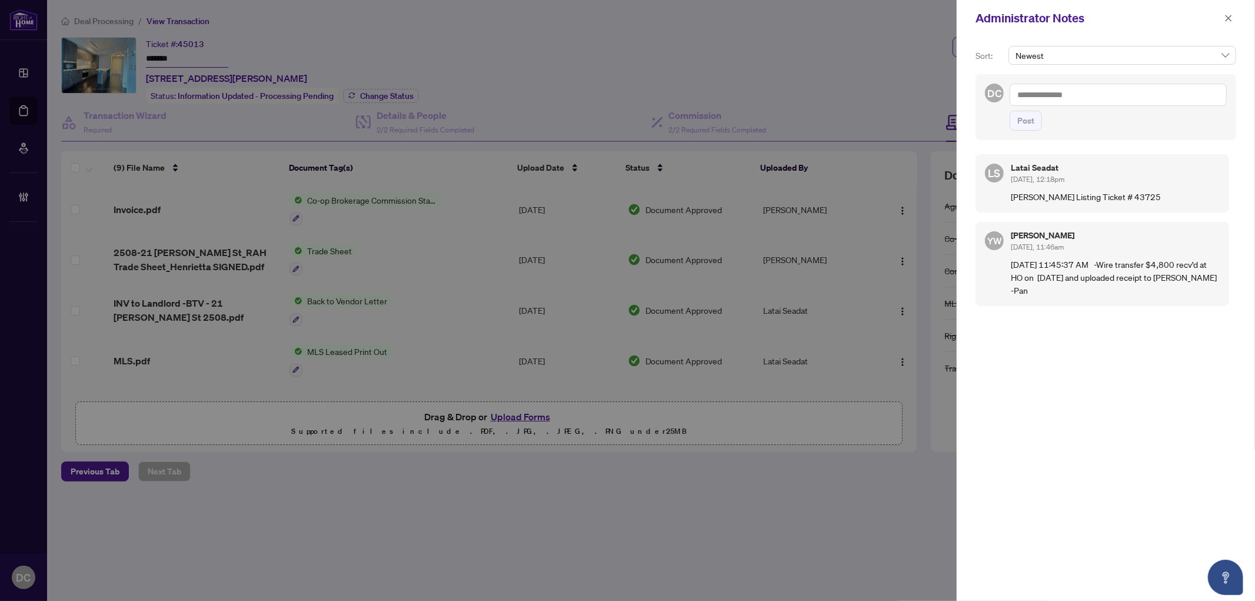
drag, startPoint x: 1222, startPoint y: 15, endPoint x: 1214, endPoint y: 16, distance: 7.7
click at [1224, 15] on button "button" at bounding box center [1228, 18] width 15 height 14
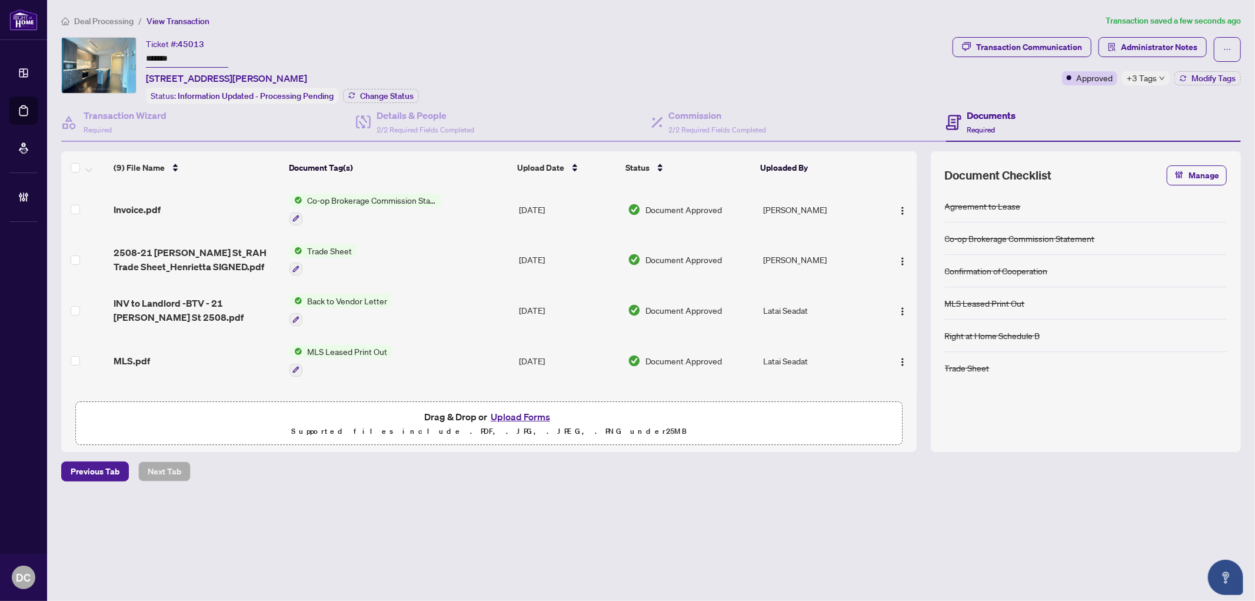
click at [471, 209] on td "Co-op Brokerage Commission Statement" at bounding box center [400, 209] width 230 height 51
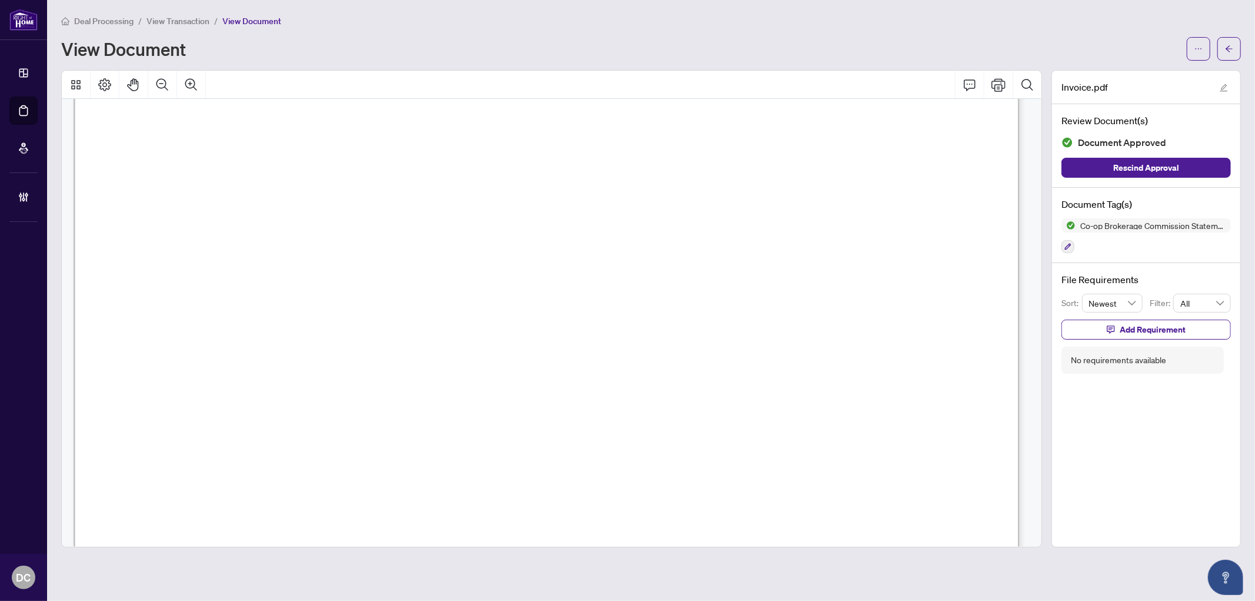
scroll to position [457, 0]
click at [1224, 48] on button "button" at bounding box center [1229, 49] width 24 height 24
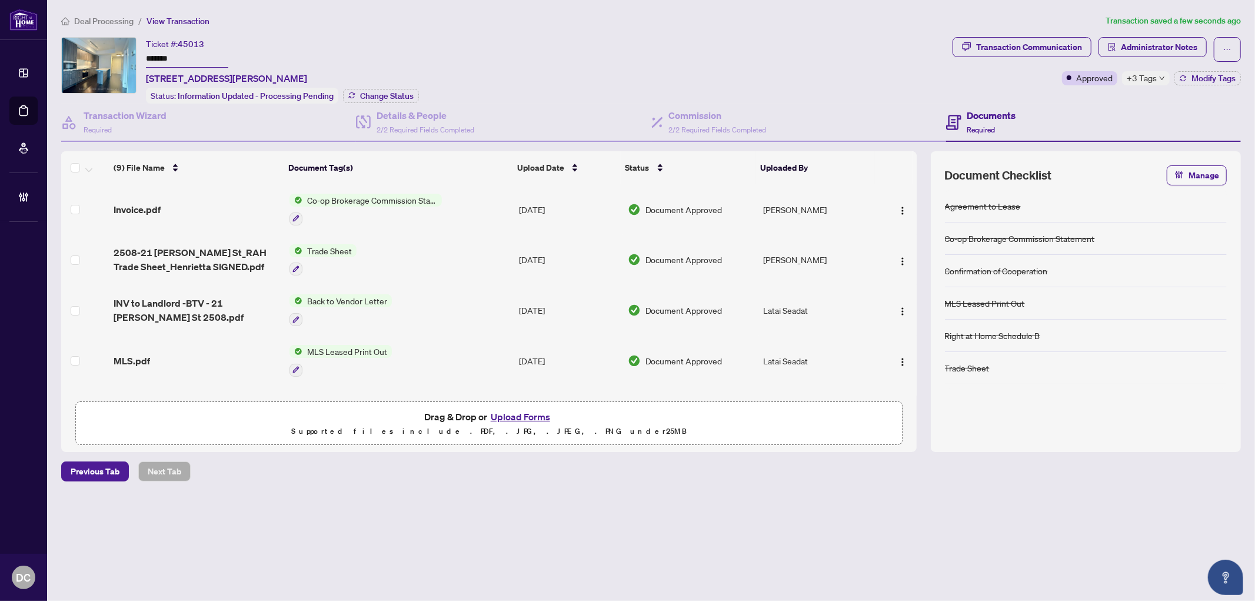
click at [1154, 76] on span "+3 Tags" at bounding box center [1141, 78] width 30 height 14
click at [1076, 104] on div "Documents Required" at bounding box center [1093, 123] width 295 height 38
click at [1207, 74] on span "Modify Tags" at bounding box center [1213, 78] width 44 height 8
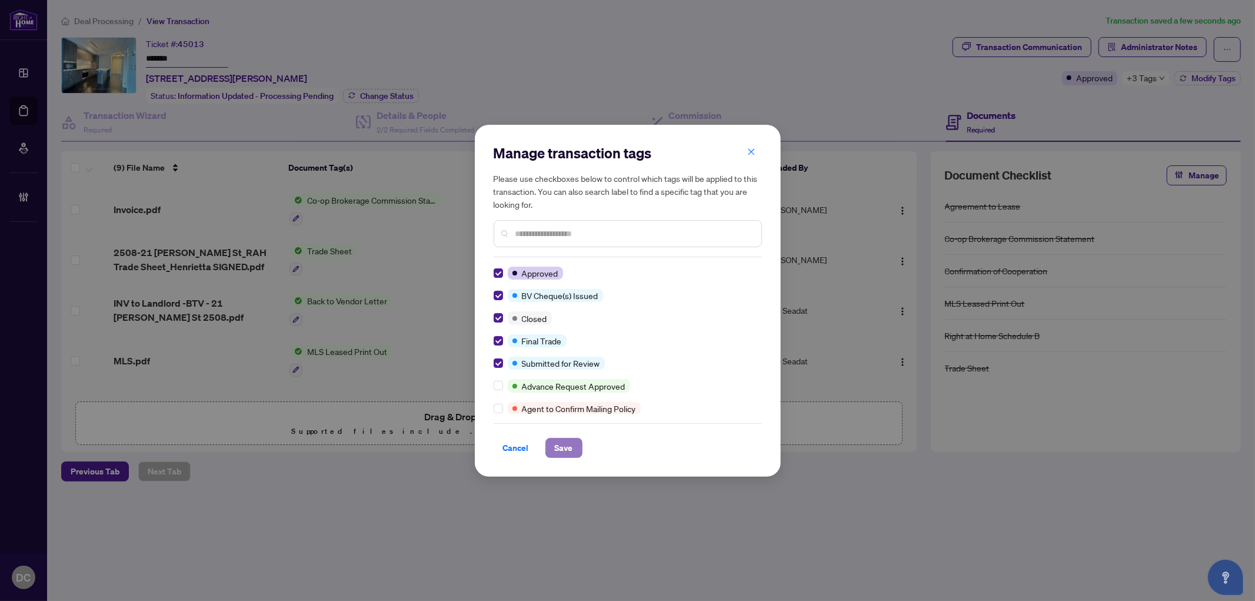
click at [568, 442] on span "Save" at bounding box center [564, 447] width 18 height 19
click at [390, 98] on div "Manage transaction tags Please use checkboxes below to control which tags will …" at bounding box center [627, 300] width 1255 height 601
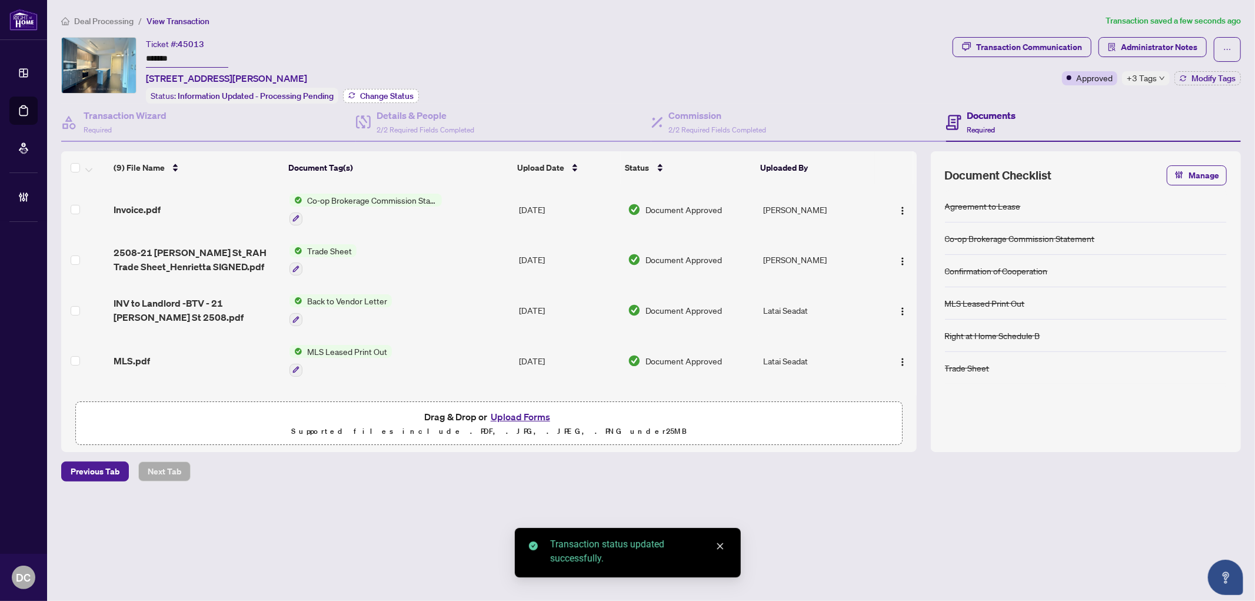
click at [404, 93] on span "Change Status" at bounding box center [387, 96] width 54 height 8
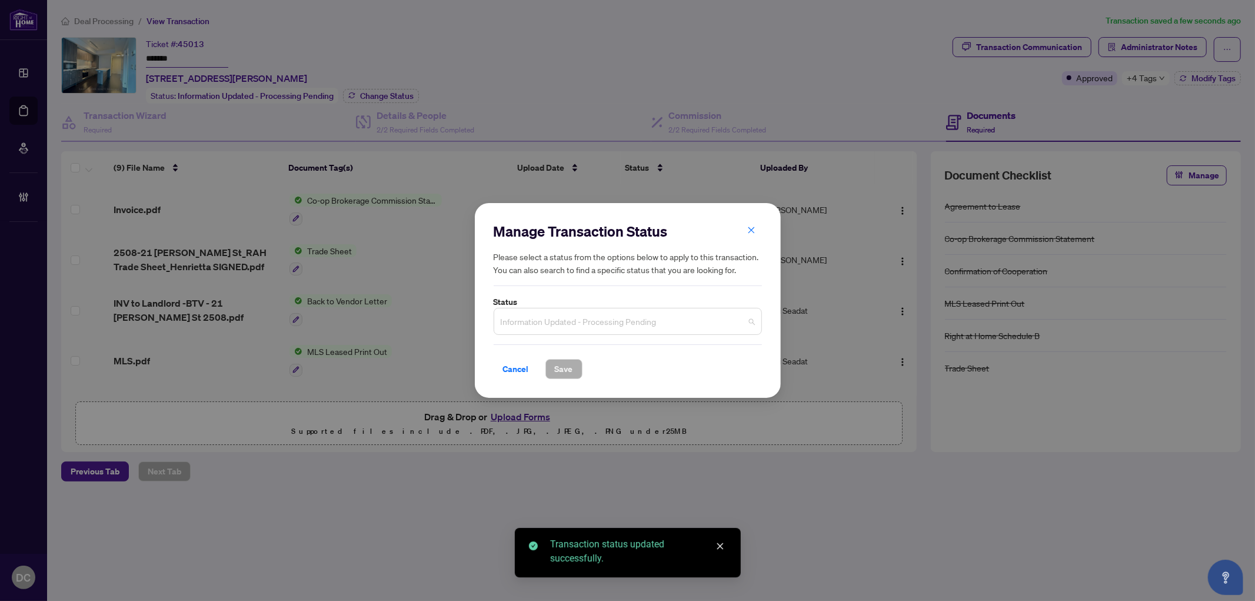
click at [622, 322] on span "Information Updated - Processing Pending" at bounding box center [628, 321] width 254 height 22
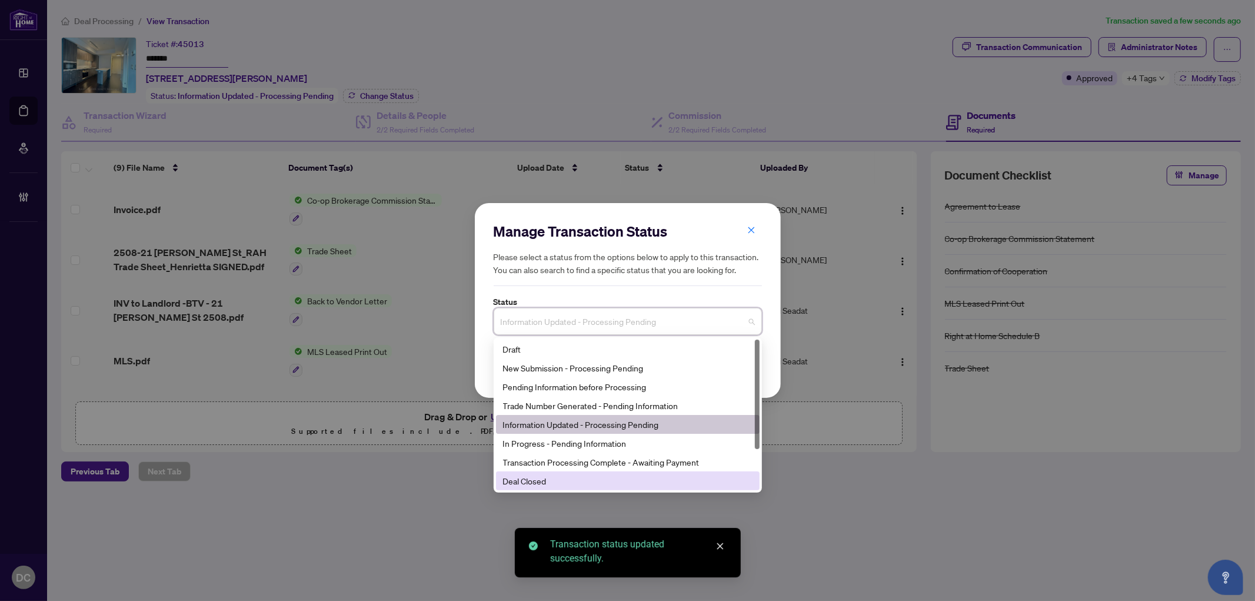
click at [553, 475] on div "Deal Closed" at bounding box center [627, 480] width 249 height 13
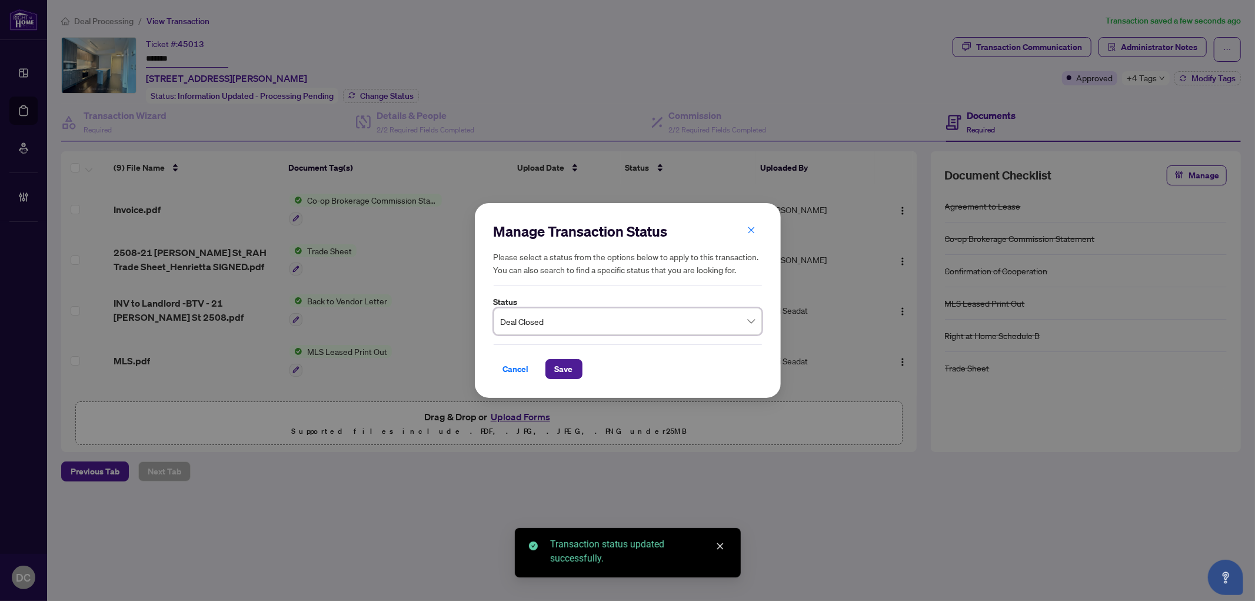
click at [562, 358] on div "Cancel Save" at bounding box center [627, 361] width 268 height 35
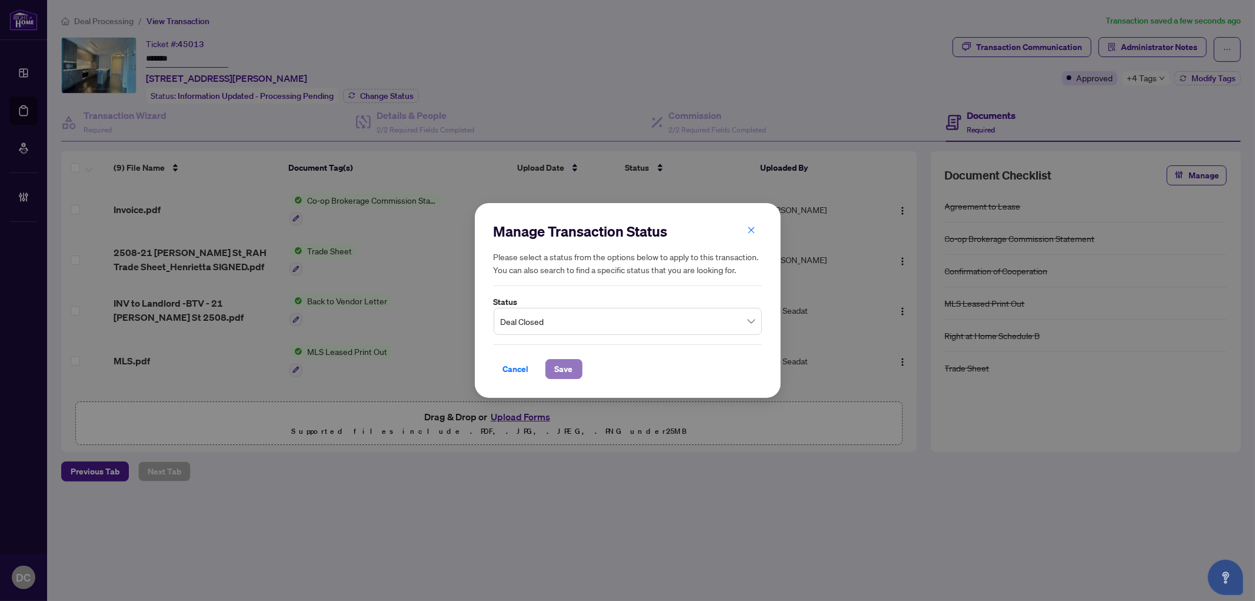
click at [568, 367] on span "Save" at bounding box center [564, 368] width 18 height 19
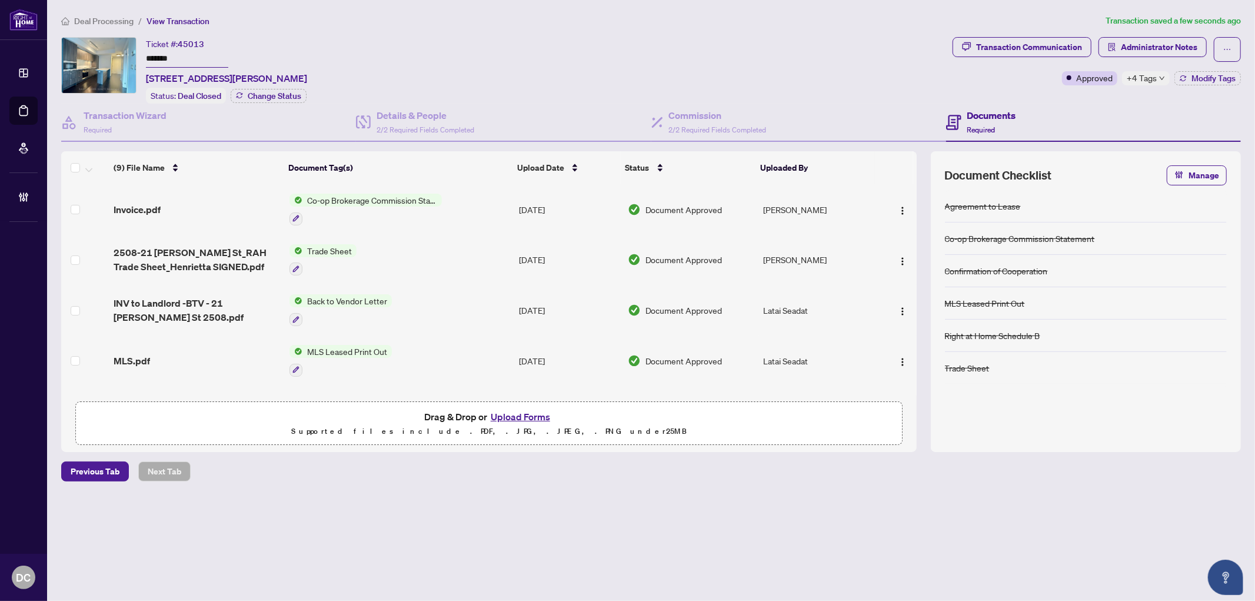
click at [418, 255] on td "Trade Sheet" at bounding box center [400, 260] width 230 height 51
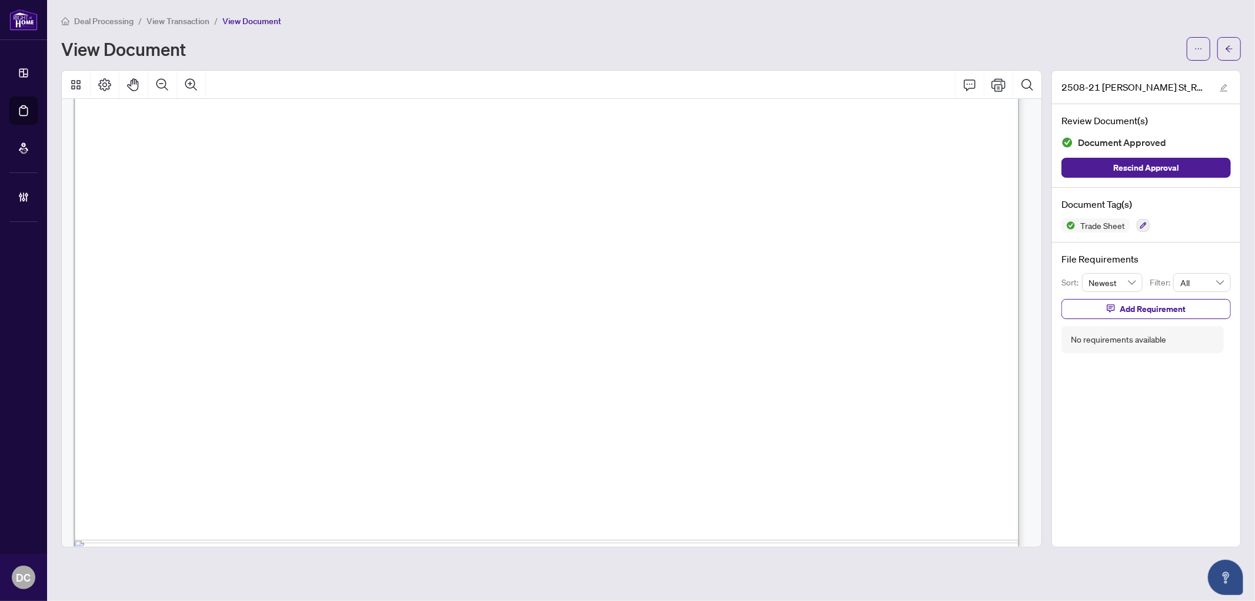
scroll to position [588, 0]
click at [1237, 48] on button "button" at bounding box center [1229, 49] width 24 height 24
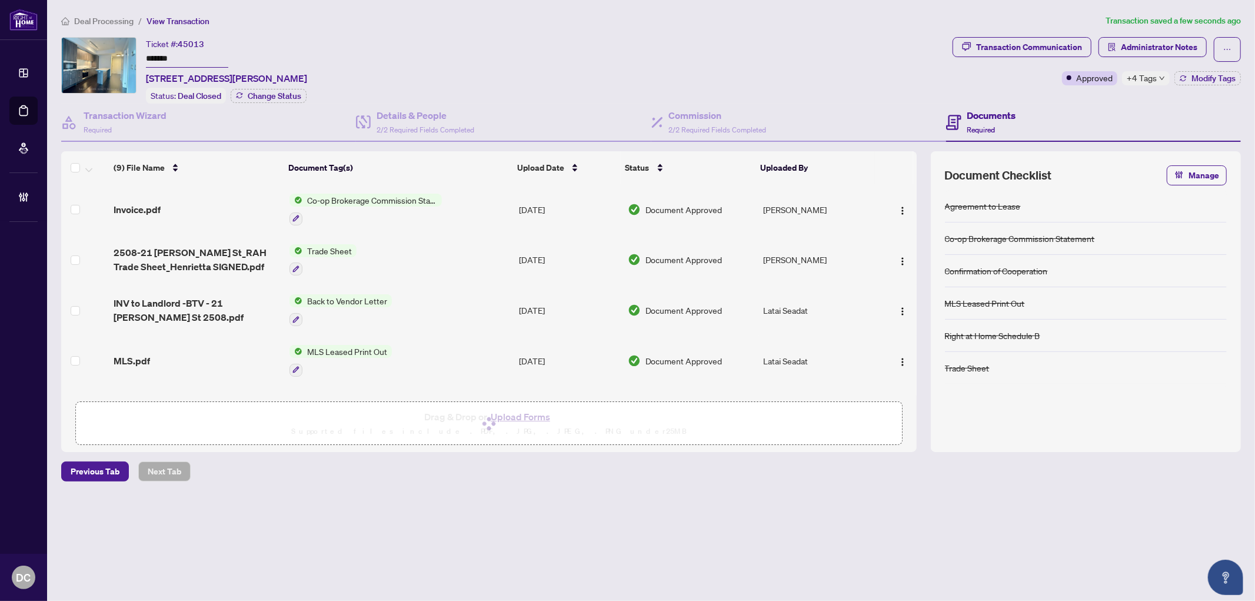
click at [1148, 79] on span "+4 Tags" at bounding box center [1141, 78] width 30 height 14
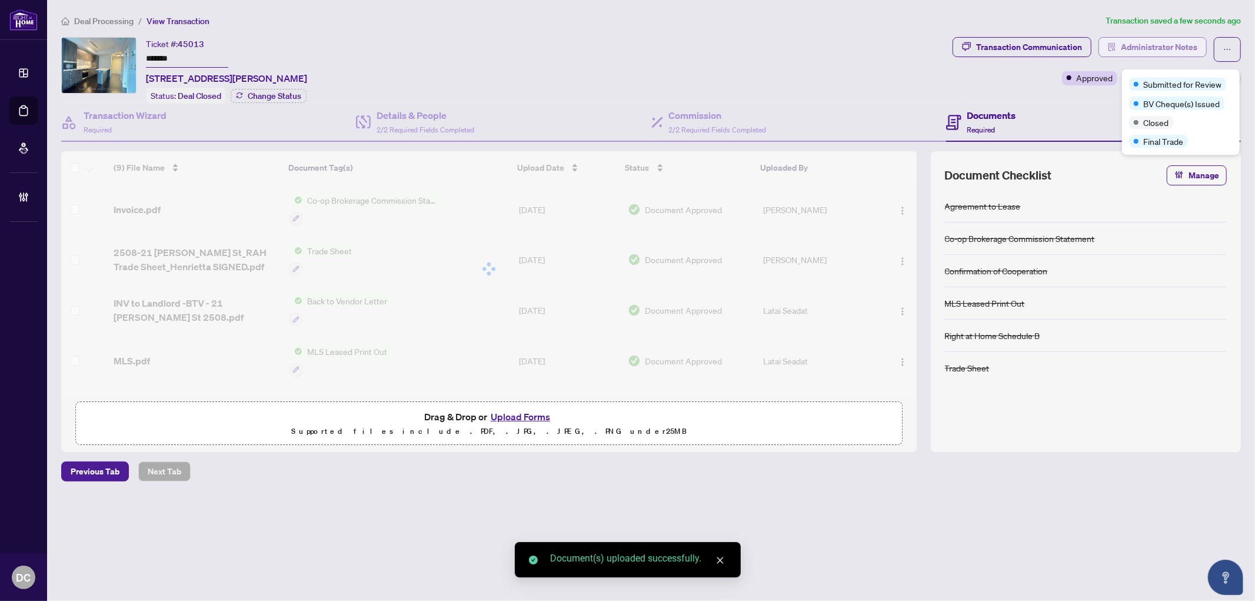
click at [1147, 43] on span "Administrator Notes" at bounding box center [1159, 47] width 76 height 19
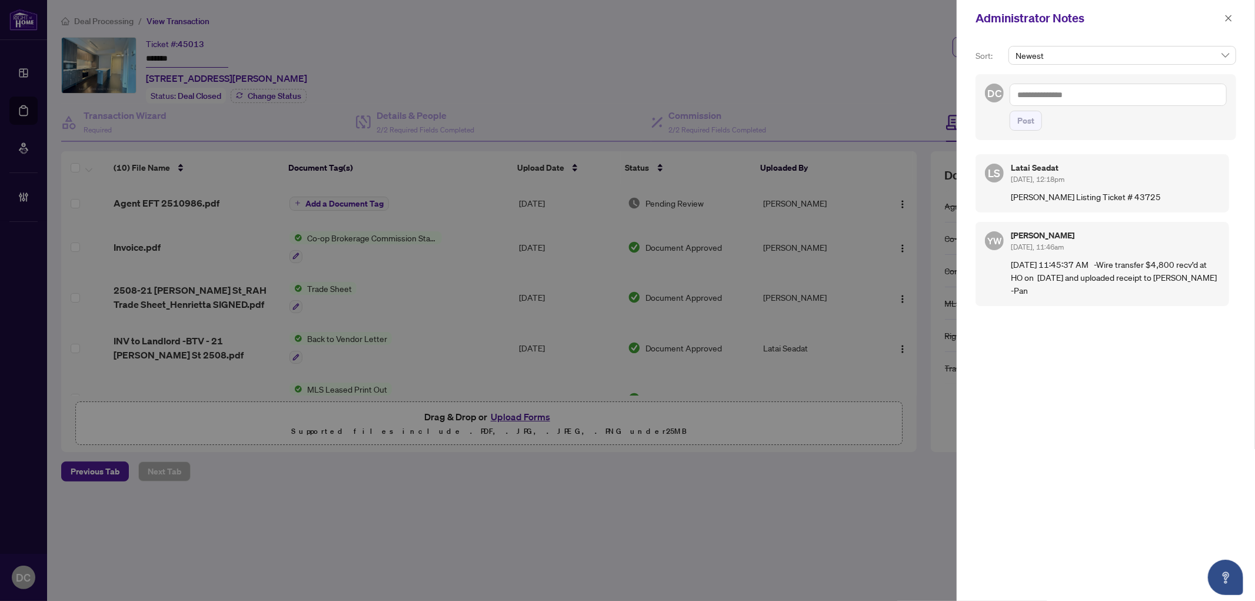
click at [1102, 28] on div "Administrator Notes" at bounding box center [1105, 18] width 298 height 36
click at [1087, 95] on textarea at bounding box center [1117, 95] width 217 height 22
paste textarea "**********"
type textarea "**********"
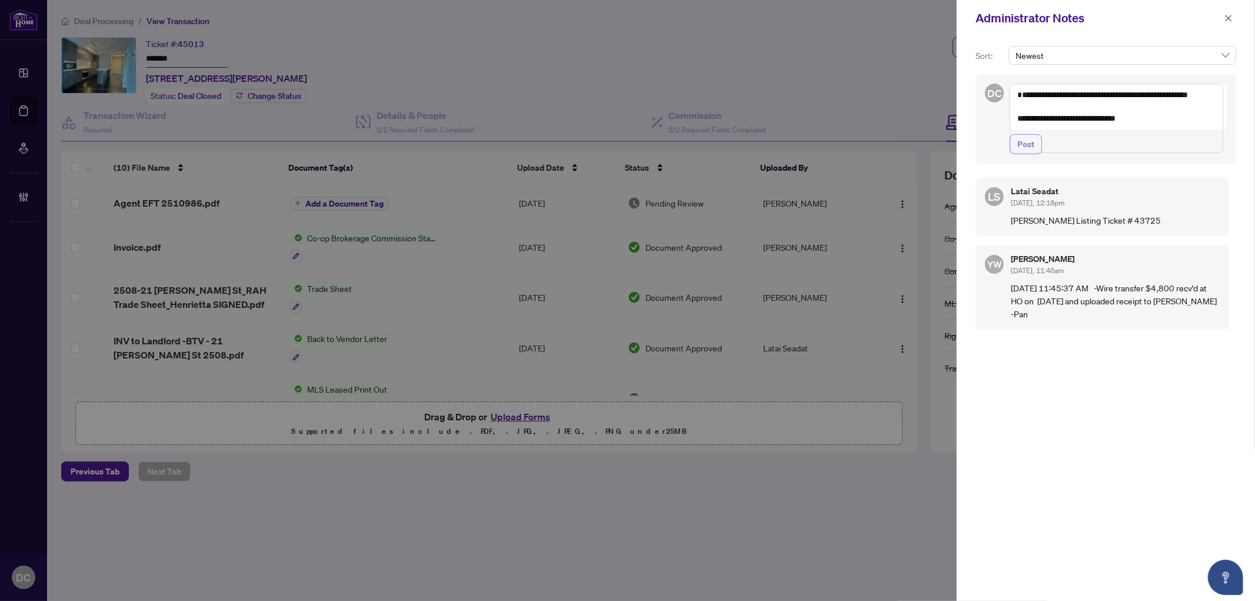
click at [1019, 154] on span "Post" at bounding box center [1025, 144] width 17 height 19
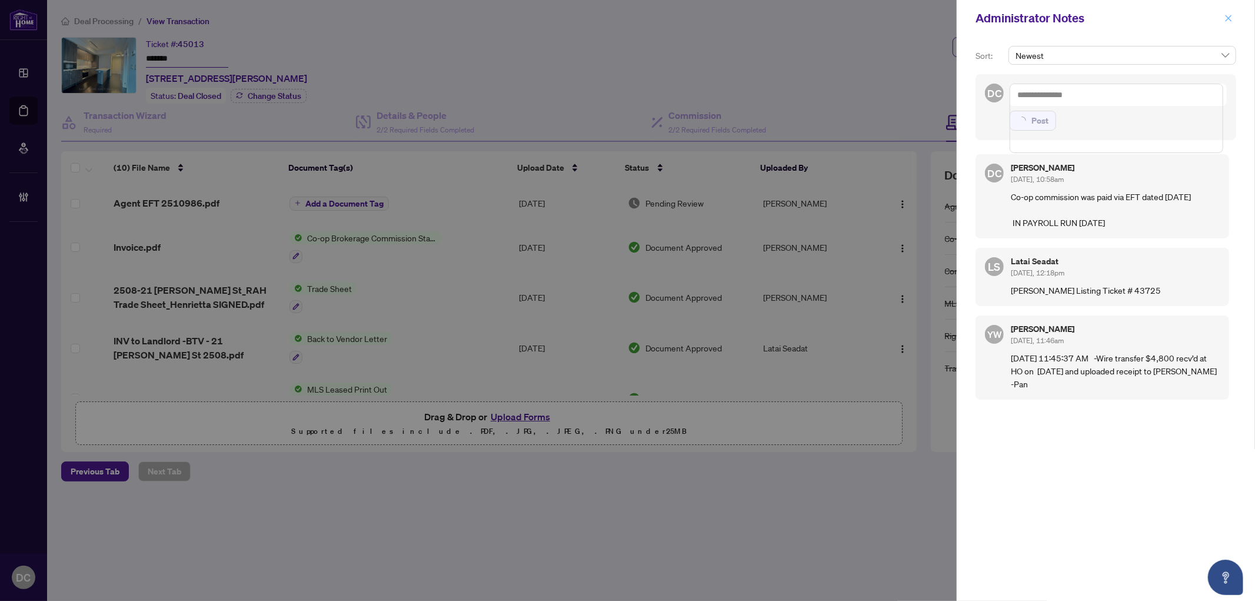
click at [1226, 20] on icon "close" at bounding box center [1228, 18] width 6 height 6
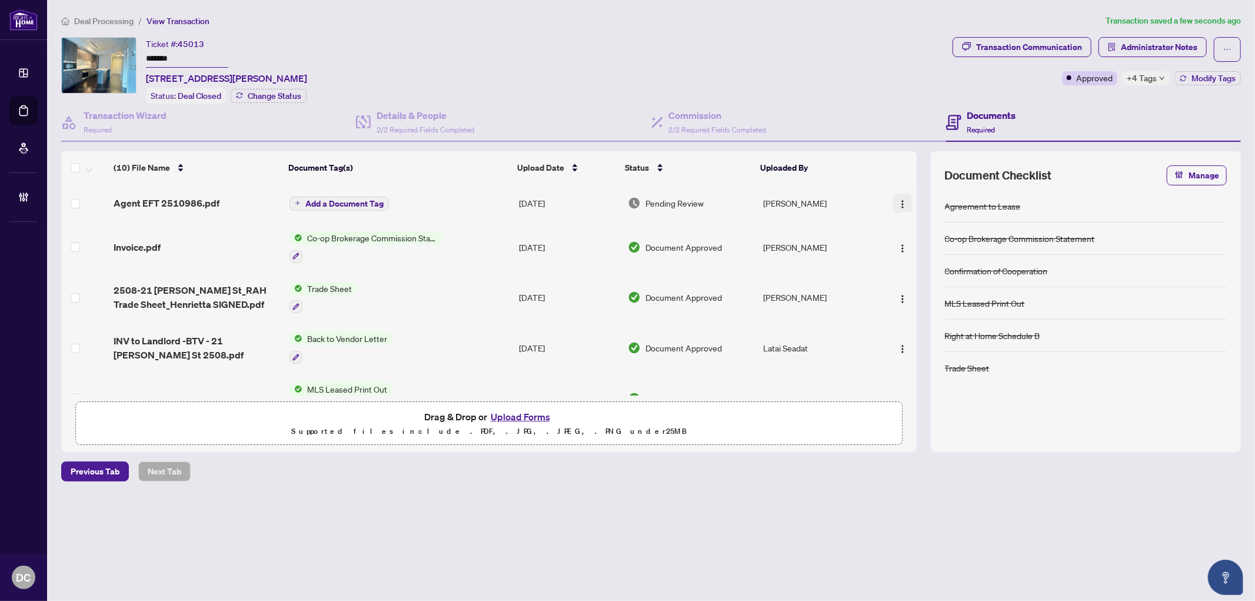
click at [905, 196] on button "button" at bounding box center [902, 203] width 19 height 19
click at [915, 298] on span "Document Permissions" at bounding box center [955, 298] width 112 height 13
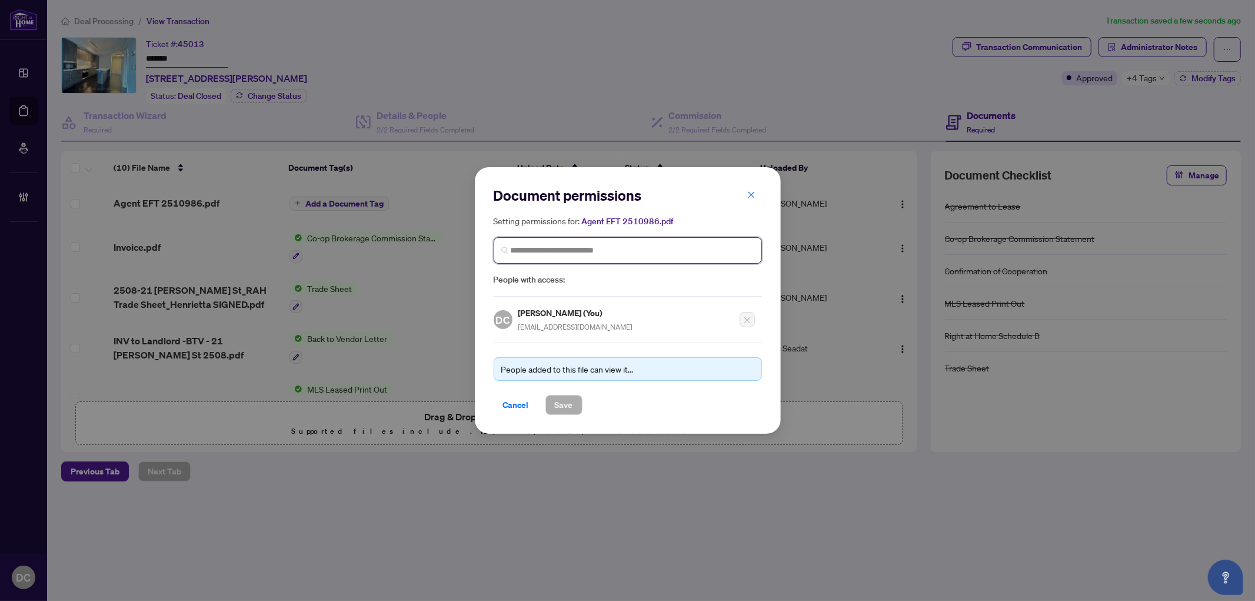
click at [569, 252] on input "search" at bounding box center [633, 250] width 244 height 12
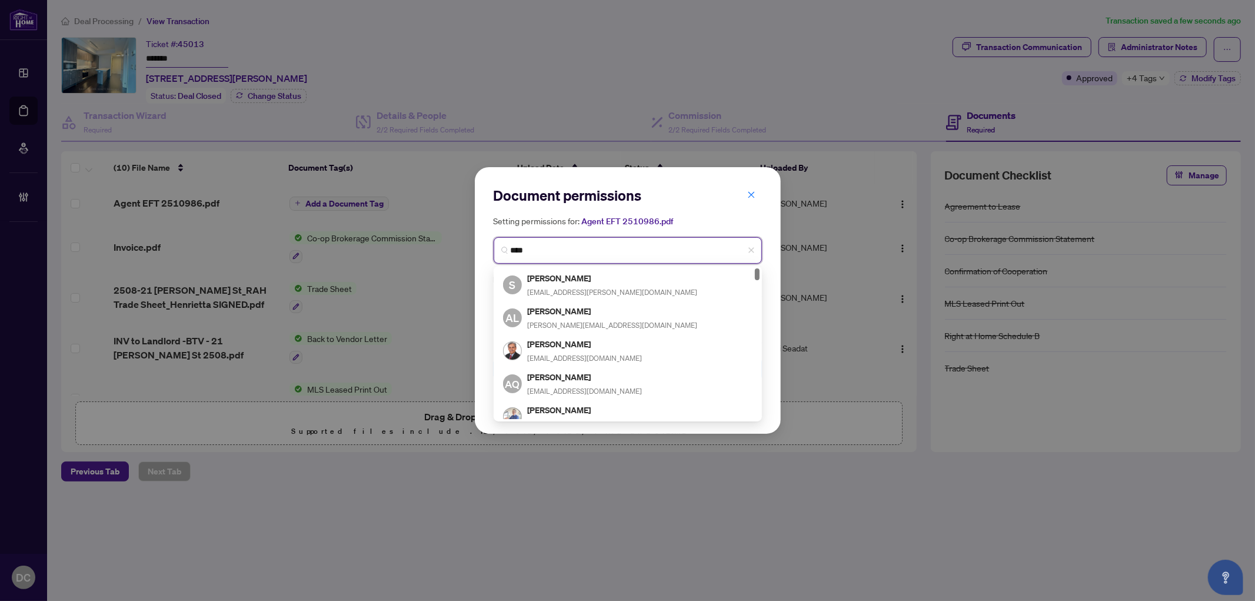
type input "*****"
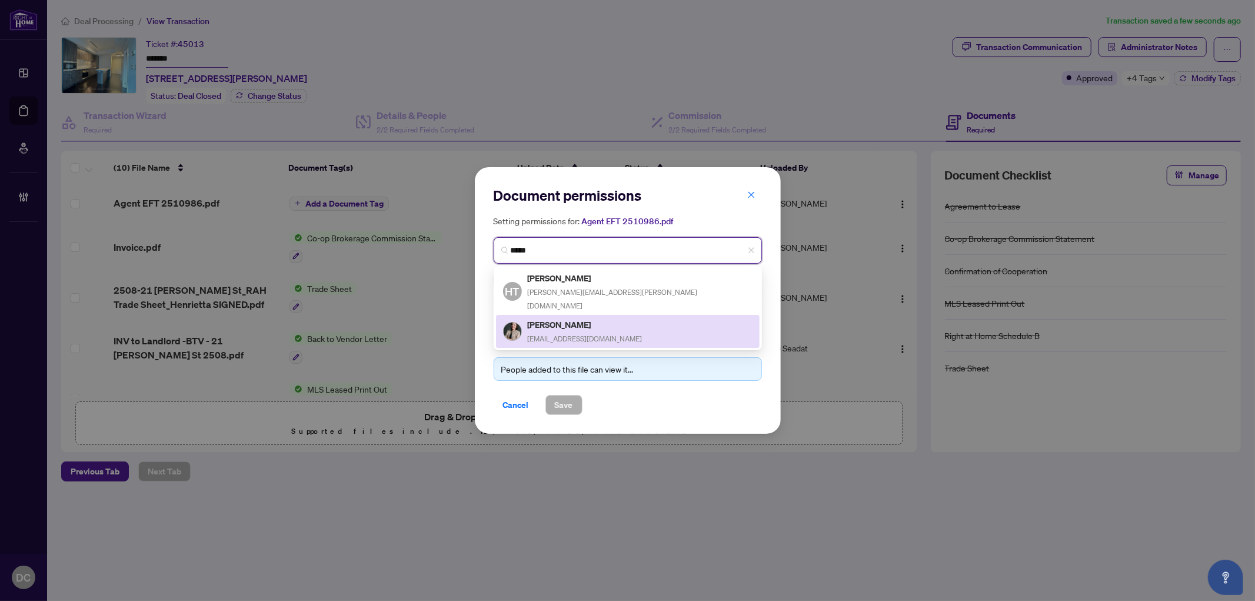
click at [589, 318] on h5 "[PERSON_NAME]" at bounding box center [585, 325] width 115 height 14
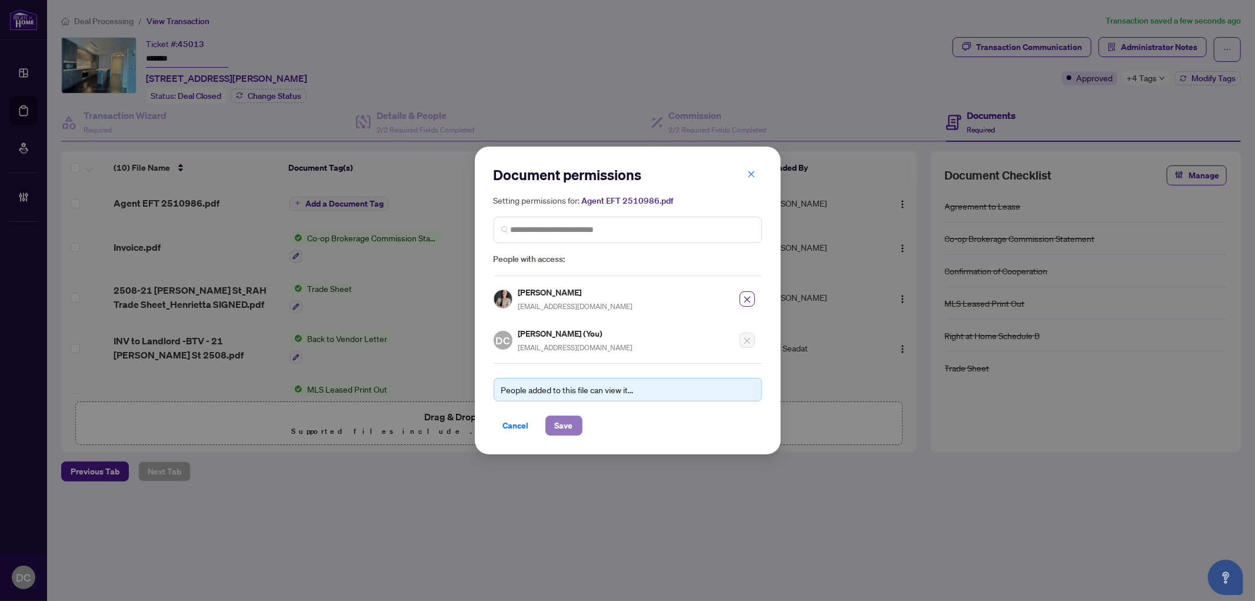
click at [566, 422] on span "Save" at bounding box center [564, 425] width 18 height 19
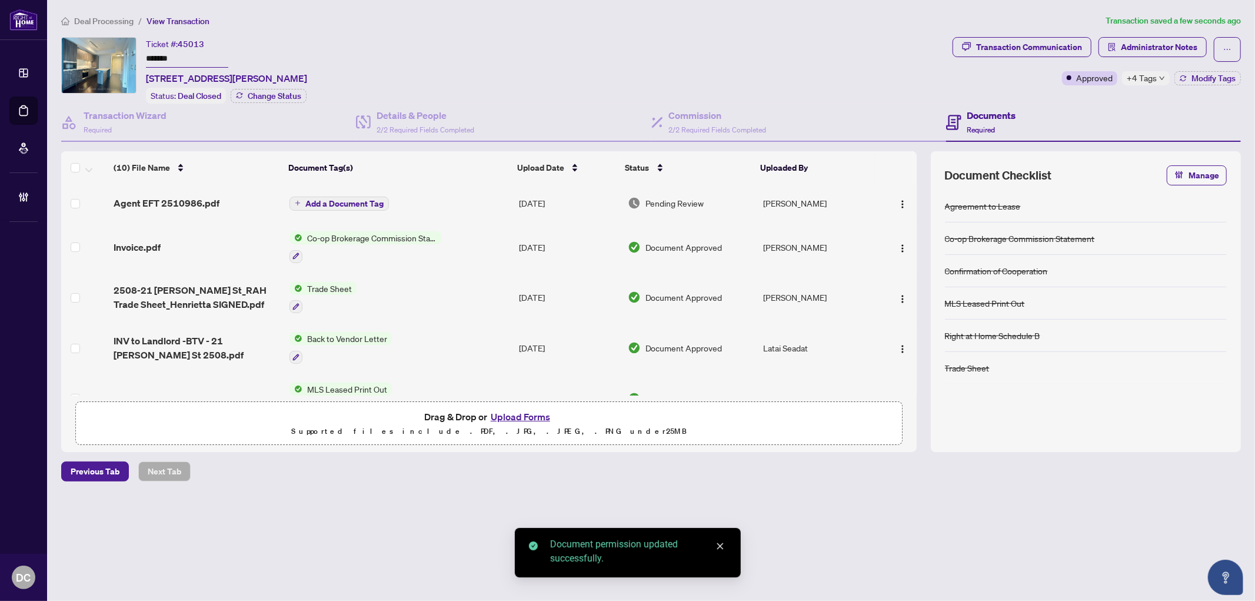
click at [360, 199] on span "Add a Document Tag" at bounding box center [344, 203] width 78 height 8
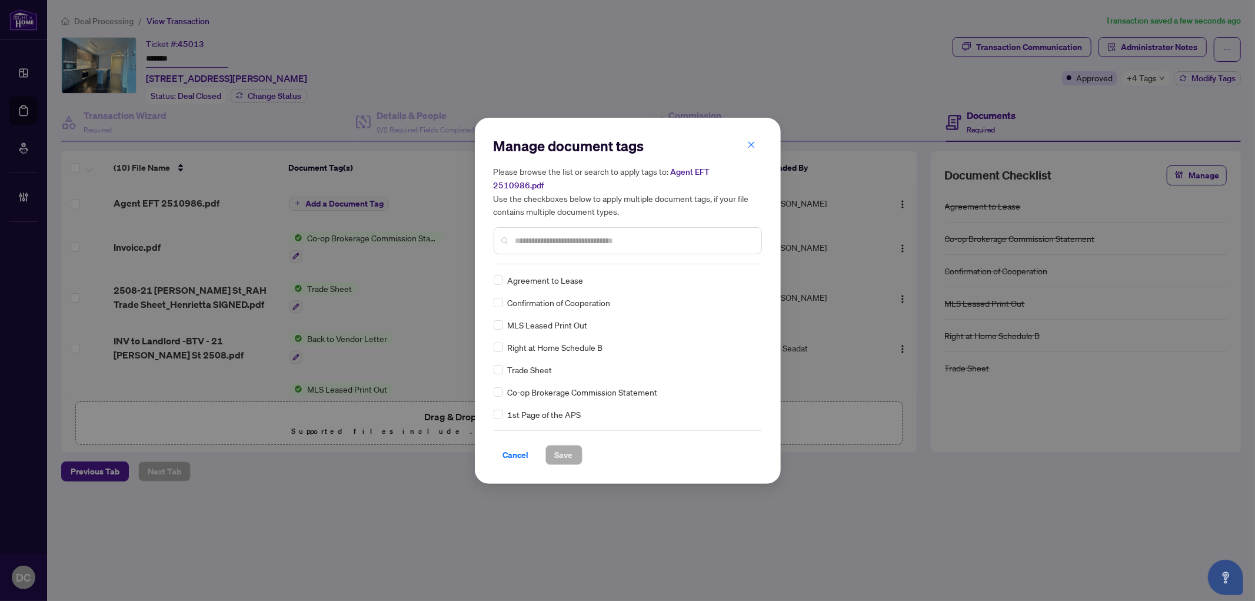
click at [595, 235] on input "text" at bounding box center [633, 240] width 236 height 13
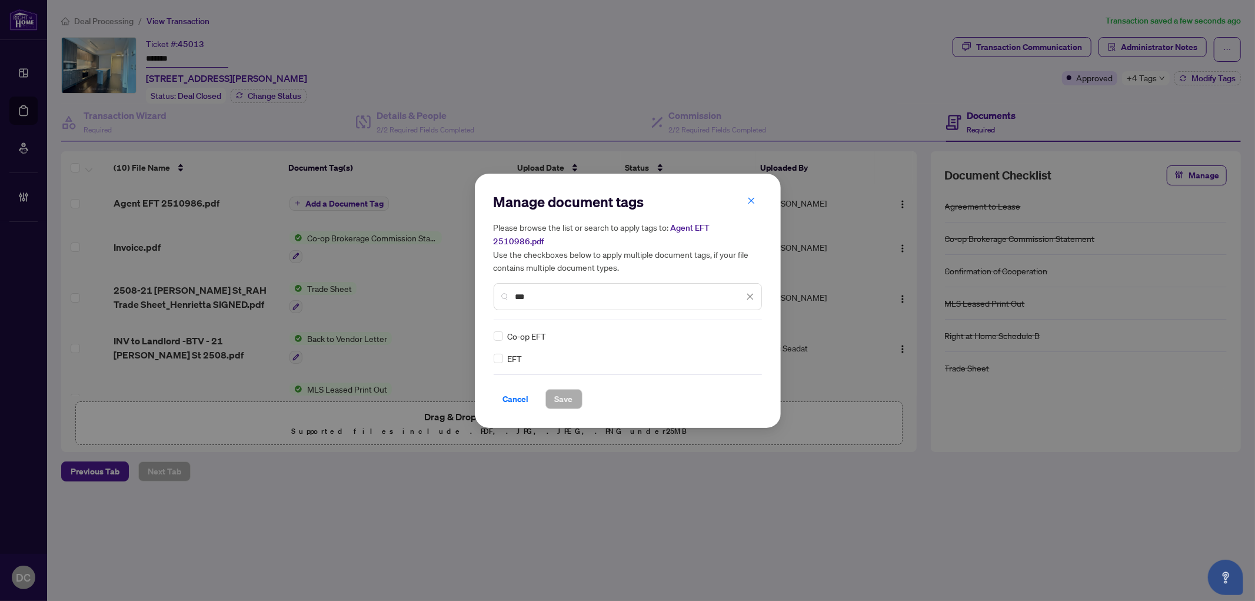
type input "***"
click at [742, 330] on img at bounding box center [738, 336] width 12 height 12
click at [719, 385] on div "Approved" at bounding box center [706, 385] width 75 height 13
click at [569, 395] on span "Save" at bounding box center [564, 398] width 18 height 19
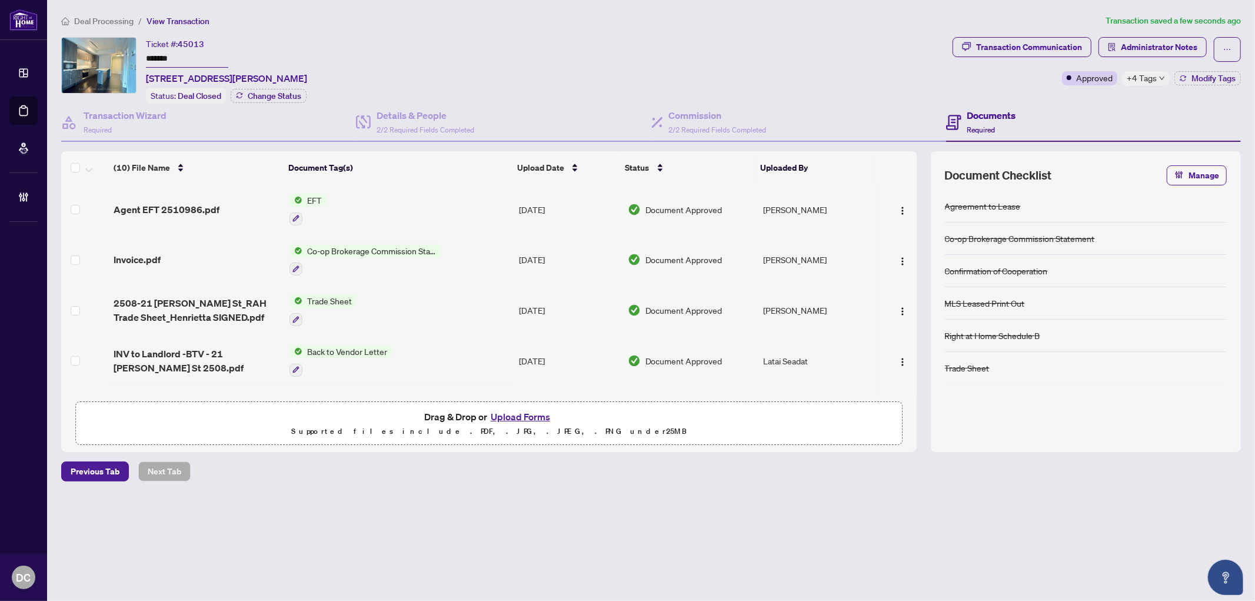
drag, startPoint x: 215, startPoint y: 62, endPoint x: 128, endPoint y: 56, distance: 86.7
click at [128, 56] on div "Ticket #: 45013 ******* [STREET_ADDRESS][PERSON_NAME] Status: Deal Closed Chang…" at bounding box center [504, 70] width 886 height 66
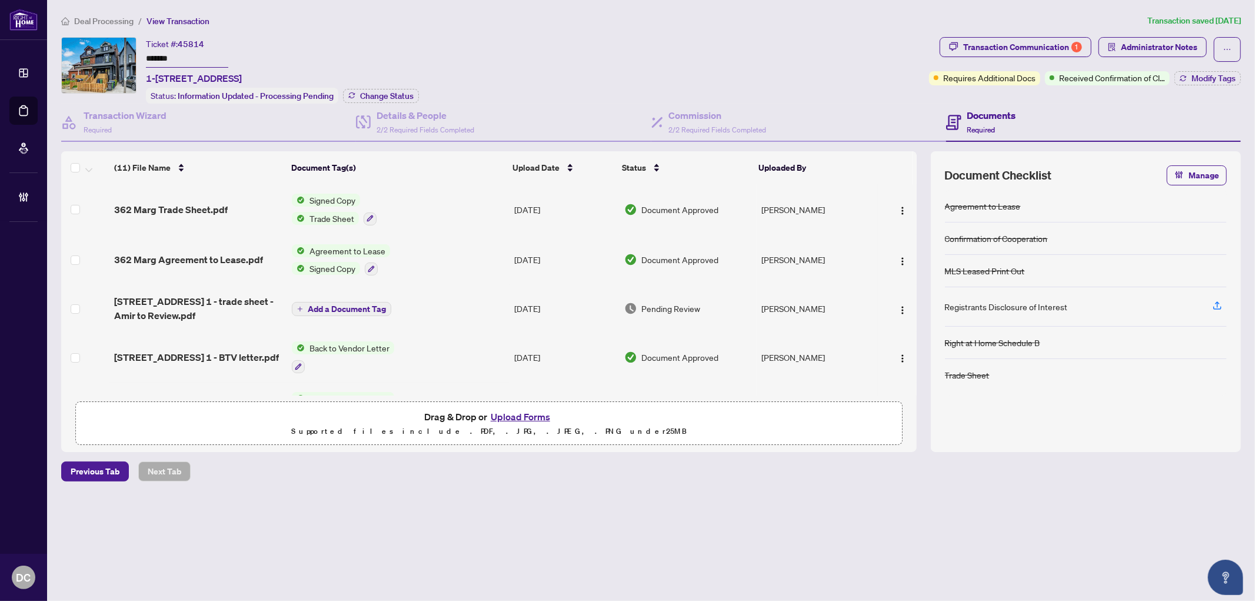
click at [395, 498] on div "Deal Processing / View Transaction Transaction saved [DATE] Ticket #: 45814 ***…" at bounding box center [650, 268] width 1189 height 508
drag, startPoint x: 185, startPoint y: 54, endPoint x: 98, endPoint y: 51, distance: 86.5
click at [98, 51] on div "Ticket #: 45814 ******* 1-[STREET_ADDRESS] Status: Information Updated - Proces…" at bounding box center [492, 70] width 863 height 66
click at [392, 95] on span "Change Status" at bounding box center [387, 96] width 54 height 8
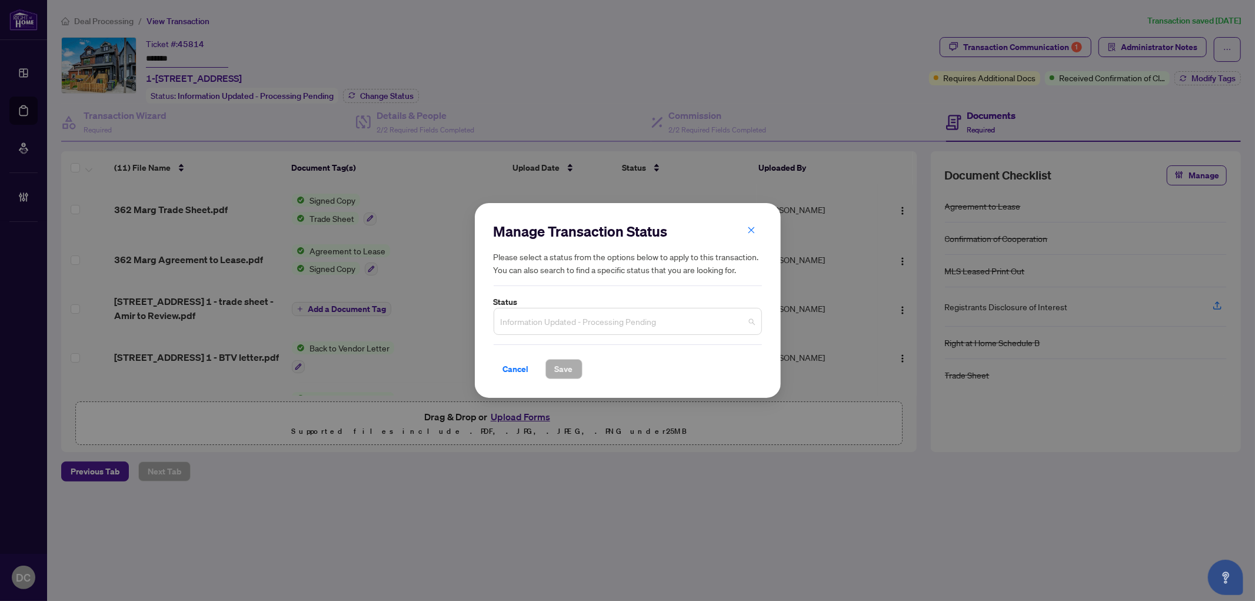
click at [701, 324] on span "Information Updated - Processing Pending" at bounding box center [628, 321] width 254 height 22
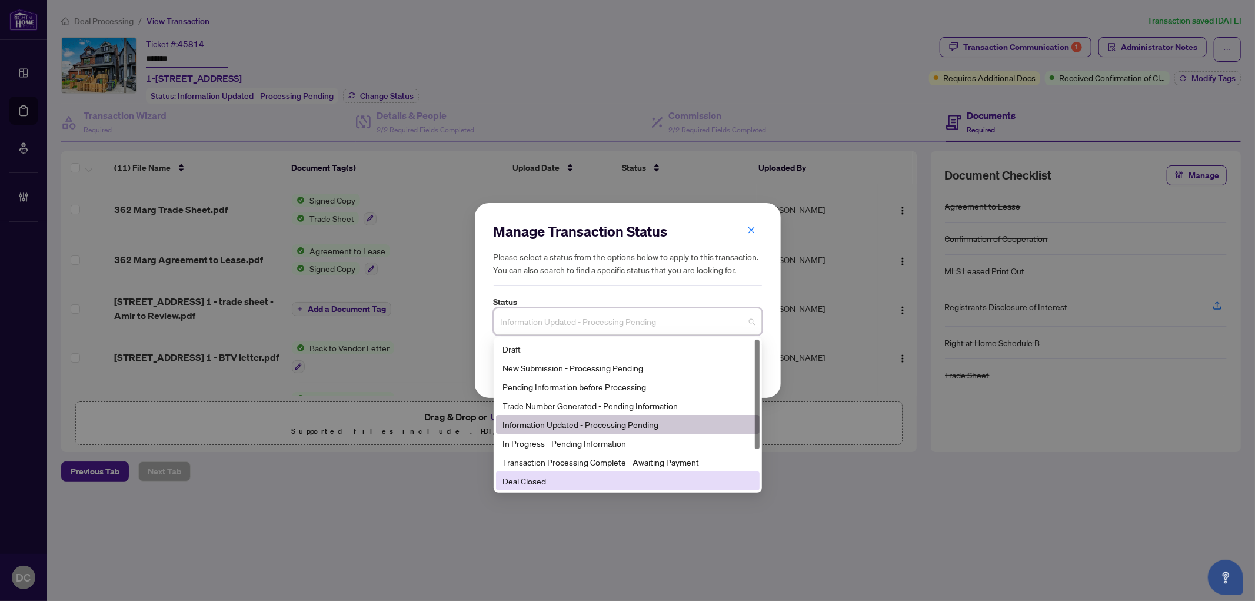
click at [578, 479] on div "Deal Closed" at bounding box center [627, 480] width 249 height 13
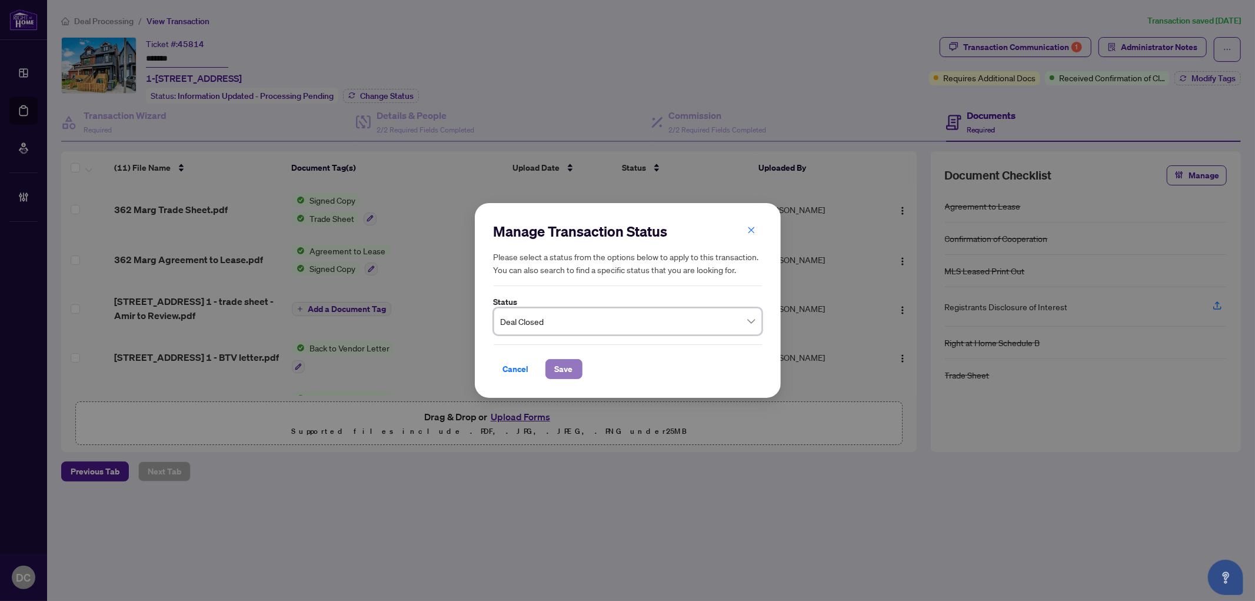
click at [566, 367] on span "Save" at bounding box center [564, 368] width 18 height 19
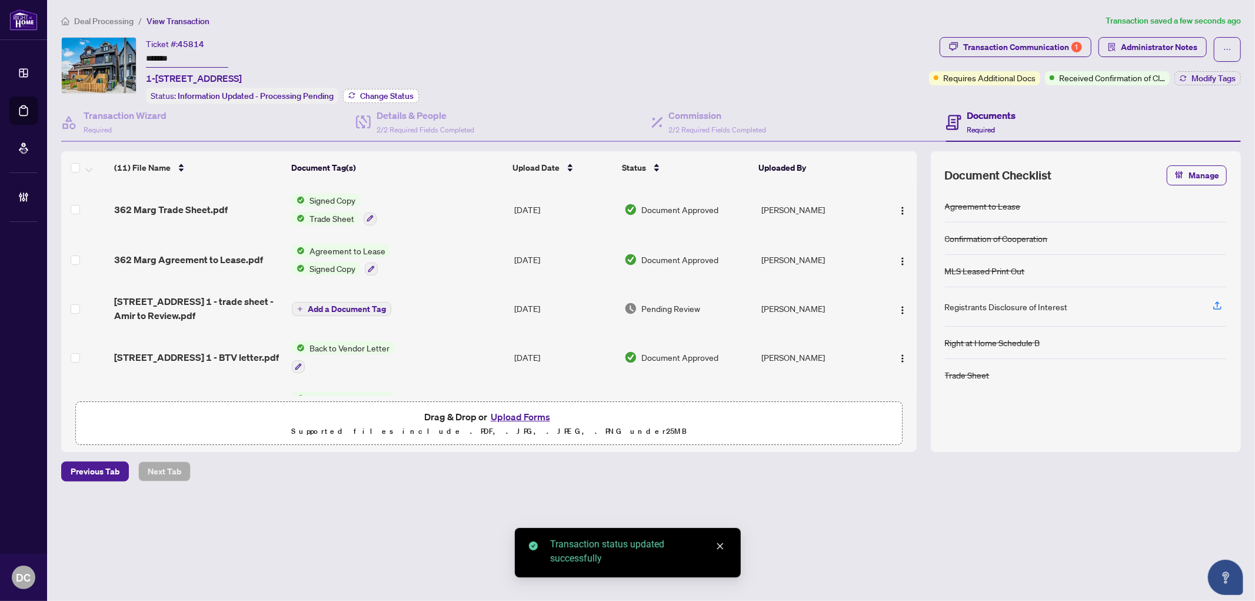
click at [359, 98] on button "Change Status" at bounding box center [381, 96] width 76 height 14
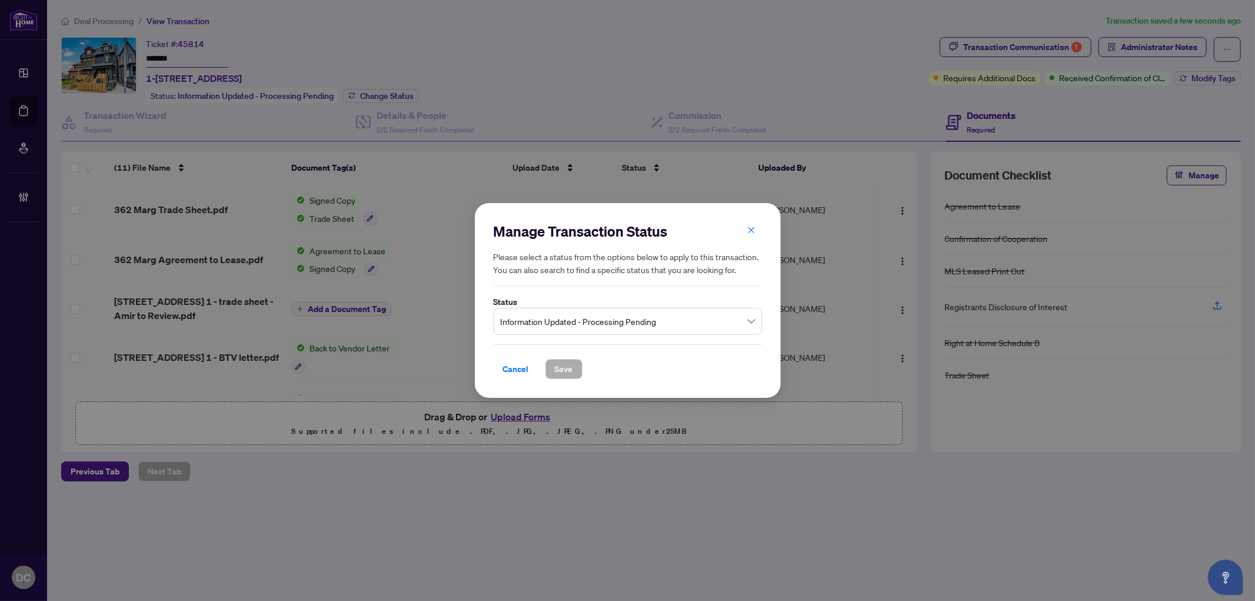
click at [560, 326] on span "Information Updated - Processing Pending" at bounding box center [628, 321] width 254 height 22
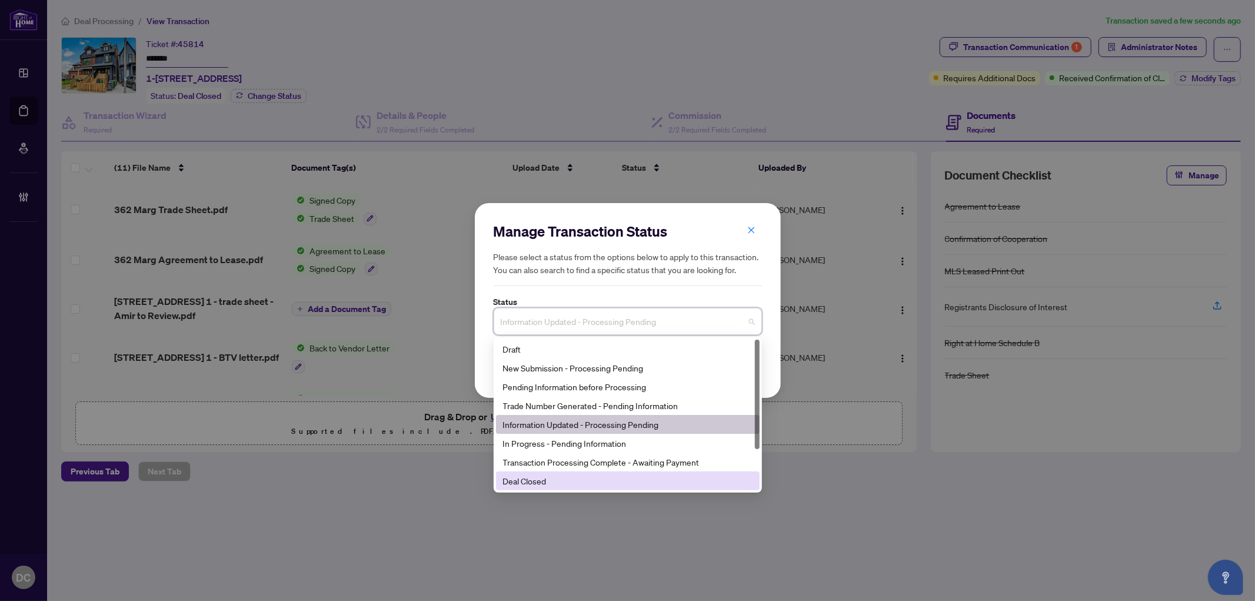
click at [539, 489] on div "Deal Closed" at bounding box center [628, 480] width 264 height 19
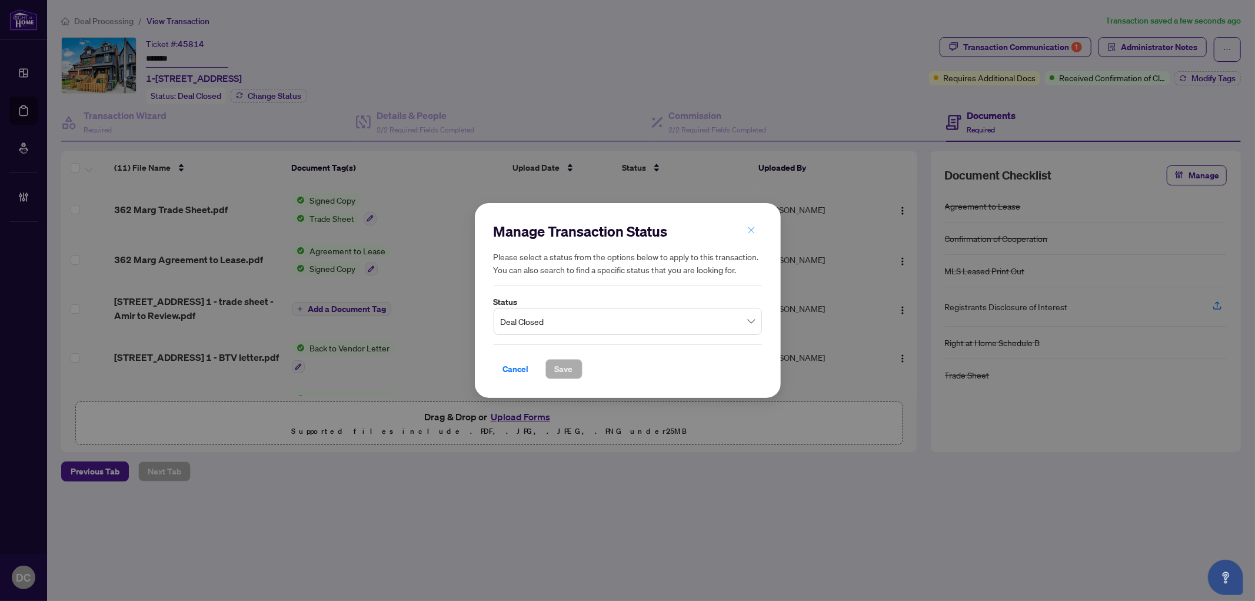
click at [753, 231] on icon "close" at bounding box center [751, 230] width 8 height 8
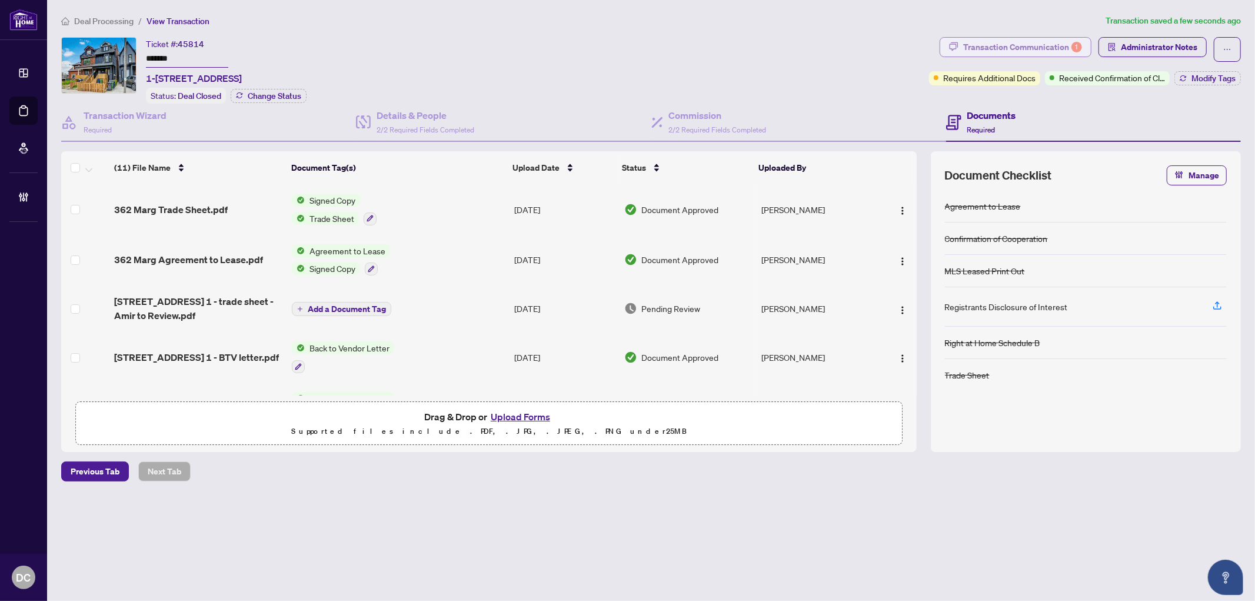
click at [1038, 51] on div "Transaction Communication 1" at bounding box center [1022, 47] width 119 height 19
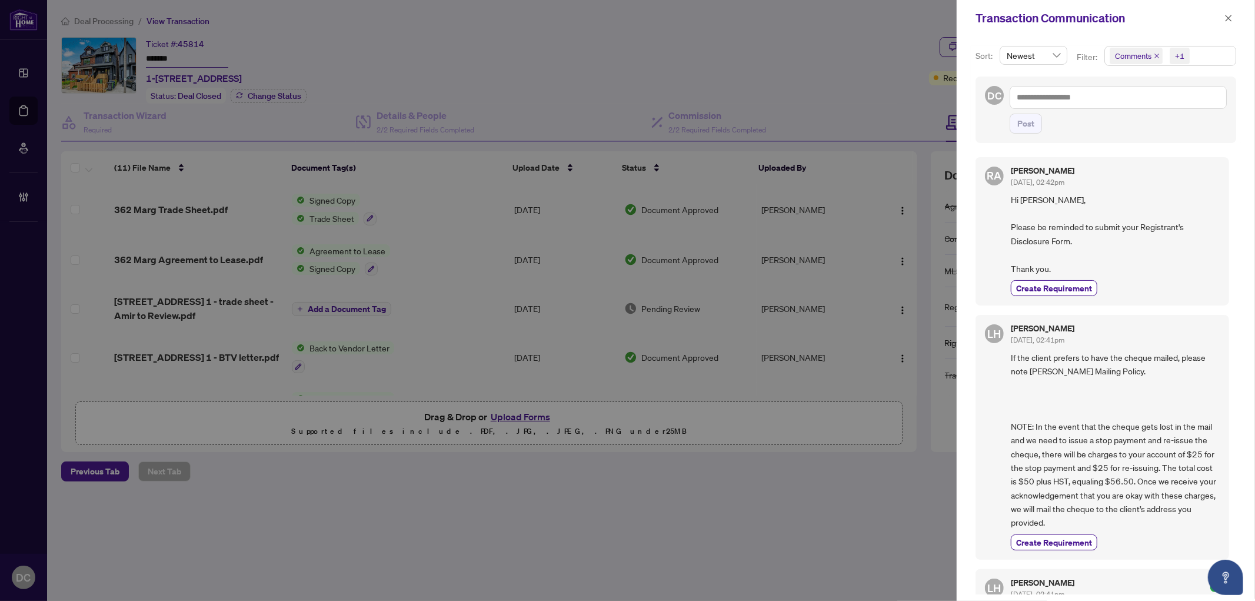
click at [1218, 56] on span "Comments +1" at bounding box center [1170, 55] width 131 height 19
click at [1226, 18] on icon "close" at bounding box center [1228, 18] width 8 height 8
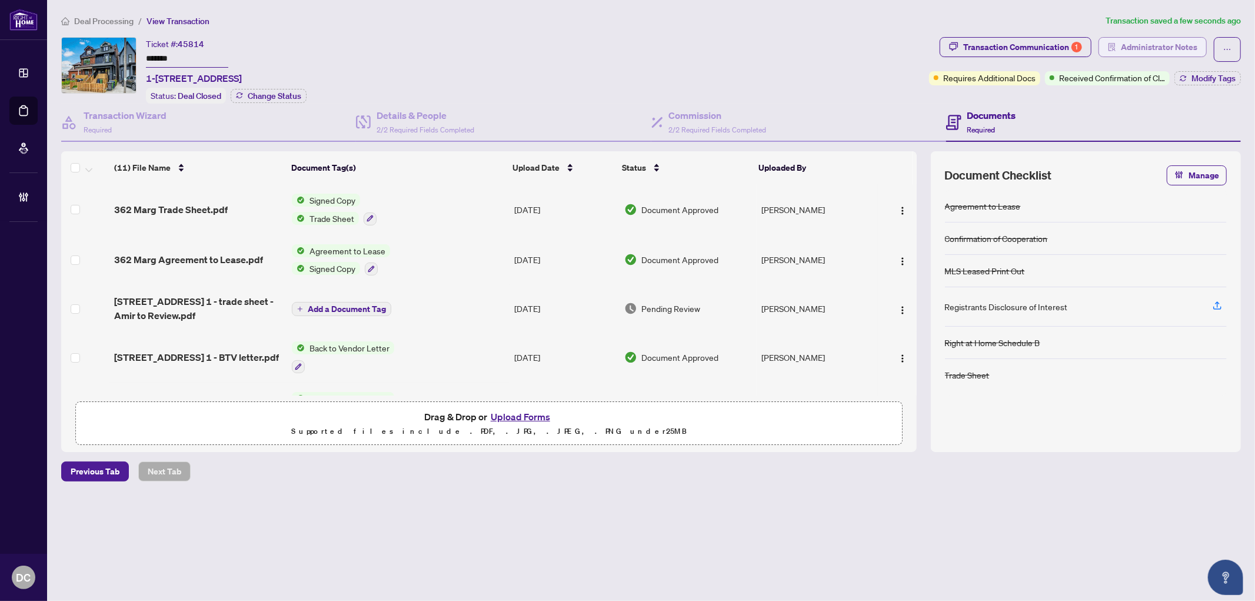
click at [1185, 56] on button "Administrator Notes" at bounding box center [1152, 47] width 108 height 20
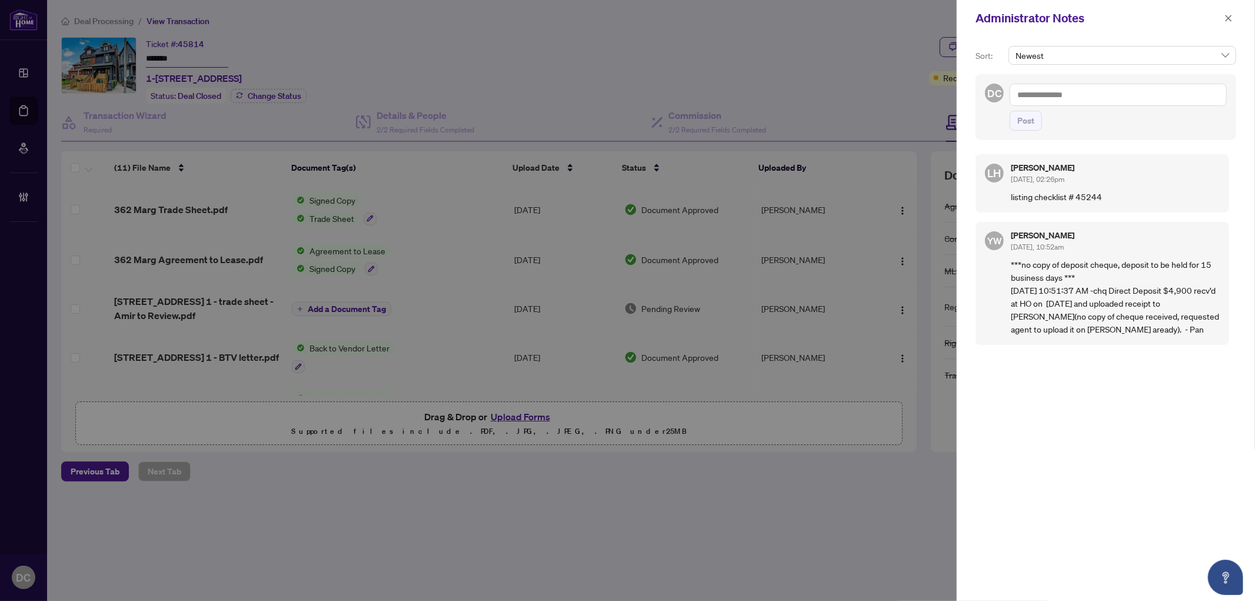
drag, startPoint x: 1231, startPoint y: 18, endPoint x: 1181, endPoint y: 16, distance: 49.4
click at [1231, 16] on icon "close" at bounding box center [1228, 18] width 8 height 8
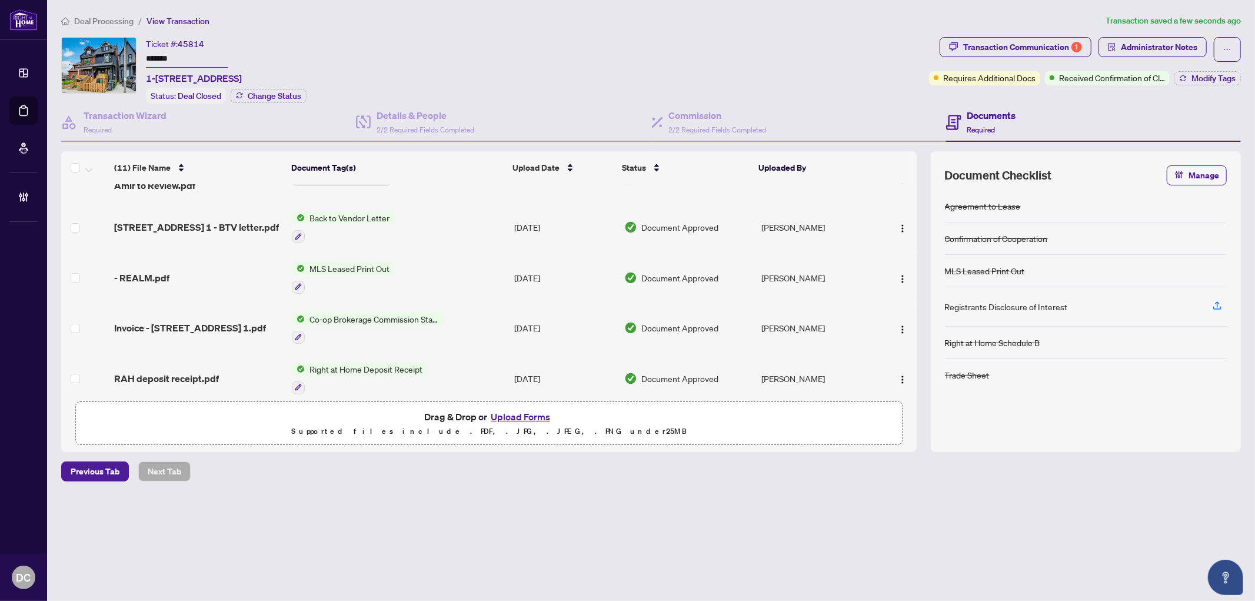
scroll to position [131, 0]
click at [476, 318] on td "Co-op Brokerage Commission Statement" at bounding box center [398, 327] width 222 height 51
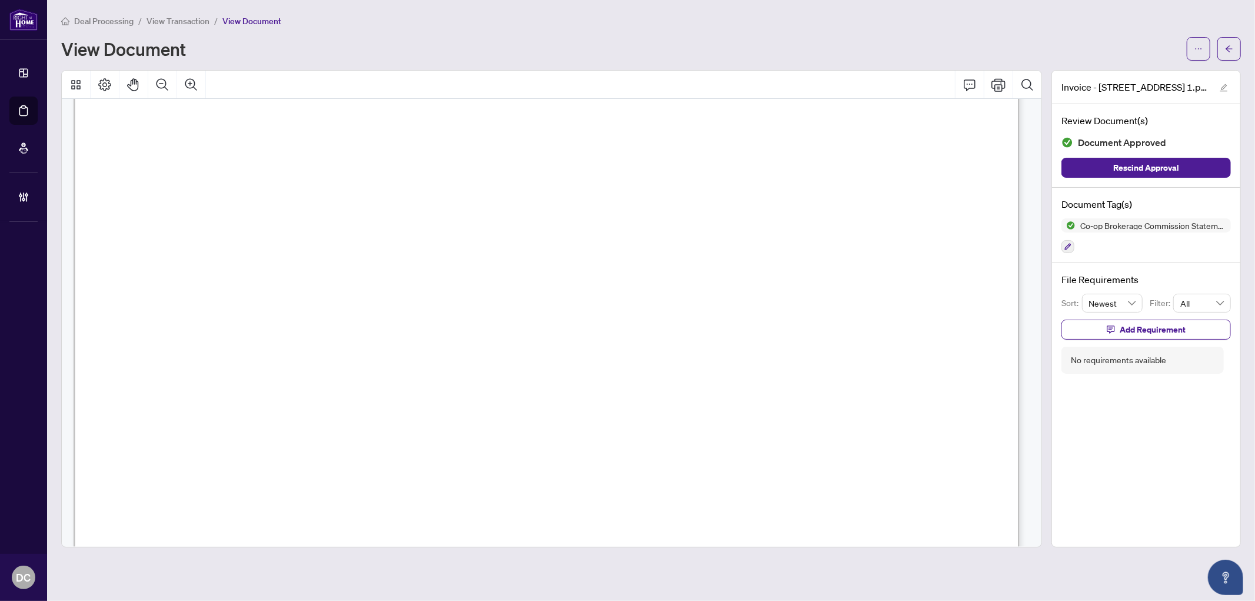
scroll to position [522, 0]
click at [345, 248] on span "Closing Scheduled for Augus t 01, 2025." at bounding box center [231, 247] width 226 height 15
click at [1238, 54] on button "button" at bounding box center [1229, 49] width 24 height 24
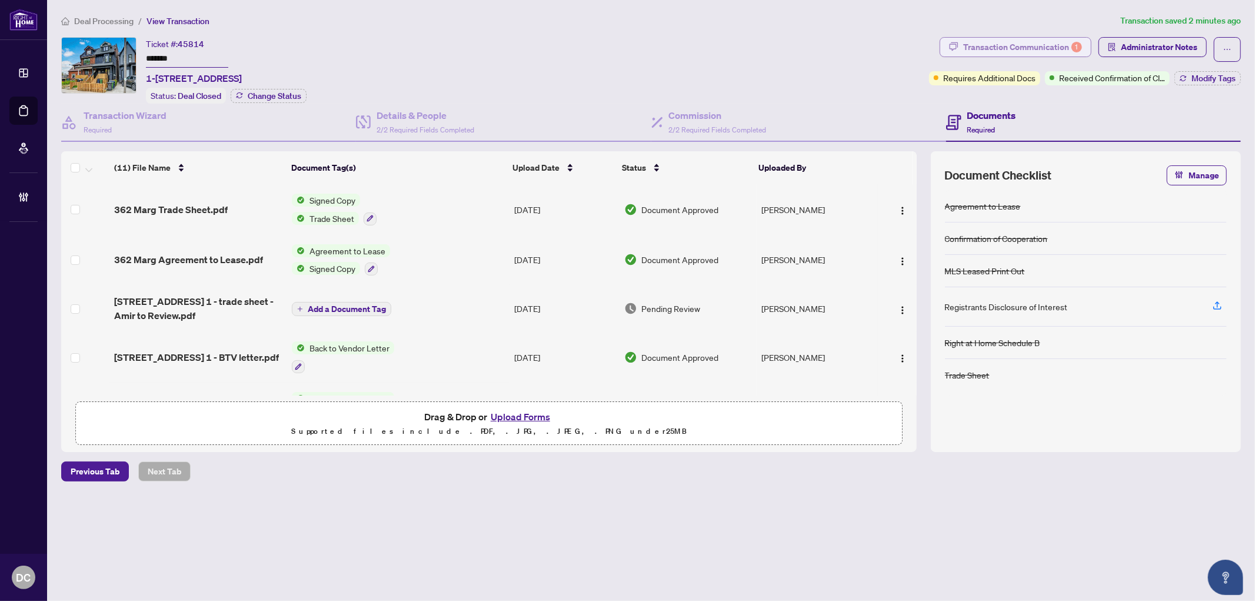
click at [1015, 46] on div "Transaction Communication 1" at bounding box center [1022, 47] width 119 height 19
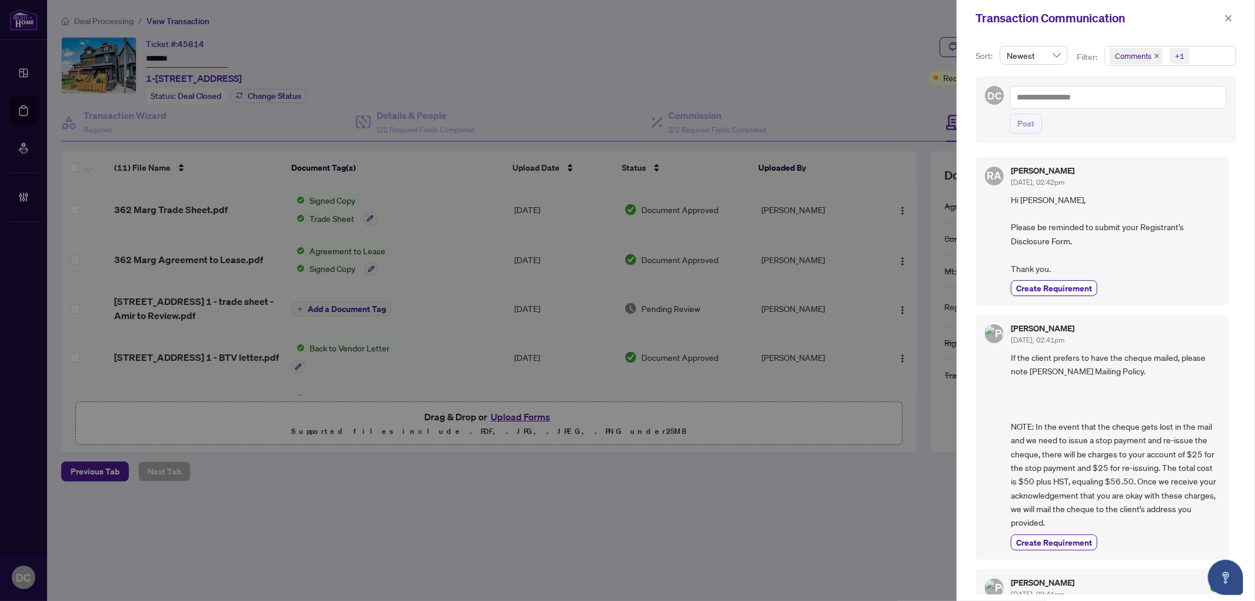
click at [1204, 56] on span "Comments +1" at bounding box center [1170, 55] width 131 height 19
click at [1160, 101] on span "Comments" at bounding box center [1148, 105] width 41 height 11
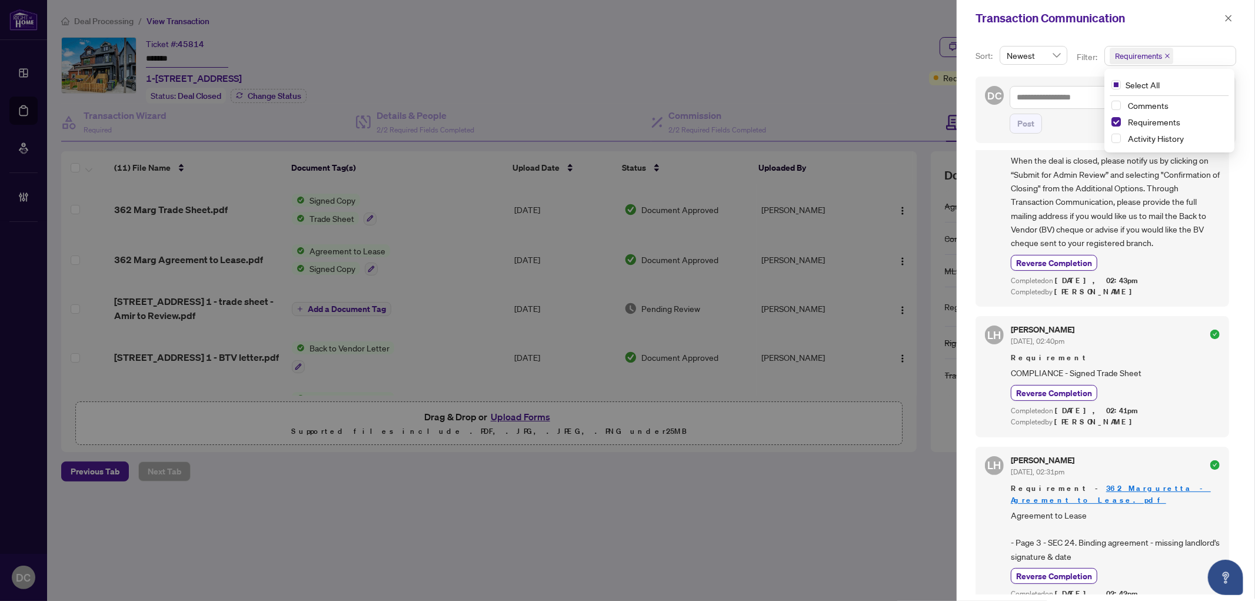
scroll to position [168, 0]
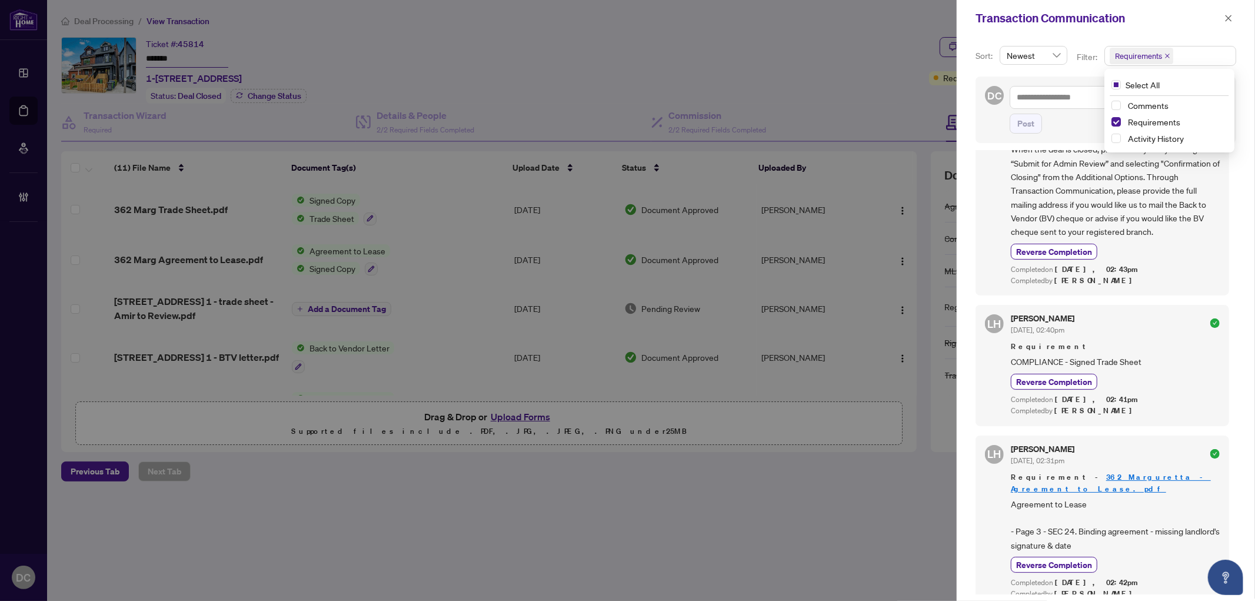
drag, startPoint x: 1230, startPoint y: 18, endPoint x: 1180, endPoint y: 26, distance: 50.7
click at [1230, 18] on icon "close" at bounding box center [1228, 18] width 8 height 8
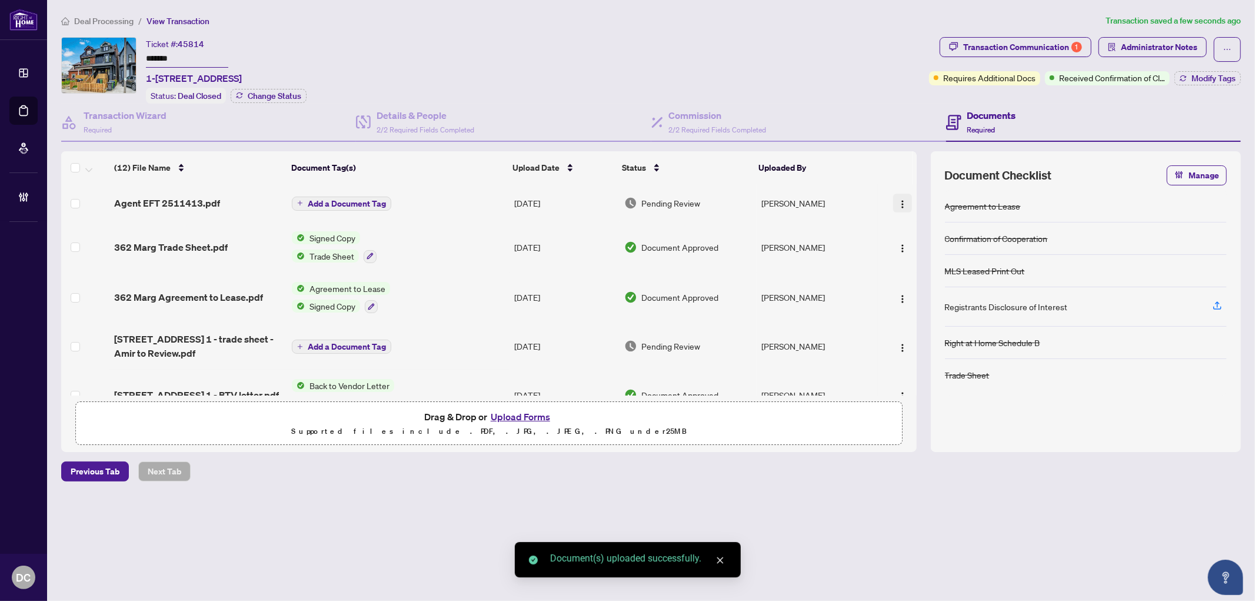
click at [900, 201] on img "button" at bounding box center [902, 203] width 9 height 9
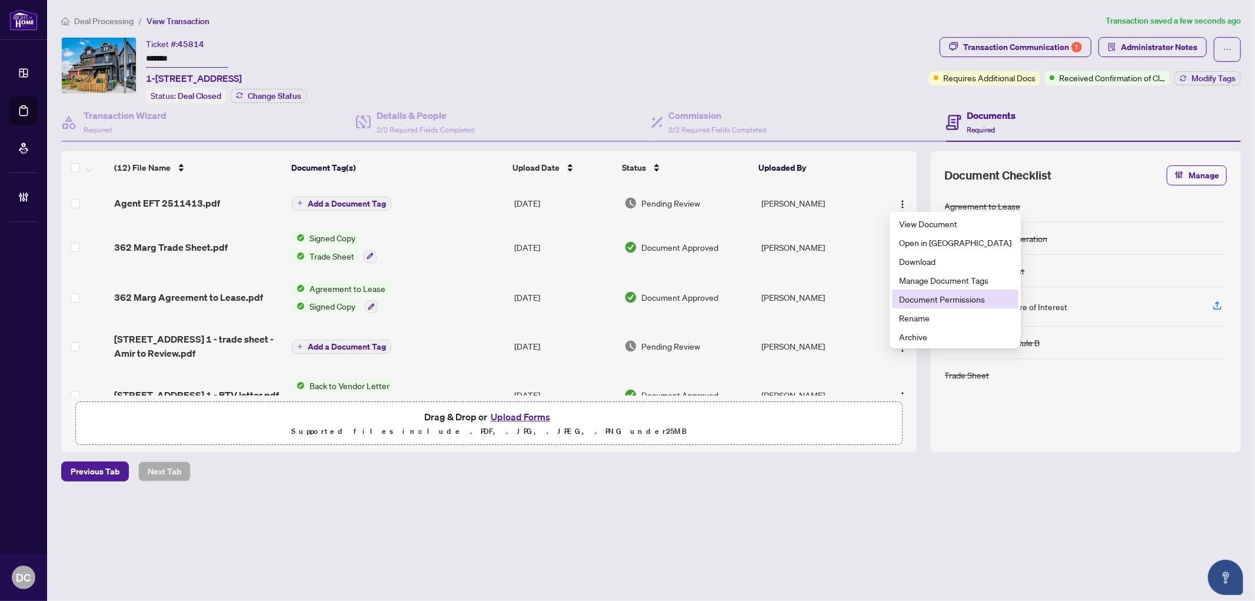
click at [924, 300] on span "Document Permissions" at bounding box center [955, 298] width 112 height 13
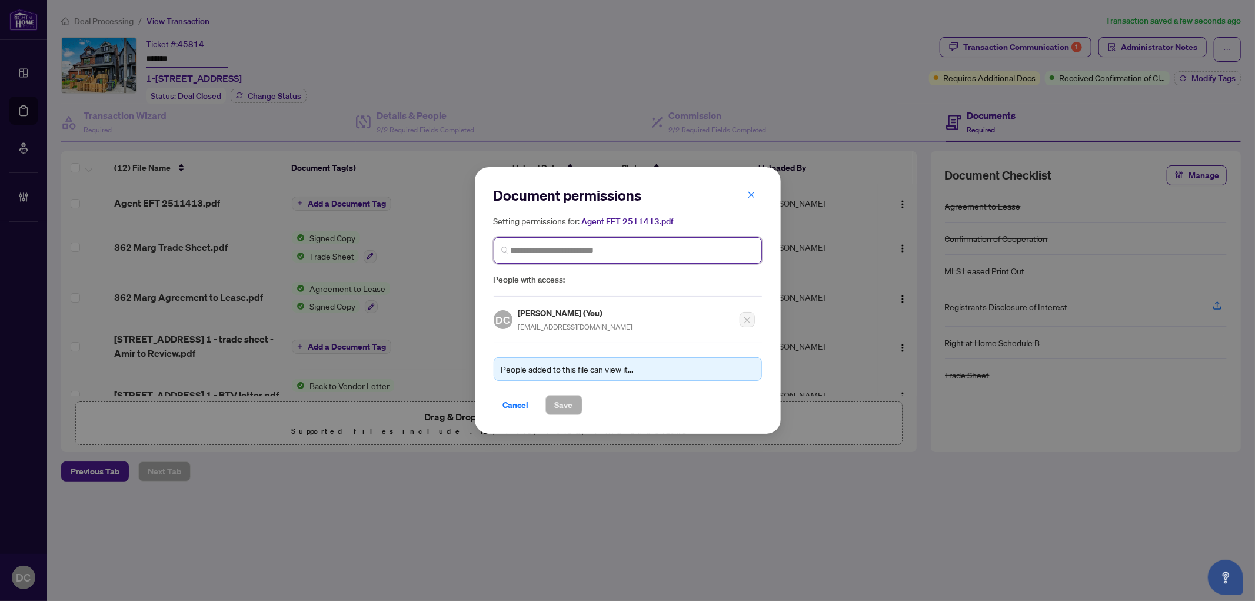
click at [681, 245] on input "search" at bounding box center [633, 250] width 244 height 12
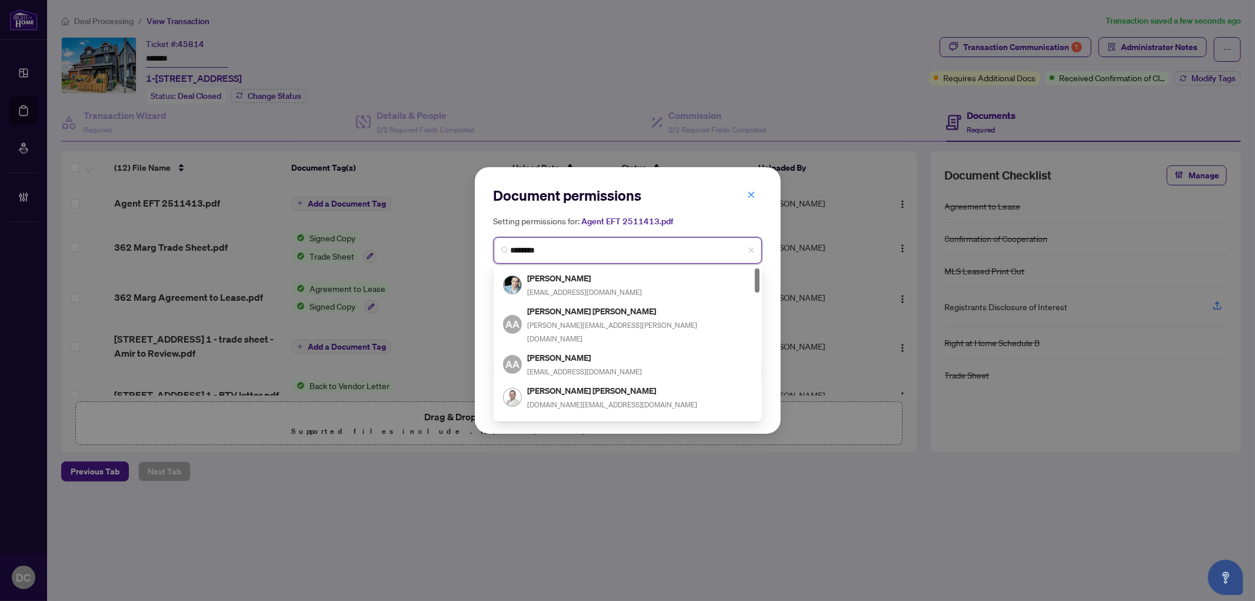
type input "*********"
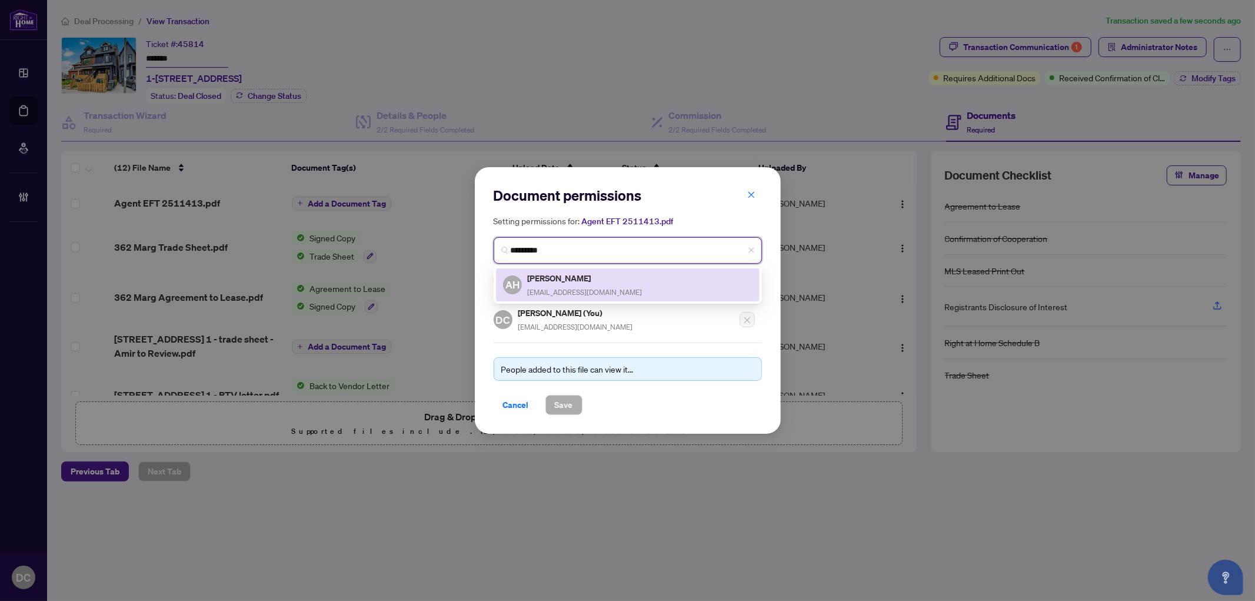
click at [640, 286] on div "AH Amir Hashemi aarabia@gmail.com" at bounding box center [627, 284] width 249 height 27
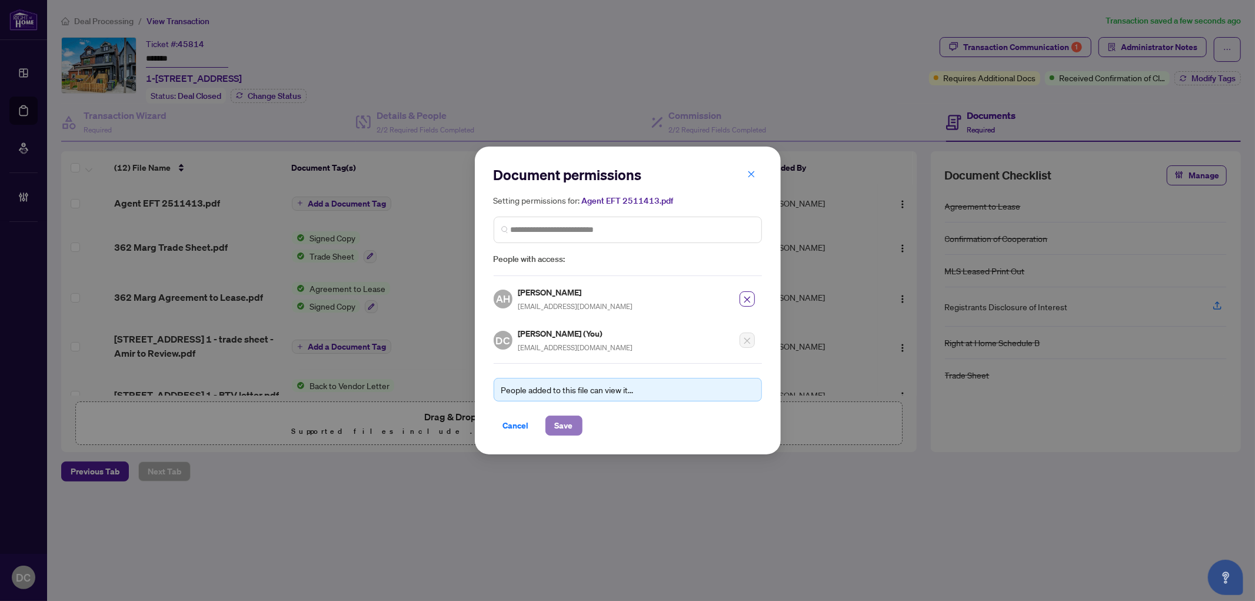
click at [566, 425] on span "Save" at bounding box center [564, 425] width 18 height 19
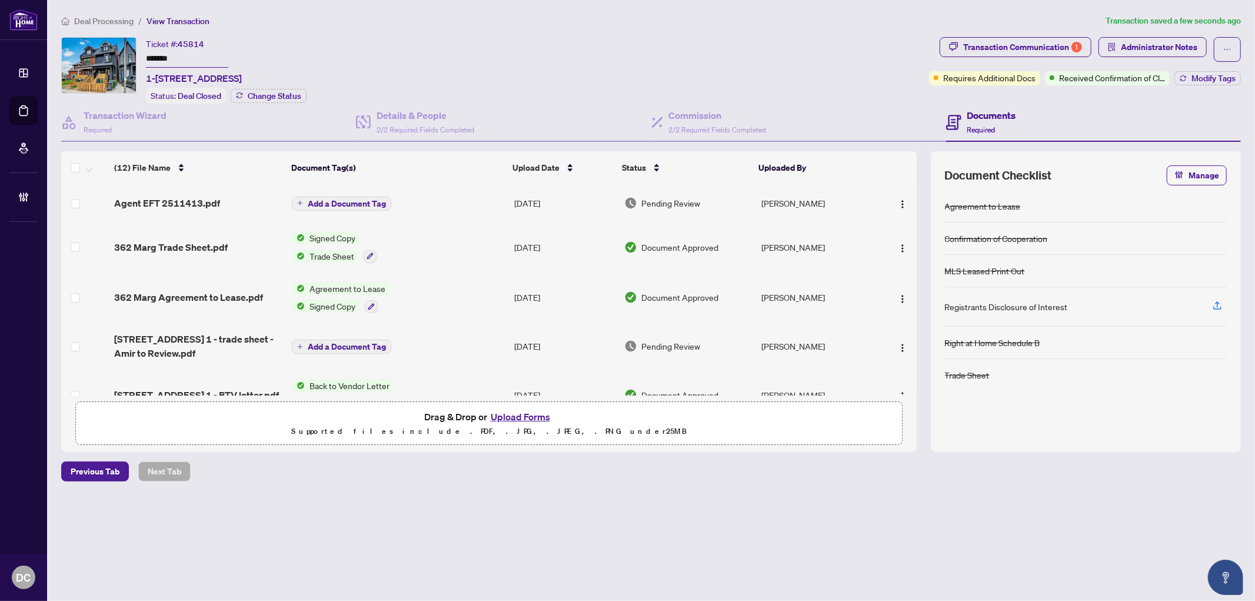
click at [351, 199] on span "Add a Document Tag" at bounding box center [347, 203] width 78 height 8
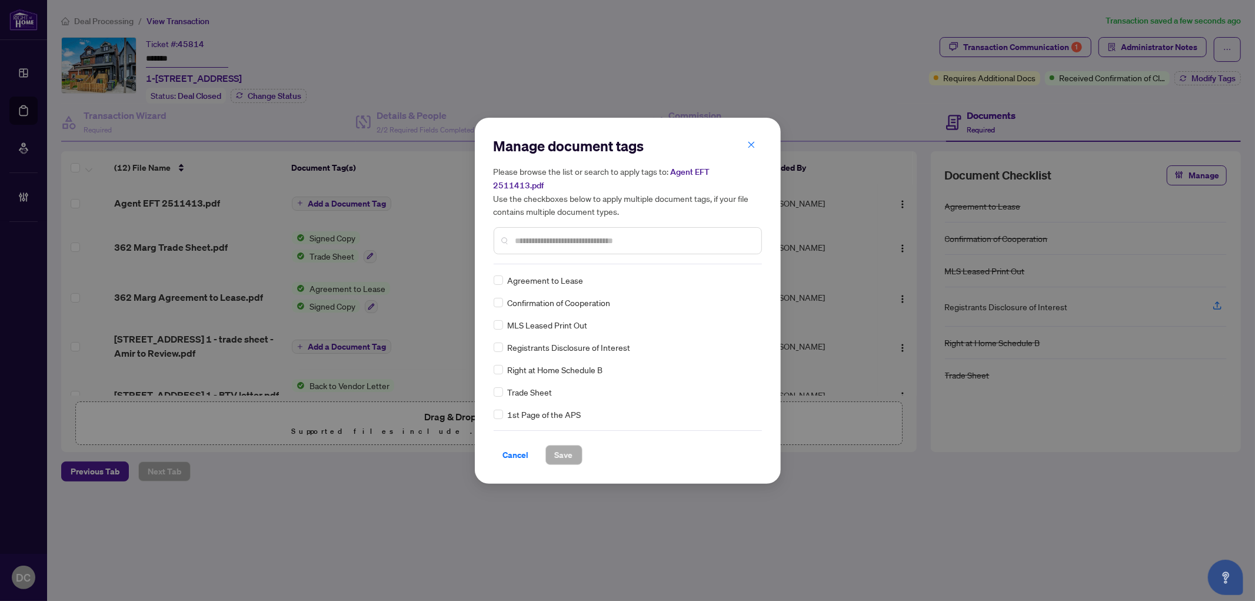
click at [626, 234] on input "text" at bounding box center [633, 240] width 236 height 13
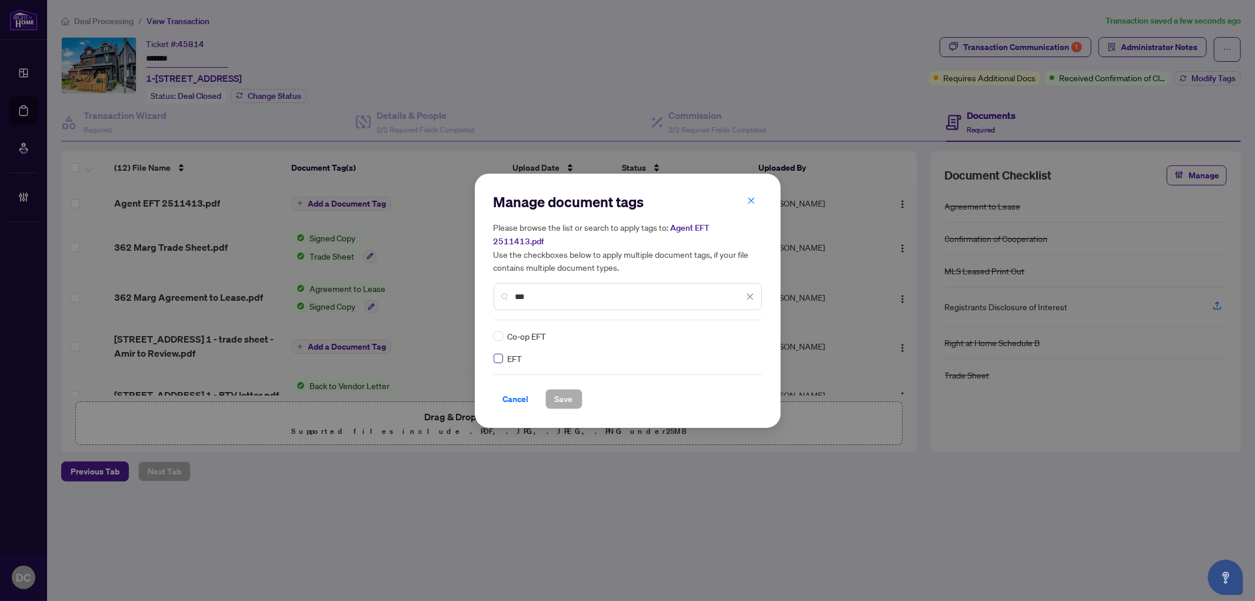
type input "***"
click at [756, 331] on div "EFT Co-op EFT" at bounding box center [627, 346] width 268 height 35
click at [747, 334] on icon at bounding box center [750, 336] width 7 height 5
drag, startPoint x: 697, startPoint y: 382, endPoint x: 691, endPoint y: 381, distance: 6.6
click at [697, 383] on div "Approved" at bounding box center [706, 385] width 75 height 13
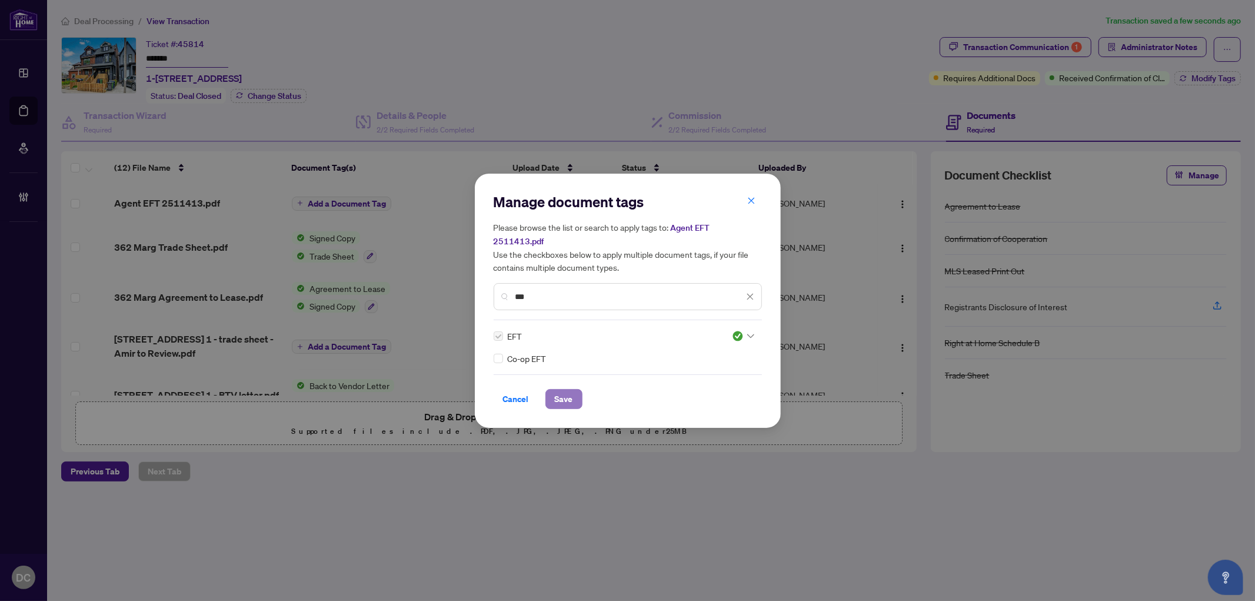
click at [566, 392] on span "Save" at bounding box center [564, 398] width 18 height 19
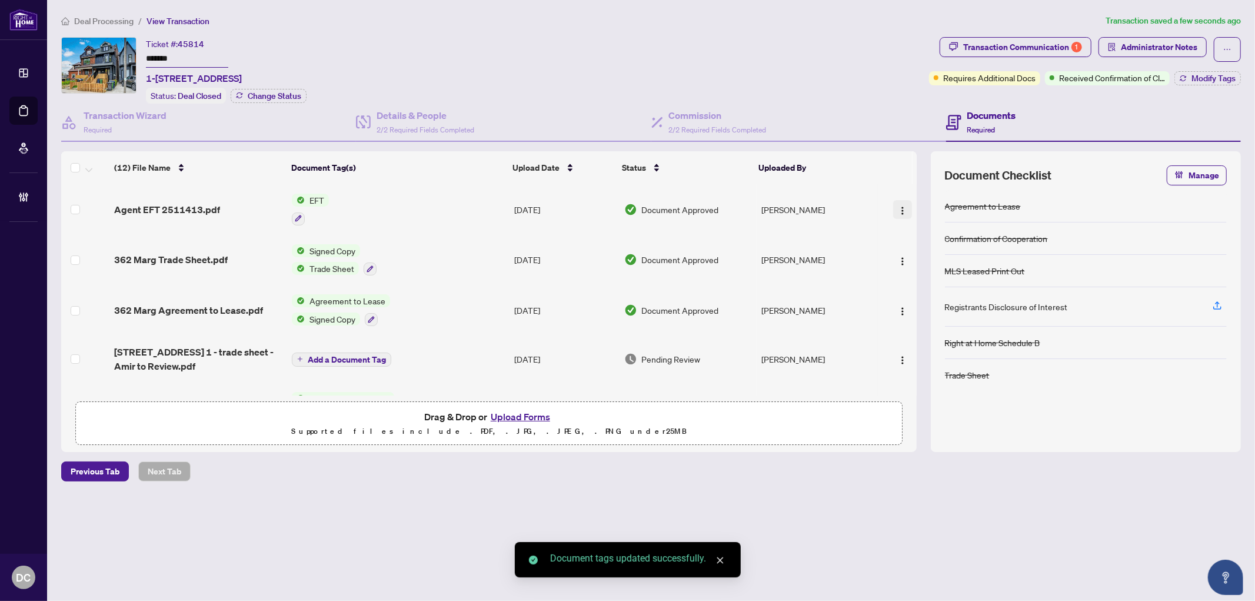
click at [898, 208] on img "button" at bounding box center [902, 210] width 9 height 9
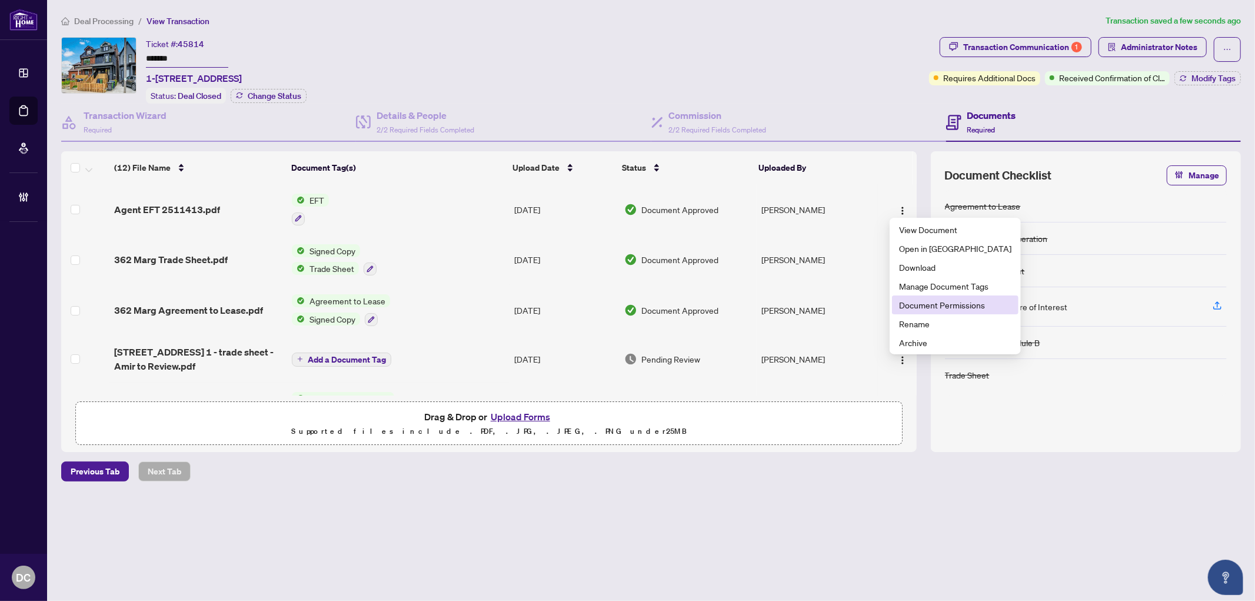
click at [914, 304] on span "Document Permissions" at bounding box center [955, 304] width 112 height 13
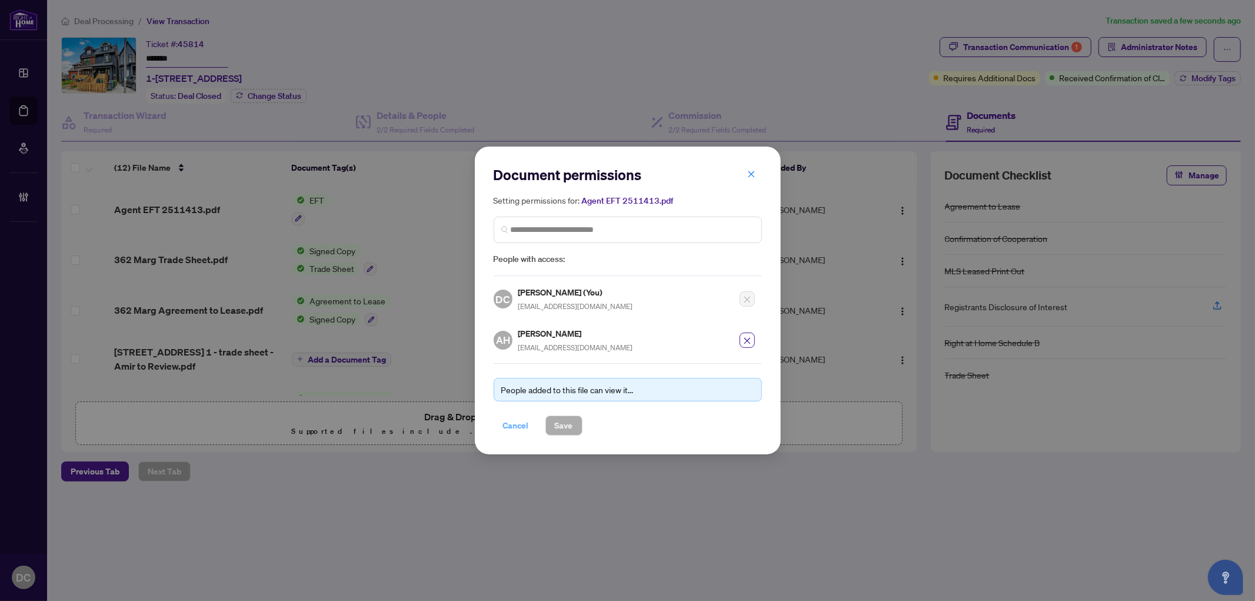
click at [522, 418] on span "Cancel" at bounding box center [516, 425] width 26 height 19
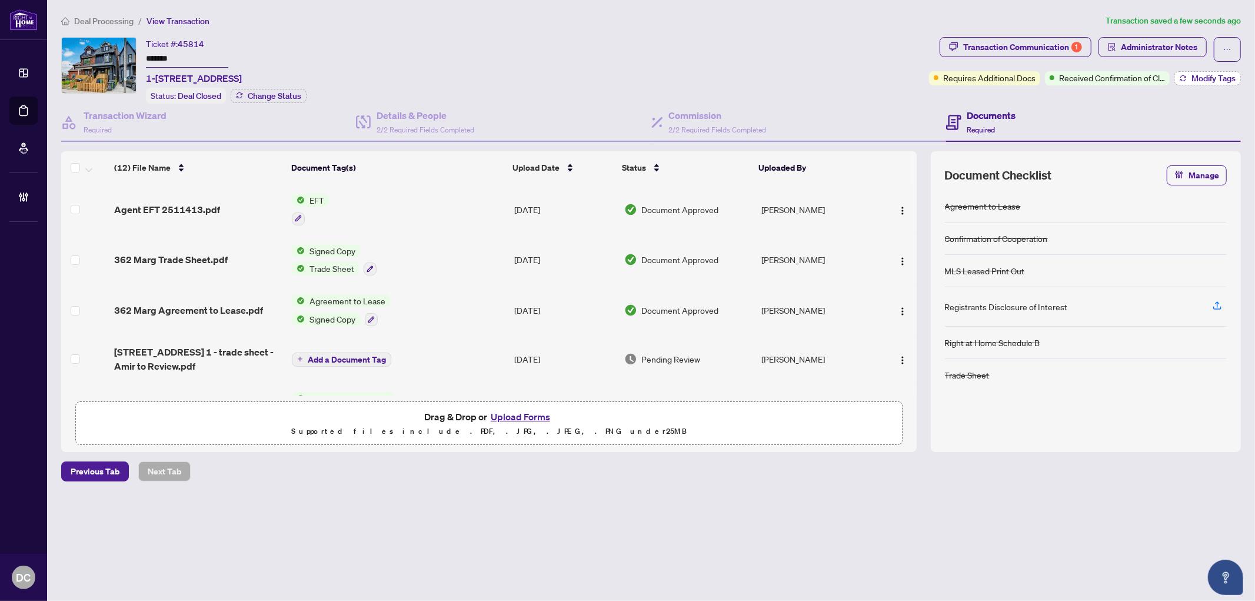
click at [1218, 84] on button "Modify Tags" at bounding box center [1207, 78] width 66 height 14
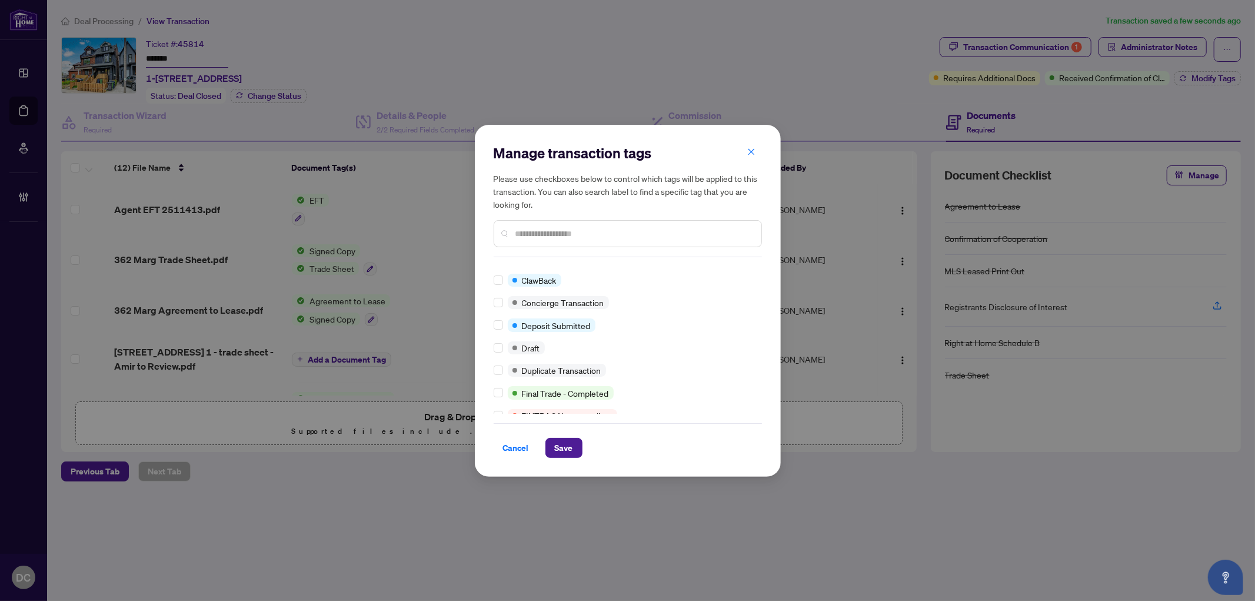
scroll to position [0, 0]
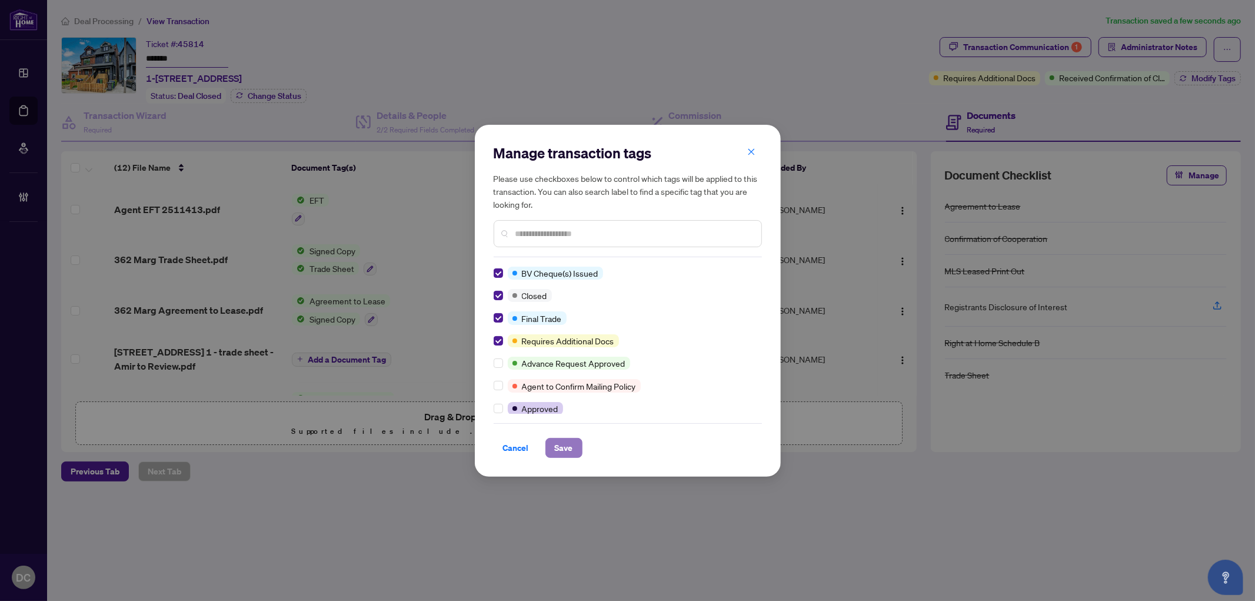
click at [563, 442] on span "Save" at bounding box center [564, 447] width 18 height 19
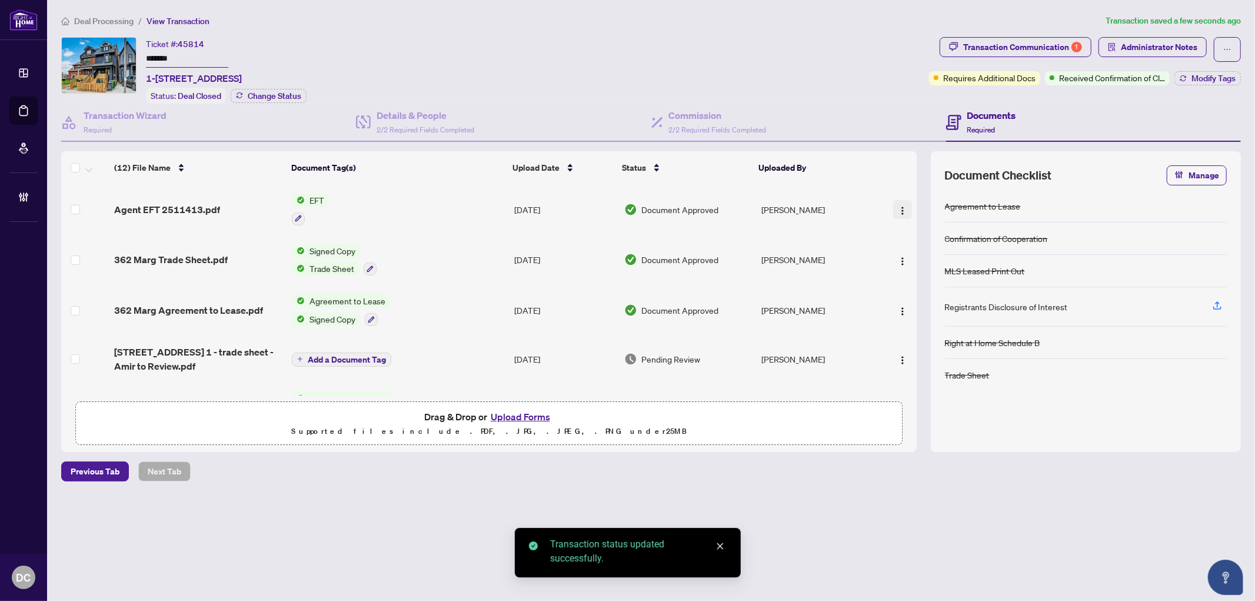
click at [898, 212] on span "button" at bounding box center [902, 209] width 9 height 13
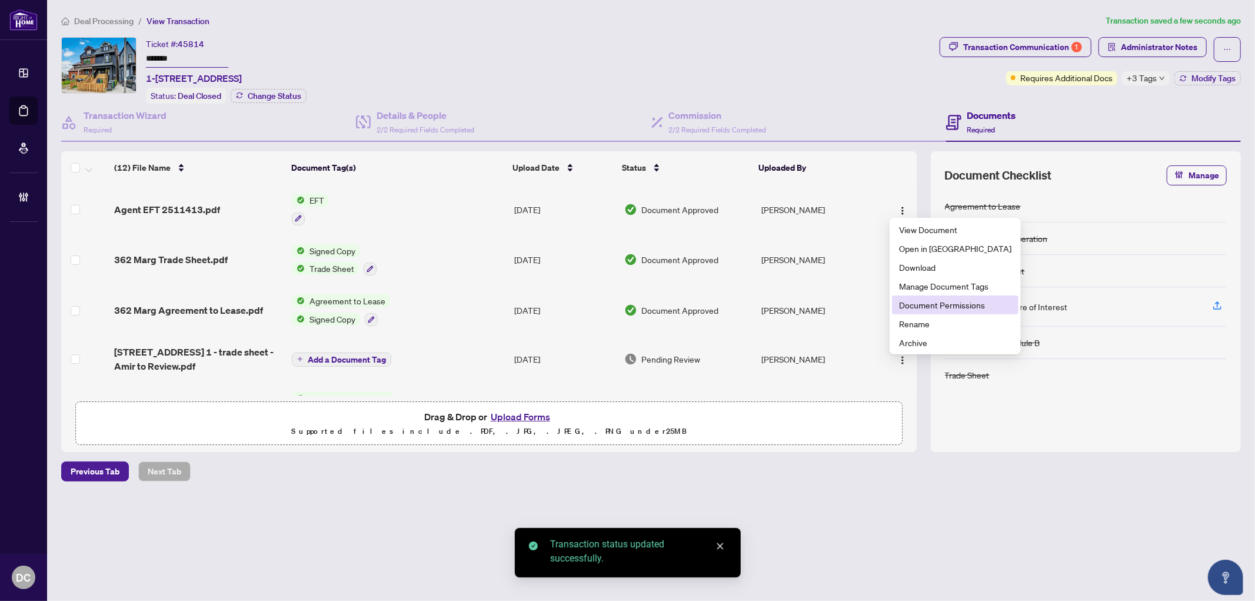
click at [928, 305] on span "Document Permissions" at bounding box center [955, 304] width 112 height 13
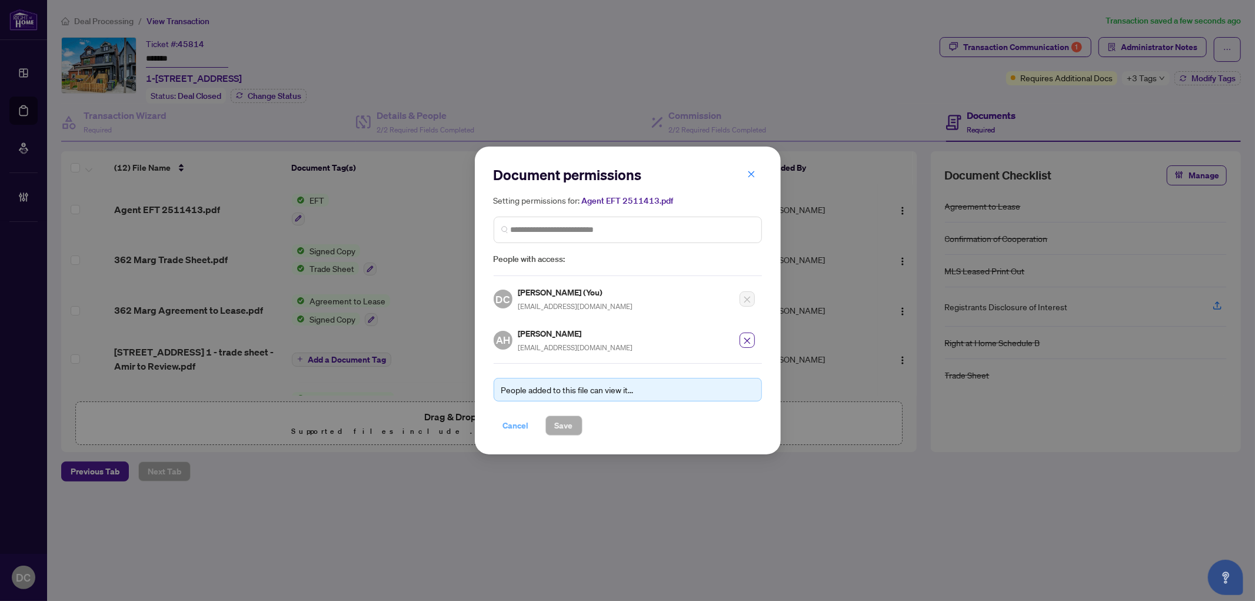
click at [524, 425] on span "Cancel" at bounding box center [516, 425] width 26 height 19
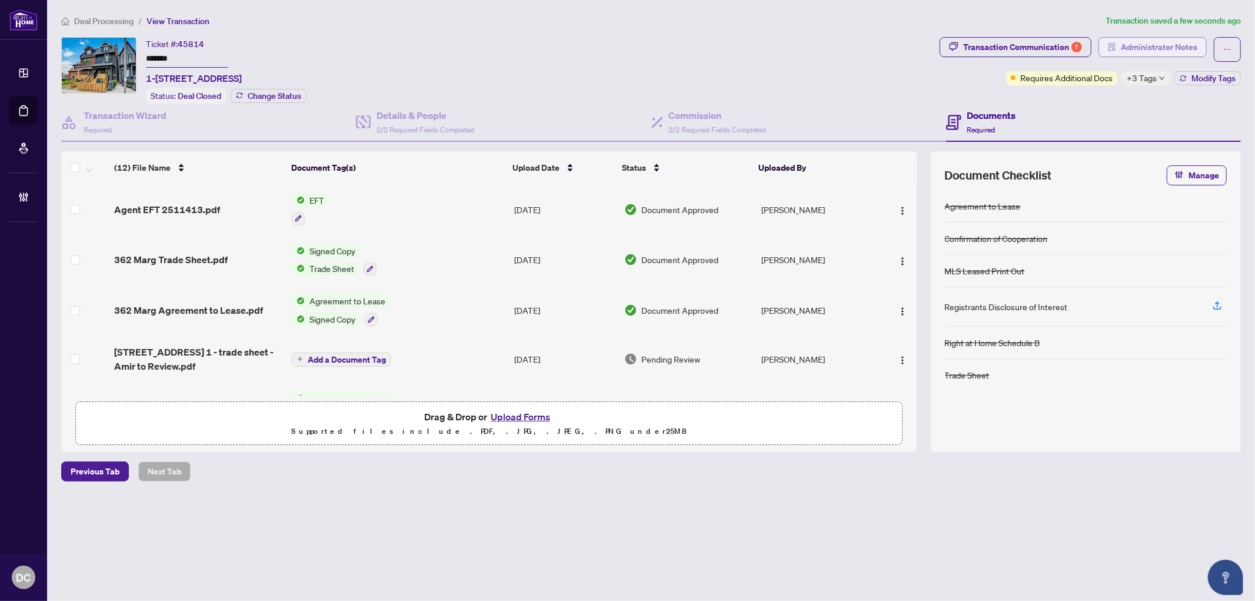
click at [1151, 54] on span "Administrator Notes" at bounding box center [1159, 47] width 76 height 19
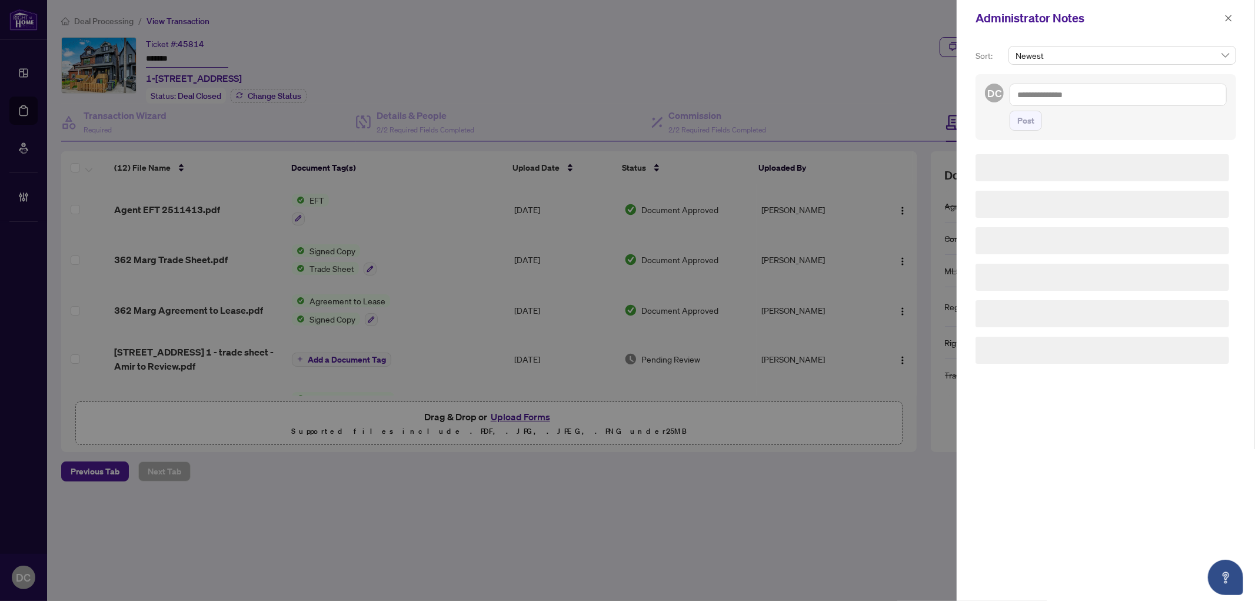
click at [1112, 94] on textarea at bounding box center [1117, 95] width 217 height 22
paste textarea "**********"
type textarea "**********"
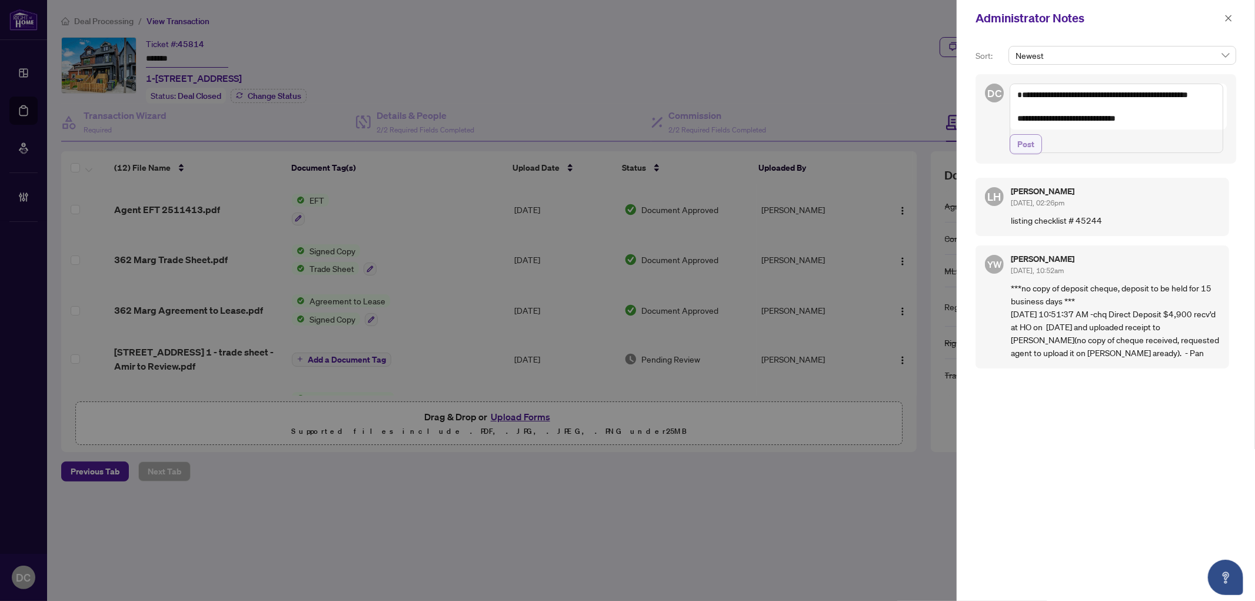
click at [1031, 154] on span "Post" at bounding box center [1025, 144] width 17 height 19
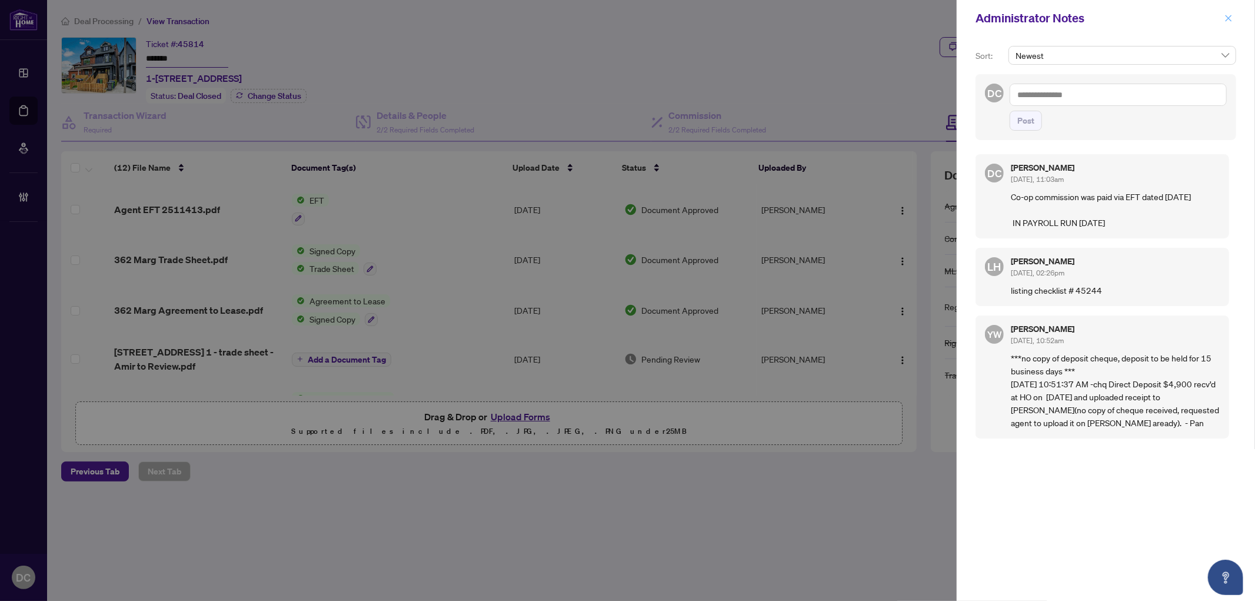
click at [1228, 16] on icon "close" at bounding box center [1228, 18] width 8 height 8
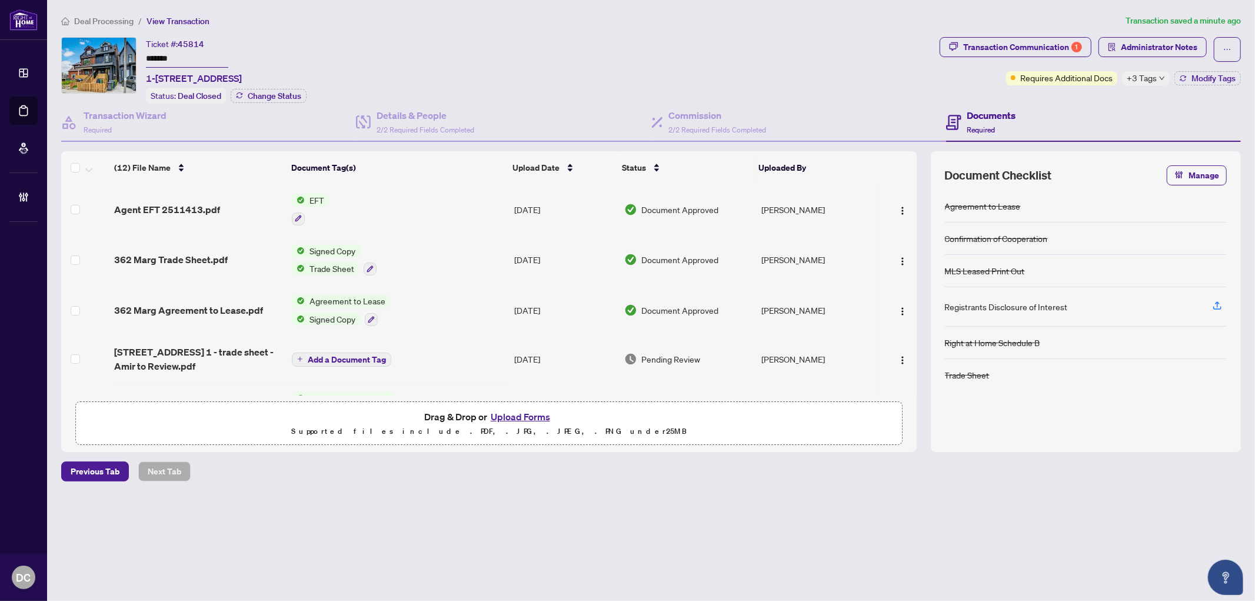
click at [1139, 79] on span "+3 Tags" at bounding box center [1141, 78] width 30 height 14
click at [1104, 42] on button "Administrator Notes" at bounding box center [1152, 47] width 108 height 20
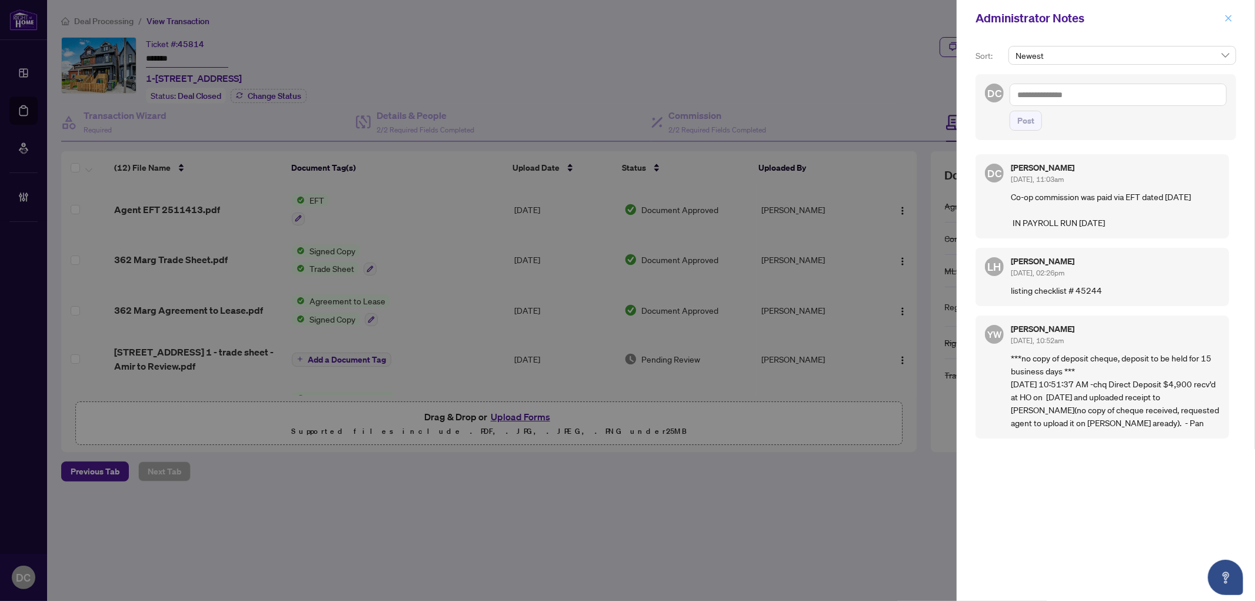
click at [1221, 19] on div "Administrator Notes" at bounding box center [1105, 18] width 298 height 36
click at [1225, 19] on icon "close" at bounding box center [1228, 18] width 8 height 8
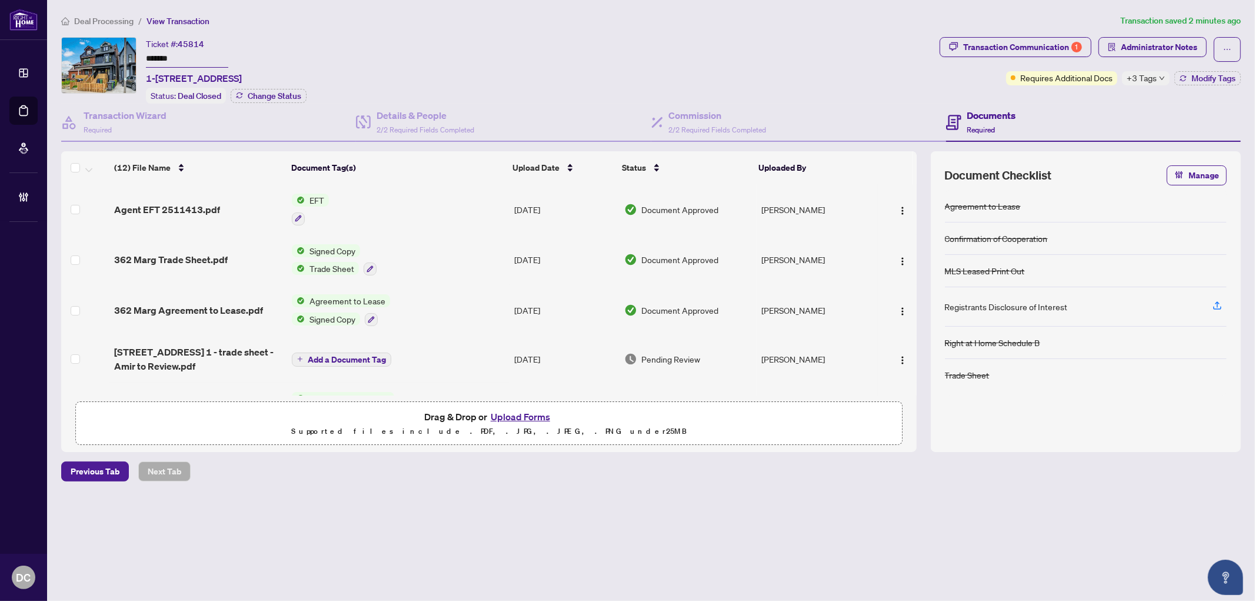
drag, startPoint x: 193, startPoint y: 58, endPoint x: 127, endPoint y: 54, distance: 66.0
click at [127, 54] on div "Ticket #: 45814 ******* 1-362 Margueretta St, Toronto, Ontario M6H 3S5, Canada …" at bounding box center [497, 70] width 873 height 66
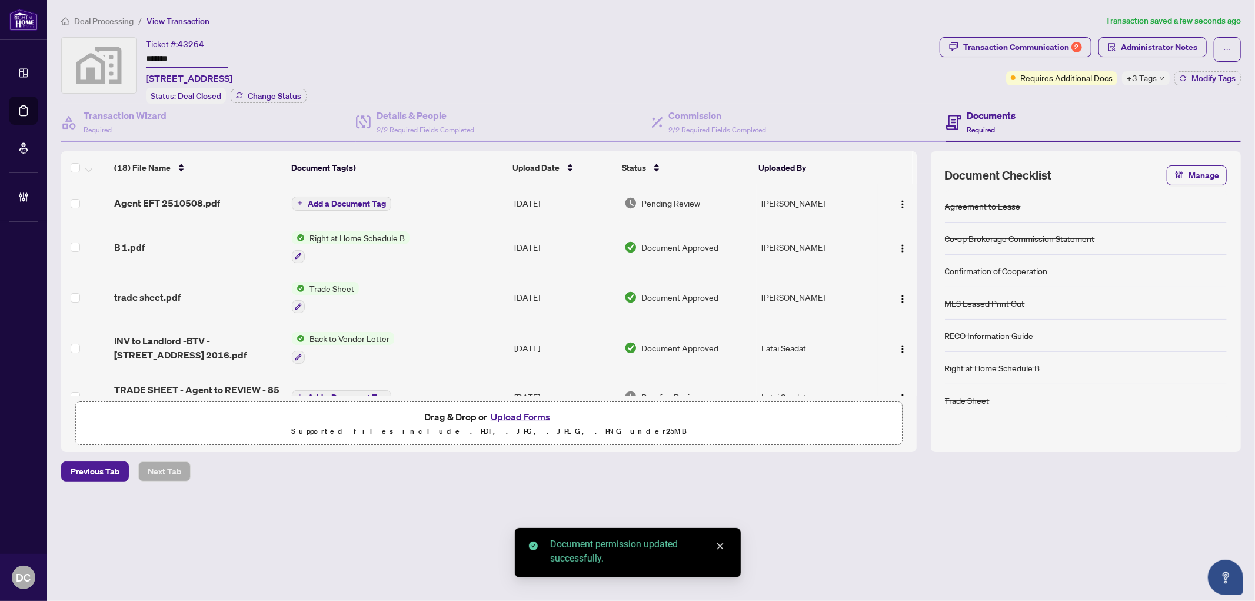
click at [348, 199] on span "Add a Document Tag" at bounding box center [347, 203] width 78 height 8
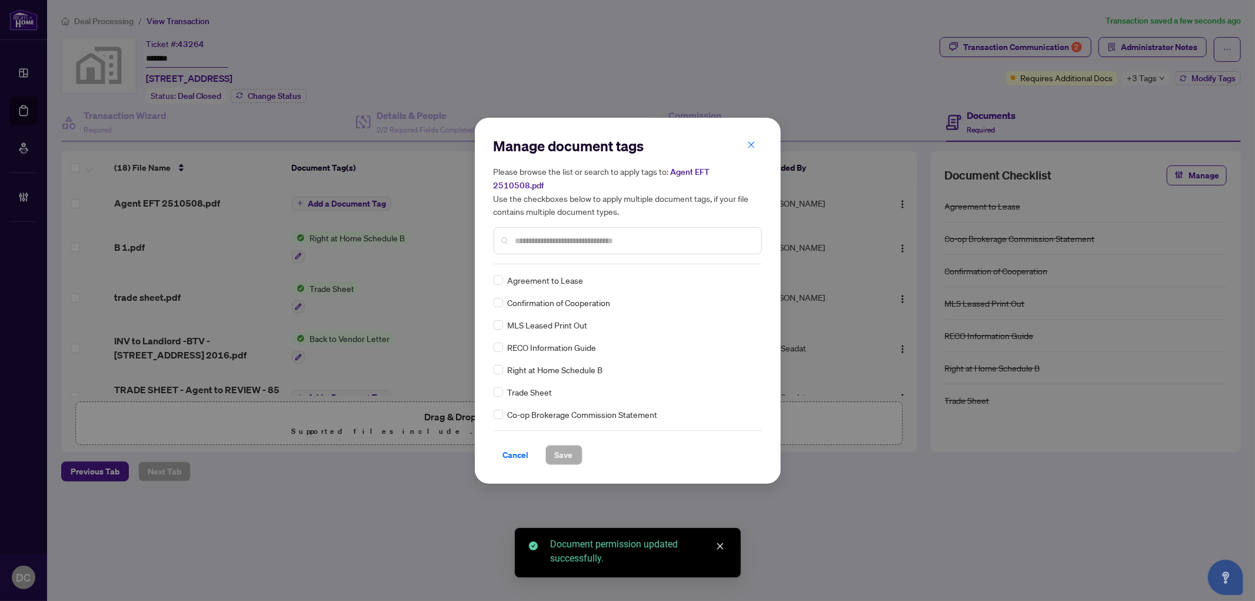
click at [610, 234] on input "text" at bounding box center [633, 240] width 236 height 13
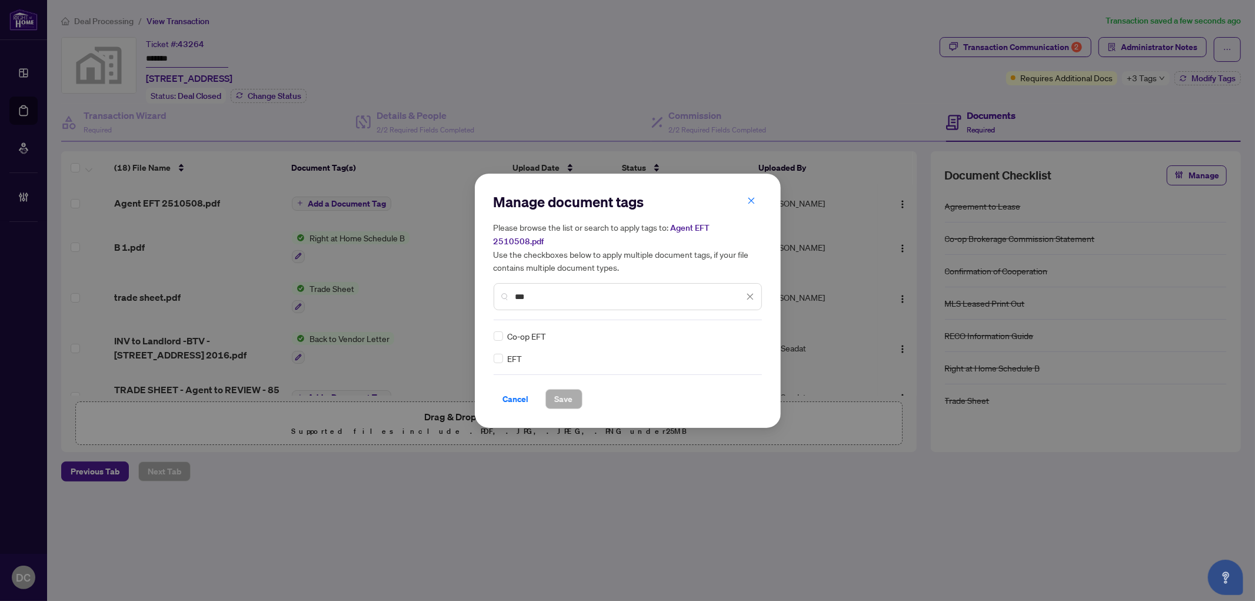
type input "***"
click at [738, 330] on img at bounding box center [738, 336] width 12 height 12
click at [698, 385] on div "Approved" at bounding box center [706, 385] width 75 height 13
click at [578, 390] on button "Save" at bounding box center [563, 399] width 37 height 20
click at [1149, 83] on div "Manage document tags Please browse the list or search to apply tags to: Agent E…" at bounding box center [627, 300] width 1255 height 601
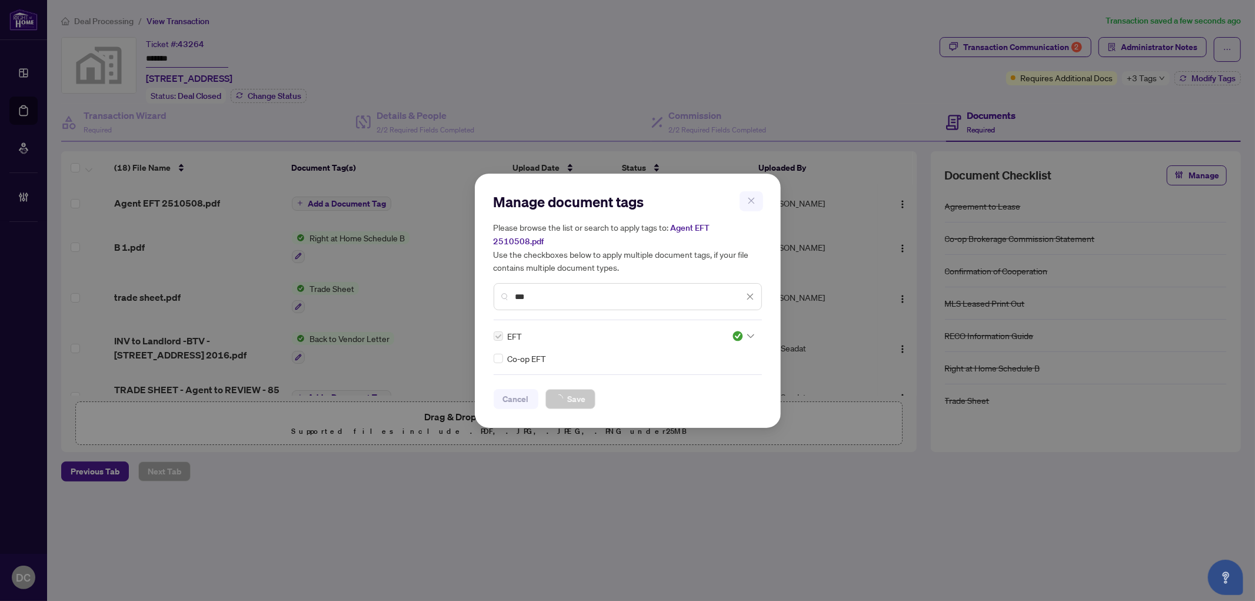
click at [1152, 75] on div "Manage document tags Please browse the list or search to apply tags to: Agent E…" at bounding box center [627, 300] width 1255 height 601
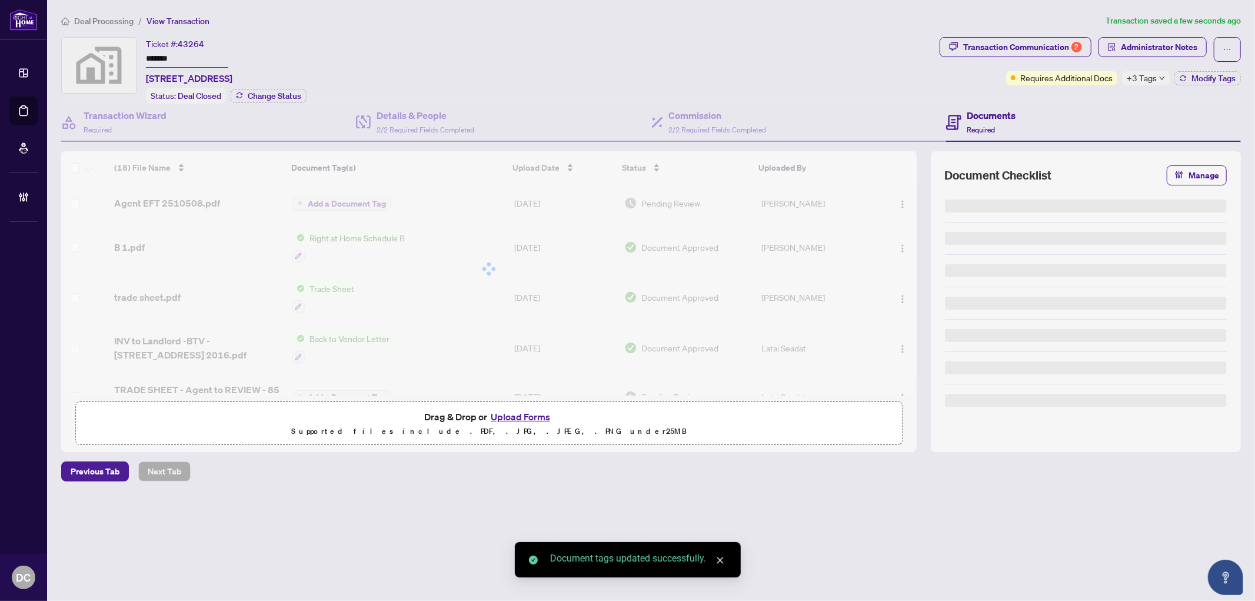
click at [1152, 81] on span "+3 Tags" at bounding box center [1141, 78] width 30 height 14
click at [1085, 108] on div "Documents Required" at bounding box center [1093, 123] width 295 height 38
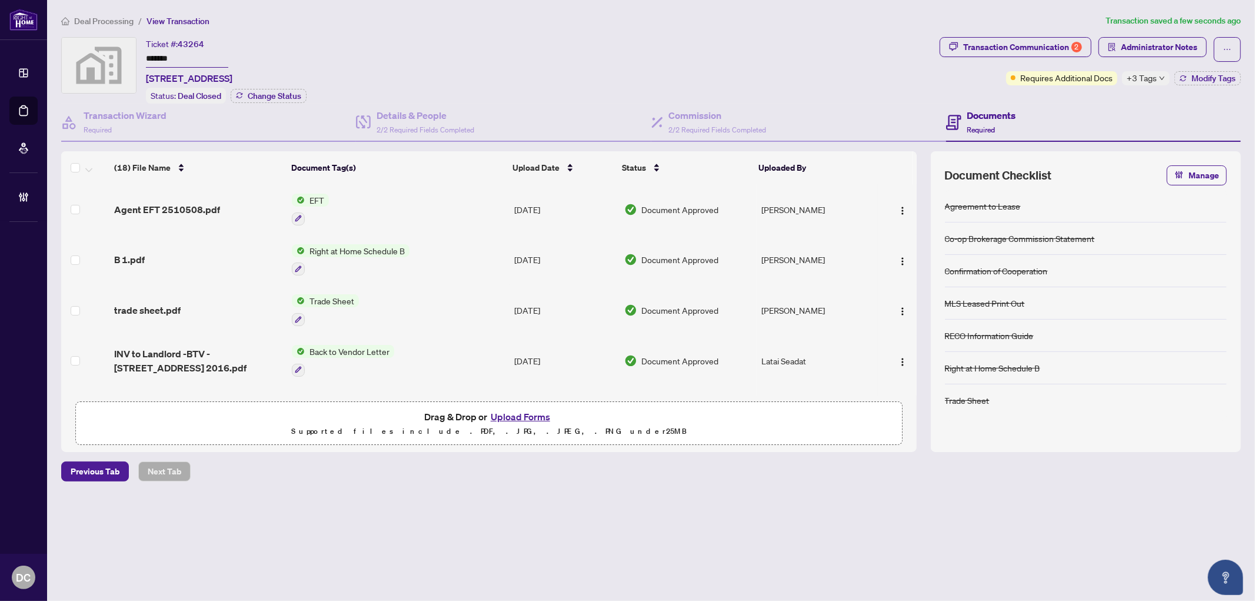
click at [126, 24] on span "Deal Processing" at bounding box center [103, 21] width 59 height 11
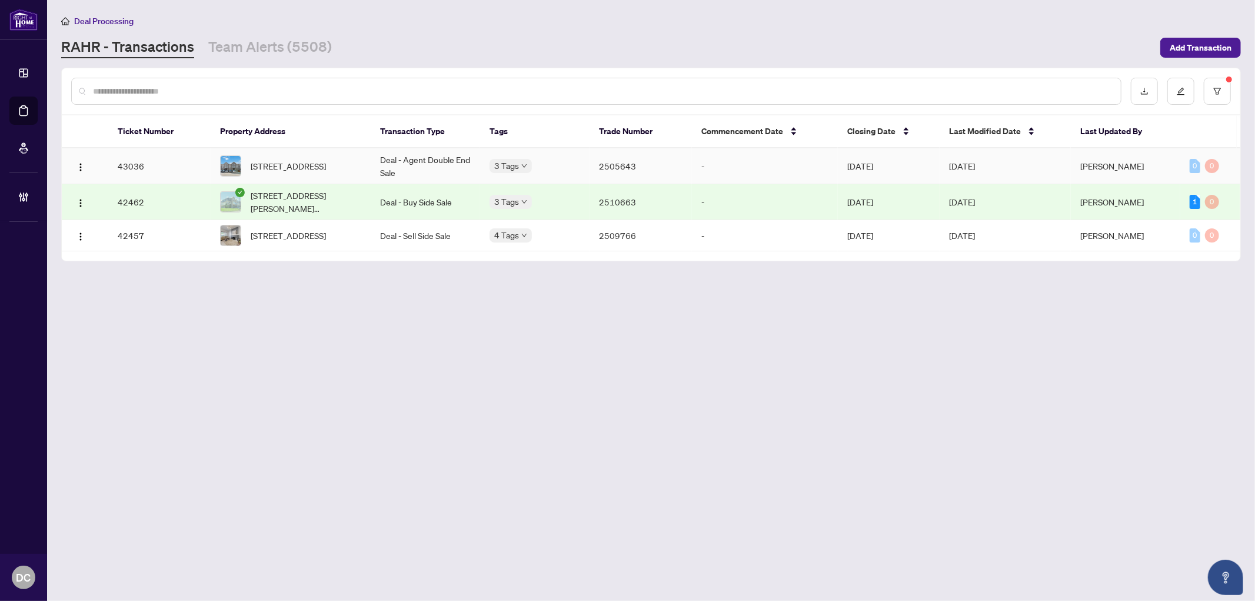
click at [719, 166] on td "-" at bounding box center [765, 166] width 146 height 36
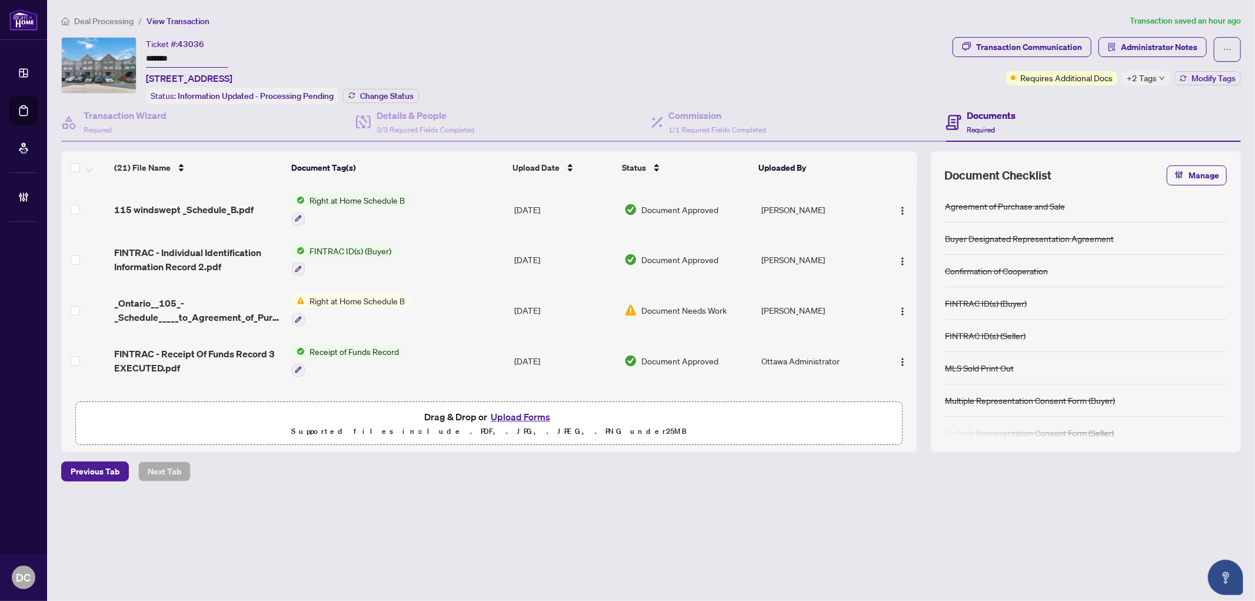
drag, startPoint x: 215, startPoint y: 54, endPoint x: 91, endPoint y: 54, distance: 124.1
click at [91, 54] on div "Ticket #: 43036 ******* [STREET_ADDRESS] Status: Information Updated - Processi…" at bounding box center [504, 70] width 886 height 66
click at [398, 92] on span "Change Status" at bounding box center [387, 96] width 54 height 8
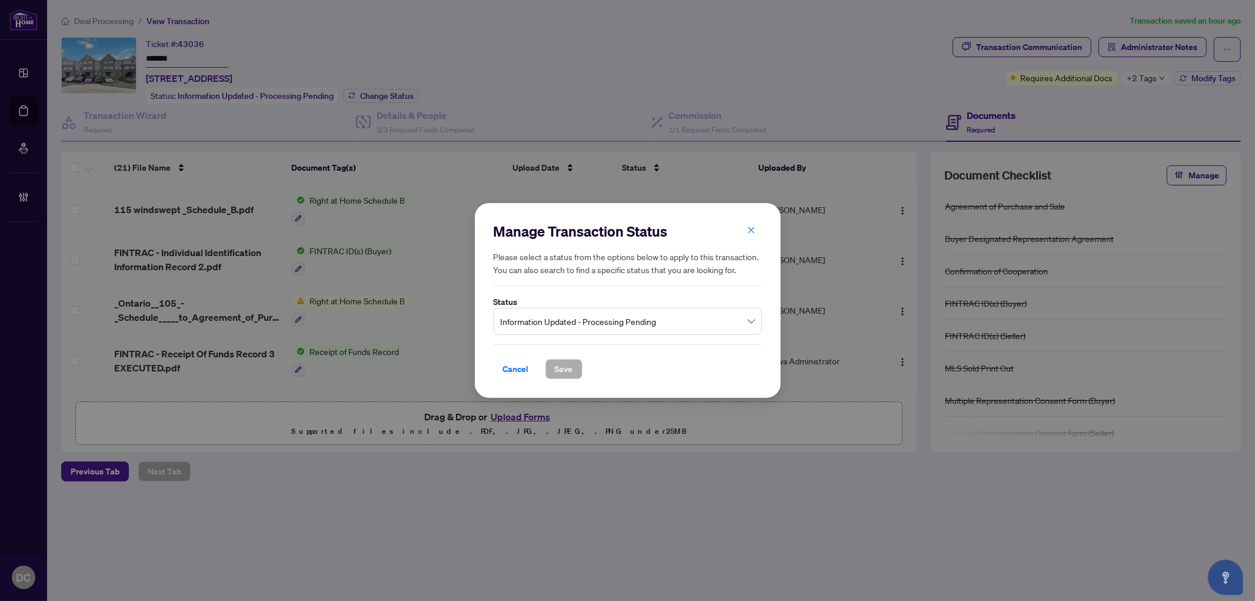
click at [608, 324] on span "Information Updated - Processing Pending" at bounding box center [628, 321] width 254 height 22
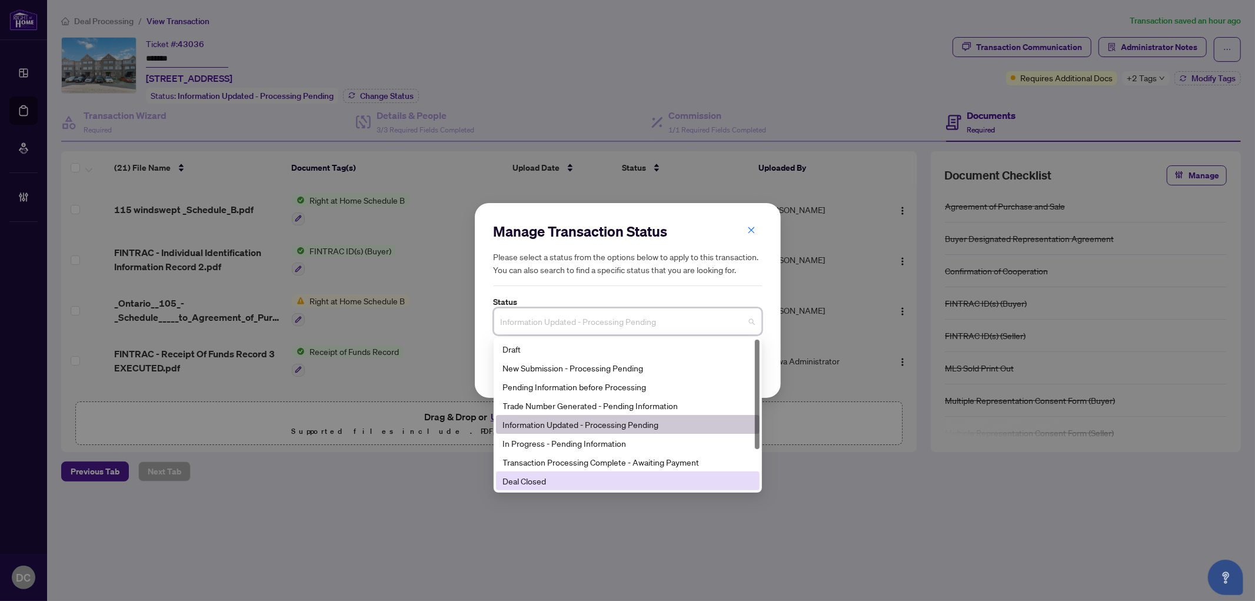
click at [549, 483] on div "Deal Closed" at bounding box center [627, 480] width 249 height 13
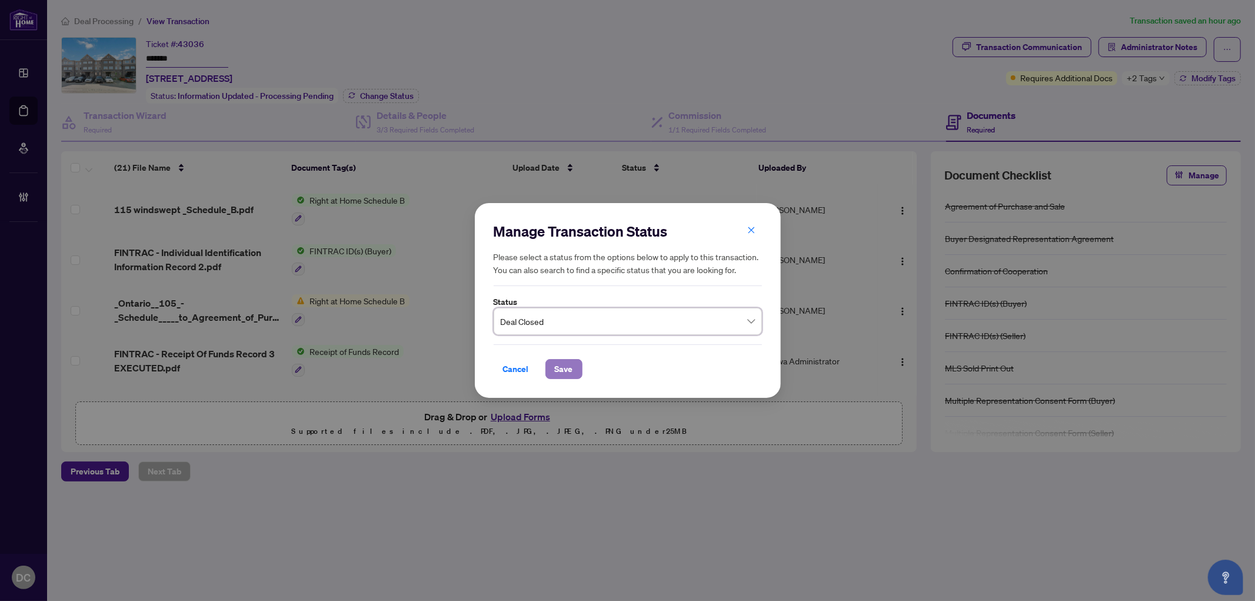
click at [568, 372] on span "Save" at bounding box center [564, 368] width 18 height 19
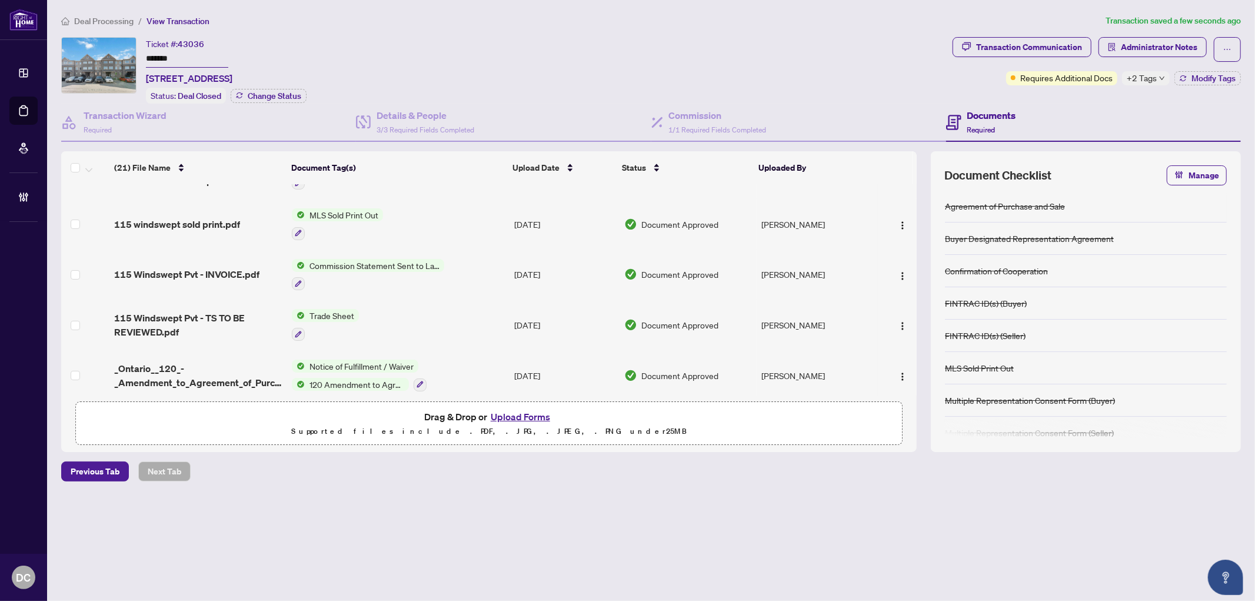
scroll to position [392, 0]
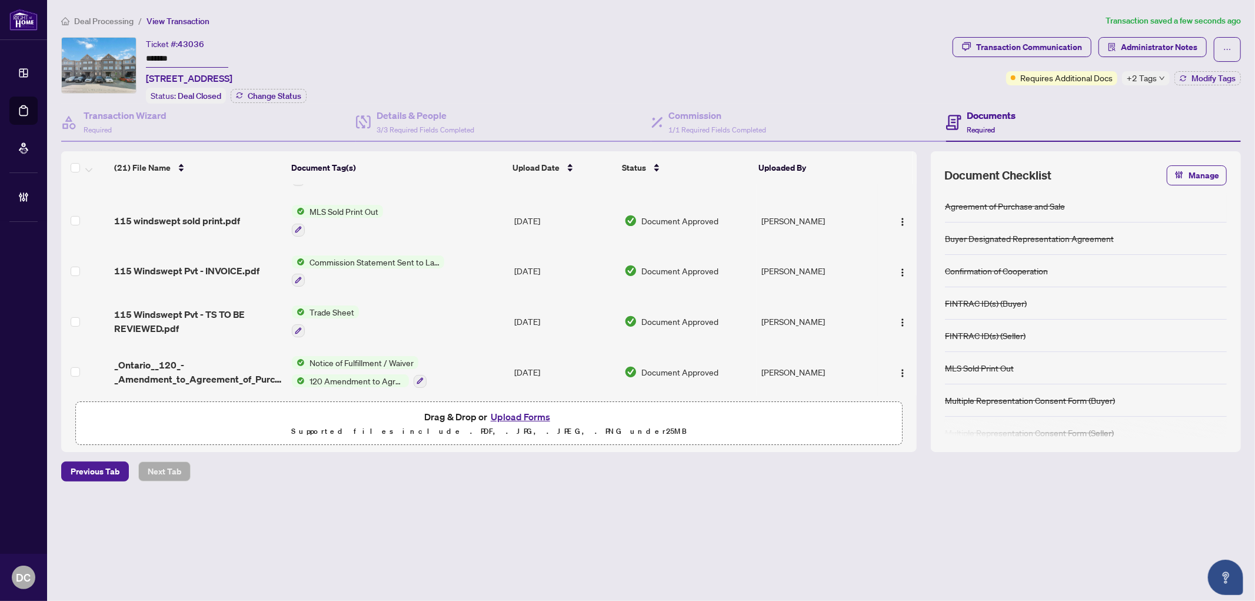
click at [424, 302] on td "Trade Sheet" at bounding box center [398, 321] width 222 height 51
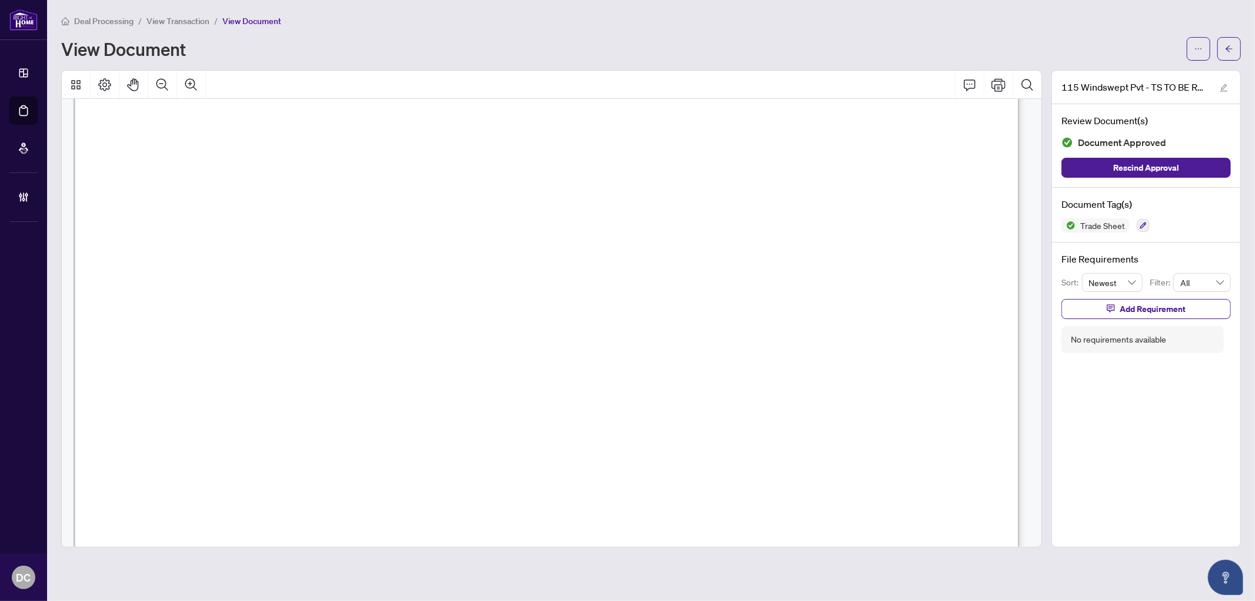
scroll to position [196, 0]
drag, startPoint x: 1226, startPoint y: 56, endPoint x: 7, endPoint y: 339, distance: 1251.7
click at [1226, 56] on span "button" at bounding box center [1229, 48] width 8 height 19
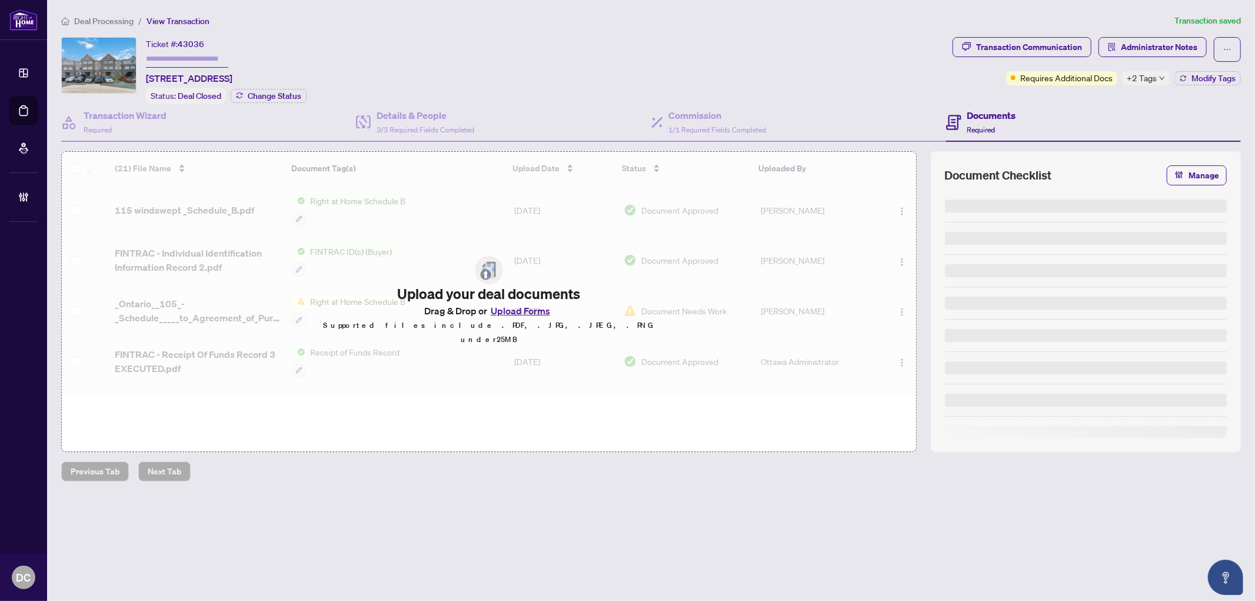
type input "*******"
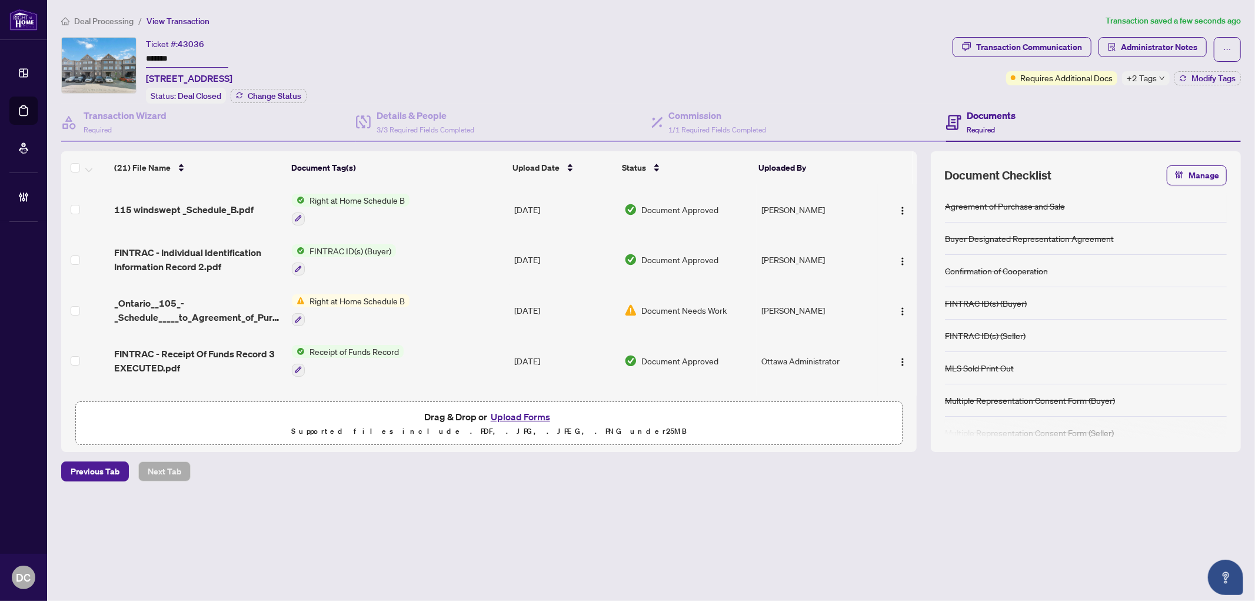
click at [1155, 79] on span "+2 Tags" at bounding box center [1141, 78] width 30 height 14
click at [1100, 100] on div "Transaction Communication Administrator Notes Requires Additional Docs +2 Tags …" at bounding box center [1096, 70] width 293 height 66
click at [1219, 74] on span "Modify Tags" at bounding box center [1213, 78] width 44 height 8
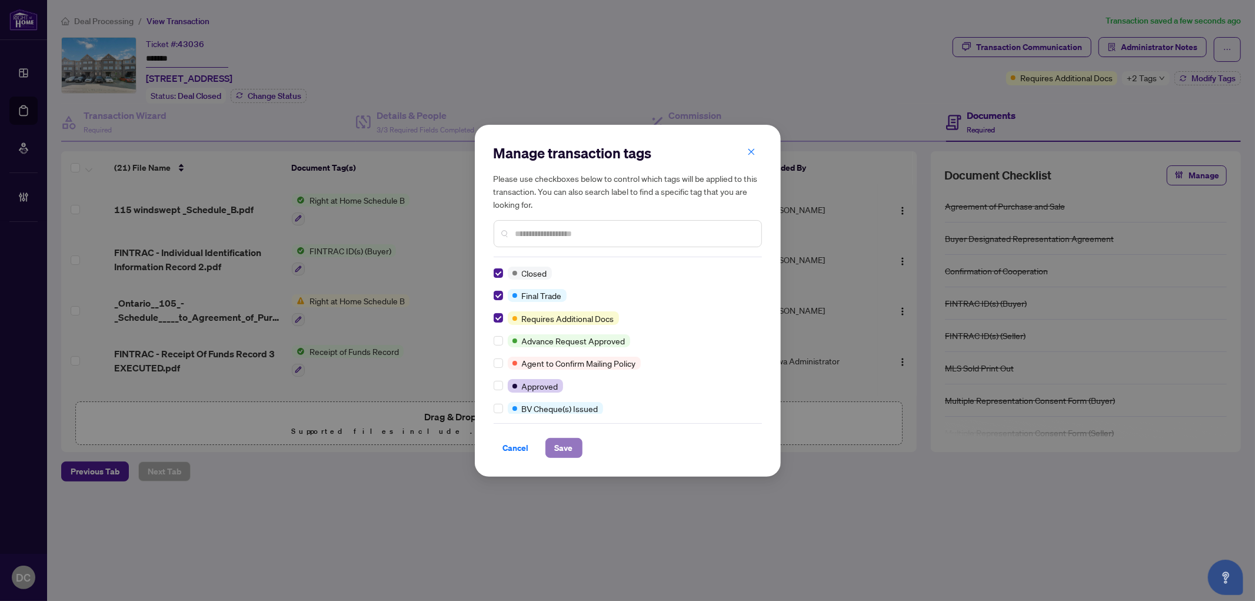
click at [555, 445] on span "Save" at bounding box center [564, 447] width 18 height 19
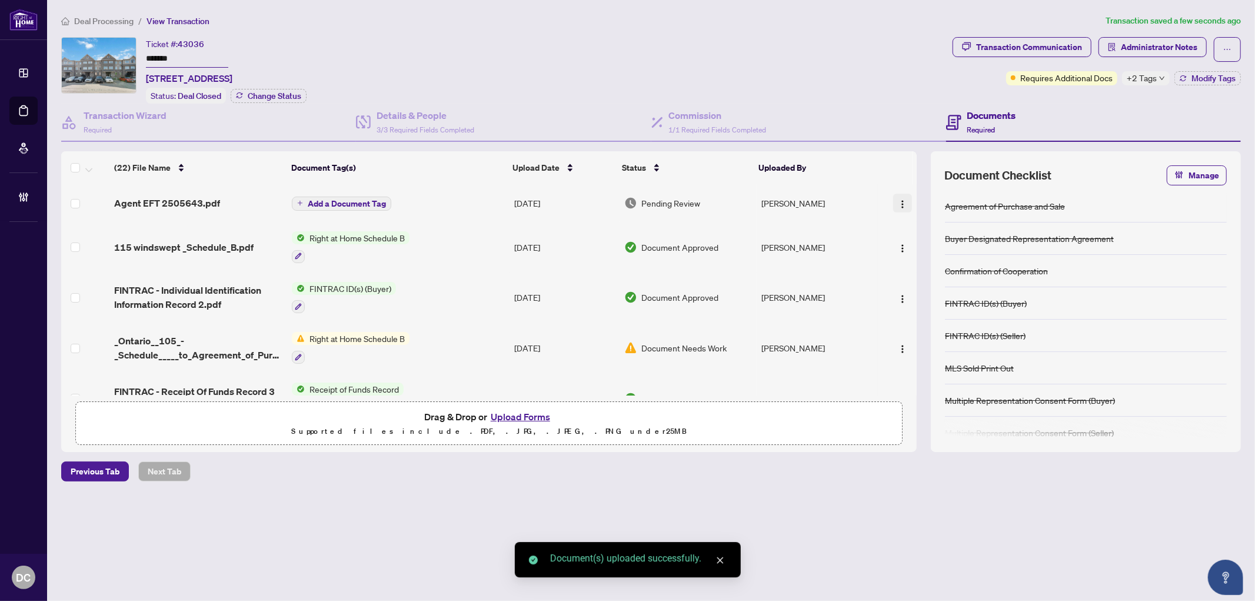
click at [901, 202] on img "button" at bounding box center [902, 203] width 9 height 9
click at [936, 301] on span "Document Permissions" at bounding box center [955, 298] width 112 height 13
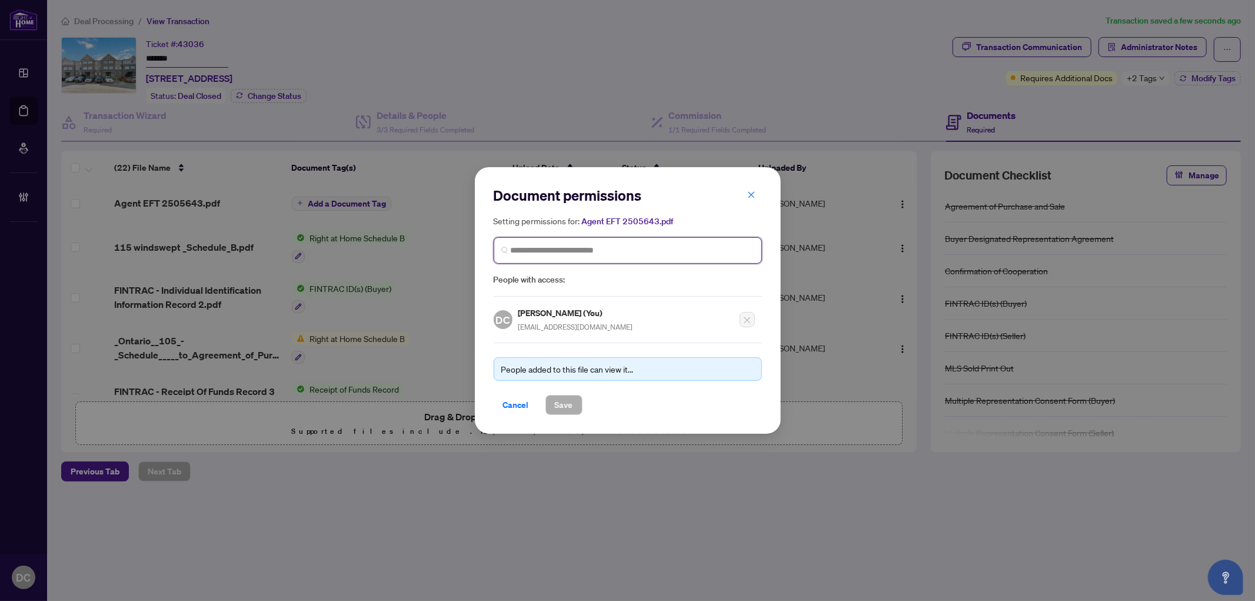
click at [522, 249] on input "search" at bounding box center [633, 250] width 244 height 12
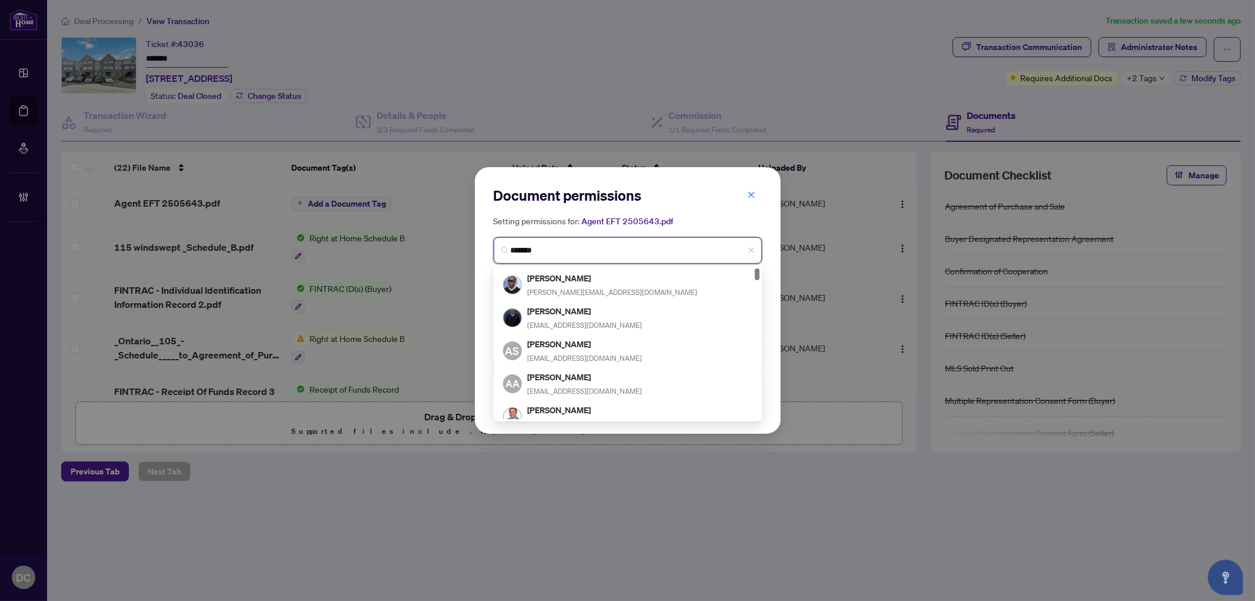
type input "********"
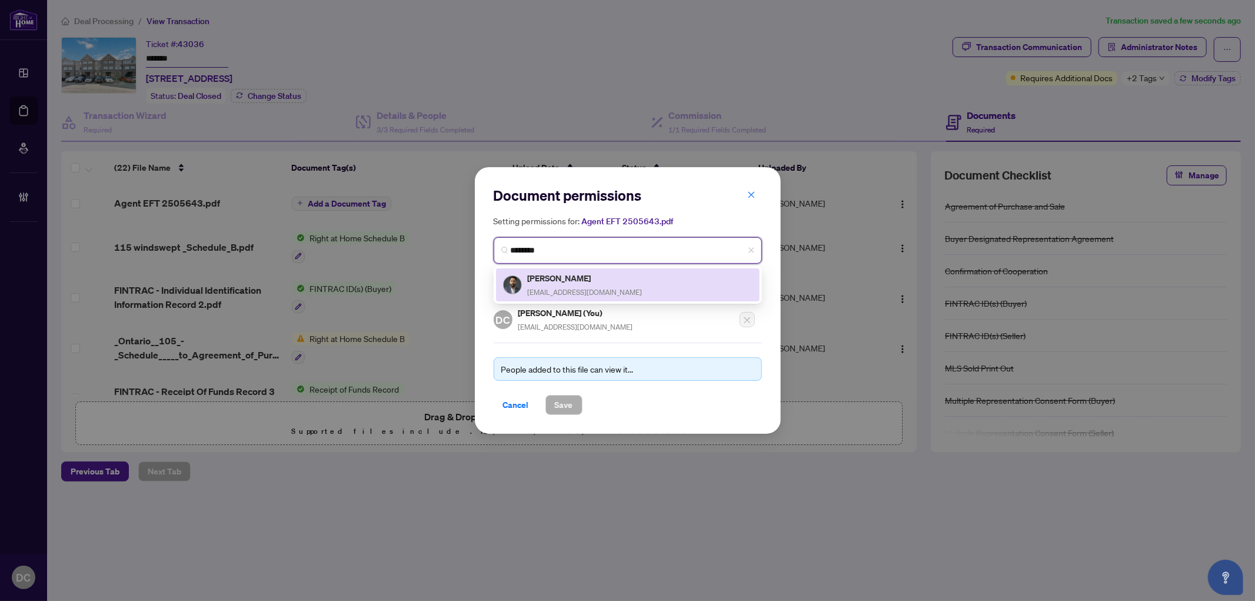
click at [528, 278] on h5 "[PERSON_NAME]" at bounding box center [585, 278] width 115 height 14
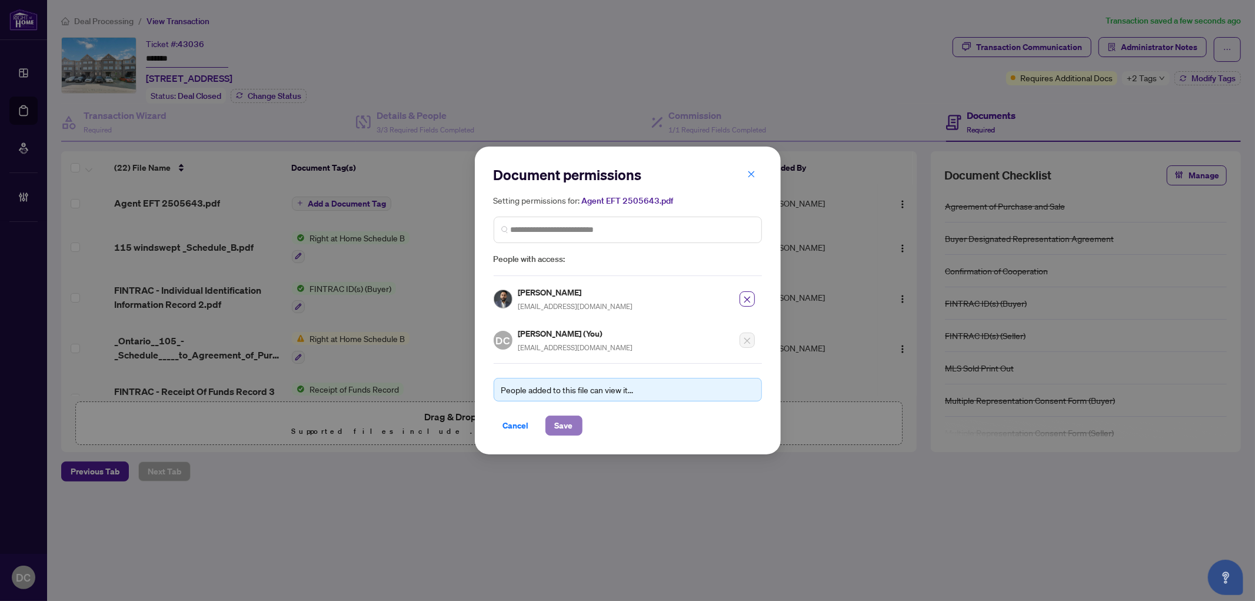
click at [569, 425] on span "Save" at bounding box center [564, 425] width 18 height 19
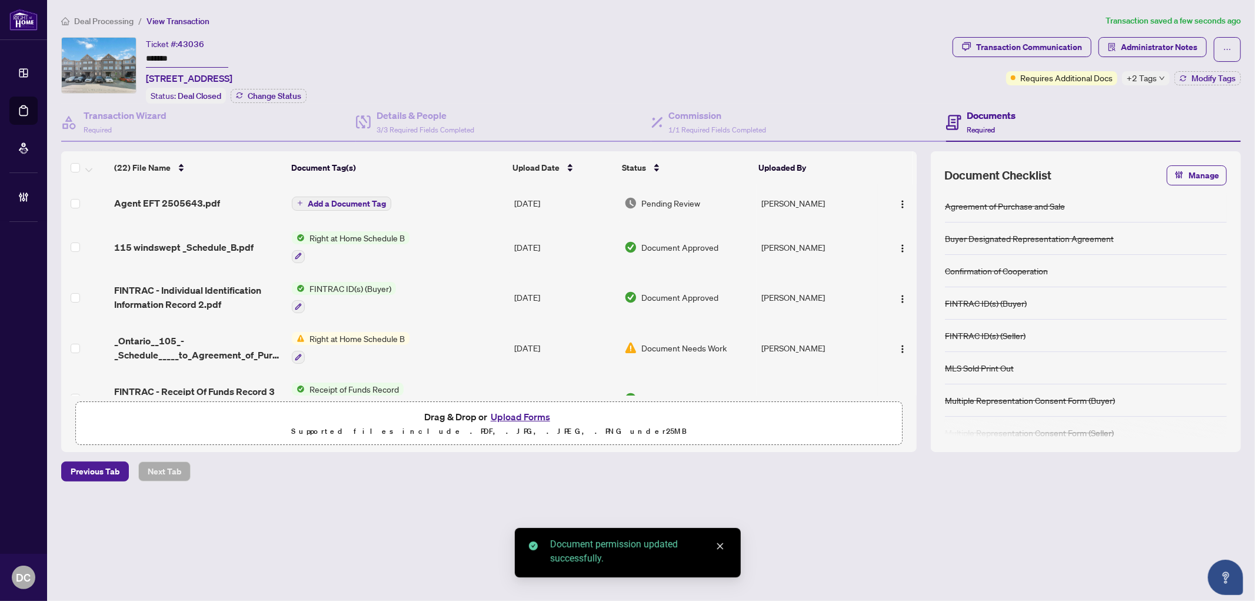
click at [373, 200] on span "Add a Document Tag" at bounding box center [347, 203] width 78 height 8
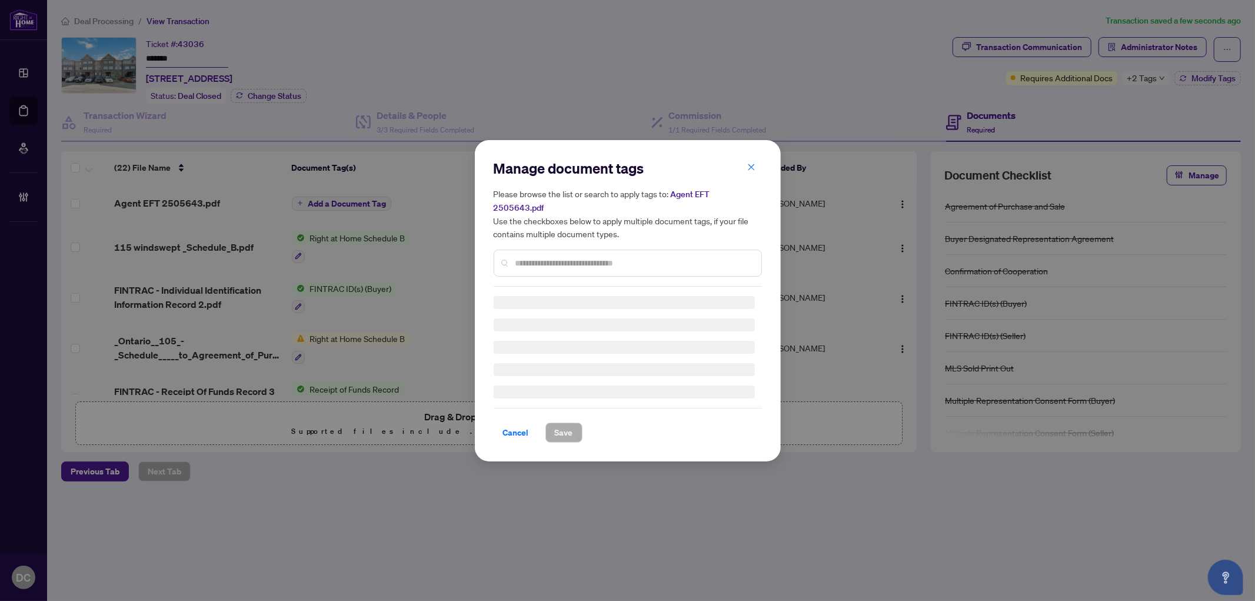
click at [566, 256] on input "text" at bounding box center [633, 262] width 236 height 13
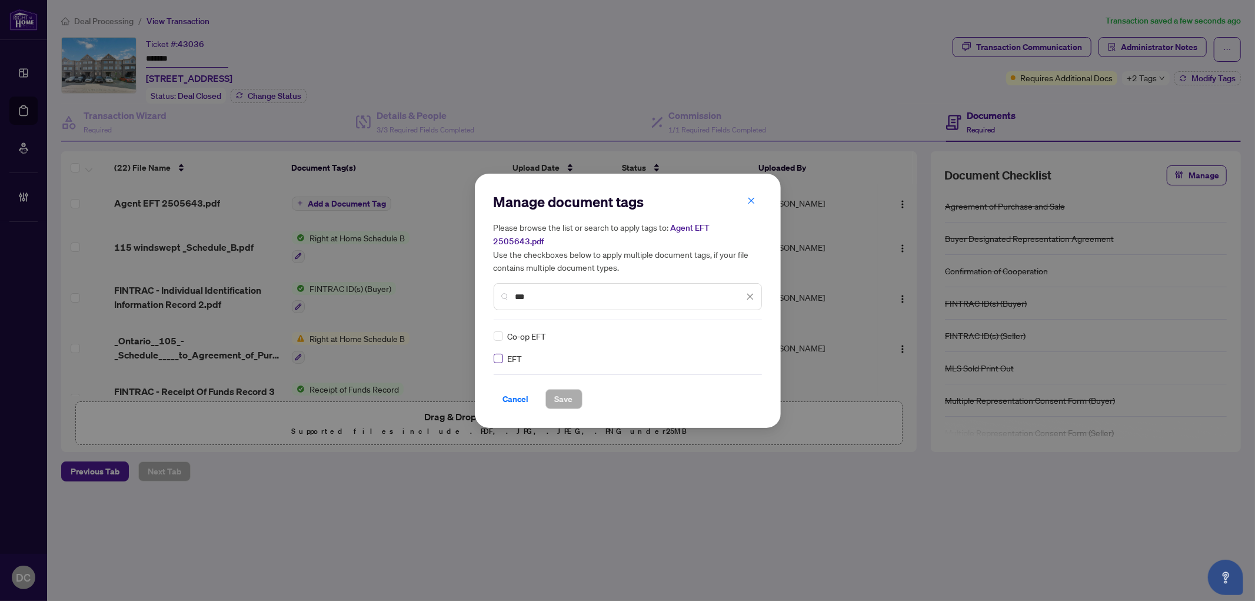
type input "***"
click at [748, 330] on div at bounding box center [743, 336] width 22 height 12
click at [692, 383] on div "Approved" at bounding box center [706, 385] width 75 height 13
click at [573, 393] on button "Save" at bounding box center [563, 399] width 37 height 20
click at [1149, 79] on div "Manage document tags Please browse the list or search to apply tags to: Agent E…" at bounding box center [627, 300] width 1255 height 601
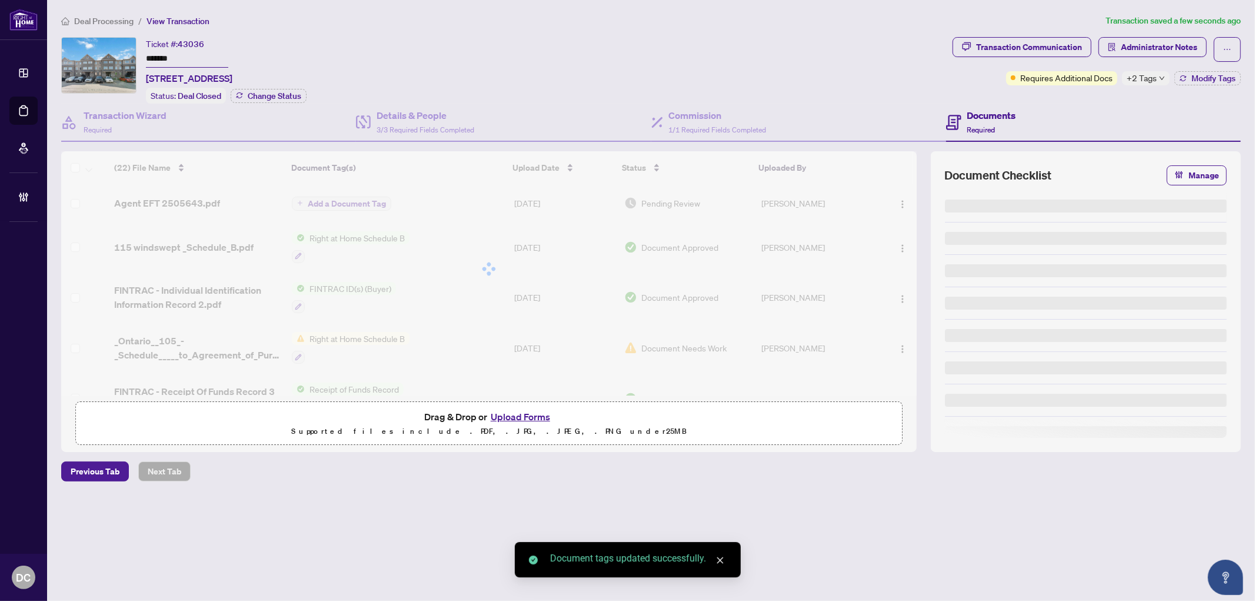
click at [1149, 79] on span "+2 Tags" at bounding box center [1141, 78] width 30 height 14
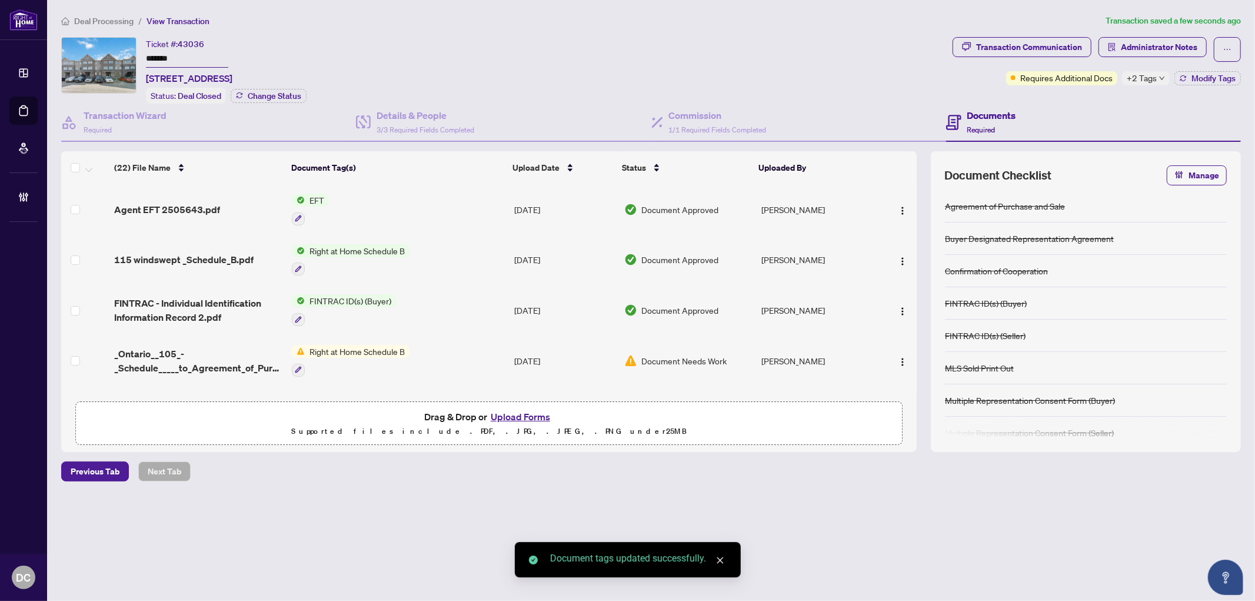
click at [1055, 99] on div "Transaction Communication Administrator Notes Requires Additional Docs +2 Tags …" at bounding box center [1096, 70] width 293 height 66
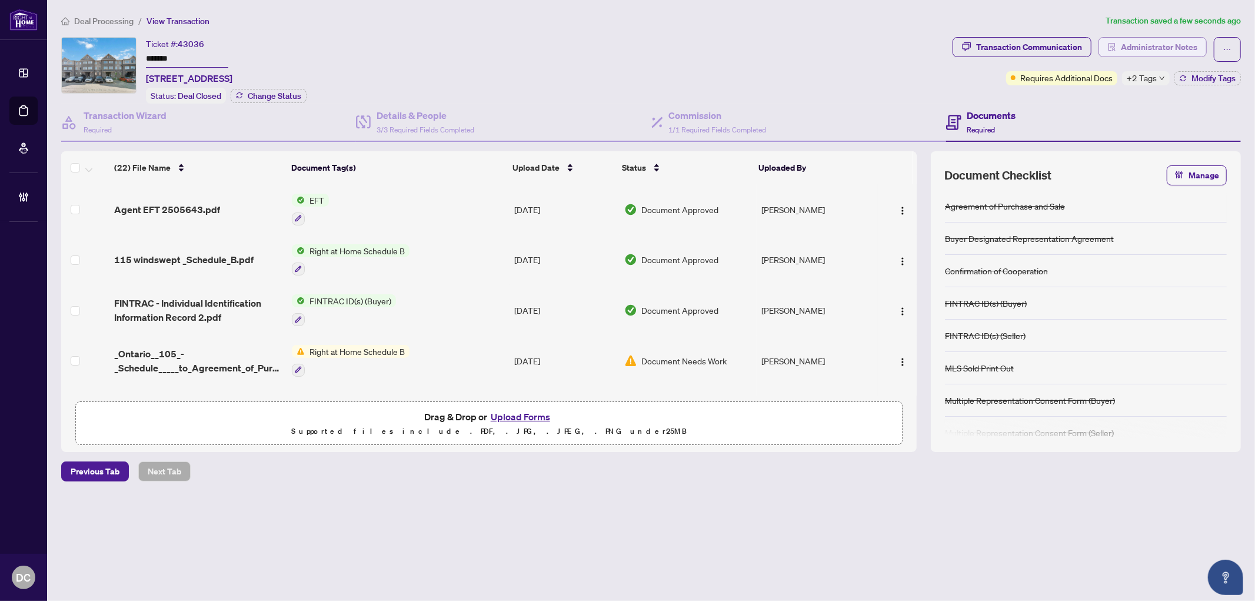
click at [1127, 44] on span "Administrator Notes" at bounding box center [1159, 47] width 76 height 19
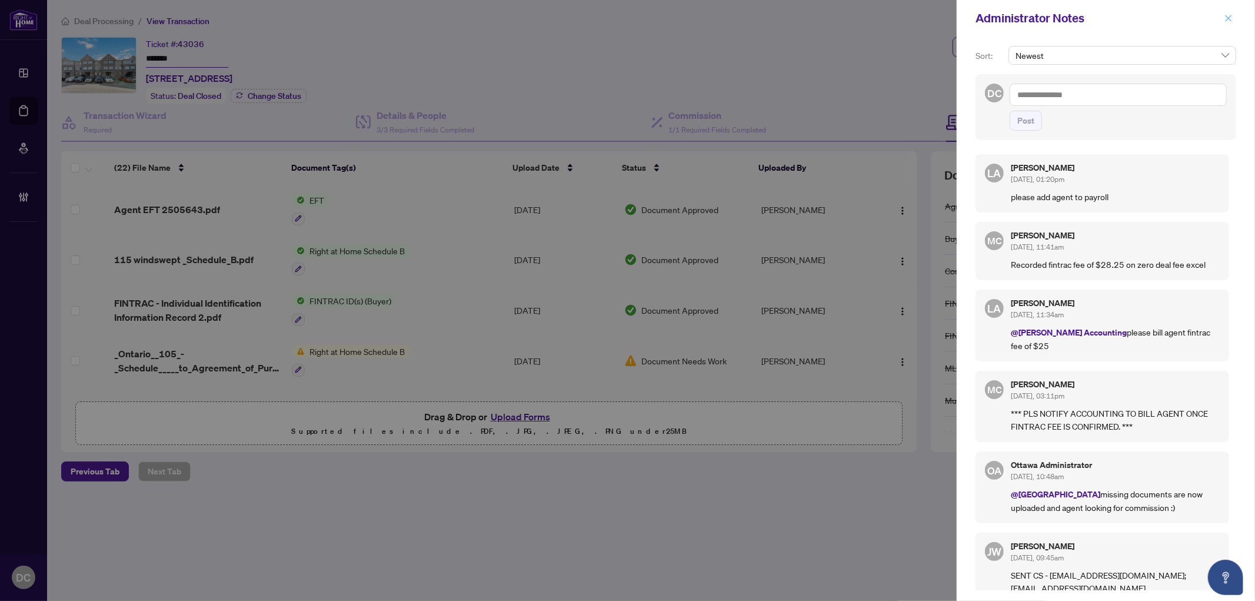
click at [1230, 14] on icon "close" at bounding box center [1228, 18] width 8 height 8
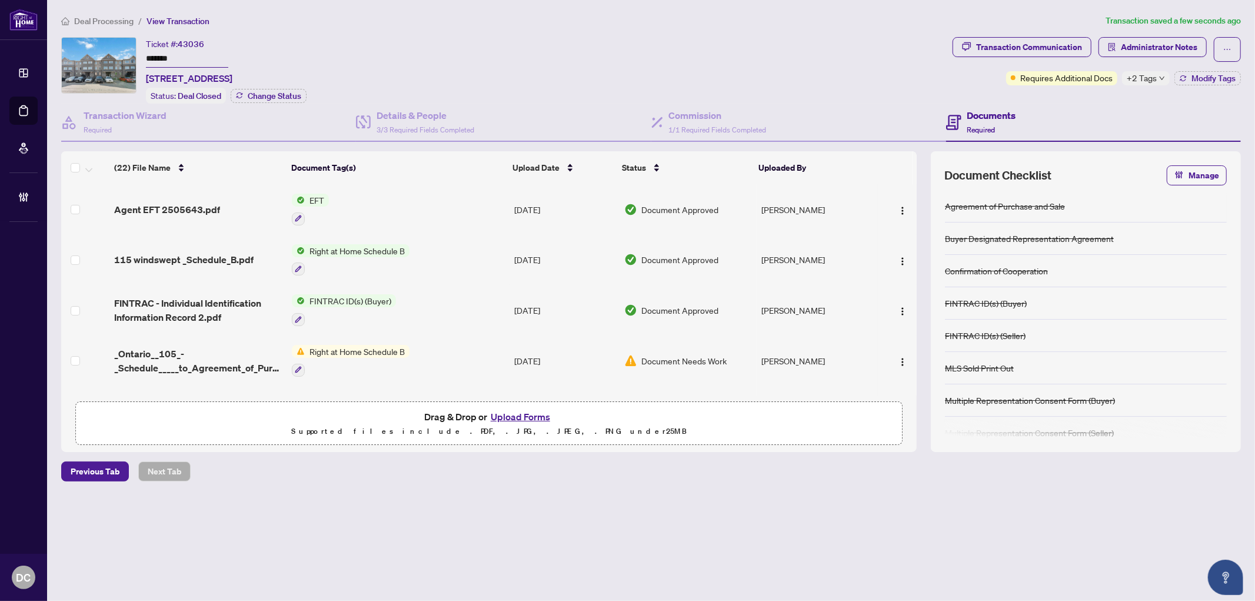
drag, startPoint x: 126, startPoint y: 24, endPoint x: 38, endPoint y: 8, distance: 89.6
click at [126, 24] on span "Deal Processing" at bounding box center [103, 21] width 59 height 11
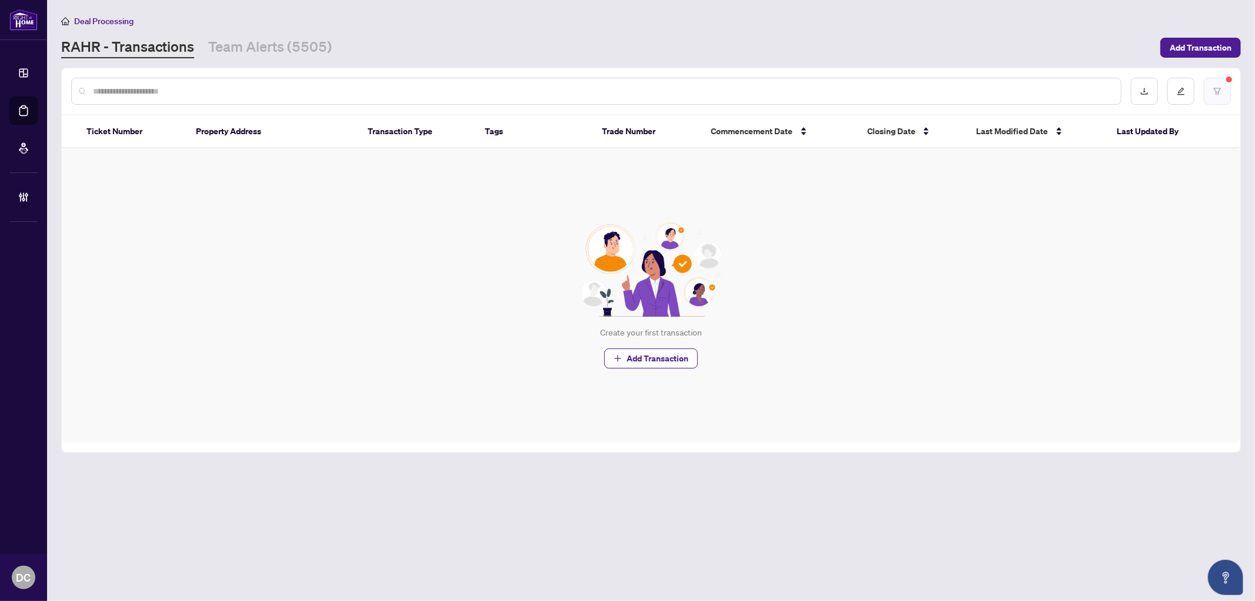
click at [1215, 84] on button "button" at bounding box center [1216, 91] width 27 height 27
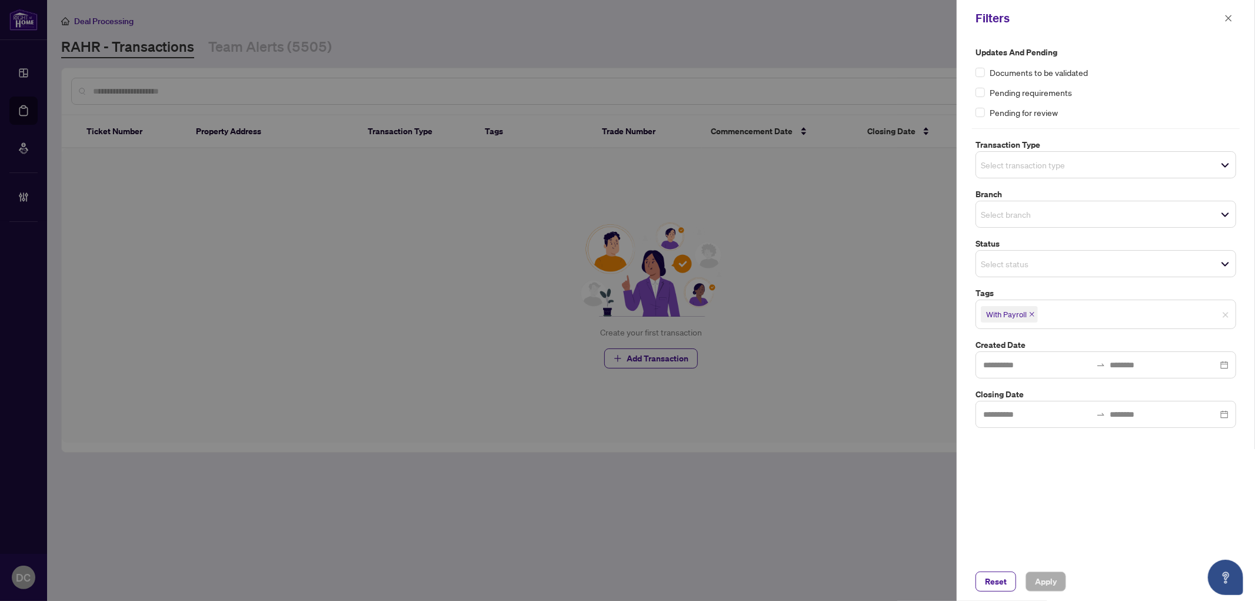
click at [1033, 312] on icon "close" at bounding box center [1032, 314] width 6 height 6
click at [1032, 581] on button "Apply" at bounding box center [1045, 581] width 41 height 20
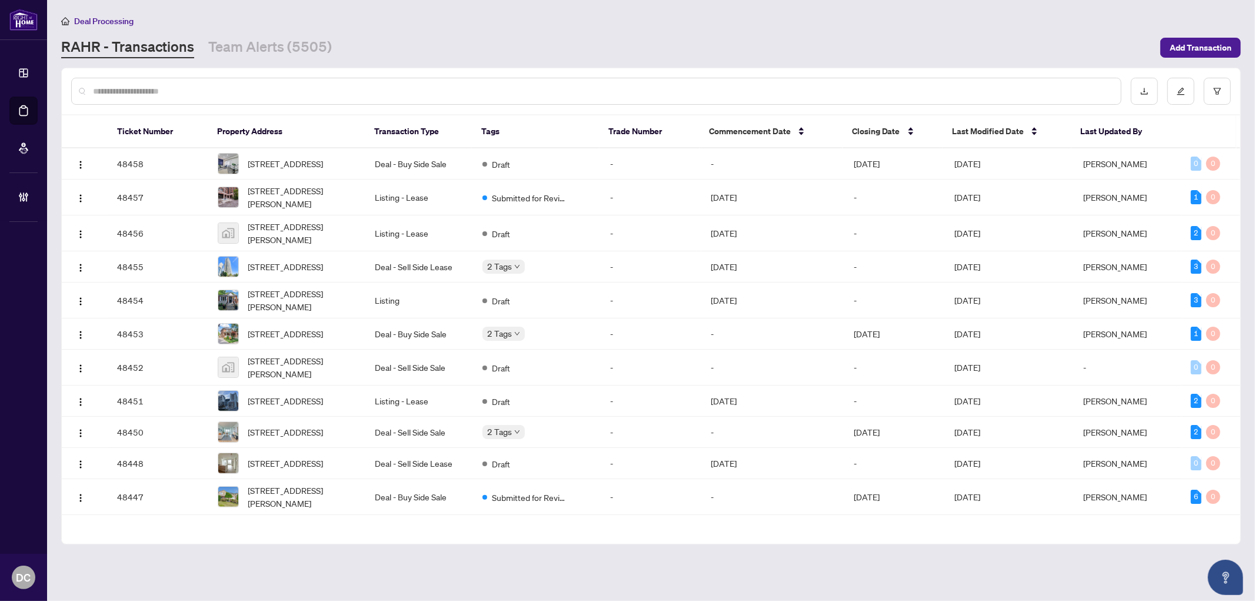
click at [328, 85] on input "text" at bounding box center [602, 91] width 1018 height 13
drag, startPoint x: 209, startPoint y: 94, endPoint x: 228, endPoint y: 95, distance: 19.4
click at [209, 94] on input "text" at bounding box center [602, 91] width 1018 height 13
paste input "*****"
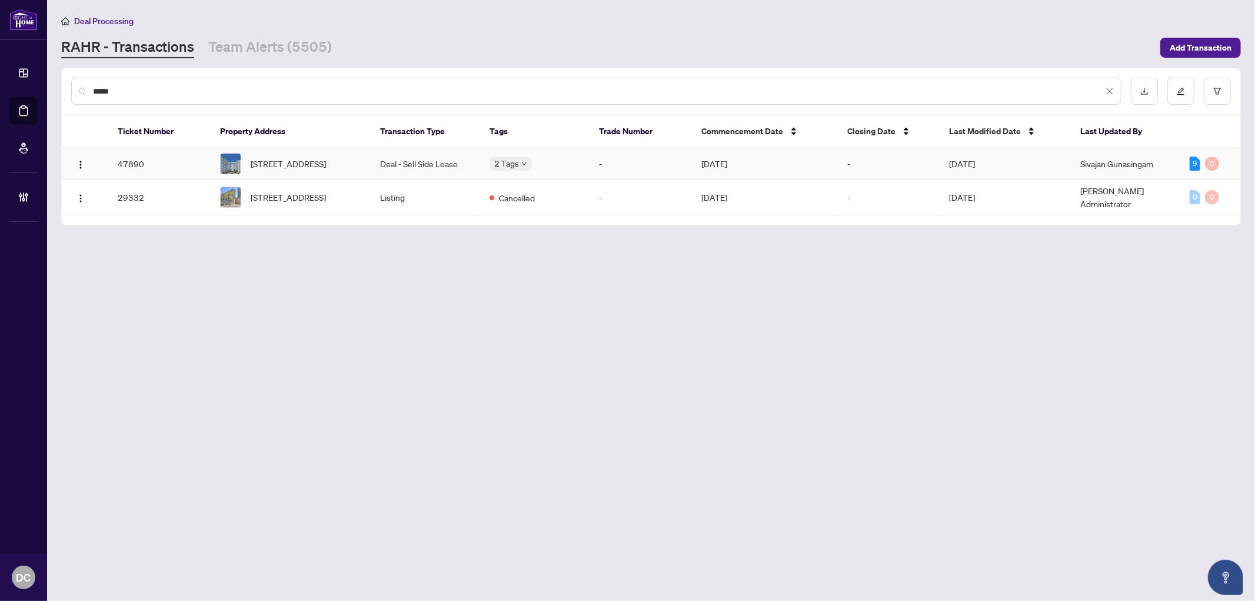
type input "*****"
click at [442, 168] on td "Deal - Sell Side Lease" at bounding box center [425, 163] width 109 height 31
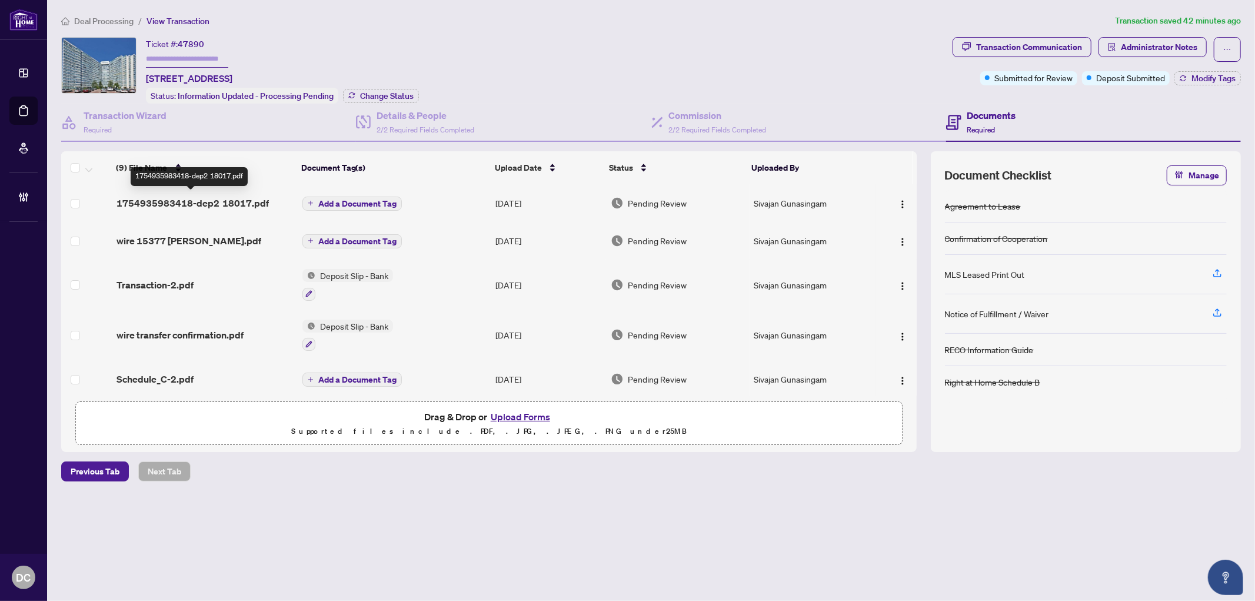
click at [213, 196] on span "1754935983418-dep2 18017.pdf" at bounding box center [192, 203] width 152 height 14
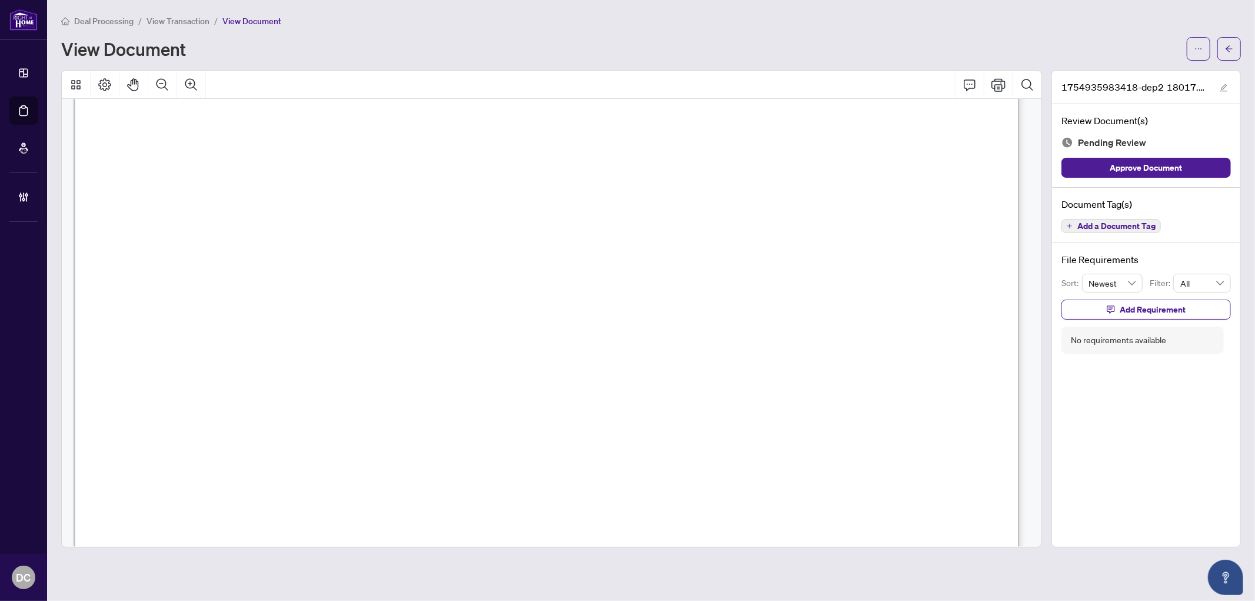
scroll to position [276, 0]
drag, startPoint x: 284, startPoint y: 406, endPoint x: 405, endPoint y: 401, distance: 121.3
click at [322, 401] on span "[PERSON_NAME]" at bounding box center [248, 407] width 145 height 24
click at [408, 420] on span "Δέσμευση ποσού μεταφοράς :" at bounding box center [291, 416] width 233 height 24
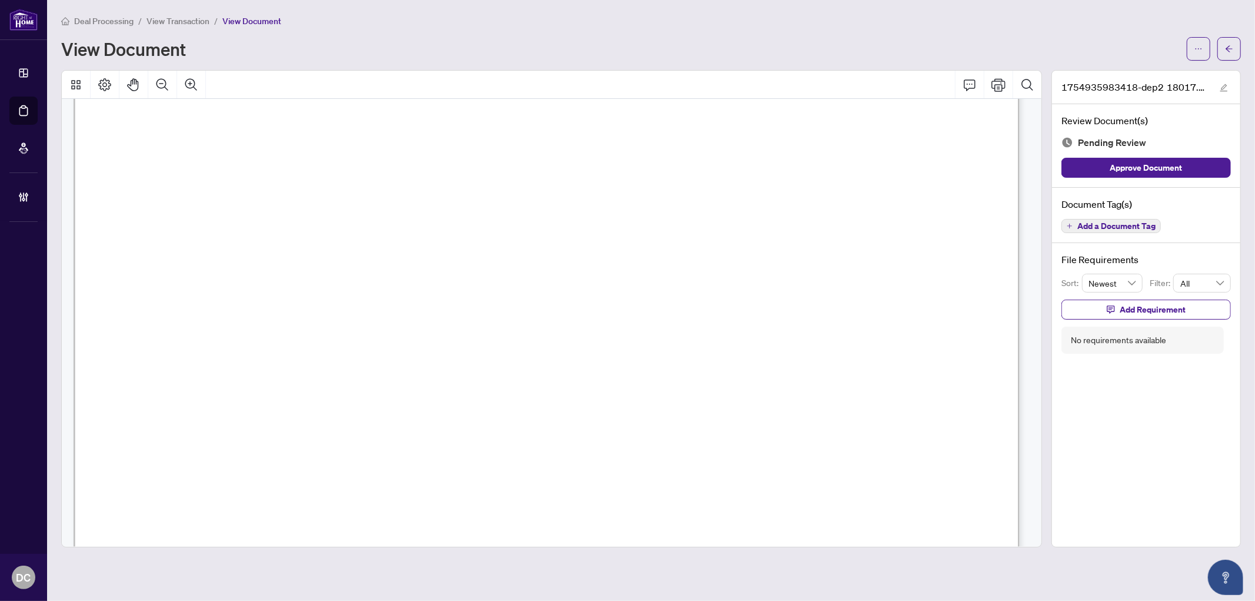
scroll to position [261, 0]
drag, startPoint x: 255, startPoint y: 338, endPoint x: 422, endPoint y: 334, distance: 167.1
click at [402, 334] on span "Ημ/νία μεταφοράς :" at bounding box center [328, 341] width 148 height 24
click at [1230, 48] on icon "arrow-left" at bounding box center [1228, 48] width 7 height 6
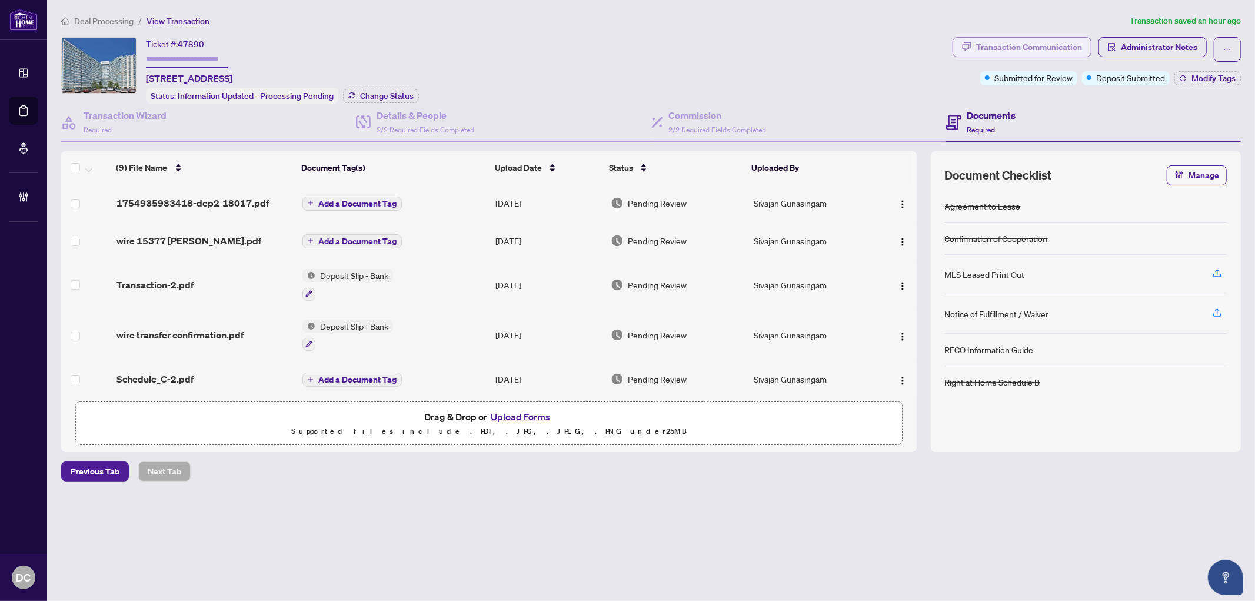
click at [1004, 38] on div "Transaction Communication" at bounding box center [1029, 47] width 106 height 19
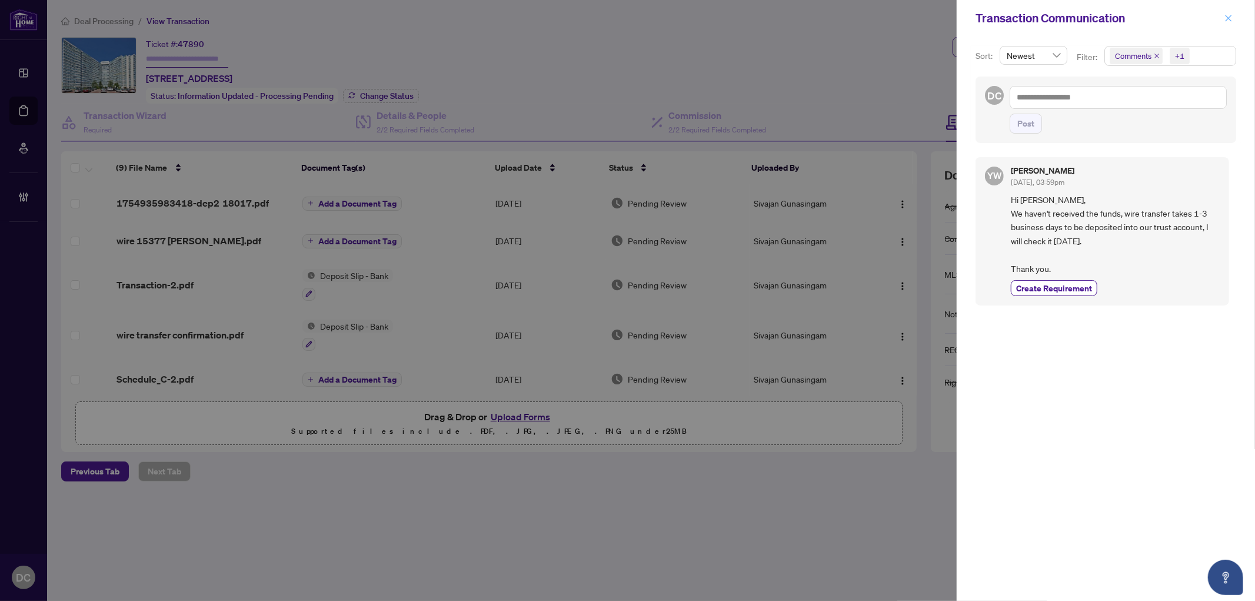
click at [1228, 12] on span "button" at bounding box center [1228, 18] width 8 height 19
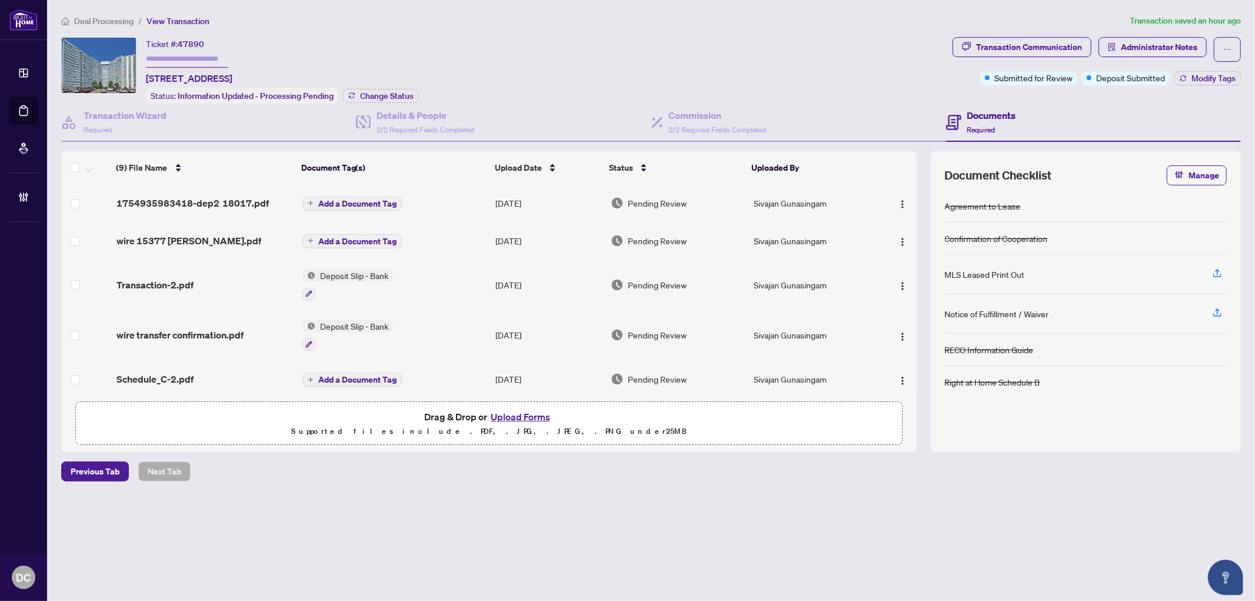
click at [434, 201] on td "Add a Document Tag" at bounding box center [395, 203] width 194 height 38
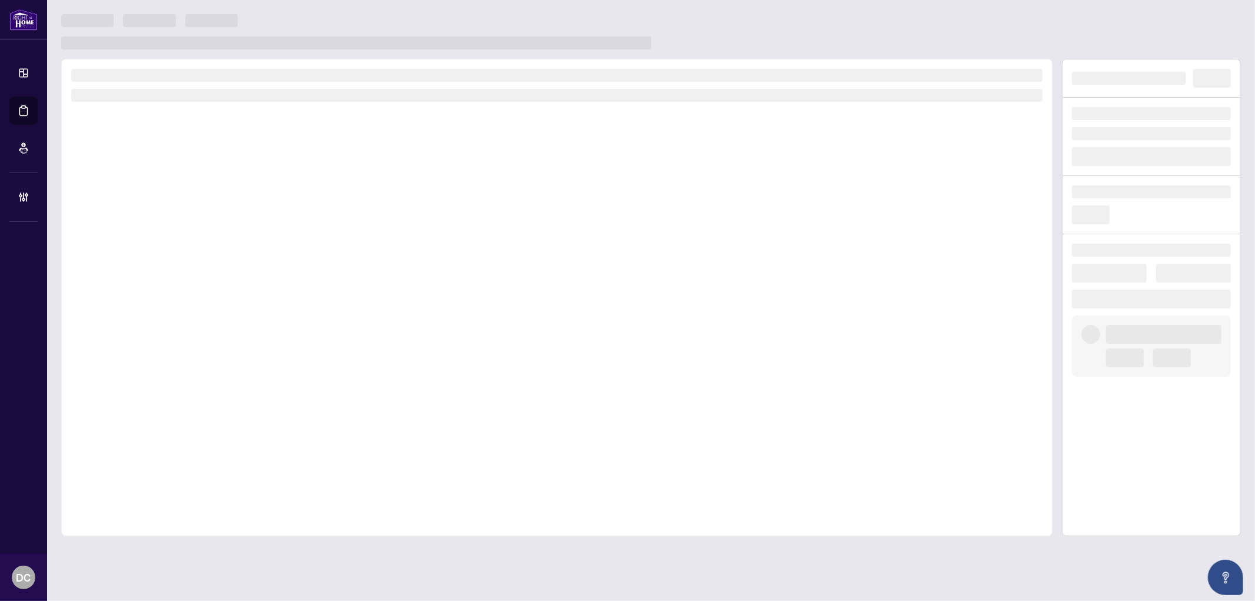
click at [434, 201] on div at bounding box center [556, 297] width 991 height 477
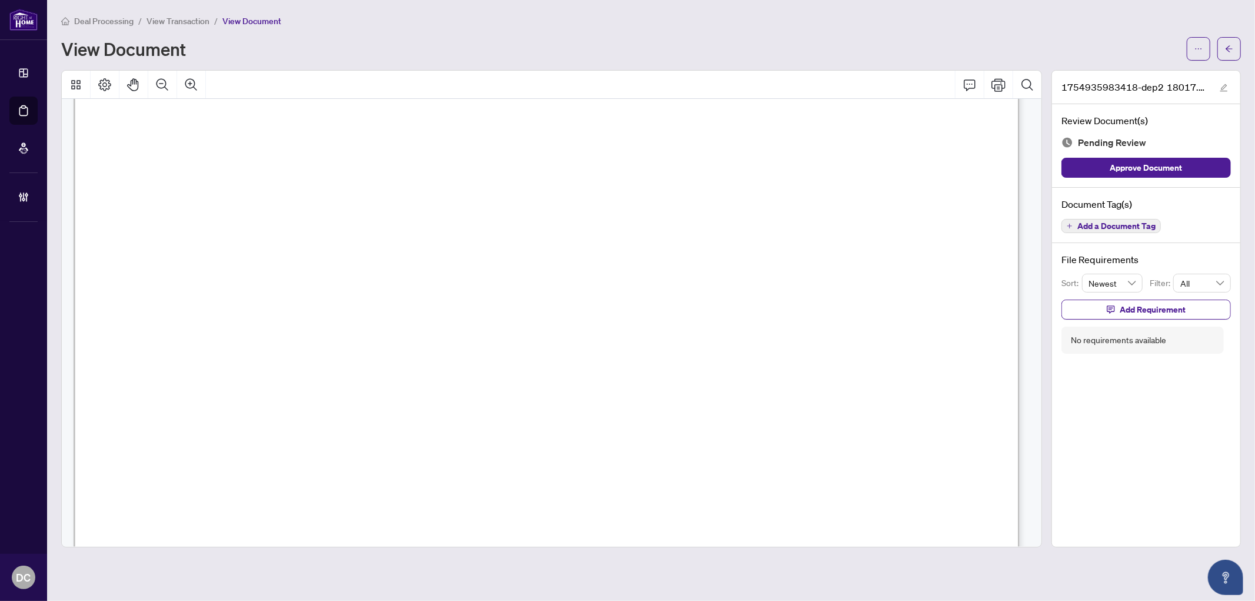
scroll to position [326, 0]
